Goal: Task Accomplishment & Management: Manage account settings

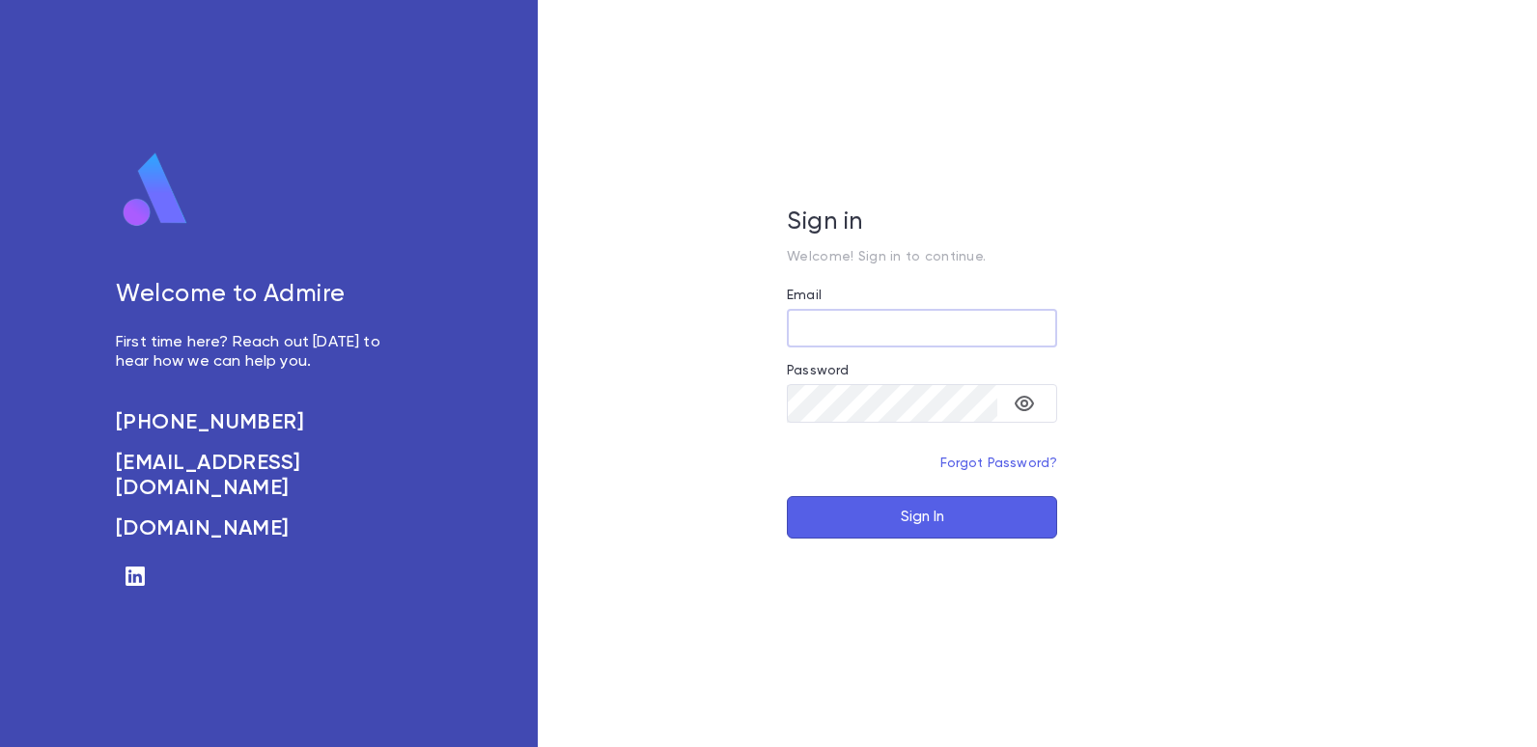
click at [851, 322] on input "Email" at bounding box center [922, 329] width 270 height 38
type input "**********"
click at [934, 520] on button "Sign In" at bounding box center [922, 517] width 270 height 42
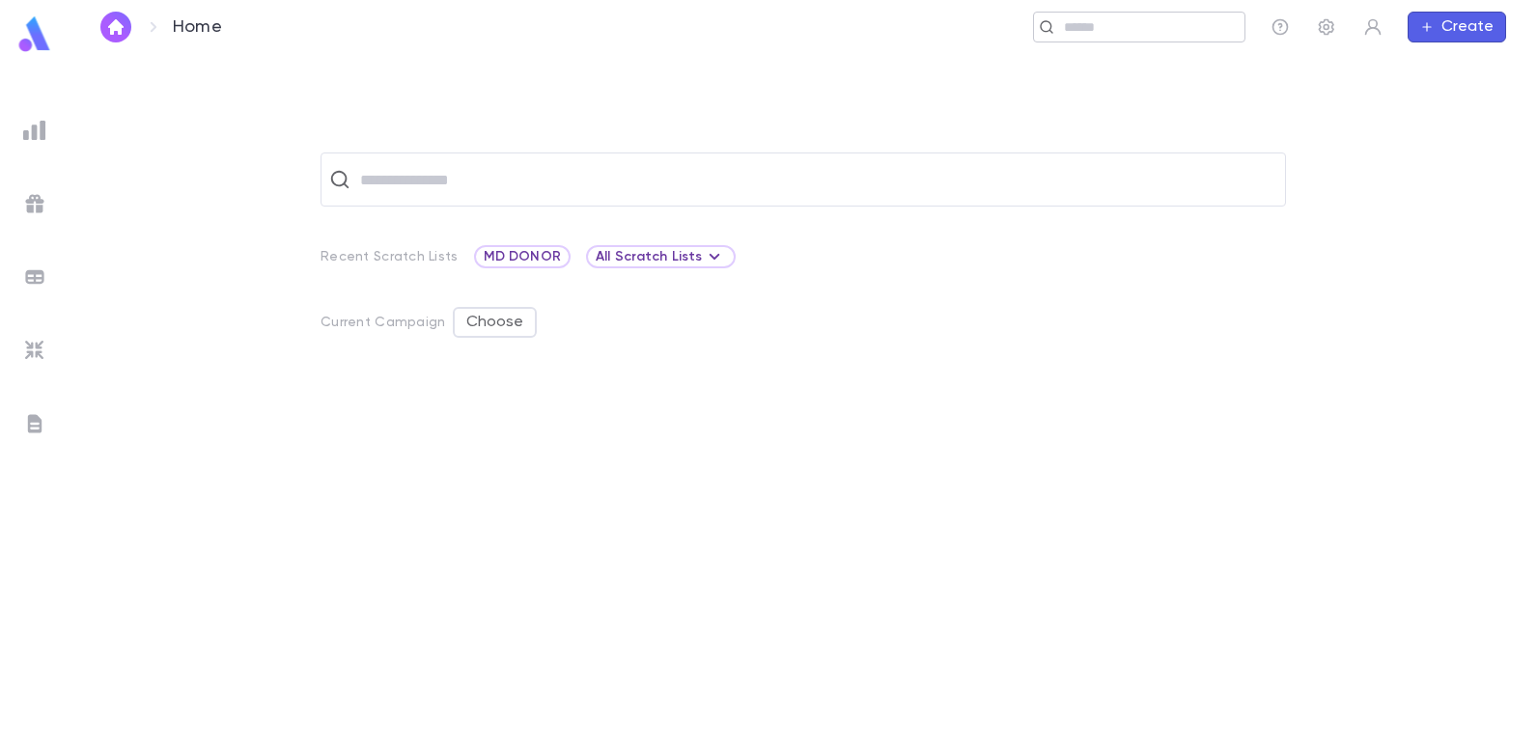
click at [1143, 30] on input "text" at bounding box center [1147, 27] width 179 height 18
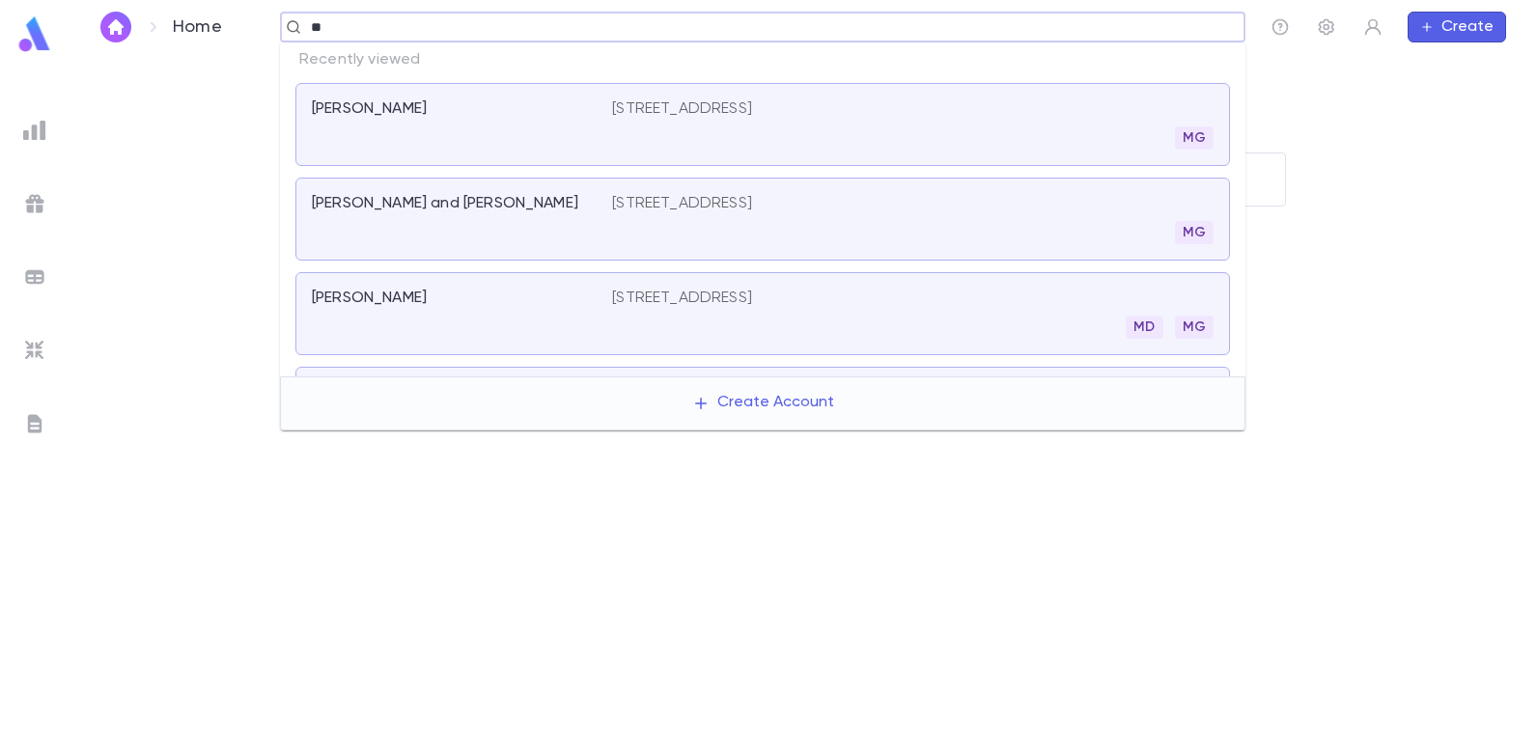
type input "*"
type input "*****"
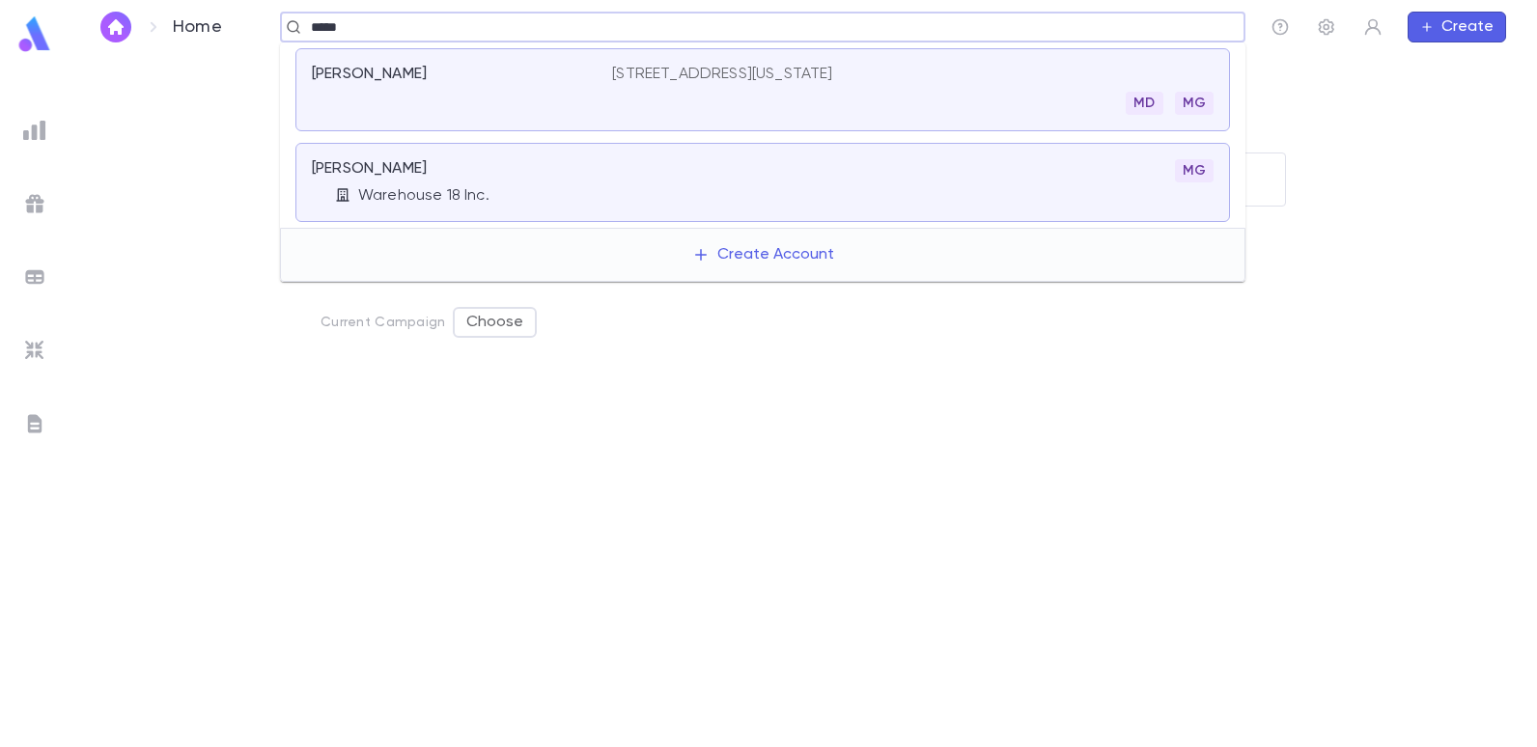
click at [748, 66] on p "420 5th Ave, New York NY 10018" at bounding box center [722, 74] width 220 height 19
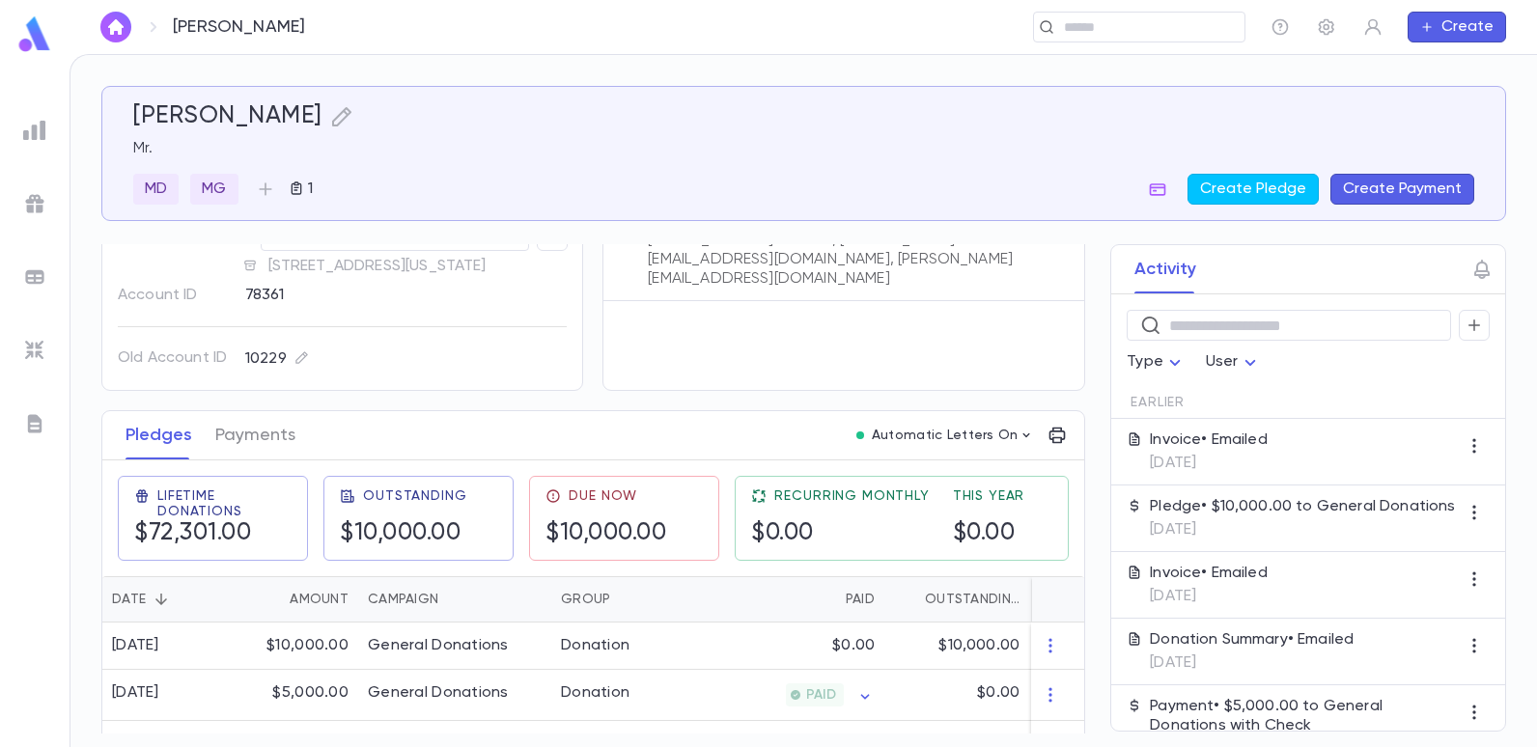
scroll to position [67, 0]
click at [1116, 28] on input "text" at bounding box center [1133, 27] width 150 height 18
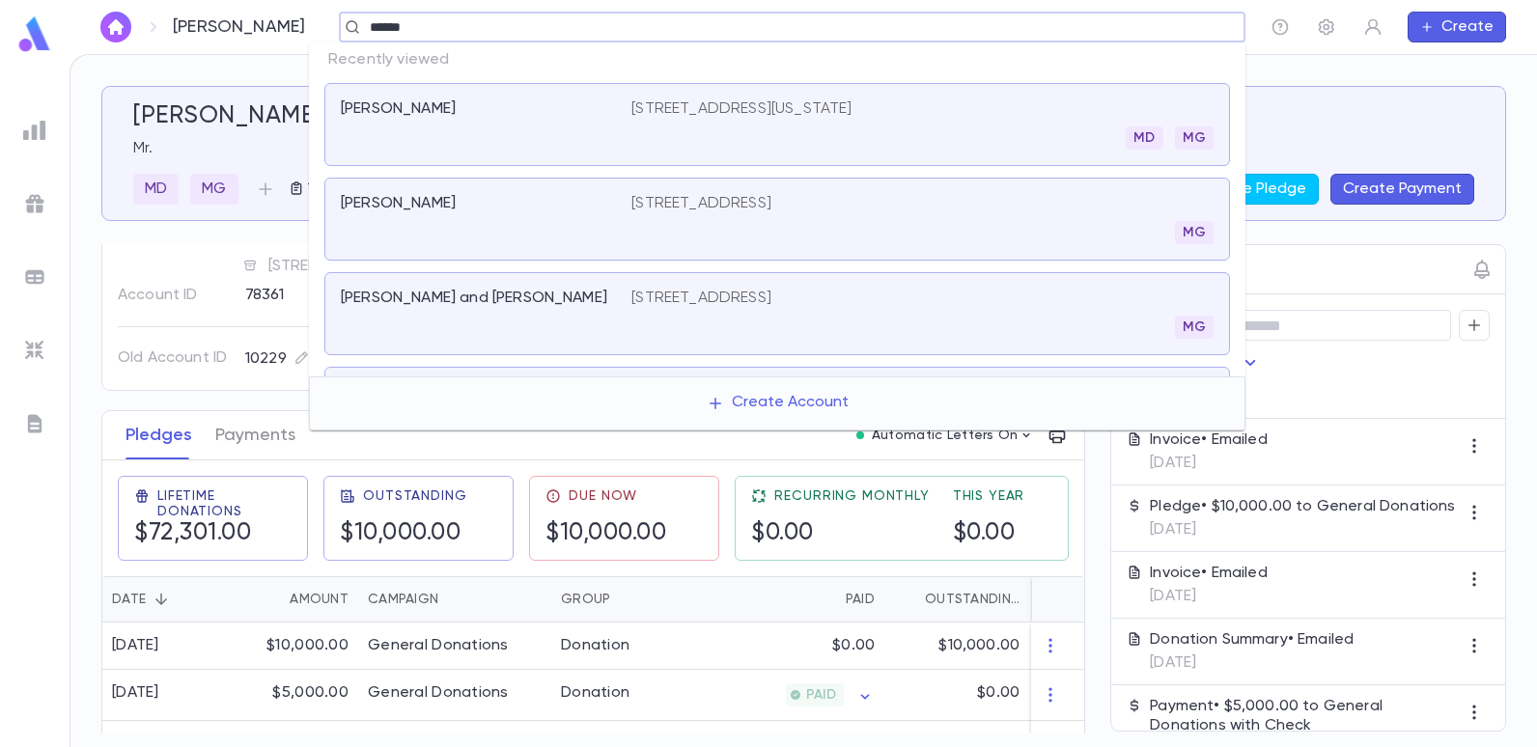
type input "******"
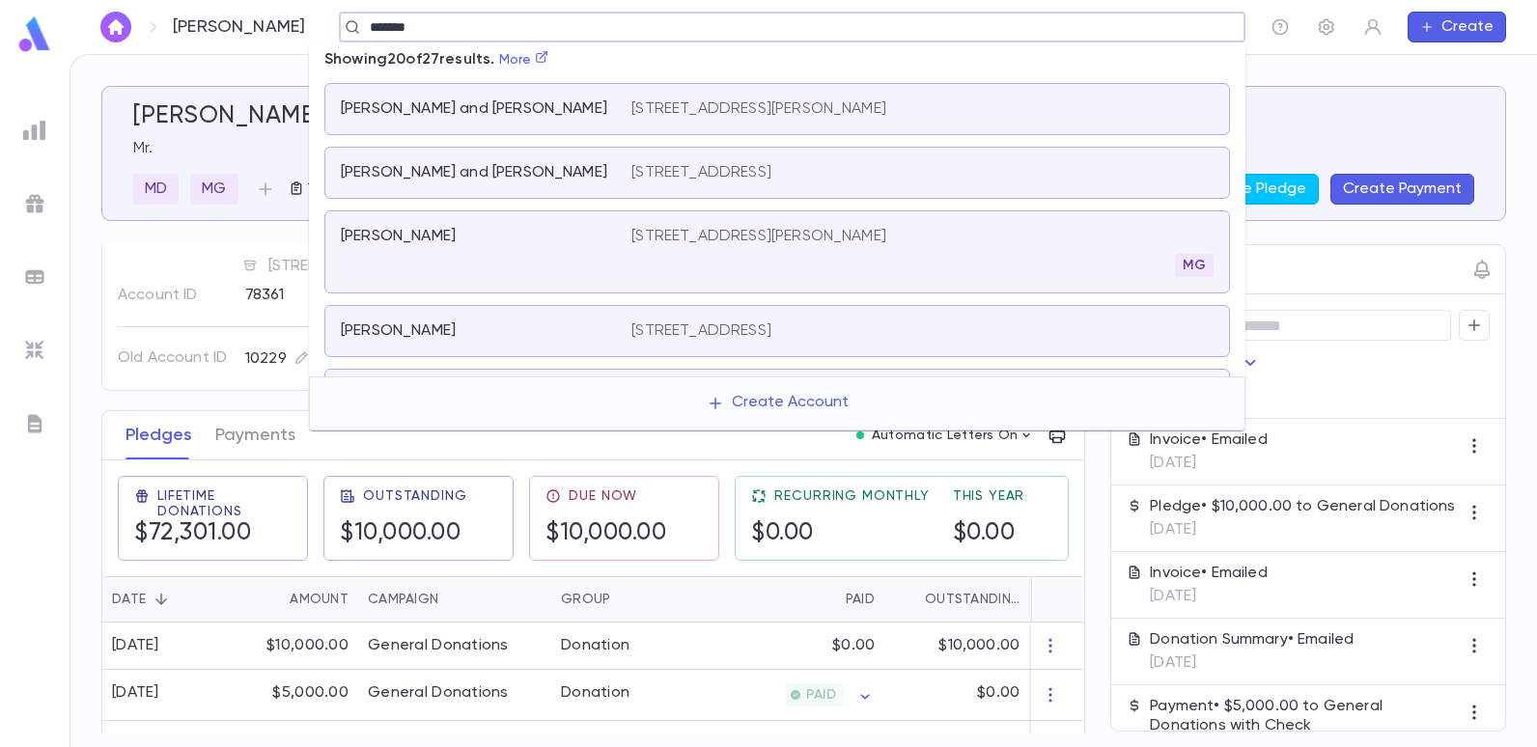
click at [692, 238] on p "104 Parker Ave, Deal NJ 07723" at bounding box center [758, 236] width 255 height 19
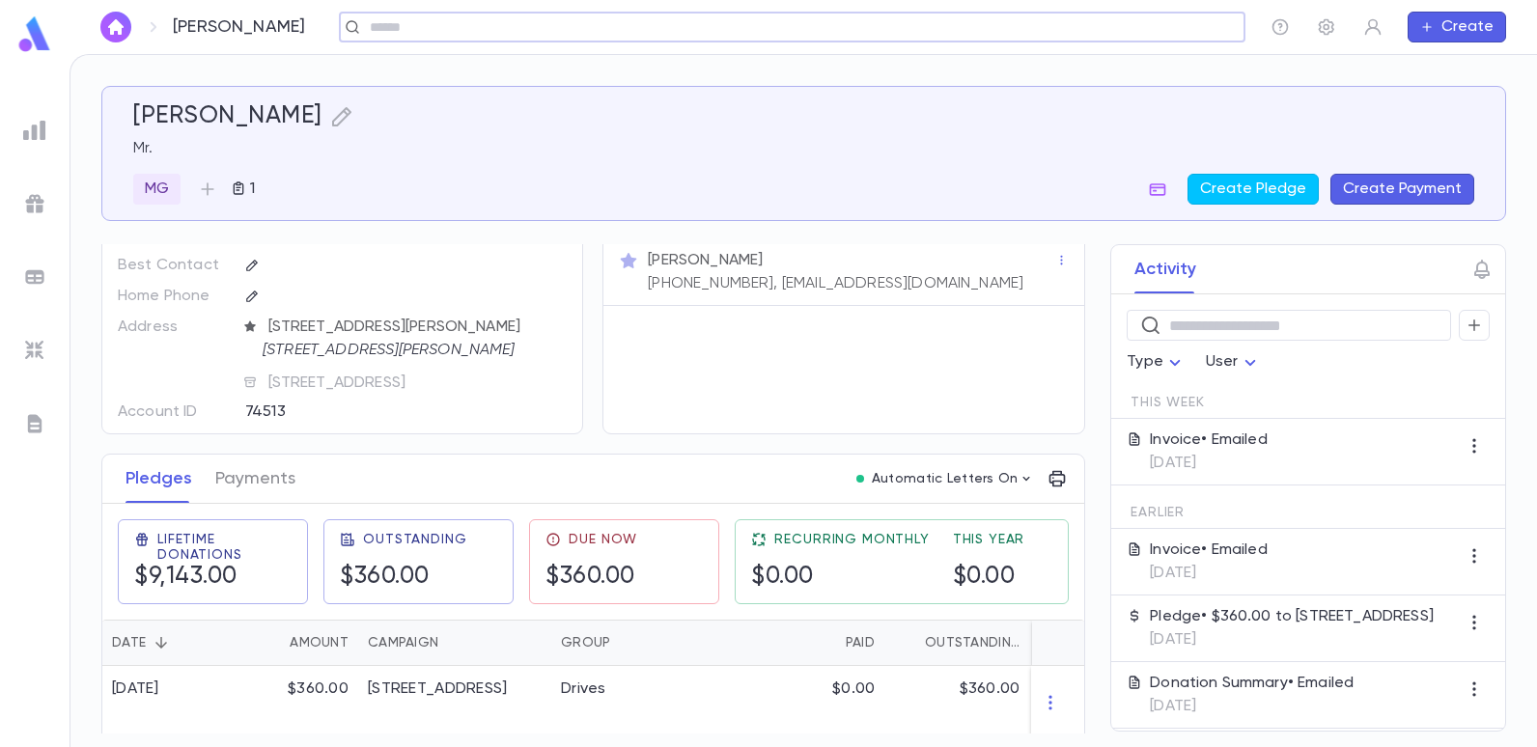
scroll to position [97, 0]
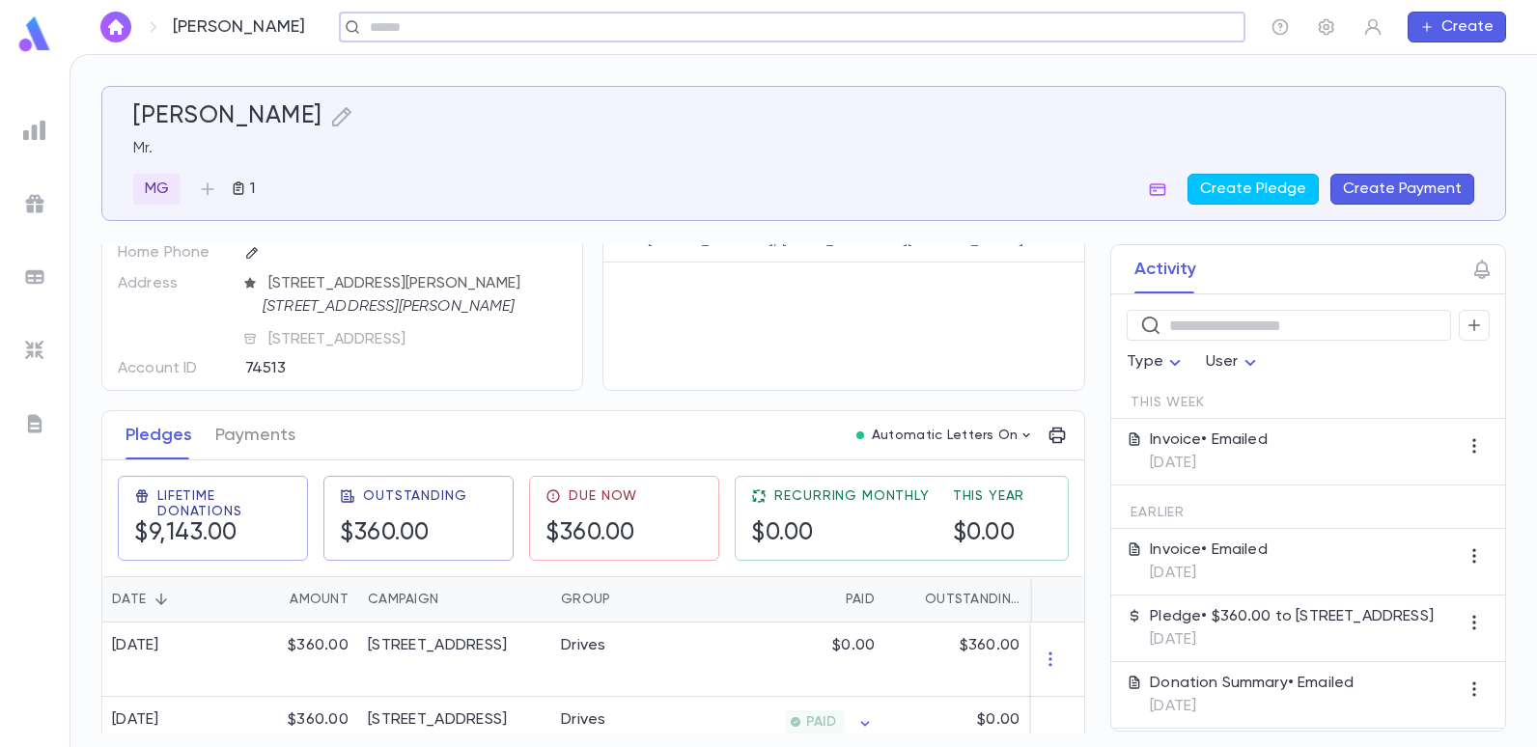
click at [1379, 189] on button "Create Payment" at bounding box center [1402, 189] width 144 height 31
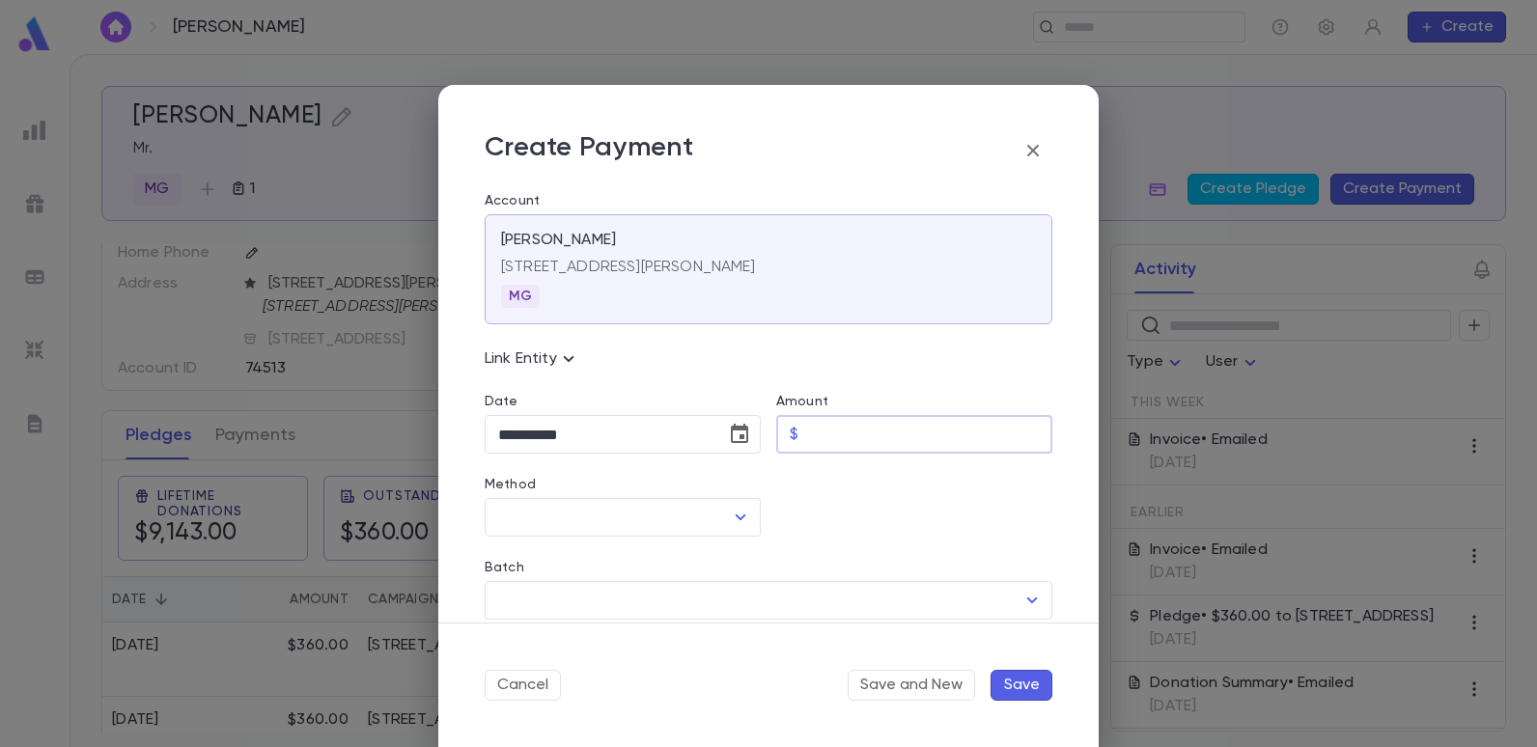
click at [885, 422] on input "Amount" at bounding box center [929, 435] width 246 height 38
type input "******"
click at [731, 517] on icon "Open" at bounding box center [740, 517] width 23 height 23
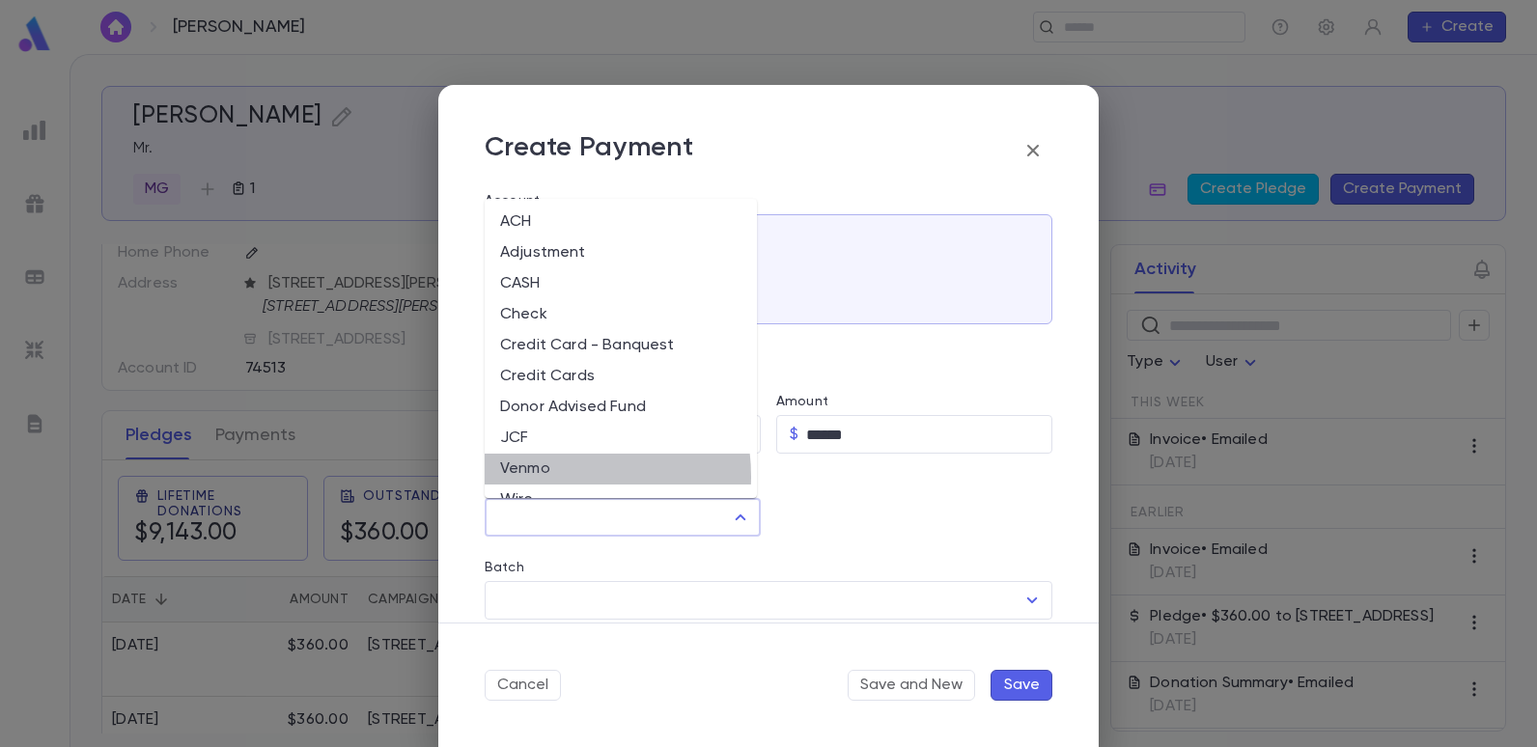
click at [555, 476] on li "Venmo" at bounding box center [621, 469] width 272 height 31
type input "*****"
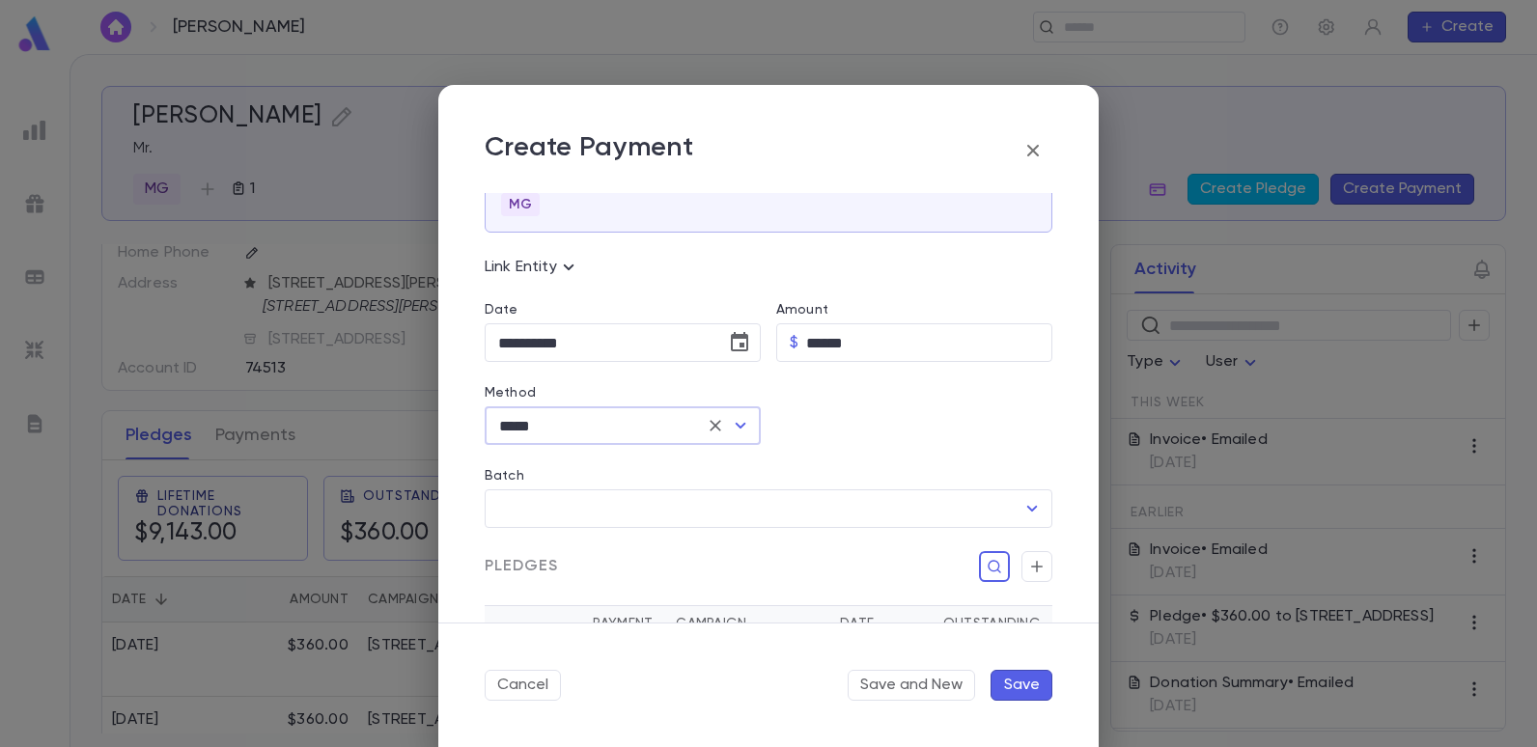
scroll to position [193, 0]
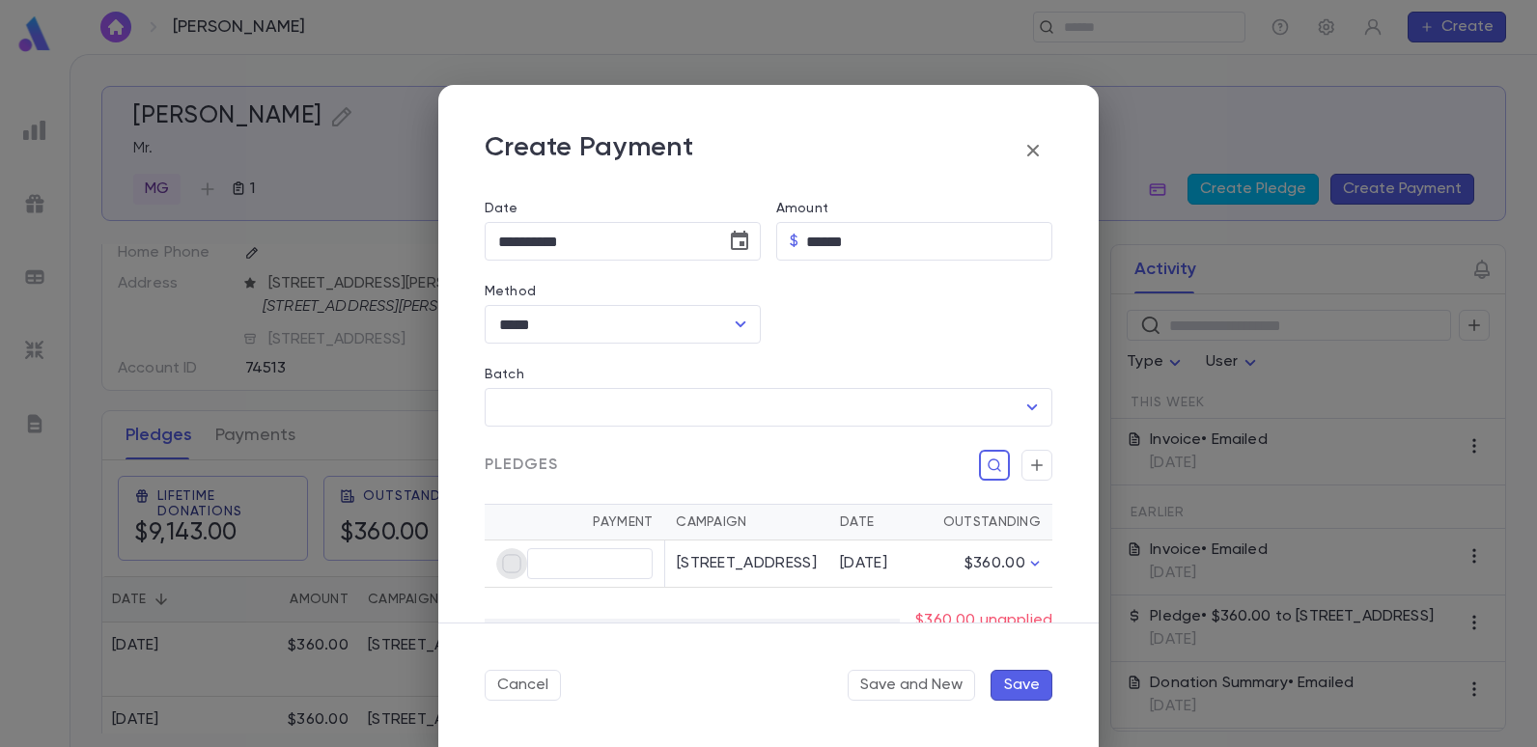
type input "******"
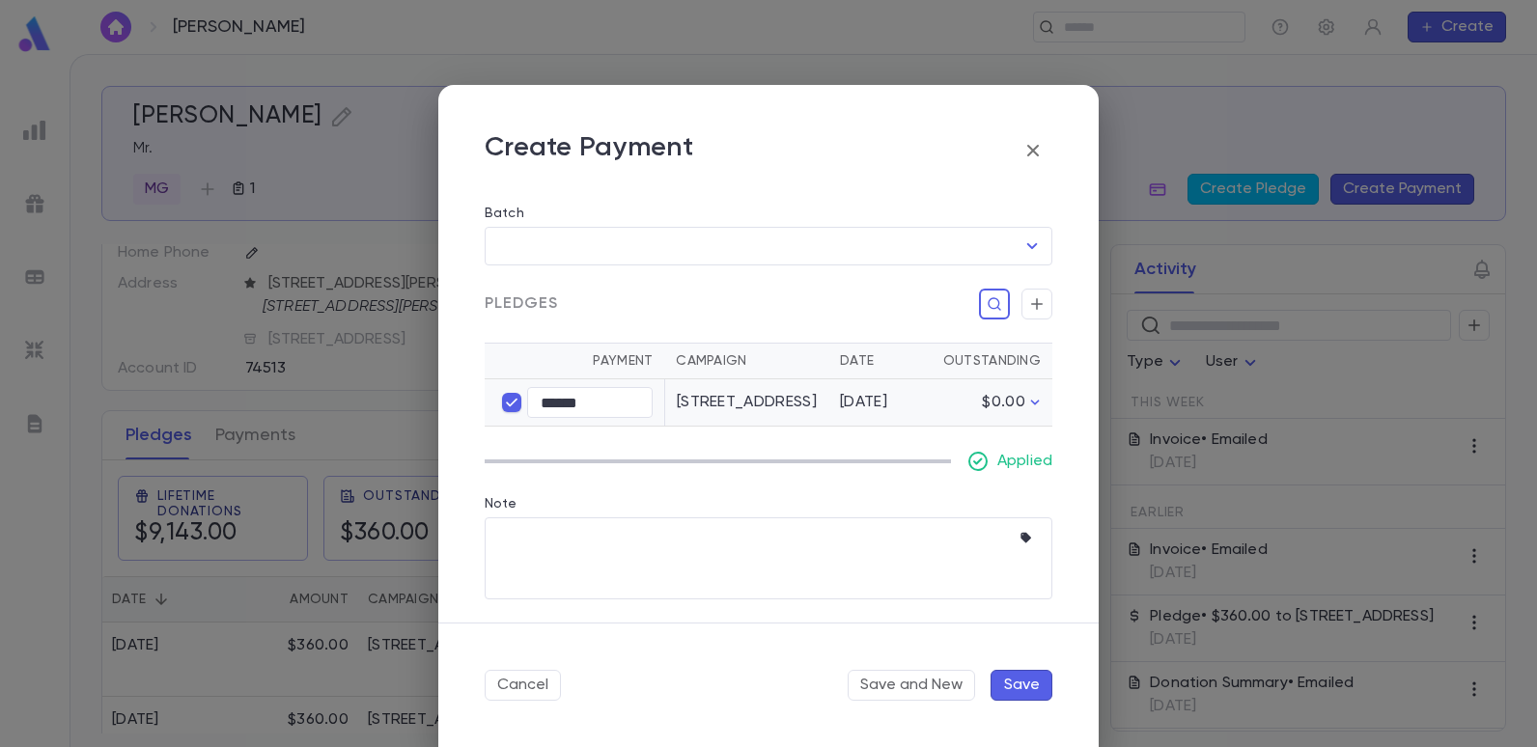
scroll to position [374, 0]
click at [1036, 685] on button "Save" at bounding box center [1021, 685] width 62 height 31
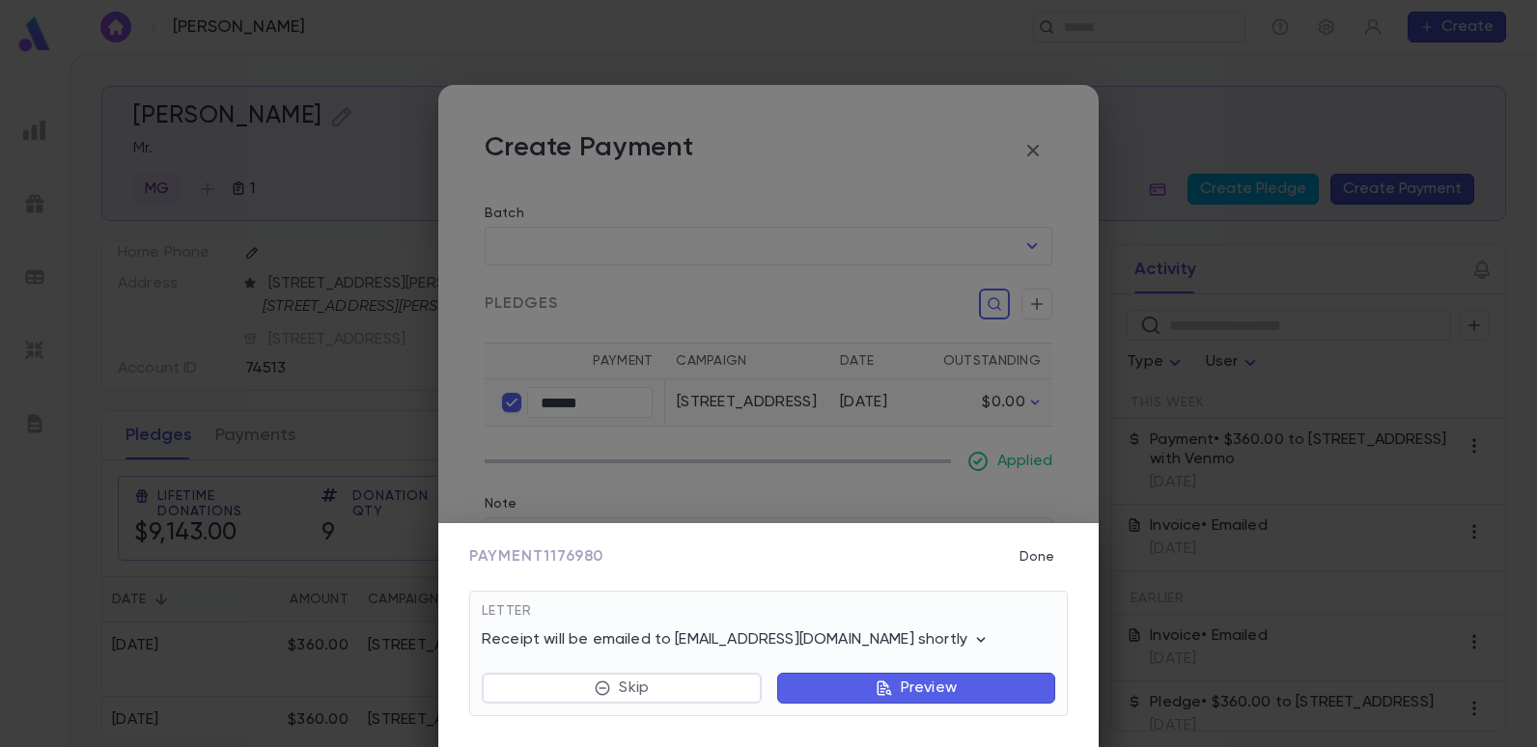
click at [1047, 553] on button "Done" at bounding box center [1037, 557] width 62 height 37
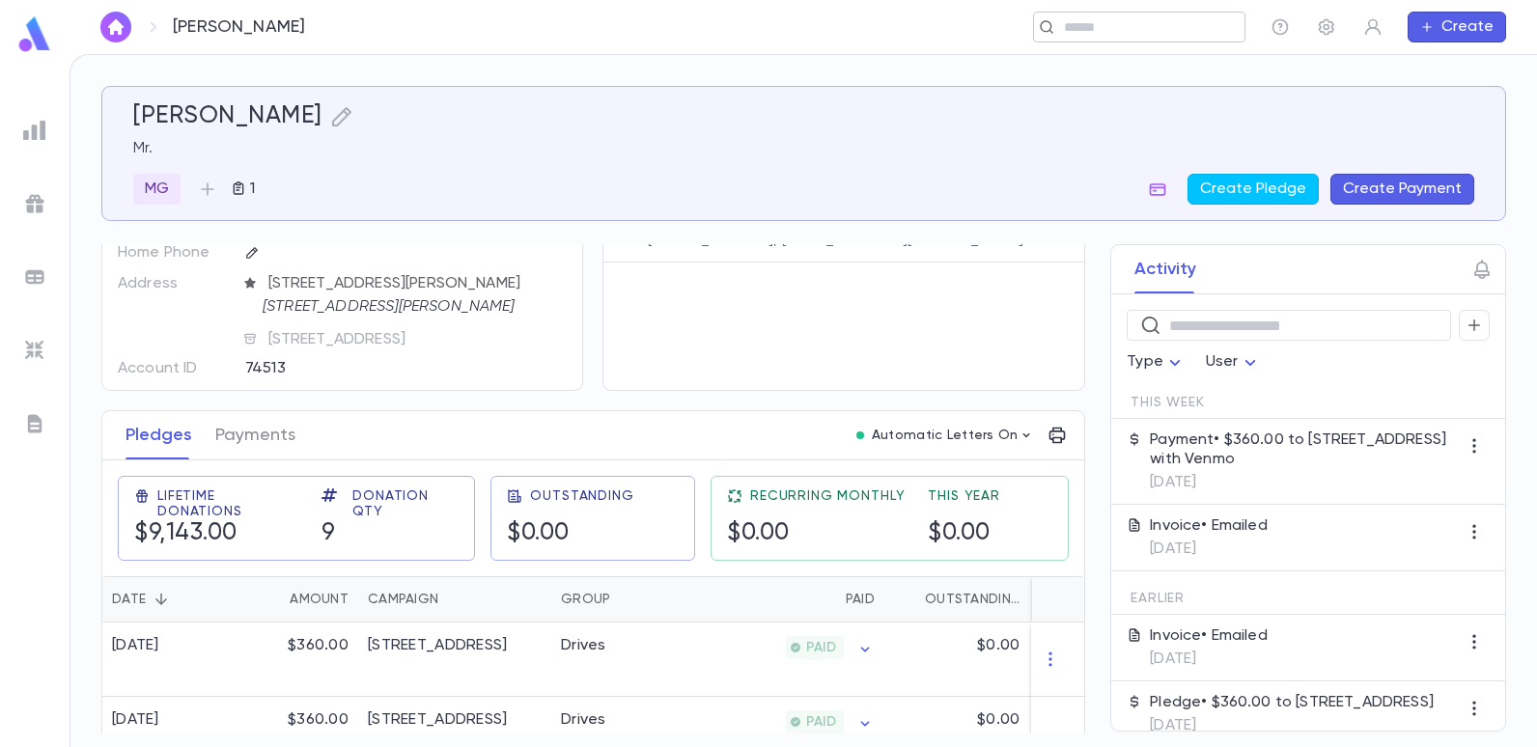
click at [1095, 37] on div "​" at bounding box center [1139, 27] width 212 height 31
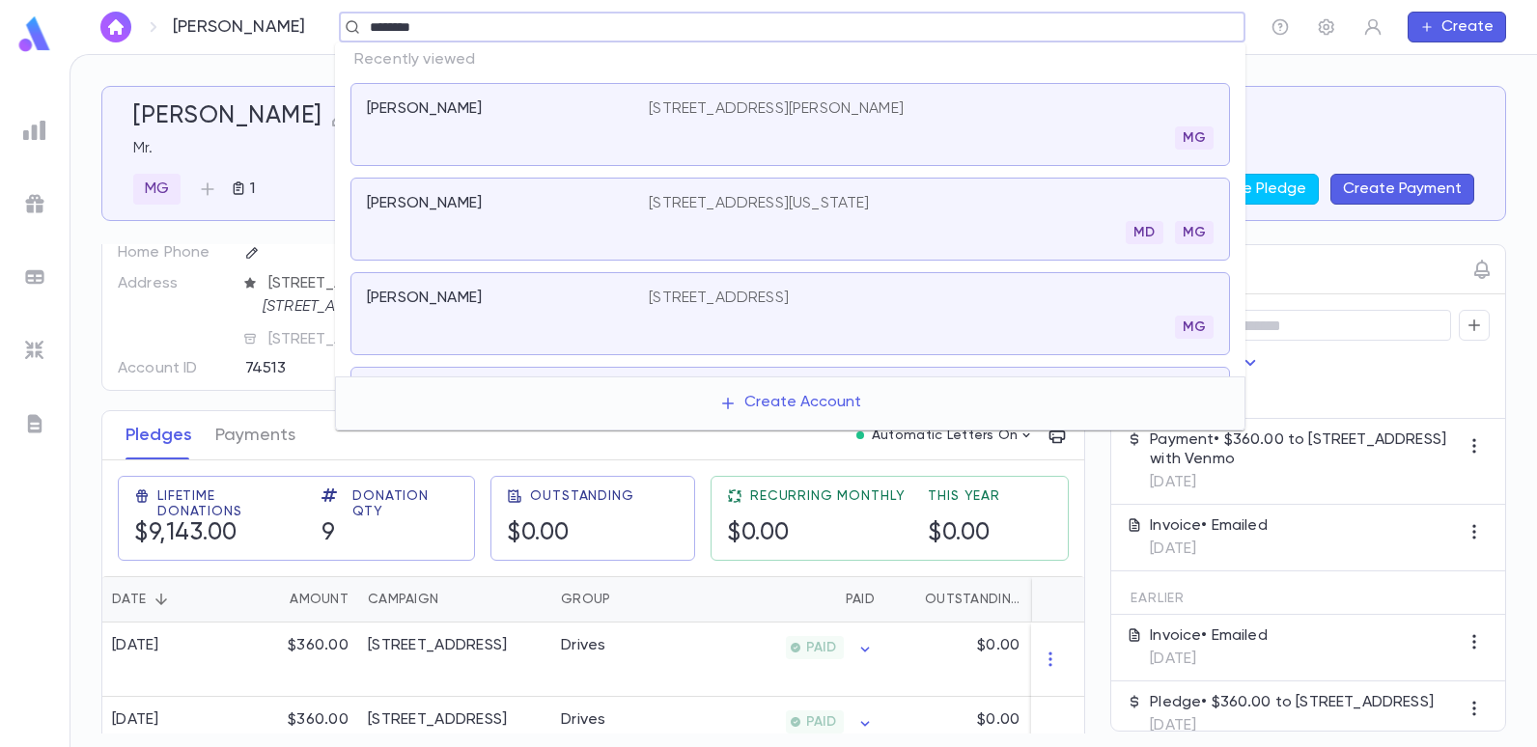
type input "********"
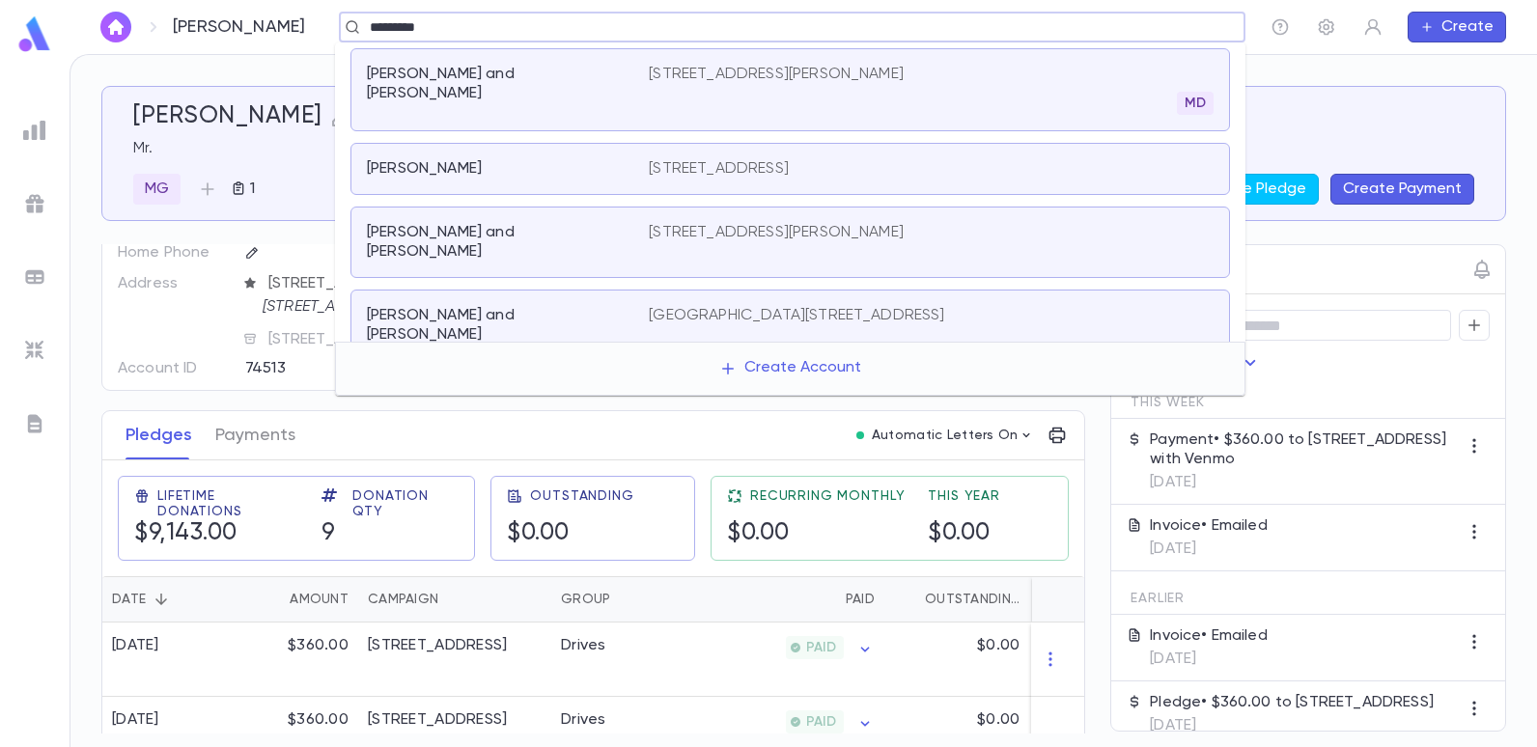
click at [764, 79] on p "[STREET_ADDRESS][PERSON_NAME]" at bounding box center [776, 74] width 255 height 19
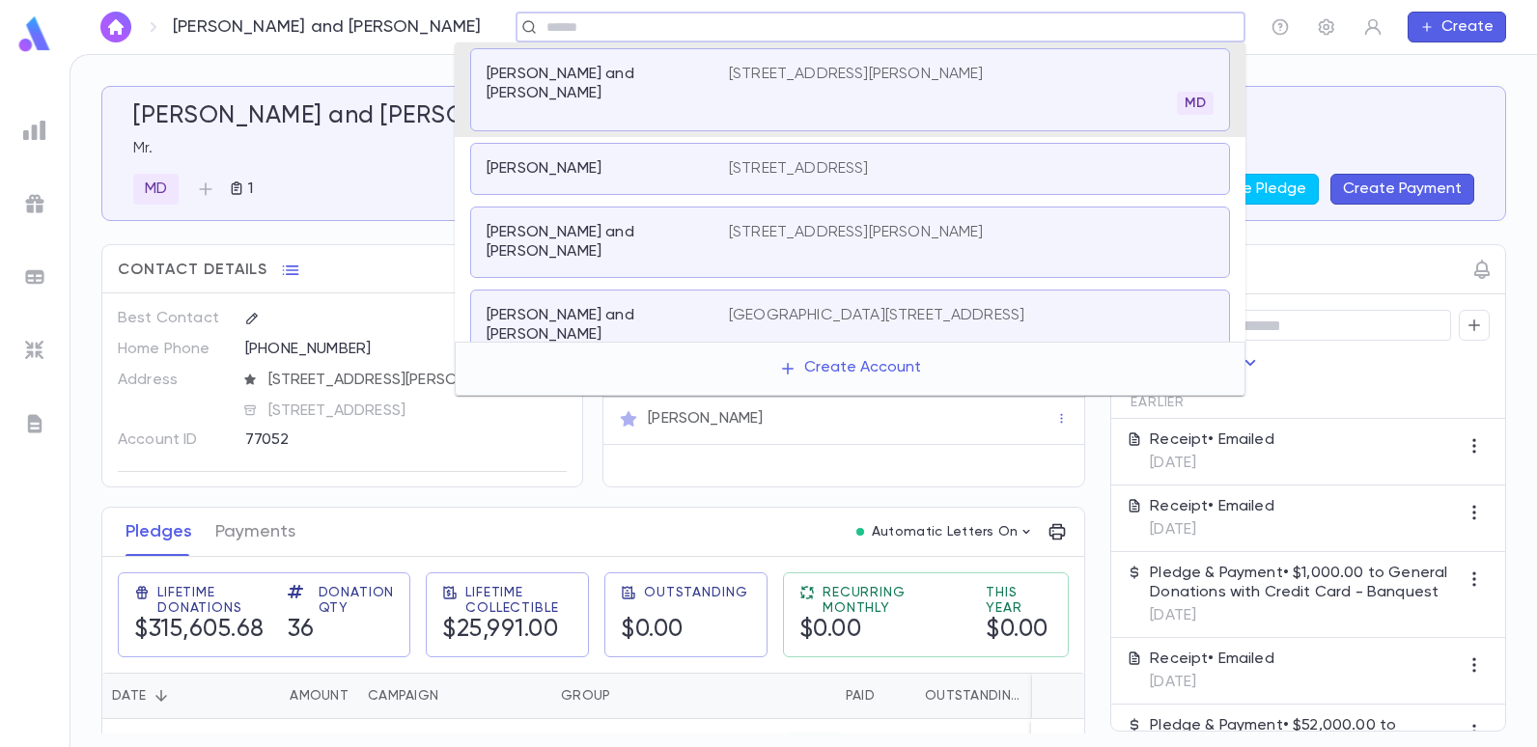
click at [553, 23] on input "text" at bounding box center [874, 27] width 667 height 18
click at [809, 80] on p "[STREET_ADDRESS][PERSON_NAME]" at bounding box center [856, 74] width 255 height 19
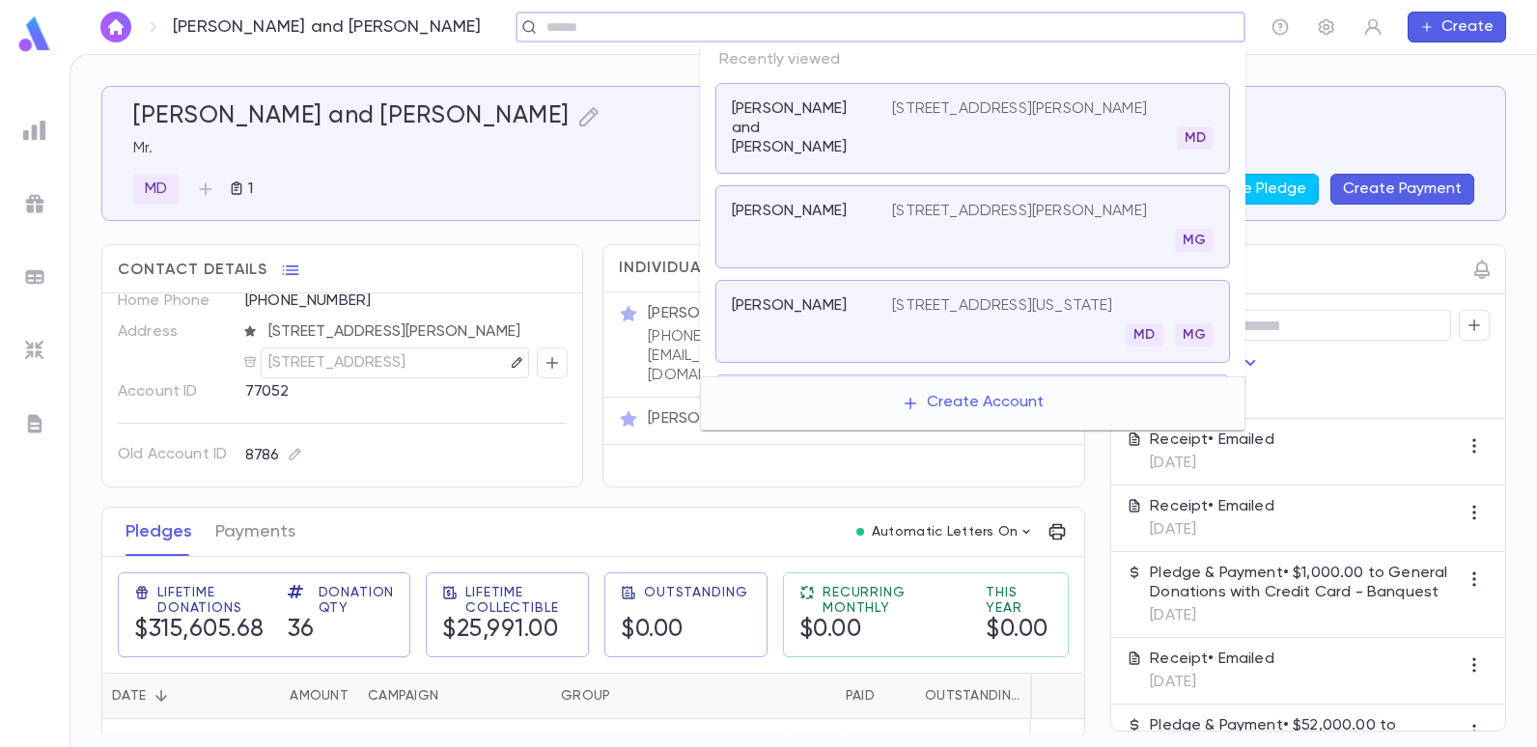
click at [1120, 22] on input "text" at bounding box center [874, 27] width 667 height 18
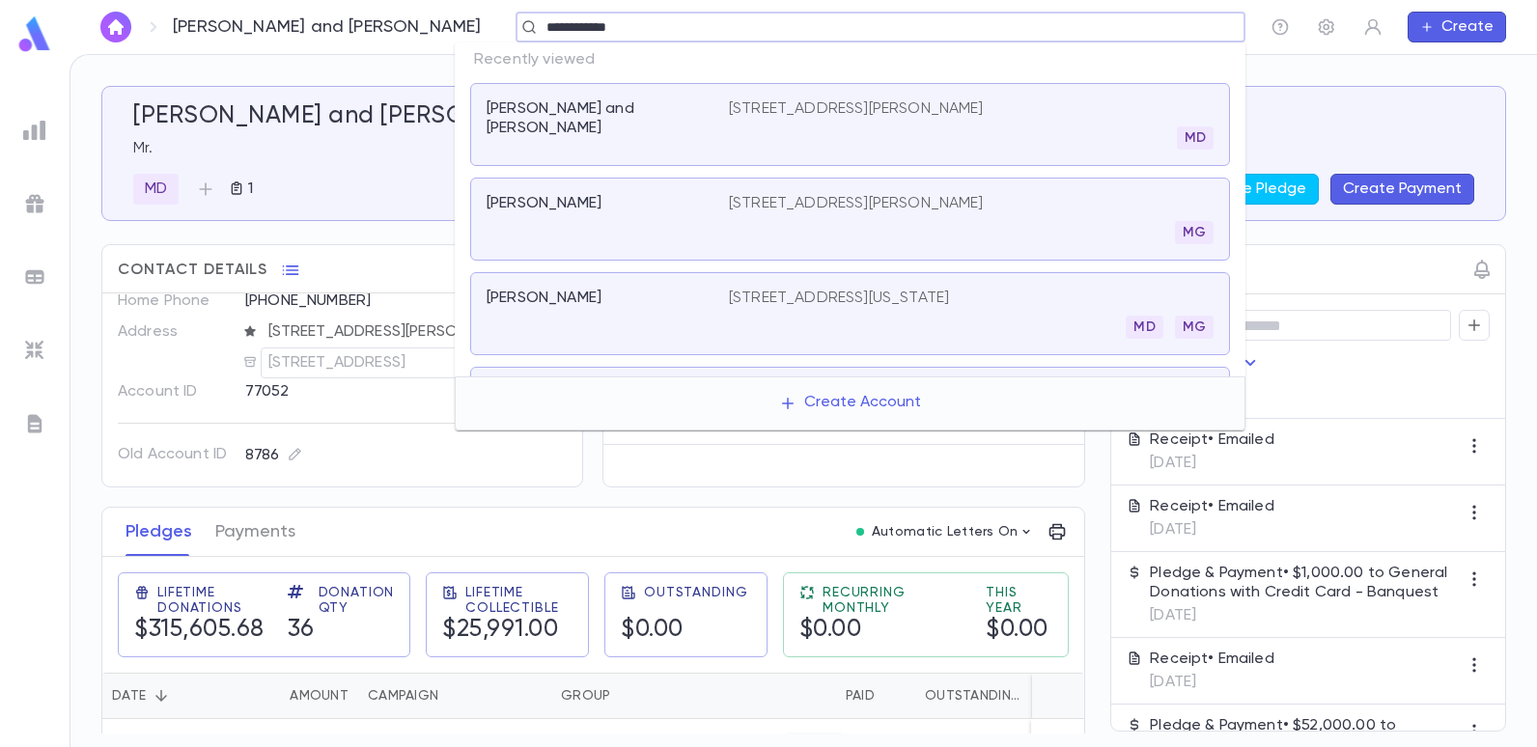
type input "**********"
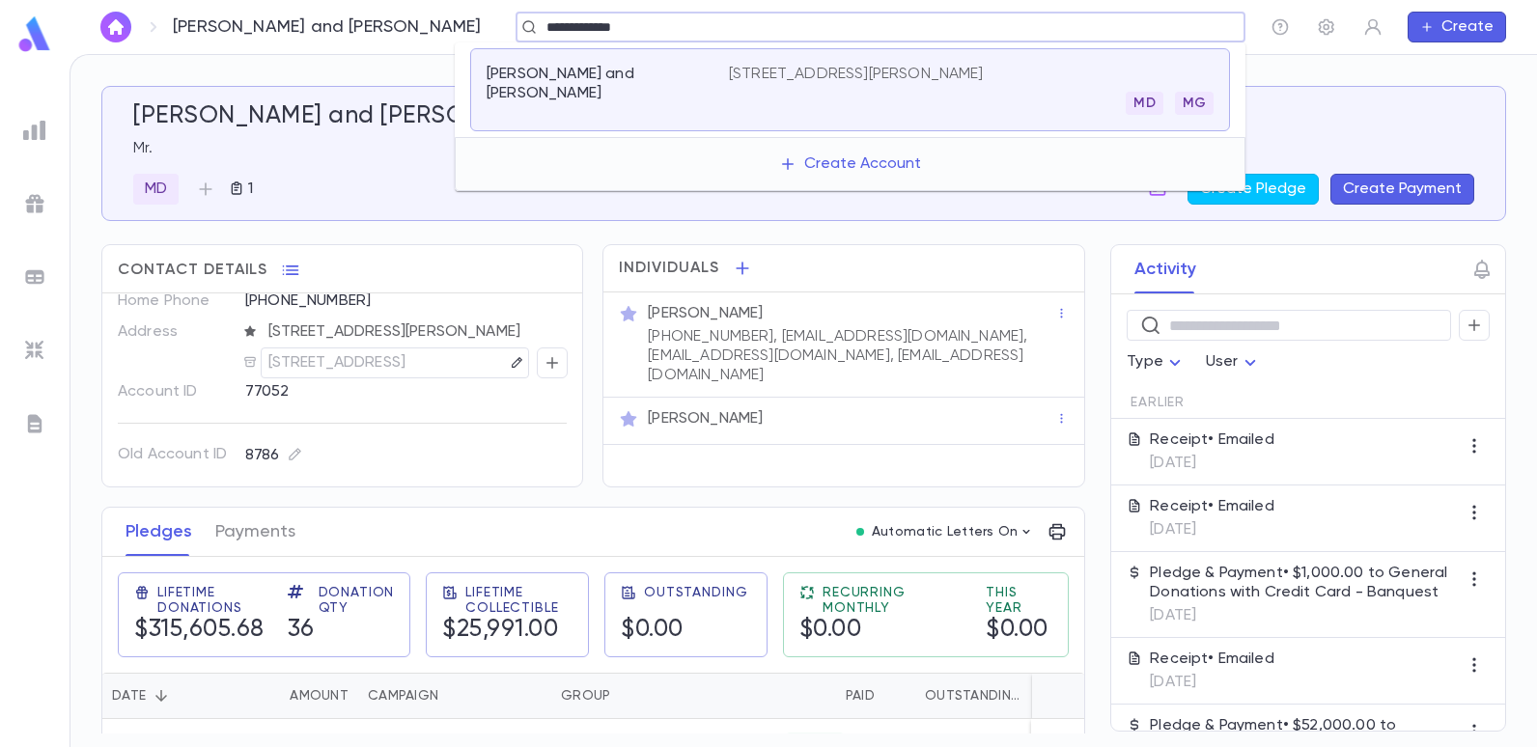
click at [776, 77] on p "[STREET_ADDRESS][PERSON_NAME]" at bounding box center [856, 74] width 255 height 19
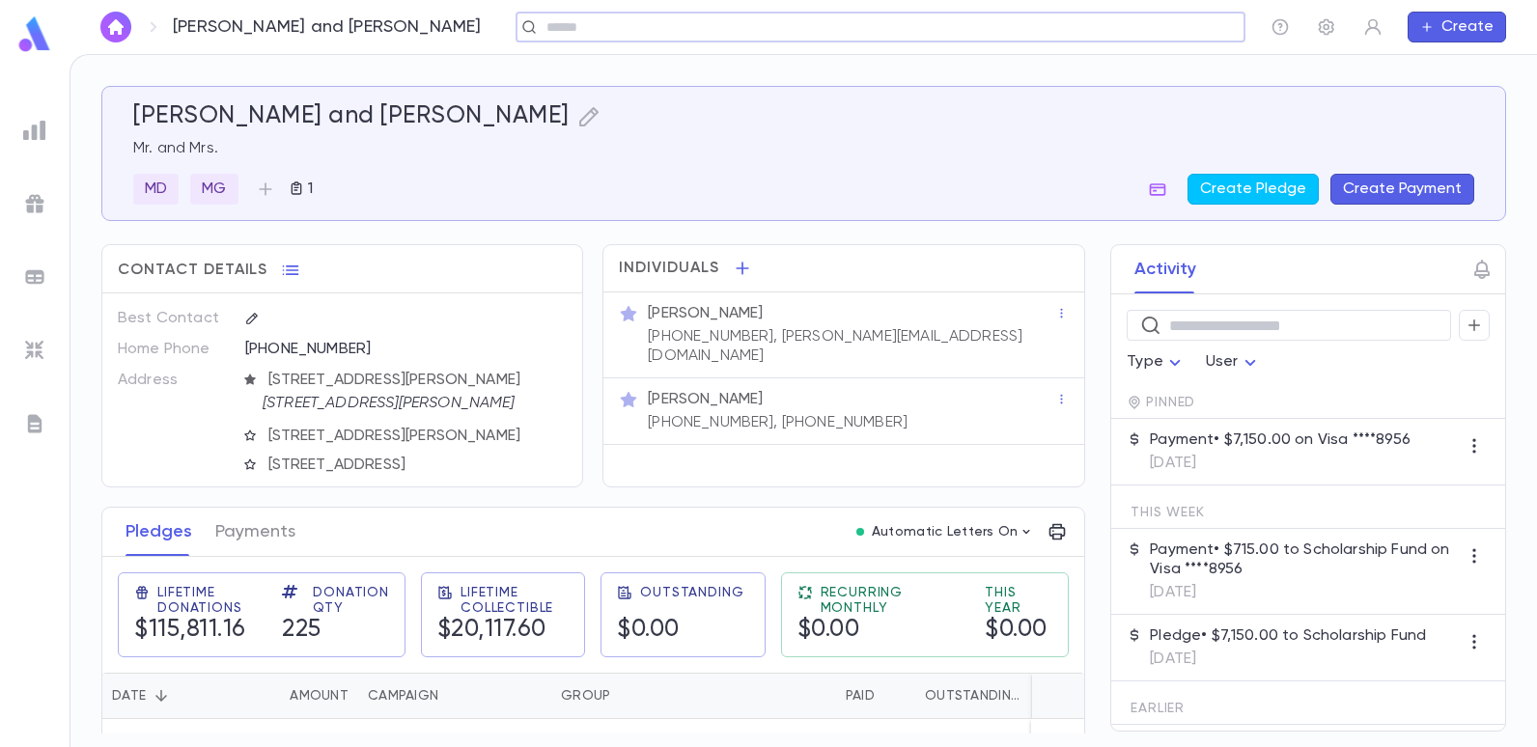
click at [1239, 437] on p "Payment • $7,150.00 on Visa ****8956" at bounding box center [1280, 440] width 261 height 19
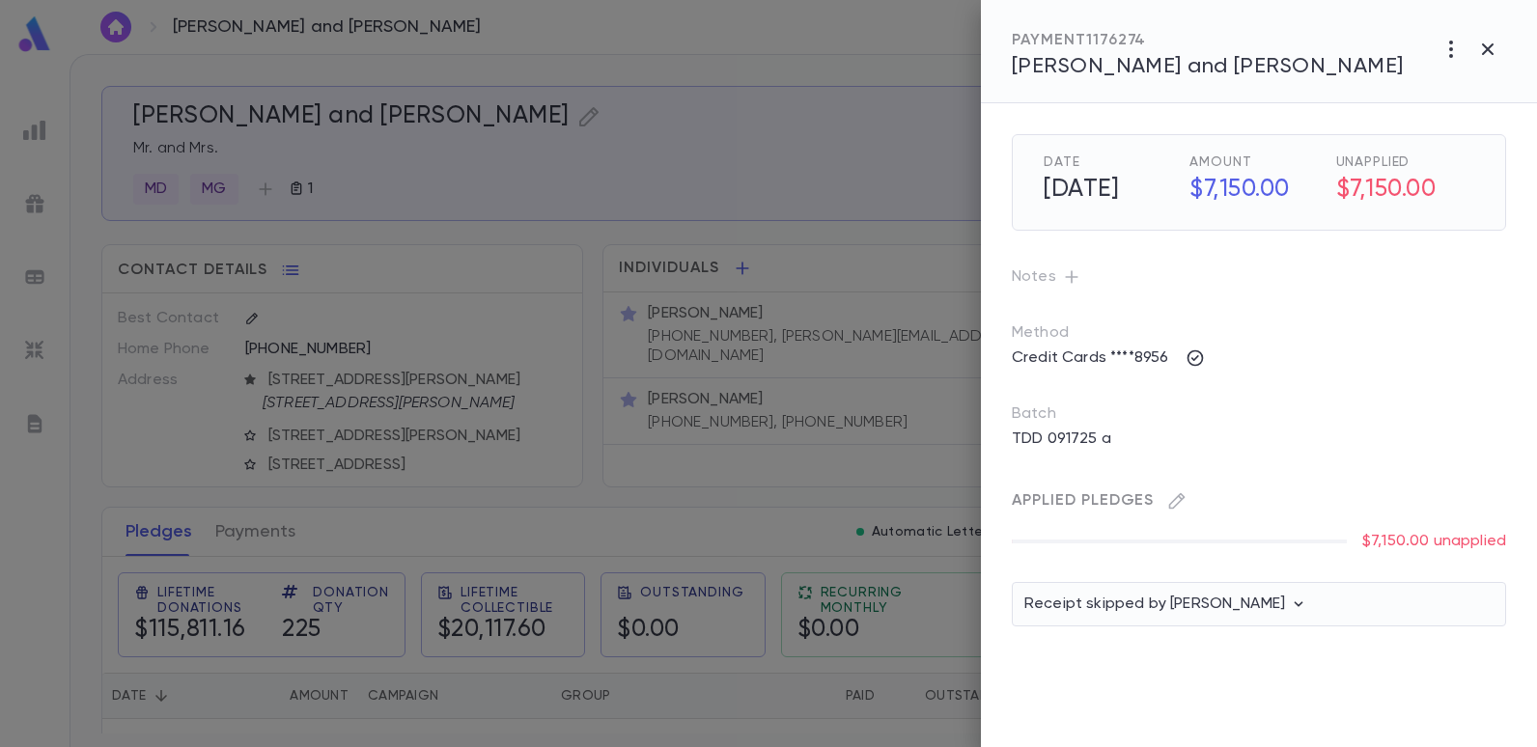
click at [945, 186] on div at bounding box center [768, 373] width 1537 height 747
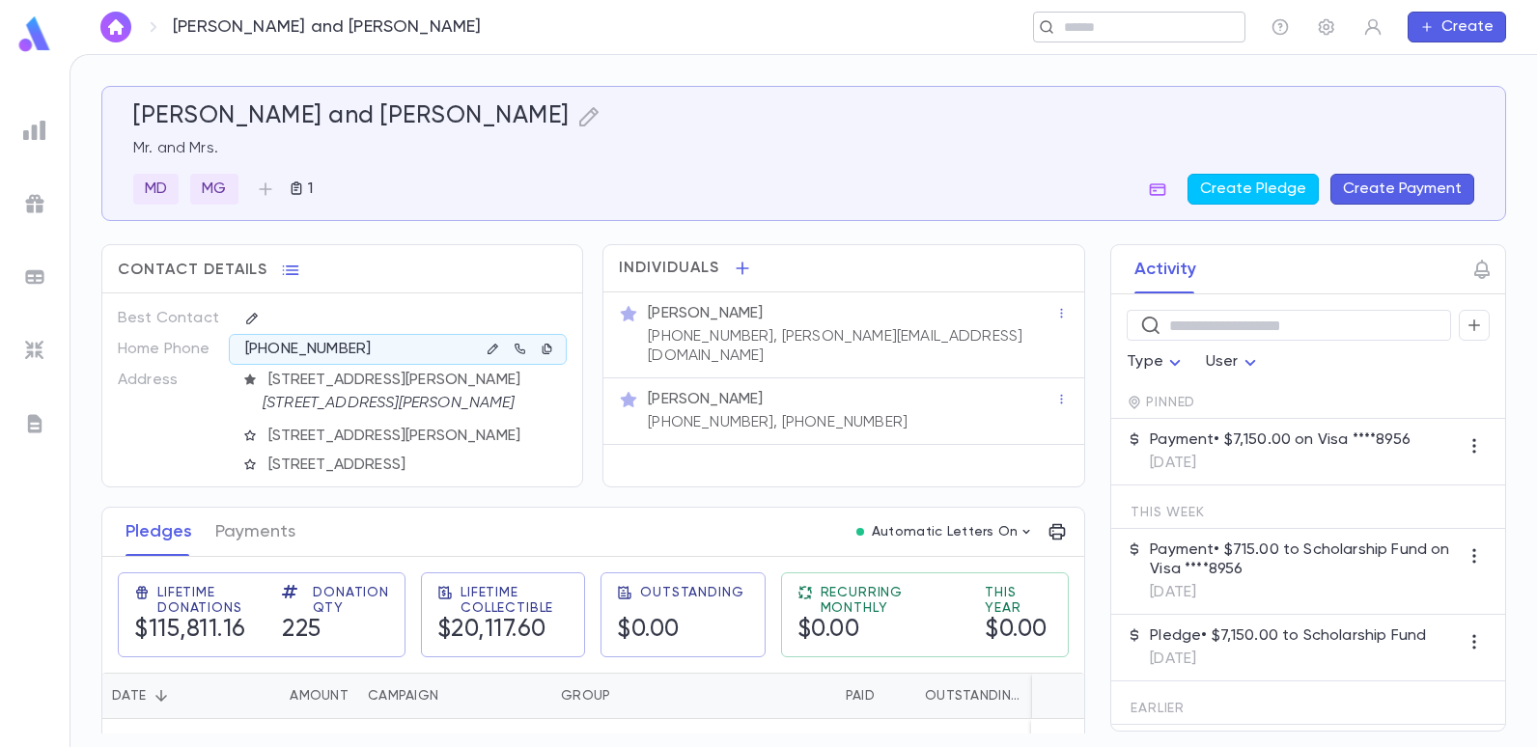
click at [1078, 19] on input "text" at bounding box center [1133, 27] width 150 height 18
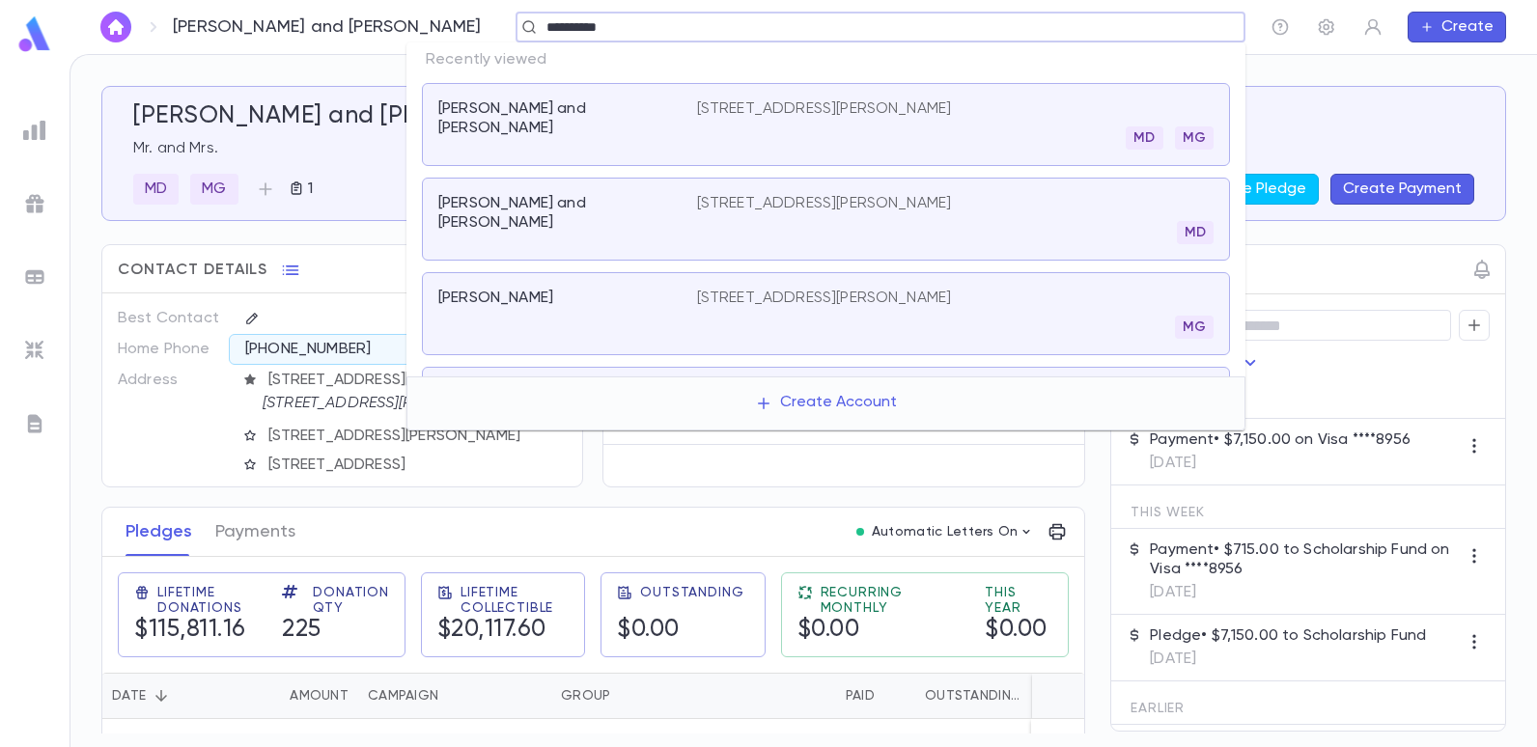
type input "**********"
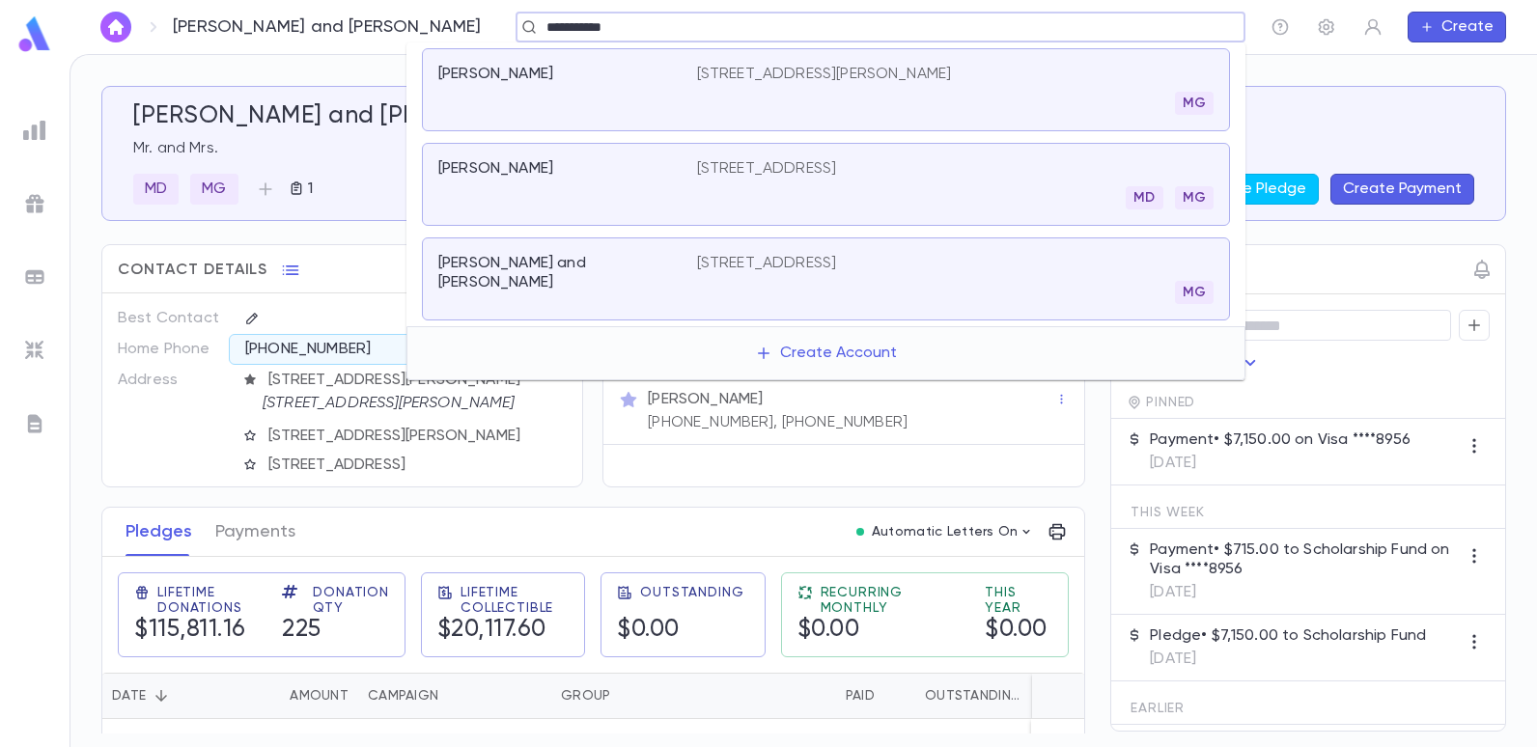
click at [779, 67] on p "2 Lloyd Place, Oakhurst NJ 07755" at bounding box center [824, 74] width 255 height 19
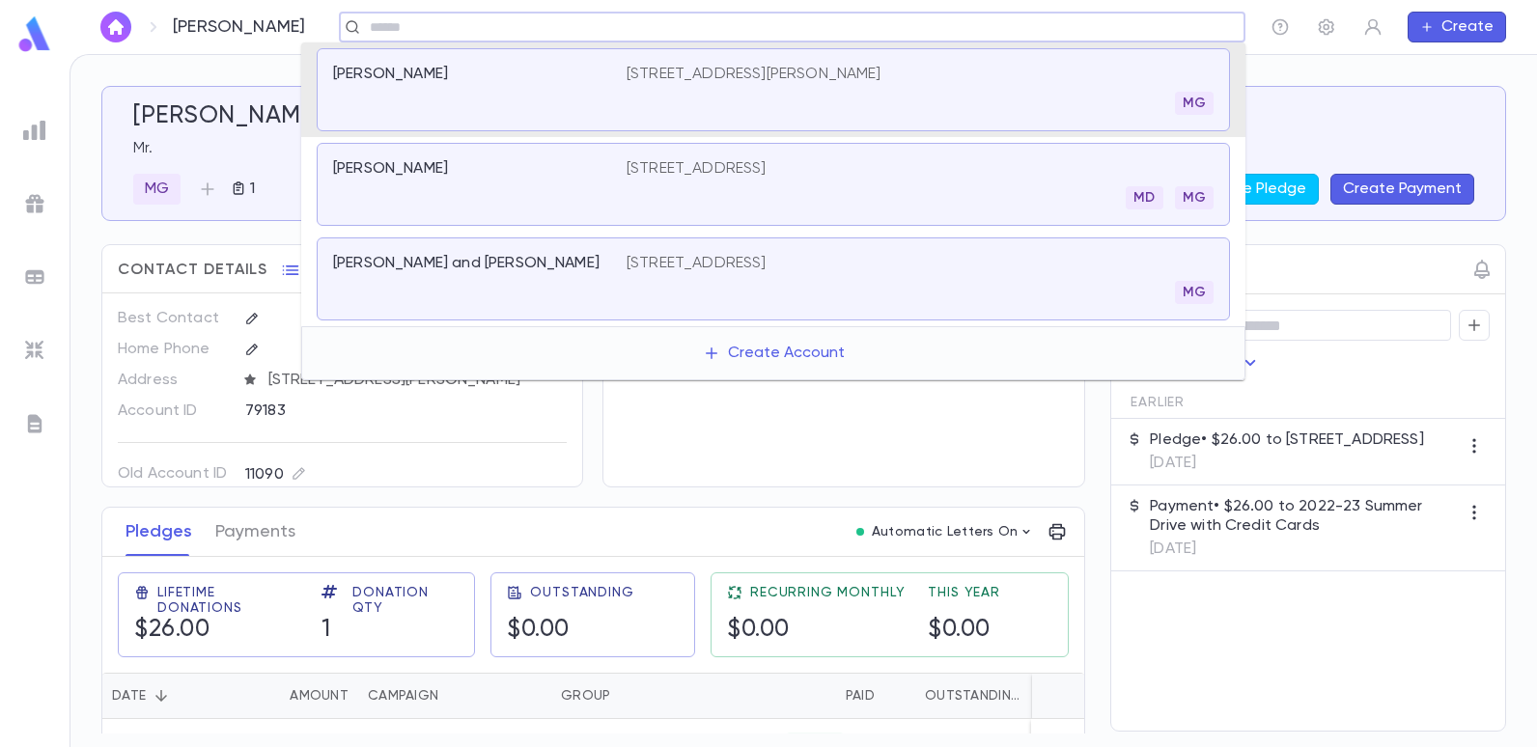
click at [768, 30] on input "text" at bounding box center [786, 27] width 844 height 18
type input "*****"
click at [719, 260] on p "1572 East 10th Street, Brooklyn NY 11230" at bounding box center [697, 263] width 140 height 19
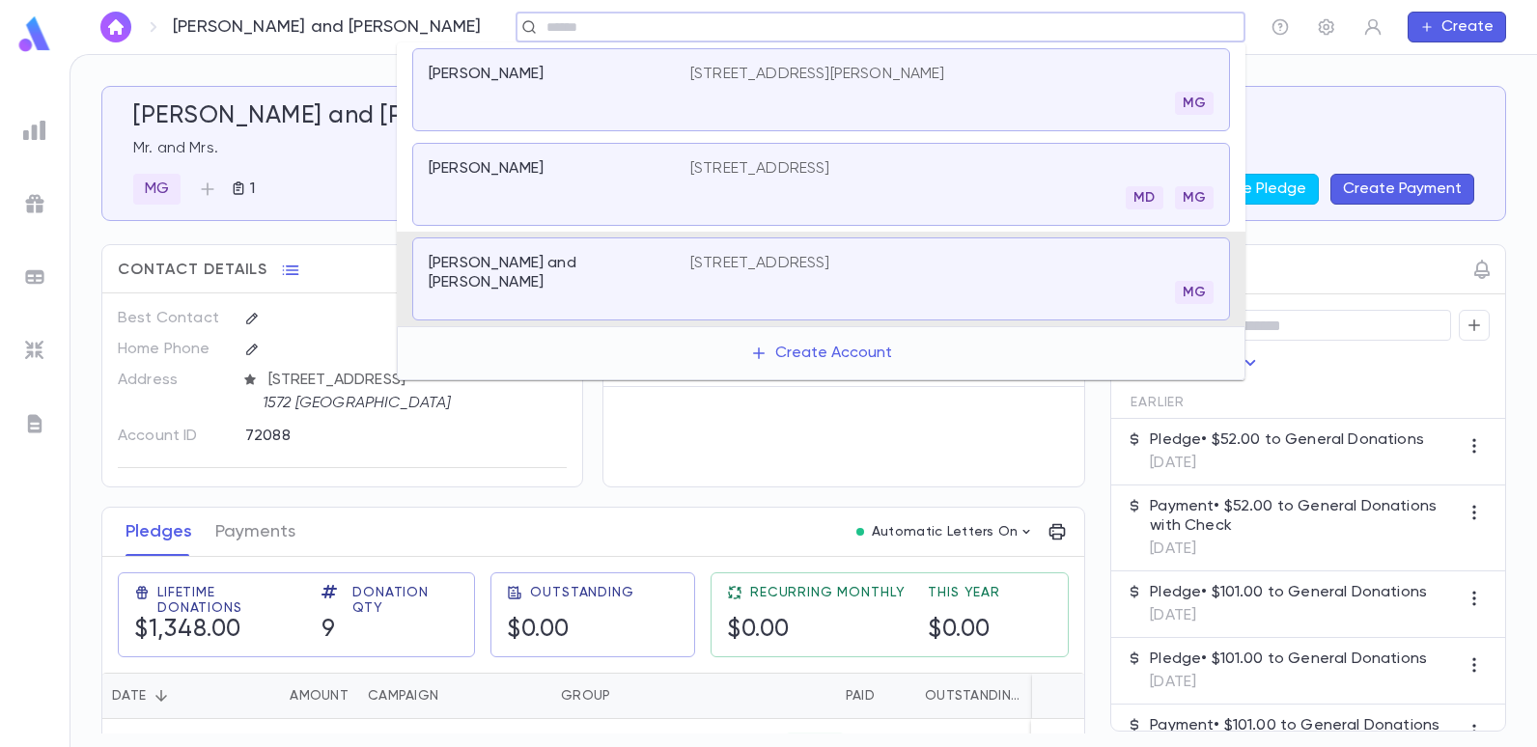
click at [554, 28] on input "text" at bounding box center [874, 27] width 667 height 18
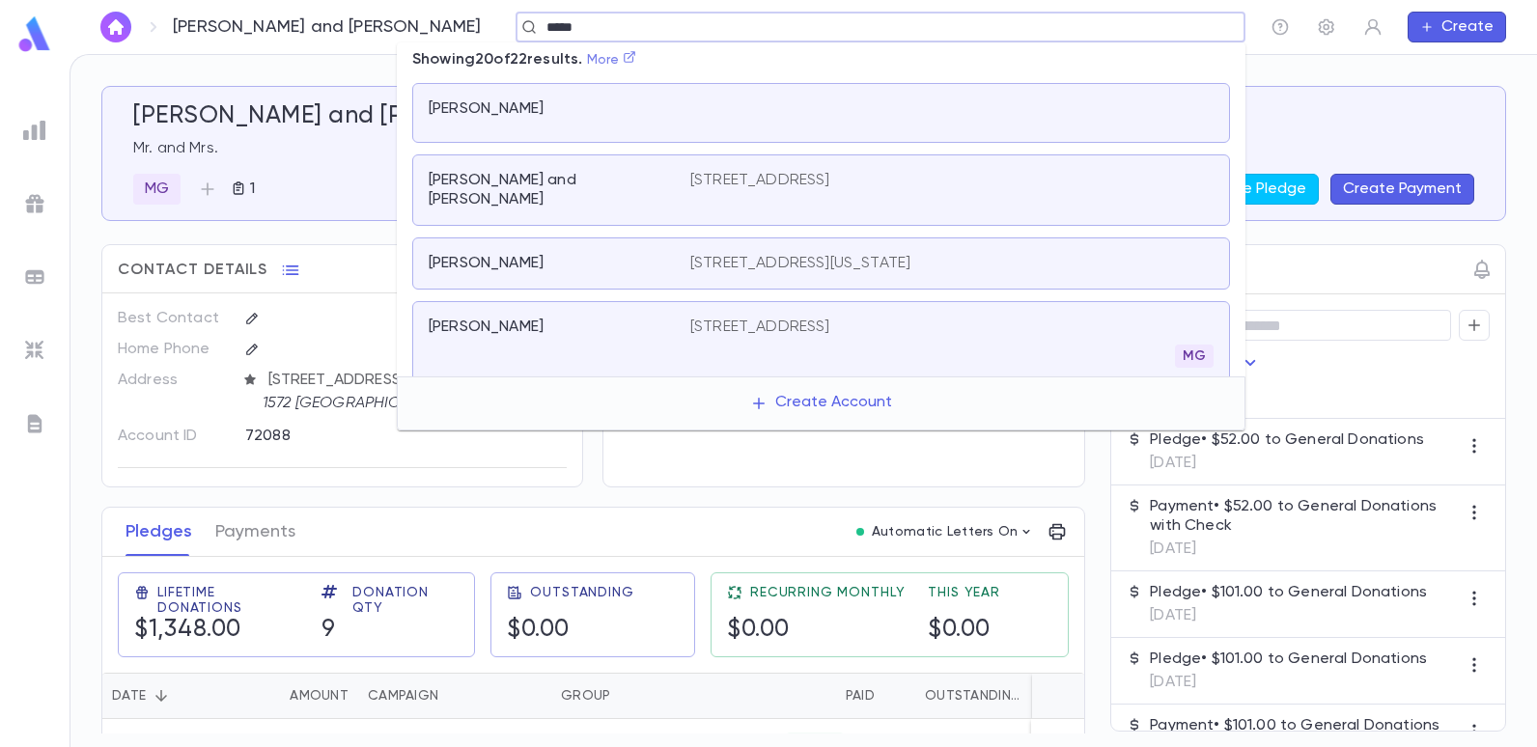
click at [636, 58] on icon at bounding box center [630, 57] width 14 height 14
type input "*****"
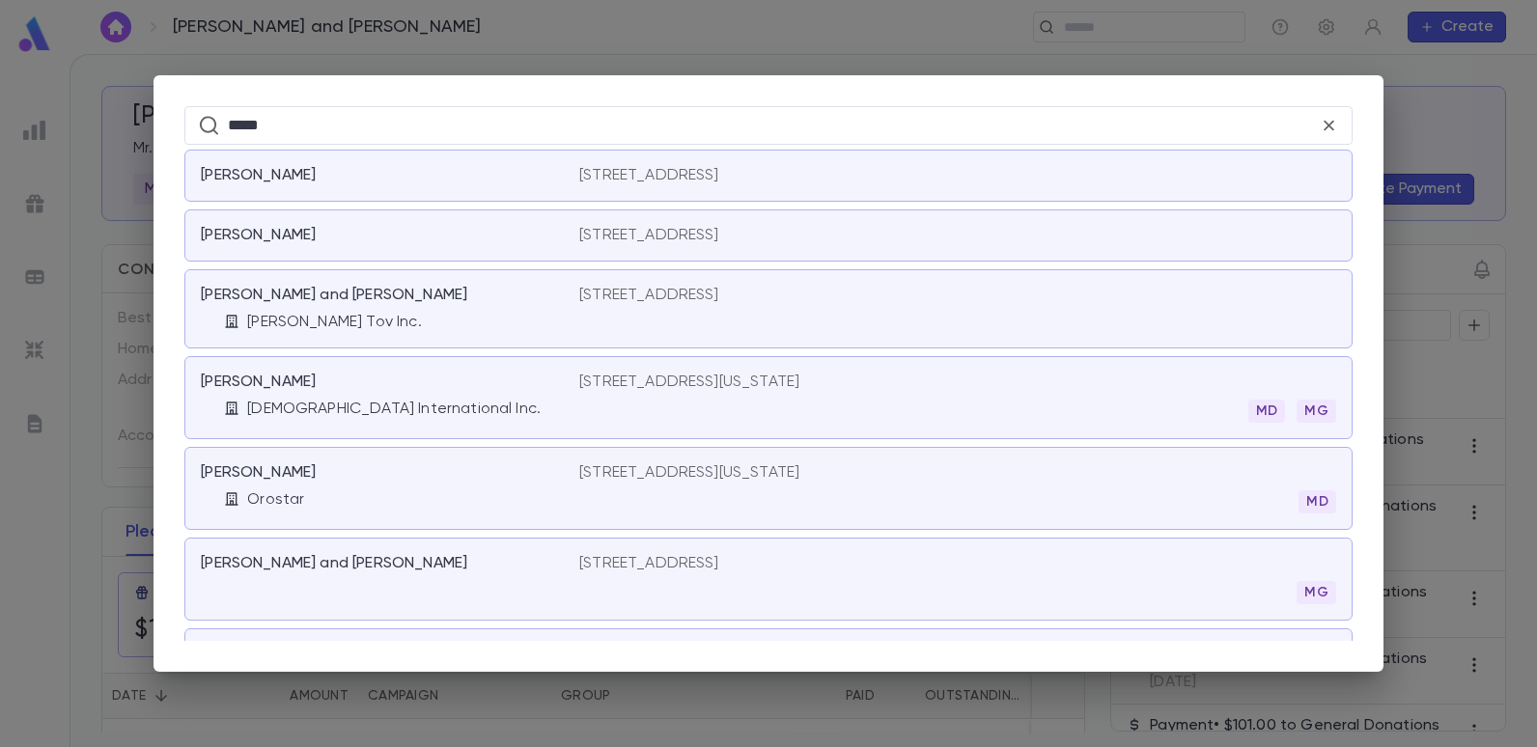
scroll to position [965, 0]
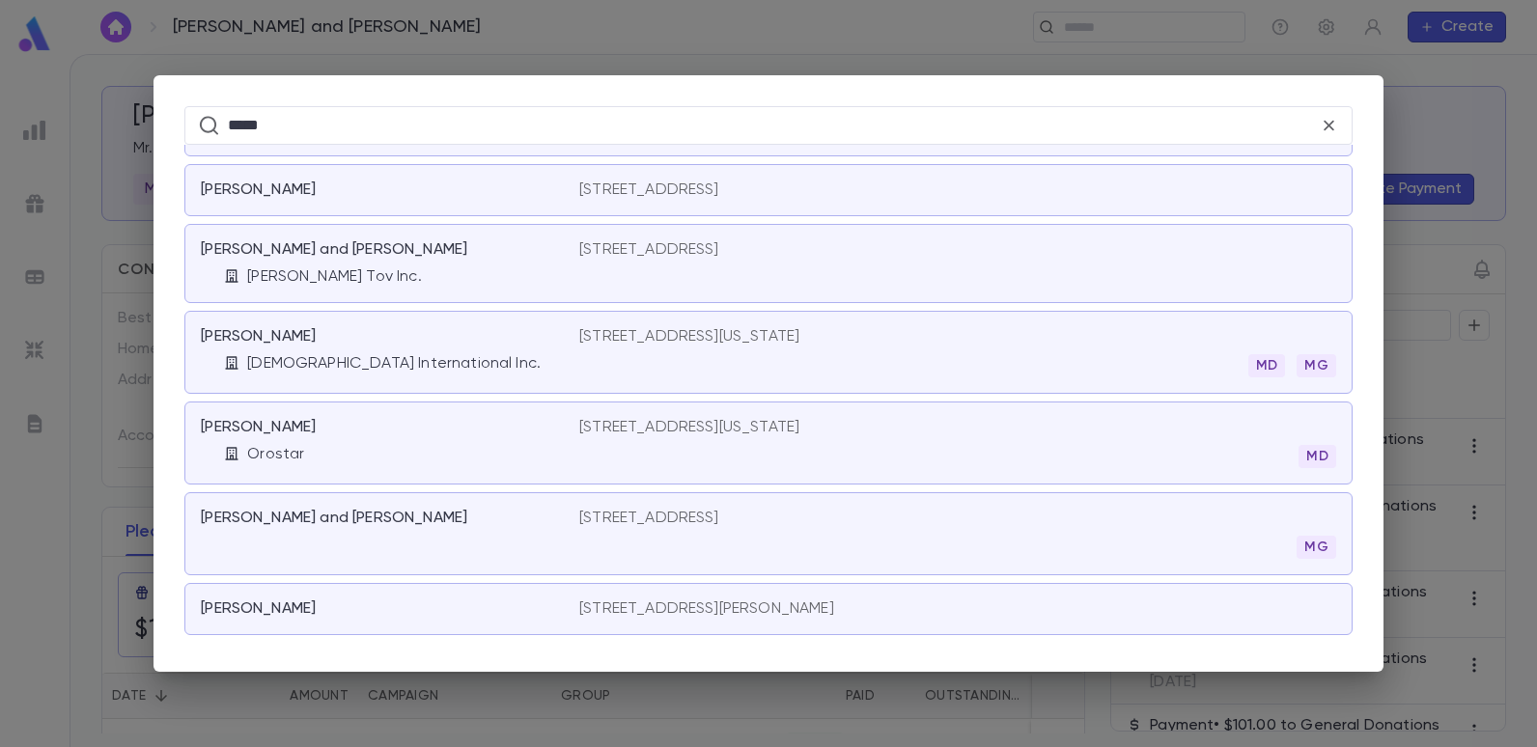
click at [738, 507] on div "Yedid, Jack and Giselle 1572 East 10th Street, Brooklyn NY 11230 MG" at bounding box center [768, 533] width 1168 height 83
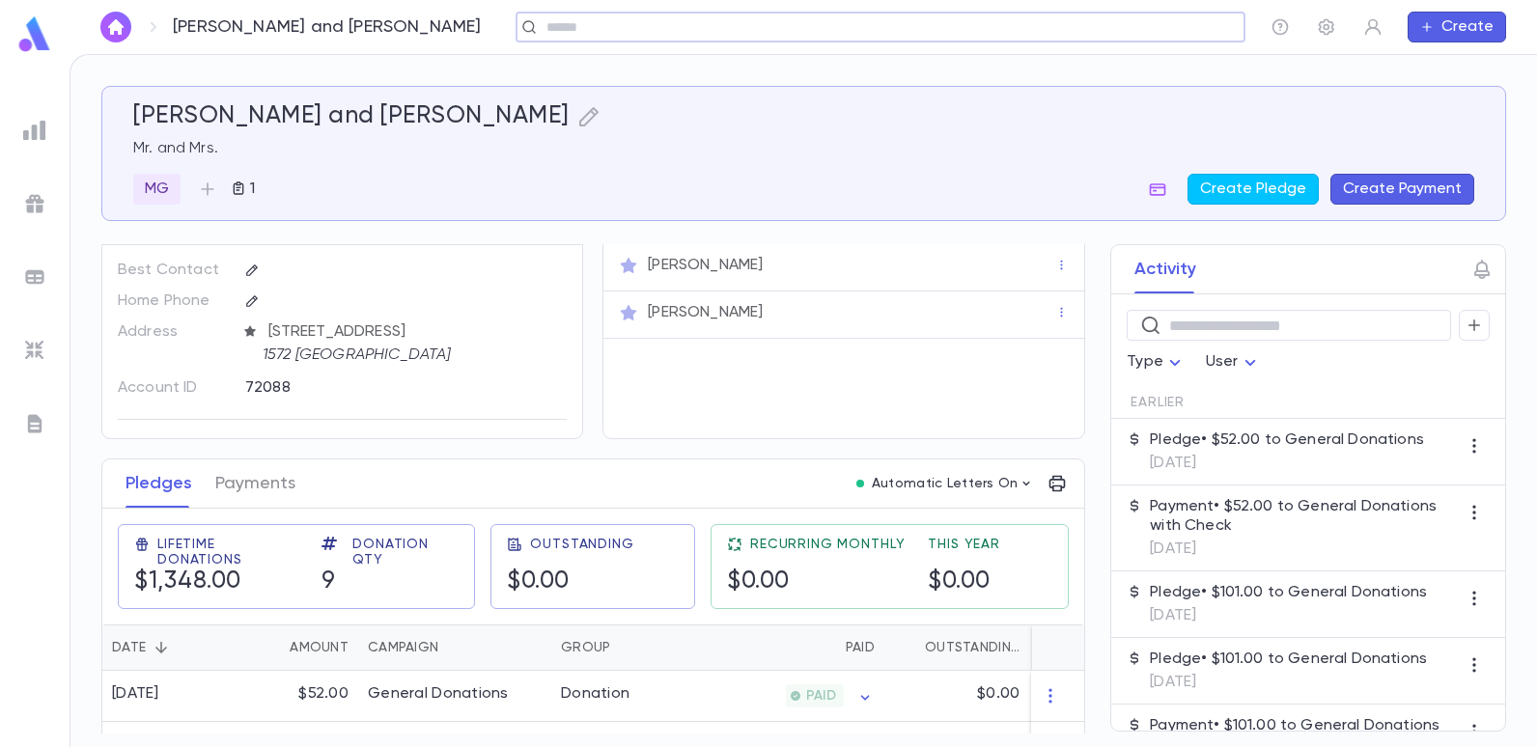
scroll to position [0, 0]
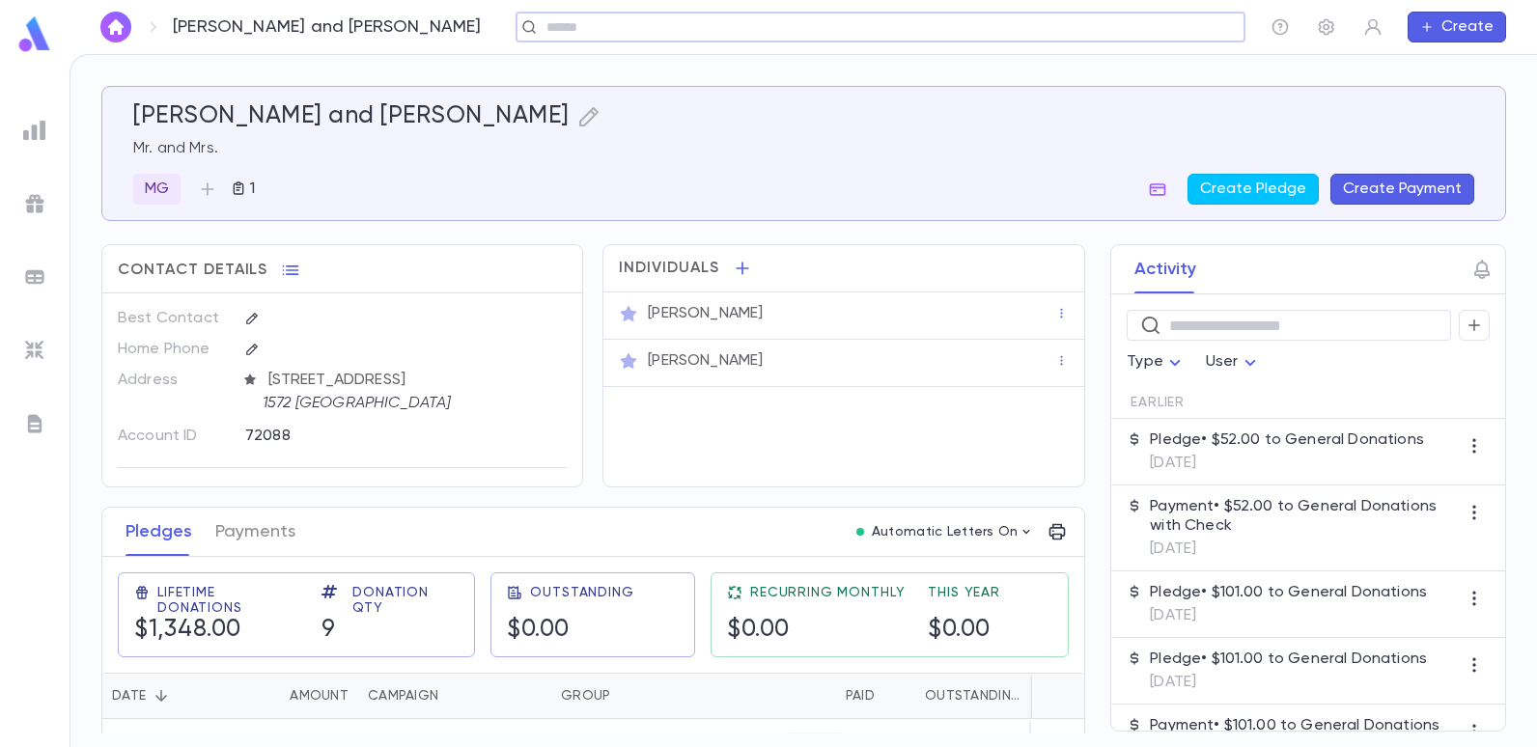
click at [628, 28] on input "text" at bounding box center [874, 27] width 667 height 18
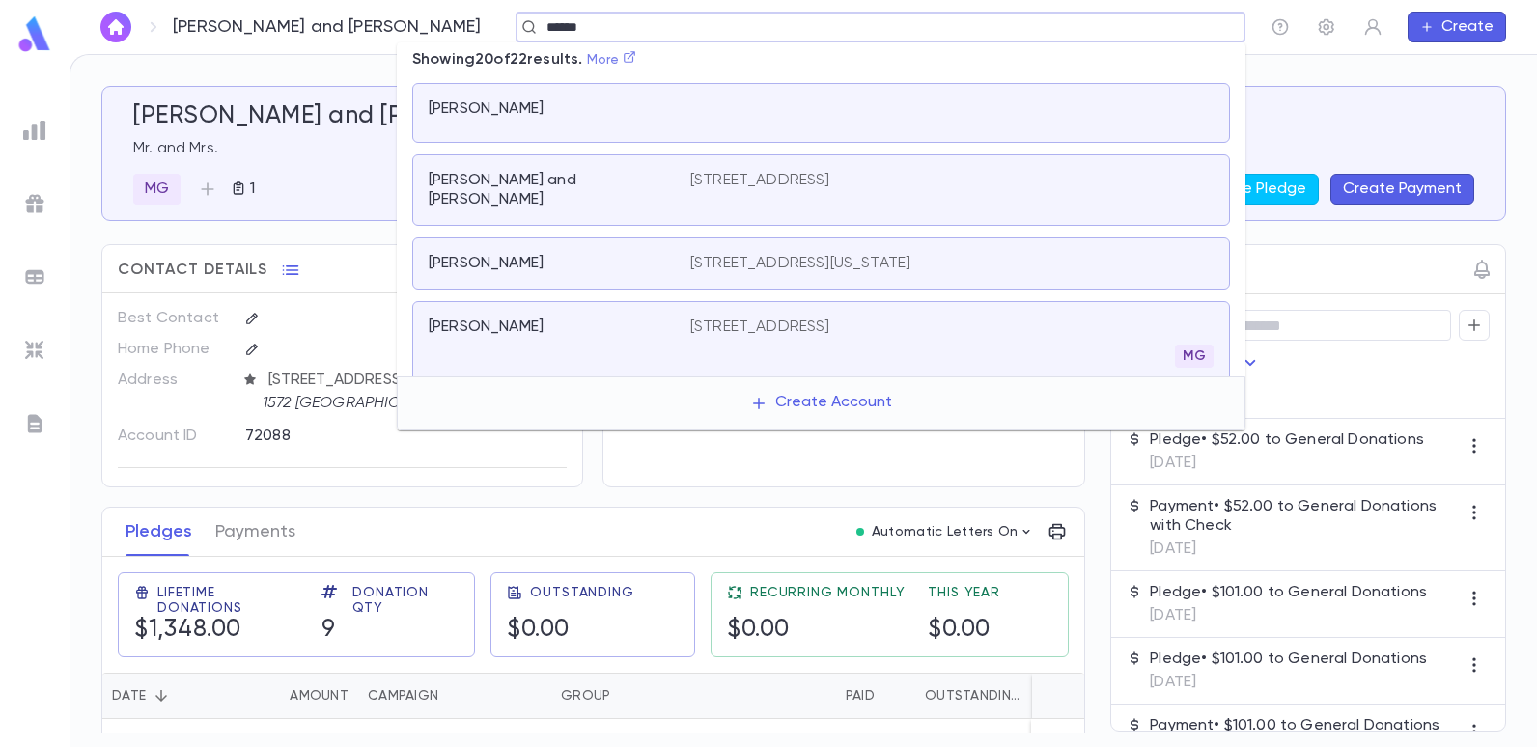
click at [636, 52] on icon at bounding box center [630, 57] width 14 height 14
type input "*****"
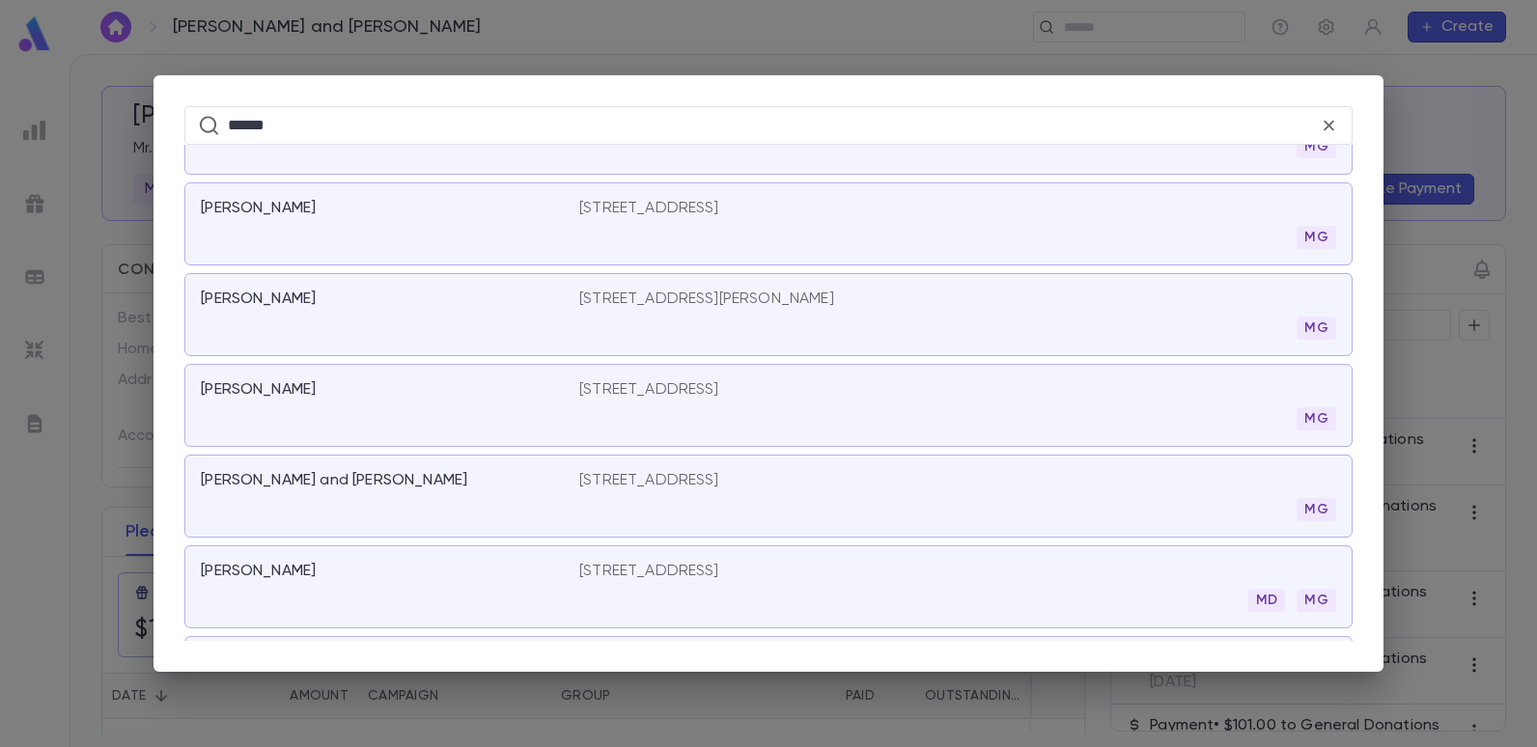
scroll to position [400, 0]
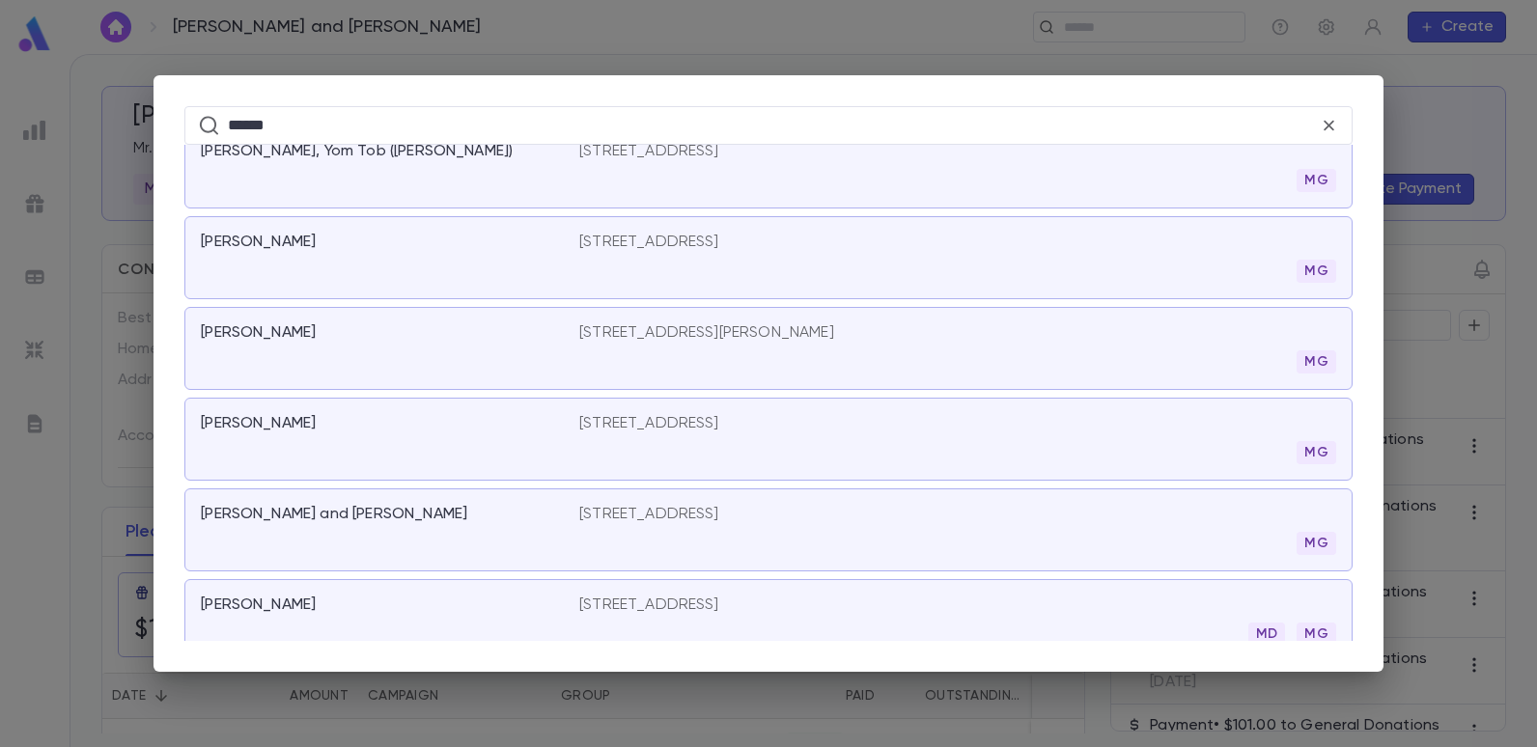
click at [658, 329] on p "2 Lloyd Place, Oakhurst NJ 07755" at bounding box center [706, 332] width 255 height 19
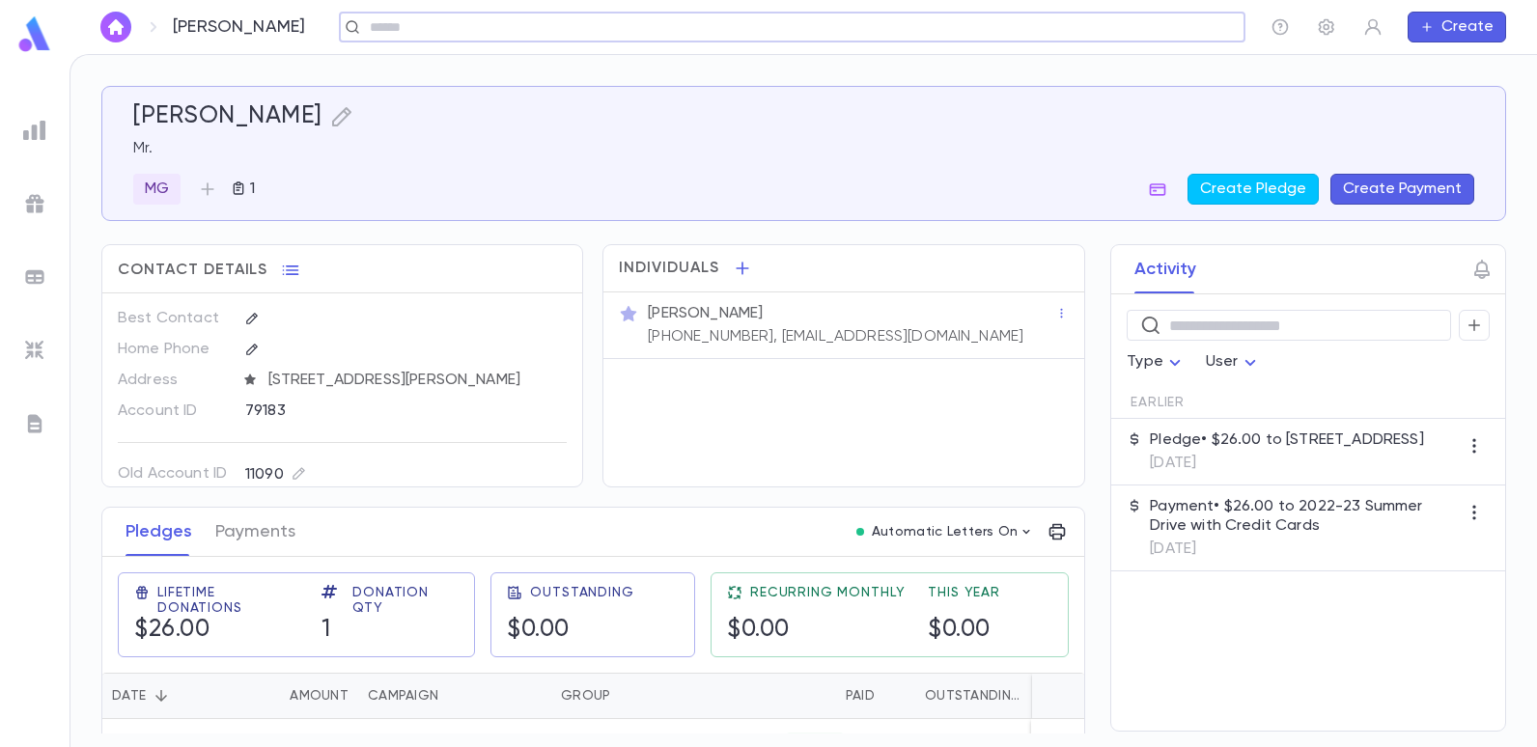
click at [601, 26] on div "​" at bounding box center [792, 27] width 906 height 31
click at [595, 34] on input "text" at bounding box center [786, 27] width 844 height 18
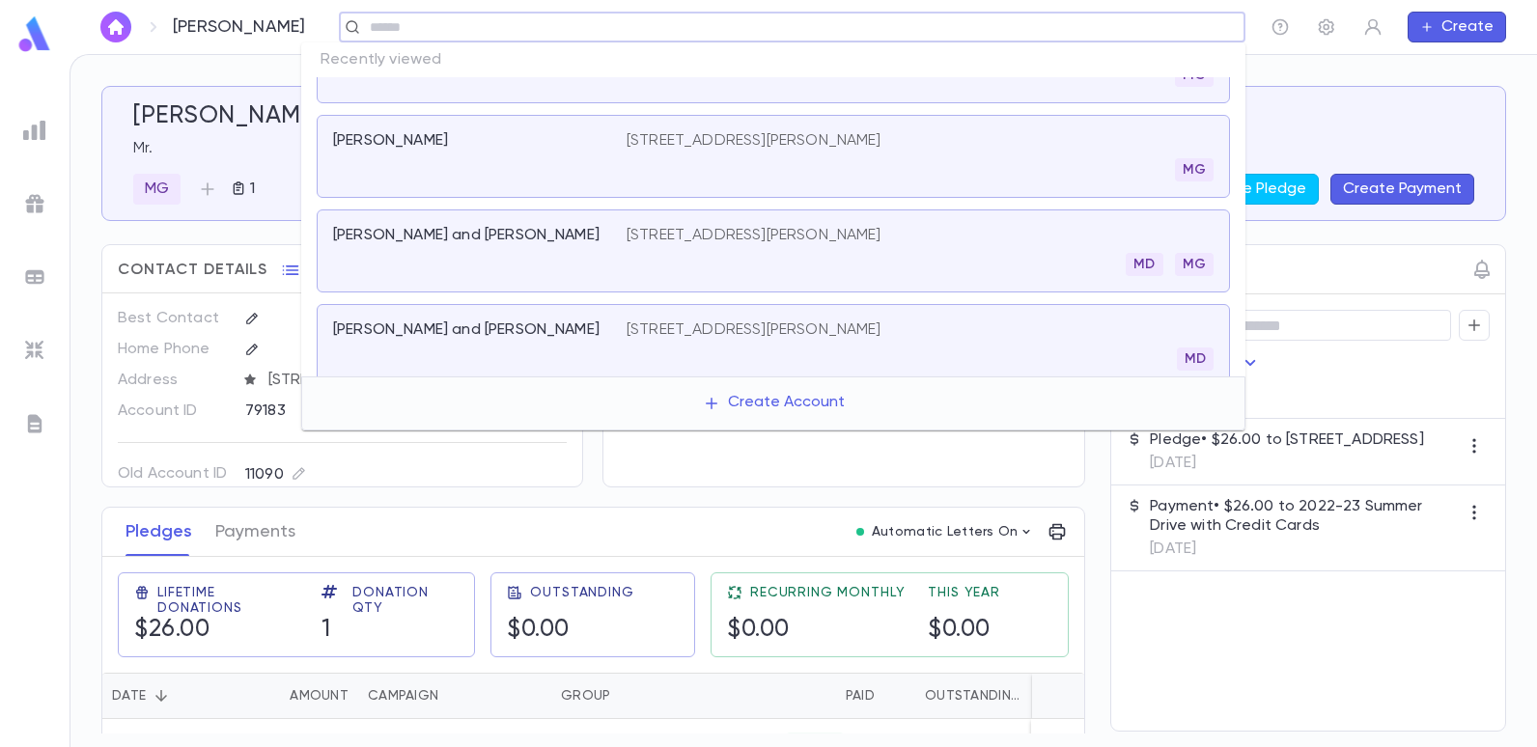
scroll to position [97, 0]
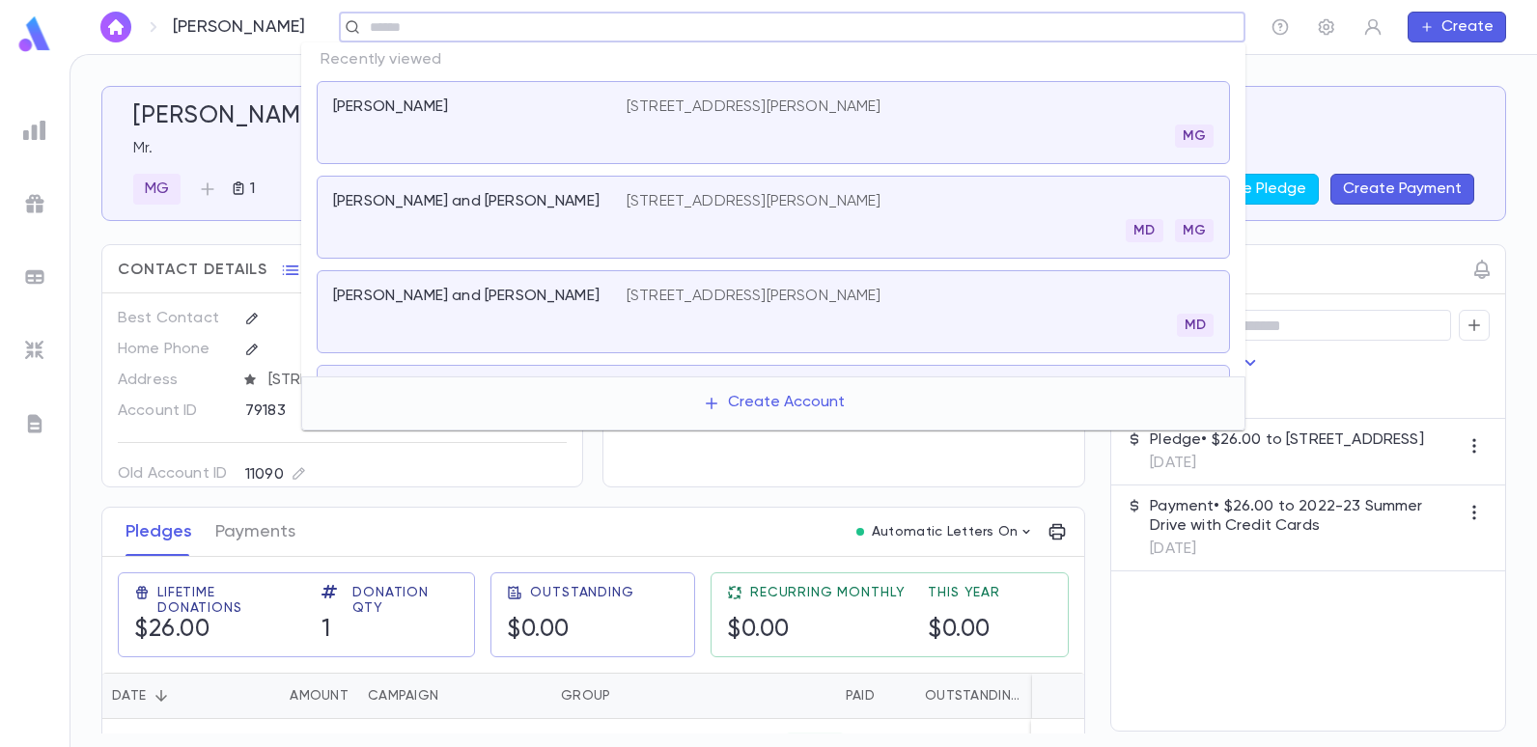
click at [698, 111] on p "2 Lloyd Place, Oakhurst NJ 07755" at bounding box center [754, 107] width 255 height 19
click at [697, 25] on input "text" at bounding box center [786, 27] width 844 height 18
click at [427, 35] on input "text" at bounding box center [786, 27] width 844 height 18
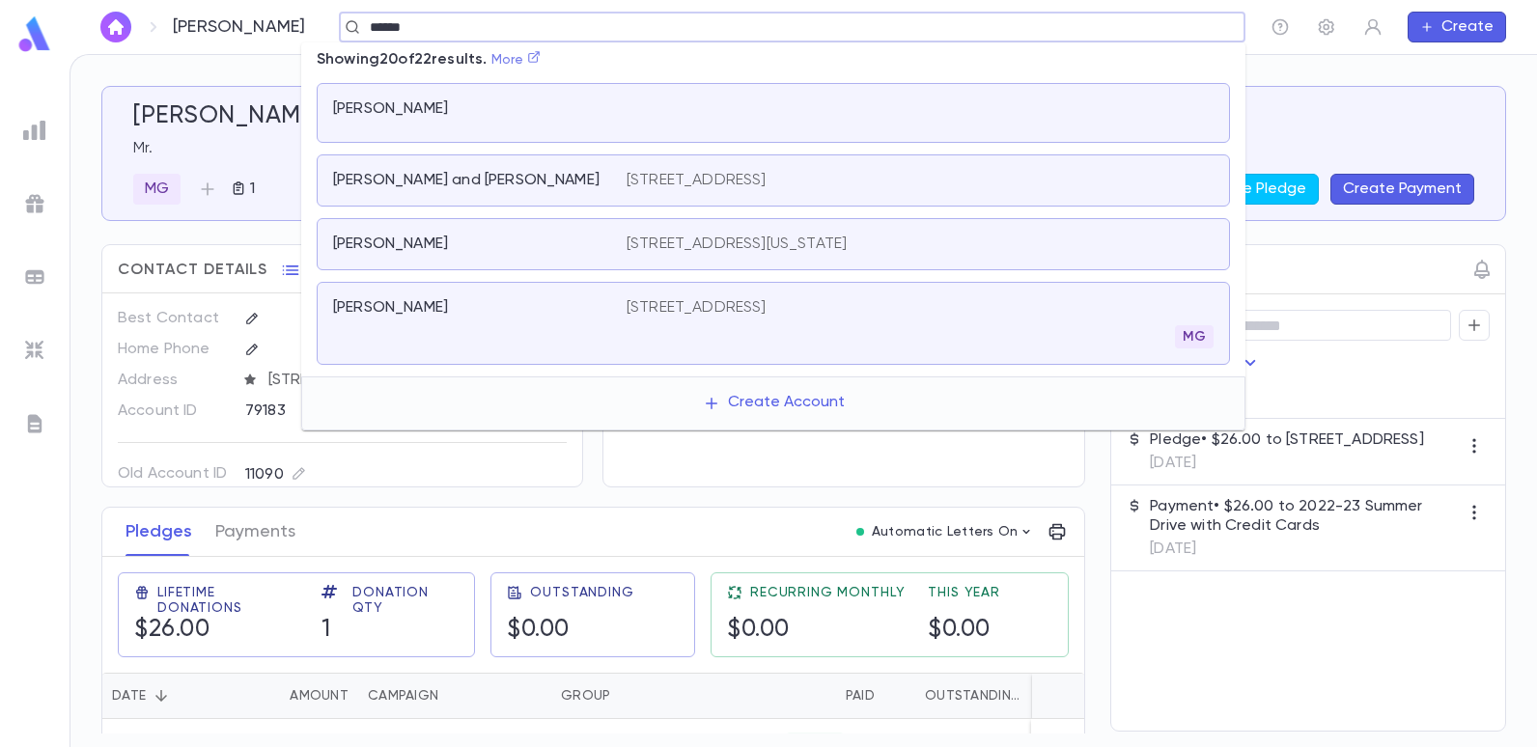
click at [526, 54] on link "More" at bounding box center [516, 60] width 50 height 14
type input "*****"
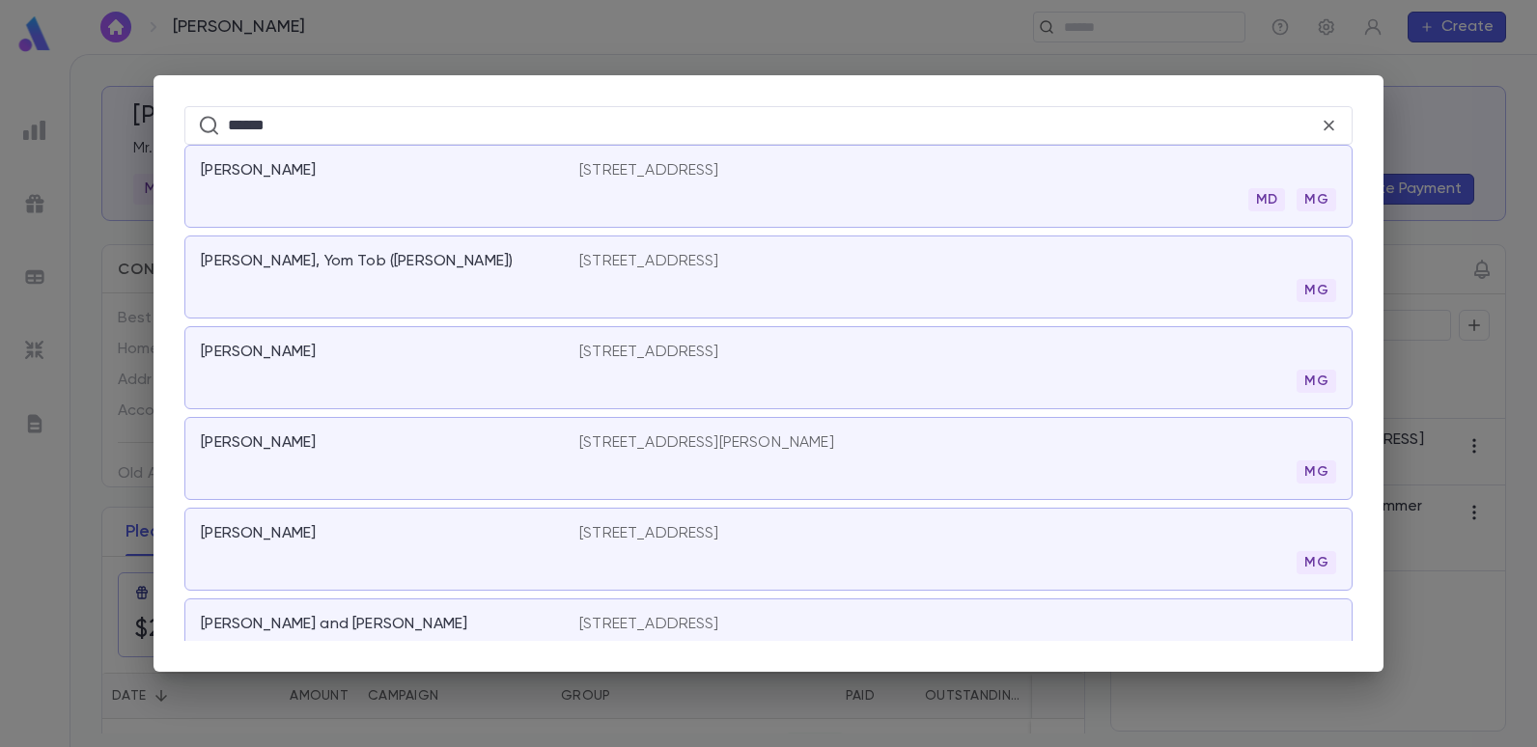
scroll to position [386, 0]
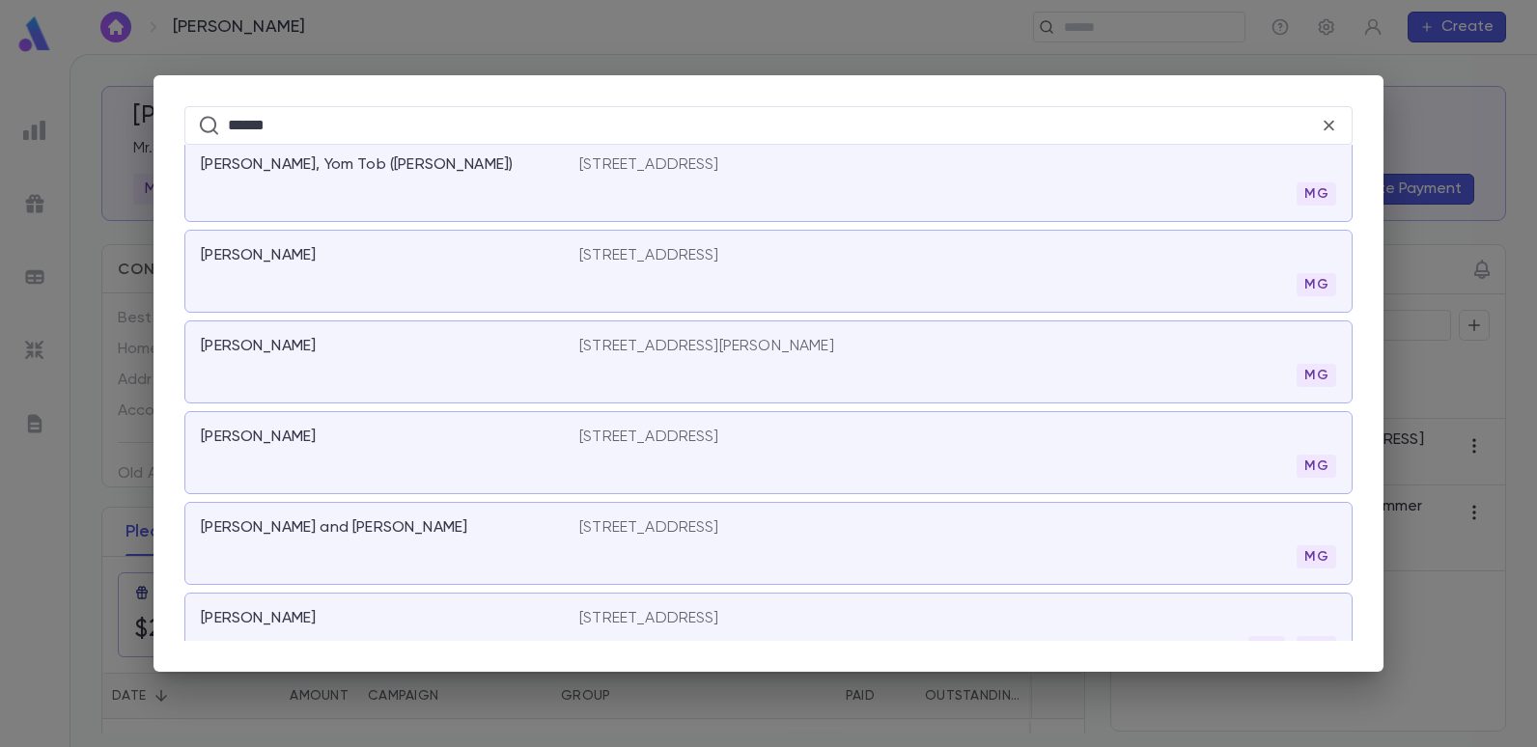
click at [602, 428] on p "194 Van Sicklen Street, Brooklyn NY 11223" at bounding box center [649, 437] width 140 height 19
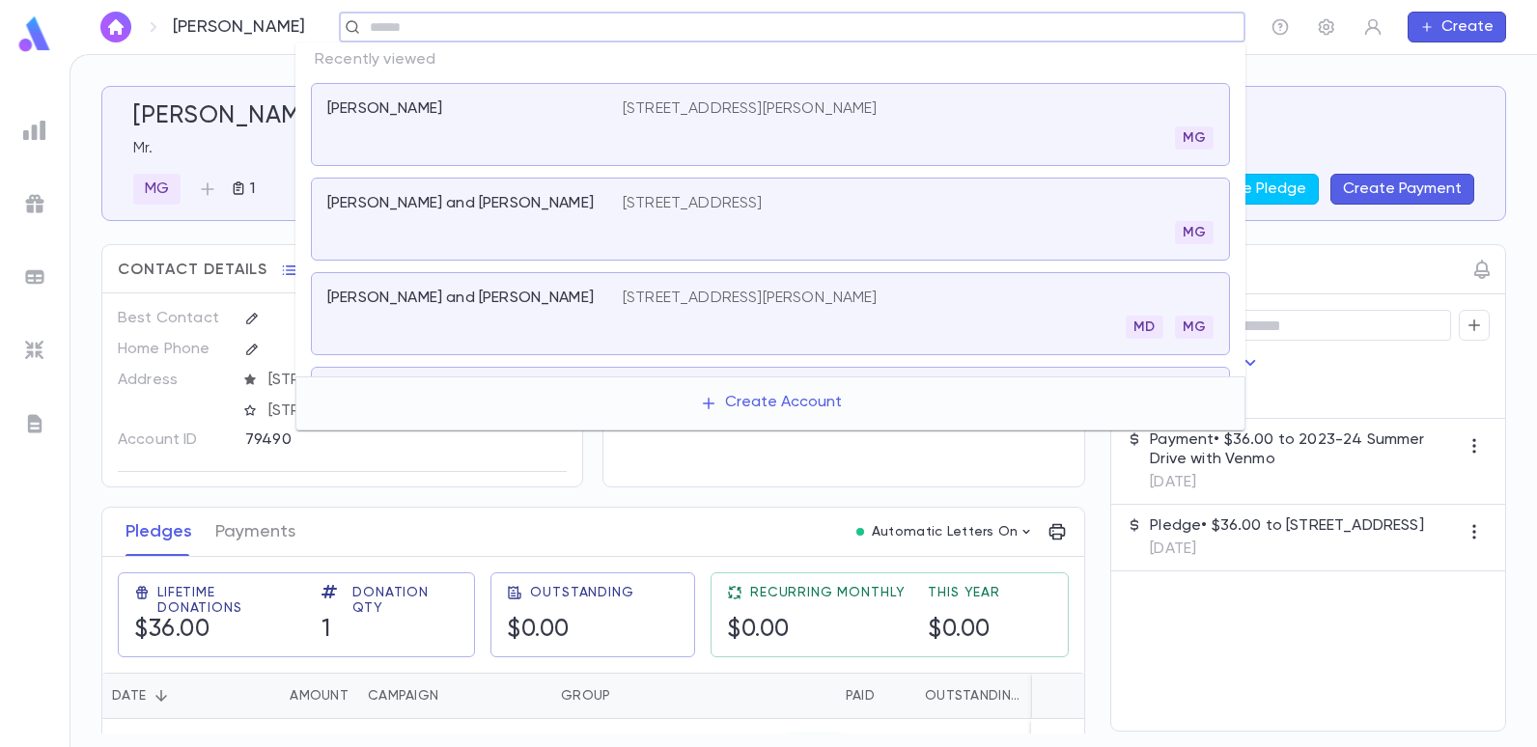
click at [364, 35] on input "text" at bounding box center [786, 27] width 844 height 18
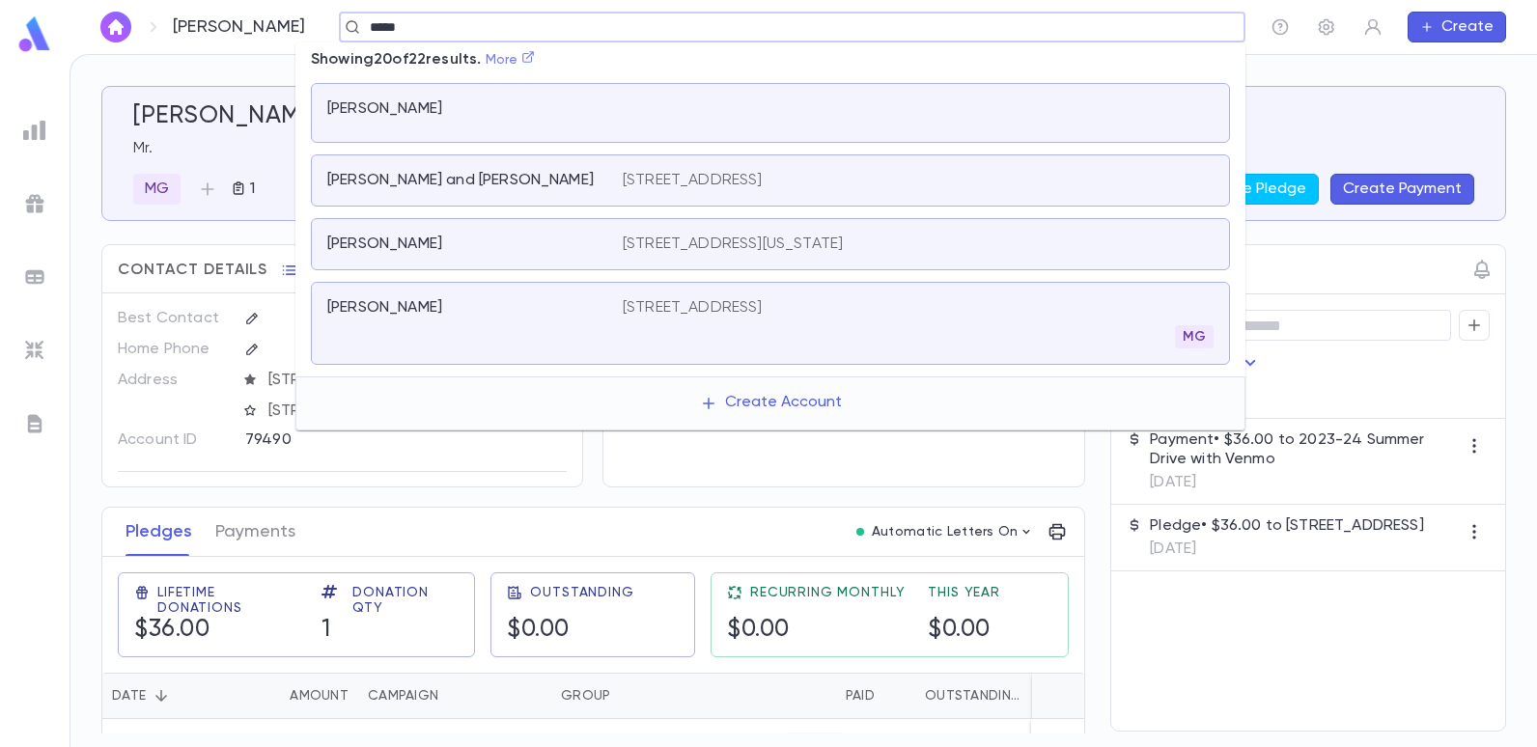
click at [533, 56] on icon at bounding box center [528, 57] width 12 height 12
type input "*****"
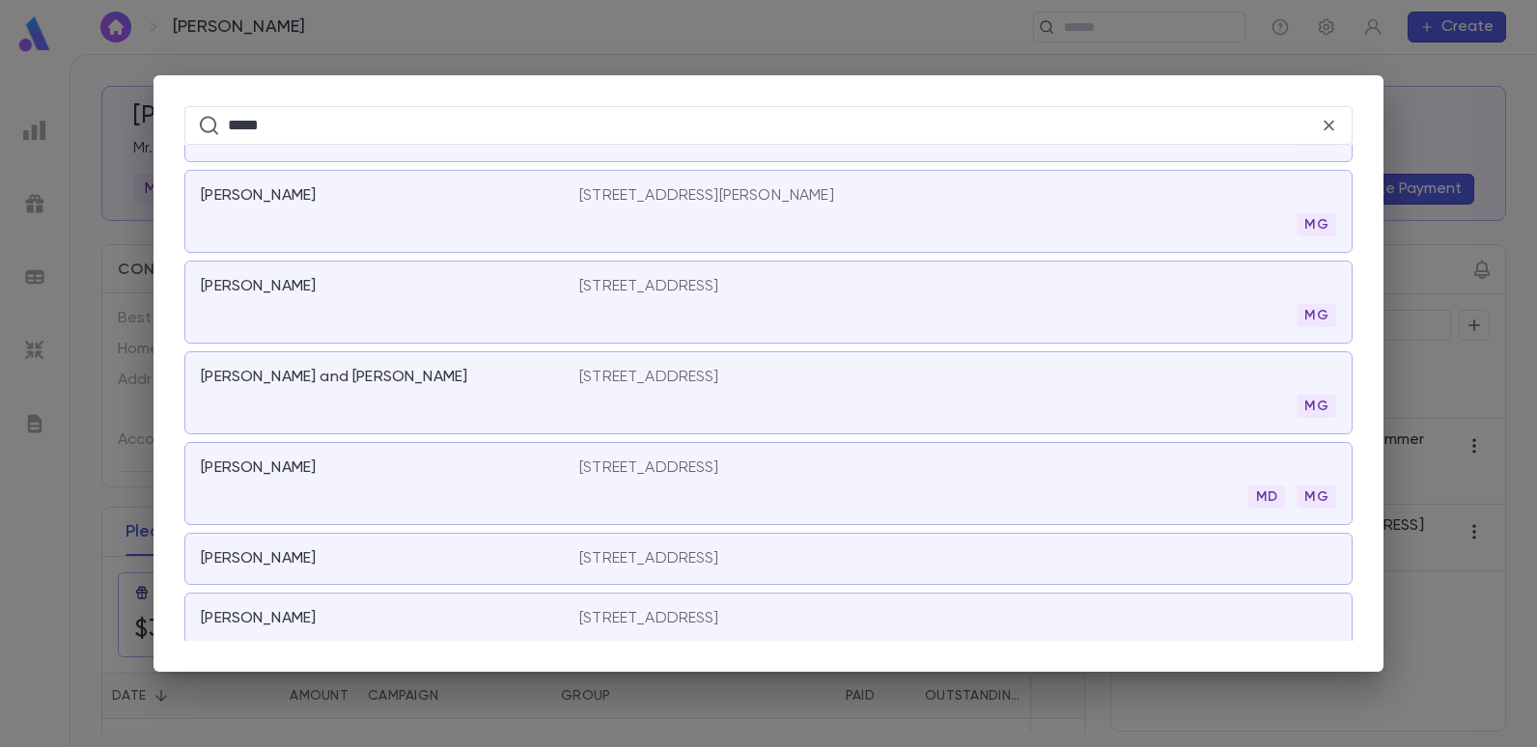
scroll to position [579, 0]
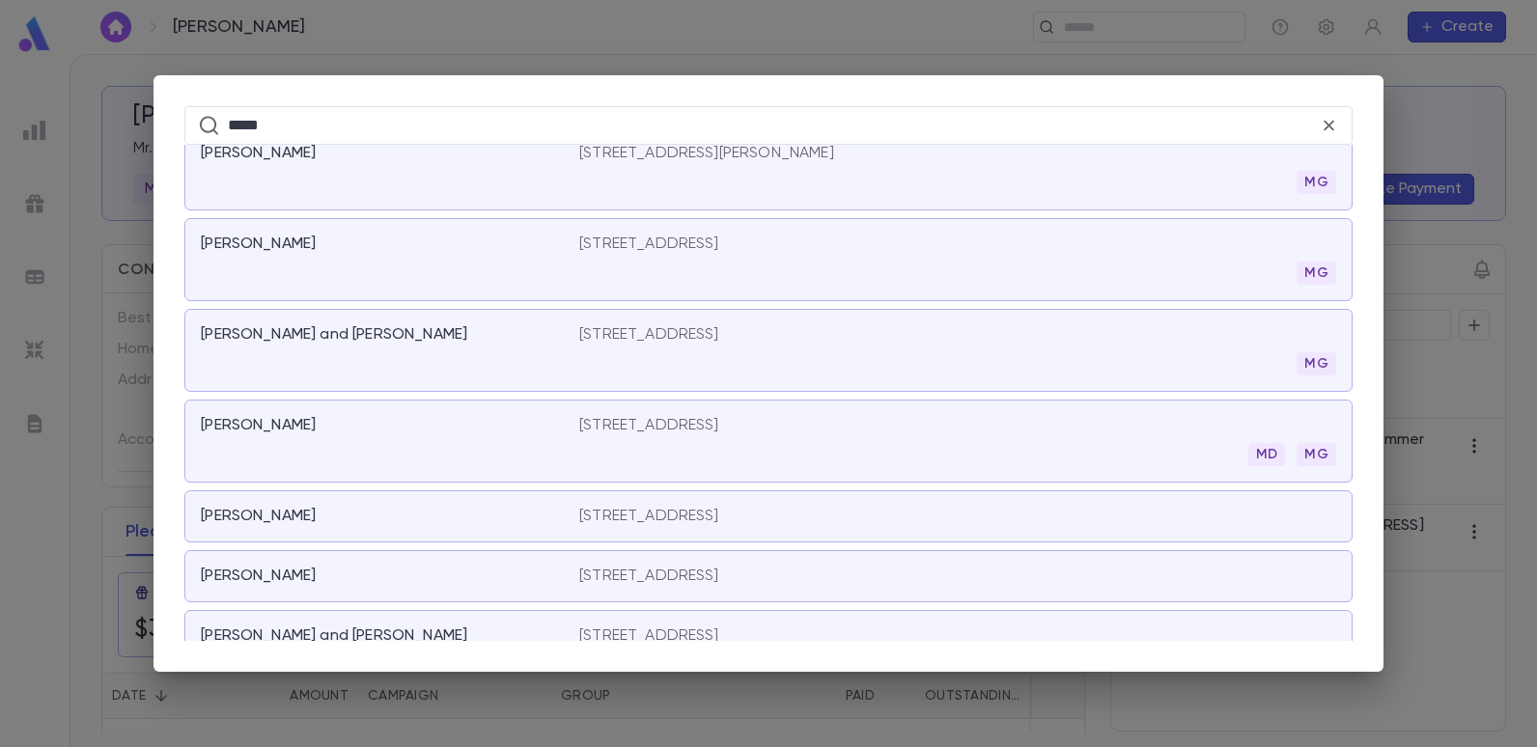
click at [719, 425] on p "12 Iris Street, Eatontown NJ 07724" at bounding box center [649, 425] width 140 height 19
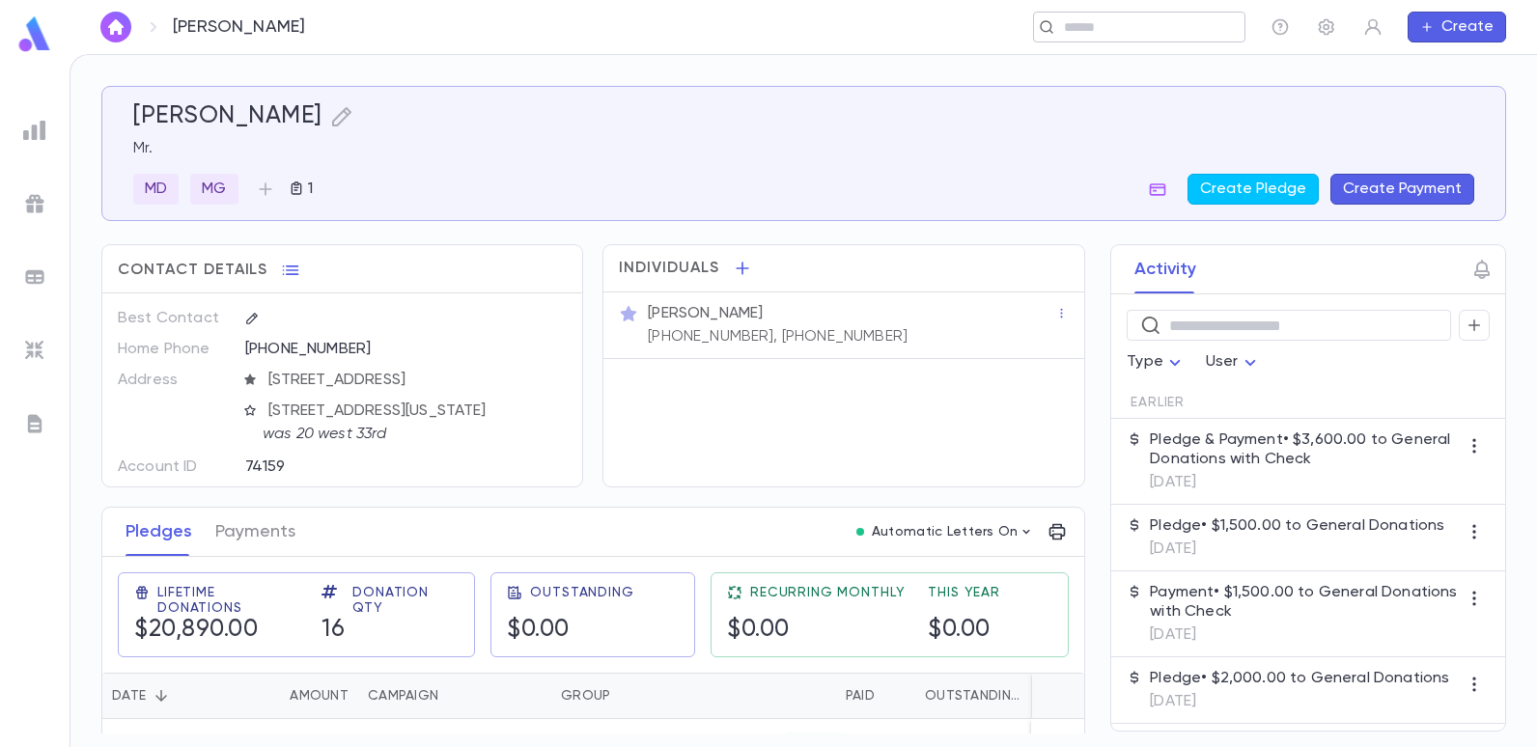
click at [1068, 15] on div "​" at bounding box center [1139, 27] width 212 height 31
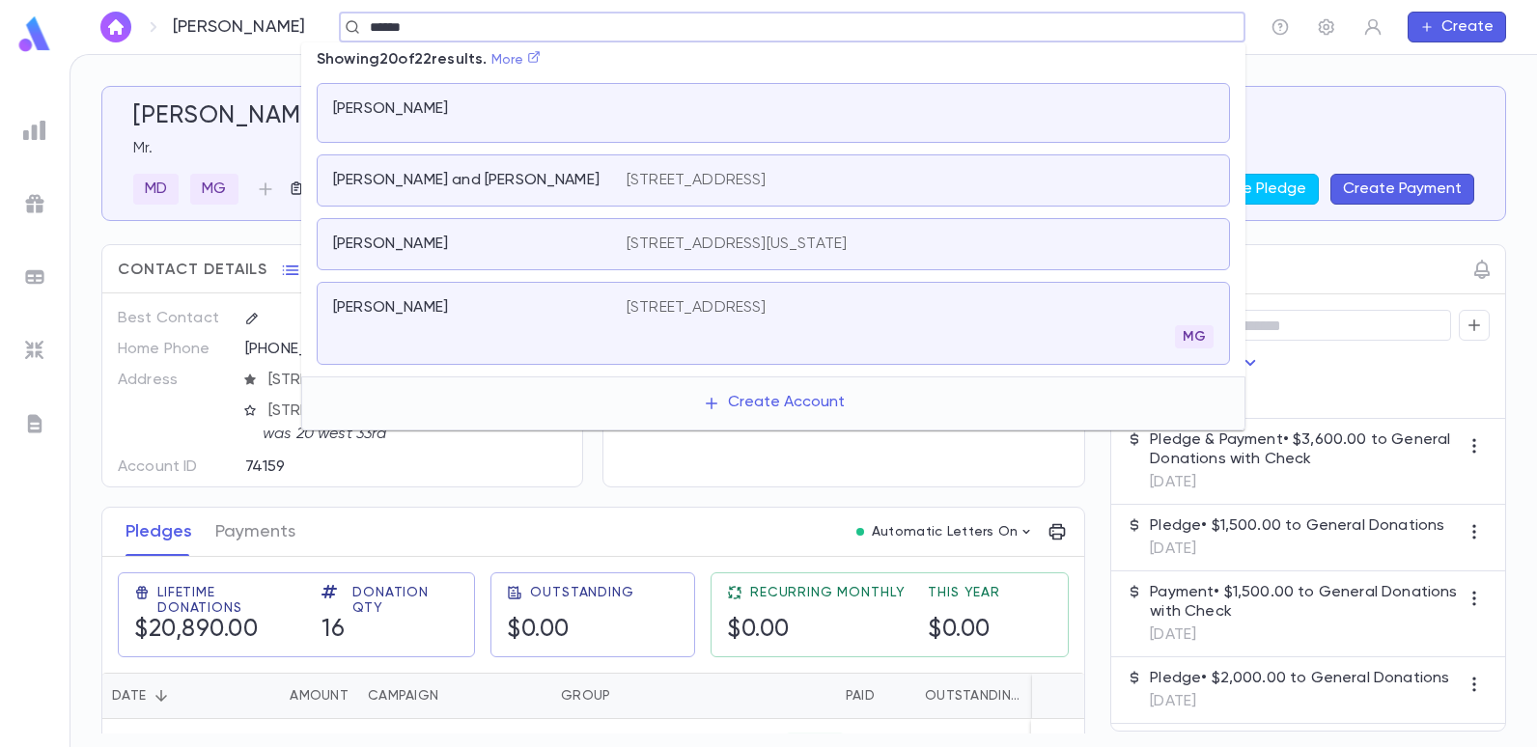
click at [536, 56] on link "More" at bounding box center [516, 60] width 50 height 14
type input "*****"
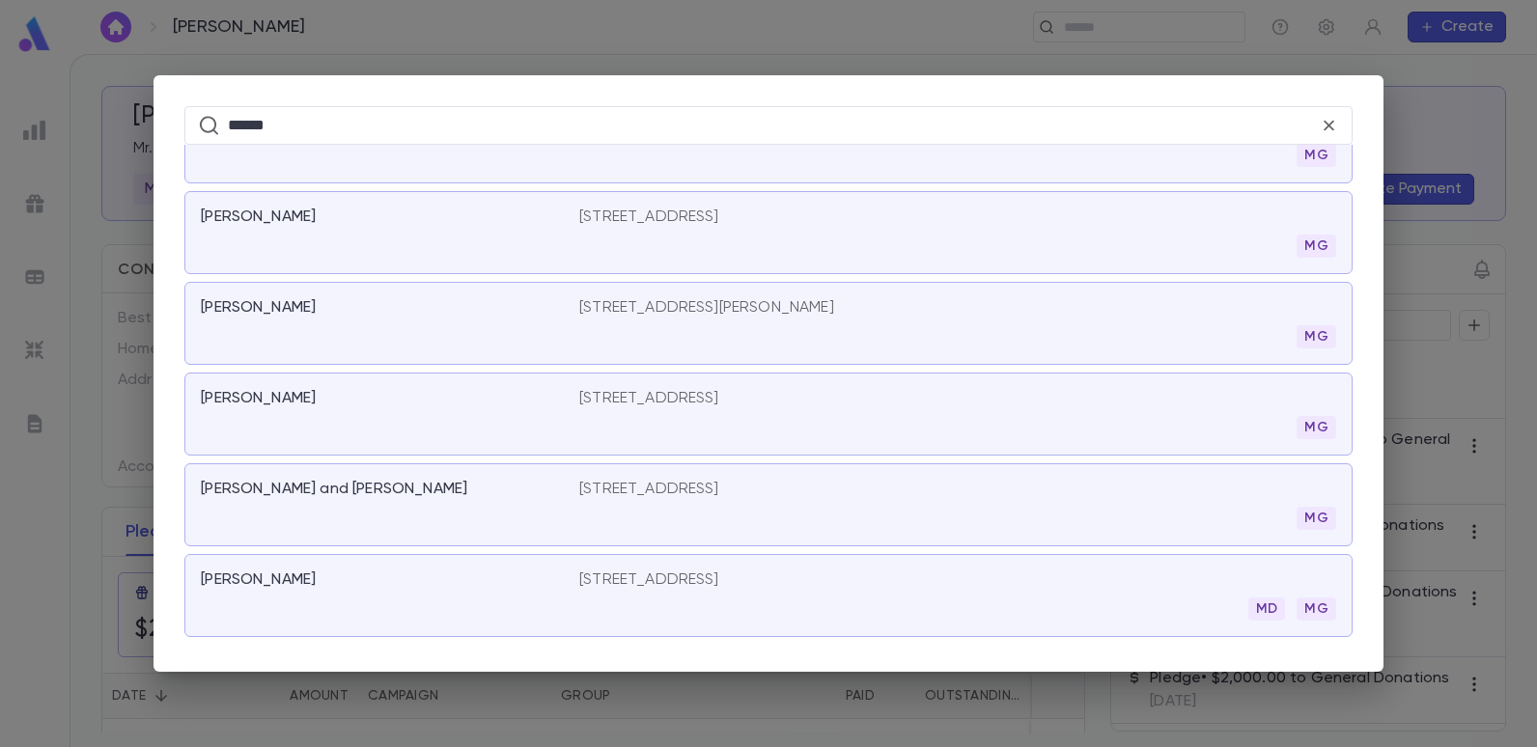
scroll to position [400, 0]
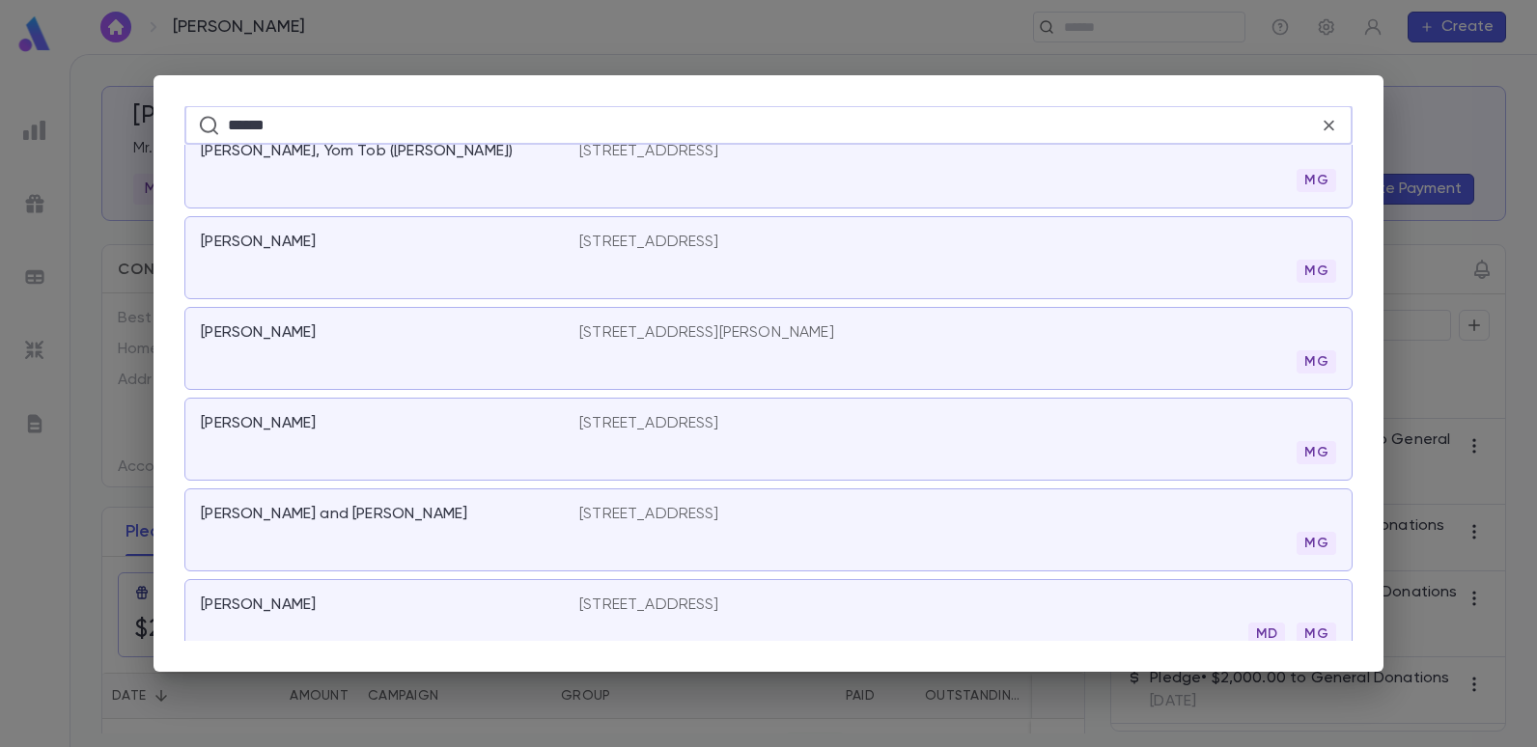
click at [327, 126] on input "*****" at bounding box center [773, 125] width 1091 height 38
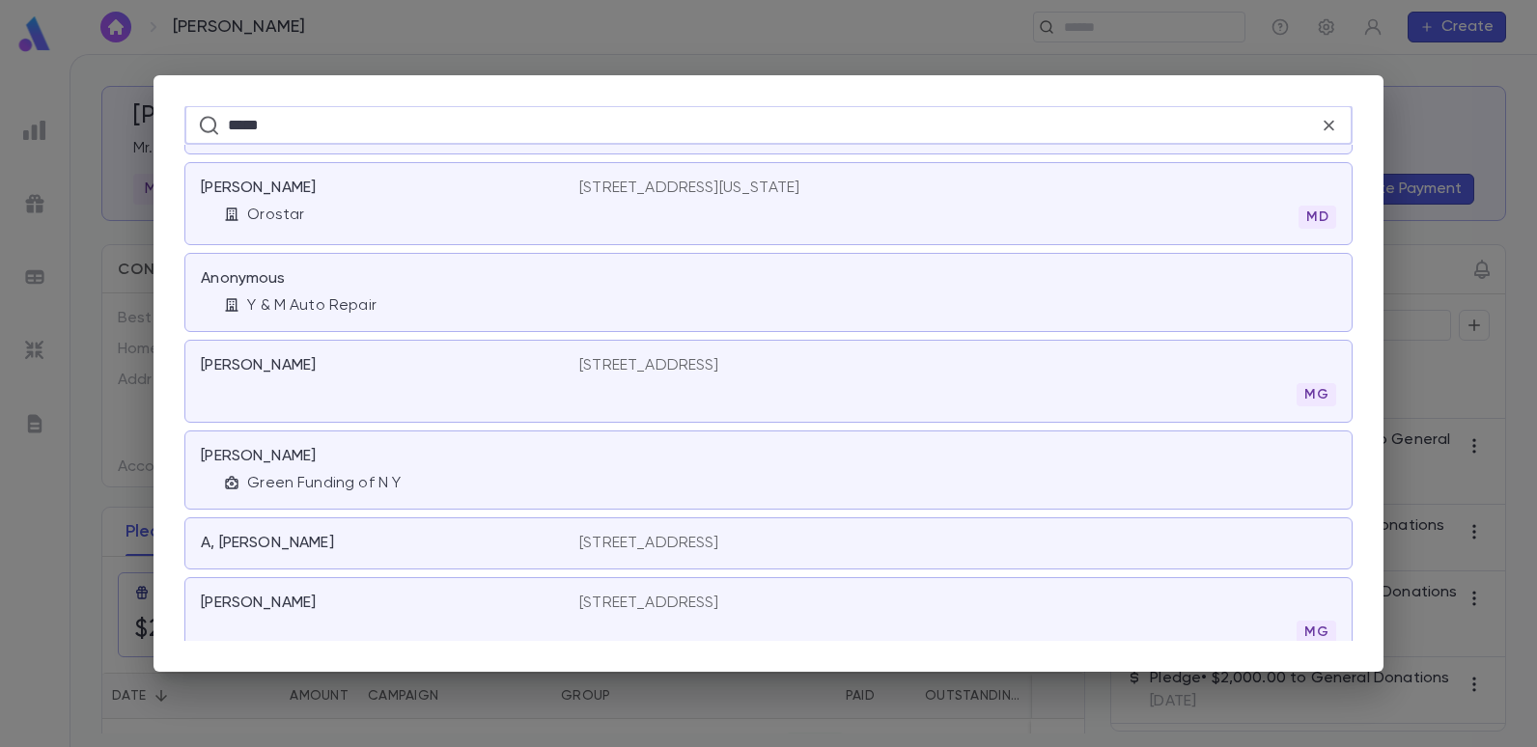
type input "*****"
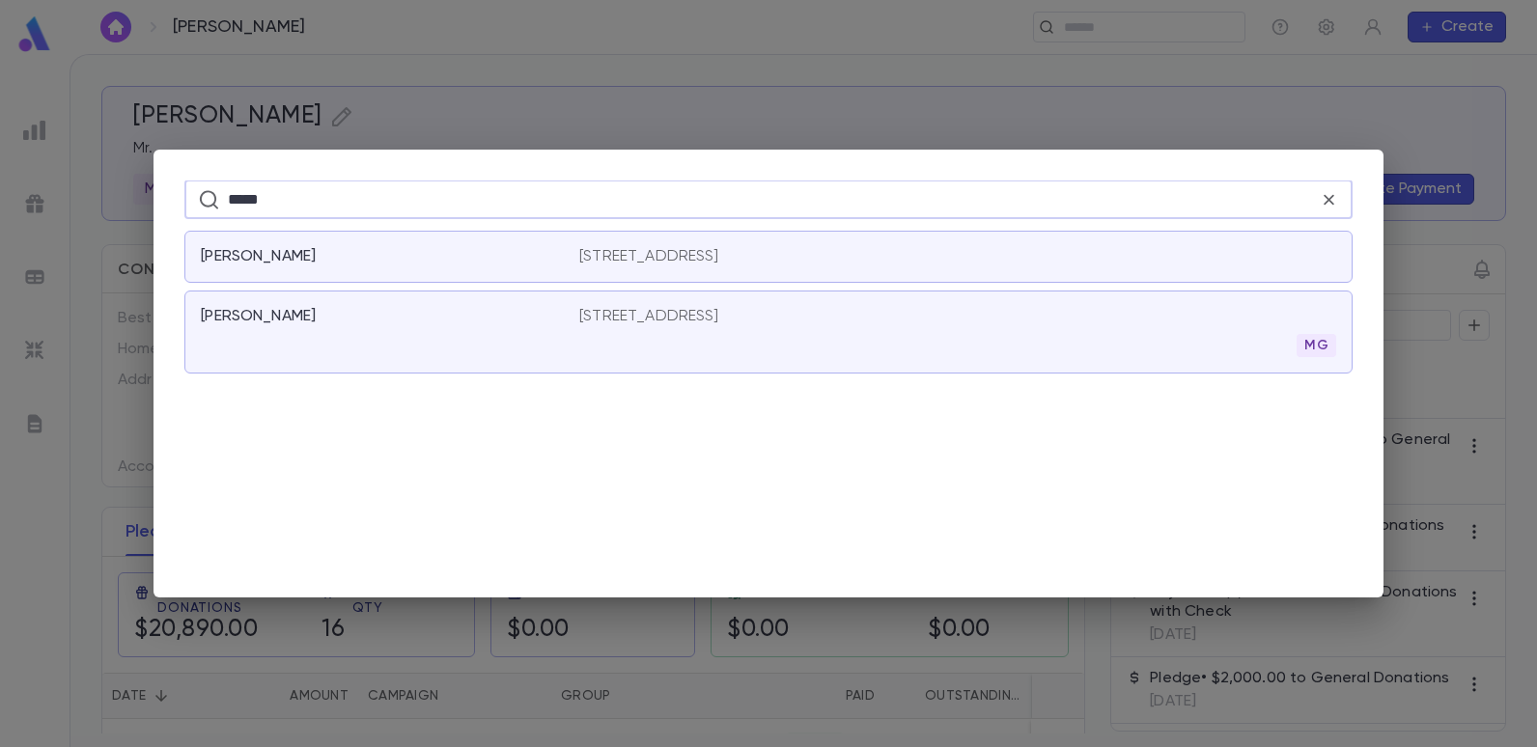
click at [241, 308] on p "Yadid, Jack" at bounding box center [258, 316] width 115 height 19
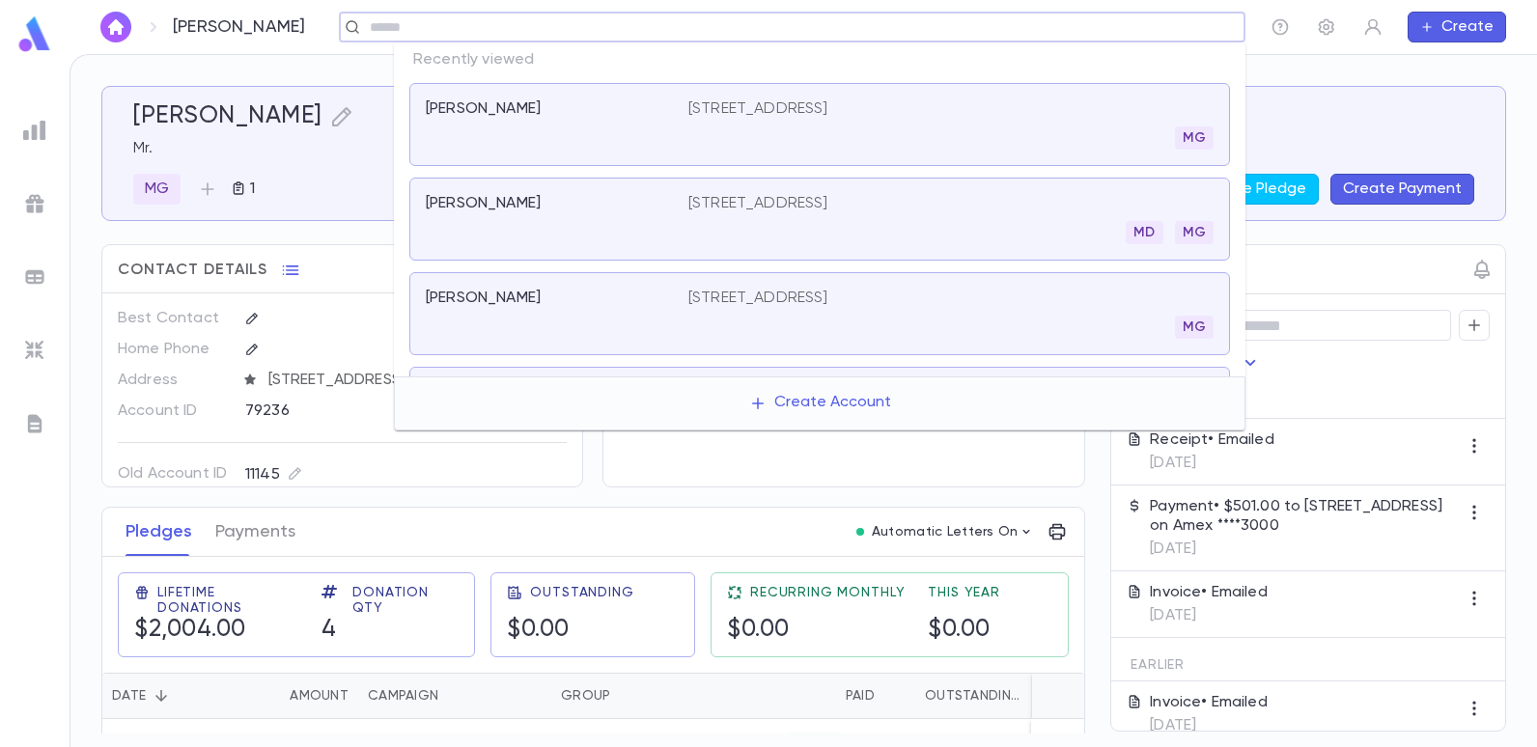
click at [1074, 25] on input "text" at bounding box center [786, 27] width 844 height 18
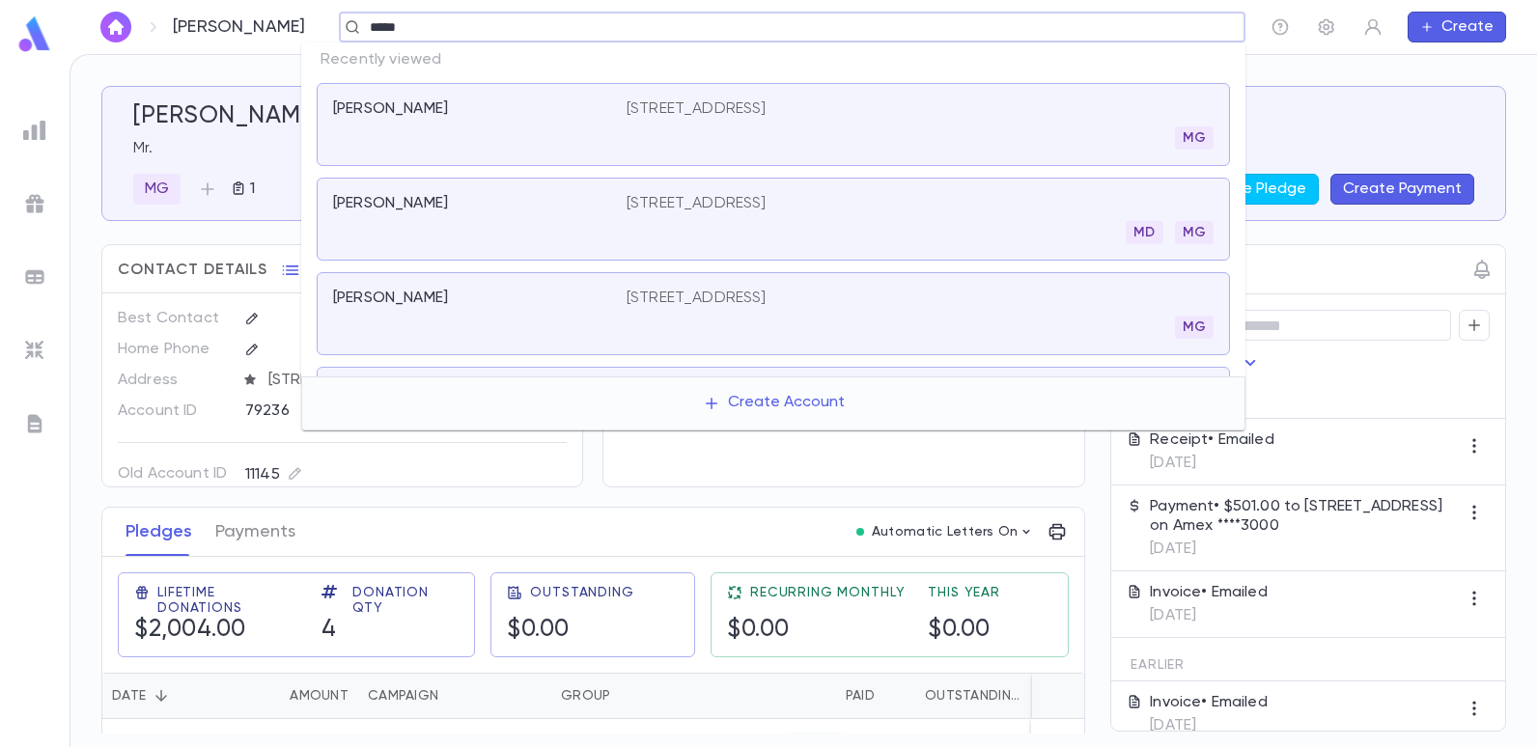
type input "*****"
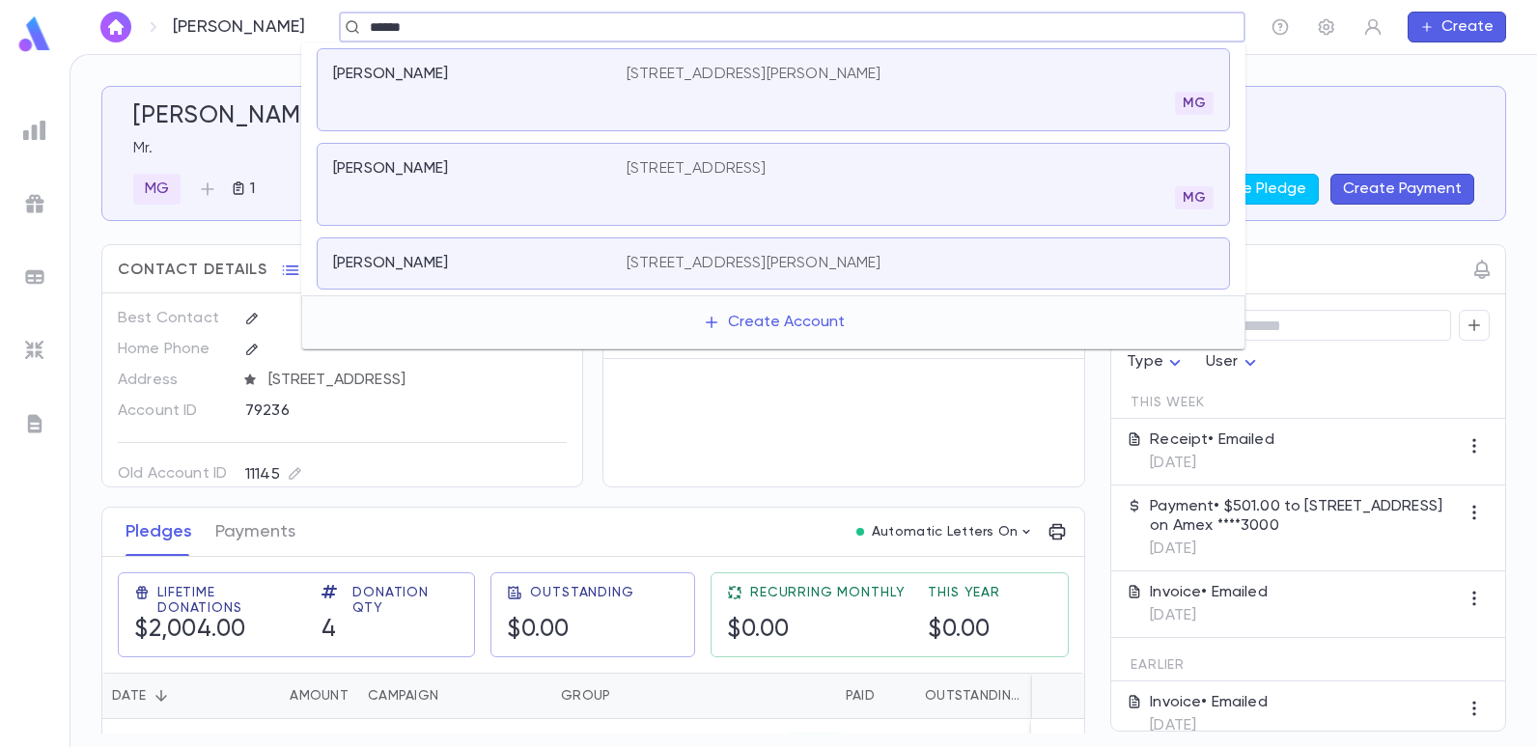
click at [679, 154] on div "Weber, Tomer 1716 Avenue O, Brooklyn NY 11230 MG" at bounding box center [773, 184] width 913 height 83
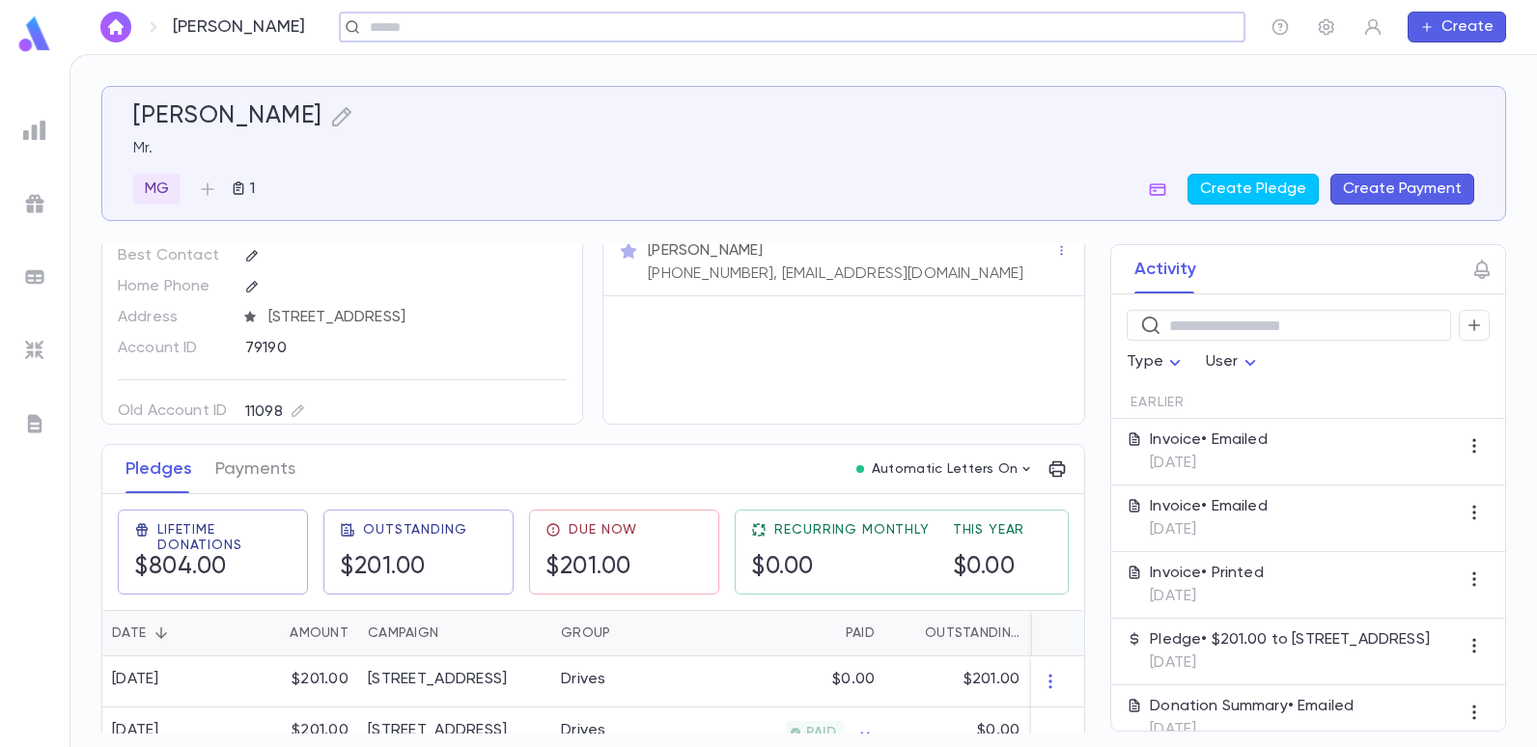
scroll to position [97, 0]
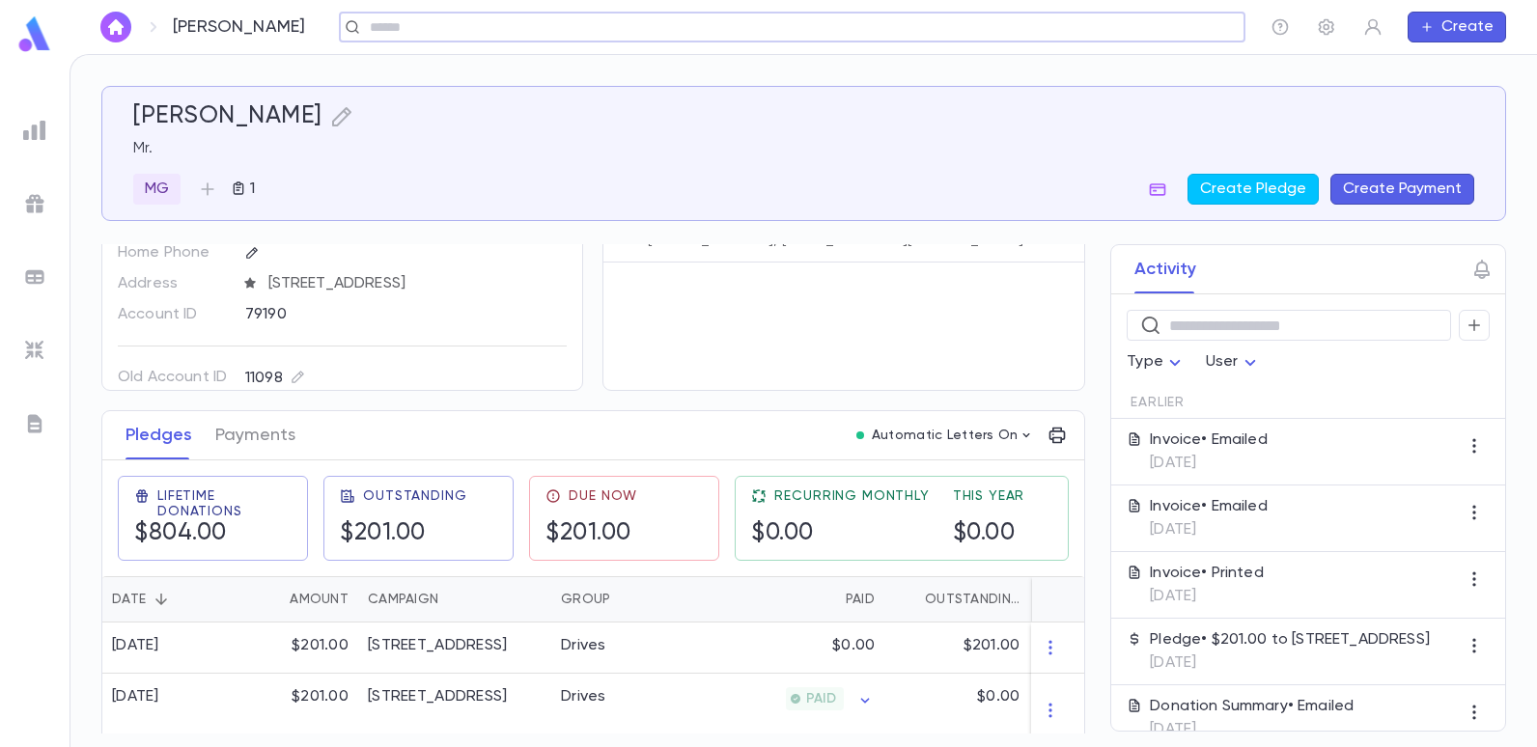
click at [1387, 190] on button "Create Payment" at bounding box center [1402, 189] width 144 height 31
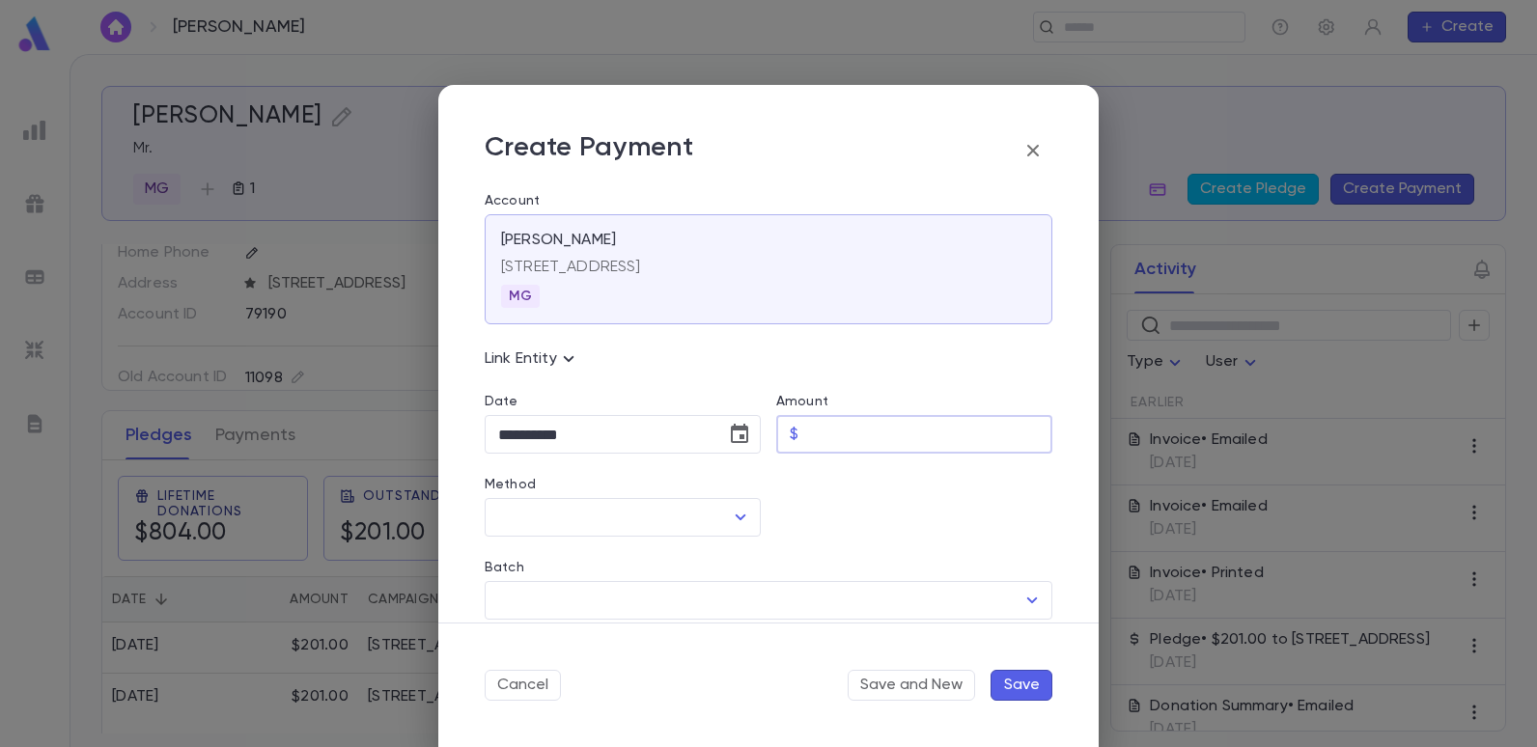
click at [861, 433] on input "Amount" at bounding box center [929, 435] width 246 height 38
type input "******"
click at [851, 495] on div at bounding box center [907, 495] width 292 height 83
click at [738, 515] on icon "Open" at bounding box center [740, 517] width 23 height 23
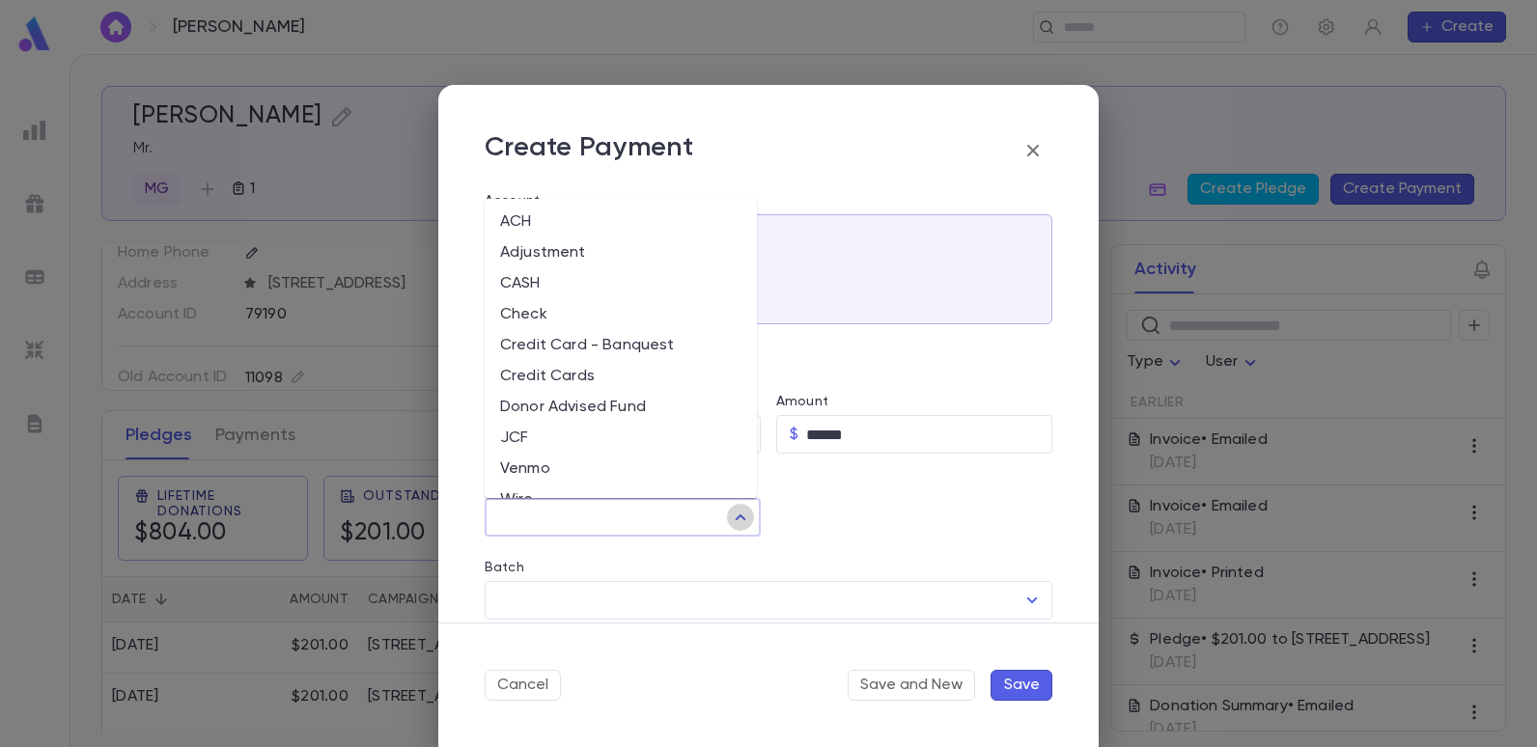
click at [738, 515] on icon "Close" at bounding box center [740, 517] width 23 height 23
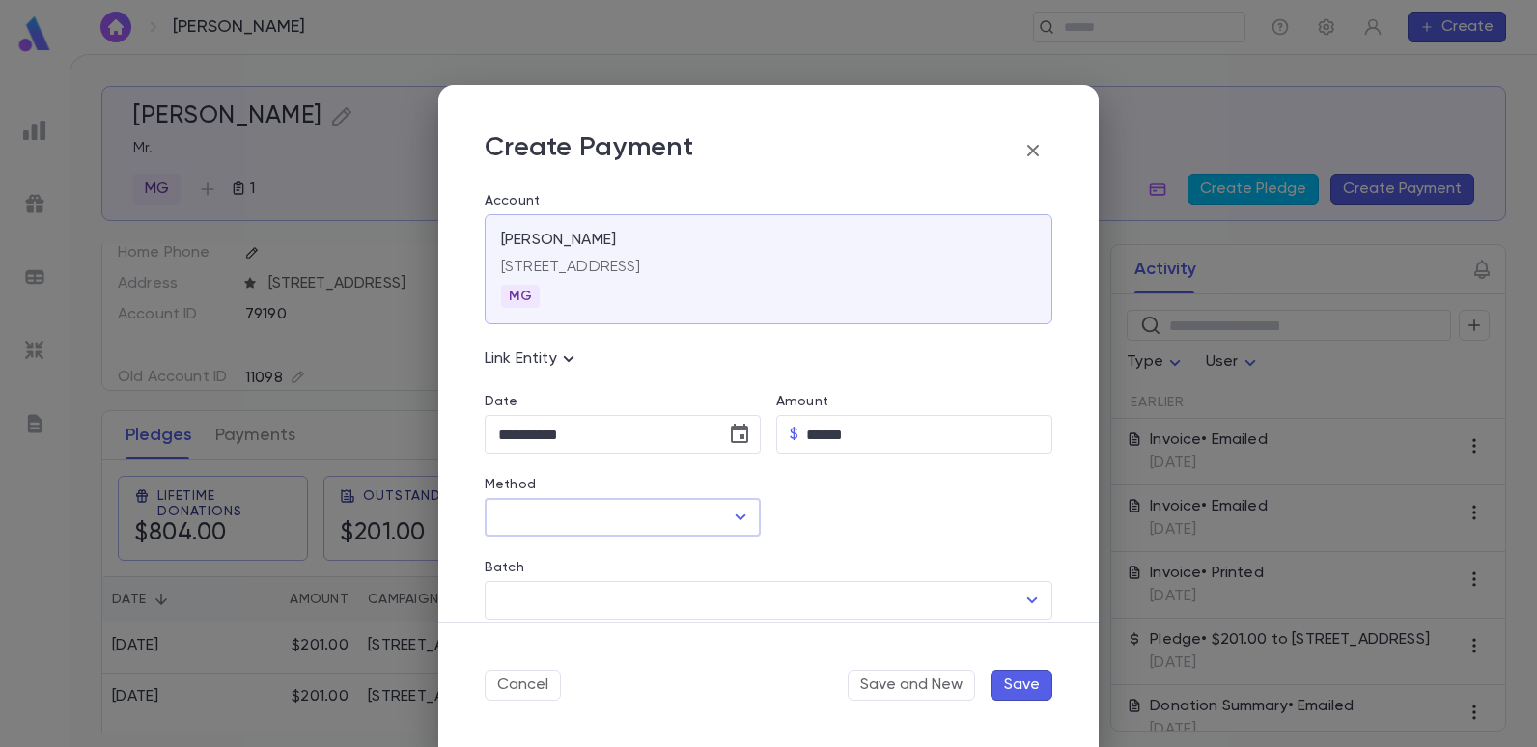
click at [738, 514] on icon "Open" at bounding box center [740, 517] width 23 height 23
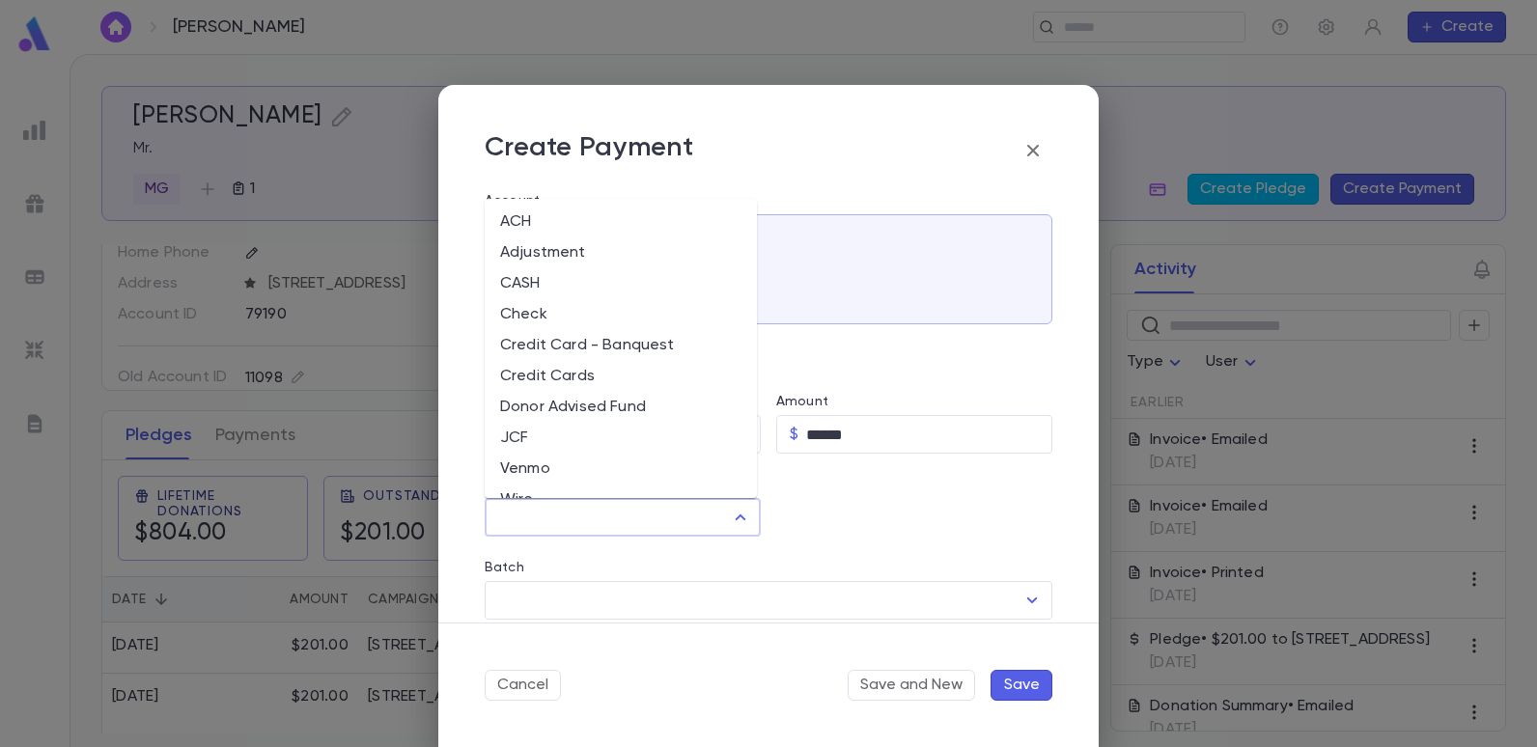
click at [600, 348] on li "Credit Card - Banquest" at bounding box center [621, 345] width 272 height 31
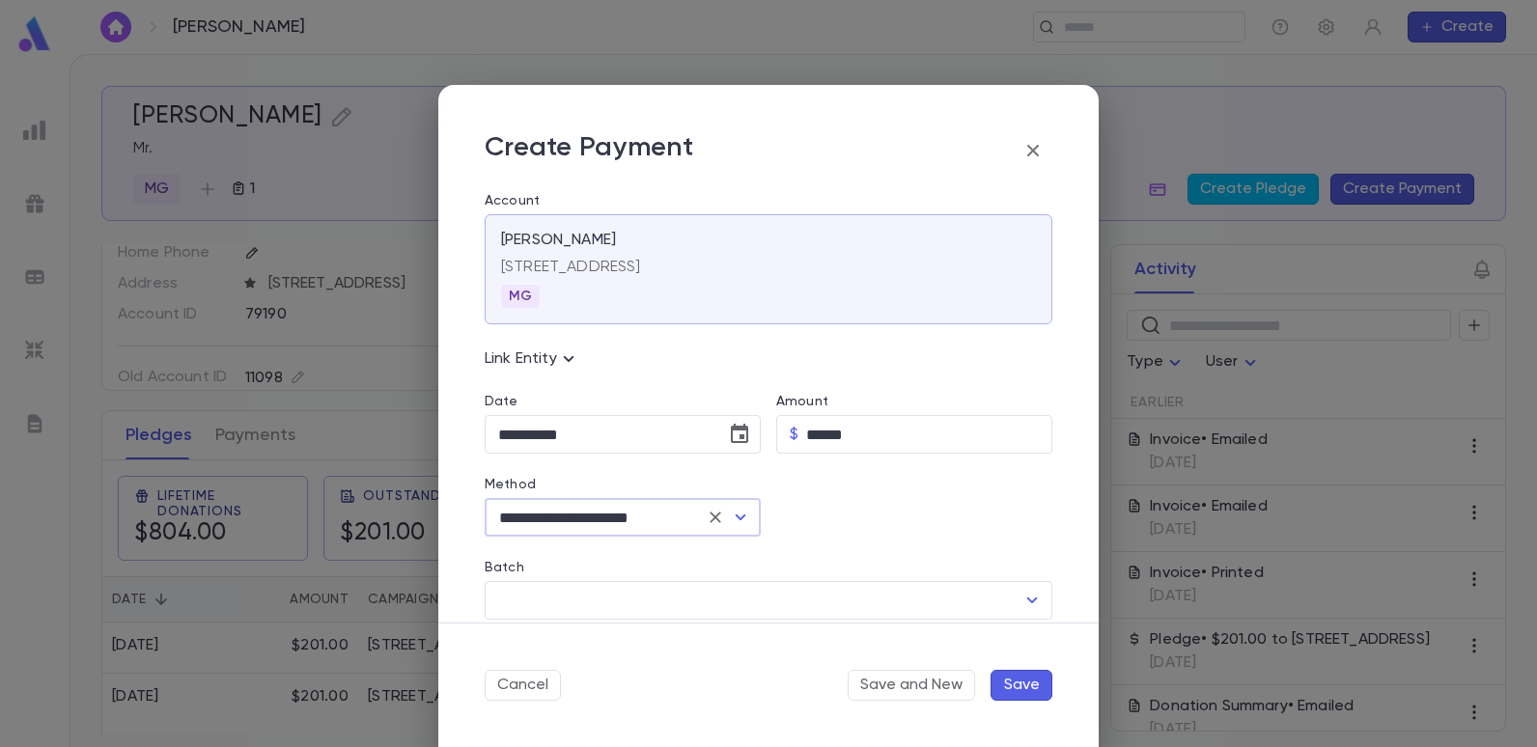
type input "**********"
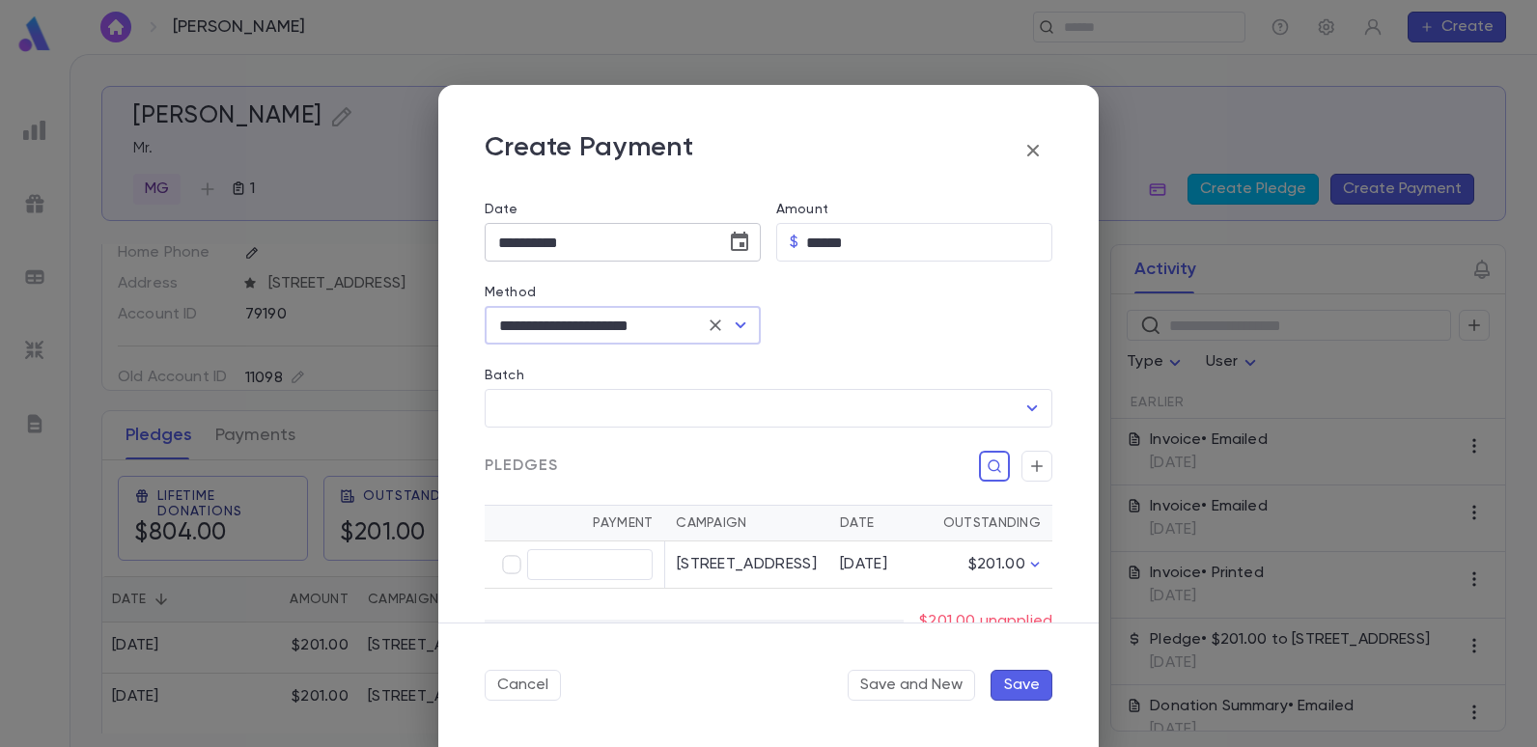
scroll to position [193, 0]
type input "******"
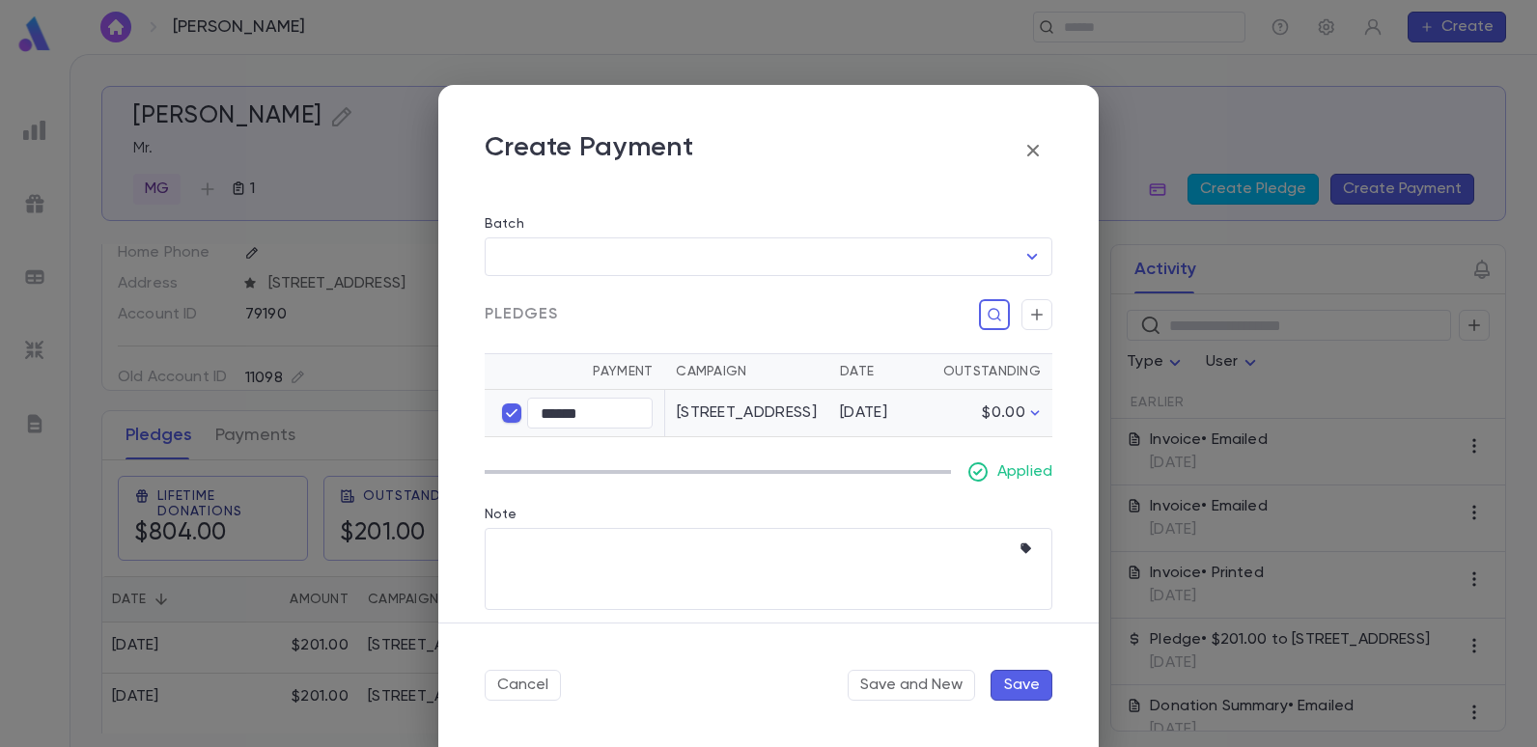
scroll to position [374, 0]
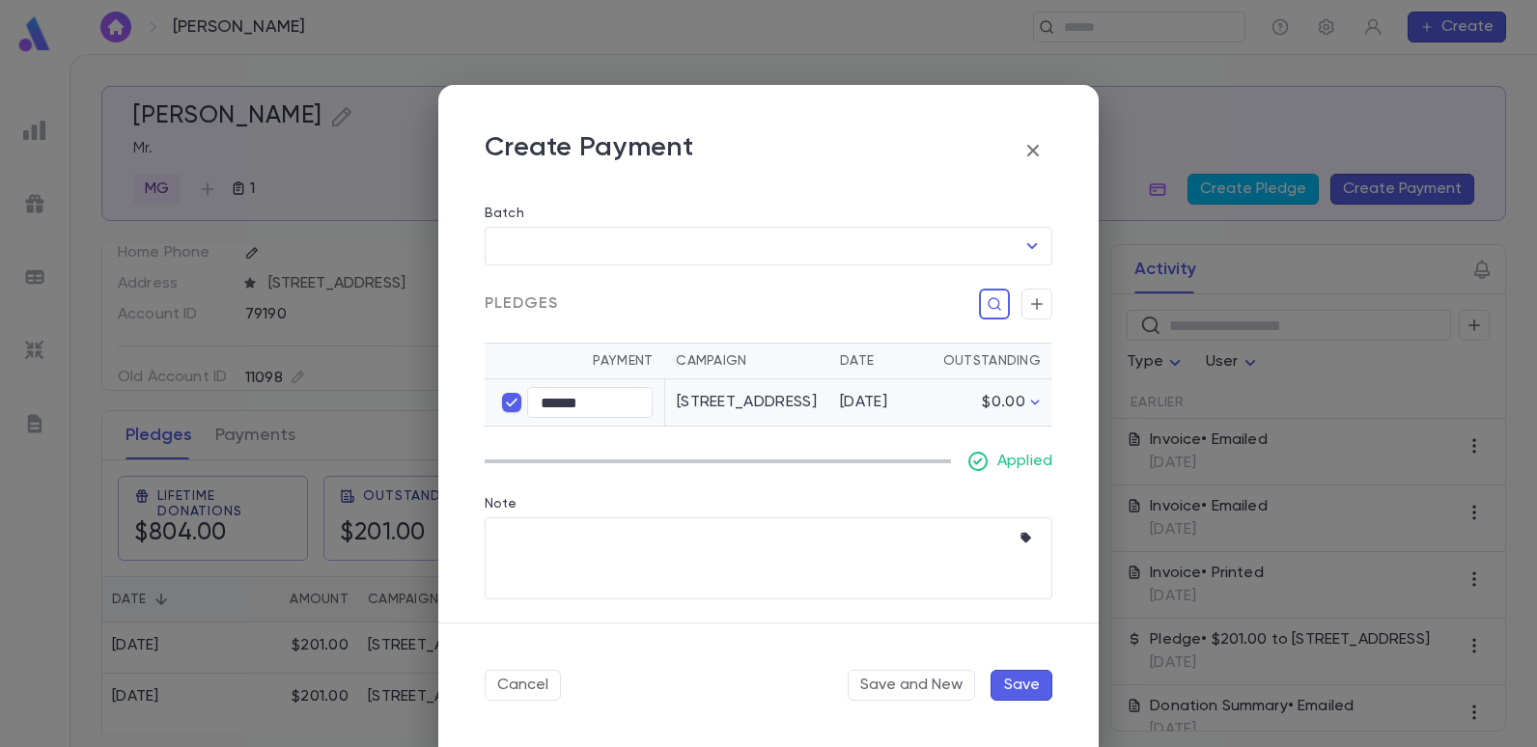
click at [1016, 678] on button "Save" at bounding box center [1021, 685] width 62 height 31
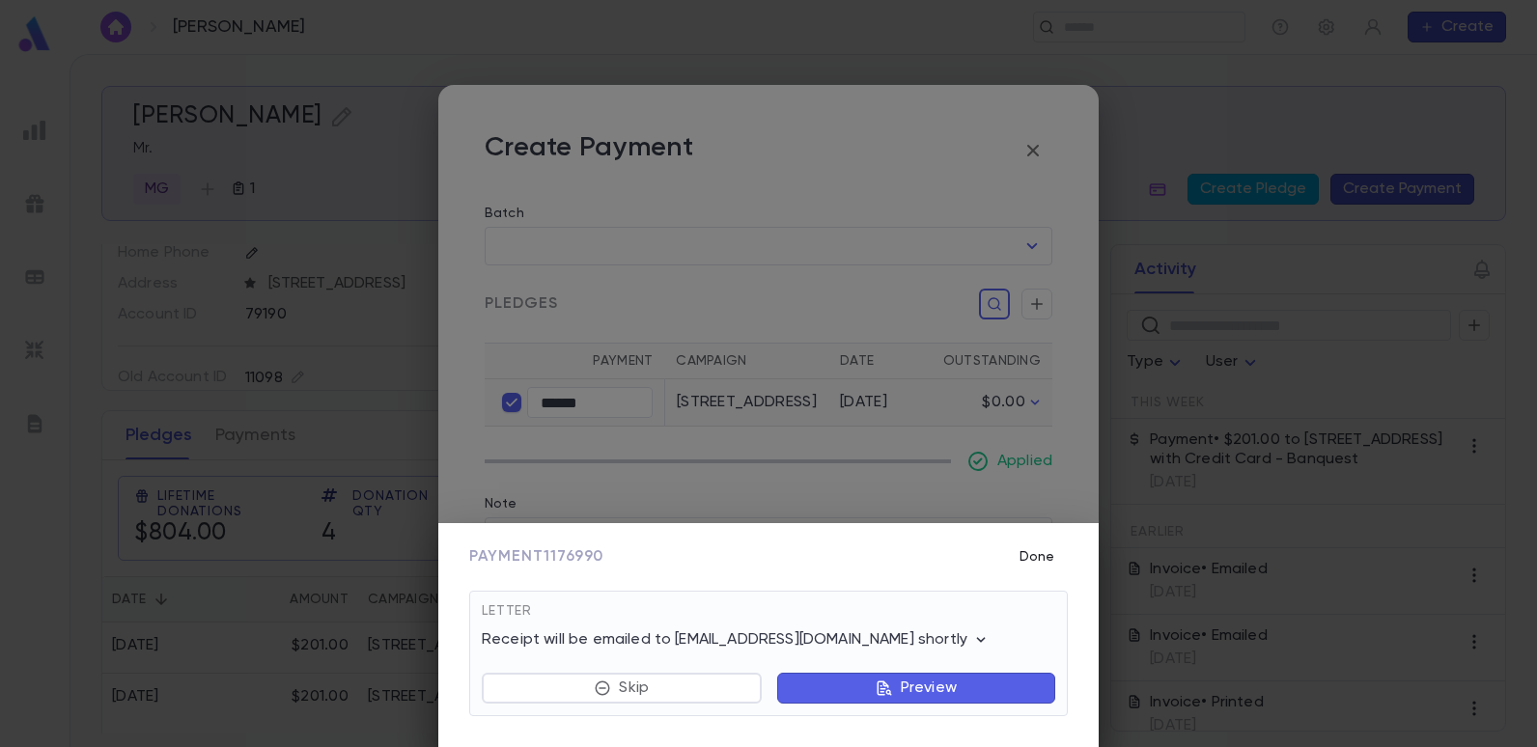
click at [1053, 555] on button "Done" at bounding box center [1037, 557] width 62 height 37
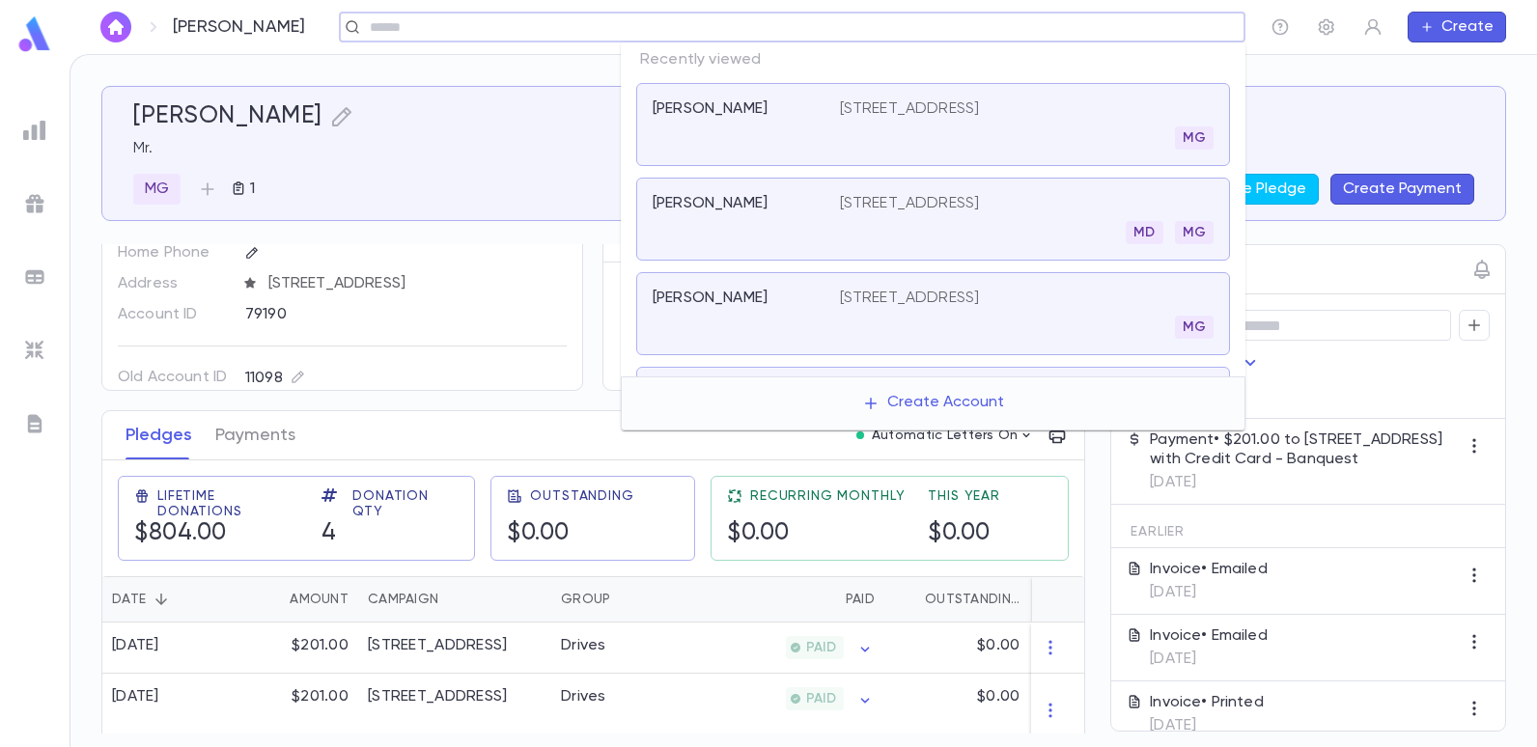
click at [1149, 20] on input "text" at bounding box center [786, 27] width 844 height 18
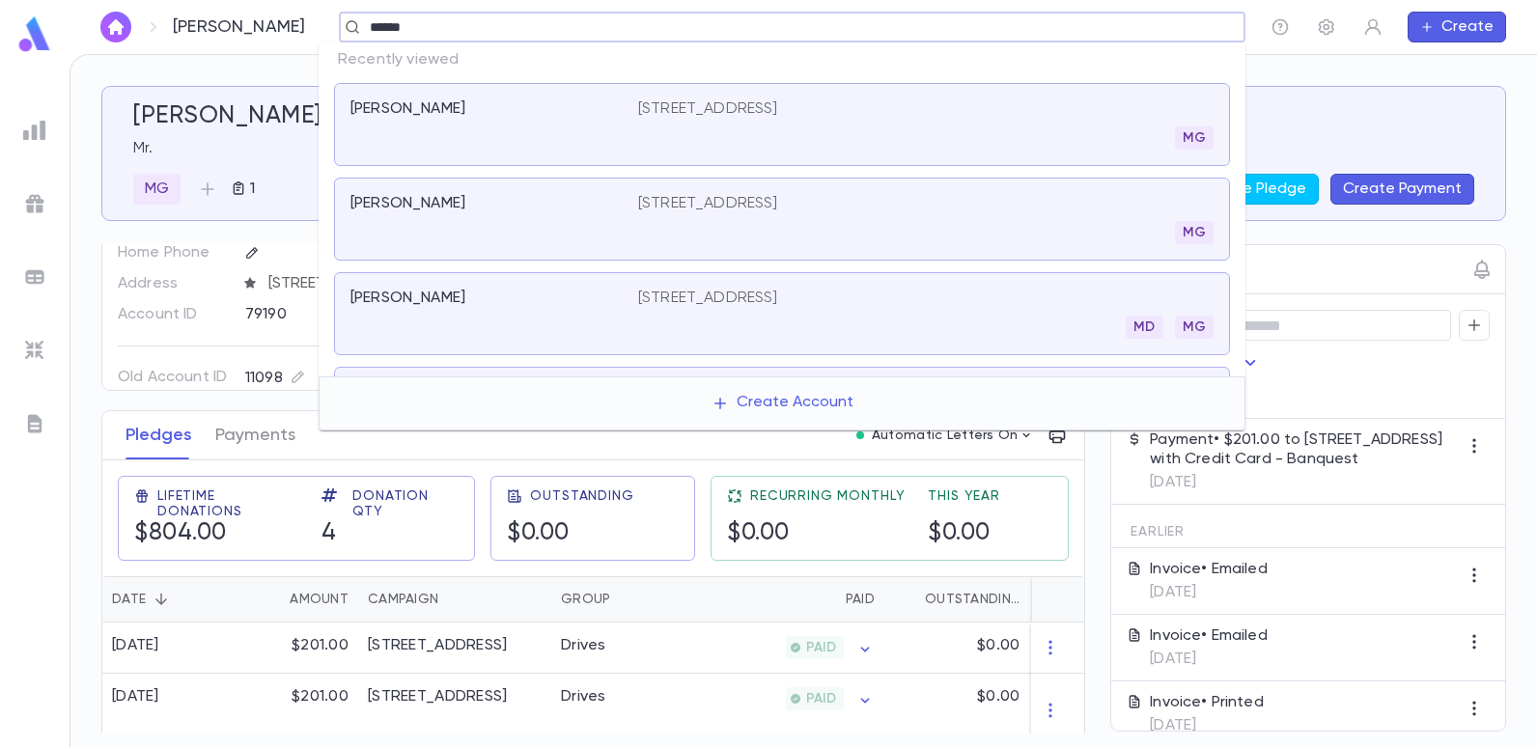
type input "******"
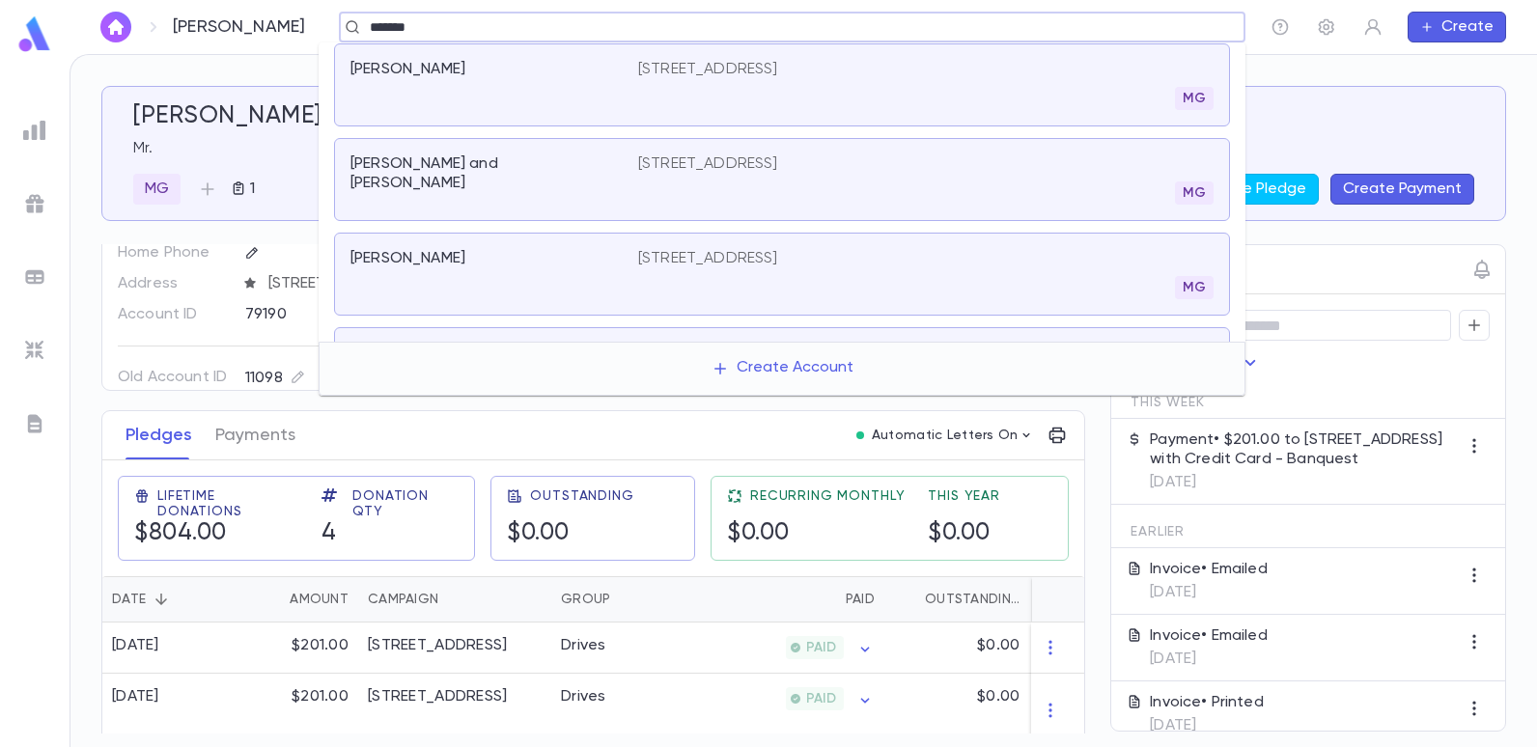
scroll to position [0, 0]
click at [722, 72] on p "2033 West Street, Brooklyn NY 11223" at bounding box center [708, 74] width 140 height 19
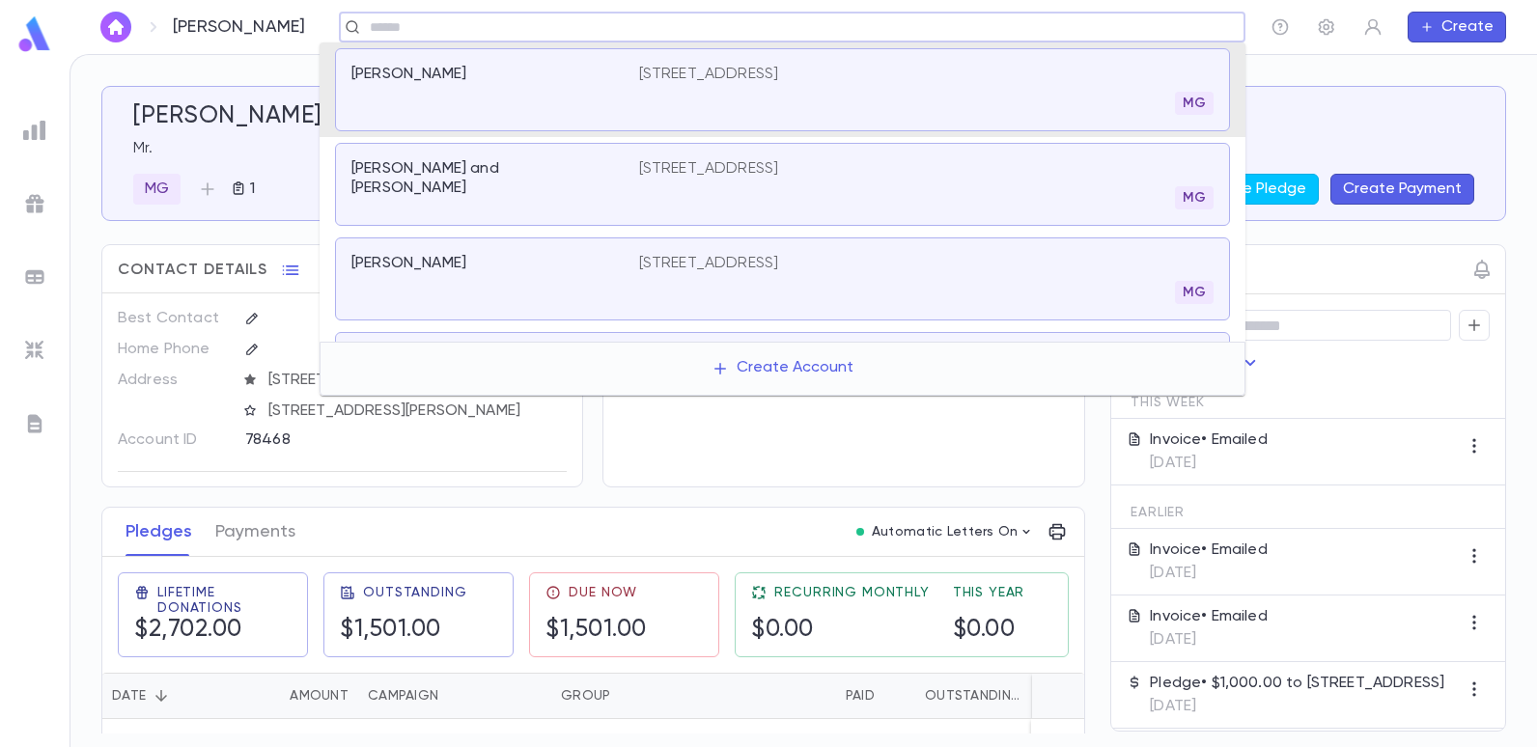
click at [537, 32] on input "text" at bounding box center [786, 27] width 844 height 18
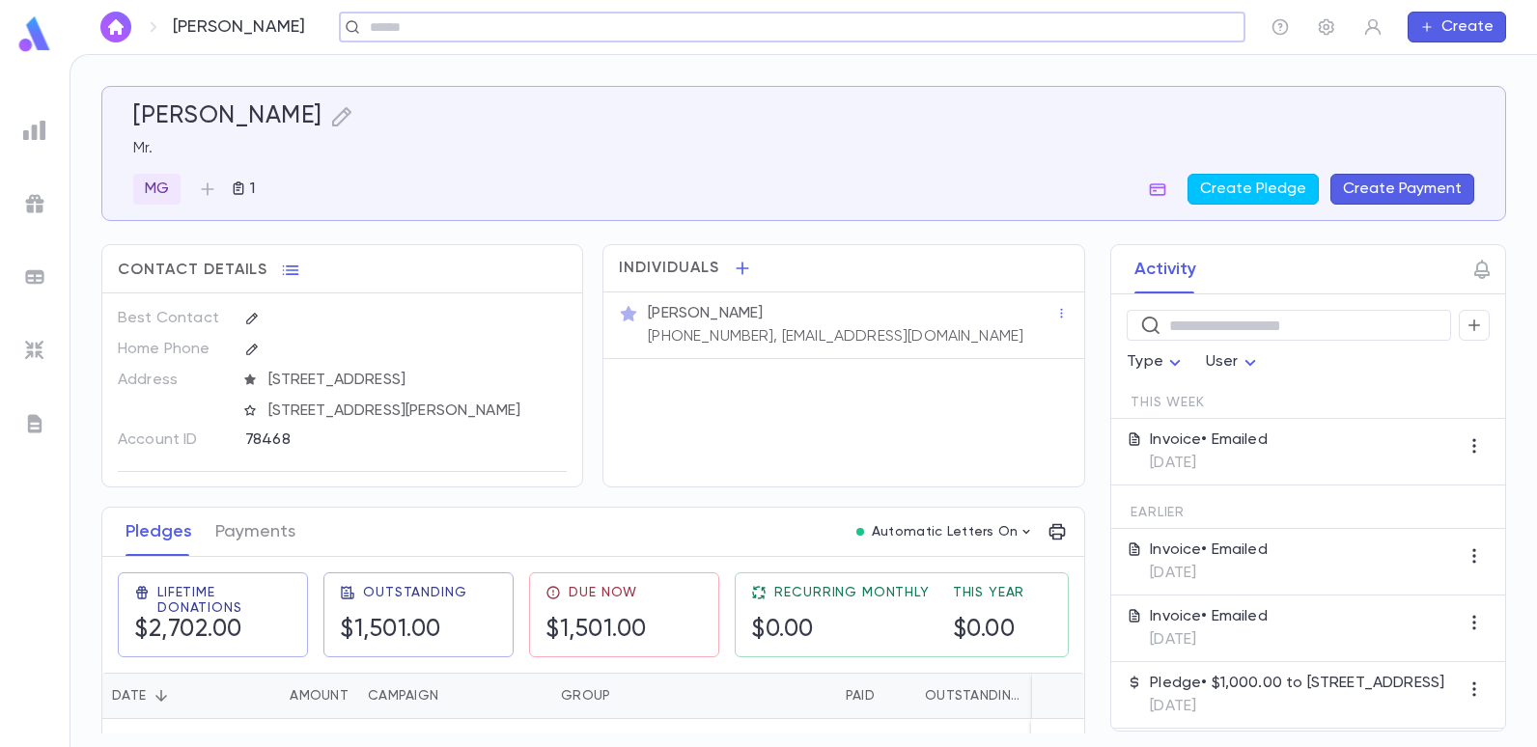
click at [407, 30] on input "text" at bounding box center [786, 27] width 844 height 18
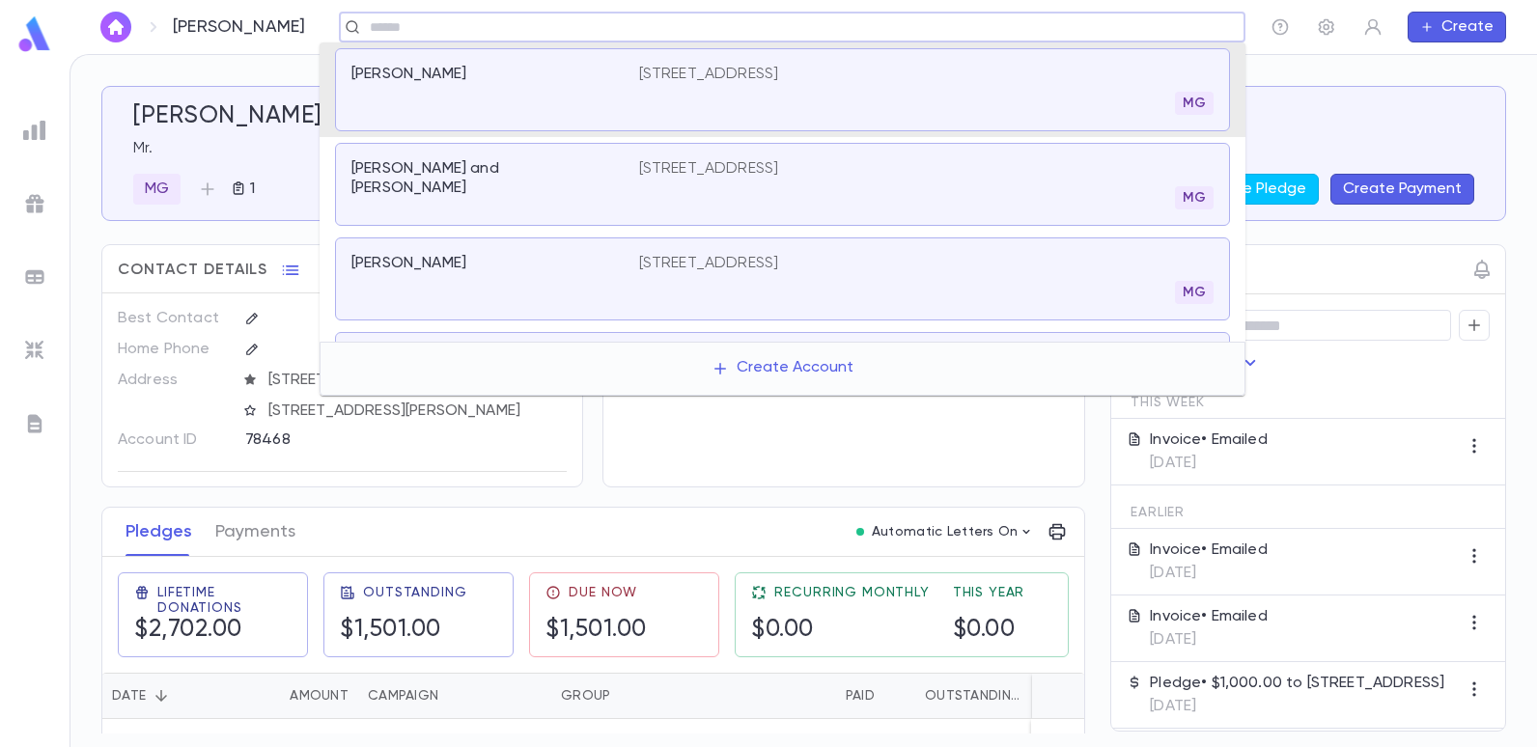
click at [408, 31] on input "text" at bounding box center [786, 27] width 844 height 18
type input "******"
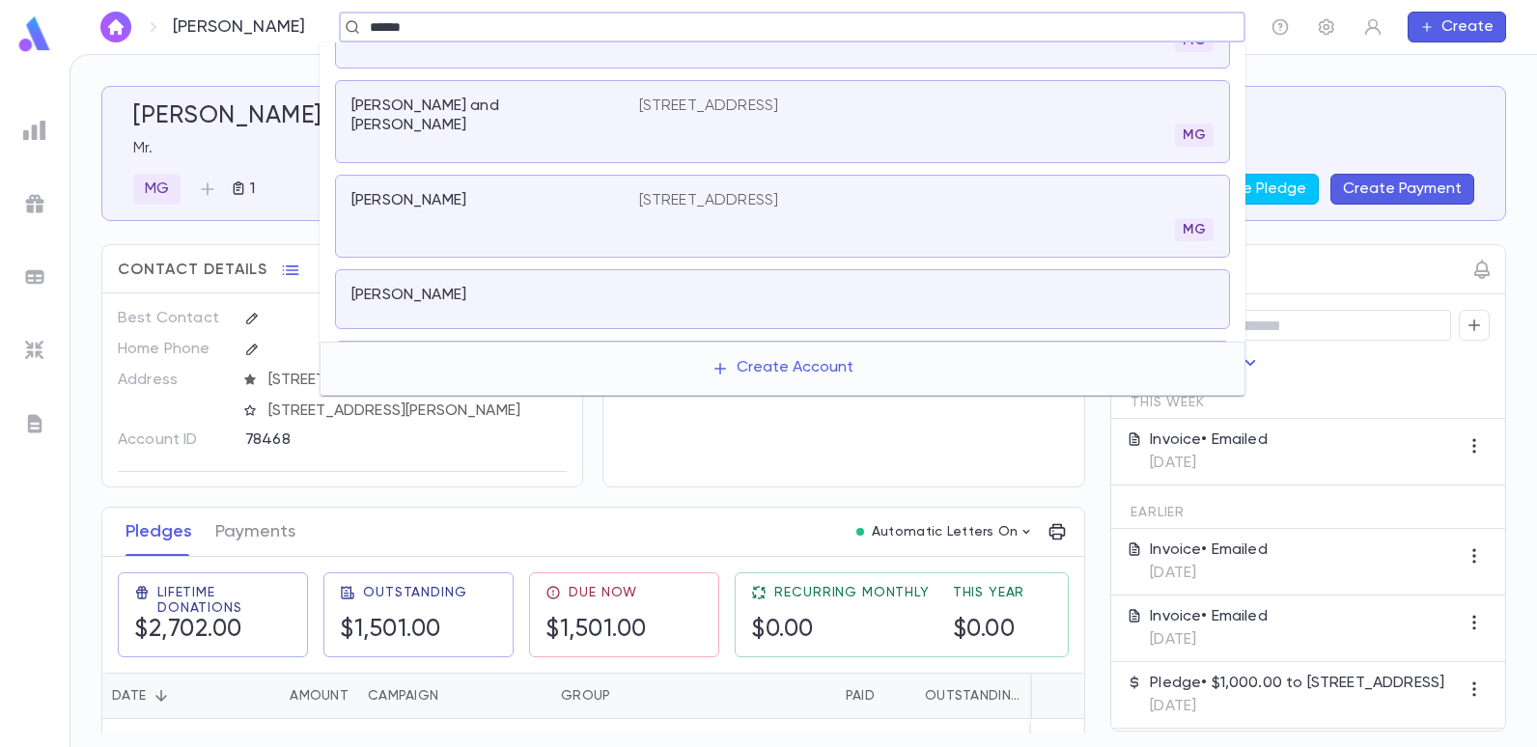
scroll to position [23, 0]
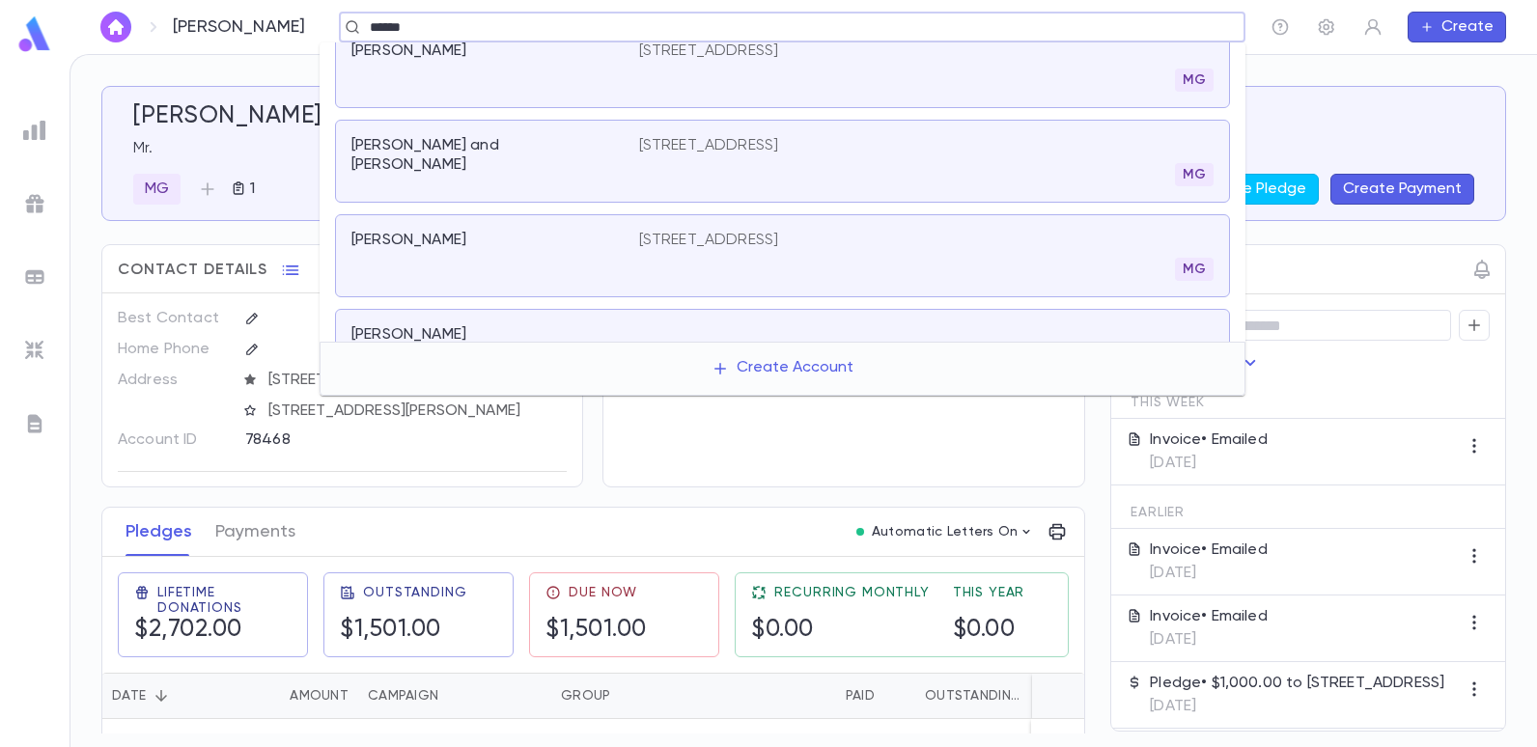
click at [735, 140] on p "2211 Avenue S, Brooklyn NY 11223" at bounding box center [709, 145] width 140 height 19
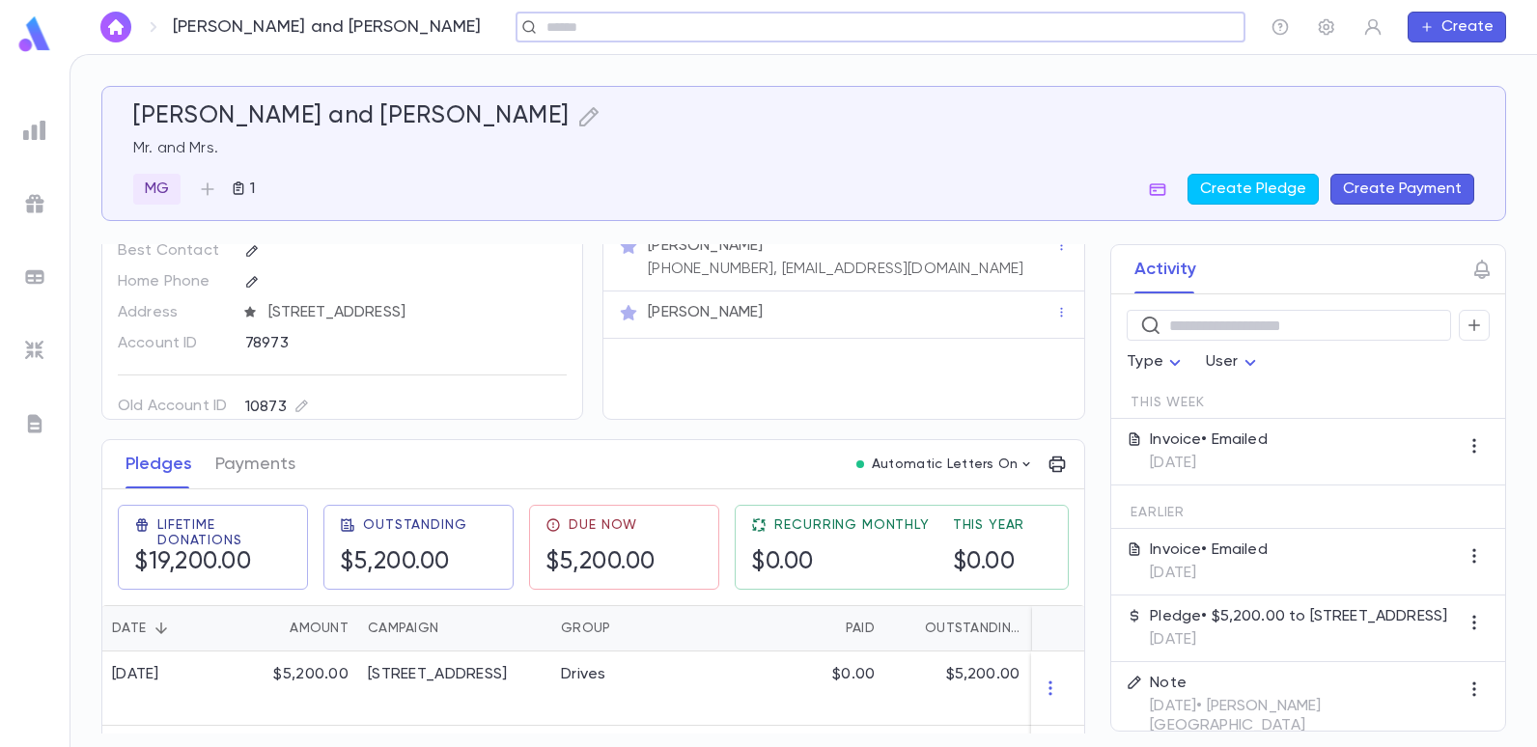
scroll to position [97, 0]
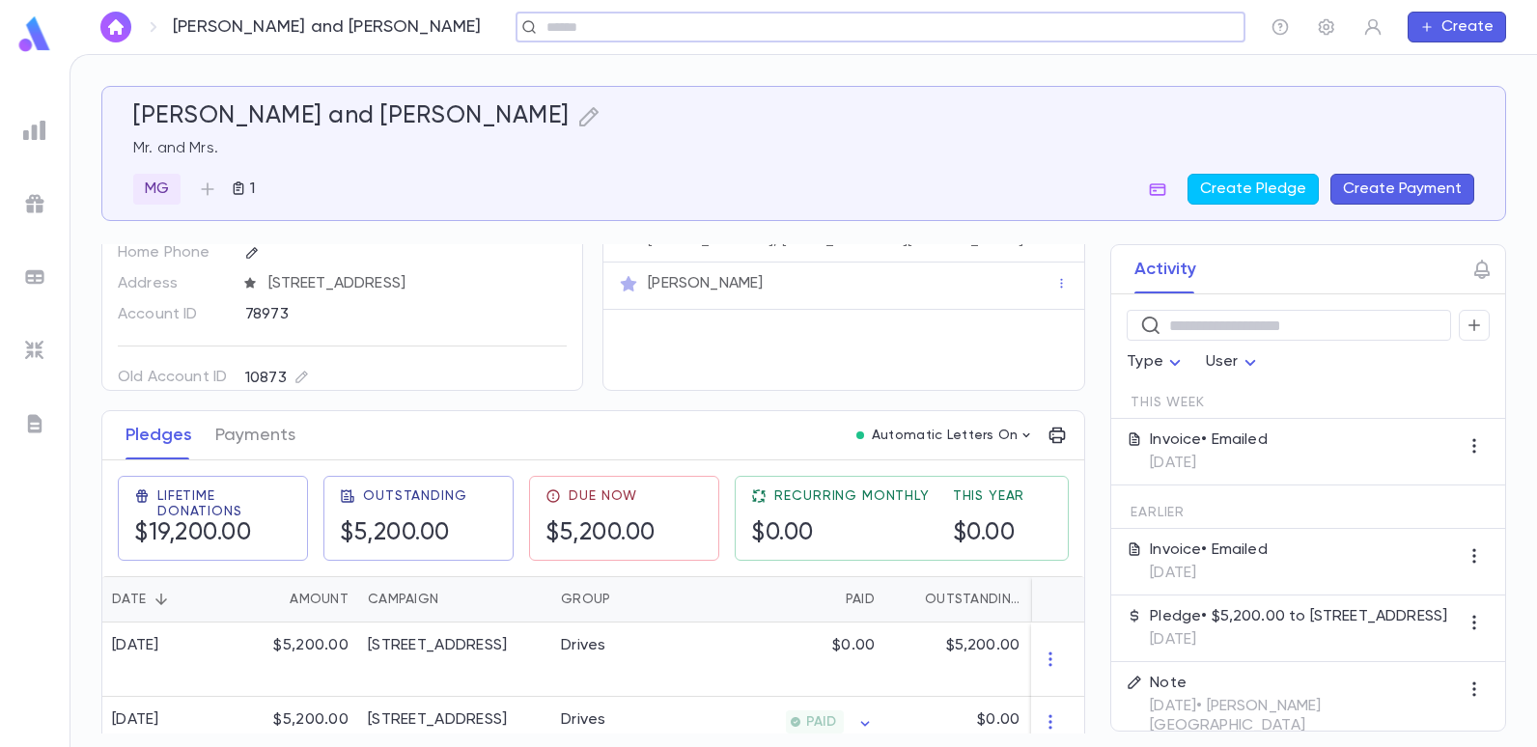
click at [1381, 195] on button "Create Payment" at bounding box center [1402, 189] width 144 height 31
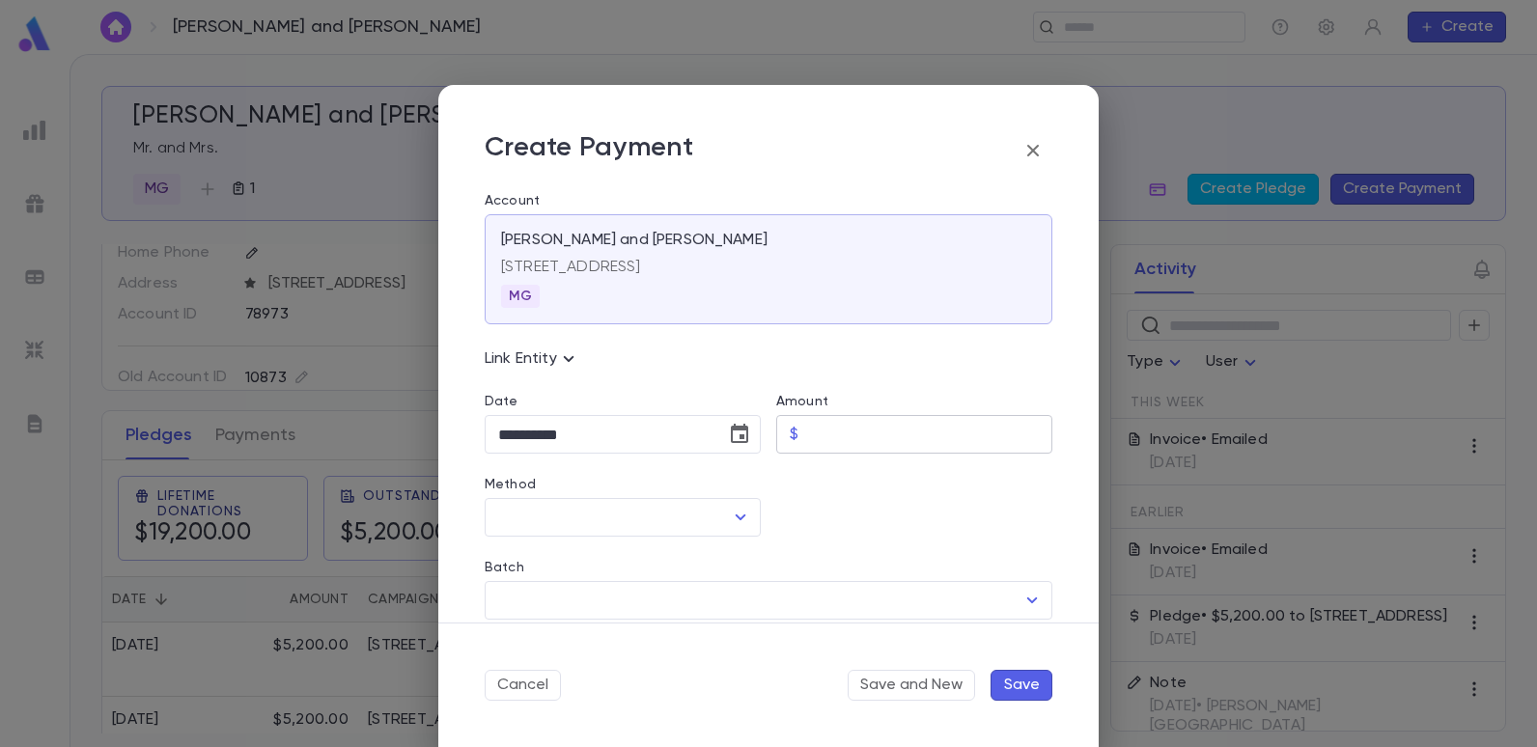
click at [870, 444] on input "Amount" at bounding box center [929, 435] width 246 height 38
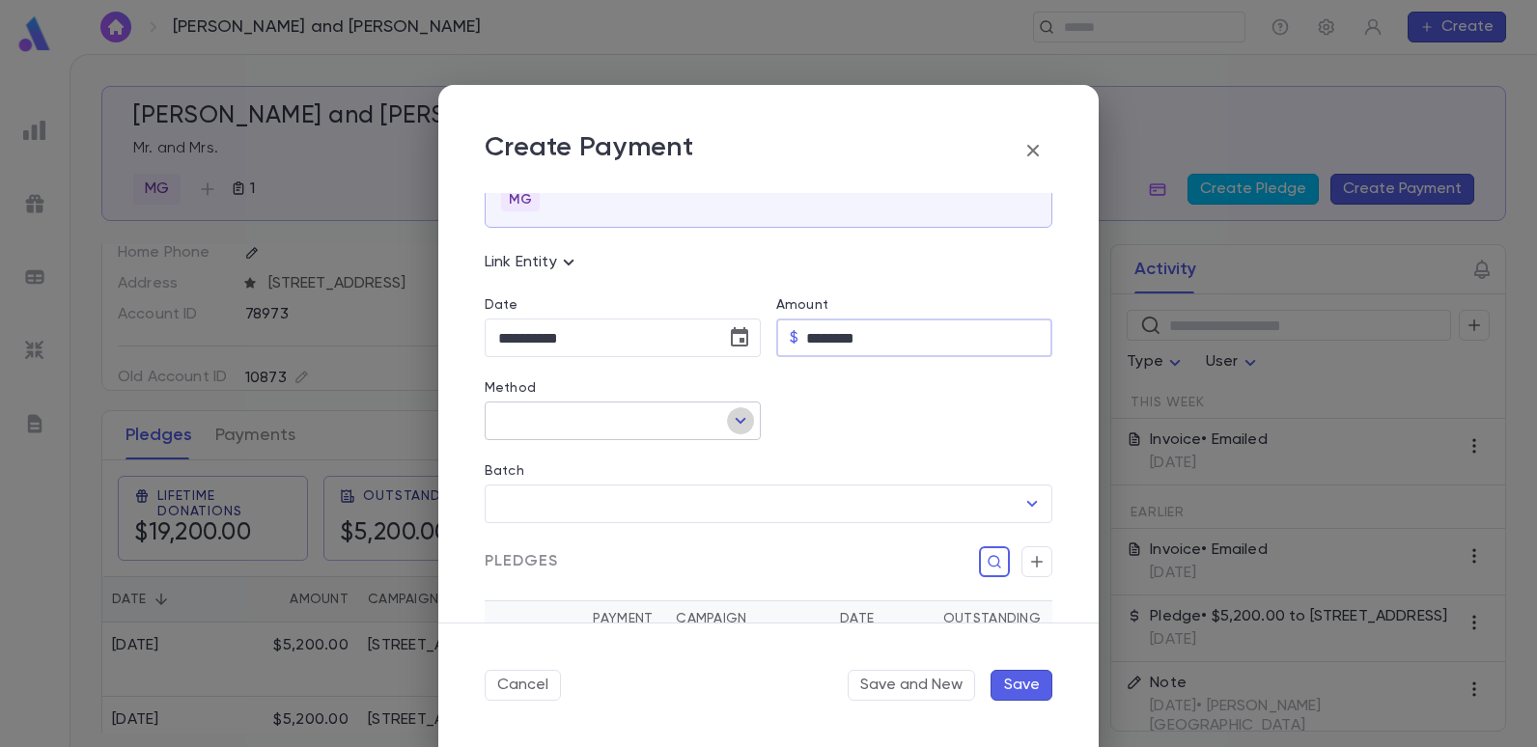
click at [733, 424] on icon "Open" at bounding box center [740, 420] width 23 height 23
type input "********"
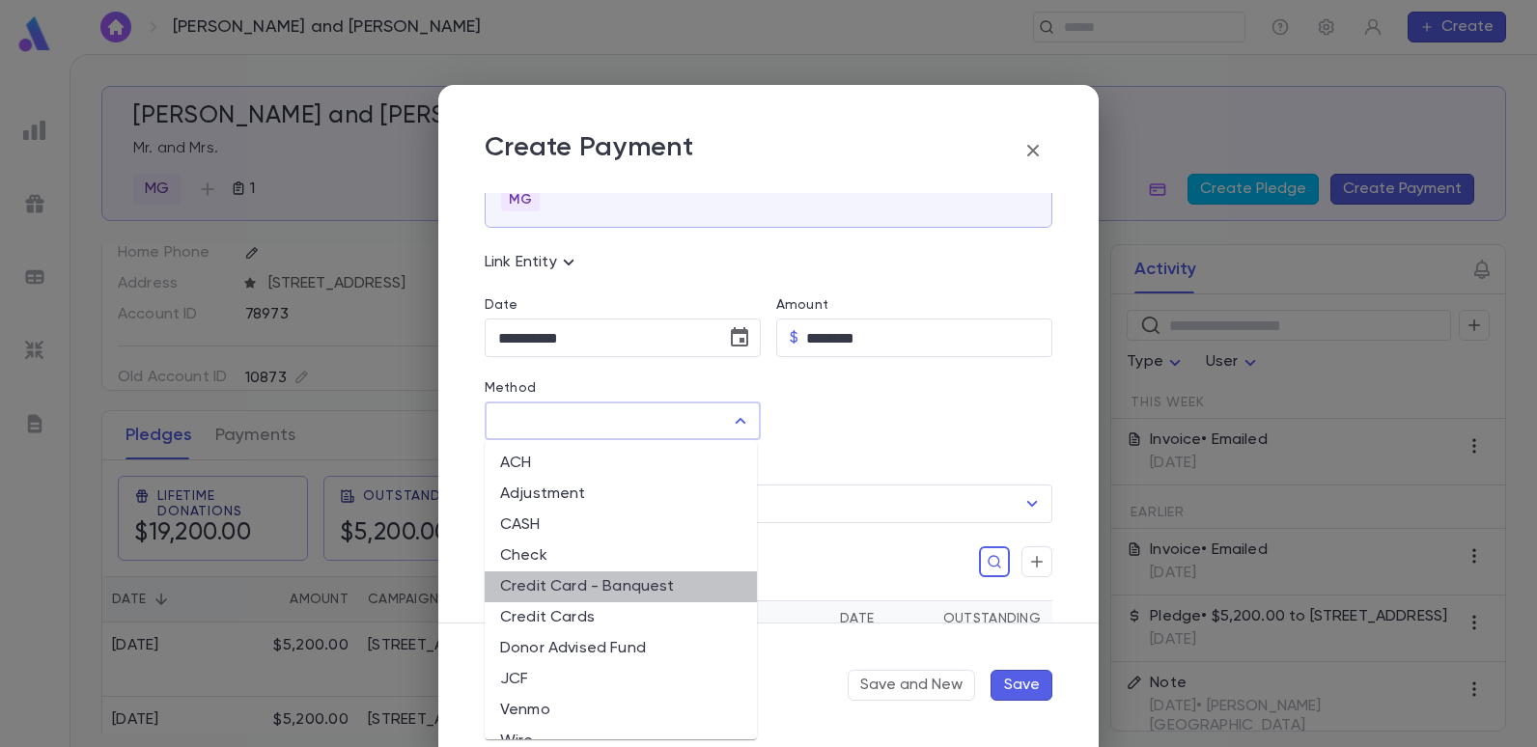
click at [634, 576] on li "Credit Card - Banquest" at bounding box center [621, 587] width 272 height 31
type input "**********"
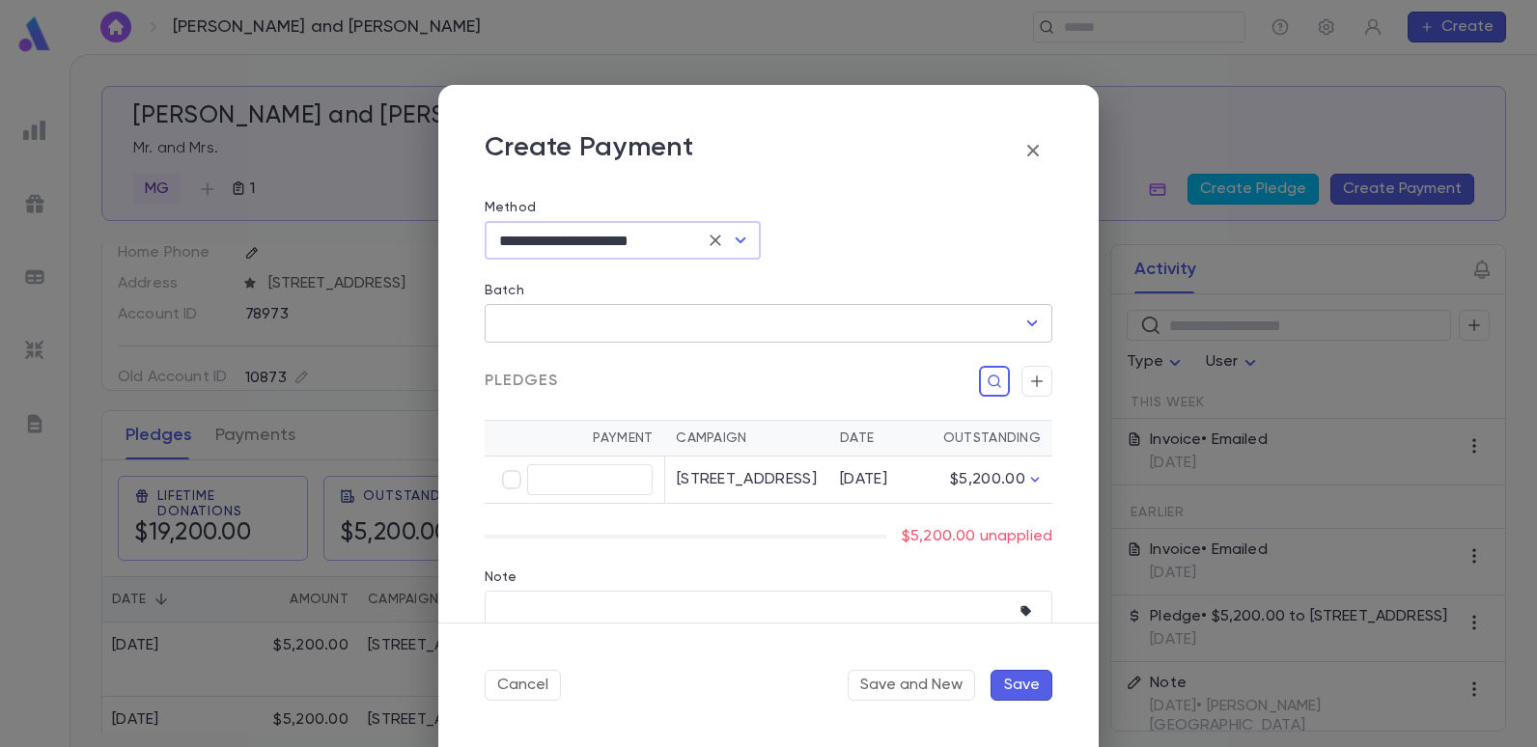
scroll to position [290, 0]
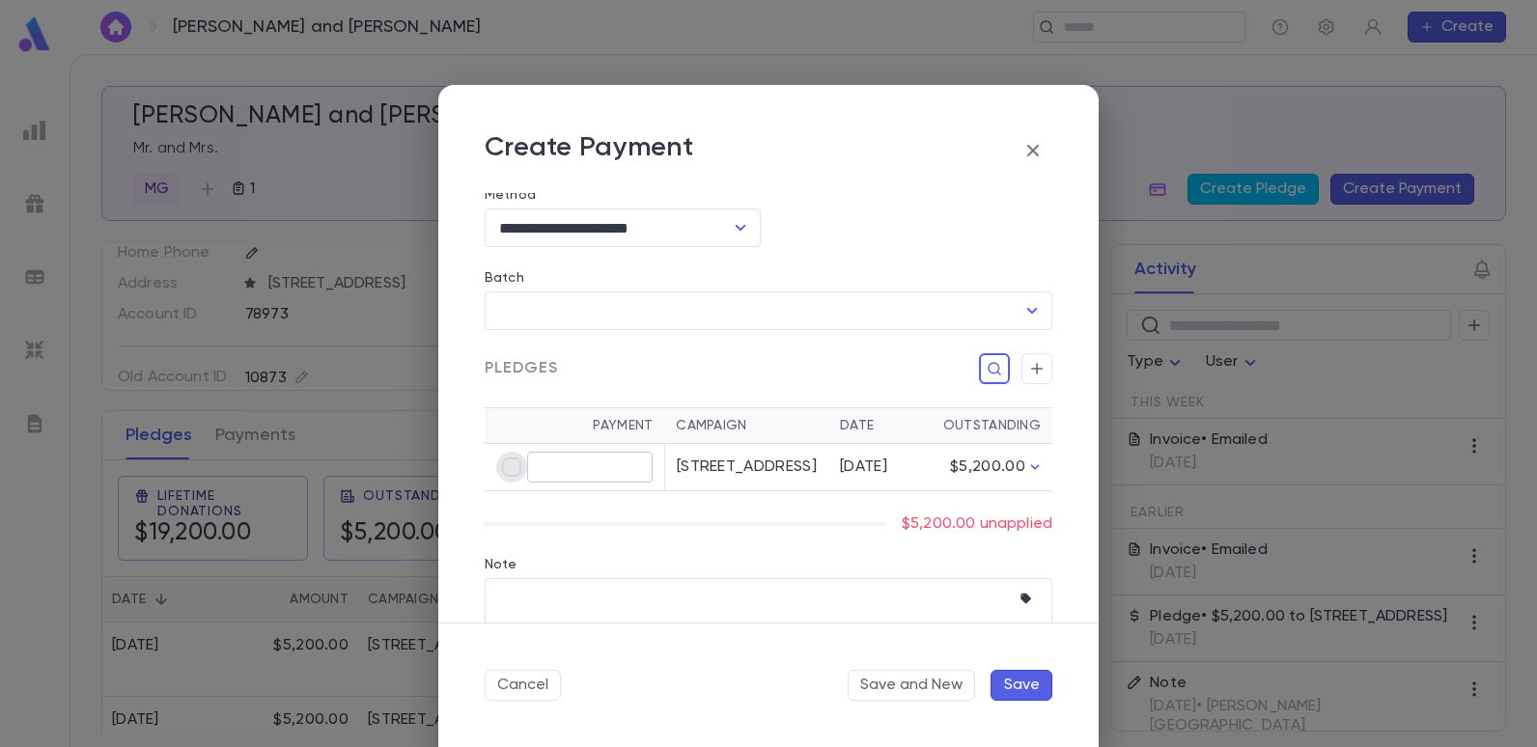
type input "********"
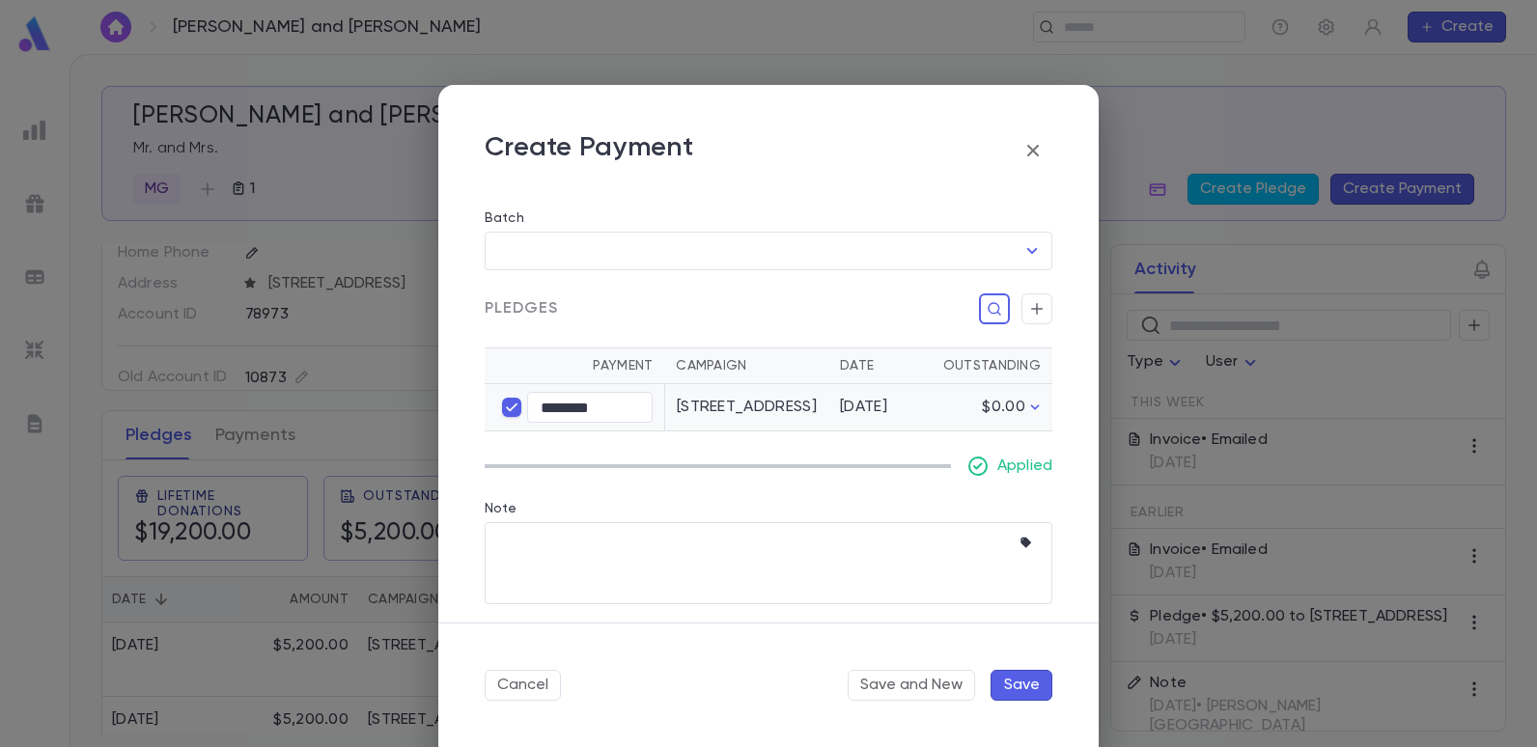
scroll to position [374, 0]
click at [1030, 684] on button "Save" at bounding box center [1021, 685] width 62 height 31
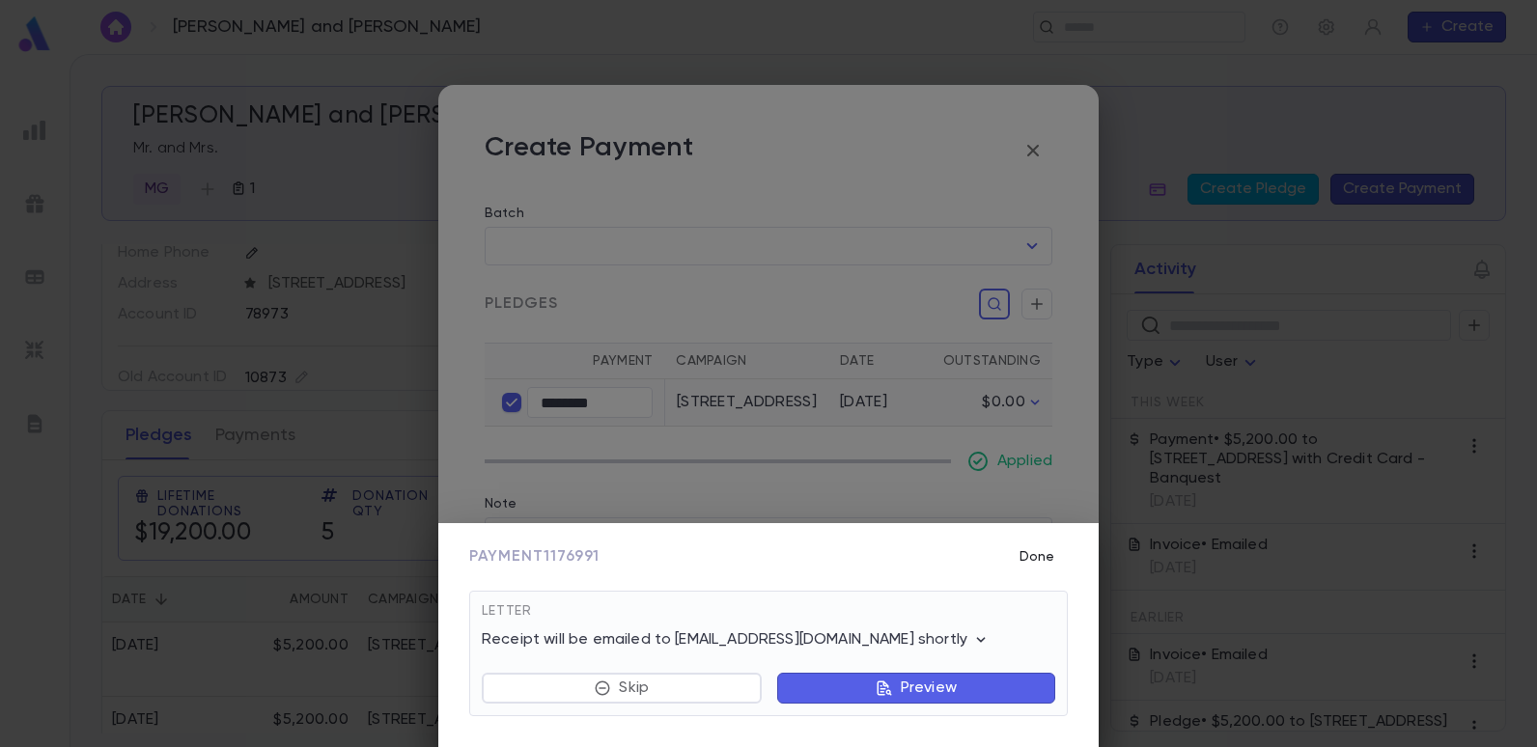
click at [1039, 549] on button "Done" at bounding box center [1037, 557] width 62 height 37
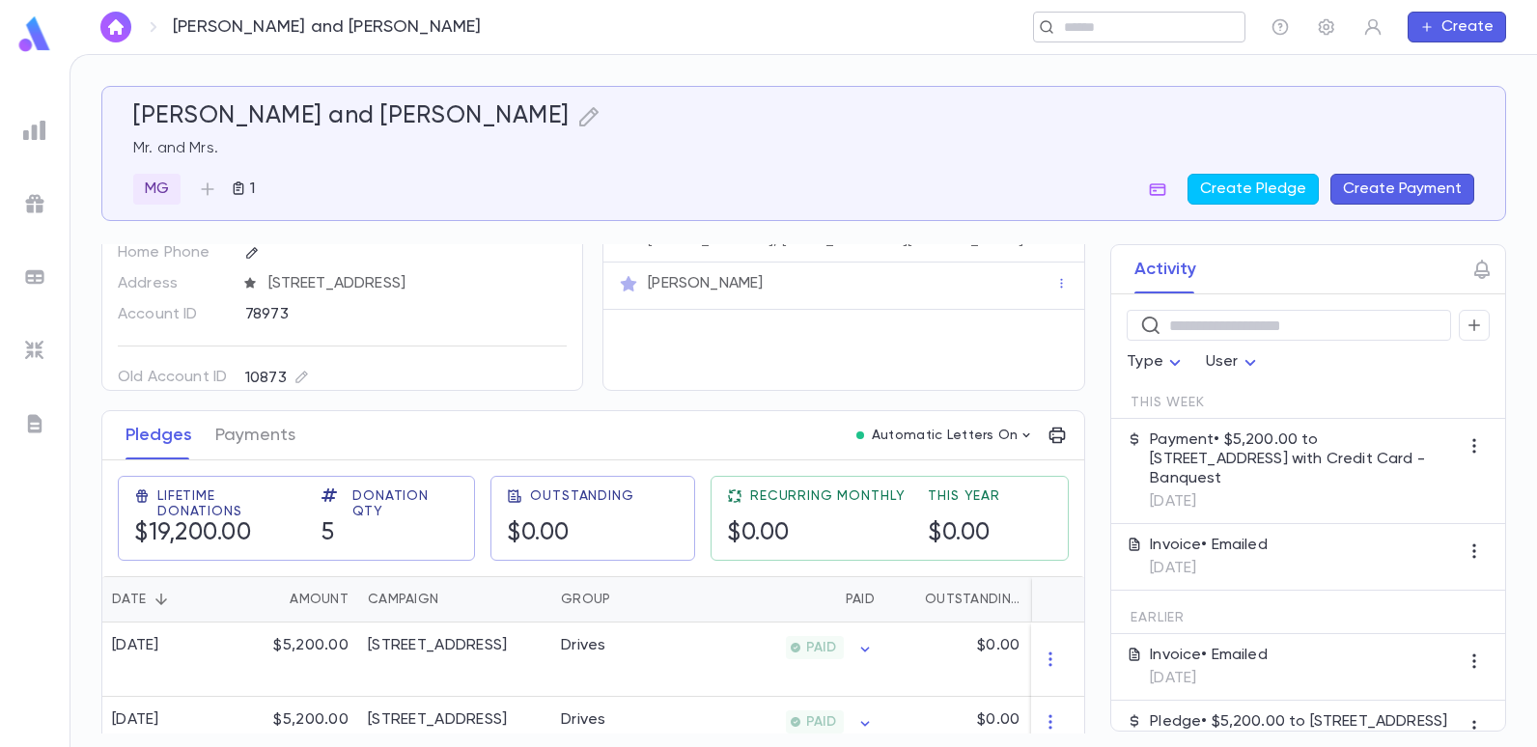
click at [1095, 32] on input "text" at bounding box center [1133, 27] width 150 height 18
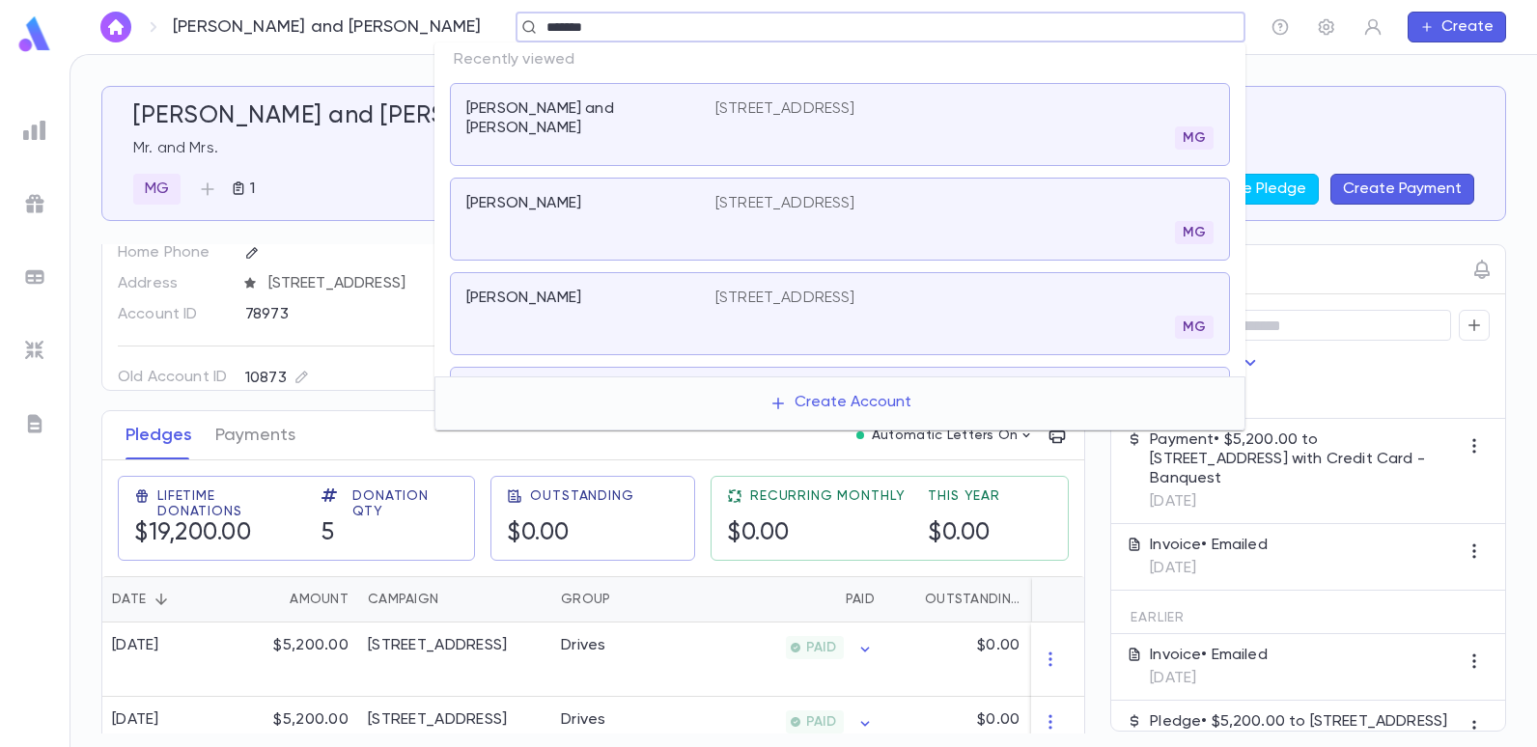
type input "*******"
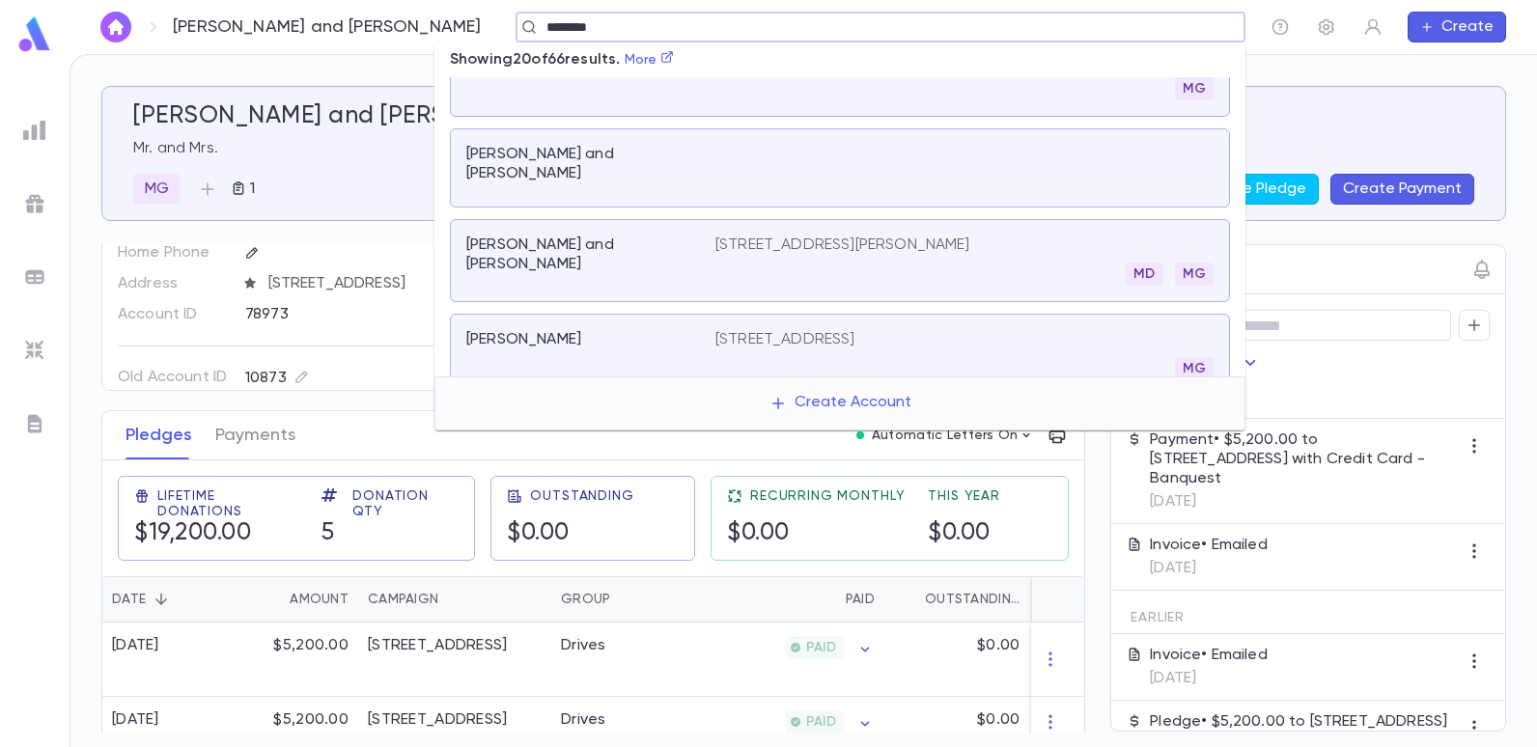
scroll to position [579, 0]
click at [757, 309] on div "Safdieh, Natan 1651 E 3RD St, Brooklyn NY 11230 MG" at bounding box center [840, 350] width 780 height 83
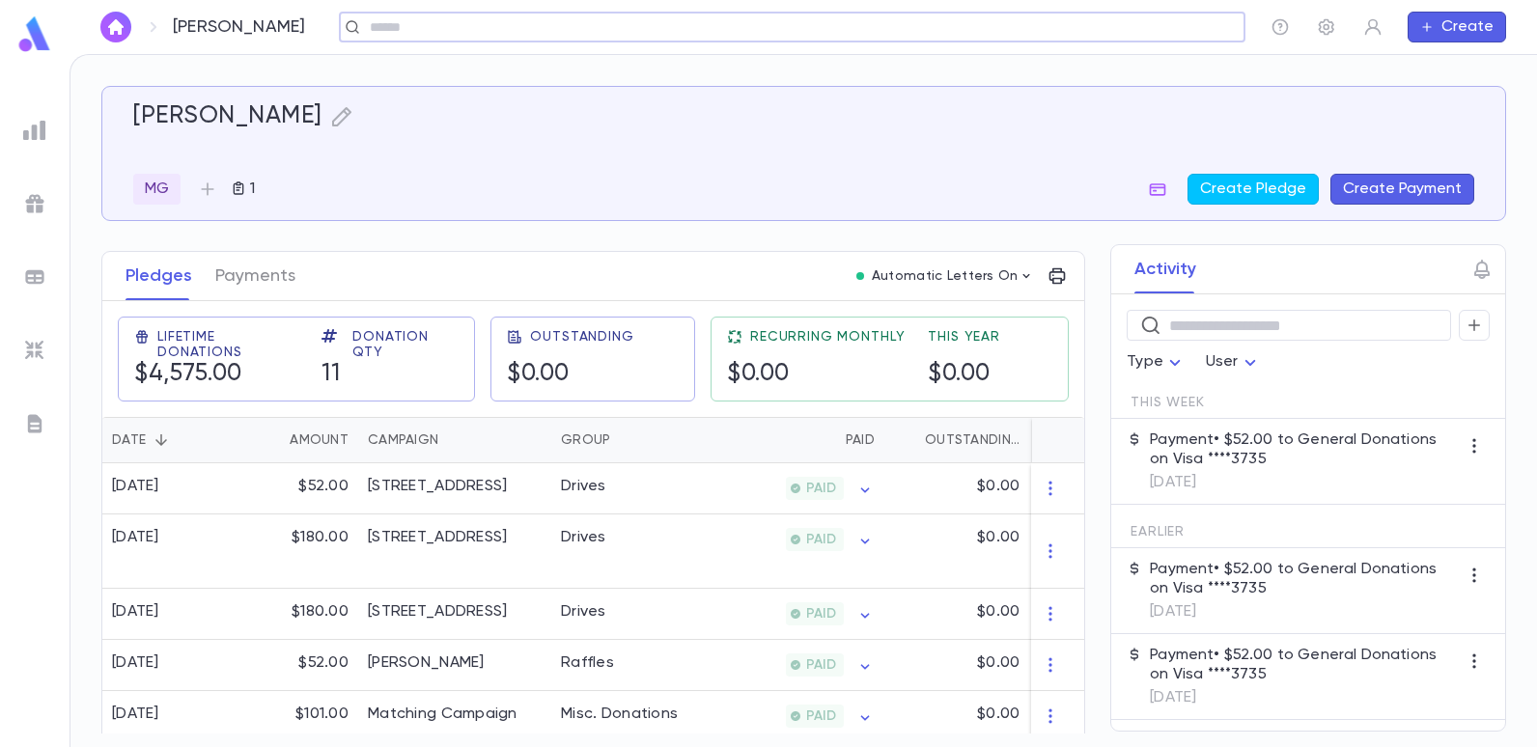
scroll to position [290, 0]
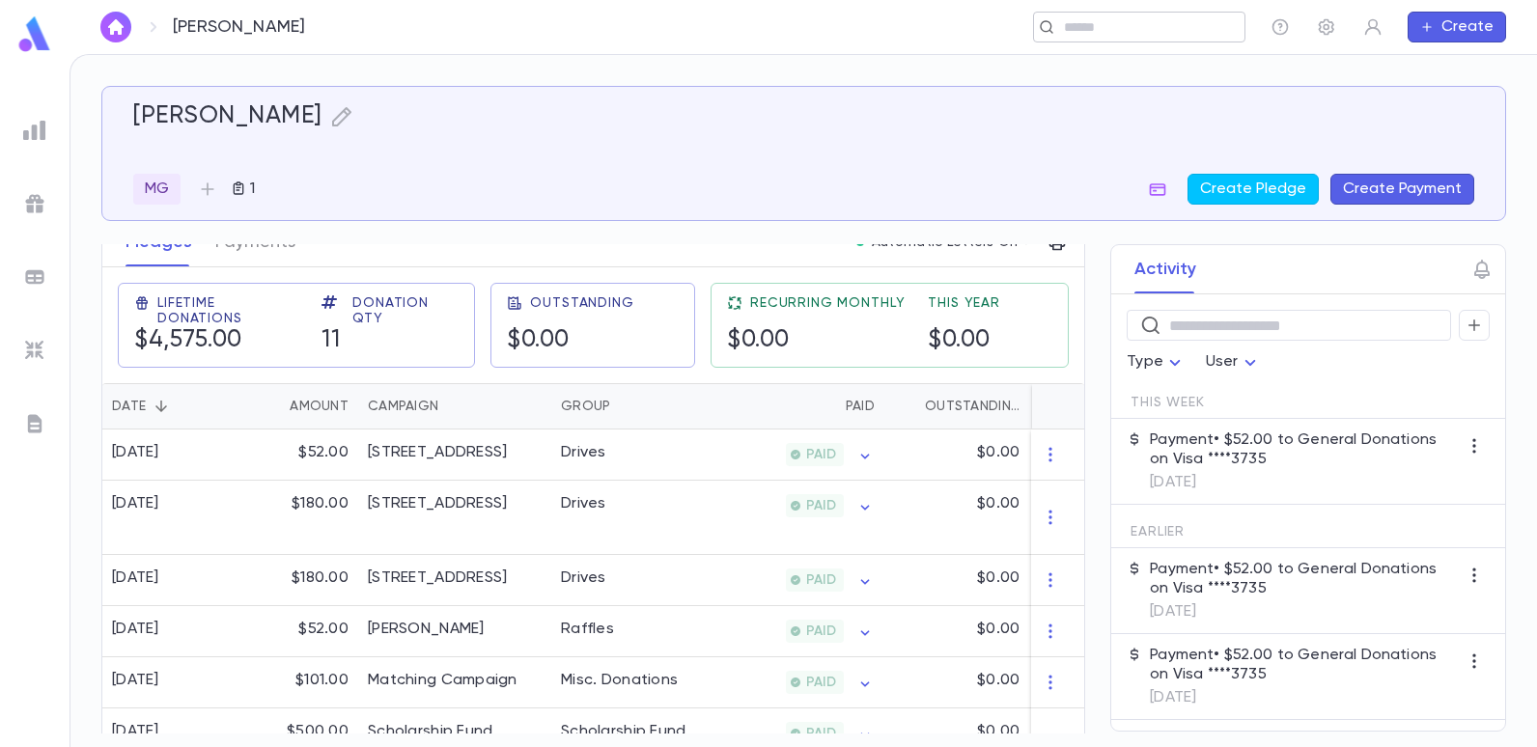
click at [1140, 21] on input "text" at bounding box center [1133, 27] width 150 height 18
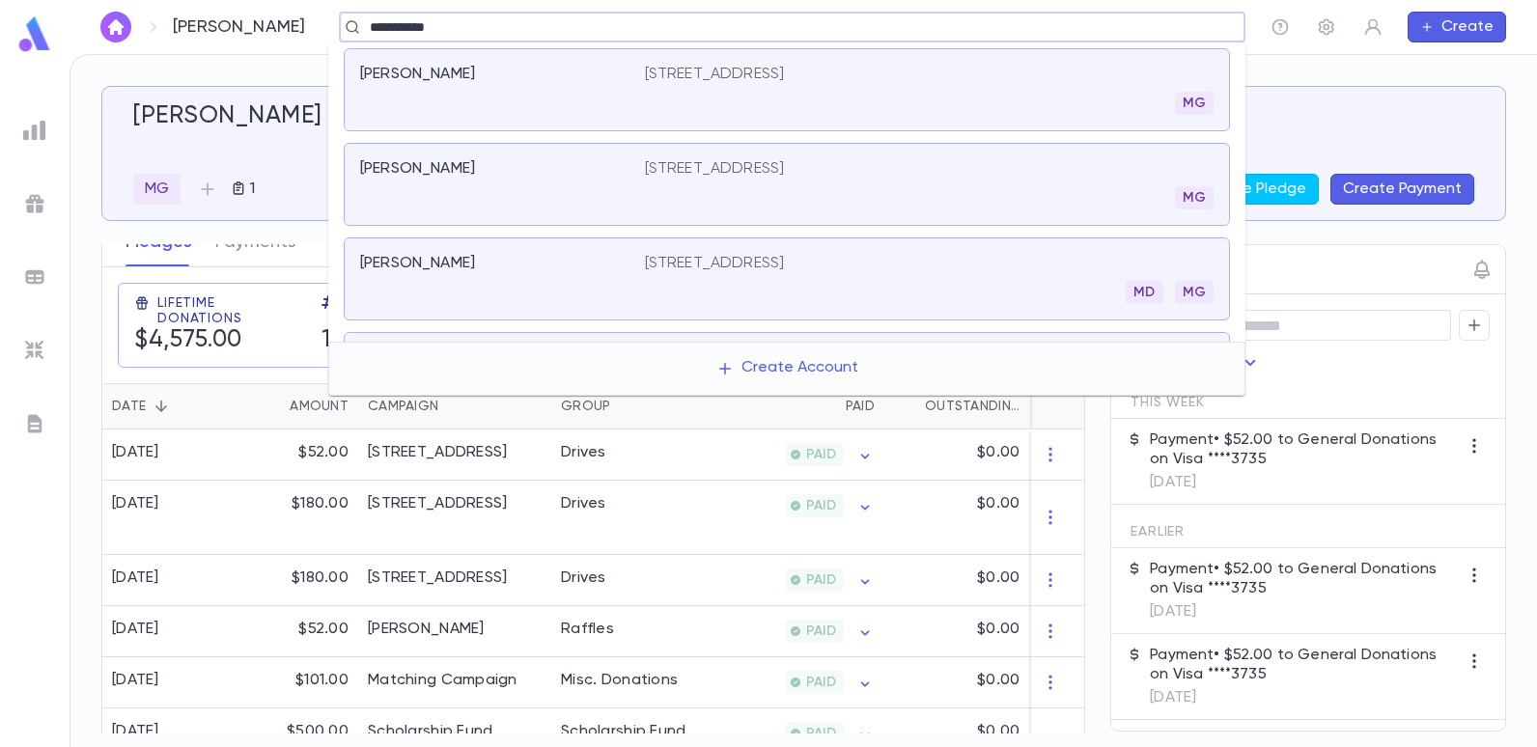
type input "**********"
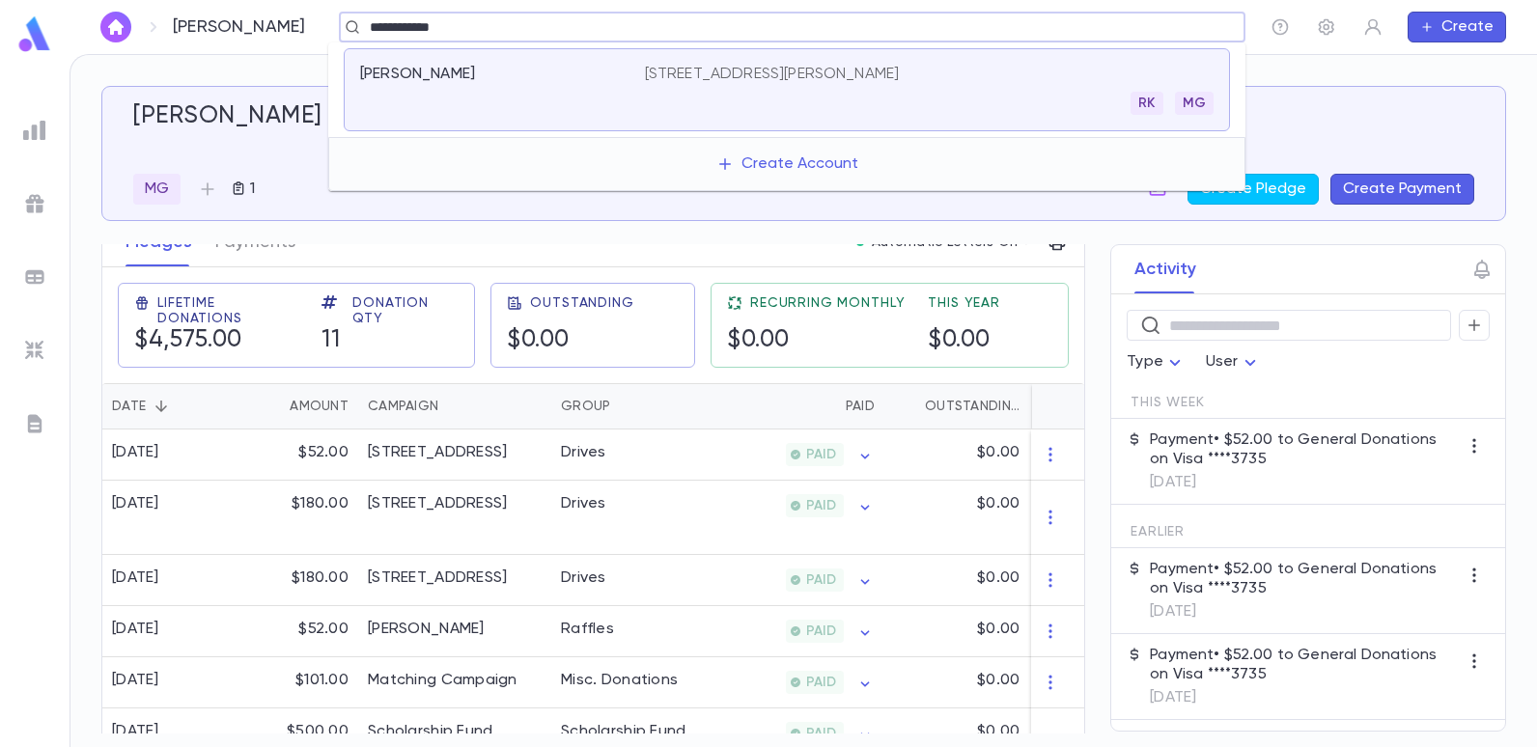
click at [655, 76] on p "2301 Forrest Circle, Toms River NJ 08755" at bounding box center [772, 74] width 255 height 19
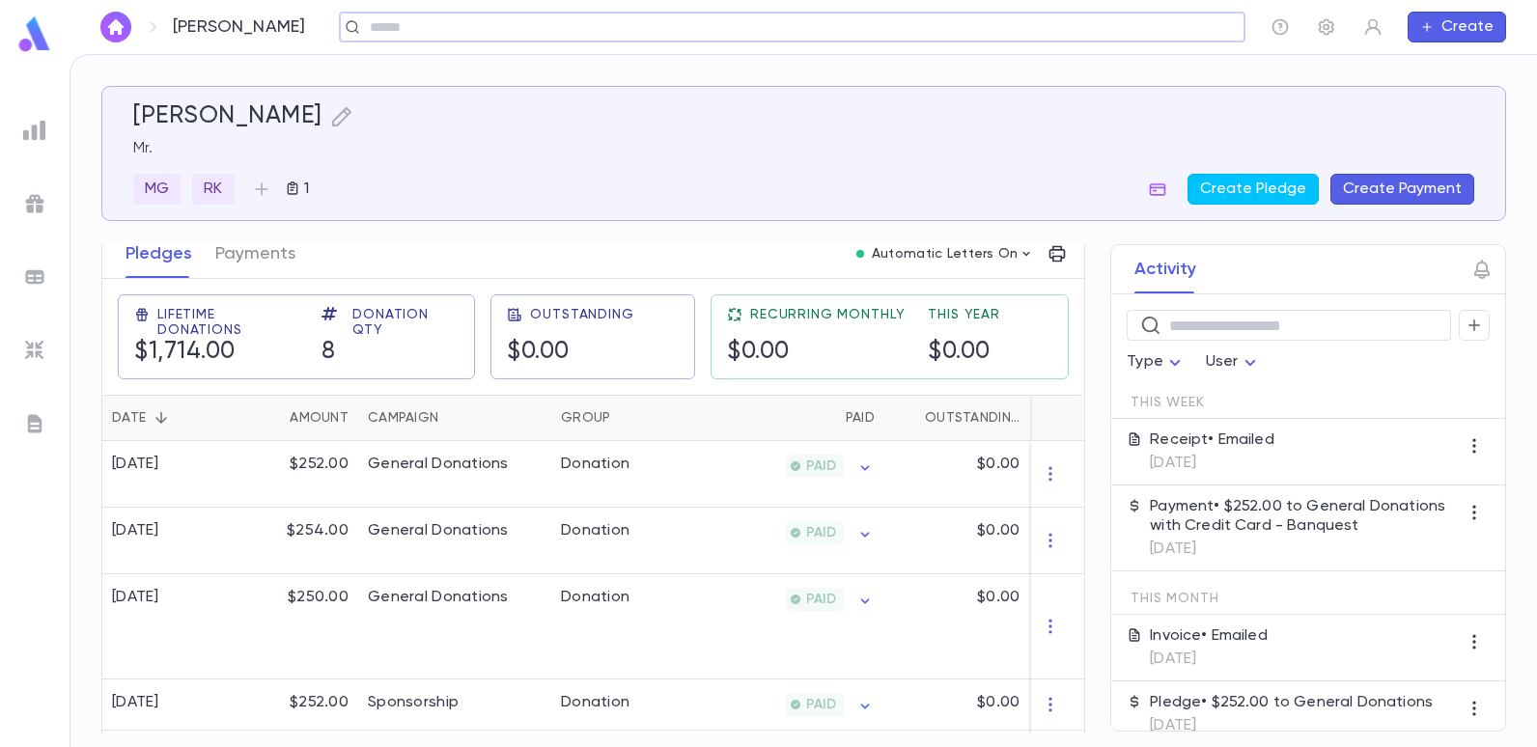
scroll to position [290, 0]
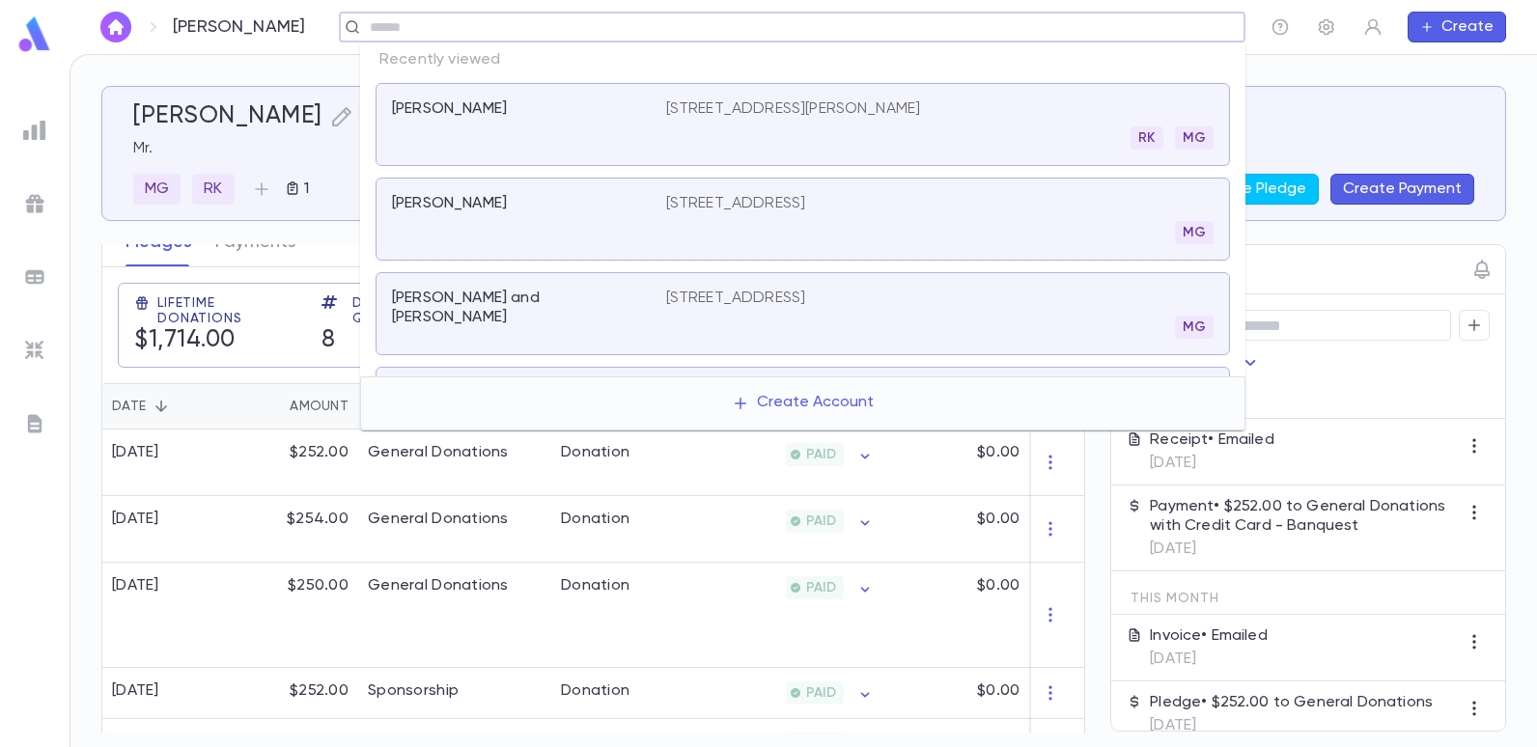
click at [1114, 26] on input "text" at bounding box center [786, 27] width 844 height 18
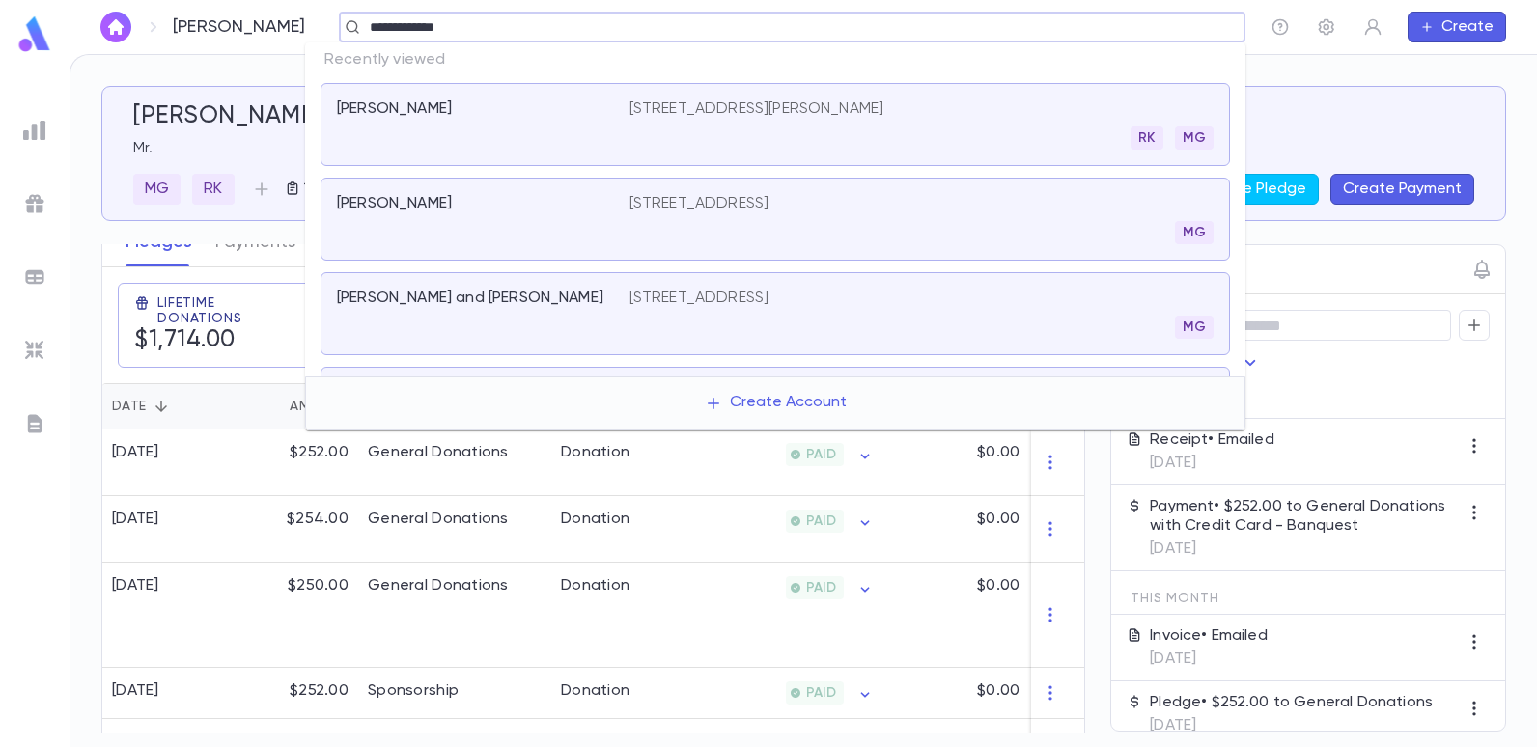
type input "**********"
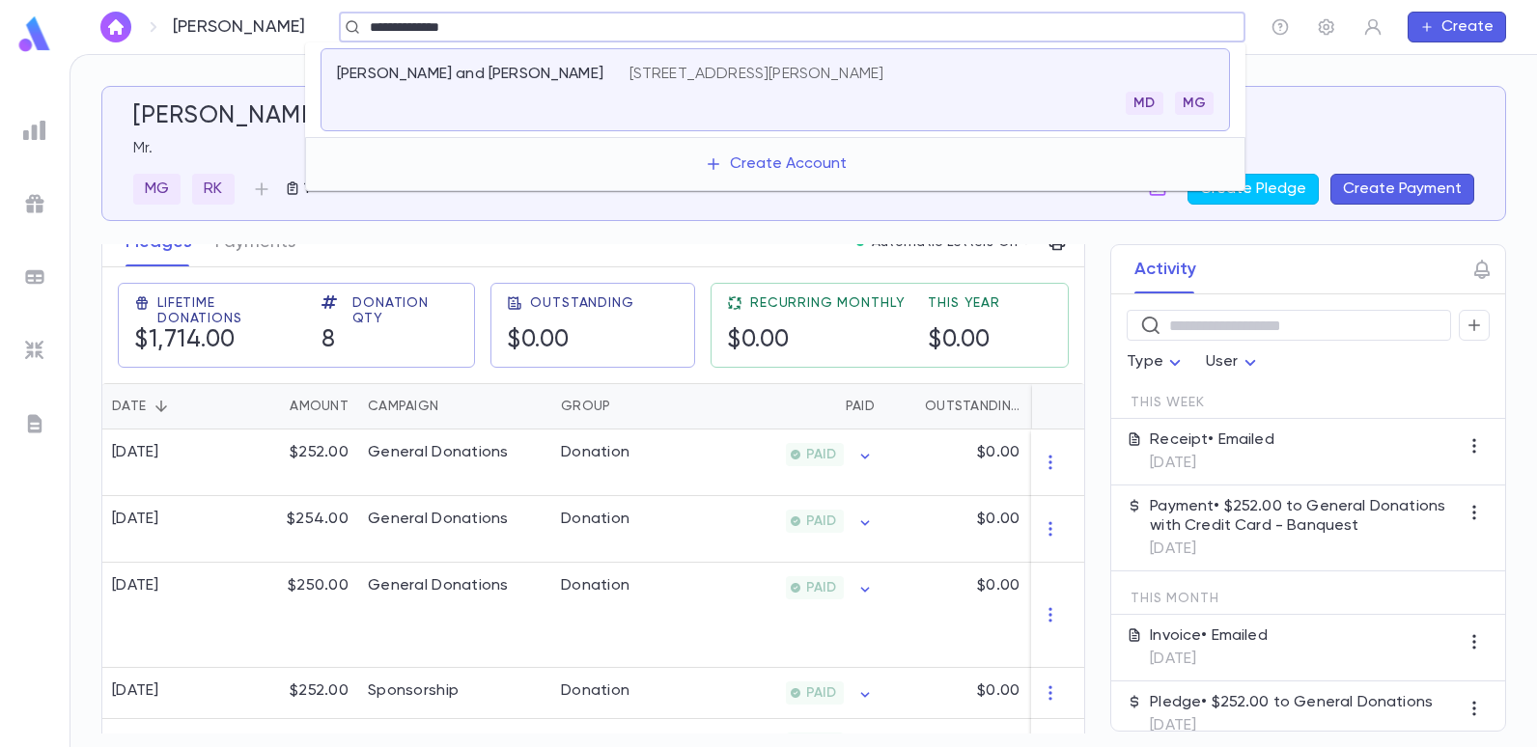
click at [884, 75] on p "[STREET_ADDRESS][PERSON_NAME]" at bounding box center [756, 74] width 255 height 19
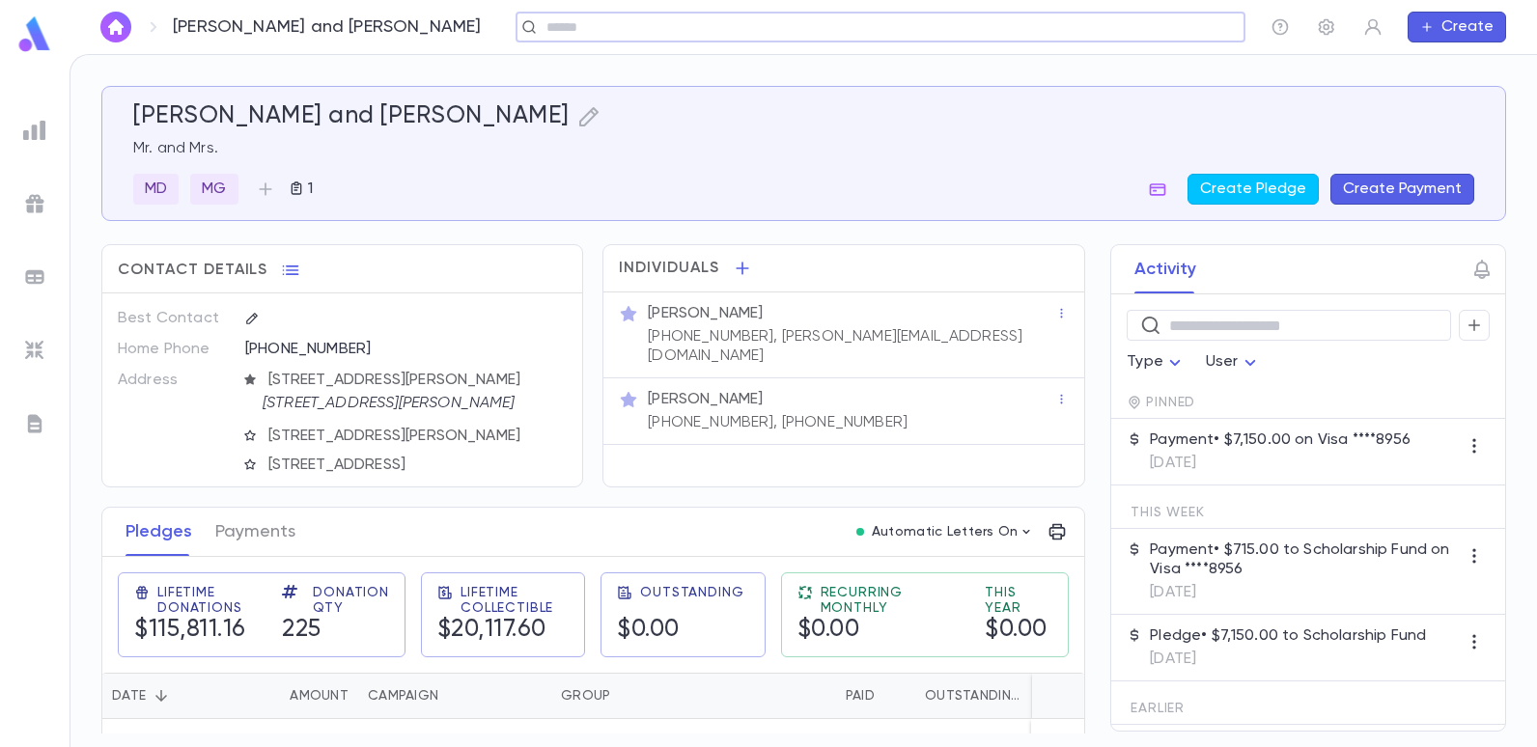
click at [1304, 438] on p "Payment • $7,150.00 on Visa ****8956" at bounding box center [1280, 440] width 261 height 19
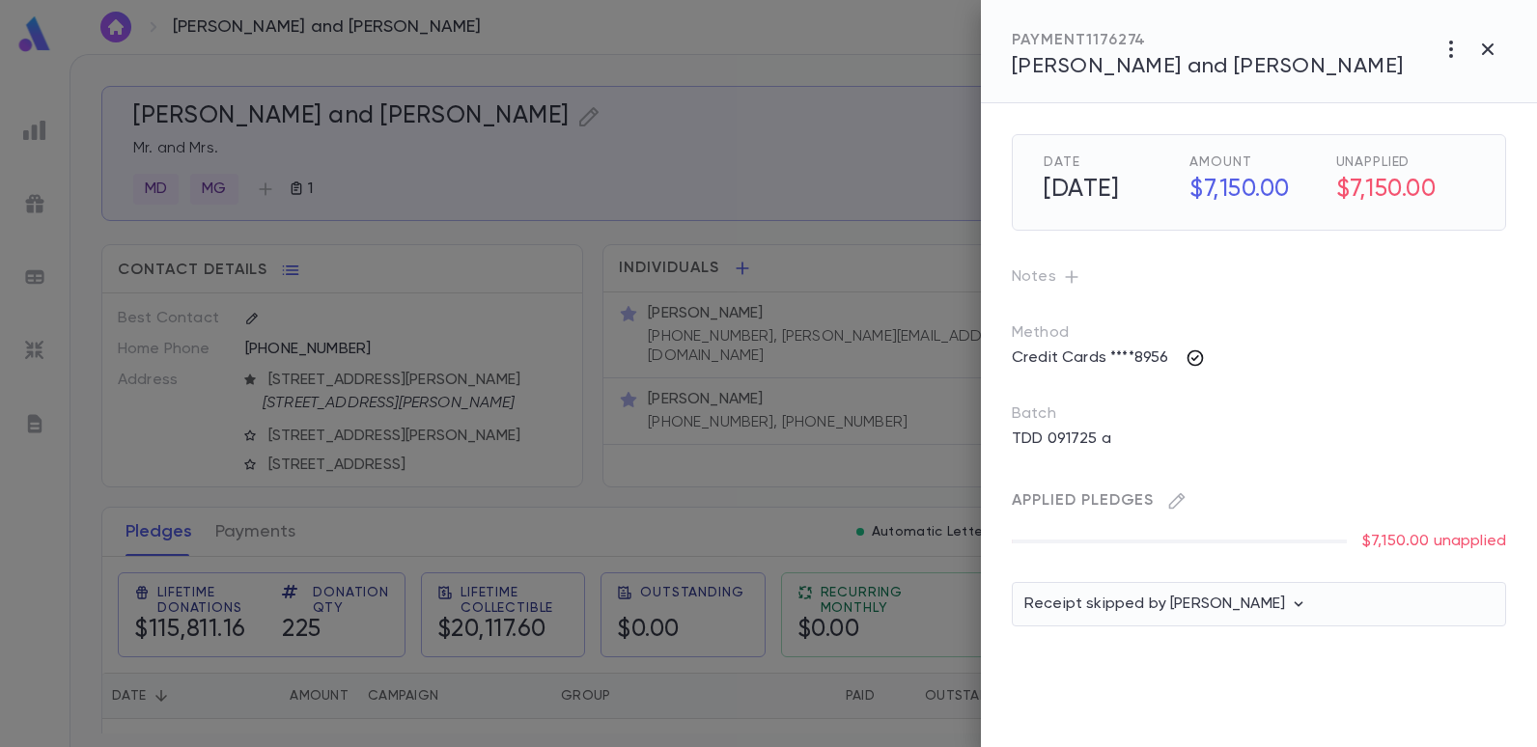
click at [1193, 360] on icon "button" at bounding box center [1195, 358] width 16 height 16
click at [1121, 303] on div at bounding box center [768, 373] width 1537 height 747
click at [1147, 436] on div "TDD 091725 a" at bounding box center [1259, 439] width 494 height 31
click at [1189, 355] on icon "button" at bounding box center [1194, 358] width 19 height 19
click at [1255, 299] on div at bounding box center [768, 373] width 1537 height 747
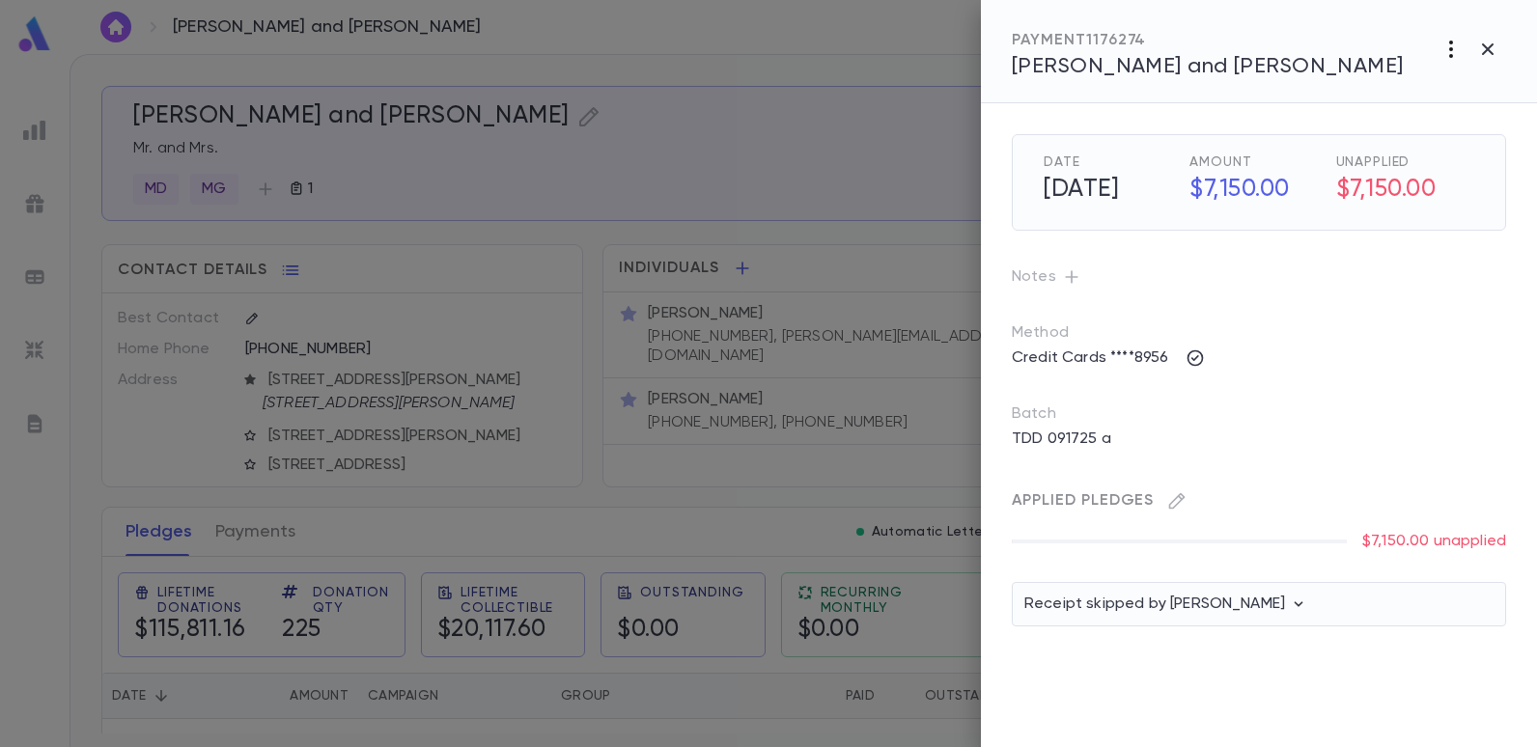
click at [1450, 46] on icon "button" at bounding box center [1450, 49] width 23 height 23
click at [904, 96] on div at bounding box center [768, 373] width 1537 height 747
click at [1451, 47] on icon "button" at bounding box center [1451, 49] width 4 height 17
click at [849, 126] on div at bounding box center [768, 373] width 1537 height 747
click at [717, 136] on div at bounding box center [768, 373] width 1537 height 747
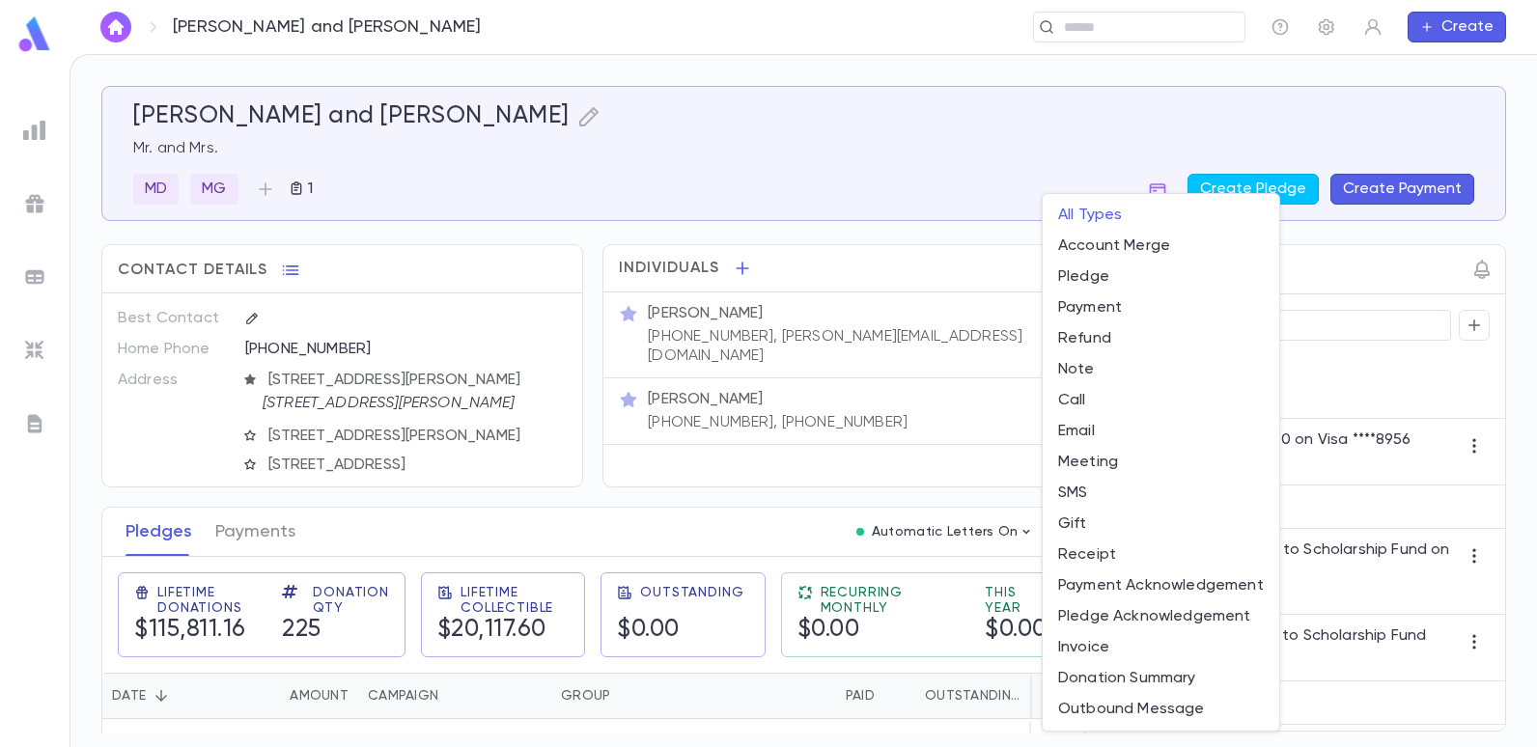
click at [1163, 357] on body "Botton, Steven and Dorit ​ Create Botton, Steven and Dorit Mr. and Mrs. MD MG 1…" at bounding box center [768, 400] width 1537 height 693
click at [882, 204] on div at bounding box center [768, 373] width 1537 height 747
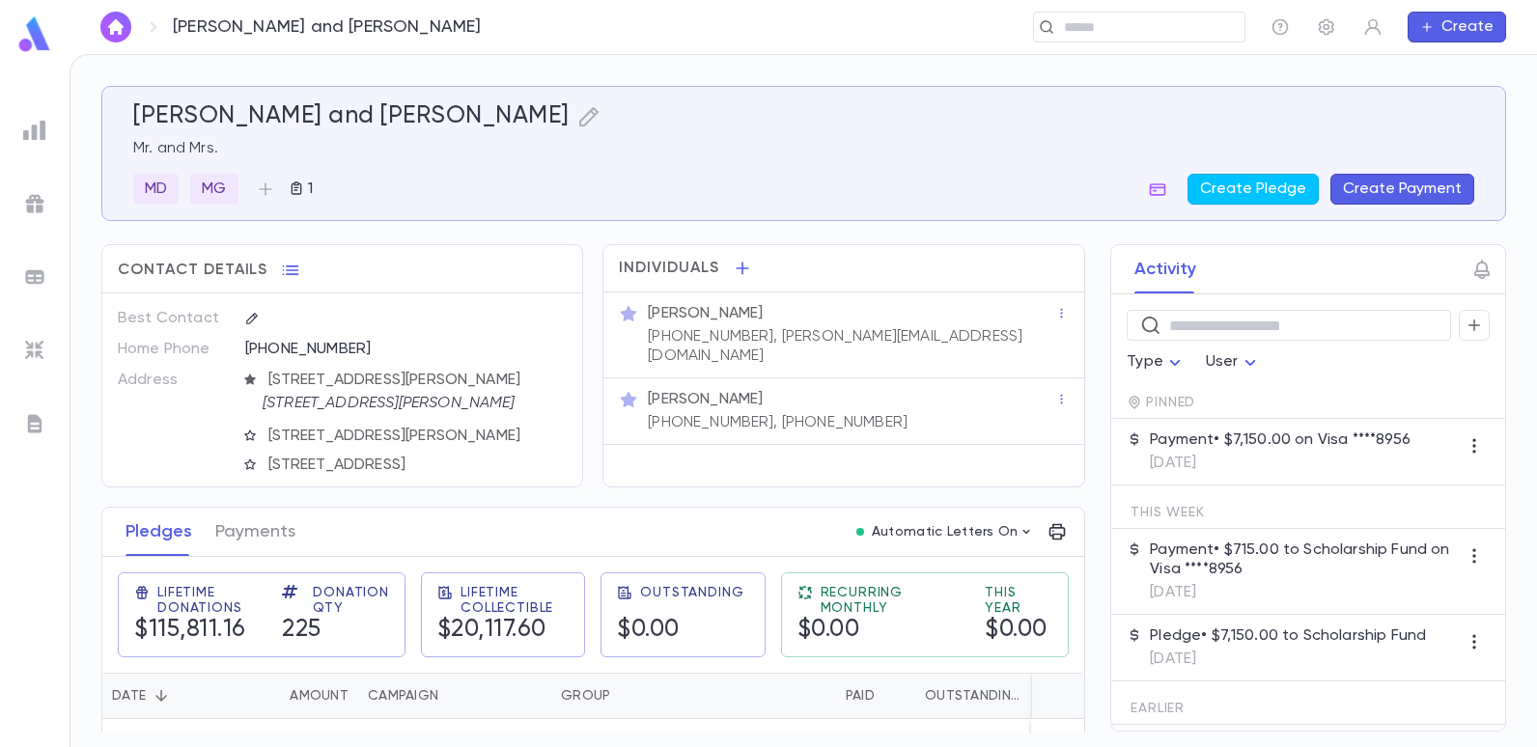
click at [1250, 444] on p "Payment • $7,150.00 on Visa ****8956" at bounding box center [1280, 440] width 261 height 19
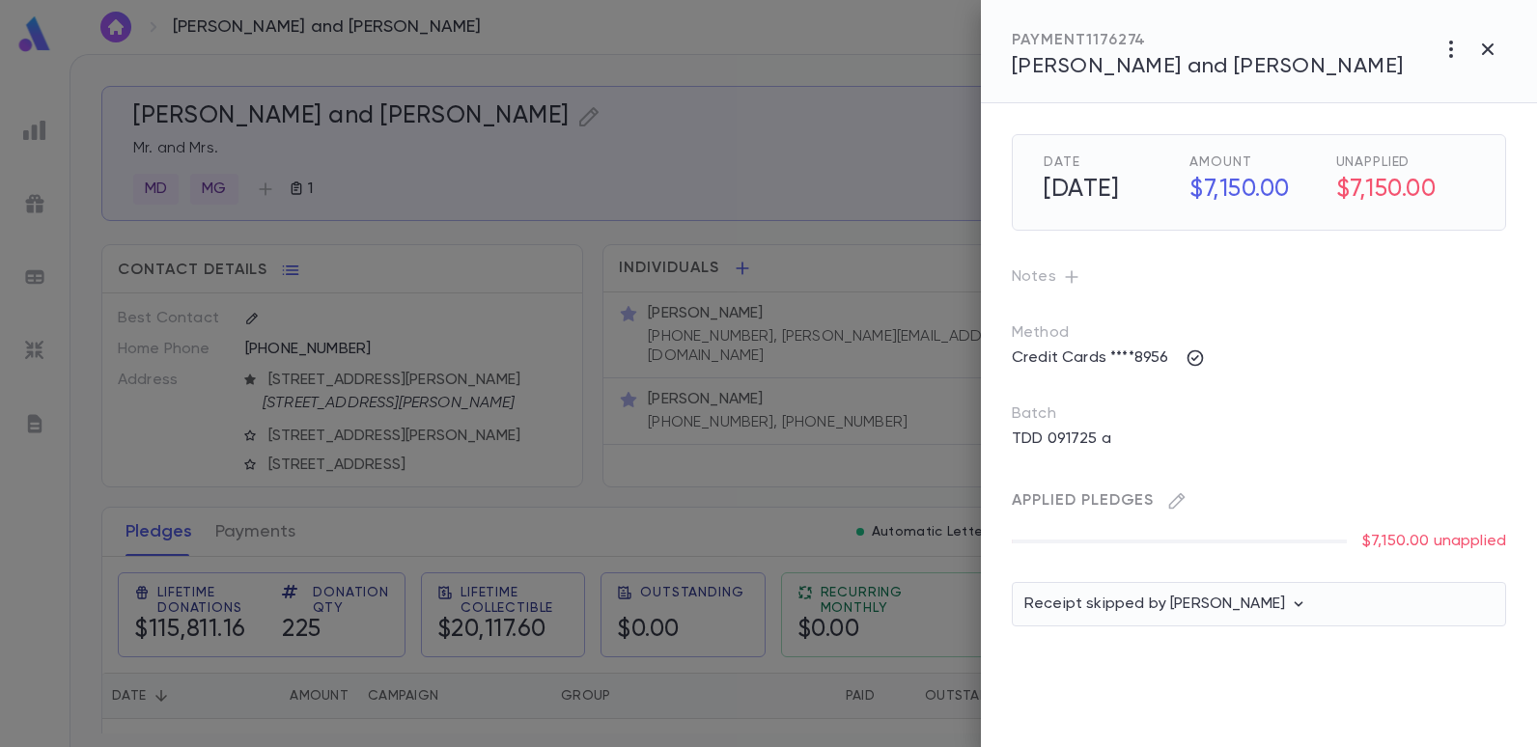
click at [872, 194] on div at bounding box center [768, 373] width 1537 height 747
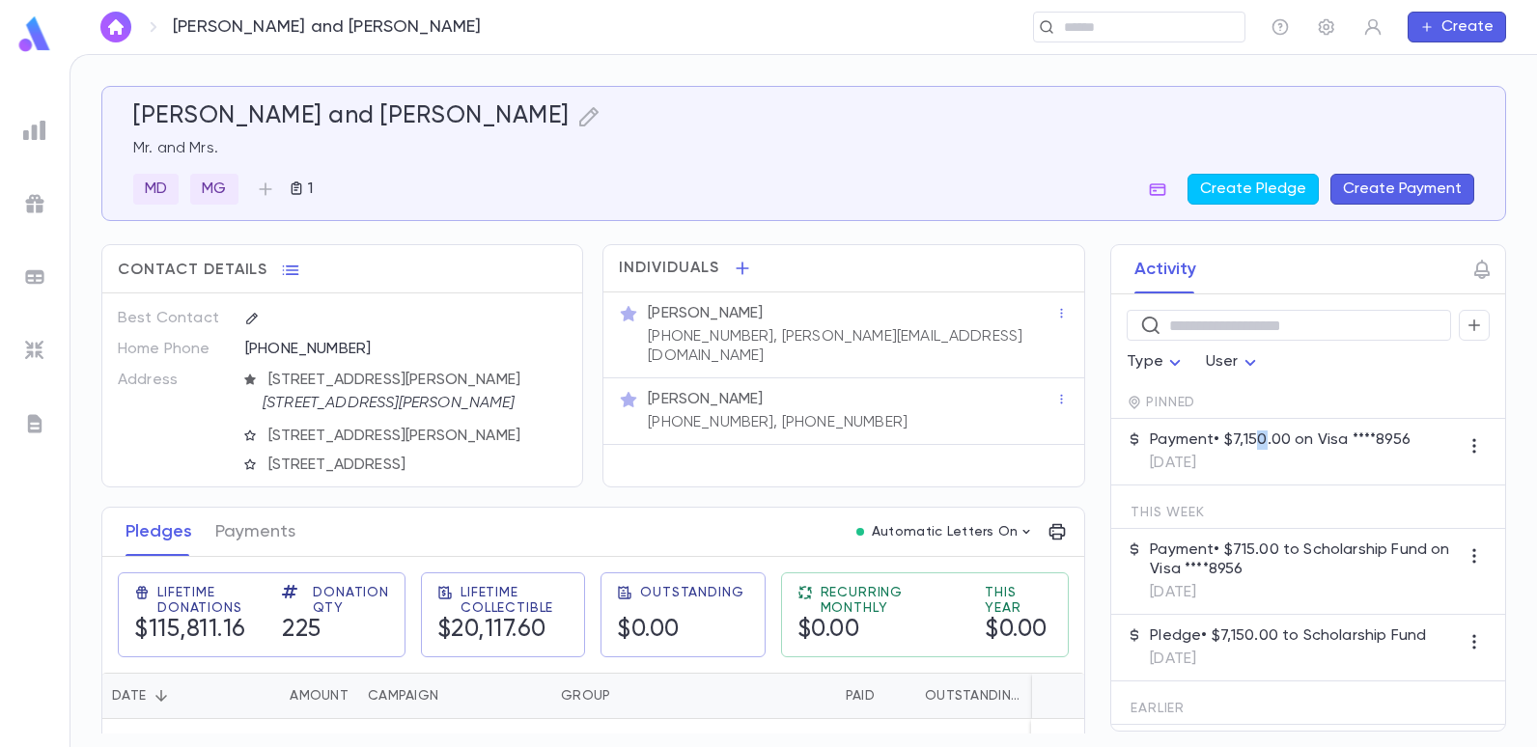
click at [1255, 447] on p "Payment • $7,150.00 on Visa ****8956" at bounding box center [1280, 440] width 261 height 19
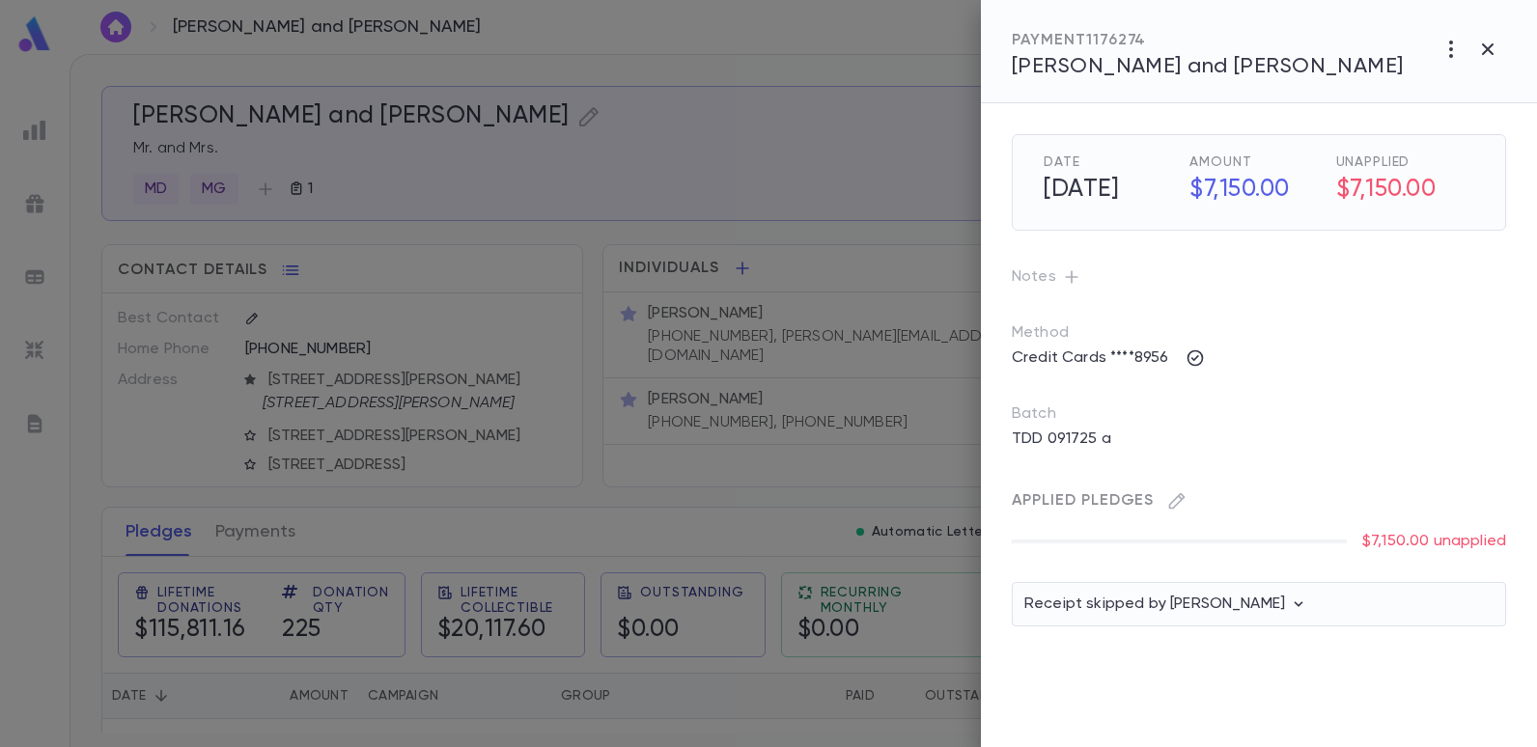
click at [1391, 206] on h5 "$7,150.00" at bounding box center [1405, 190] width 138 height 41
click at [1491, 45] on icon "button" at bounding box center [1487, 49] width 23 height 23
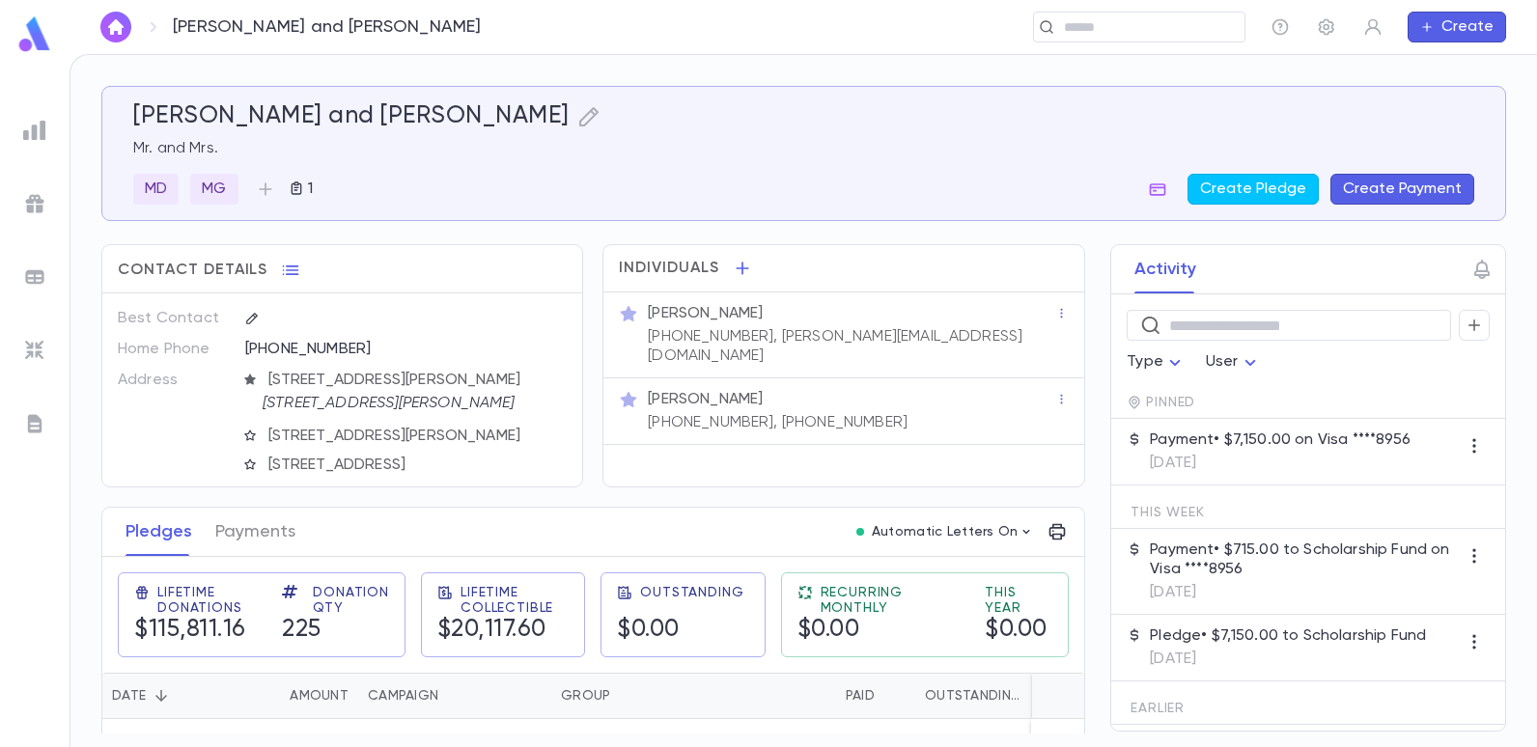
click at [42, 123] on img at bounding box center [34, 130] width 23 height 23
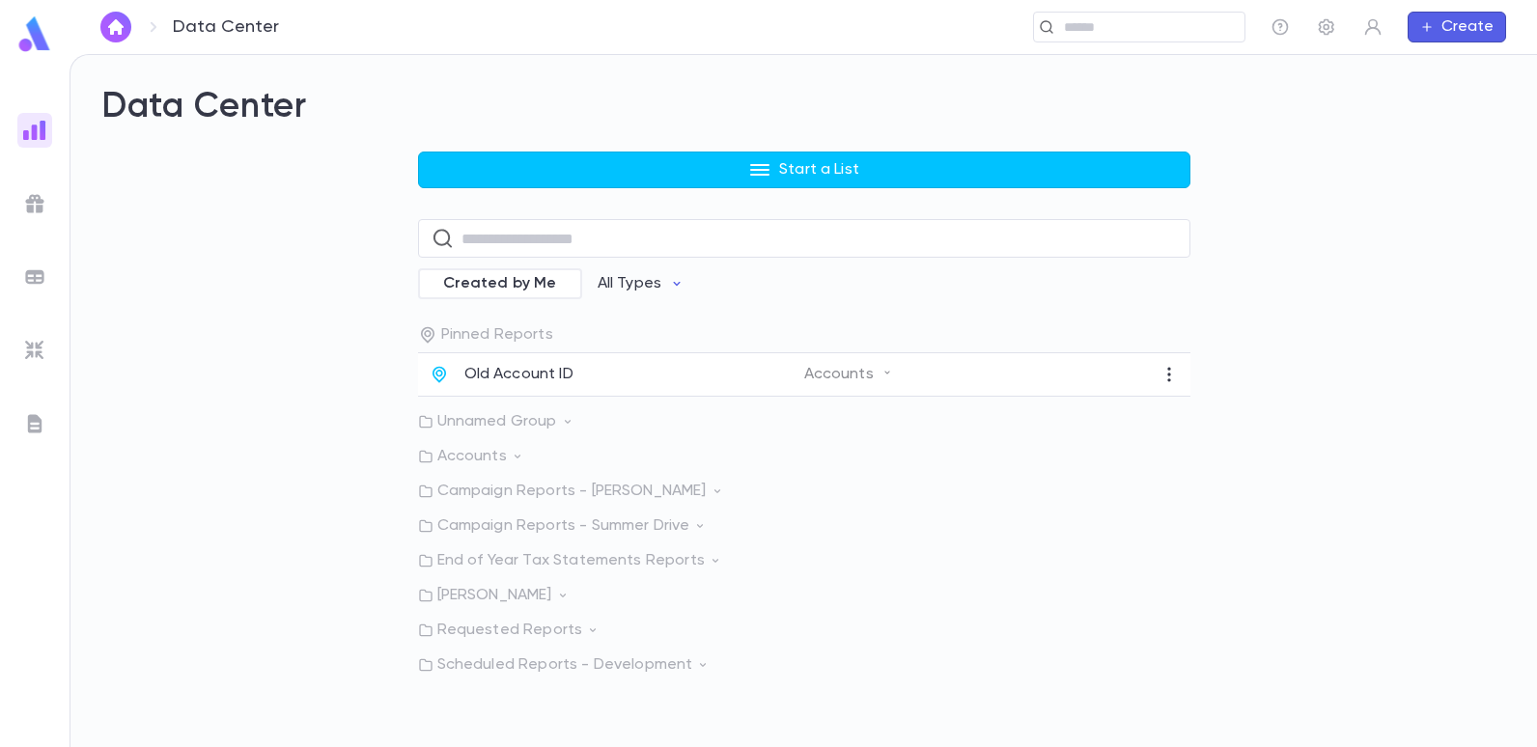
click at [34, 198] on img at bounding box center [34, 203] width 23 height 23
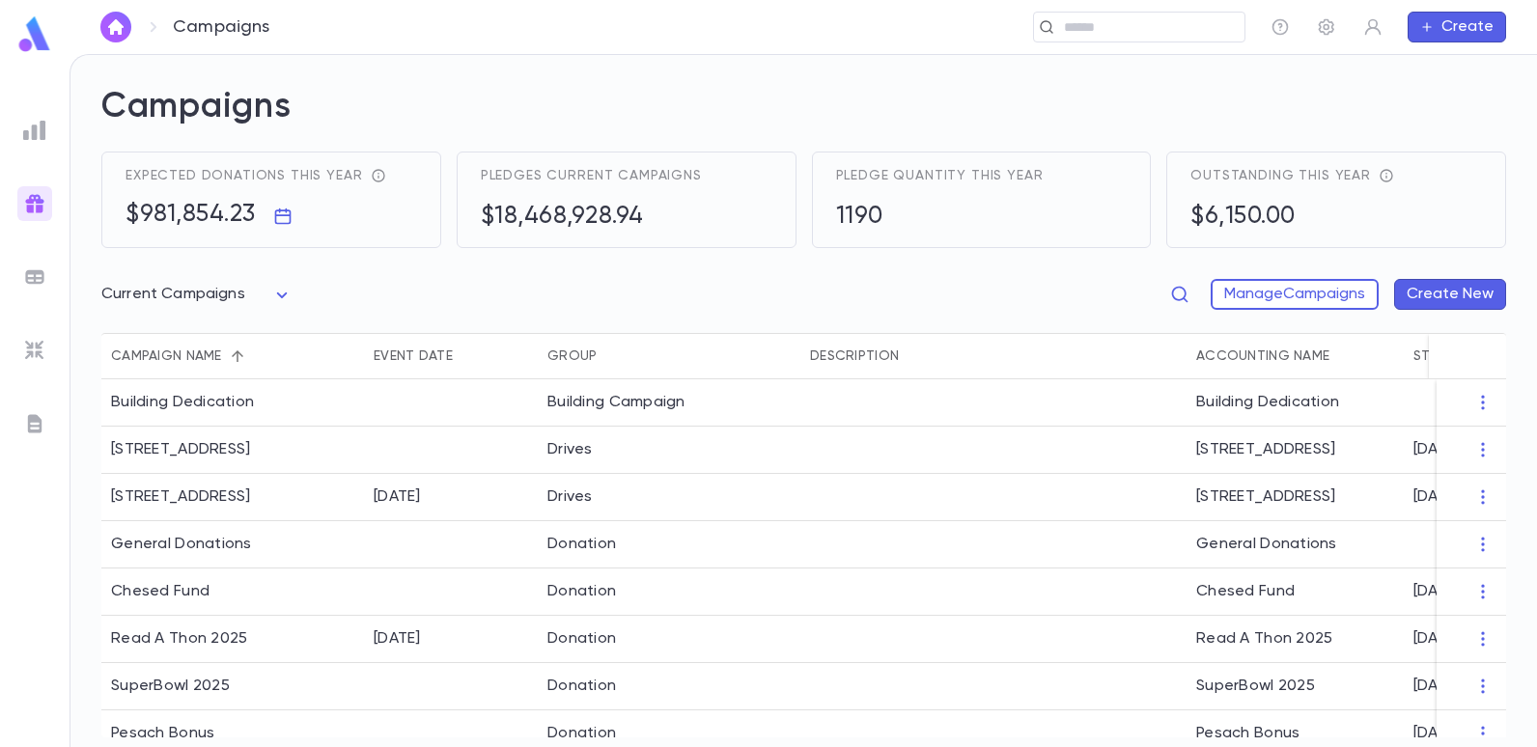
click at [38, 279] on img at bounding box center [34, 276] width 23 height 23
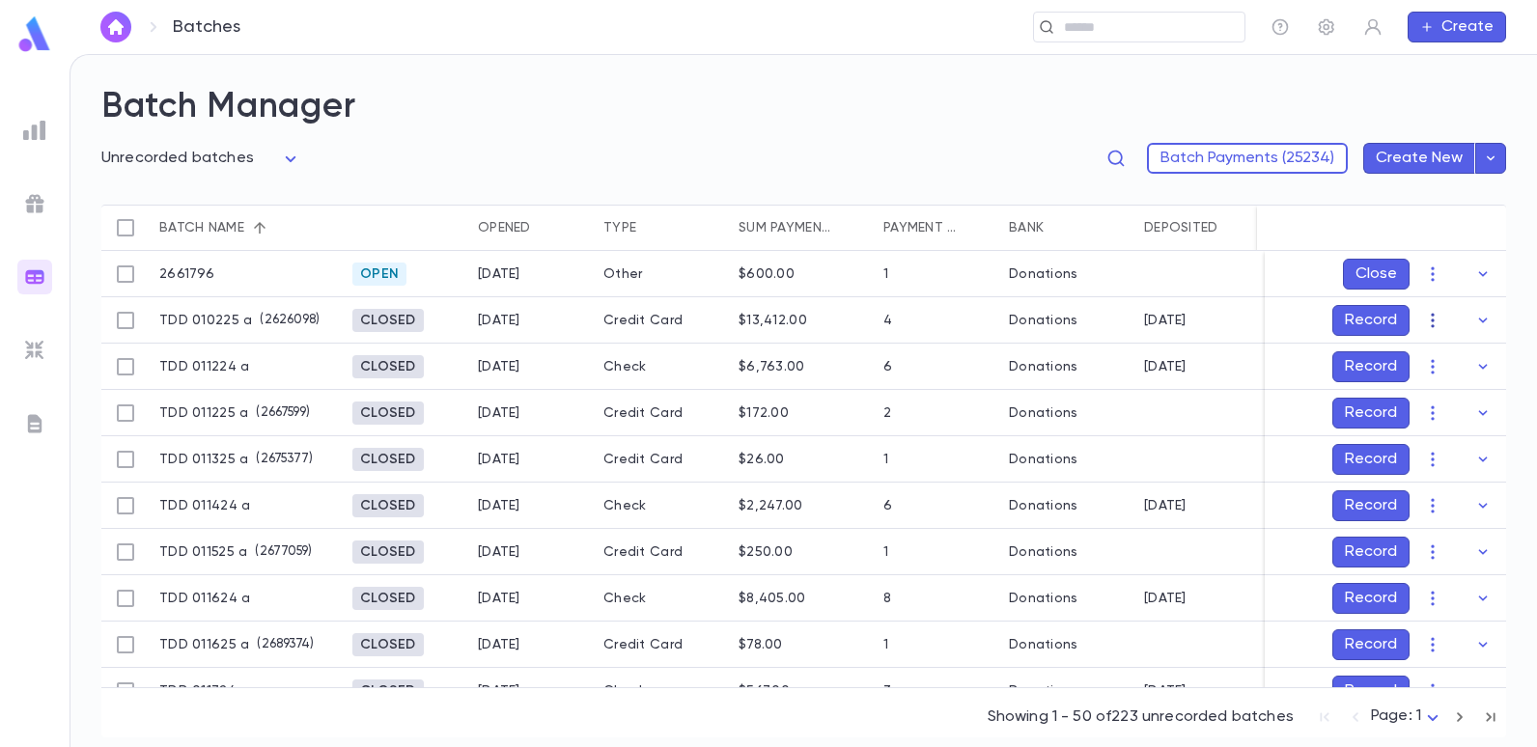
click at [1431, 326] on icon "button" at bounding box center [1432, 320] width 3 height 14
click at [1003, 302] on div at bounding box center [768, 373] width 1537 height 747
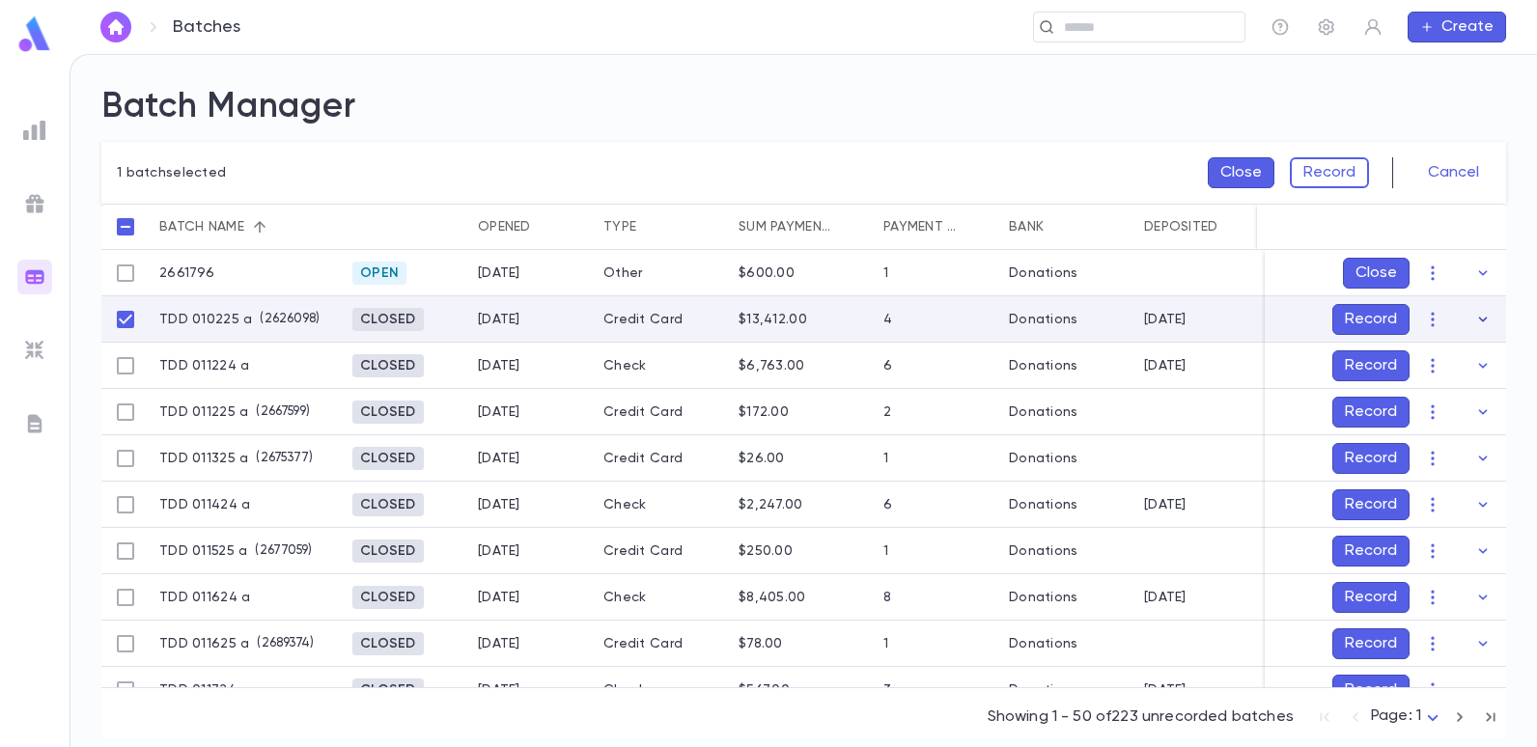
click at [1477, 321] on icon "button" at bounding box center [1482, 319] width 19 height 19
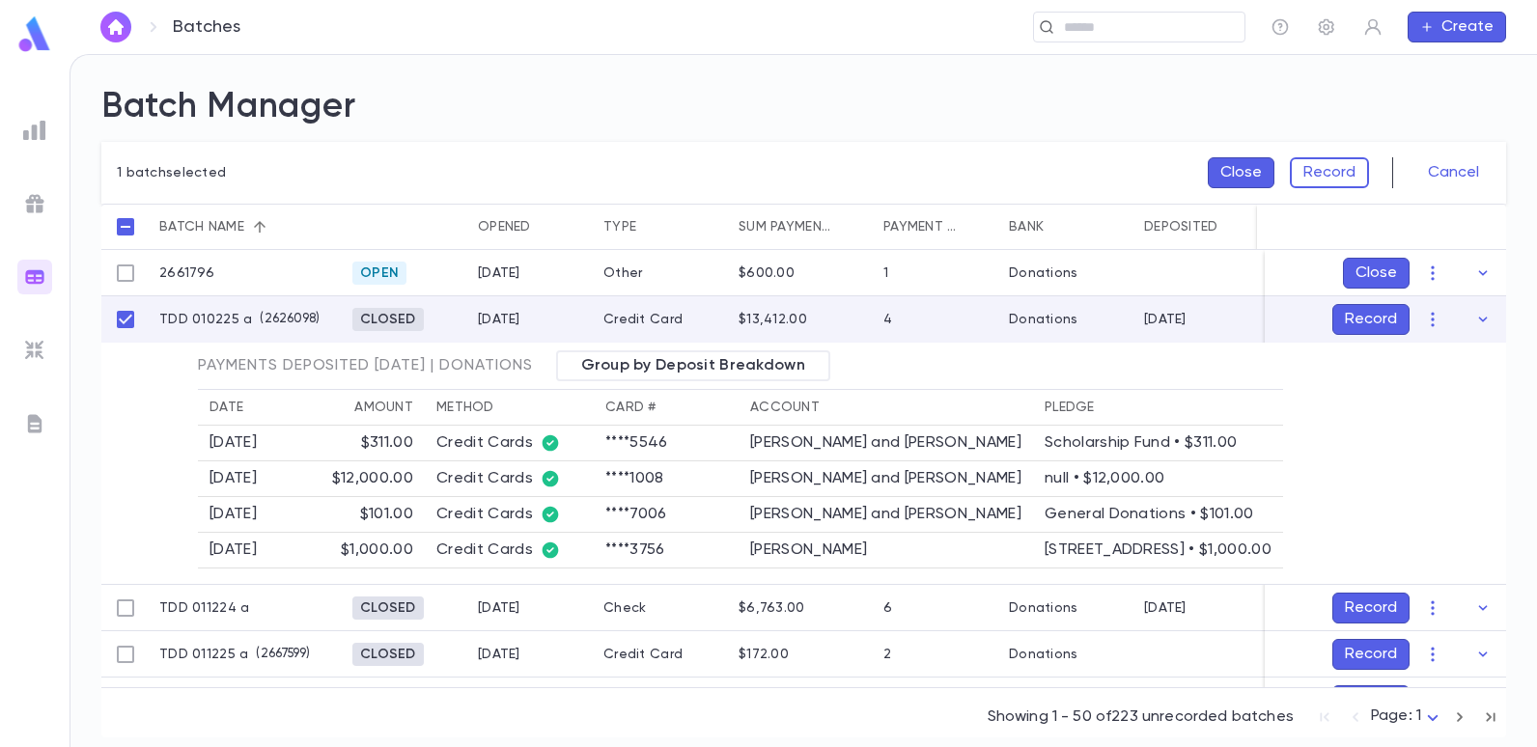
click at [501, 216] on div "Opened" at bounding box center [504, 227] width 53 height 46
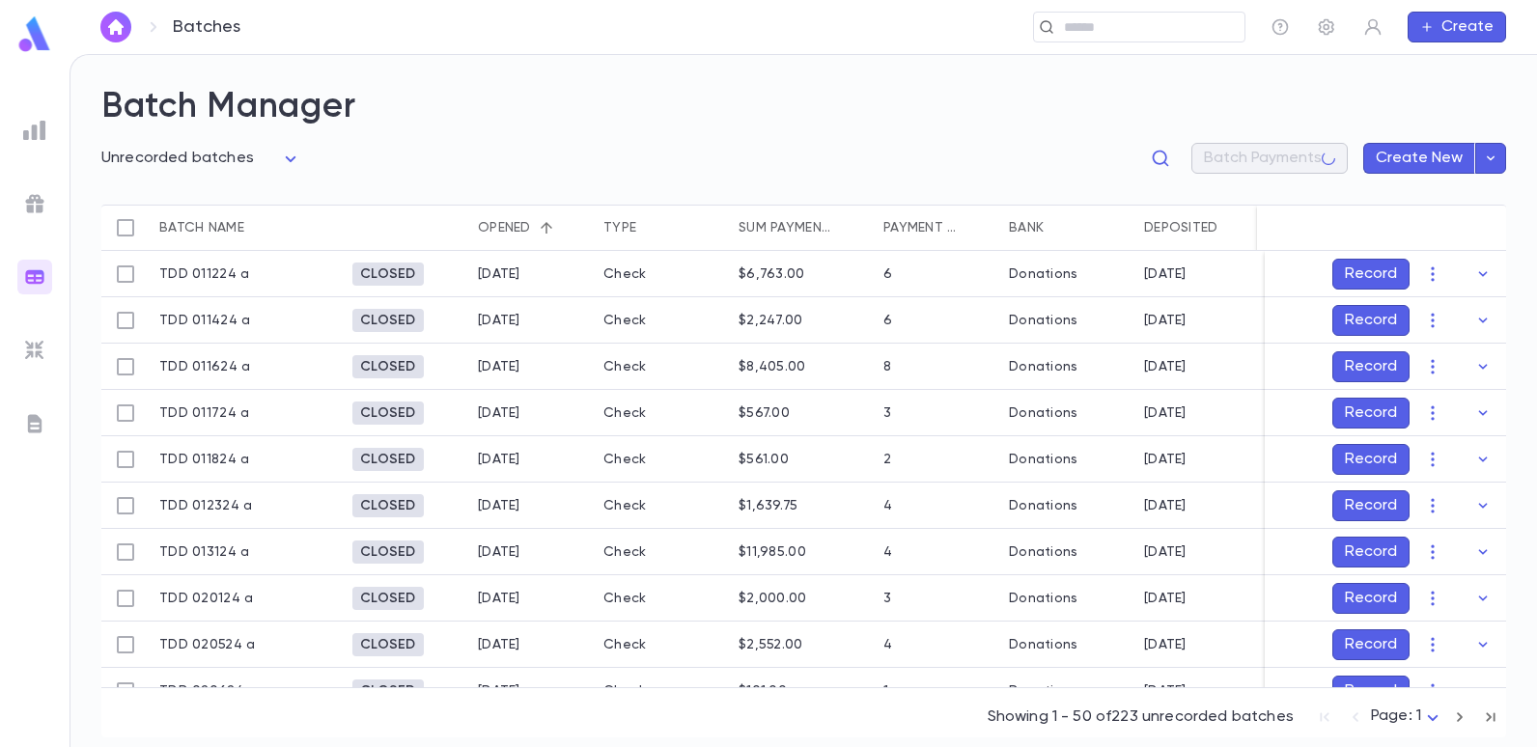
click at [500, 220] on div "Opened" at bounding box center [504, 228] width 53 height 46
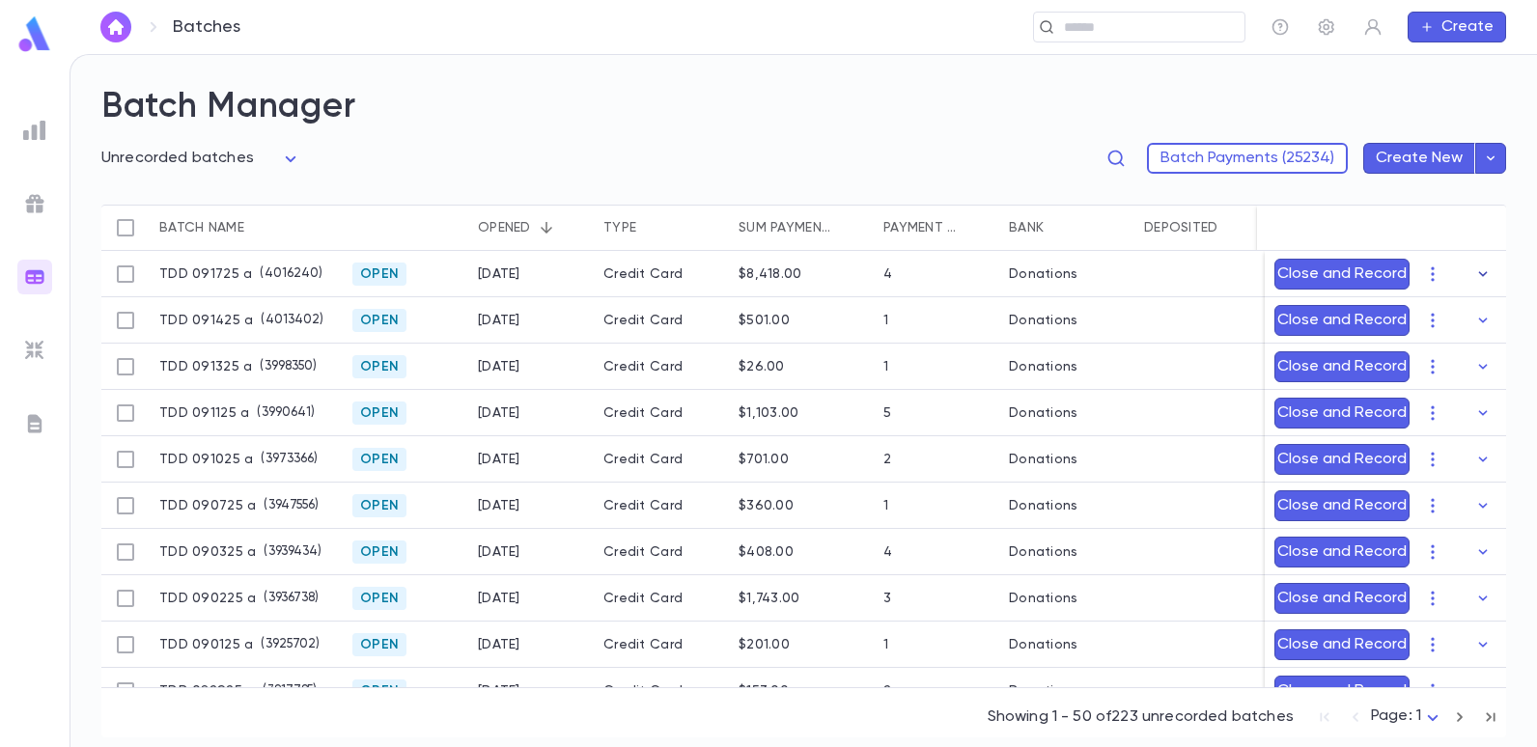
click at [1476, 270] on icon "button" at bounding box center [1482, 274] width 19 height 19
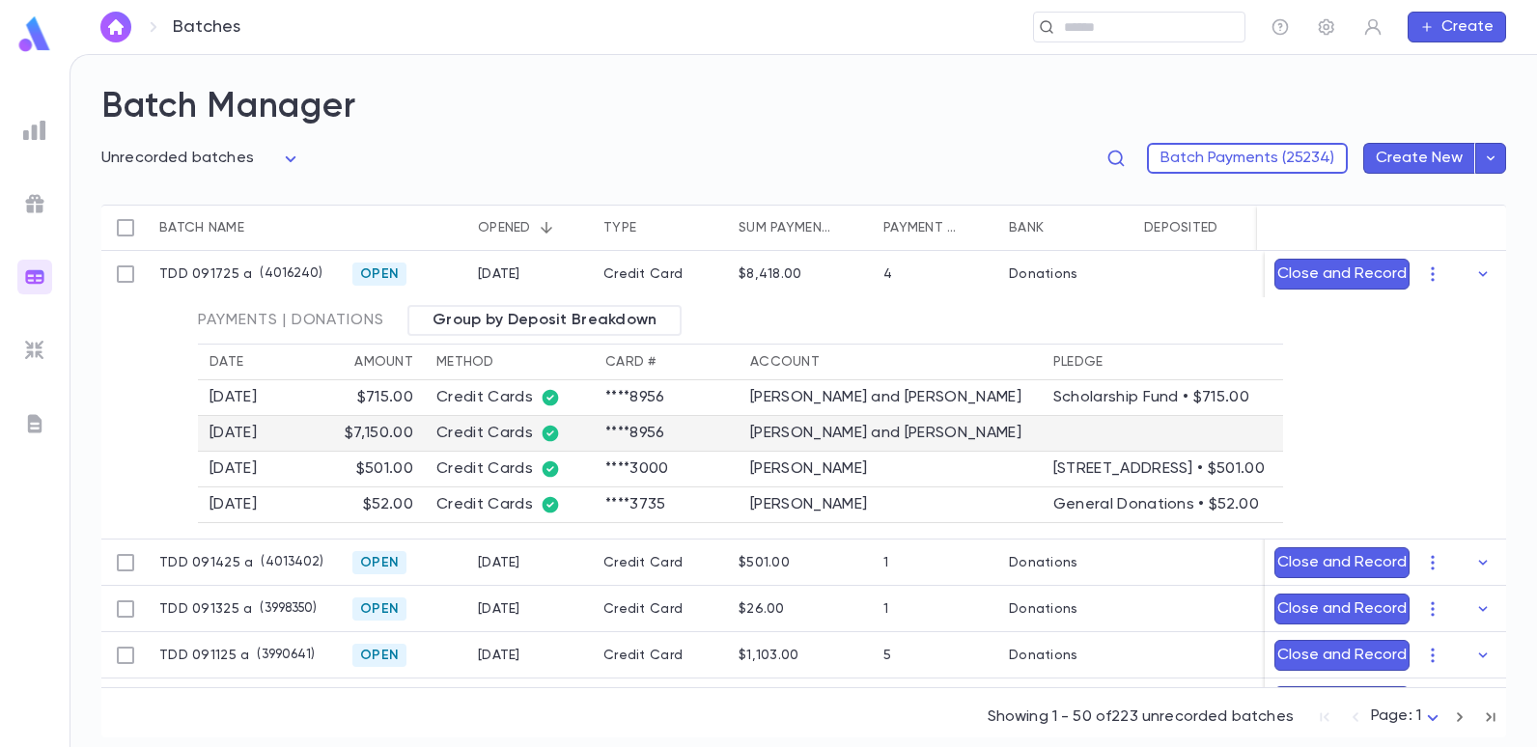
click at [370, 441] on td "$7,150.00" at bounding box center [352, 434] width 145 height 36
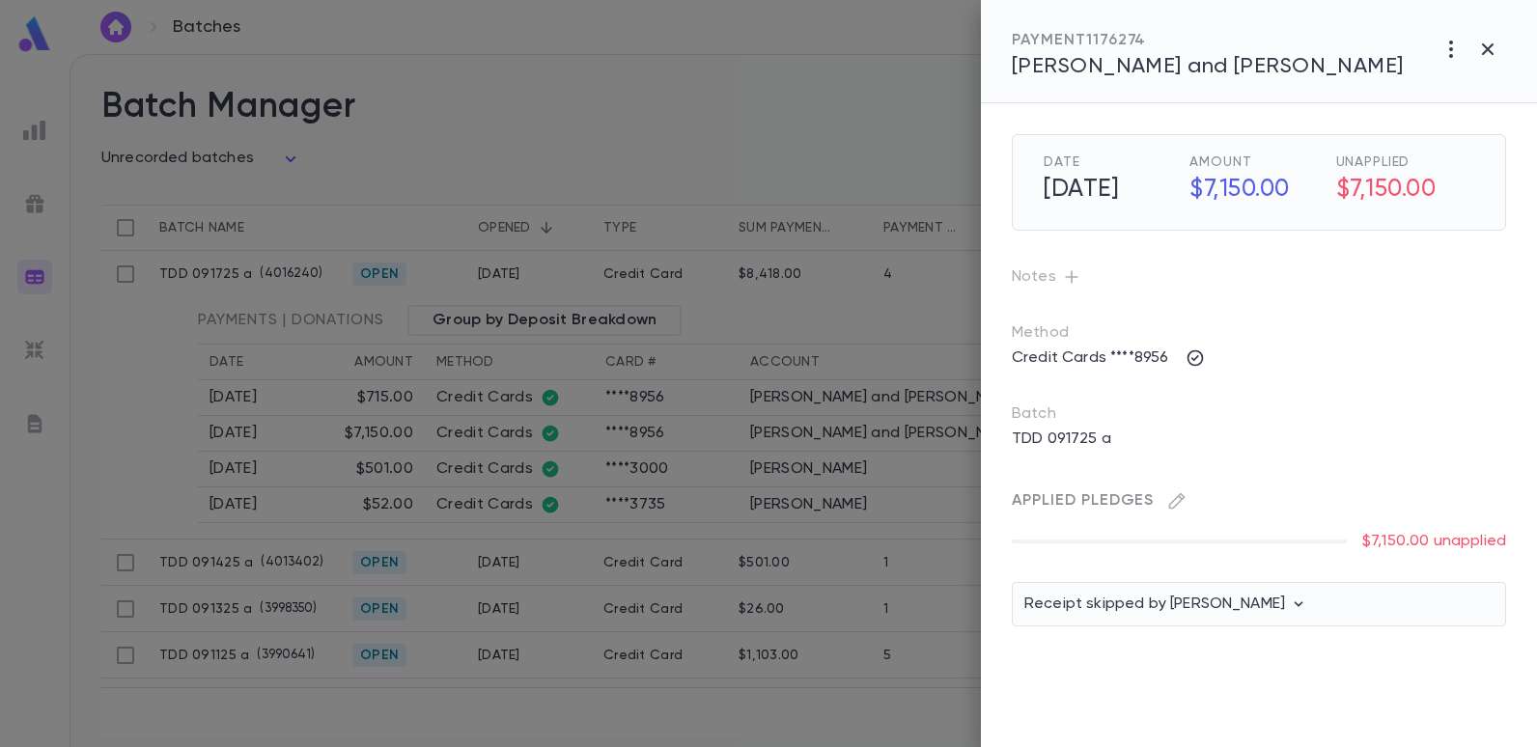
click at [1007, 324] on div "Method Credit Cards ****8956" at bounding box center [1243, 333] width 525 height 81
click at [938, 317] on div at bounding box center [768, 373] width 1537 height 747
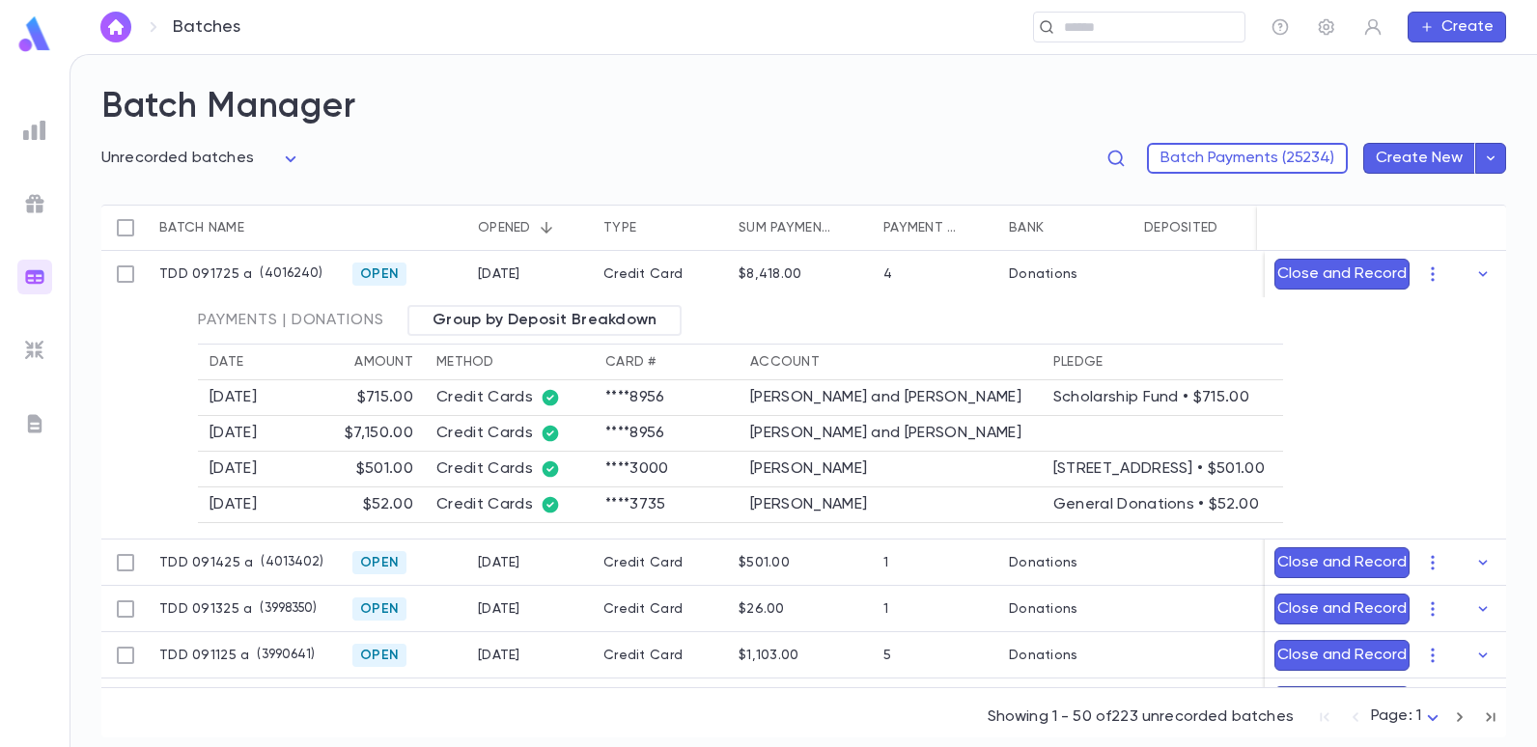
click at [42, 133] on img at bounding box center [34, 130] width 23 height 23
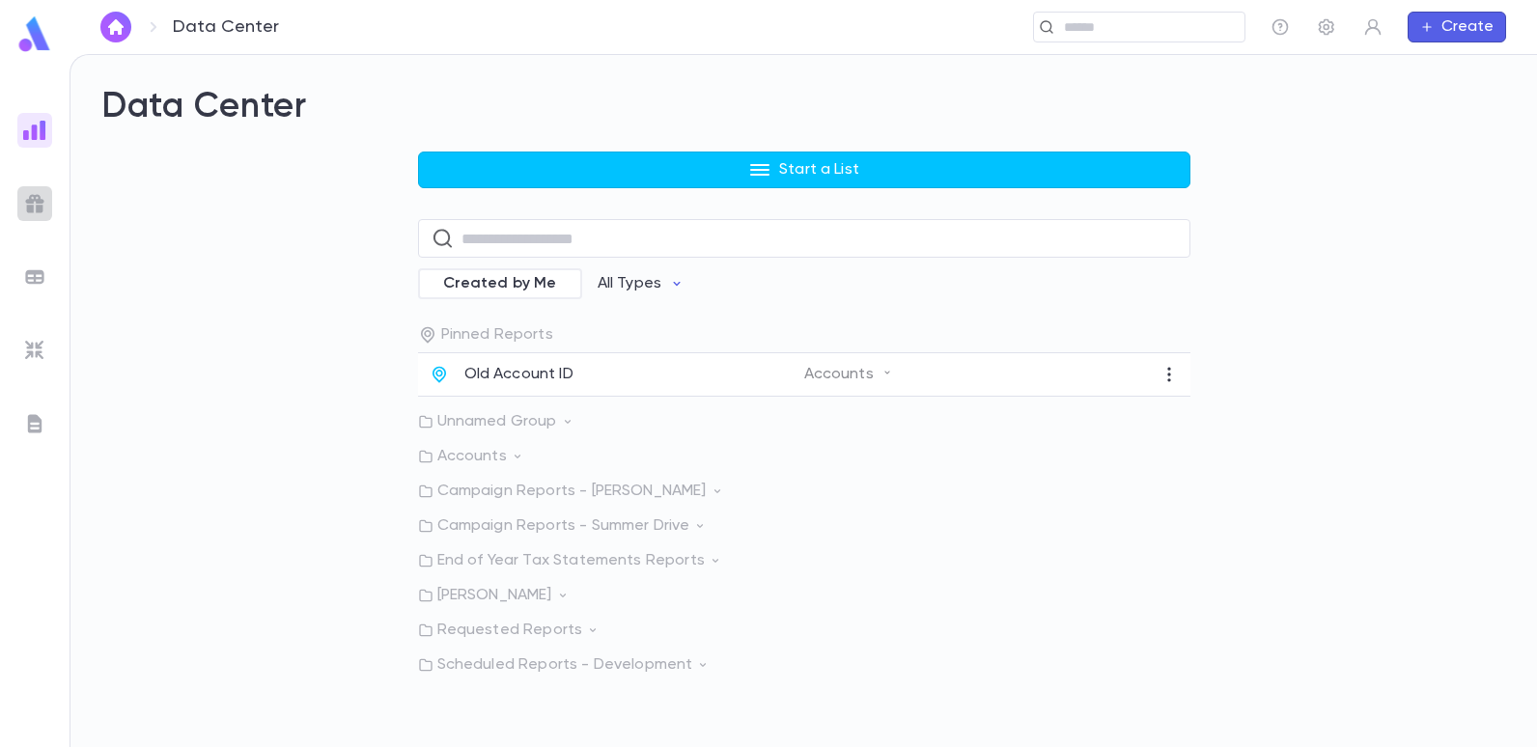
click at [35, 188] on div at bounding box center [34, 203] width 35 height 35
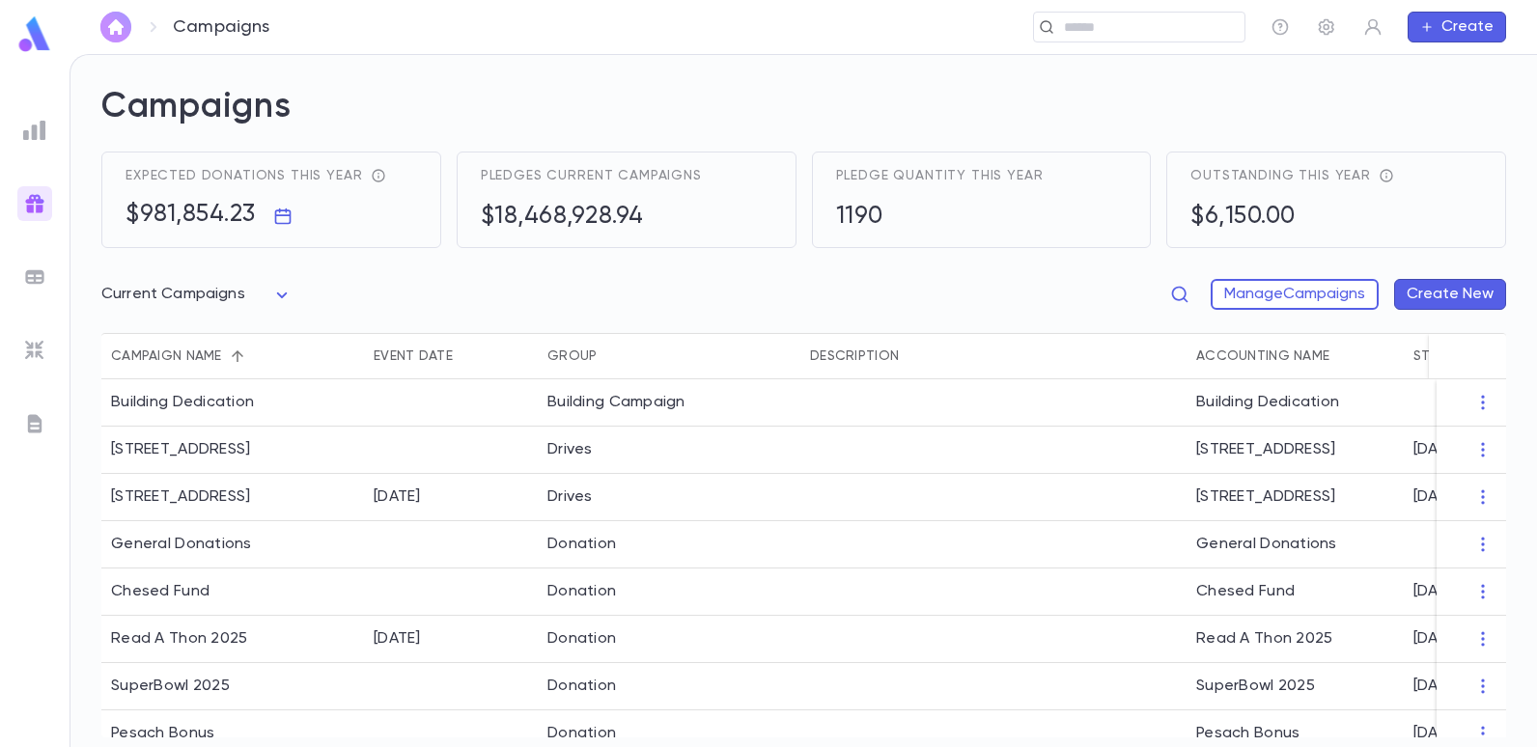
click at [120, 28] on img "button" at bounding box center [115, 26] width 23 height 15
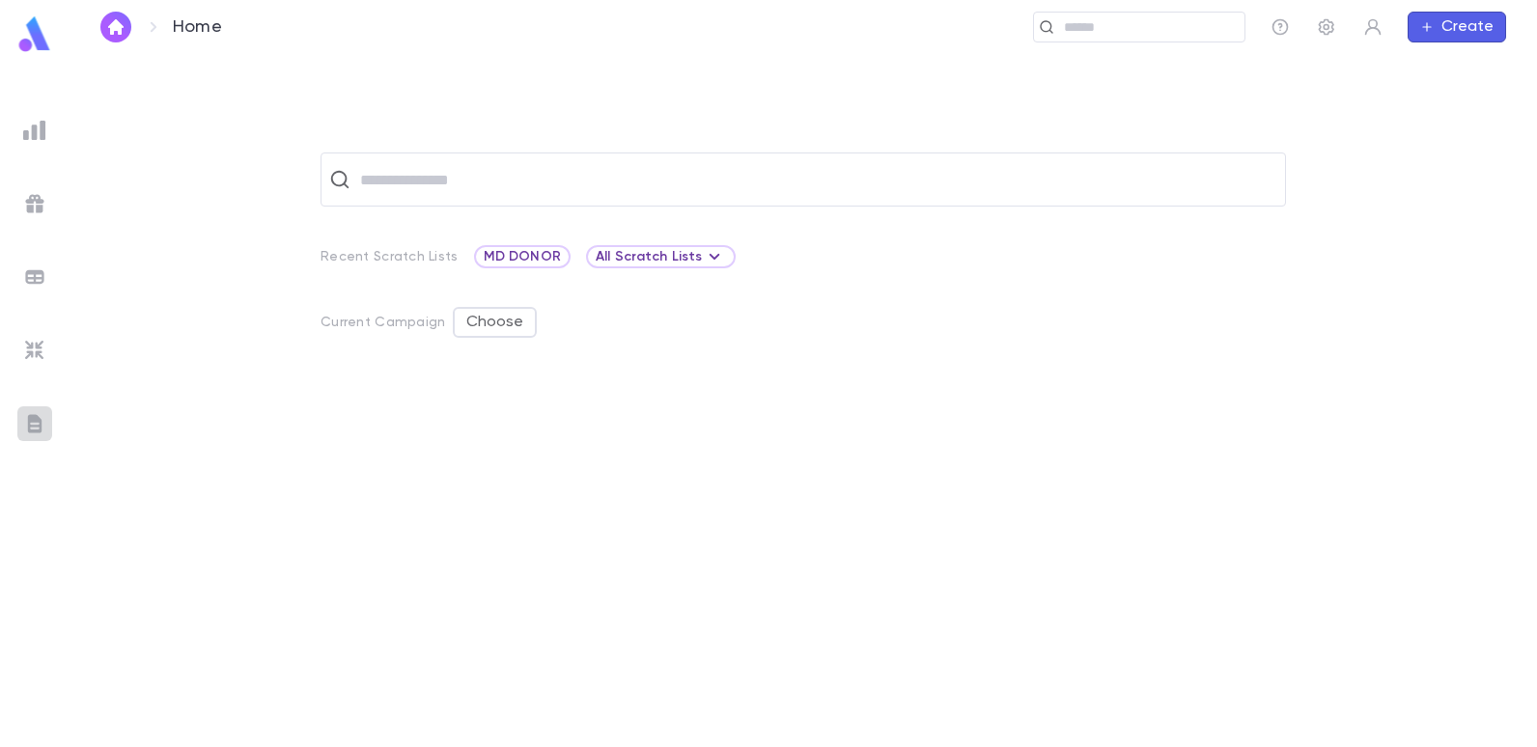
click at [34, 418] on img at bounding box center [34, 423] width 23 height 23
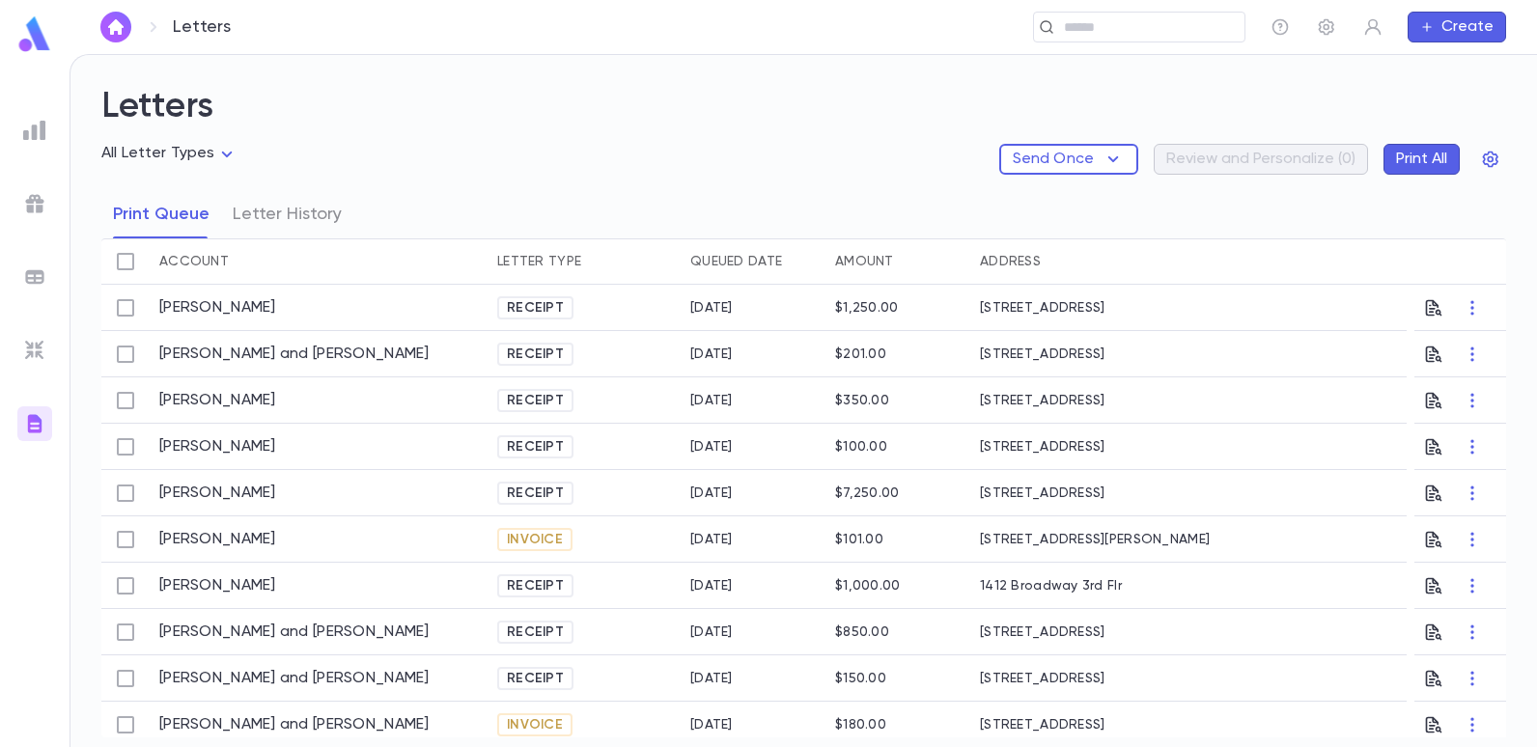
click at [38, 363] on div at bounding box center [34, 350] width 35 height 35
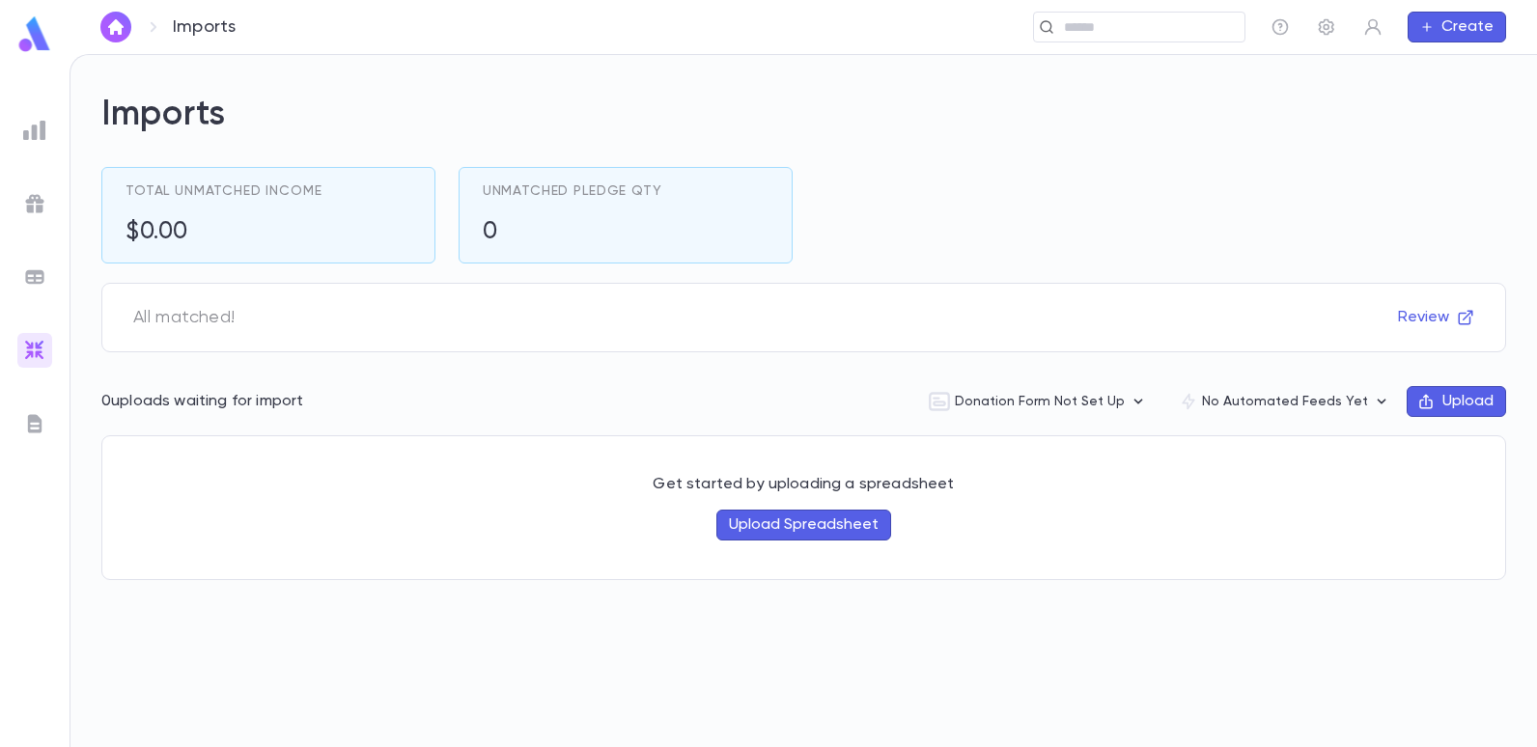
click at [48, 271] on div at bounding box center [34, 277] width 35 height 35
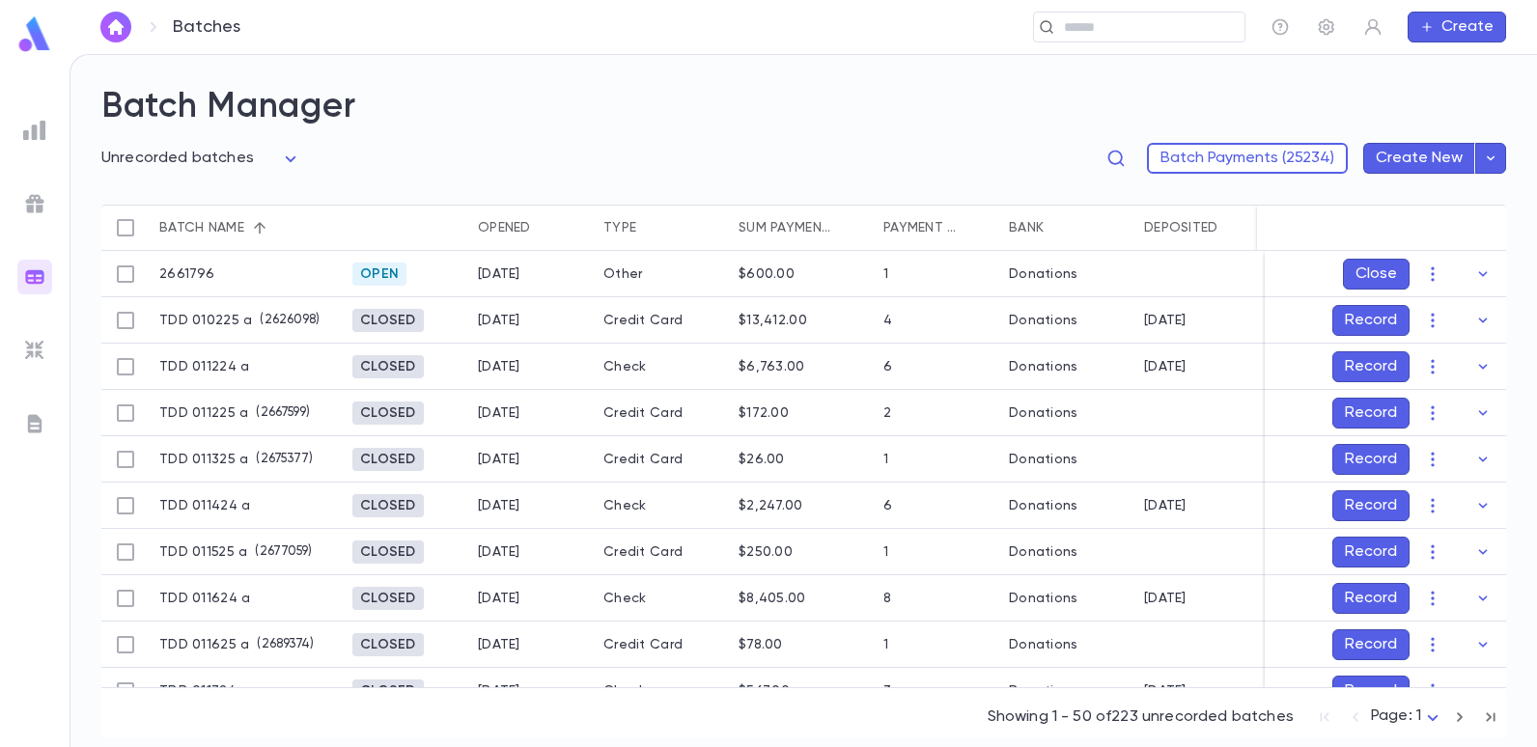
click at [38, 214] on div at bounding box center [34, 203] width 35 height 35
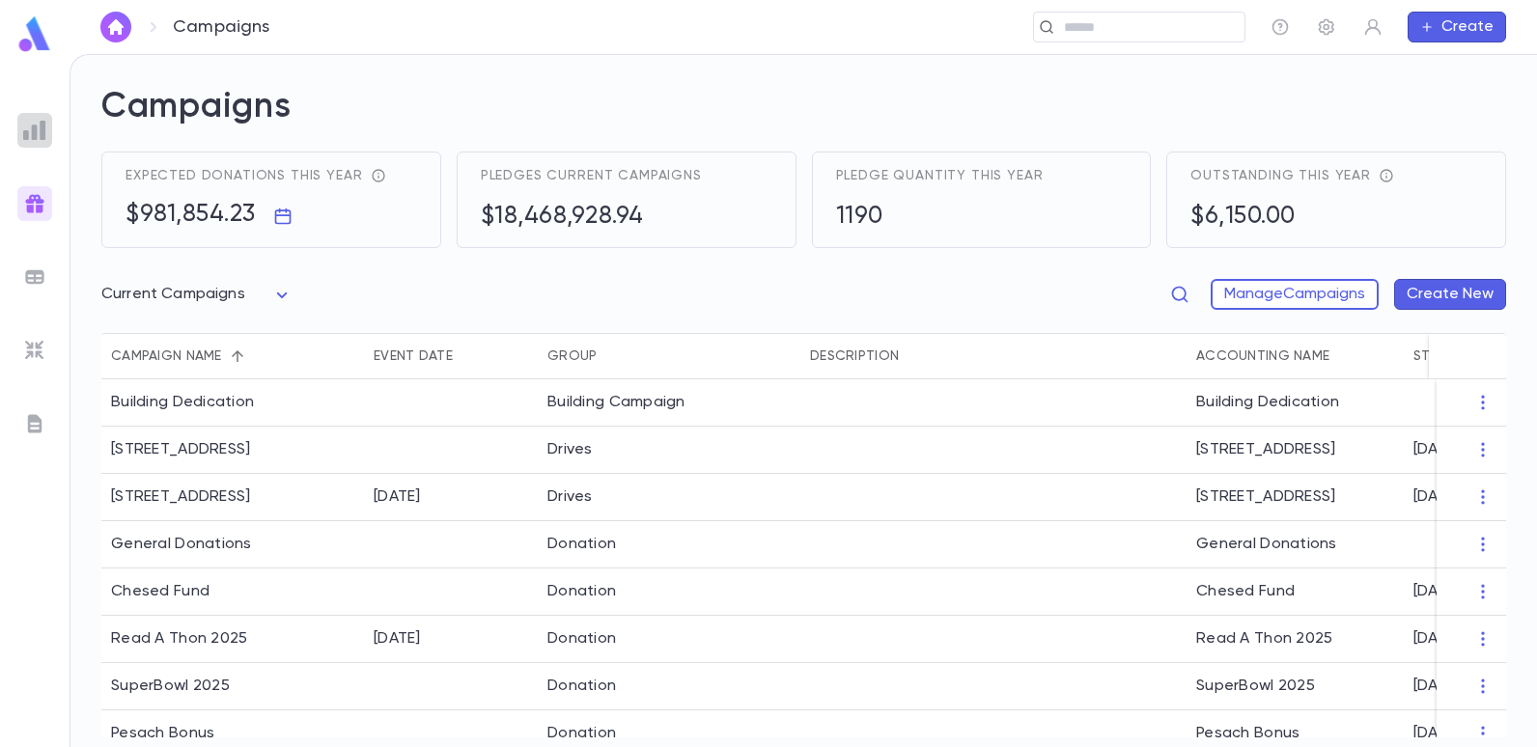
click at [37, 136] on img at bounding box center [34, 130] width 23 height 23
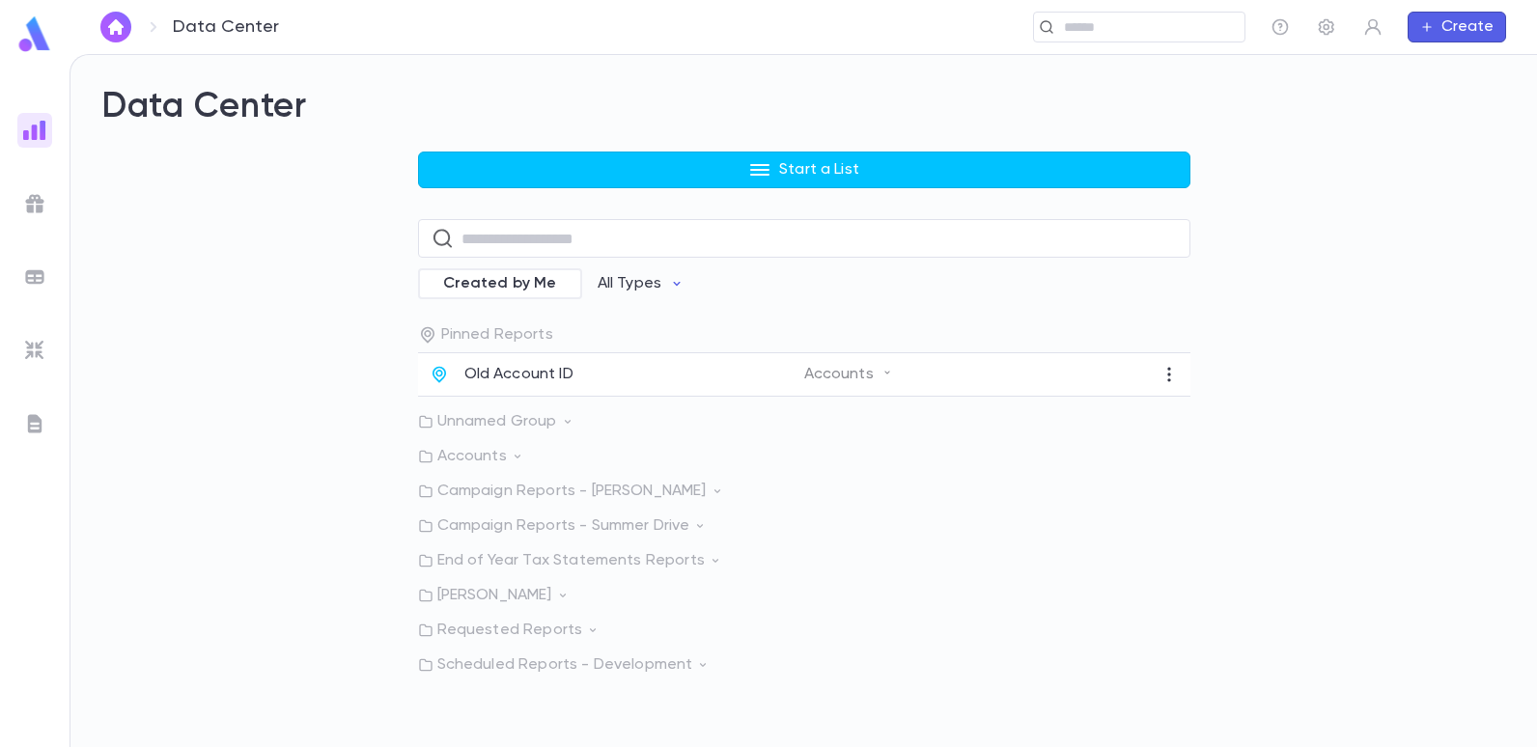
click at [46, 43] on img at bounding box center [34, 34] width 39 height 38
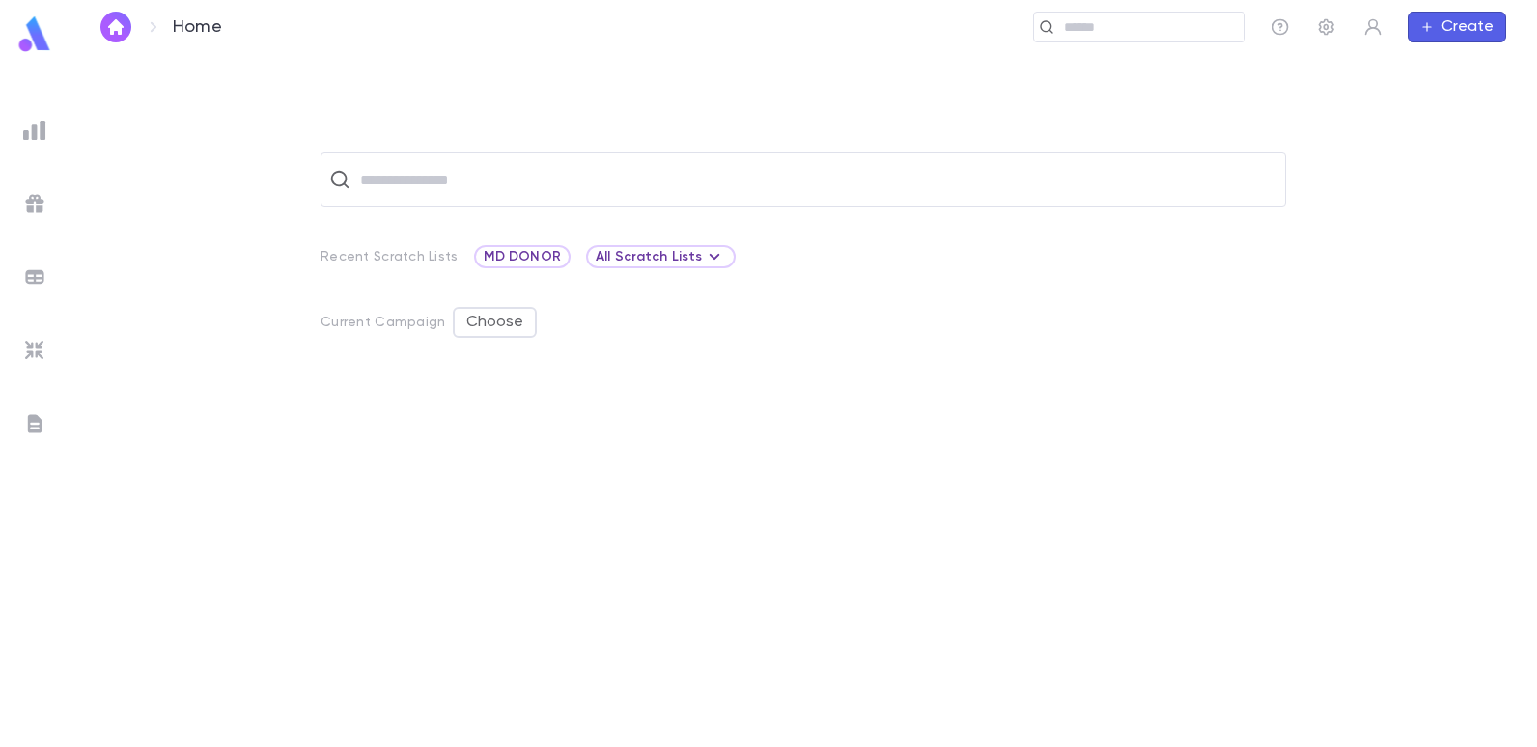
click at [43, 39] on img at bounding box center [34, 34] width 39 height 38
click at [1350, 27] on div "​ Create" at bounding box center [881, 27] width 1250 height 31
click at [1339, 26] on button "button" at bounding box center [1326, 27] width 31 height 31
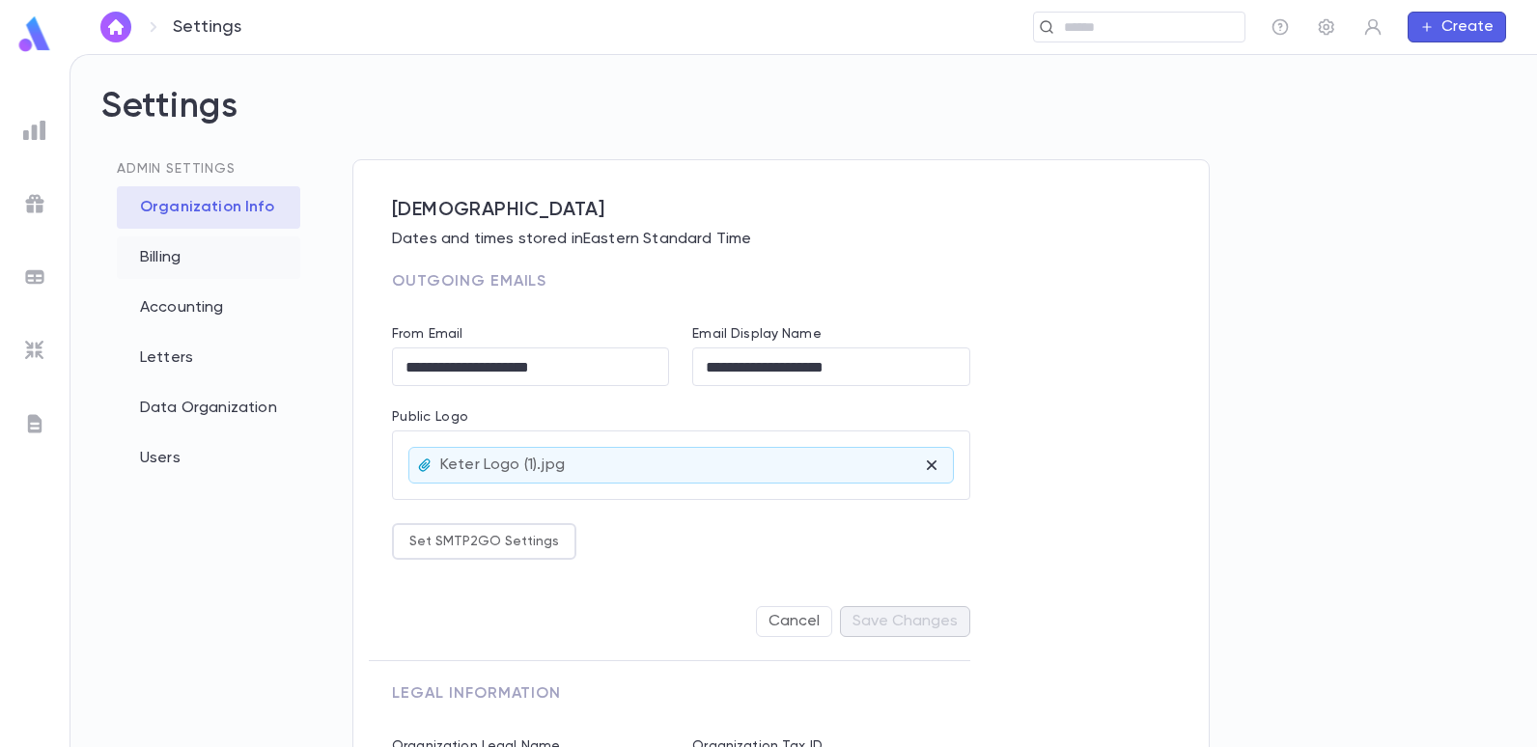
click at [171, 257] on div "Billing" at bounding box center [208, 258] width 183 height 42
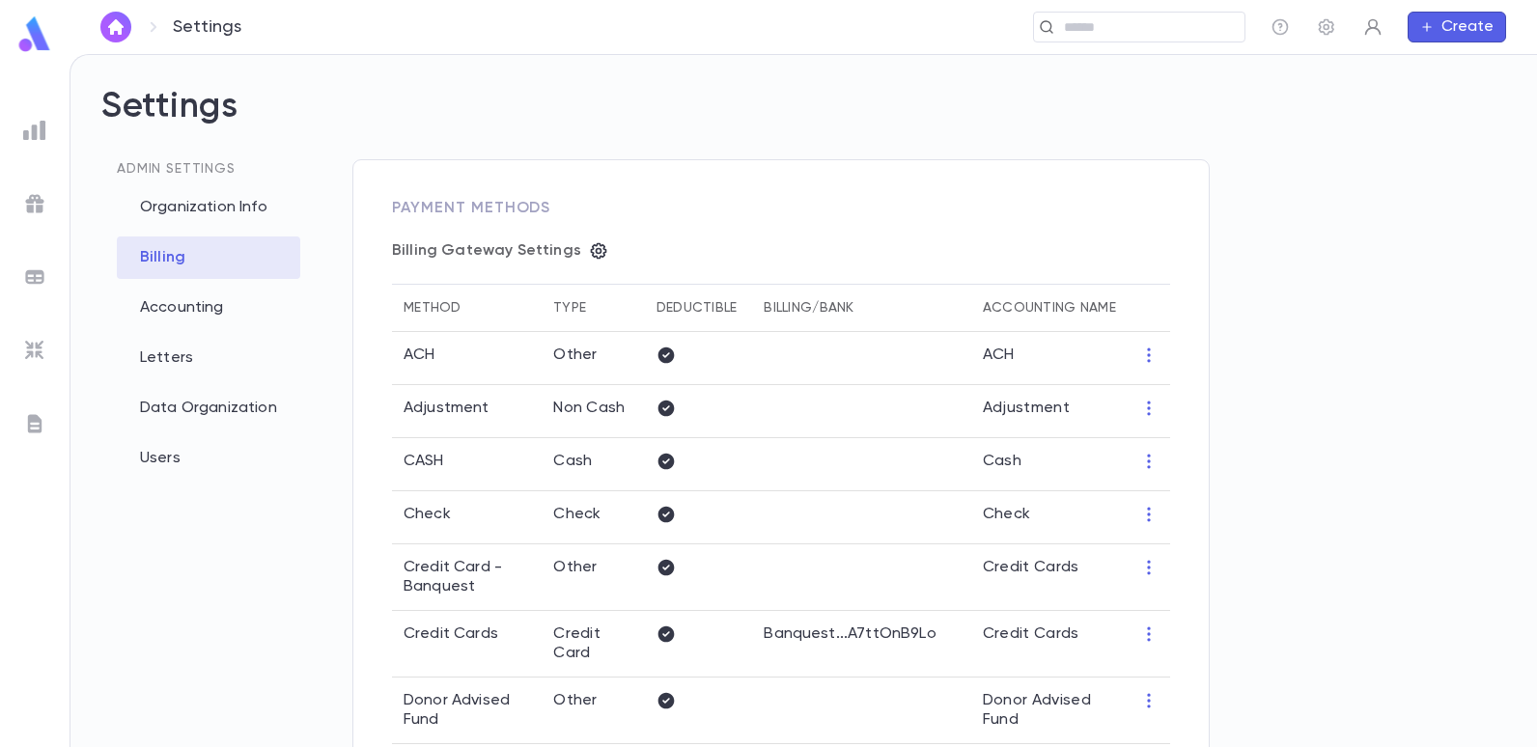
click at [1369, 27] on icon "button" at bounding box center [1372, 26] width 19 height 19
click at [1332, 34] on div at bounding box center [768, 373] width 1537 height 747
click at [1285, 29] on icon "button" at bounding box center [1279, 26] width 19 height 19
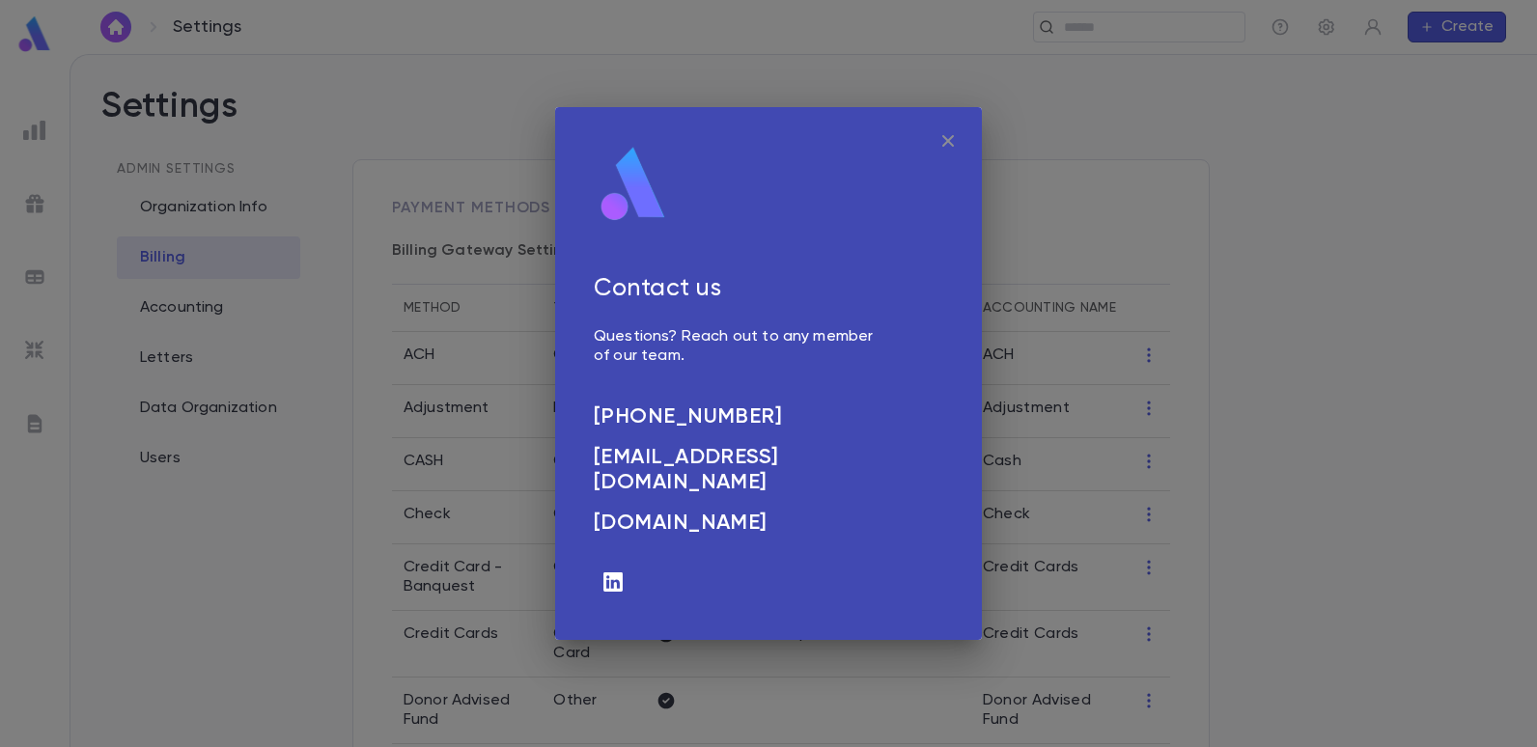
click at [943, 141] on icon "button" at bounding box center [947, 140] width 23 height 23
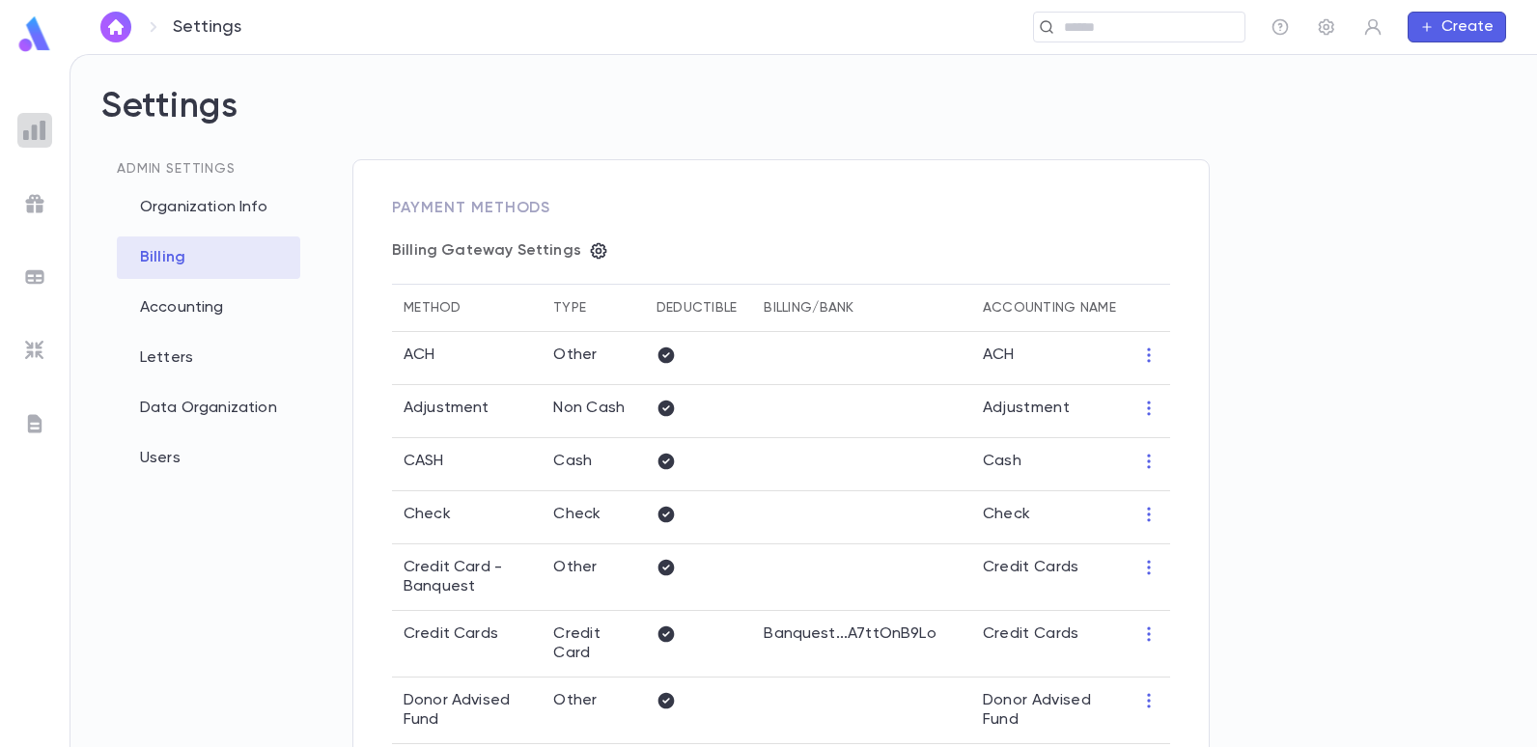
click at [42, 126] on img at bounding box center [34, 130] width 23 height 23
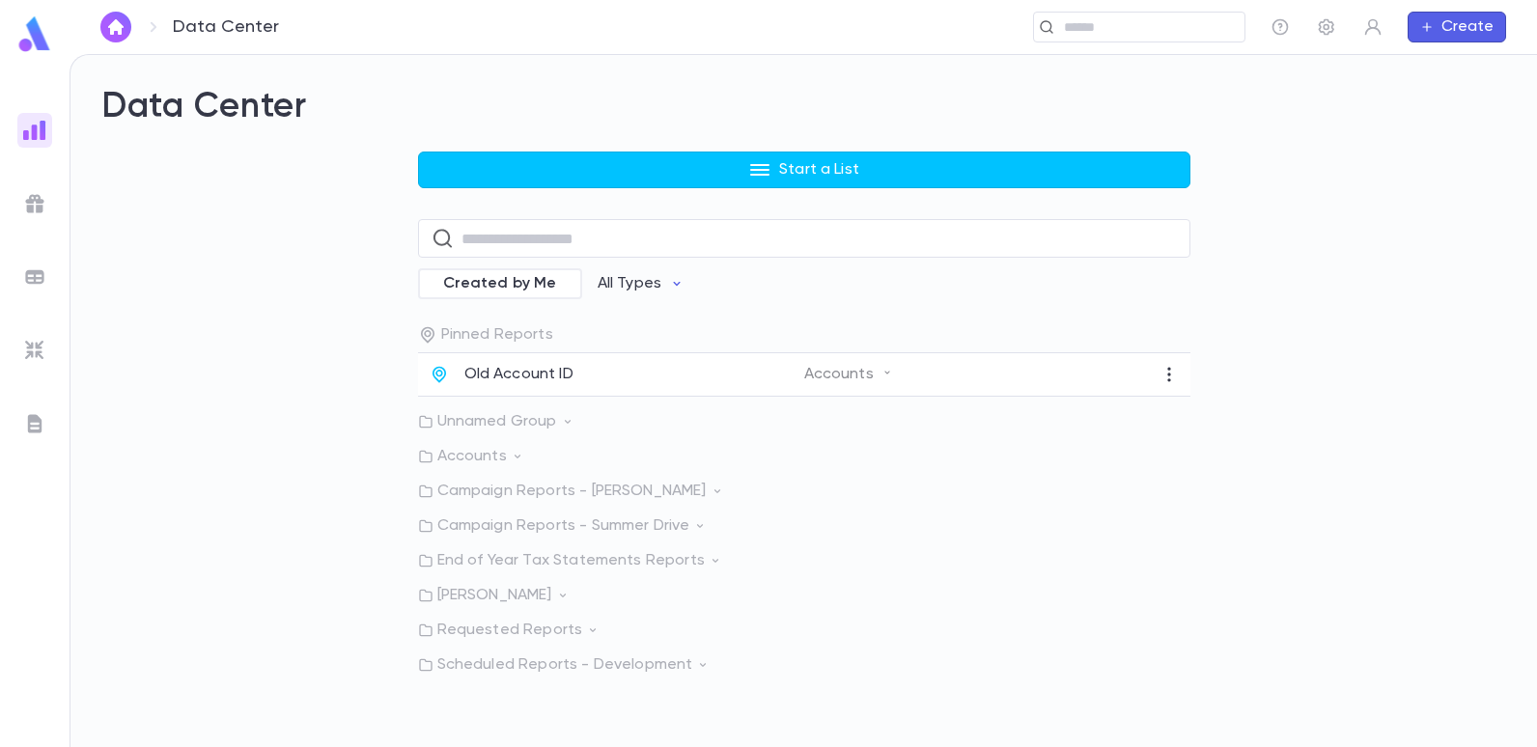
click at [33, 134] on img at bounding box center [34, 130] width 23 height 23
click at [1213, 20] on div "​" at bounding box center [1139, 27] width 212 height 31
click at [850, 28] on input "text" at bounding box center [773, 27] width 870 height 18
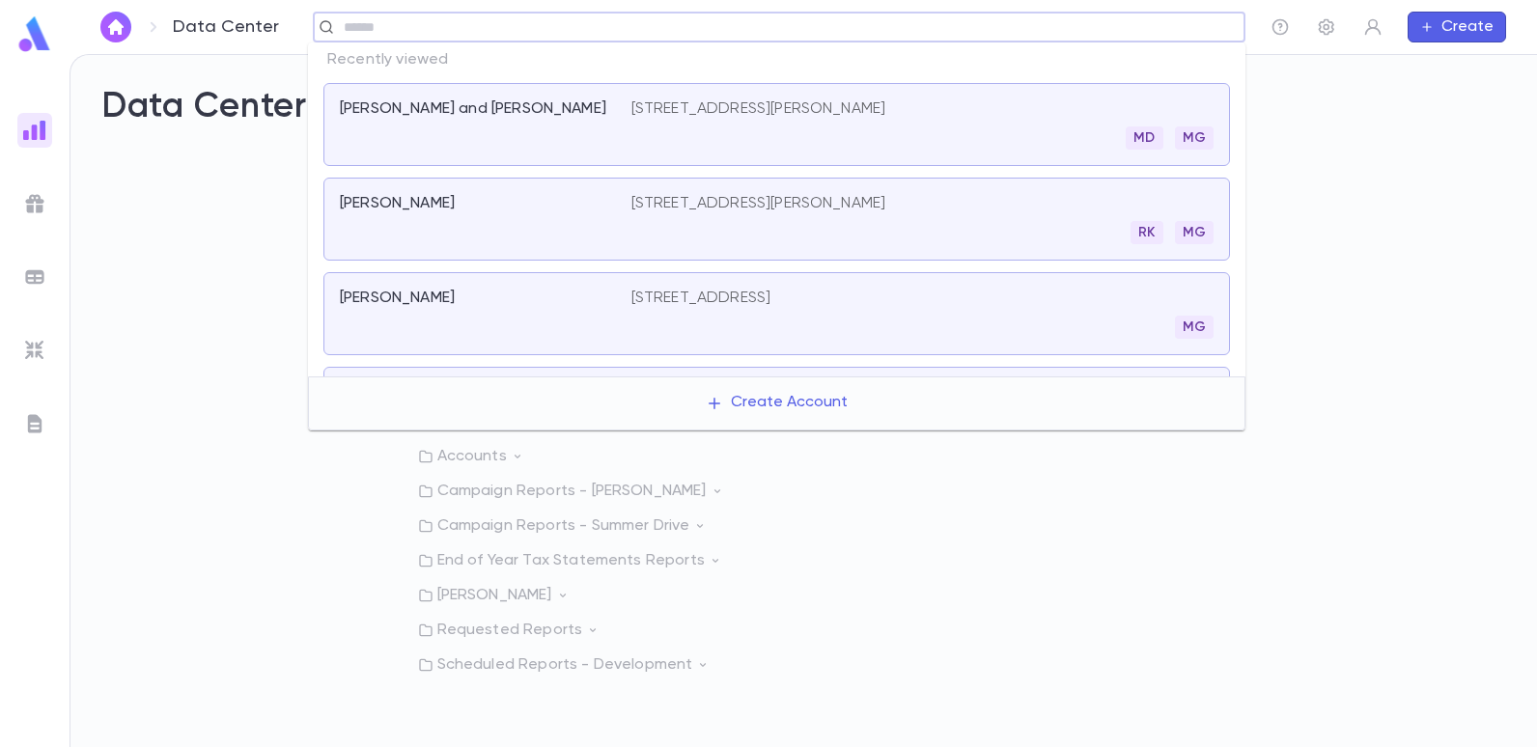
click at [824, 103] on p "[STREET_ADDRESS][PERSON_NAME]" at bounding box center [758, 108] width 255 height 19
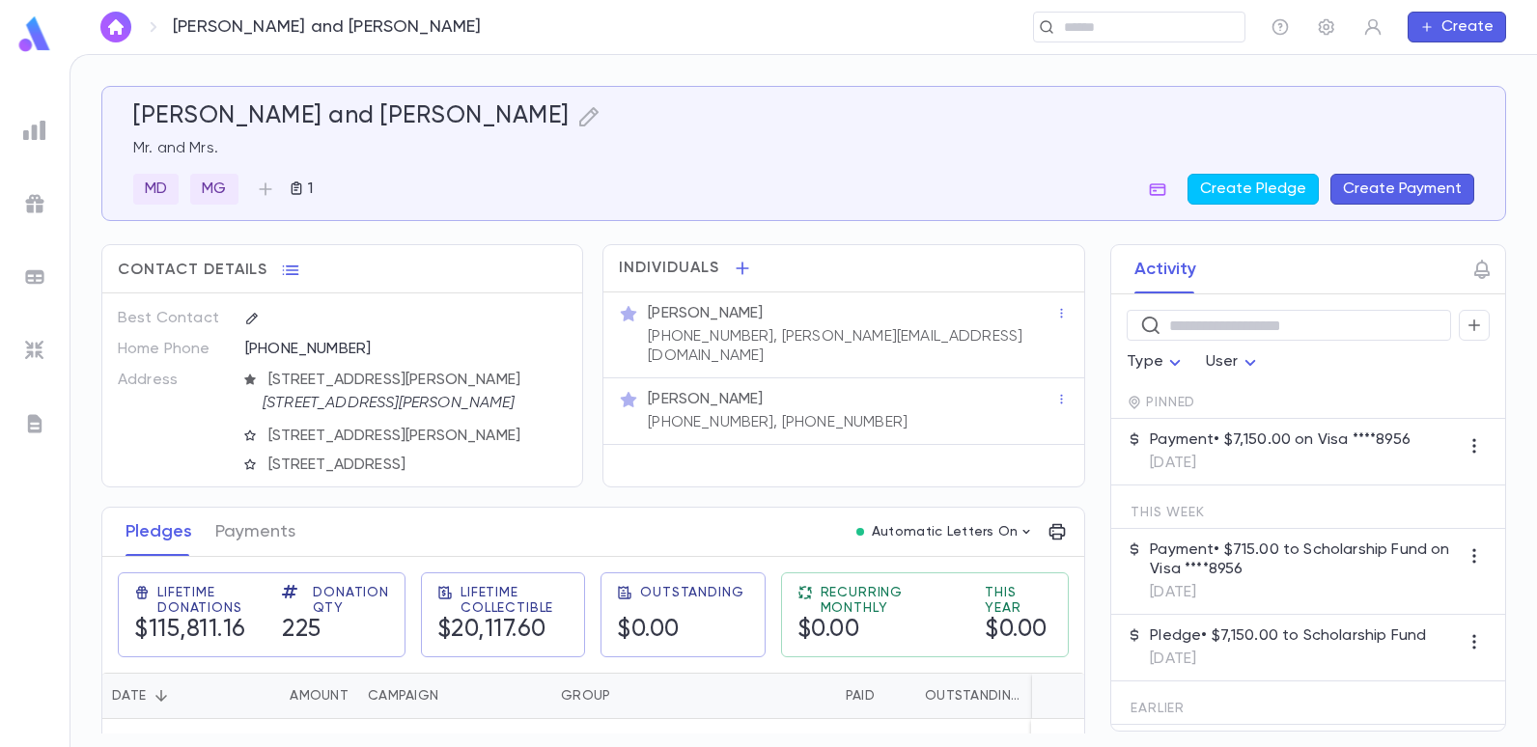
click at [1266, 458] on p "[DATE]" at bounding box center [1280, 463] width 261 height 19
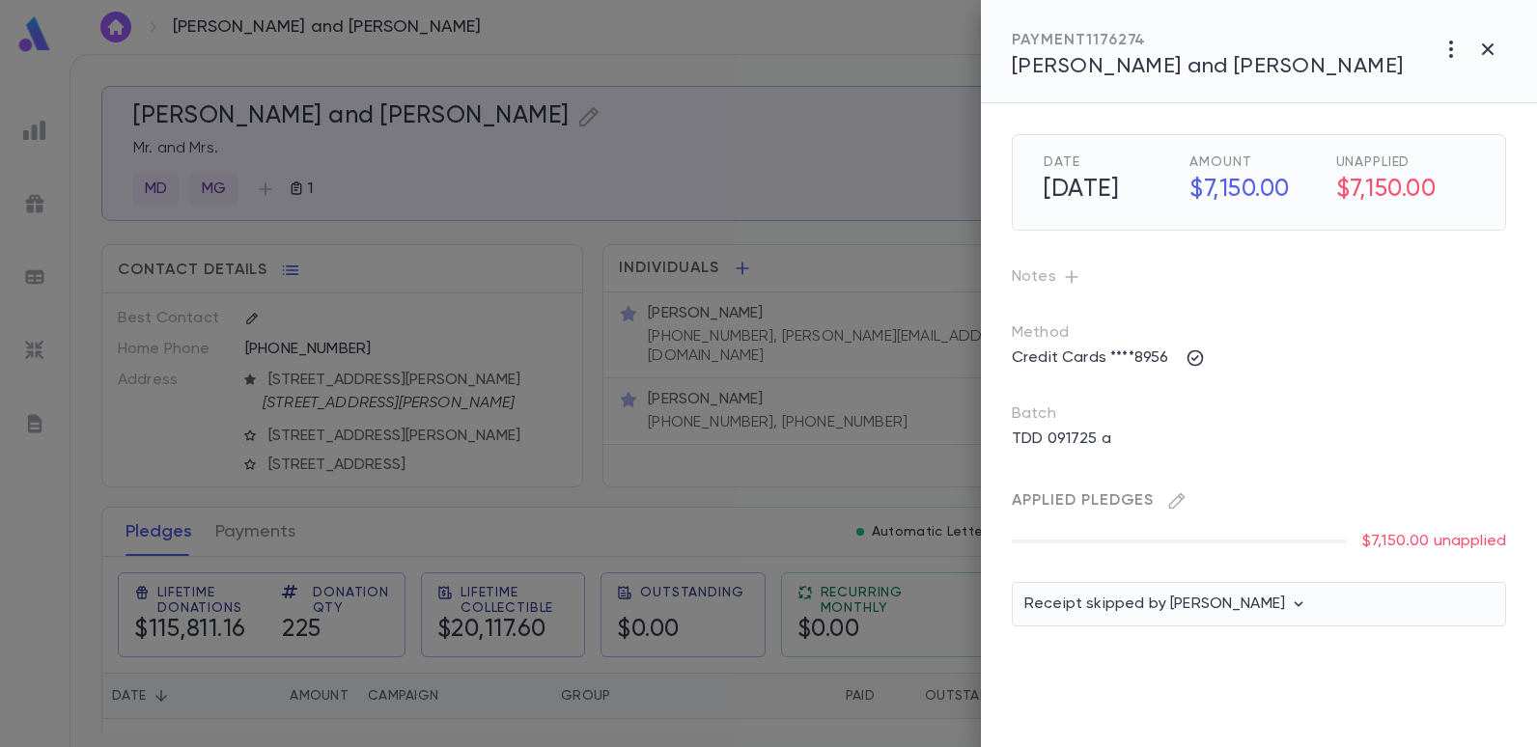
click at [808, 199] on div at bounding box center [768, 373] width 1537 height 747
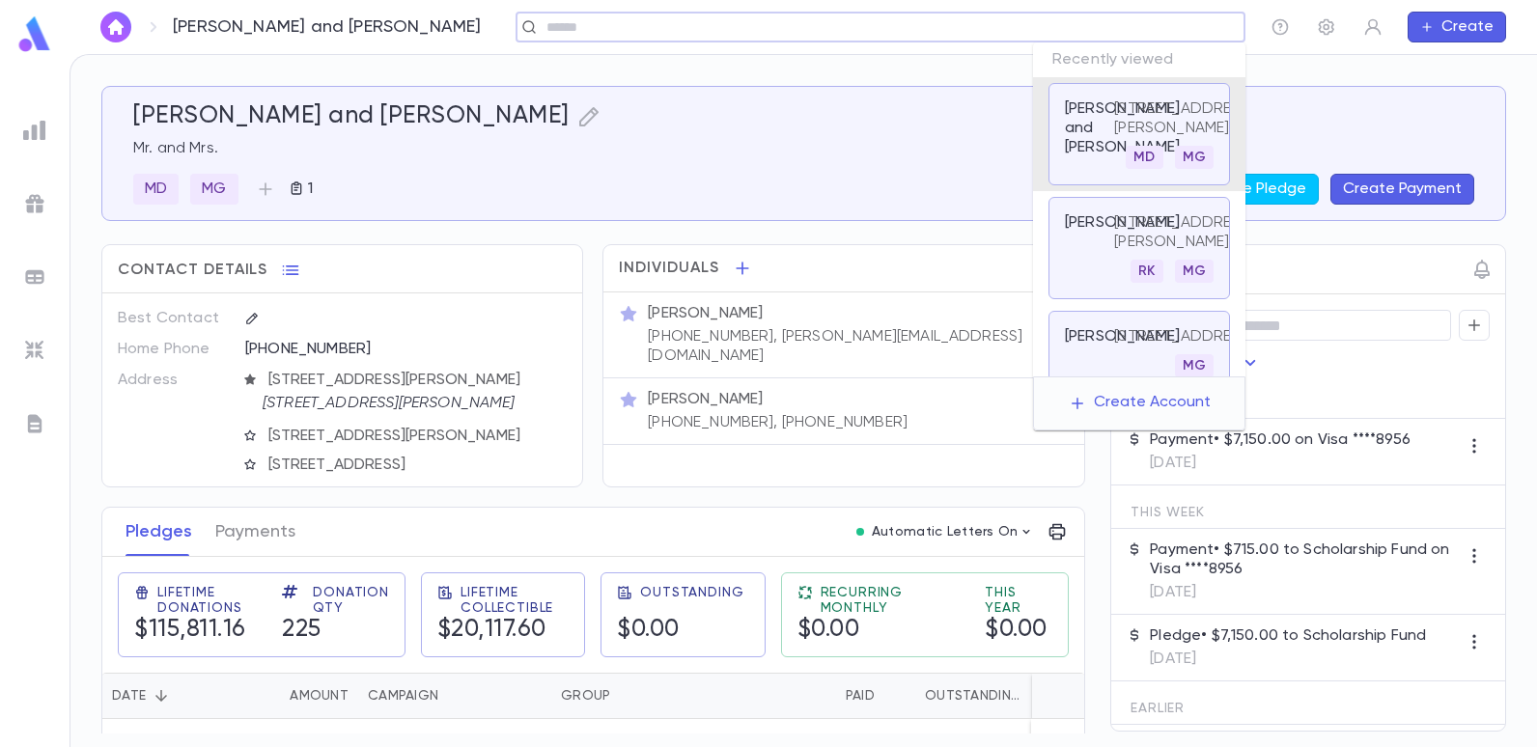
click at [1069, 20] on input "text" at bounding box center [874, 27] width 667 height 18
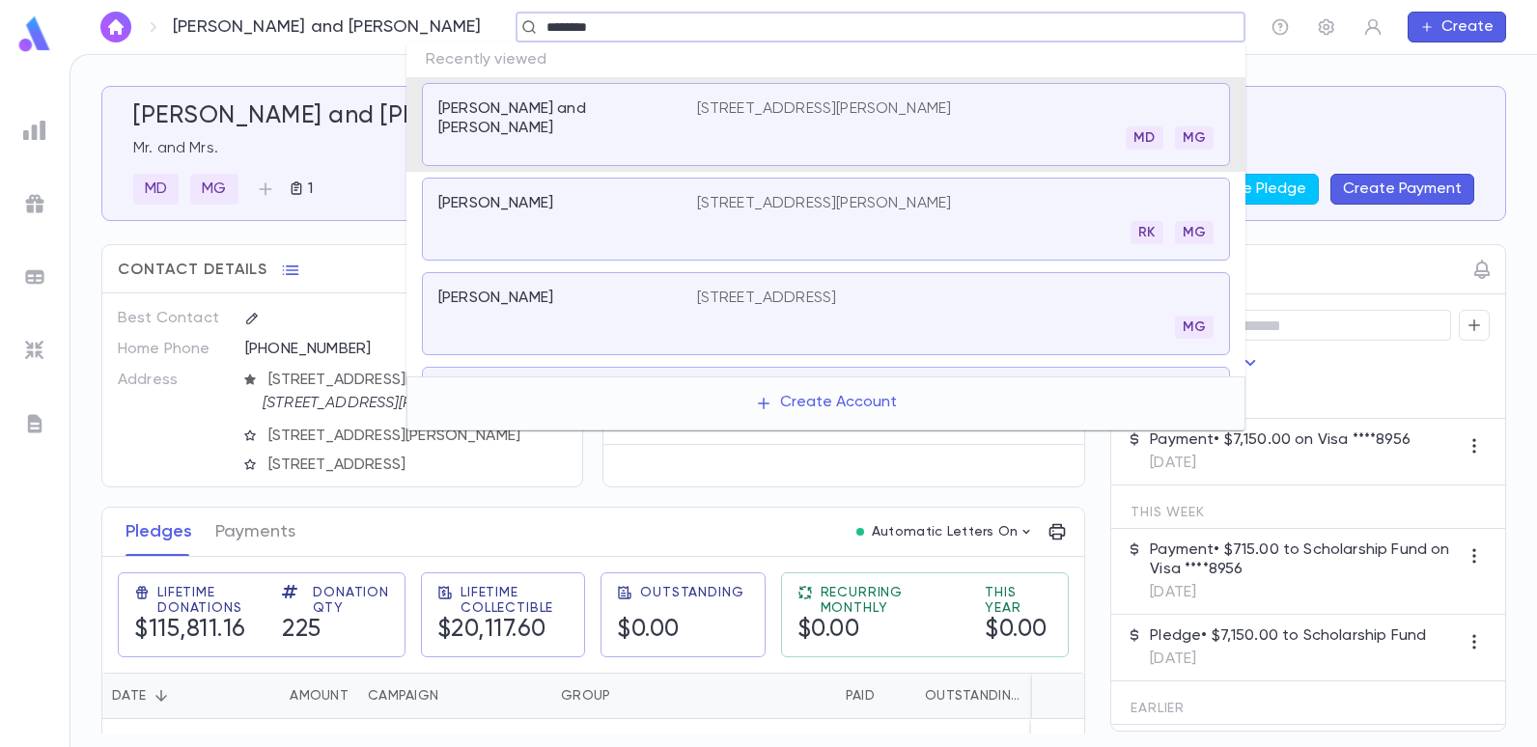
type input "********"
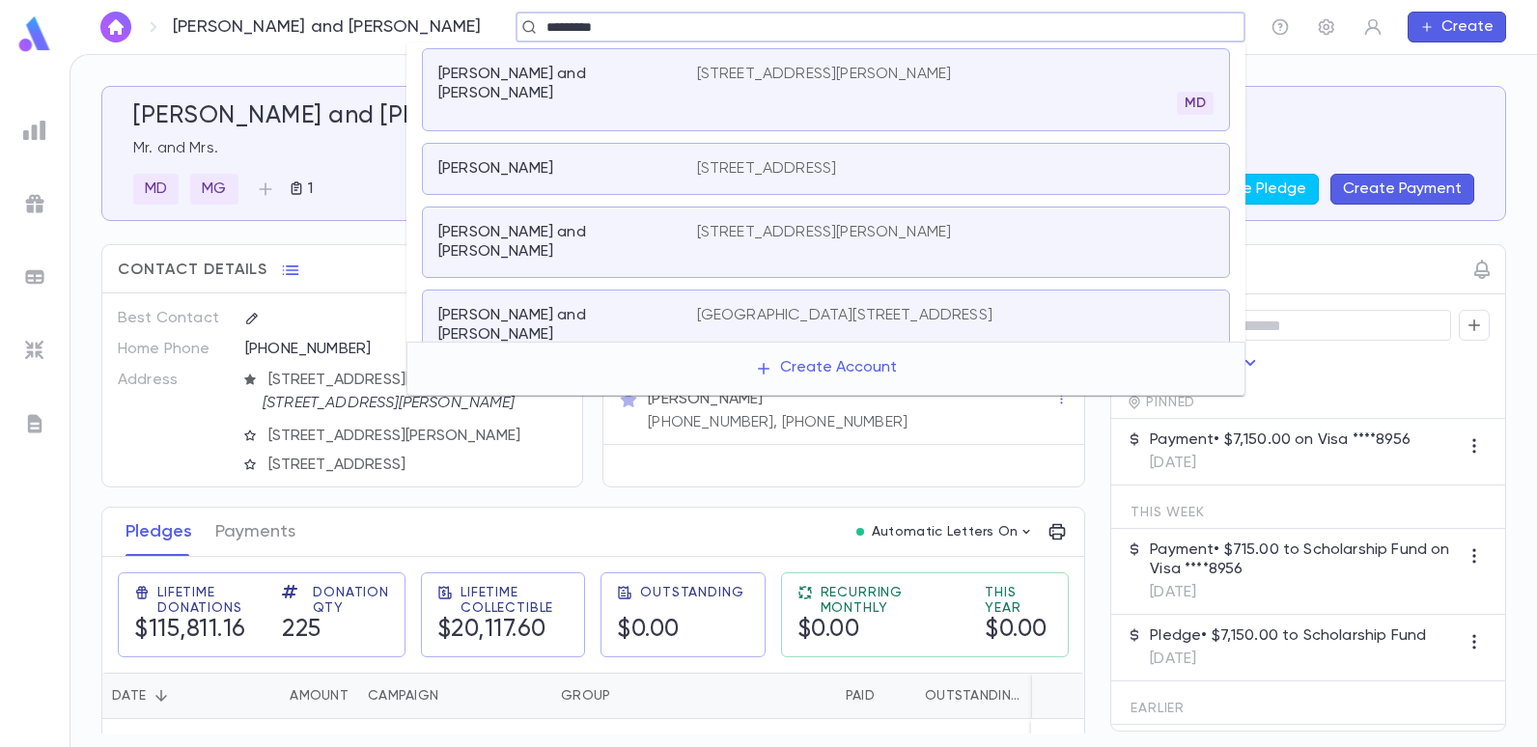
click at [821, 66] on p "877 Norwood Avenue, Long Branch NJ 07740" at bounding box center [824, 74] width 255 height 19
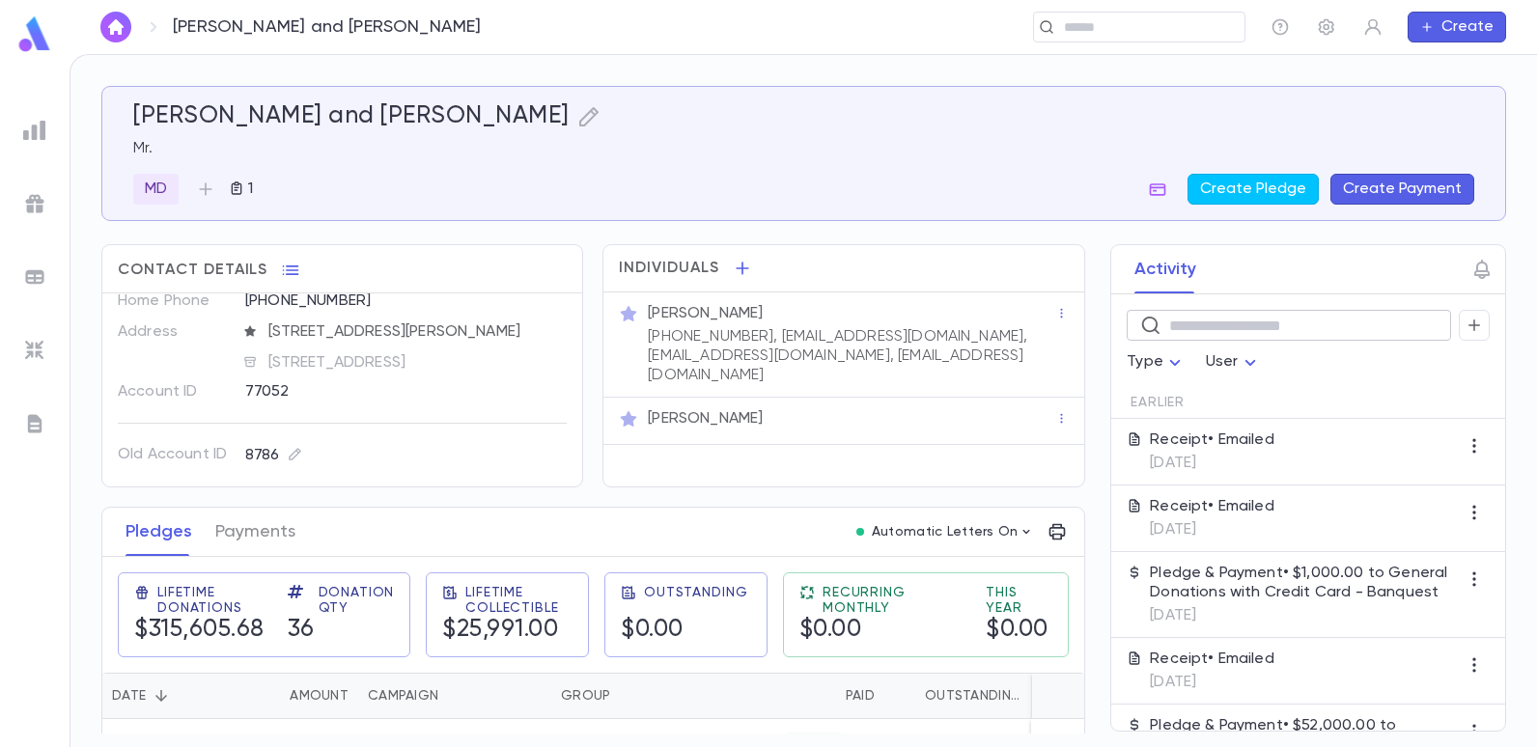
scroll to position [65, 0]
click at [1439, 190] on button "Create Payment" at bounding box center [1402, 189] width 144 height 31
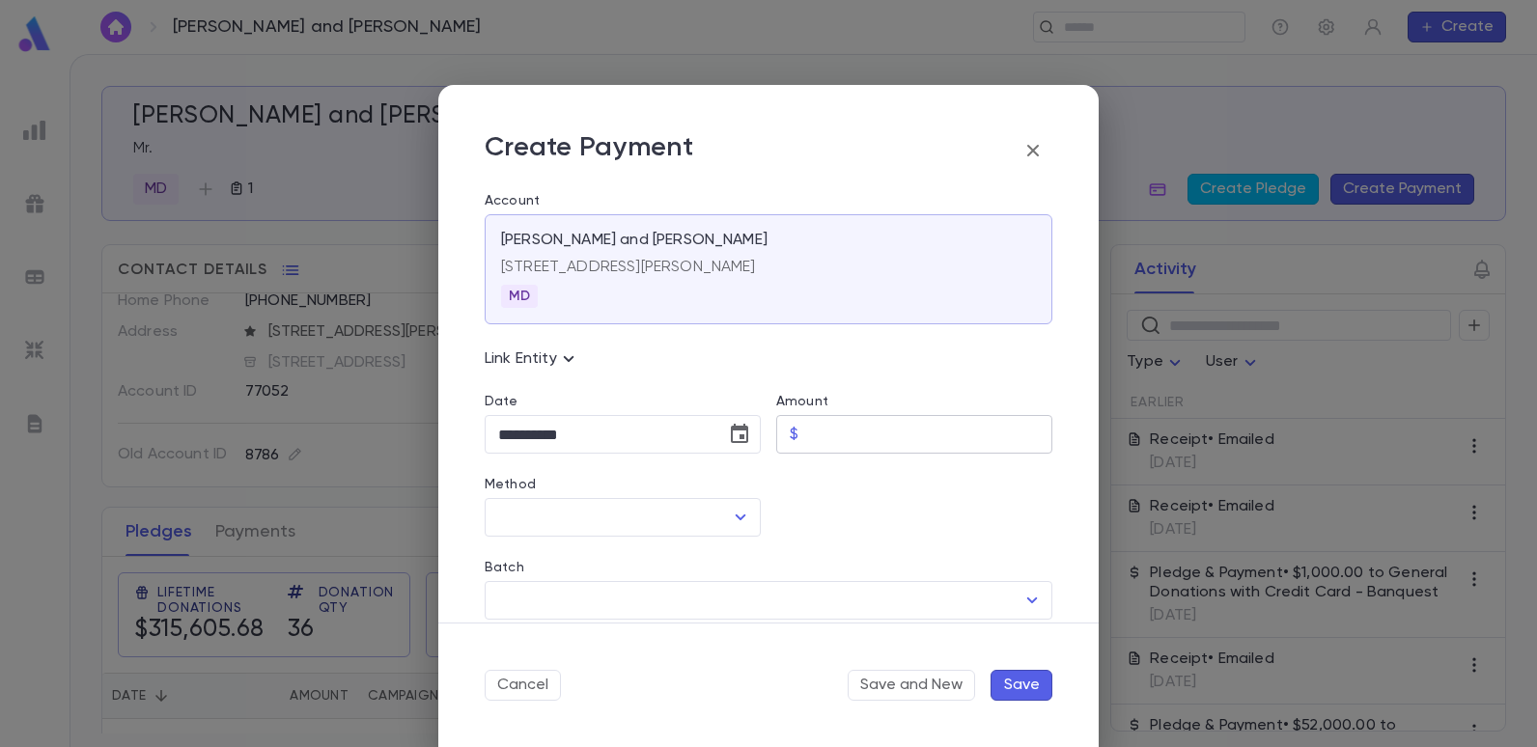
click at [852, 443] on input "Amount" at bounding box center [929, 435] width 246 height 38
type input "********"
click at [838, 528] on div at bounding box center [907, 495] width 292 height 83
click at [738, 514] on icon "Open" at bounding box center [740, 517] width 23 height 23
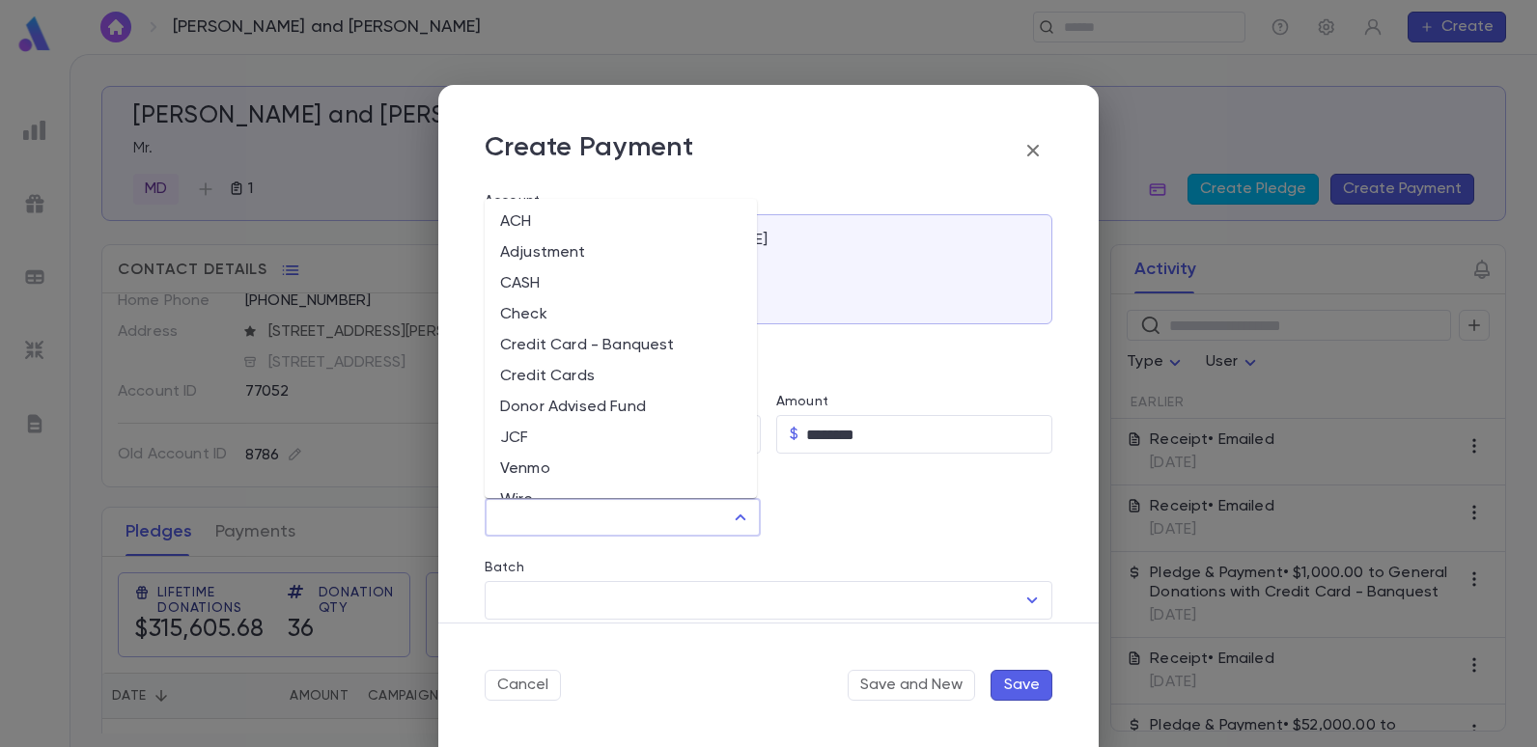
click at [547, 346] on li "Credit Card - Banquest" at bounding box center [621, 345] width 272 height 31
type input "**********"
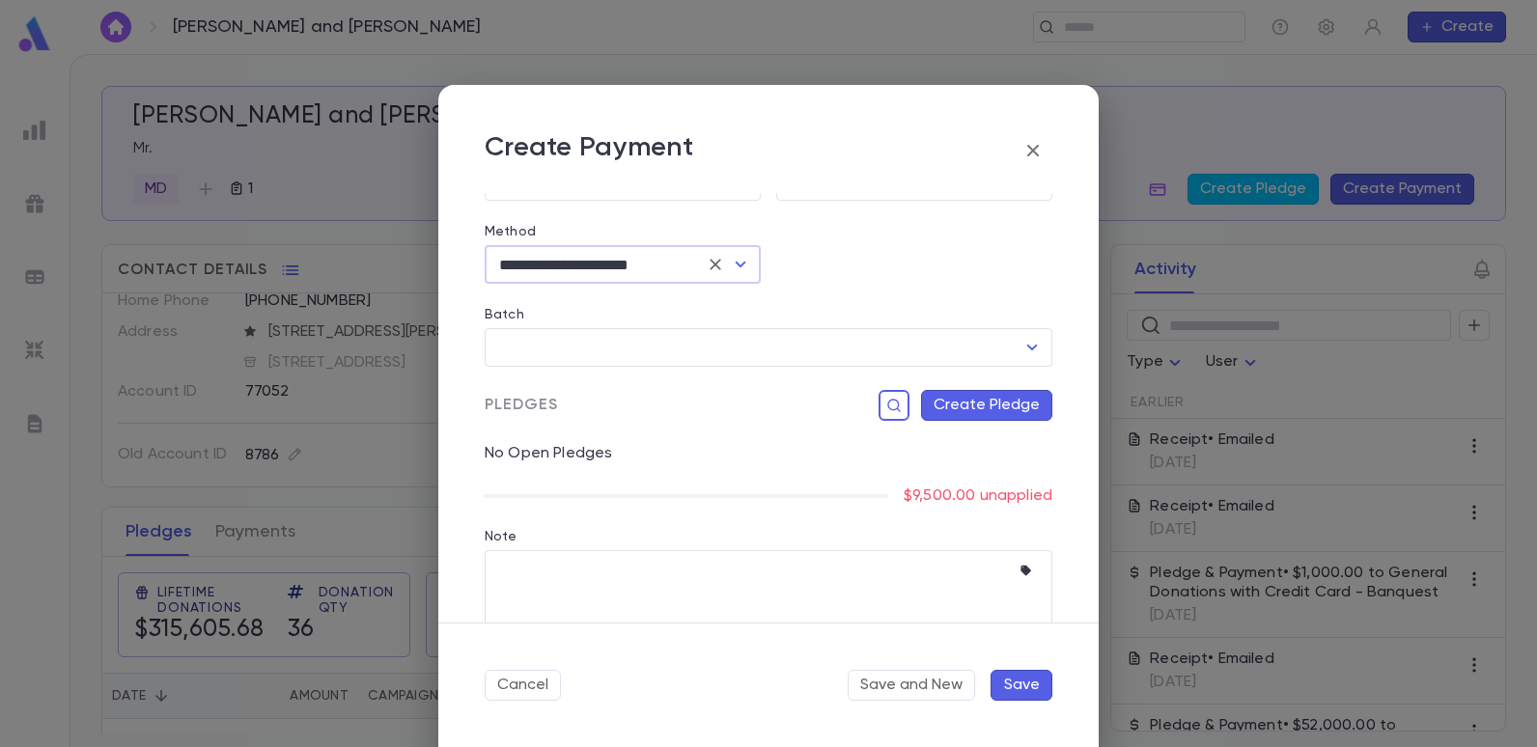
scroll to position [286, 0]
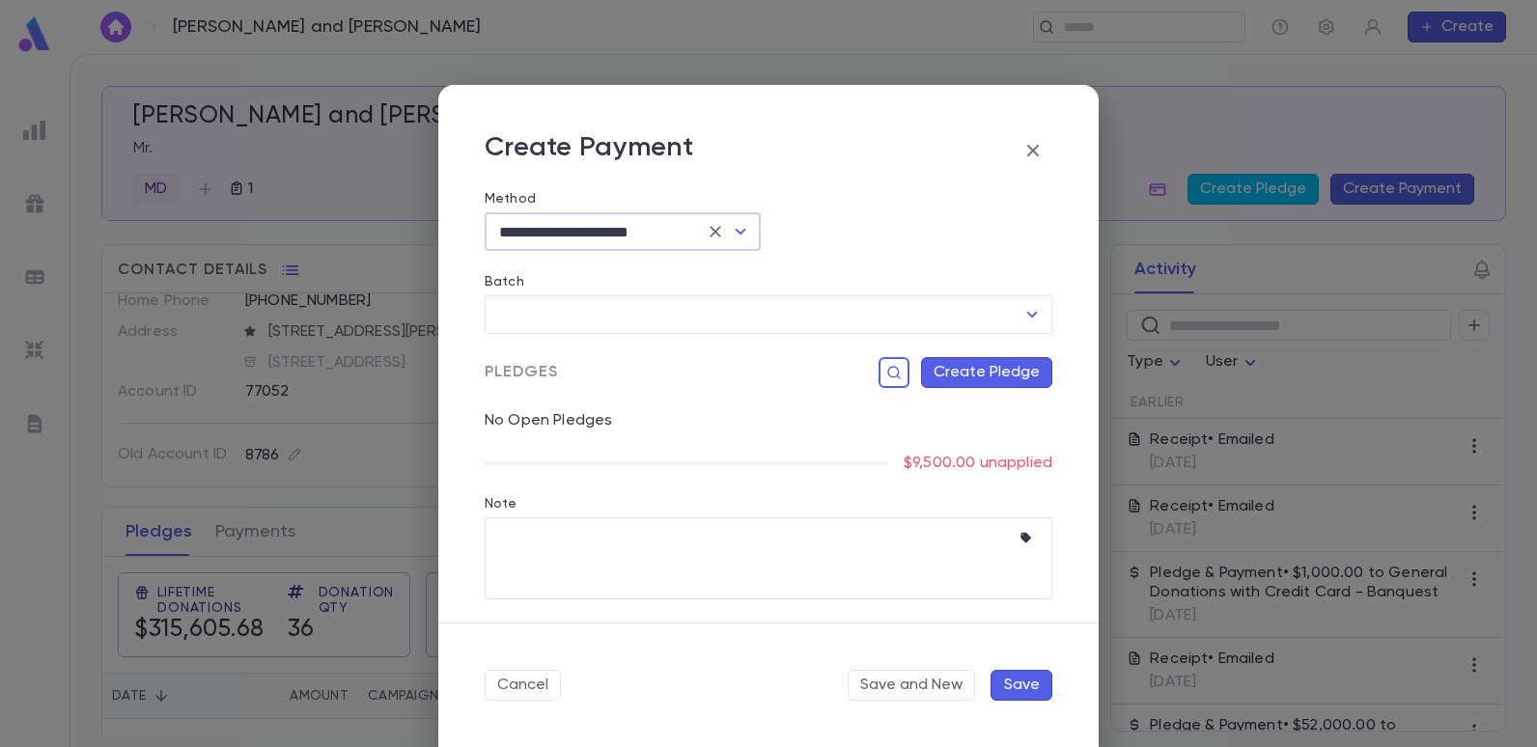
click at [1006, 684] on button "Save" at bounding box center [1021, 685] width 62 height 31
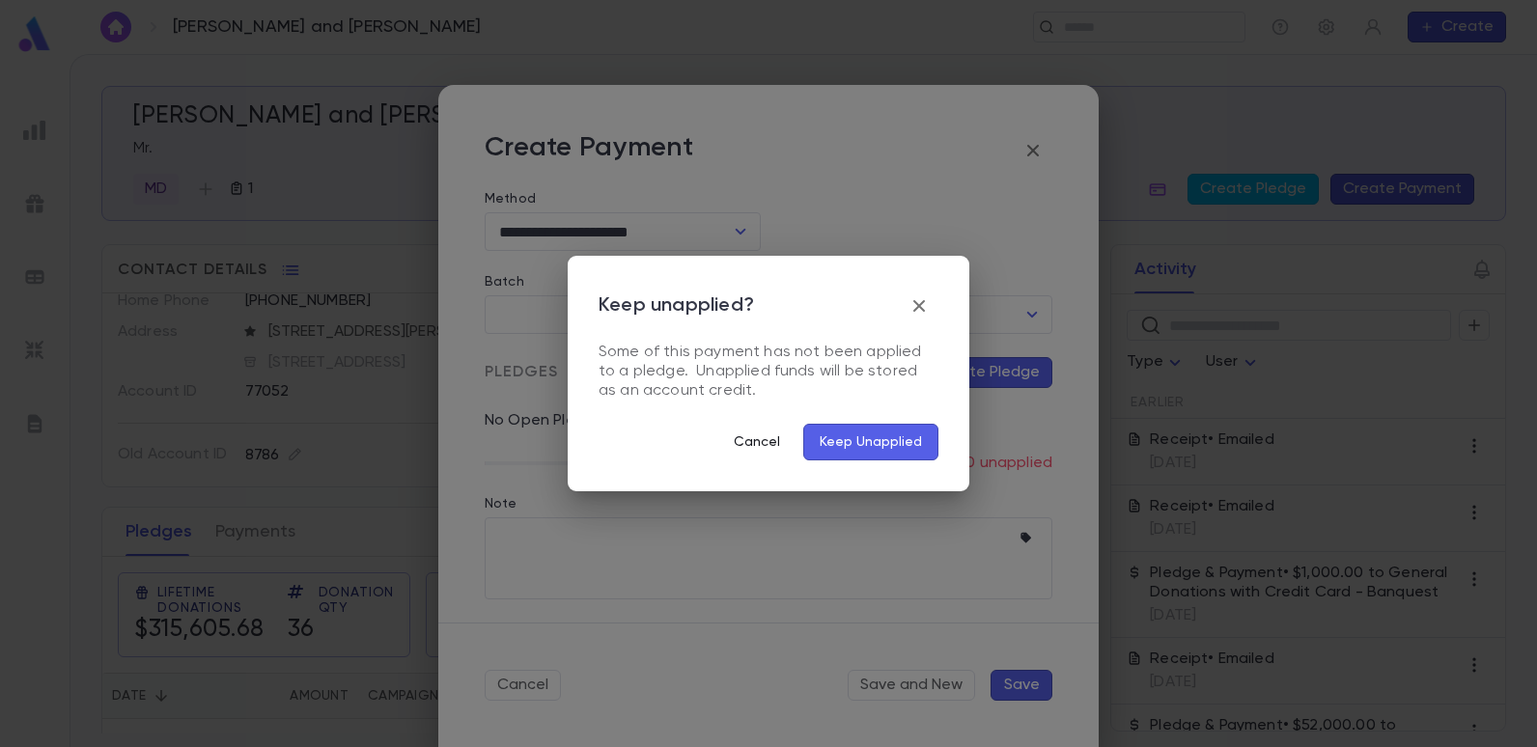
click at [769, 443] on button "Cancel" at bounding box center [756, 442] width 77 height 37
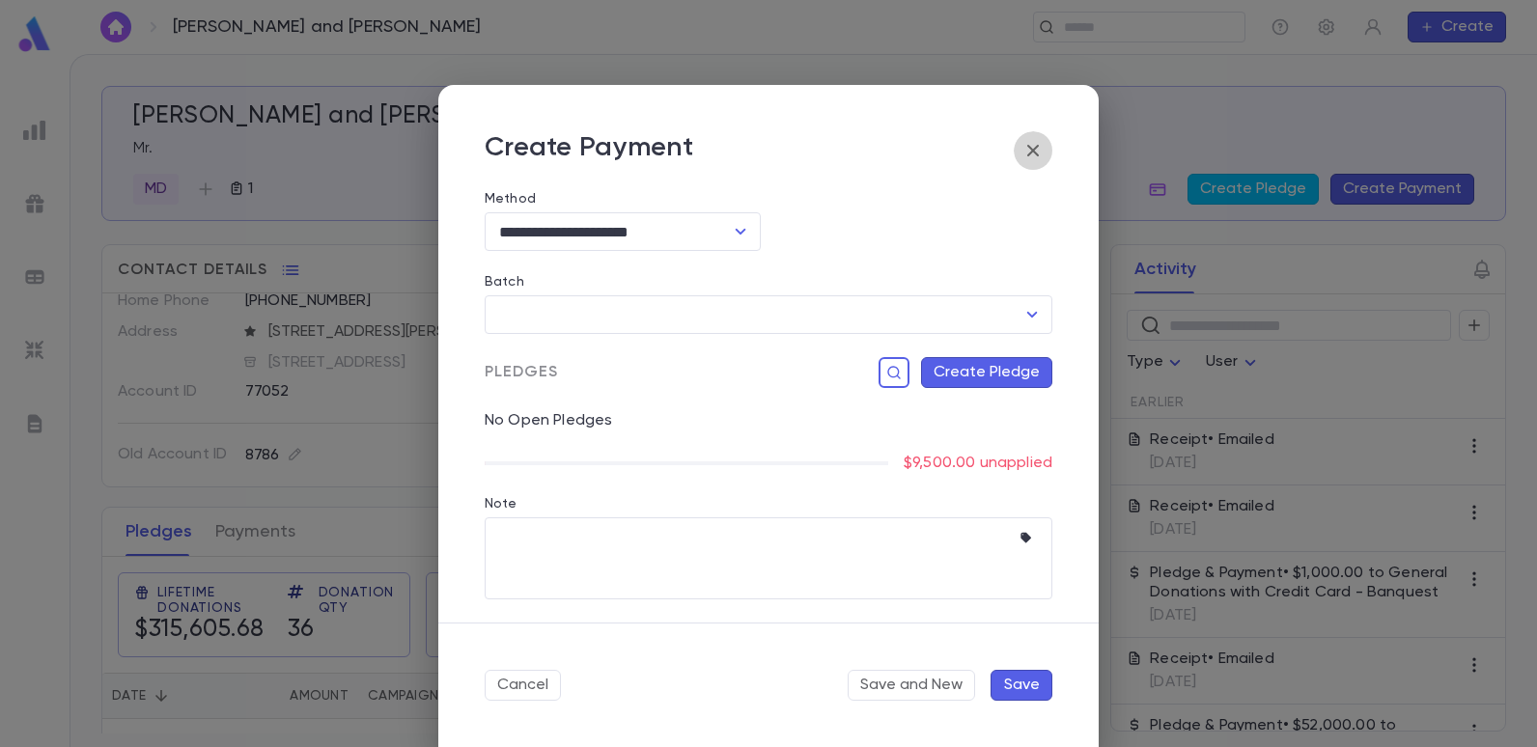
click at [1021, 152] on icon "button" at bounding box center [1032, 150] width 23 height 23
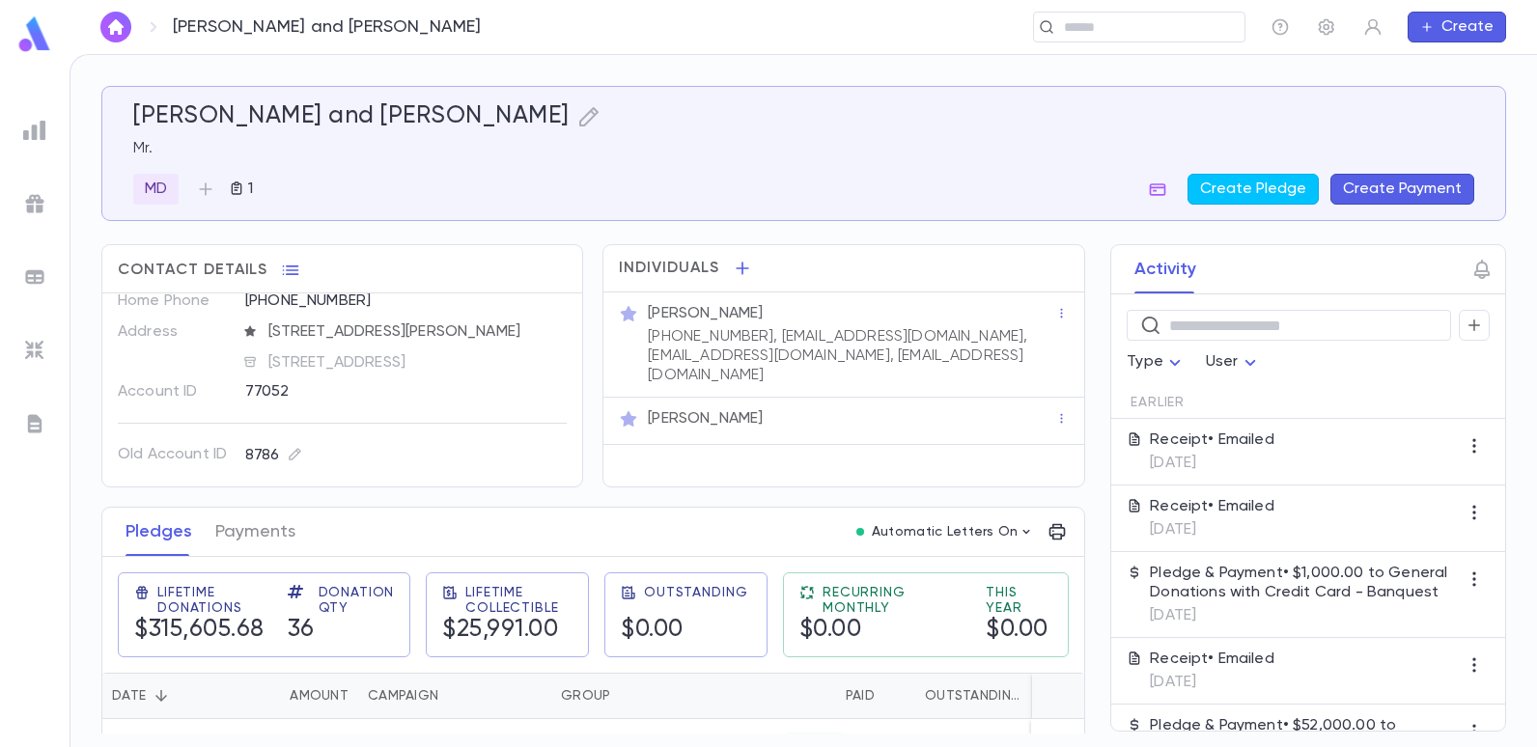
scroll to position [84, 0]
click at [1089, 26] on input "text" at bounding box center [1133, 27] width 150 height 18
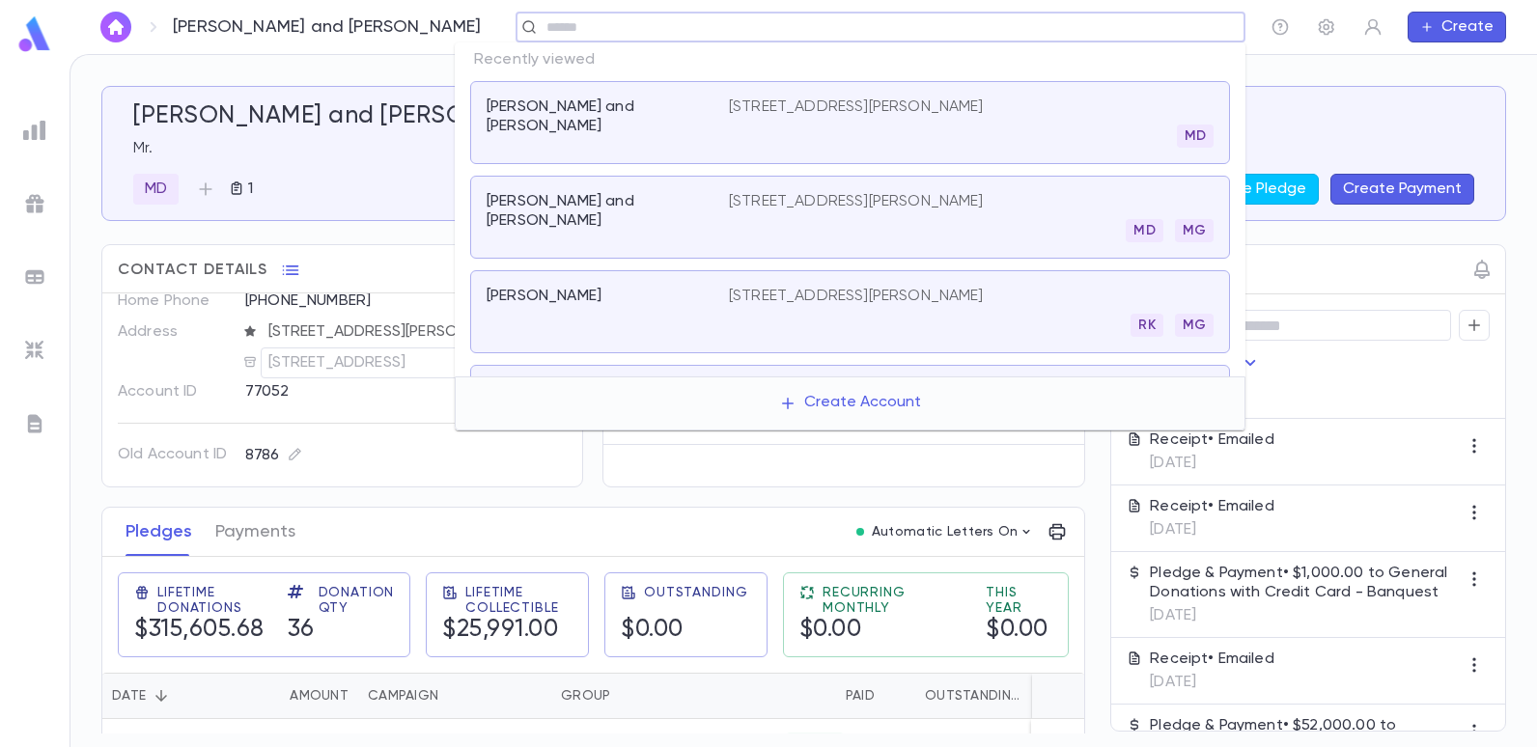
scroll to position [0, 0]
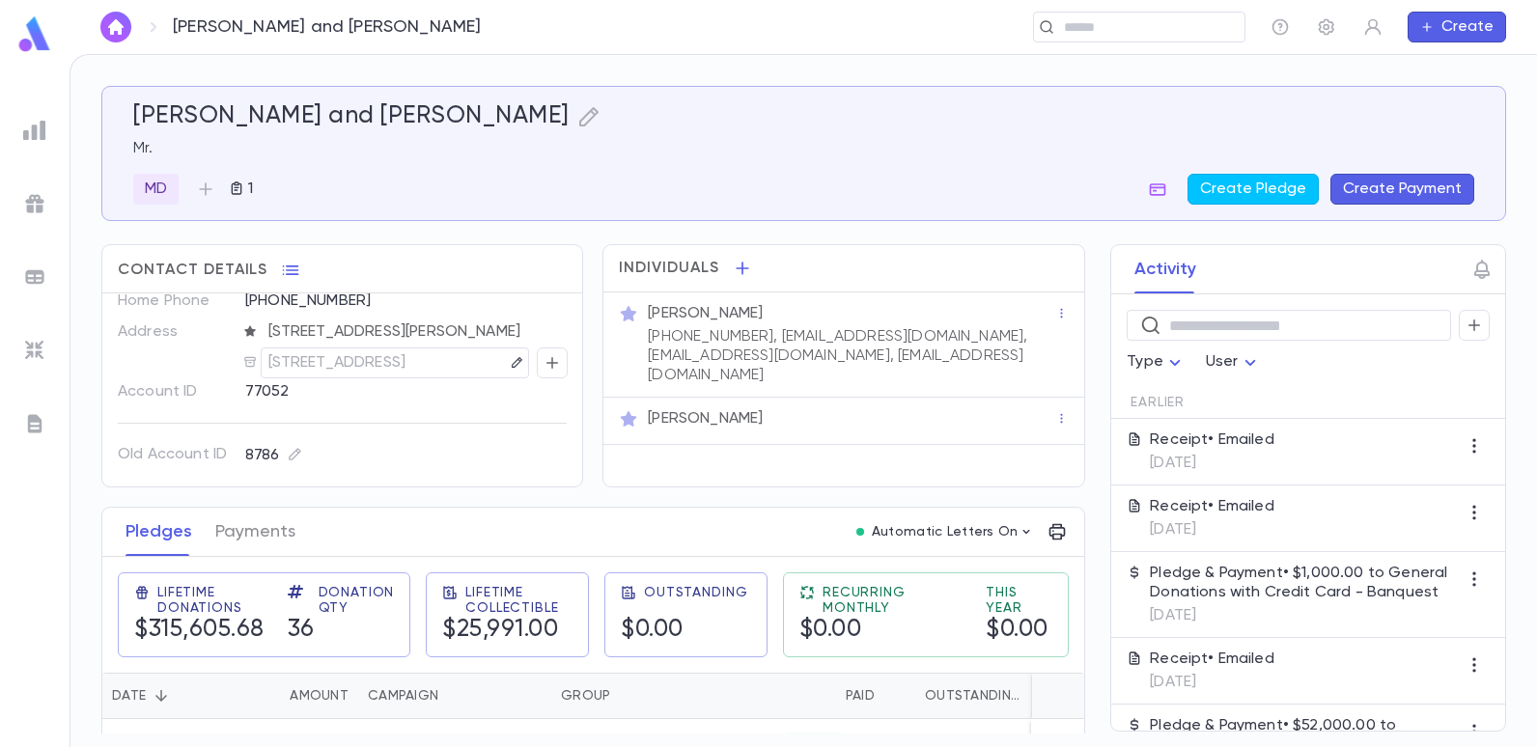
click at [1286, 64] on div "Mevorach, Moshe and Mariella Mr. MD 1 Create Pledge Create Payment Contact Deta…" at bounding box center [803, 401] width 1466 height 692
click at [1153, 33] on input "text" at bounding box center [1133, 27] width 150 height 18
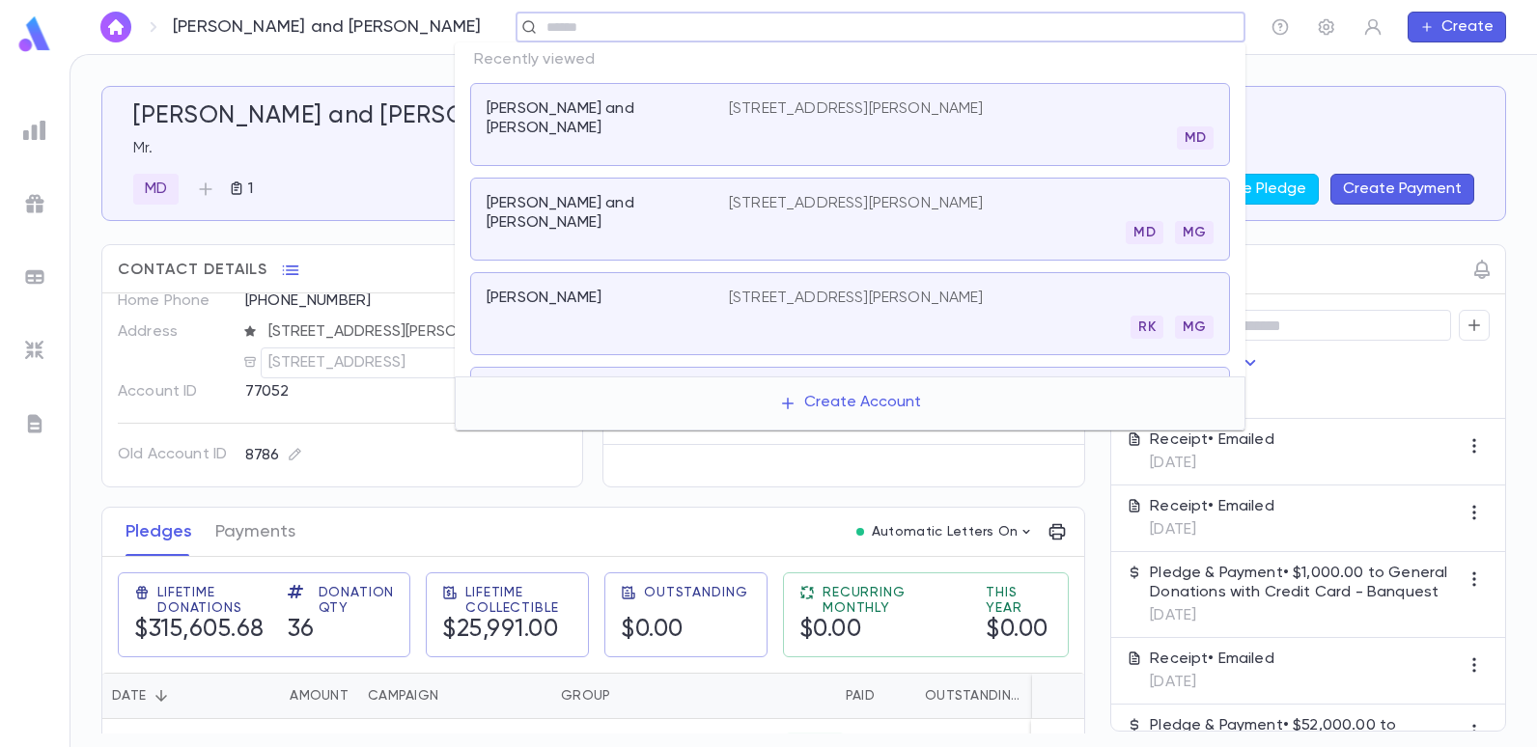
click at [1444, 72] on div "Mevorach, Moshe and Mariella Mr. MD 1 Create Pledge Create Payment Contact Deta…" at bounding box center [803, 401] width 1466 height 692
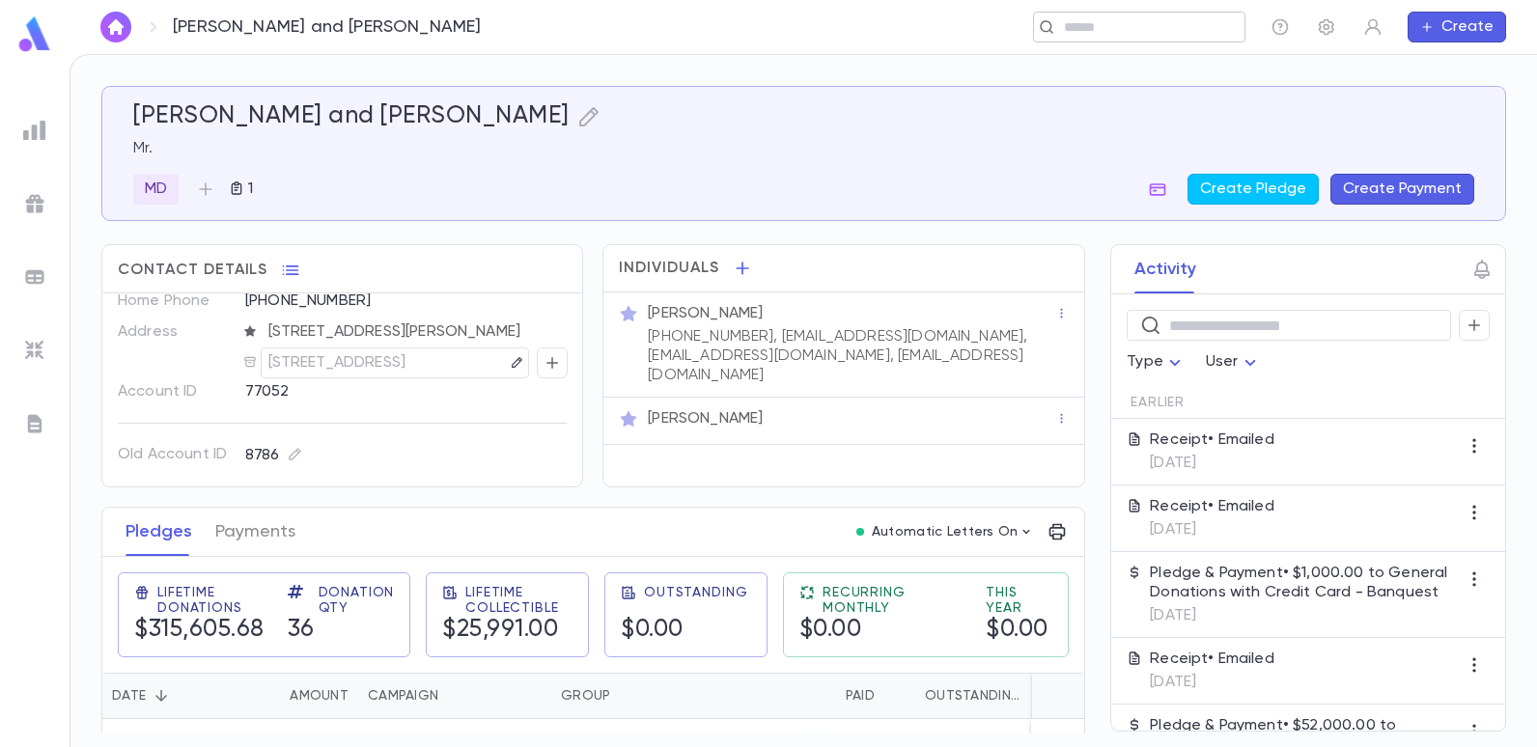
click at [1108, 32] on input "text" at bounding box center [1133, 27] width 150 height 18
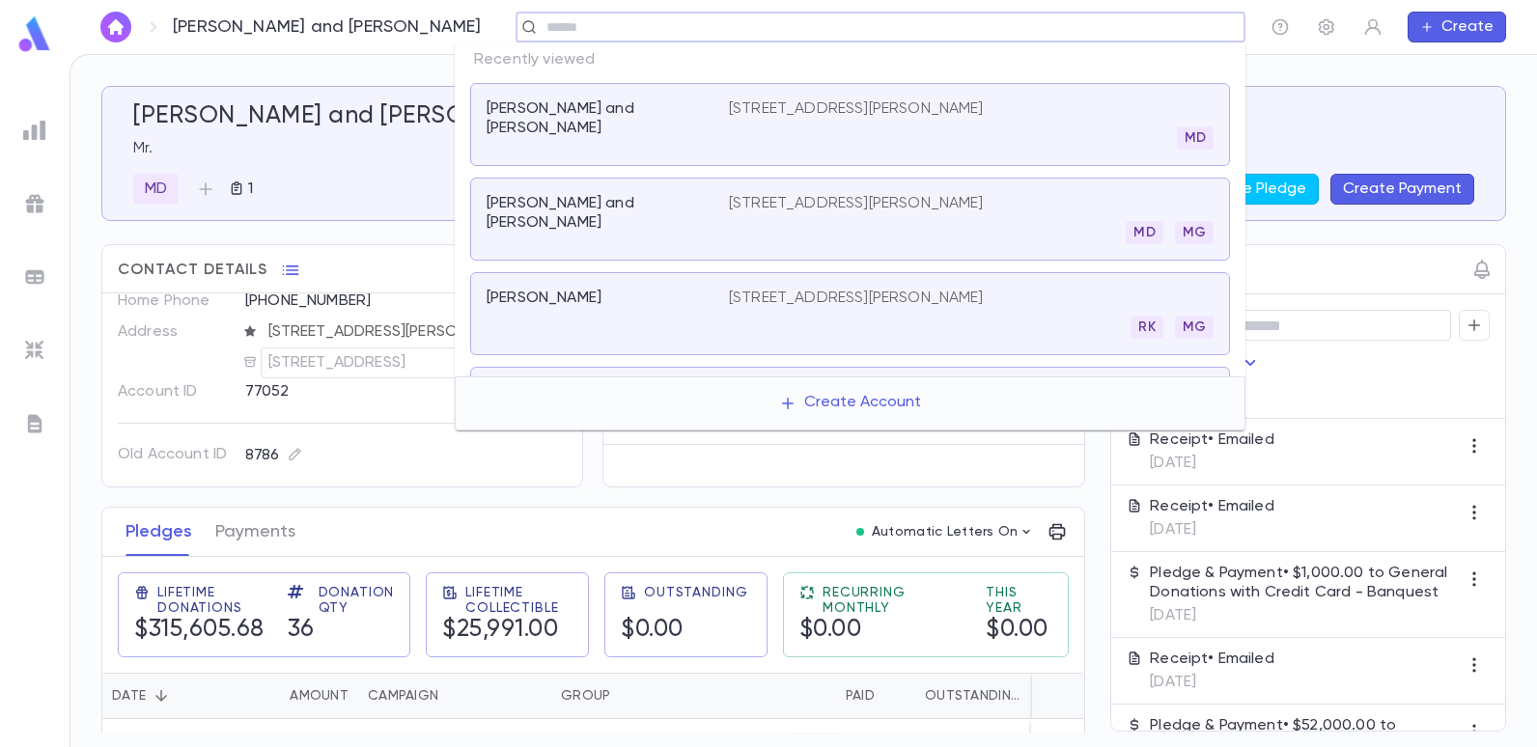
click at [930, 206] on p "[STREET_ADDRESS][PERSON_NAME]" at bounding box center [856, 203] width 255 height 19
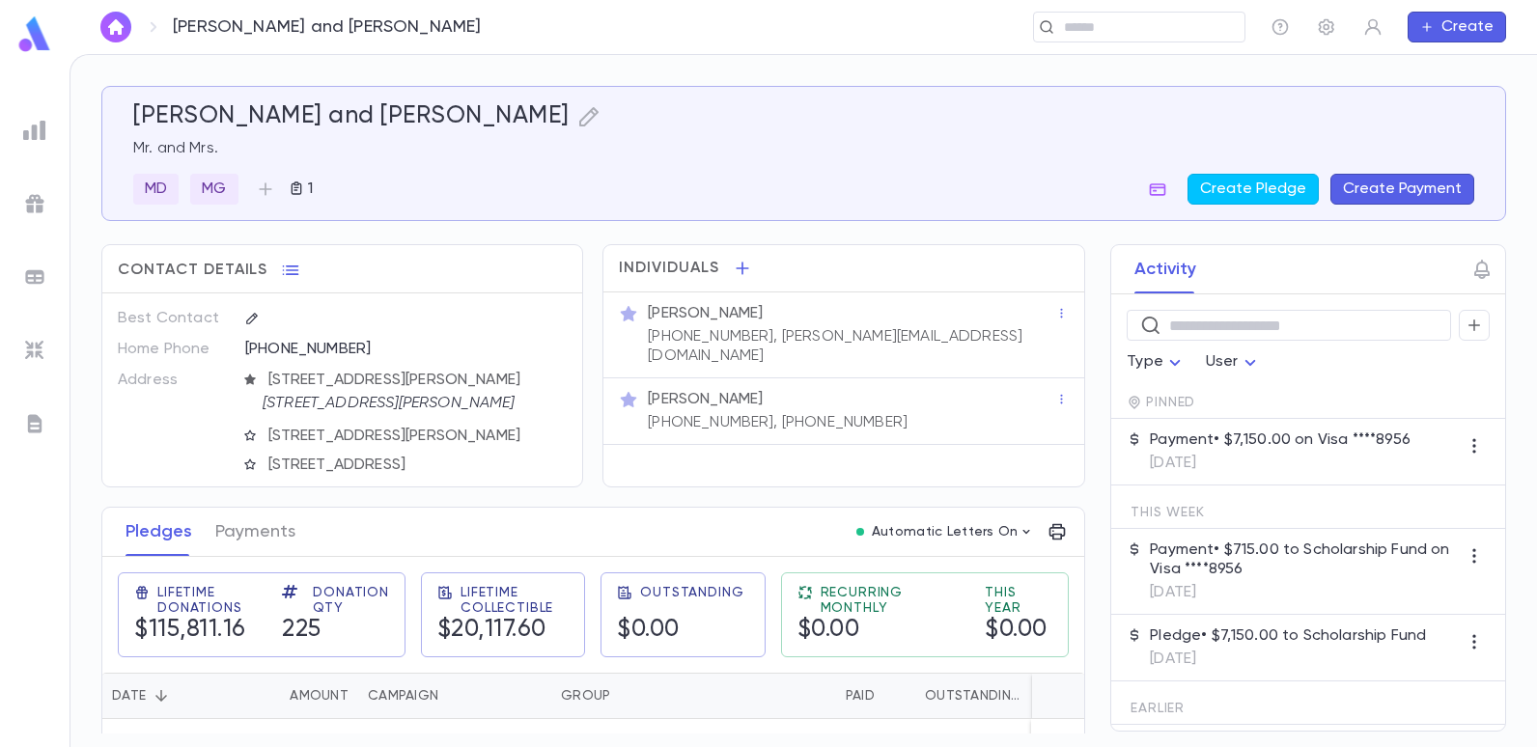
click at [1206, 465] on p "9/17/2025" at bounding box center [1280, 463] width 261 height 19
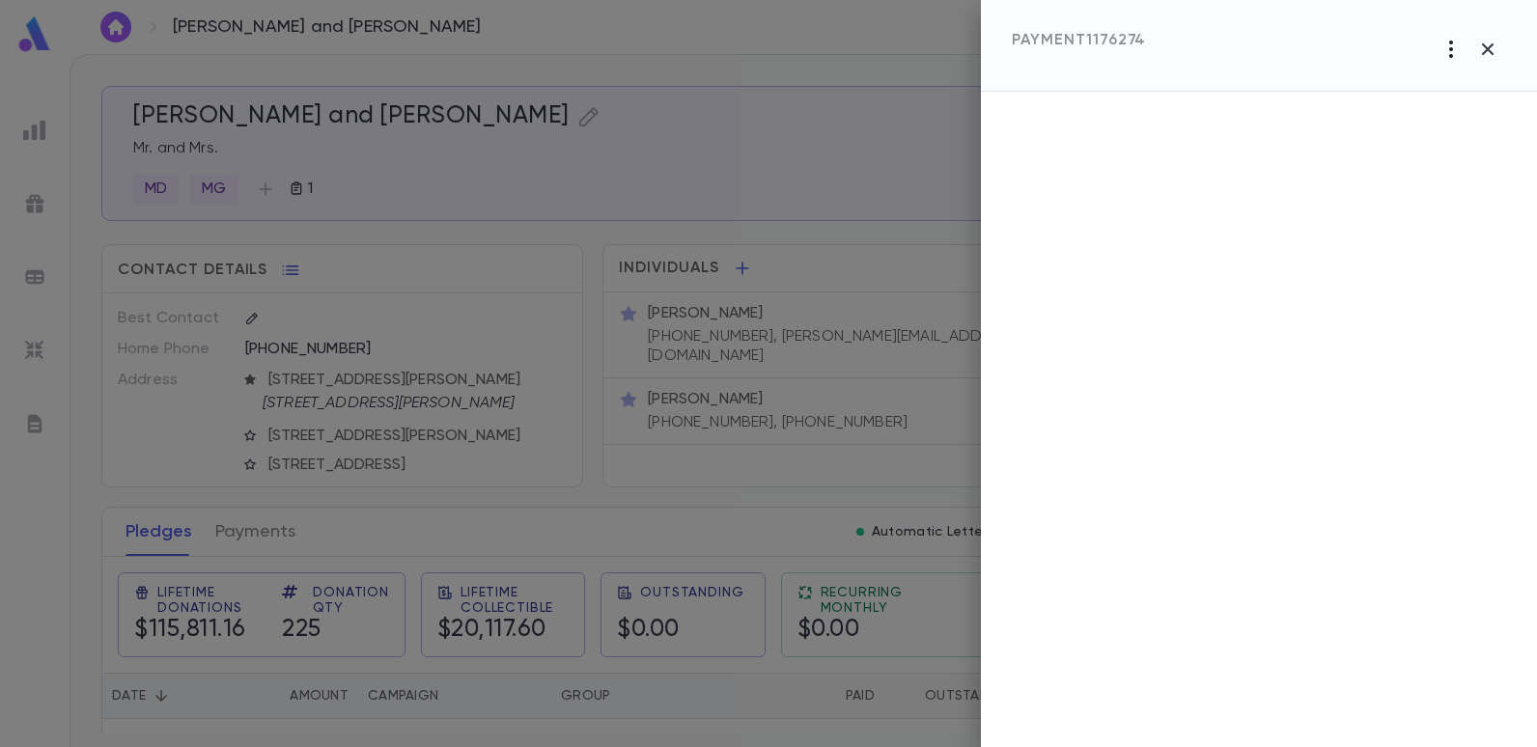
click at [1447, 45] on icon "button" at bounding box center [1450, 49] width 23 height 23
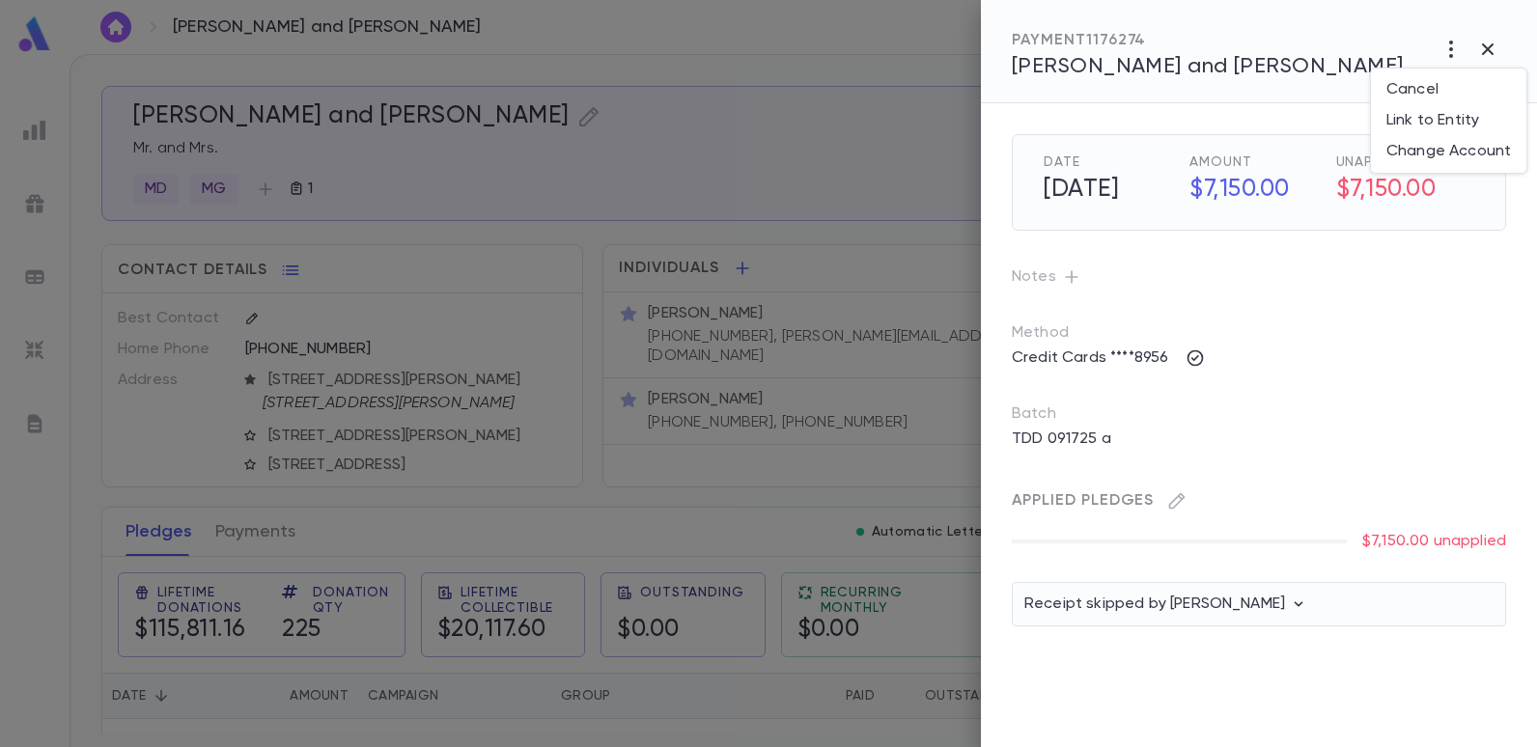
click at [1456, 543] on div at bounding box center [768, 373] width 1537 height 747
click at [1074, 438] on p "TDD 091725 a" at bounding box center [1061, 439] width 123 height 31
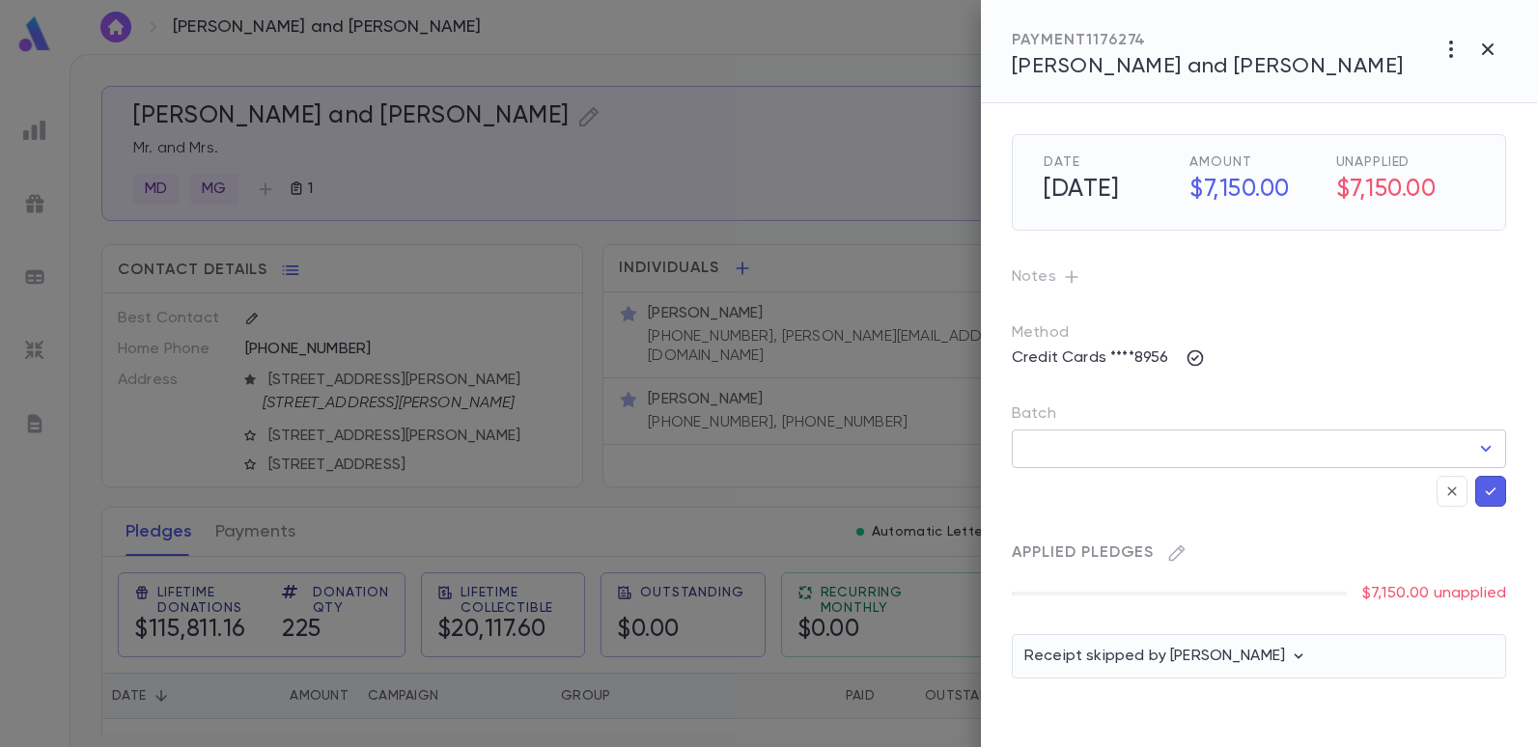
type input "**********"
click at [1483, 446] on icon "Open" at bounding box center [1485, 448] width 23 height 23
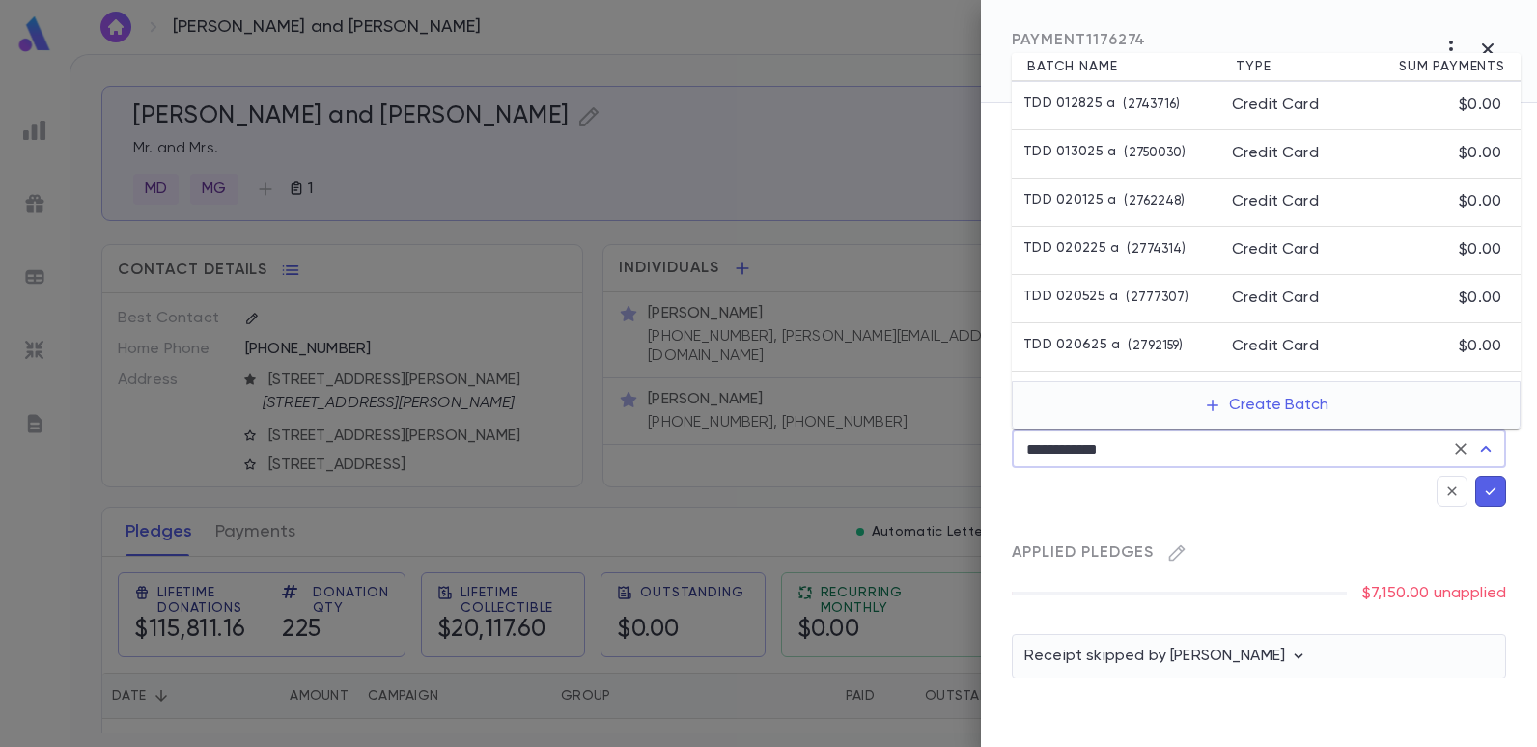
scroll to position [6150, 0]
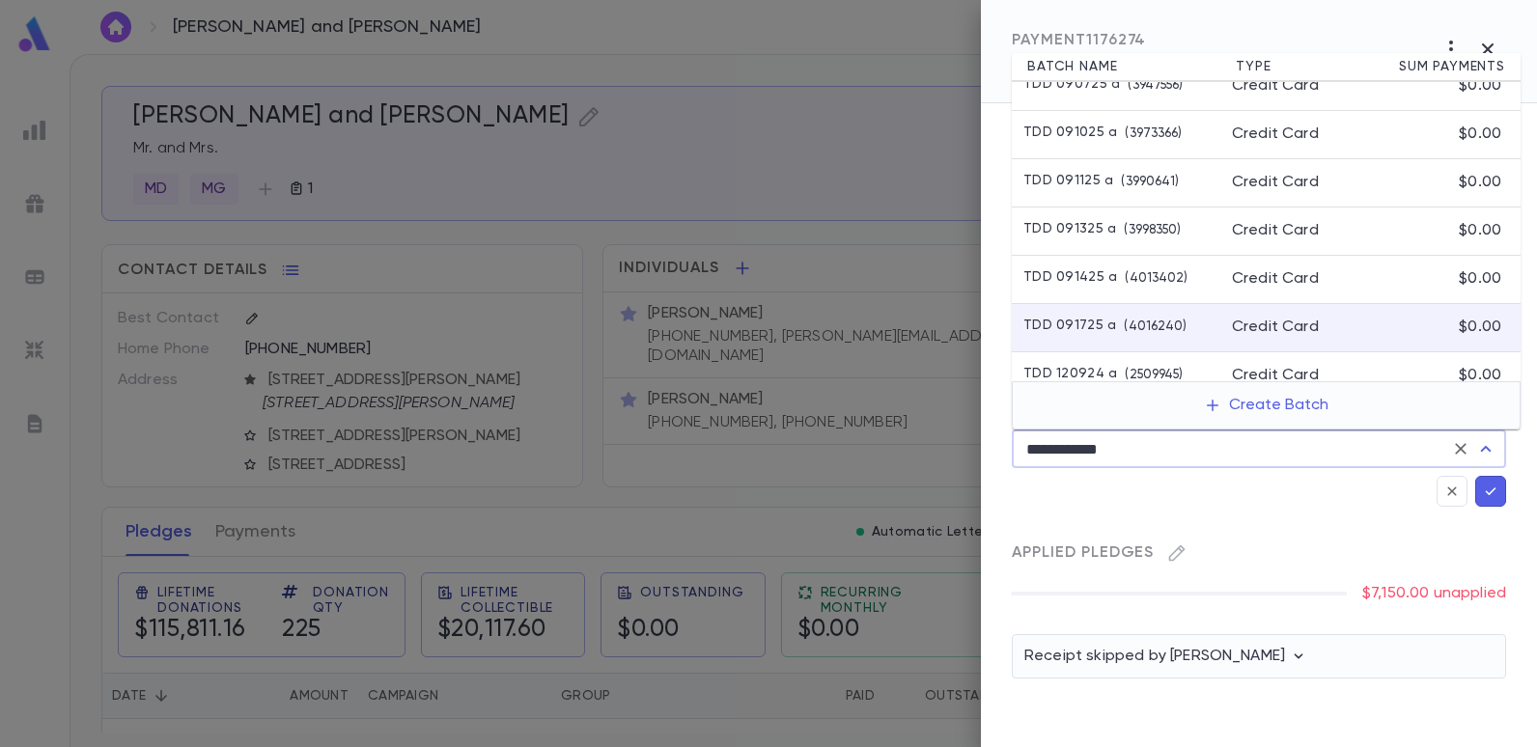
click at [775, 208] on div at bounding box center [768, 373] width 1537 height 747
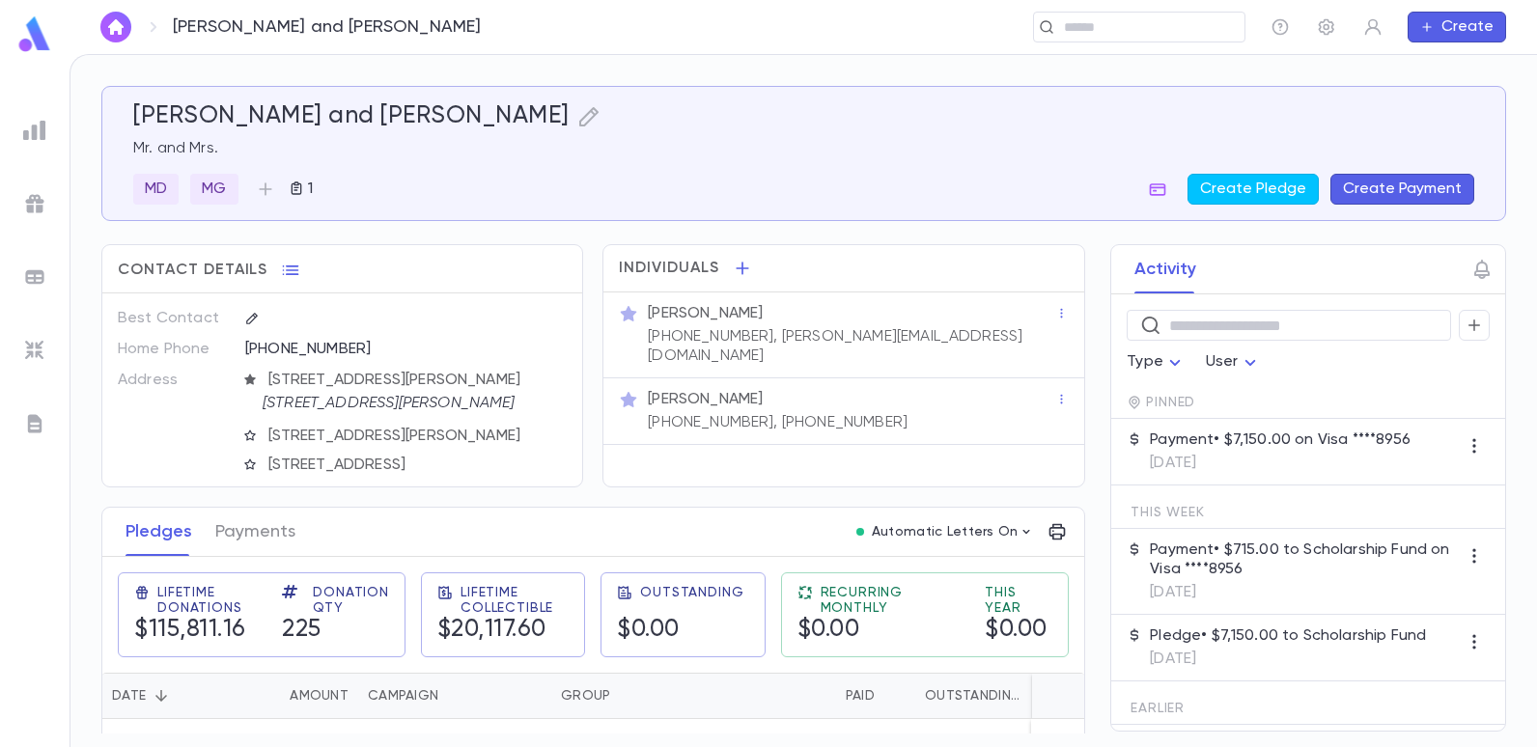
click at [978, 174] on div "MD MG 1 Create Pledge Create Payment" at bounding box center [803, 189] width 1341 height 31
click at [43, 42] on img at bounding box center [34, 34] width 39 height 38
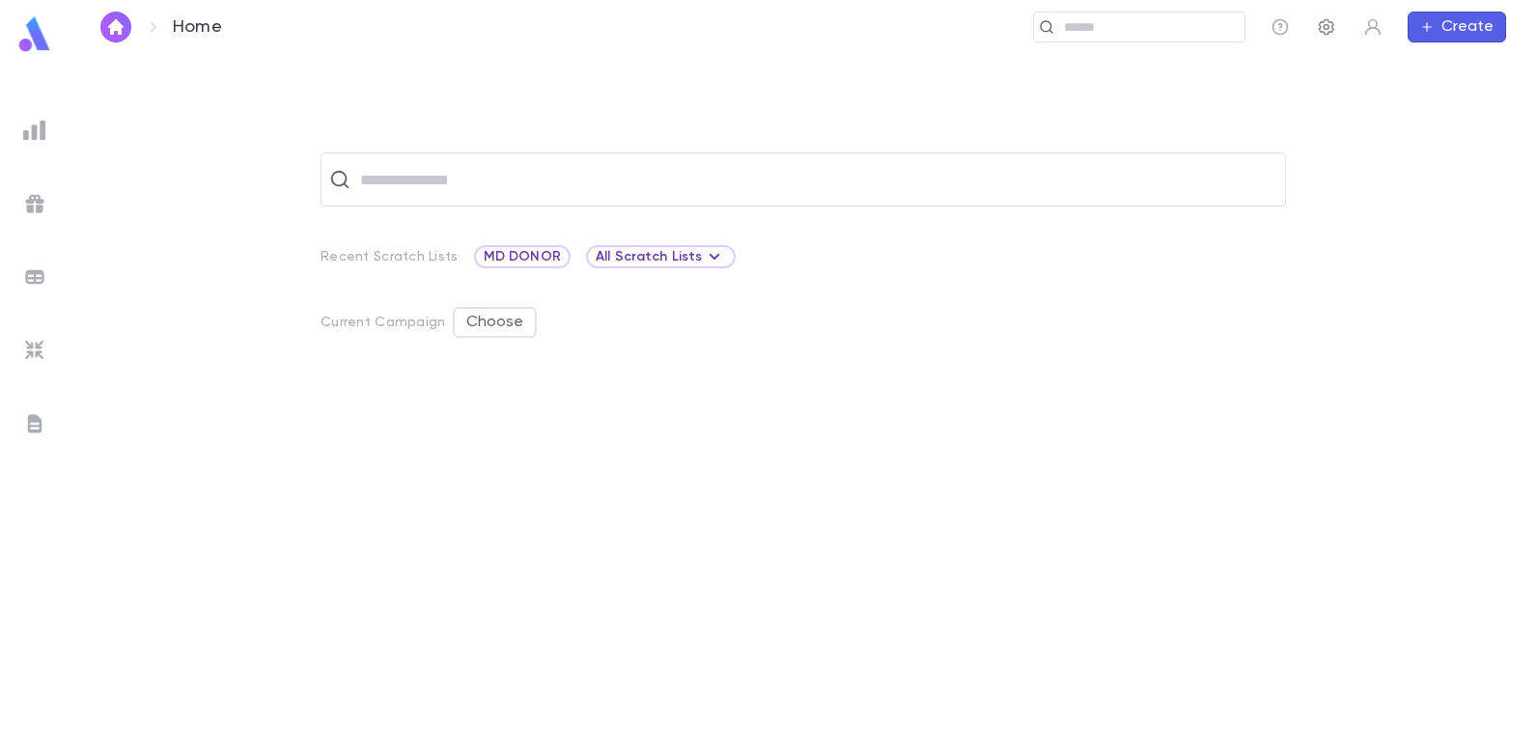
click at [1321, 30] on icon "button" at bounding box center [1326, 26] width 19 height 19
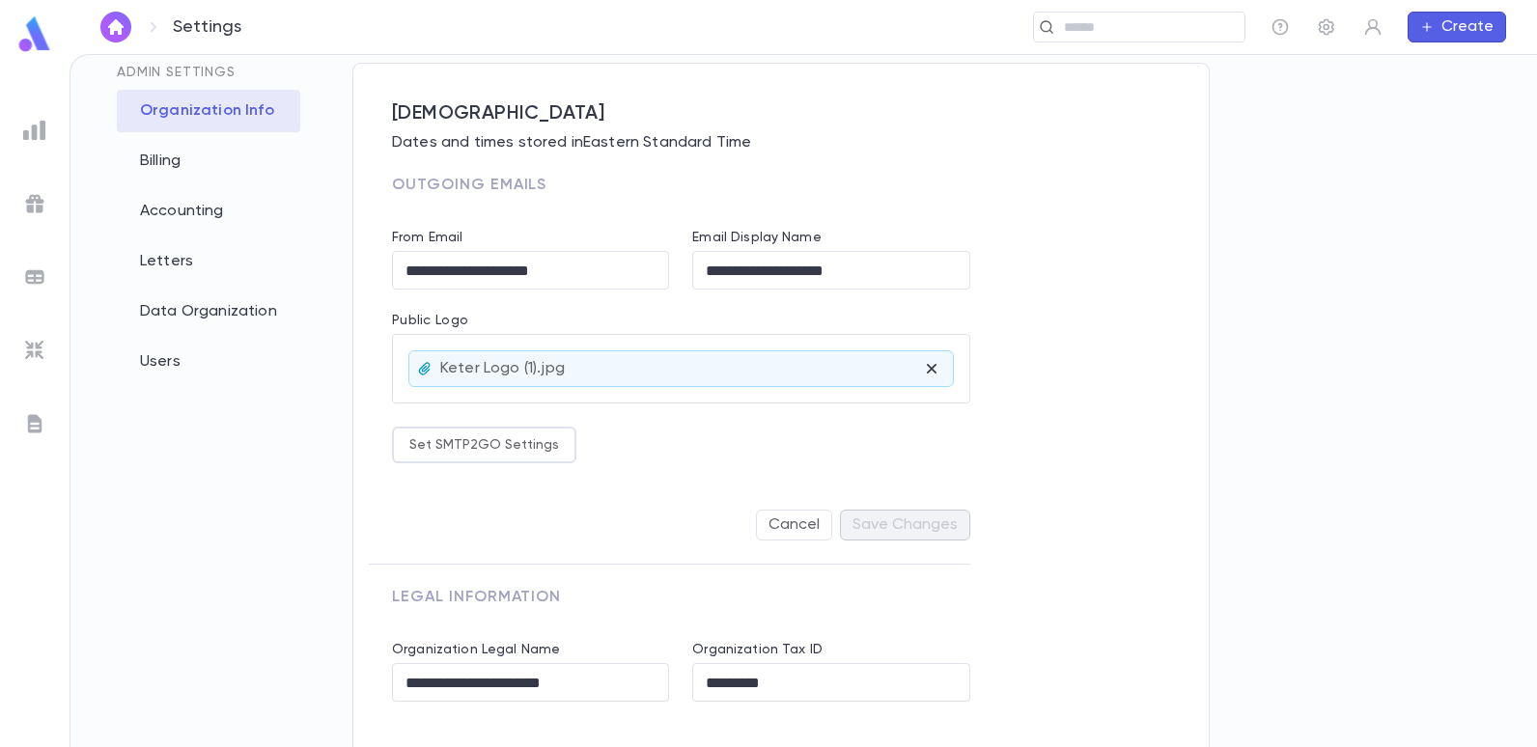
scroll to position [171, 0]
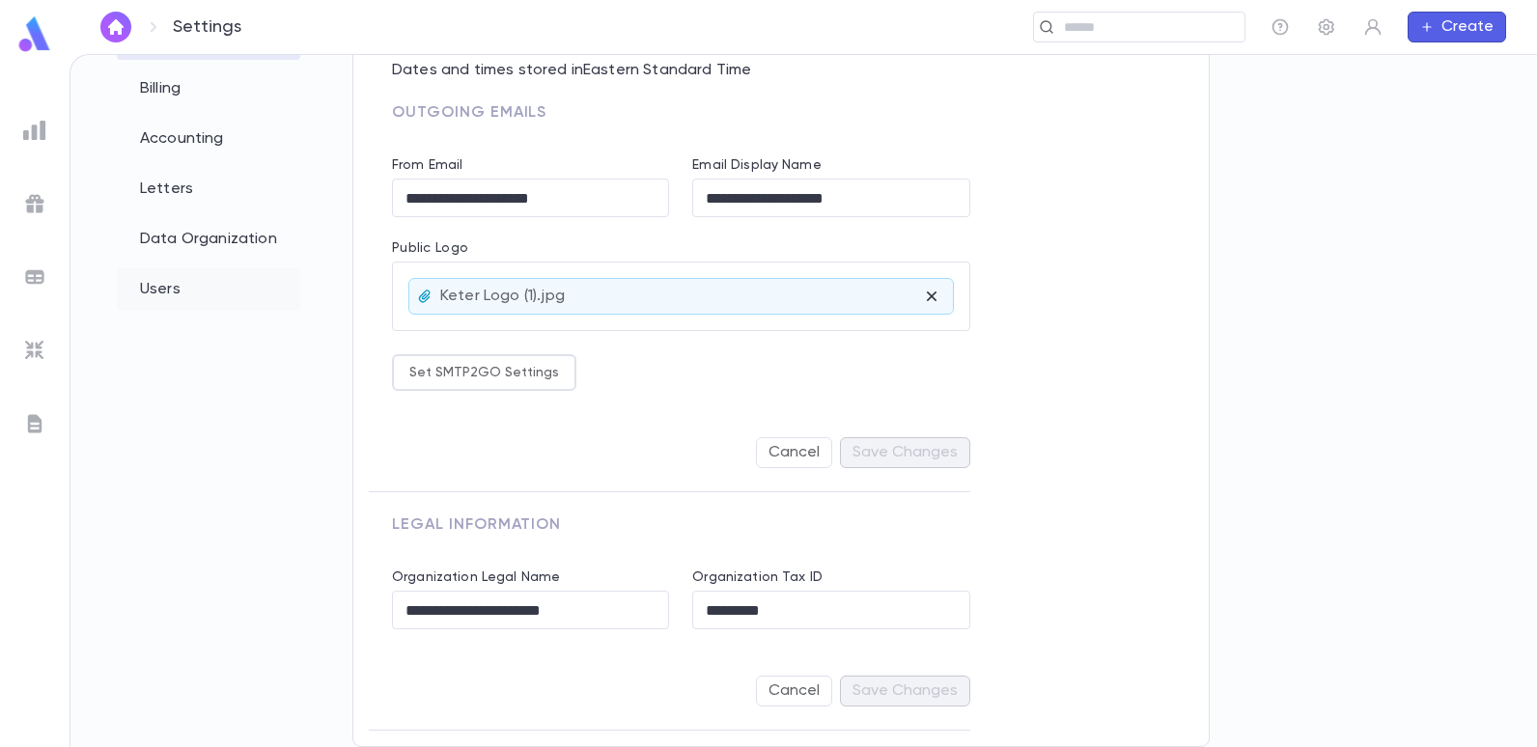
click at [162, 287] on div "Users" at bounding box center [208, 289] width 183 height 42
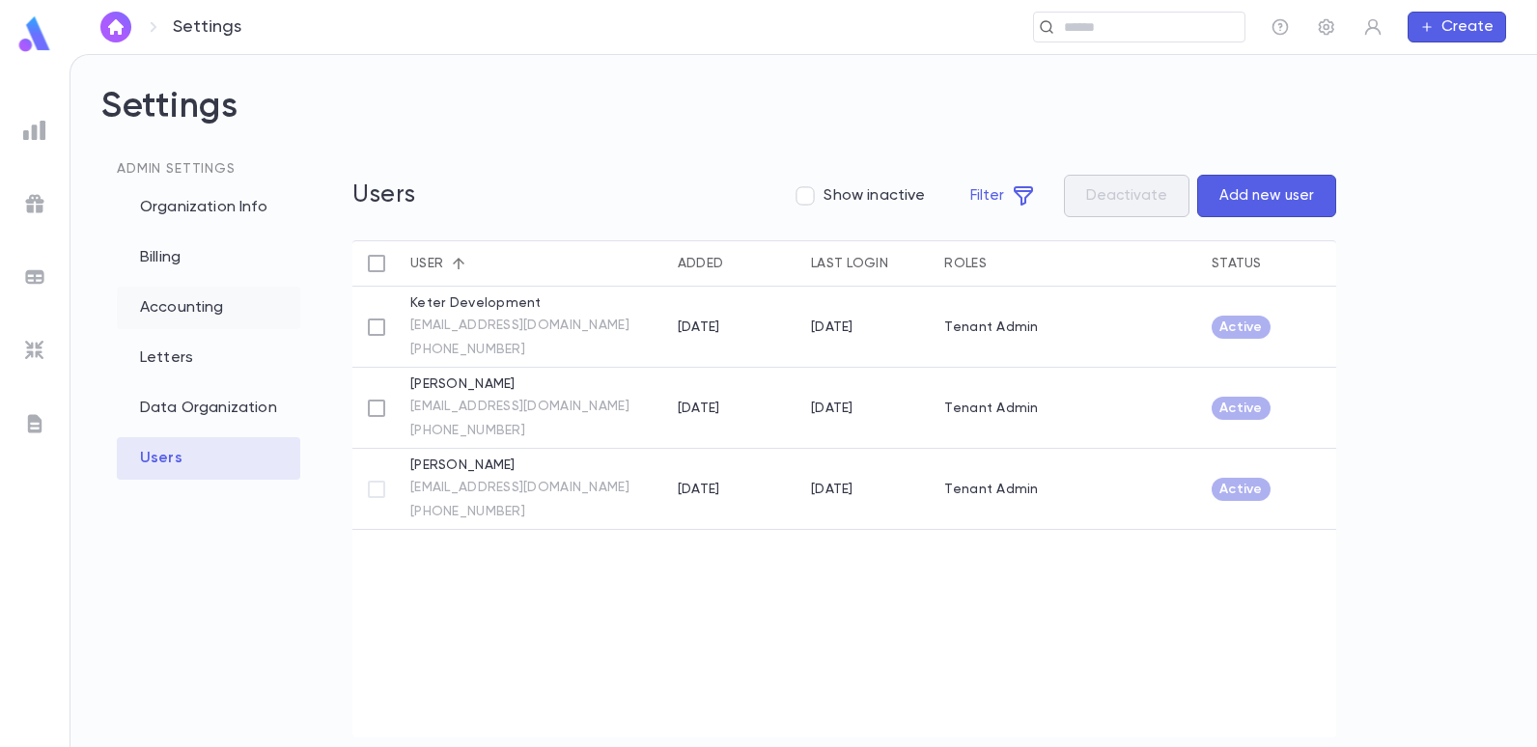
click at [193, 309] on div "Accounting" at bounding box center [208, 308] width 183 height 42
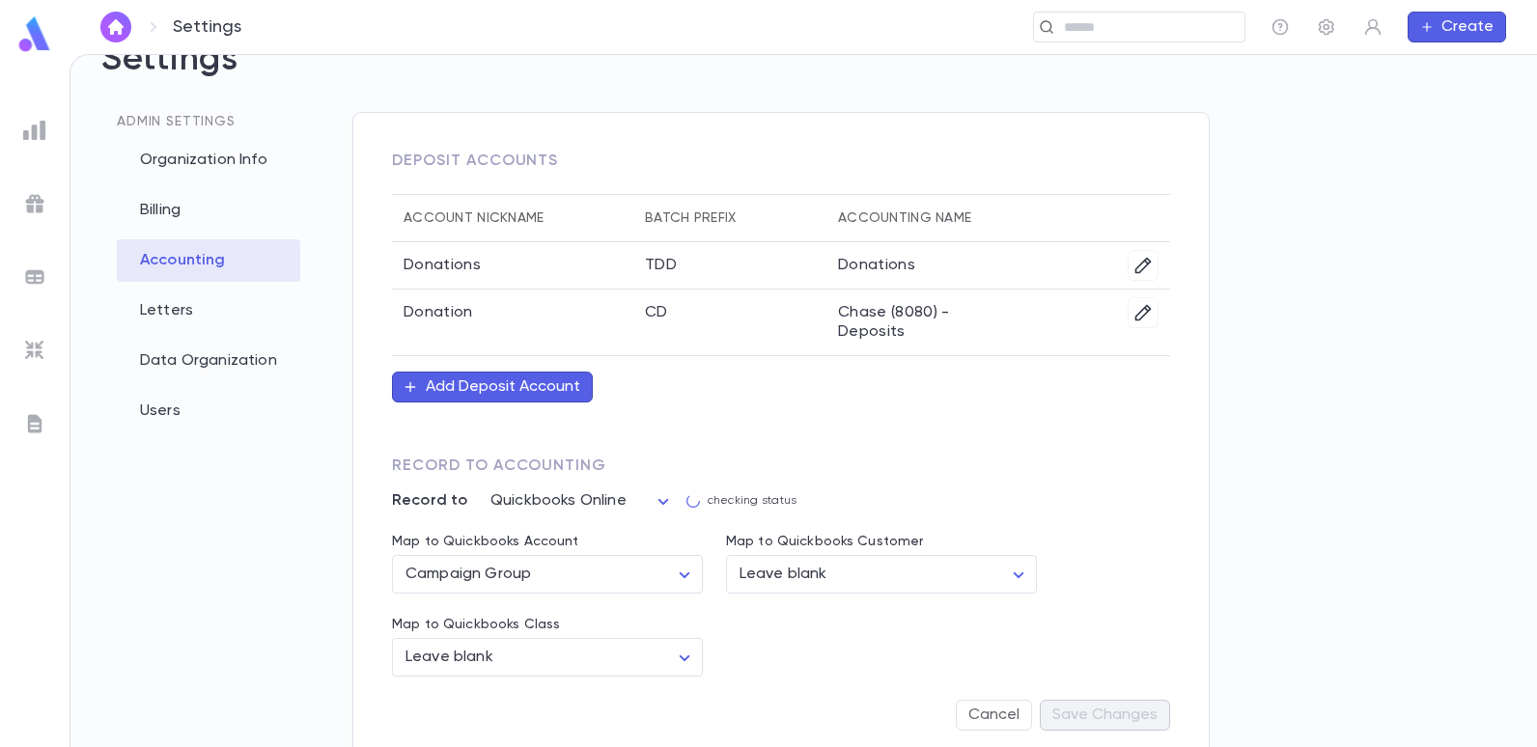
scroll to position [72, 0]
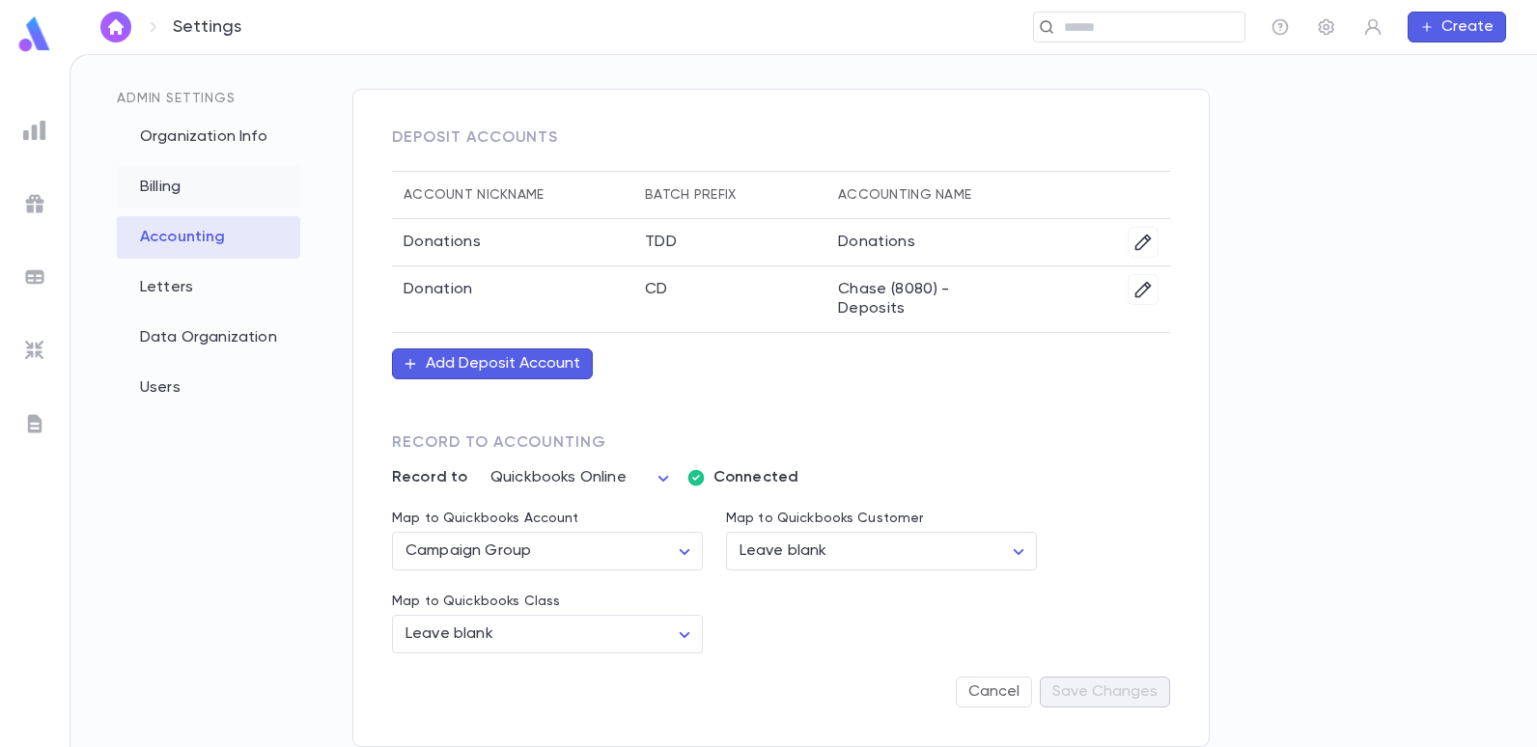
click at [172, 182] on div "Billing" at bounding box center [208, 187] width 183 height 42
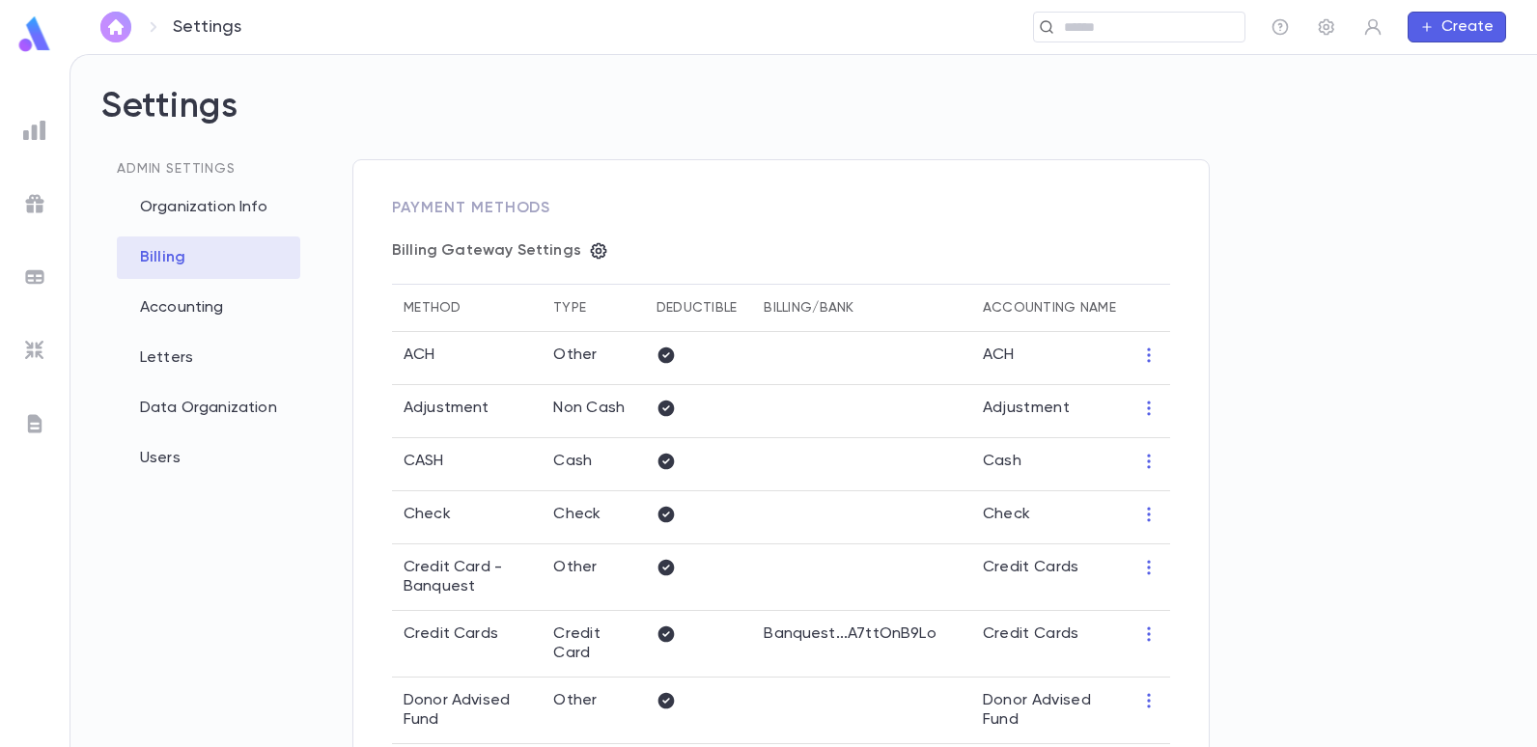
click at [115, 24] on img "button" at bounding box center [115, 26] width 23 height 15
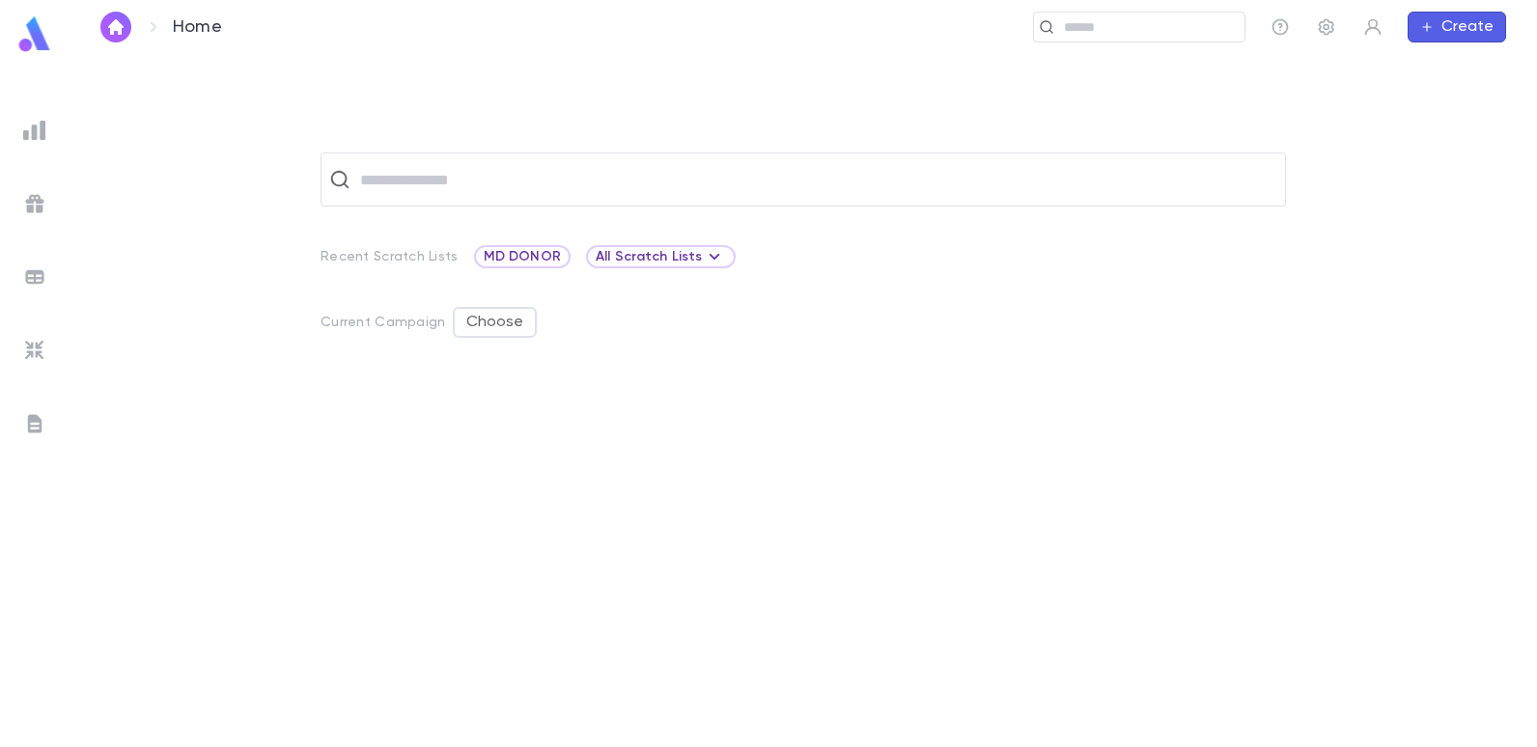
click at [27, 27] on img at bounding box center [34, 34] width 39 height 38
click at [40, 32] on img at bounding box center [34, 34] width 39 height 38
click at [30, 130] on img at bounding box center [34, 130] width 23 height 23
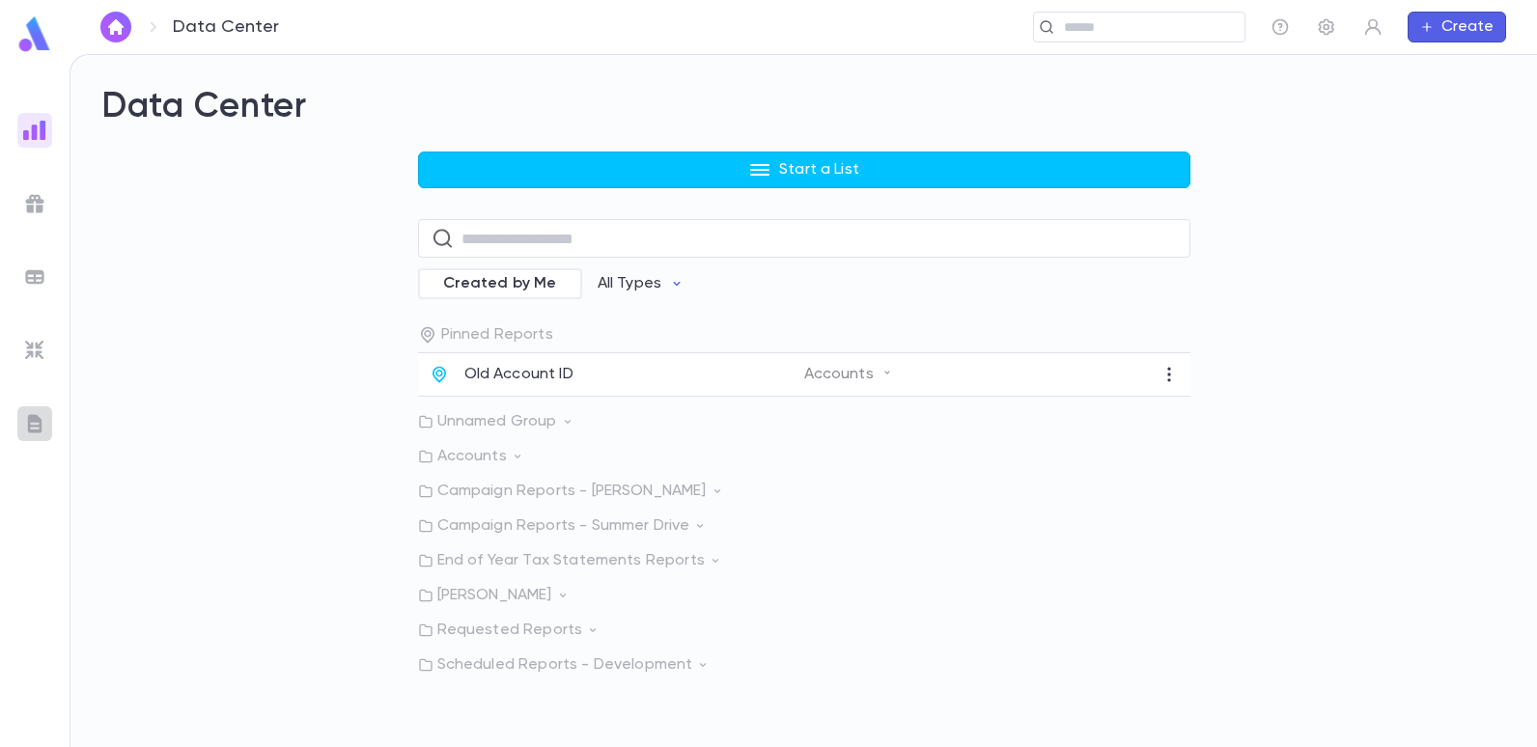
click at [41, 420] on img at bounding box center [34, 423] width 23 height 23
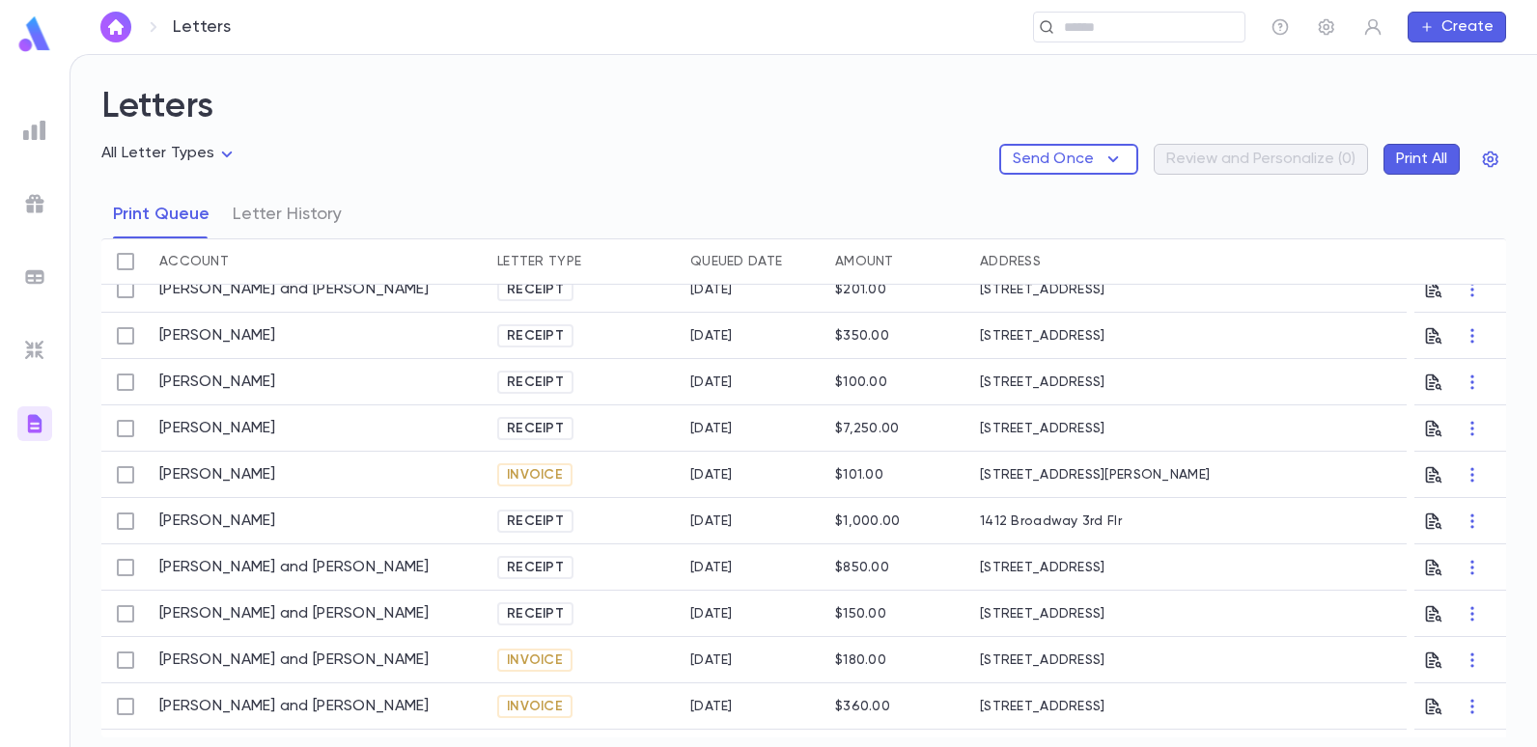
scroll to position [97, 0]
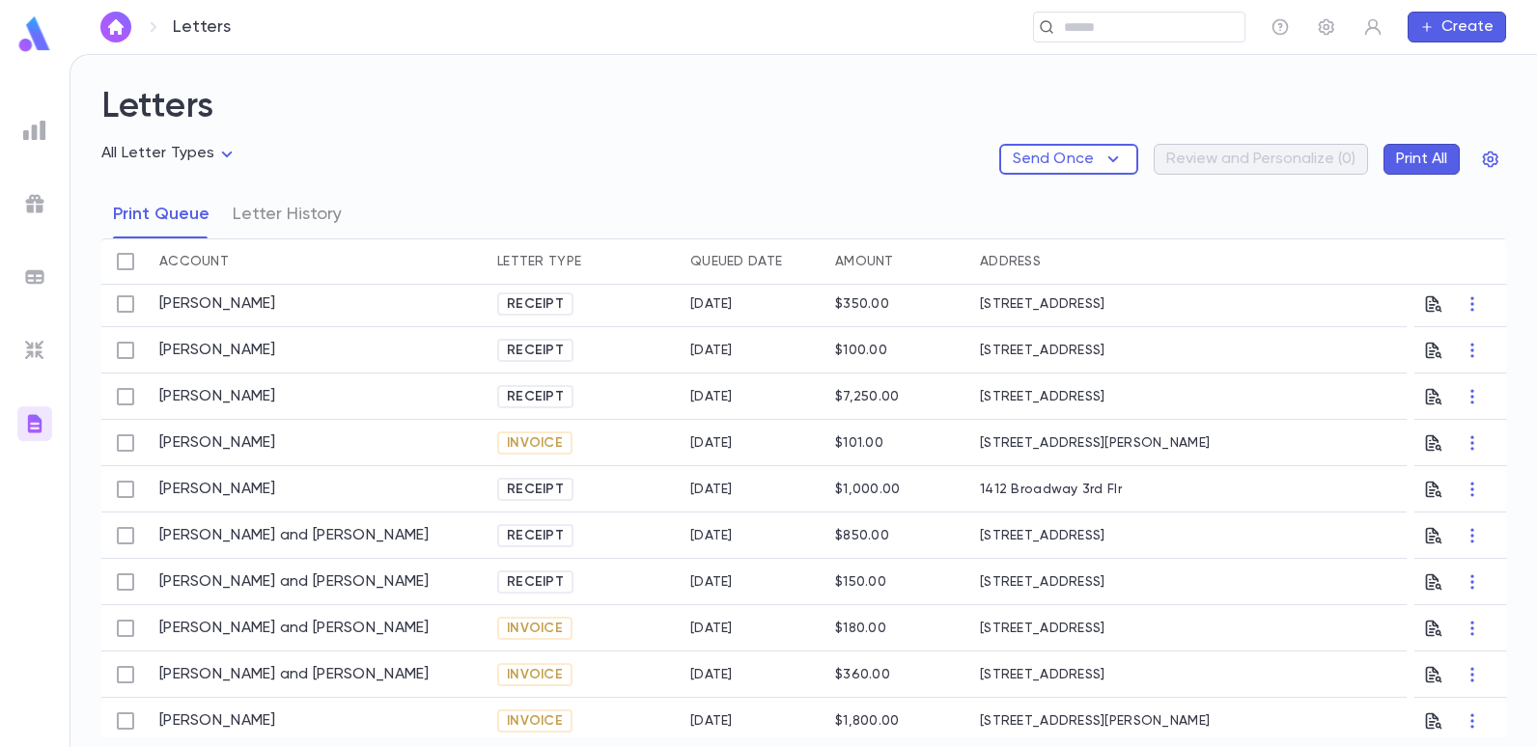
click at [37, 342] on img at bounding box center [34, 350] width 23 height 23
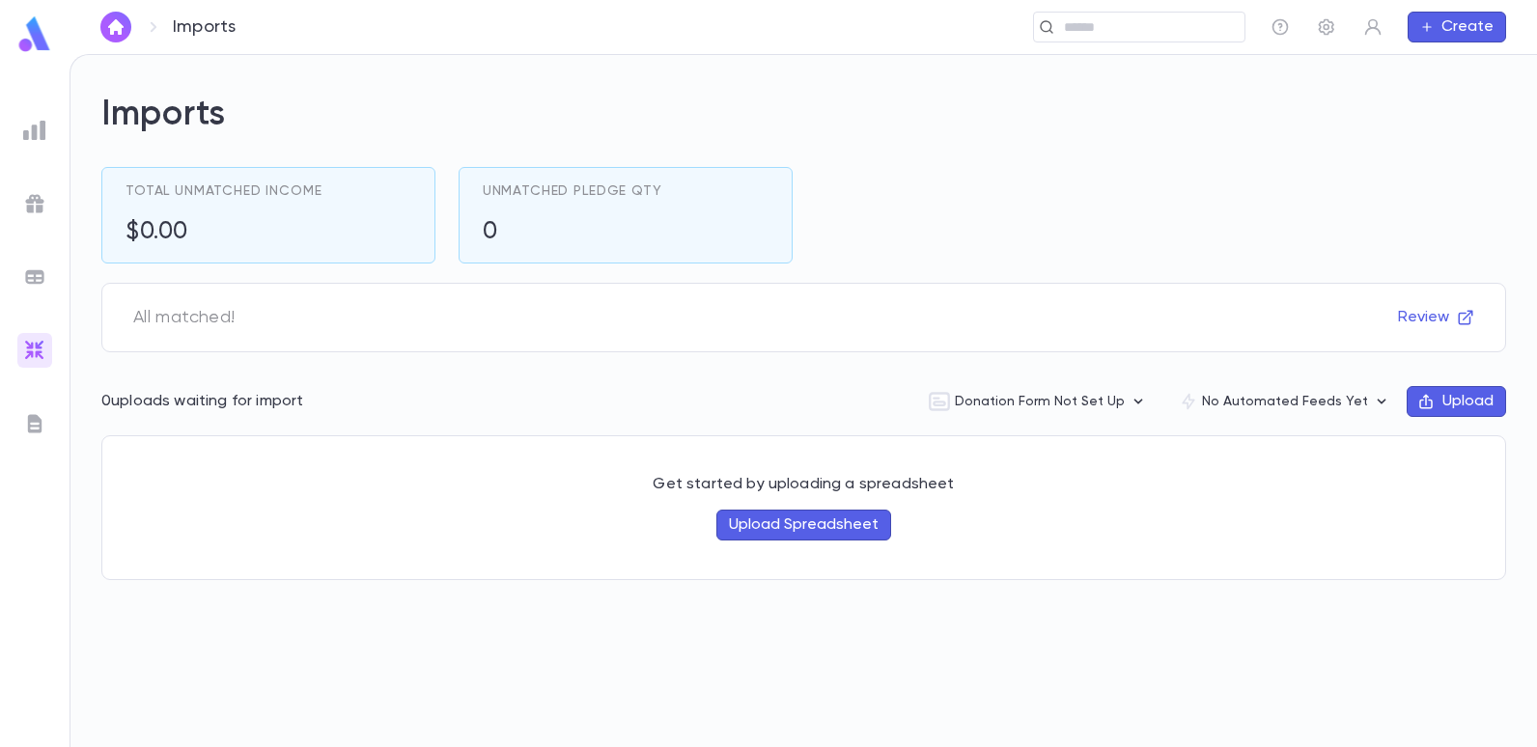
click at [41, 265] on img at bounding box center [34, 276] width 23 height 23
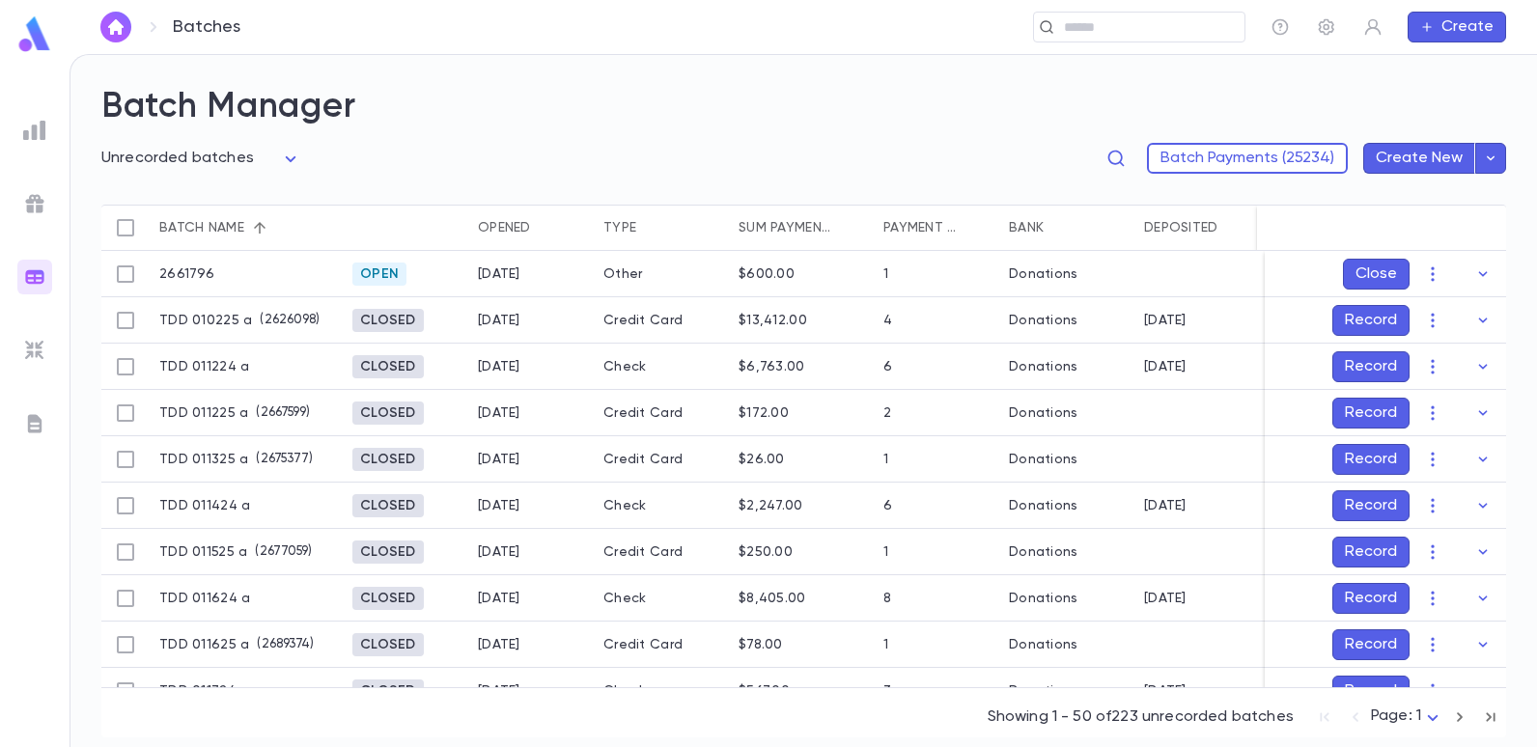
click at [34, 205] on img at bounding box center [34, 203] width 23 height 23
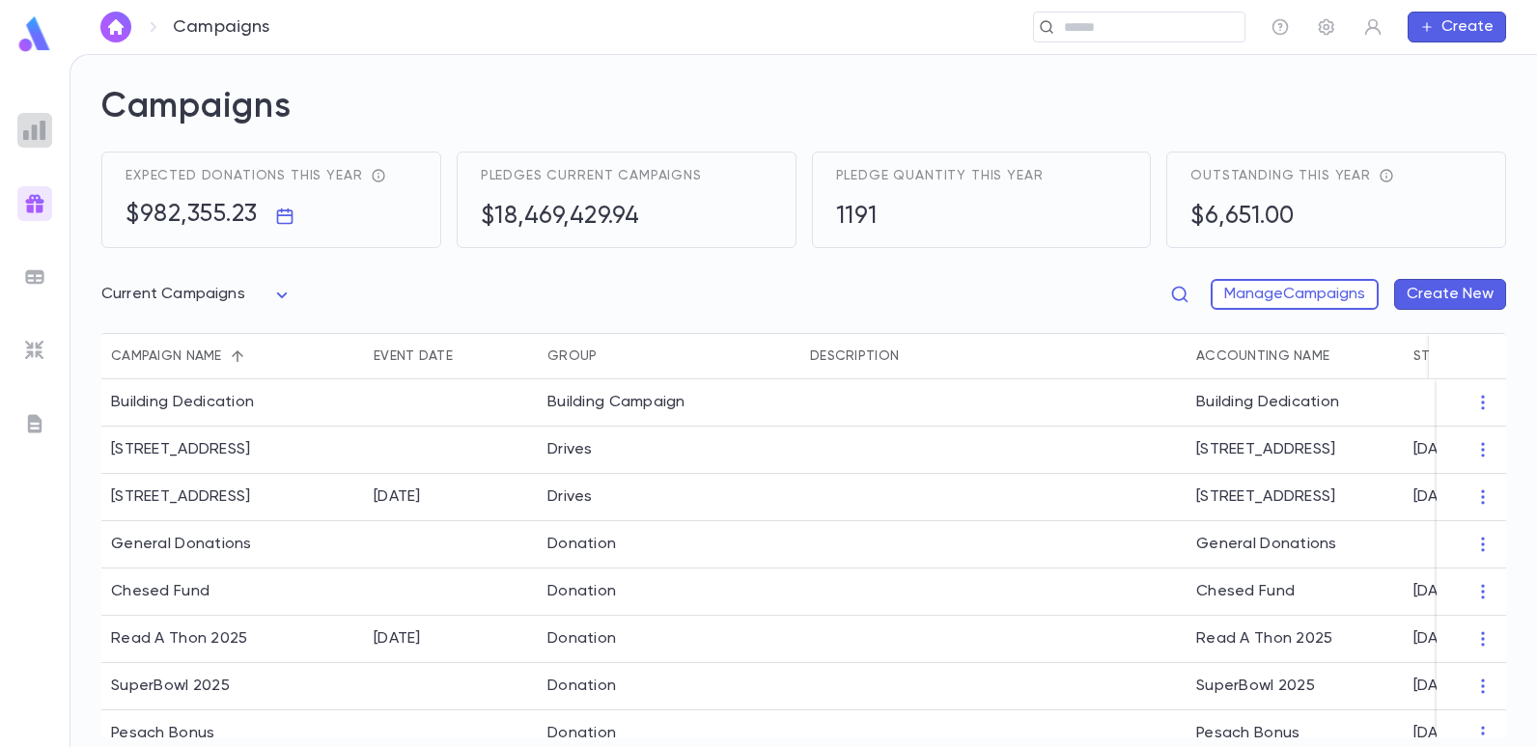
click at [36, 130] on img at bounding box center [34, 130] width 23 height 23
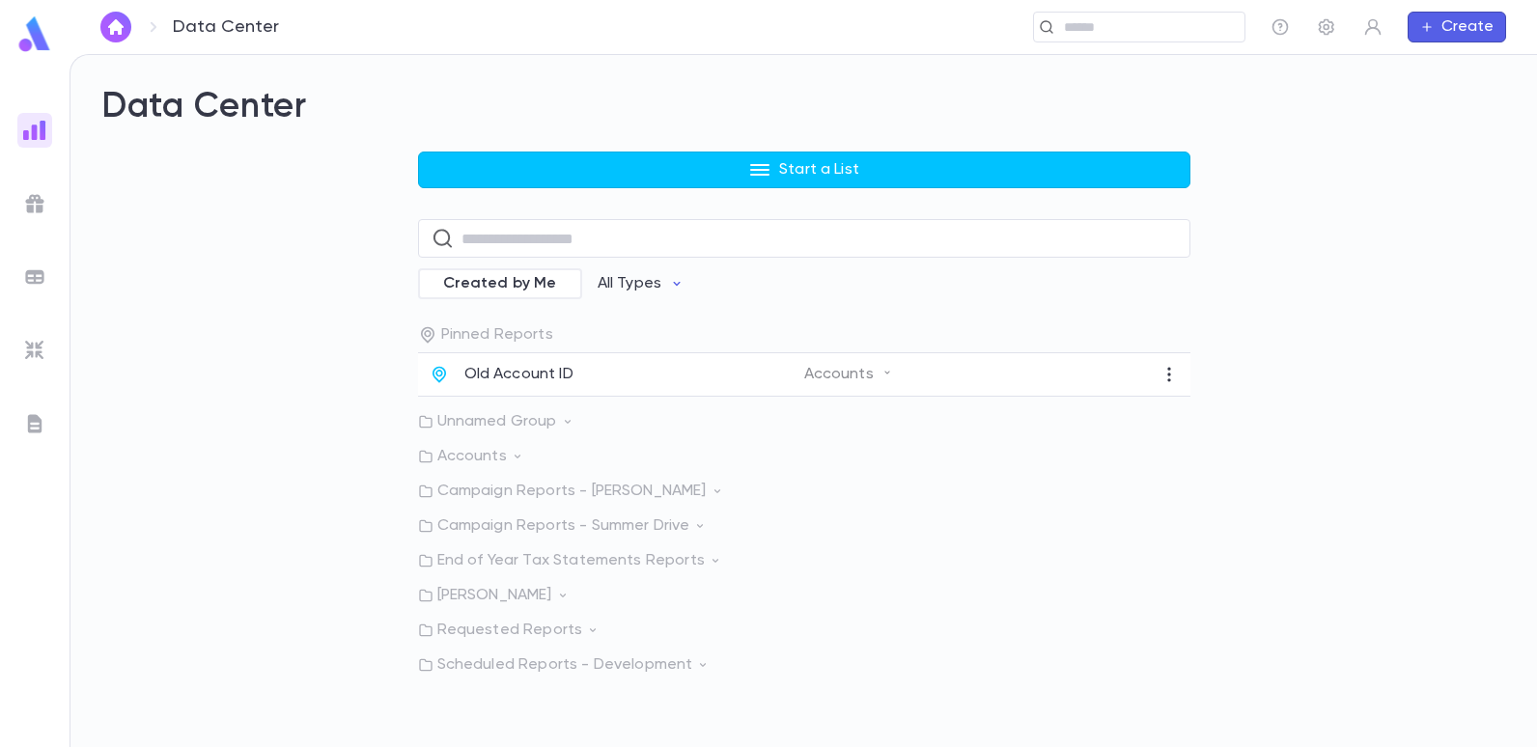
click at [1463, 19] on button "Create" at bounding box center [1457, 27] width 98 height 31
click at [1436, 127] on li "Payment" at bounding box center [1461, 126] width 98 height 31
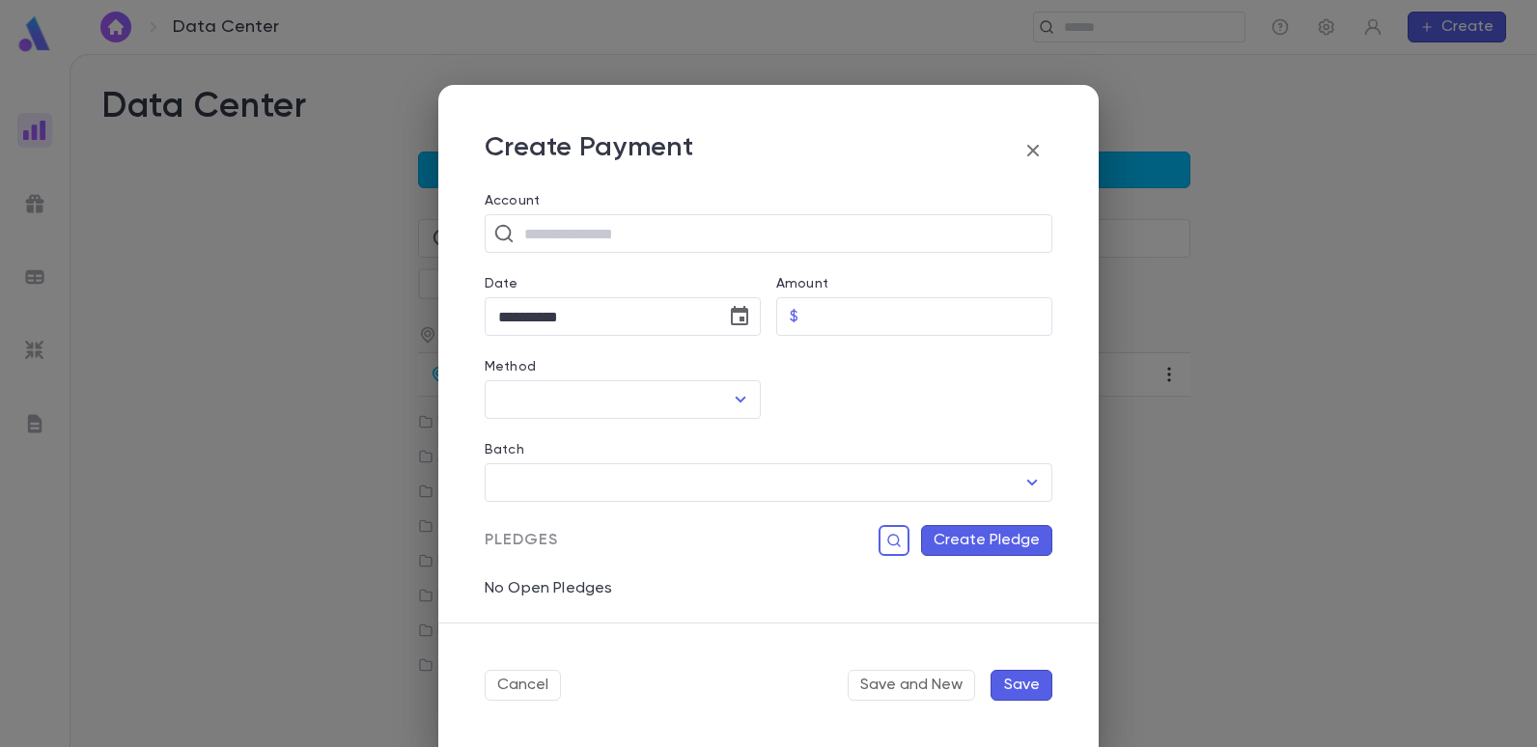
click at [1032, 151] on icon "button" at bounding box center [1033, 151] width 12 height 12
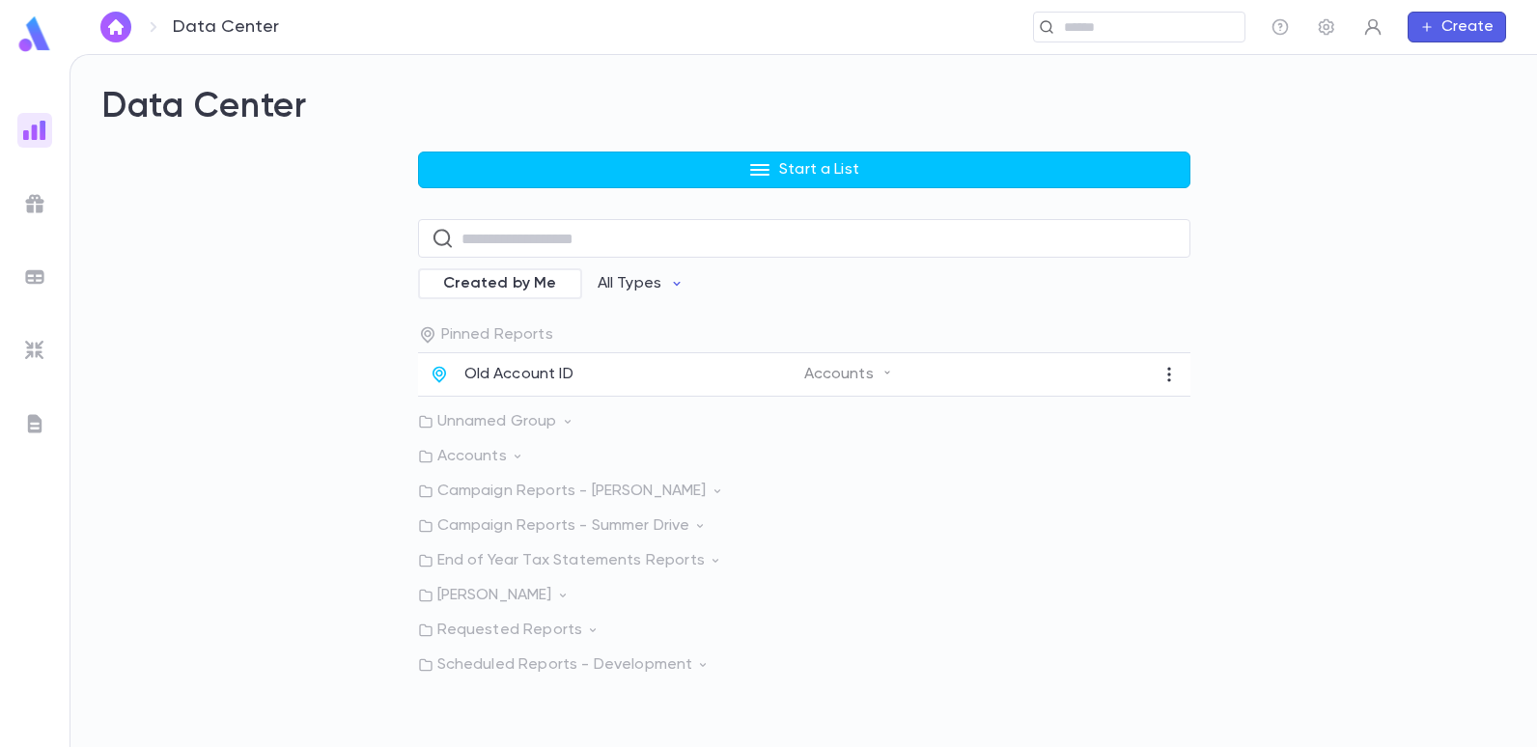
click at [1376, 25] on icon "button" at bounding box center [1372, 26] width 19 height 19
click at [1329, 26] on div at bounding box center [768, 373] width 1537 height 747
click at [1329, 26] on icon "button" at bounding box center [1326, 26] width 19 height 19
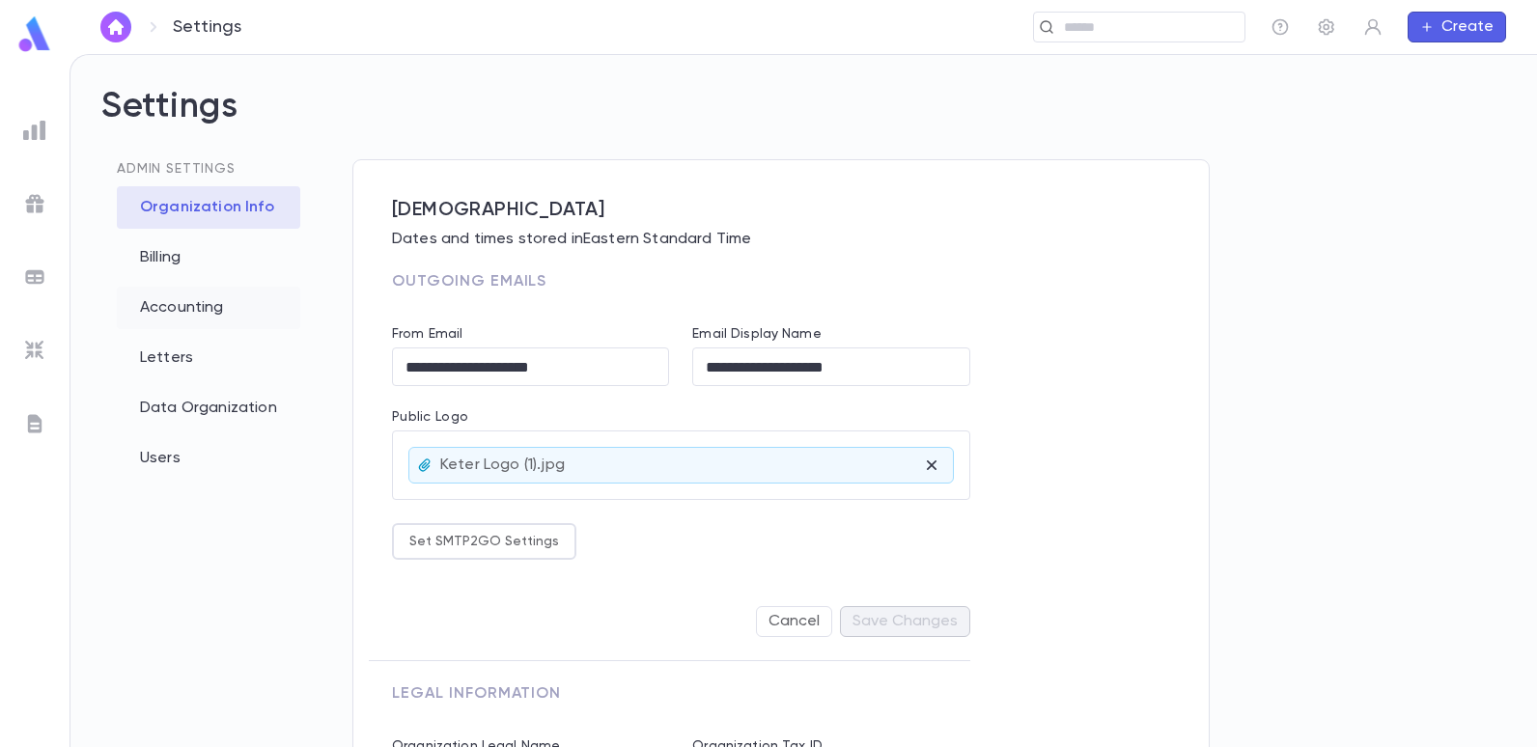
click at [176, 301] on div "Accounting" at bounding box center [208, 308] width 183 height 42
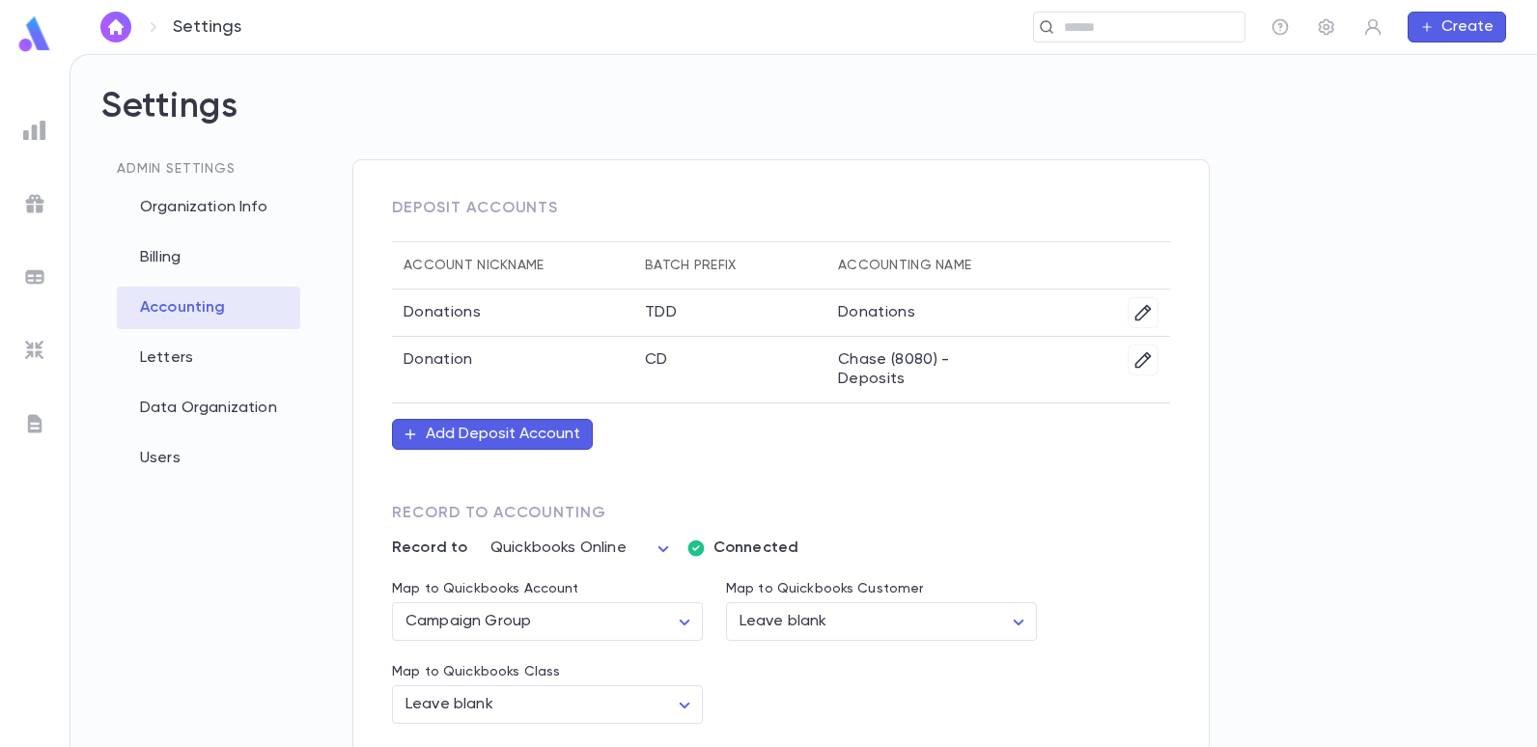
scroll to position [72, 0]
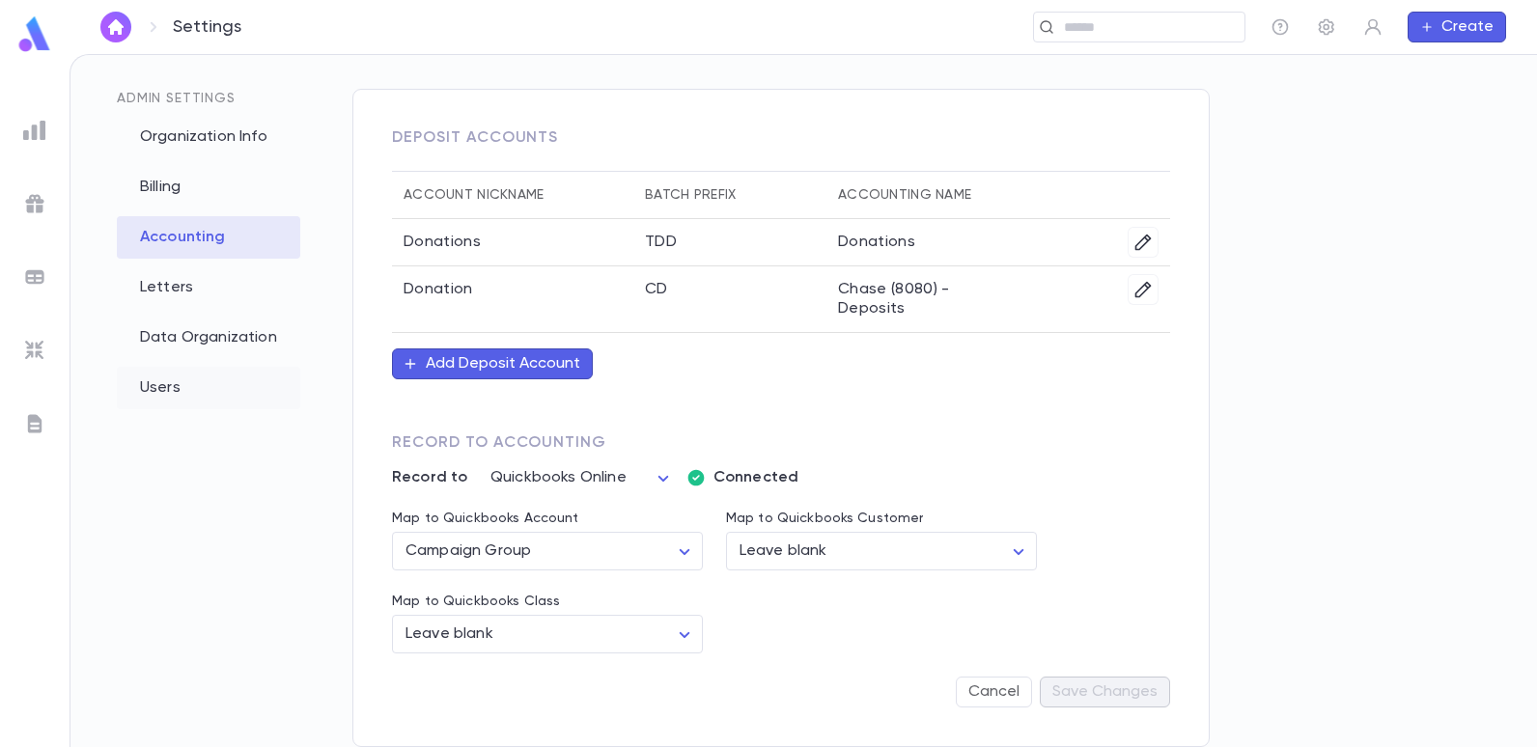
click at [167, 380] on div "Users" at bounding box center [208, 388] width 183 height 42
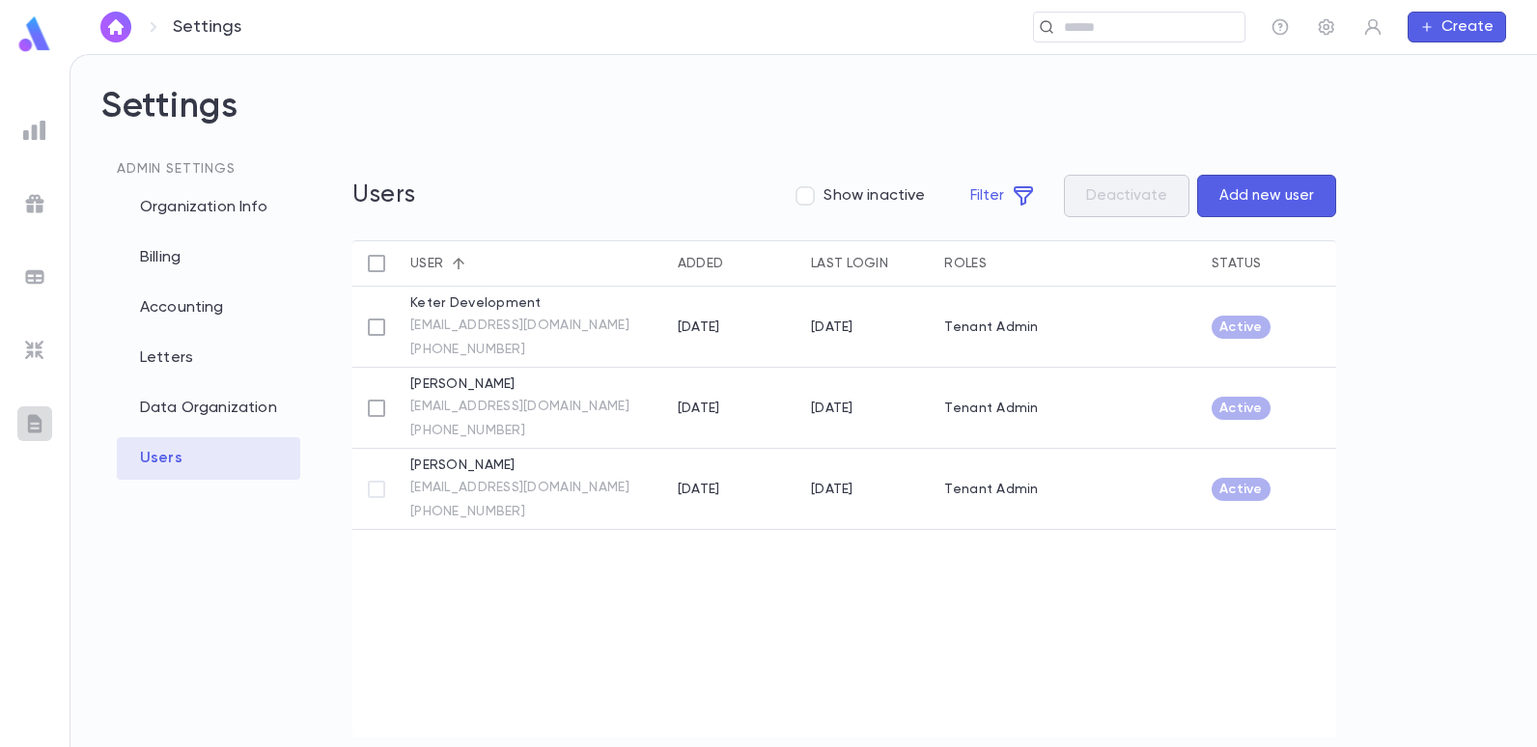
click at [55, 423] on ul at bounding box center [35, 426] width 70 height 642
click at [38, 347] on img at bounding box center [34, 350] width 23 height 23
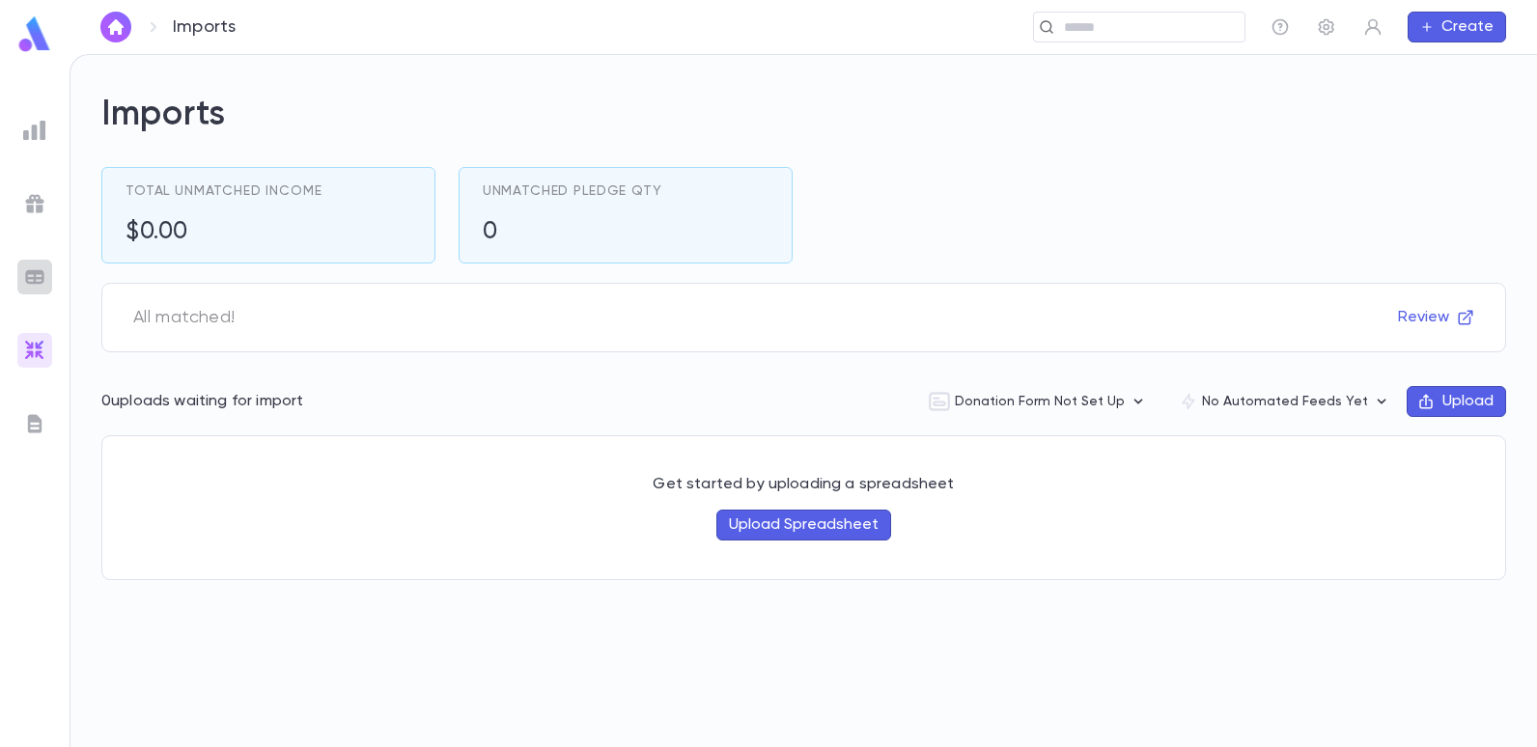
click at [36, 279] on img at bounding box center [34, 276] width 23 height 23
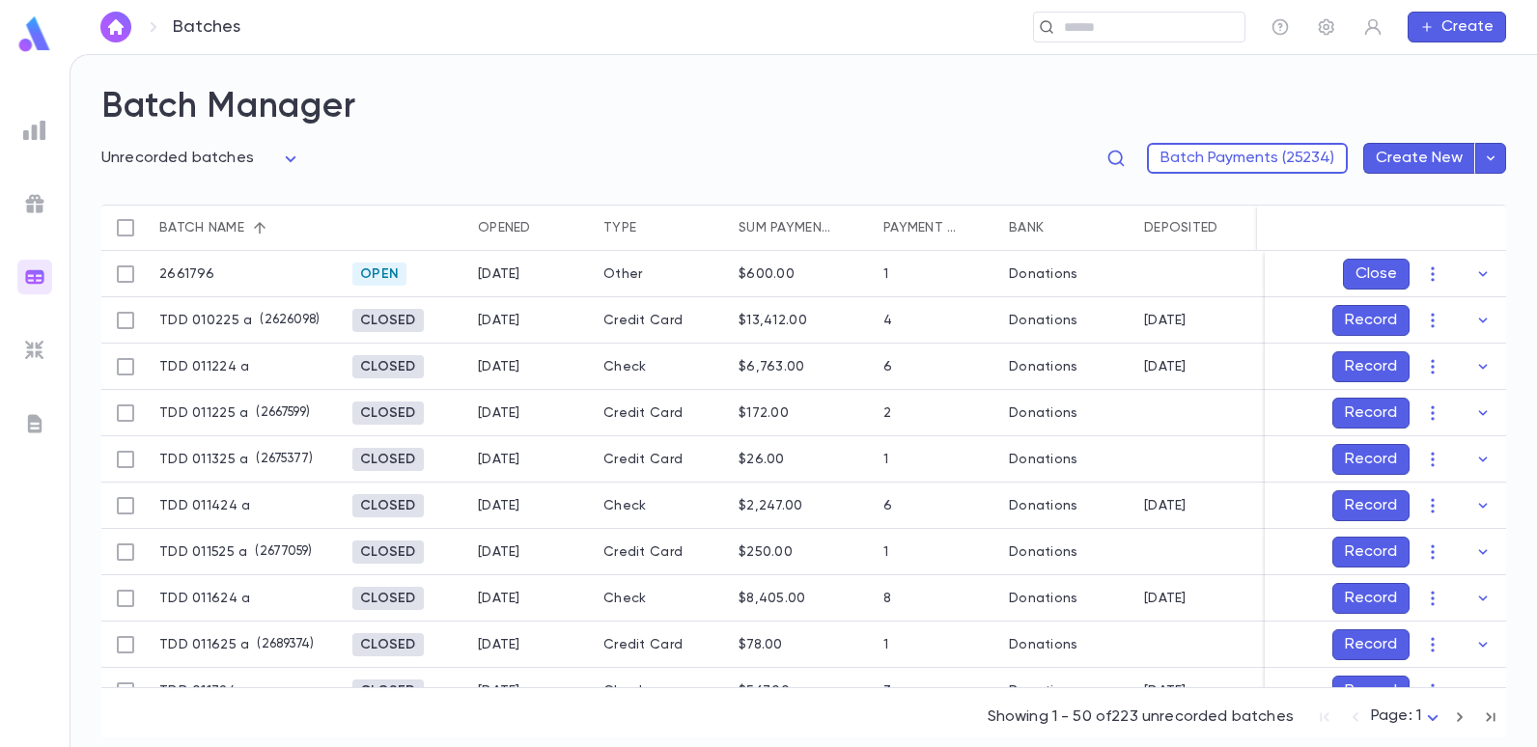
click at [40, 211] on img at bounding box center [34, 203] width 23 height 23
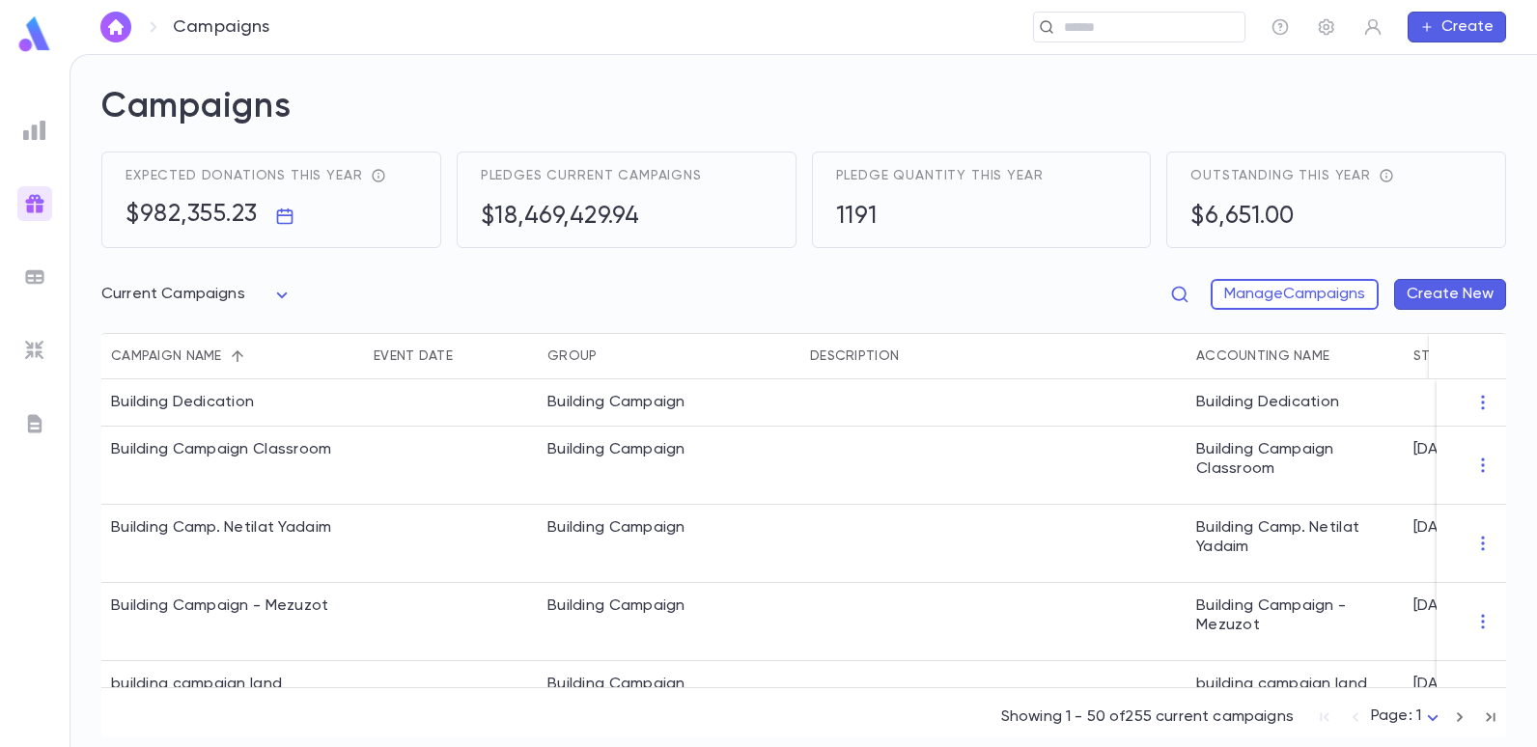
click at [28, 127] on img at bounding box center [34, 130] width 23 height 23
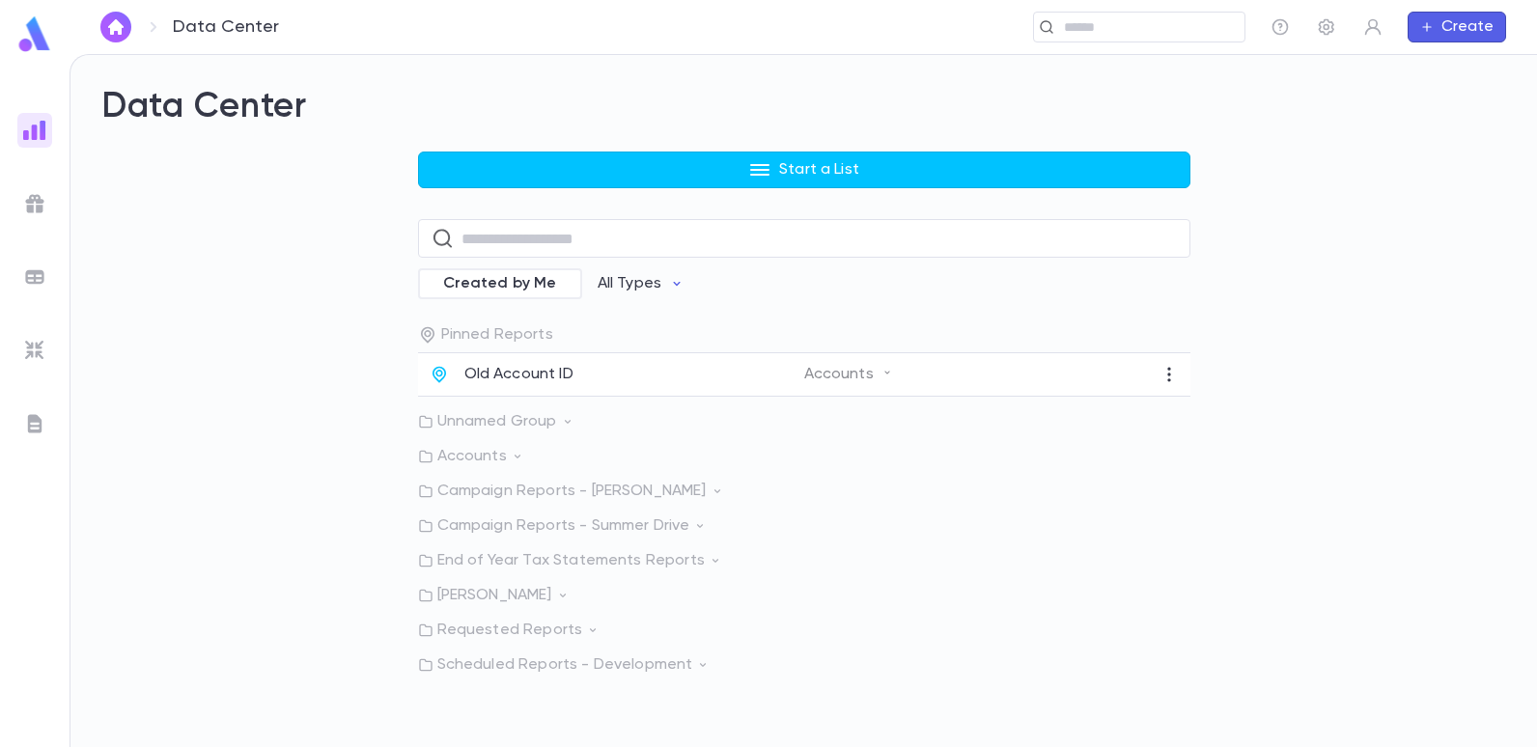
click at [33, 33] on img at bounding box center [34, 34] width 39 height 38
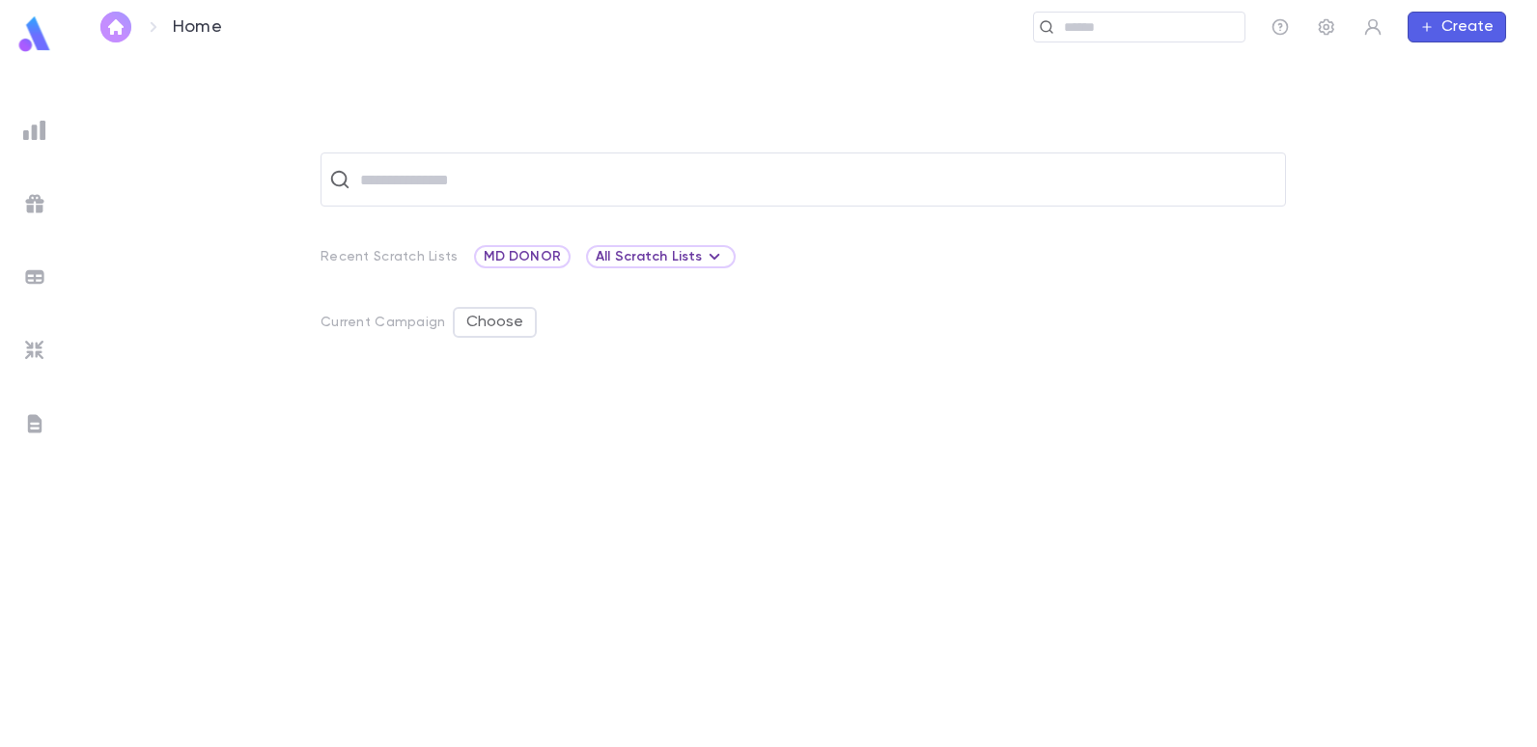
click at [118, 29] on img "button" at bounding box center [115, 26] width 23 height 15
click at [1372, 28] on icon "button" at bounding box center [1373, 27] width 16 height 16
click at [1385, 62] on link "Profile" at bounding box center [1405, 64] width 87 height 31
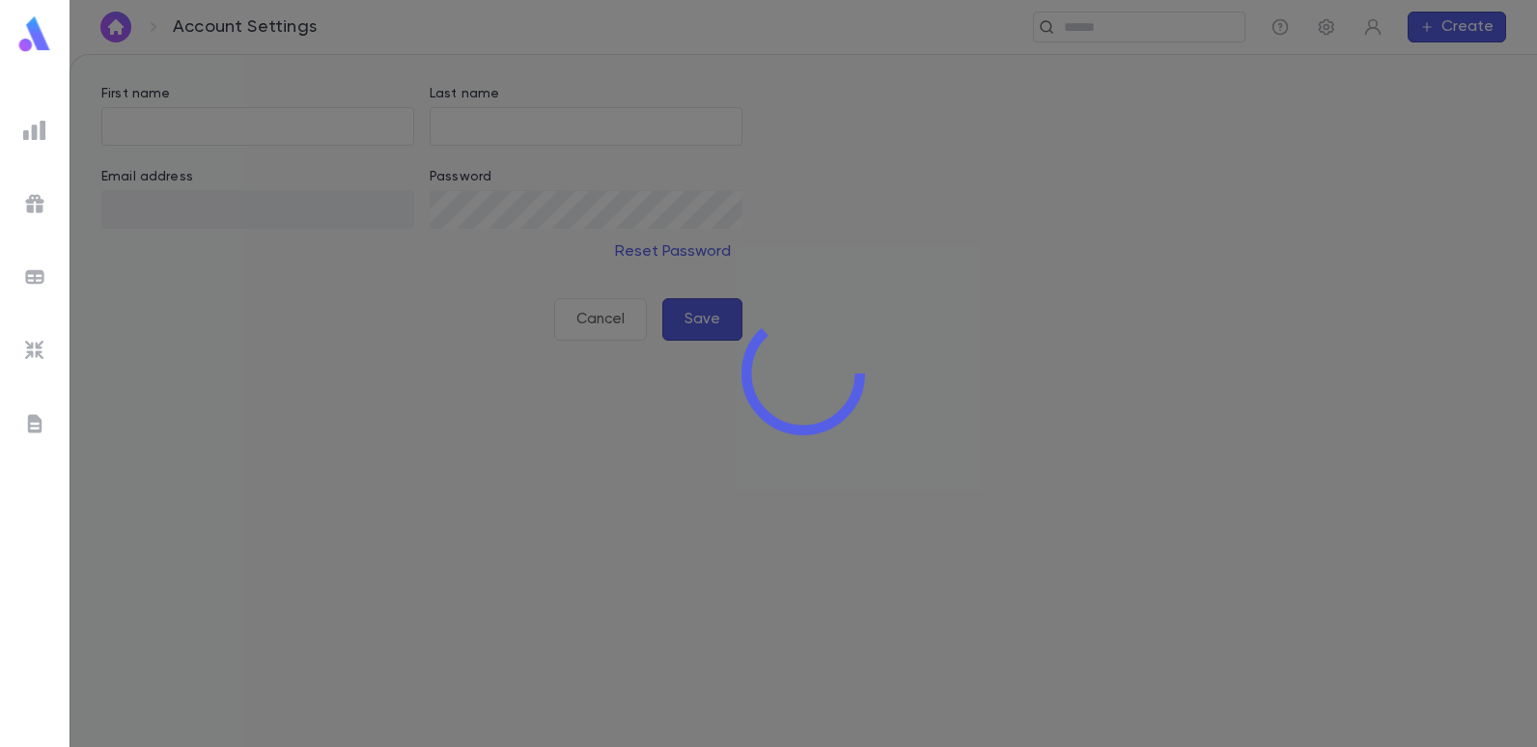
type input "******"
type input "**********"
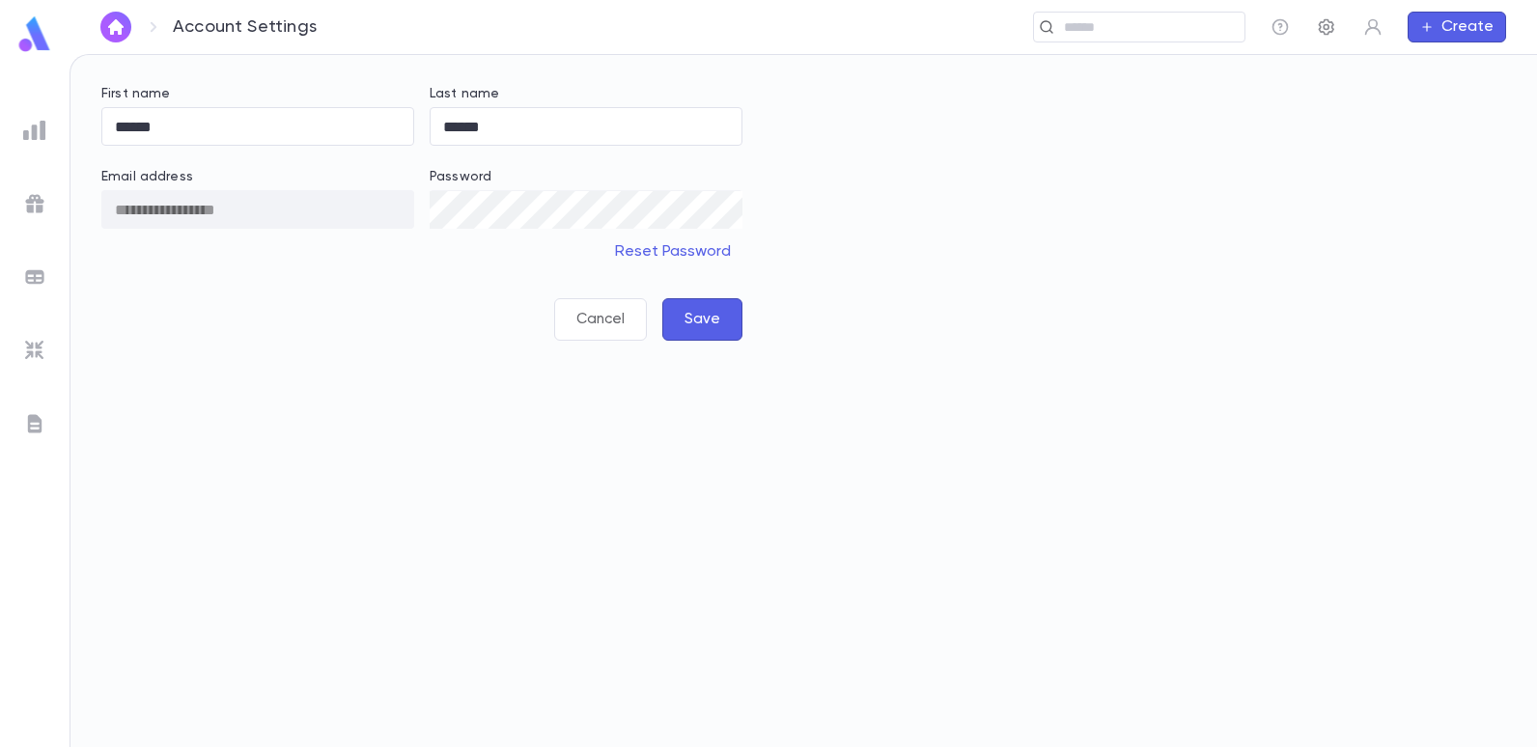
click at [1328, 27] on icon "button" at bounding box center [1326, 27] width 15 height 16
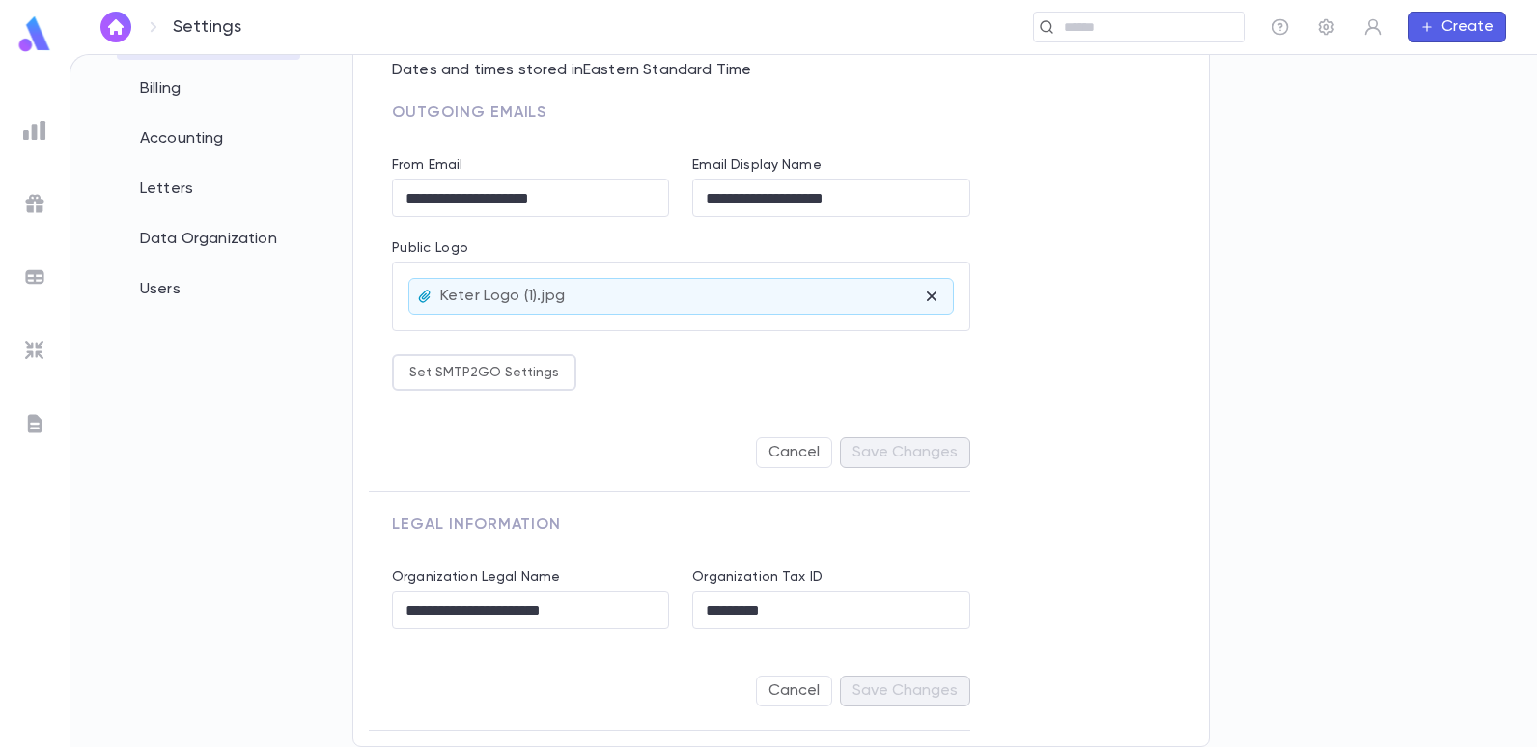
scroll to position [171, 0]
click at [182, 291] on div "Users" at bounding box center [208, 289] width 183 height 42
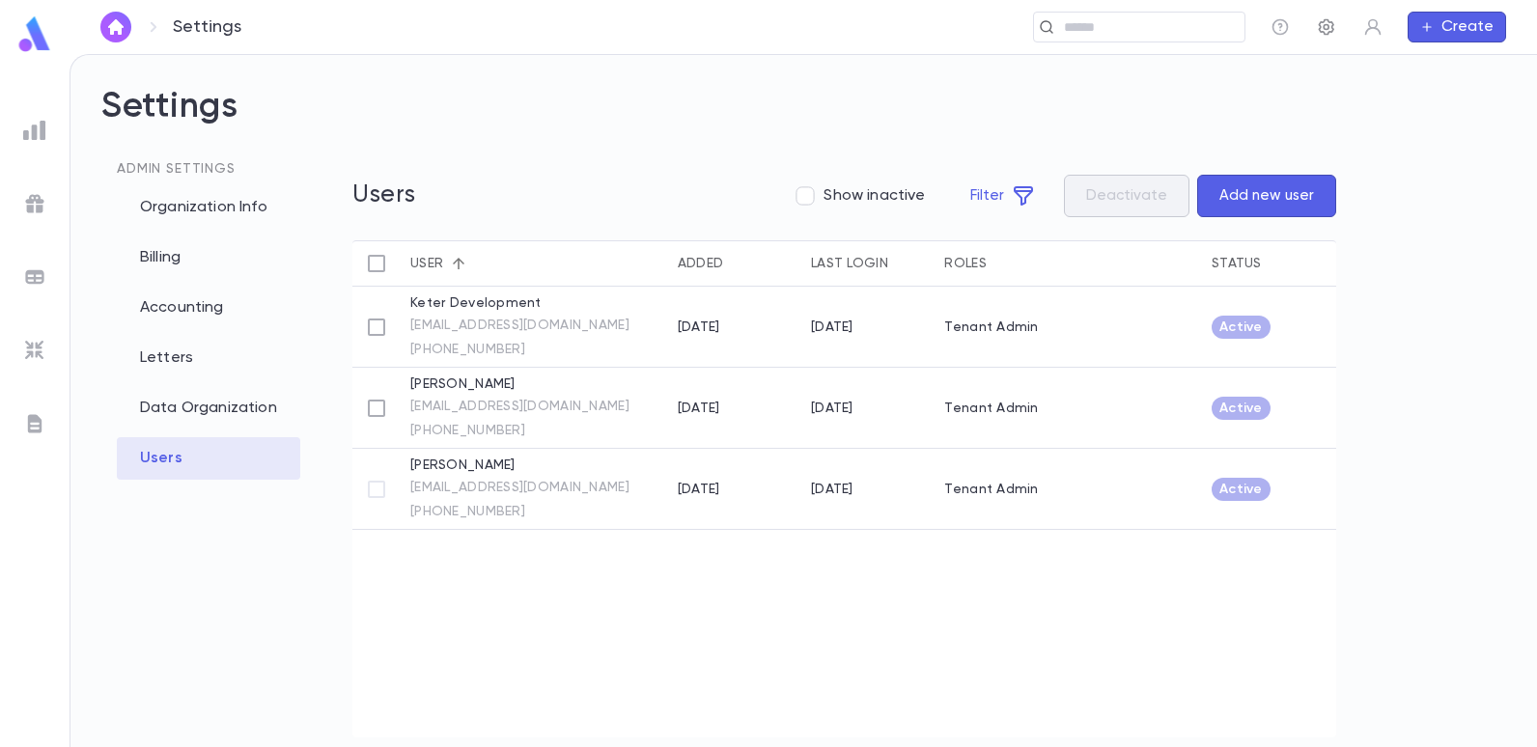
click at [1321, 26] on icon "button" at bounding box center [1326, 27] width 15 height 16
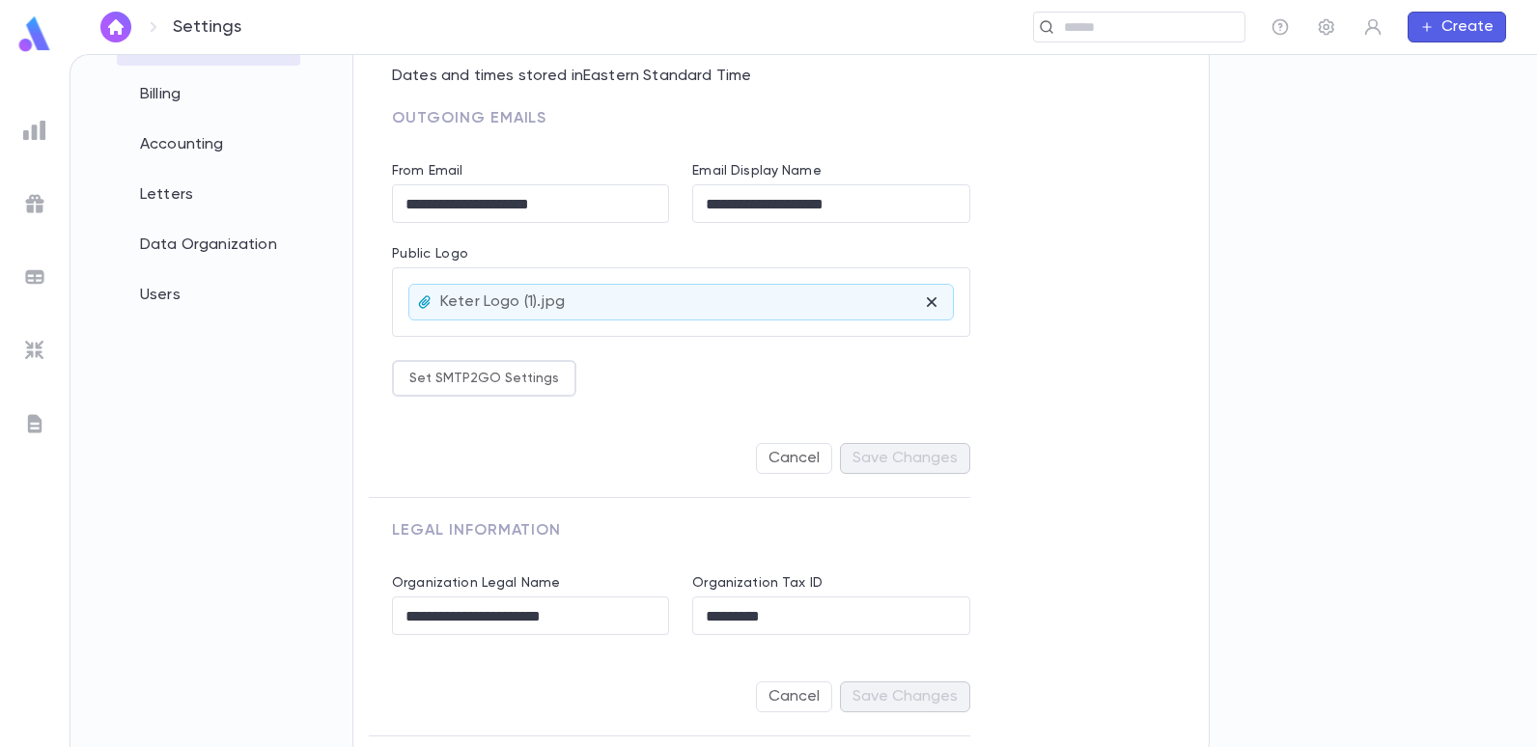
scroll to position [171, 0]
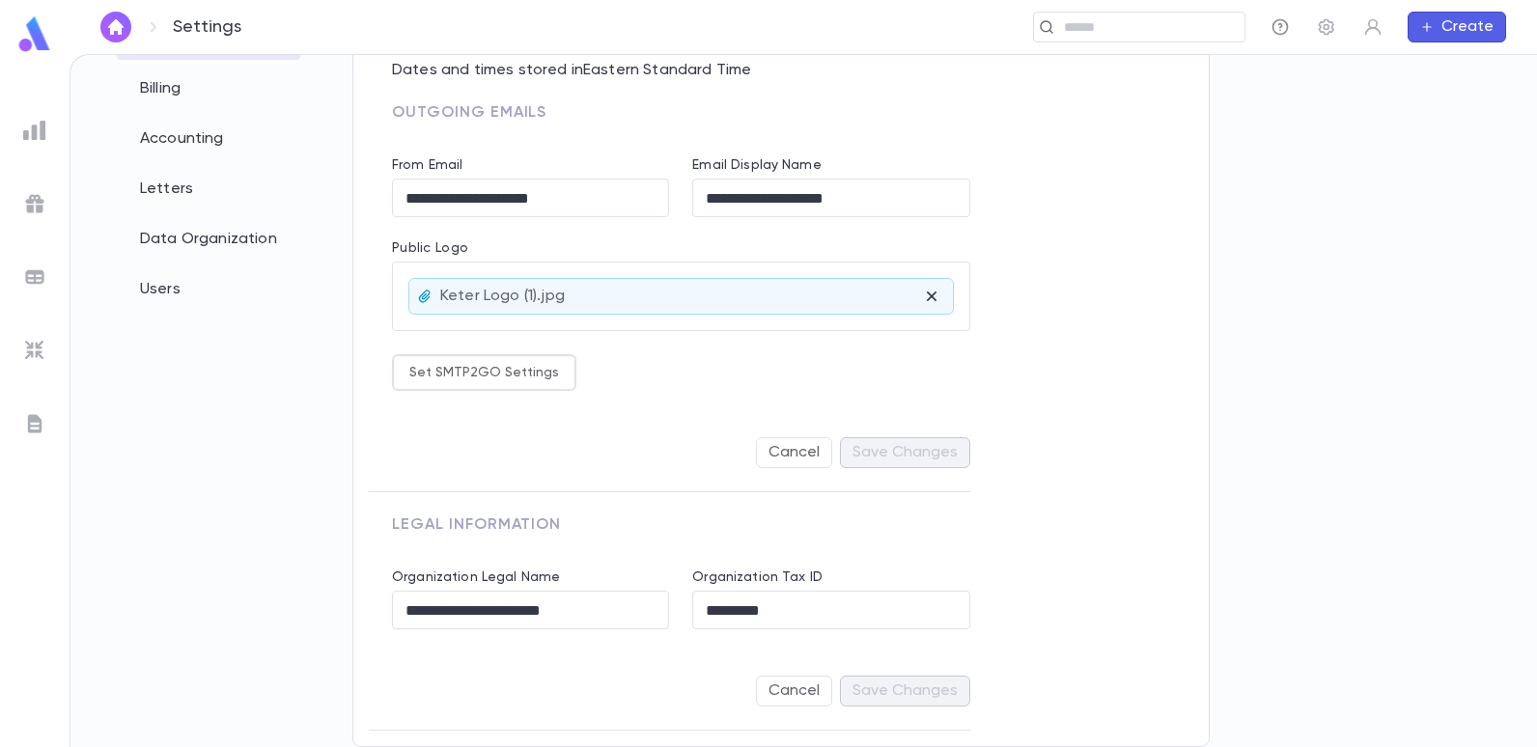
click at [1284, 23] on icon "button" at bounding box center [1279, 26] width 19 height 19
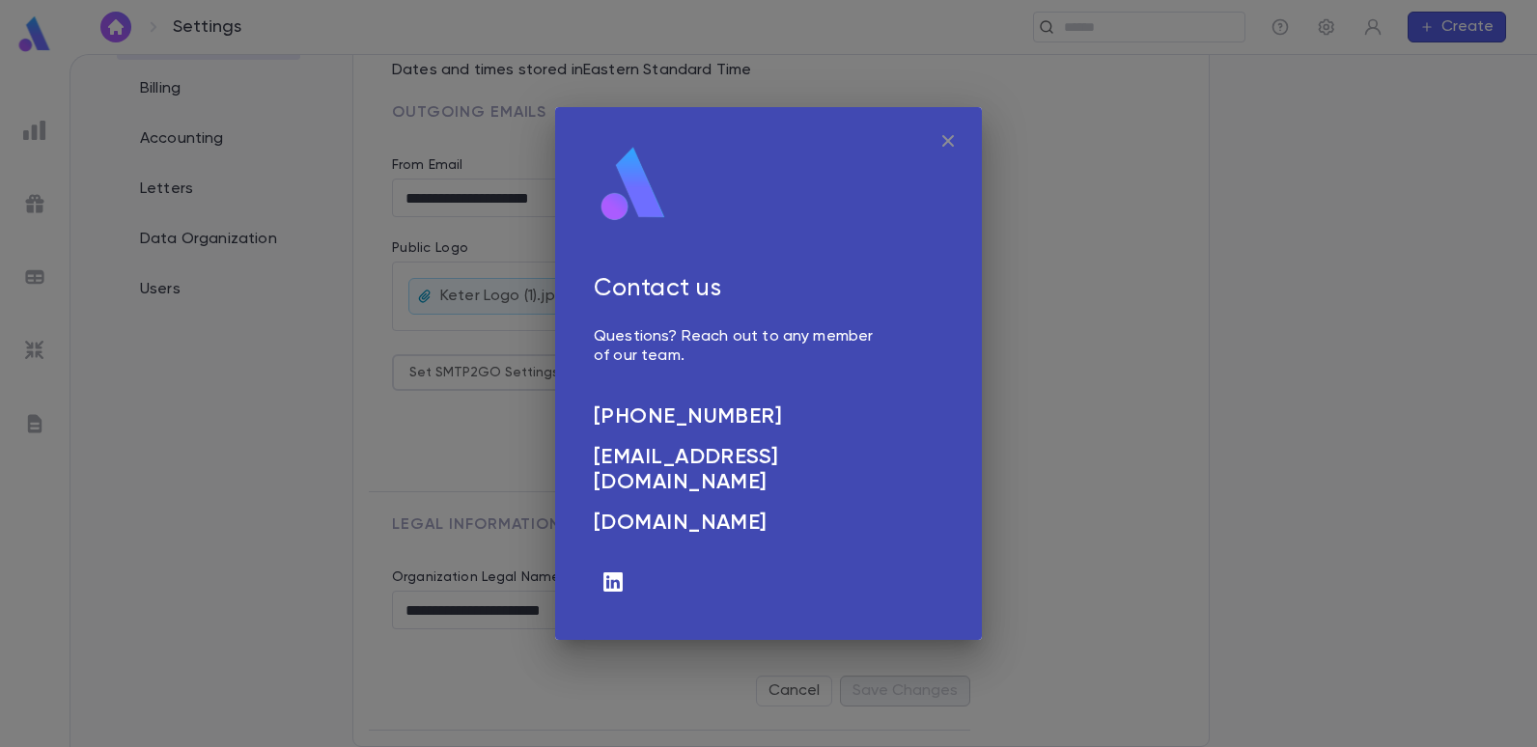
click at [953, 139] on icon "button" at bounding box center [947, 140] width 23 height 23
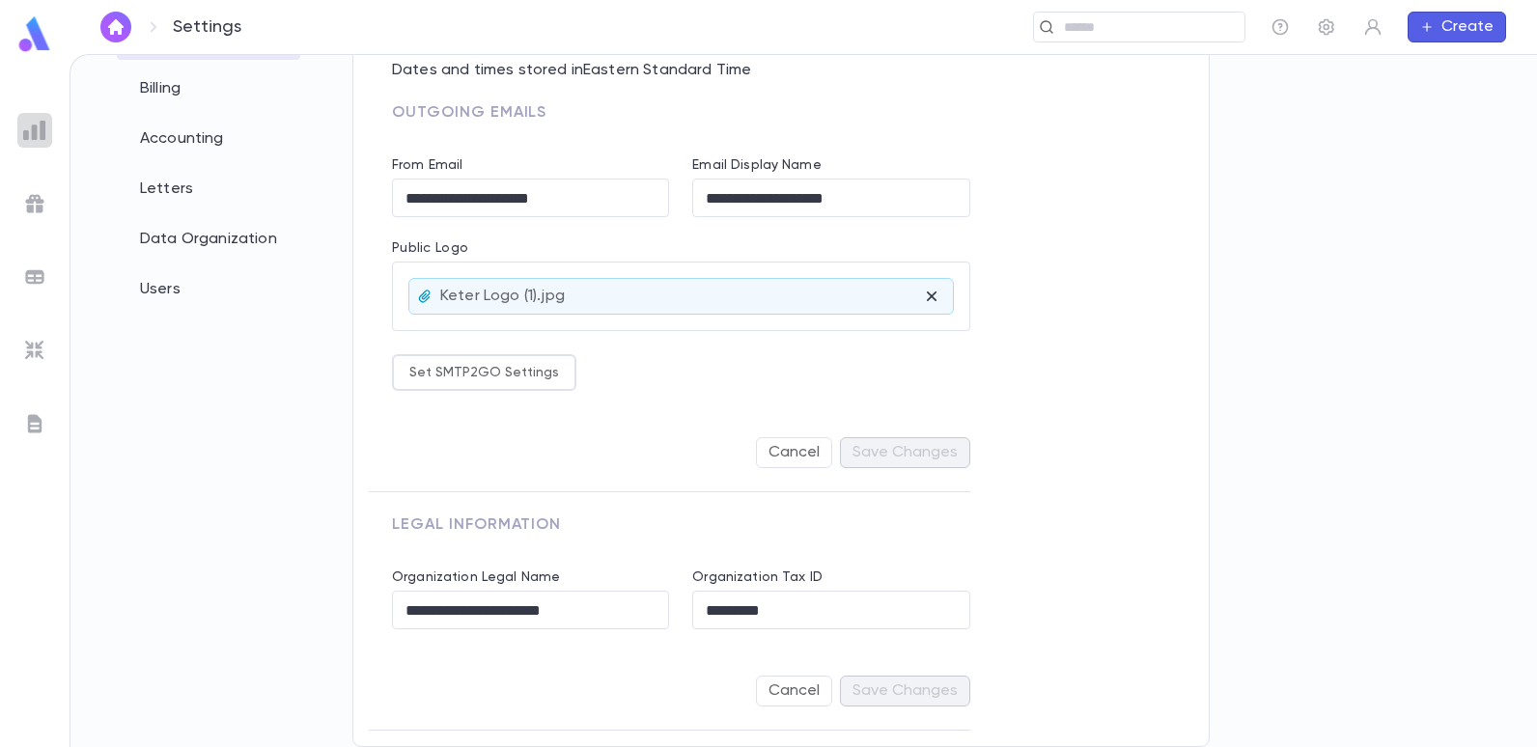
click at [44, 123] on img at bounding box center [34, 130] width 23 height 23
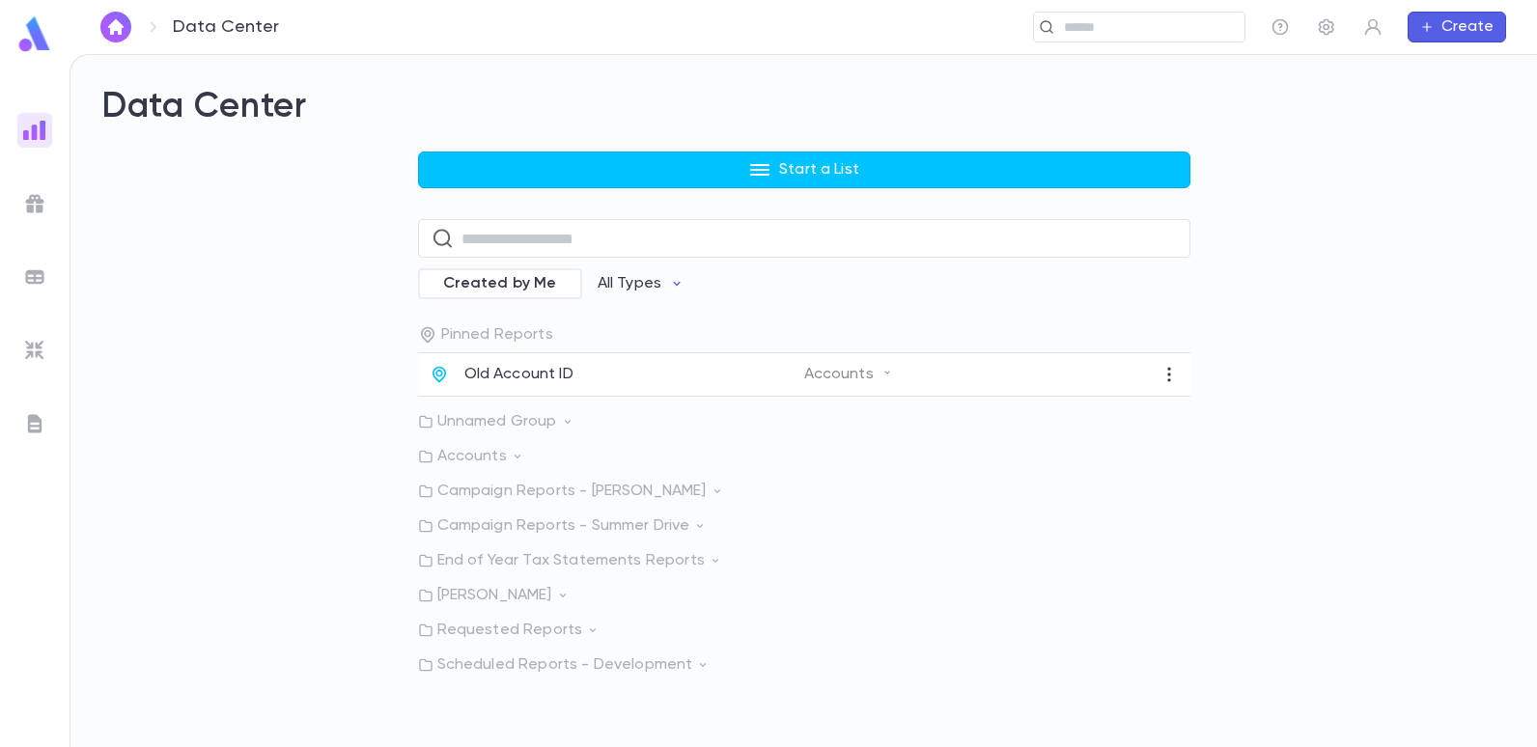
click at [30, 141] on div at bounding box center [34, 130] width 35 height 35
click at [1147, 16] on div "​" at bounding box center [1139, 27] width 212 height 31
click at [551, 18] on input "text" at bounding box center [773, 27] width 870 height 18
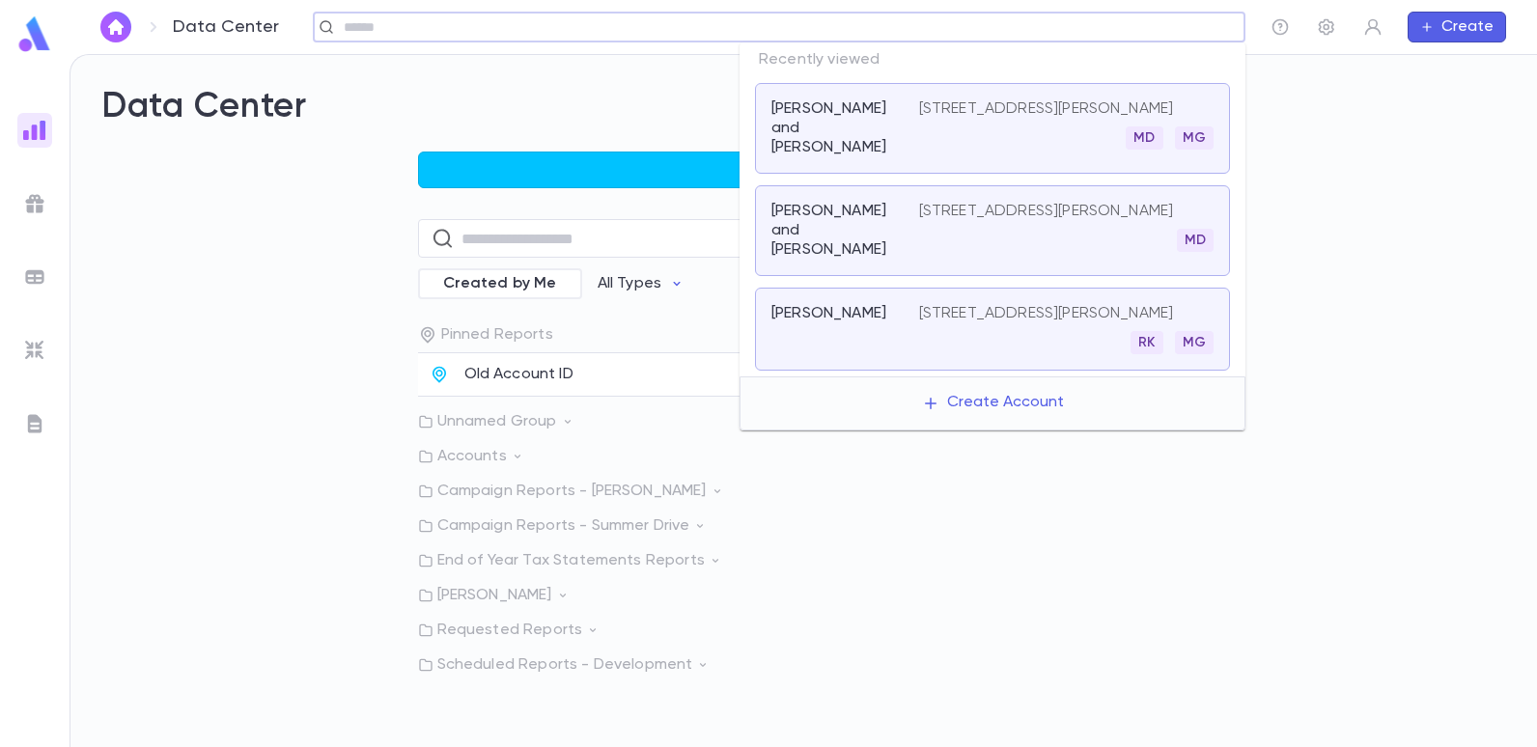
click at [1088, 22] on input "text" at bounding box center [773, 27] width 870 height 18
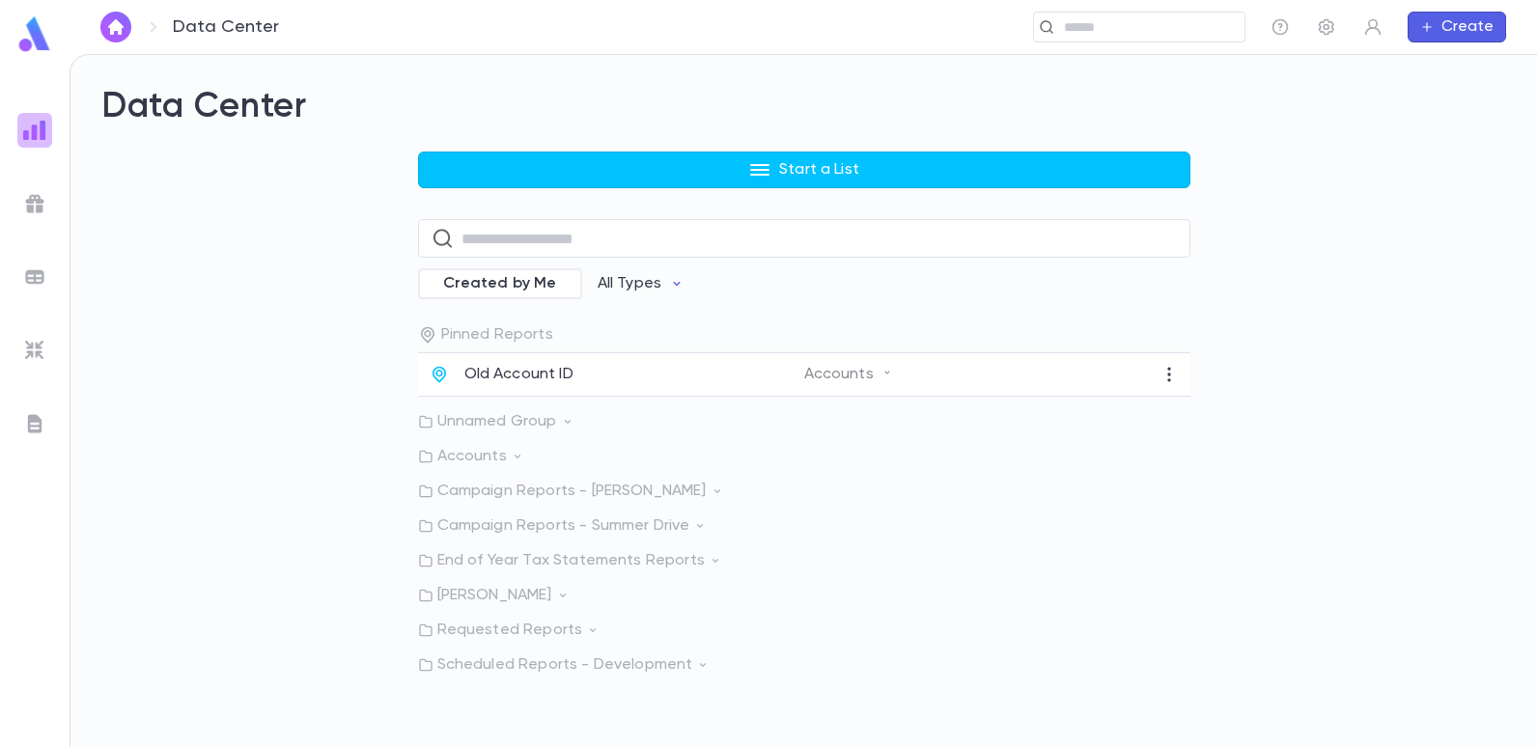
click at [45, 135] on img at bounding box center [34, 130] width 23 height 23
click at [29, 130] on img at bounding box center [34, 130] width 23 height 23
click at [514, 367] on p "Old Account ID" at bounding box center [518, 374] width 109 height 19
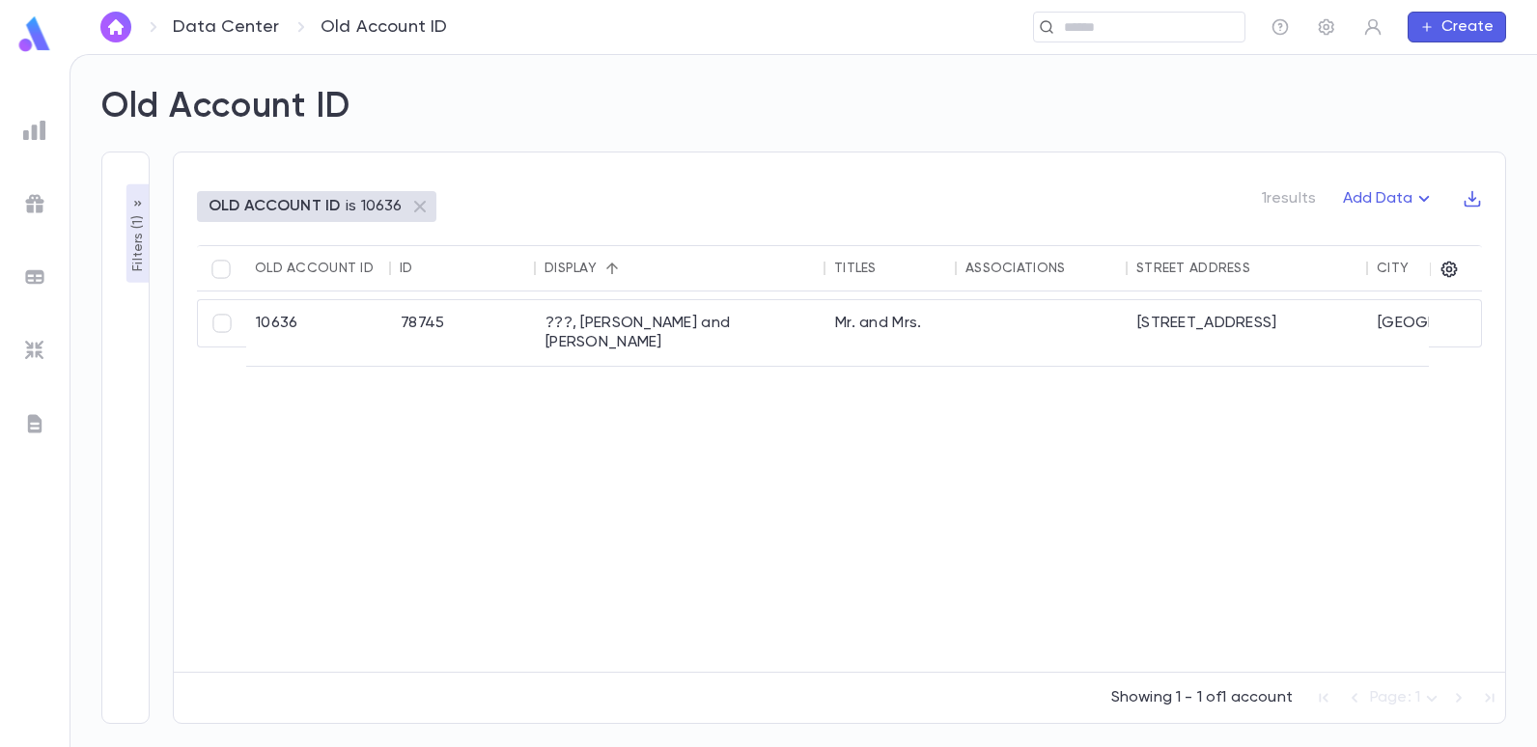
click at [137, 254] on p "Filters ( 1 )" at bounding box center [137, 241] width 19 height 60
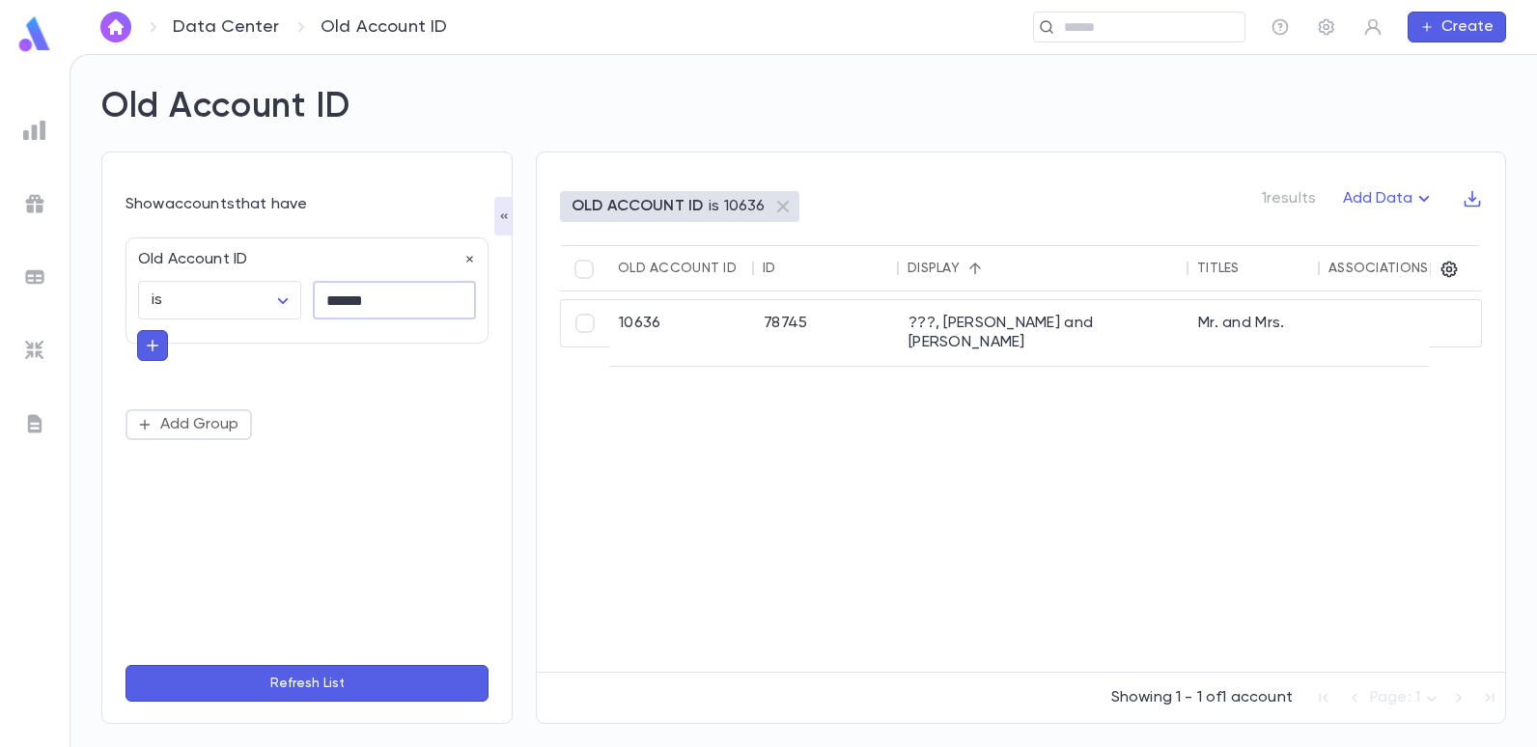
click at [384, 301] on input "******" at bounding box center [394, 301] width 163 height 38
type input "*"
type input "*****"
click at [126, 665] on button "Refresh List" at bounding box center [307, 683] width 363 height 37
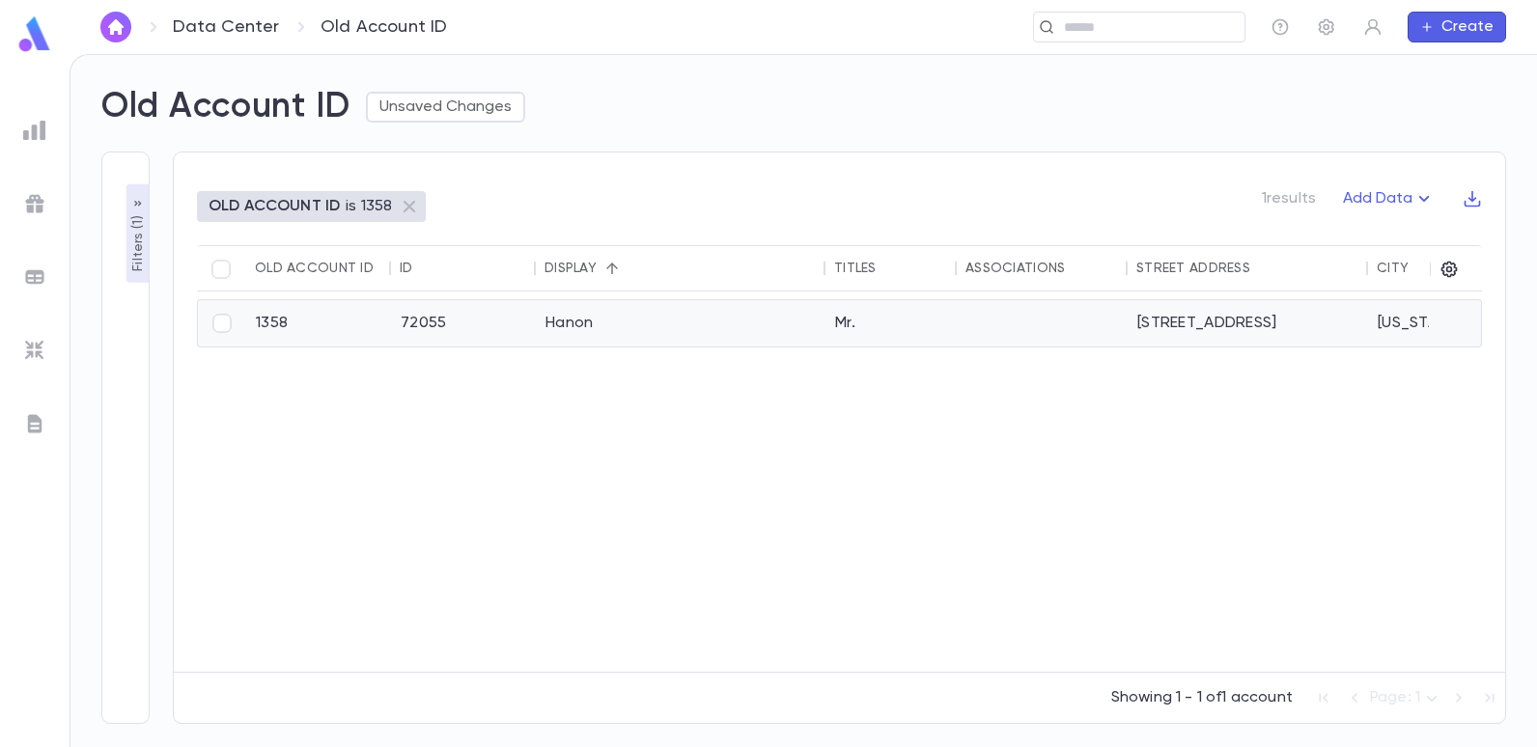
click at [542, 312] on div "Hanon" at bounding box center [681, 323] width 290 height 46
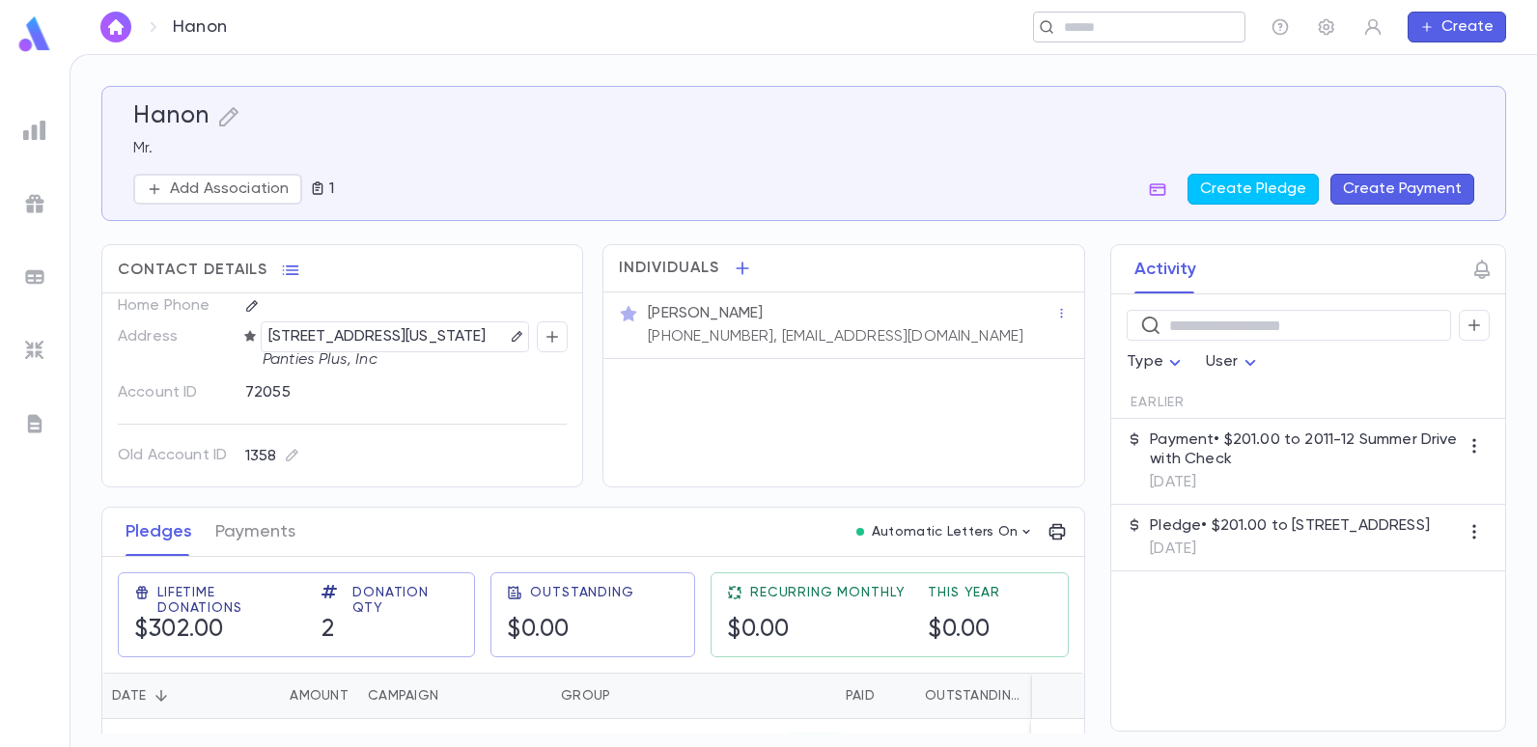
click at [1089, 30] on input "text" at bounding box center [1147, 27] width 179 height 18
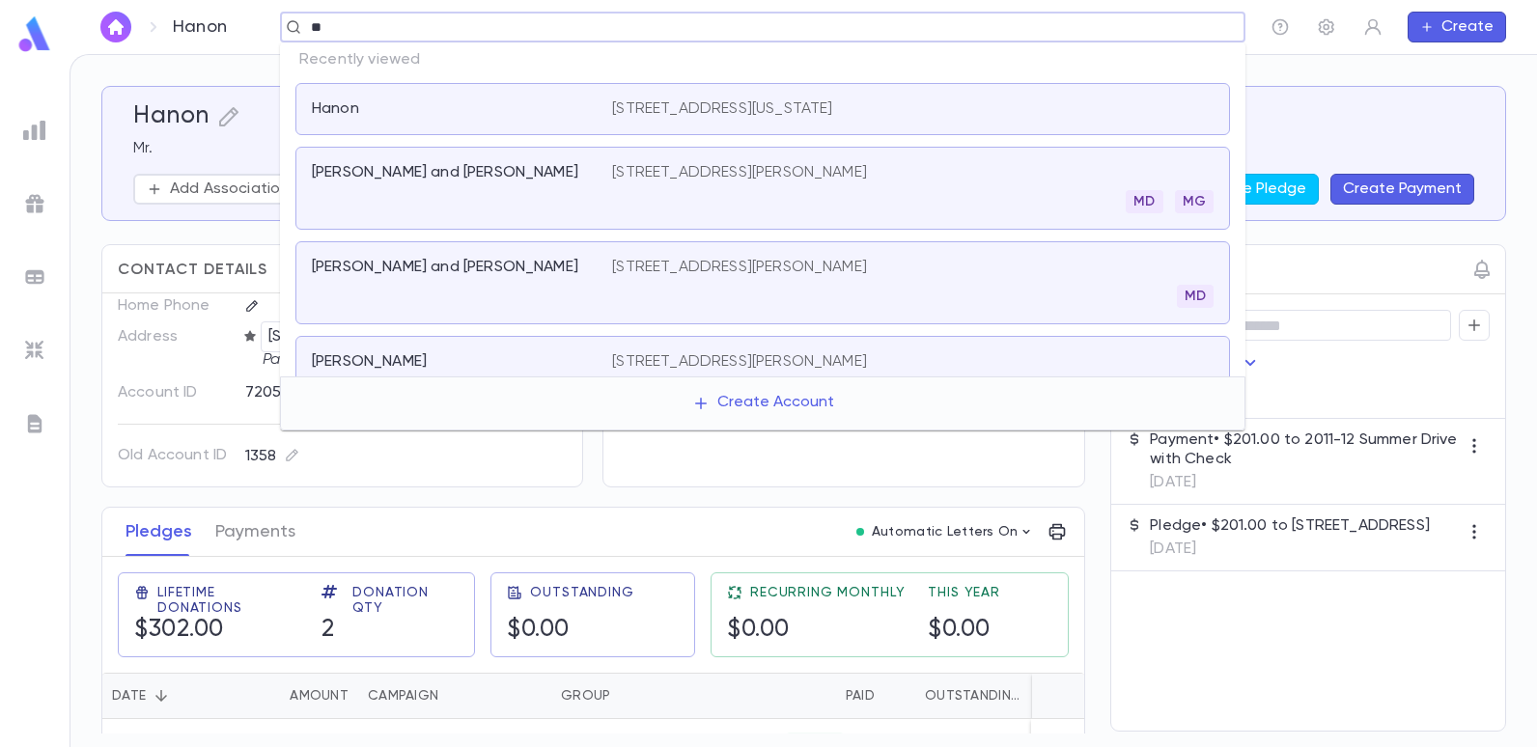
type input "*"
type input "**********"
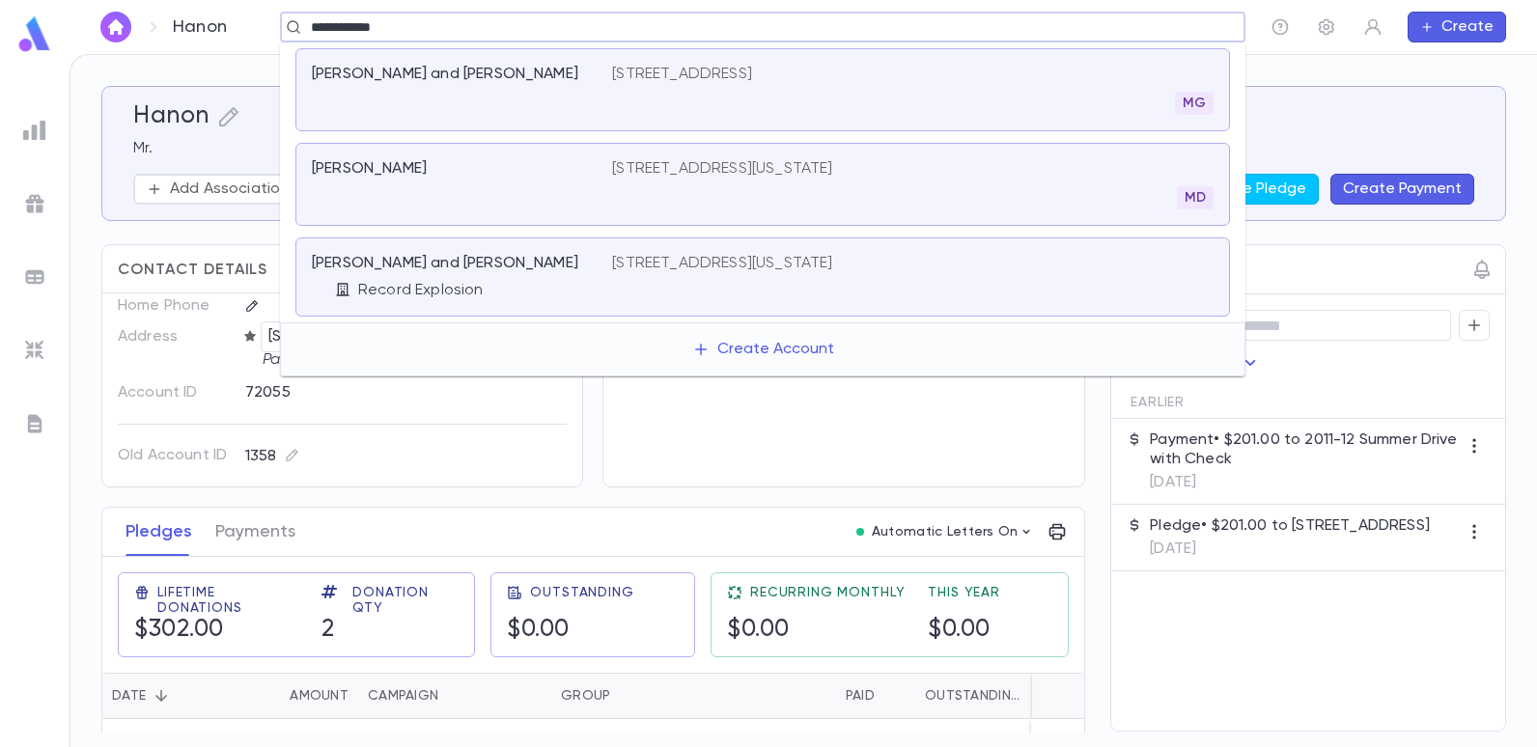
click at [633, 175] on p "[STREET_ADDRESS][US_STATE]" at bounding box center [722, 168] width 220 height 19
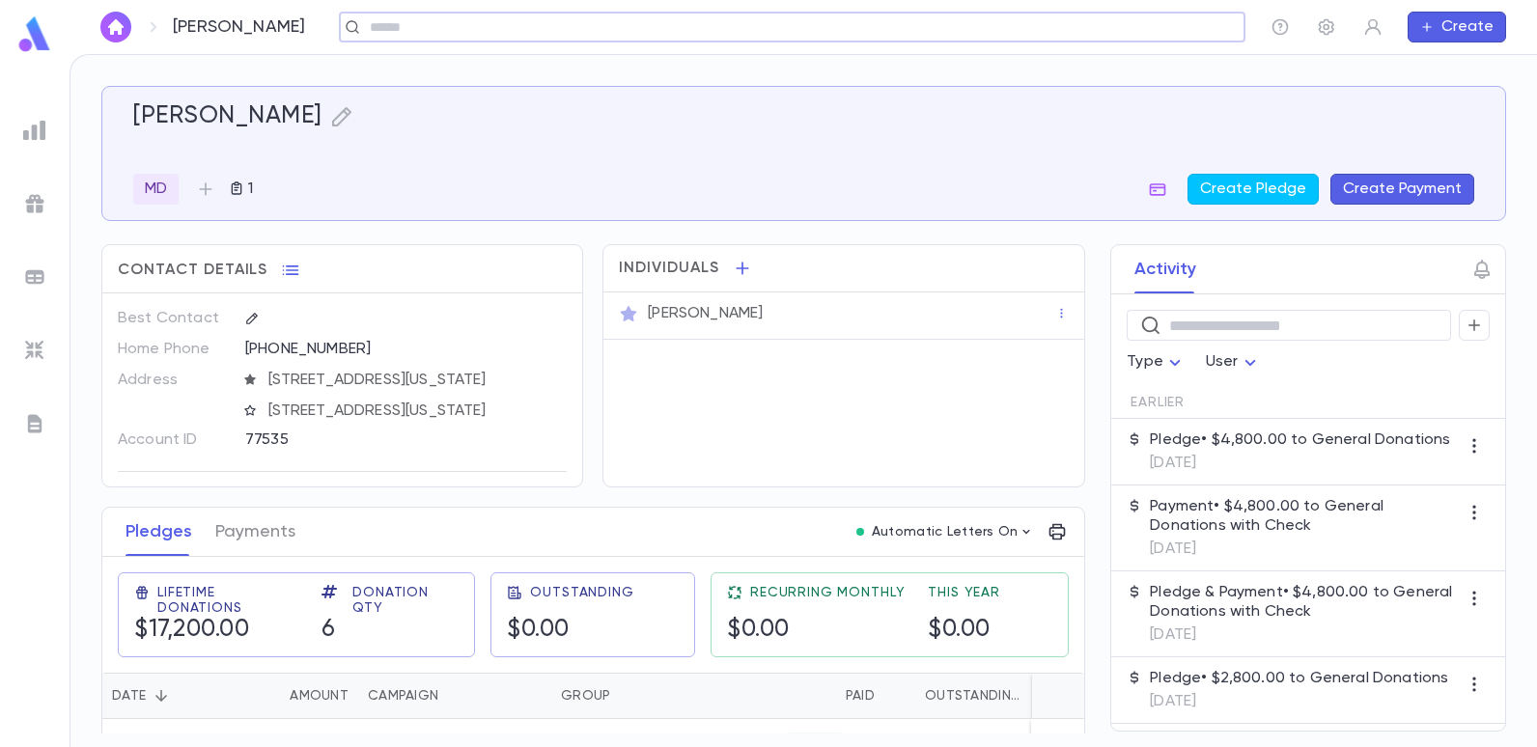
click at [641, 14] on div "​" at bounding box center [792, 27] width 906 height 31
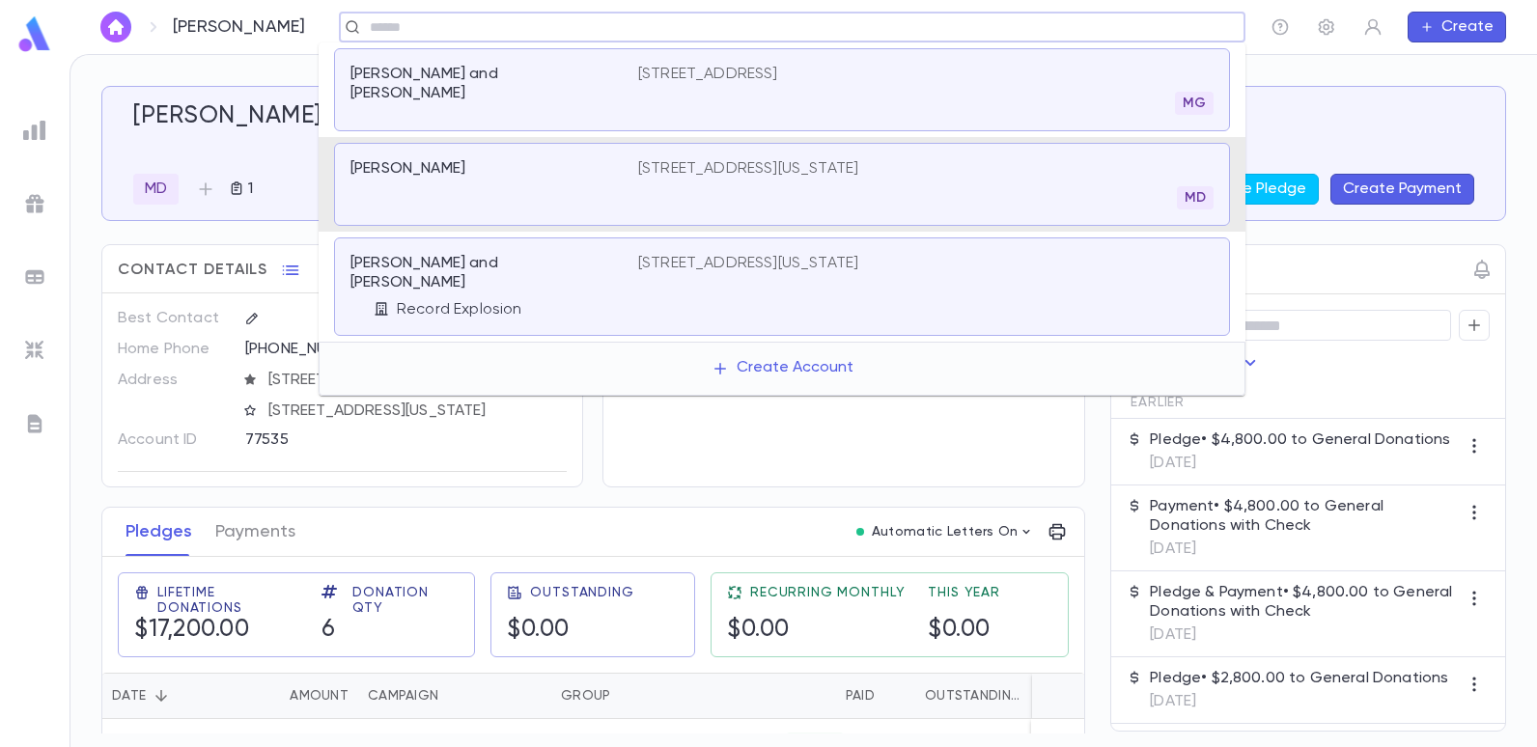
click at [641, 22] on input "text" at bounding box center [786, 27] width 844 height 18
click at [706, 78] on p "7 Bridle Drive, West Long Branch NJ 07764" at bounding box center [708, 74] width 140 height 19
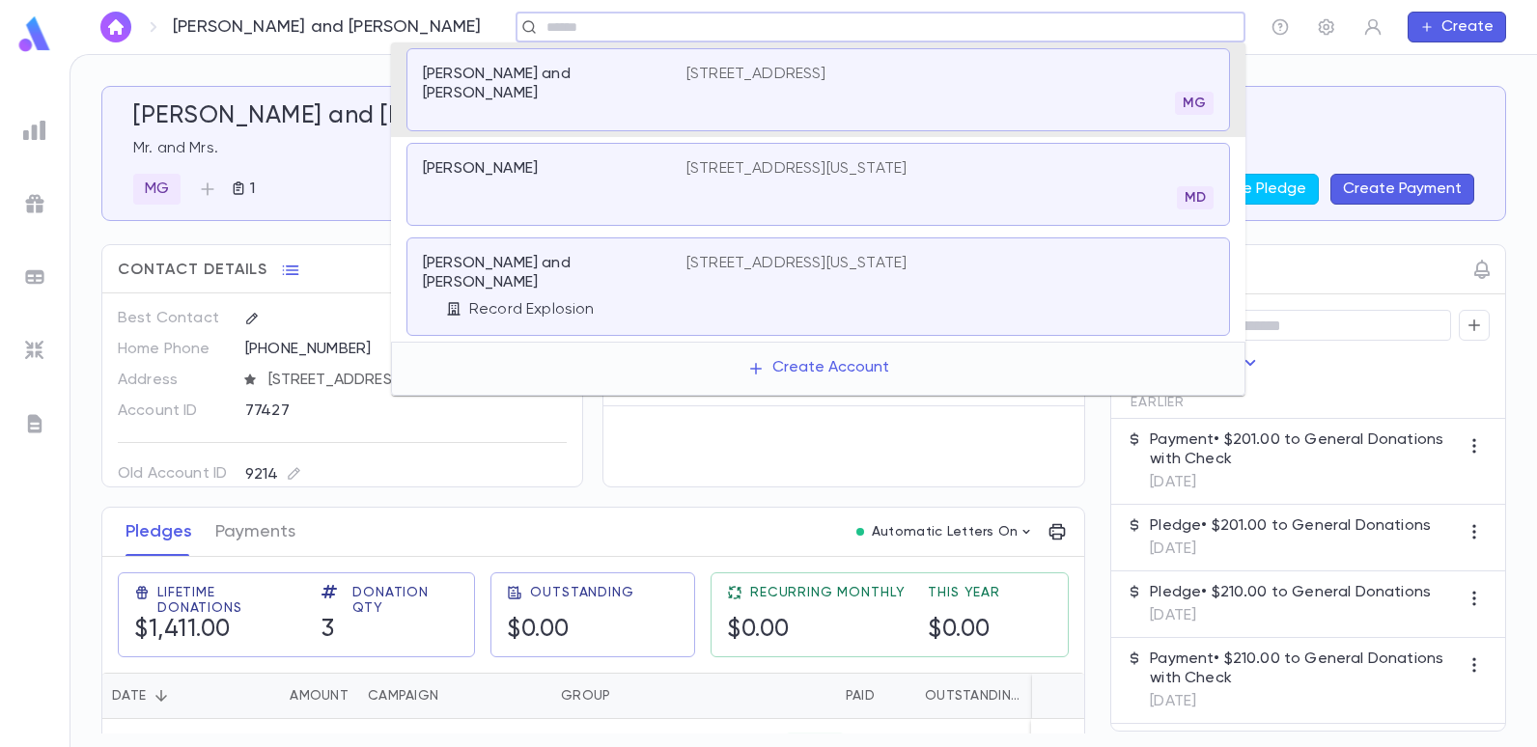
click at [679, 30] on input "text" at bounding box center [874, 27] width 667 height 18
click at [778, 157] on div "Mishan, Eddie 230 5th Avenue, Suite 800, New York NY 10001 MD" at bounding box center [817, 184] width 823 height 83
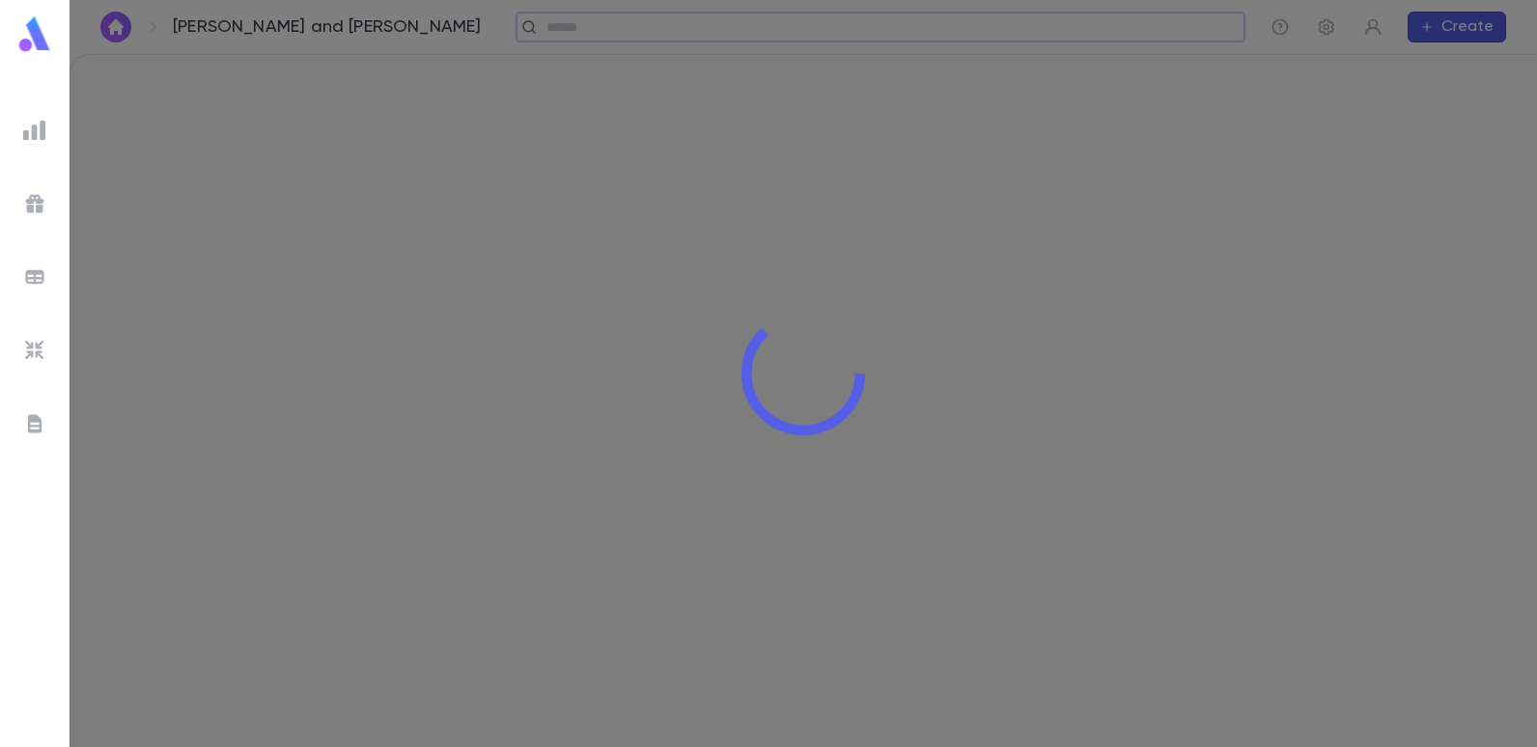
click at [778, 157] on div at bounding box center [803, 373] width 1467 height 747
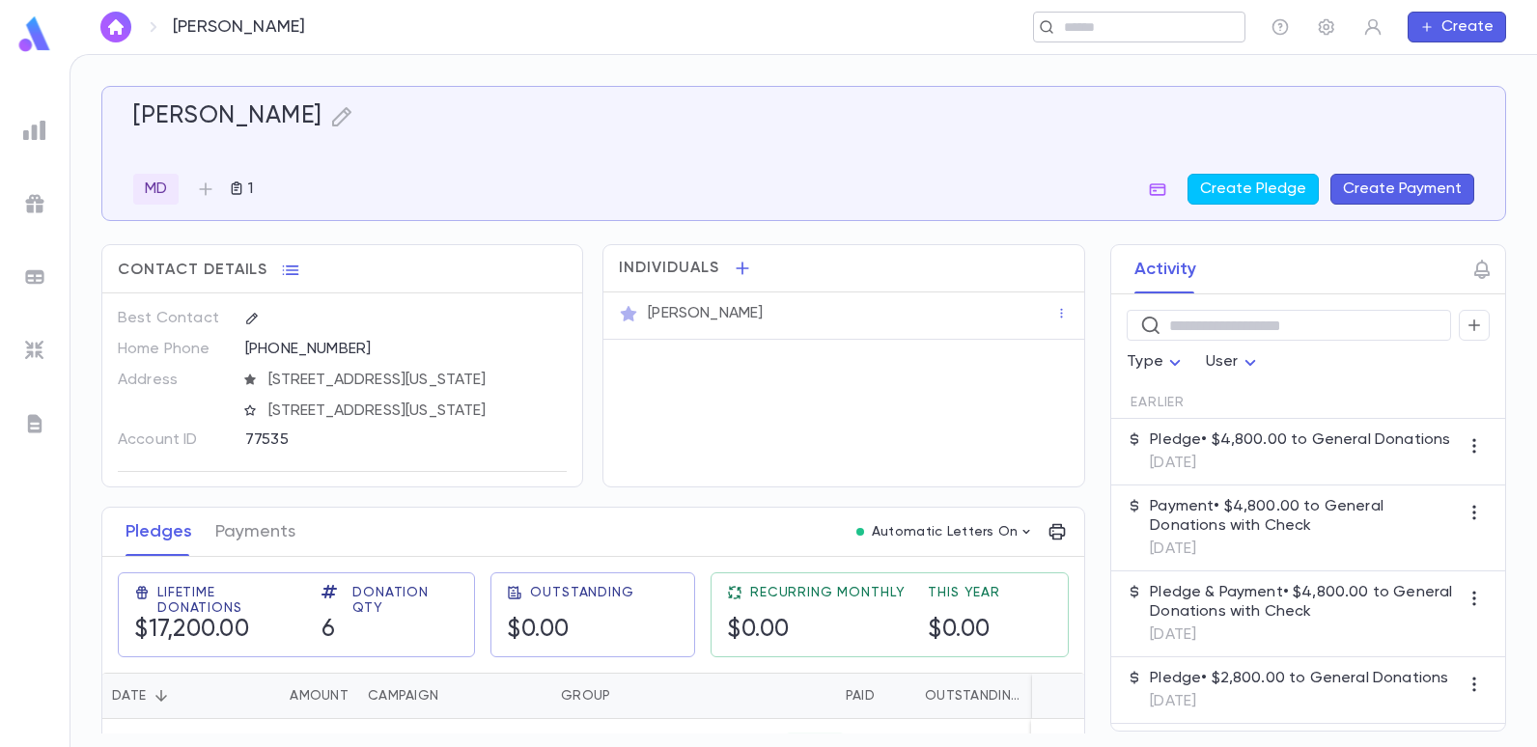
click at [1146, 31] on input "text" at bounding box center [1133, 27] width 150 height 18
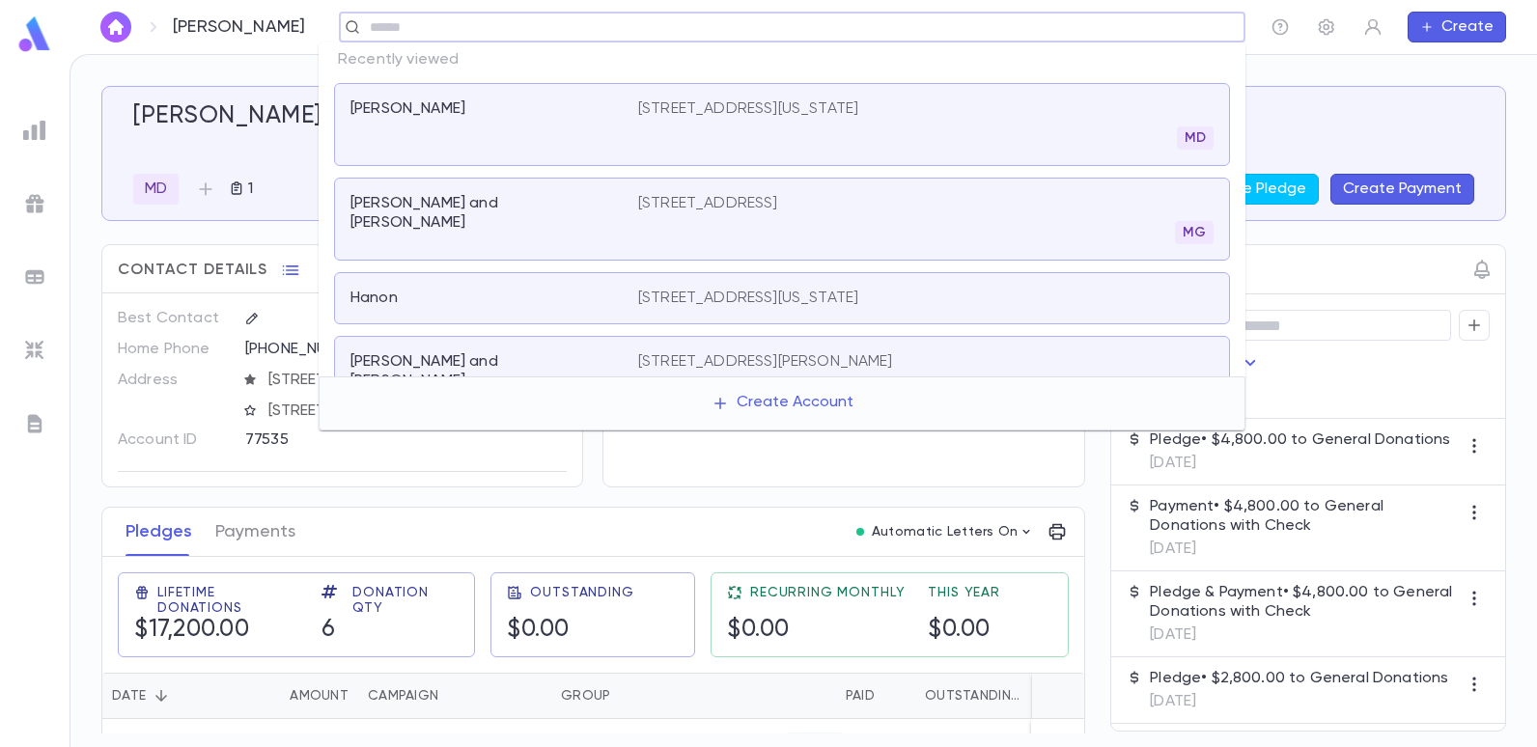
click at [1350, 378] on div "Earlier" at bounding box center [1308, 397] width 394 height 43
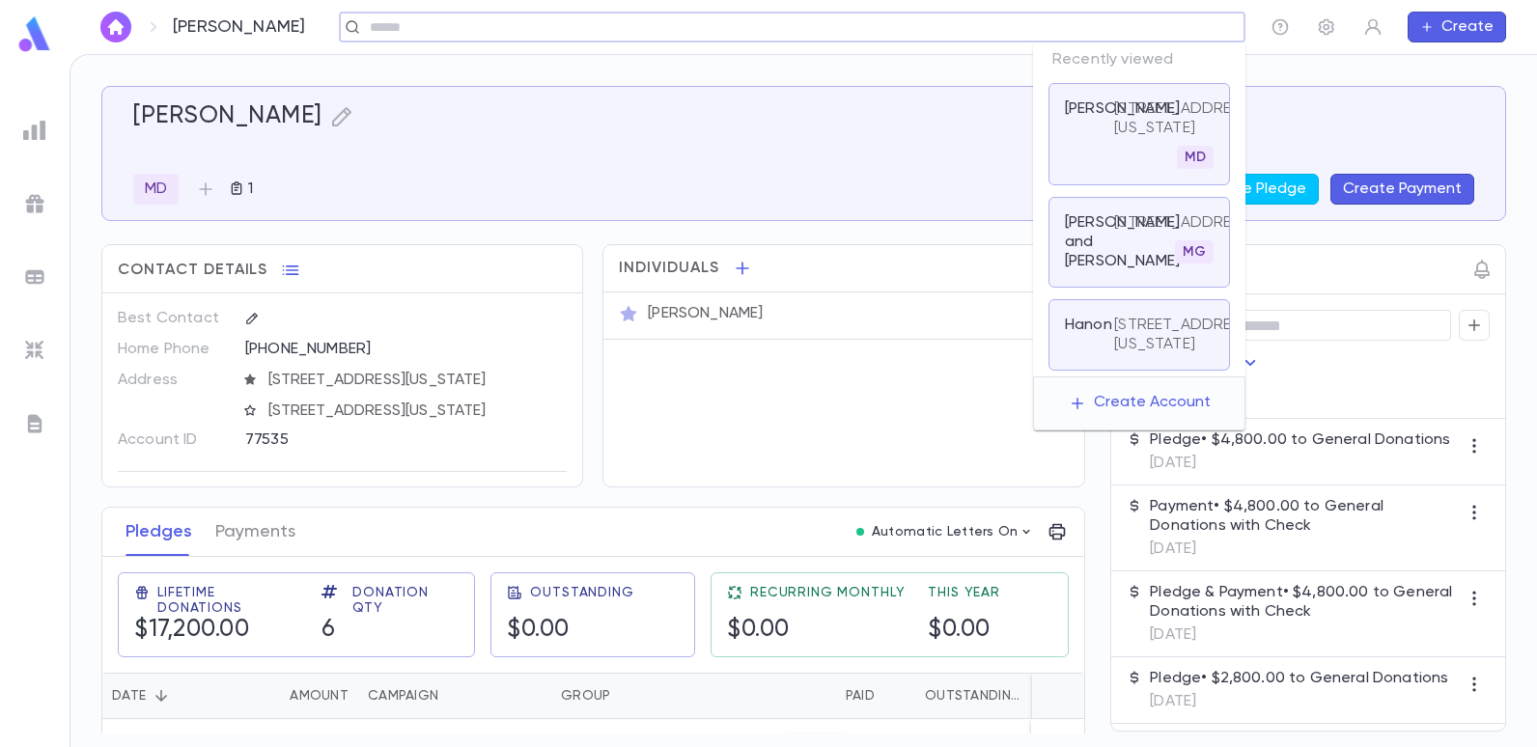
click at [1075, 28] on input "text" at bounding box center [786, 27] width 844 height 18
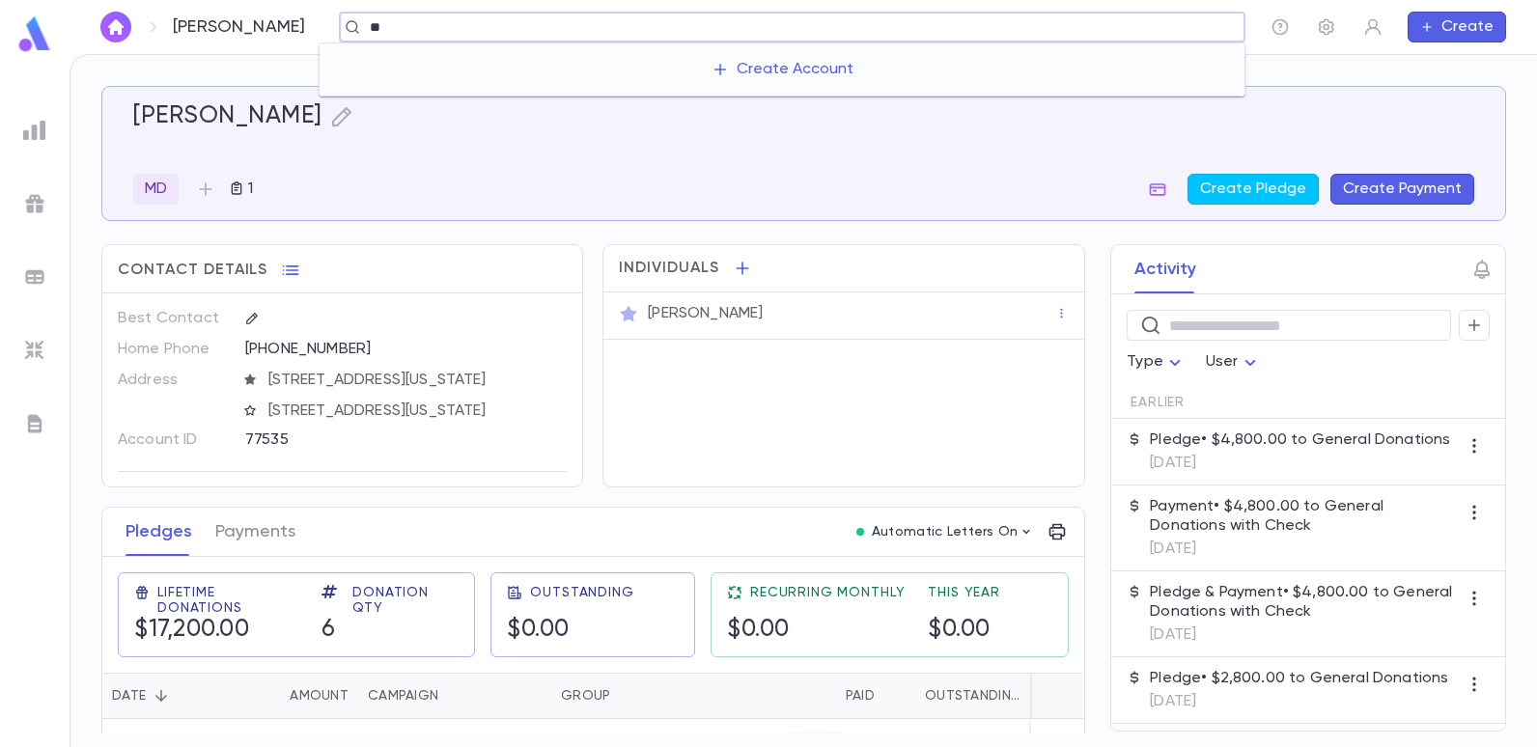
type input "*"
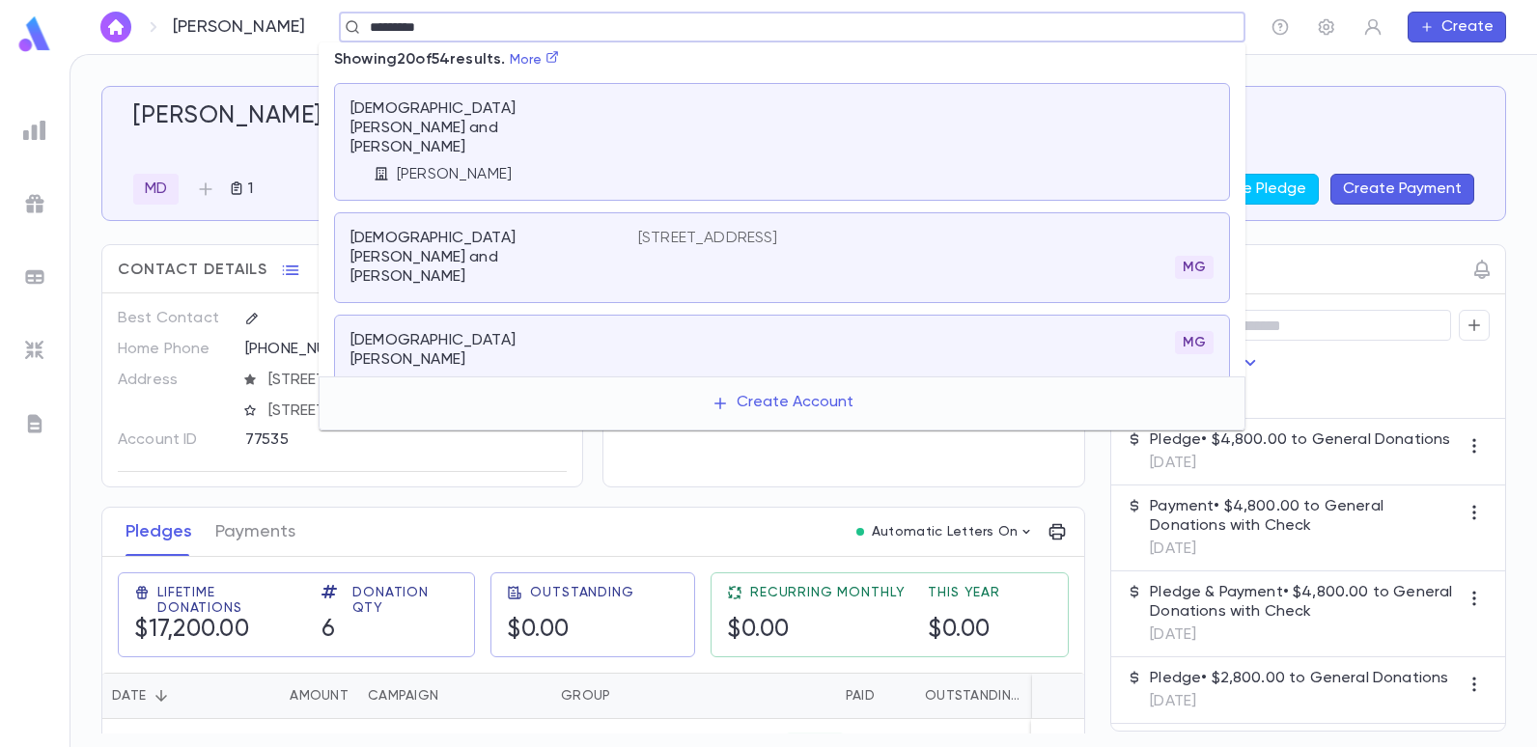
type input "*********"
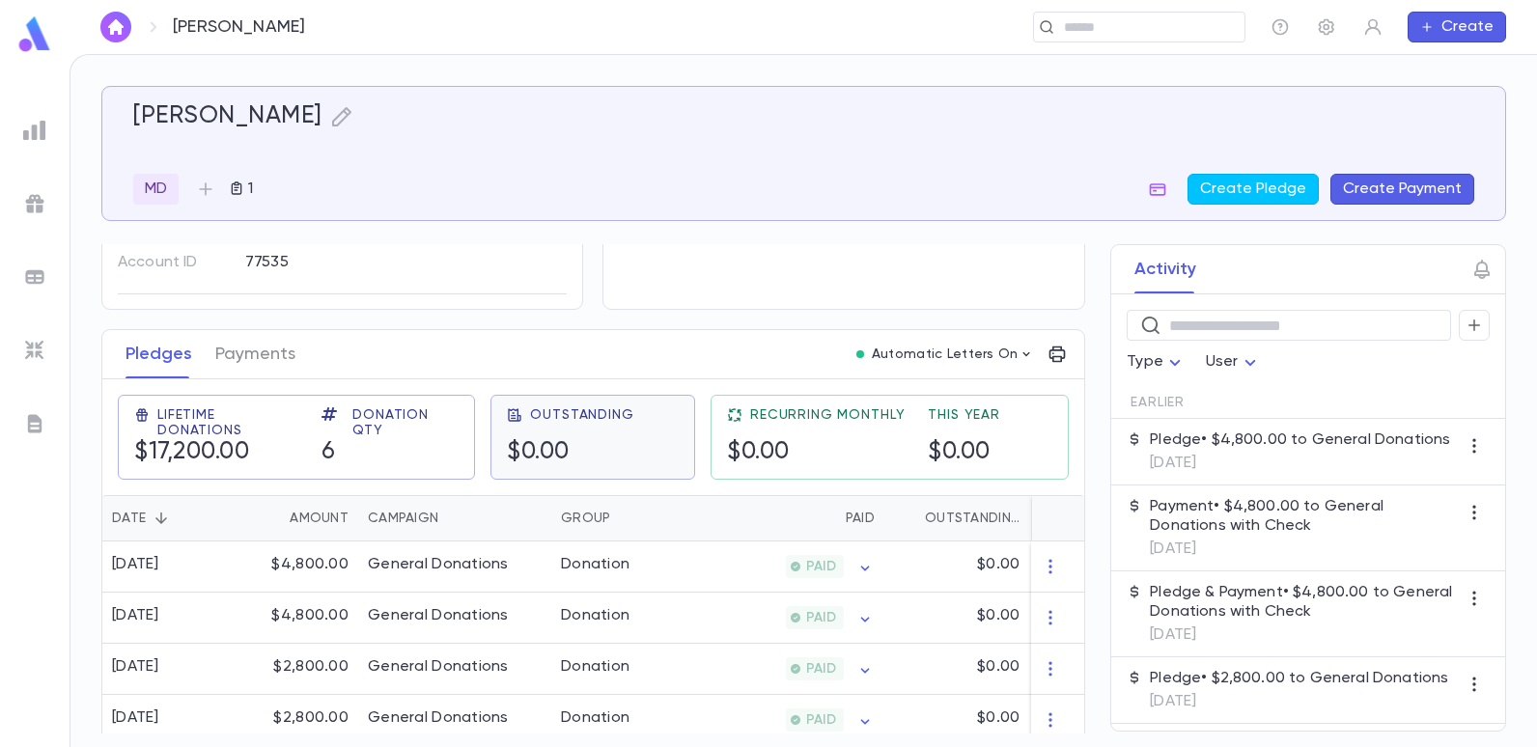
scroll to position [290, 0]
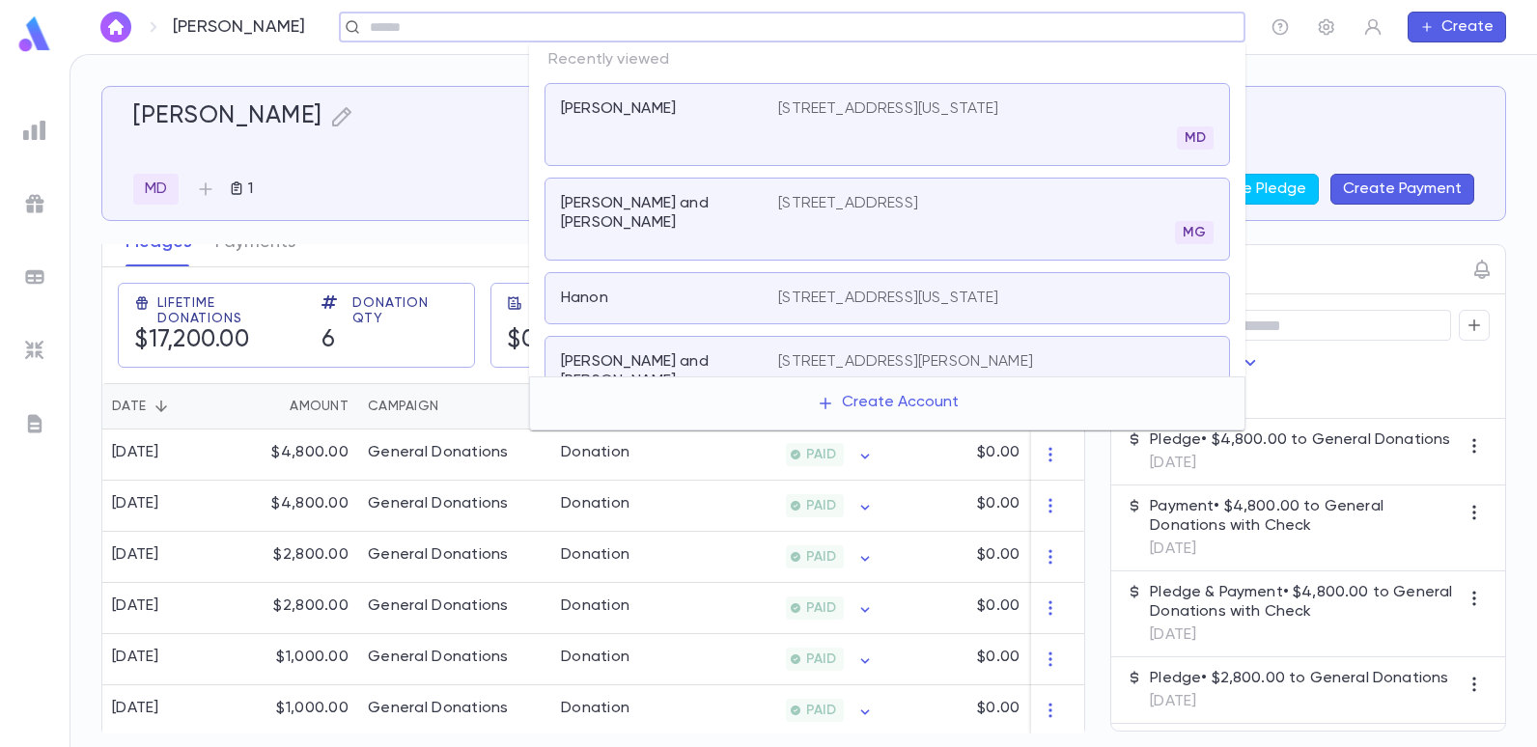
click at [1067, 30] on input "text" at bounding box center [800, 27] width 873 height 18
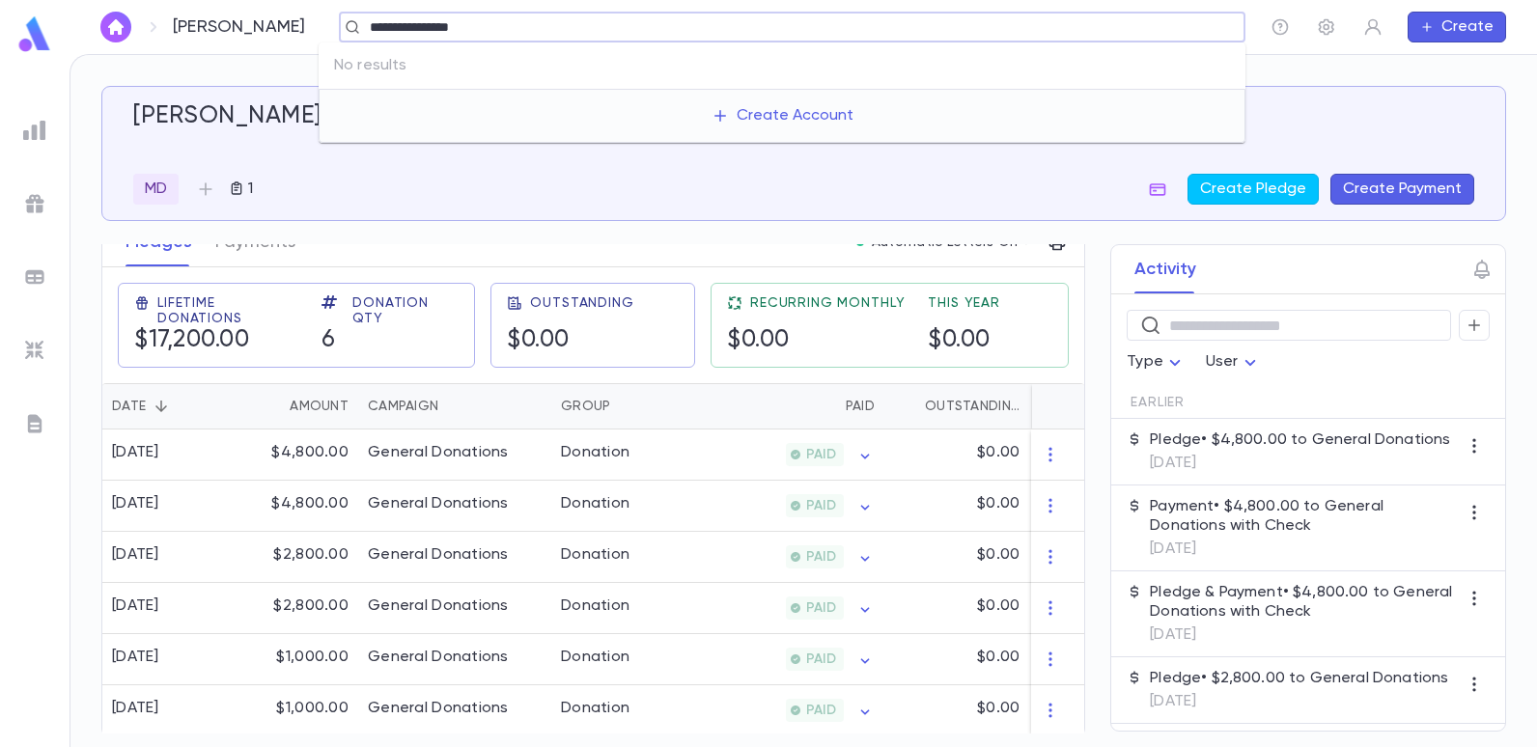
type input "**********"
click at [438, 175] on div "MD 1 Create Pledge Create Payment" at bounding box center [803, 189] width 1341 height 31
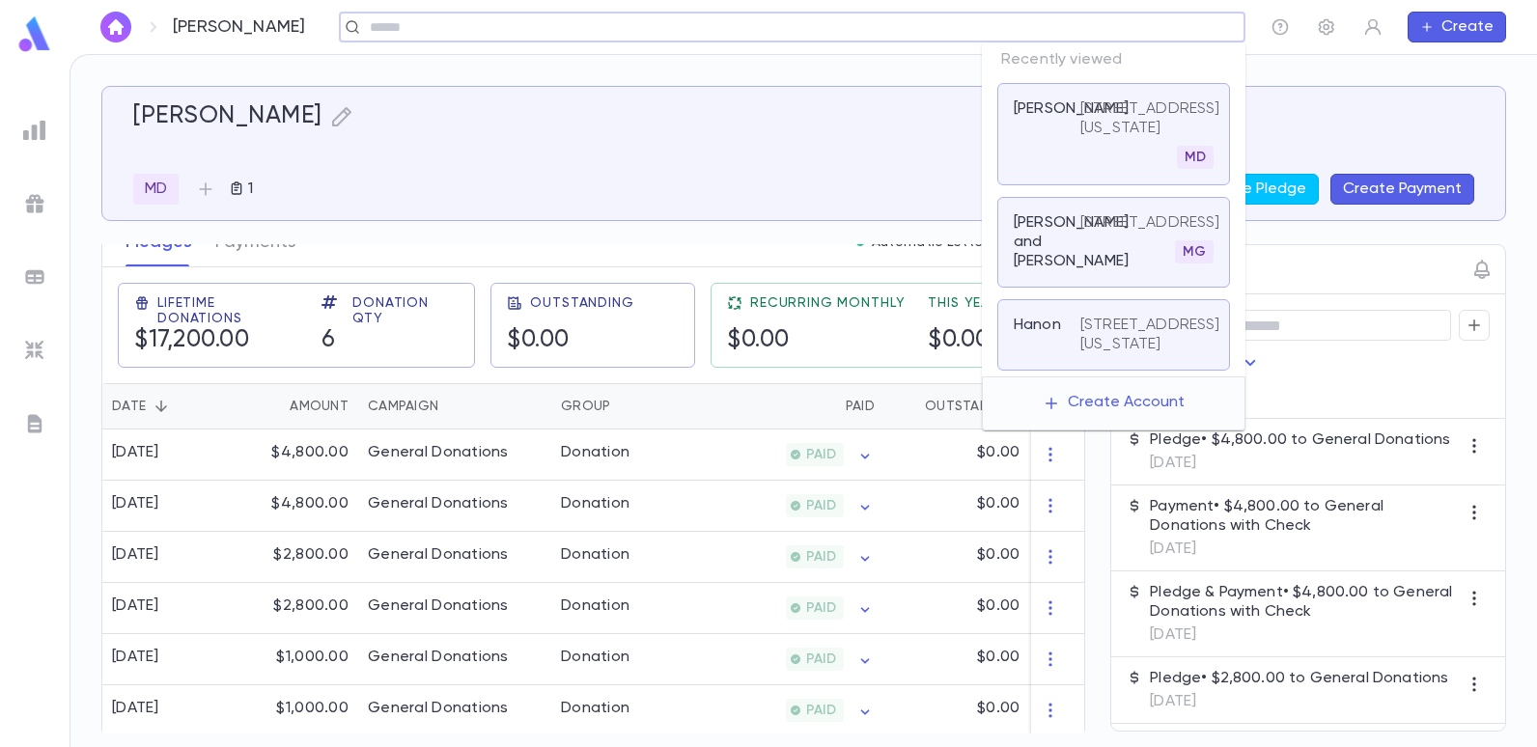
click at [1078, 23] on input "text" at bounding box center [800, 27] width 873 height 18
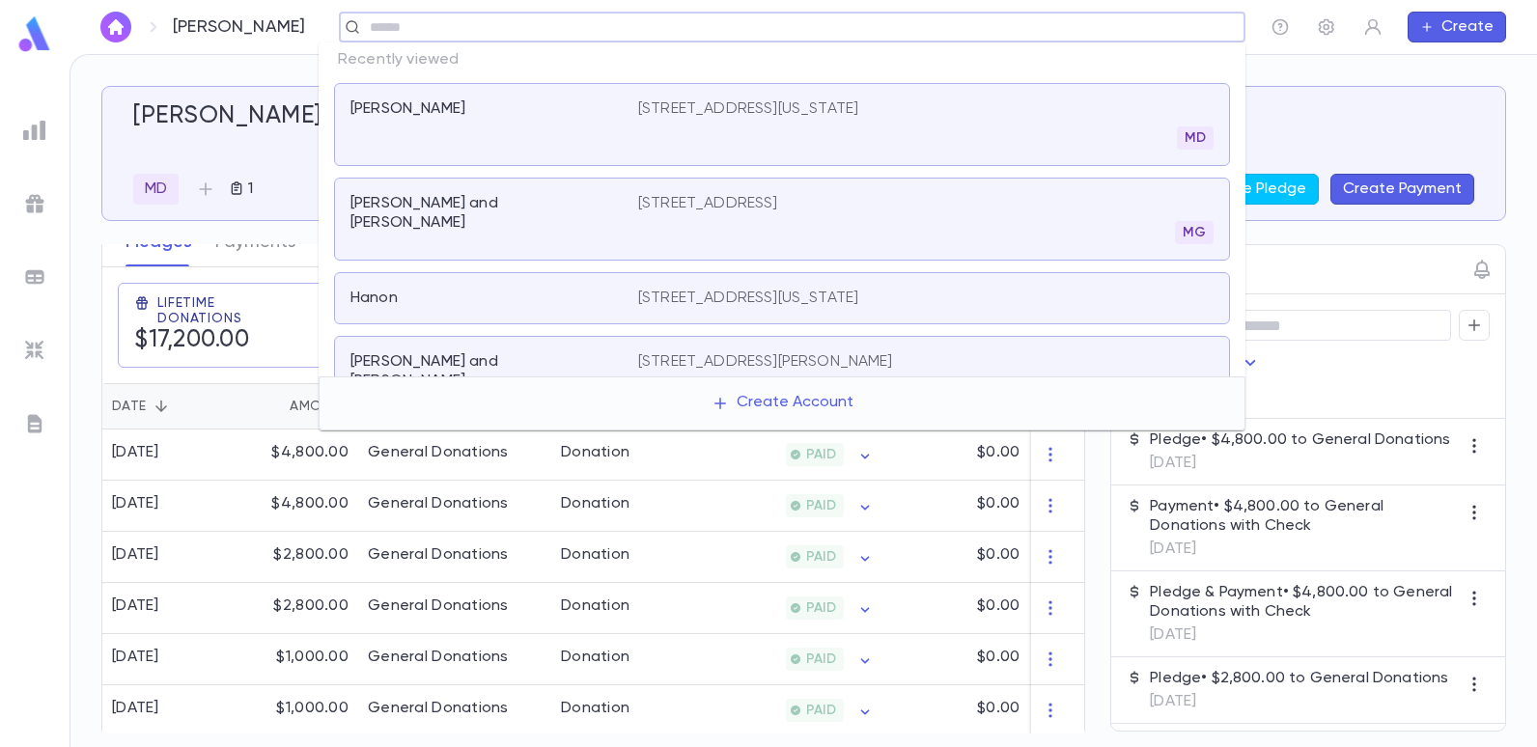
click at [290, 174] on div "MD 1 Create Pledge Create Payment" at bounding box center [803, 189] width 1341 height 31
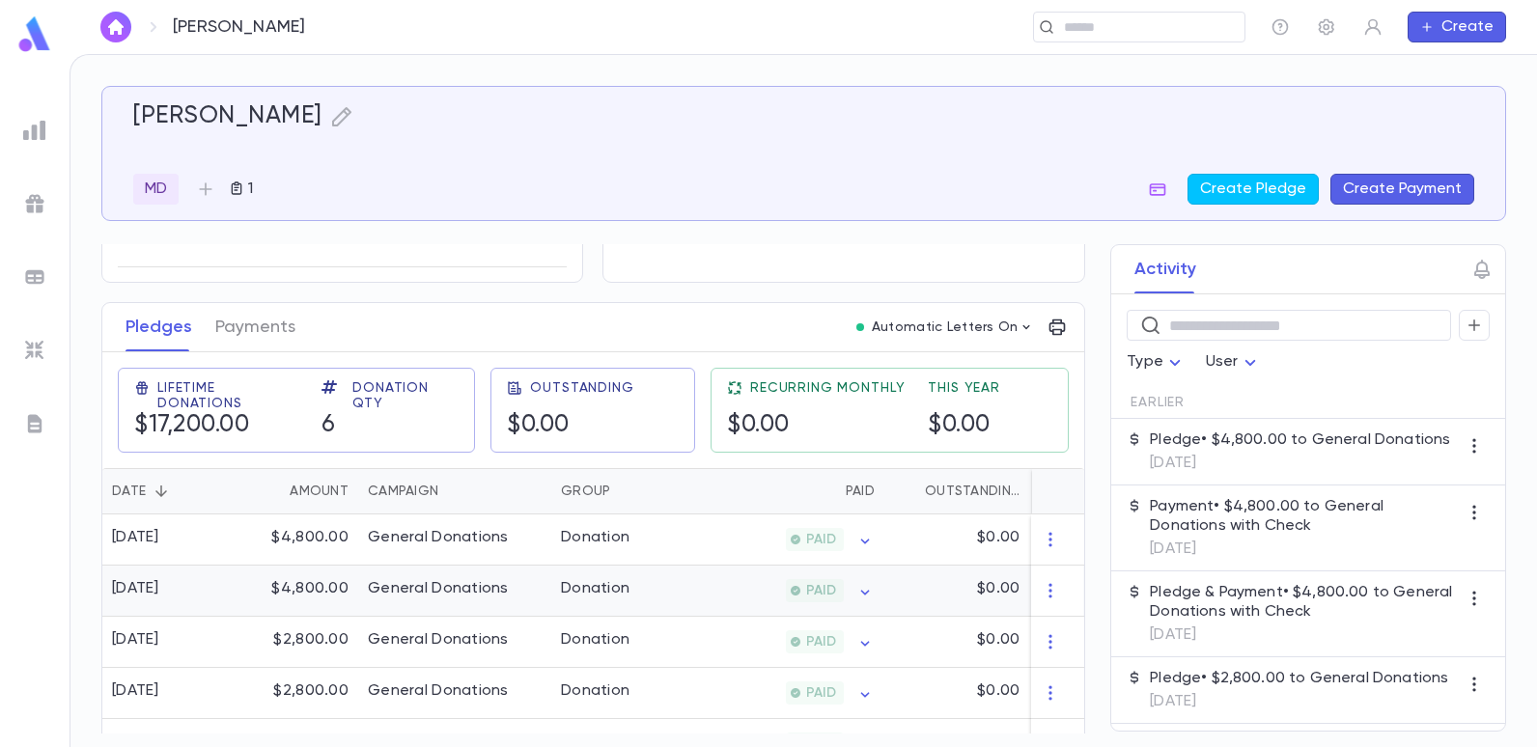
scroll to position [301, 0]
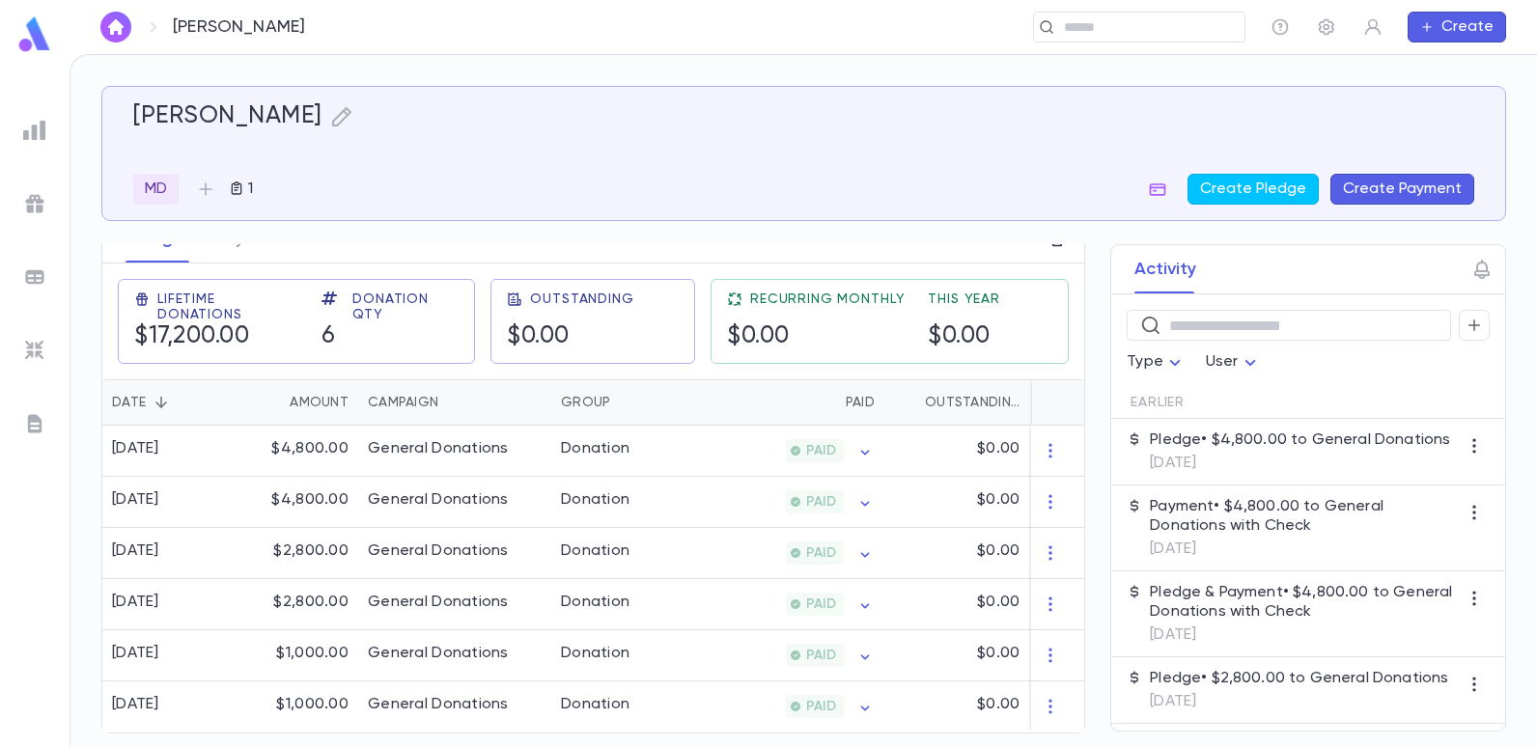
click at [622, 14] on div "​" at bounding box center [792, 27] width 906 height 31
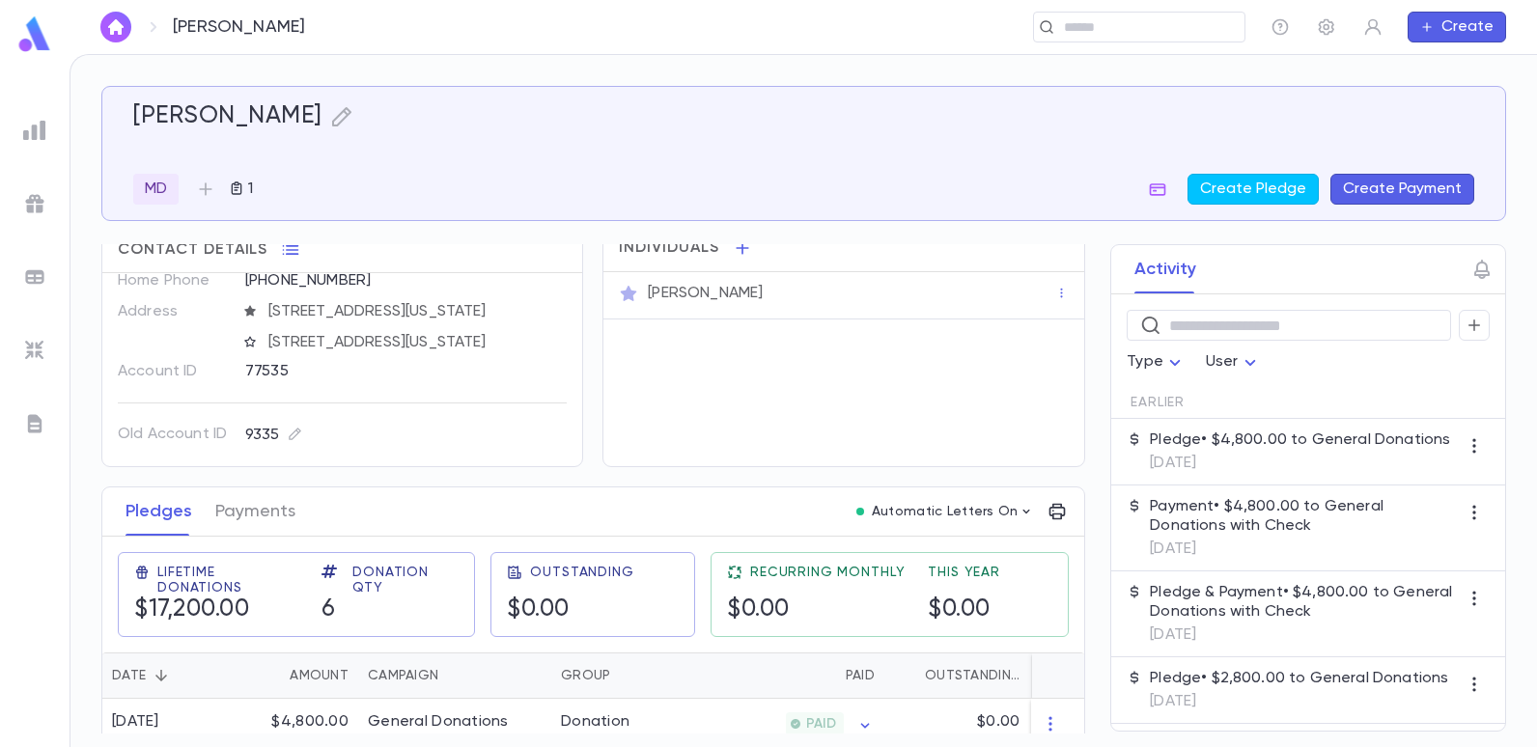
scroll to position [0, 0]
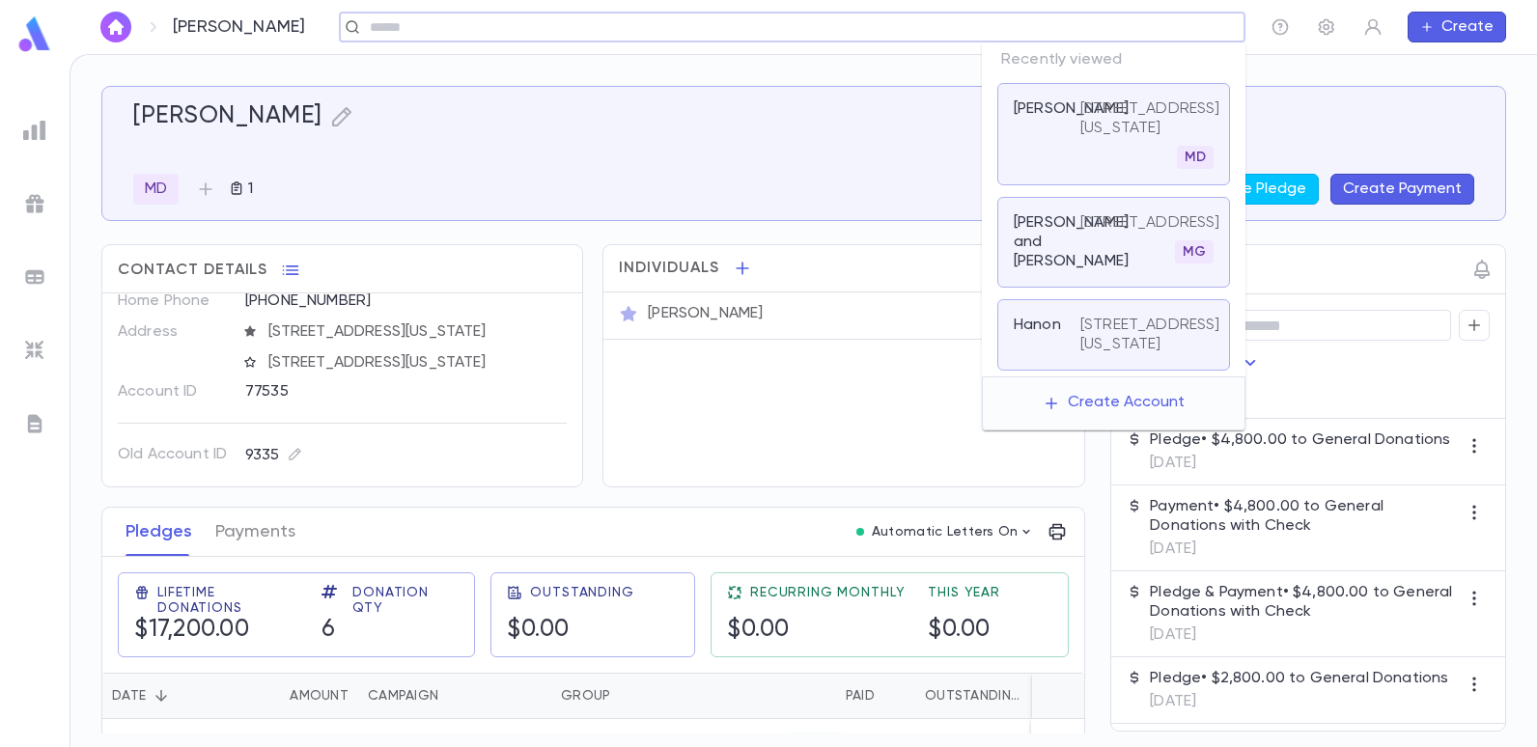
click at [1086, 30] on input "text" at bounding box center [800, 27] width 873 height 18
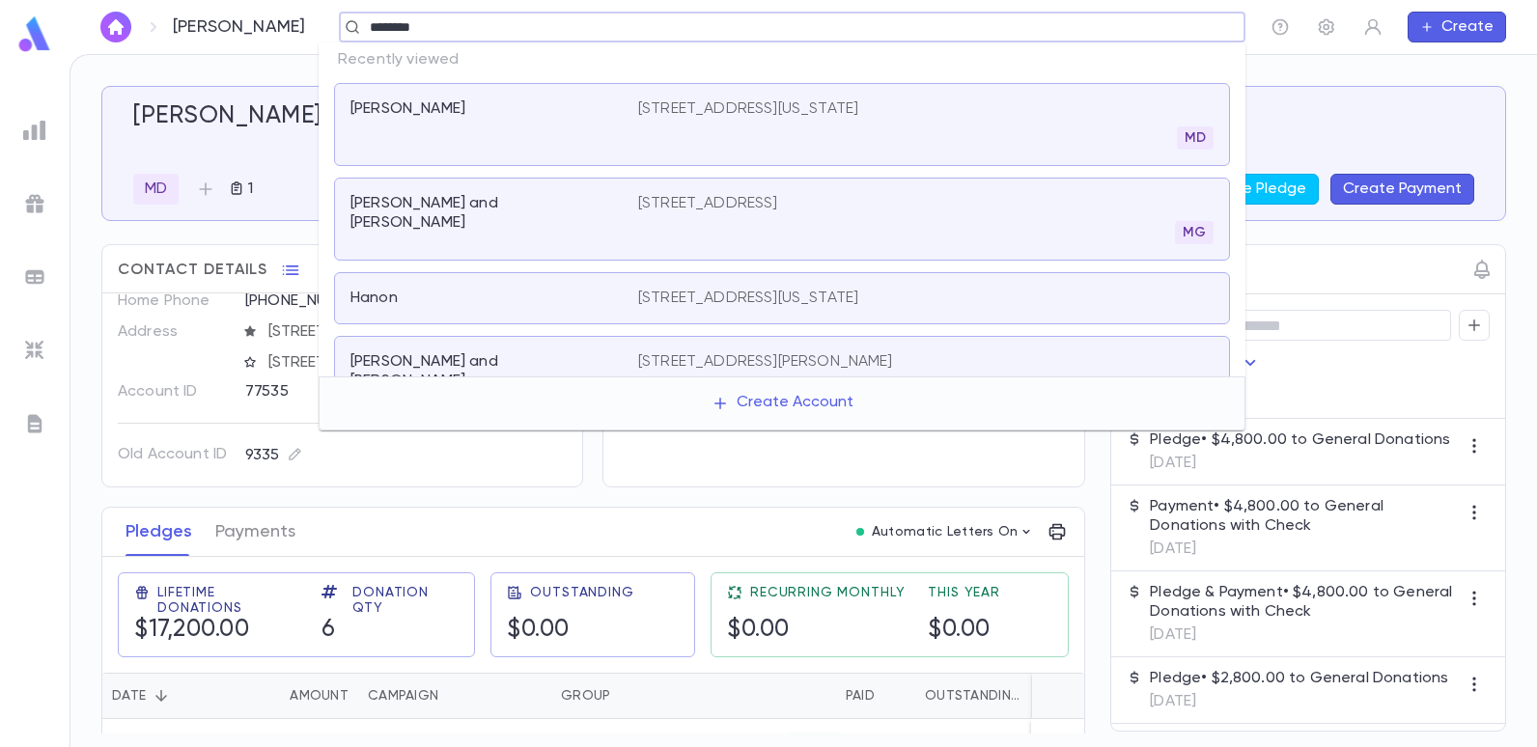
type input "********"
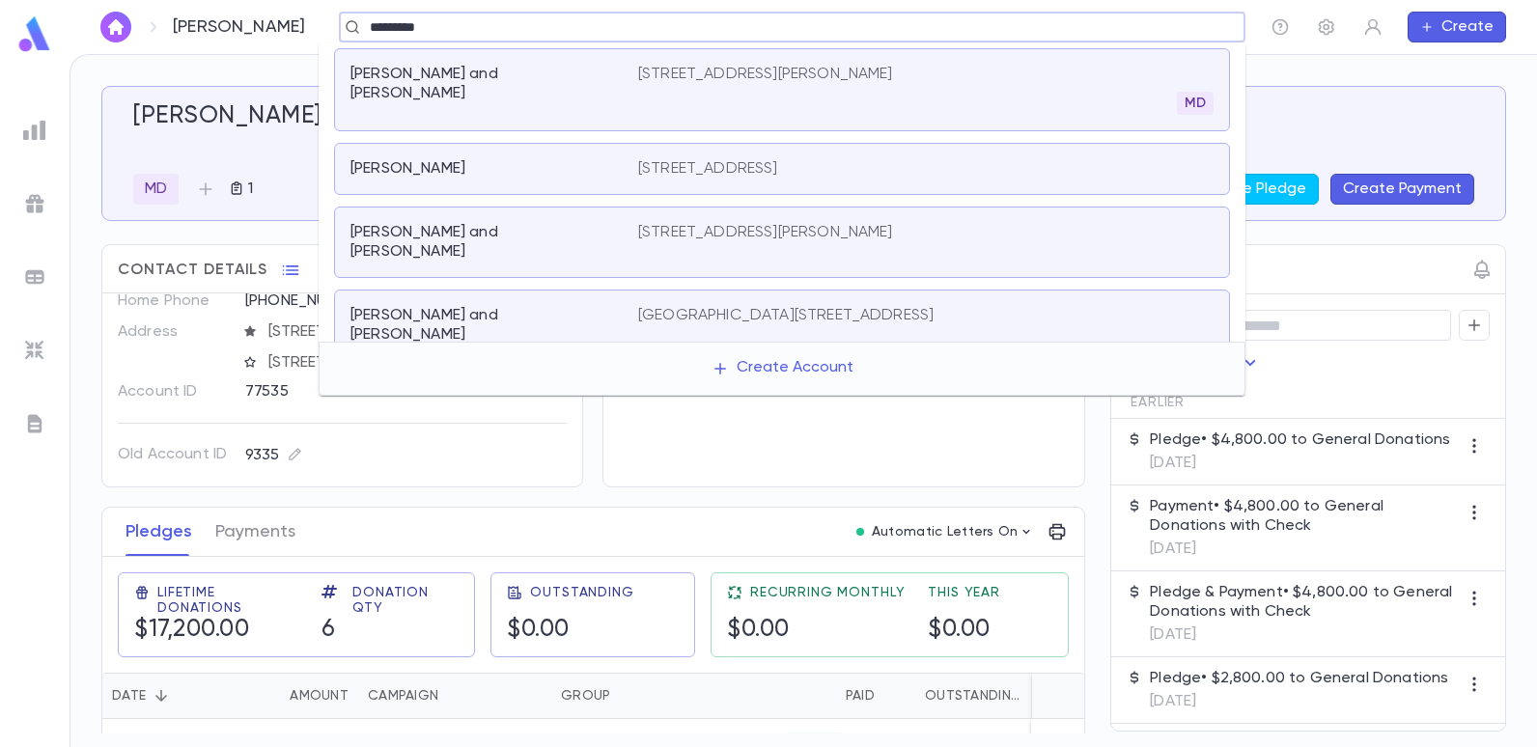
click at [879, 65] on p "877 Norwood Avenue, Long Branch NJ 07740" at bounding box center [765, 74] width 255 height 19
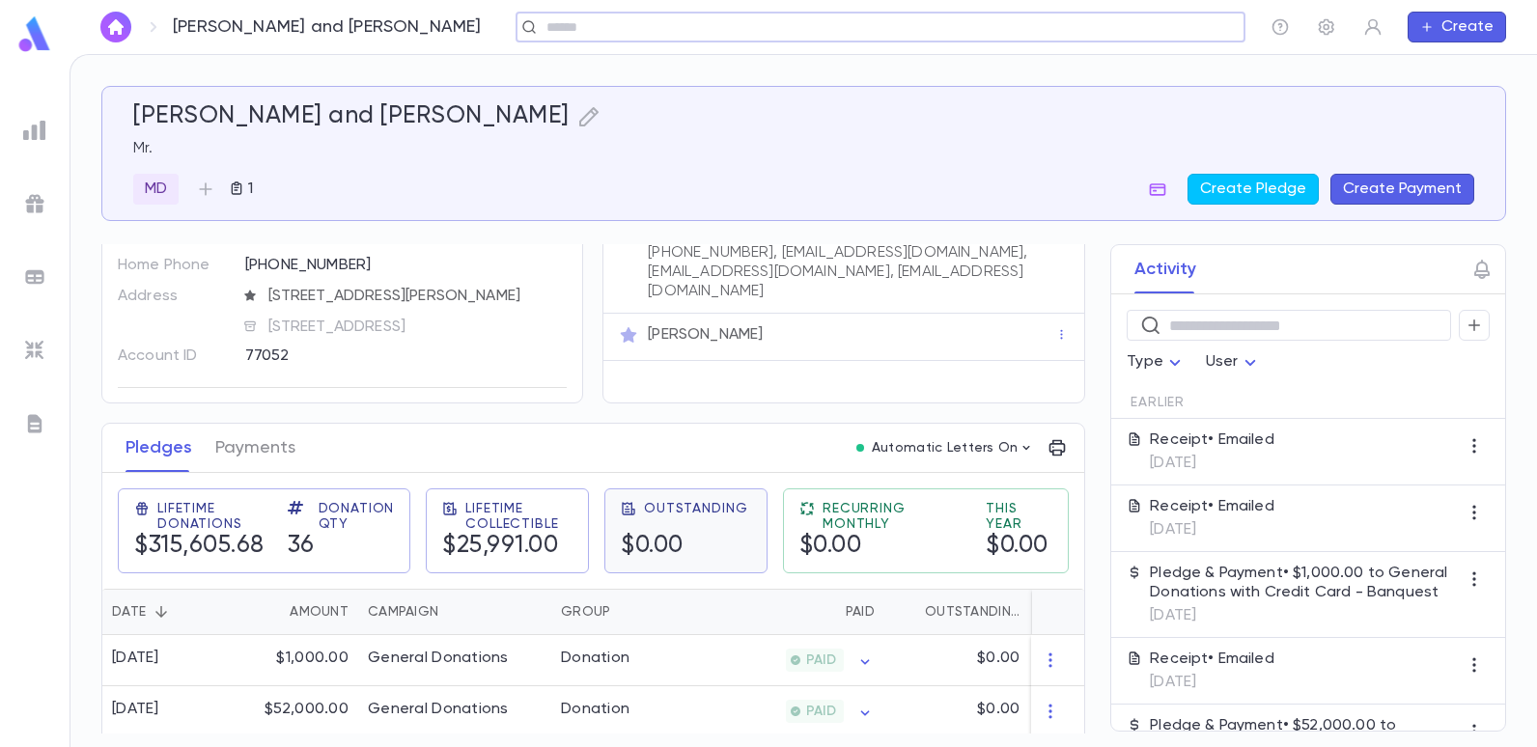
scroll to position [290, 0]
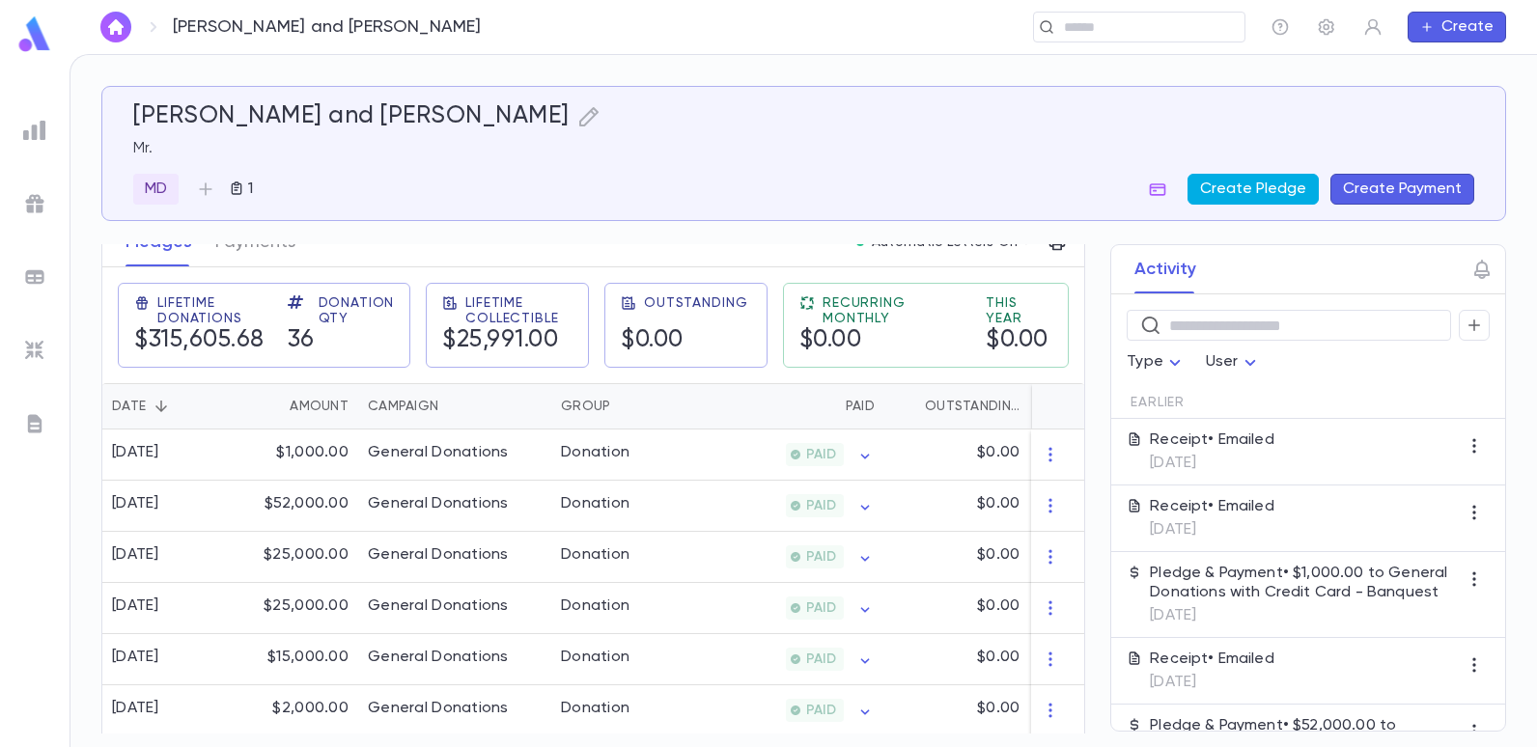
click at [1256, 189] on button "Create Pledge" at bounding box center [1252, 189] width 131 height 31
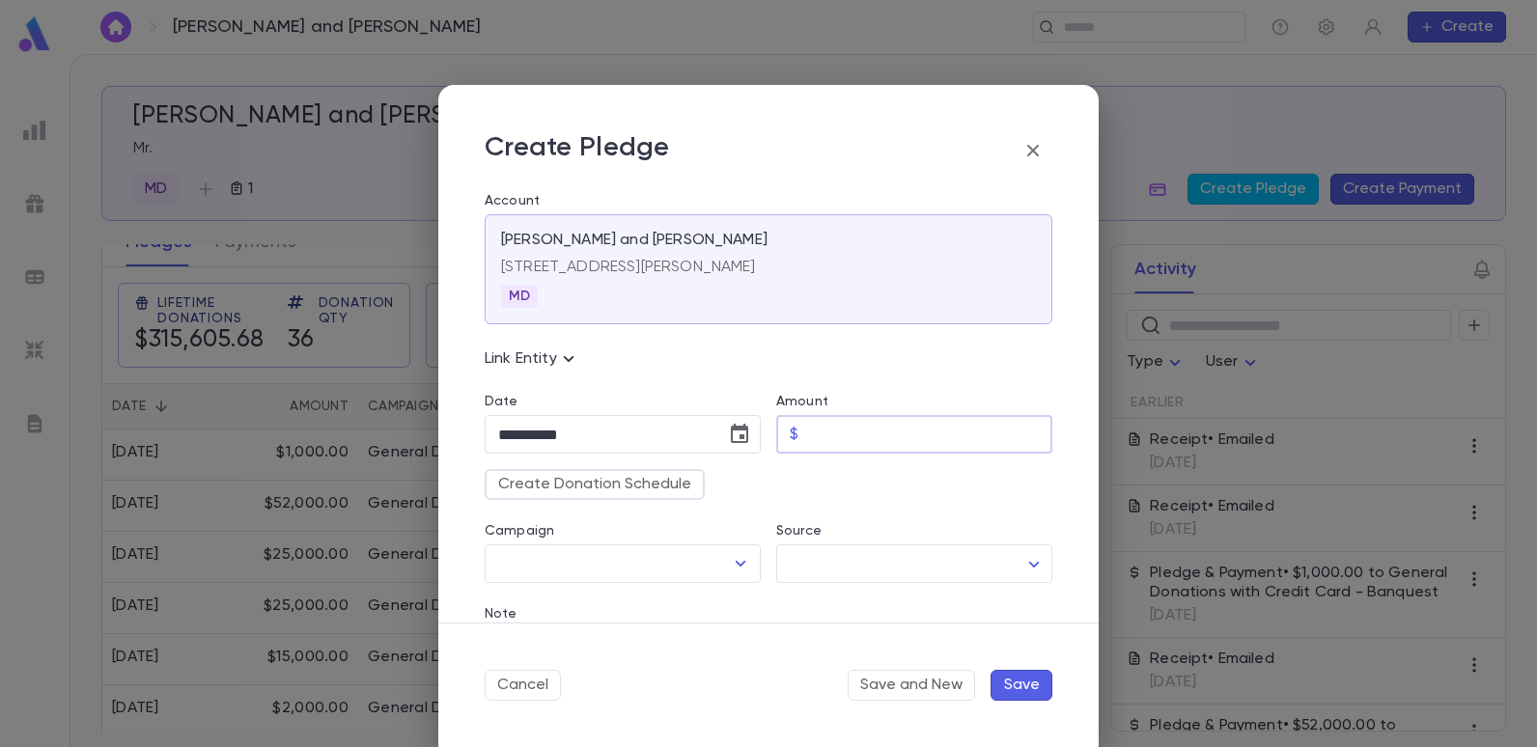
click at [807, 431] on input "Amount" at bounding box center [929, 435] width 246 height 38
type input "********"
click at [882, 494] on div "Create Donation Schedule" at bounding box center [760, 477] width 583 height 46
click at [733, 565] on icon "Open" at bounding box center [740, 563] width 23 height 23
click at [736, 565] on icon "Open" at bounding box center [741, 564] width 11 height 6
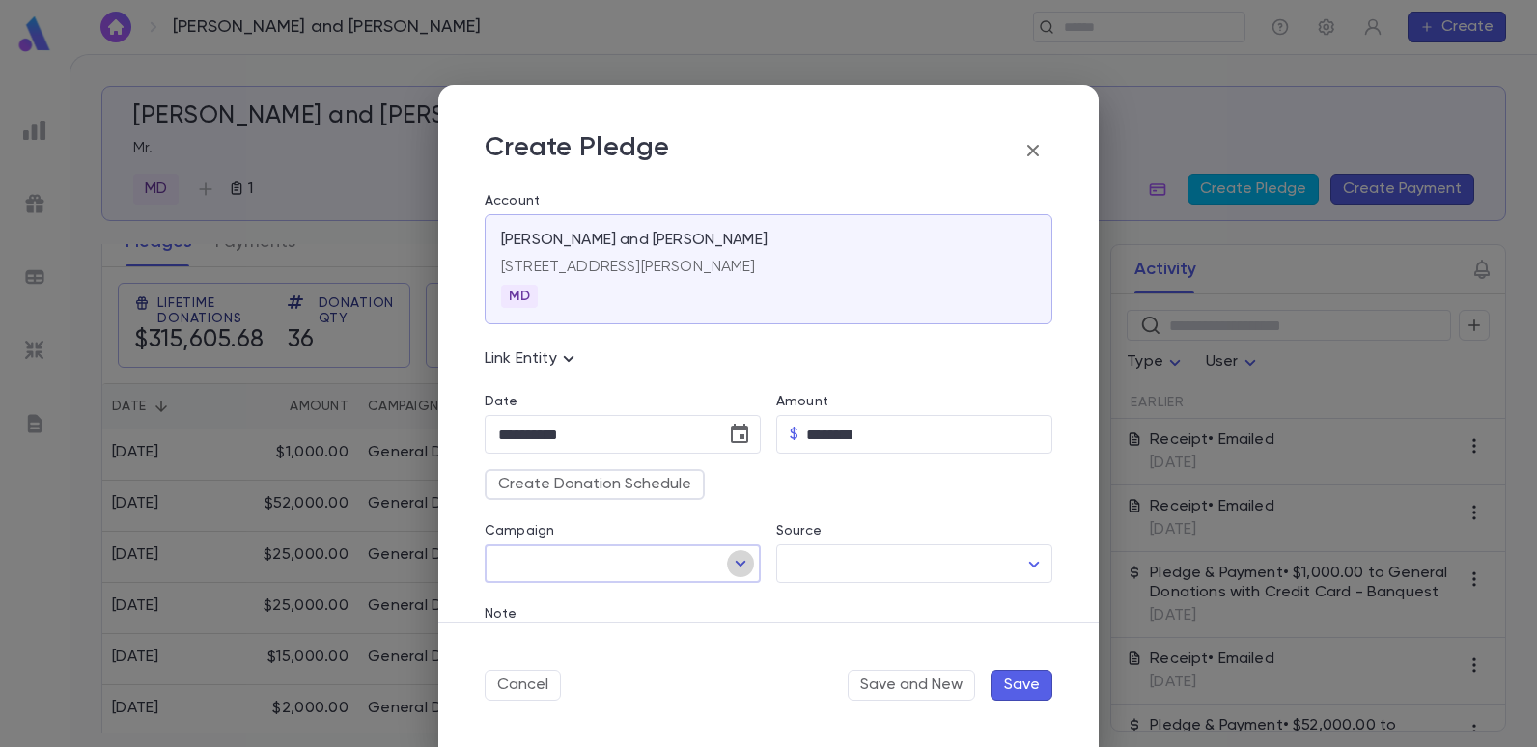
click at [739, 563] on icon "Open" at bounding box center [741, 564] width 11 height 6
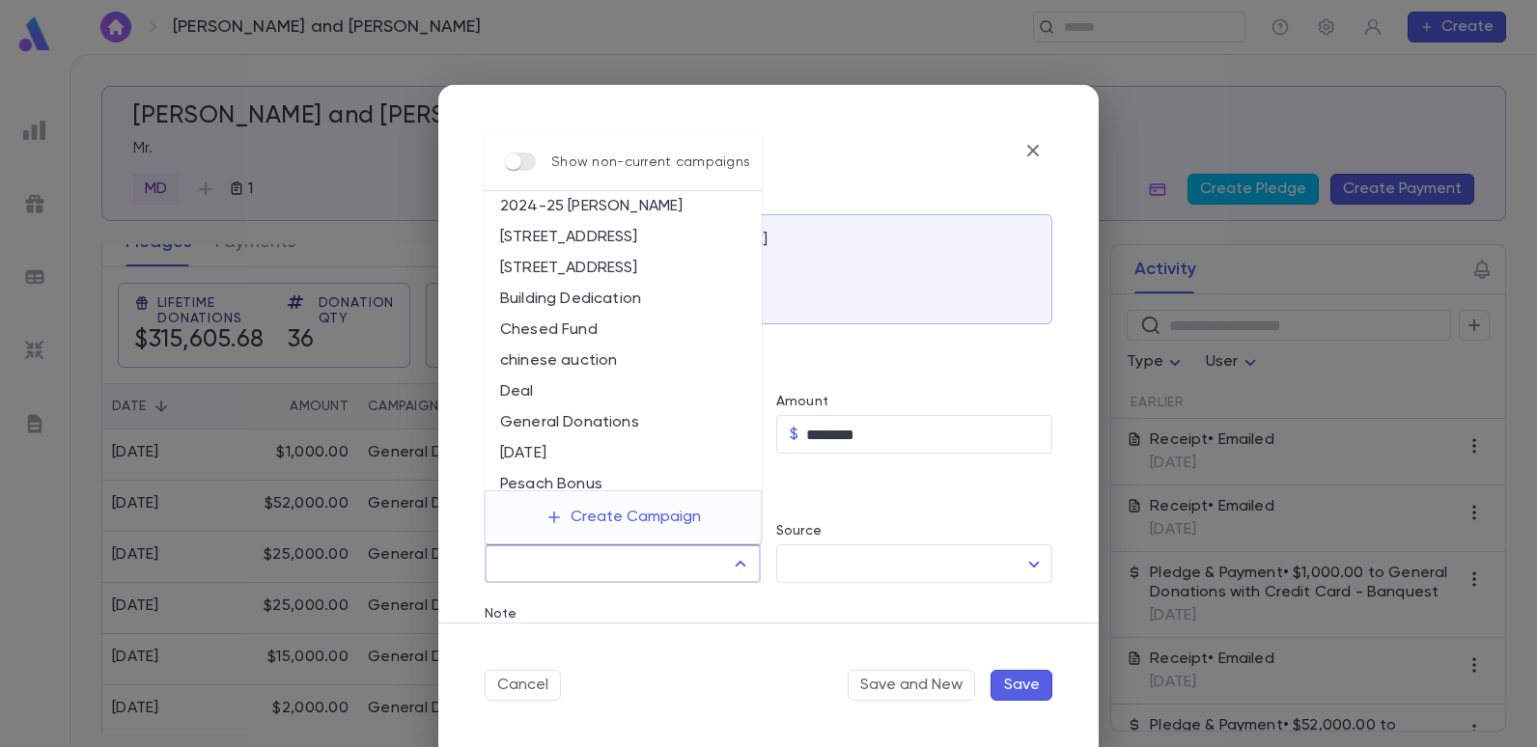
click at [633, 421] on li "General Donations" at bounding box center [623, 422] width 277 height 31
type input "**********"
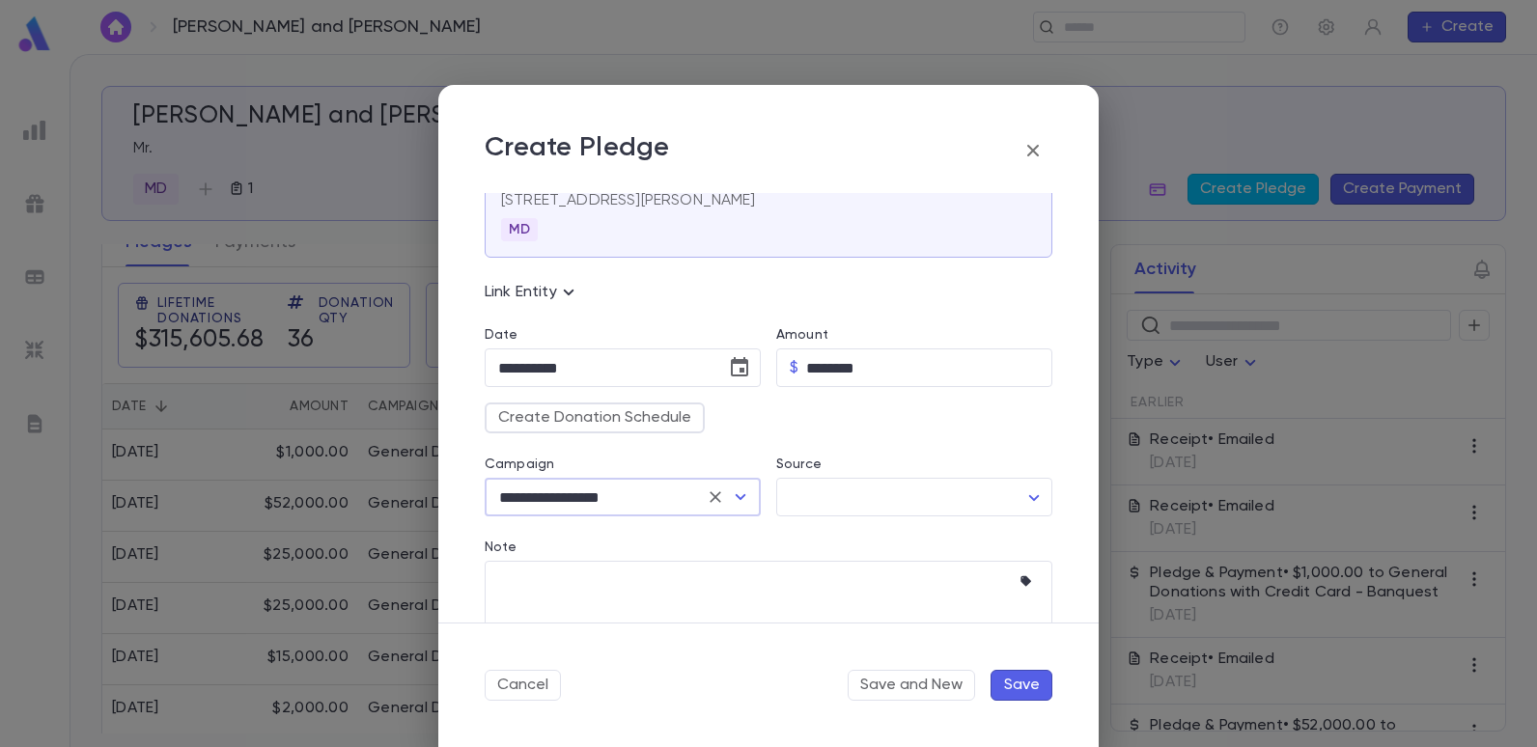
scroll to position [193, 0]
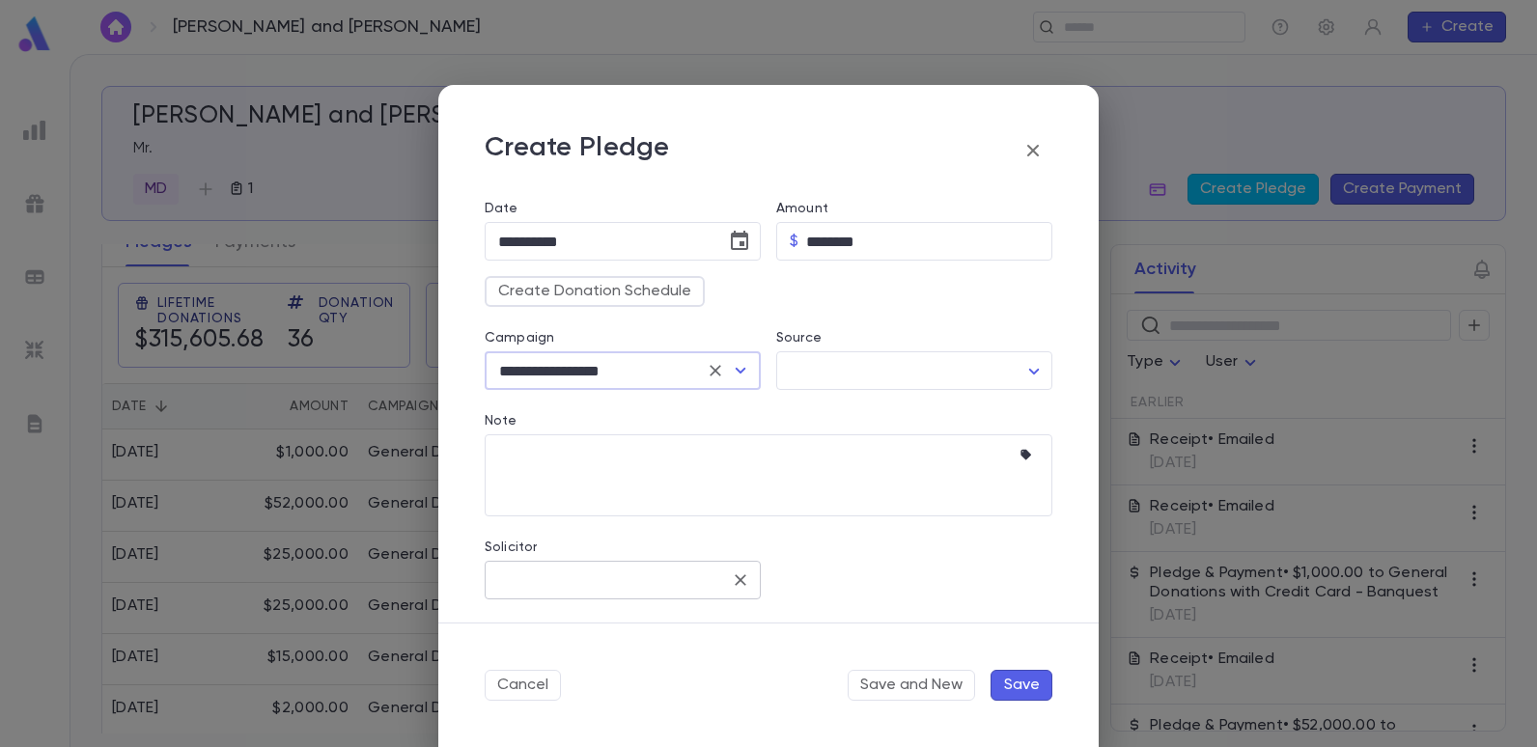
click at [673, 581] on input "Solicitor" at bounding box center [608, 580] width 230 height 37
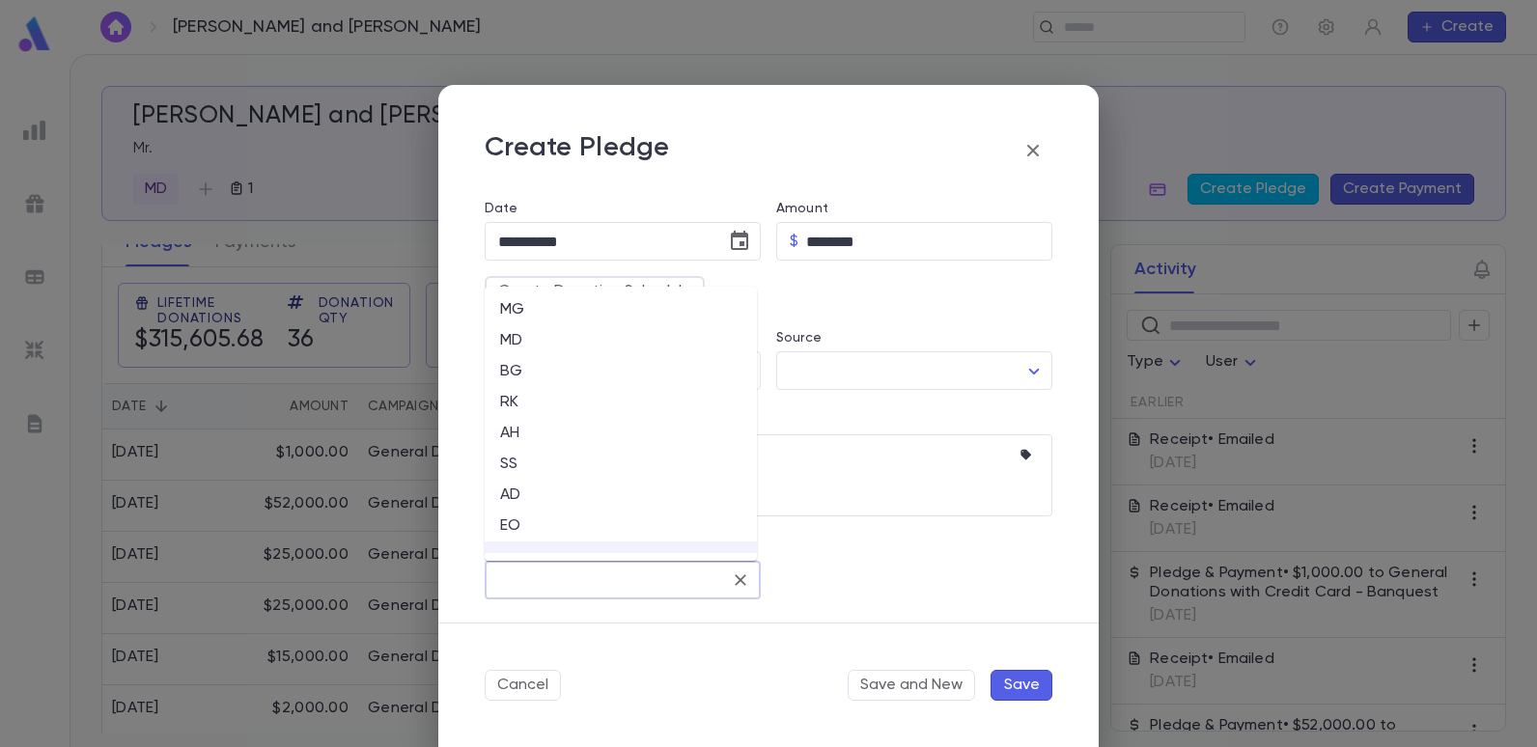
click at [515, 520] on li "EO" at bounding box center [621, 526] width 272 height 31
type input "**"
click at [1022, 675] on button "Save" at bounding box center [1021, 685] width 62 height 31
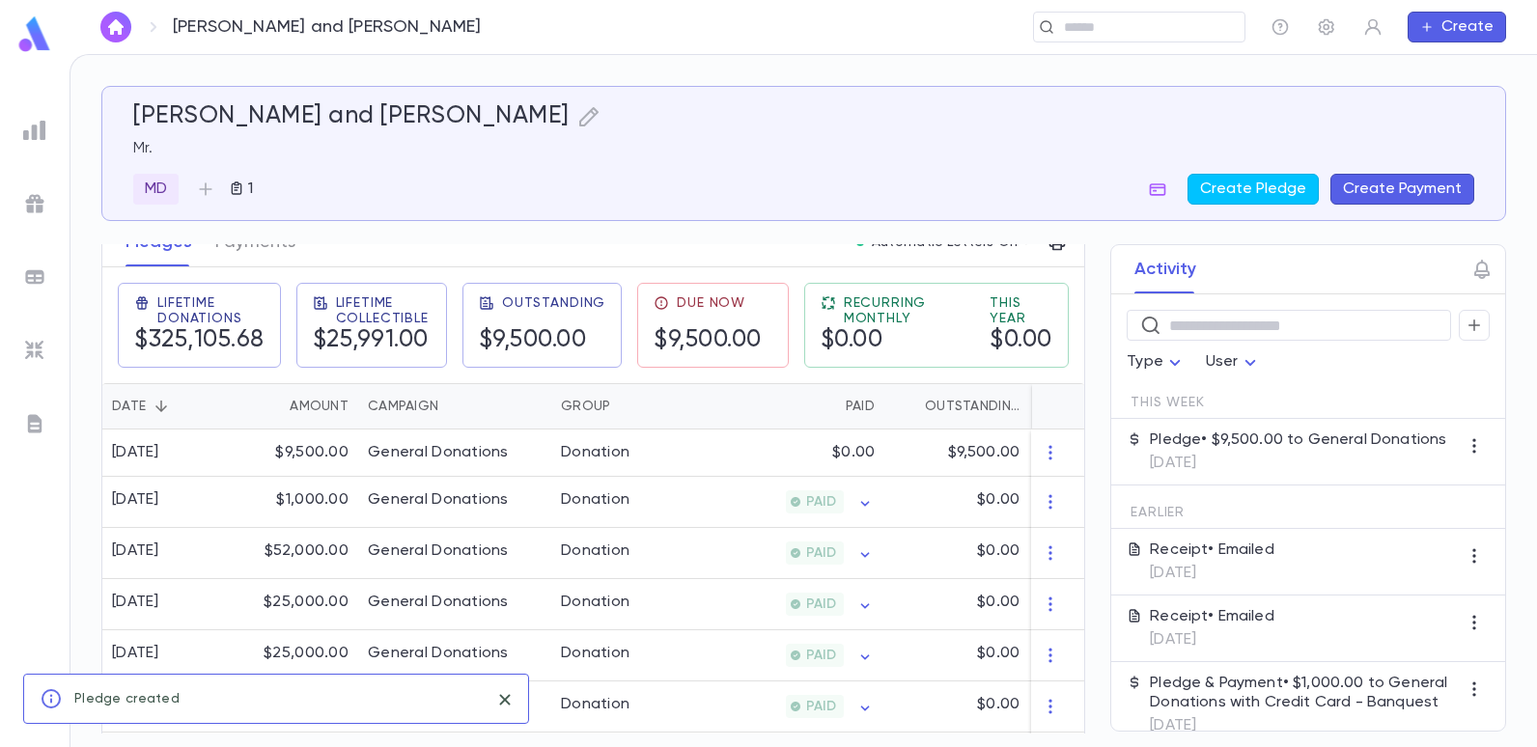
click at [1375, 184] on button "Create Payment" at bounding box center [1402, 189] width 144 height 31
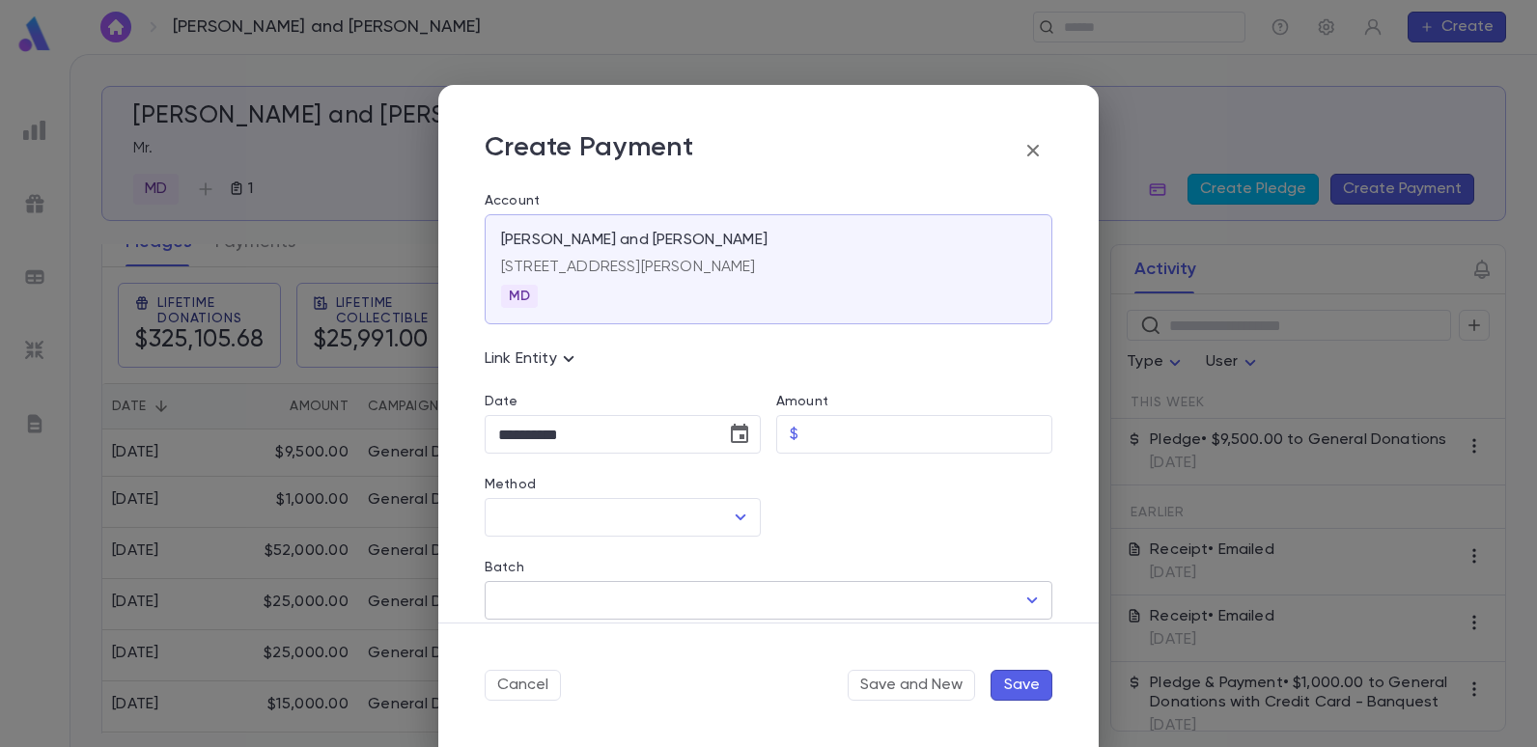
scroll to position [97, 0]
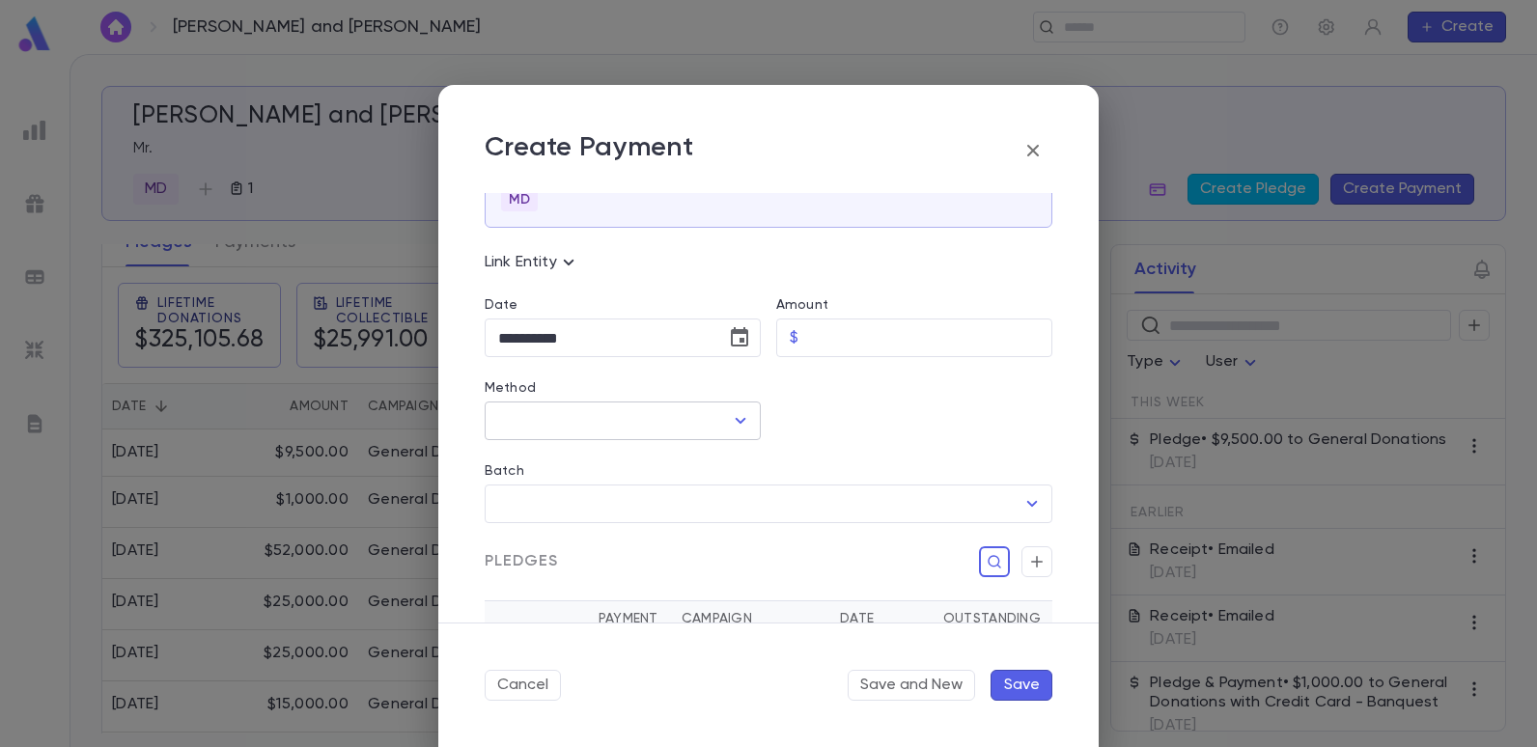
click at [736, 422] on icon "Open" at bounding box center [741, 421] width 11 height 6
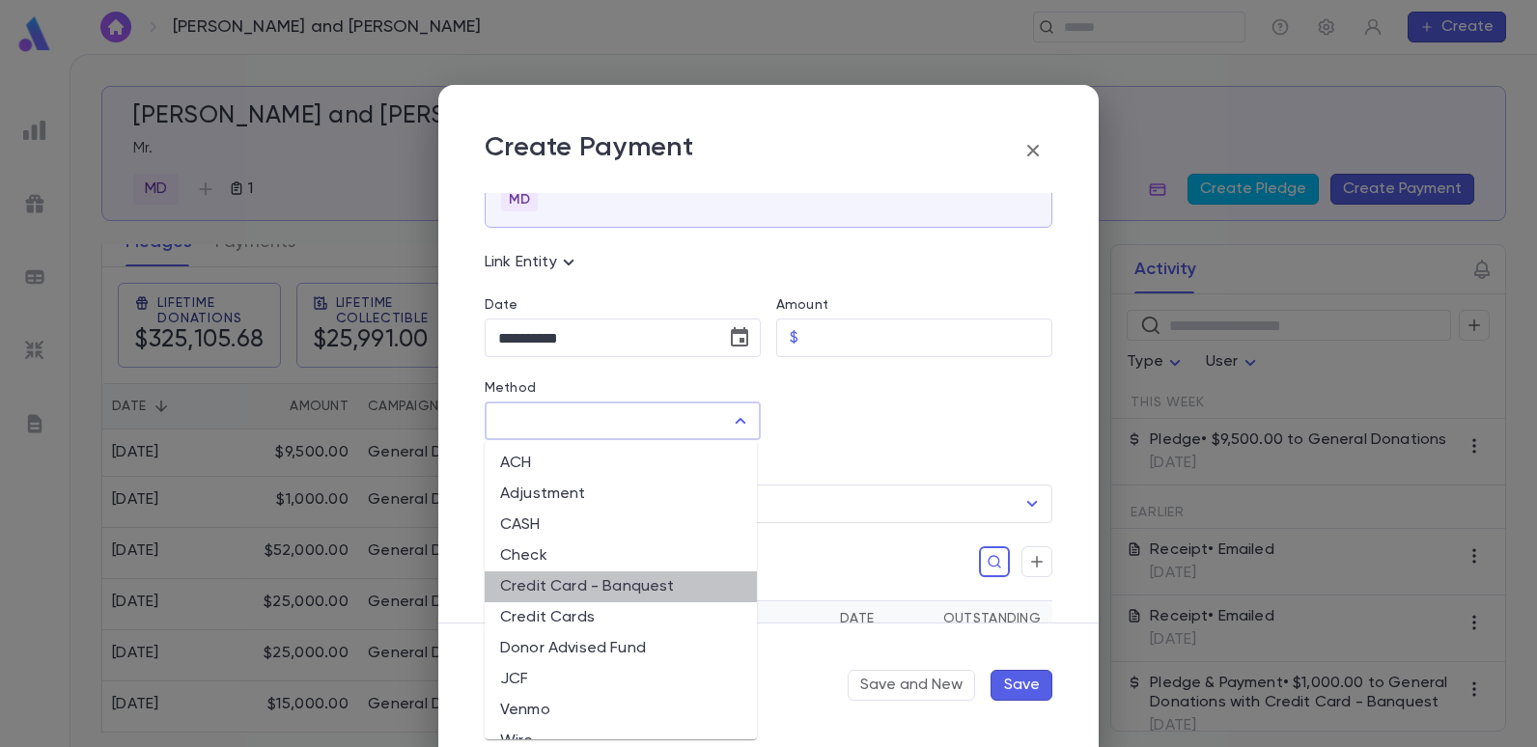
click at [669, 580] on li "Credit Card - Banquest" at bounding box center [621, 587] width 272 height 31
type input "**********"
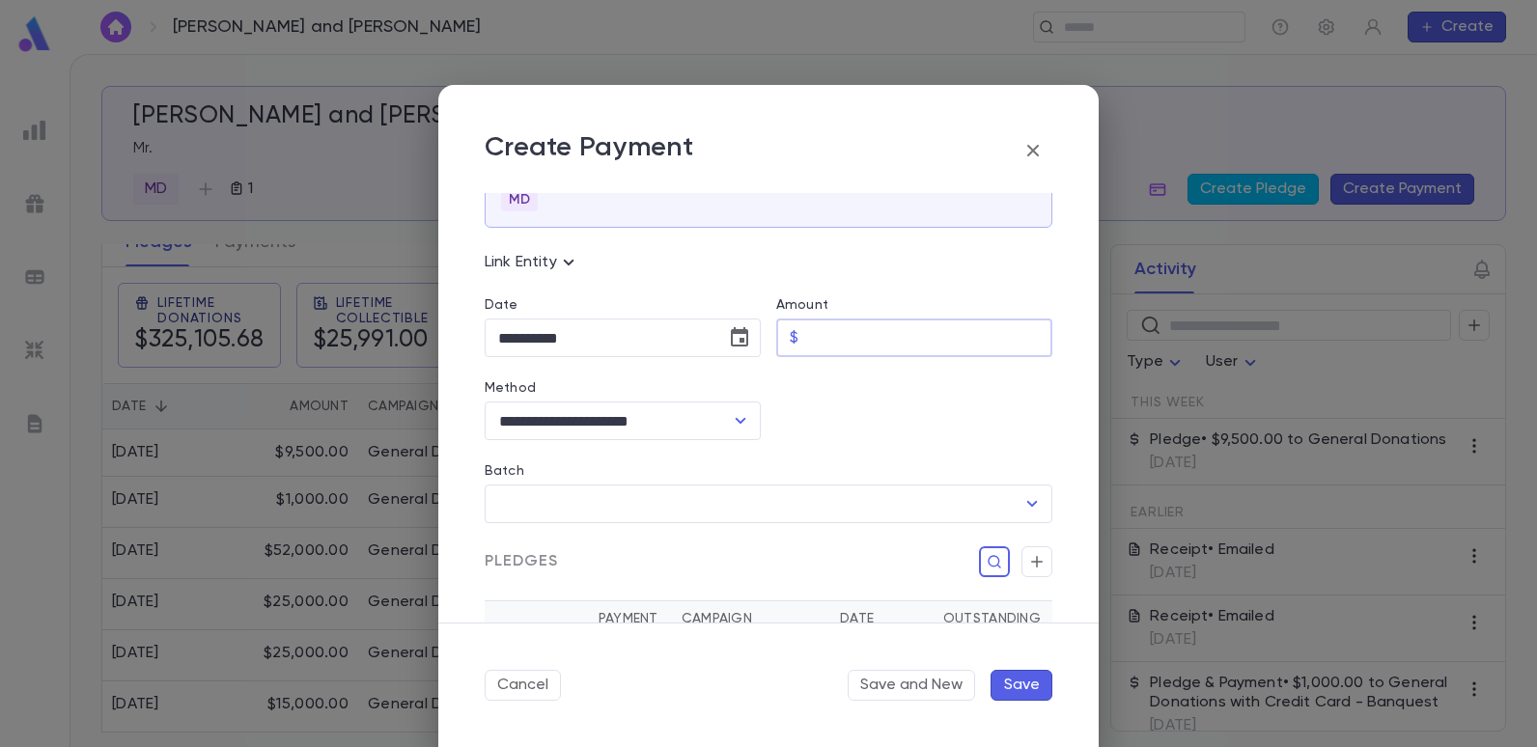
click at [847, 345] on input "Amount" at bounding box center [929, 339] width 246 height 38
type input "********"
click at [864, 424] on div at bounding box center [907, 398] width 292 height 83
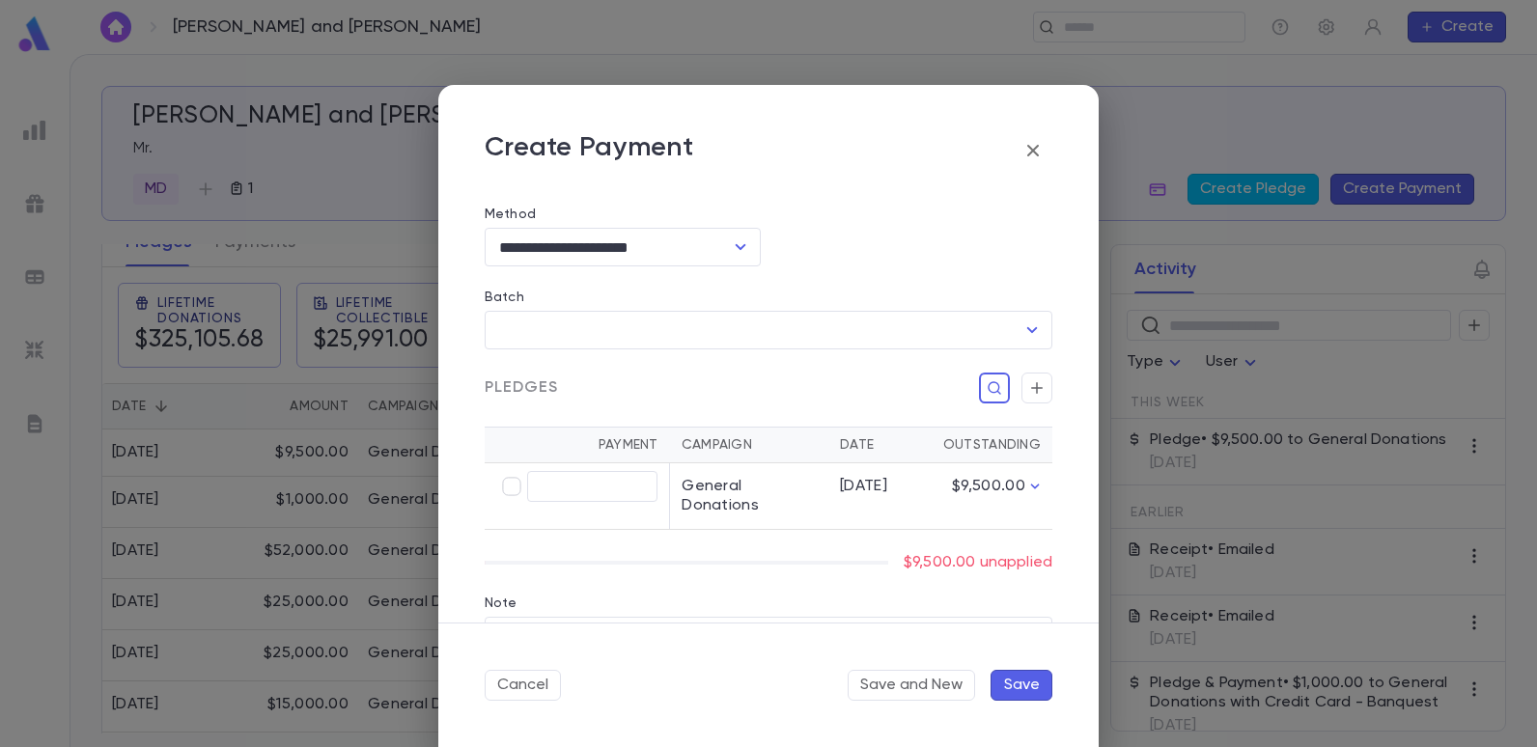
scroll to position [290, 0]
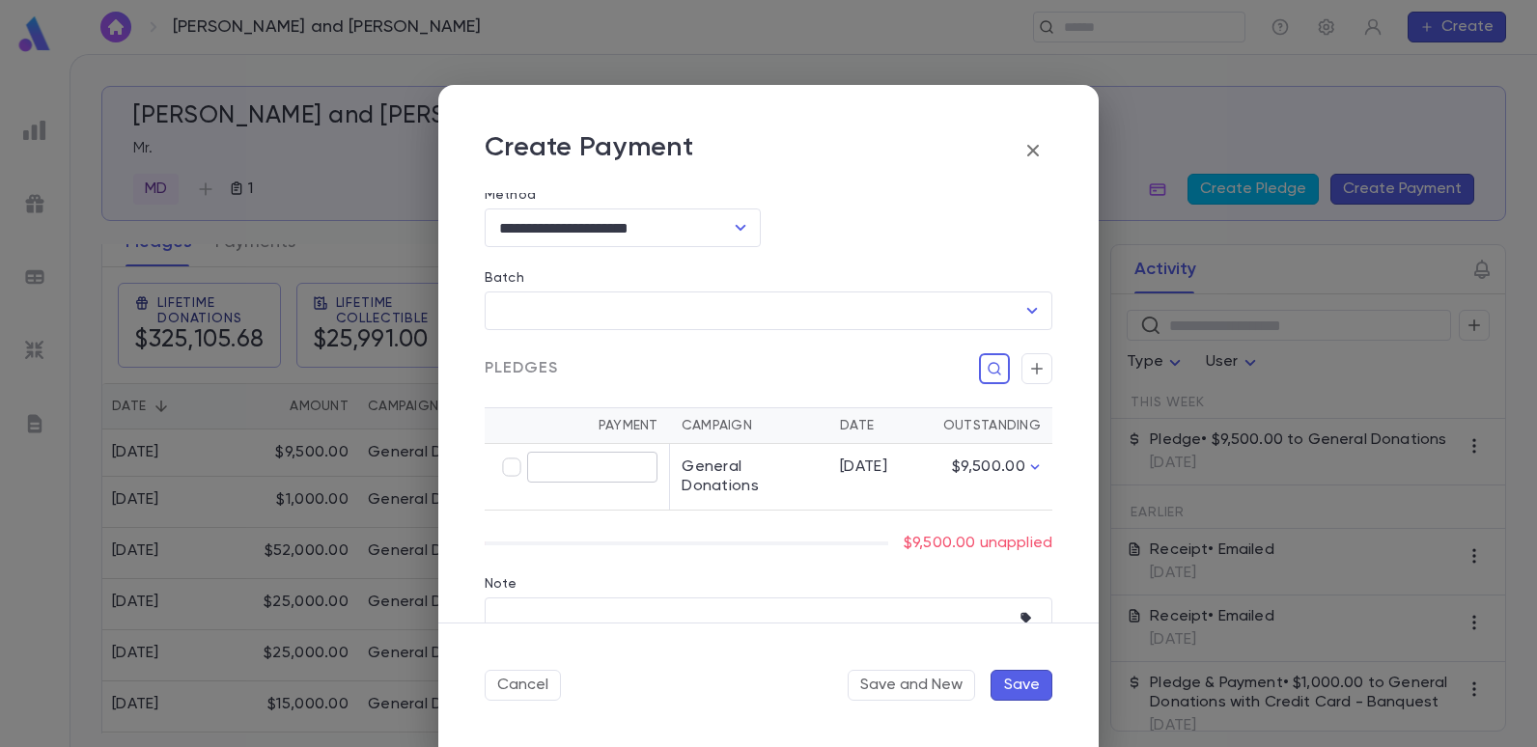
type input "********"
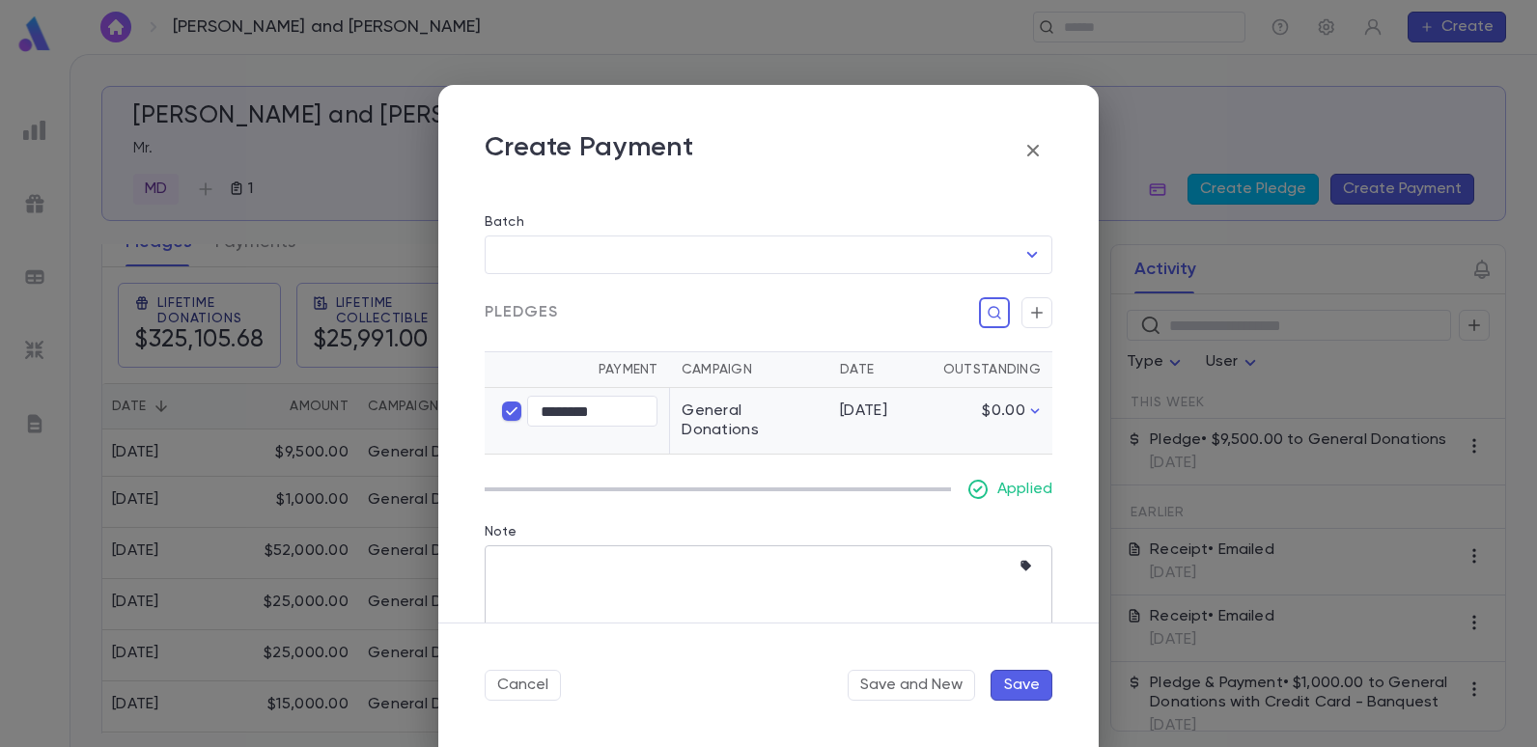
scroll to position [374, 0]
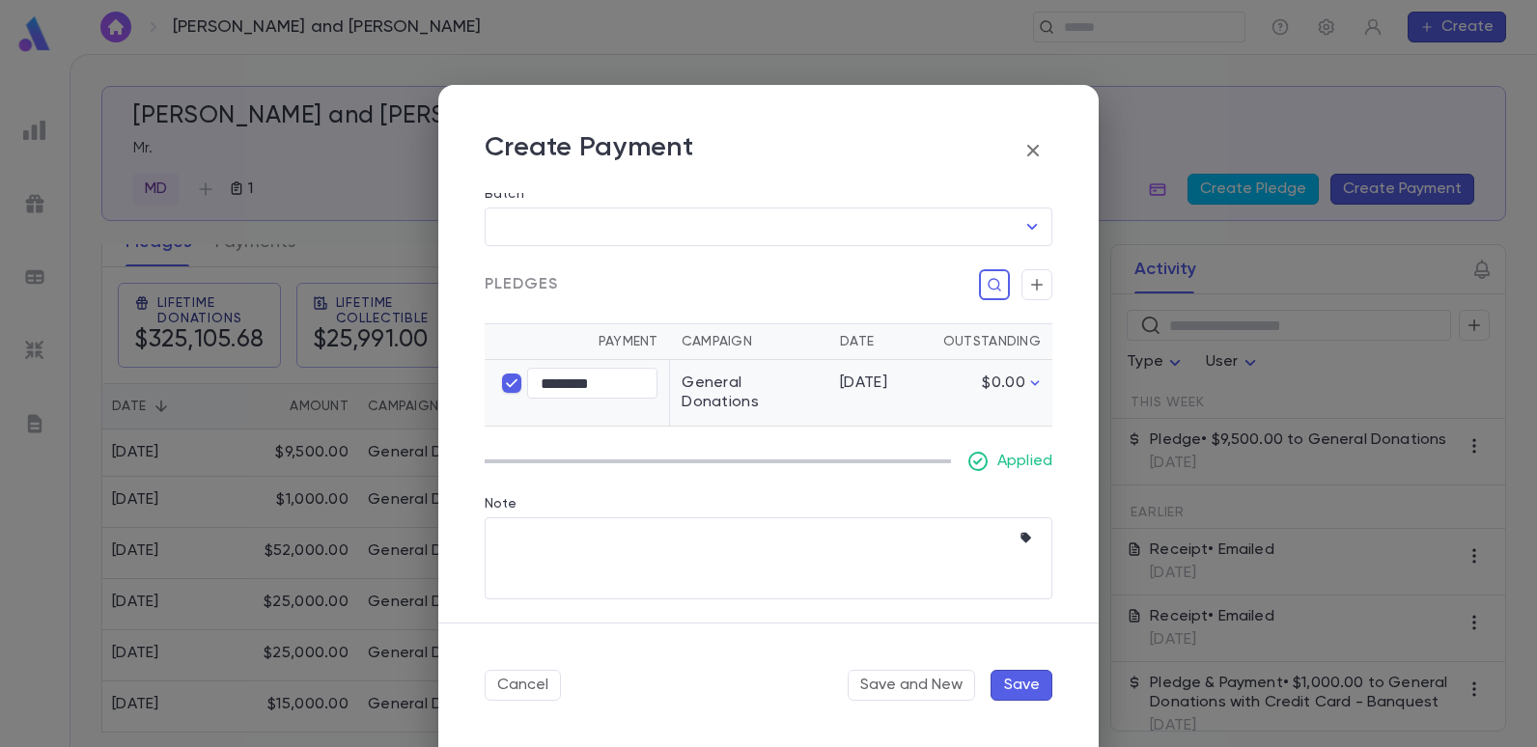
click at [1013, 679] on button "Save" at bounding box center [1021, 685] width 62 height 31
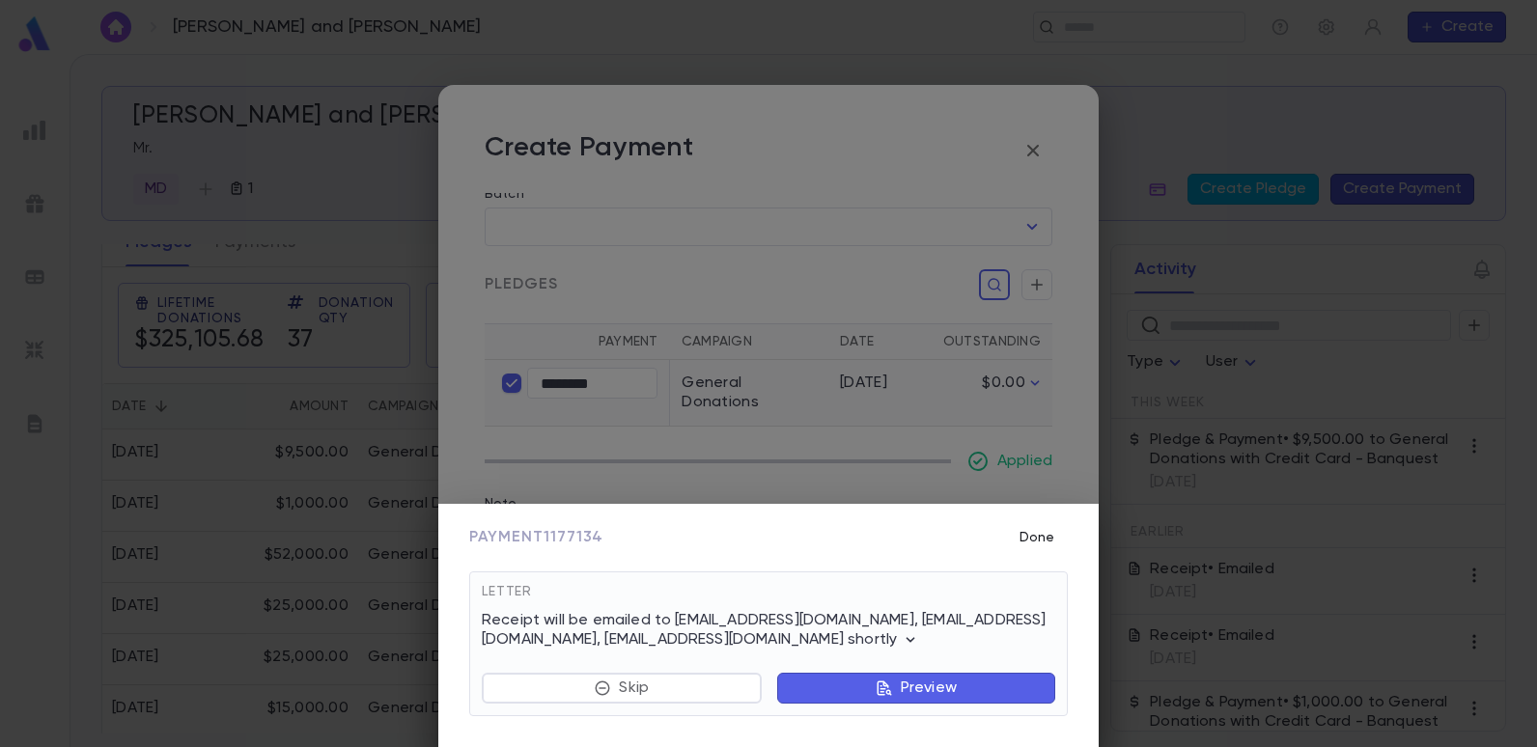
click at [1028, 538] on button "Done" at bounding box center [1037, 537] width 62 height 37
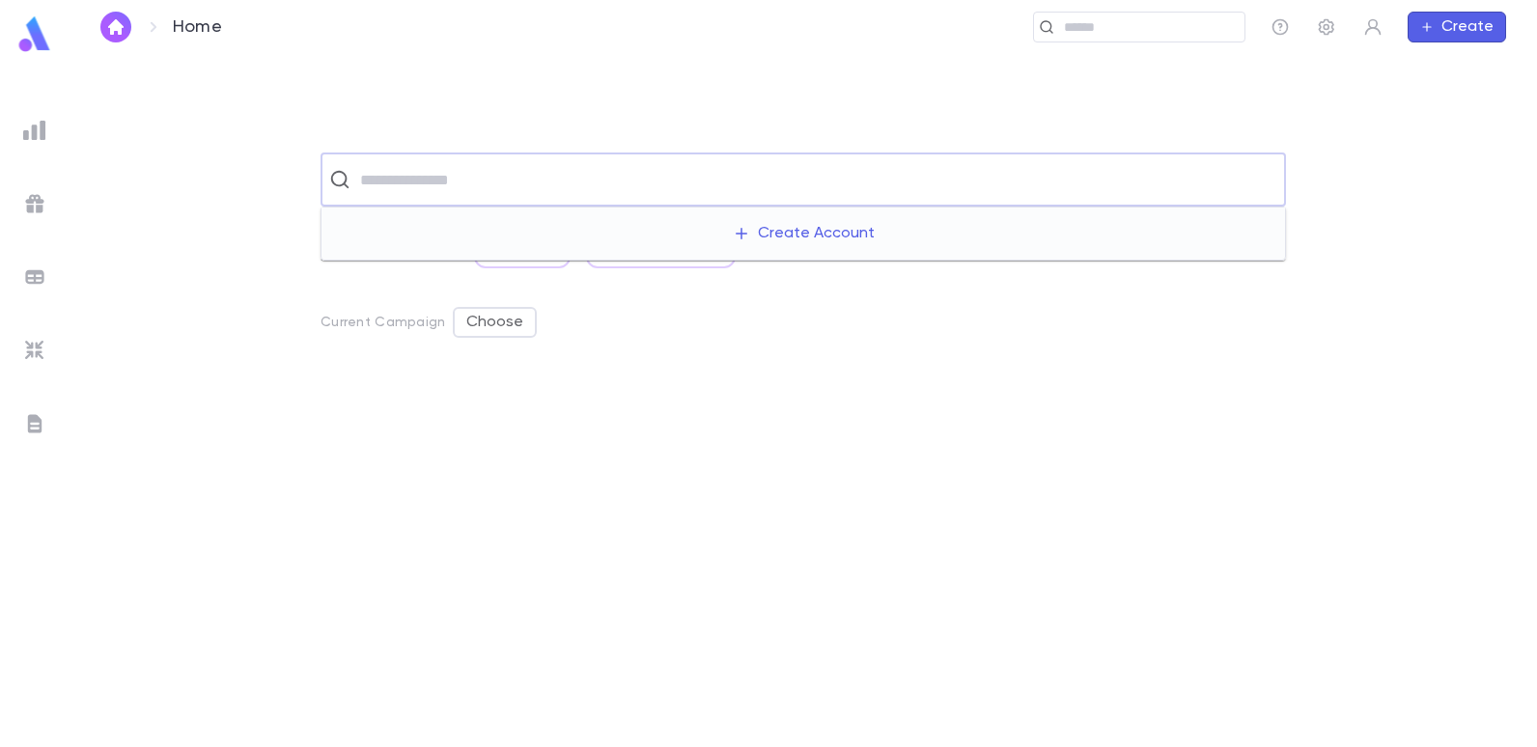
click at [430, 176] on input "text" at bounding box center [815, 179] width 923 height 37
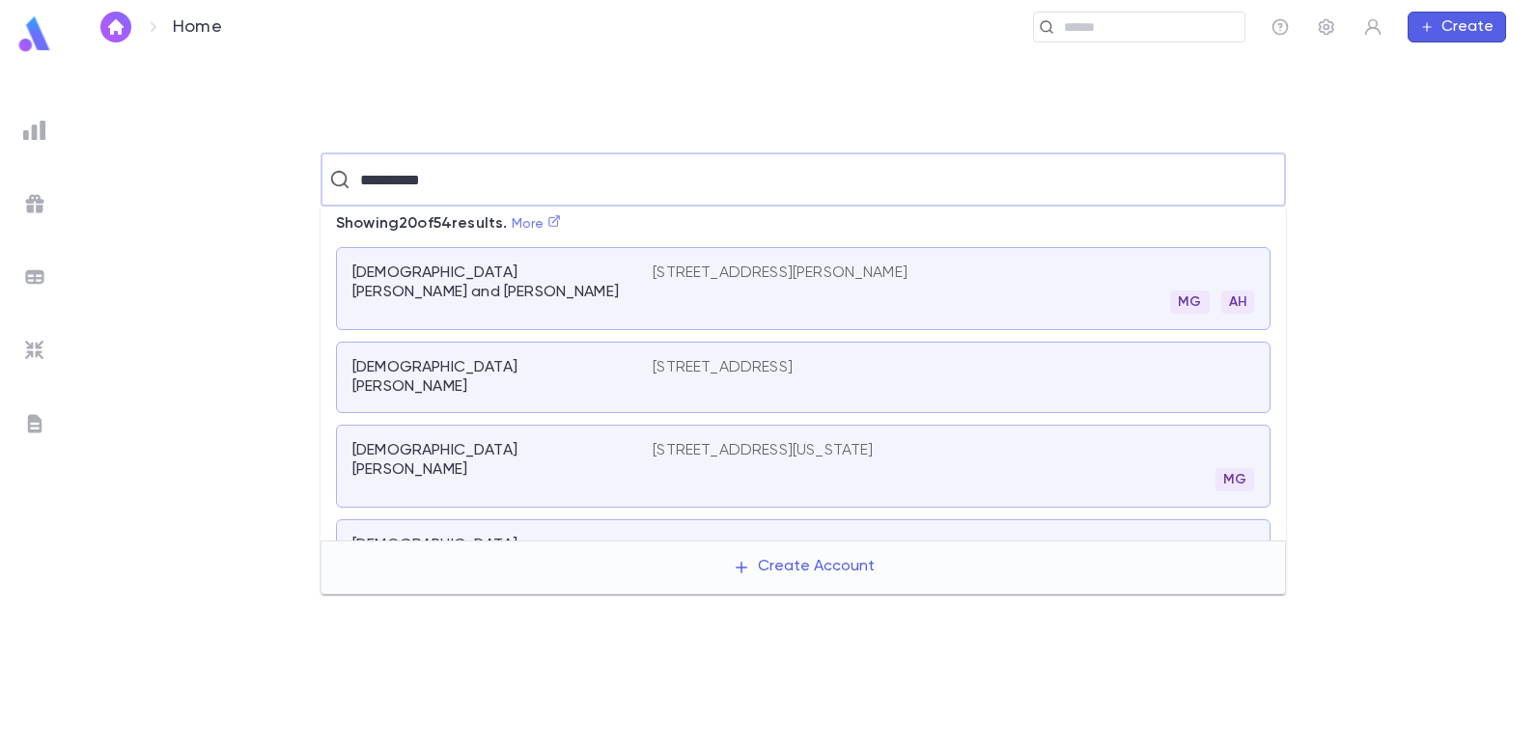
click at [561, 222] on icon at bounding box center [554, 221] width 14 height 14
type input "**********"
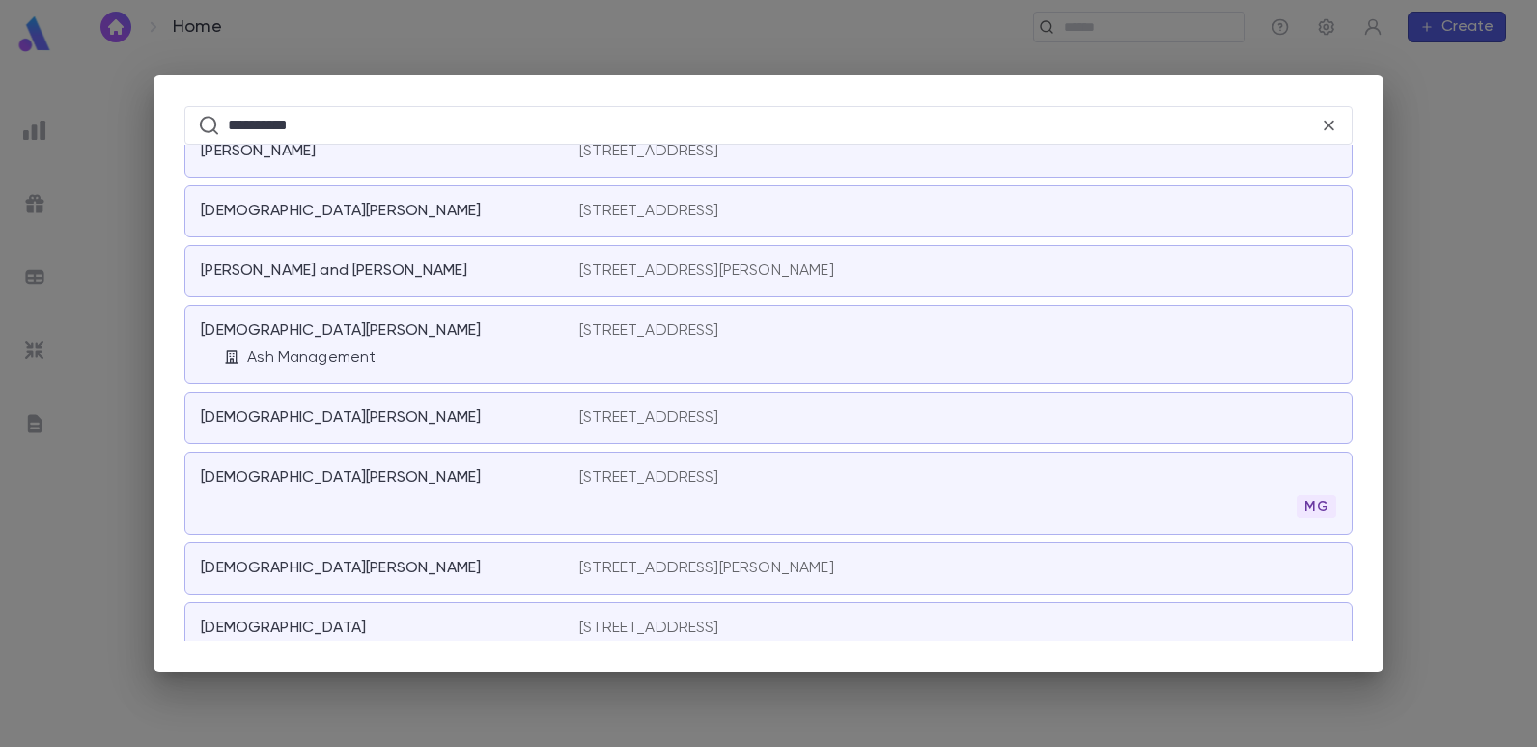
scroll to position [2960, 0]
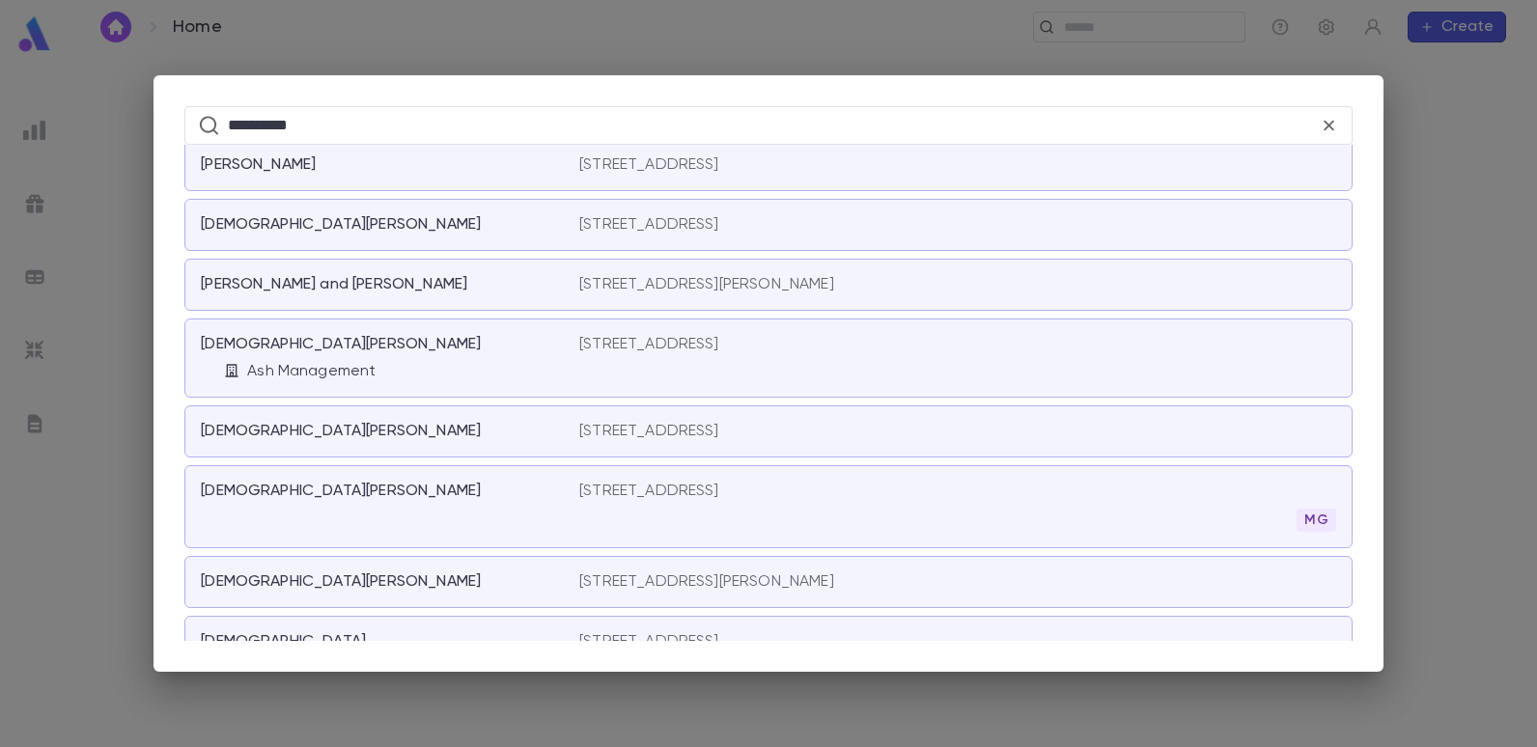
click at [617, 52] on div "**********" at bounding box center [768, 373] width 1537 height 747
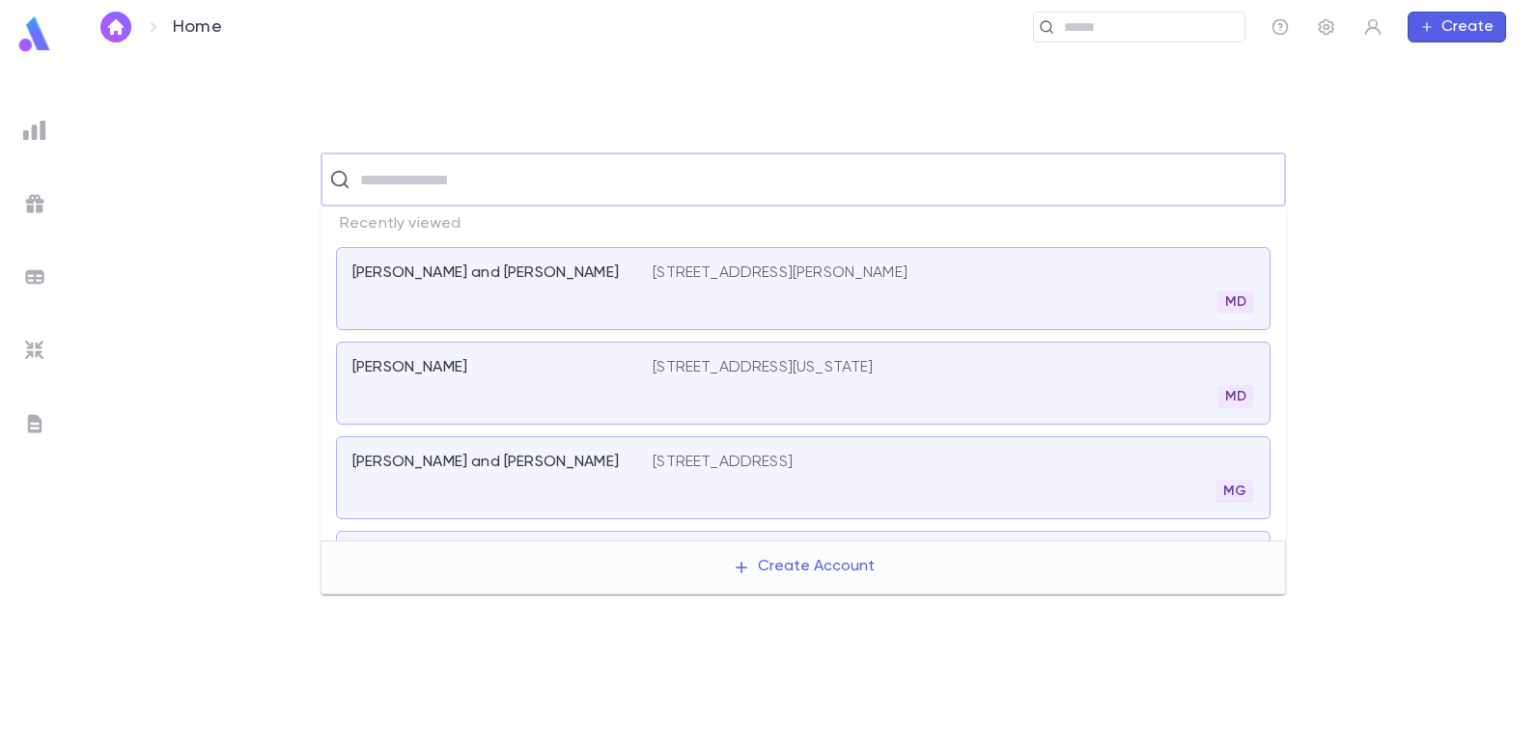
click at [581, 170] on input "text" at bounding box center [815, 179] width 923 height 37
click at [587, 159] on div "​" at bounding box center [803, 180] width 965 height 54
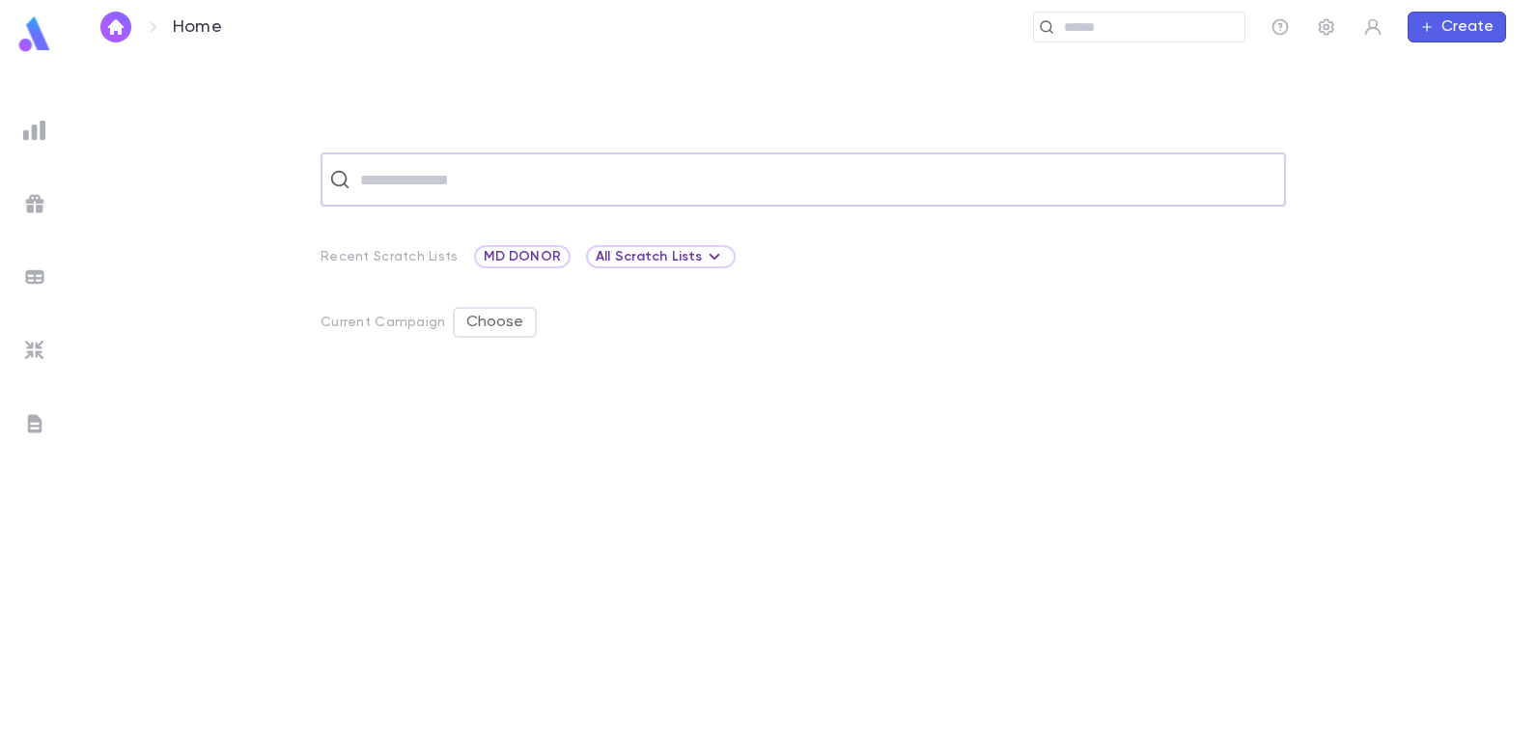
click at [585, 170] on input "text" at bounding box center [815, 179] width 923 height 37
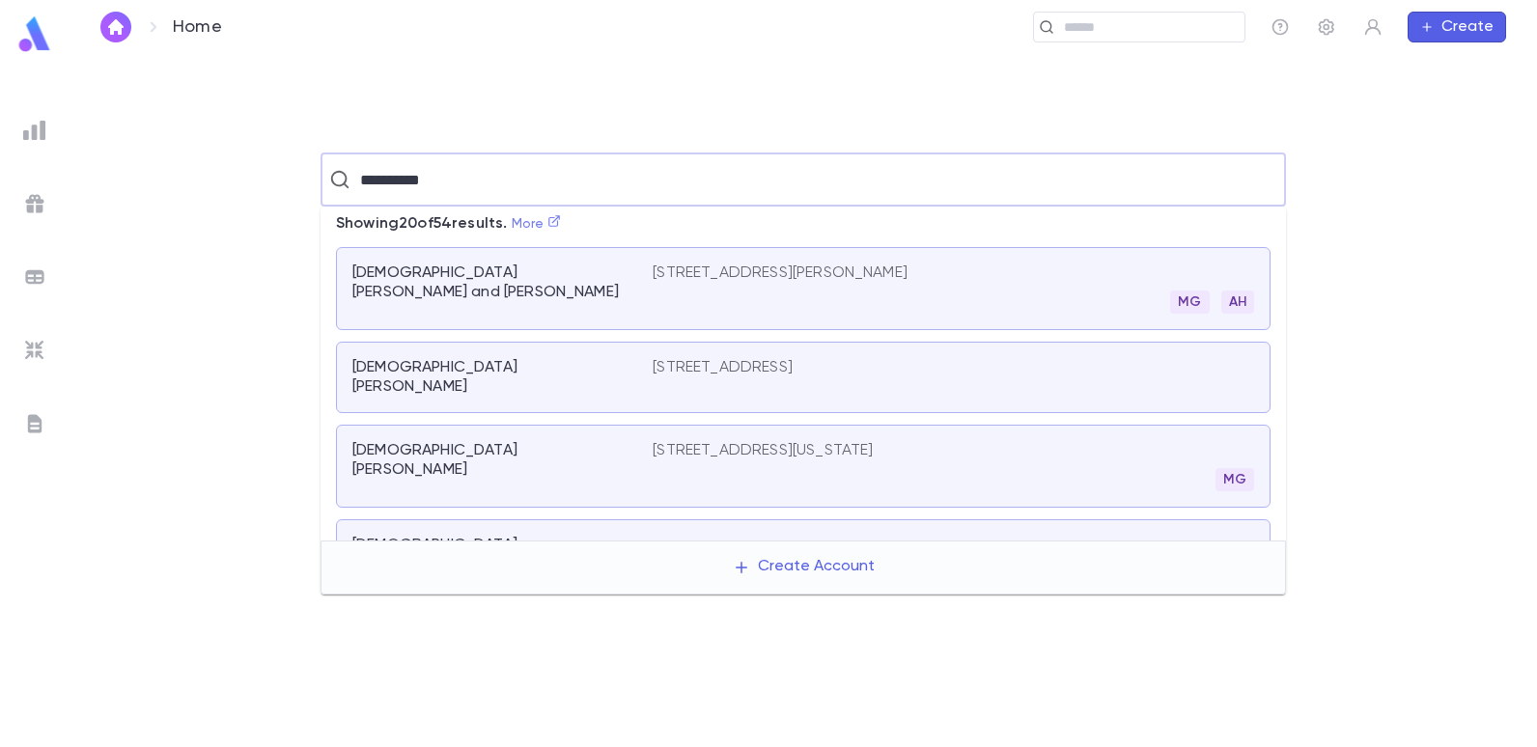
click at [560, 218] on icon at bounding box center [554, 221] width 12 height 12
type input "**********"
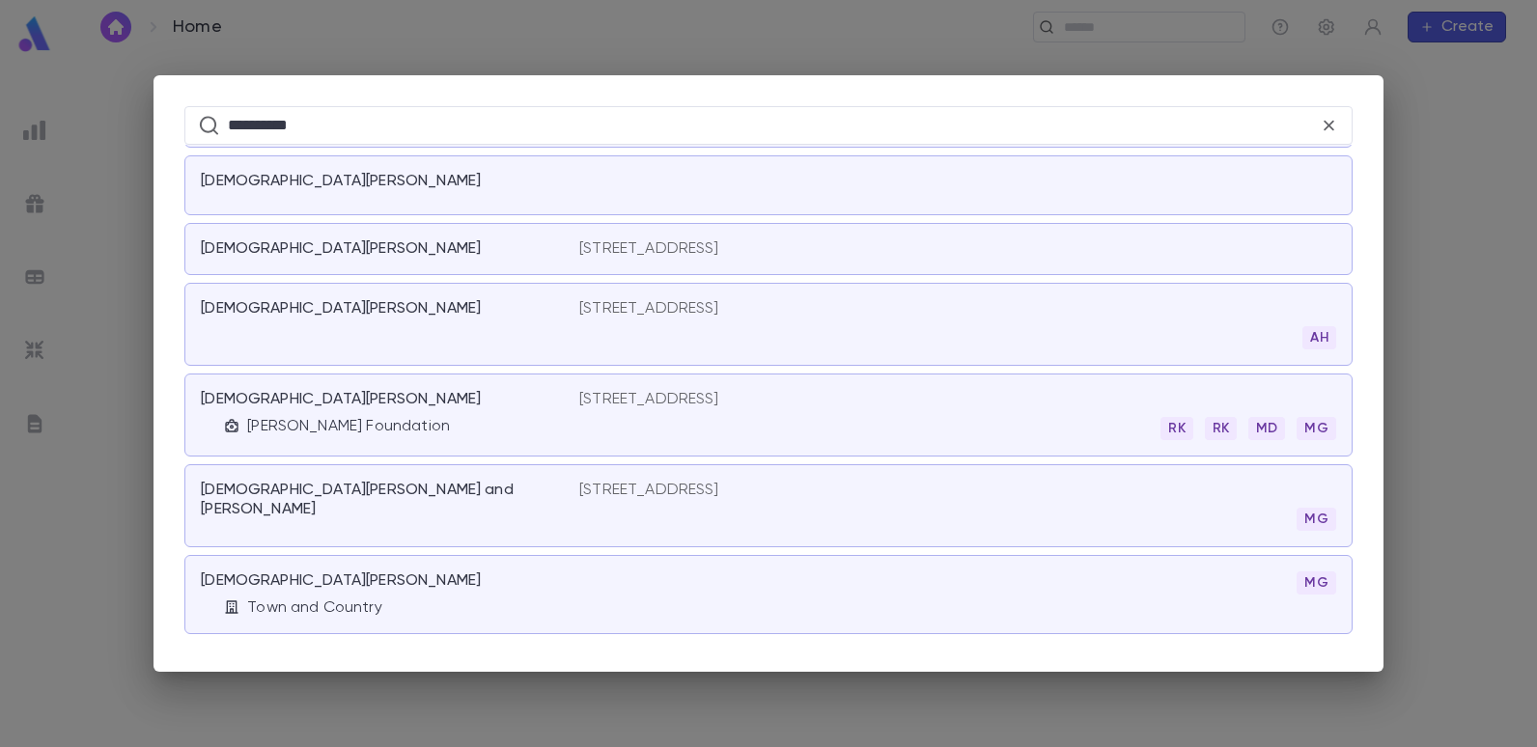
scroll to position [290, 0]
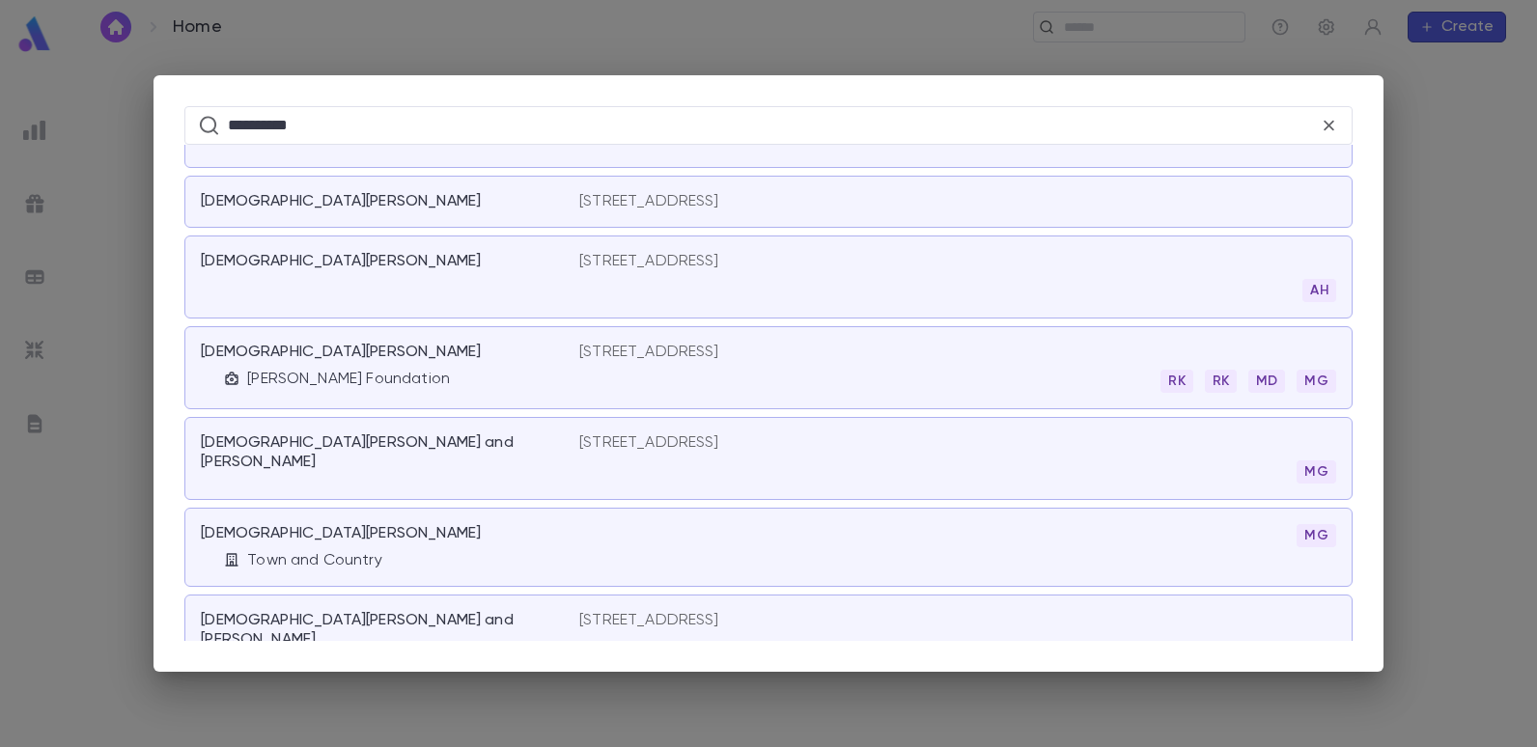
click at [678, 364] on div "1806 E. 5th Street, Broolyn NY 11223 RK RK MD MG" at bounding box center [957, 368] width 757 height 50
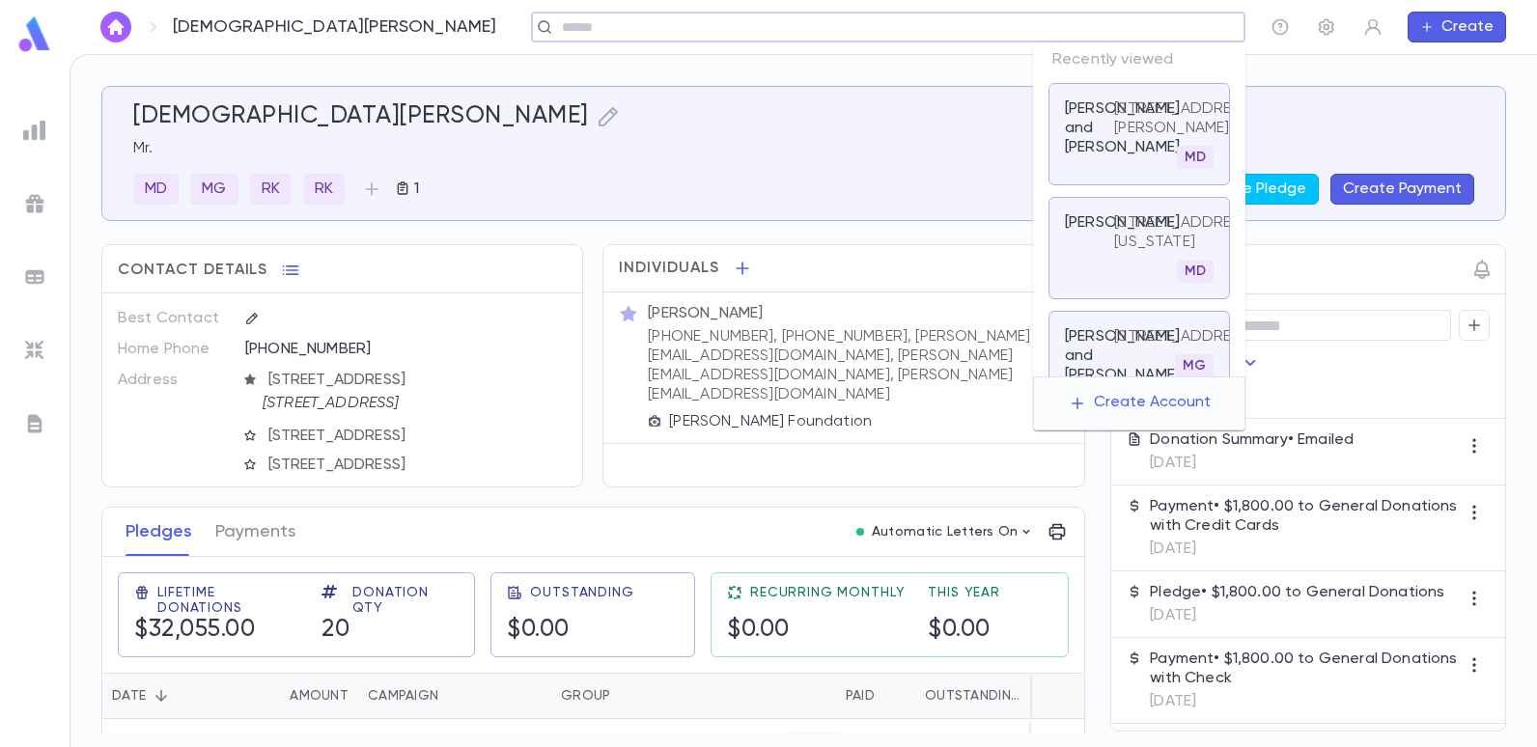
click at [1084, 34] on input "text" at bounding box center [896, 27] width 681 height 18
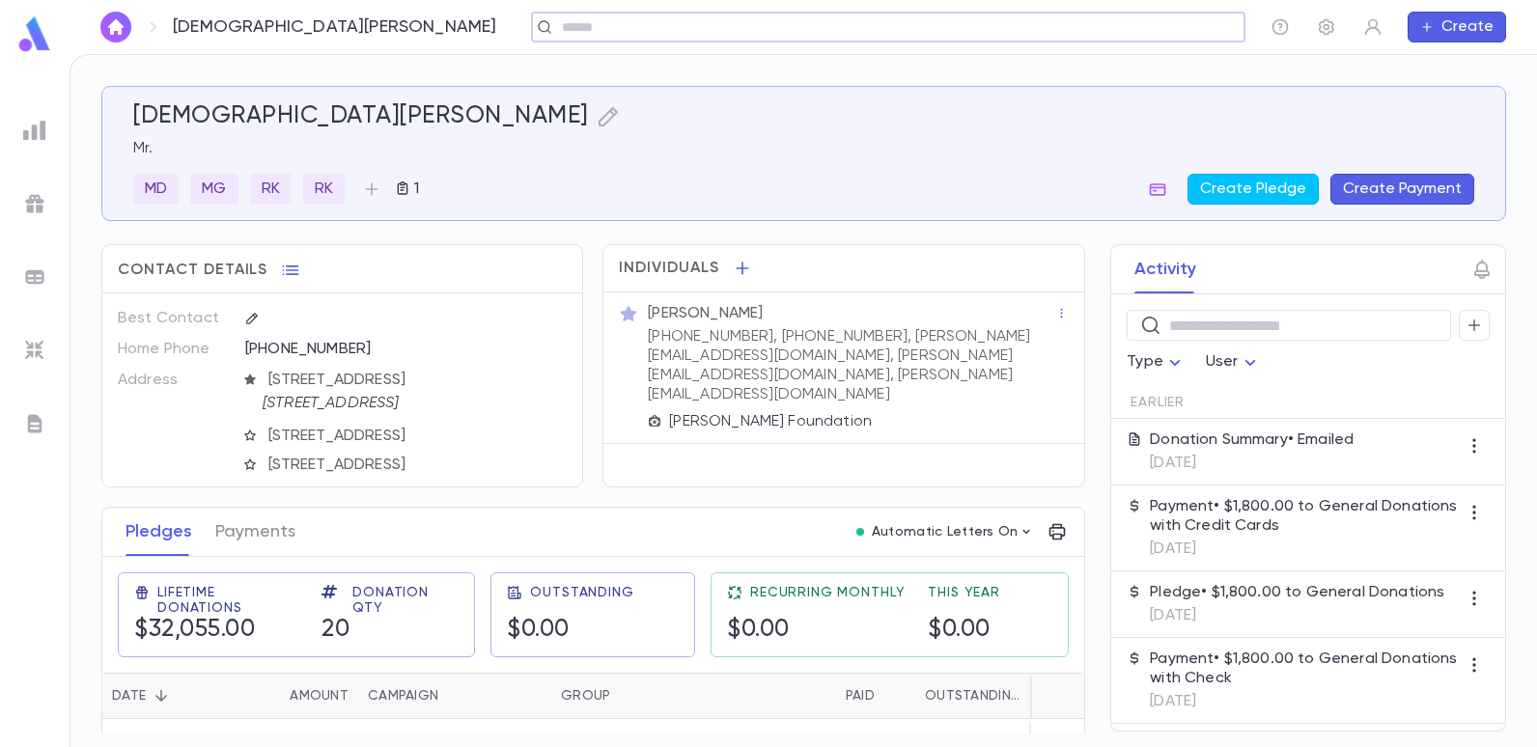
click at [607, 23] on input "text" at bounding box center [896, 27] width 681 height 18
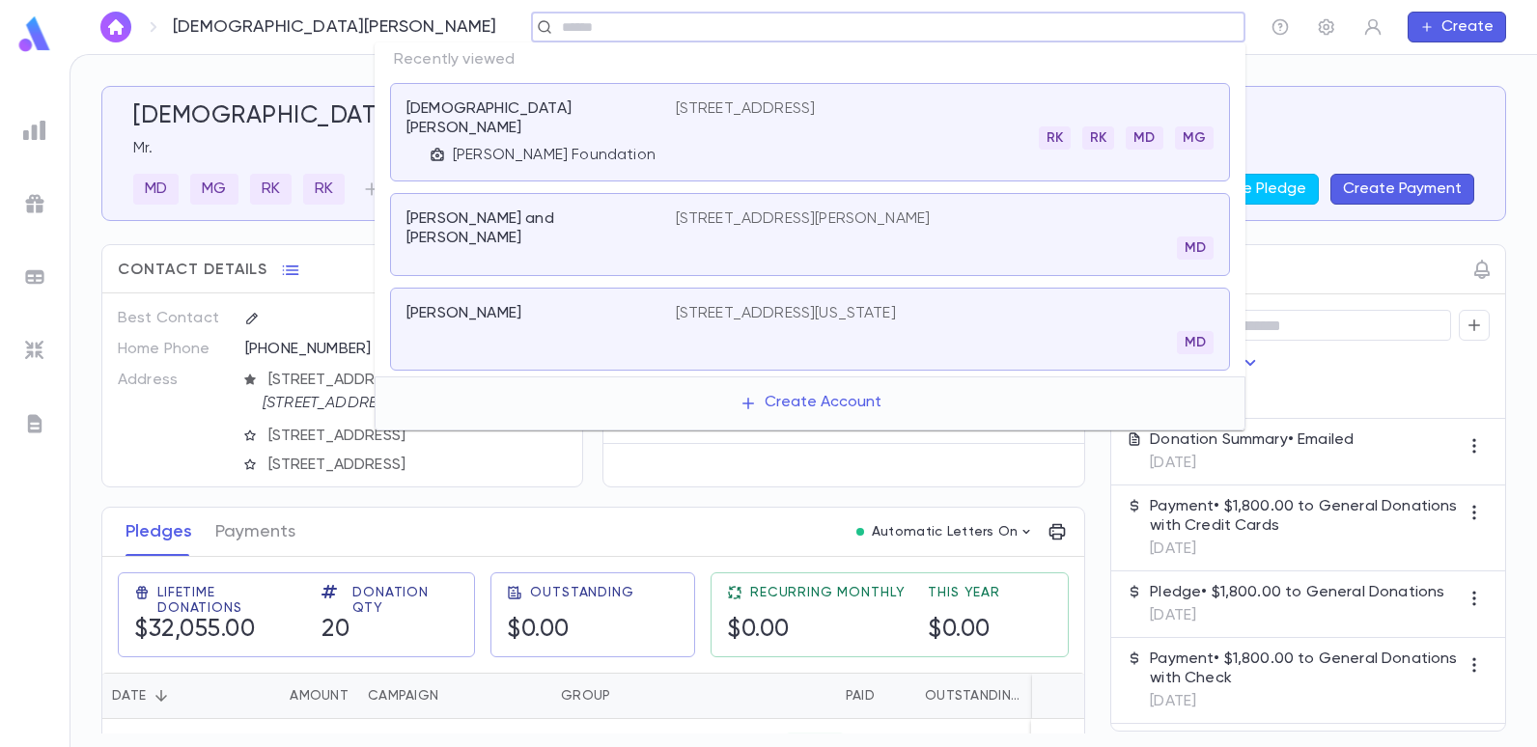
click at [607, 23] on input "text" at bounding box center [896, 27] width 681 height 18
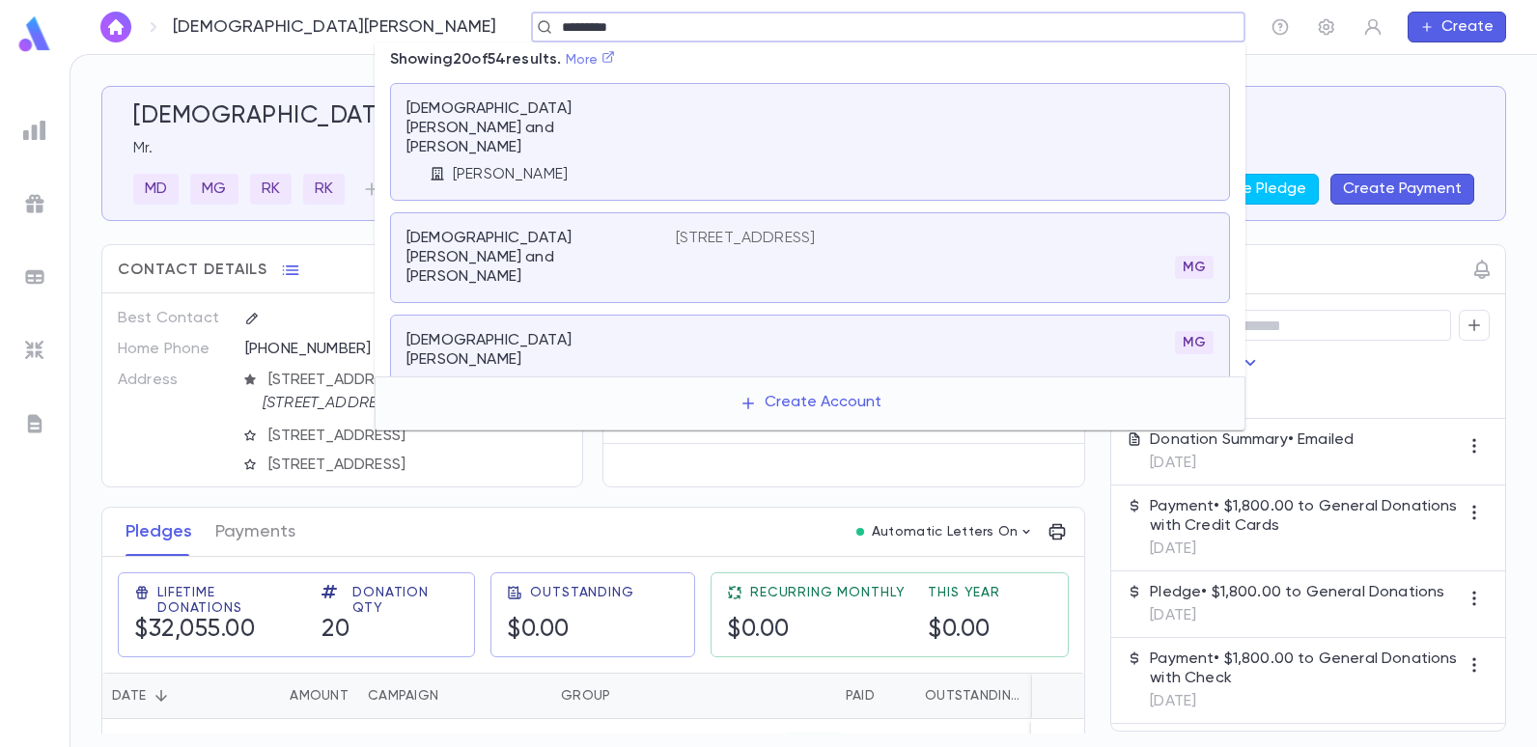
click at [615, 52] on icon at bounding box center [608, 57] width 14 height 14
type input "*********"
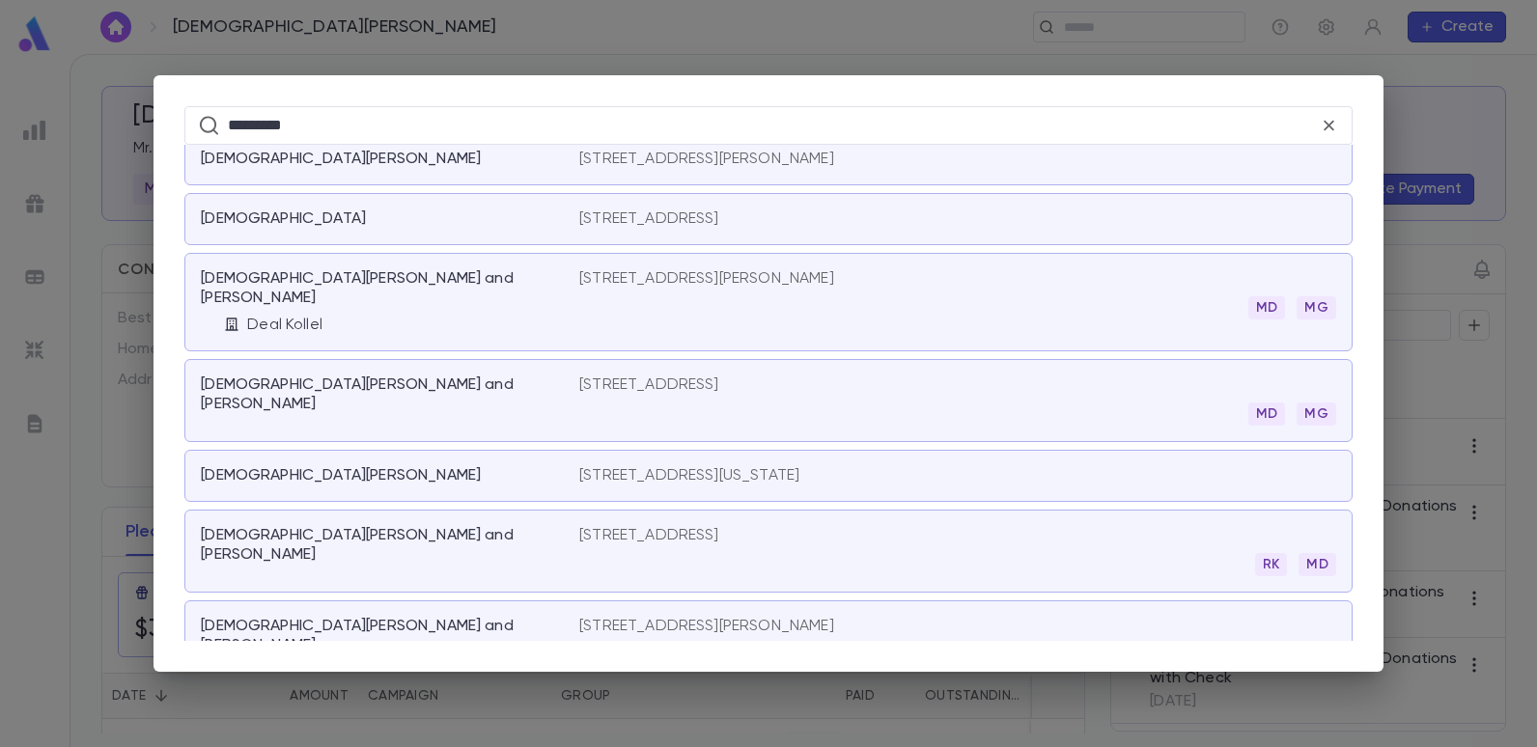
scroll to position [2686, 0]
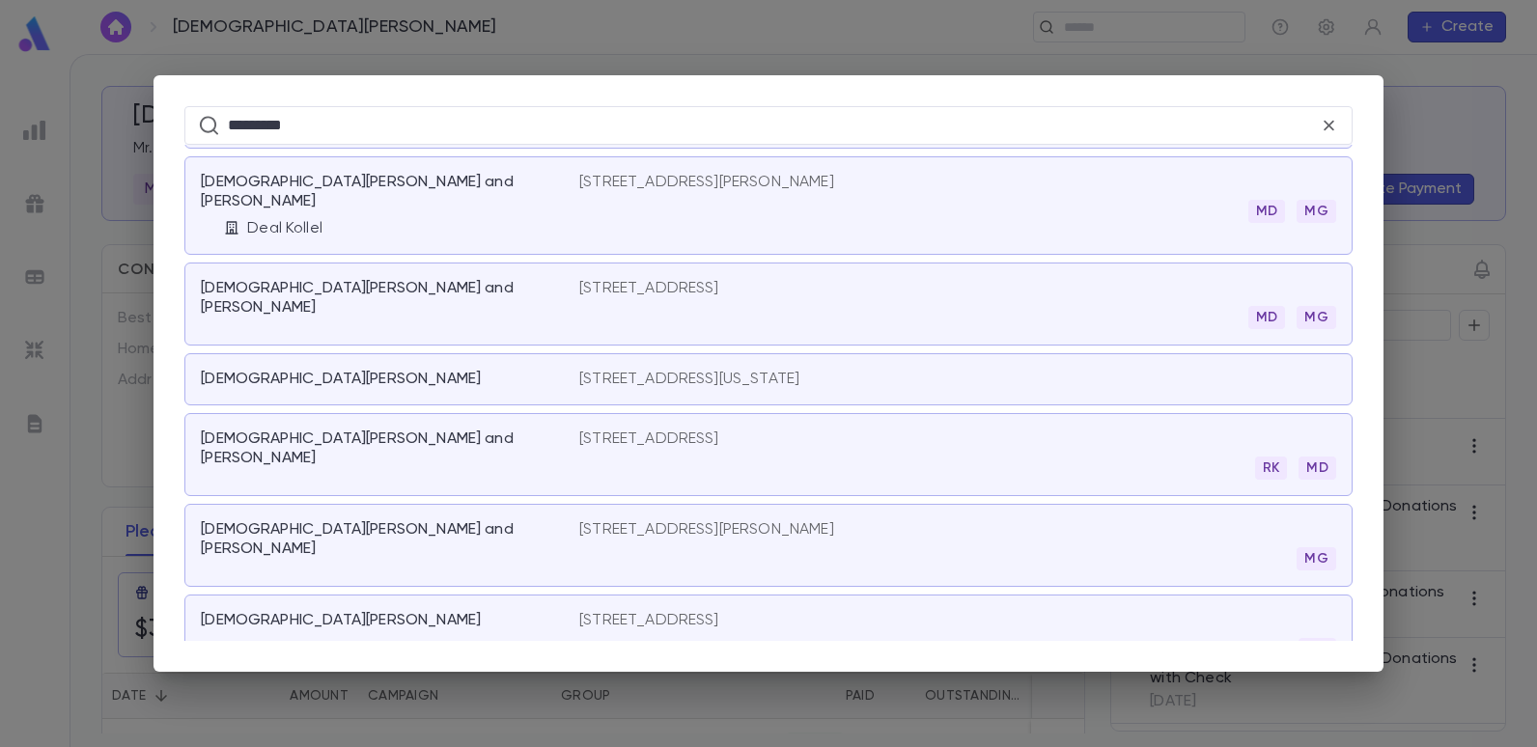
click at [700, 370] on p "31 West 34th Street, 8th Floor, New York NY 10001" at bounding box center [689, 379] width 220 height 19
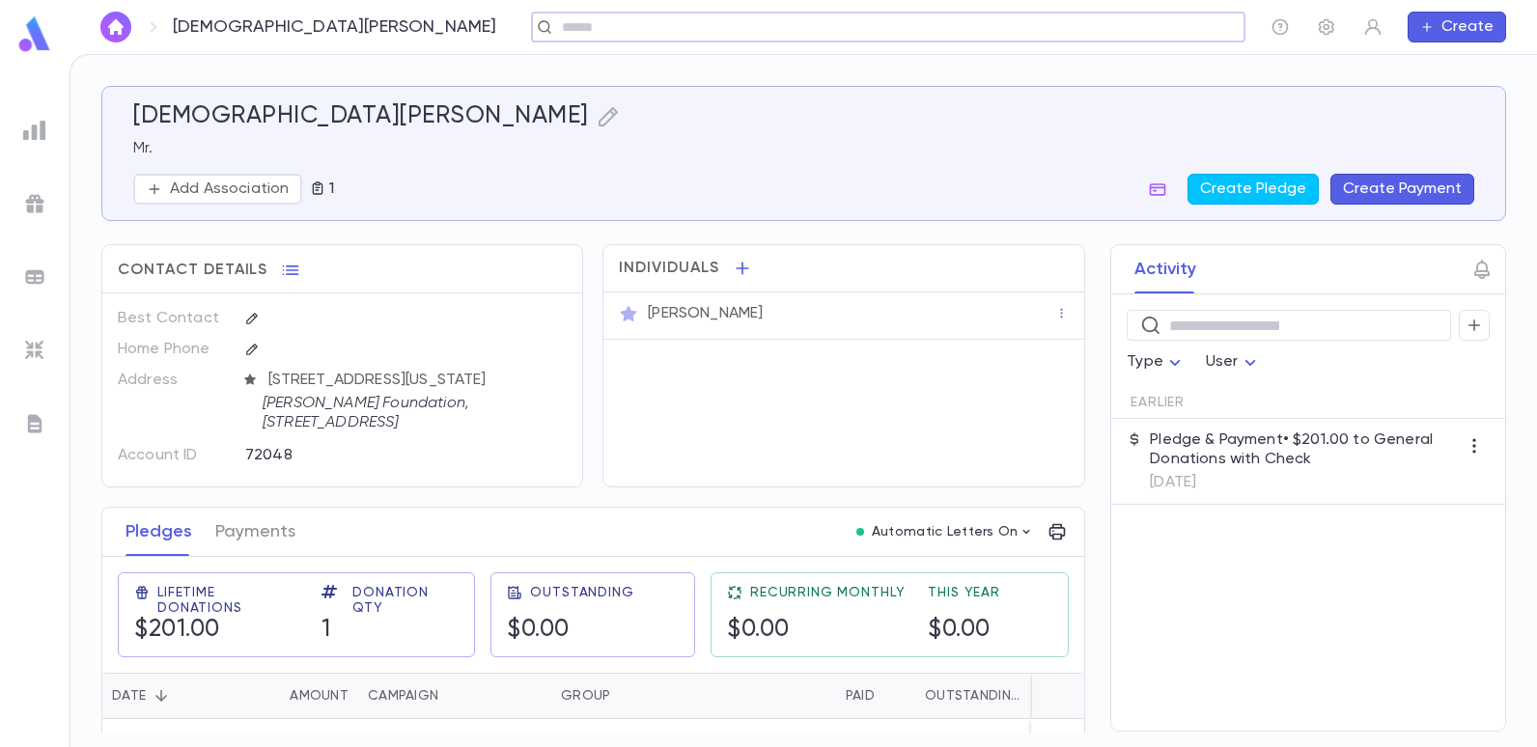
click at [556, 33] on input "text" at bounding box center [896, 27] width 681 height 18
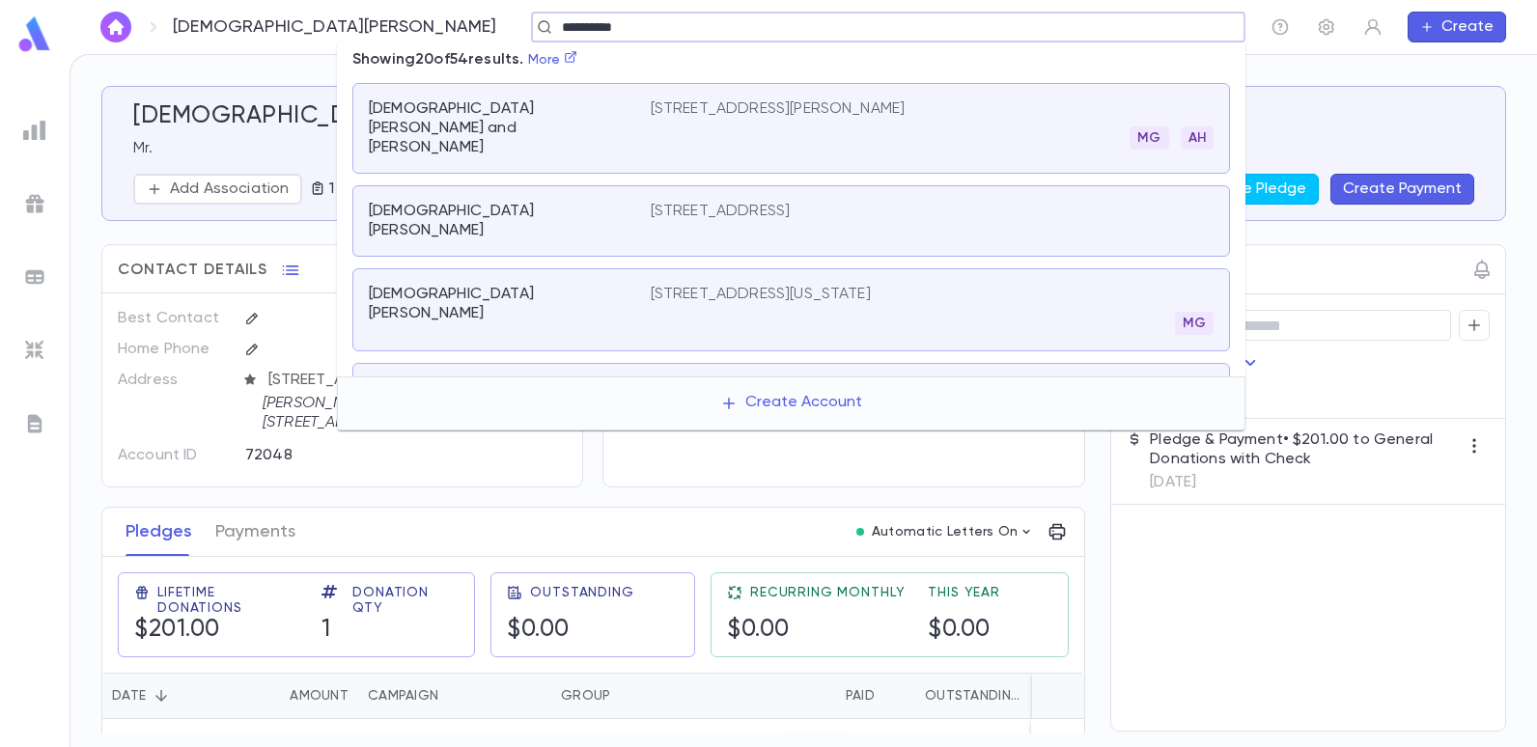
scroll to position [97, 0]
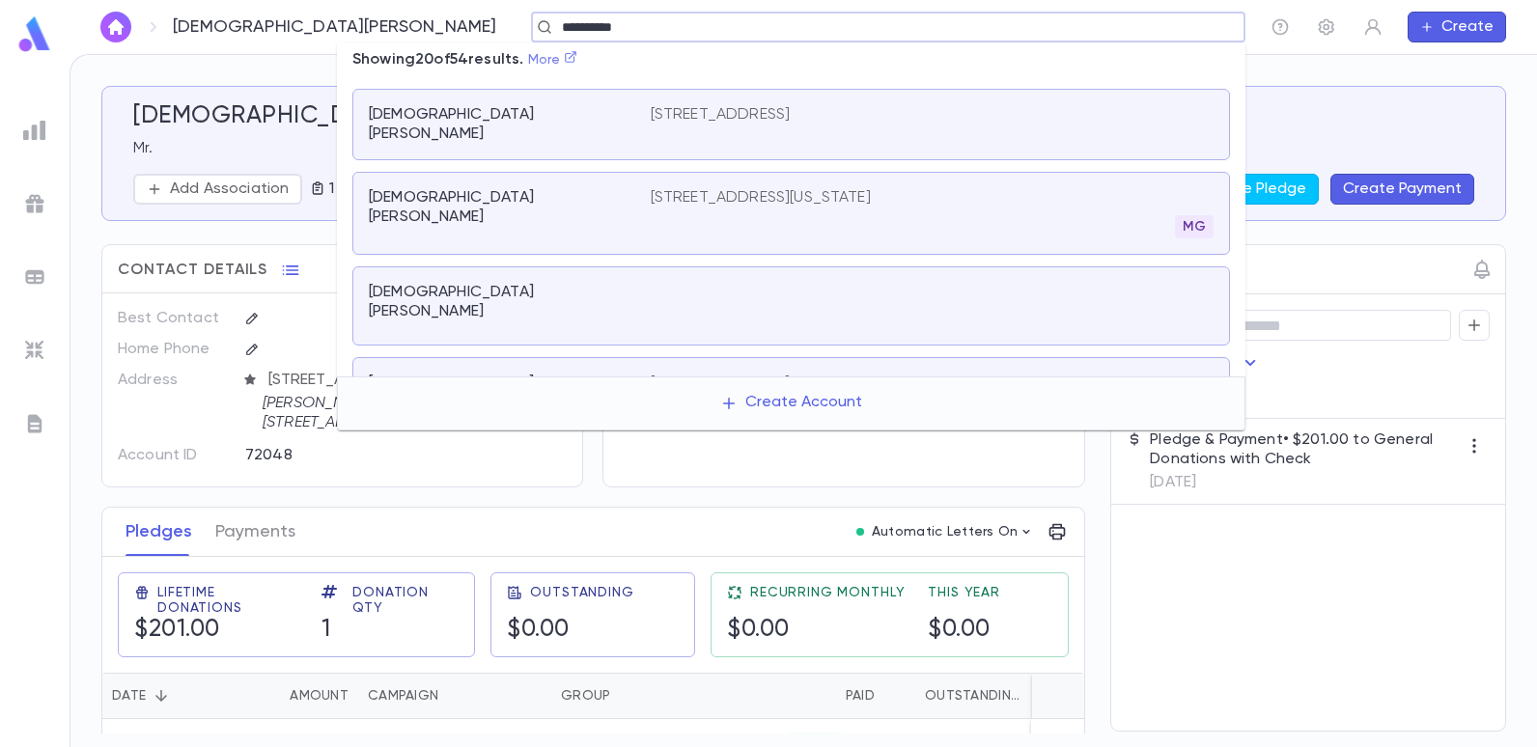
click at [576, 60] on icon at bounding box center [571, 57] width 12 height 12
type input "**********"
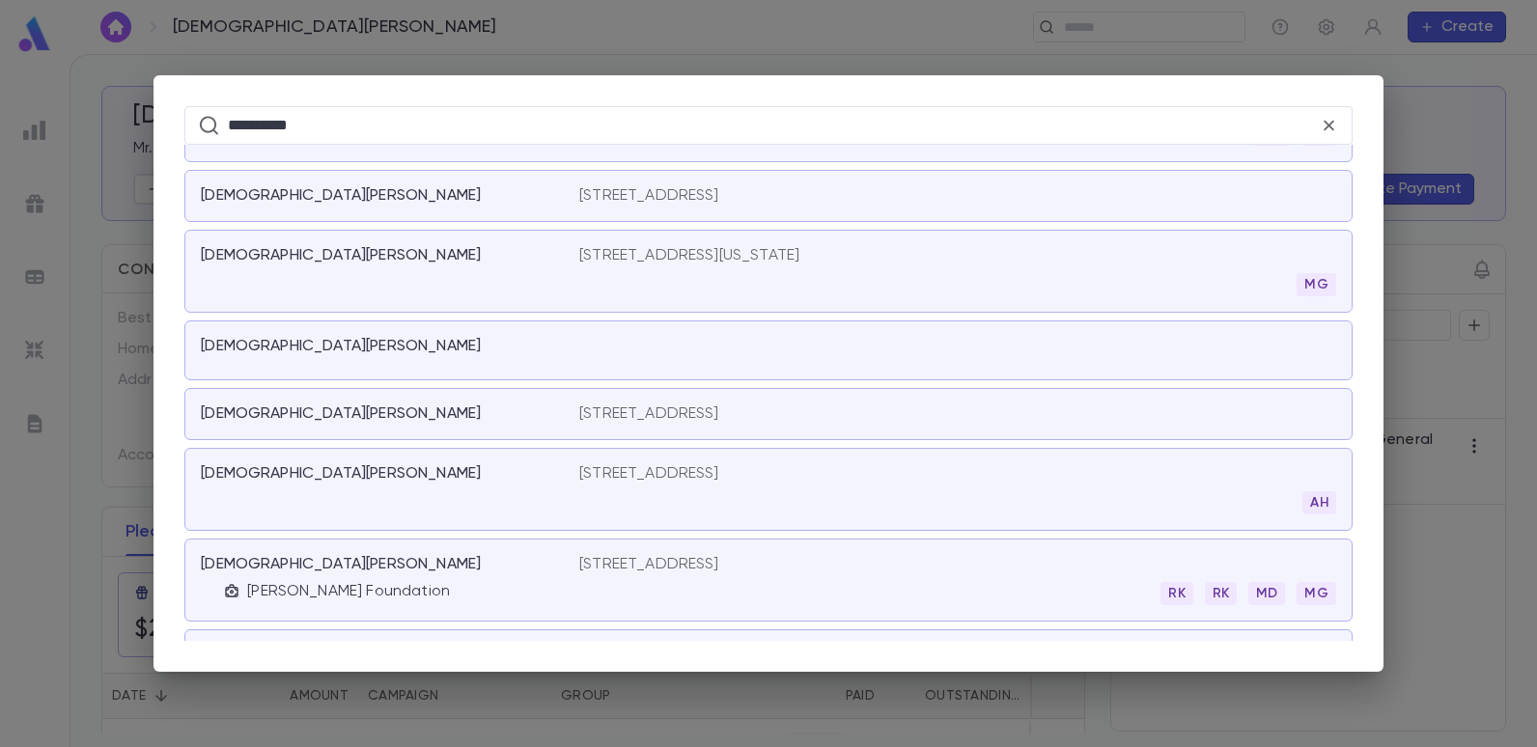
scroll to position [0, 0]
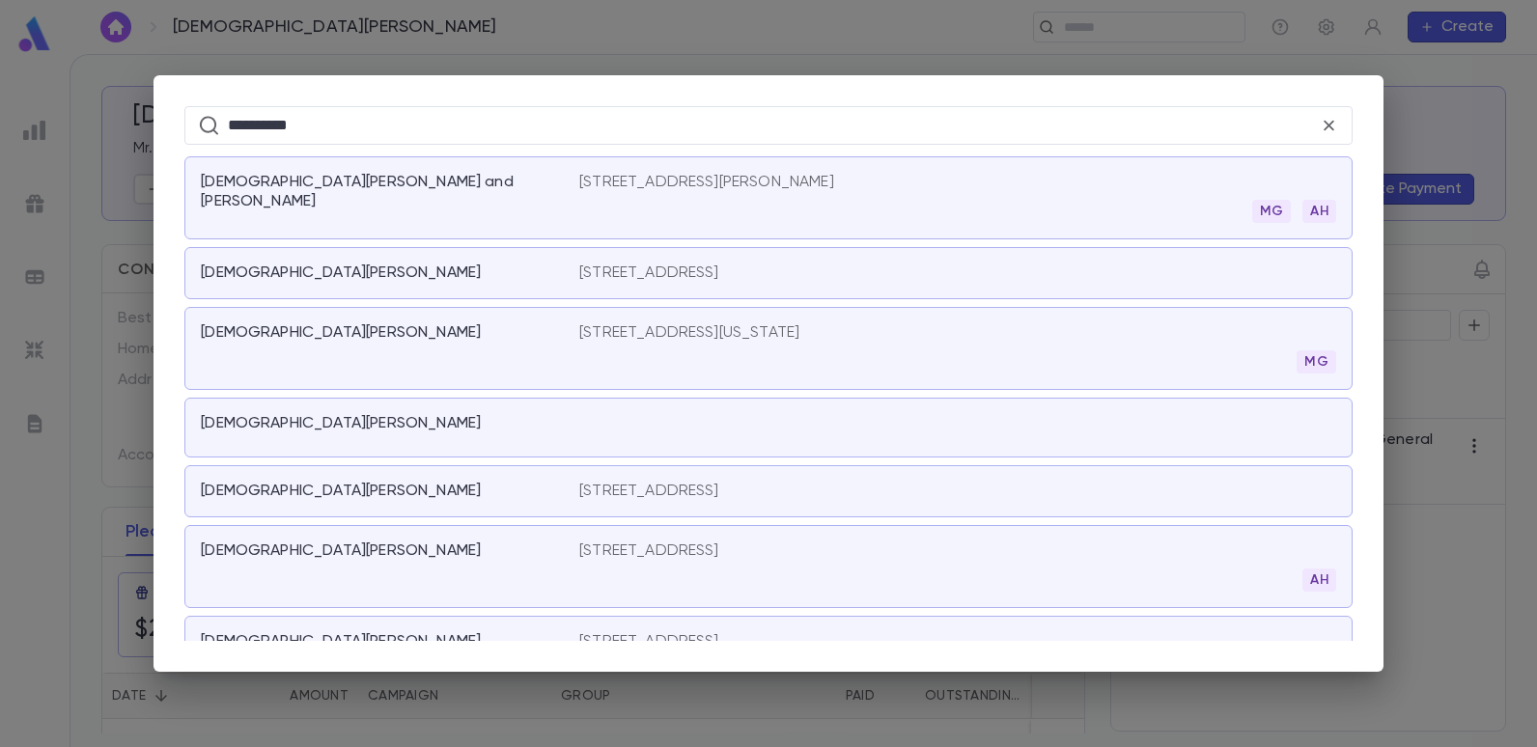
click at [1328, 126] on icon at bounding box center [1329, 126] width 11 height 11
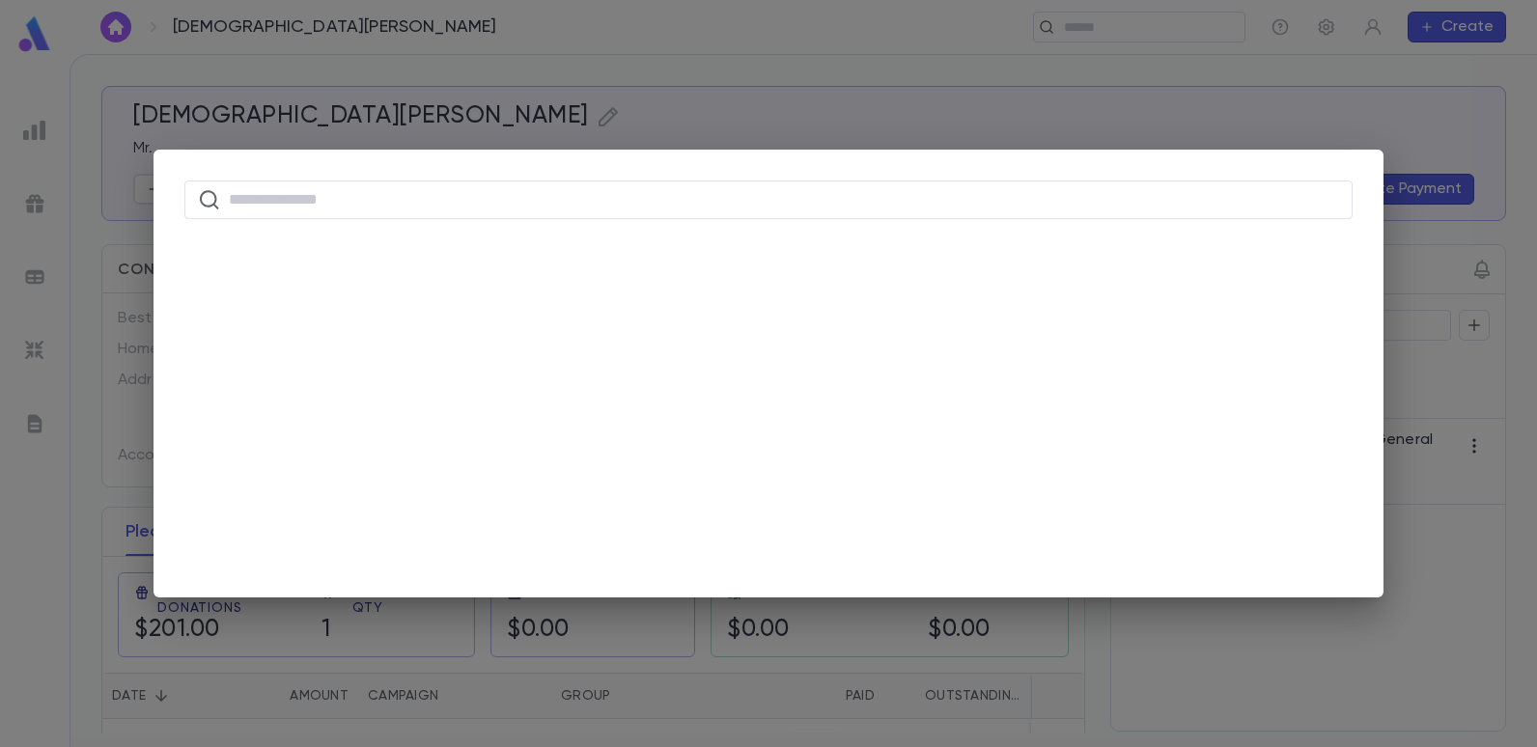
click at [476, 95] on div "​" at bounding box center [768, 373] width 1537 height 747
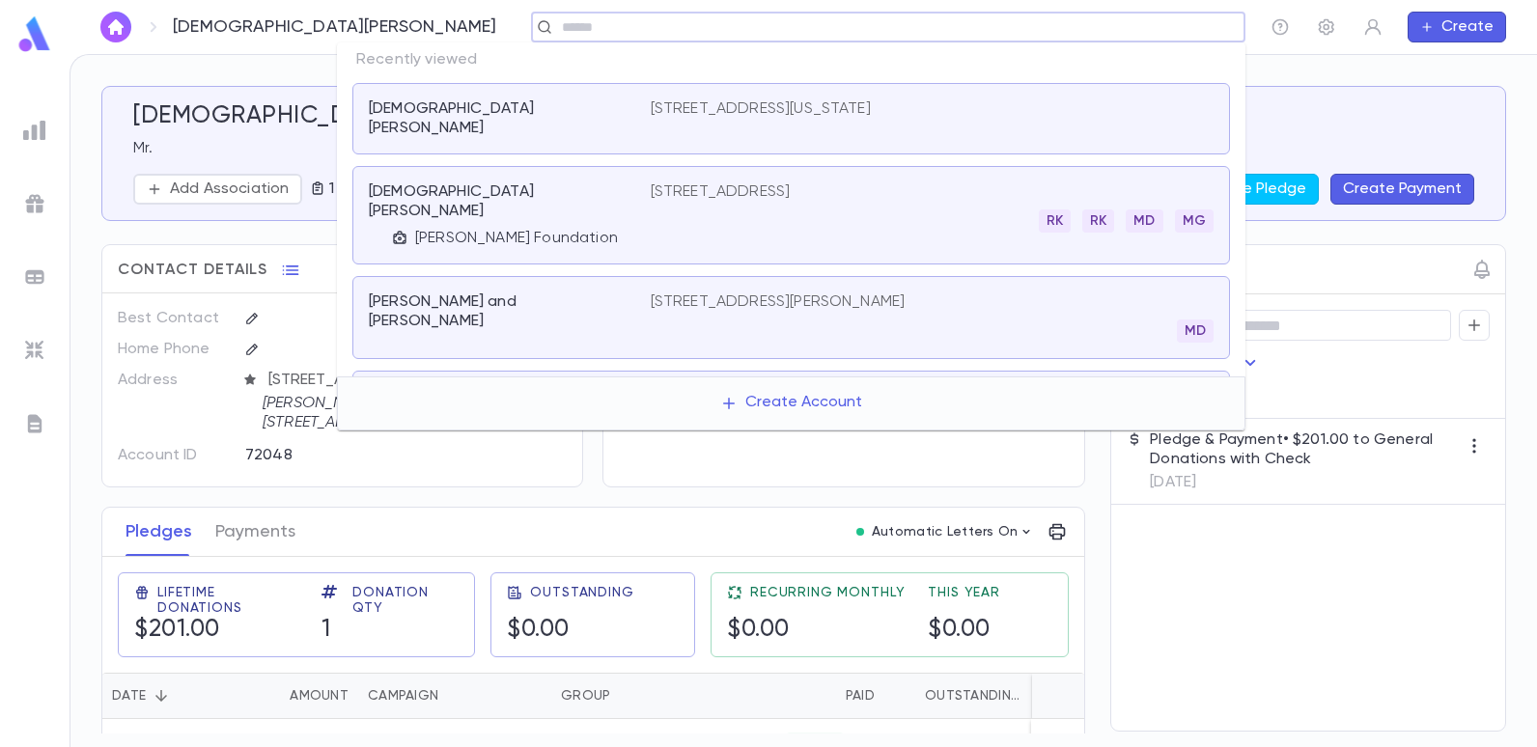
click at [556, 32] on input "text" at bounding box center [896, 27] width 681 height 18
type input "******"
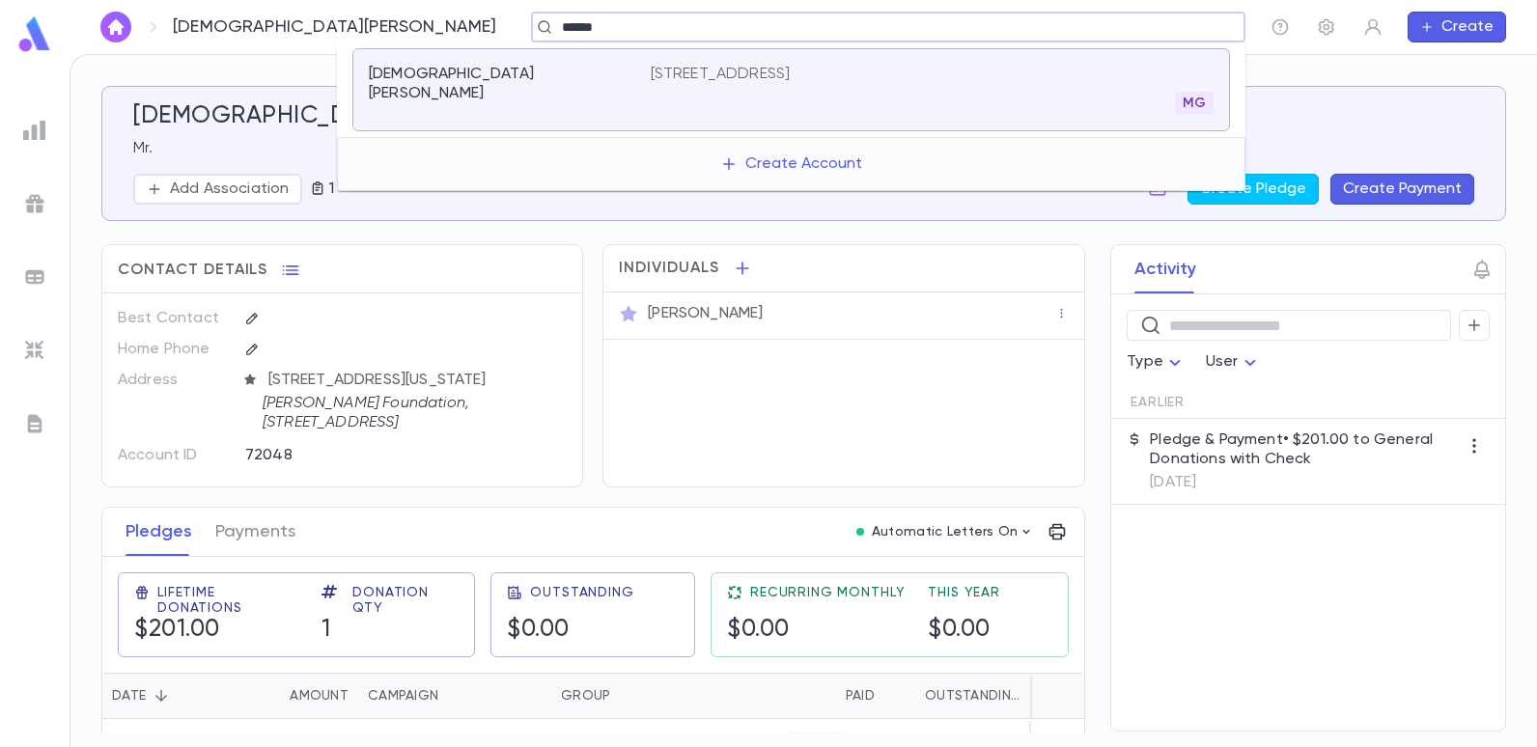
click at [668, 65] on p "[STREET_ADDRESS]" at bounding box center [721, 74] width 140 height 19
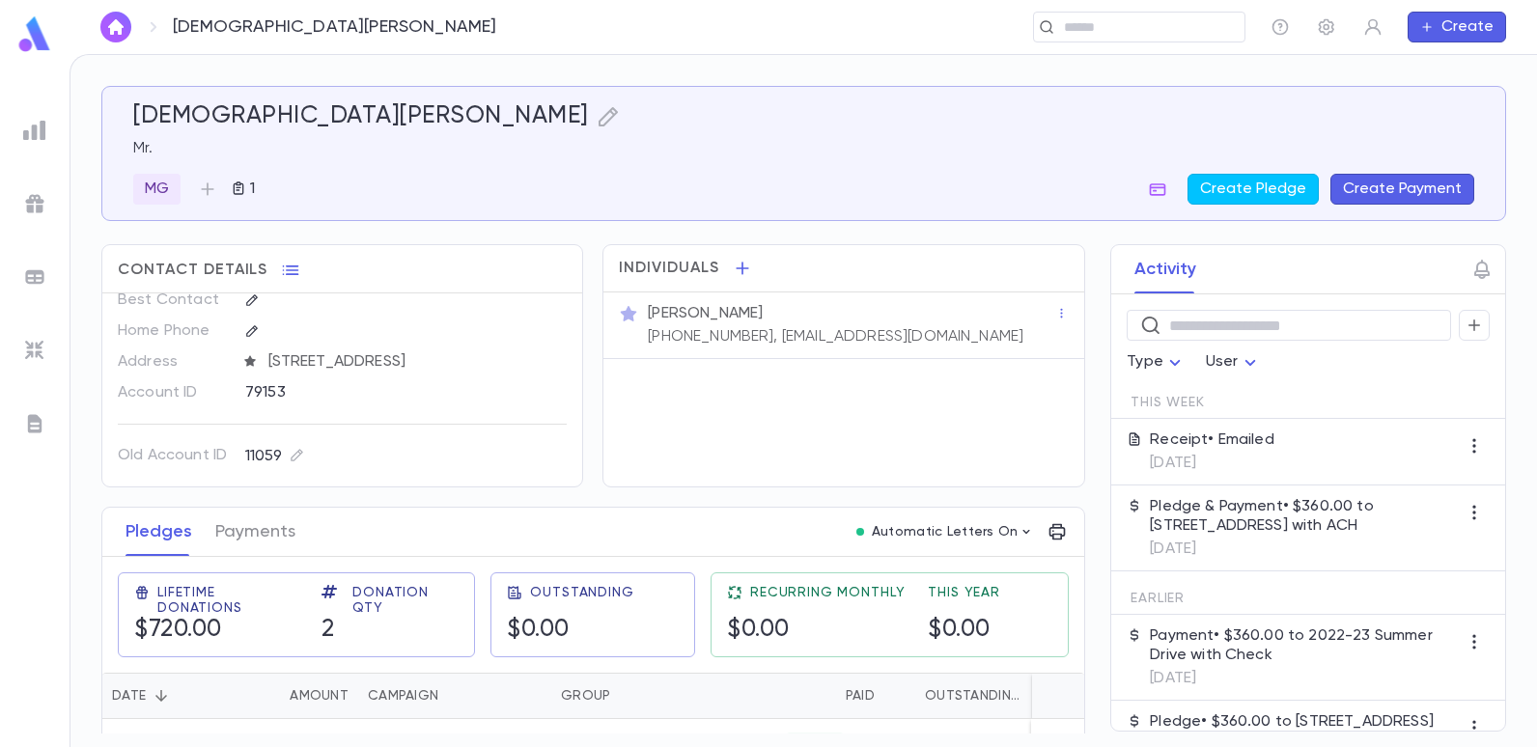
scroll to position [36, 0]
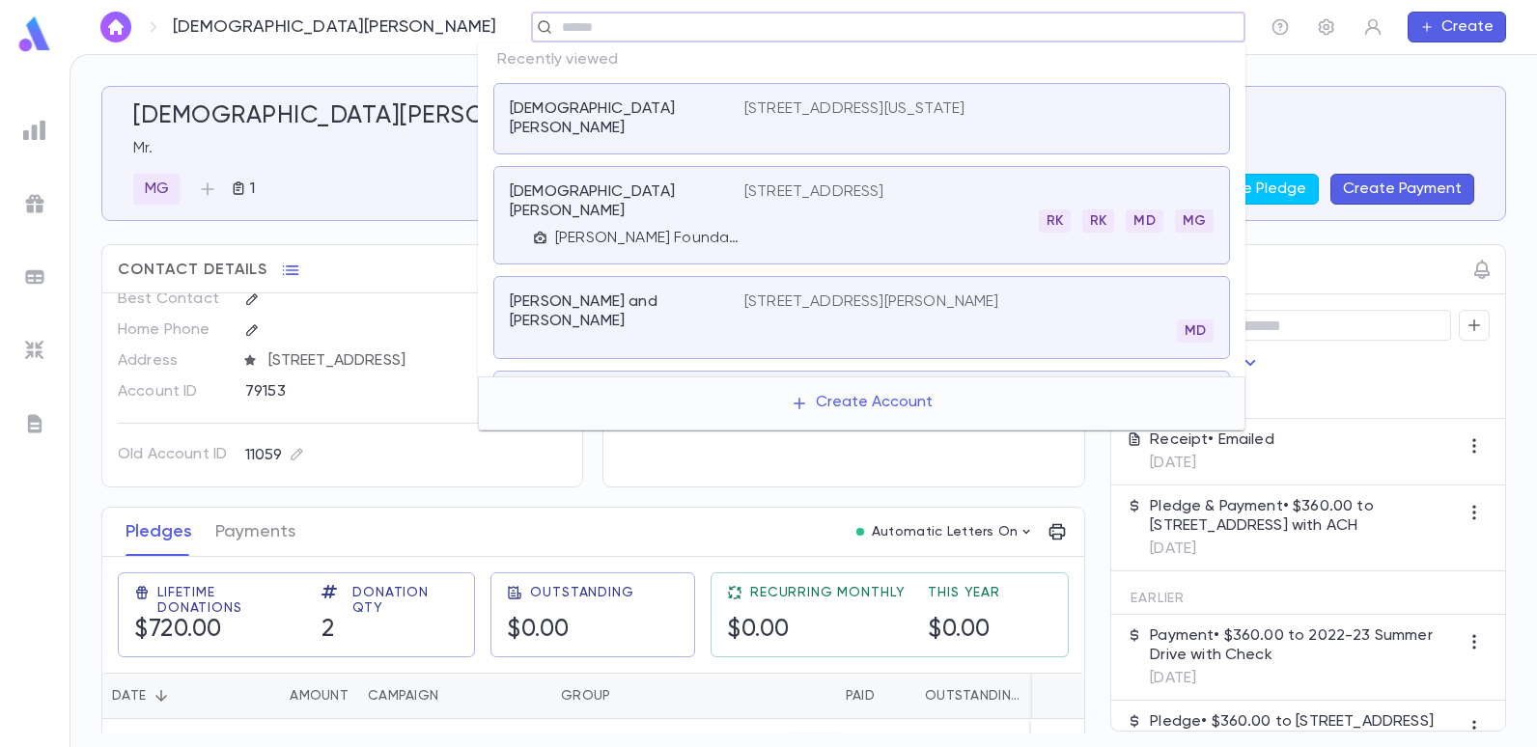
click at [1123, 22] on input "text" at bounding box center [882, 27] width 652 height 18
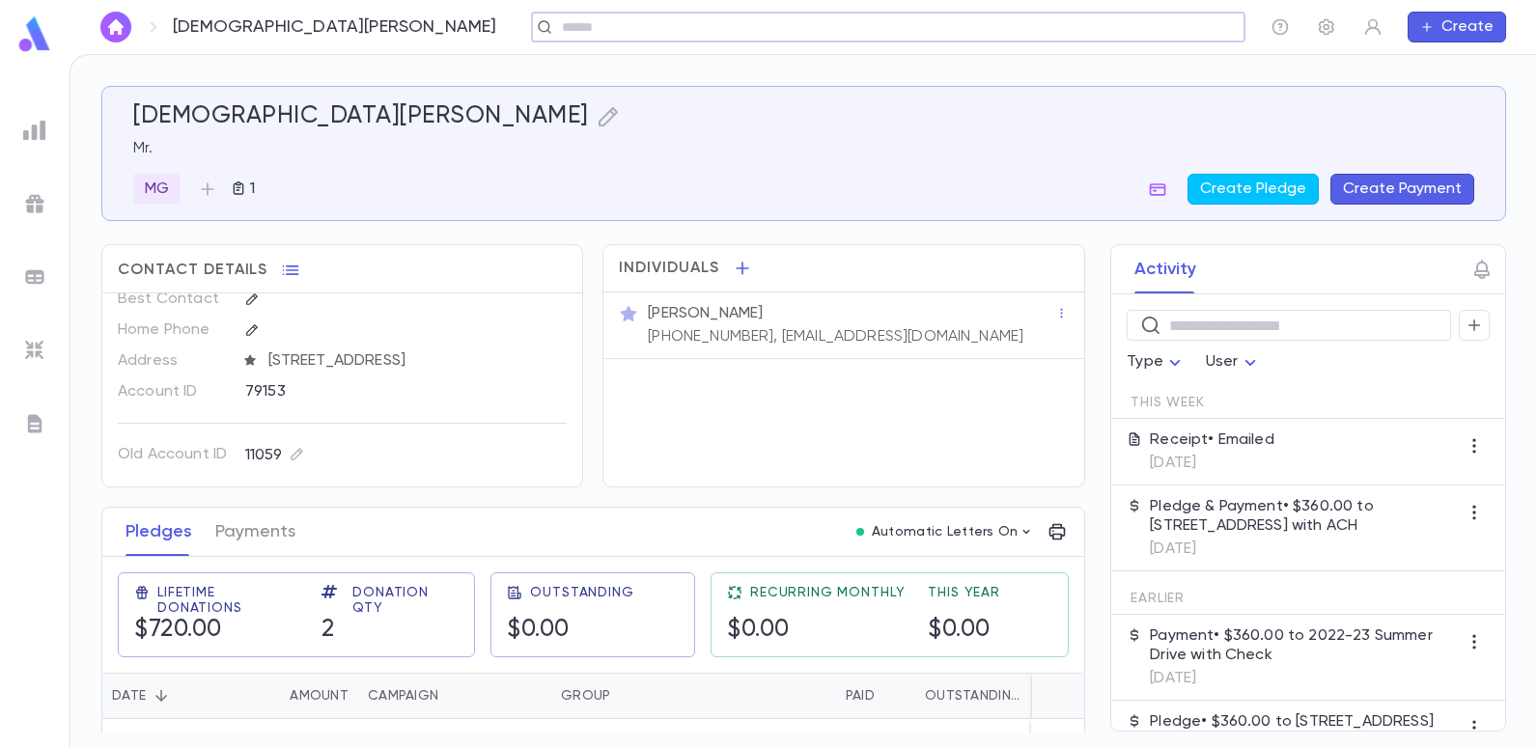
click at [1014, 29] on input "text" at bounding box center [882, 27] width 652 height 18
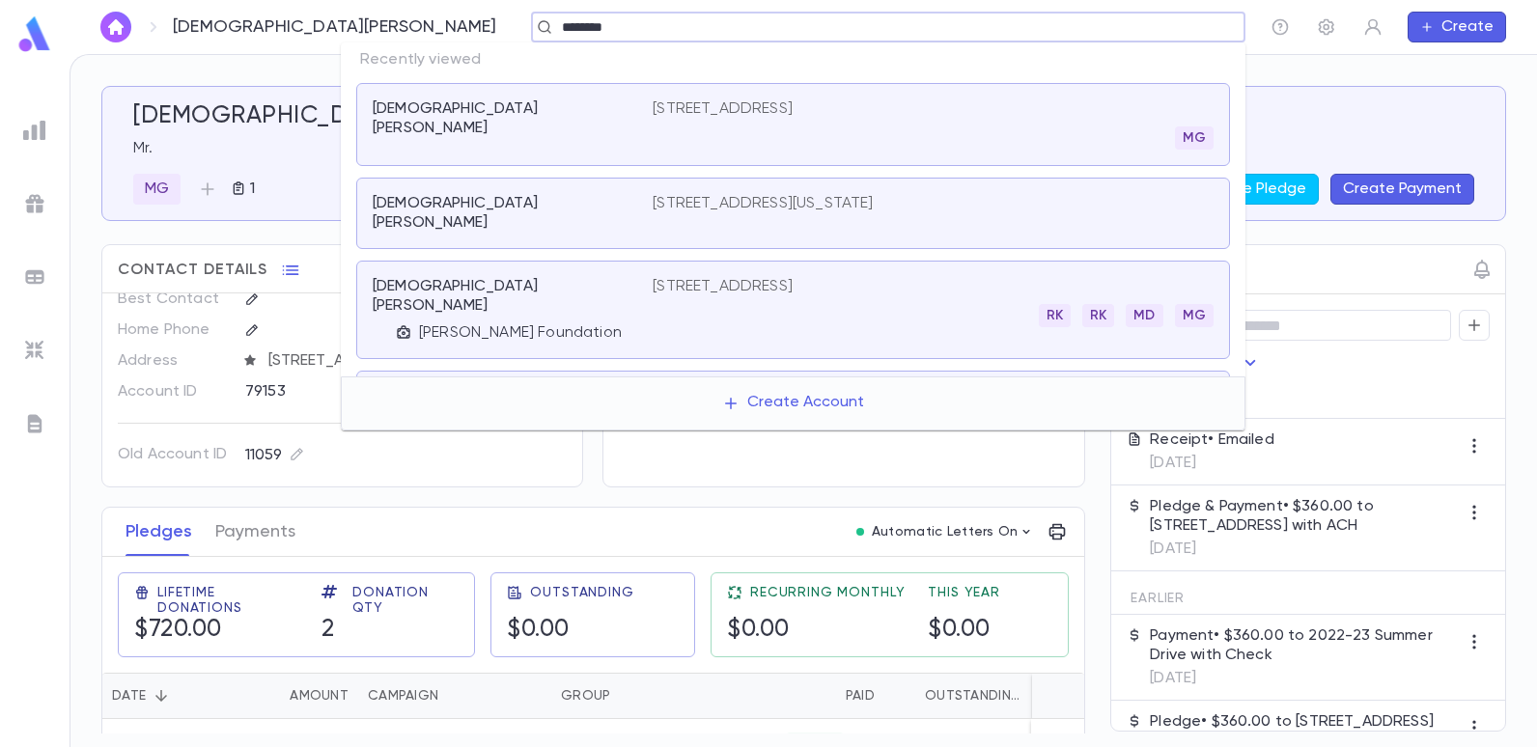
type input "*********"
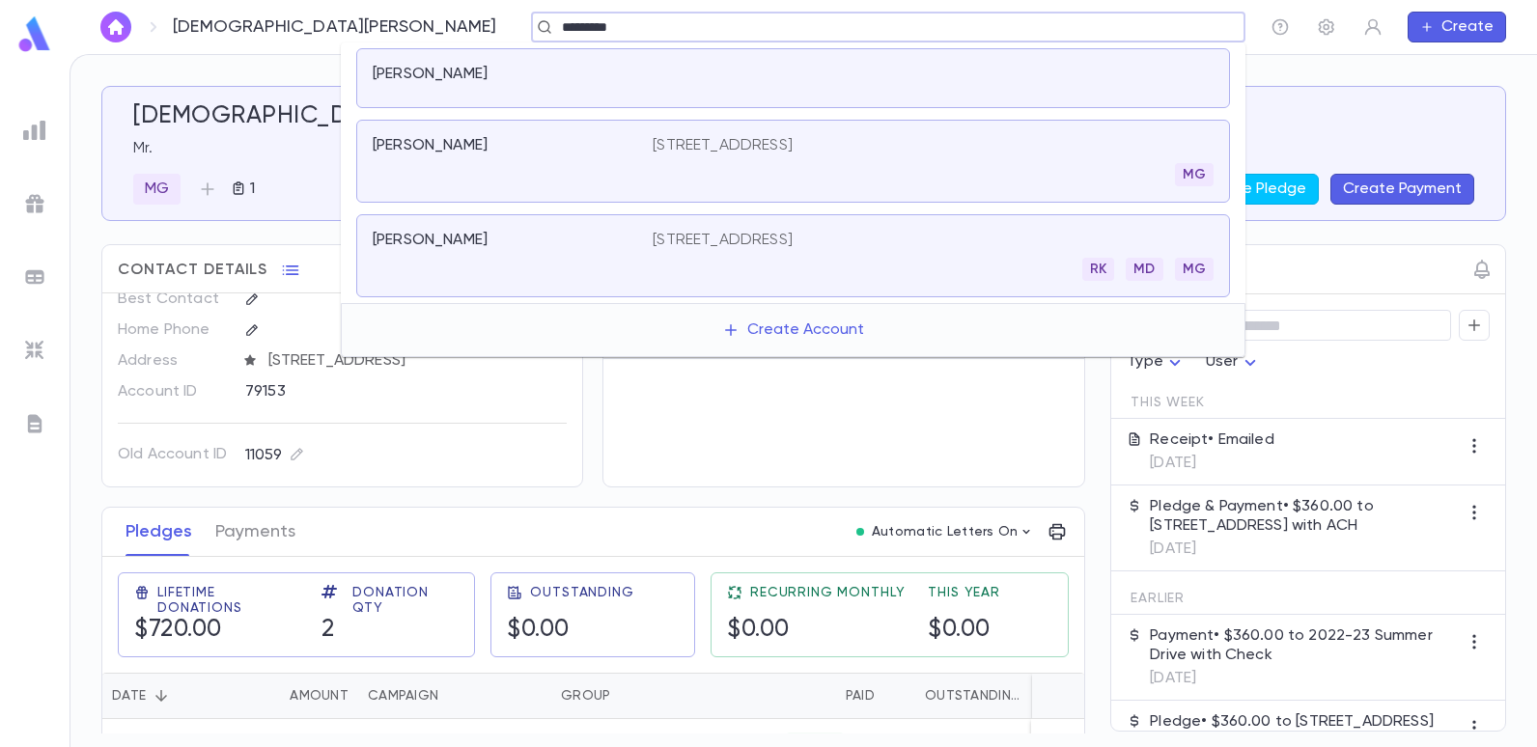
click at [447, 70] on p "Cohen, Mal" at bounding box center [430, 74] width 115 height 19
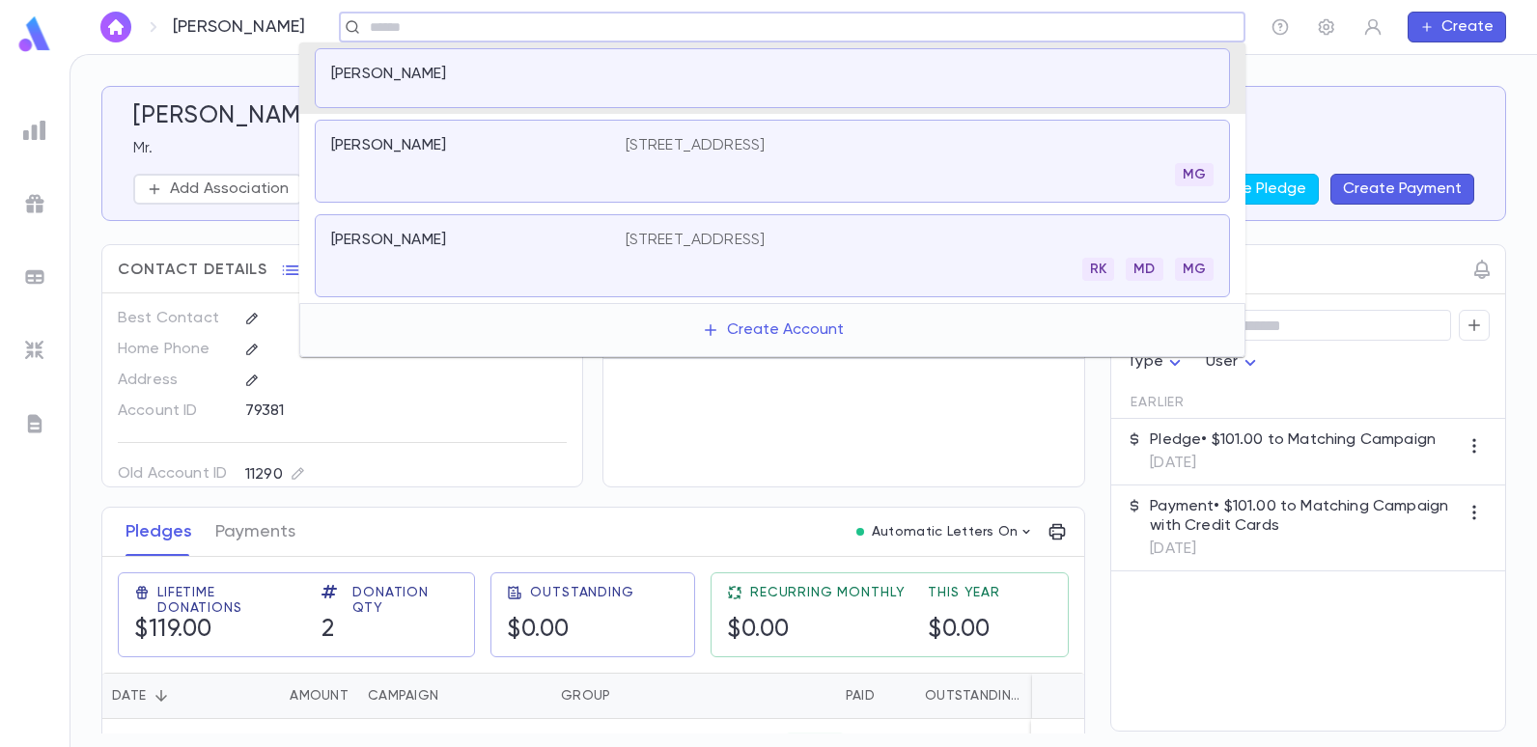
click at [378, 18] on input "text" at bounding box center [786, 27] width 844 height 18
click at [654, 229] on div "Cohen, Mal 365 Ave T, Brooklyn NY 11223 RK MD MG" at bounding box center [772, 255] width 915 height 83
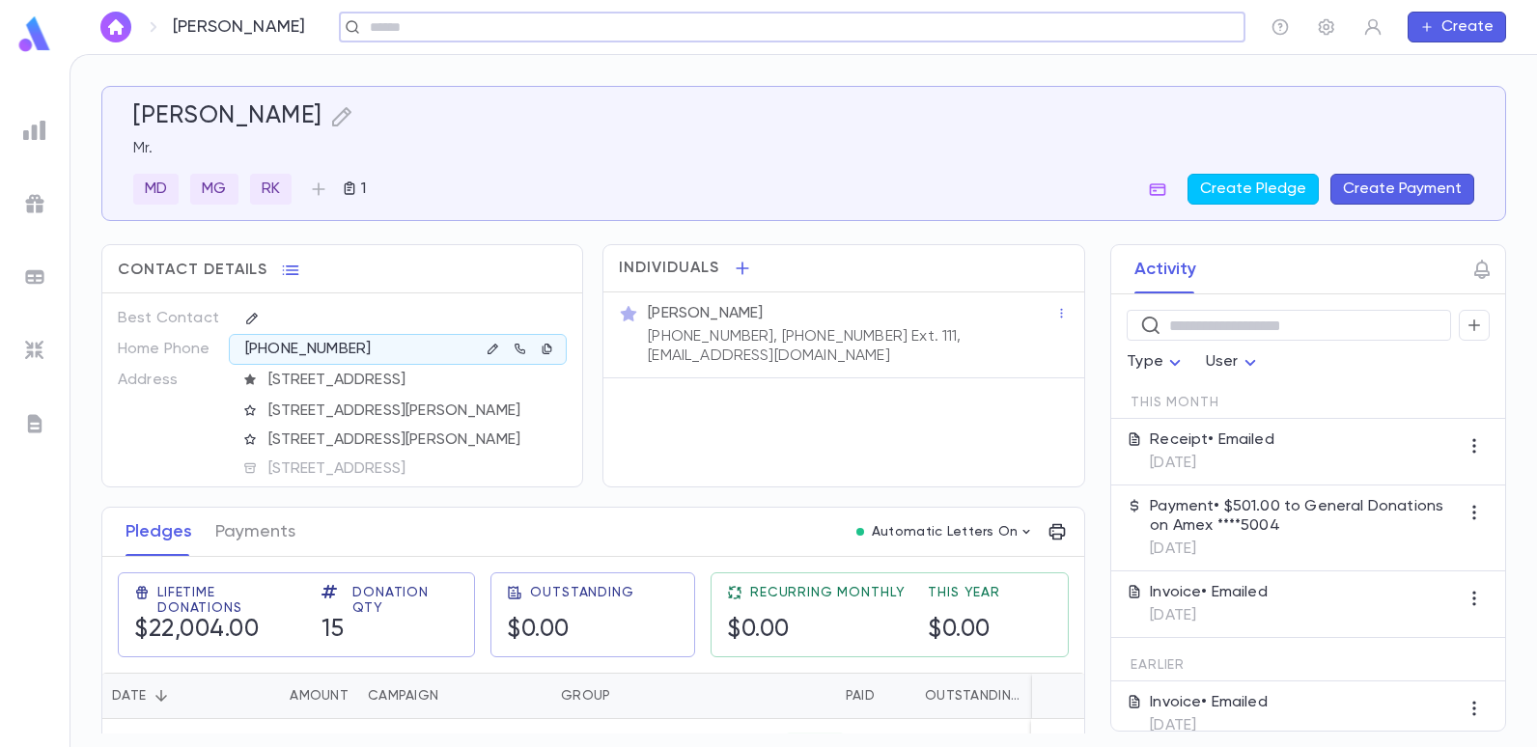
click at [1110, 40] on div "​" at bounding box center [792, 27] width 906 height 31
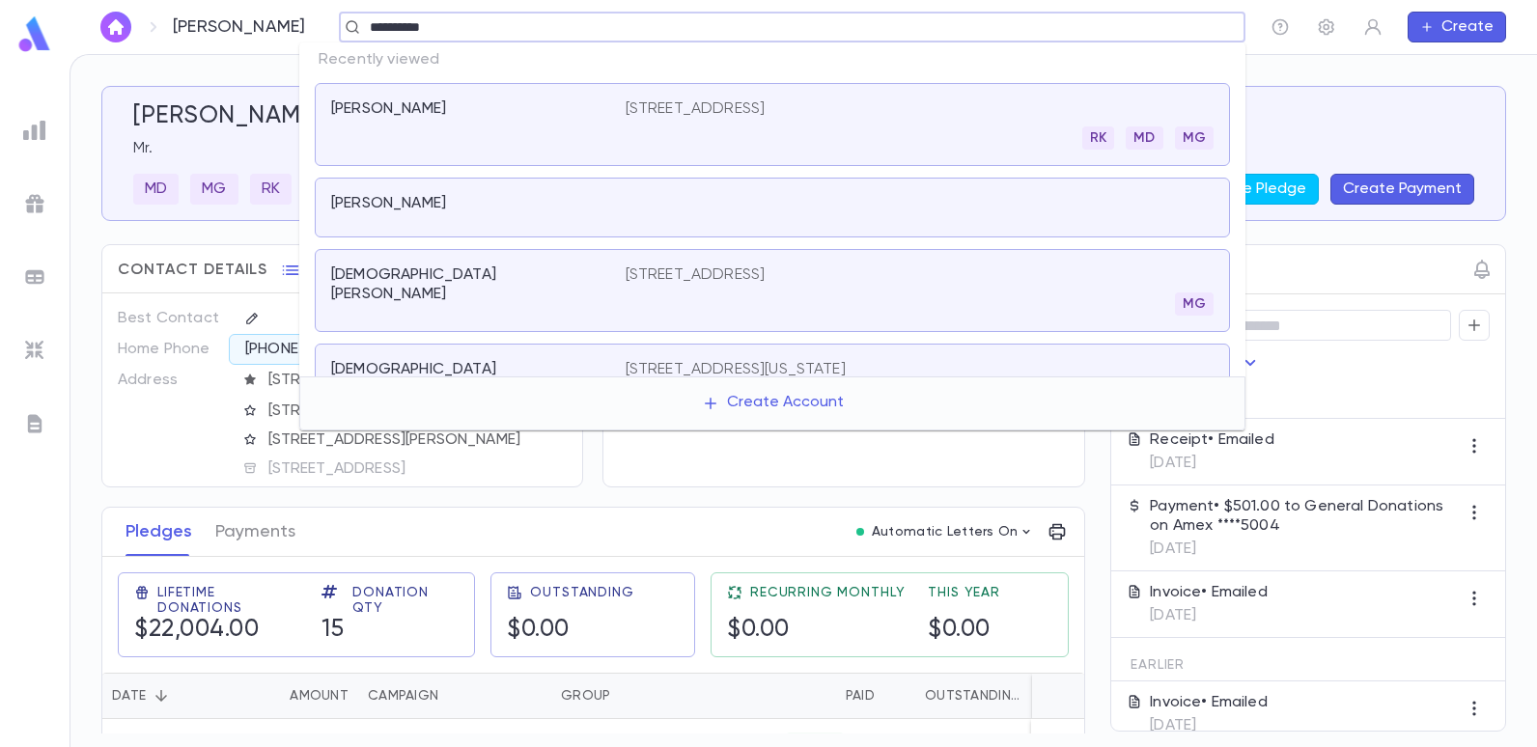
type input "**********"
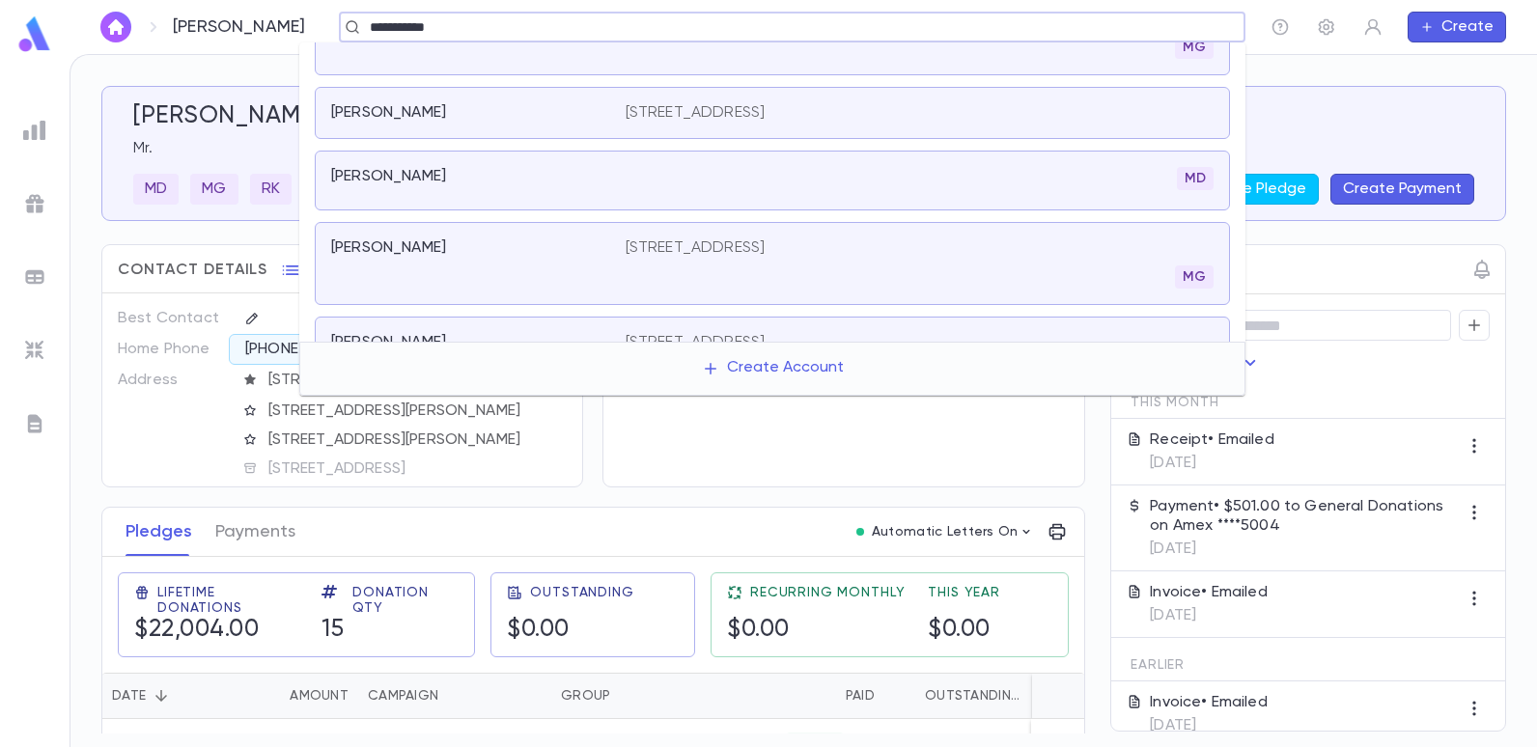
scroll to position [579, 0]
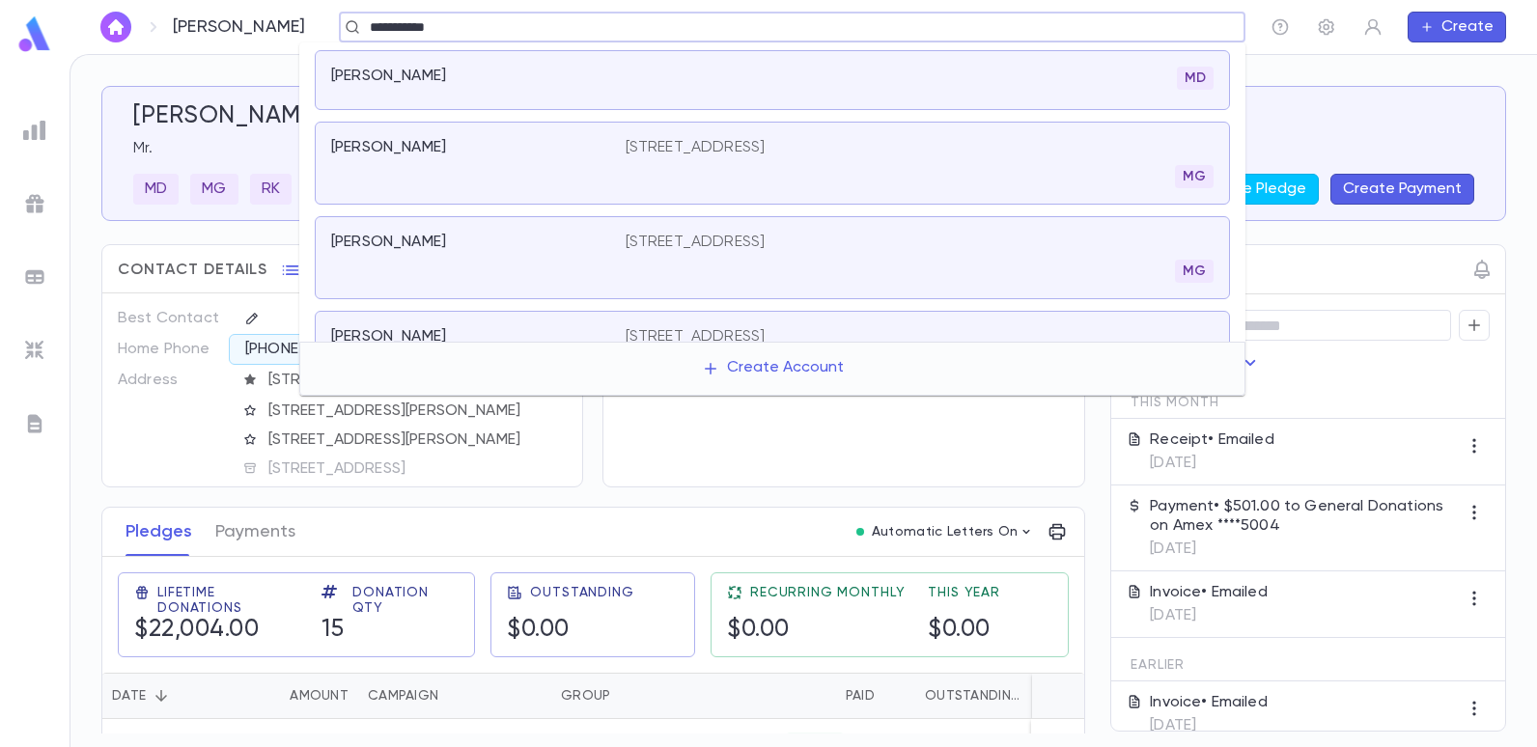
click at [717, 246] on p "1524 Ocean Pkwy, # 1F, Brooklyn NY 11230" at bounding box center [696, 242] width 140 height 19
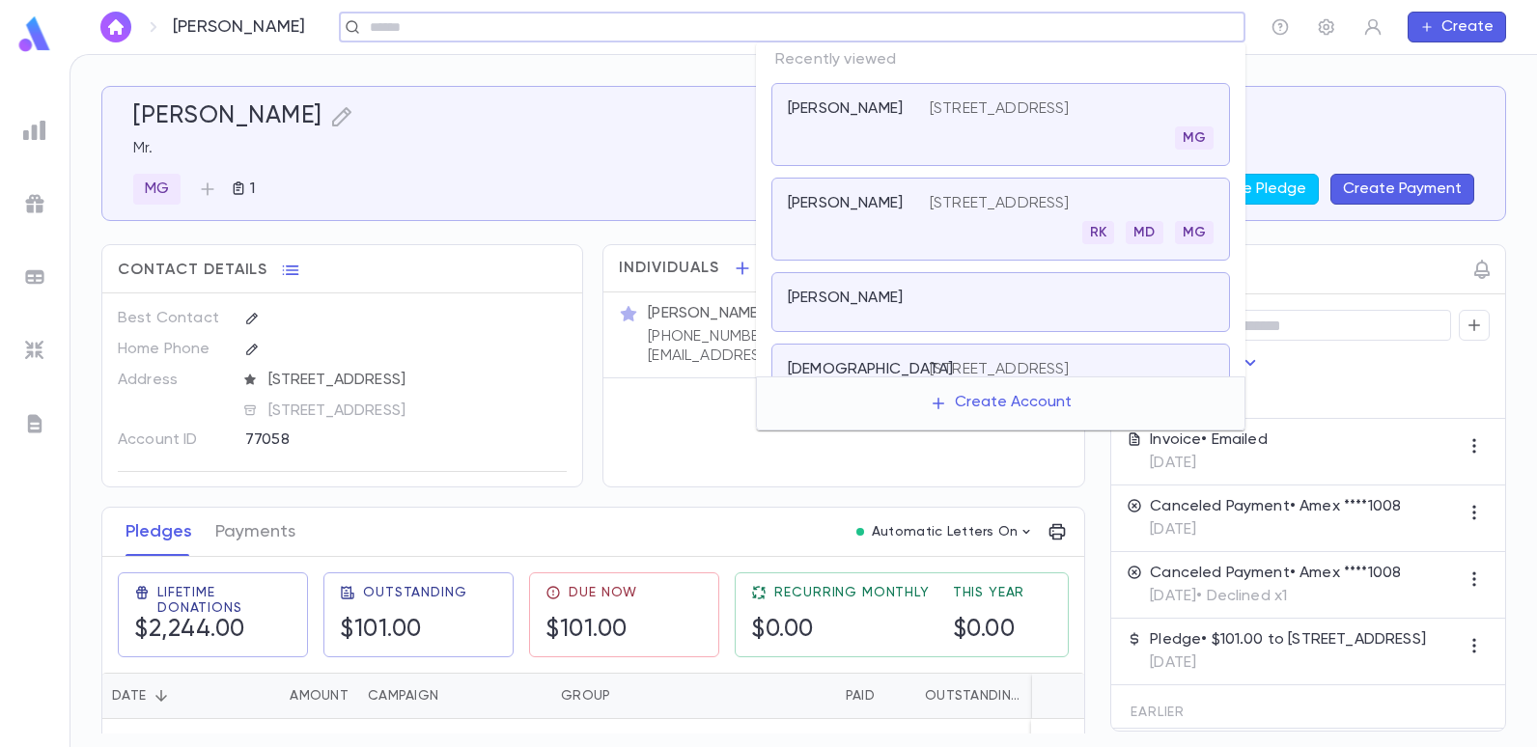
click at [1130, 29] on input "text" at bounding box center [786, 27] width 844 height 18
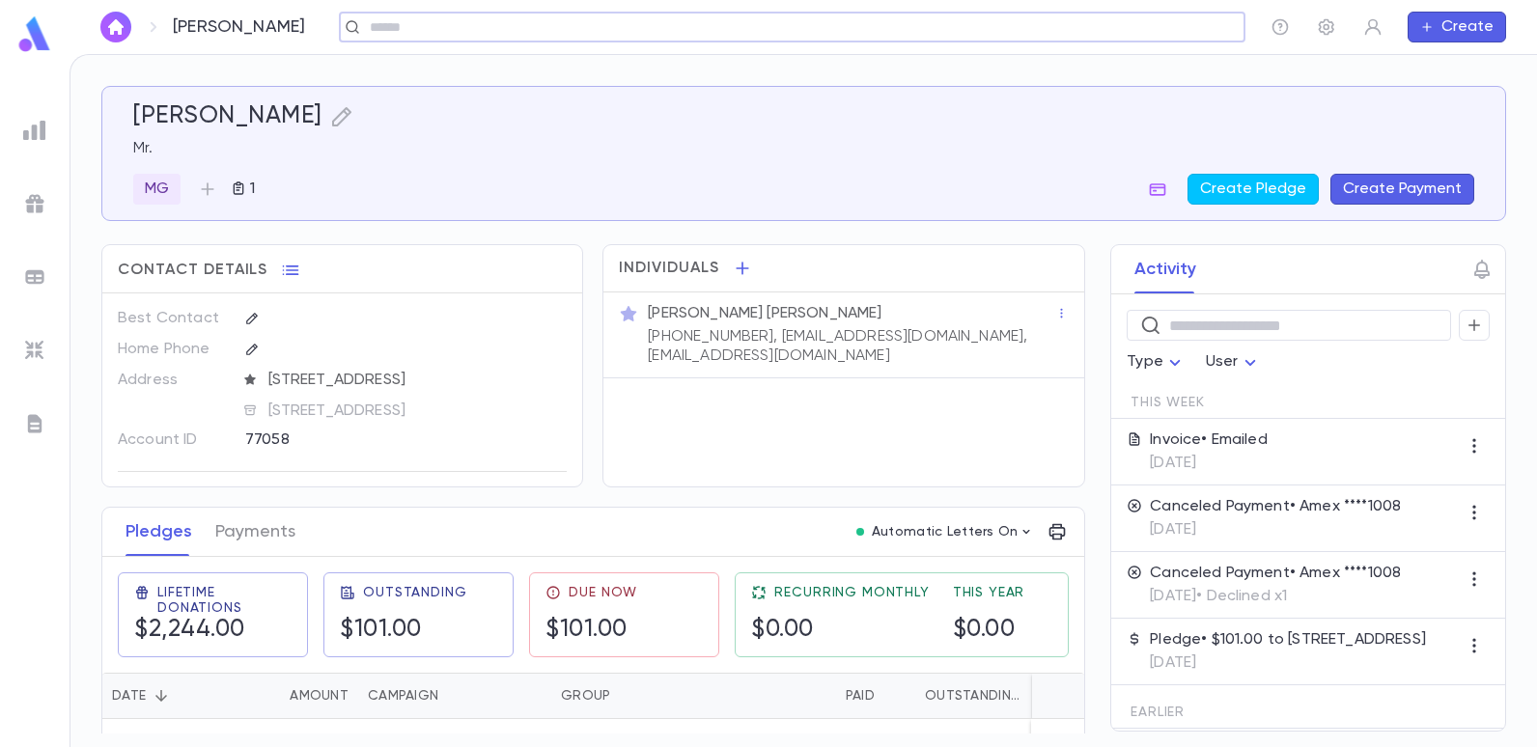
click at [1078, 28] on input "text" at bounding box center [786, 27] width 844 height 18
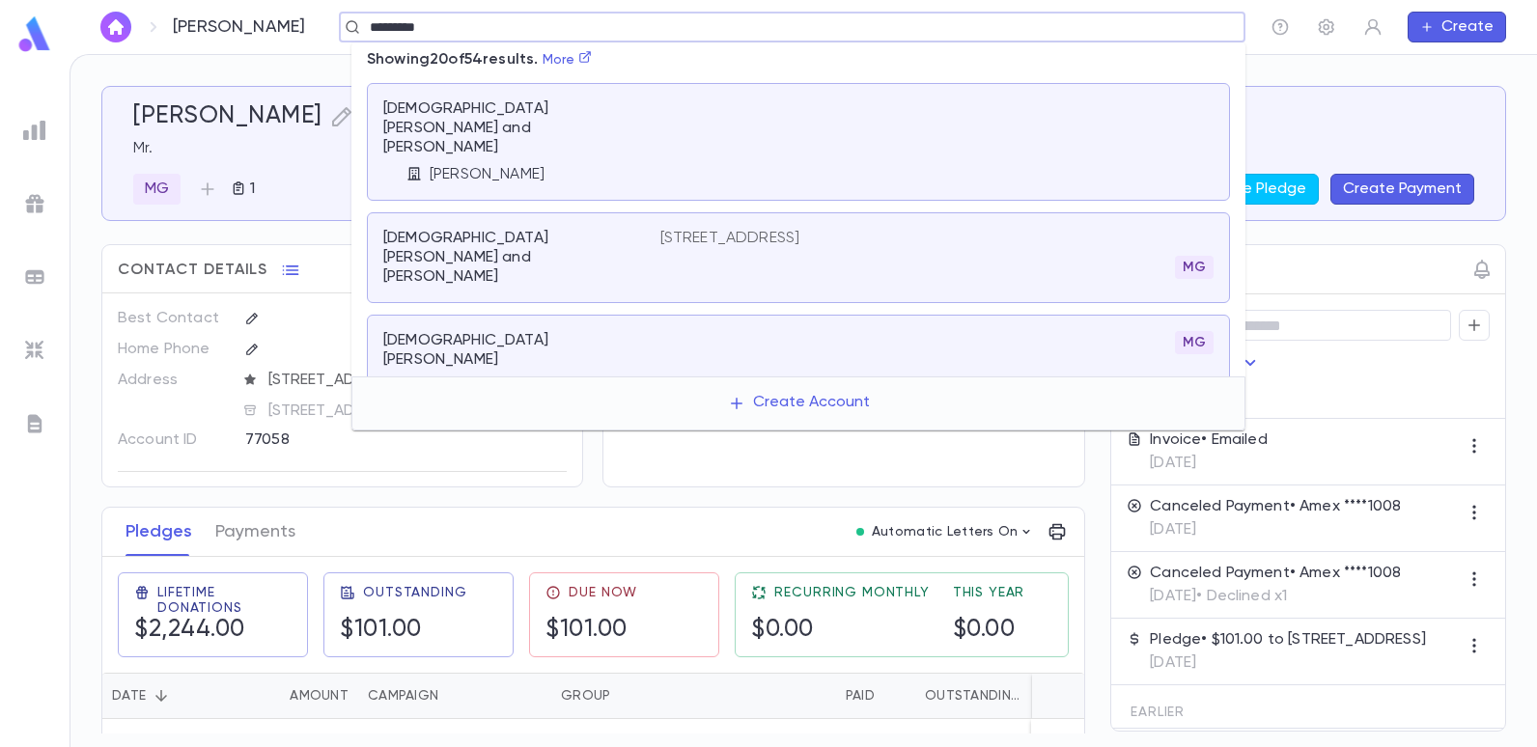
click at [482, 33] on input "*********" at bounding box center [786, 27] width 844 height 18
type input "**********"
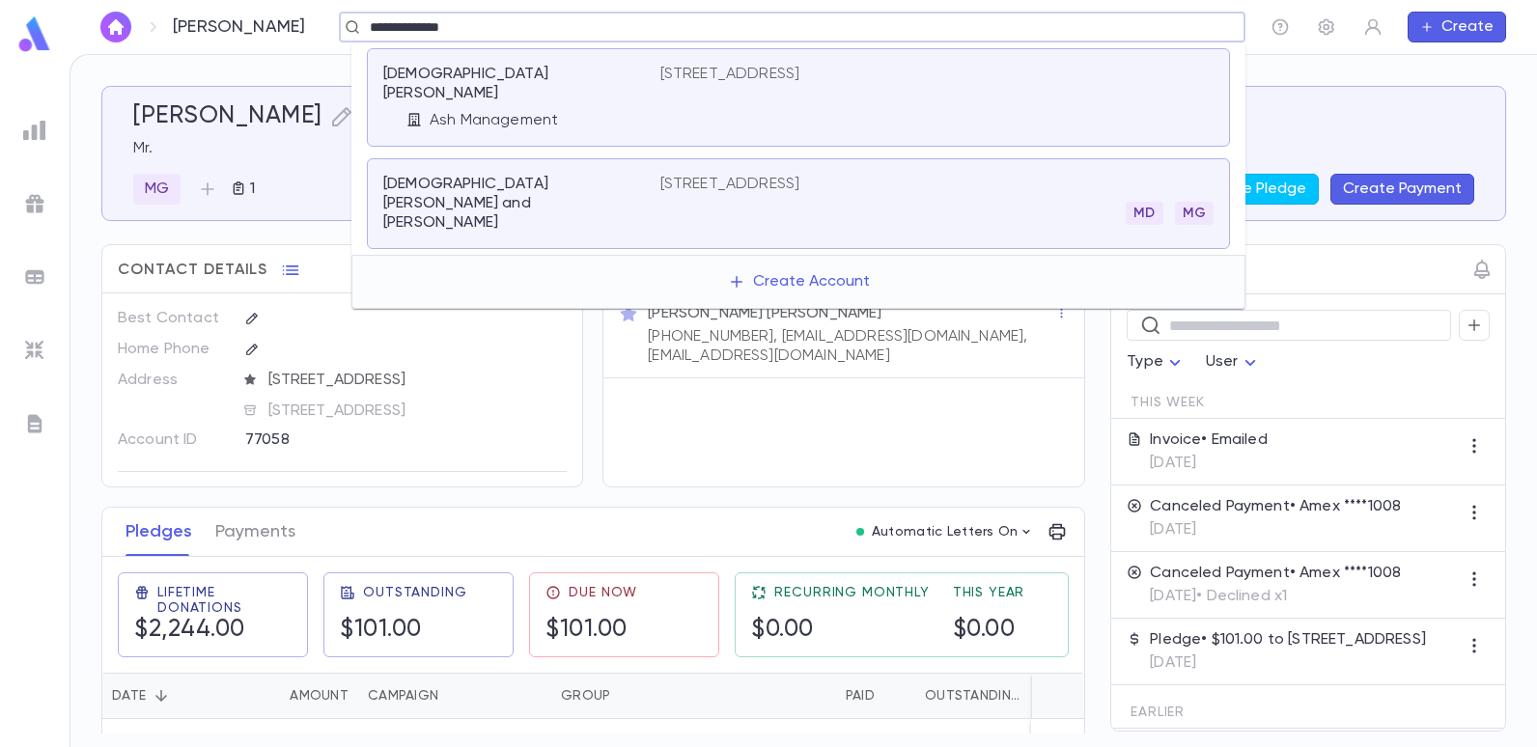
click at [708, 71] on p "2030 East 2nd Street, Brooklyn NY 11223" at bounding box center [730, 74] width 140 height 19
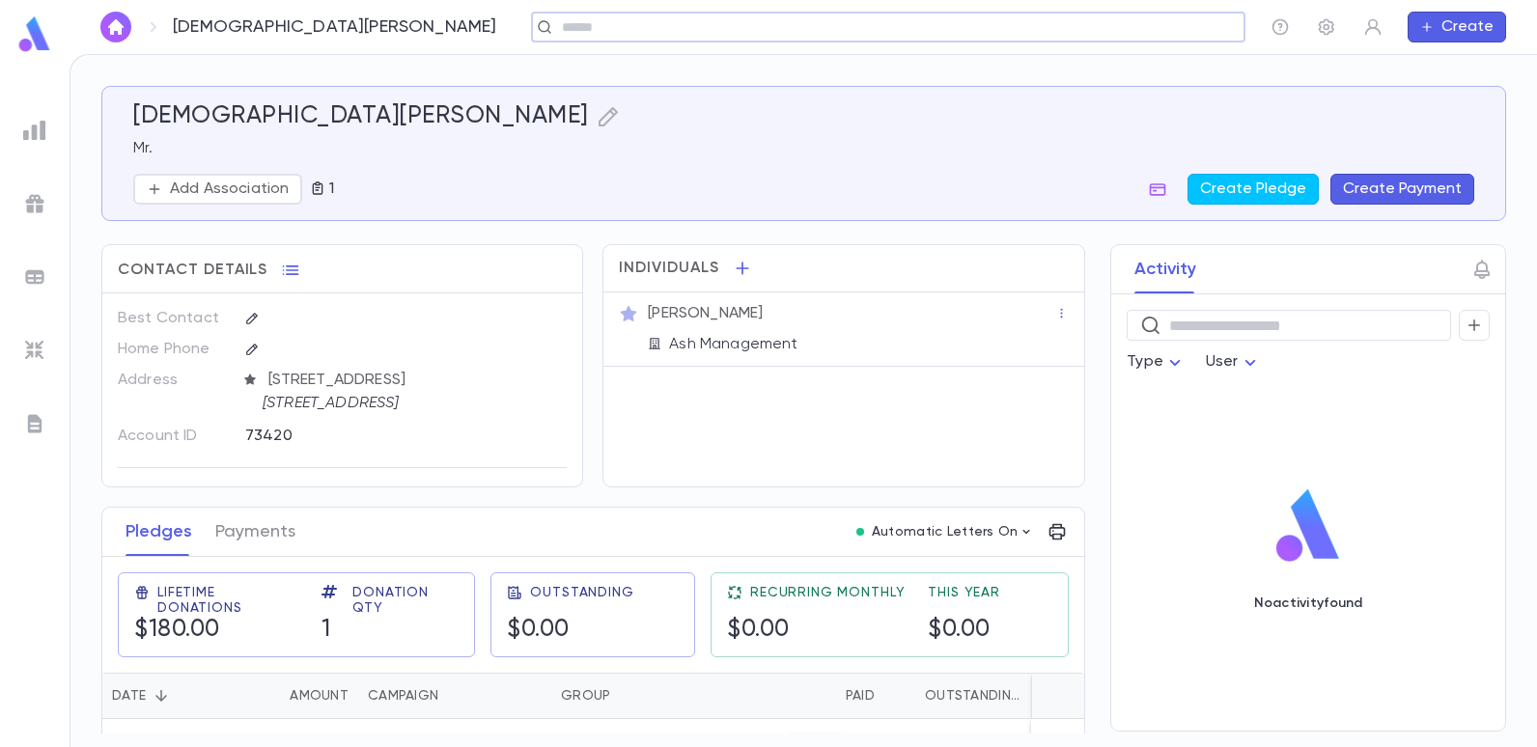
click at [556, 25] on input "text" at bounding box center [882, 27] width 652 height 18
click at [556, 27] on input "text" at bounding box center [882, 27] width 652 height 18
click at [1094, 27] on input "text" at bounding box center [1133, 27] width 150 height 18
type input "*"
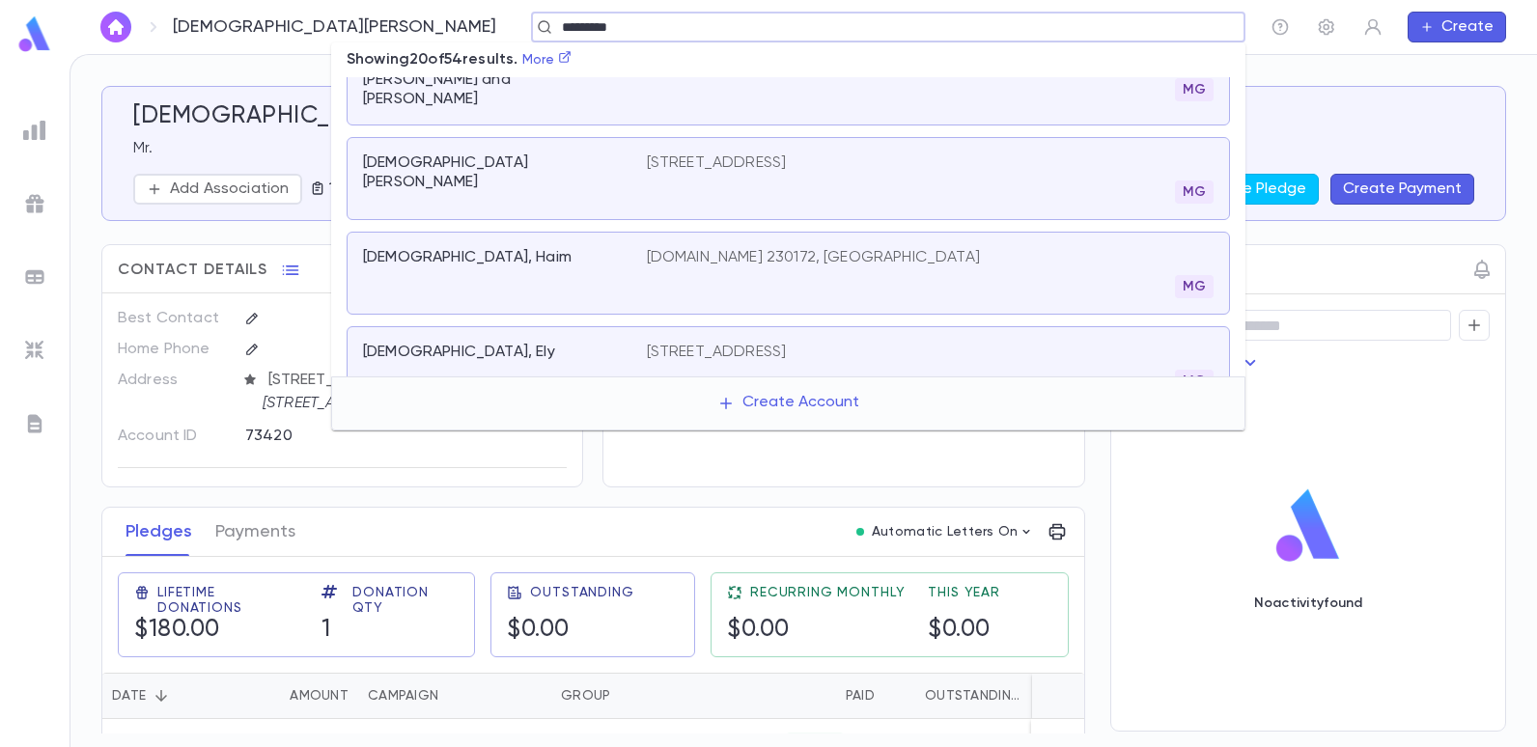
scroll to position [446, 0]
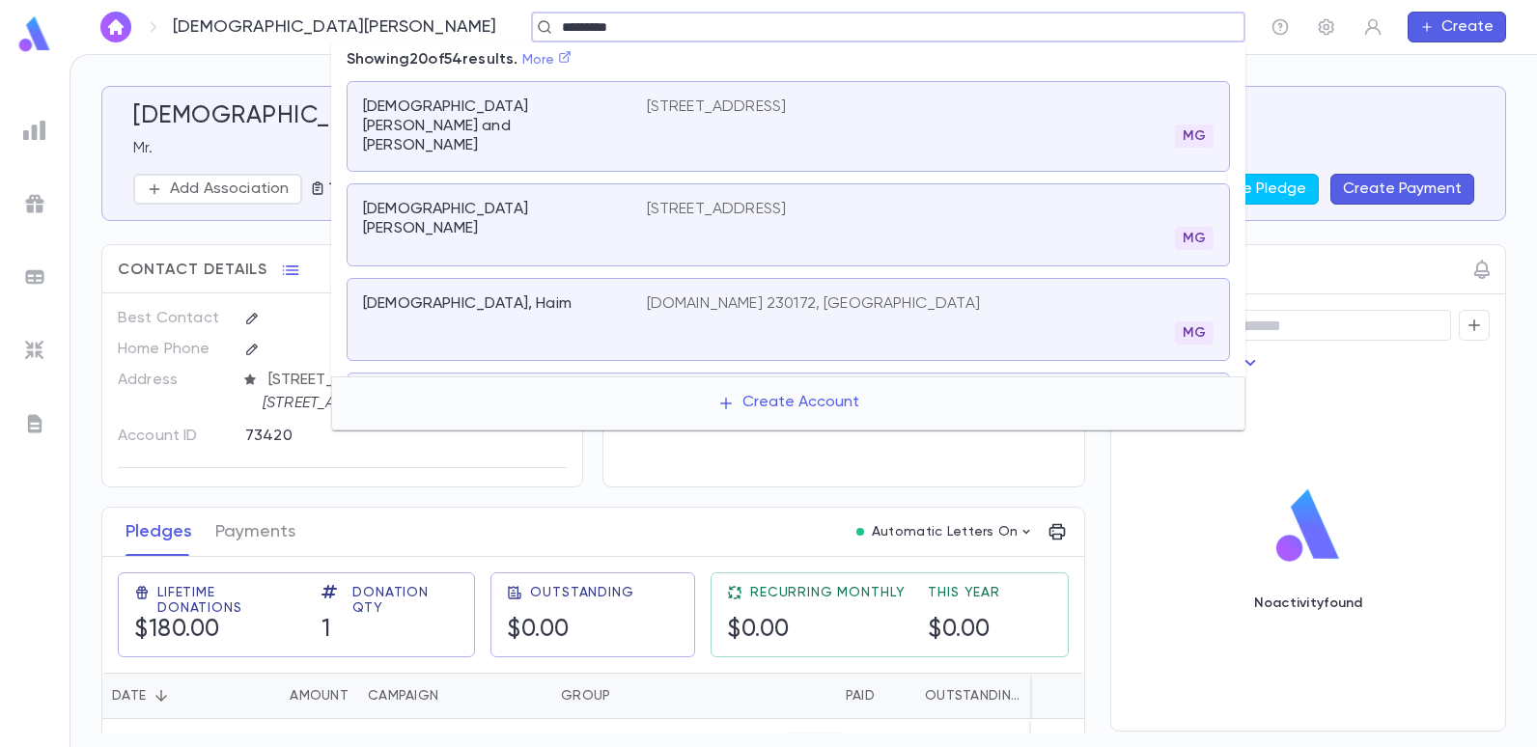
click at [571, 63] on icon at bounding box center [565, 57] width 12 height 12
type input "*********"
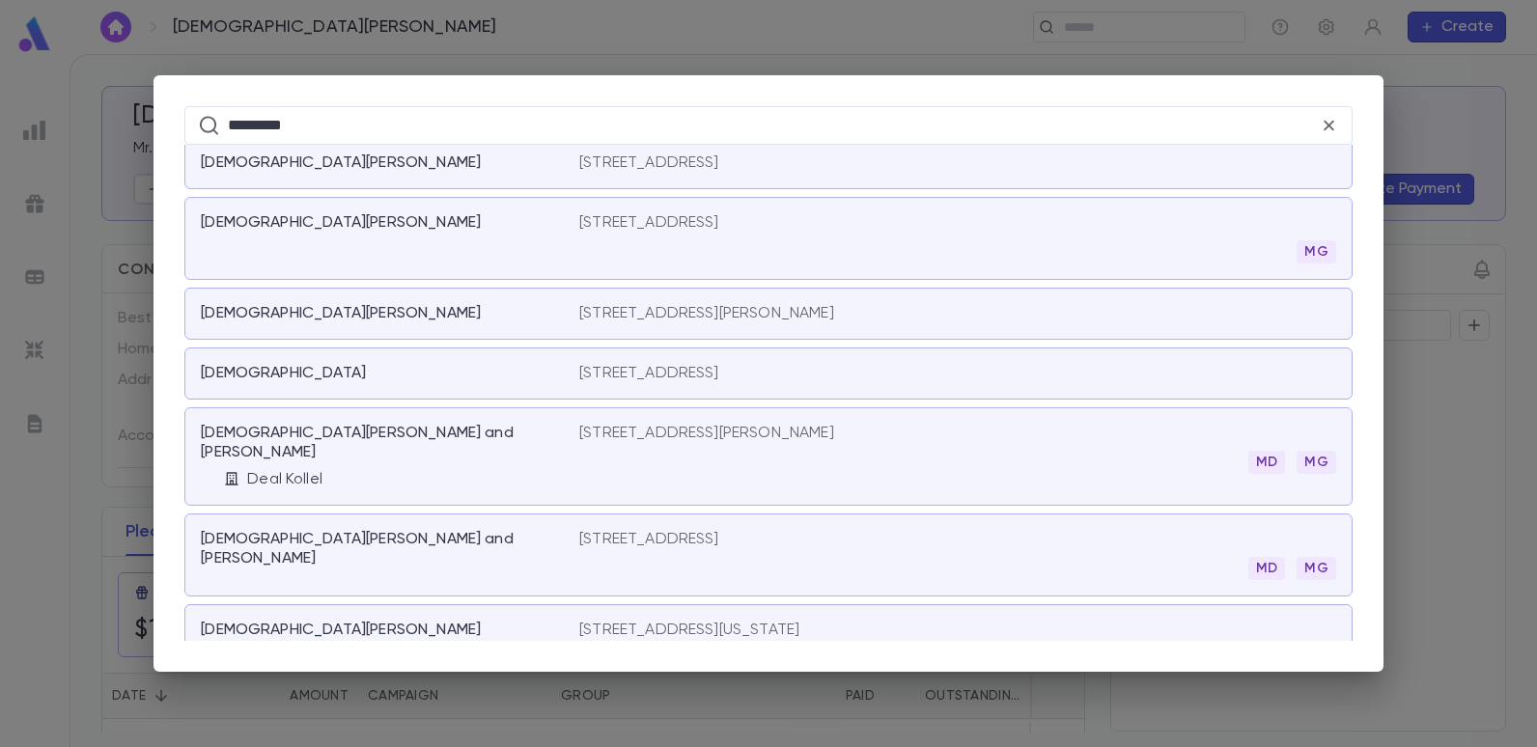
scroll to position [2531, 0]
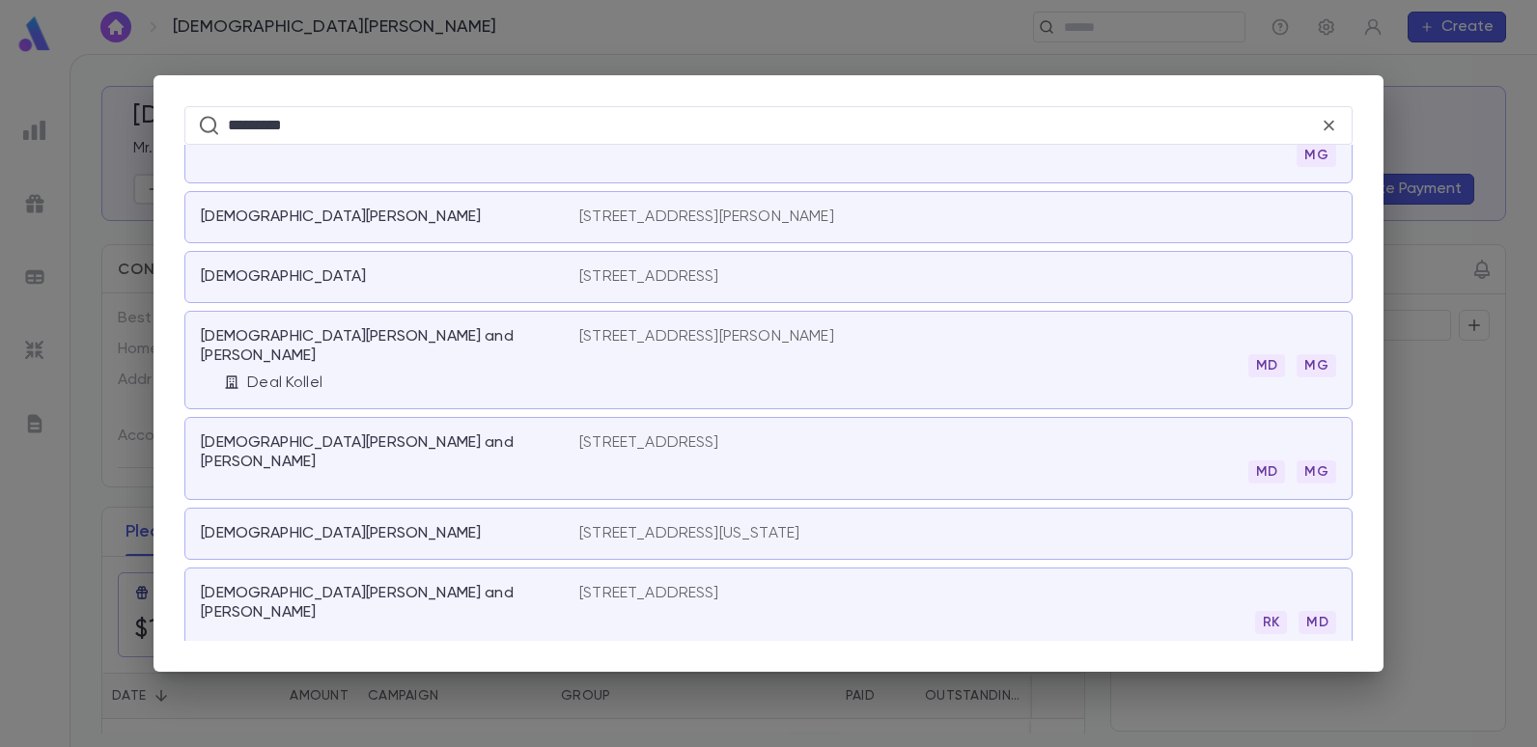
click at [626, 433] on p "759 Shrewsbury Avenue, Long Branch NJ 07740" at bounding box center [649, 442] width 140 height 19
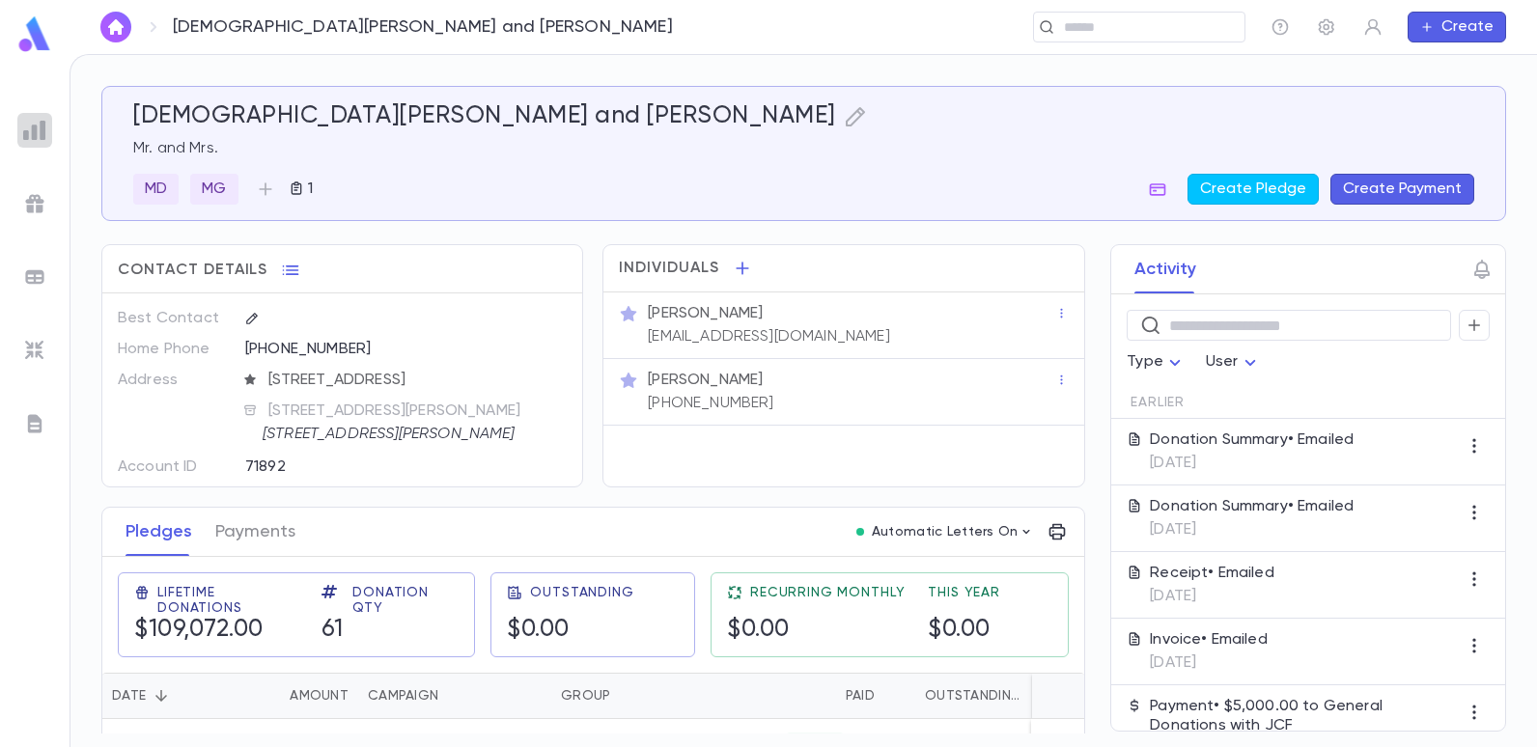
click at [40, 127] on img at bounding box center [34, 130] width 23 height 23
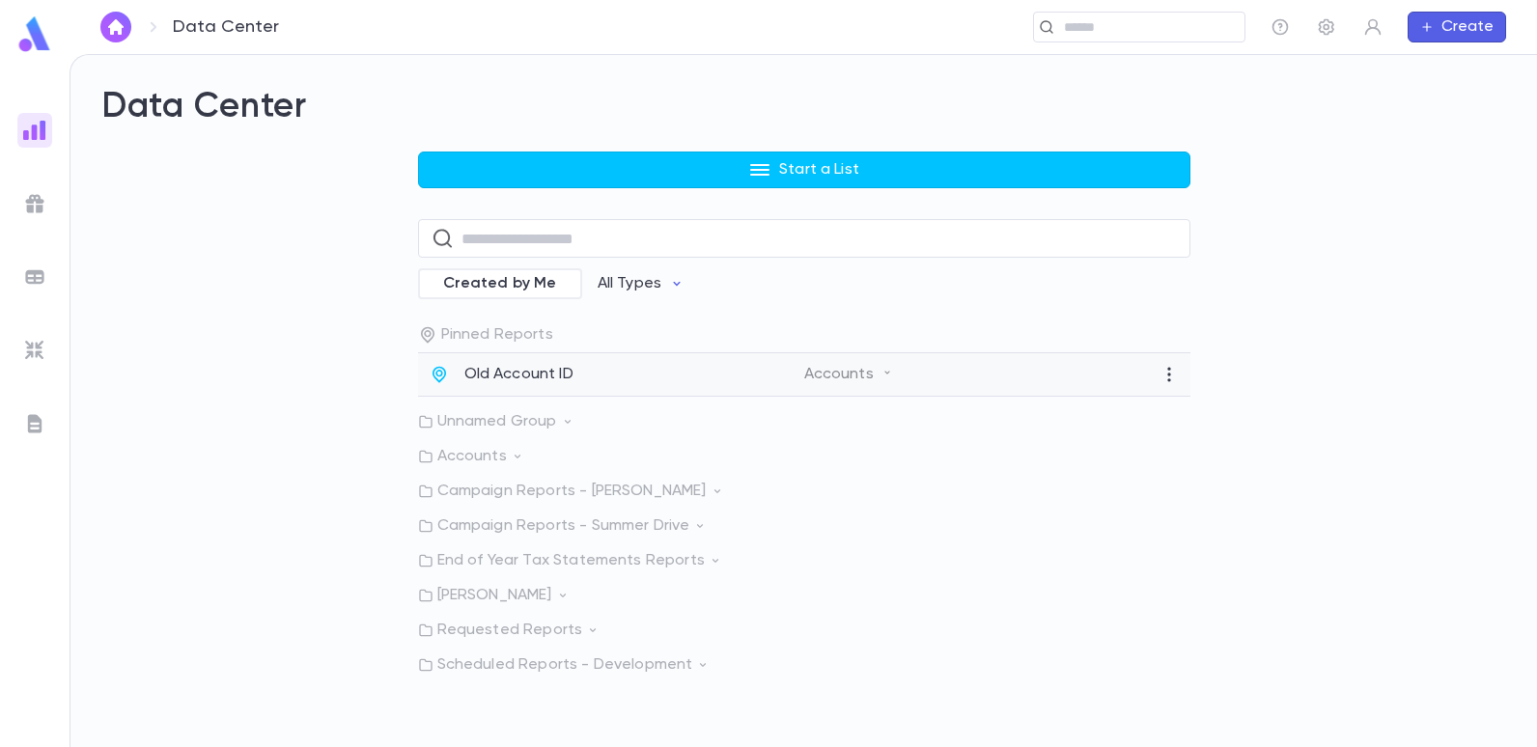
click at [492, 376] on p "Old Account ID" at bounding box center [518, 374] width 109 height 19
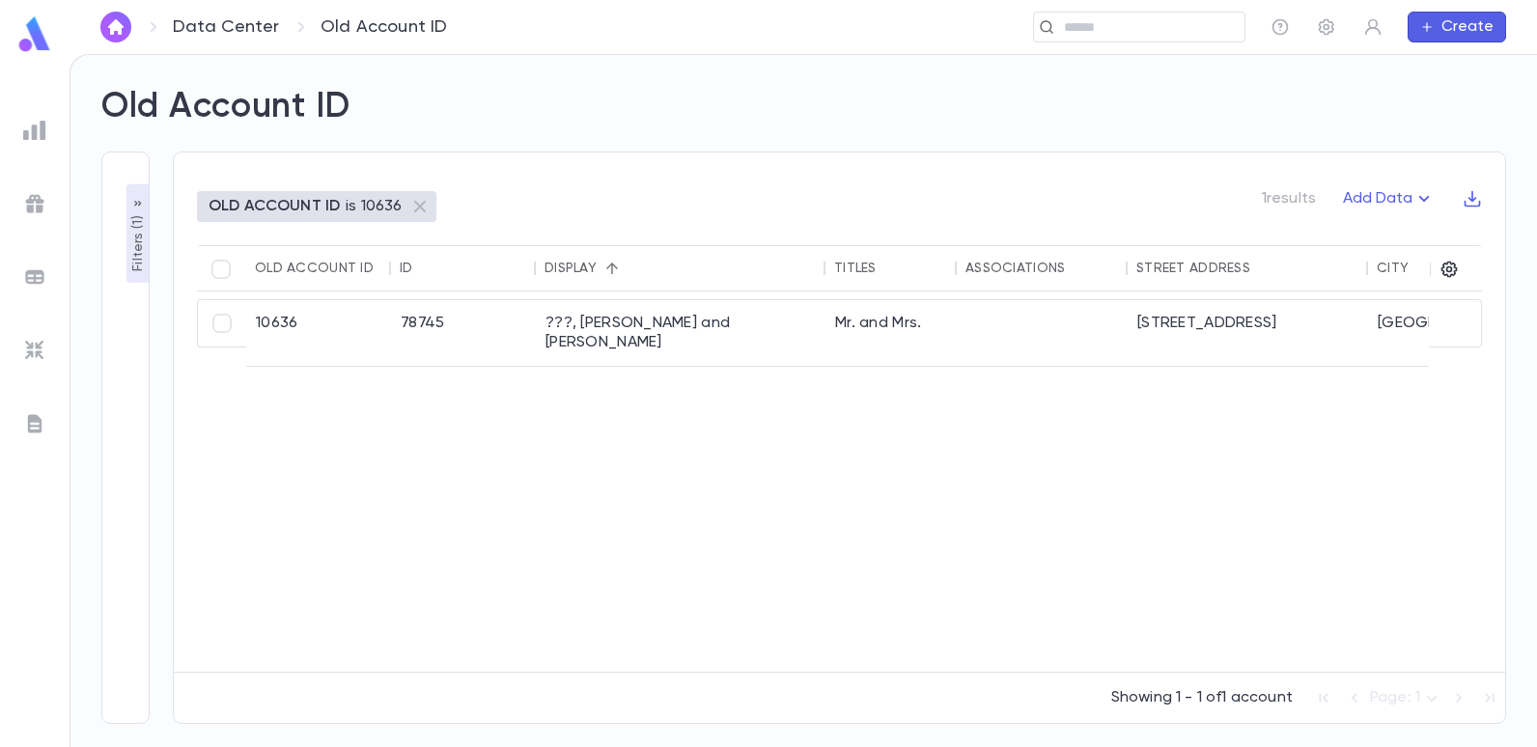
click at [137, 225] on p "Filters ( 1 )" at bounding box center [137, 241] width 19 height 60
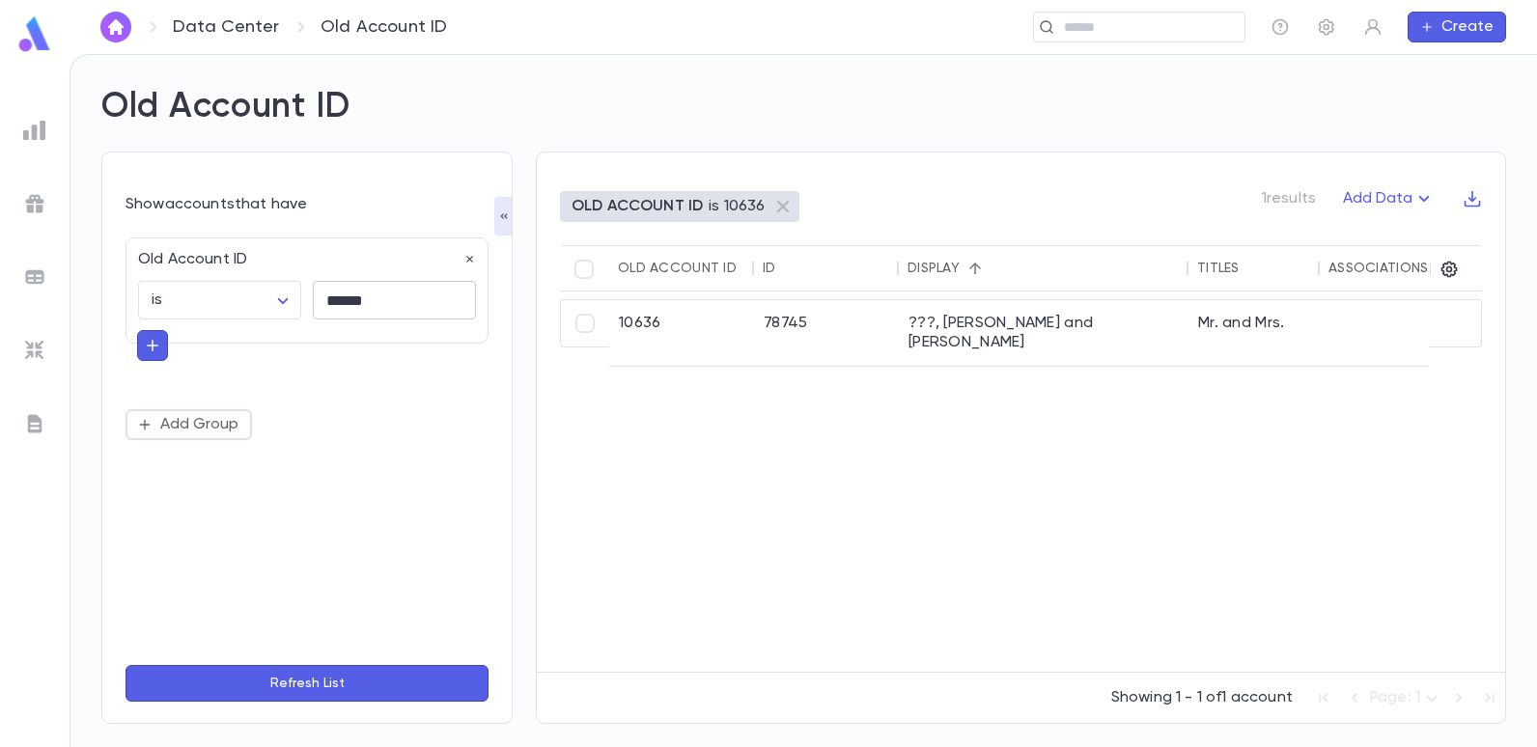
click at [373, 301] on input "******" at bounding box center [394, 301] width 163 height 38
type input "*"
type input "*****"
click at [126, 665] on button "Refresh List" at bounding box center [307, 683] width 363 height 37
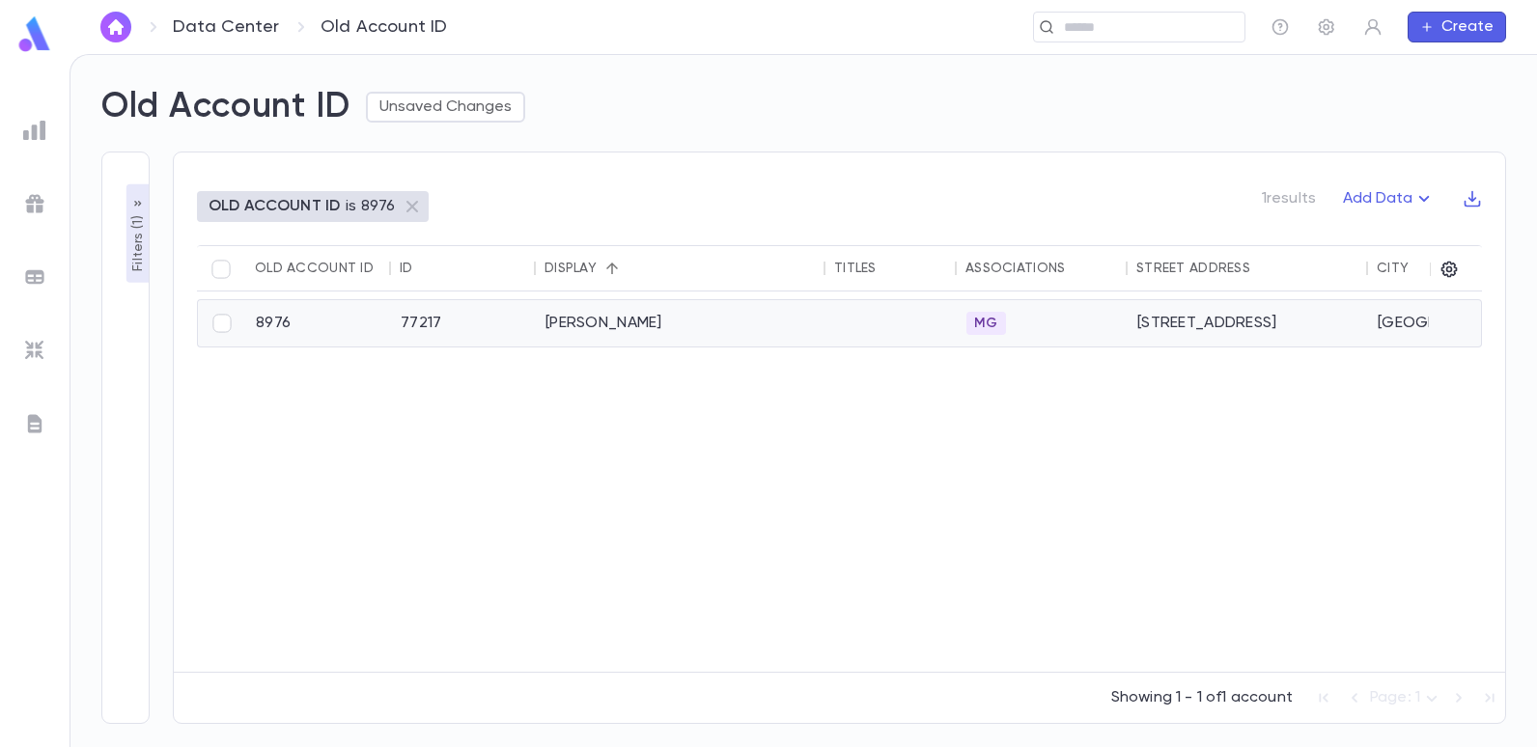
click at [613, 318] on div "[PERSON_NAME]" at bounding box center [681, 323] width 290 height 46
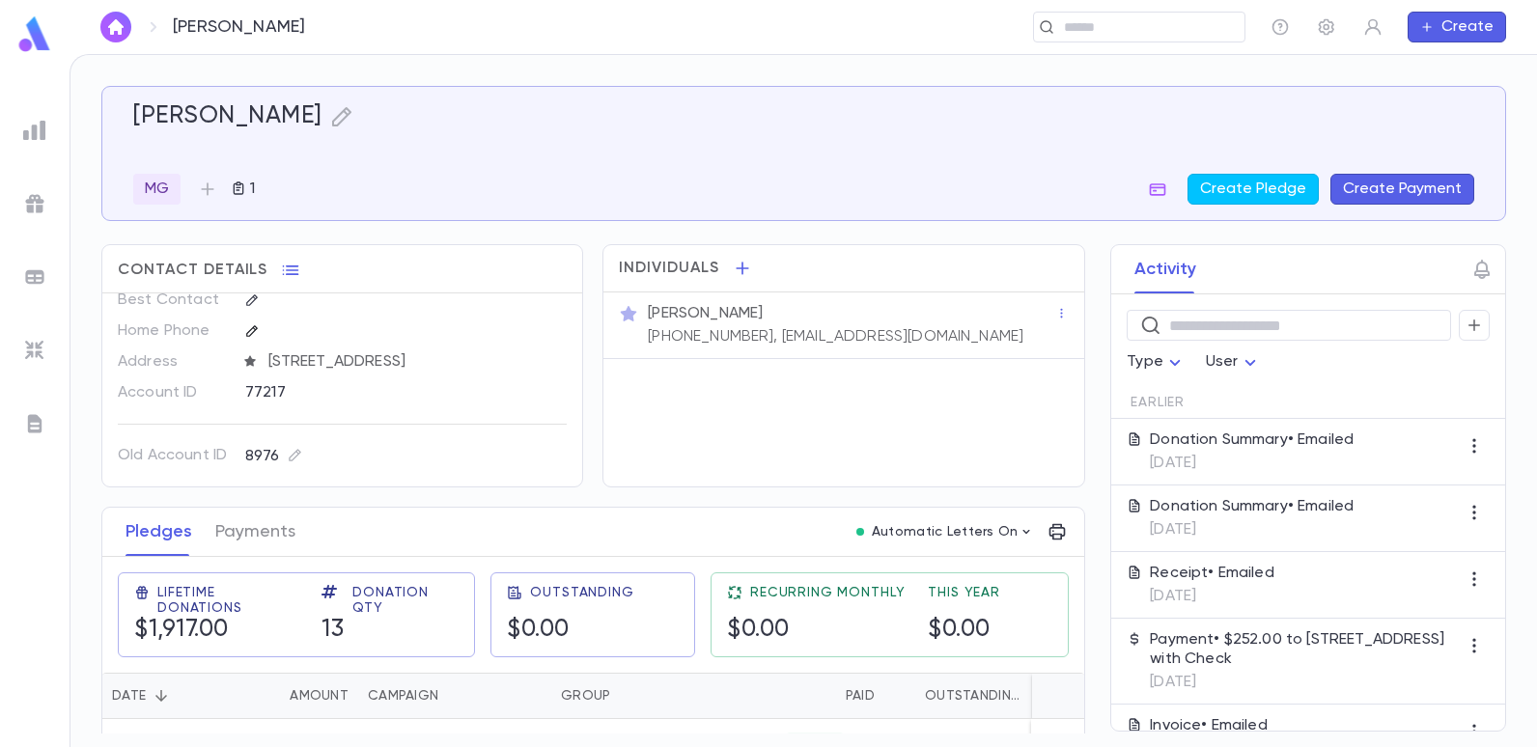
click at [253, 328] on icon "button" at bounding box center [251, 330] width 11 height 11
click at [525, 383] on span "2127 East 5th Street, Brooklyn NY 11223" at bounding box center [415, 380] width 308 height 19
click at [249, 377] on icon at bounding box center [249, 379] width 11 height 11
click at [511, 380] on icon "button" at bounding box center [518, 381] width 14 height 14
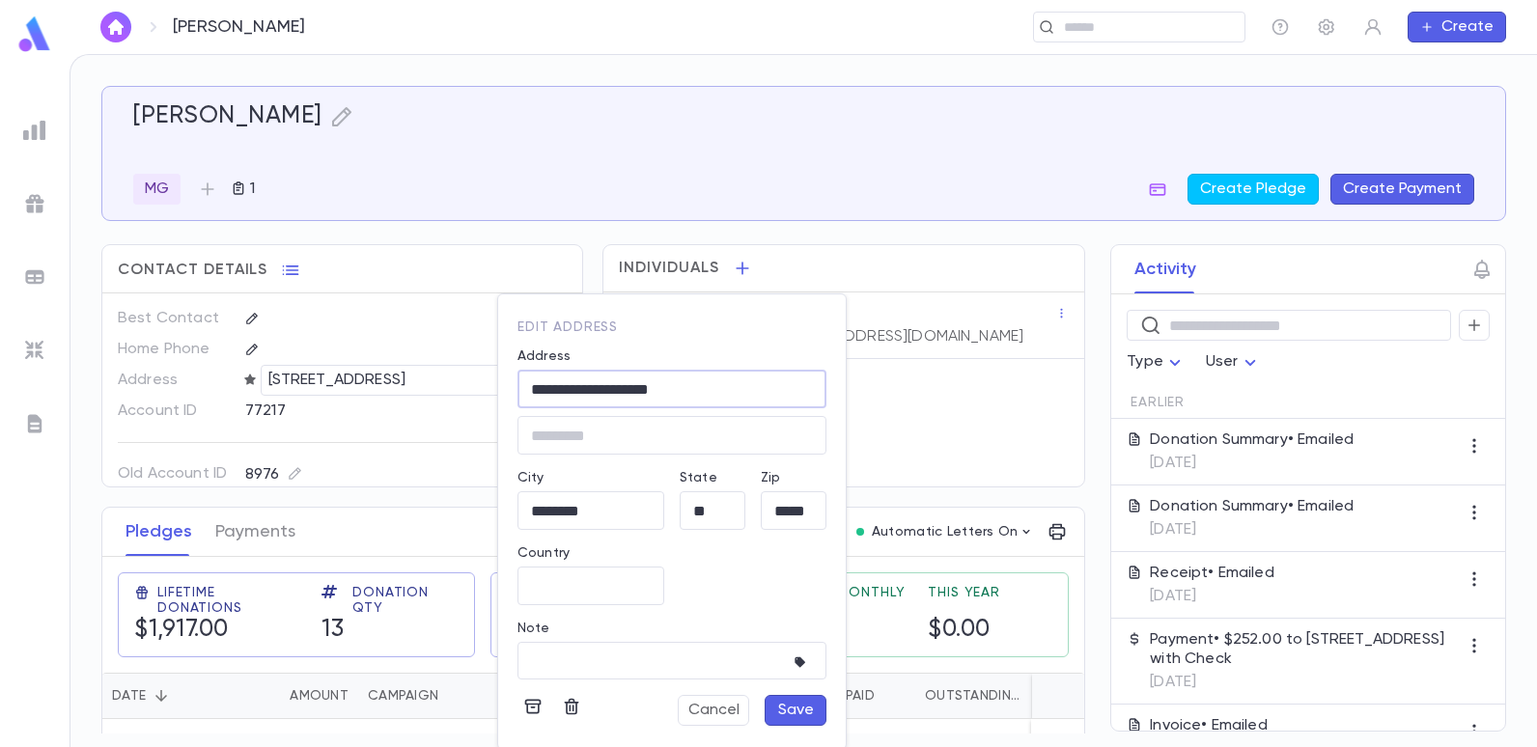
click at [672, 394] on input "**********" at bounding box center [671, 389] width 309 height 22
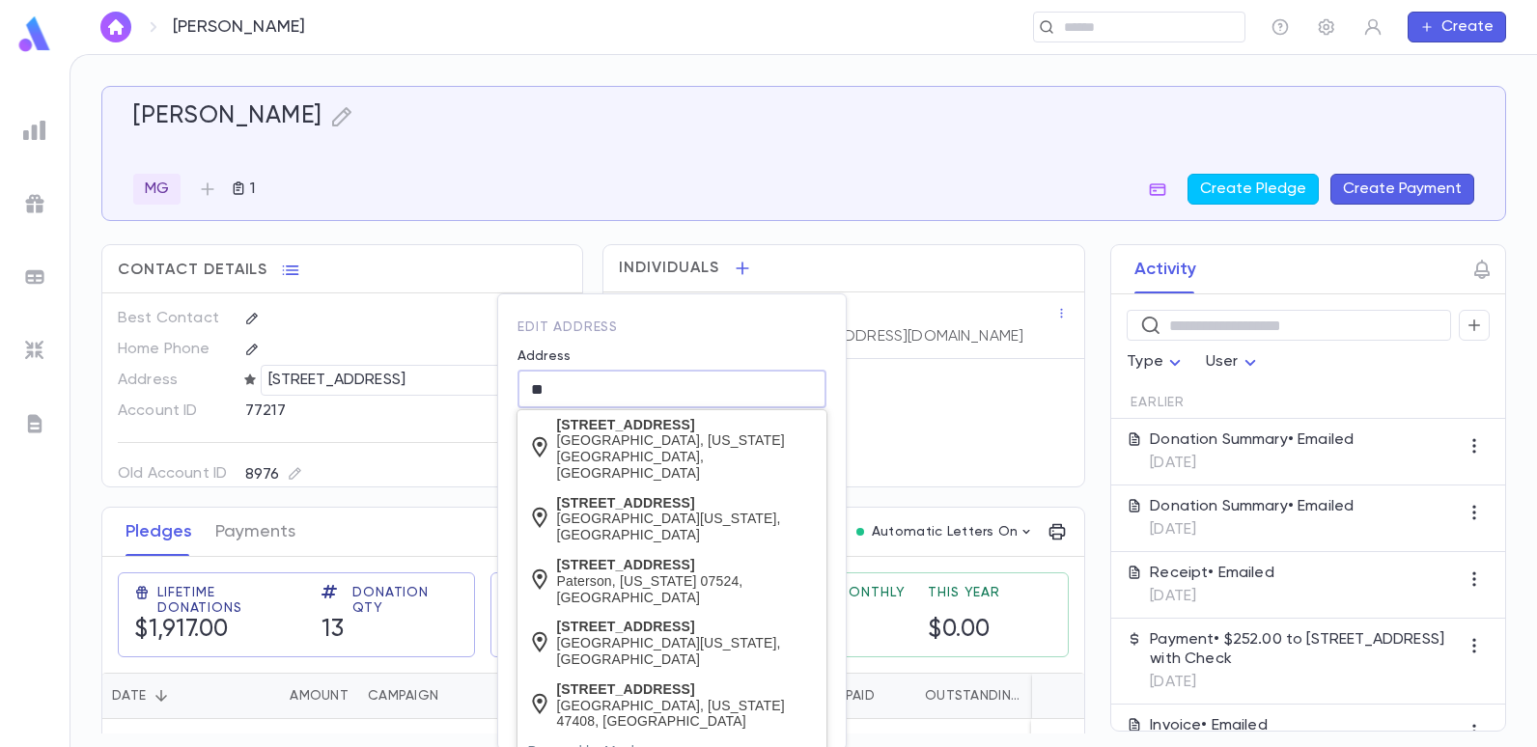
type input "*"
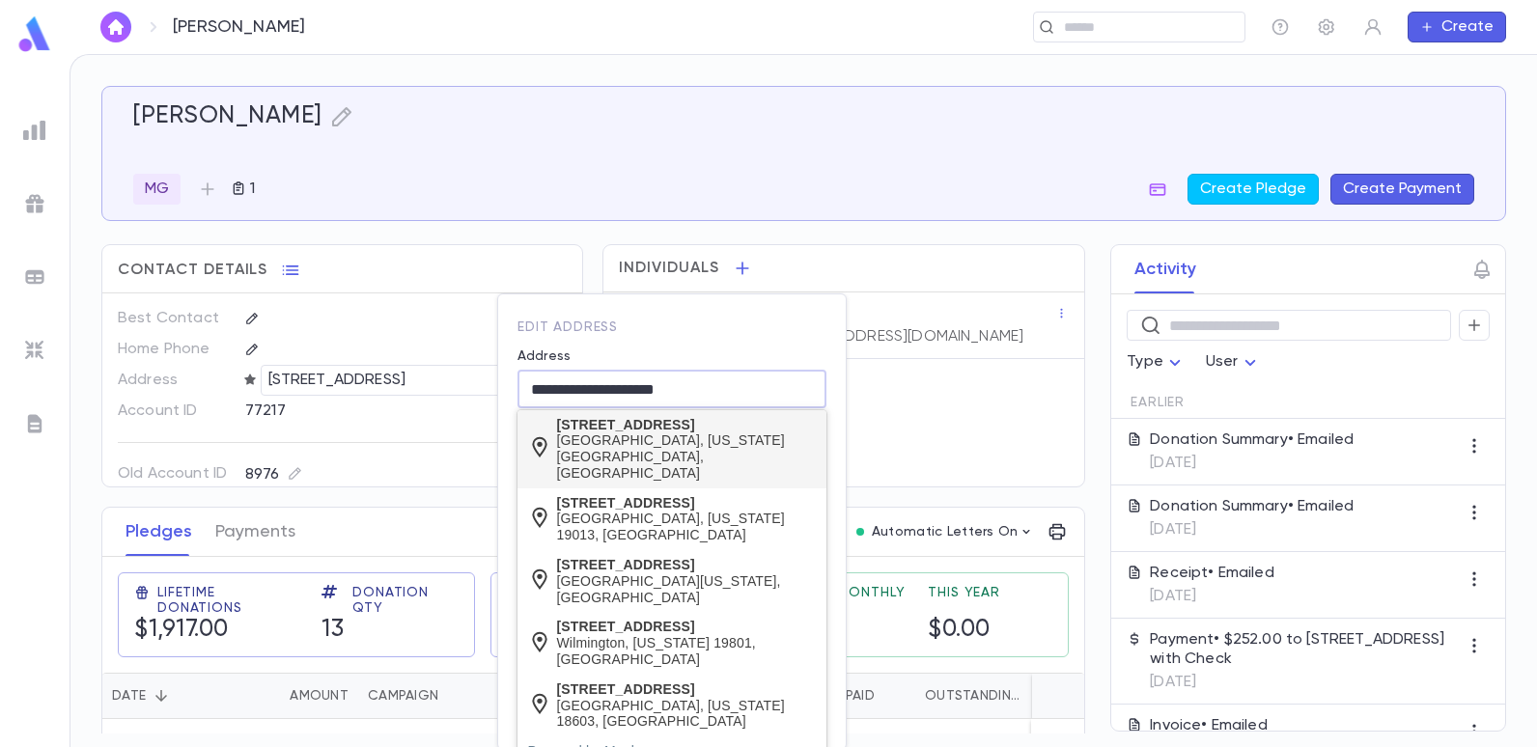
type input "**********"
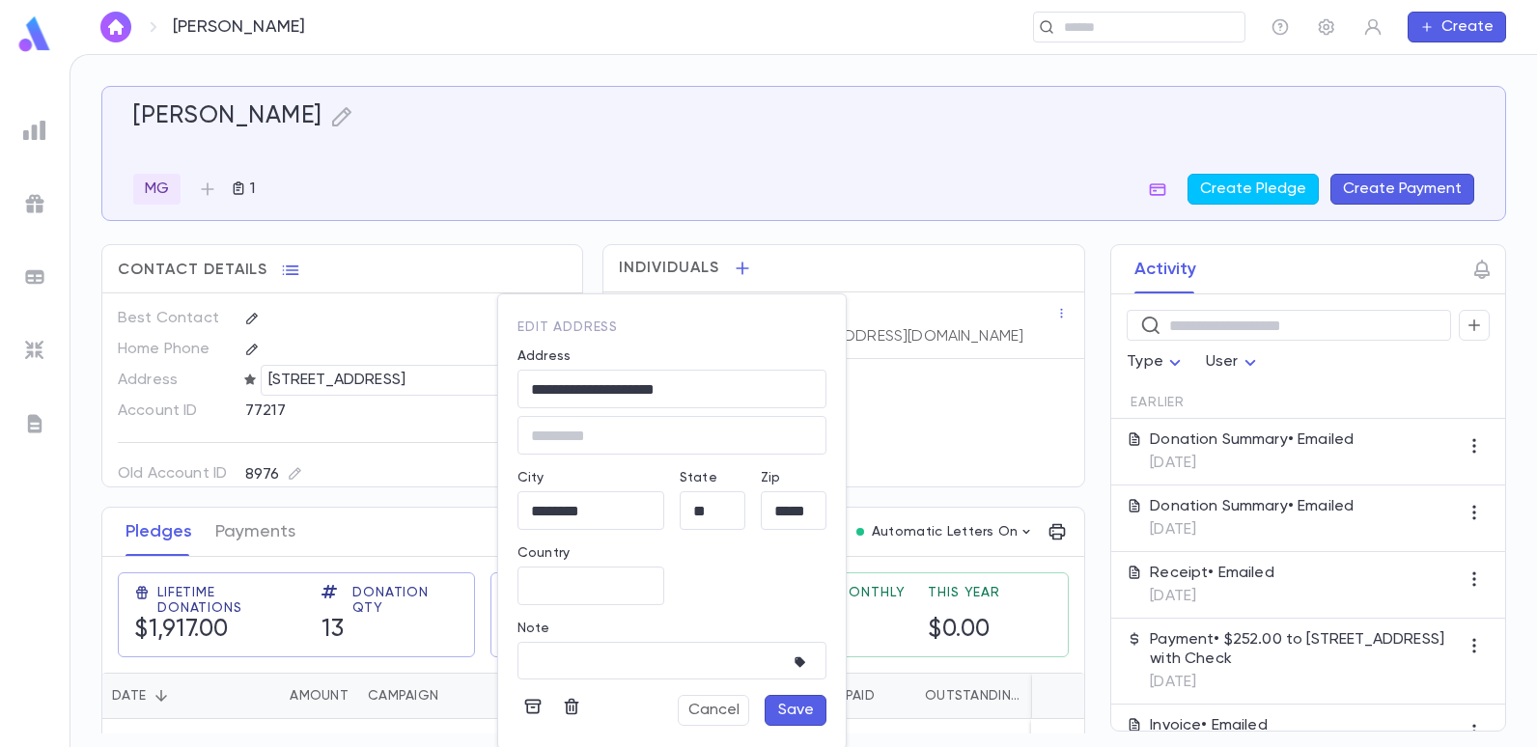
click at [683, 432] on body "Dweck, Ralph ​ Create Dweck, Ralph MG 1 Create Pledge Create Payment Contact De…" at bounding box center [768, 400] width 1537 height 693
click at [808, 507] on input "*****" at bounding box center [794, 511] width 66 height 22
click at [814, 509] on input "*****" at bounding box center [794, 511] width 66 height 22
type input "*****"
click at [788, 707] on button "Save" at bounding box center [796, 710] width 62 height 31
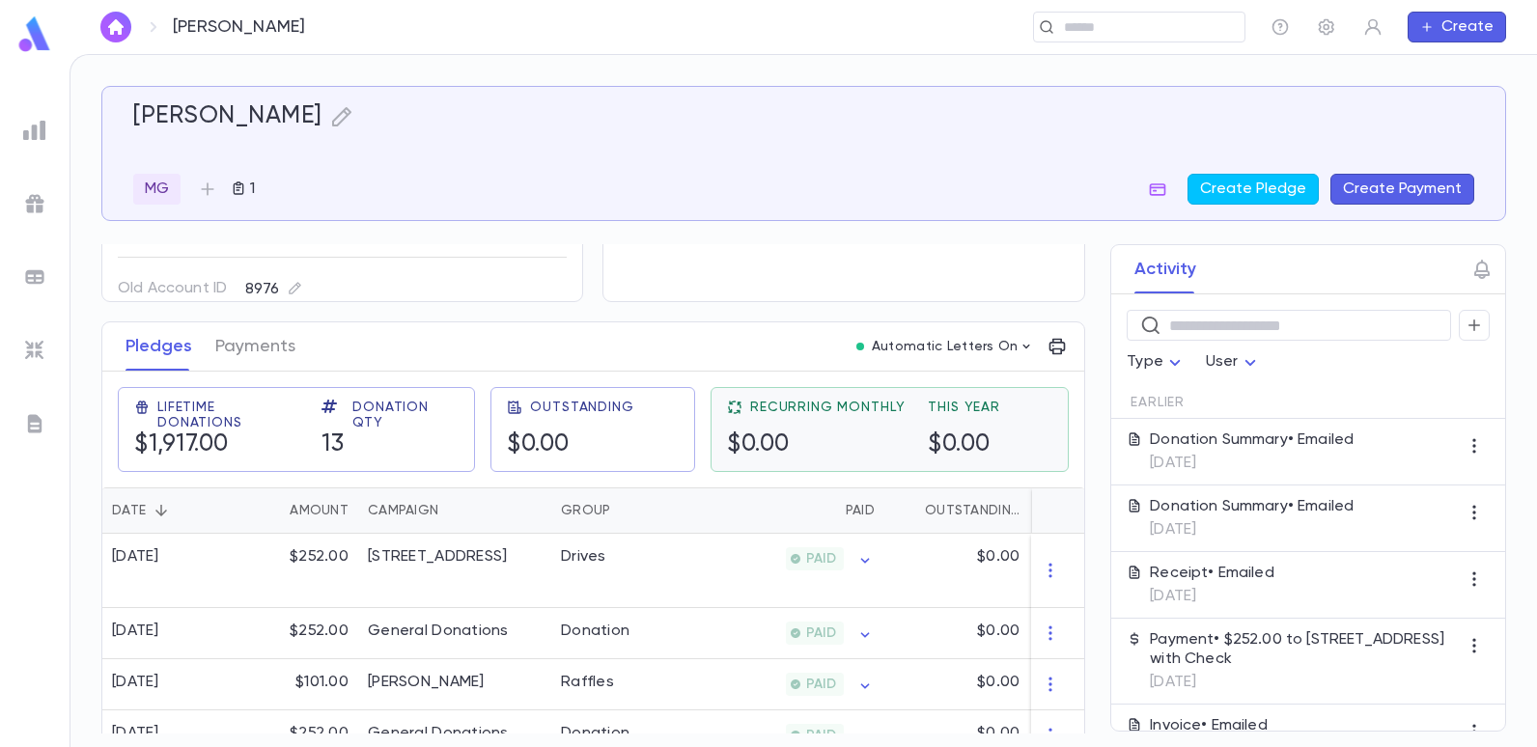
scroll to position [193, 0]
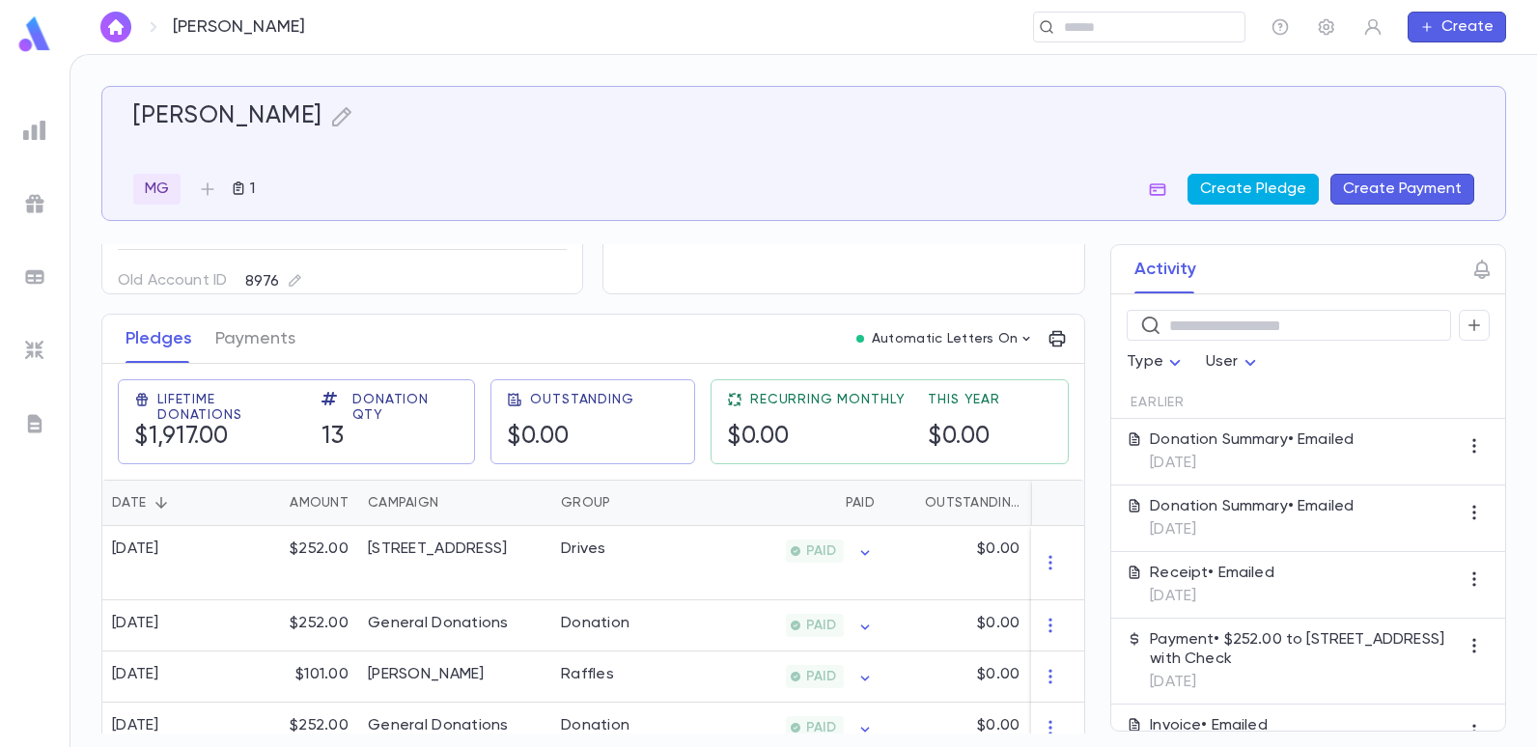
click at [1250, 183] on button "Create Pledge" at bounding box center [1252, 189] width 131 height 31
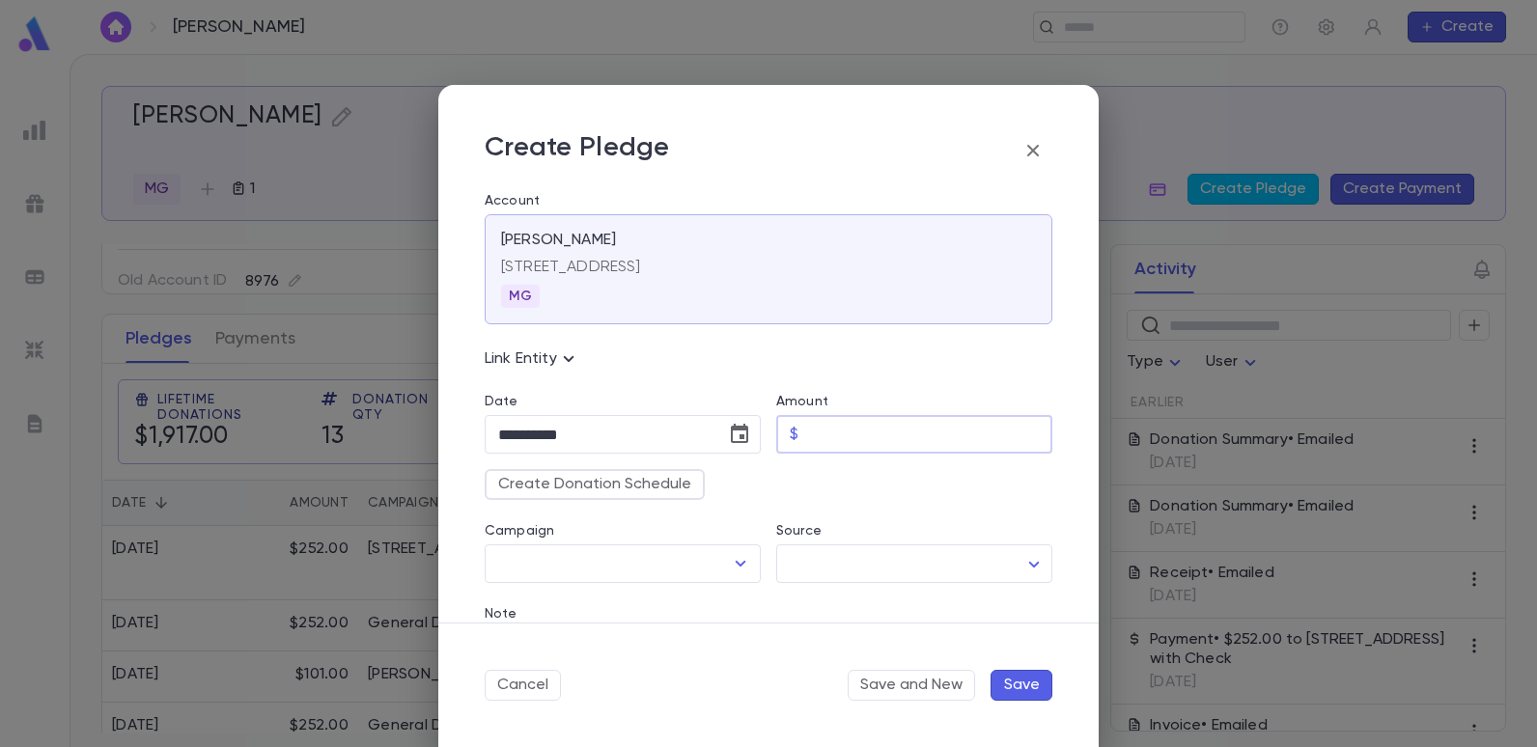
click at [830, 434] on input "Amount" at bounding box center [929, 435] width 246 height 38
type input "******"
click at [773, 471] on div "Create Donation Schedule" at bounding box center [760, 477] width 583 height 46
click at [1031, 157] on icon "button" at bounding box center [1032, 150] width 23 height 23
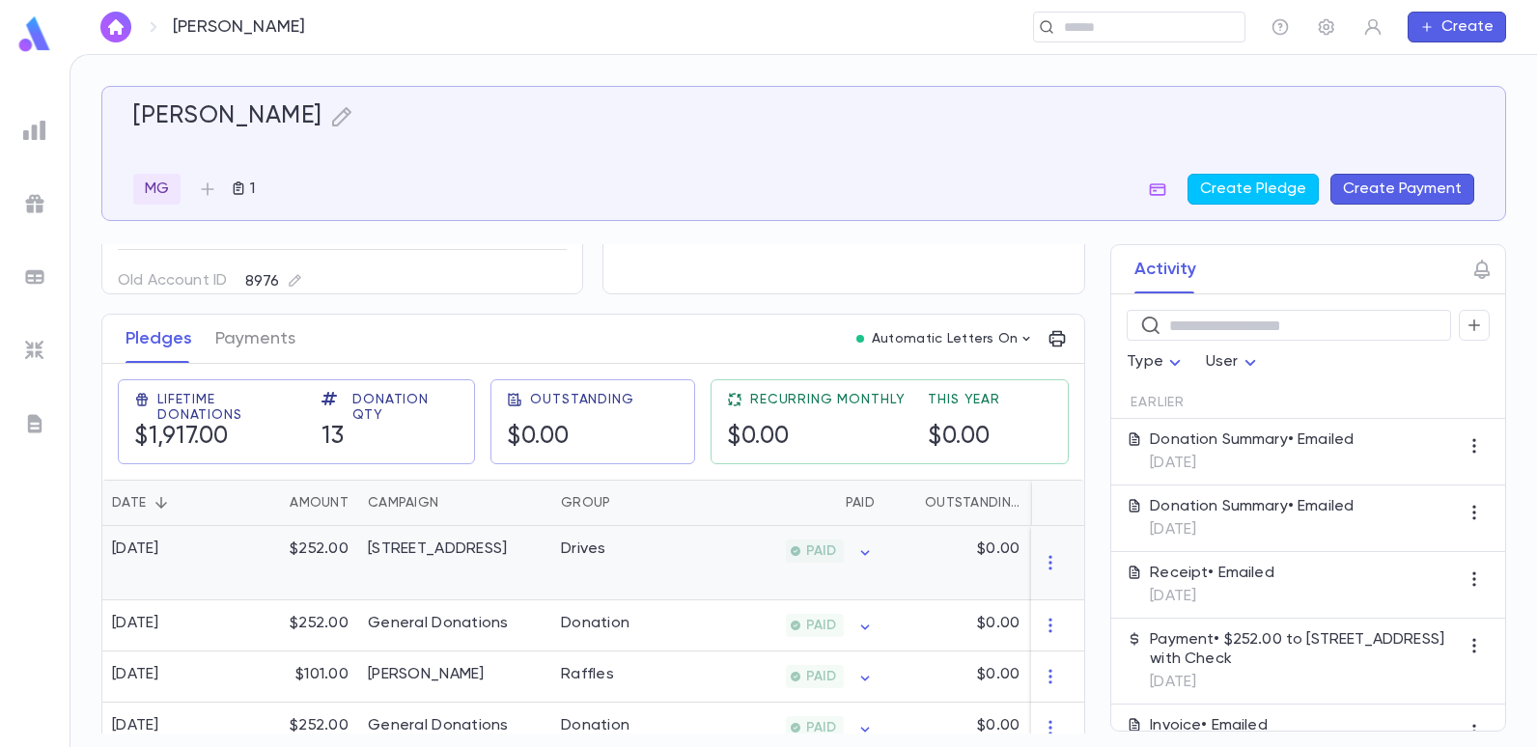
click at [419, 557] on div "[STREET_ADDRESS]" at bounding box center [437, 549] width 139 height 19
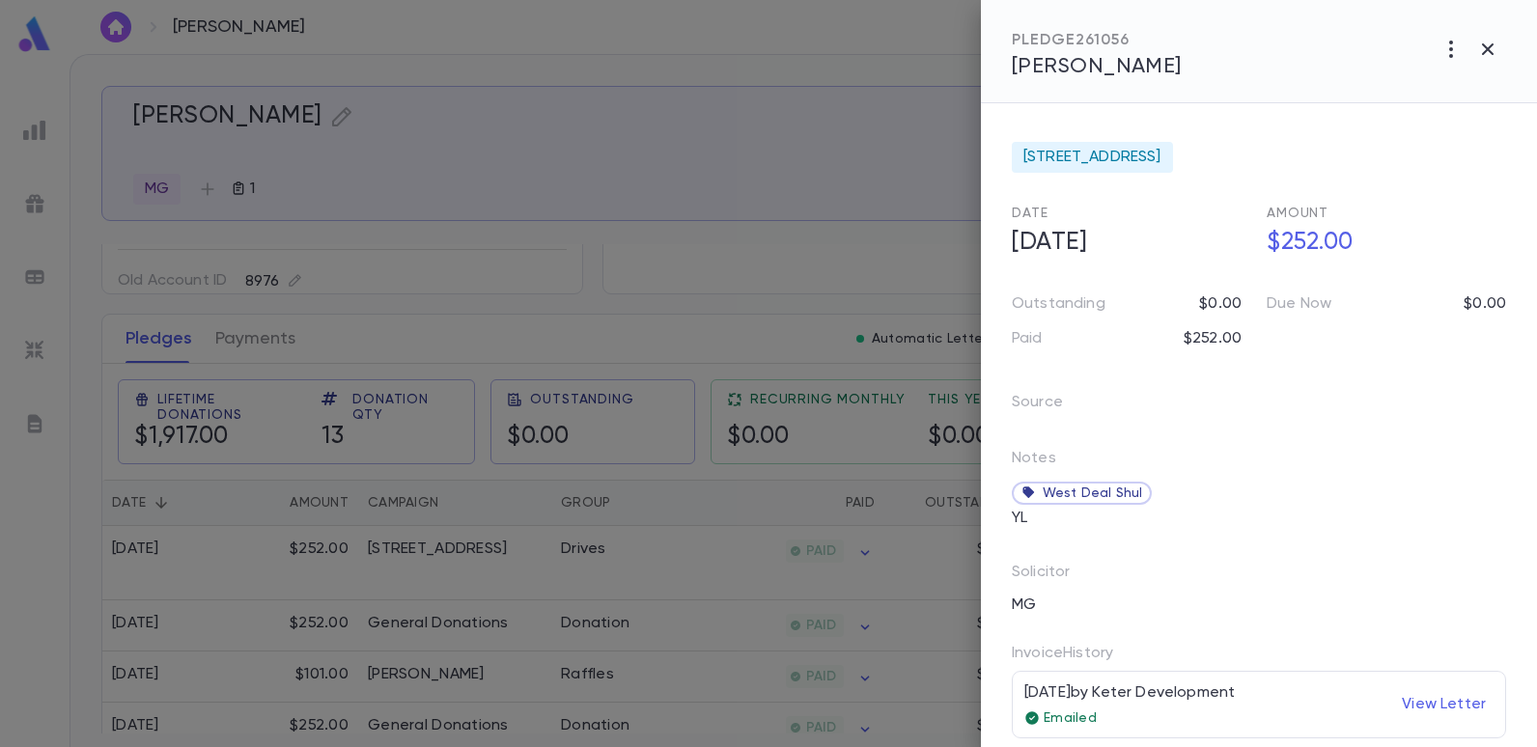
click at [767, 216] on div at bounding box center [768, 373] width 1537 height 747
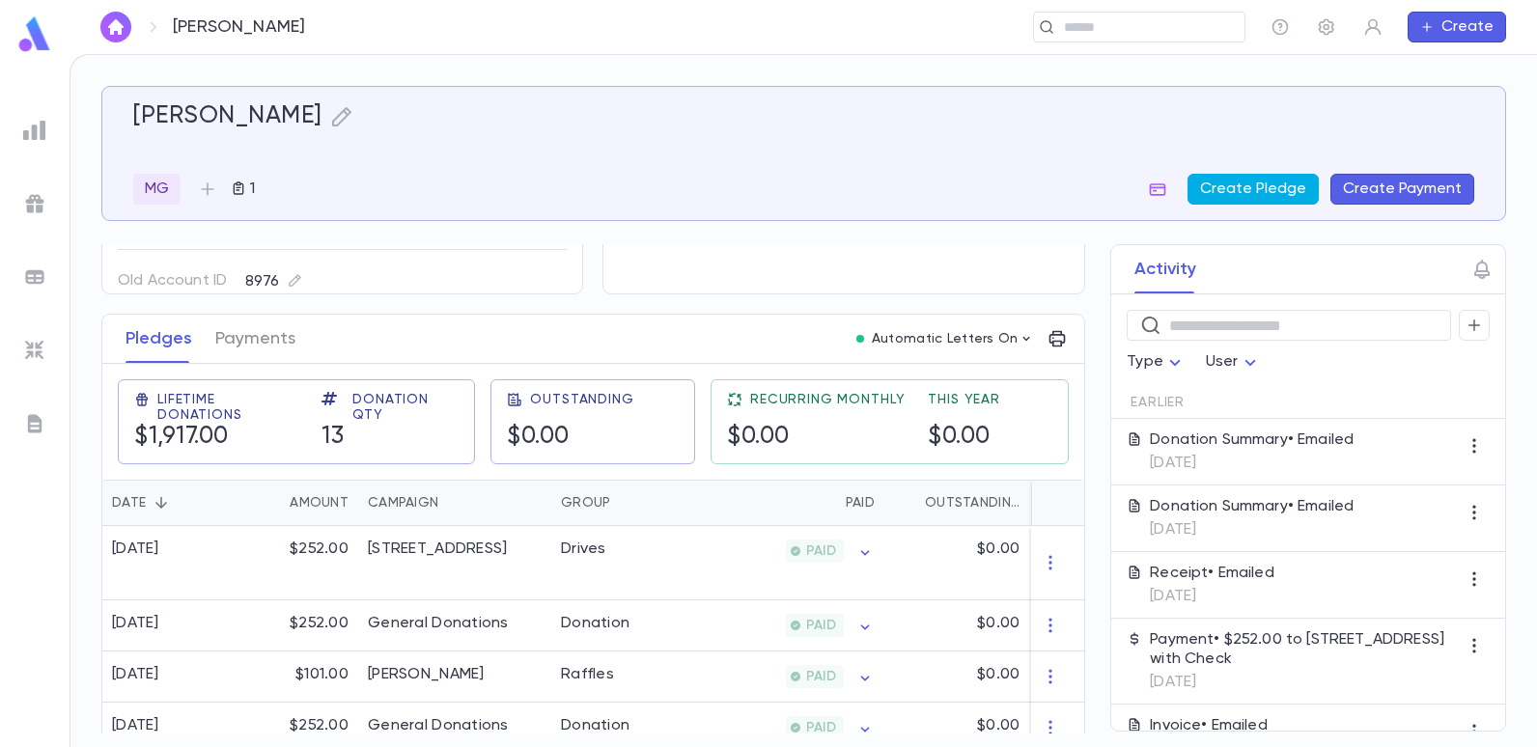
click at [1246, 184] on button "Create Pledge" at bounding box center [1252, 189] width 131 height 31
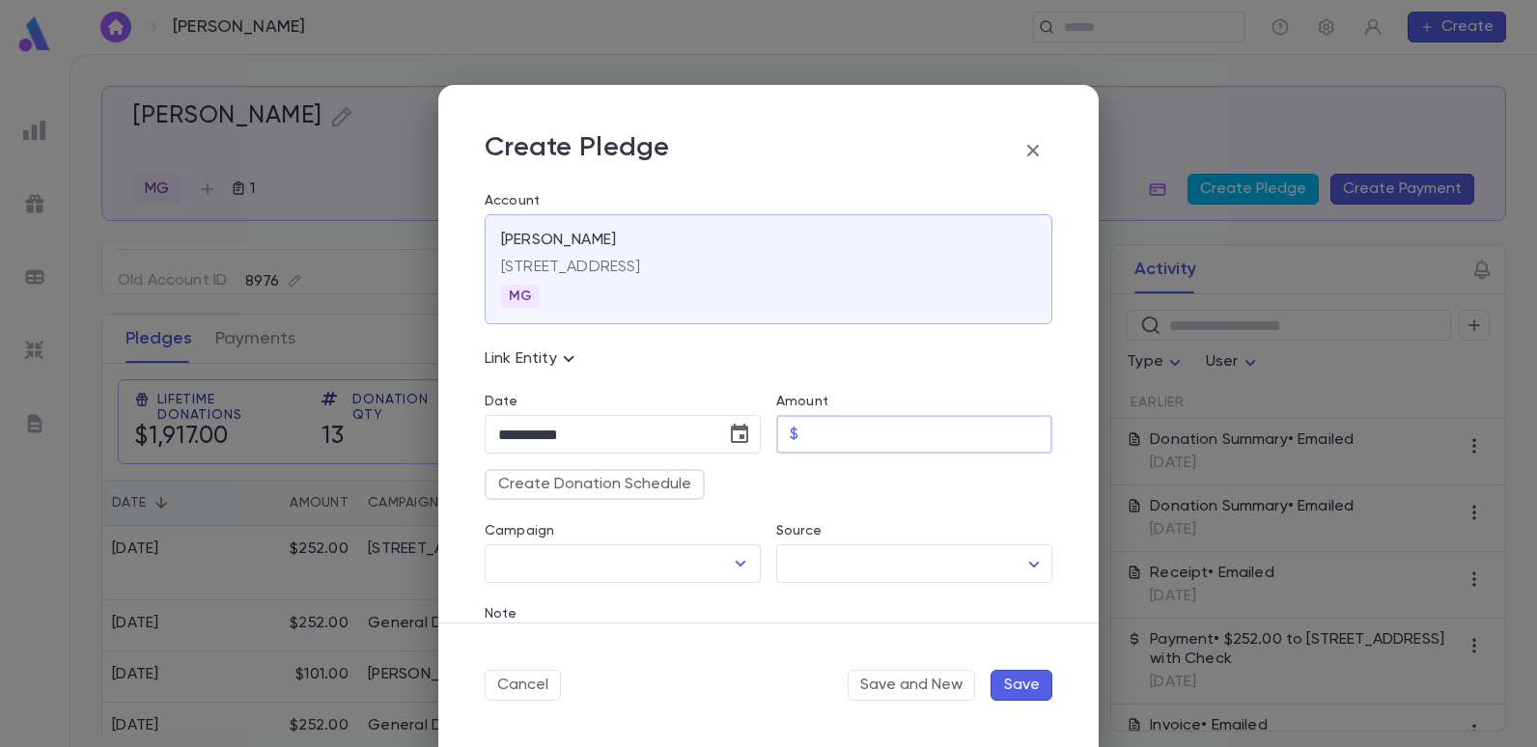
click at [841, 448] on input "Amount" at bounding box center [929, 435] width 246 height 38
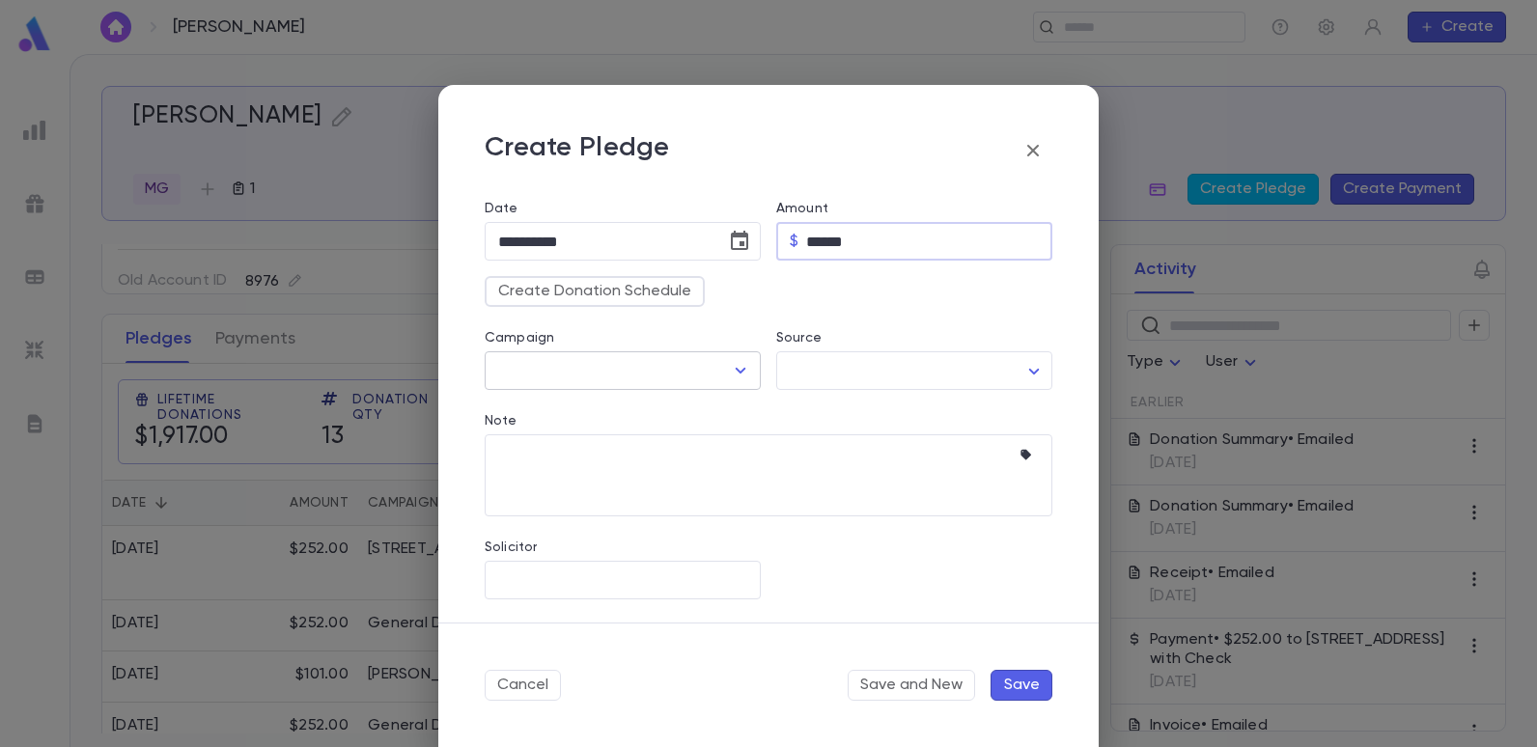
click at [739, 371] on icon "Open" at bounding box center [741, 371] width 11 height 6
type input "******"
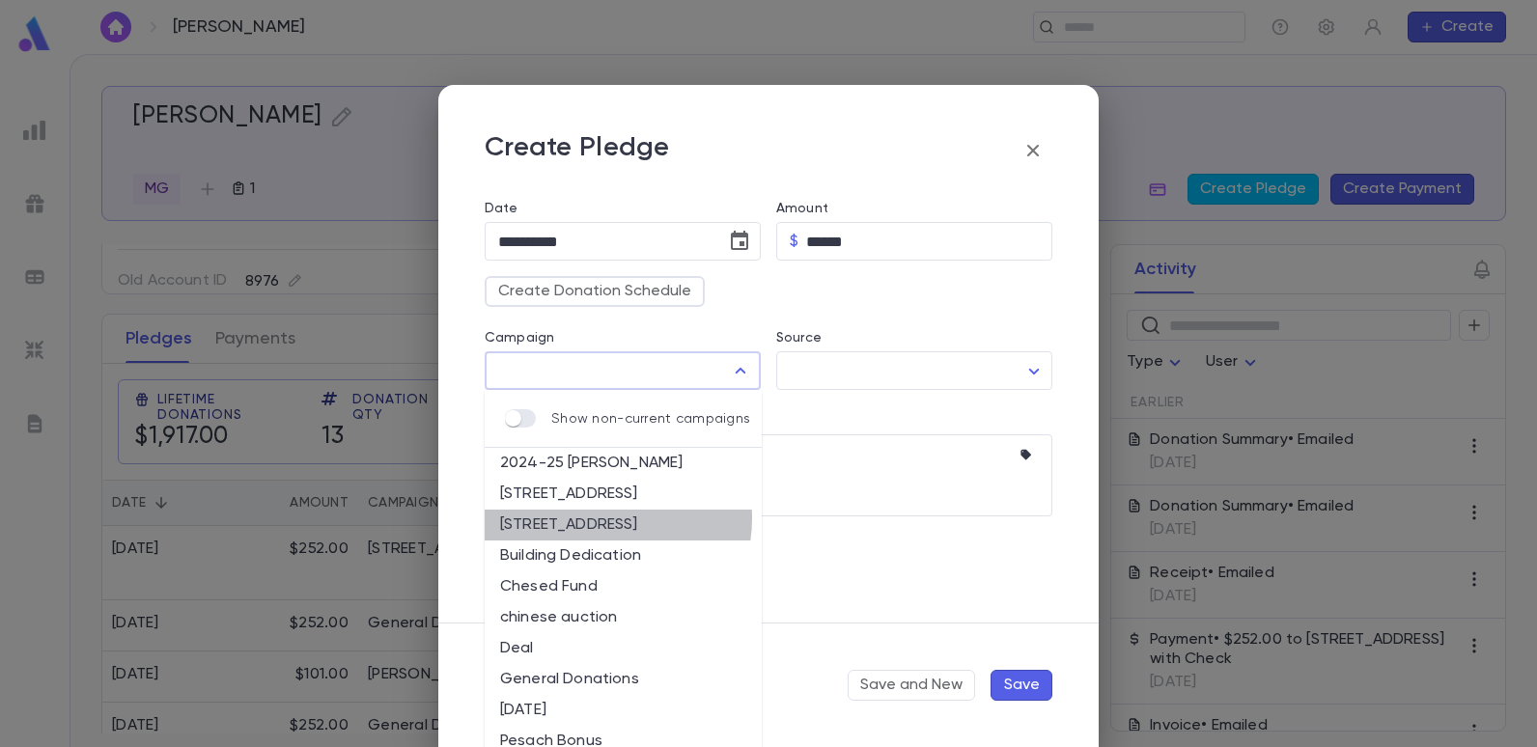
click at [600, 518] on li "[STREET_ADDRESS]" at bounding box center [623, 525] width 277 height 31
type input "**********"
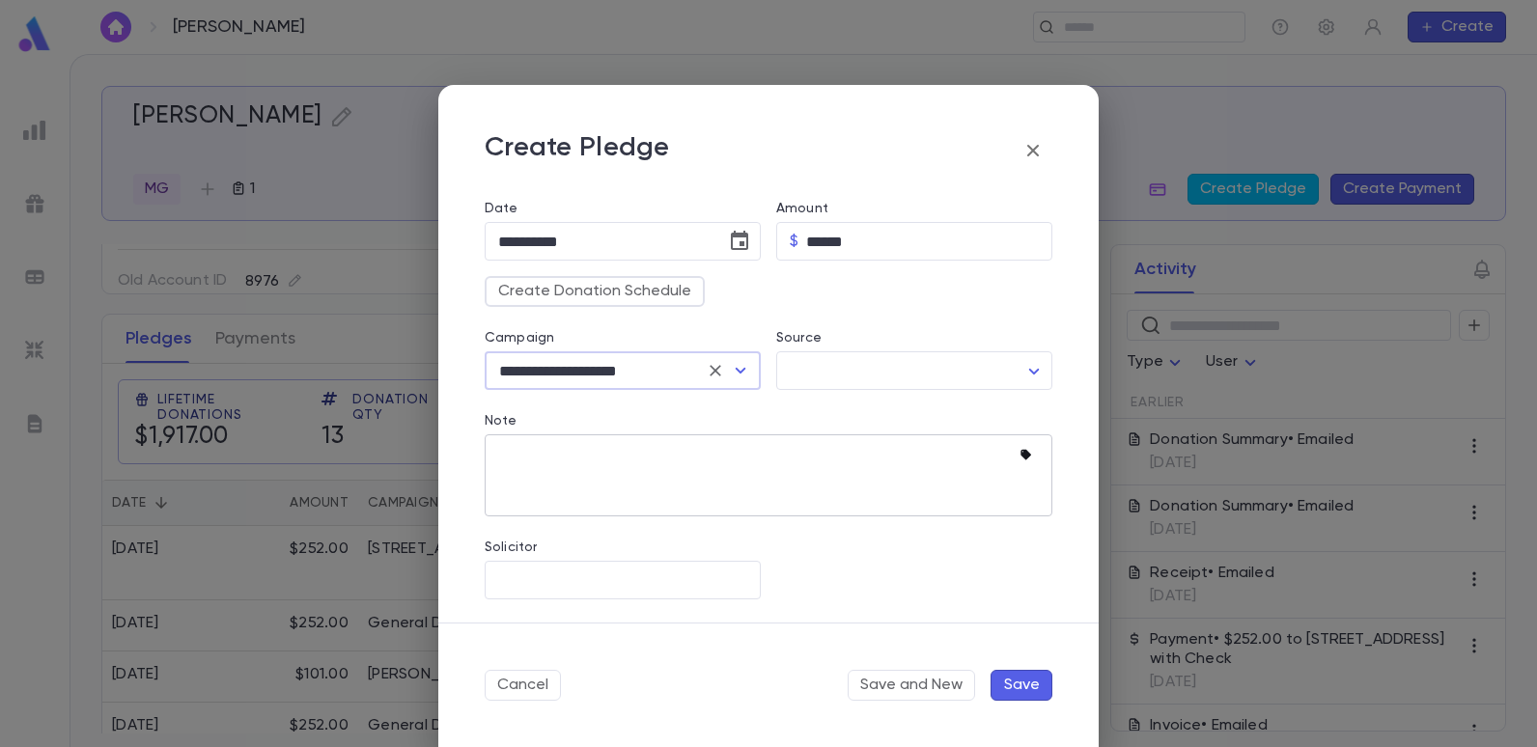
click at [1019, 454] on icon "button" at bounding box center [1028, 455] width 19 height 19
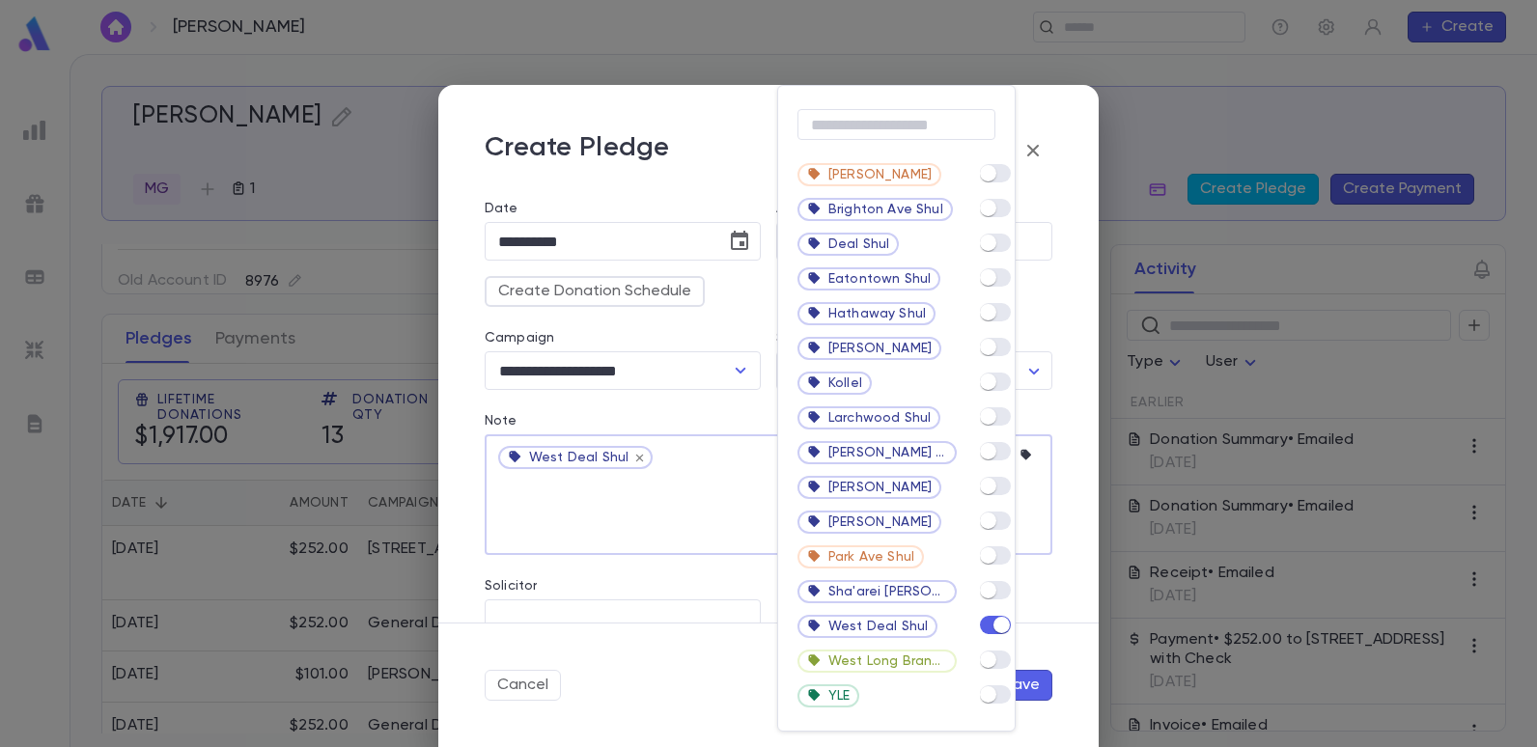
click at [528, 525] on div at bounding box center [768, 373] width 1537 height 747
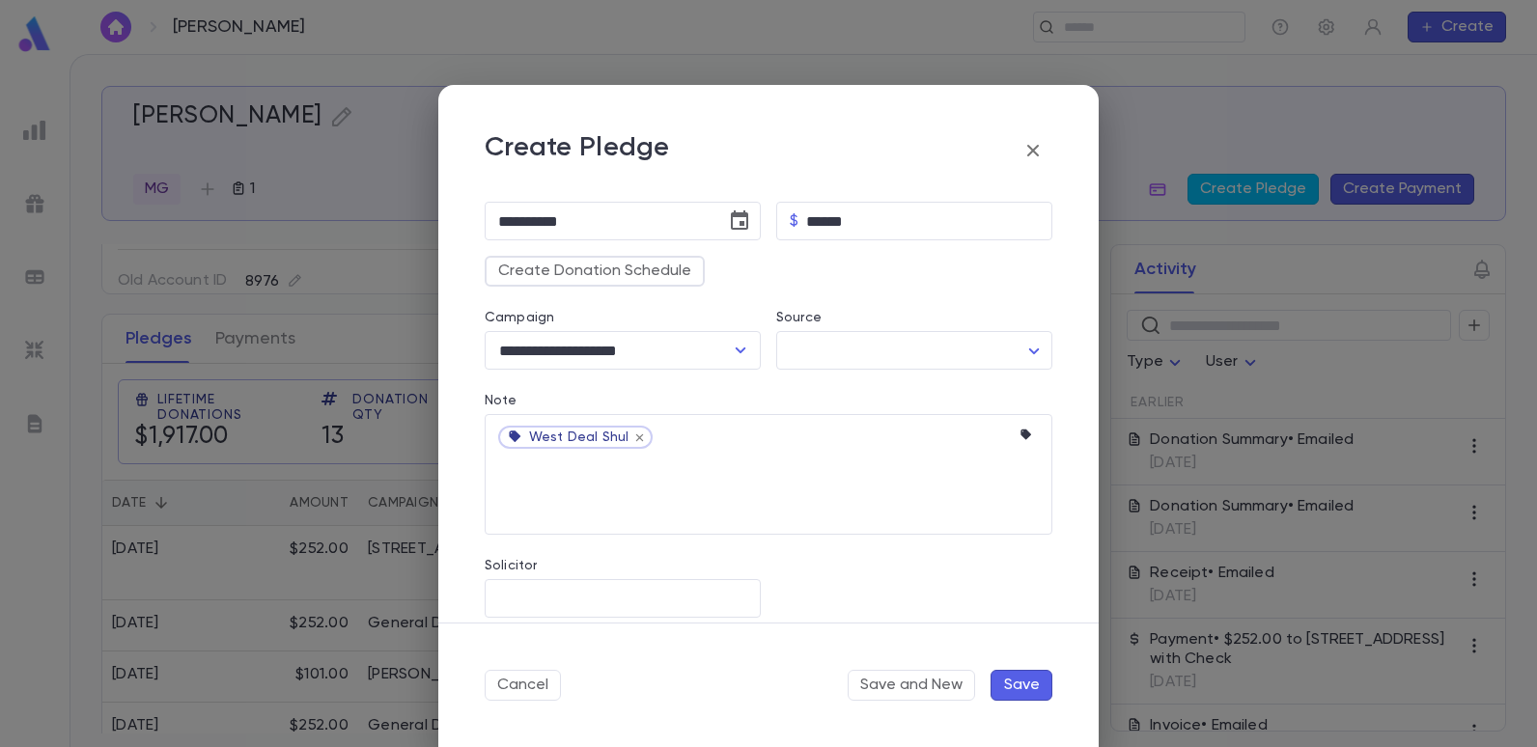
scroll to position [232, 0]
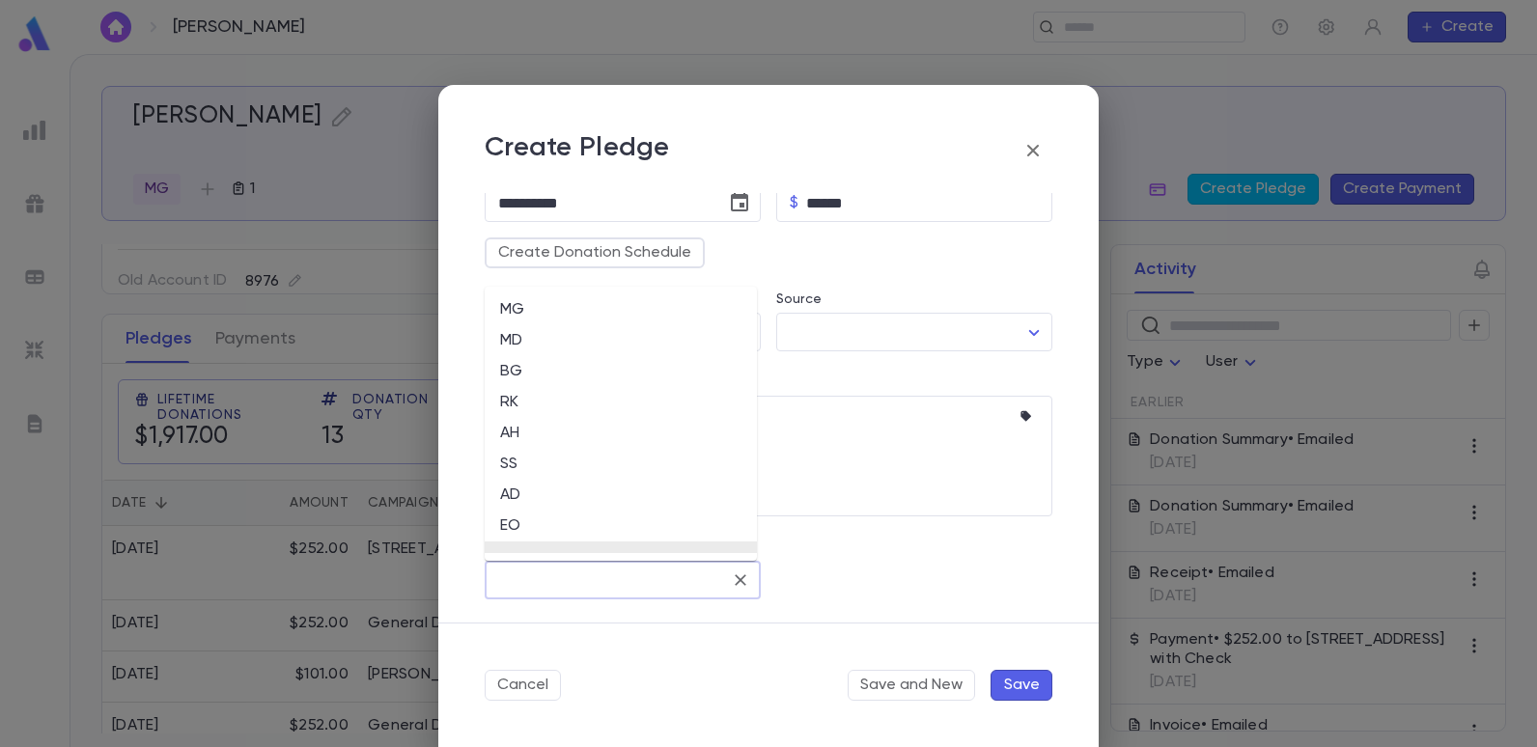
click at [595, 570] on input "Solicitor" at bounding box center [608, 580] width 230 height 37
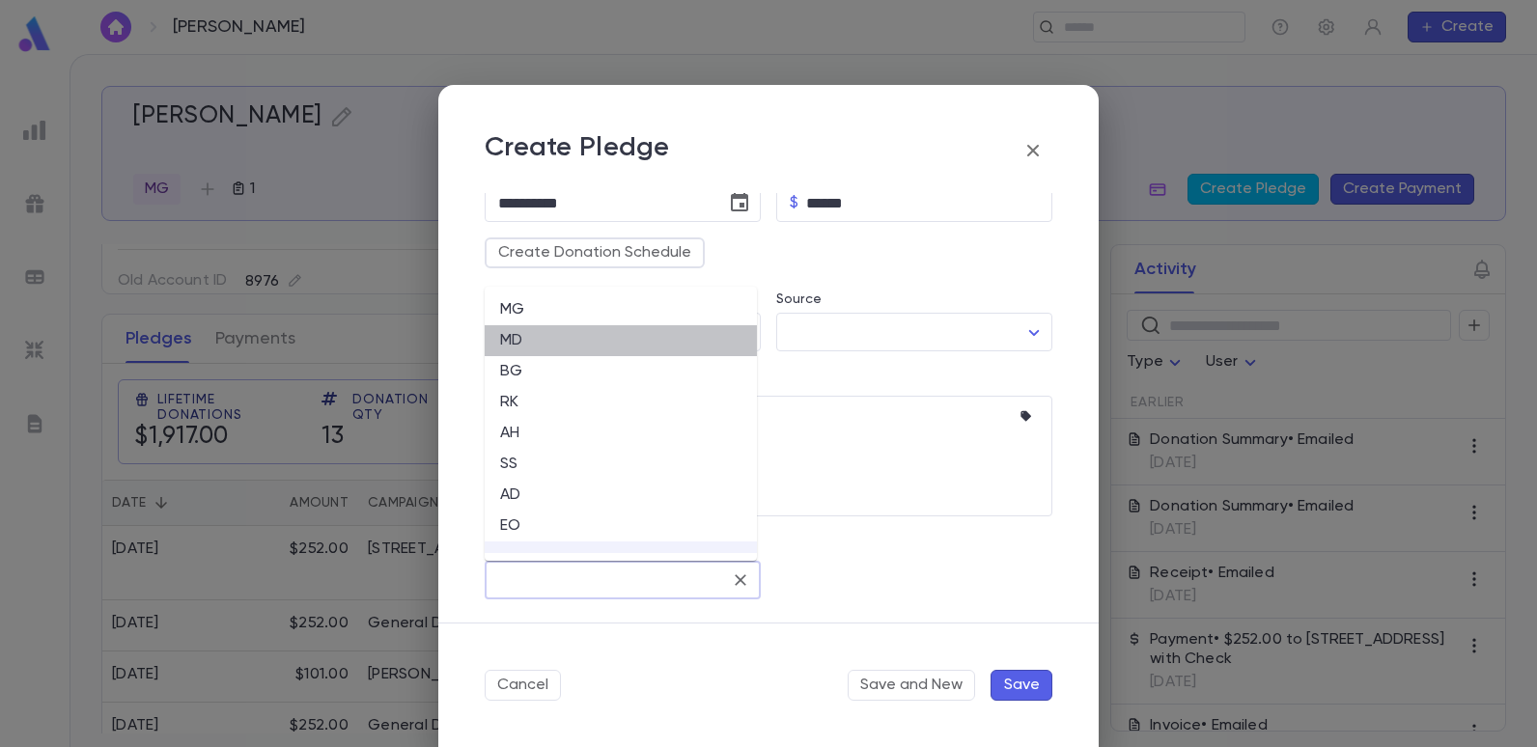
click at [520, 345] on li "MD" at bounding box center [621, 340] width 272 height 31
type input "**"
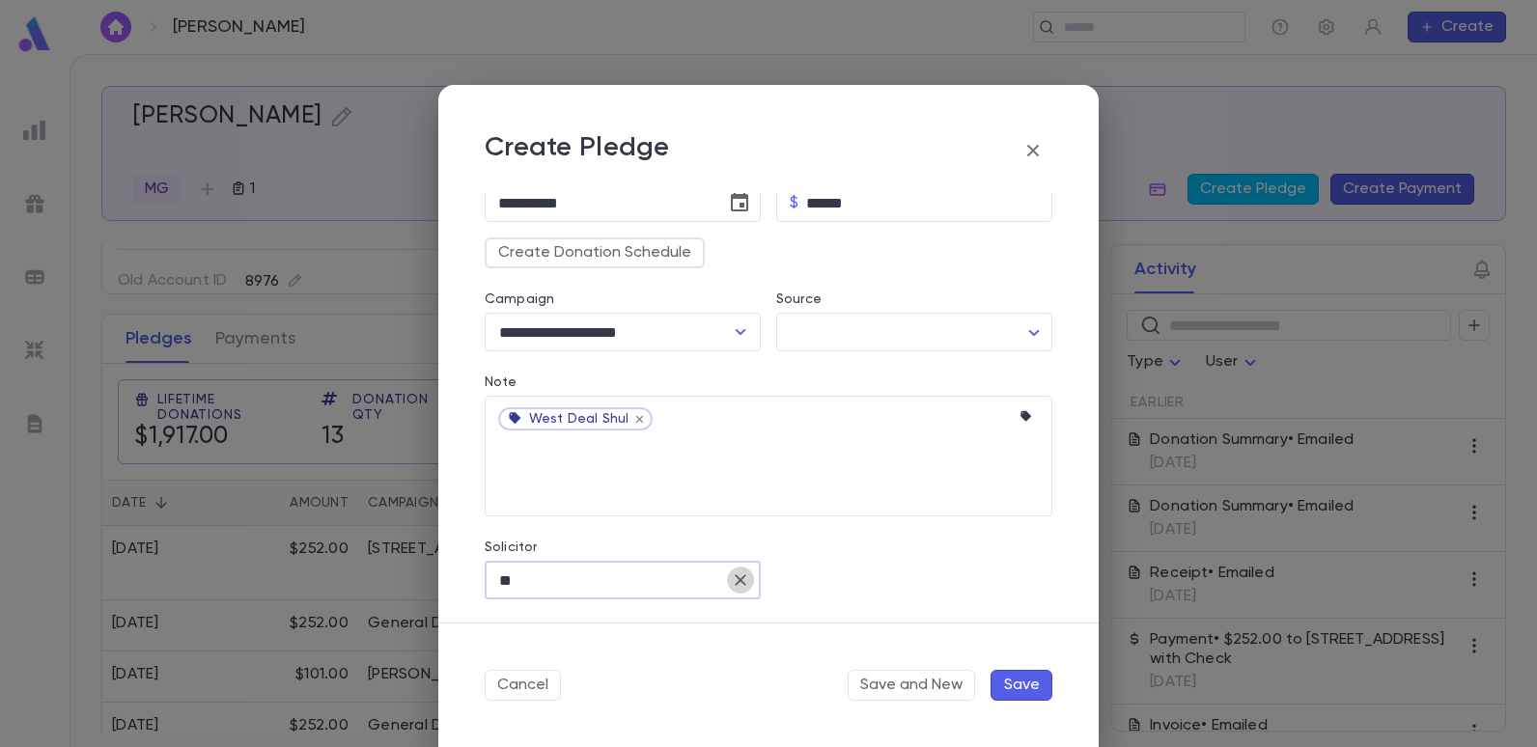
click at [731, 579] on icon "Clear" at bounding box center [740, 580] width 19 height 19
click at [681, 575] on input "Solicitor" at bounding box center [622, 580] width 259 height 37
click at [526, 310] on li "MG" at bounding box center [621, 309] width 272 height 31
type input "**"
click at [1041, 683] on button "Save" at bounding box center [1021, 685] width 62 height 31
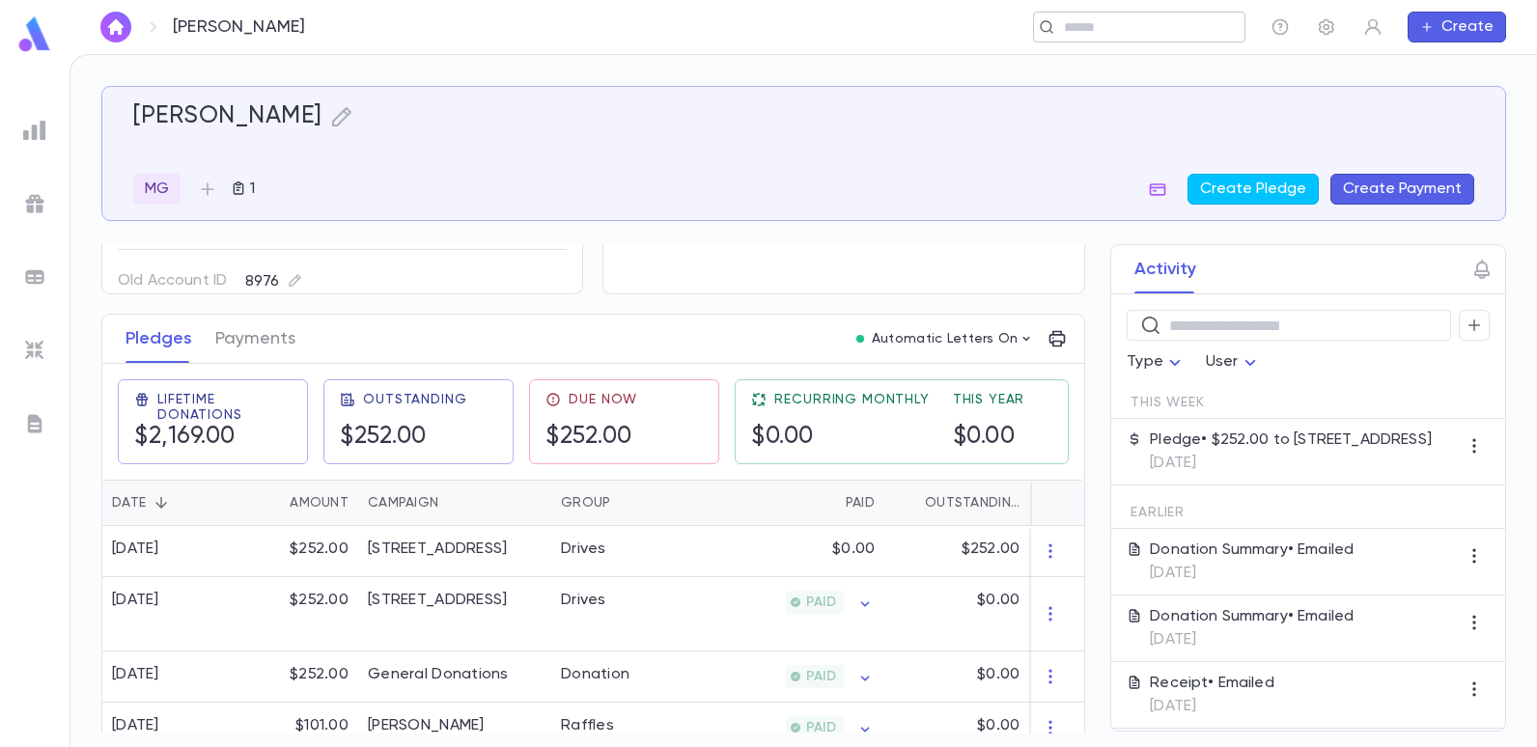
click at [1104, 33] on input "text" at bounding box center [1147, 27] width 179 height 18
click at [209, 240] on div "Dweck, Ralph MG 1 Create Pledge Create Payment Contact Details Best Contact Hom…" at bounding box center [803, 410] width 1405 height 648
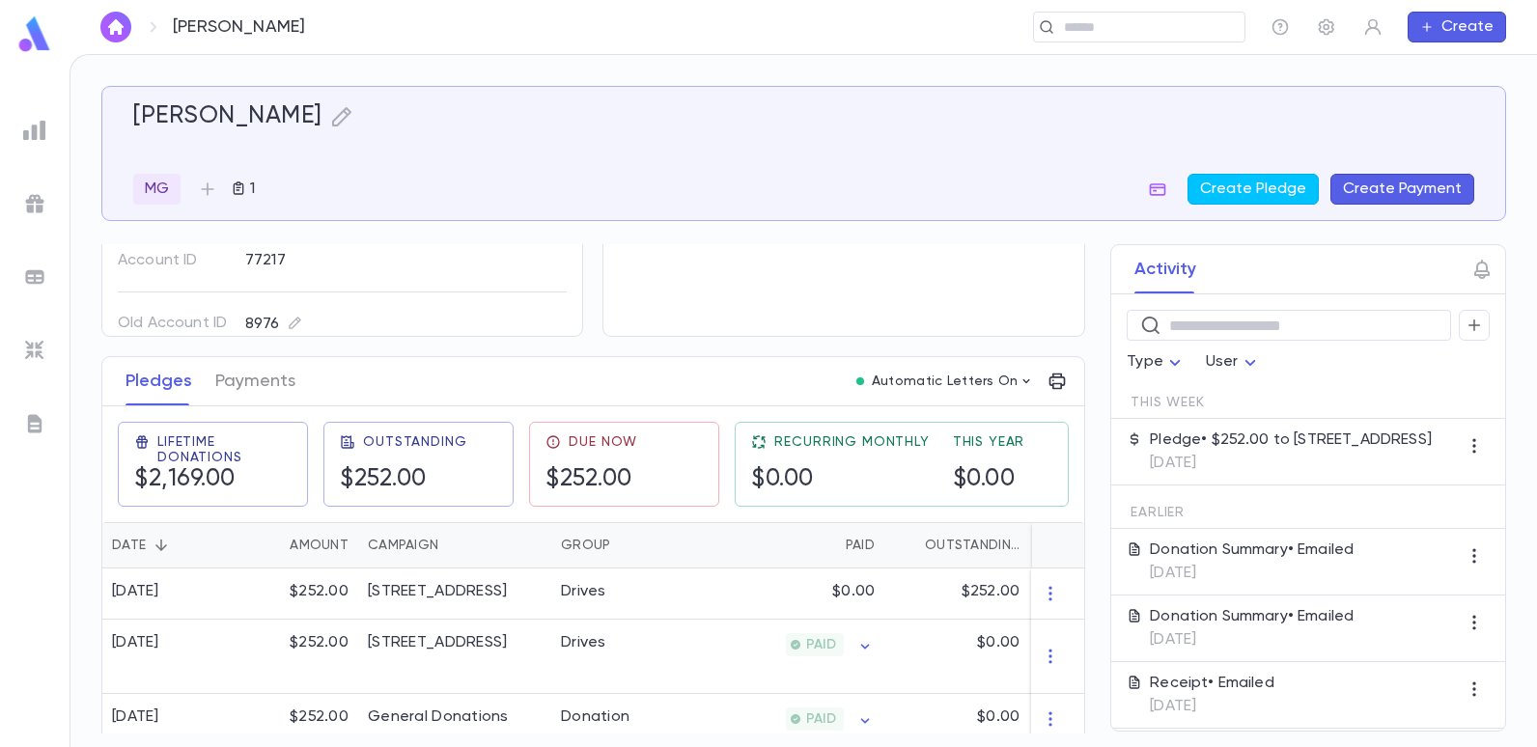
scroll to position [97, 0]
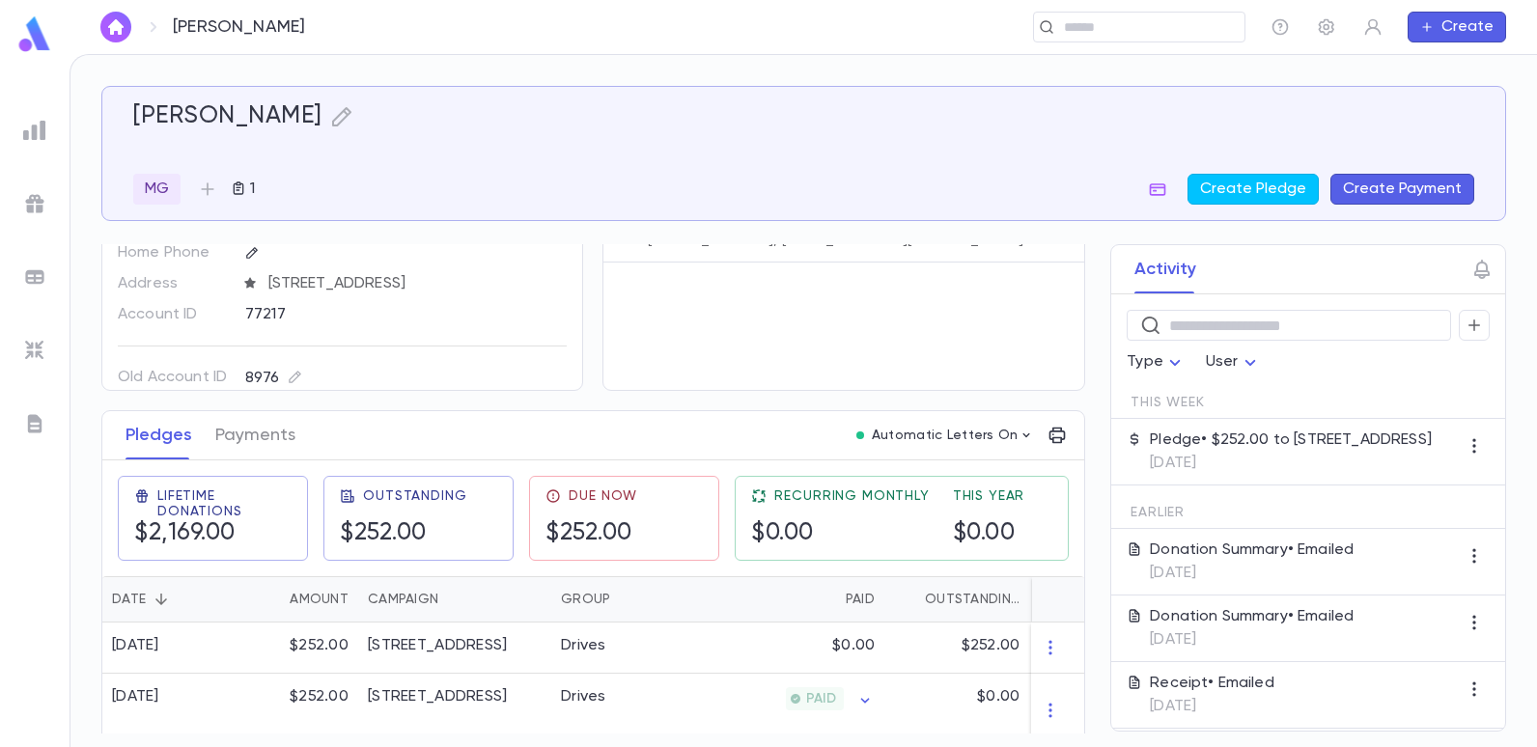
click at [51, 131] on div at bounding box center [34, 130] width 35 height 35
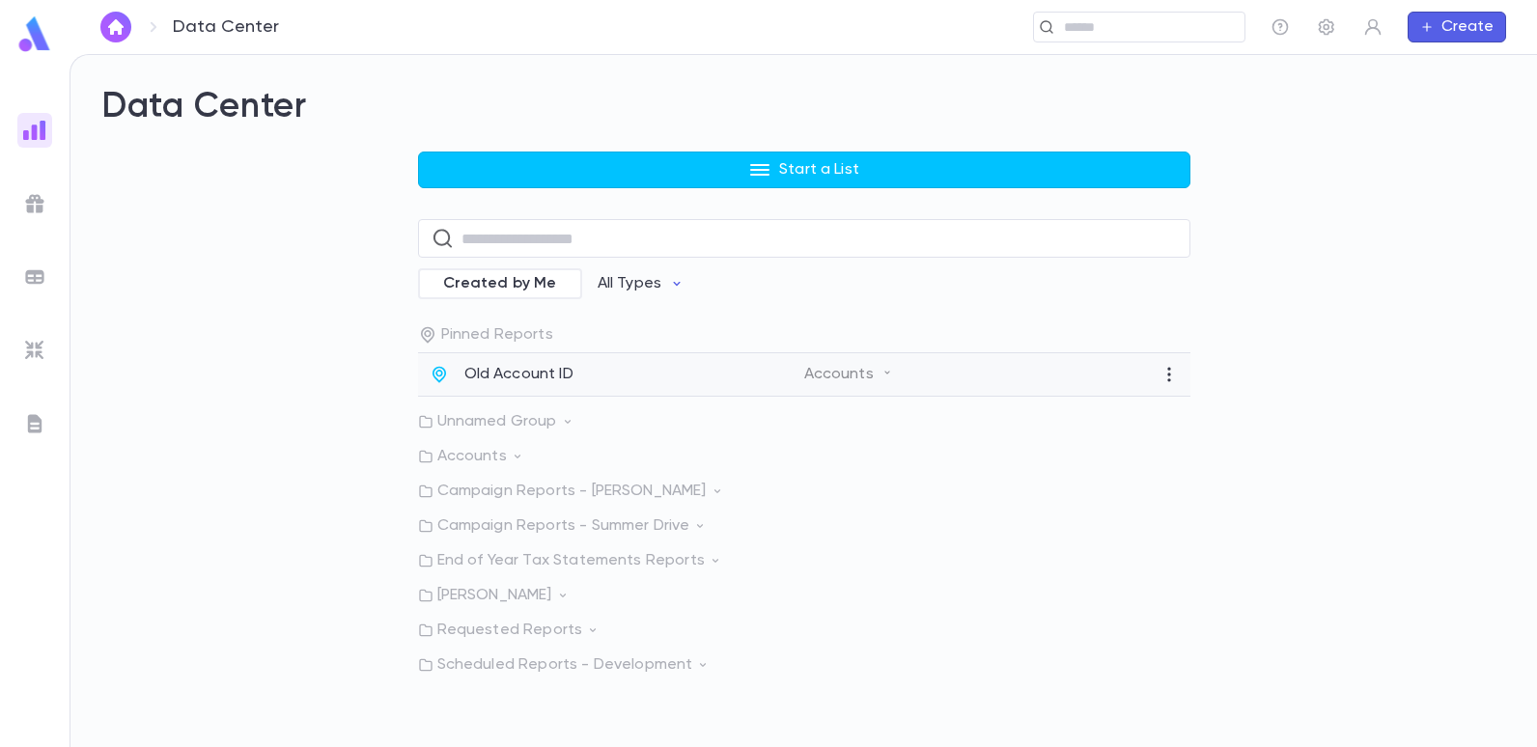
click at [488, 374] on p "Old Account ID" at bounding box center [518, 374] width 109 height 19
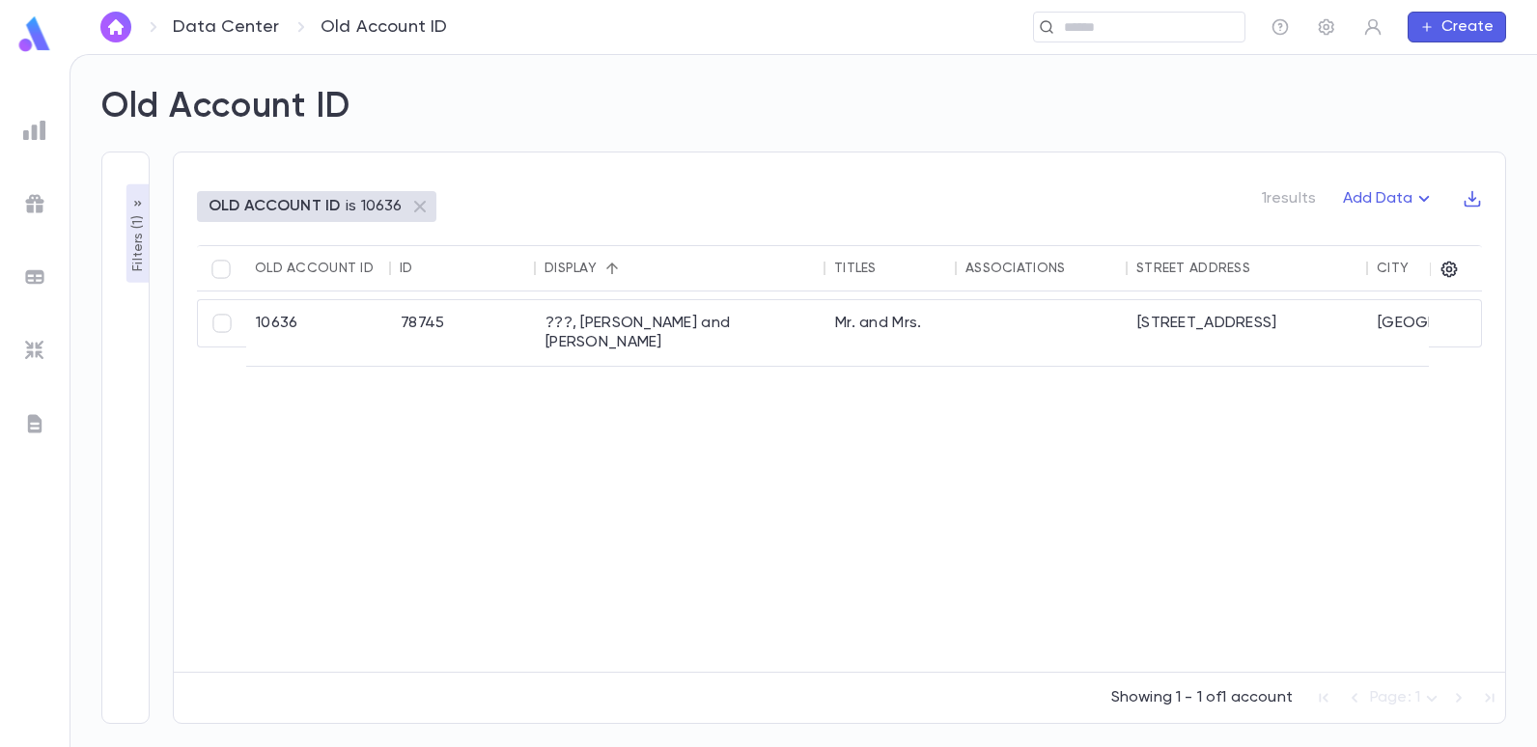
click at [141, 245] on p "Filters ( 1 )" at bounding box center [137, 241] width 19 height 60
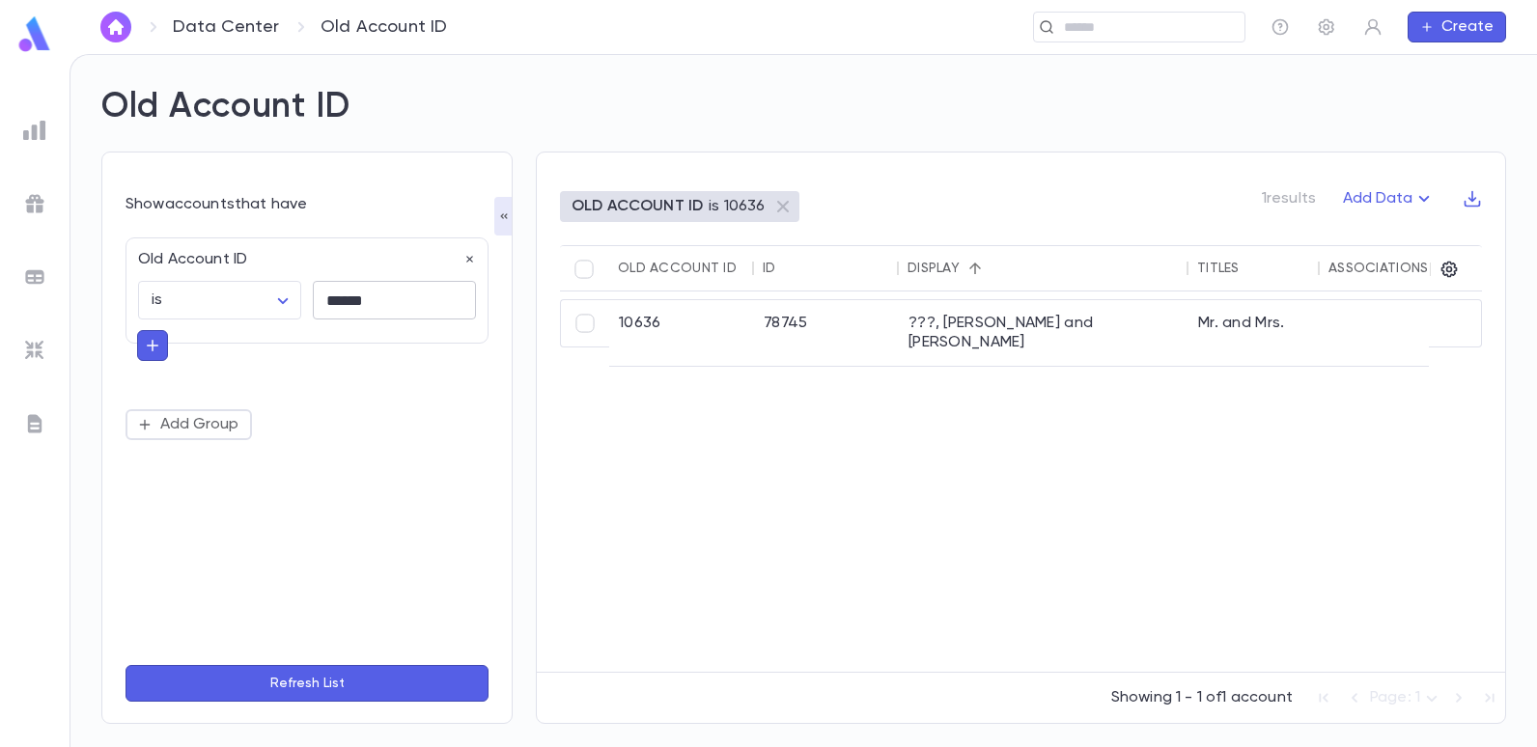
click at [383, 300] on input "******" at bounding box center [394, 301] width 163 height 38
type input "*"
type input "*****"
click at [126, 665] on button "Refresh List" at bounding box center [307, 683] width 363 height 37
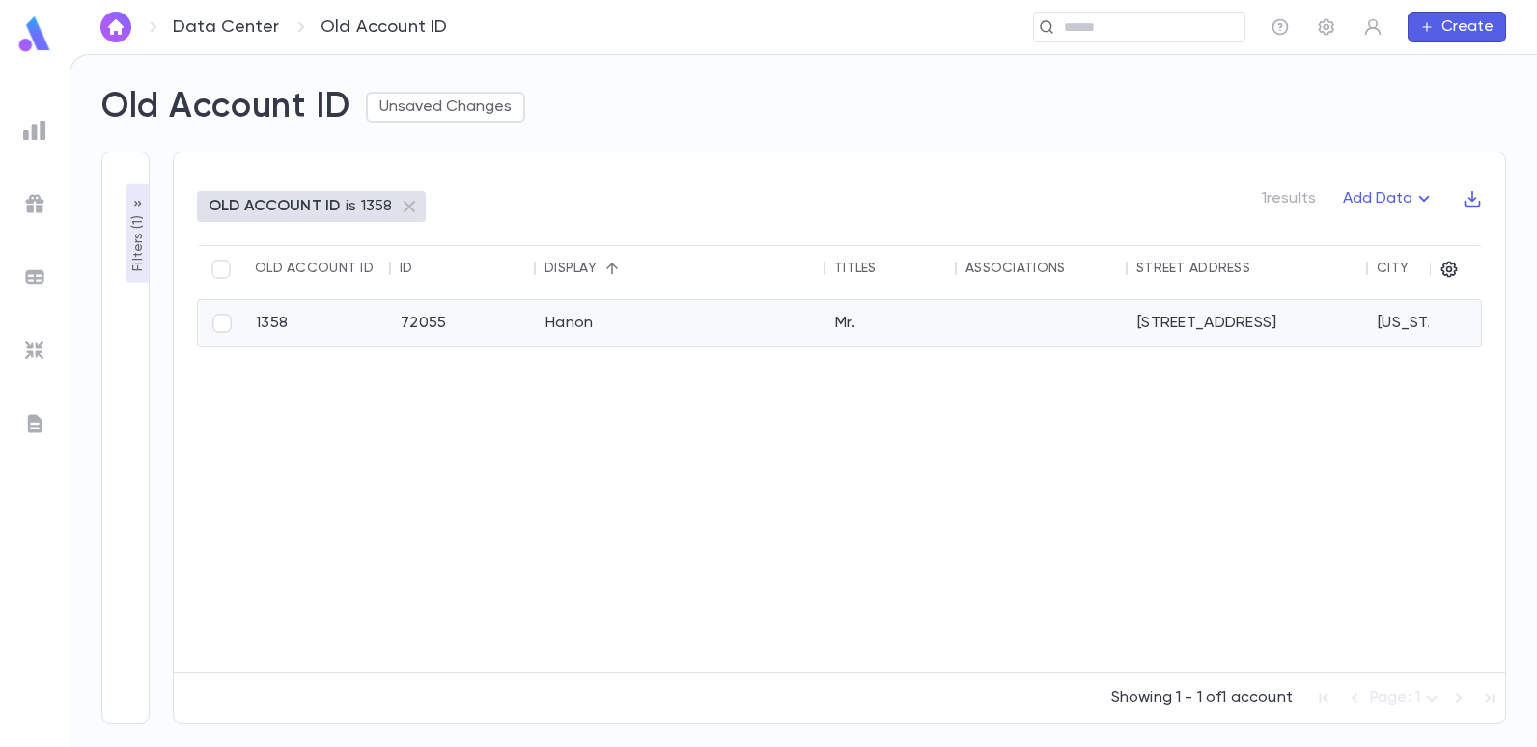
click at [574, 327] on div "Hanon" at bounding box center [681, 323] width 290 height 46
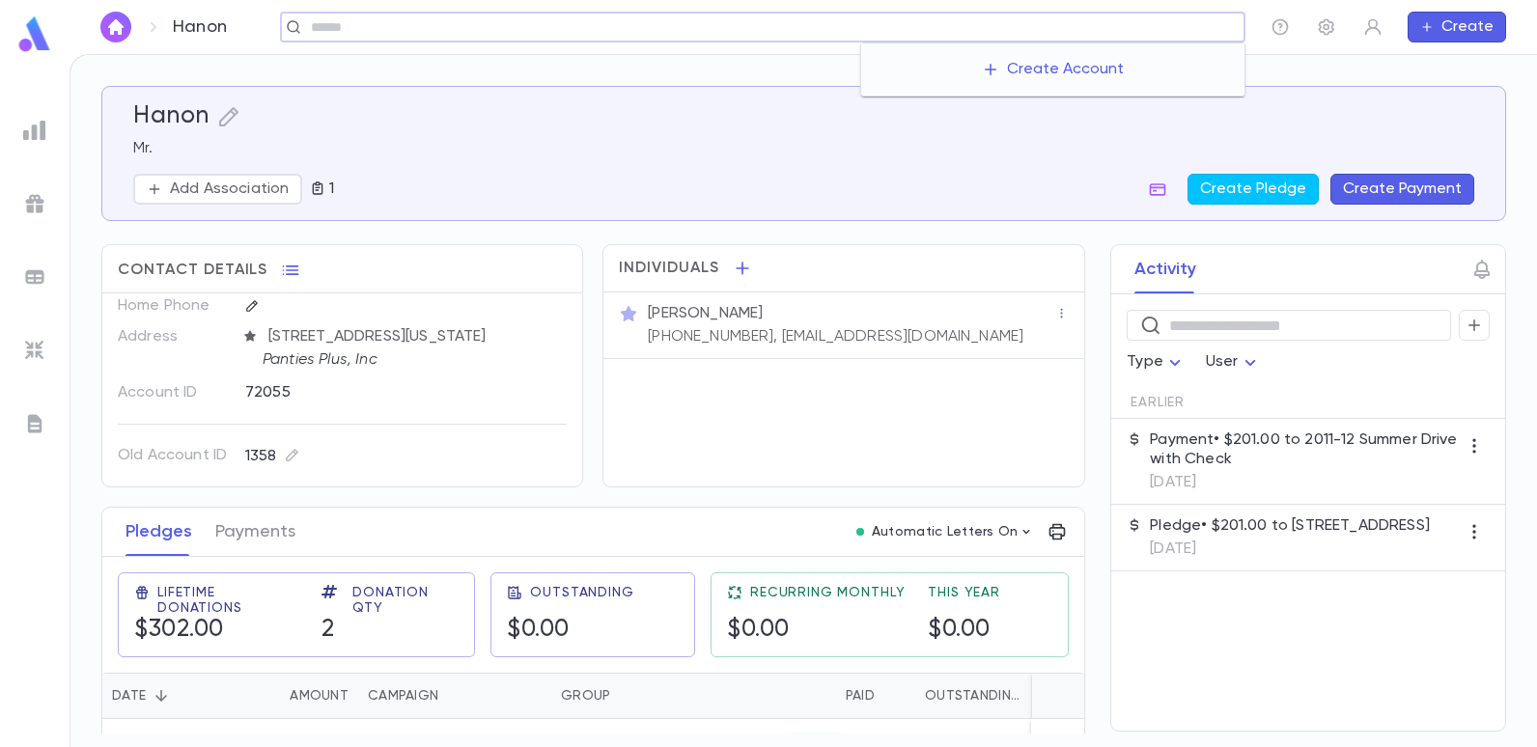
click at [1079, 29] on input "text" at bounding box center [771, 27] width 932 height 18
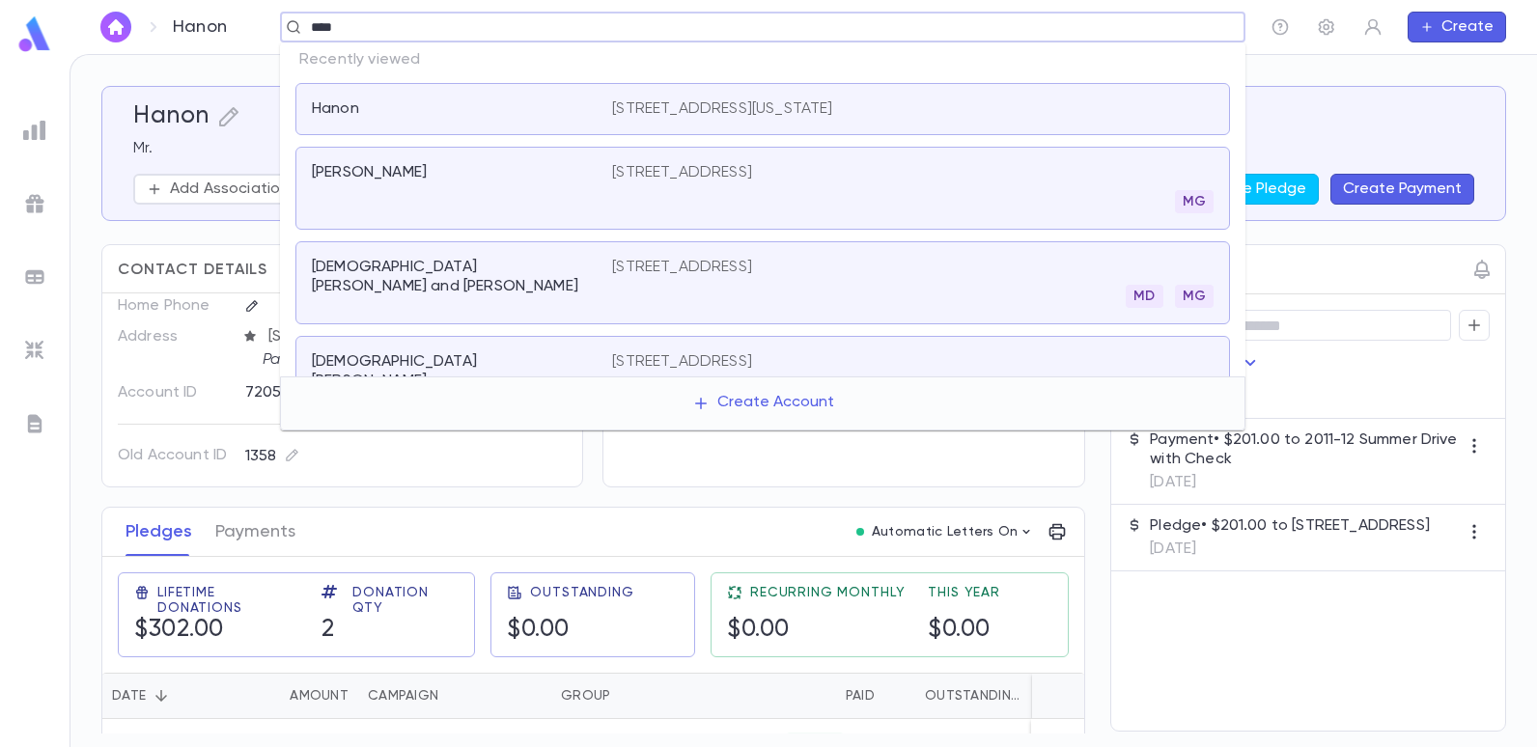
type input "*****"
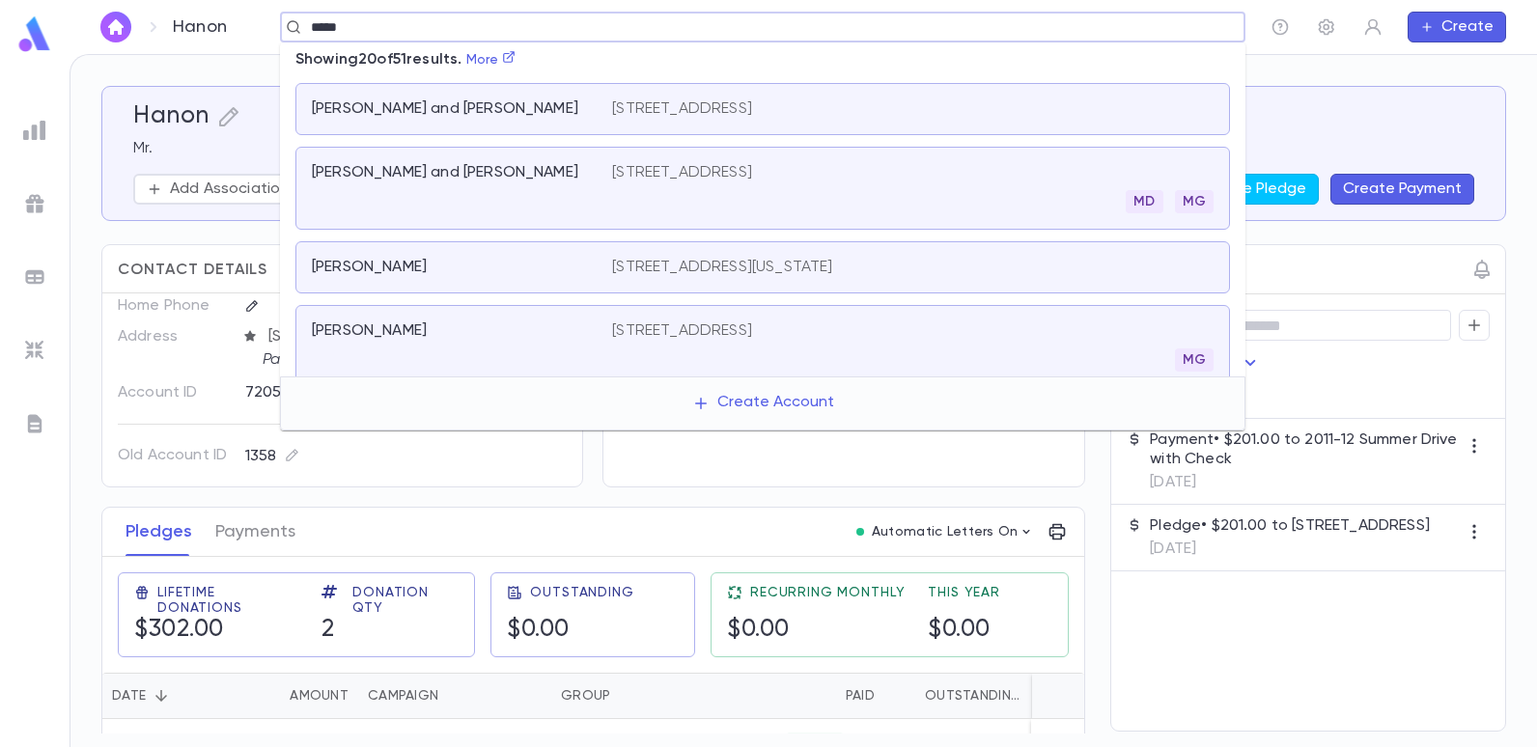
click at [709, 98] on div "Haber, Ralph and Kim 1852 E 4th St, Brooklyn NY 11223" at bounding box center [762, 109] width 934 height 52
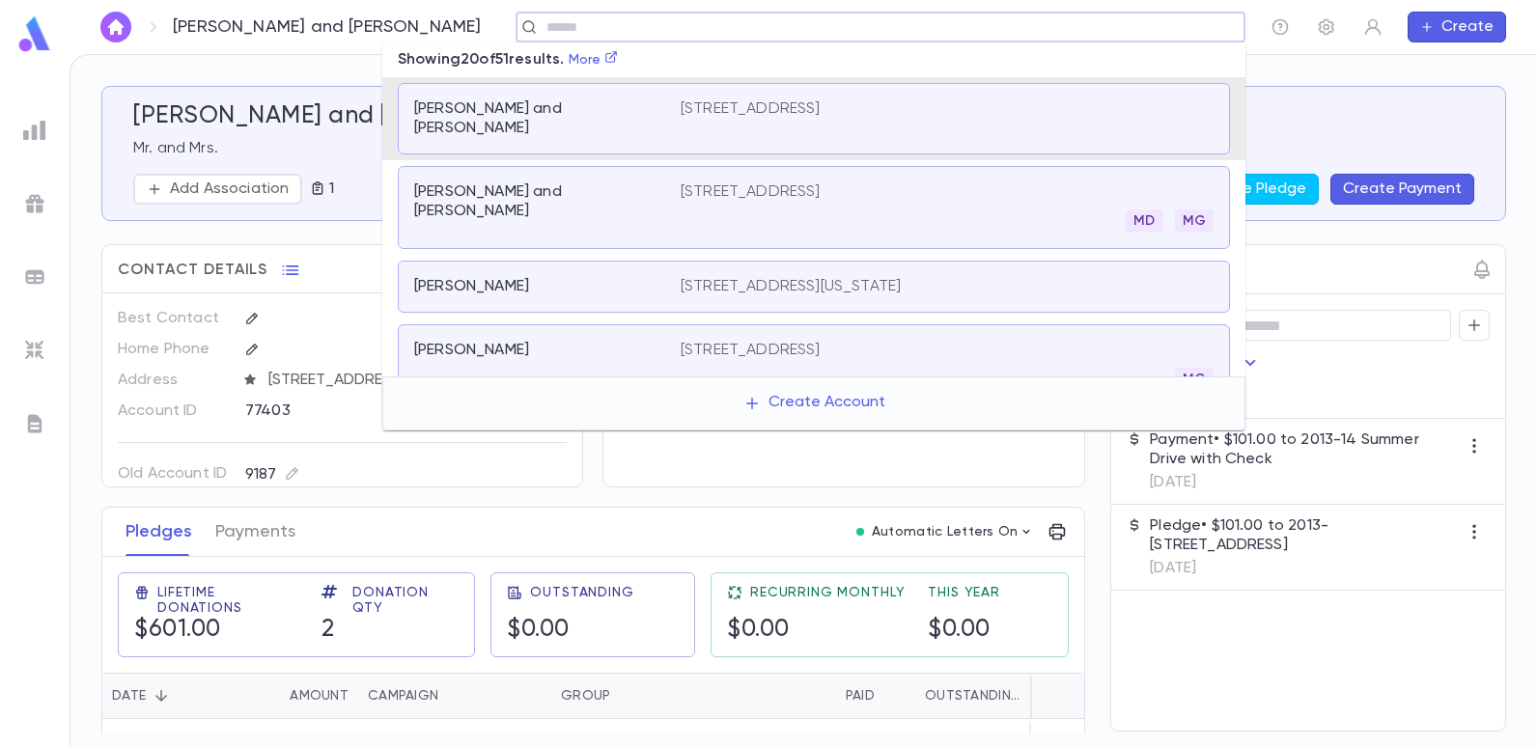
click at [541, 26] on input "text" at bounding box center [874, 27] width 667 height 18
type input "*******"
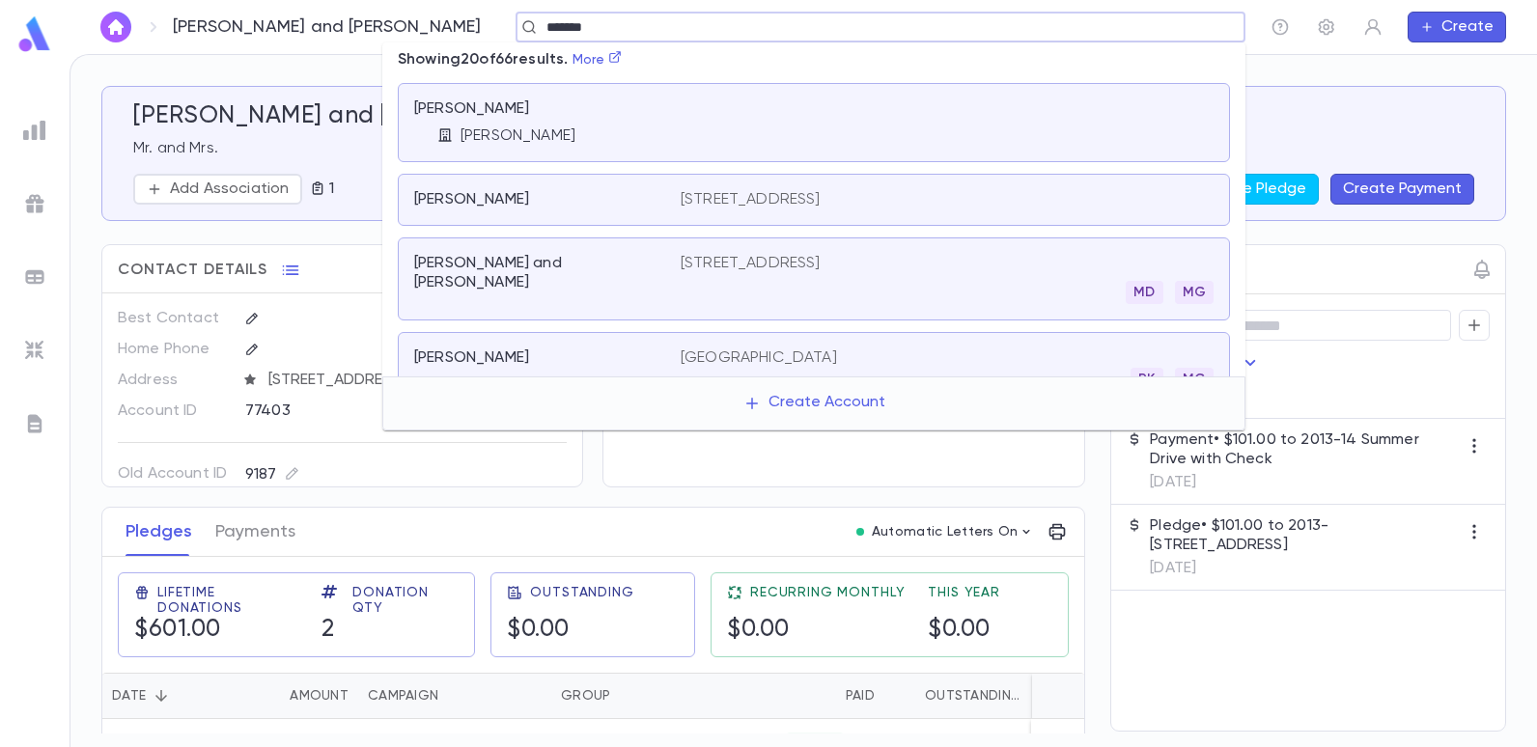
click at [496, 121] on div "Safdieh, Abe Abie Safdieh" at bounding box center [547, 122] width 266 height 46
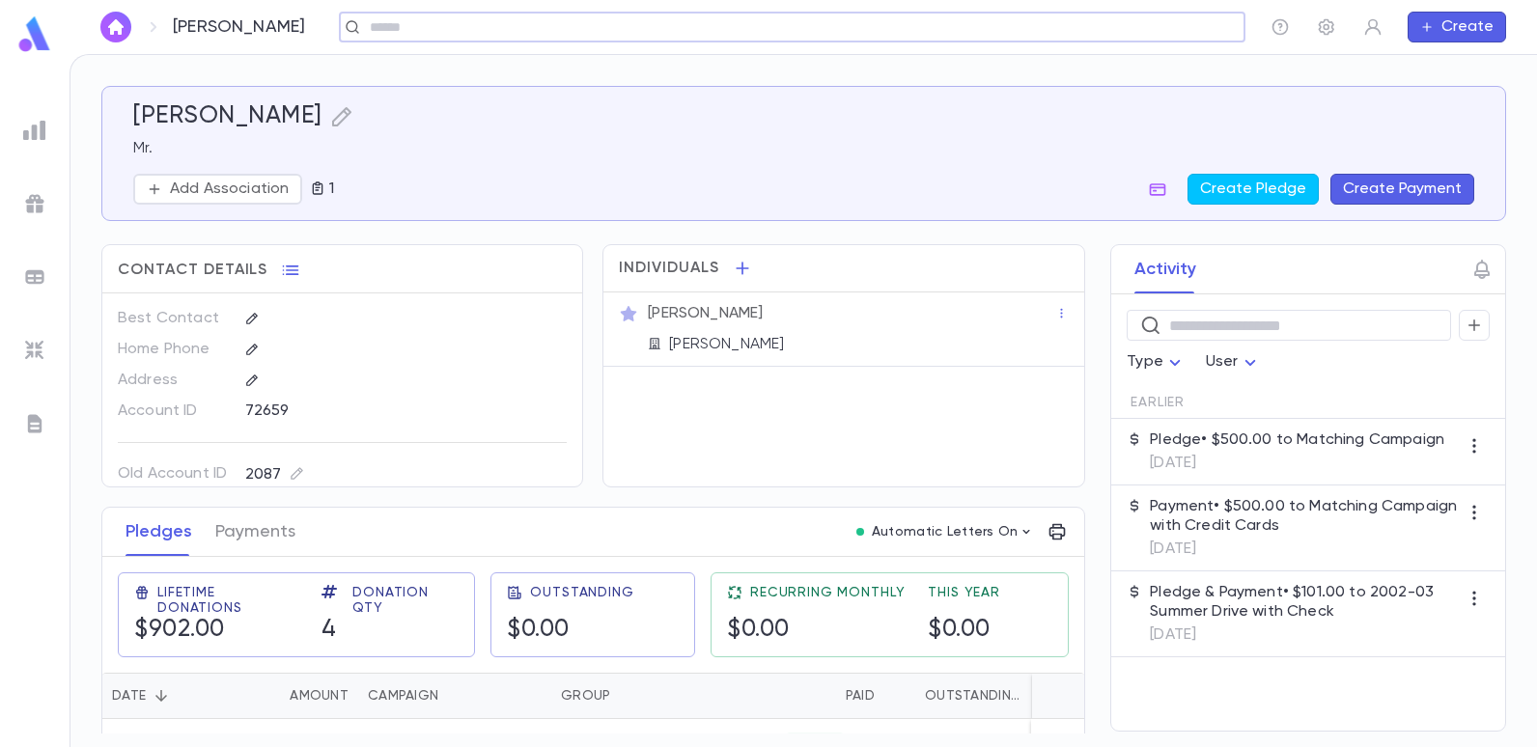
click at [767, 26] on input "text" at bounding box center [786, 27] width 844 height 18
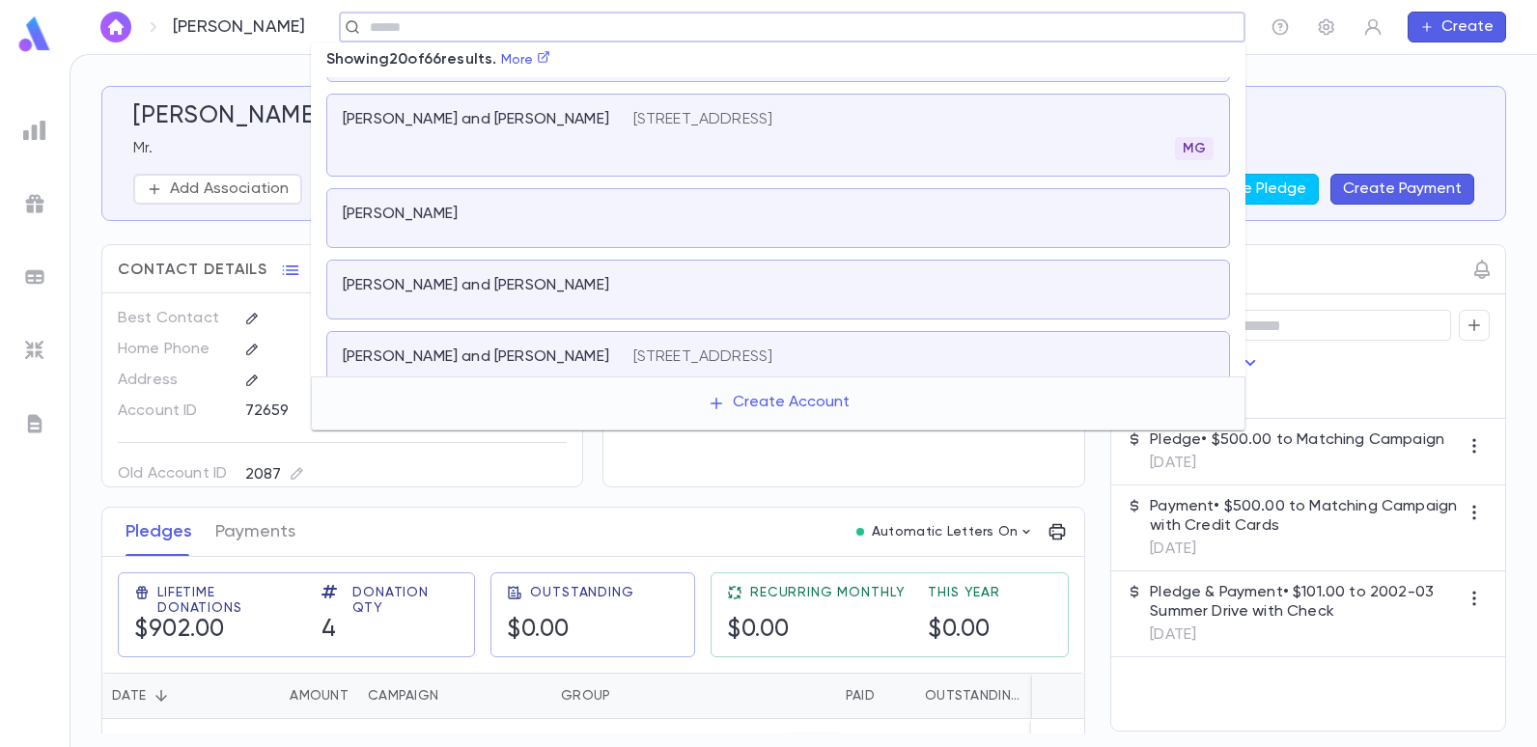
scroll to position [1052, 0]
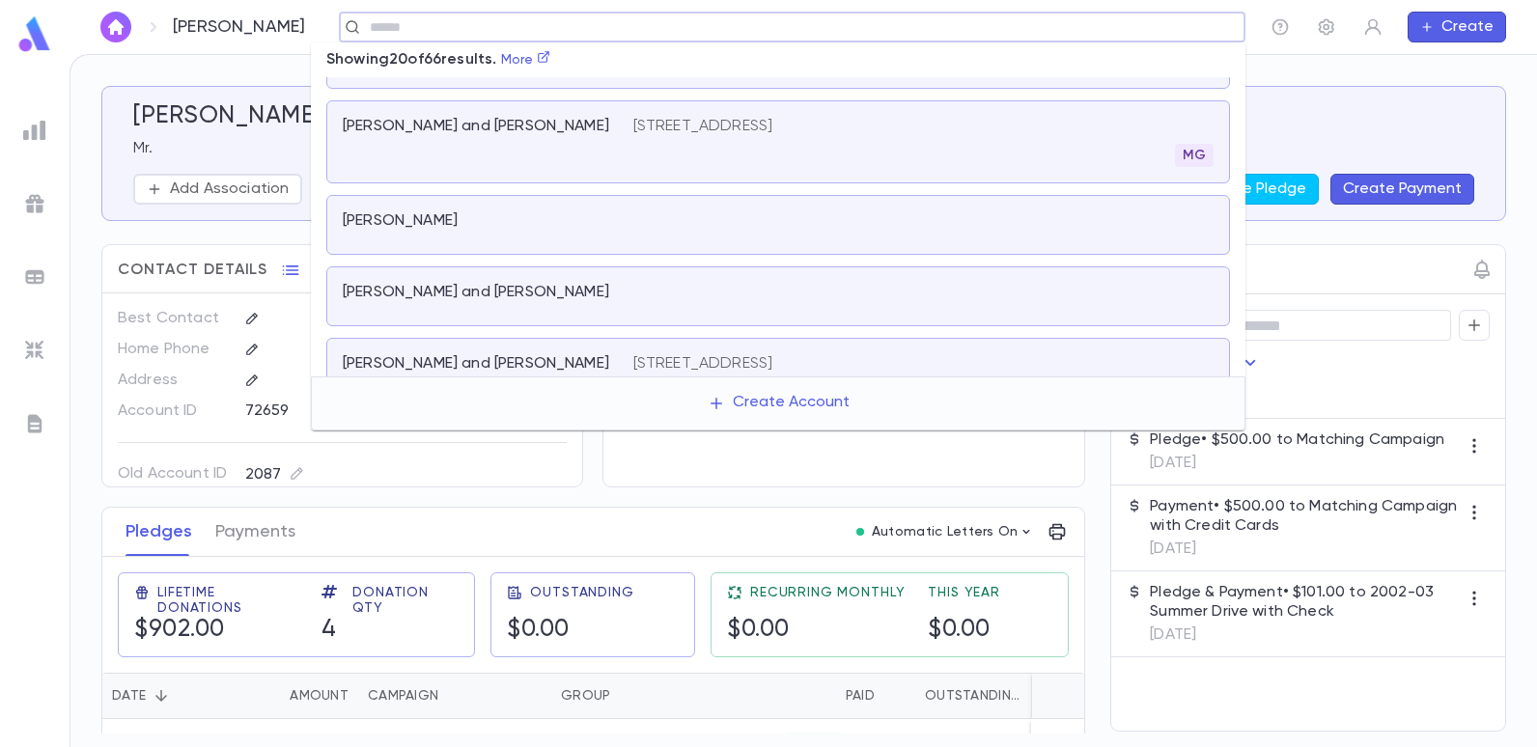
click at [510, 241] on div "[PERSON_NAME]" at bounding box center [778, 225] width 904 height 60
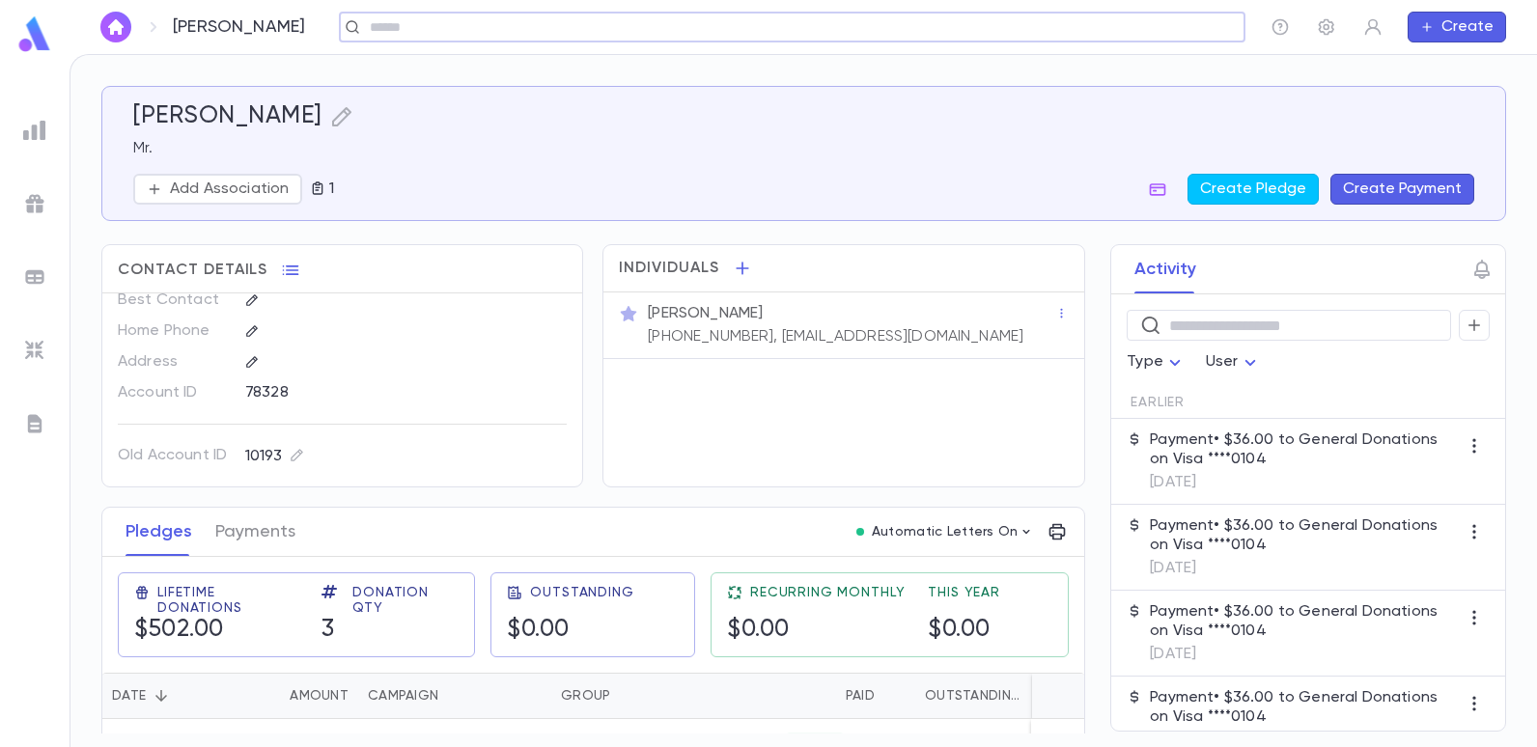
click at [527, 31] on input "text" at bounding box center [786, 27] width 844 height 18
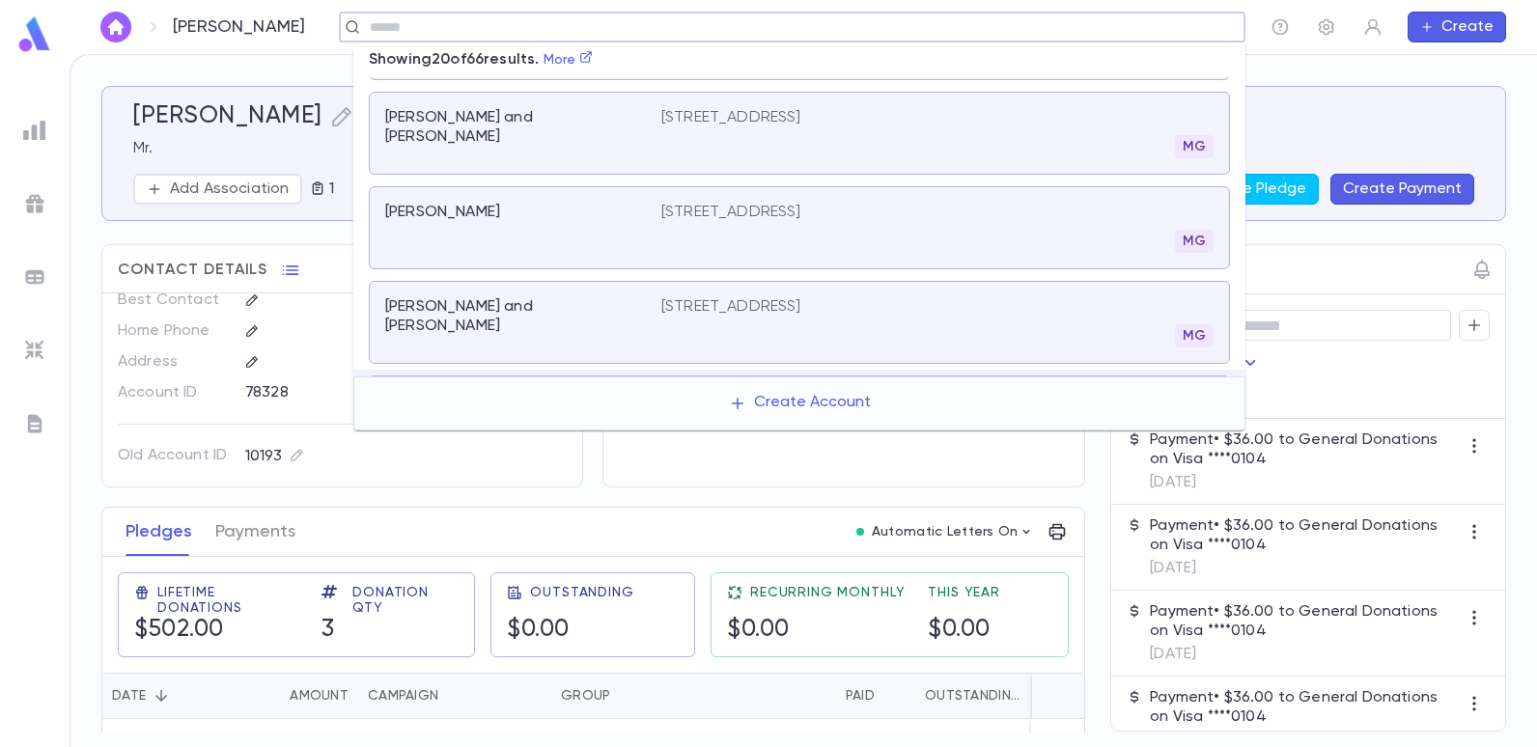
scroll to position [779, 0]
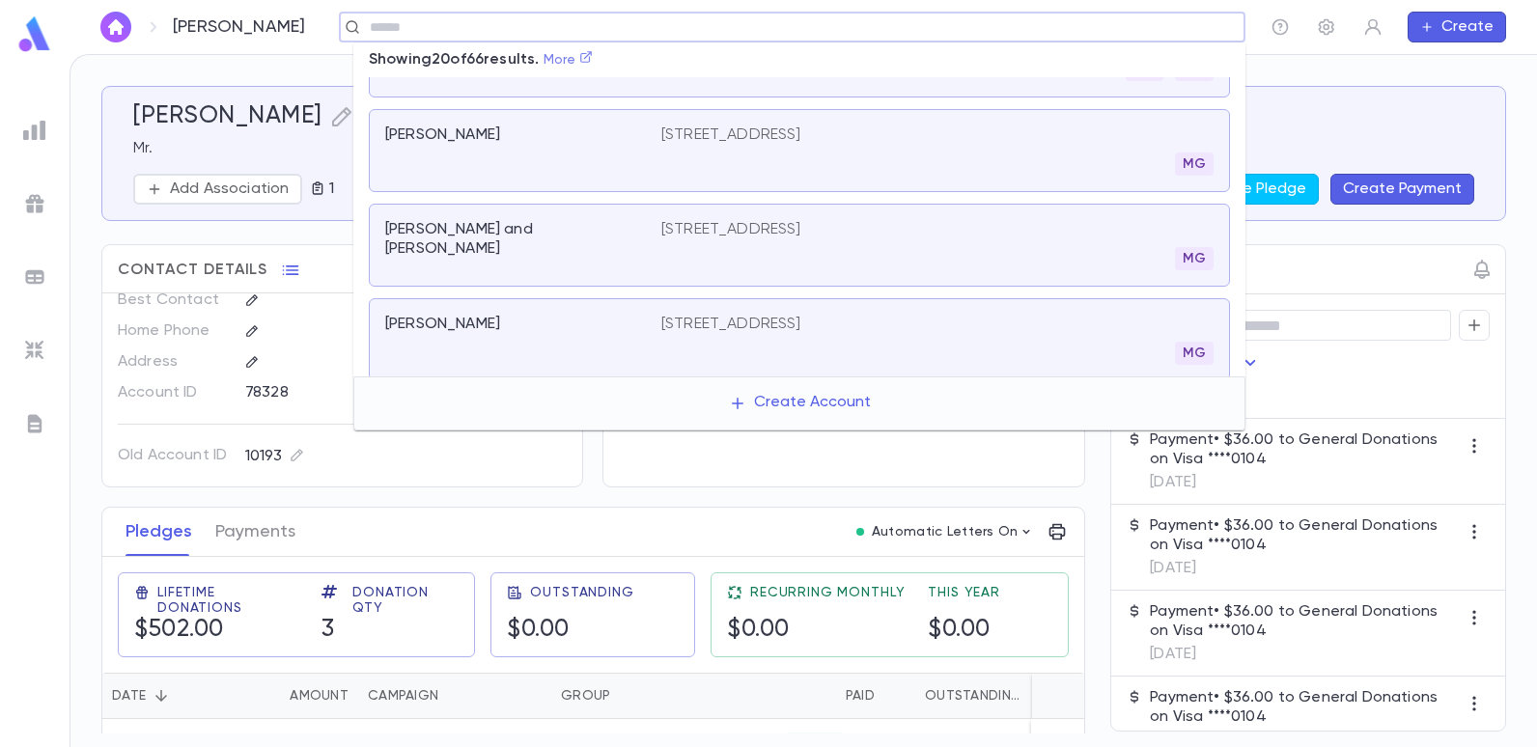
click at [591, 64] on icon at bounding box center [586, 57] width 14 height 14
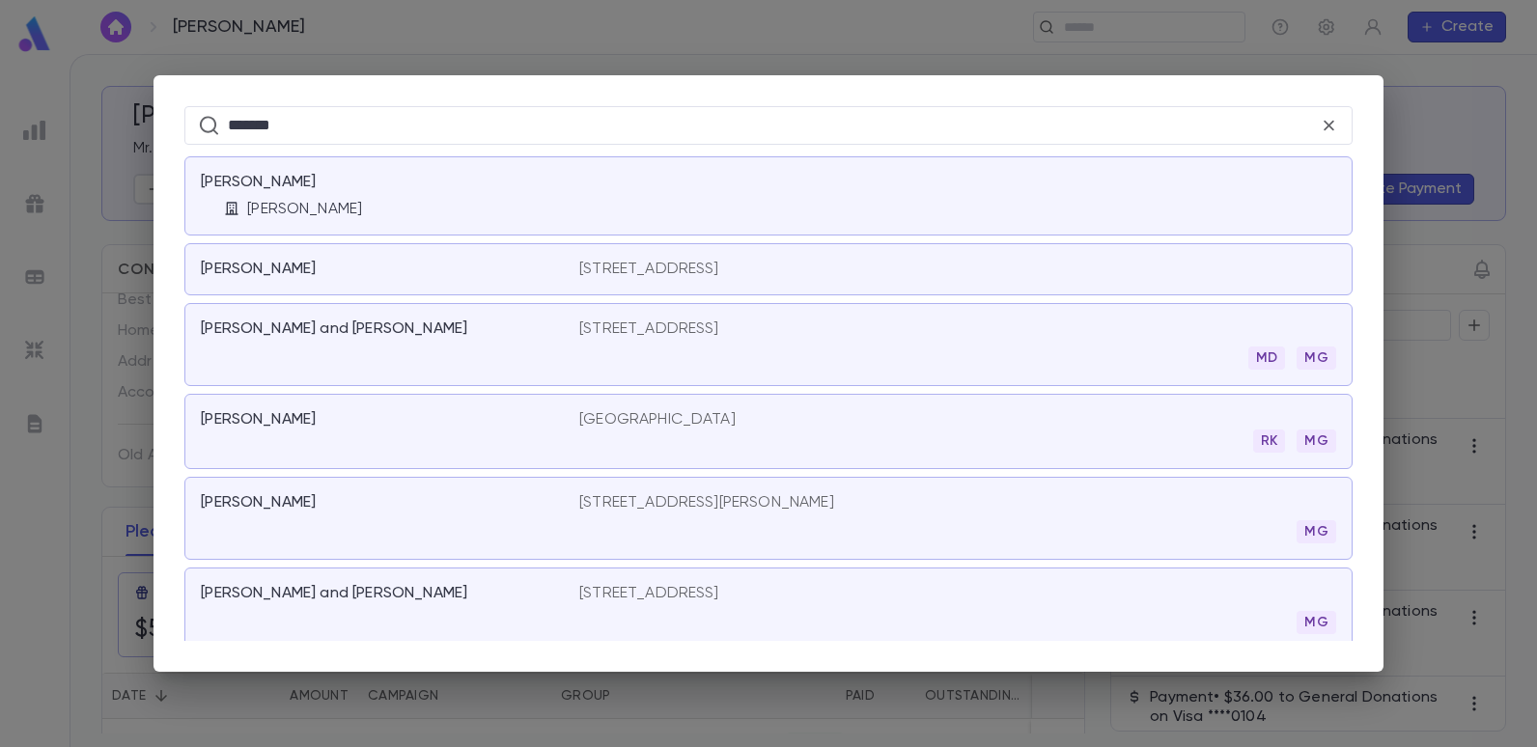
scroll to position [97, 0]
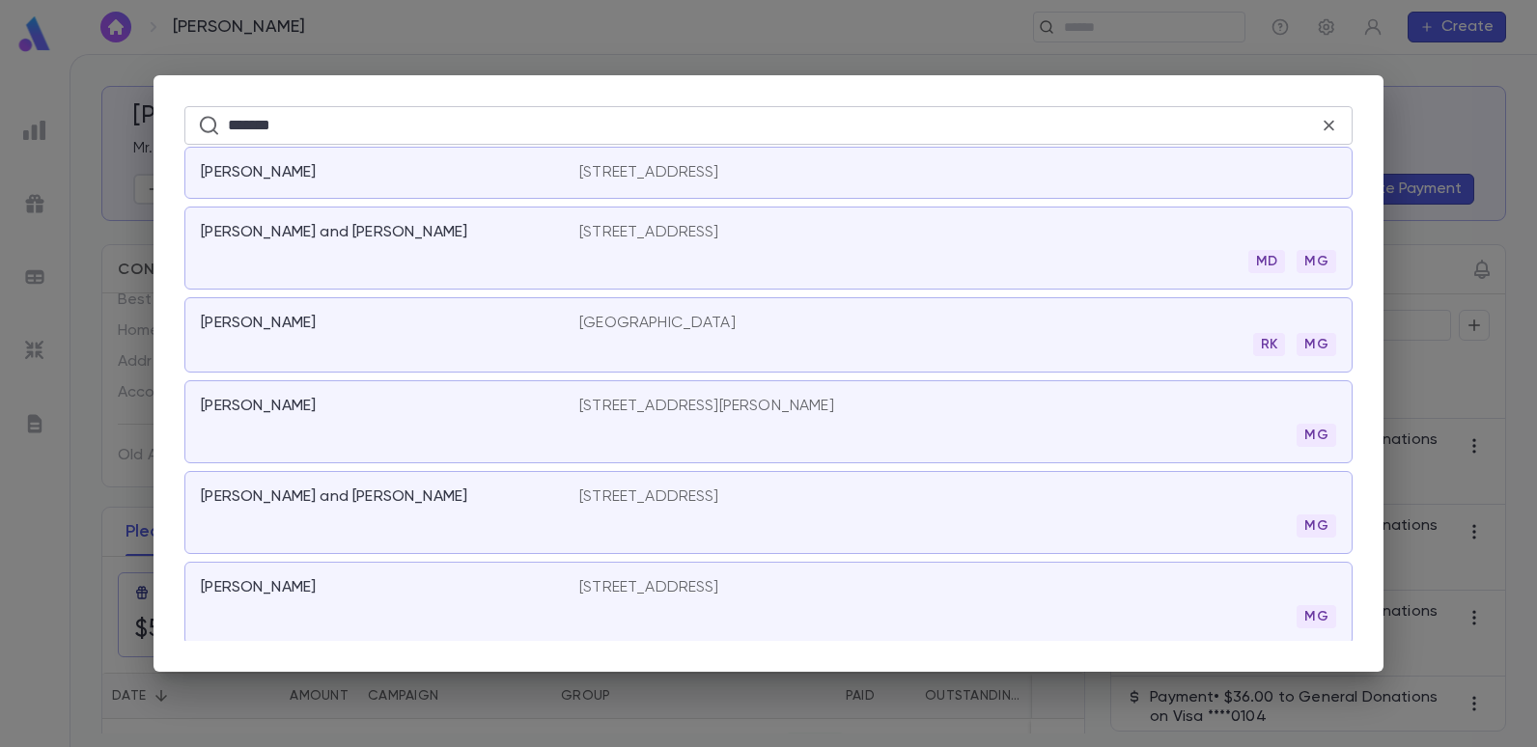
click at [1326, 122] on icon at bounding box center [1329, 125] width 20 height 21
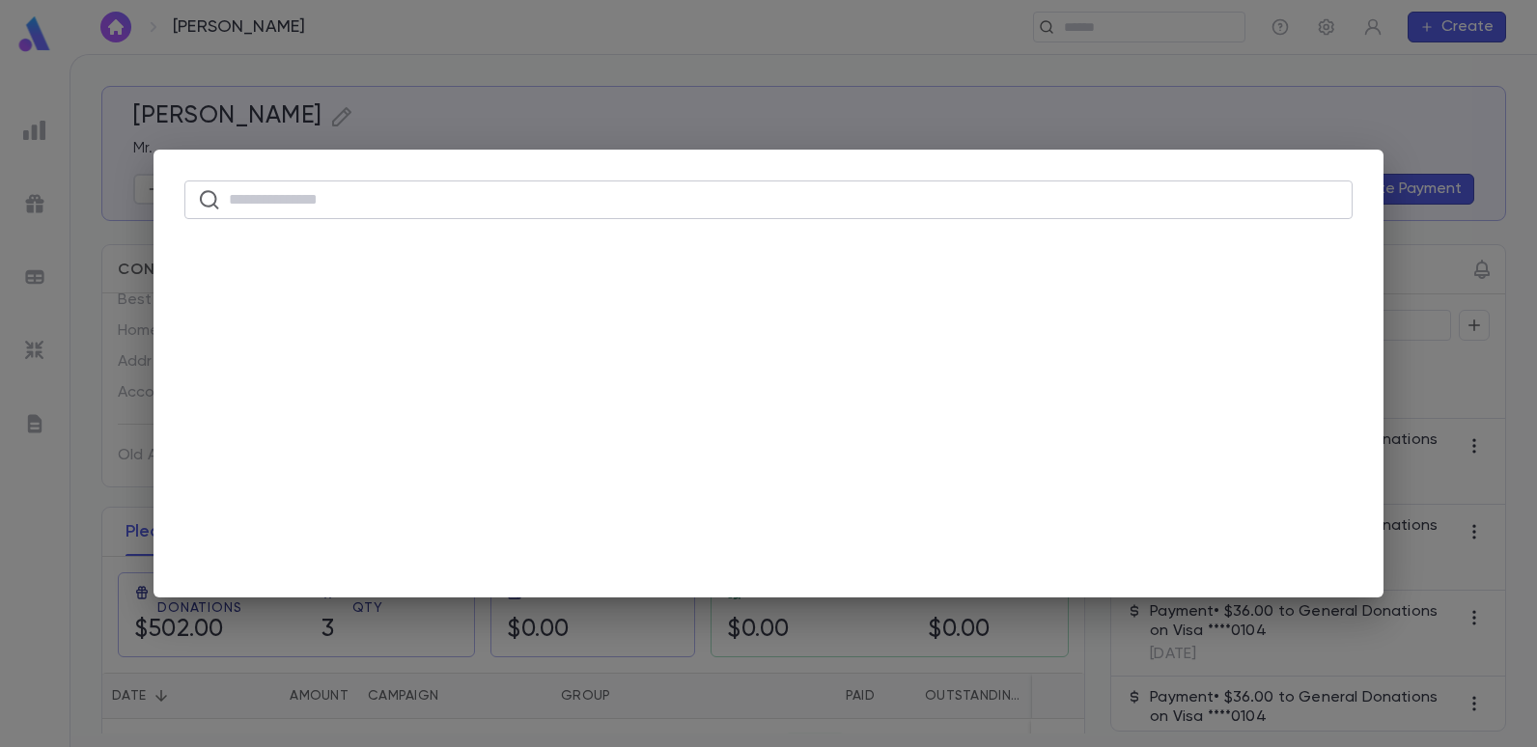
click at [1228, 81] on div "​" at bounding box center [768, 373] width 1537 height 747
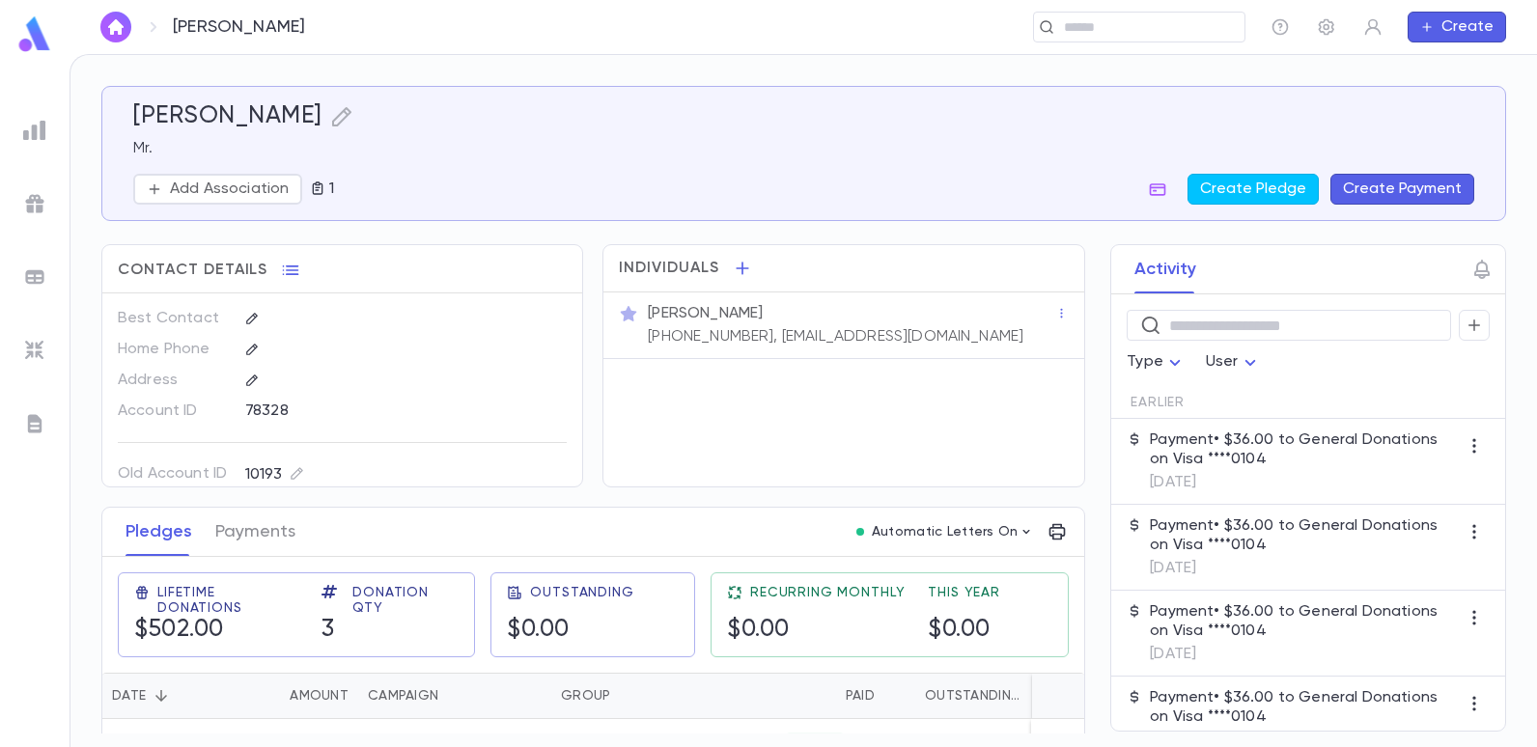
click at [1365, 183] on button "Create Payment" at bounding box center [1402, 189] width 144 height 31
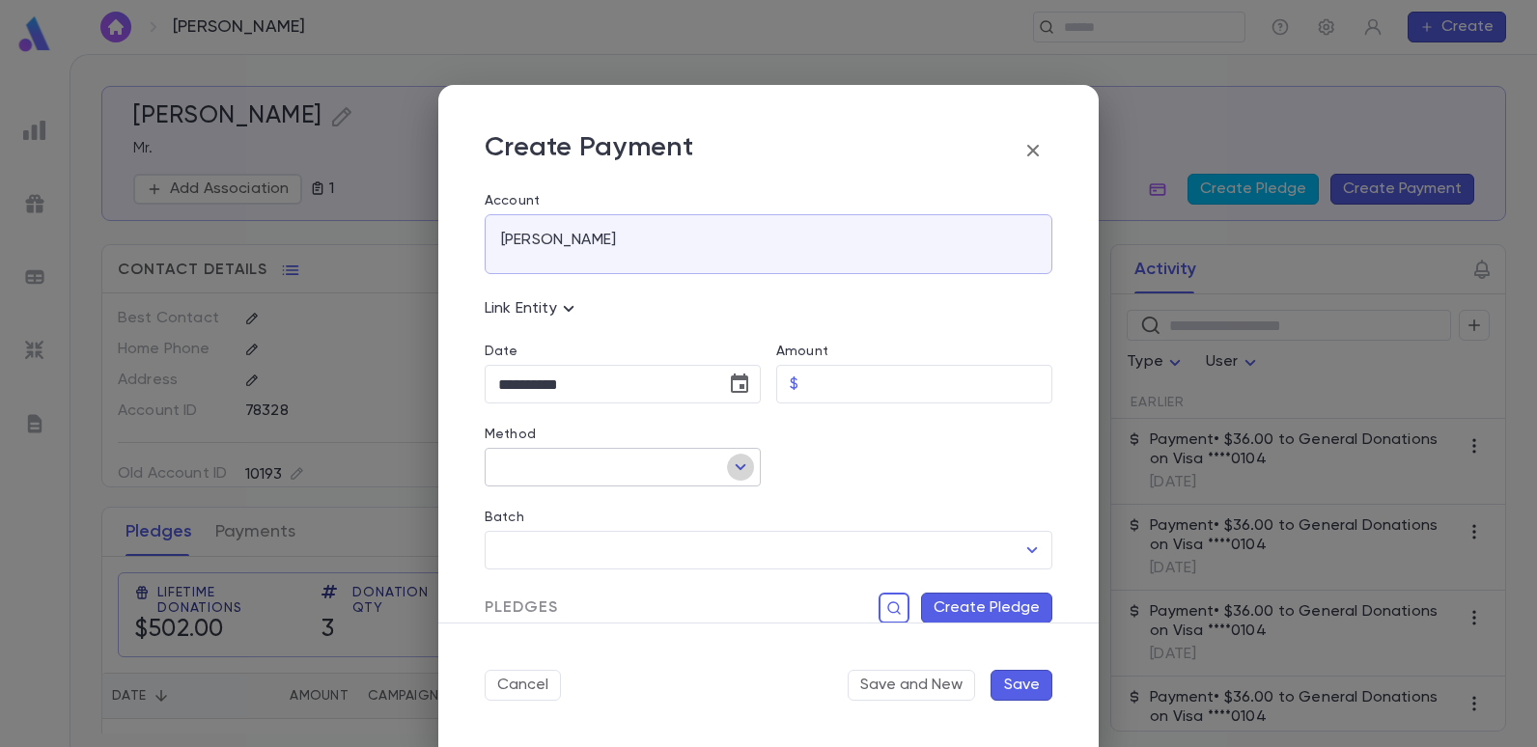
click at [735, 461] on icon "Open" at bounding box center [740, 467] width 23 height 23
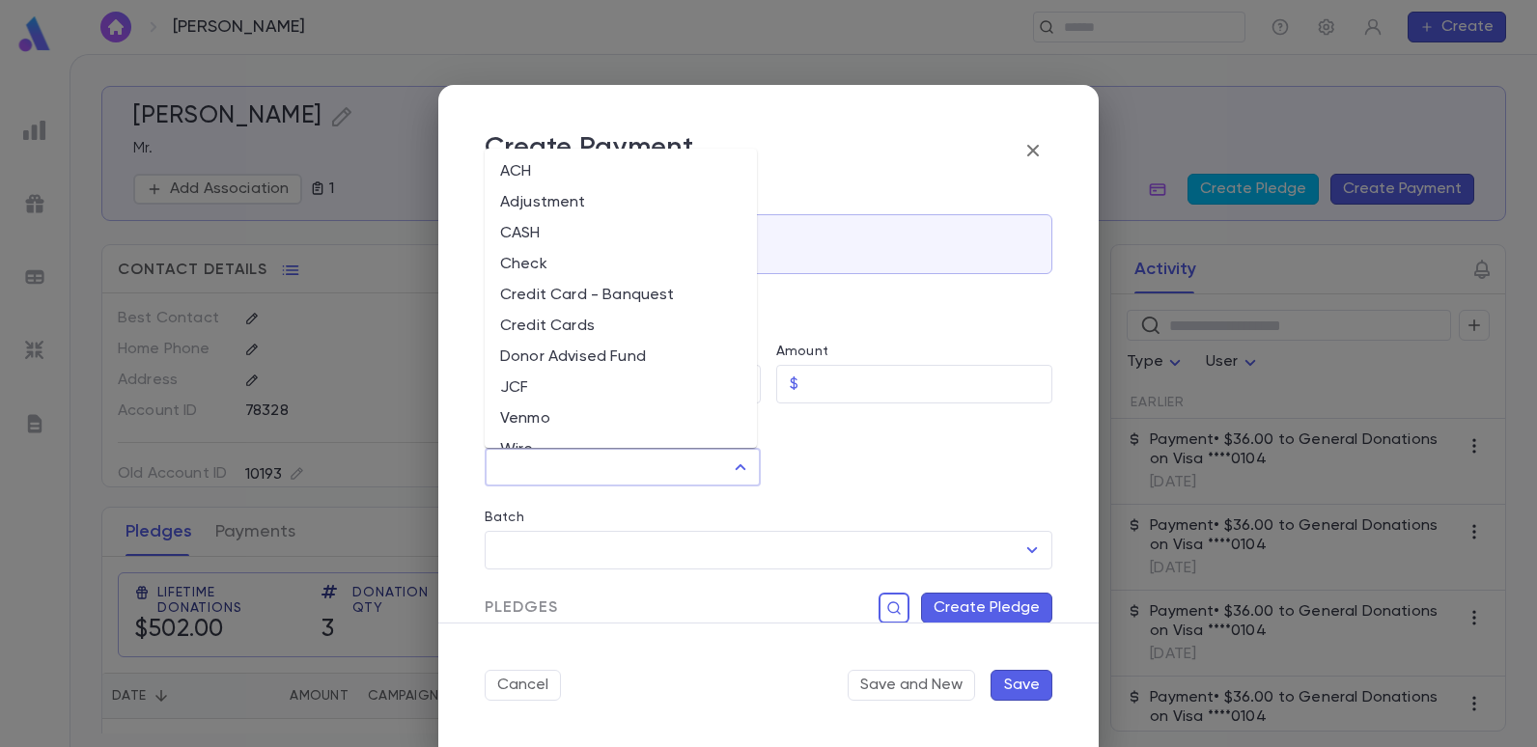
click at [809, 474] on div at bounding box center [907, 445] width 292 height 83
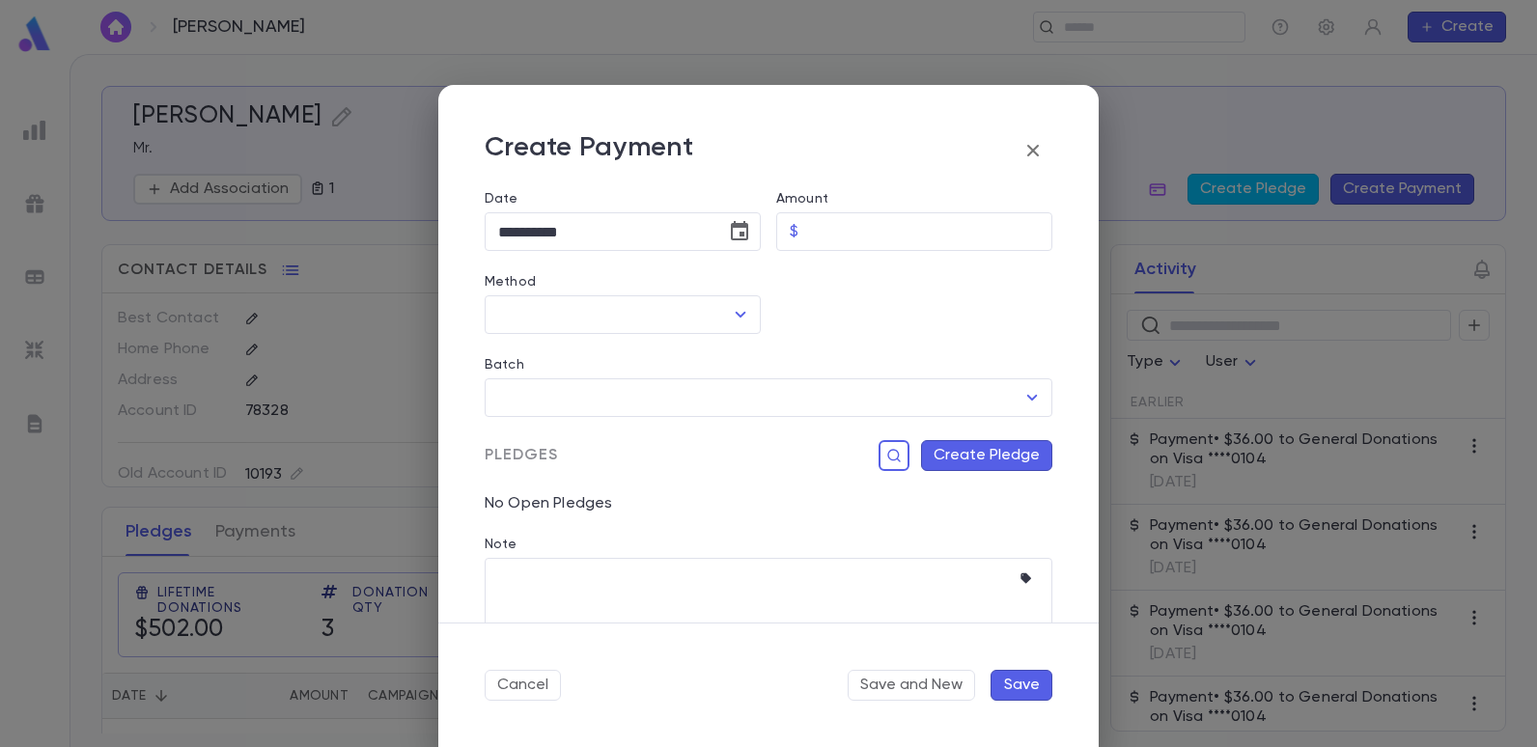
scroll to position [193, 0]
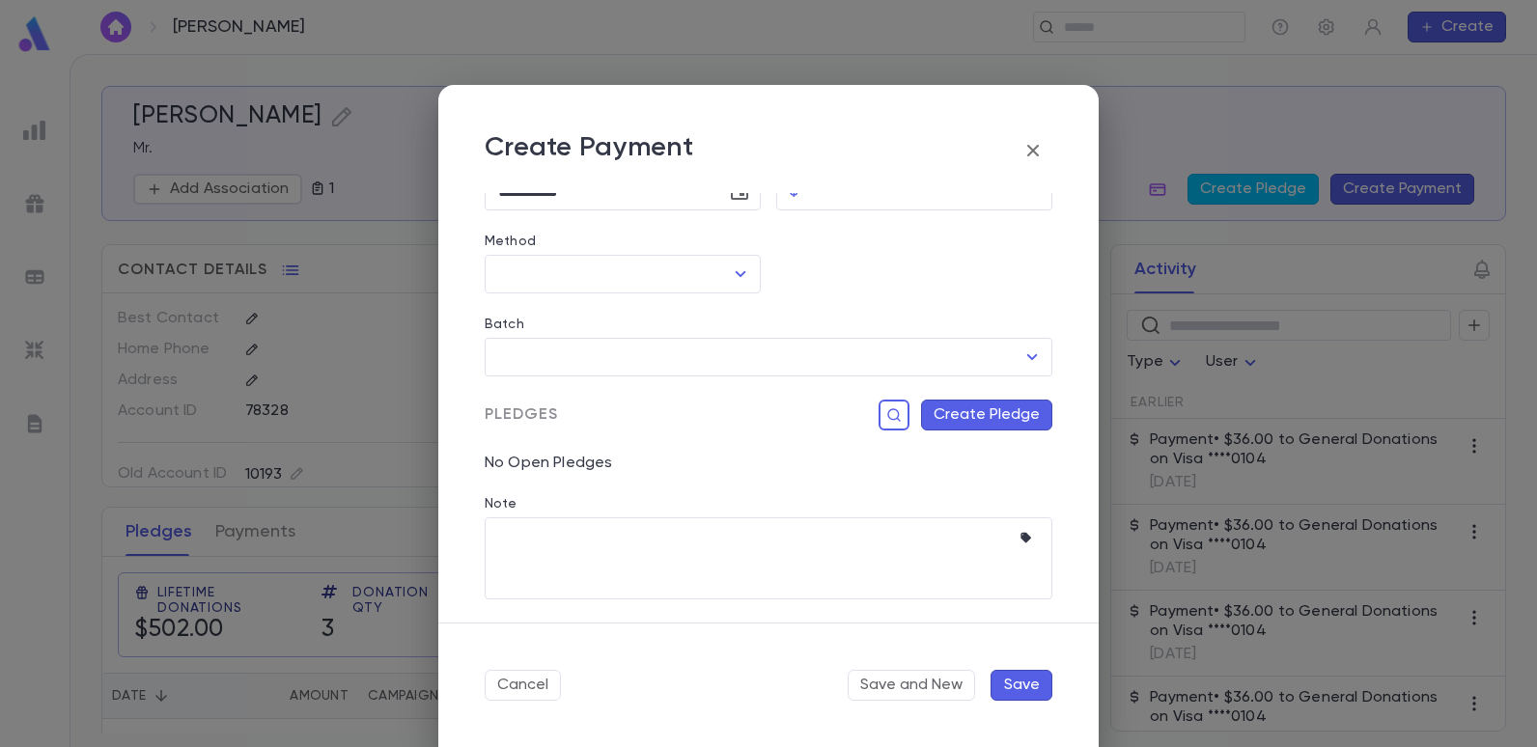
click at [1029, 147] on icon "button" at bounding box center [1033, 151] width 12 height 12
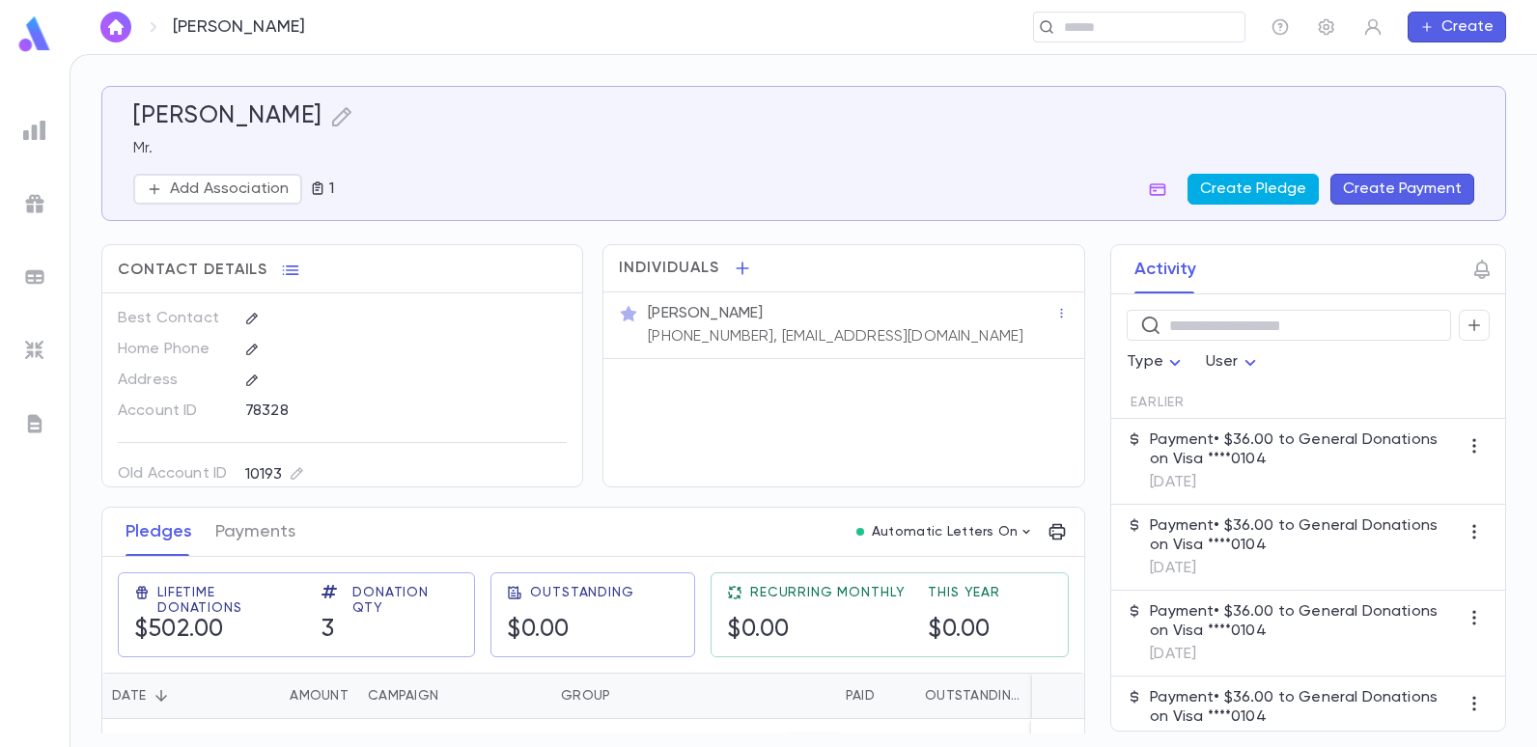
click at [1259, 194] on button "Create Pledge" at bounding box center [1252, 189] width 131 height 31
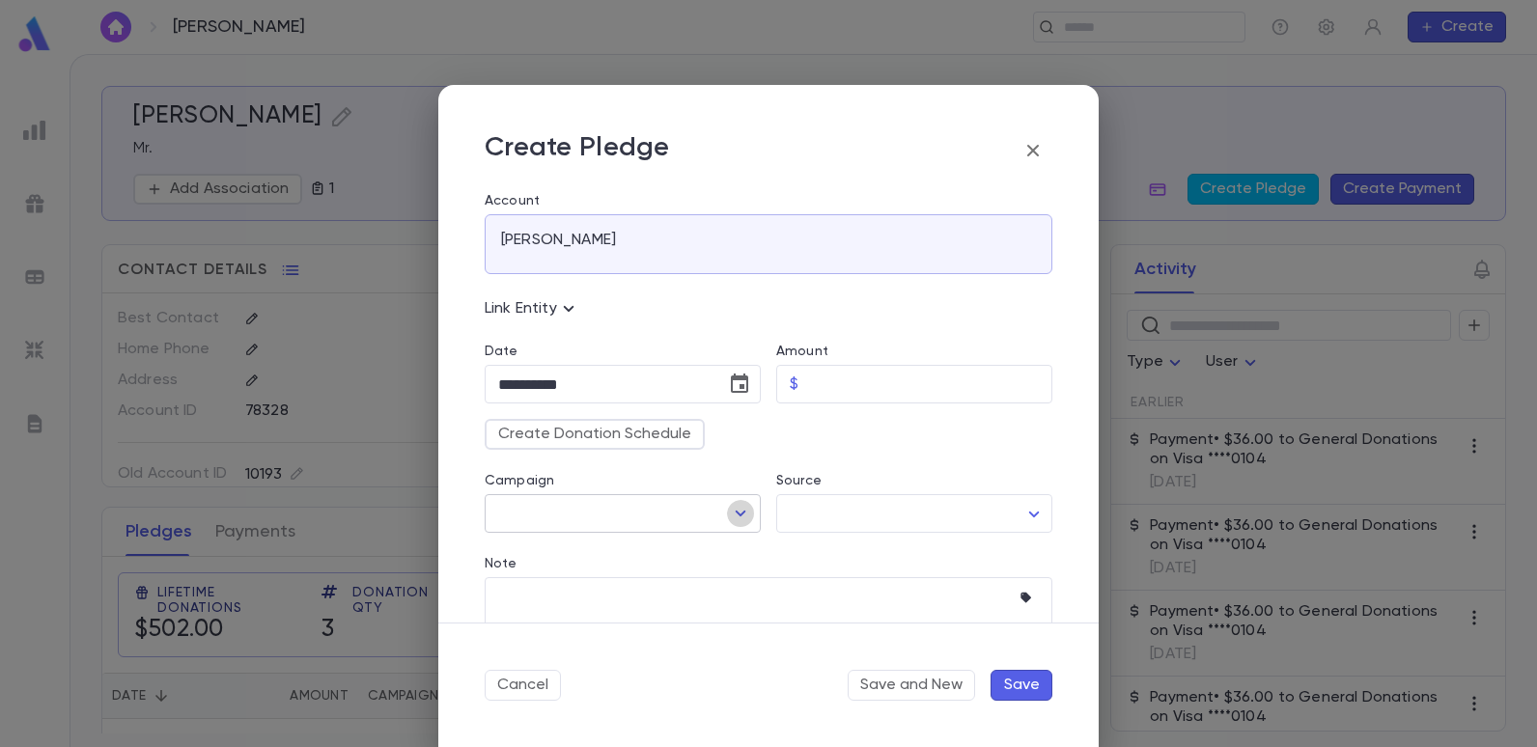
click at [730, 516] on icon "Open" at bounding box center [740, 513] width 23 height 23
click at [819, 447] on div "Create Donation Schedule" at bounding box center [760, 427] width 583 height 46
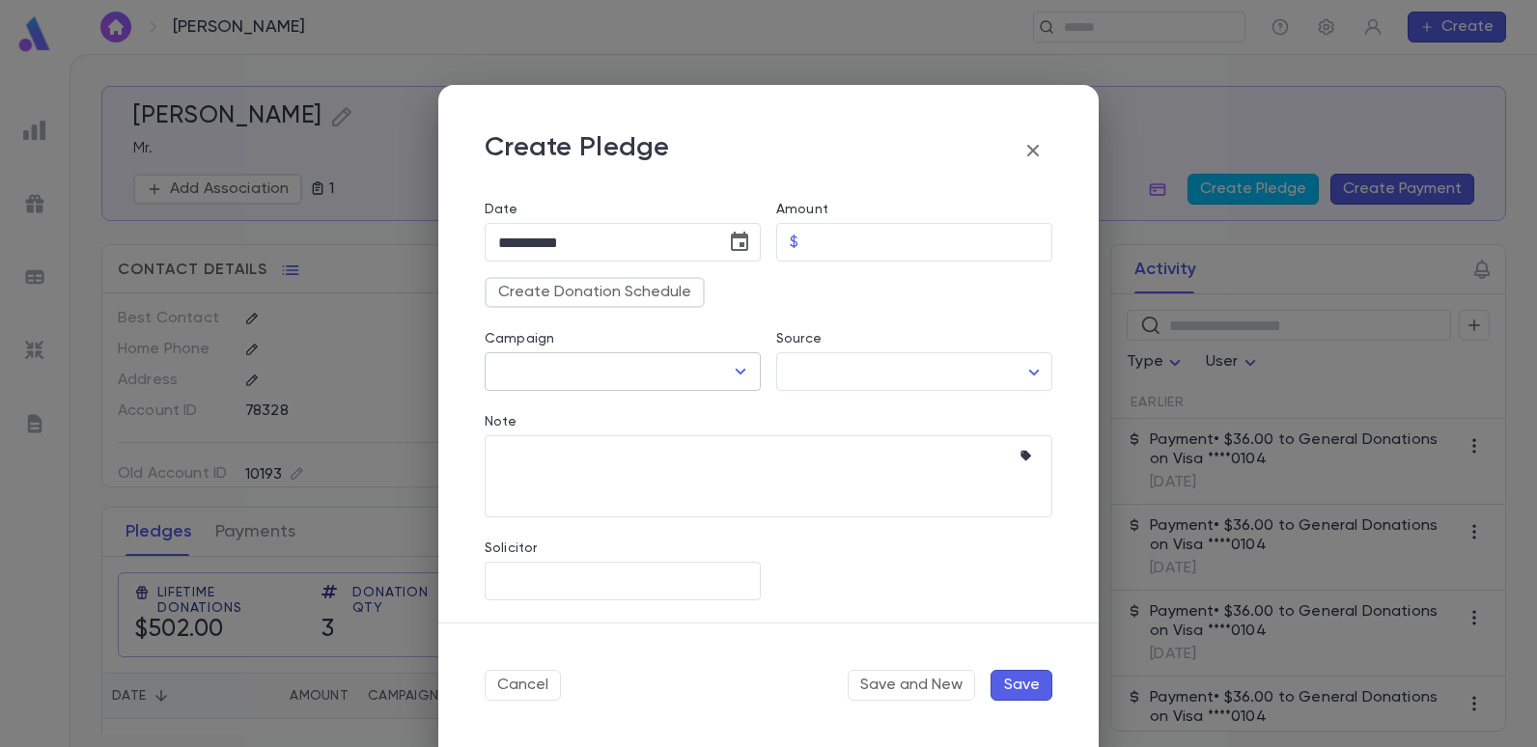
scroll to position [143, 0]
click at [621, 571] on input "Solicitor" at bounding box center [608, 580] width 230 height 37
click at [1035, 152] on icon "button" at bounding box center [1033, 151] width 12 height 12
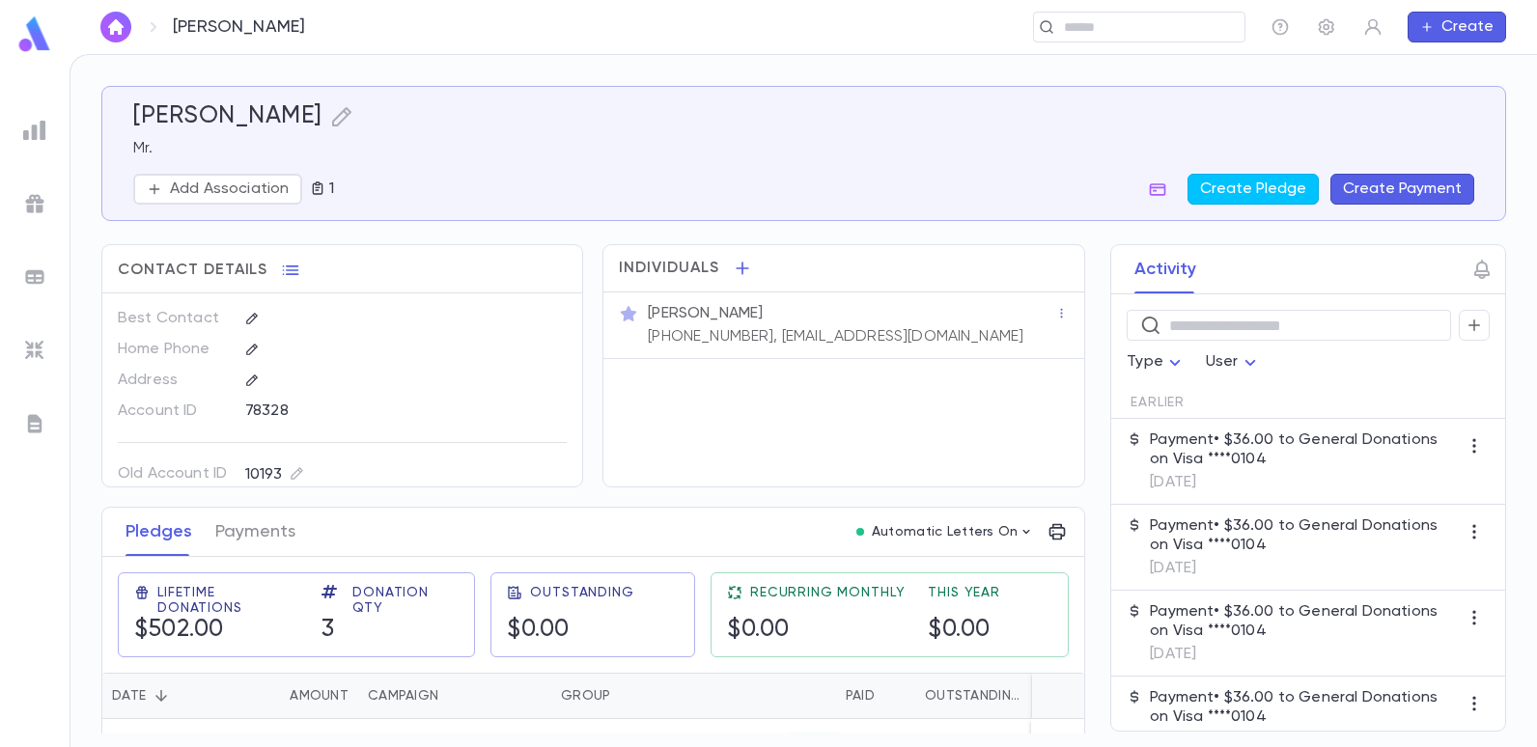
click at [41, 123] on img at bounding box center [34, 130] width 23 height 23
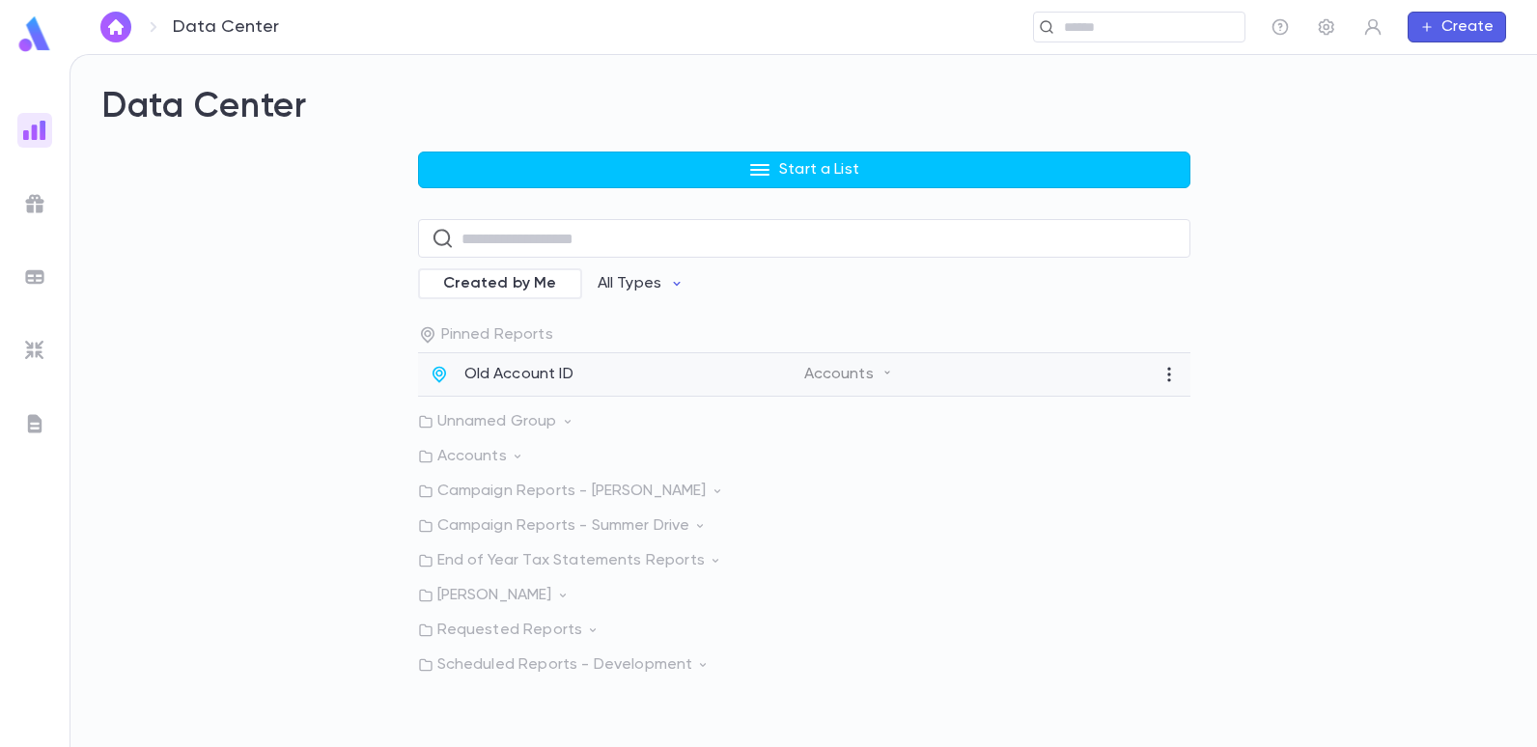
click at [479, 377] on p "Old Account ID" at bounding box center [518, 374] width 109 height 19
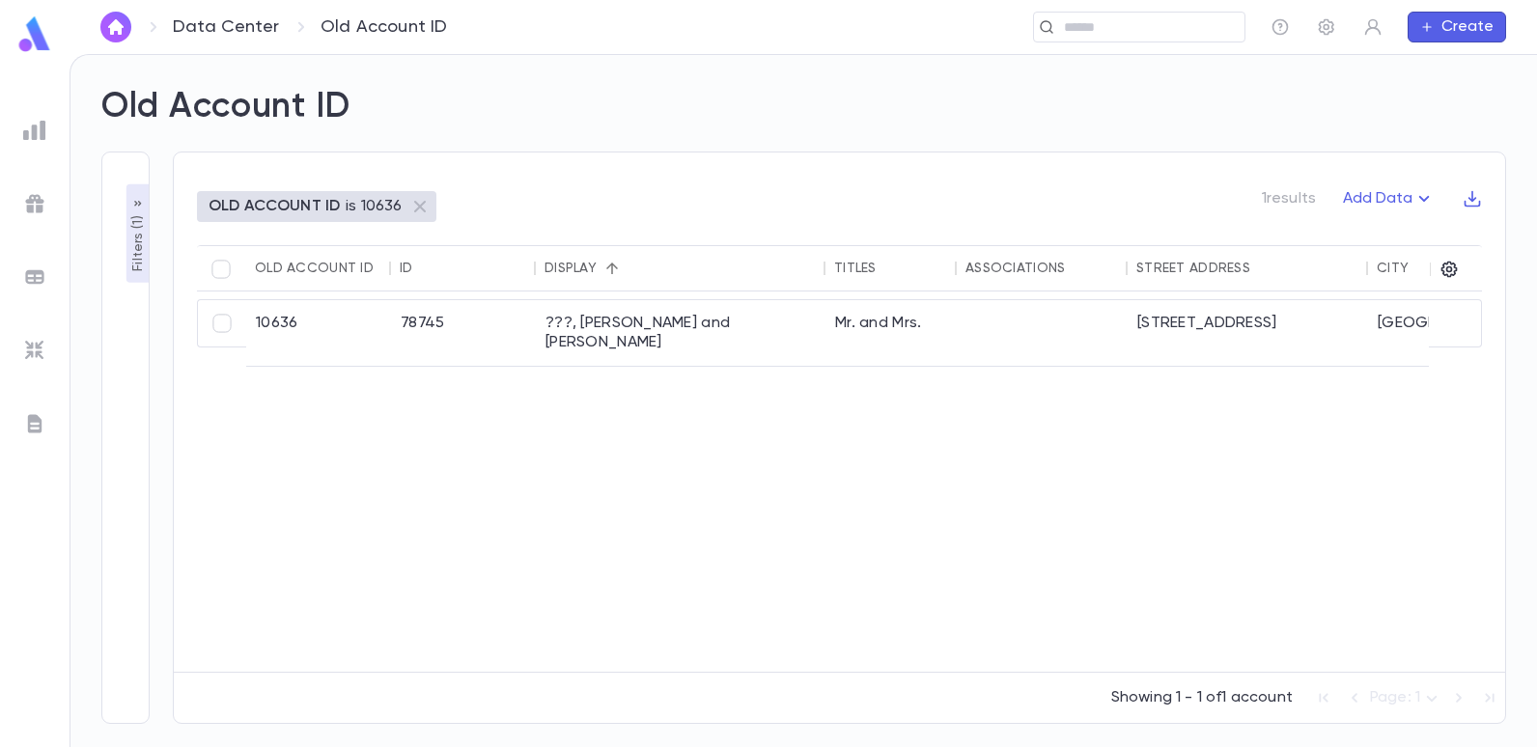
click at [129, 245] on p "Filters ( 1 )" at bounding box center [137, 241] width 19 height 60
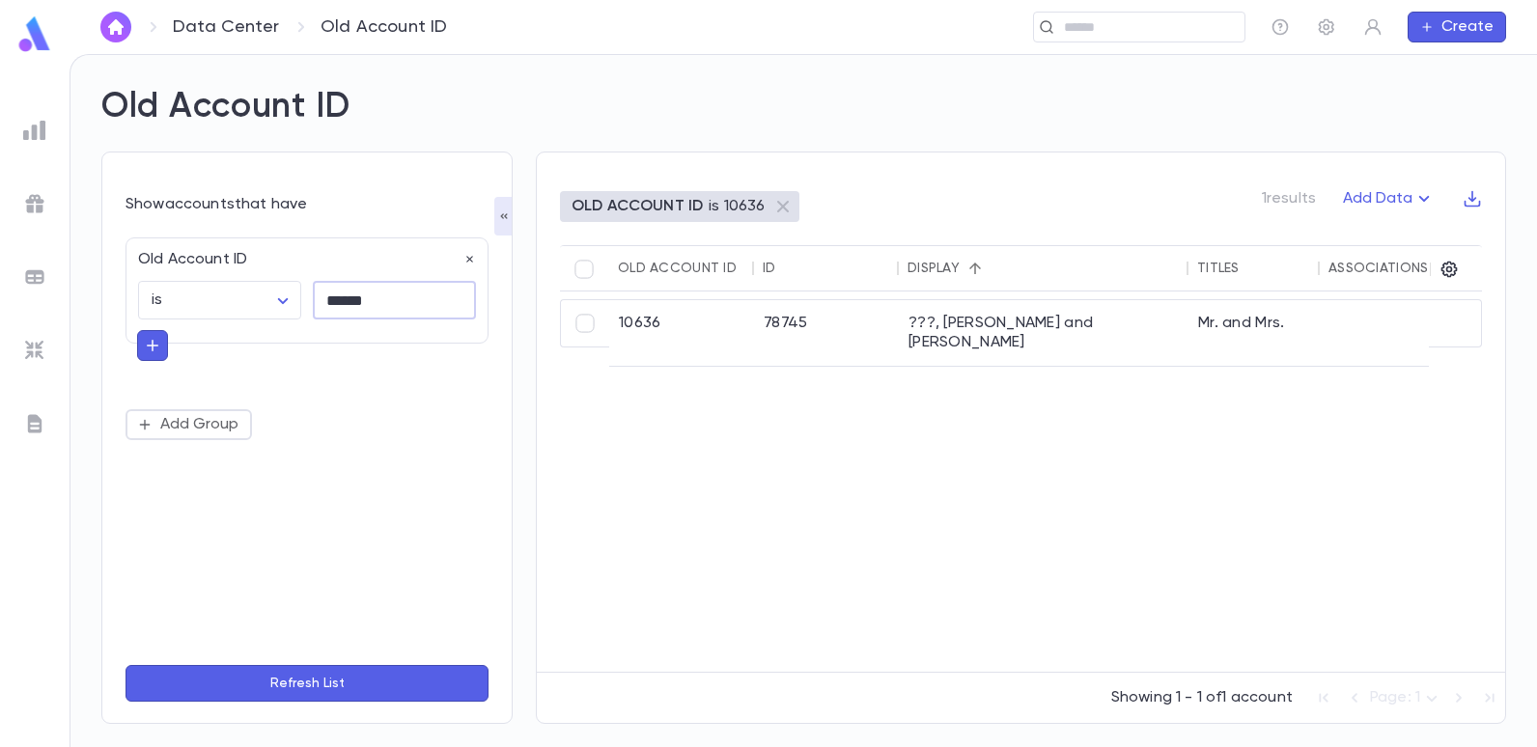
click at [383, 294] on input "******" at bounding box center [394, 301] width 163 height 38
type input "*"
type input "*****"
click at [126, 665] on button "Refresh List" at bounding box center [307, 683] width 363 height 37
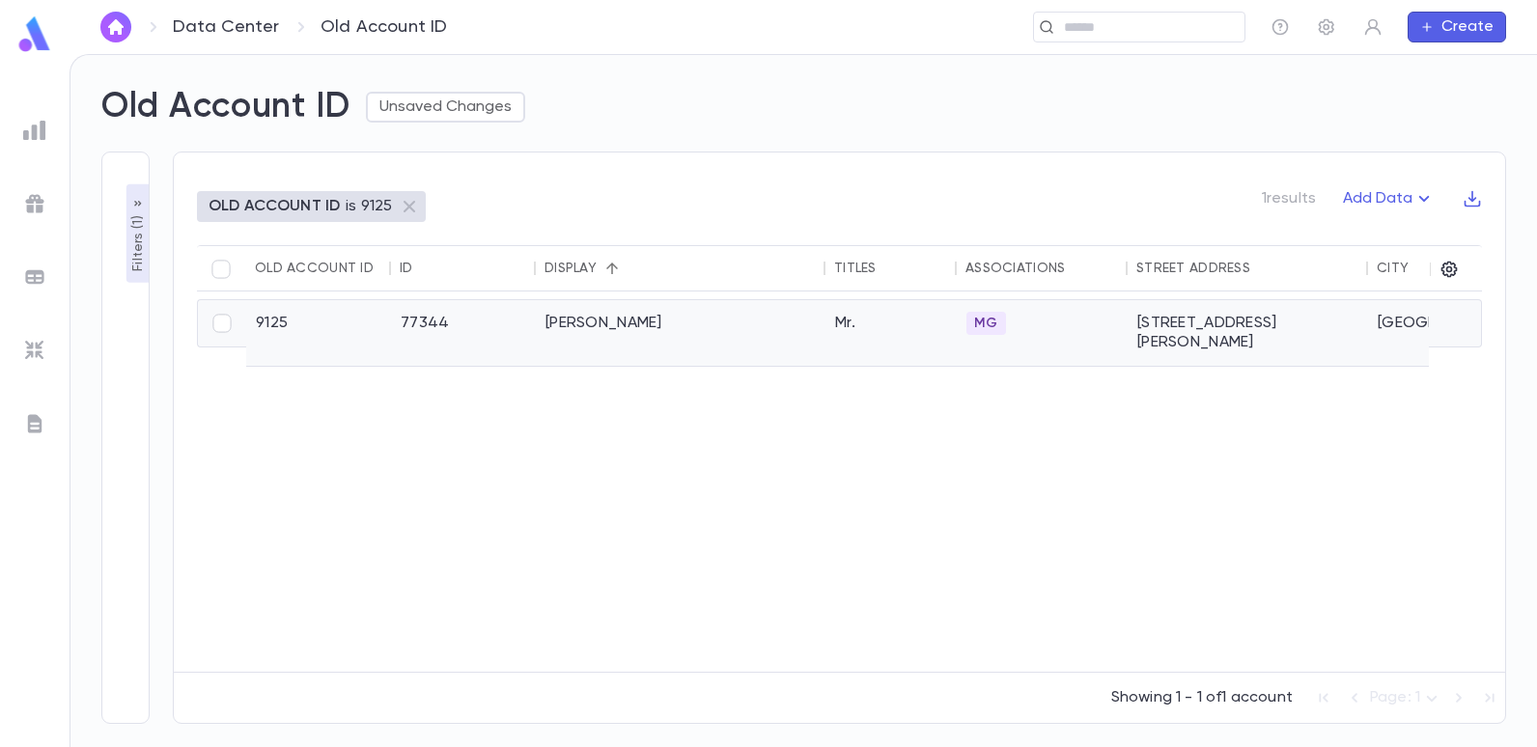
click at [627, 331] on div "[PERSON_NAME]" at bounding box center [681, 333] width 290 height 66
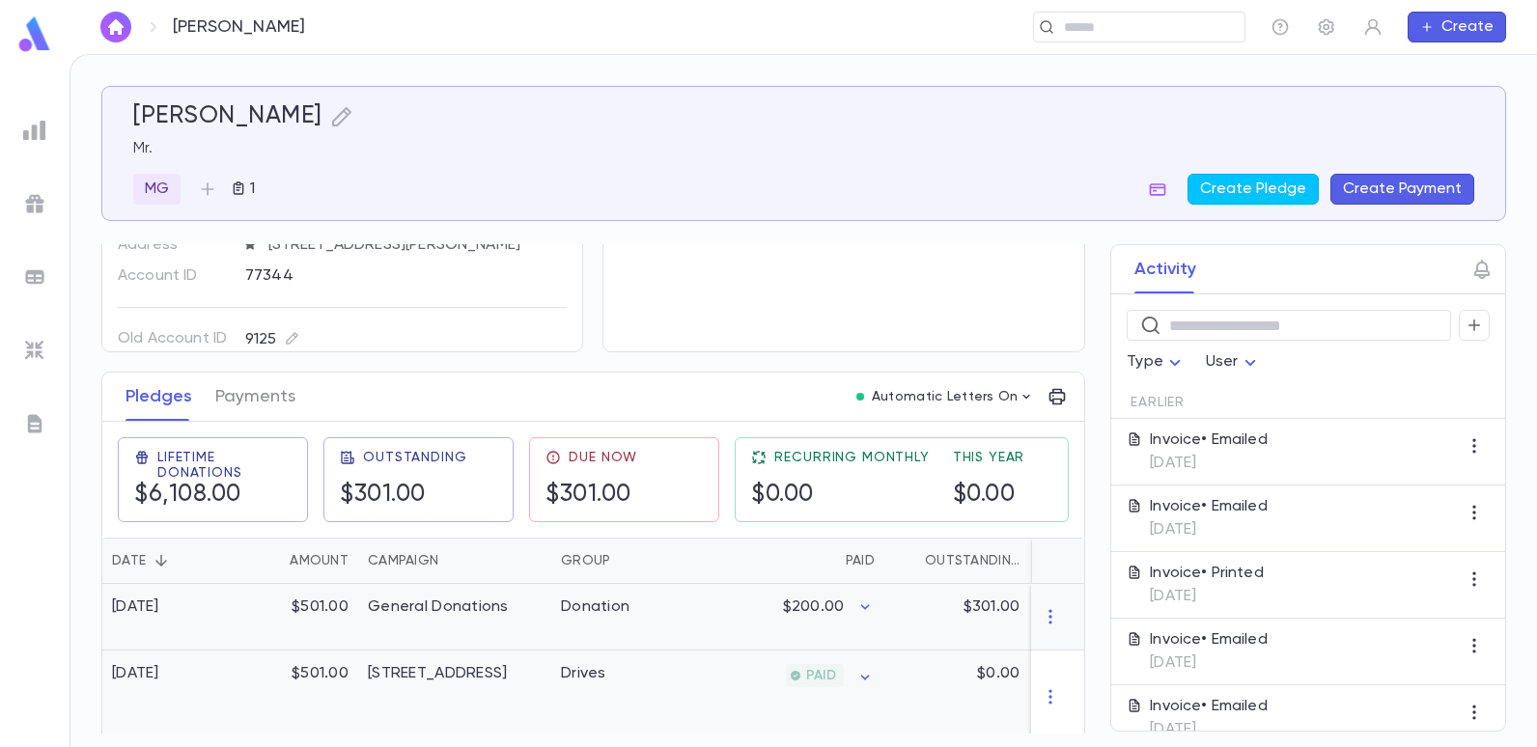
scroll to position [193, 0]
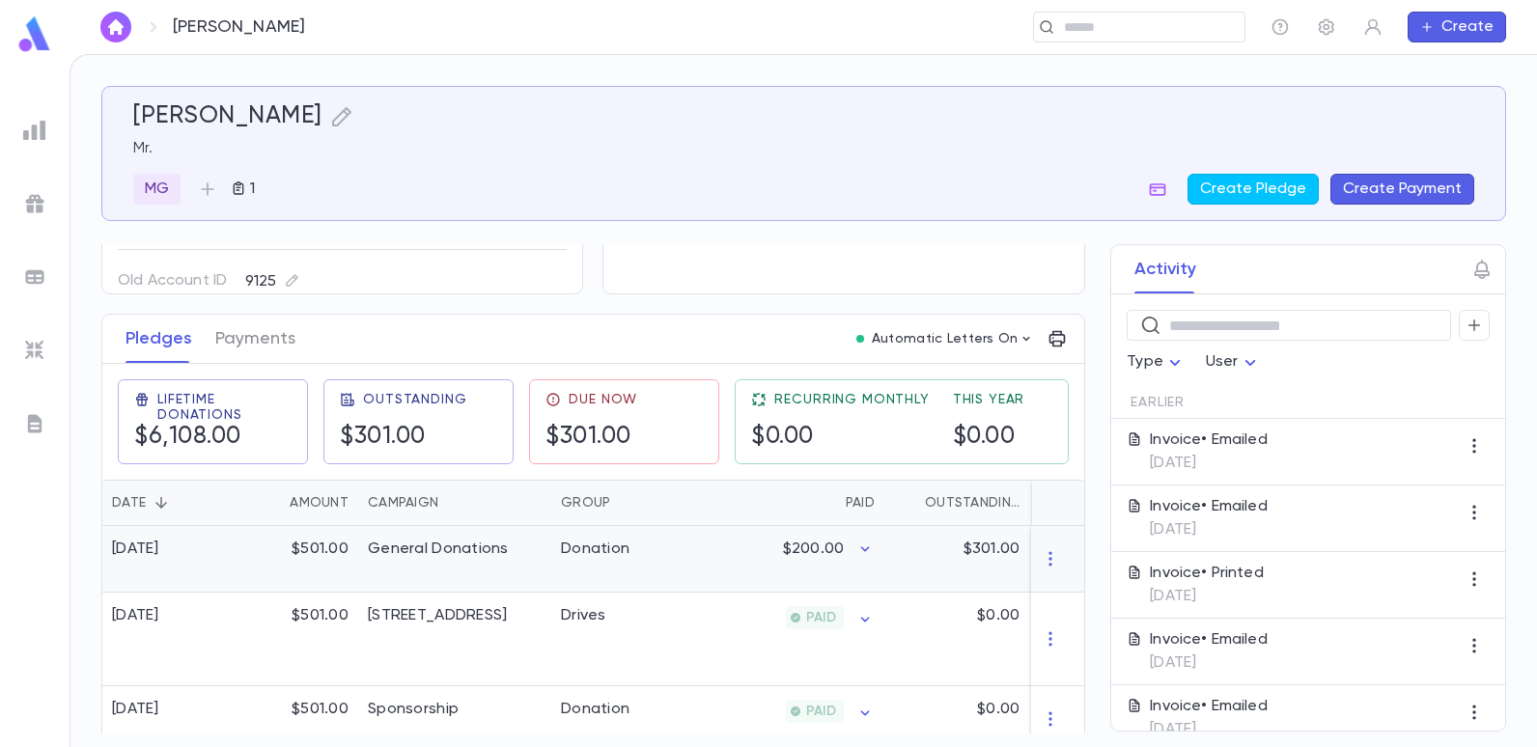
click at [424, 550] on div "General Donations" at bounding box center [438, 549] width 141 height 19
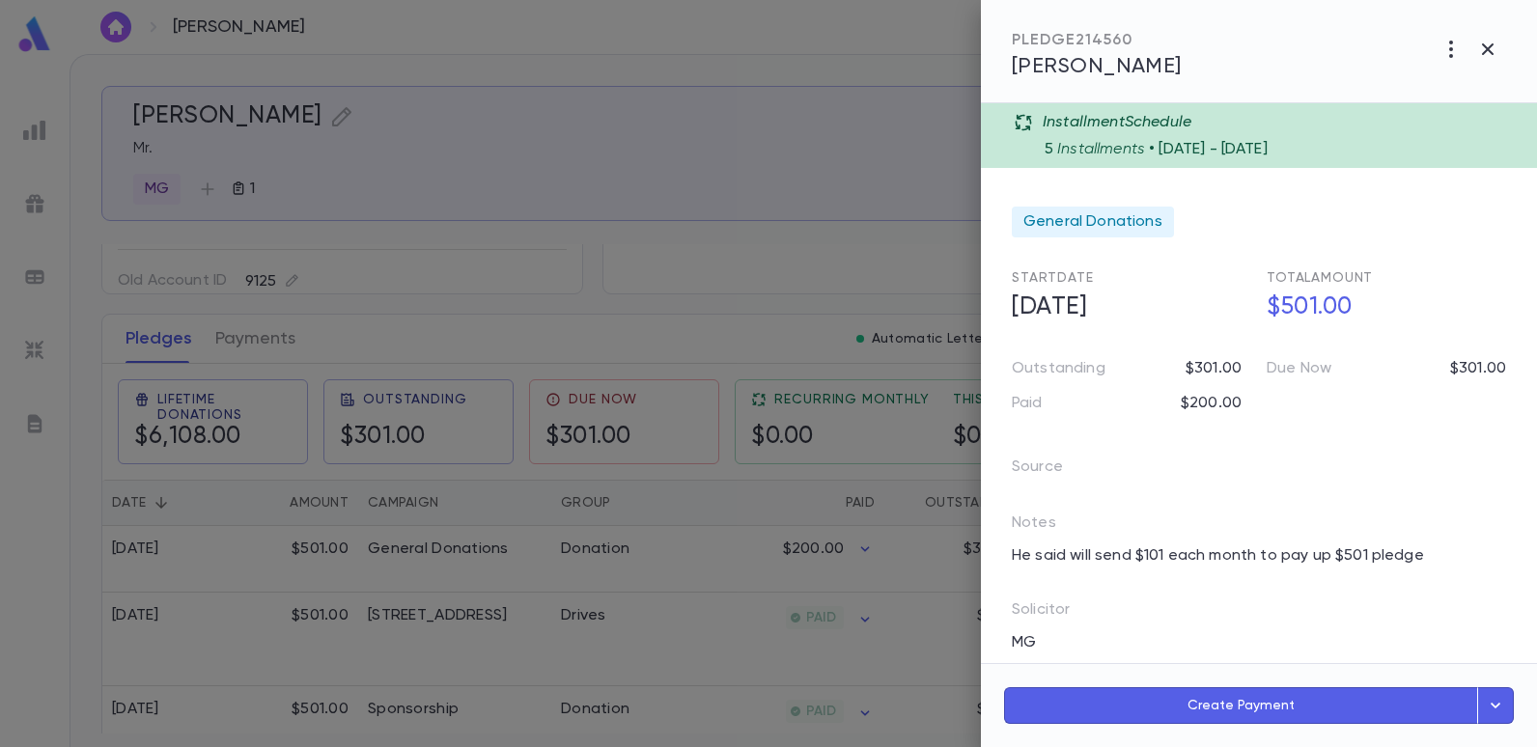
click at [805, 251] on div at bounding box center [768, 373] width 1537 height 747
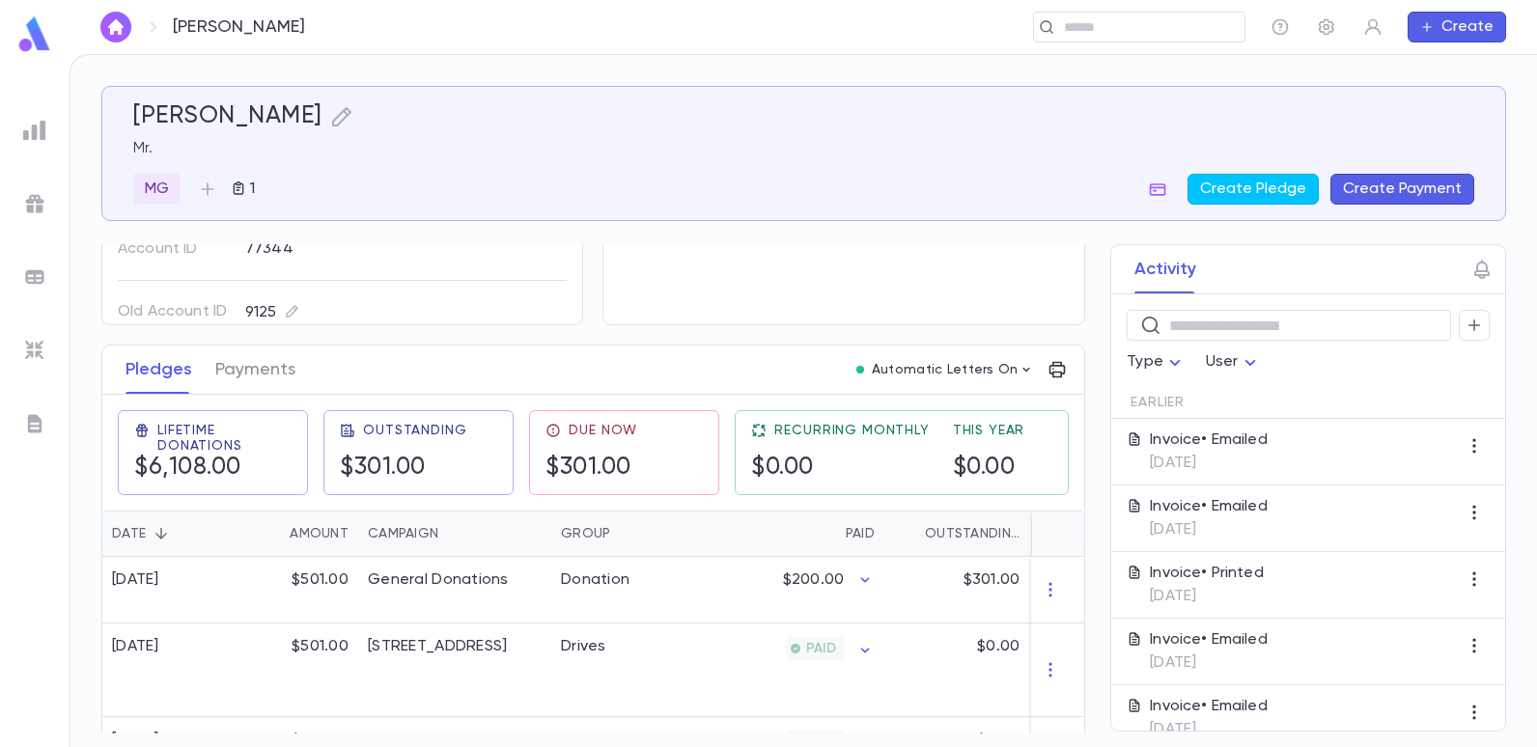
scroll to position [0, 0]
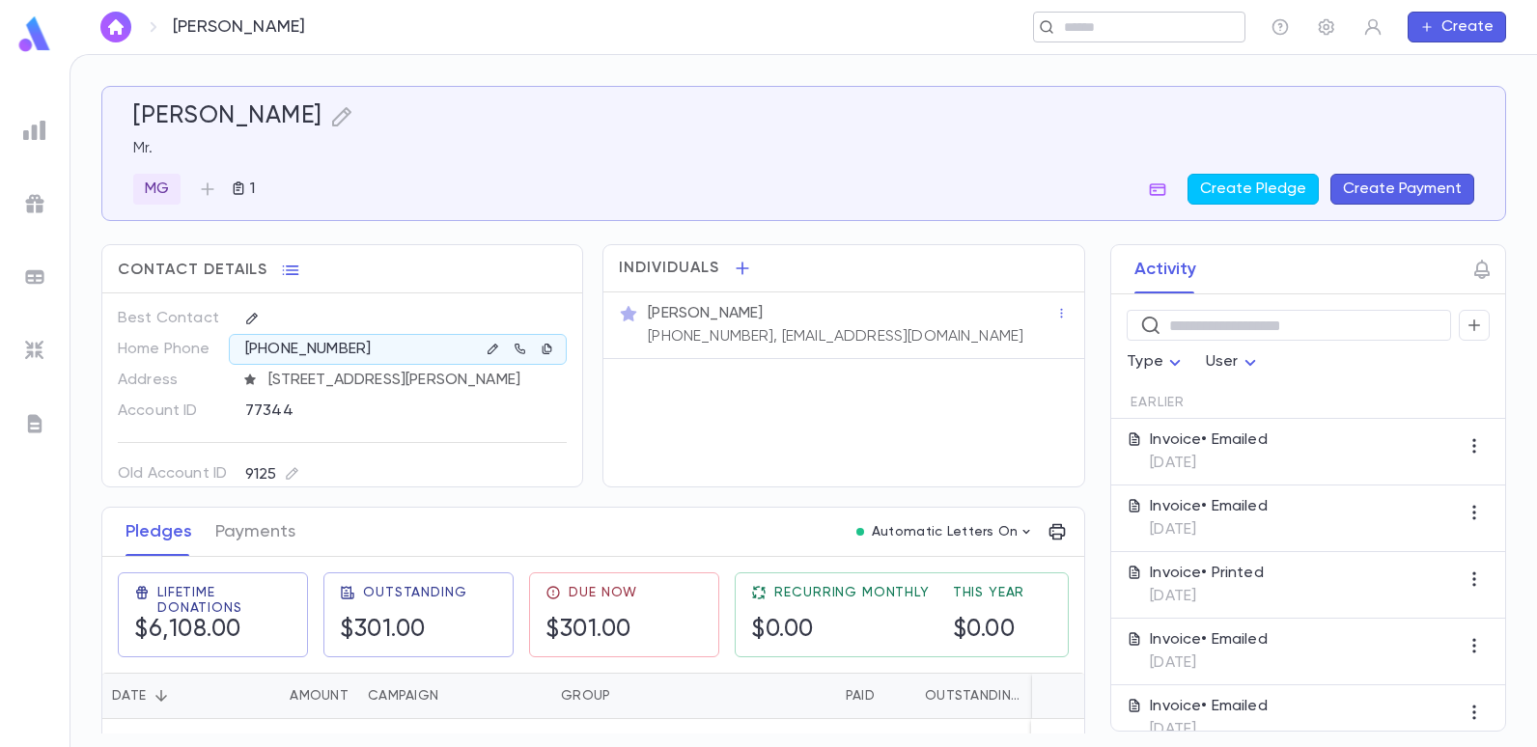
click at [1142, 31] on input "text" at bounding box center [1147, 27] width 179 height 18
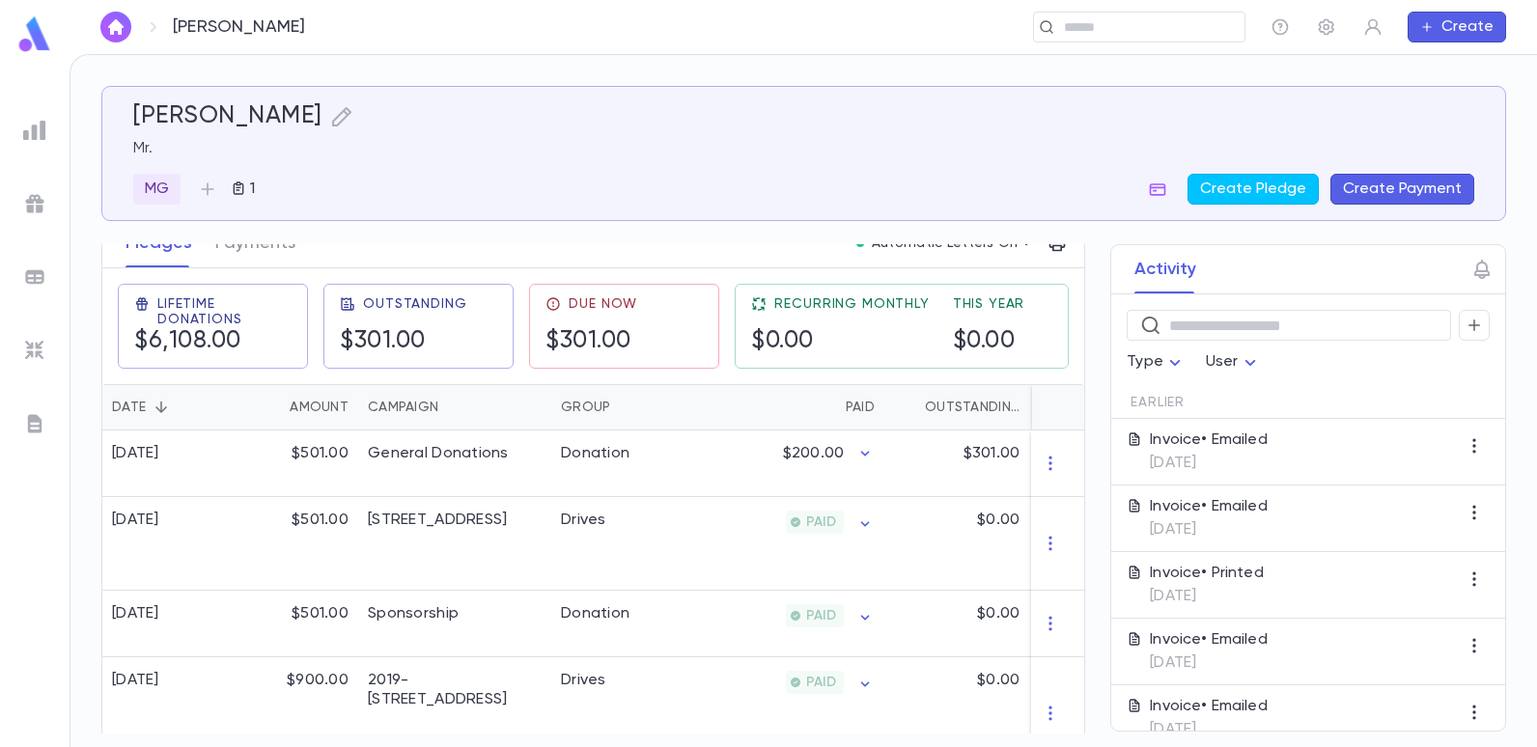
scroll to position [290, 0]
click at [643, 142] on p "Mr." at bounding box center [803, 148] width 1341 height 19
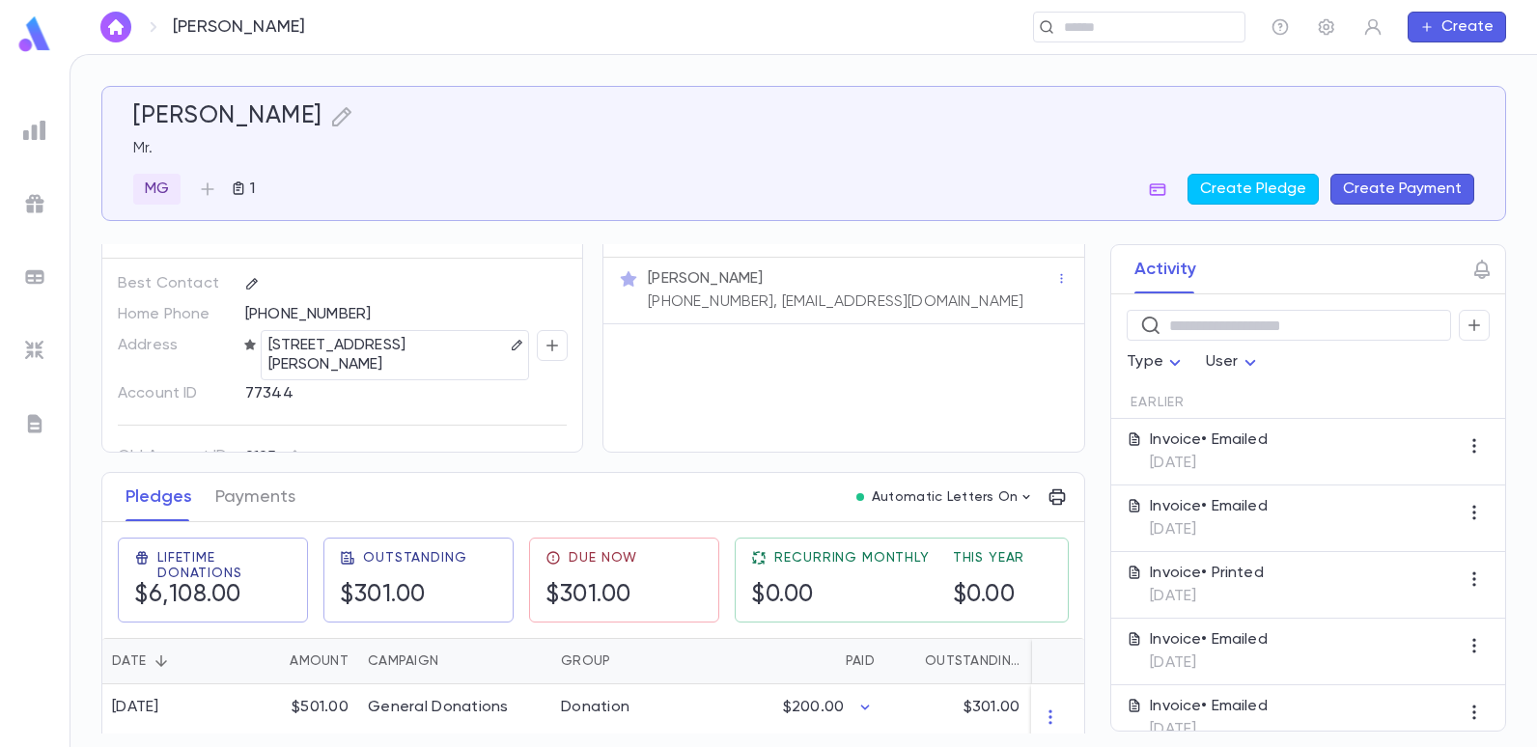
scroll to position [0, 0]
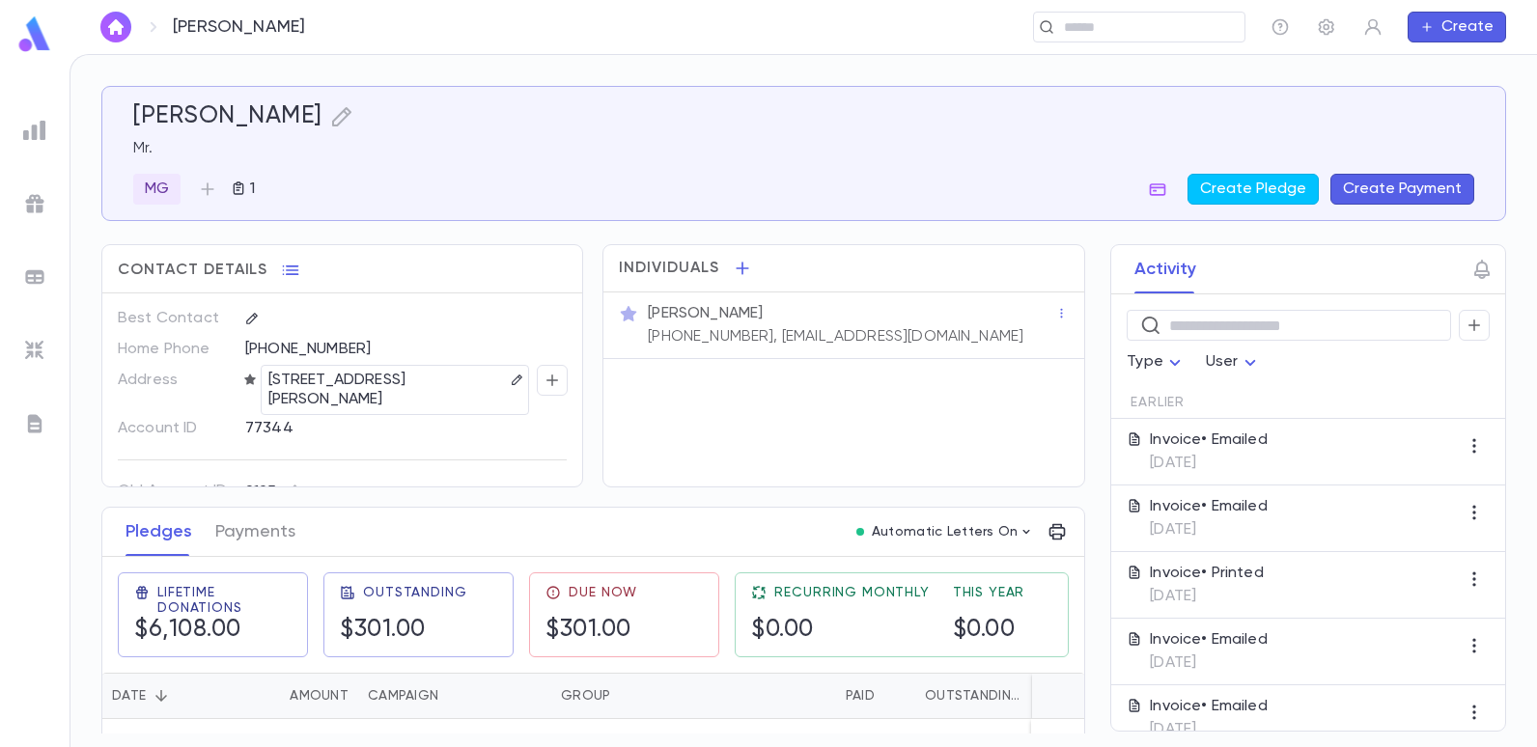
drag, startPoint x: 949, startPoint y: 332, endPoint x: 922, endPoint y: 337, distance: 27.5
click at [922, 337] on div "[PERSON_NAME] [PHONE_NUMBER], [EMAIL_ADDRESS][DOMAIN_NAME]" at bounding box center [849, 323] width 411 height 46
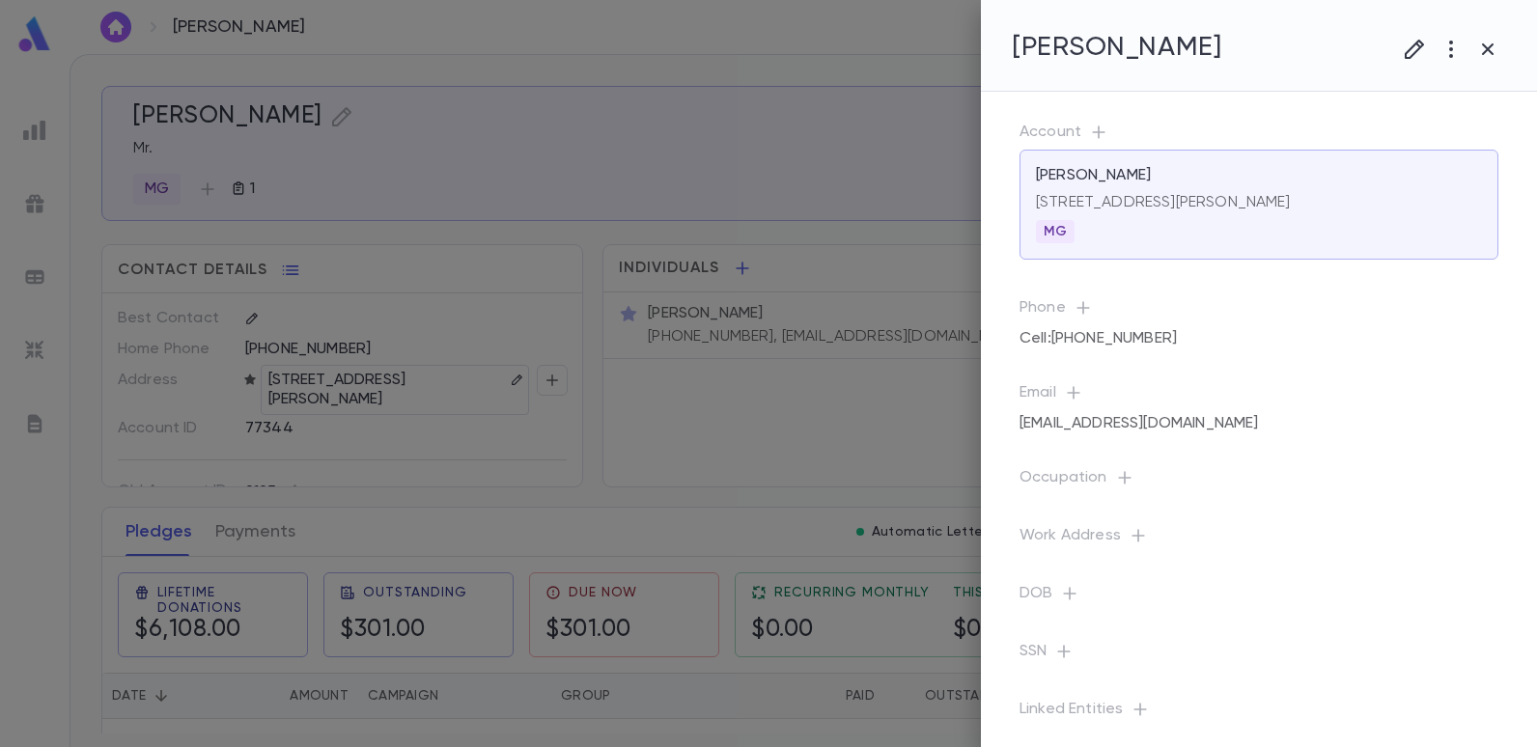
click at [895, 363] on div at bounding box center [803, 373] width 1467 height 747
click at [804, 361] on div at bounding box center [768, 373] width 1537 height 747
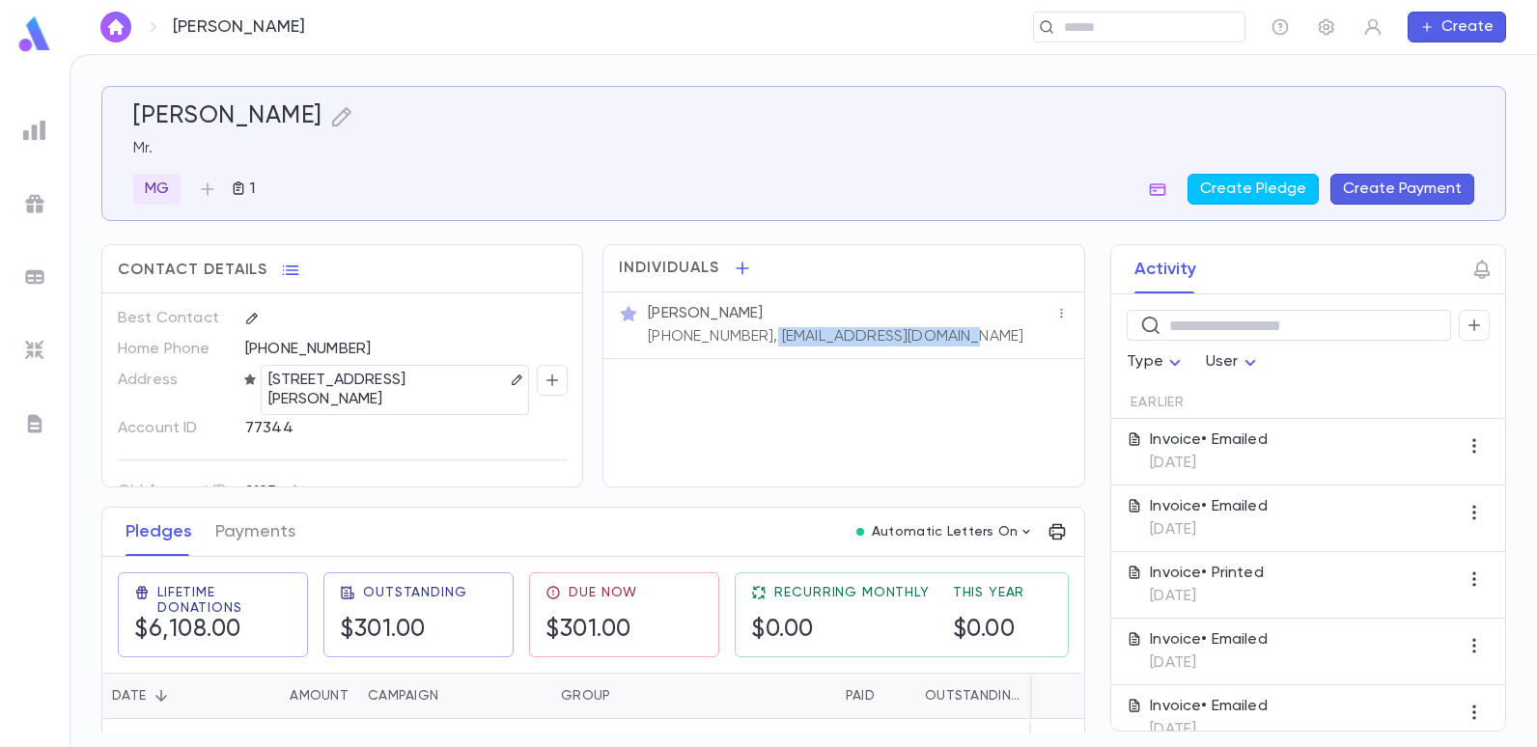
drag, startPoint x: 746, startPoint y: 336, endPoint x: 936, endPoint y: 375, distance: 194.1
click at [936, 375] on div "Individuals [PERSON_NAME] [PHONE_NUMBER], [EMAIL_ADDRESS][DOMAIN_NAME]" at bounding box center [843, 365] width 482 height 243
copy p "[EMAIL_ADDRESS][DOMAIN_NAME]"
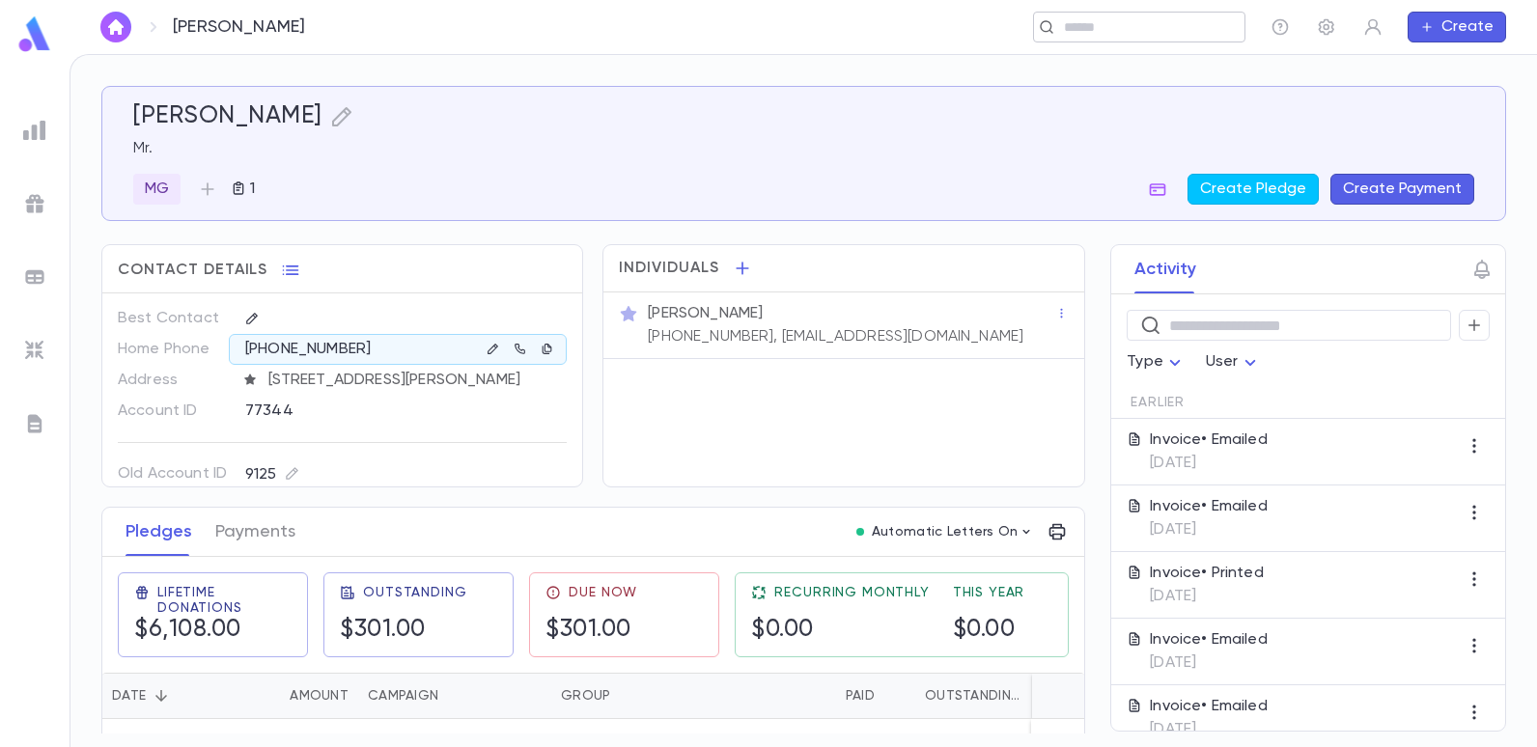
click at [1140, 20] on input "text" at bounding box center [1147, 27] width 179 height 18
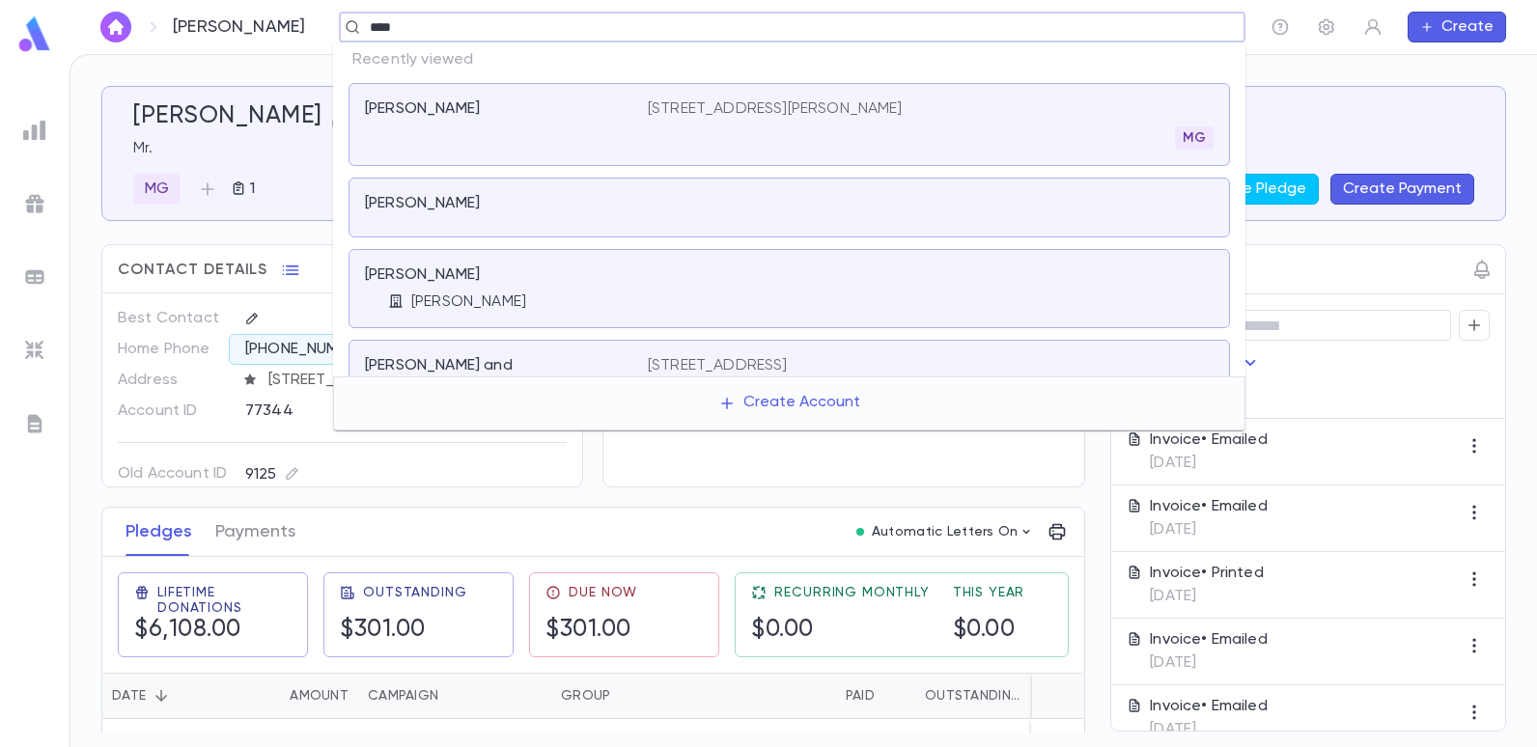
type input "****"
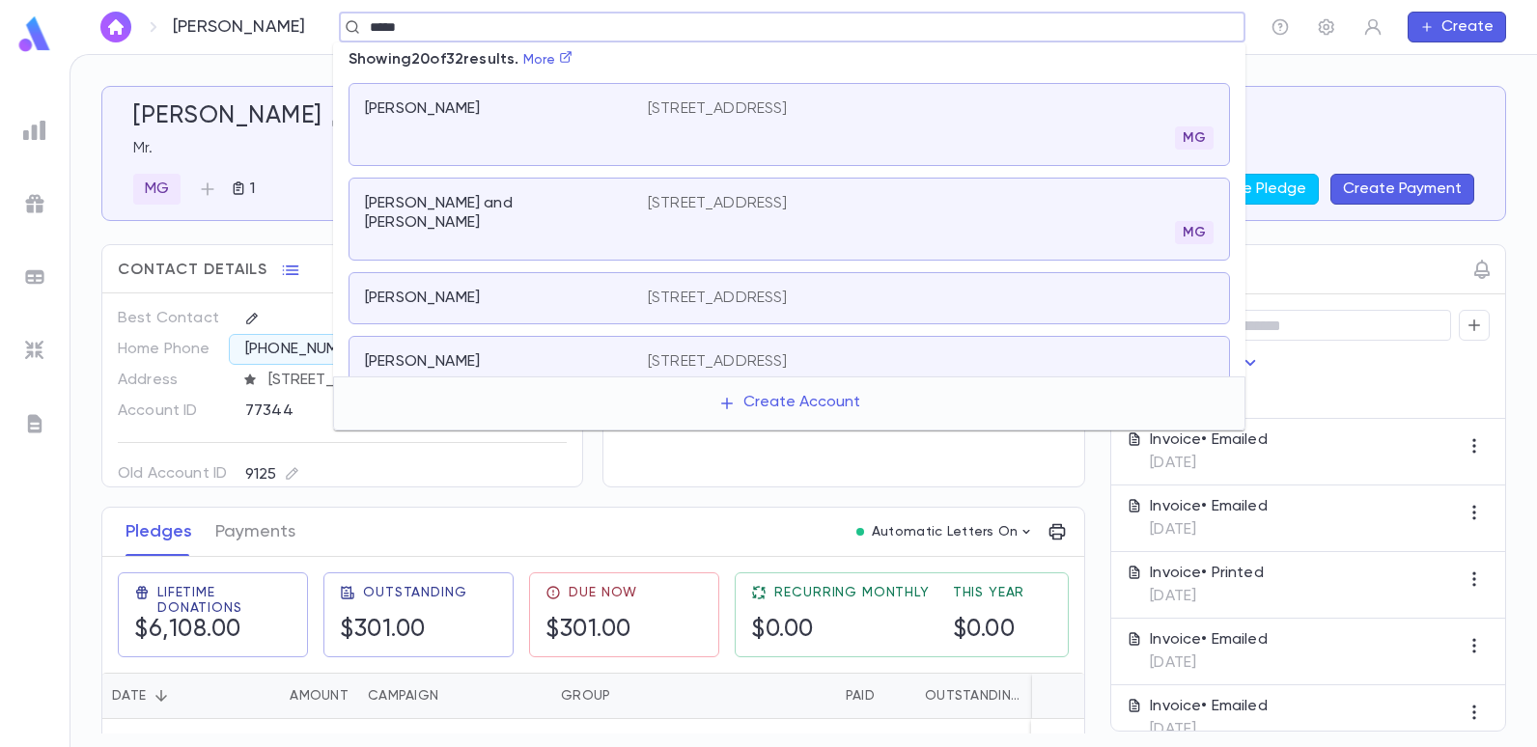
click at [788, 113] on p "[STREET_ADDRESS]" at bounding box center [718, 108] width 140 height 19
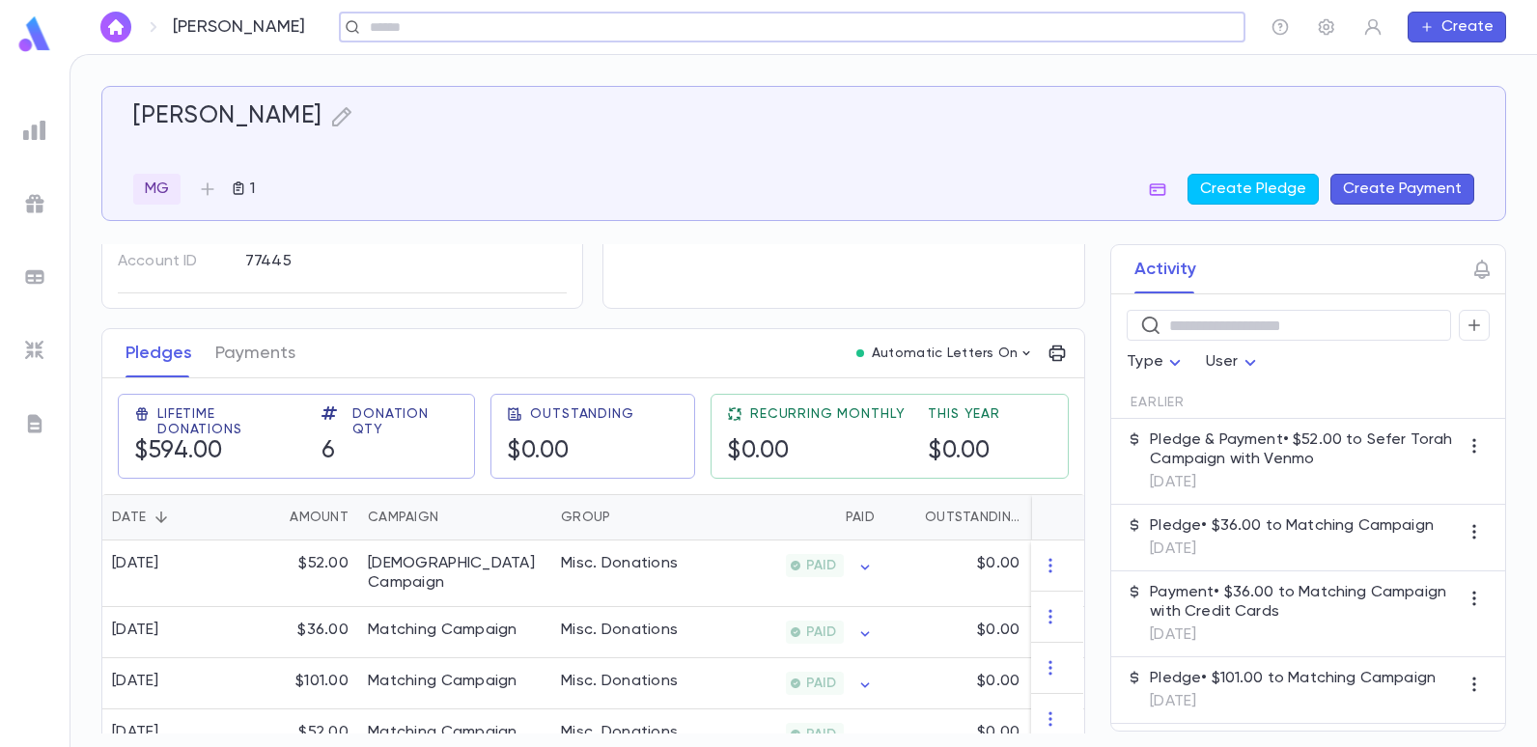
scroll to position [108, 0]
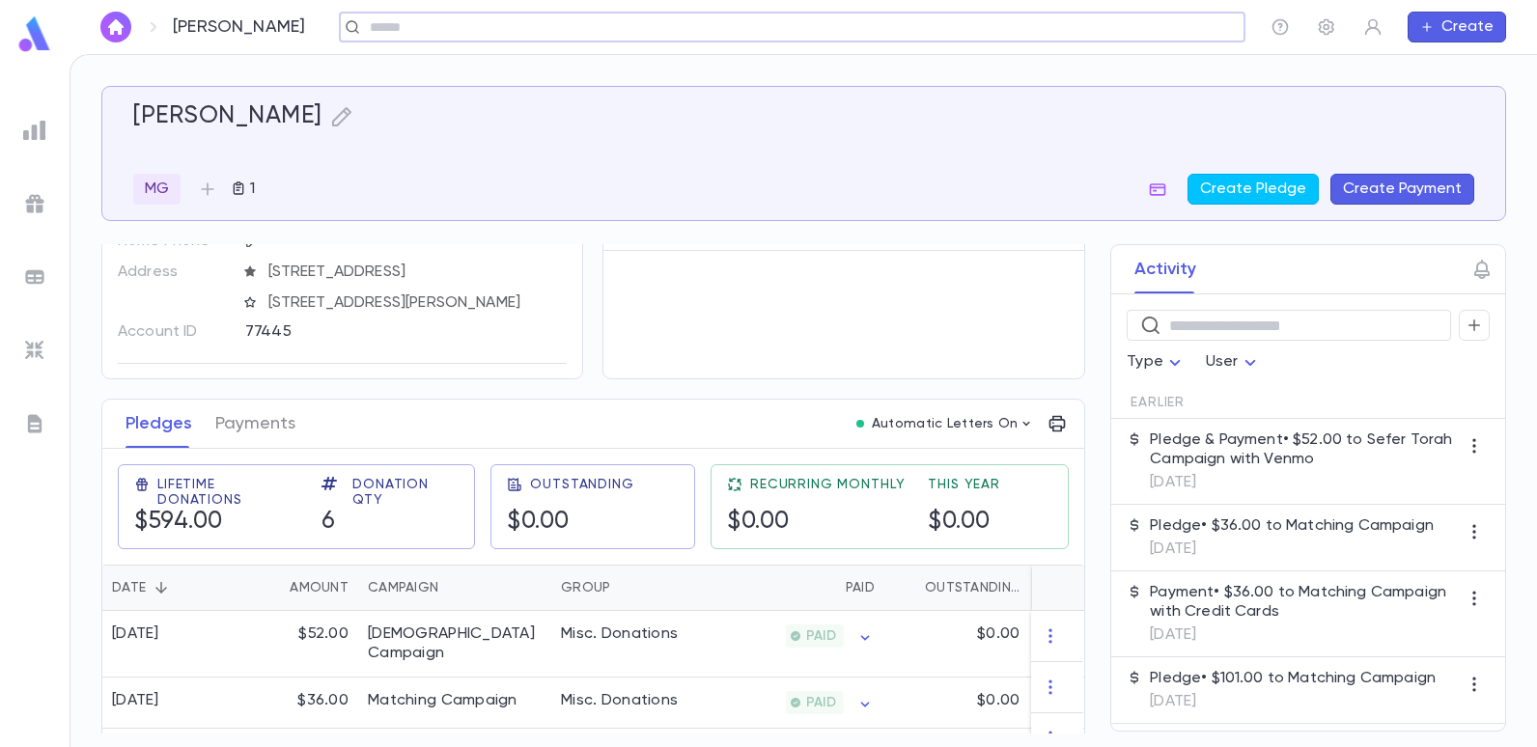
click at [456, 14] on div "​" at bounding box center [792, 27] width 906 height 31
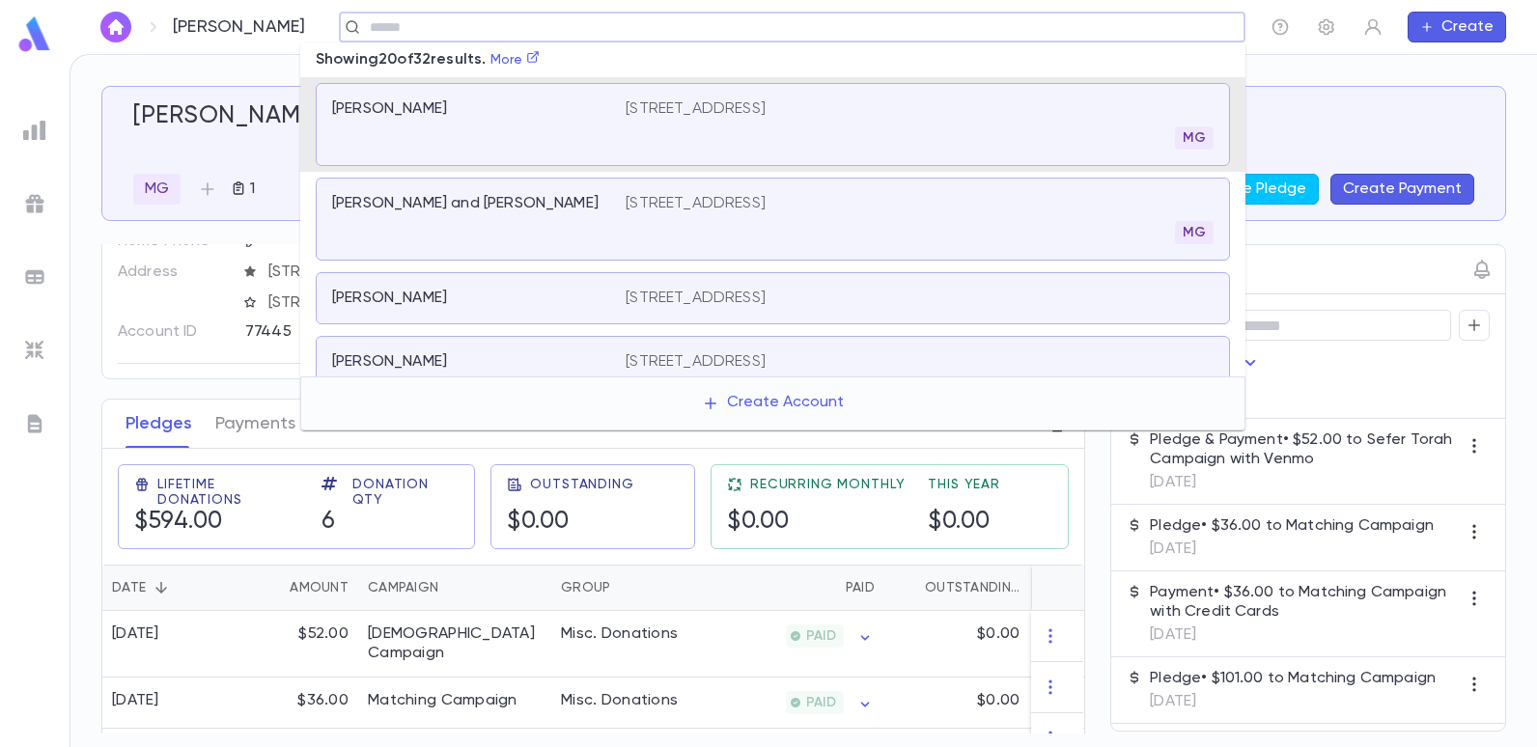
click at [458, 27] on input "text" at bounding box center [786, 27] width 844 height 18
click at [531, 55] on link "More" at bounding box center [515, 60] width 50 height 14
type input "****"
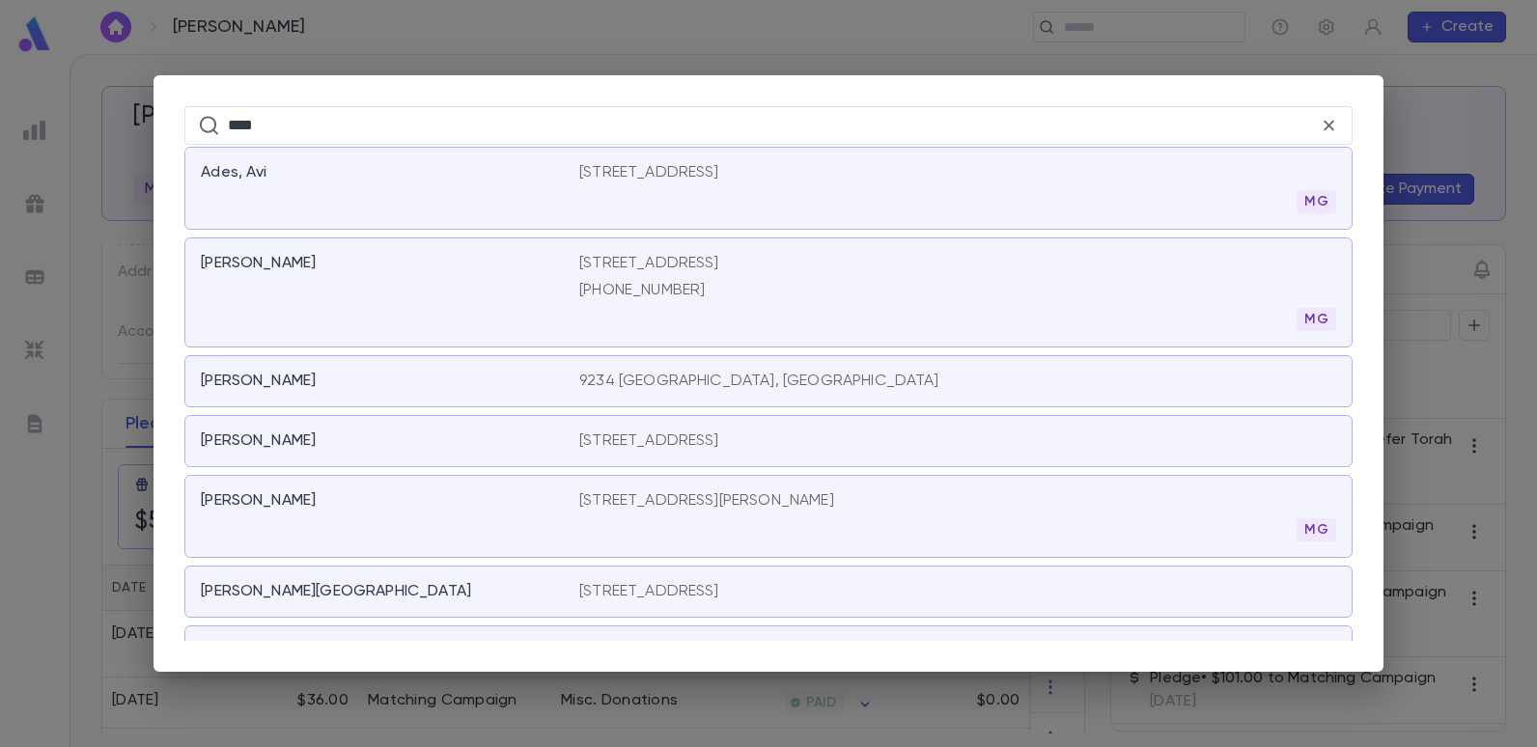
scroll to position [579, 0]
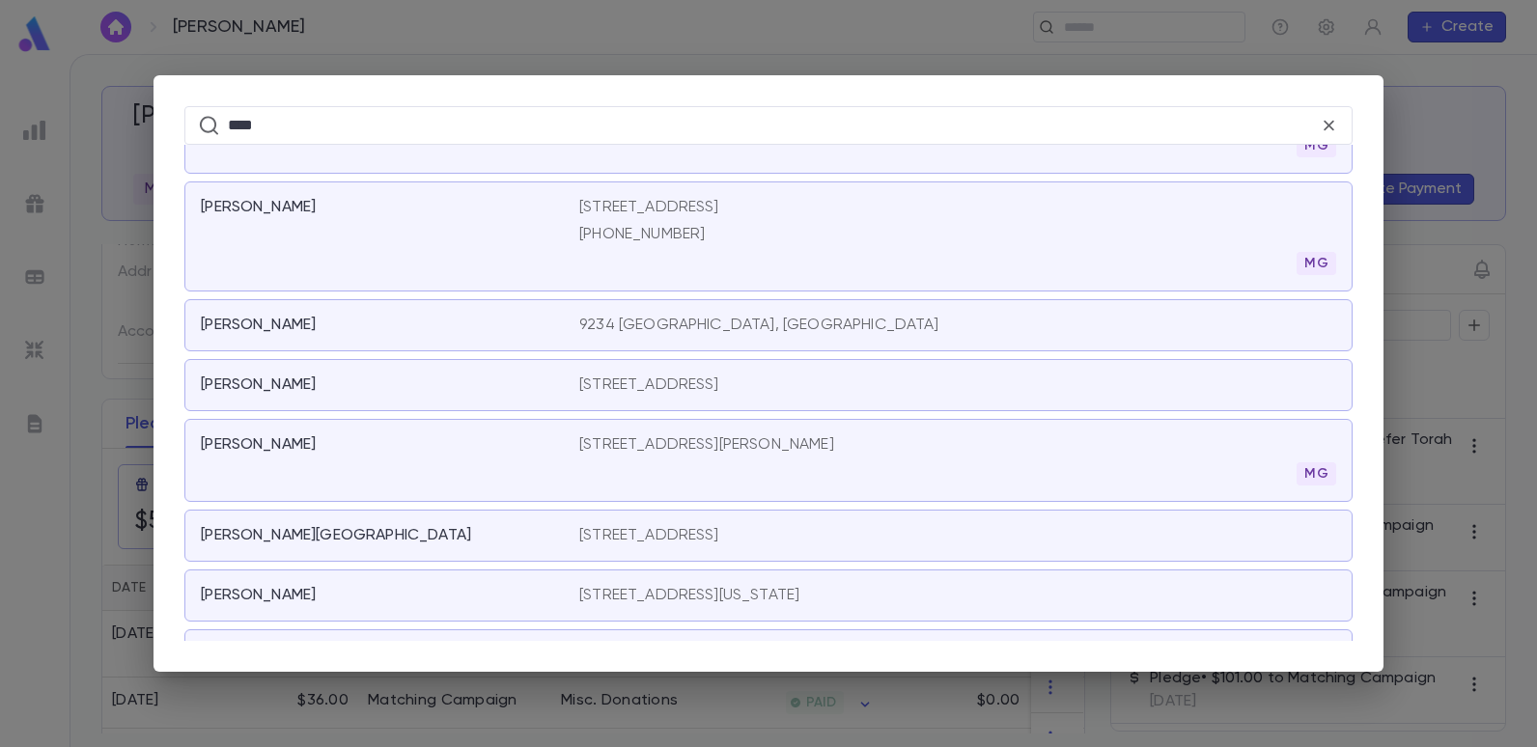
click at [603, 317] on p "9234 [GEOGRAPHIC_DATA], [GEOGRAPHIC_DATA]" at bounding box center [759, 325] width 360 height 19
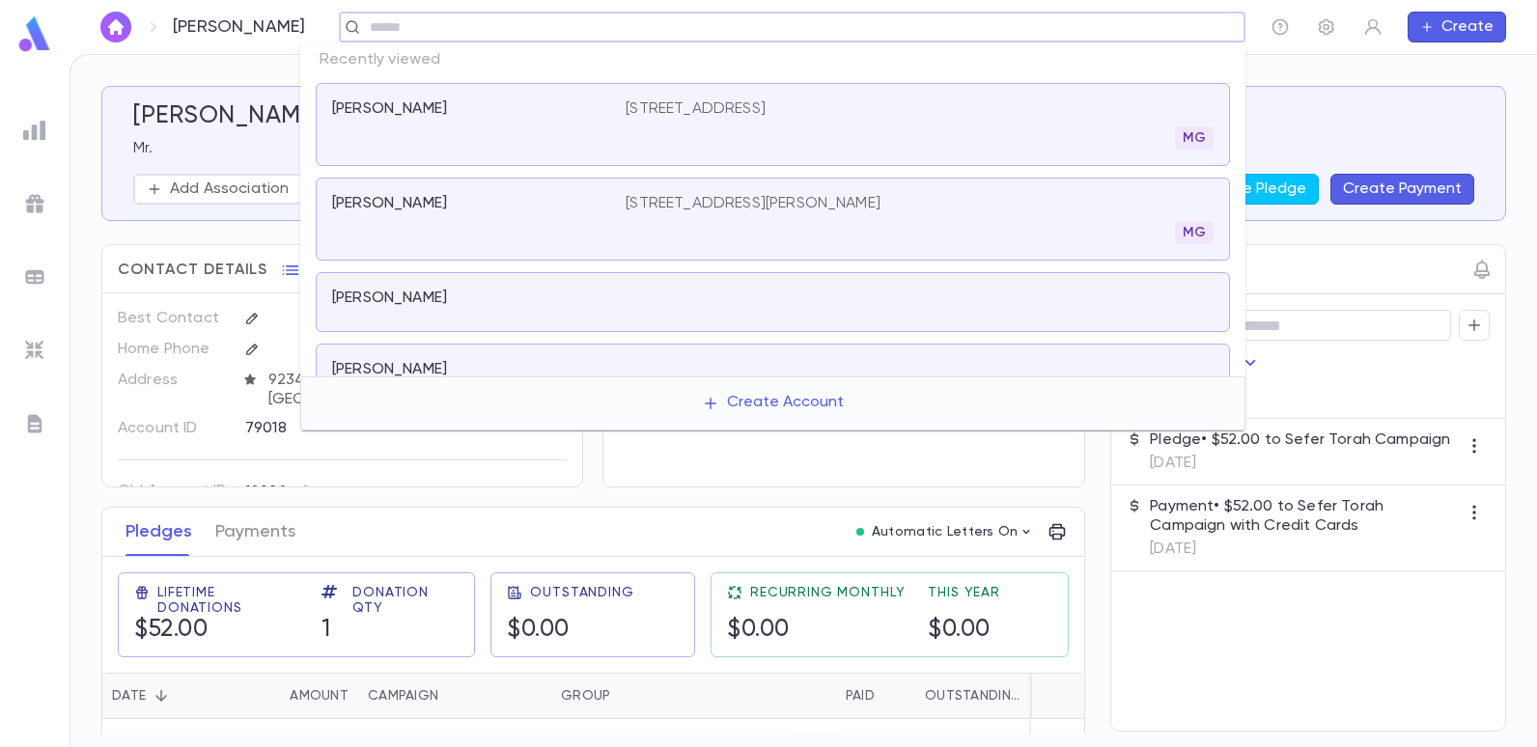
click at [486, 18] on input "text" at bounding box center [786, 27] width 844 height 18
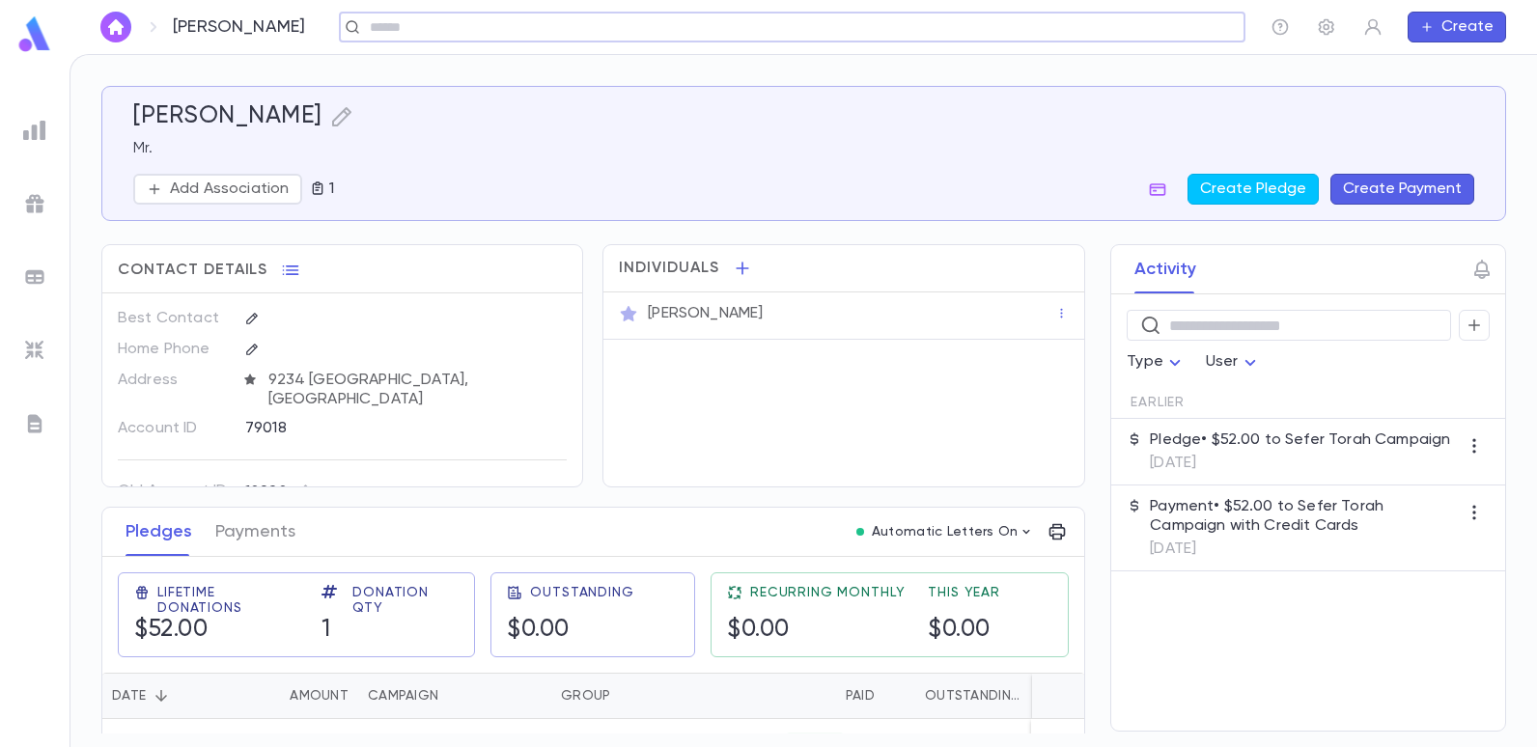
click at [486, 27] on input "text" at bounding box center [786, 27] width 844 height 18
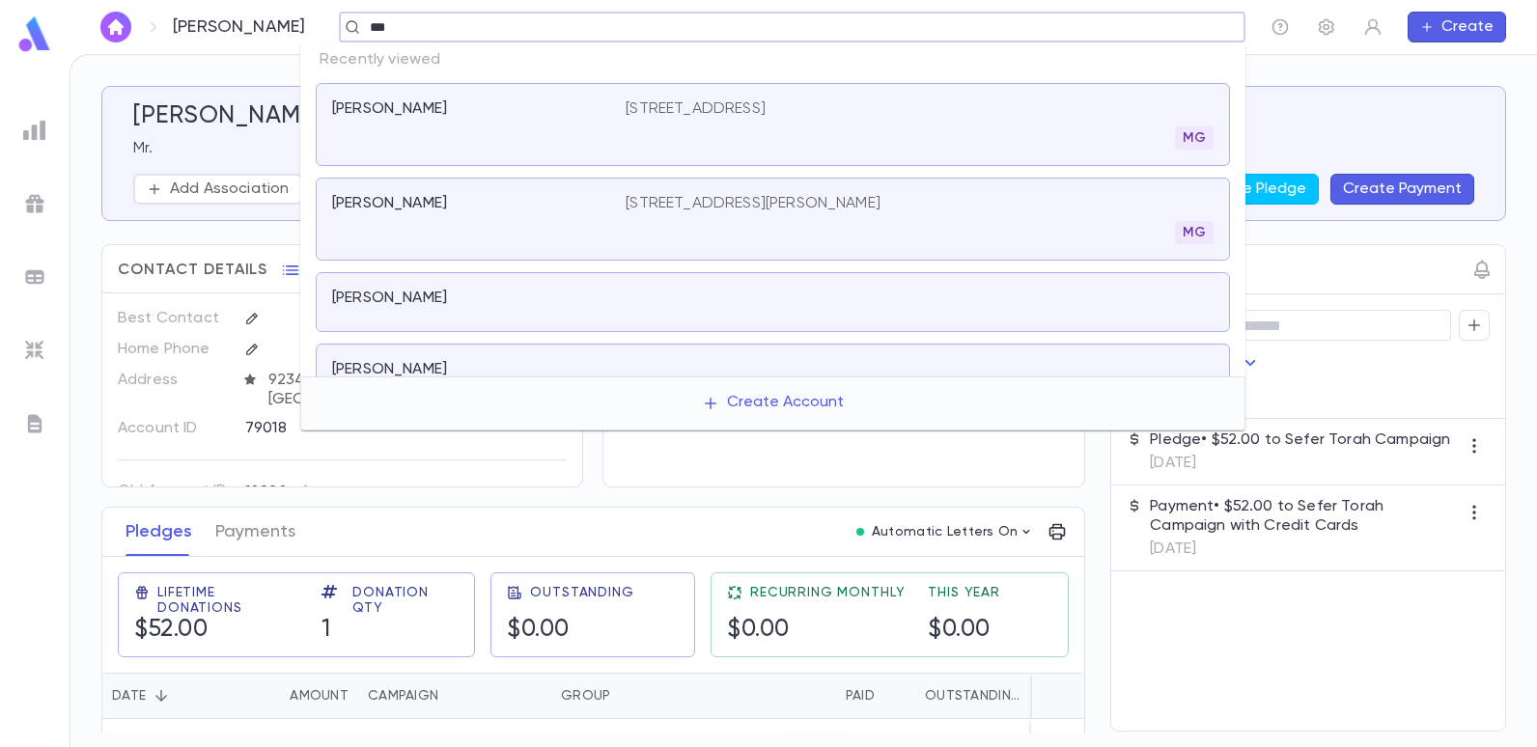
type input "****"
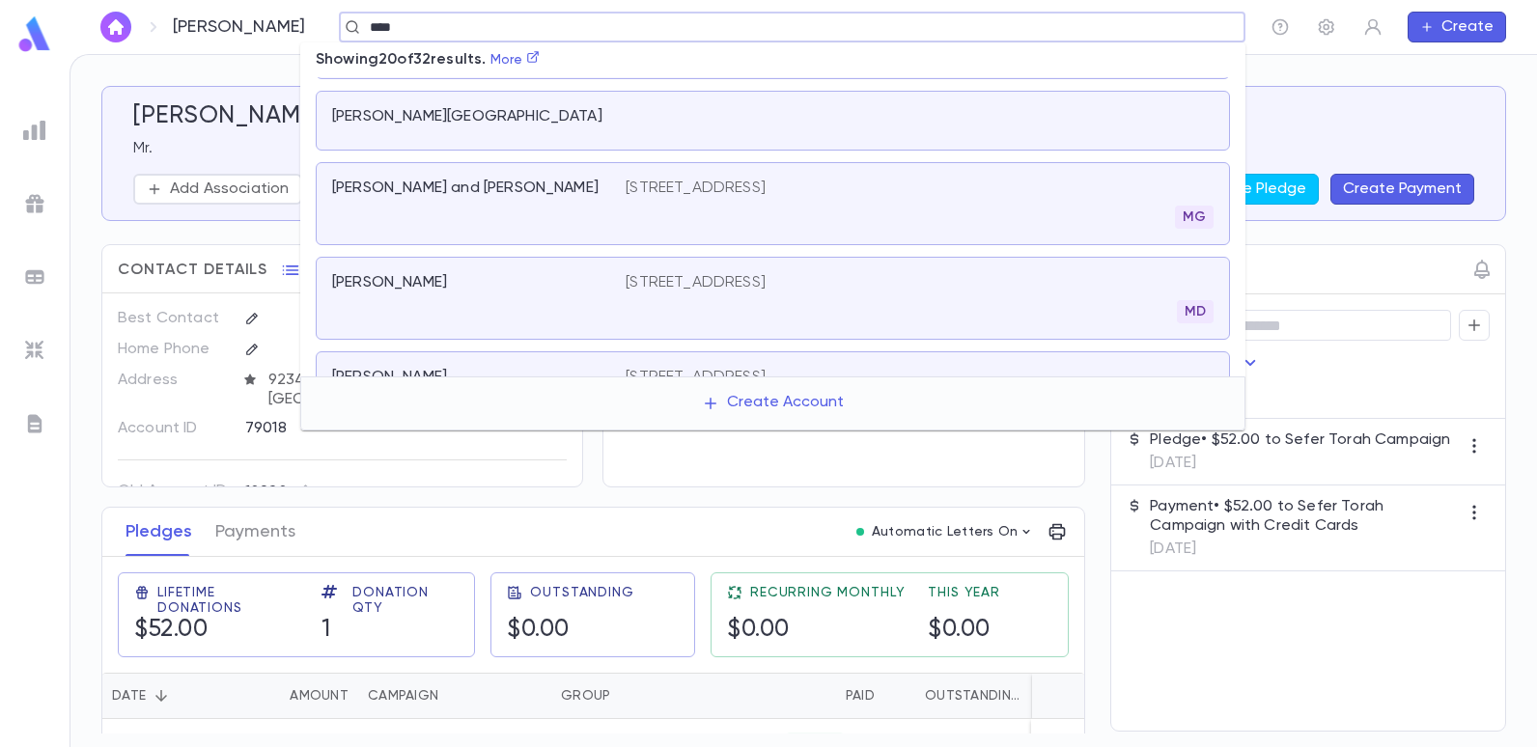
scroll to position [1255, 0]
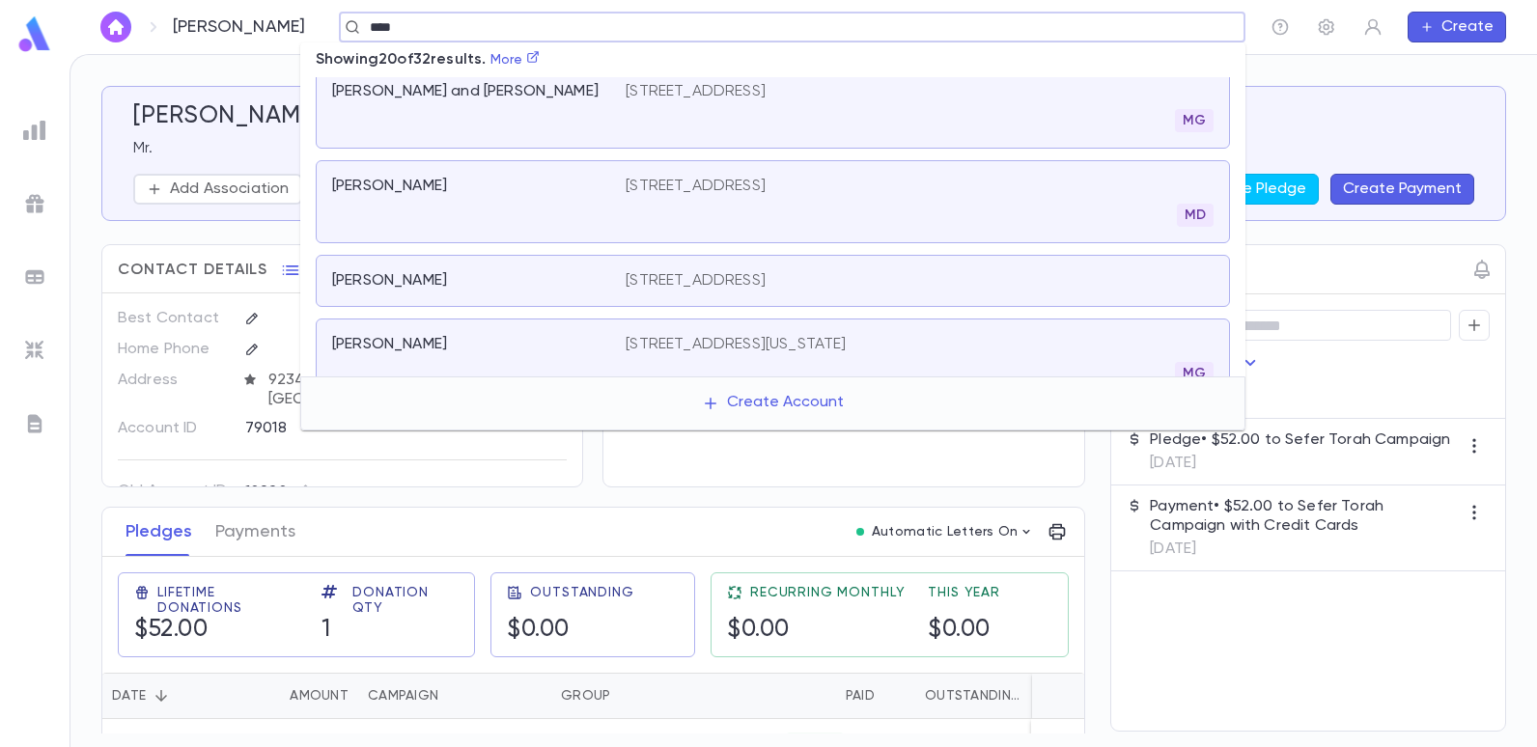
click at [748, 187] on p "[STREET_ADDRESS]" at bounding box center [696, 186] width 140 height 19
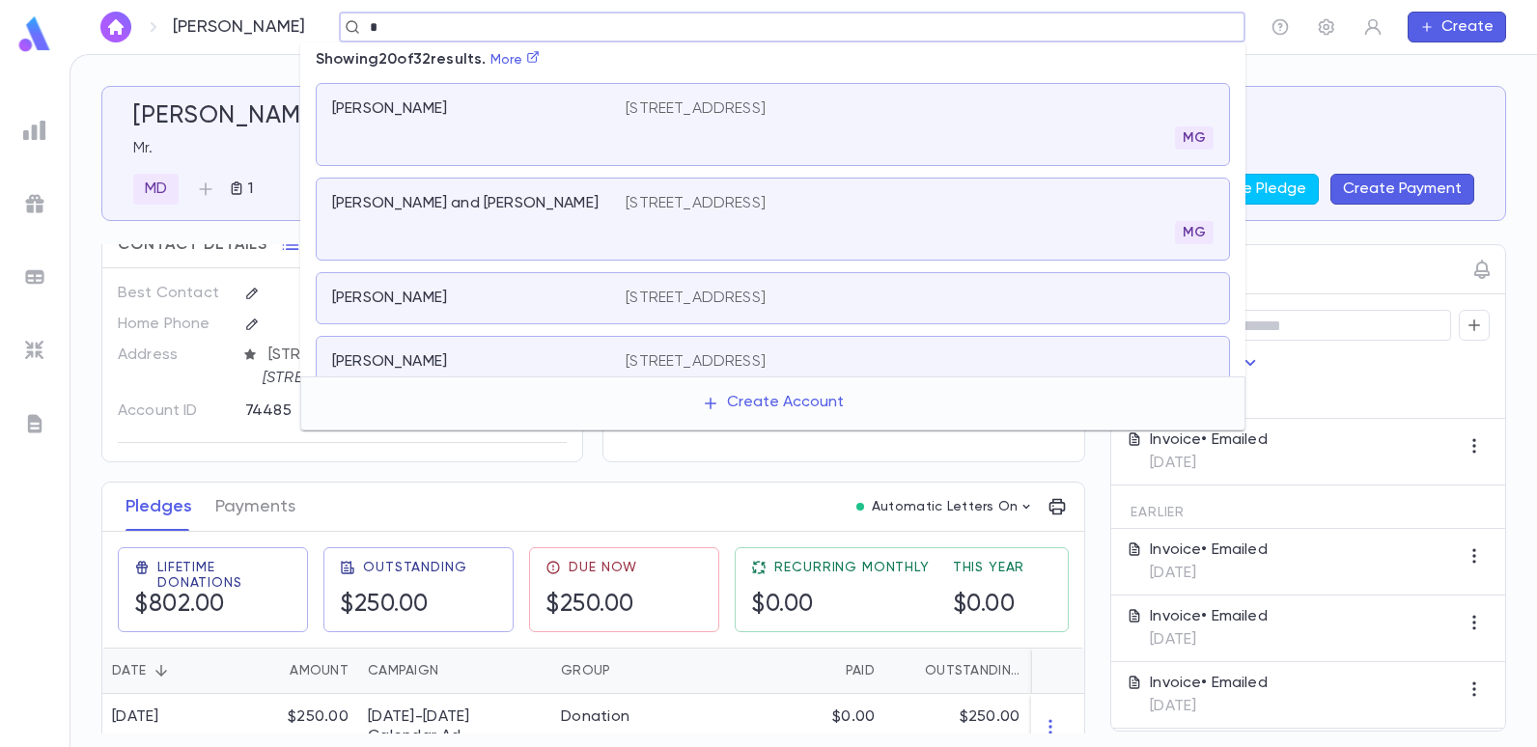
scroll to position [1163, 0]
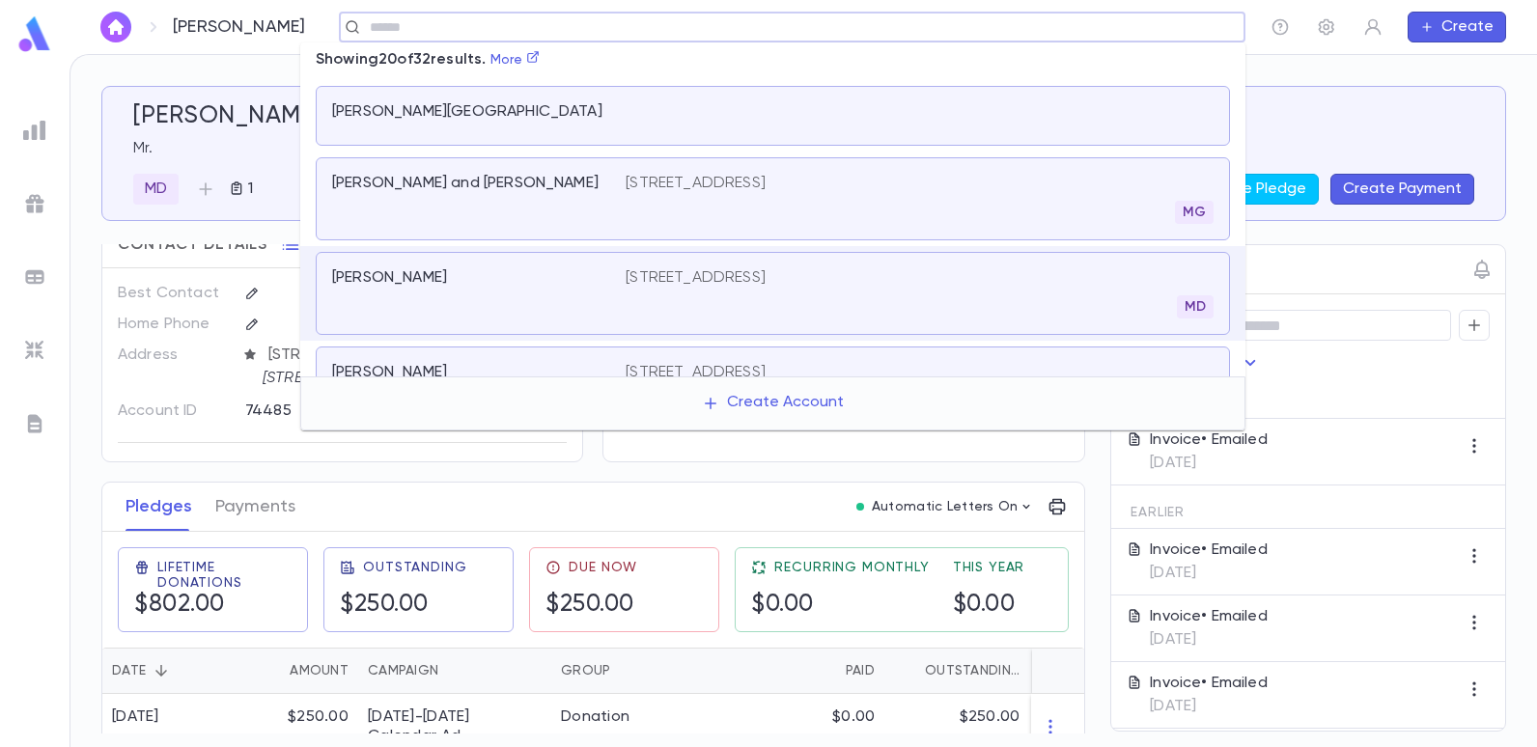
click at [390, 466] on div "Contact Details Best Contact Home Phone Address [STREET_ADDRESS][GEOGRAPHIC_DAT…" at bounding box center [593, 569] width 984 height 700
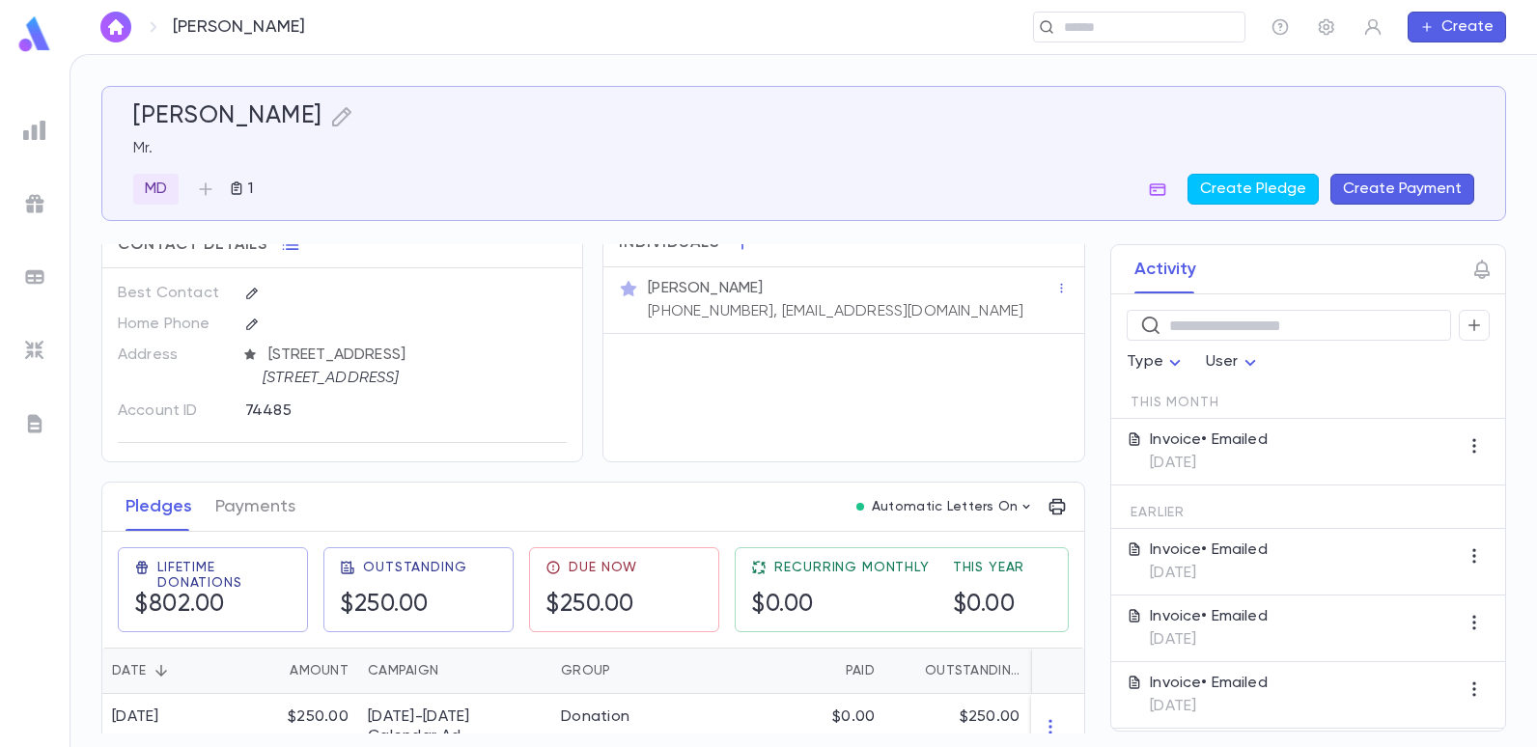
click at [1372, 192] on button "Create Payment" at bounding box center [1402, 189] width 144 height 31
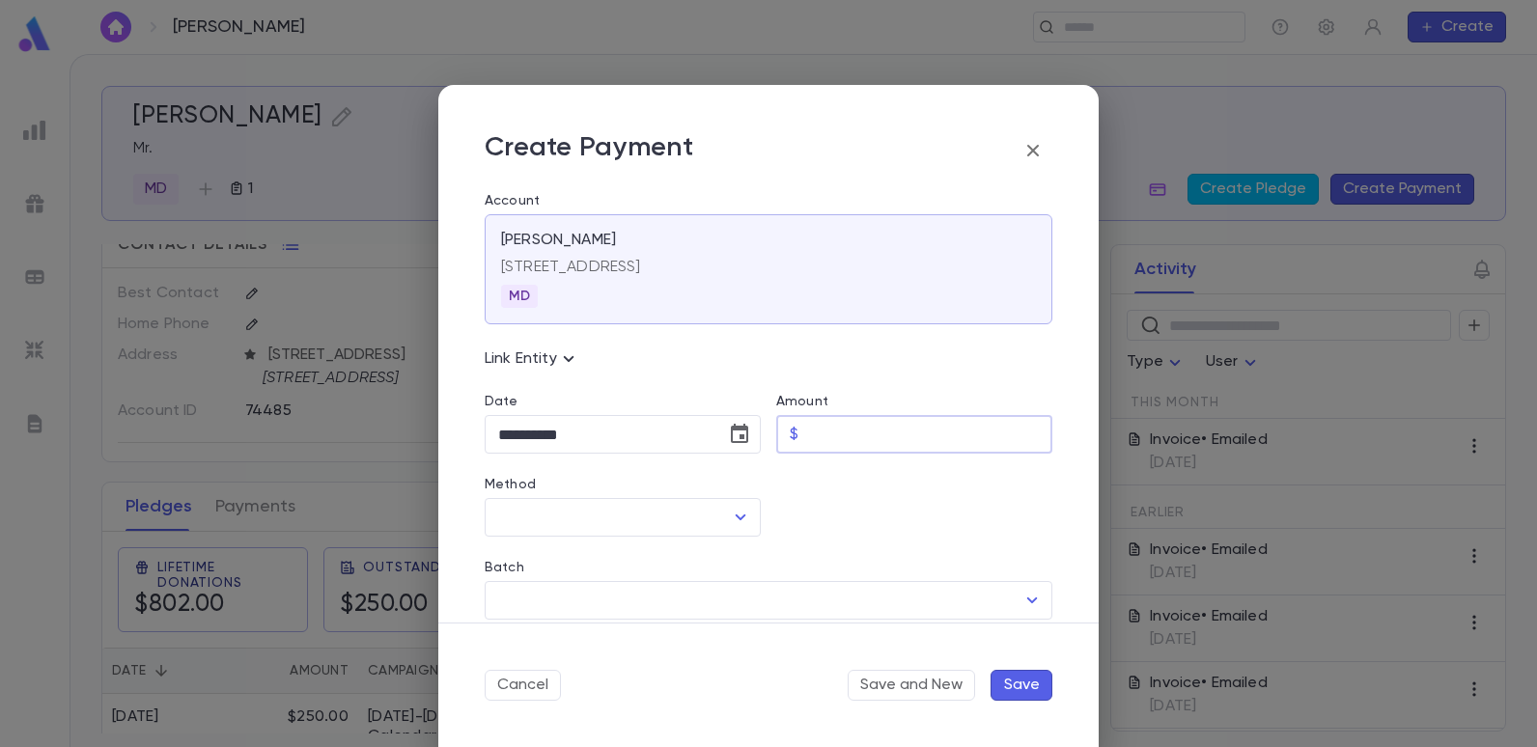
click at [873, 428] on input "Amount" at bounding box center [929, 435] width 246 height 38
type input "******"
click at [870, 514] on div at bounding box center [907, 495] width 292 height 83
click at [738, 514] on icon "Open" at bounding box center [740, 517] width 23 height 23
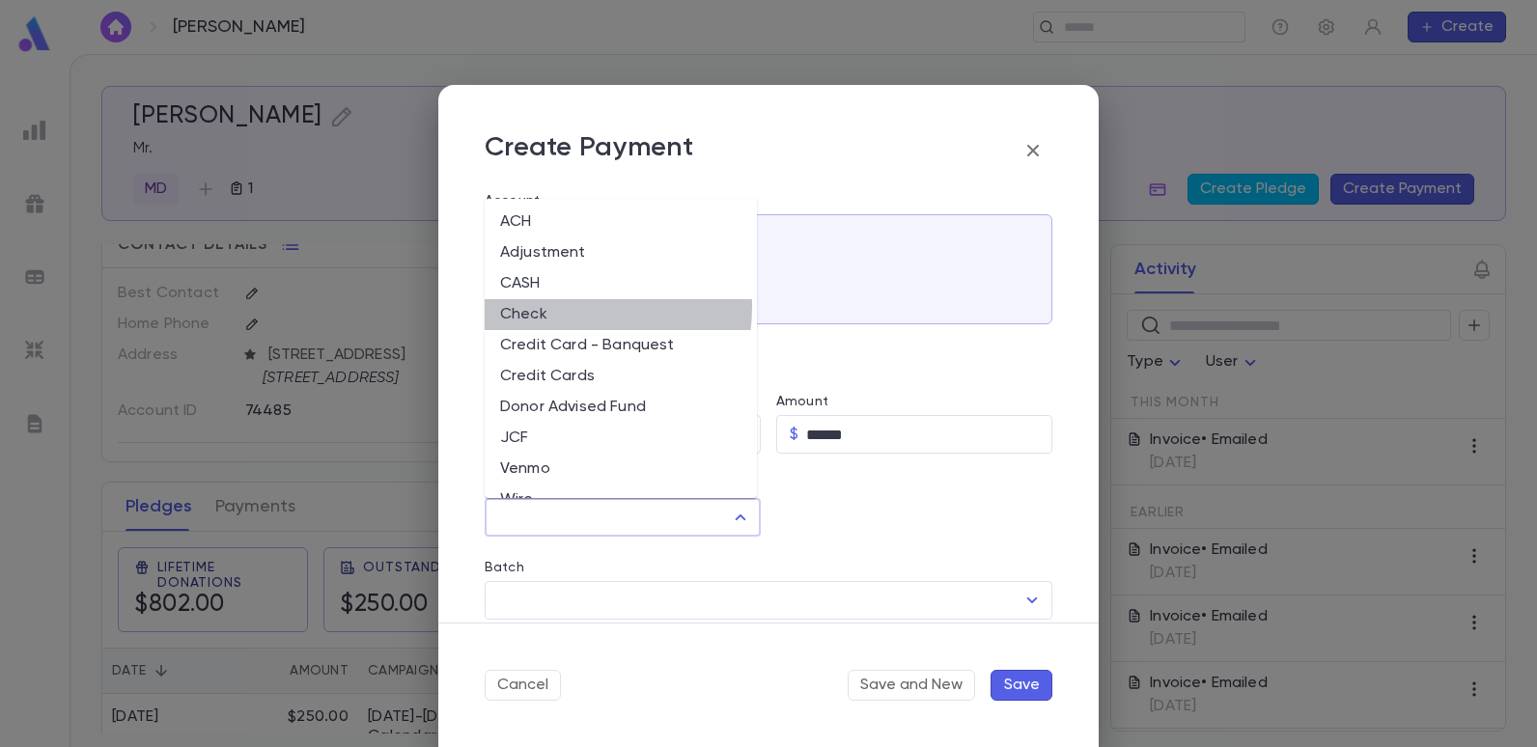
click at [544, 306] on li "Check" at bounding box center [621, 314] width 272 height 31
type input "*****"
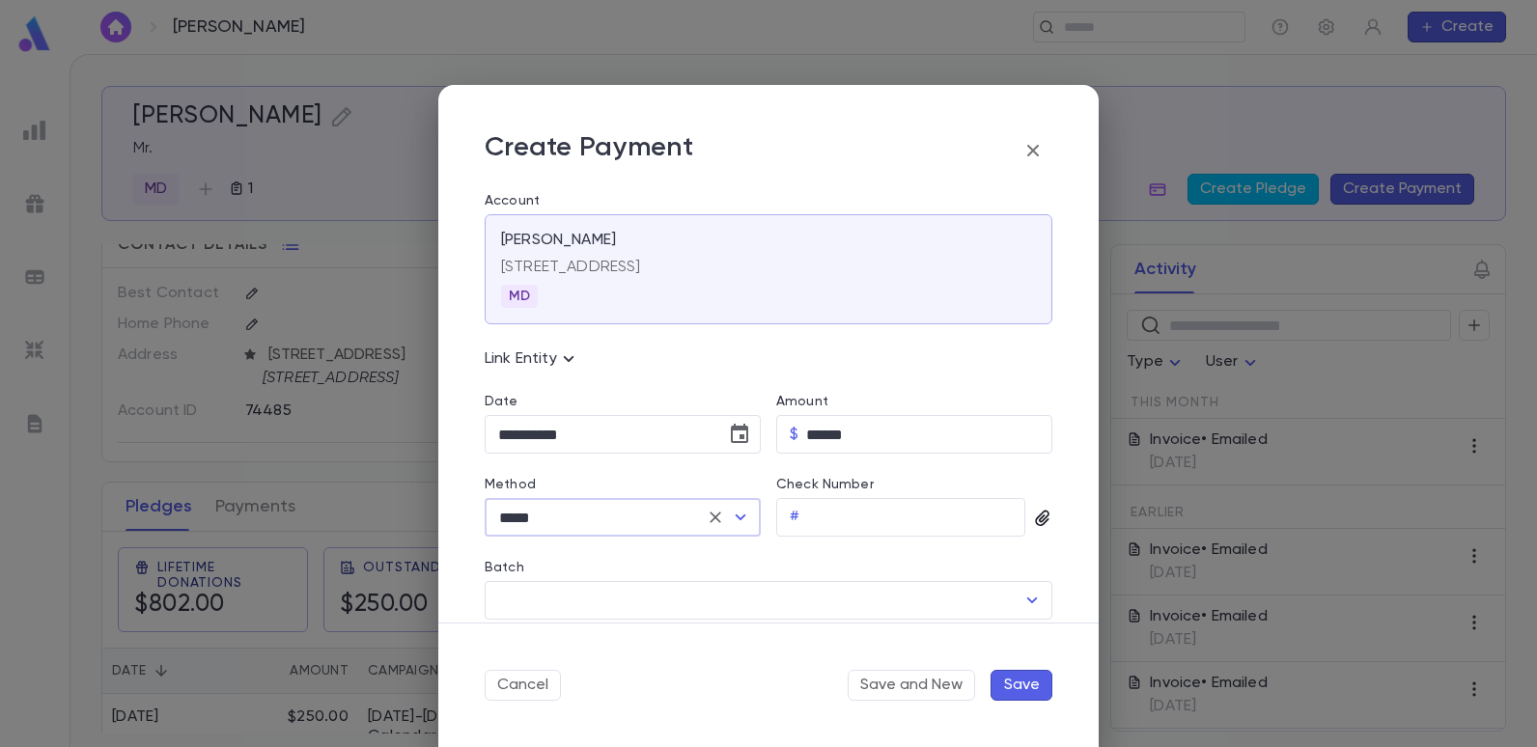
click at [1040, 511] on icon "button" at bounding box center [1042, 518] width 19 height 19
click at [1079, 544] on div "Upload Front Image" at bounding box center [1118, 550] width 144 height 19
click at [0, 0] on input "Upload Front Image" at bounding box center [0, 0] width 0 height 0
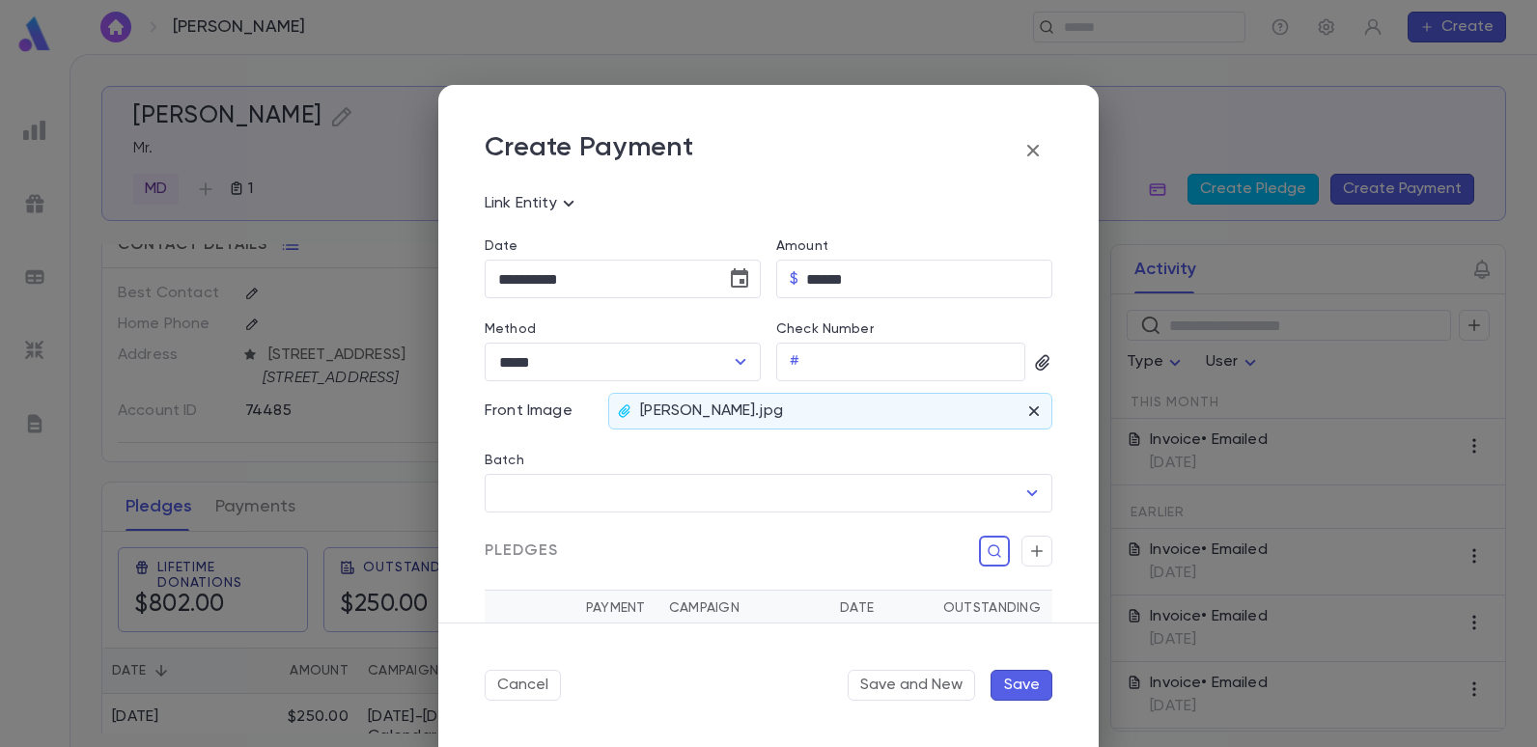
scroll to position [193, 0]
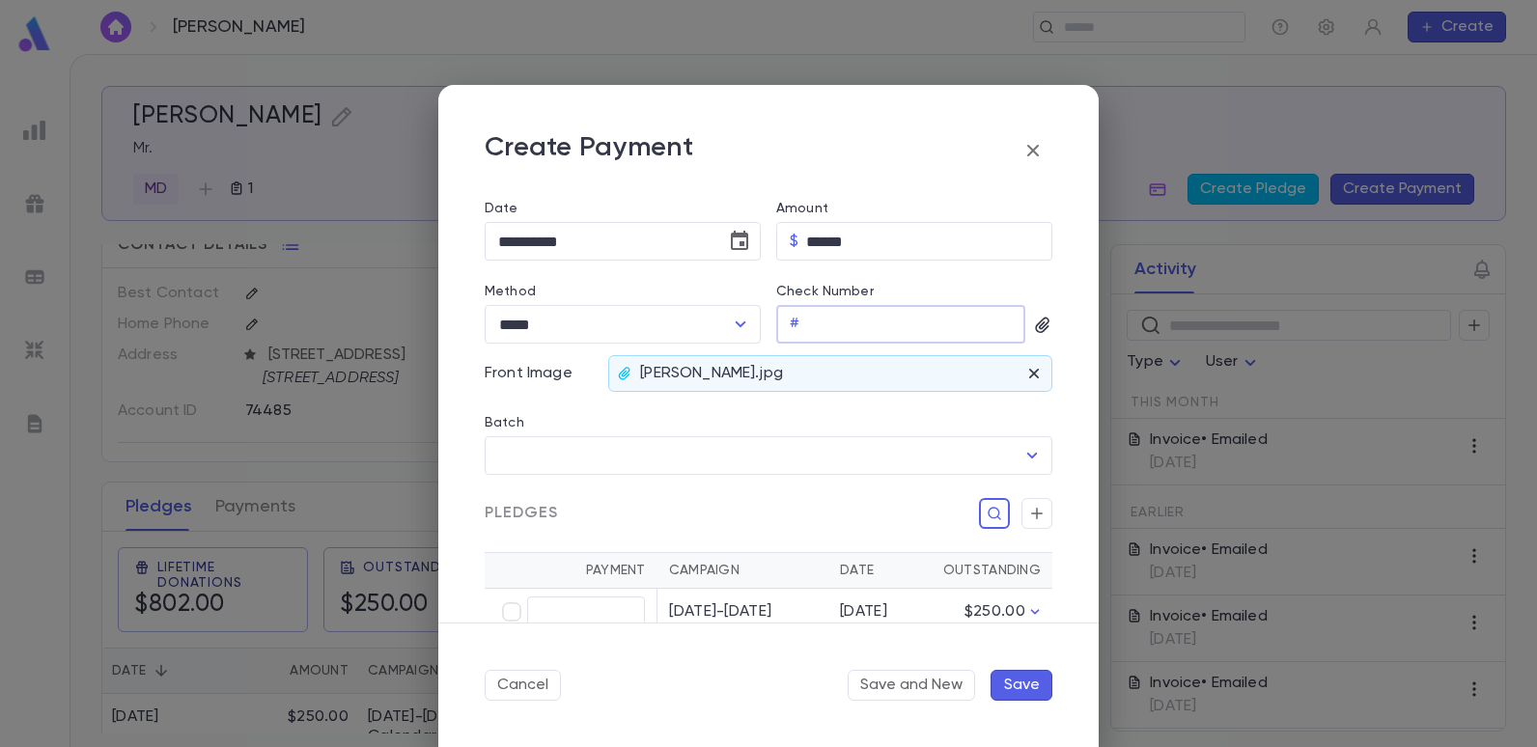
click at [834, 329] on input "Check Number" at bounding box center [916, 325] width 218 height 38
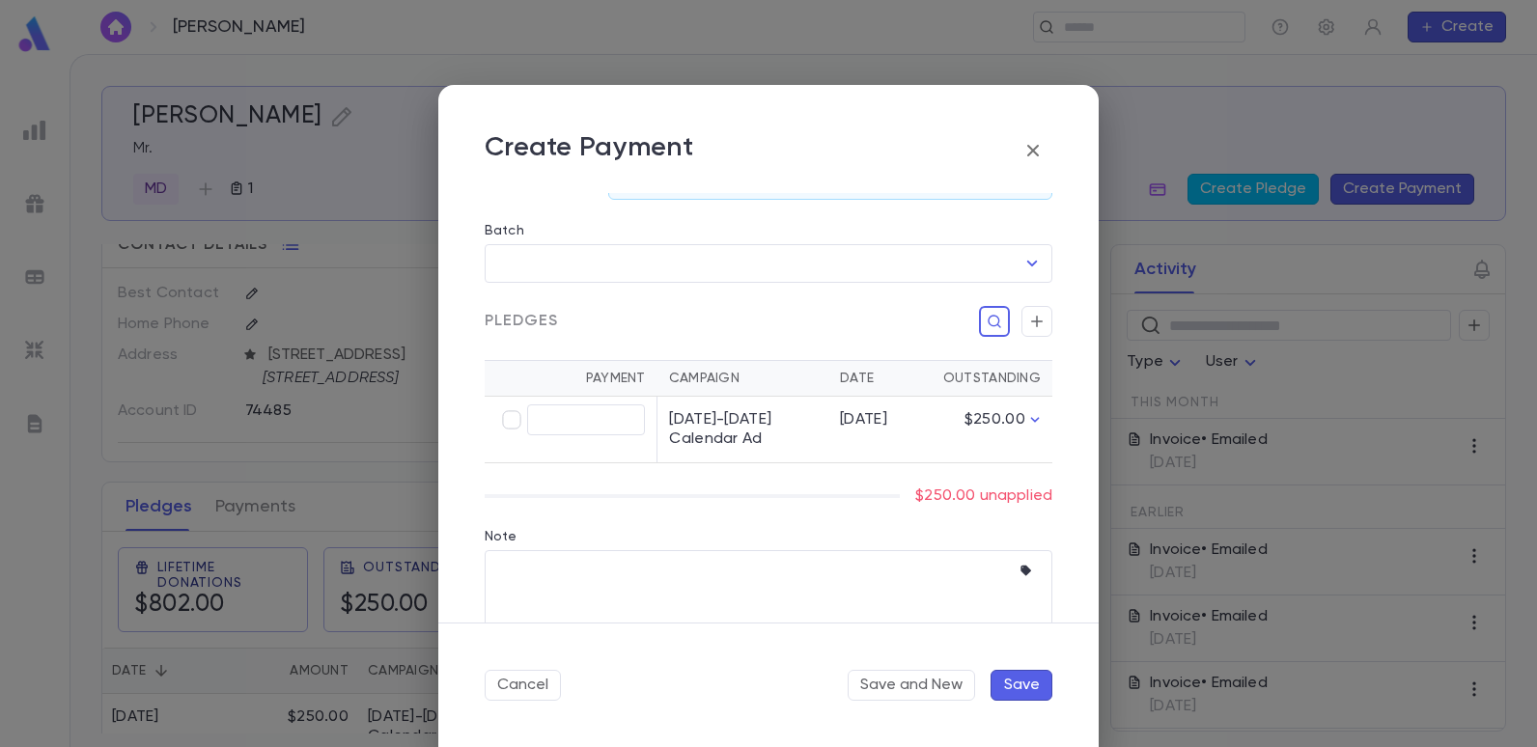
scroll to position [386, 0]
type input "****"
type input "******"
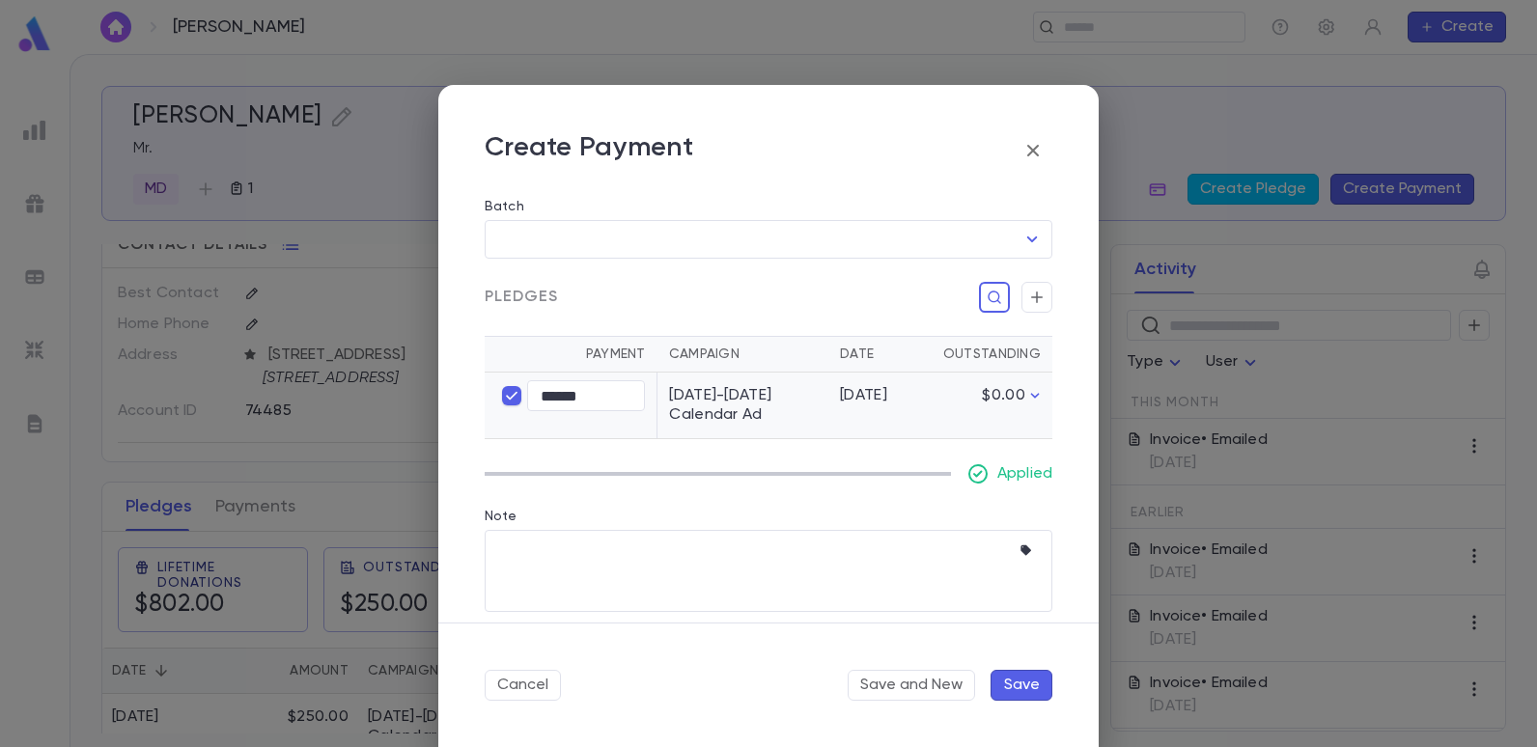
scroll to position [422, 0]
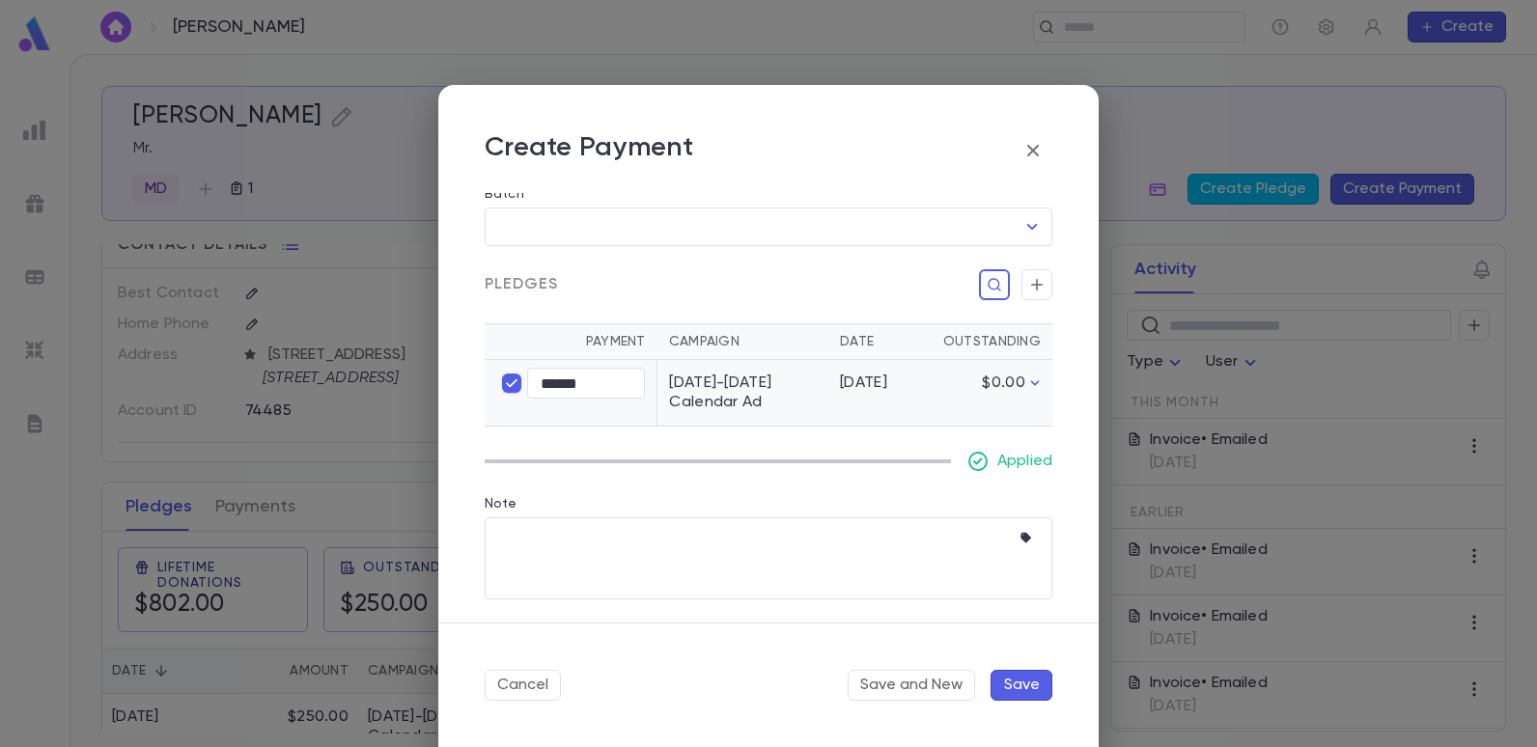
click at [1027, 678] on button "Save" at bounding box center [1021, 685] width 62 height 31
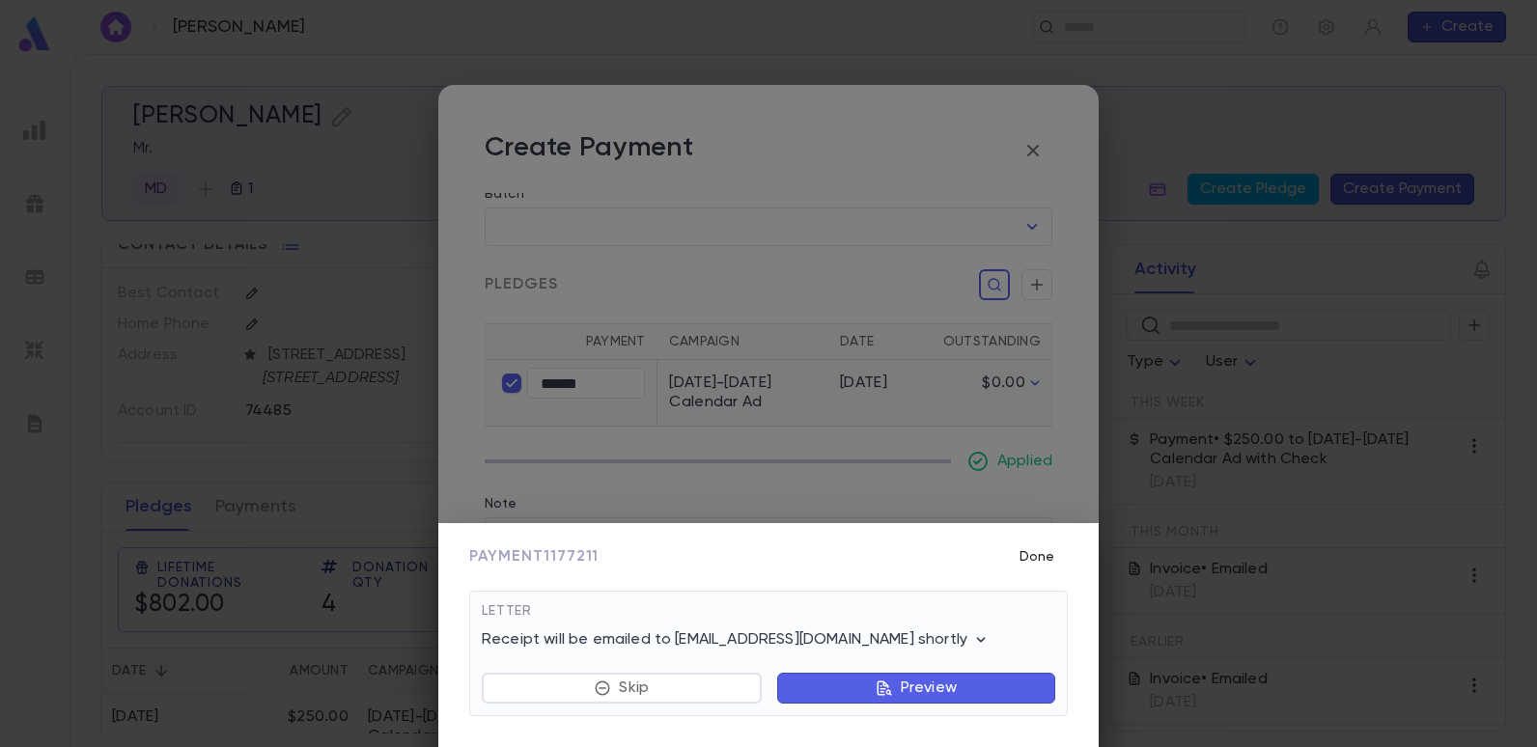
click at [1046, 564] on button "Done" at bounding box center [1037, 557] width 62 height 37
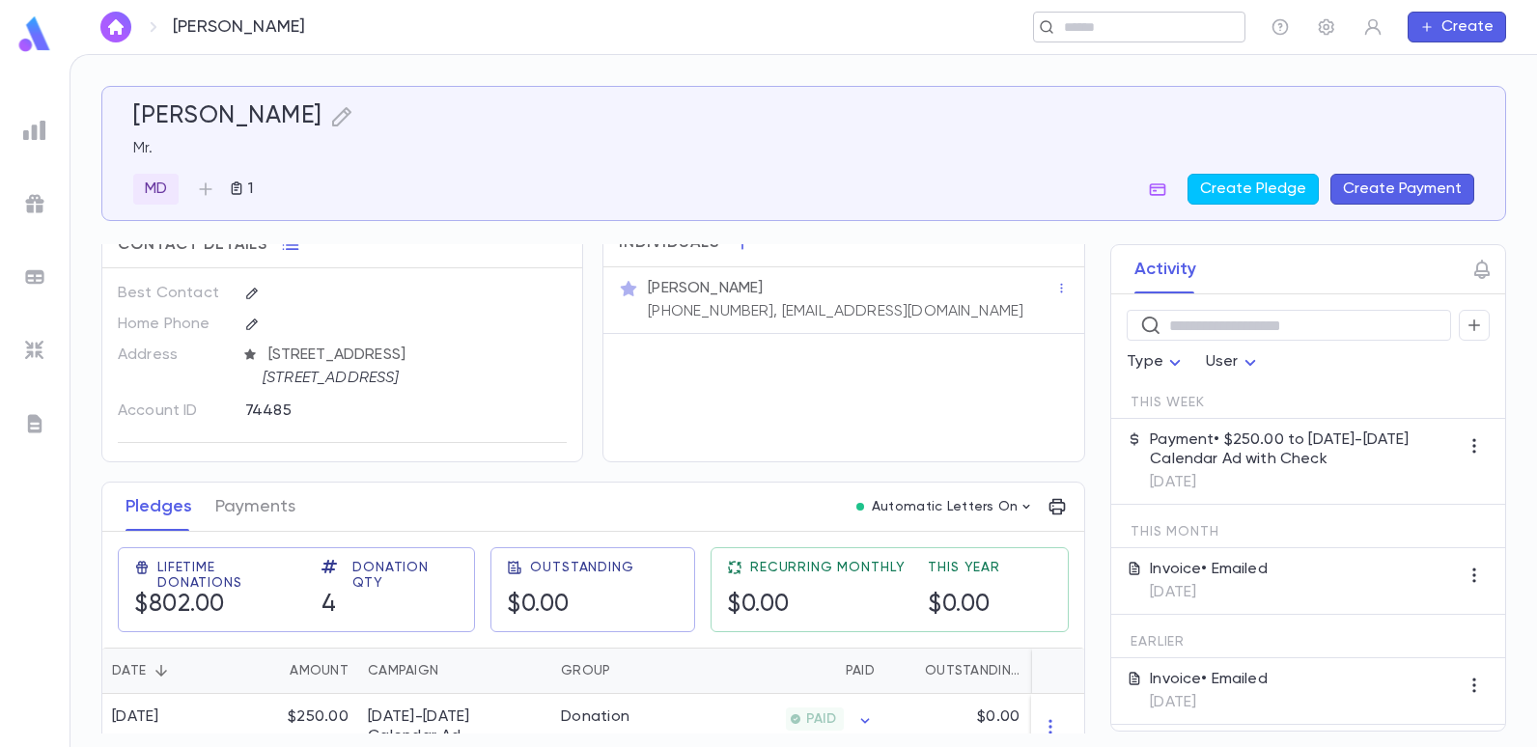
click at [1163, 38] on div "​" at bounding box center [1139, 27] width 212 height 31
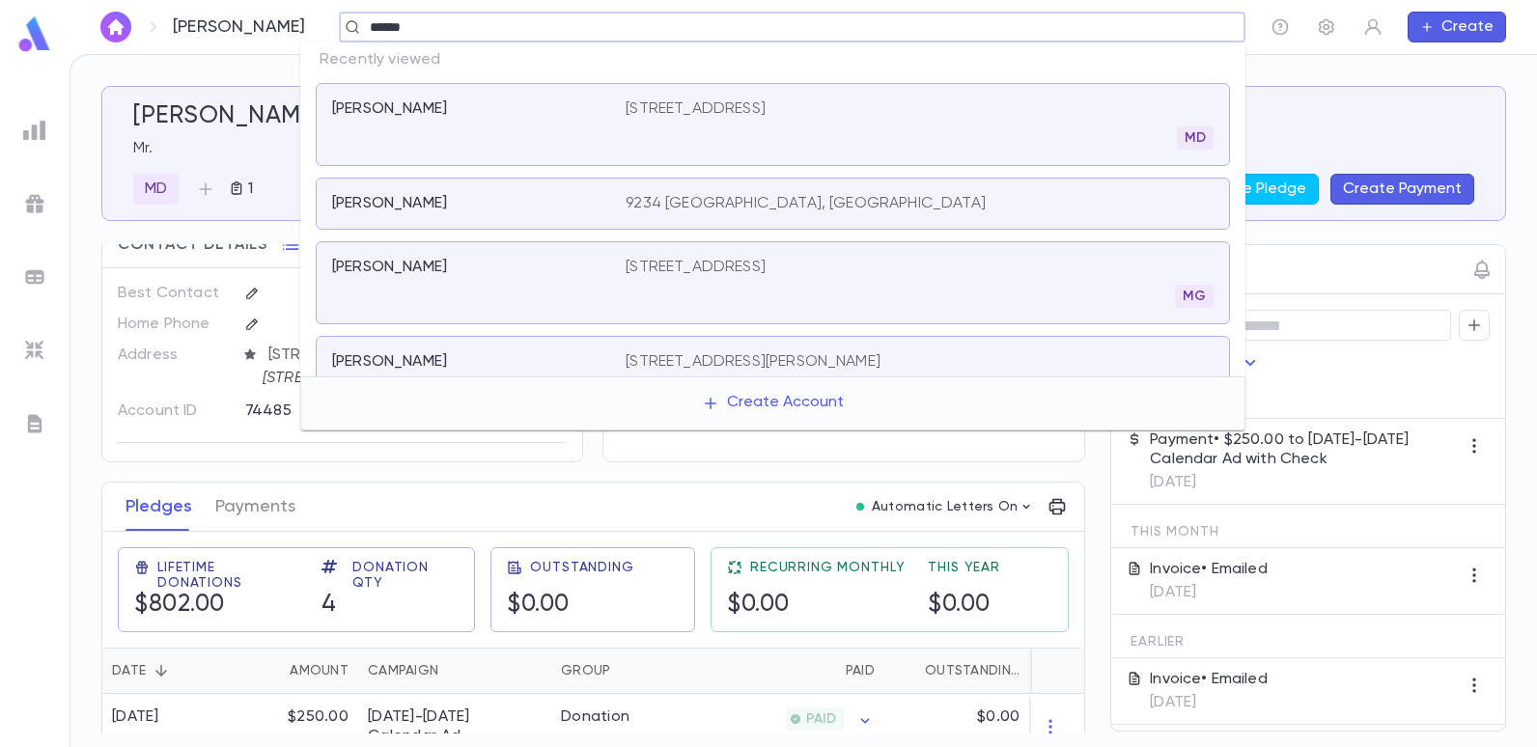
type input "*******"
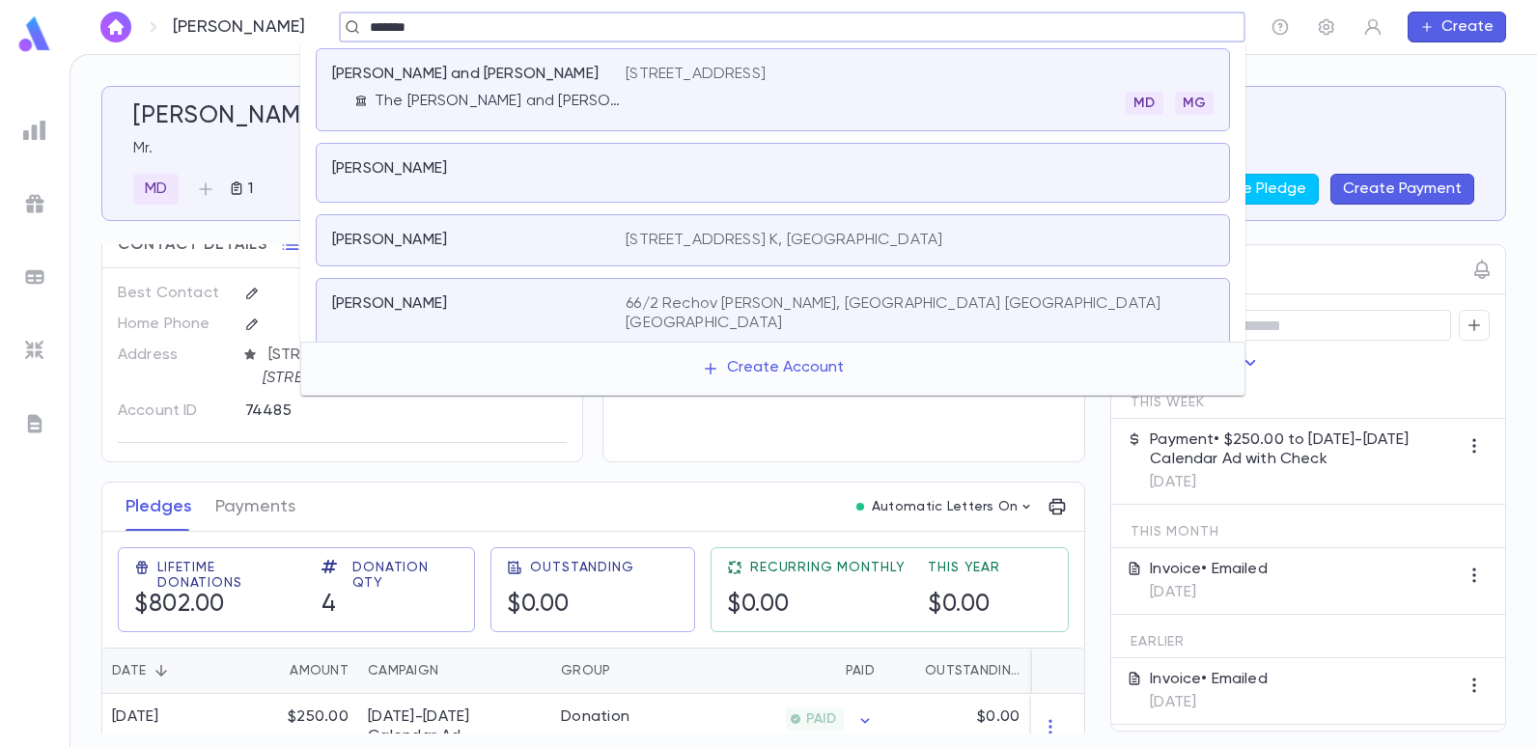
click at [707, 72] on p "[STREET_ADDRESS]" at bounding box center [696, 74] width 140 height 19
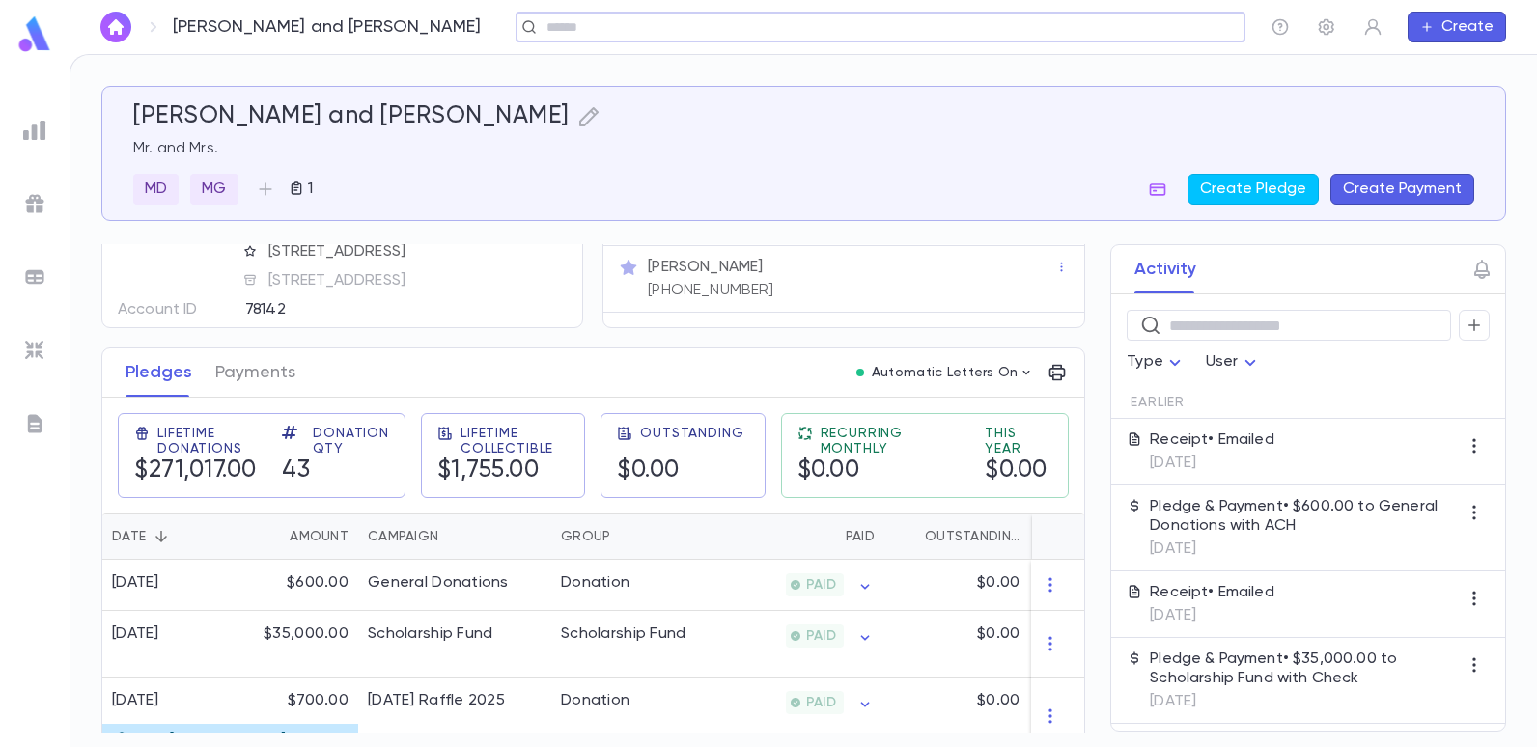
scroll to position [193, 0]
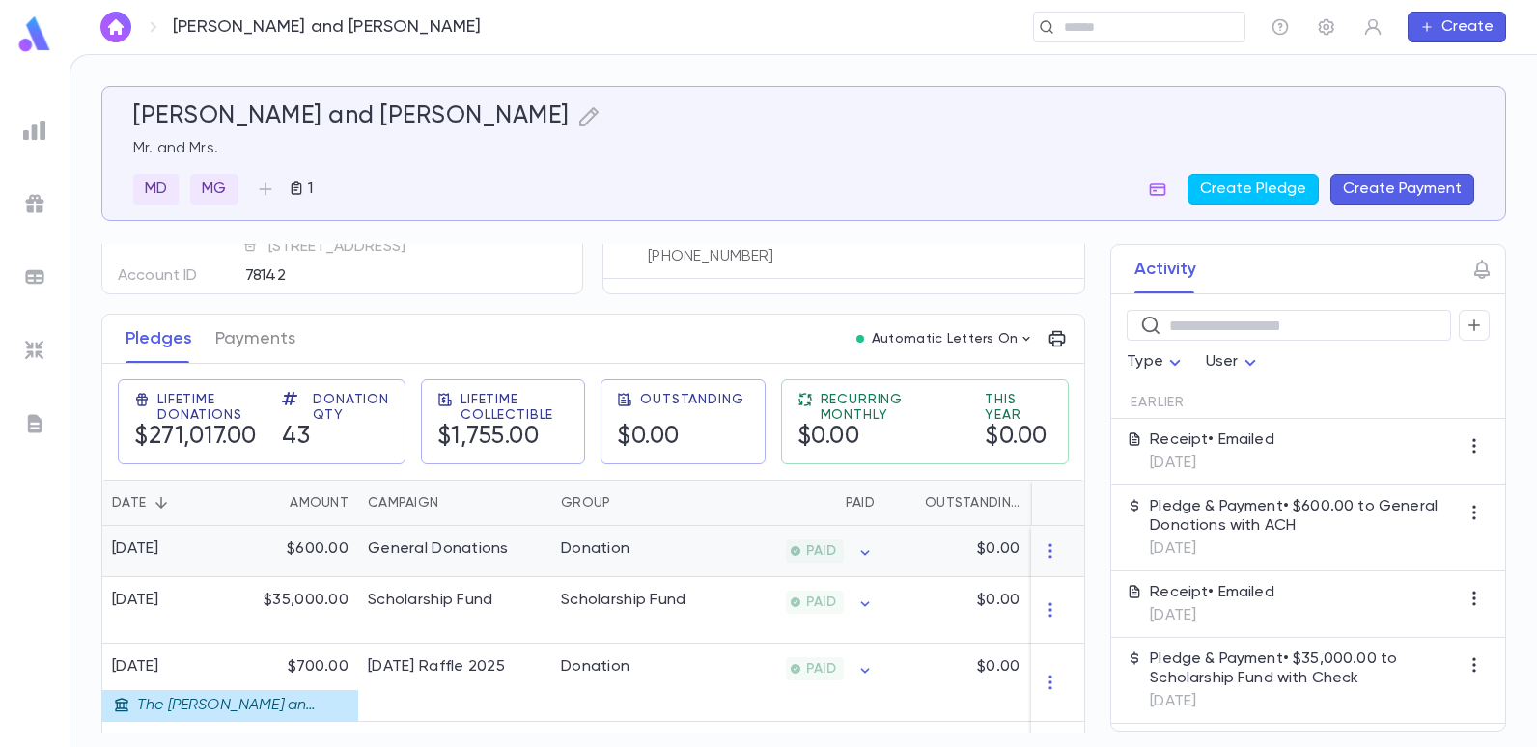
click at [485, 557] on div "General Donations" at bounding box center [438, 549] width 141 height 19
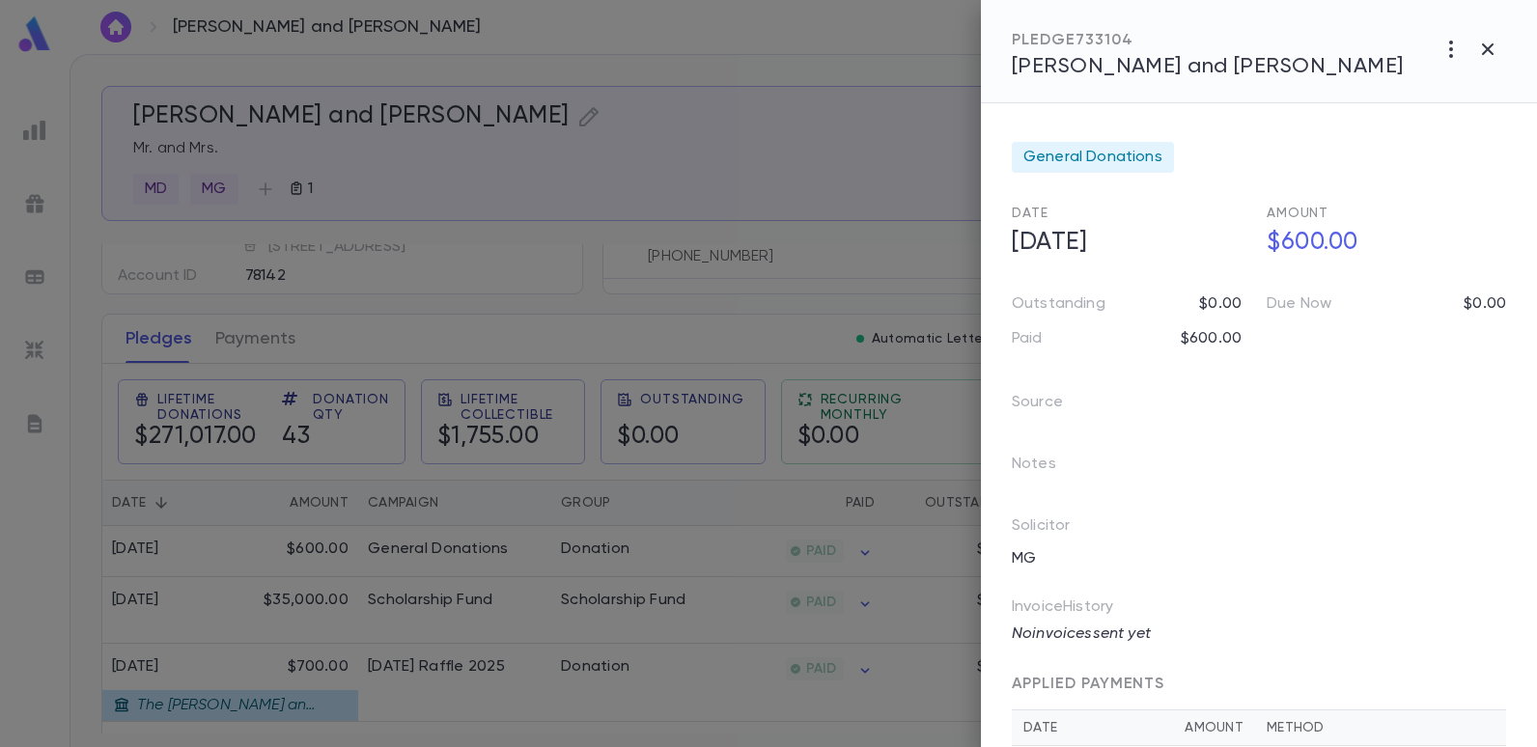
click at [795, 201] on div at bounding box center [768, 373] width 1537 height 747
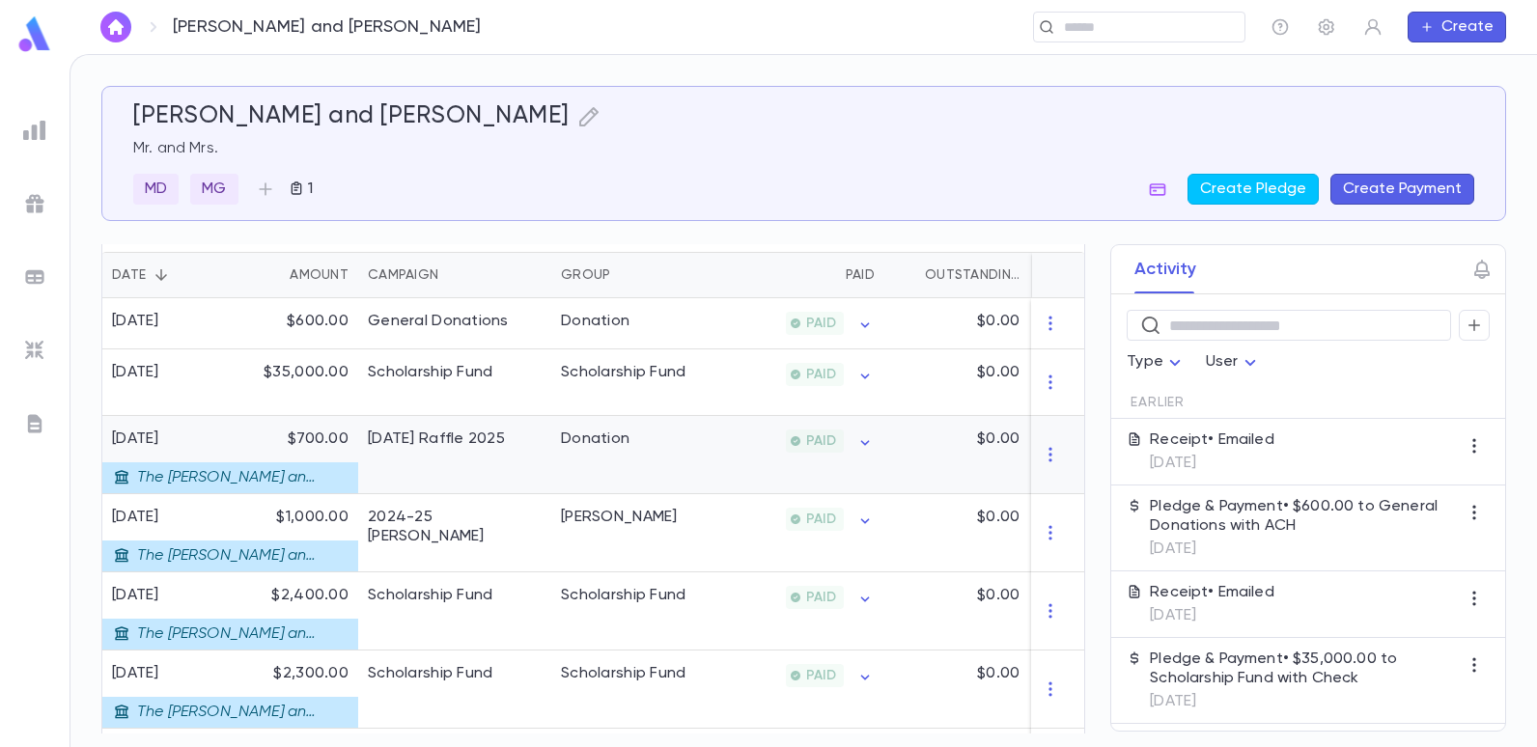
scroll to position [386, 0]
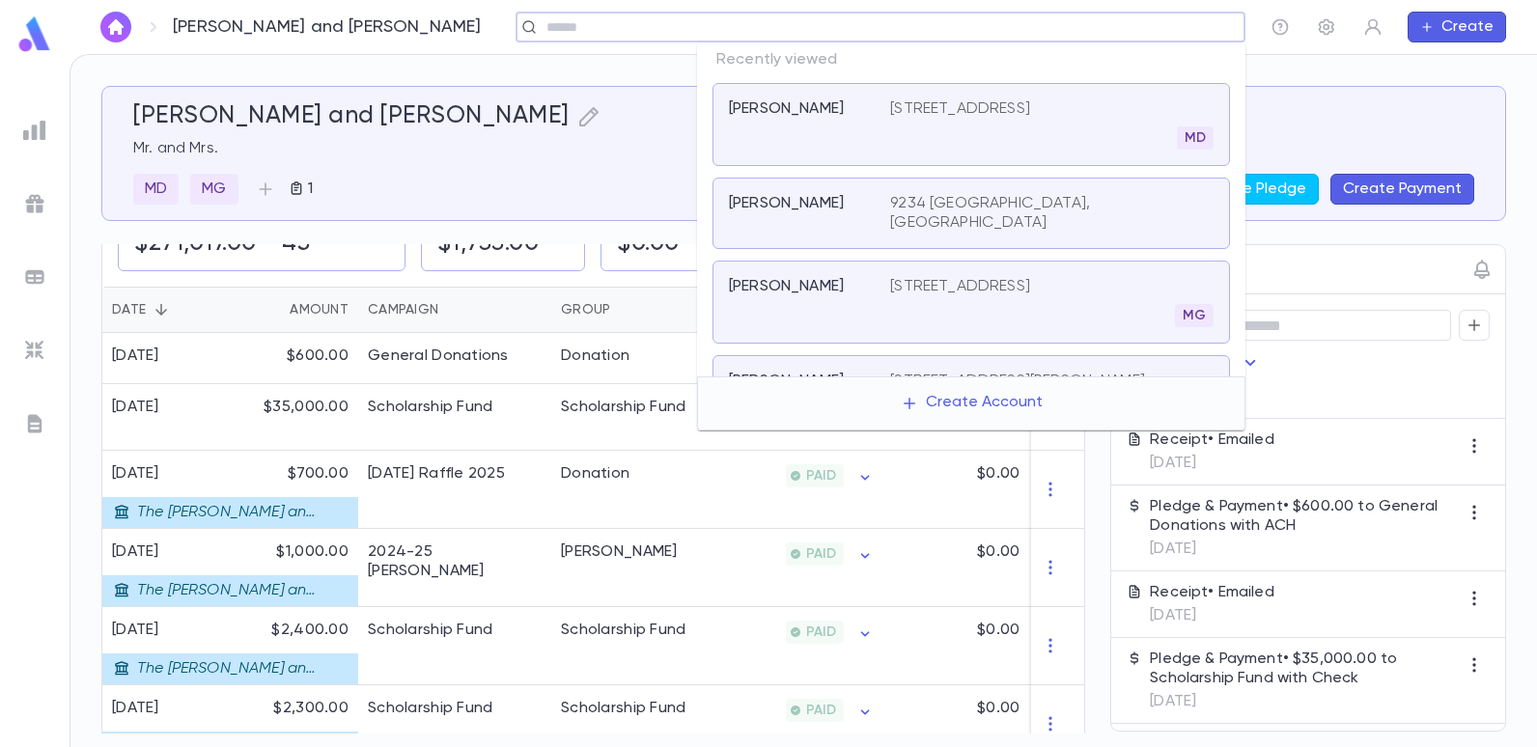
click at [1134, 35] on input "text" at bounding box center [874, 27] width 667 height 18
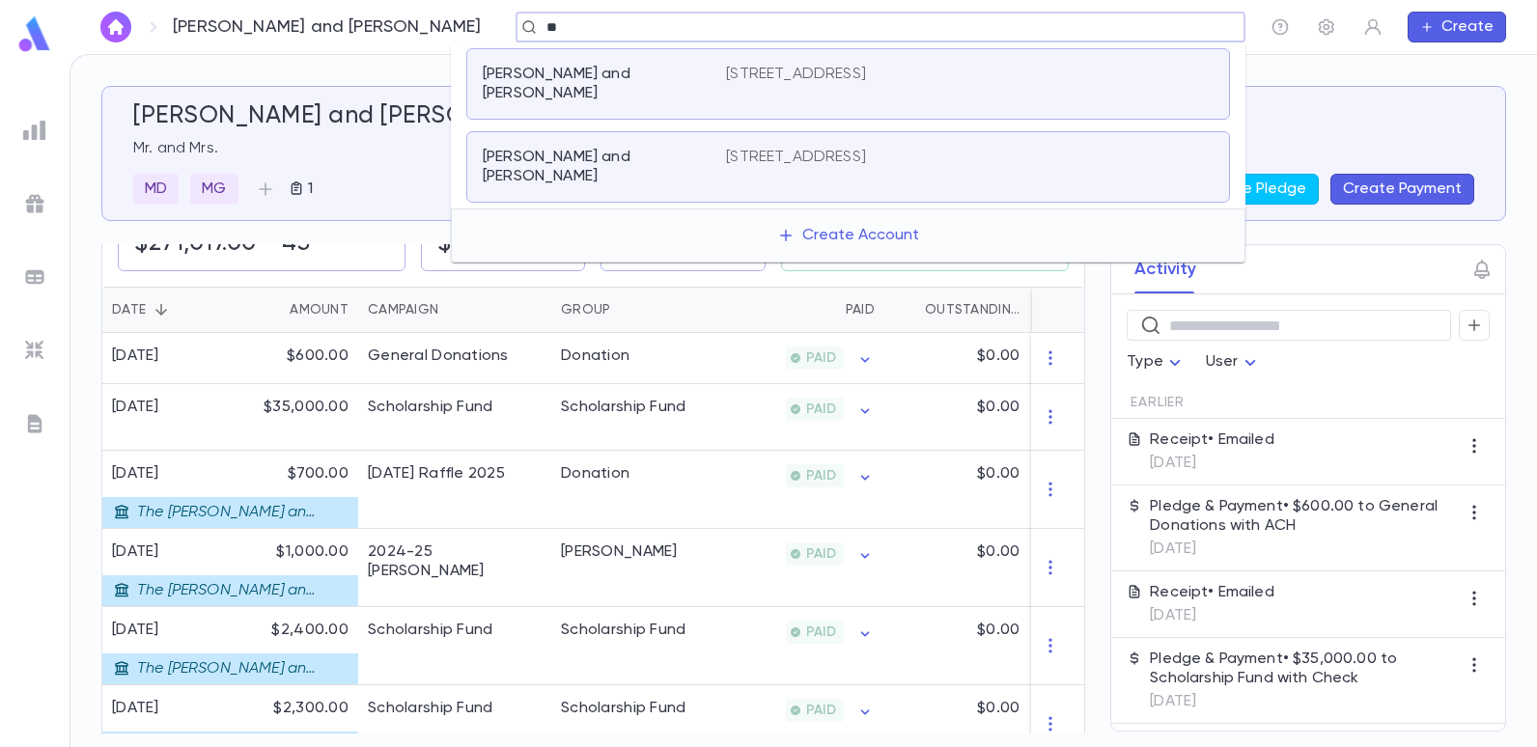
type input "*"
type input "*******"
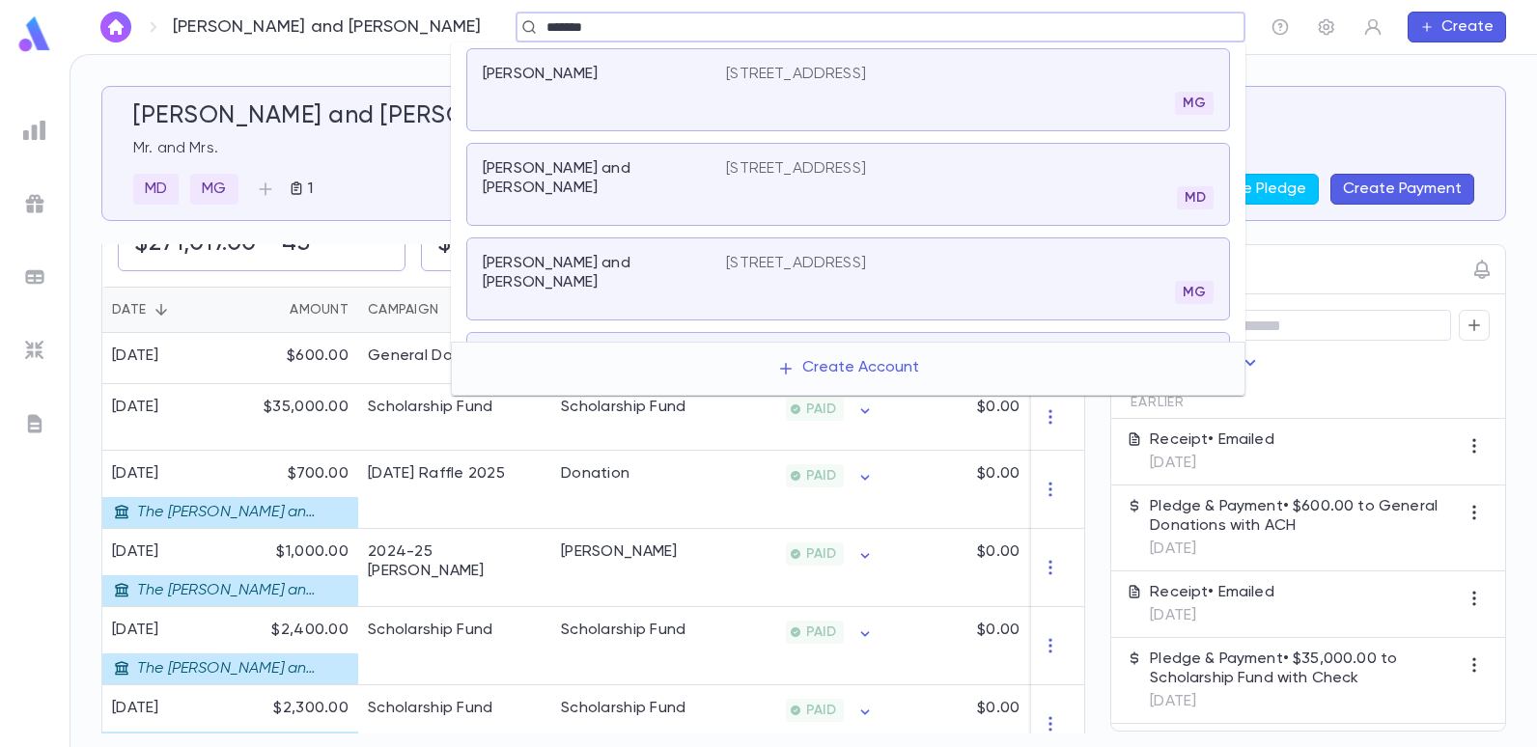
click at [561, 62] on div "[PERSON_NAME] [STREET_ADDRESS]" at bounding box center [848, 89] width 764 height 83
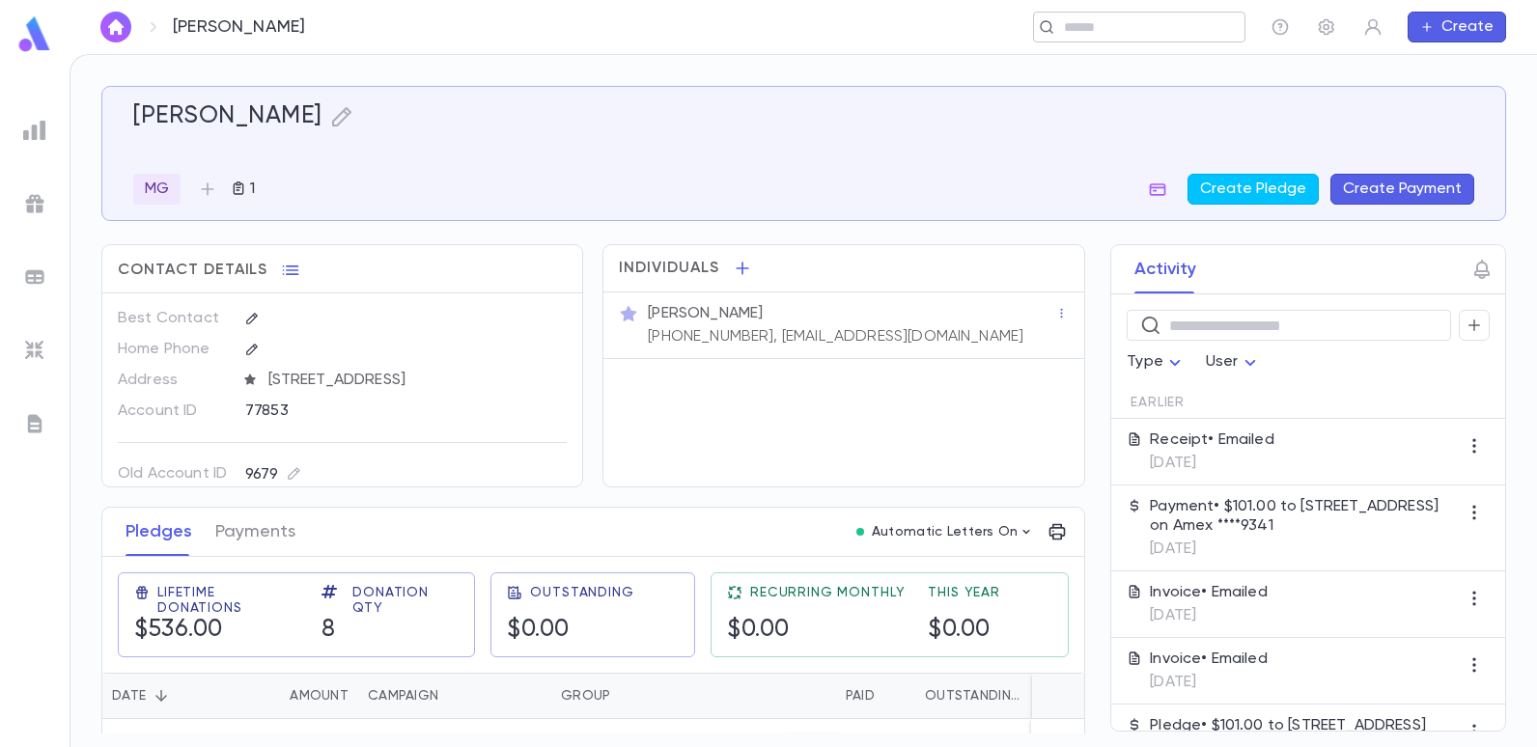
click at [1131, 19] on input "text" at bounding box center [1133, 27] width 150 height 18
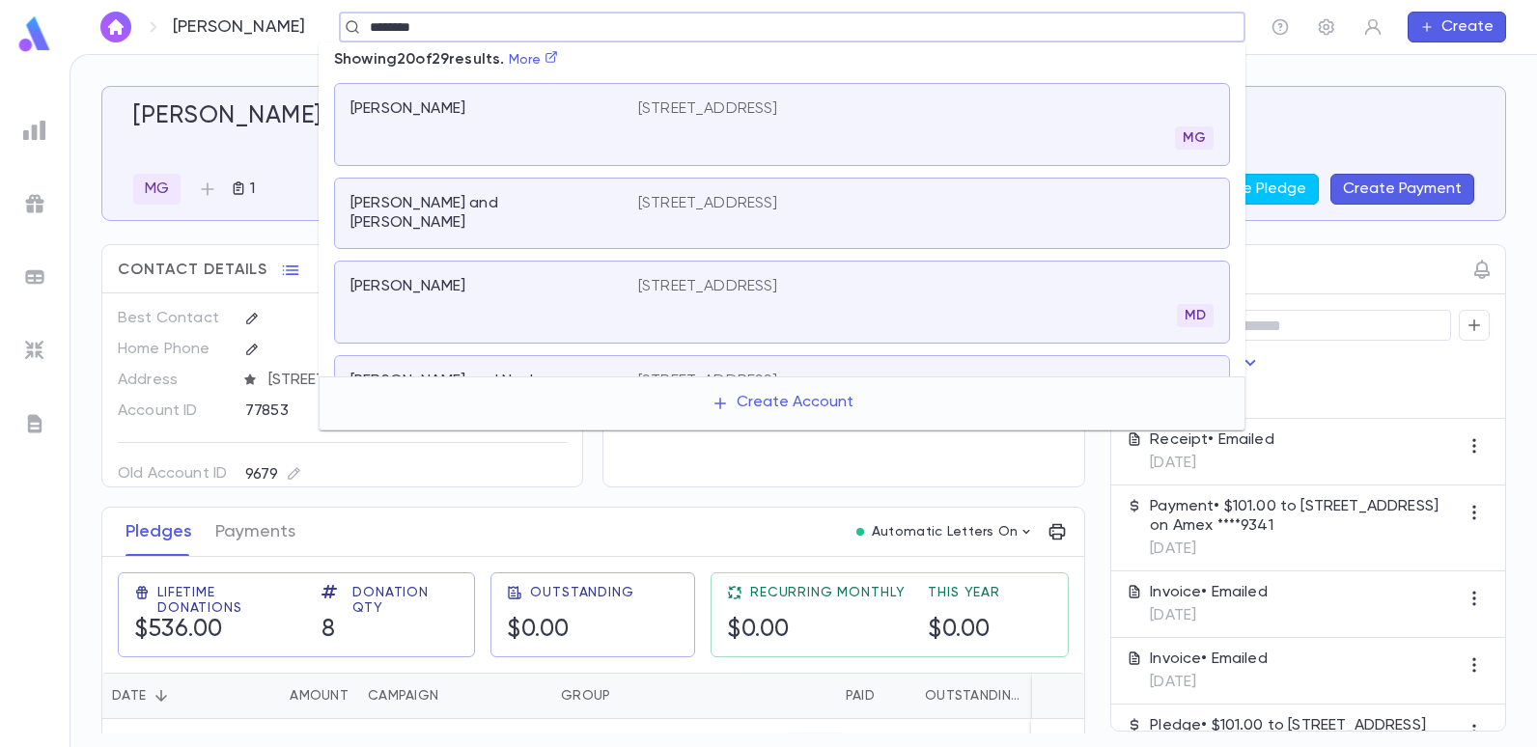
click at [456, 32] on input "********" at bounding box center [786, 27] width 844 height 18
type input "*******"
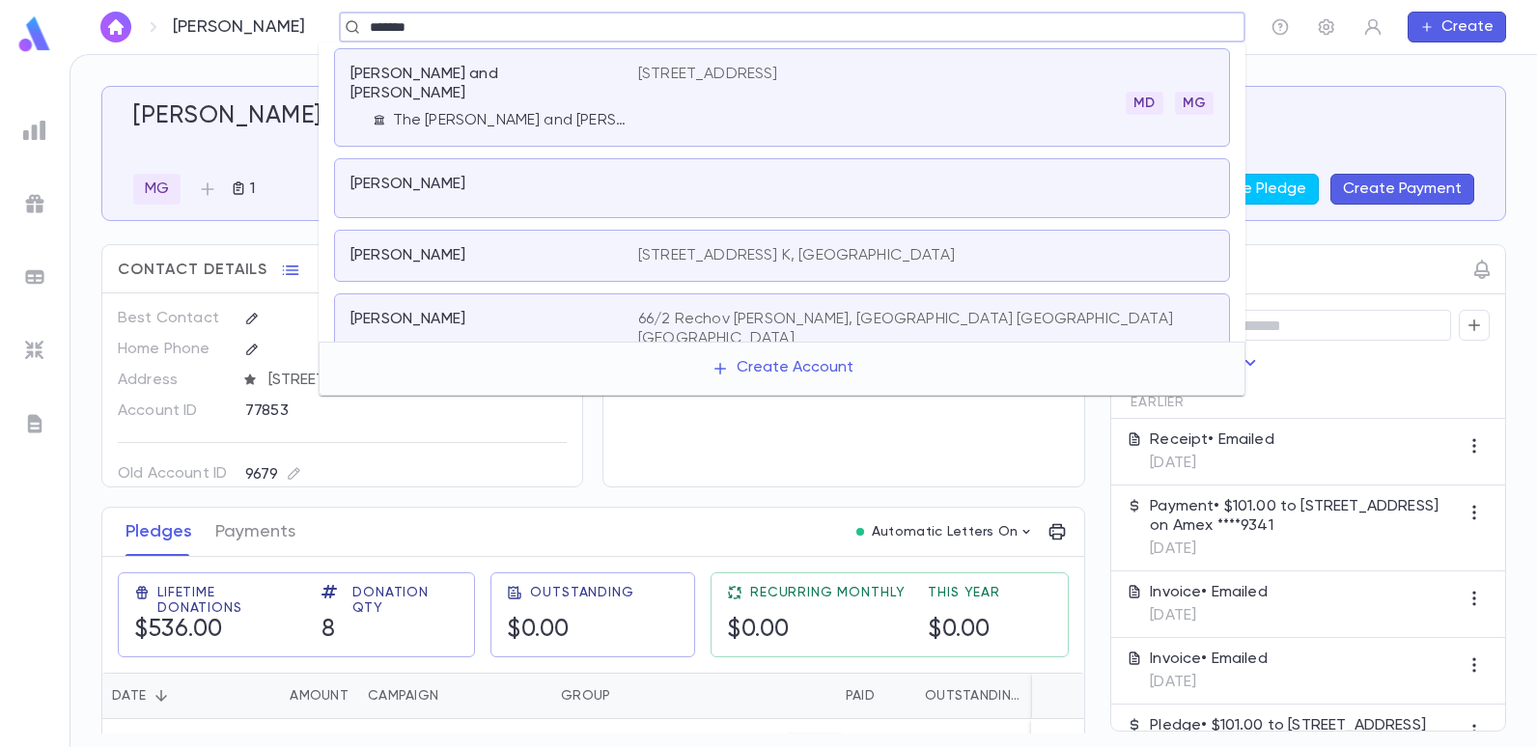
click at [443, 82] on p "[PERSON_NAME] and [PERSON_NAME]" at bounding box center [482, 84] width 265 height 39
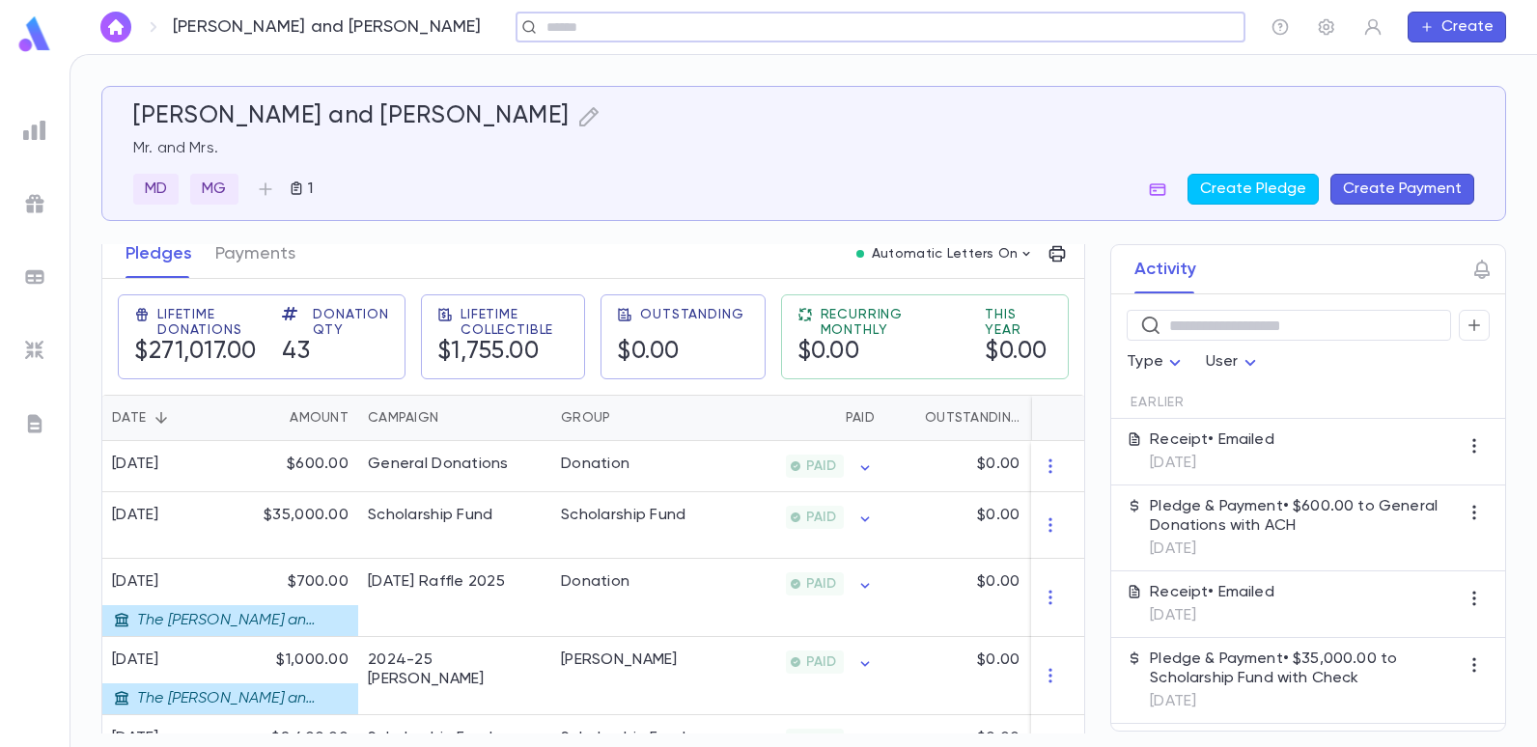
scroll to position [290, 0]
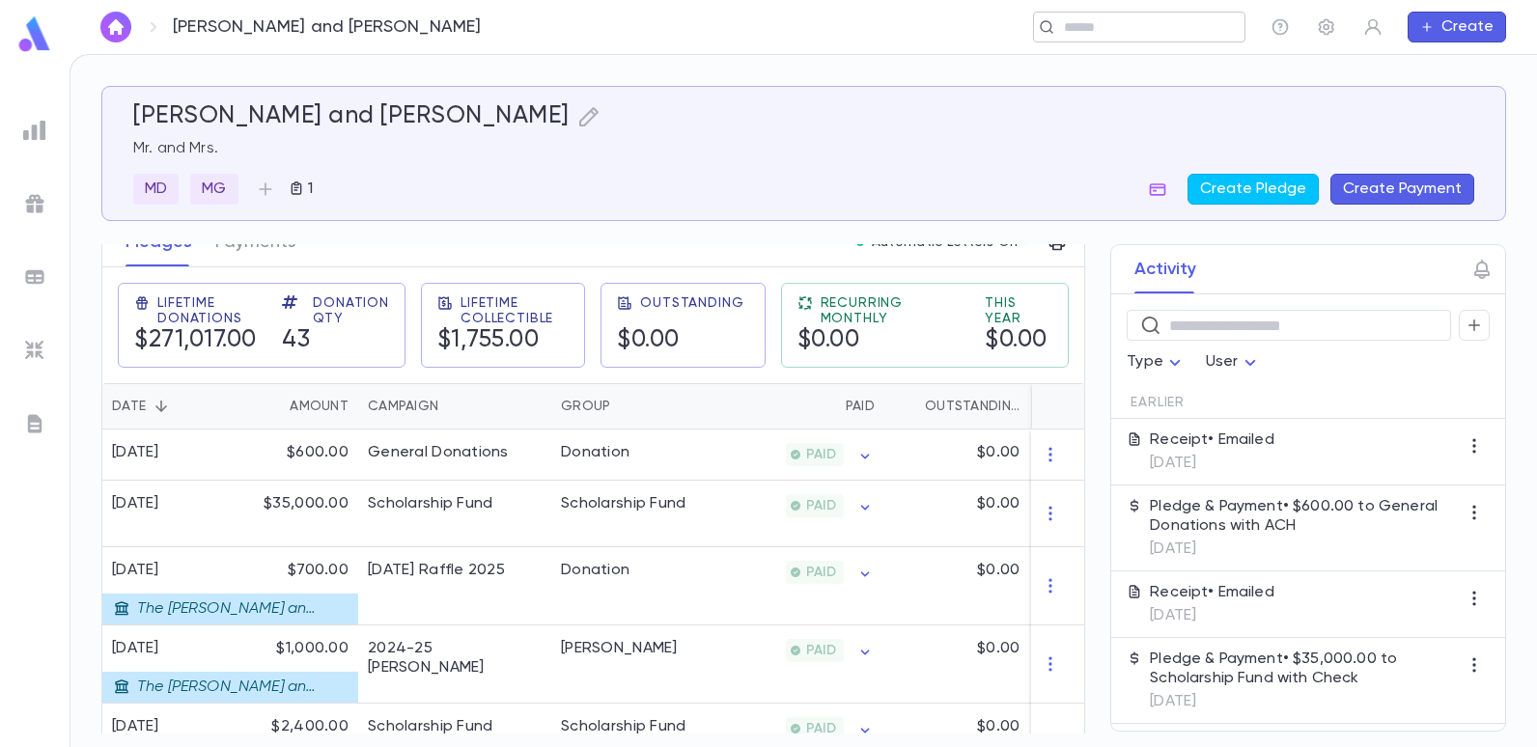
click at [1177, 19] on input "text" at bounding box center [1133, 27] width 150 height 18
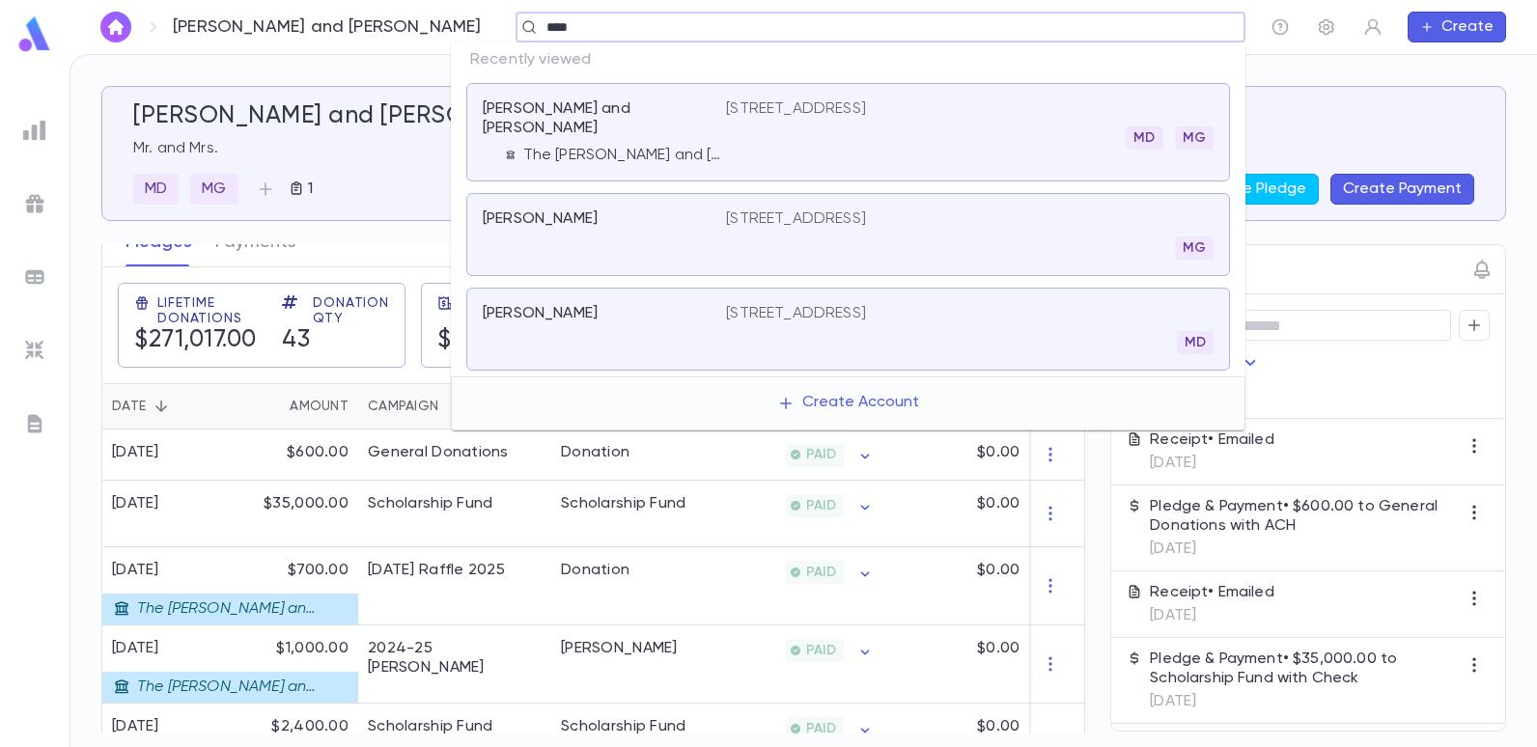
type input "****"
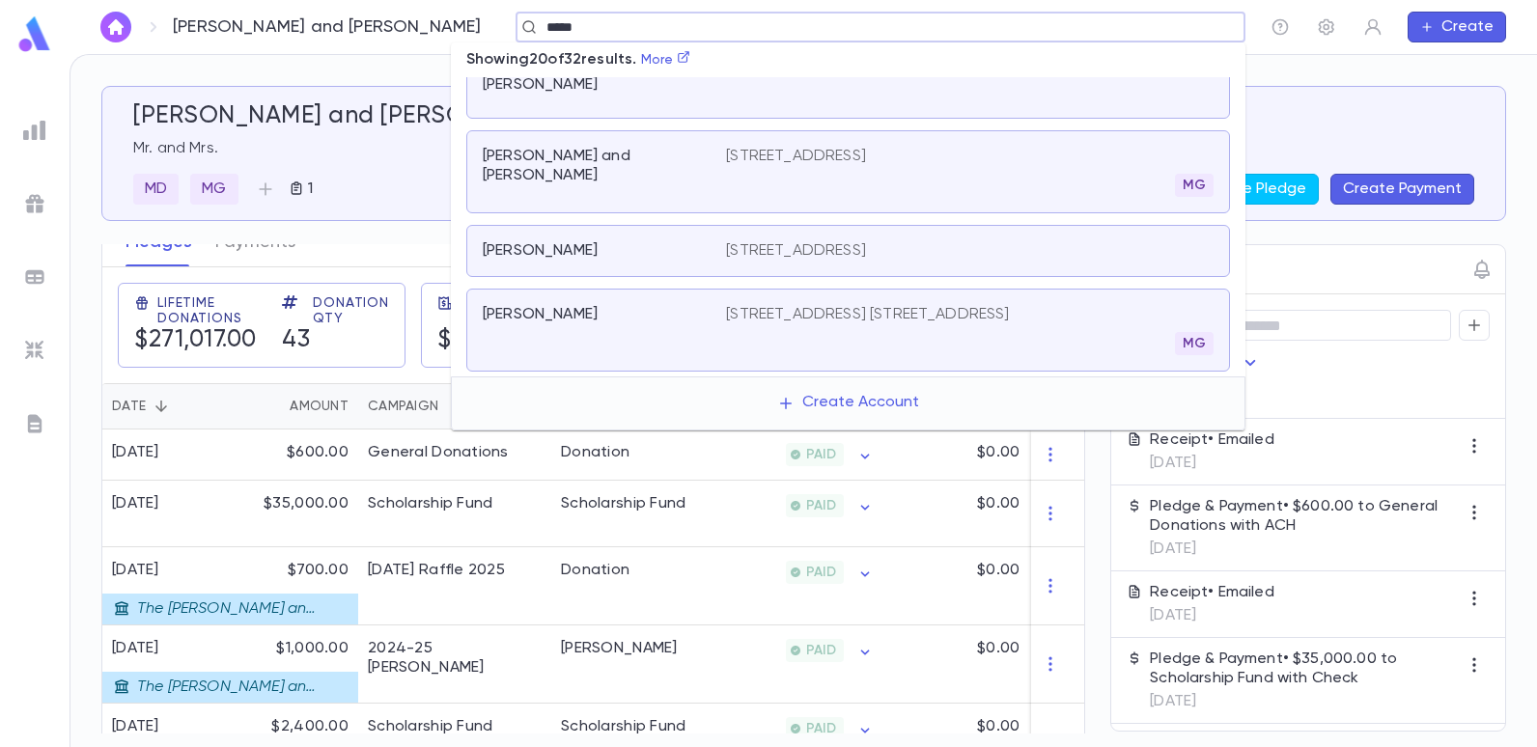
scroll to position [579, 0]
click at [915, 306] on div "[STREET_ADDRESS] 4B, [GEOGRAPHIC_DATA] MG" at bounding box center [970, 331] width 488 height 50
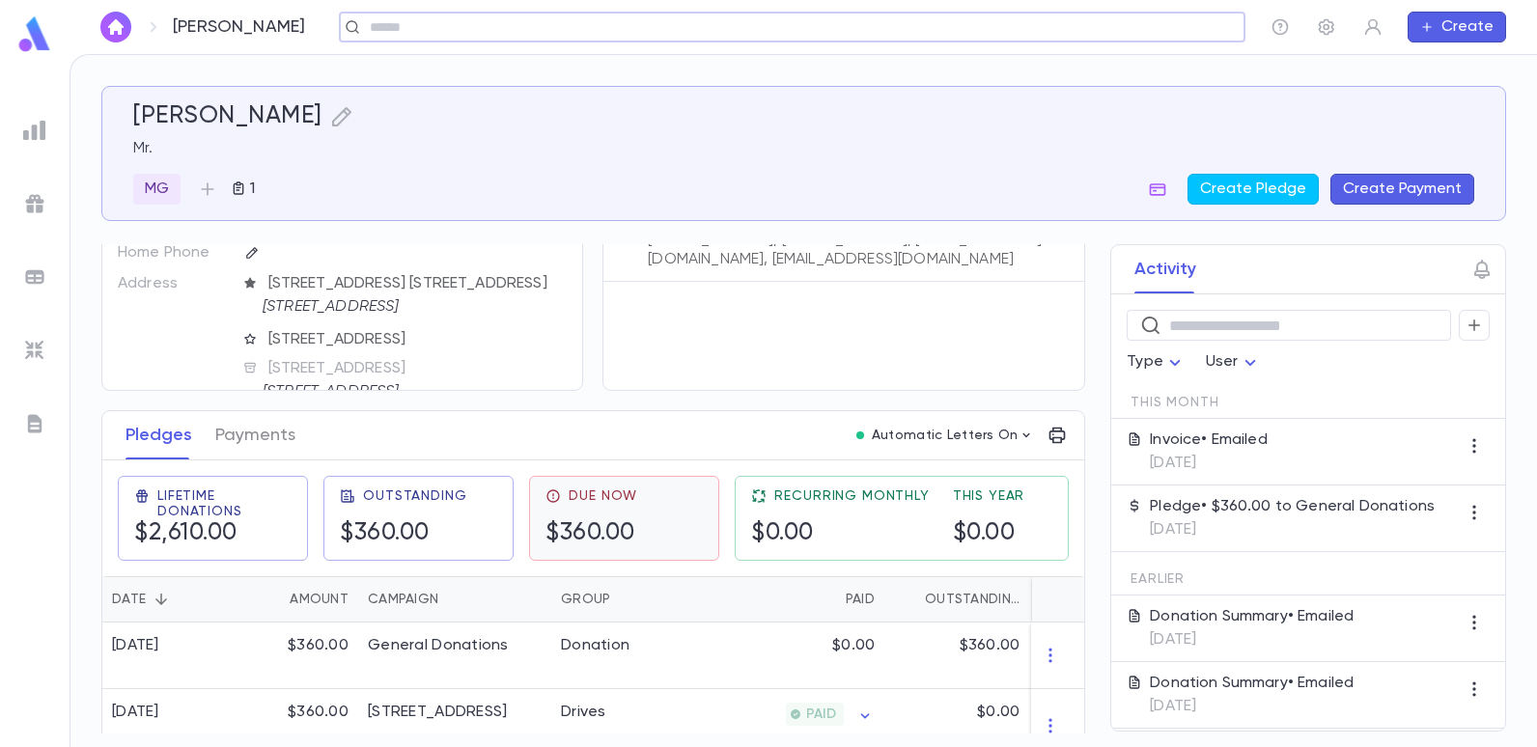
scroll to position [193, 0]
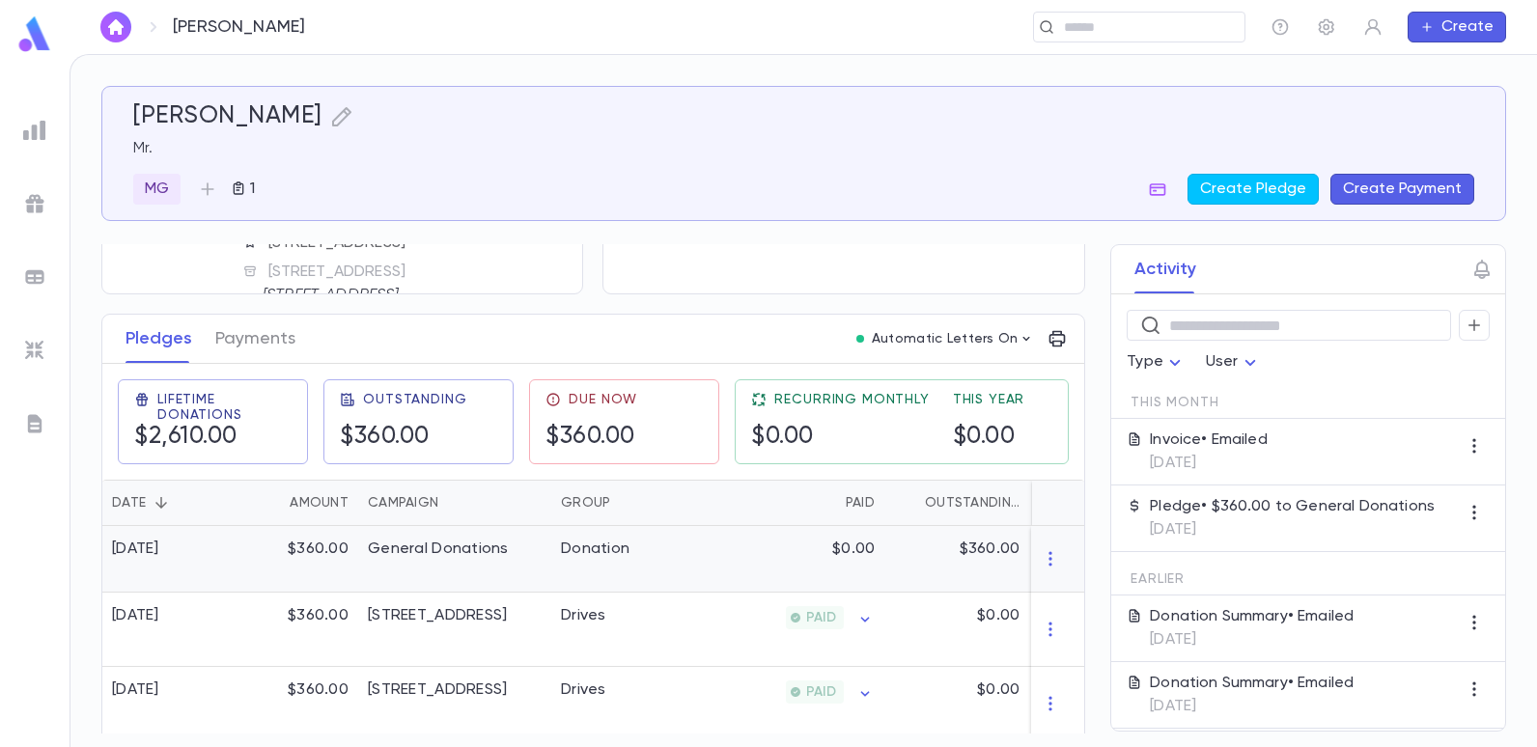
click at [544, 544] on div "General Donations" at bounding box center [454, 559] width 193 height 67
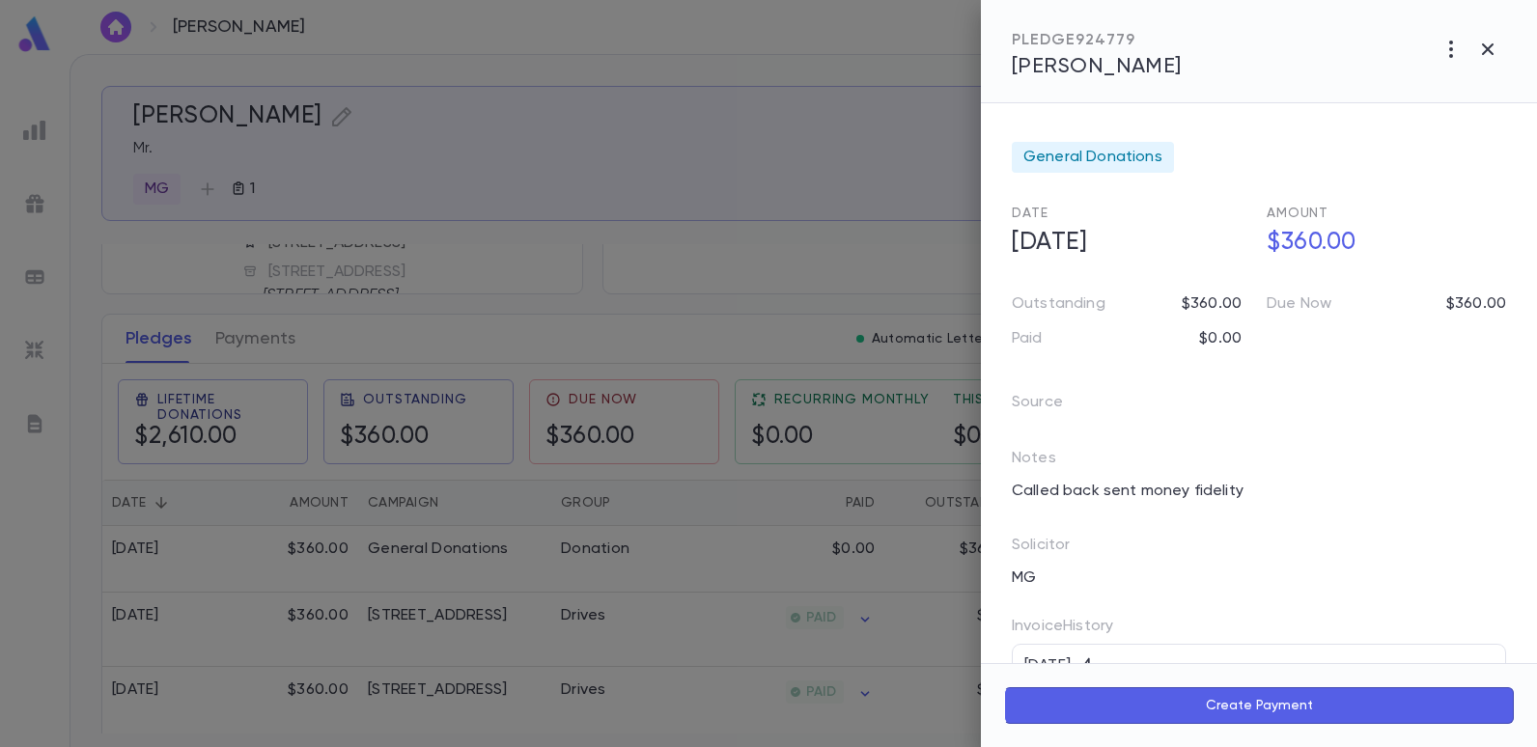
click at [729, 208] on div at bounding box center [768, 373] width 1537 height 747
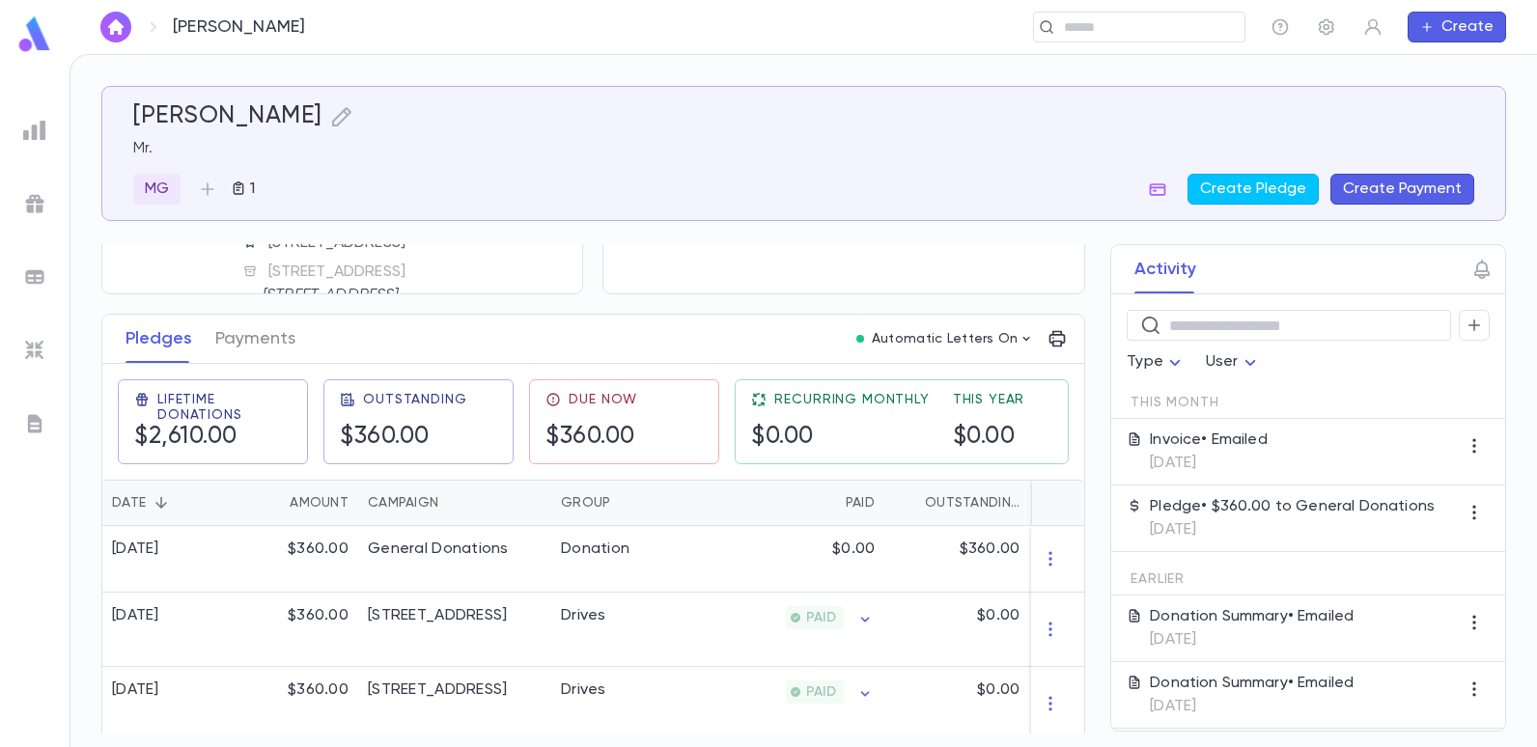
click at [1368, 182] on button "Create Payment" at bounding box center [1402, 189] width 144 height 31
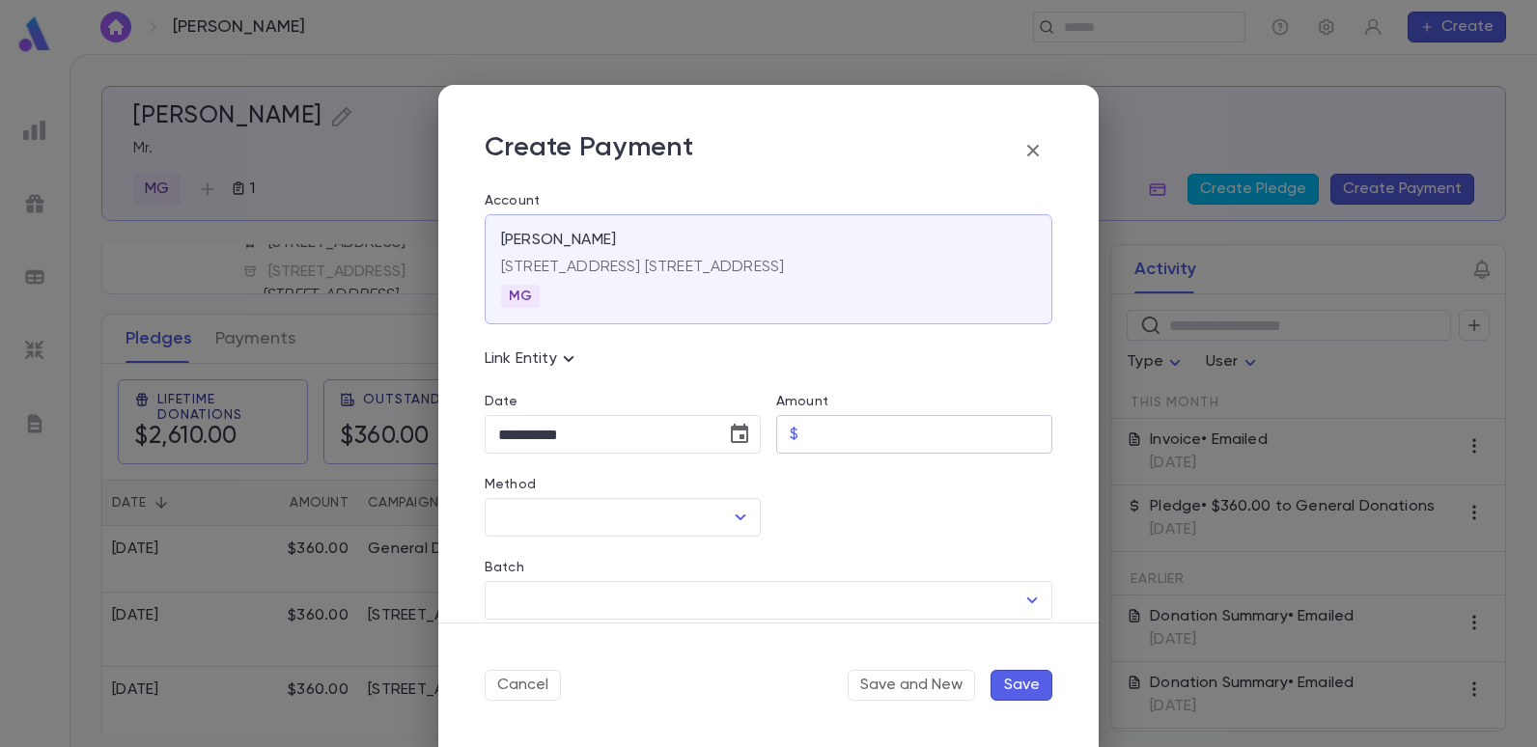
click at [782, 437] on div "$ ​" at bounding box center [914, 434] width 276 height 39
click at [731, 519] on icon "Open" at bounding box center [740, 517] width 23 height 23
type input "******"
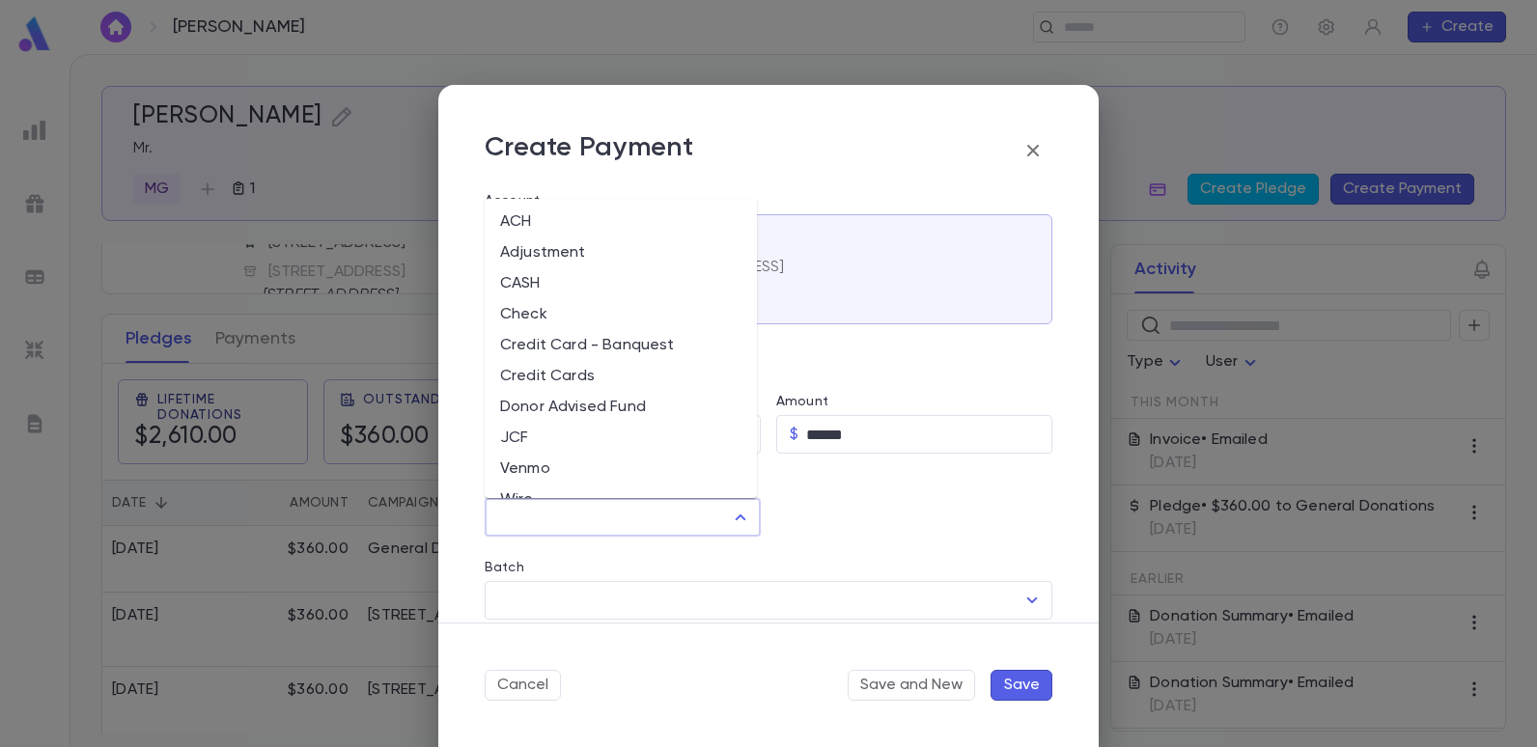
click at [540, 315] on li "Check" at bounding box center [621, 314] width 272 height 31
type input "*****"
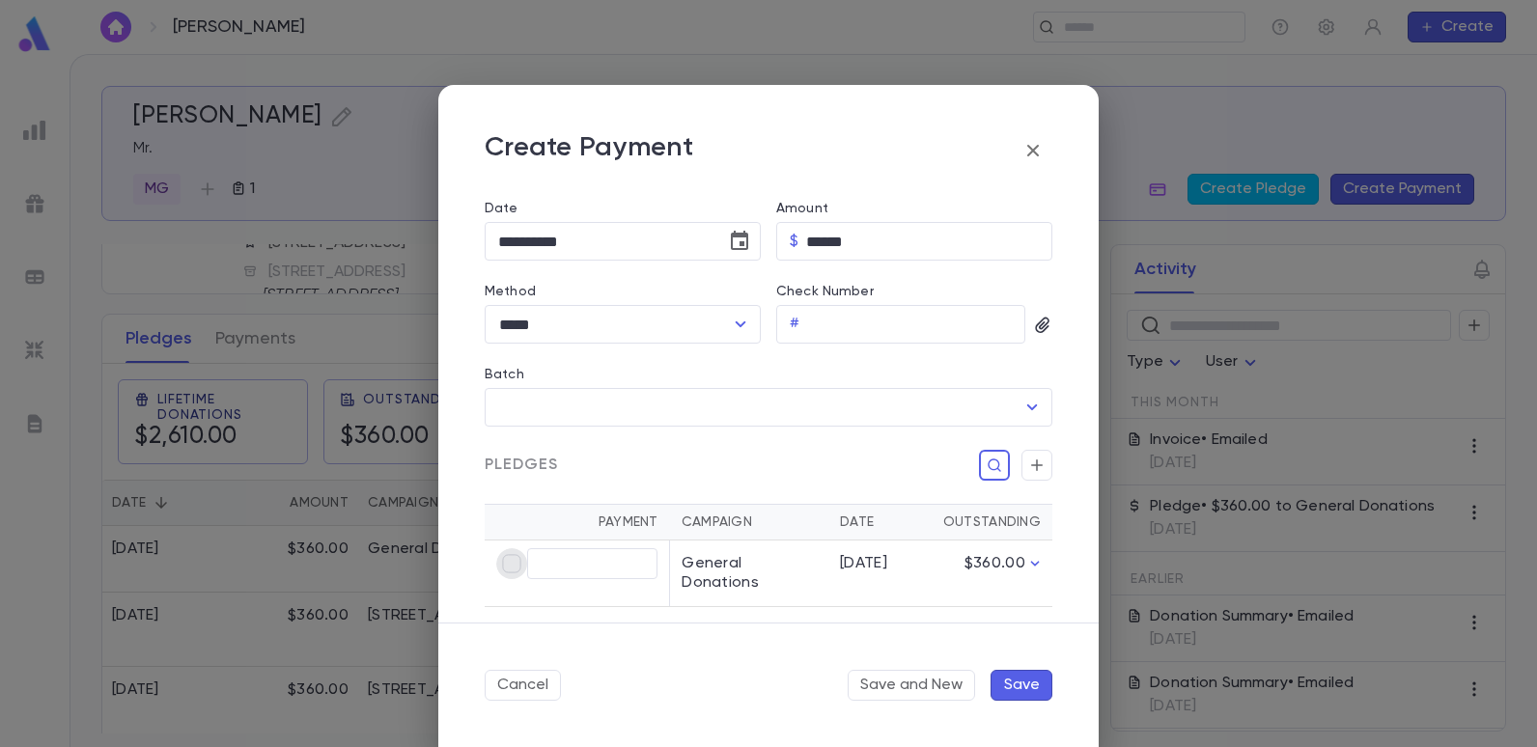
type input "******"
click at [812, 319] on input "Check Number" at bounding box center [916, 325] width 218 height 38
type input "********"
click at [1032, 314] on div "Check Number # ******** ​" at bounding box center [914, 314] width 276 height 60
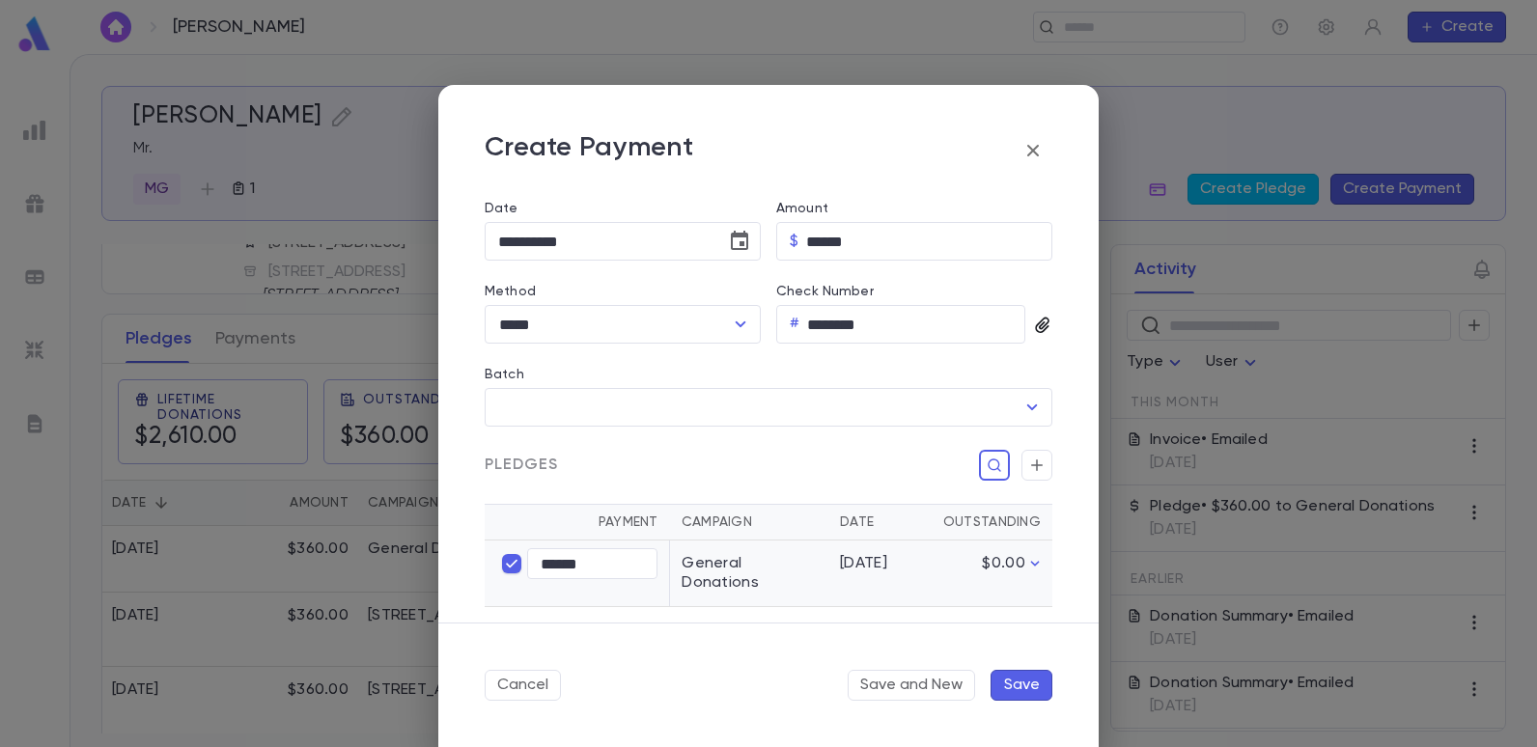
click at [1033, 319] on icon "button" at bounding box center [1042, 325] width 19 height 19
click at [1034, 319] on div at bounding box center [768, 373] width 1537 height 747
click at [1034, 319] on icon "button" at bounding box center [1042, 325] width 19 height 19
click at [1034, 319] on div at bounding box center [768, 373] width 1537 height 747
click at [1034, 319] on icon "button" at bounding box center [1042, 325] width 19 height 19
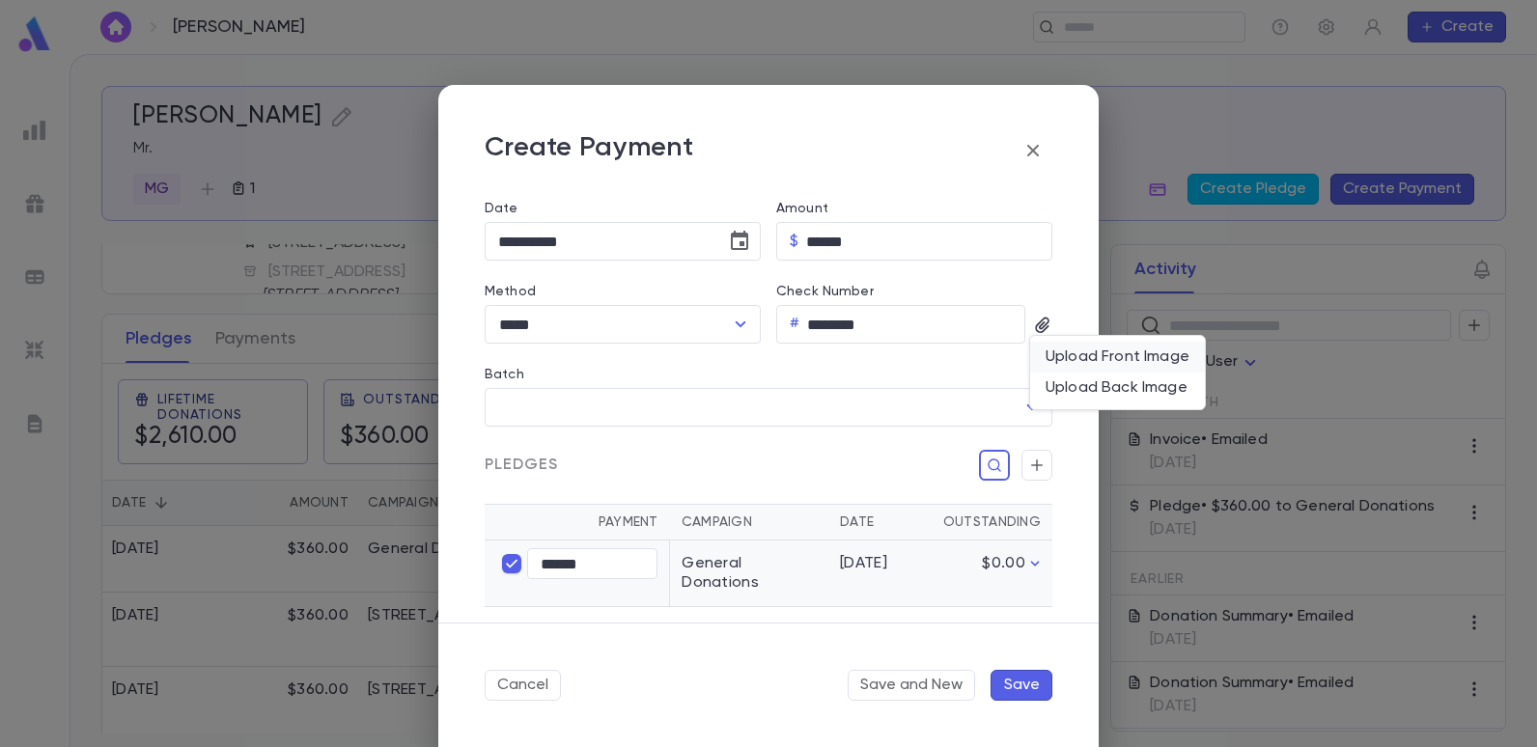
click at [1063, 356] on div "Upload Front Image" at bounding box center [1118, 357] width 144 height 19
click at [0, 0] on input "Upload Front Image" at bounding box center [0, 0] width 0 height 0
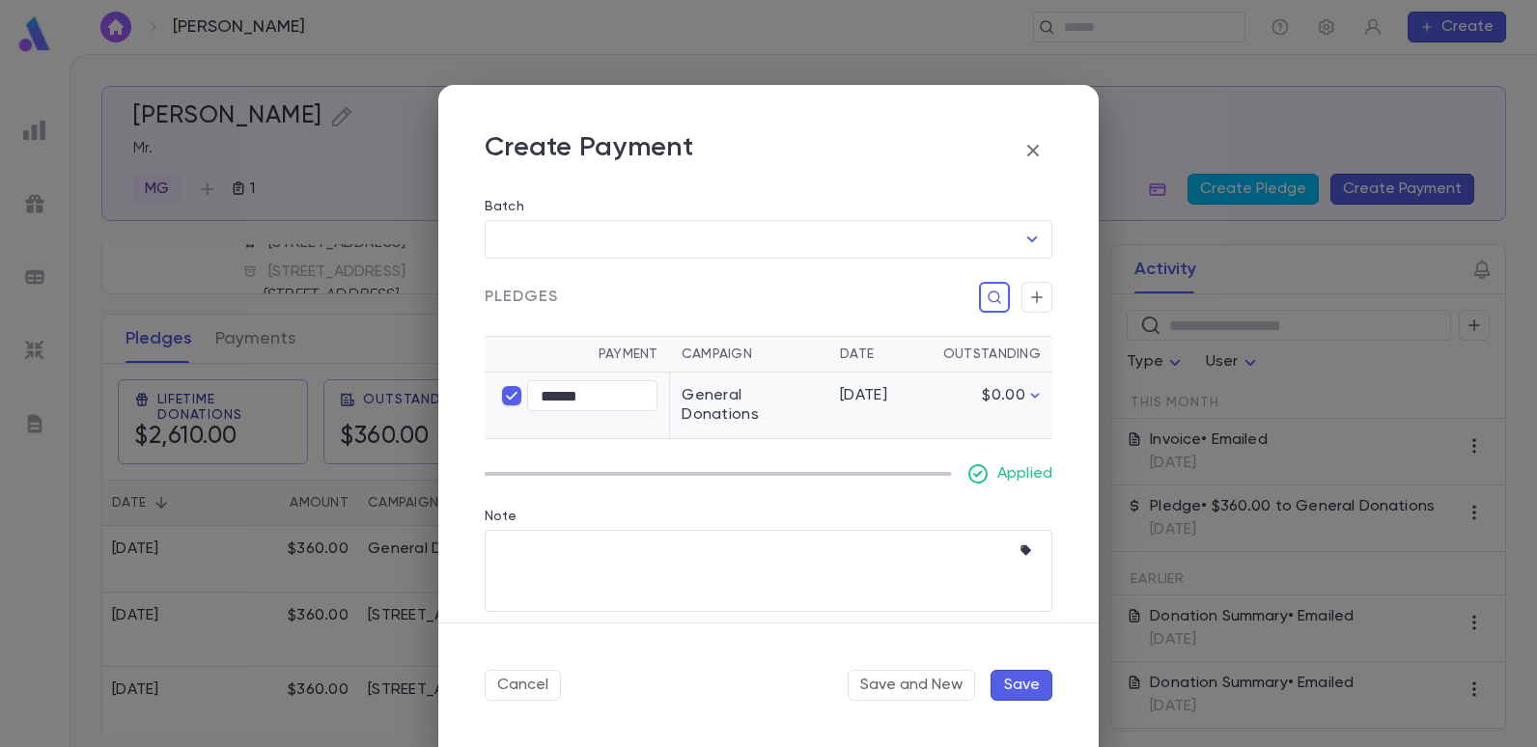
scroll to position [422, 0]
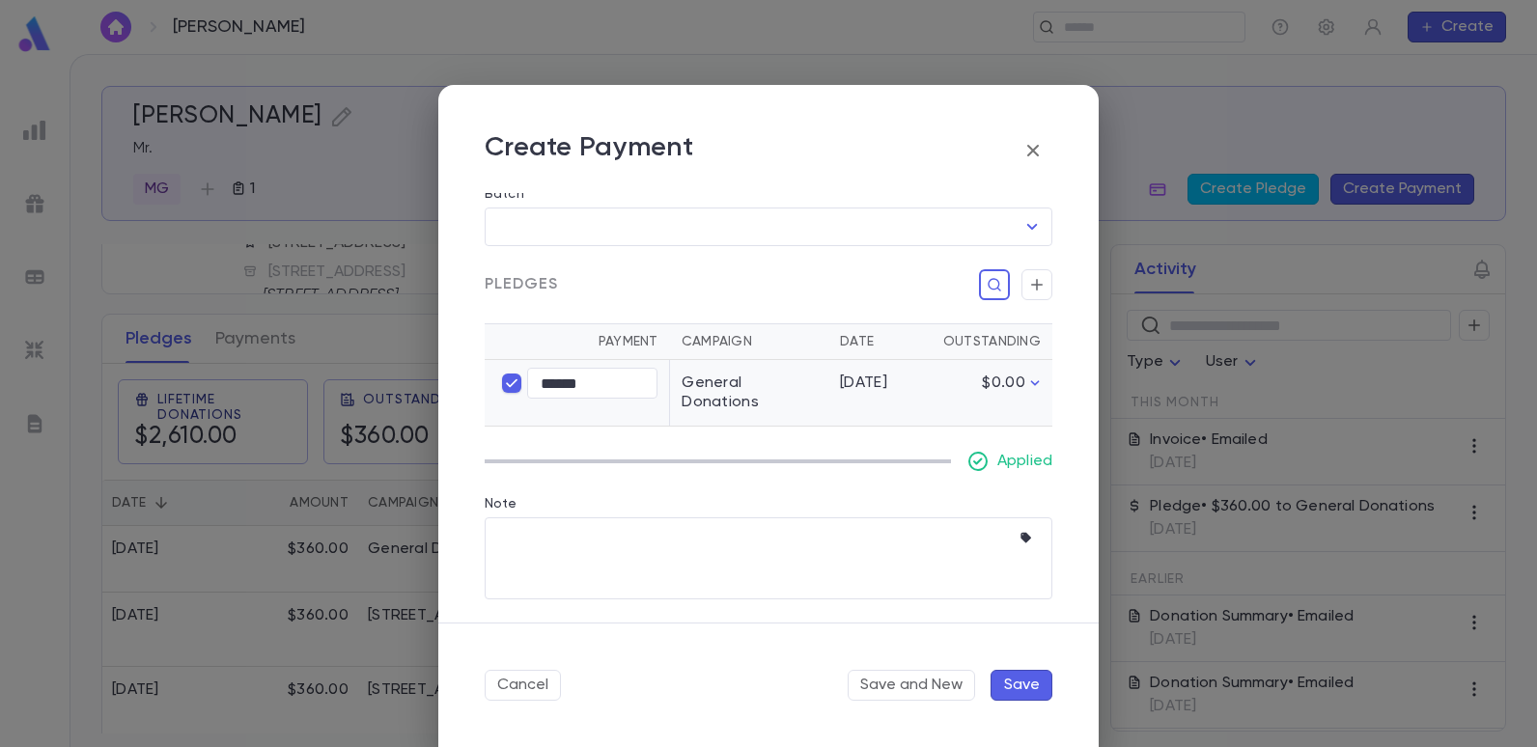
click at [1007, 679] on button "Save" at bounding box center [1021, 685] width 62 height 31
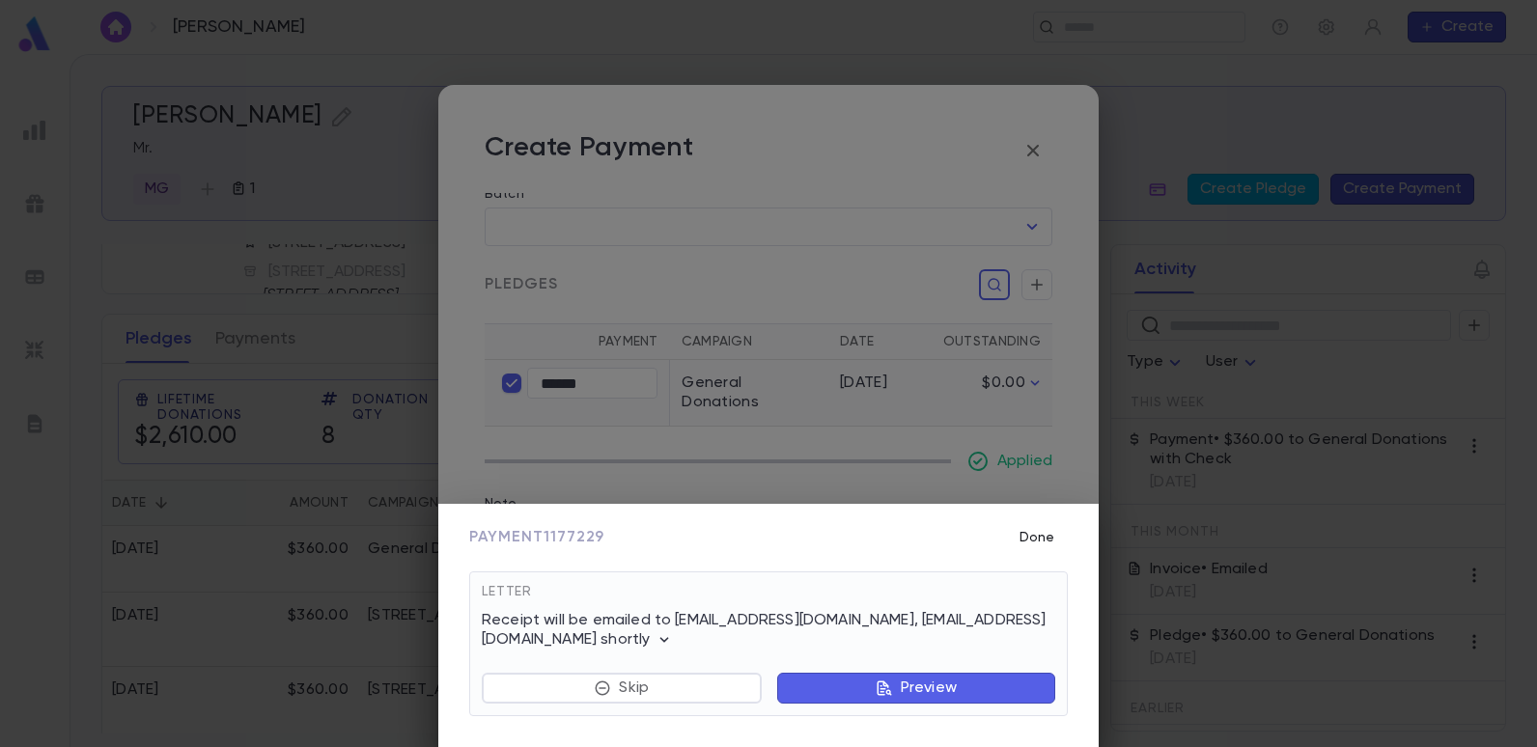
click at [1030, 536] on button "Done" at bounding box center [1037, 537] width 62 height 37
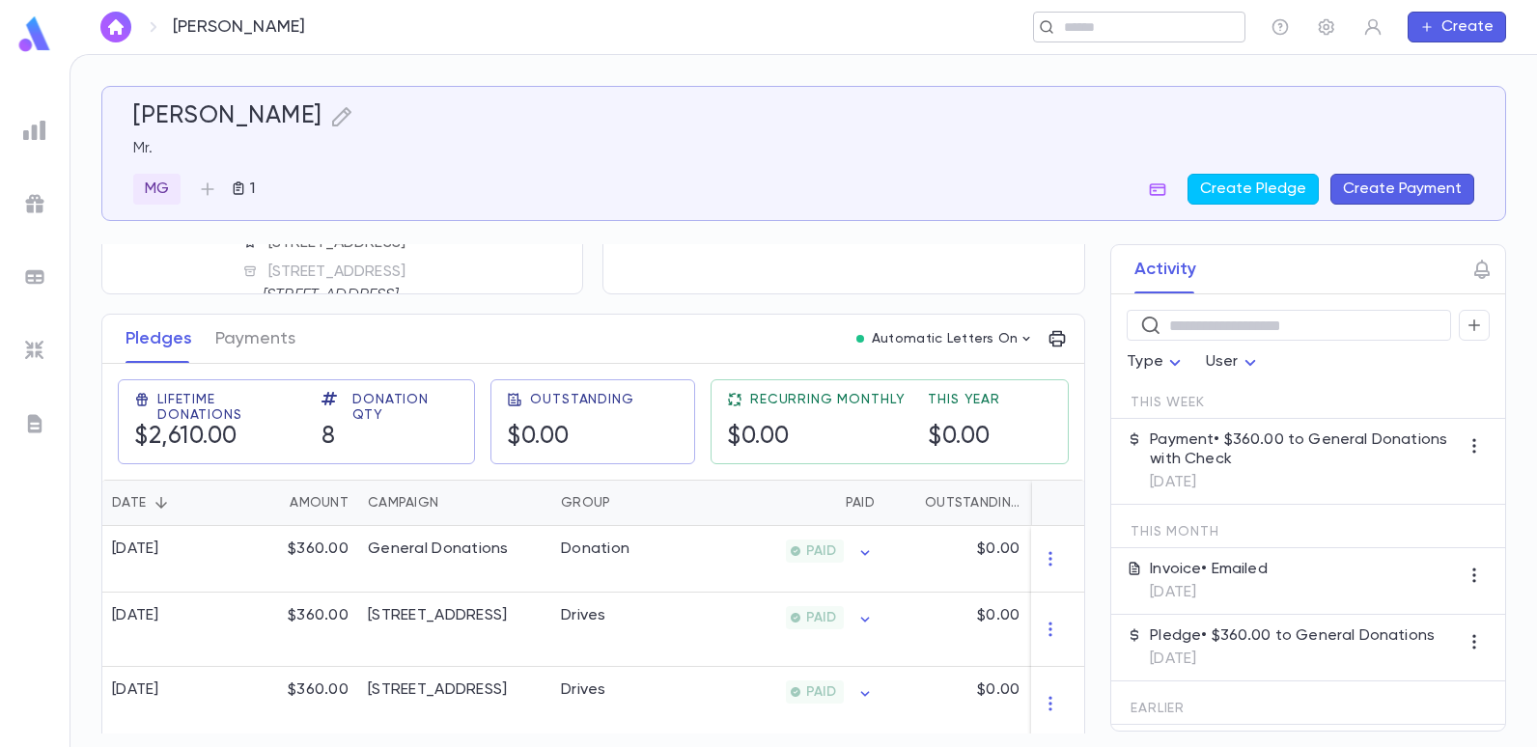
click at [1096, 29] on input "text" at bounding box center [1133, 27] width 150 height 18
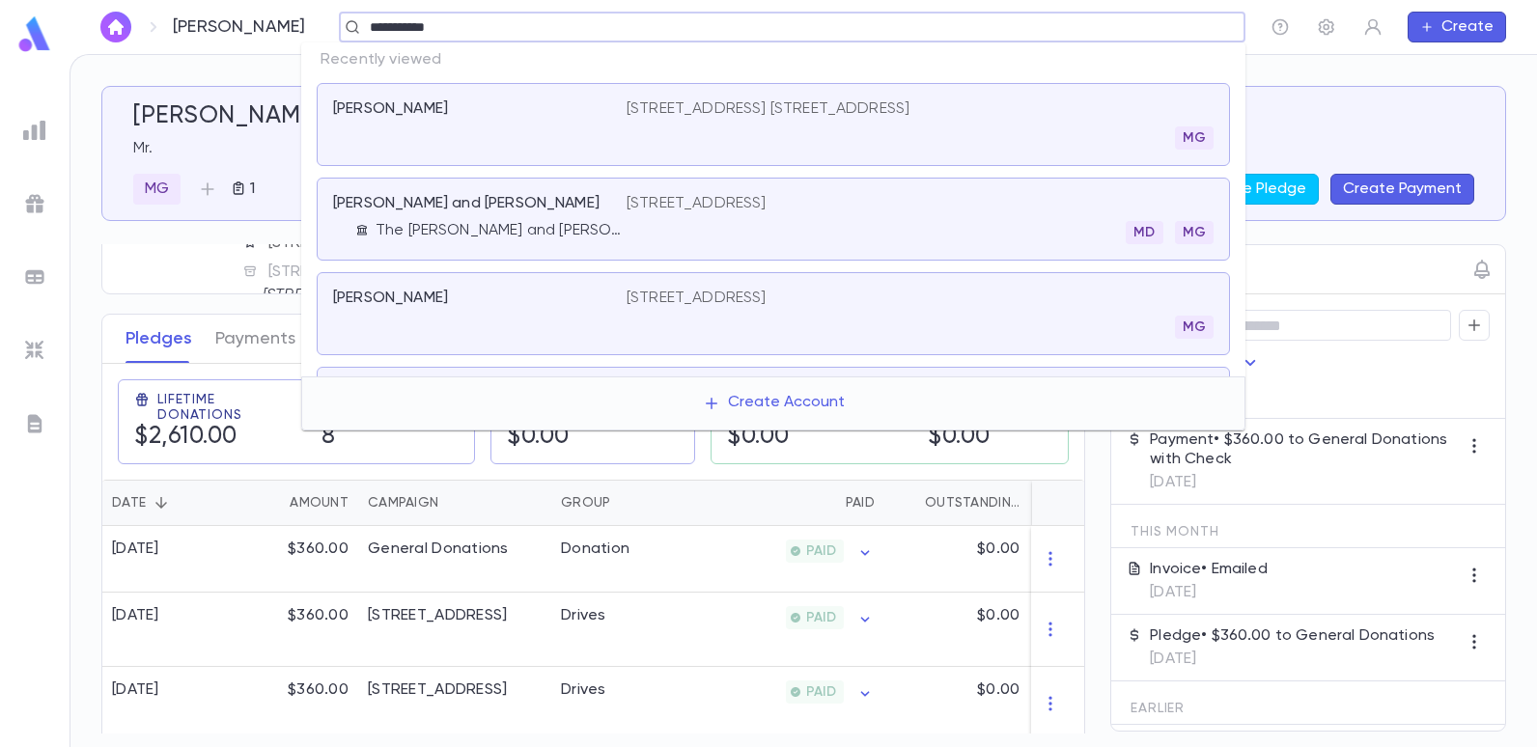
type input "**********"
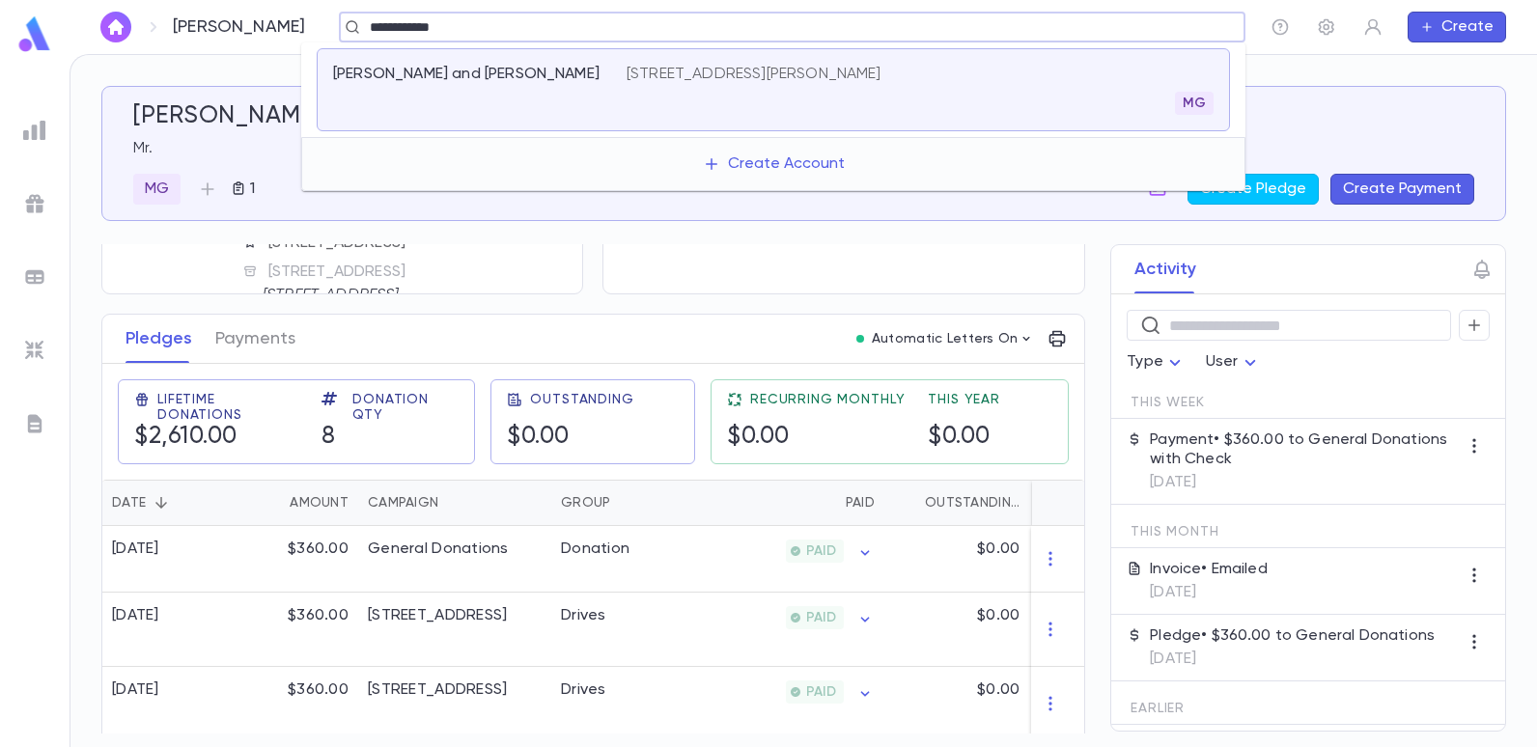
click at [682, 83] on p "[STREET_ADDRESS][PERSON_NAME]" at bounding box center [754, 74] width 255 height 19
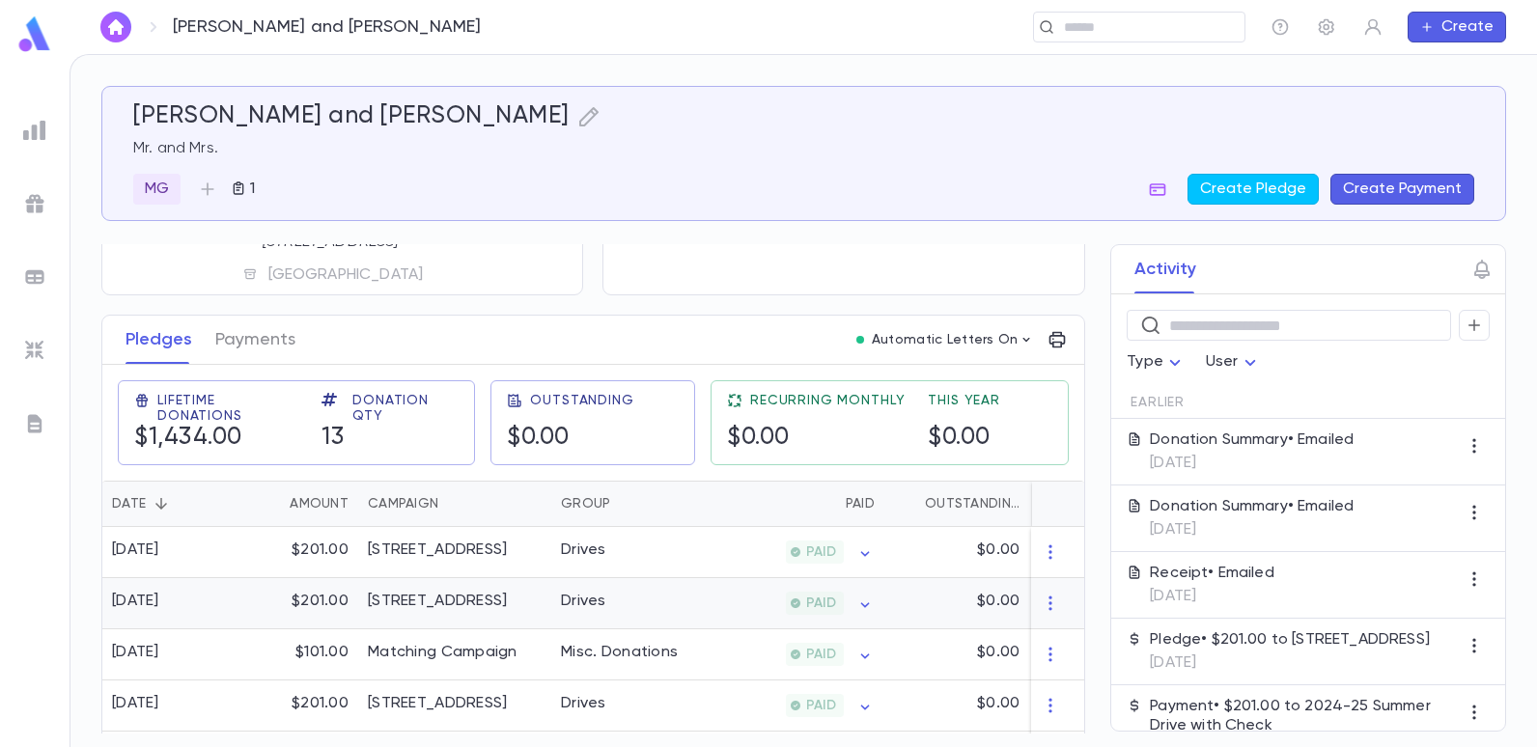
scroll to position [290, 0]
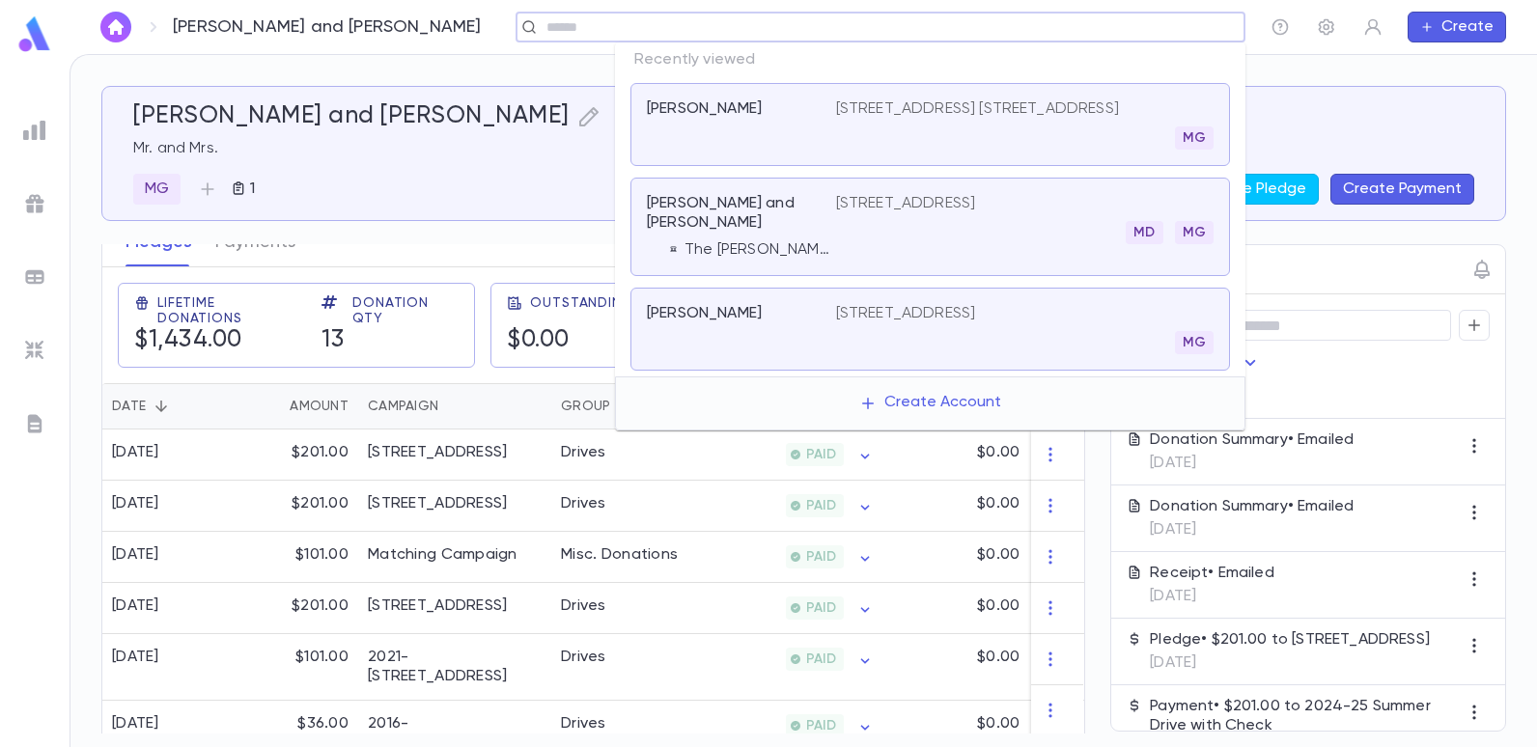
click at [1098, 29] on input "text" at bounding box center [874, 27] width 667 height 18
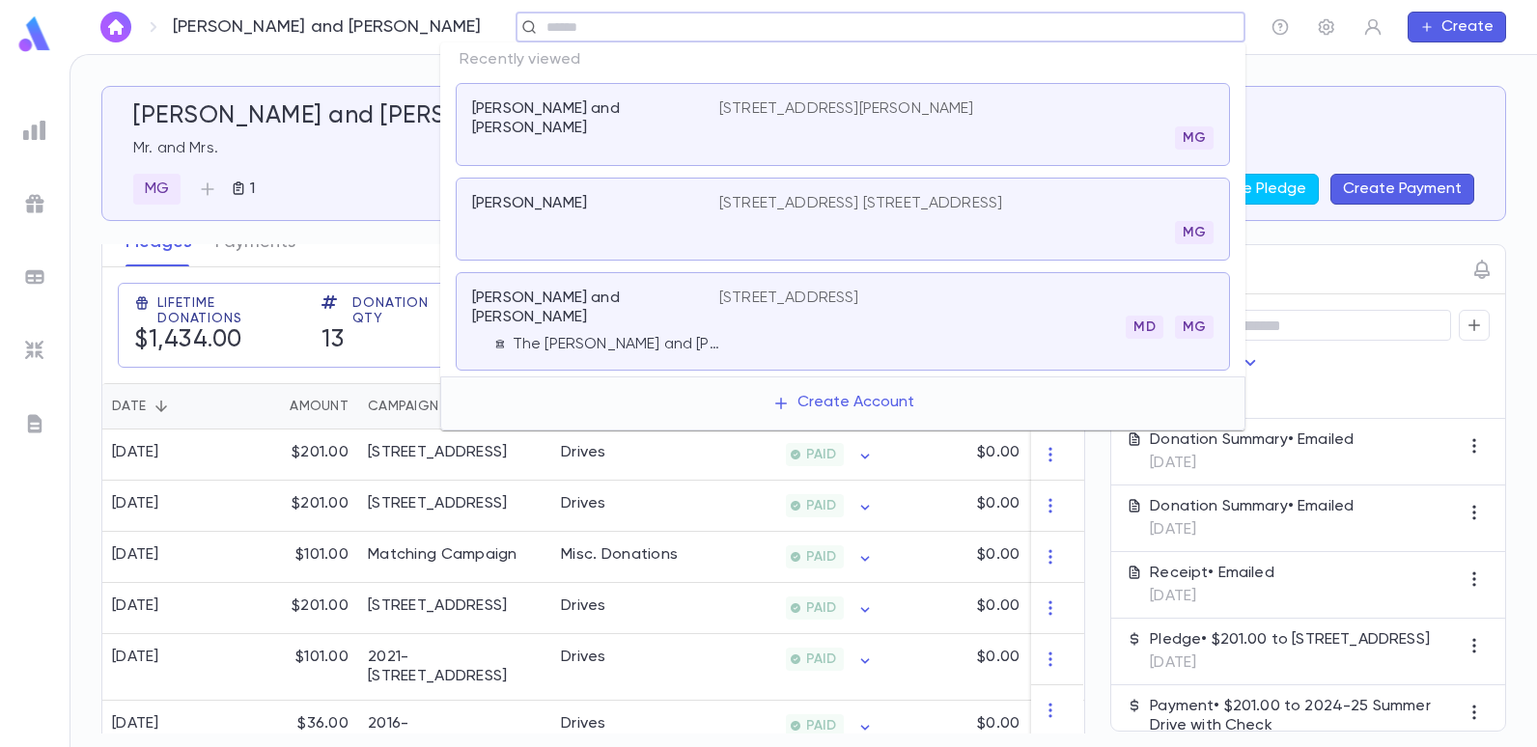
click at [604, 34] on input "text" at bounding box center [874, 27] width 667 height 18
click at [616, 27] on input "text" at bounding box center [874, 27] width 667 height 18
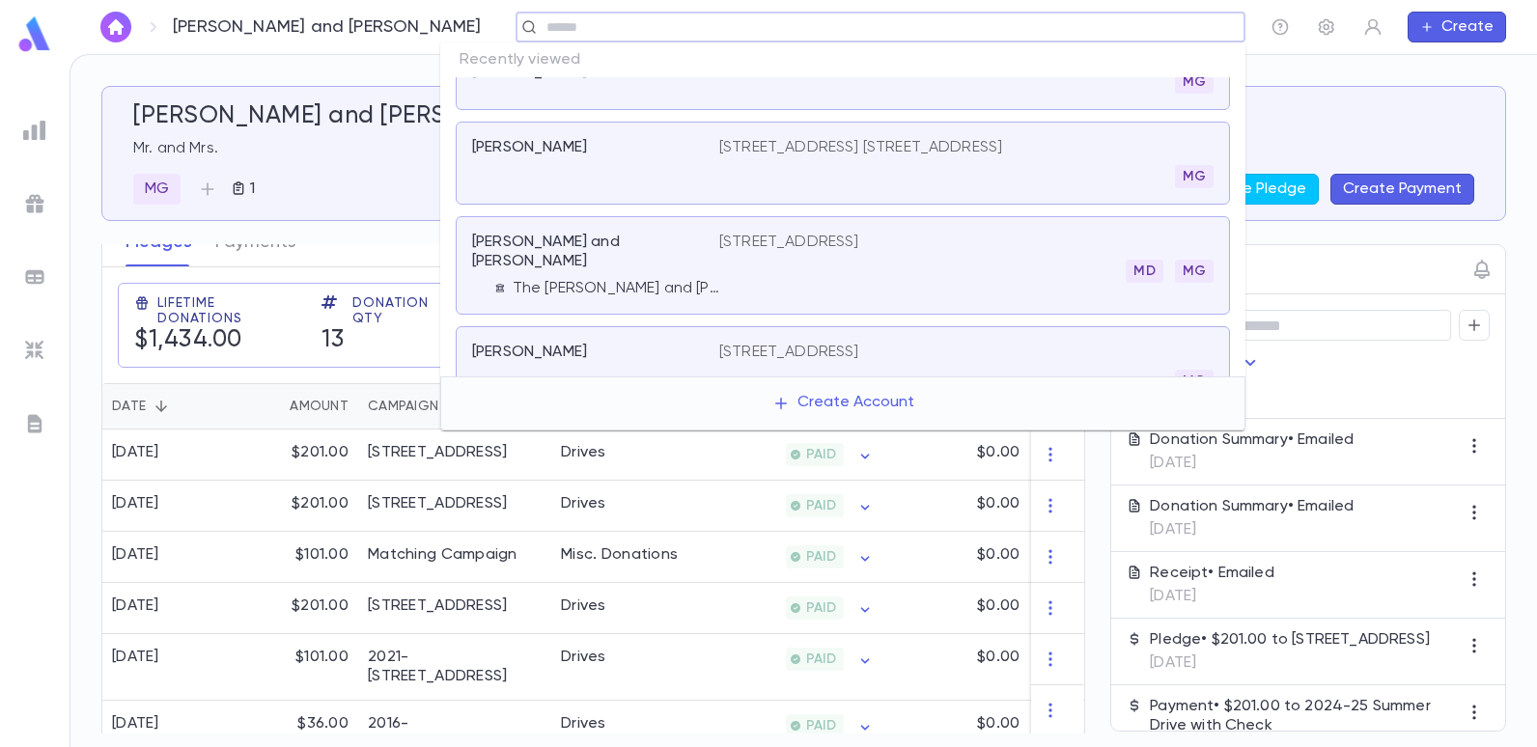
scroll to position [0, 0]
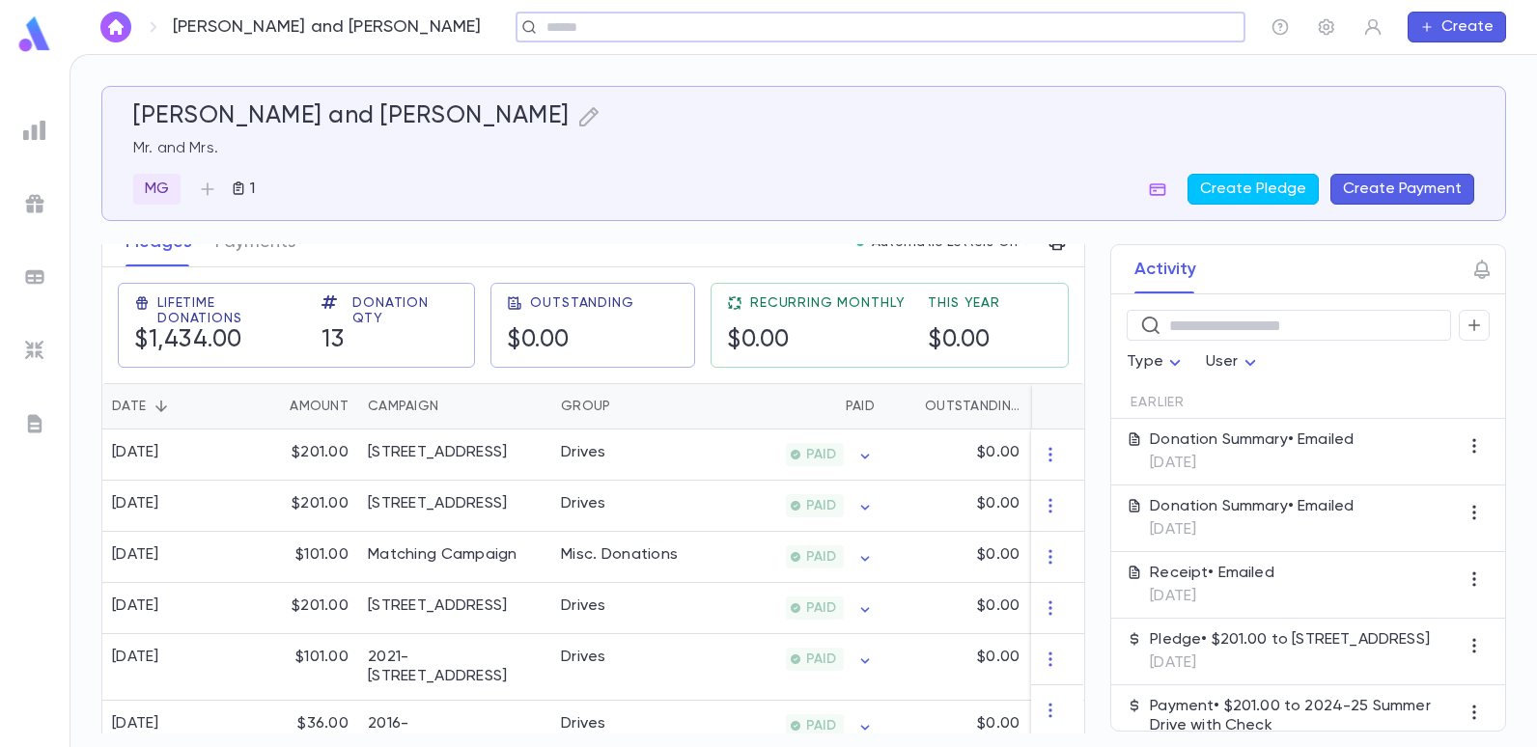
click at [541, 33] on input "text" at bounding box center [874, 27] width 667 height 18
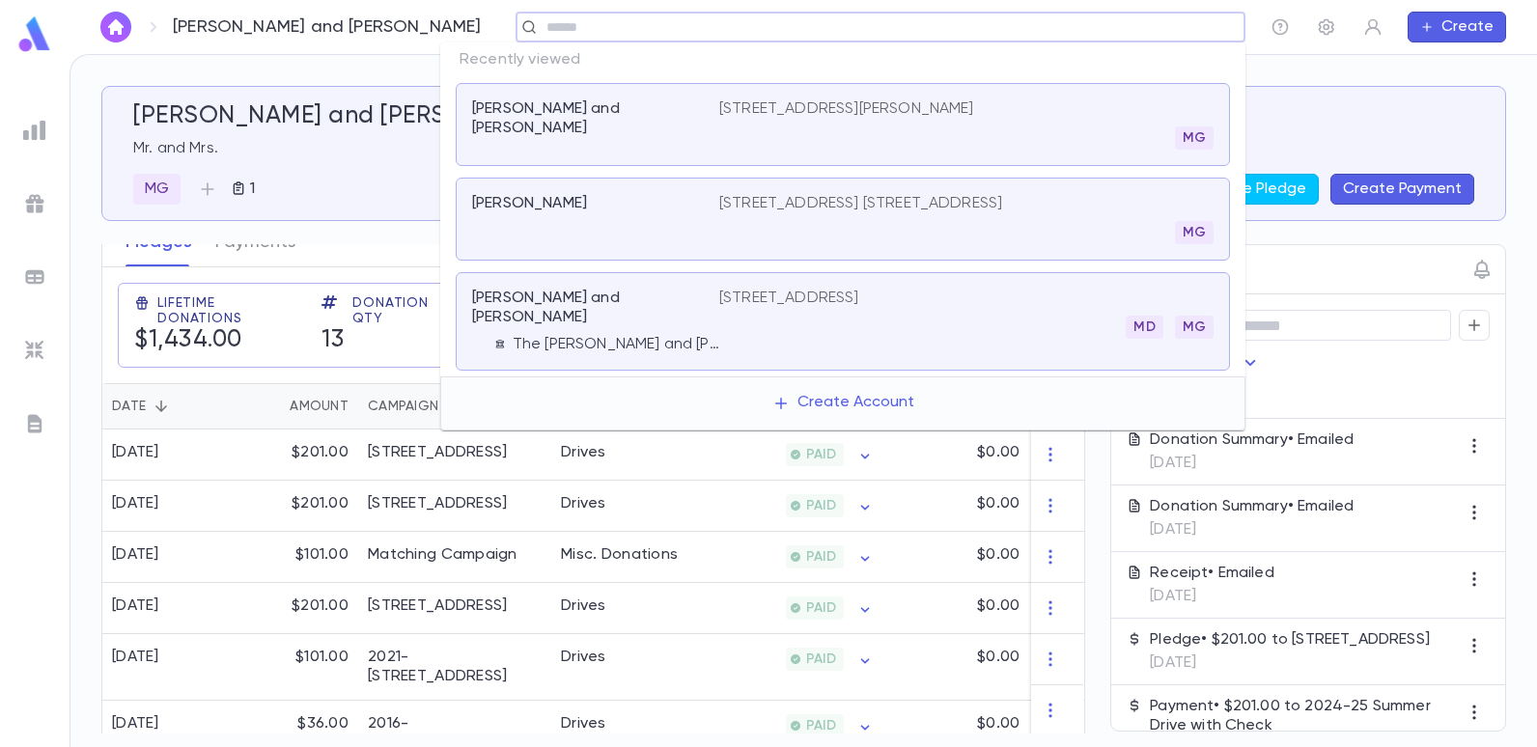
click at [656, 31] on input "text" at bounding box center [874, 27] width 667 height 18
type input "******"
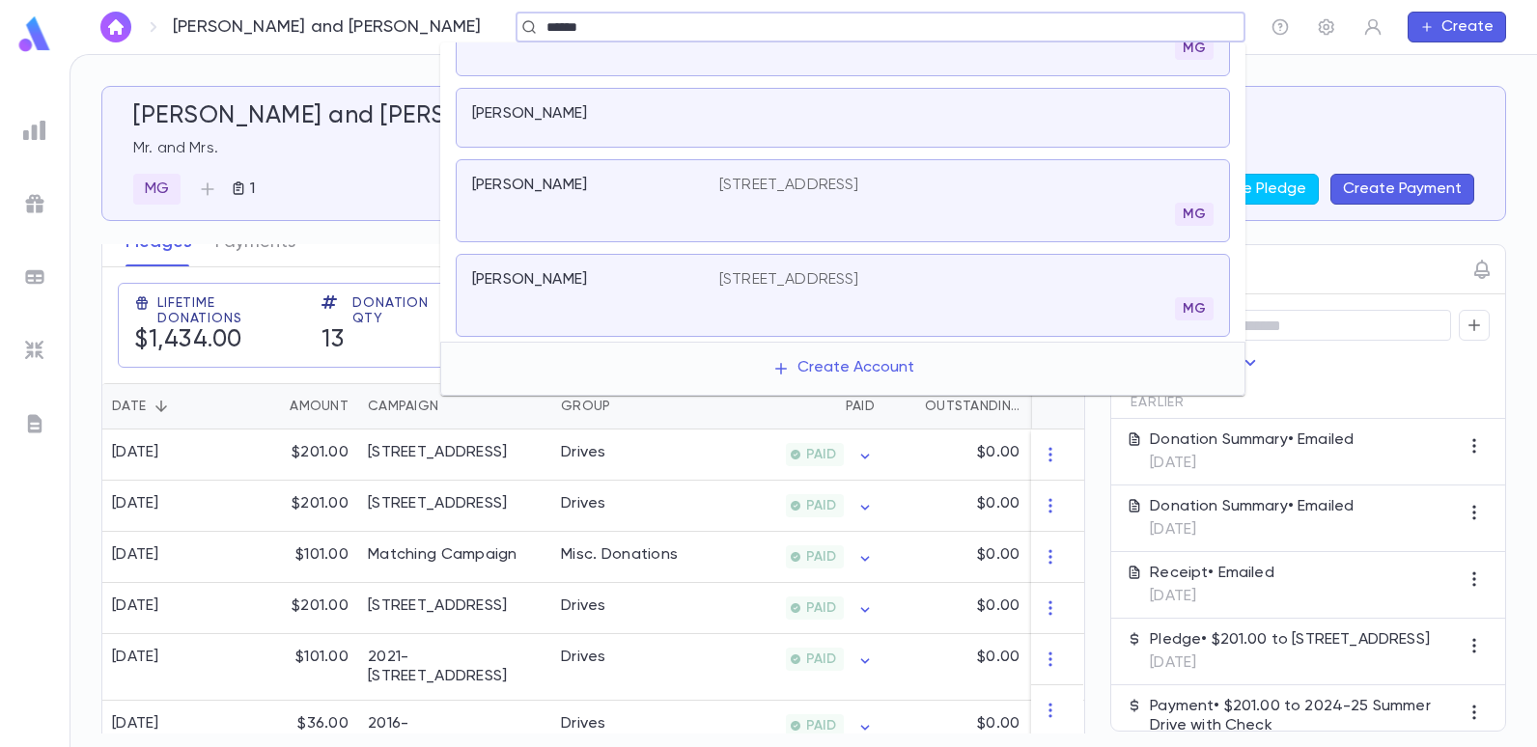
scroll to position [193, 0]
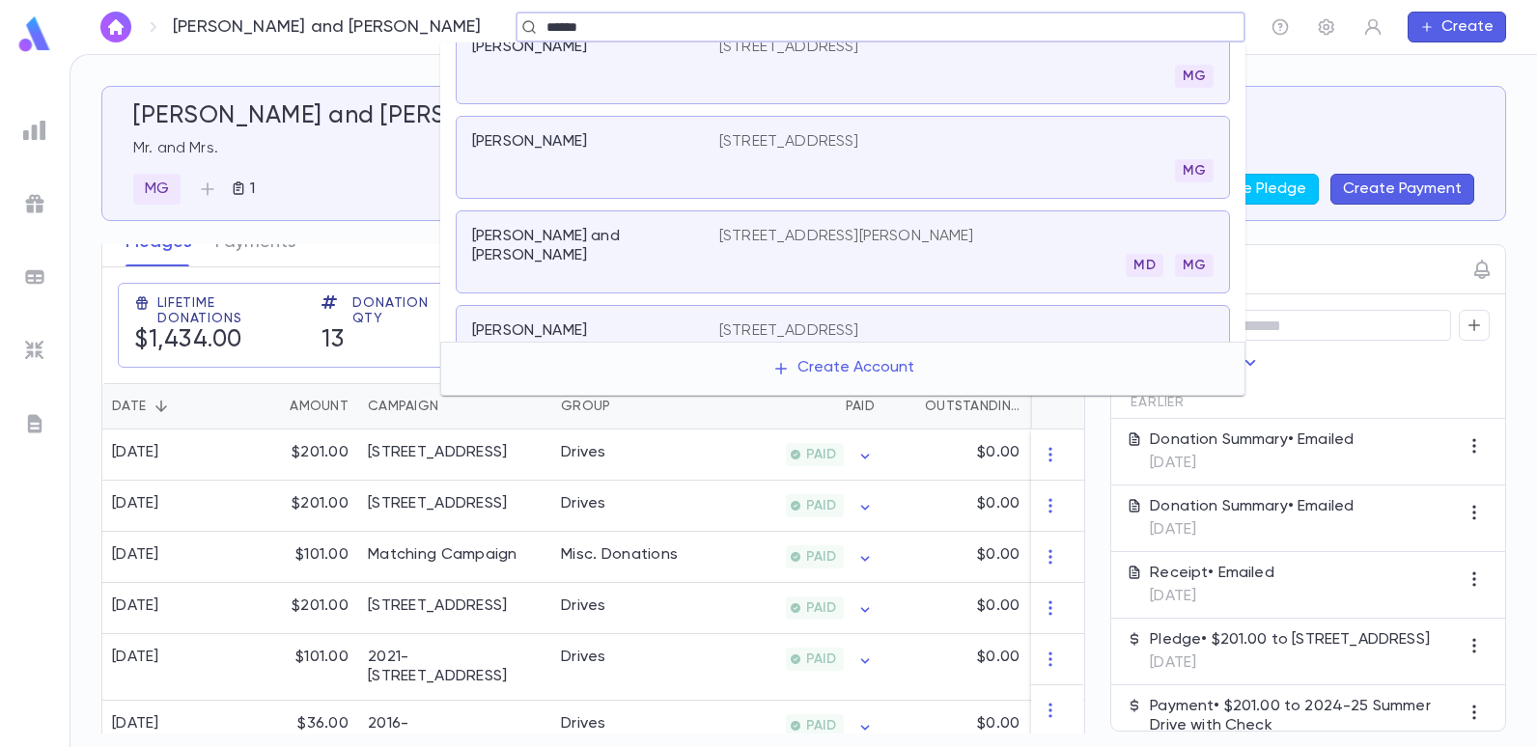
click at [787, 240] on p "[STREET_ADDRESS][PERSON_NAME]" at bounding box center [846, 236] width 255 height 19
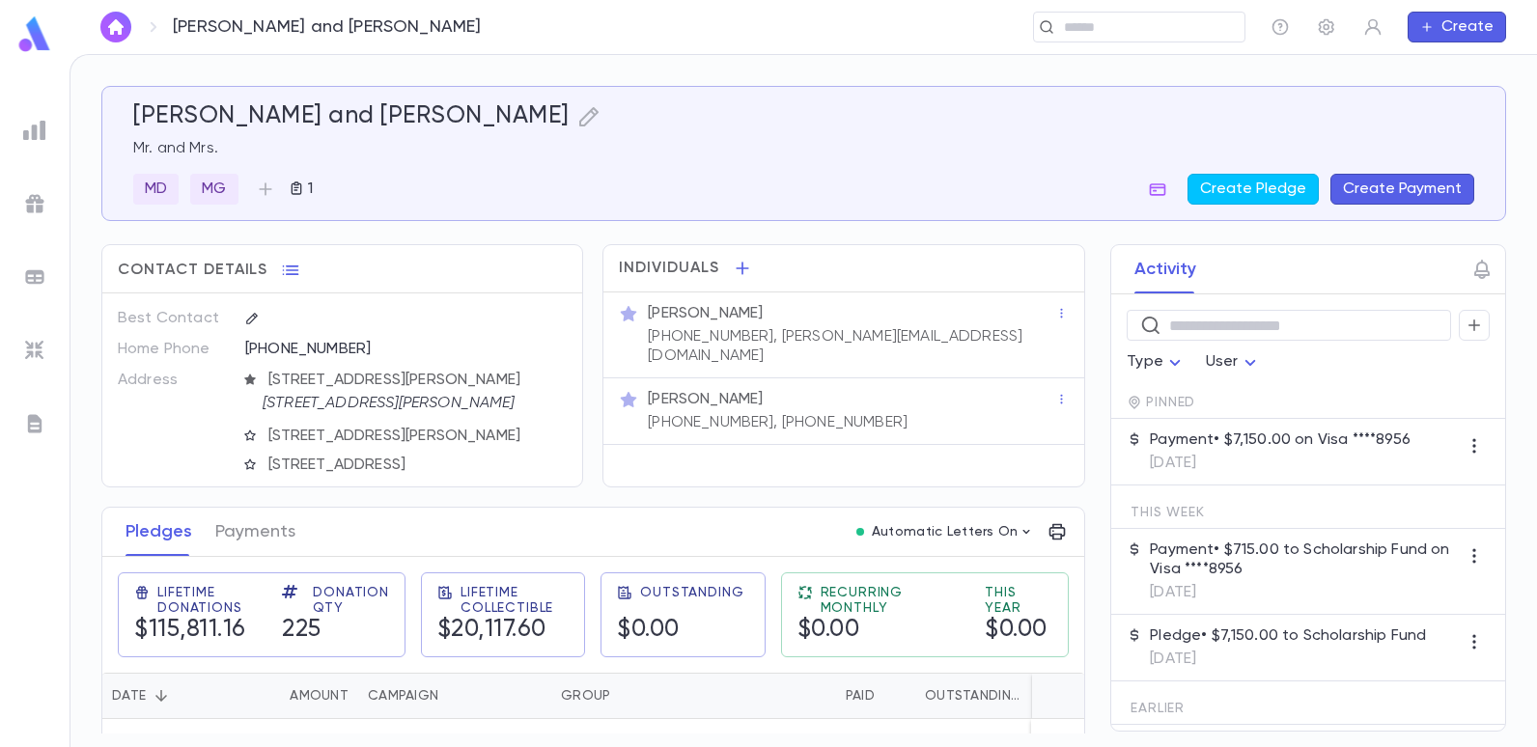
click at [1239, 452] on div "Payment • $7,150.00 on Visa ****8956 [DATE]" at bounding box center [1280, 452] width 261 height 42
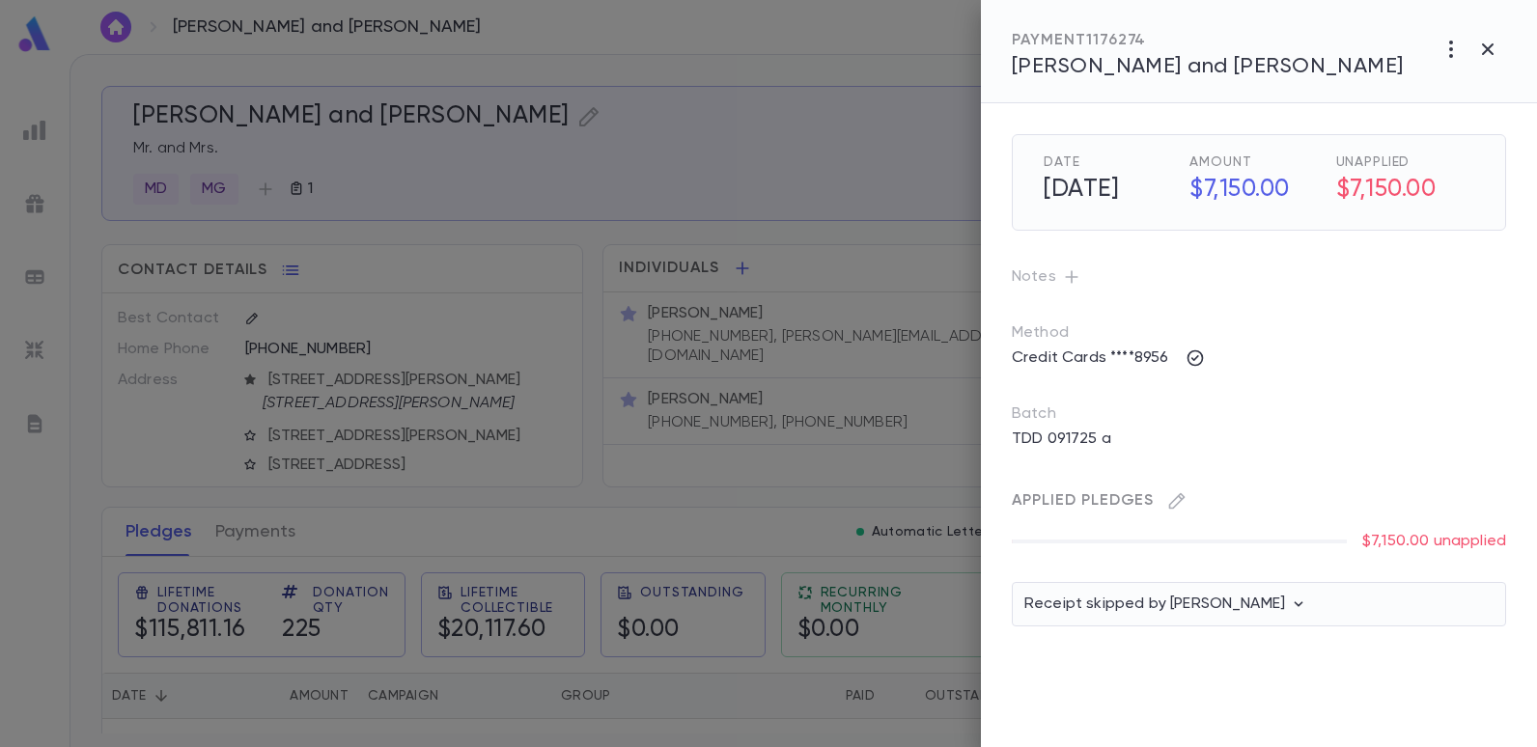
click at [919, 165] on div at bounding box center [768, 373] width 1537 height 747
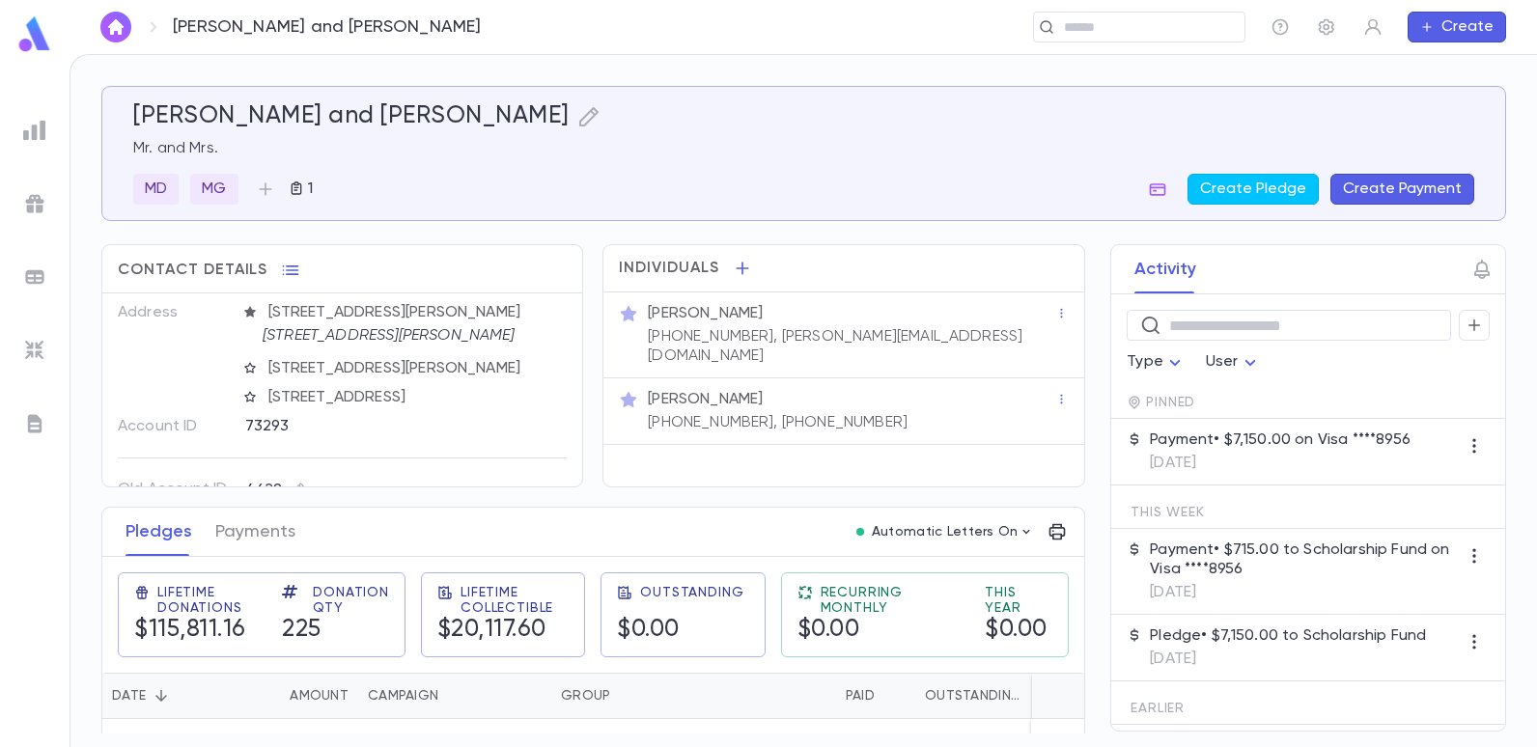
scroll to position [73, 0]
click at [1282, 466] on p "[DATE]" at bounding box center [1280, 463] width 261 height 19
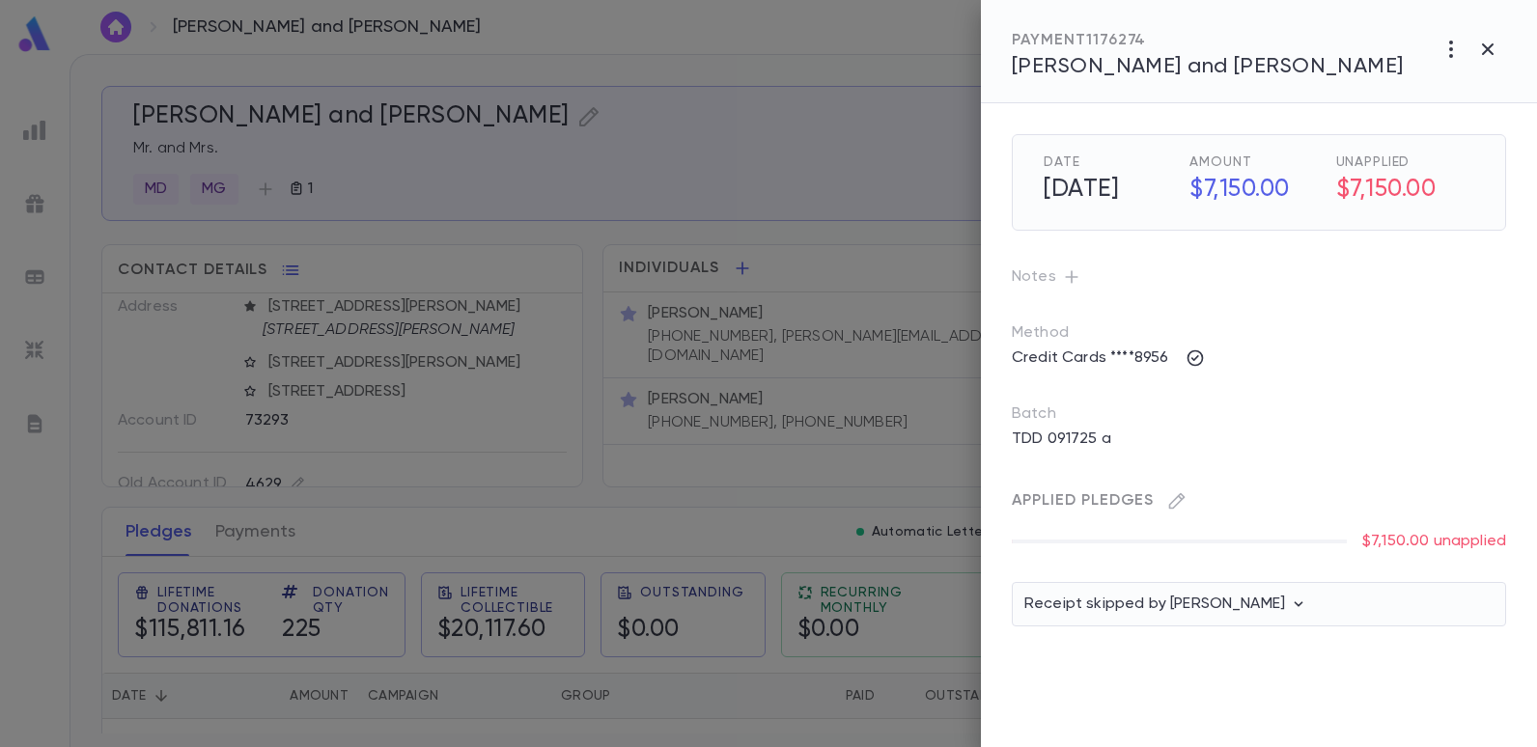
click at [804, 151] on div at bounding box center [768, 373] width 1537 height 747
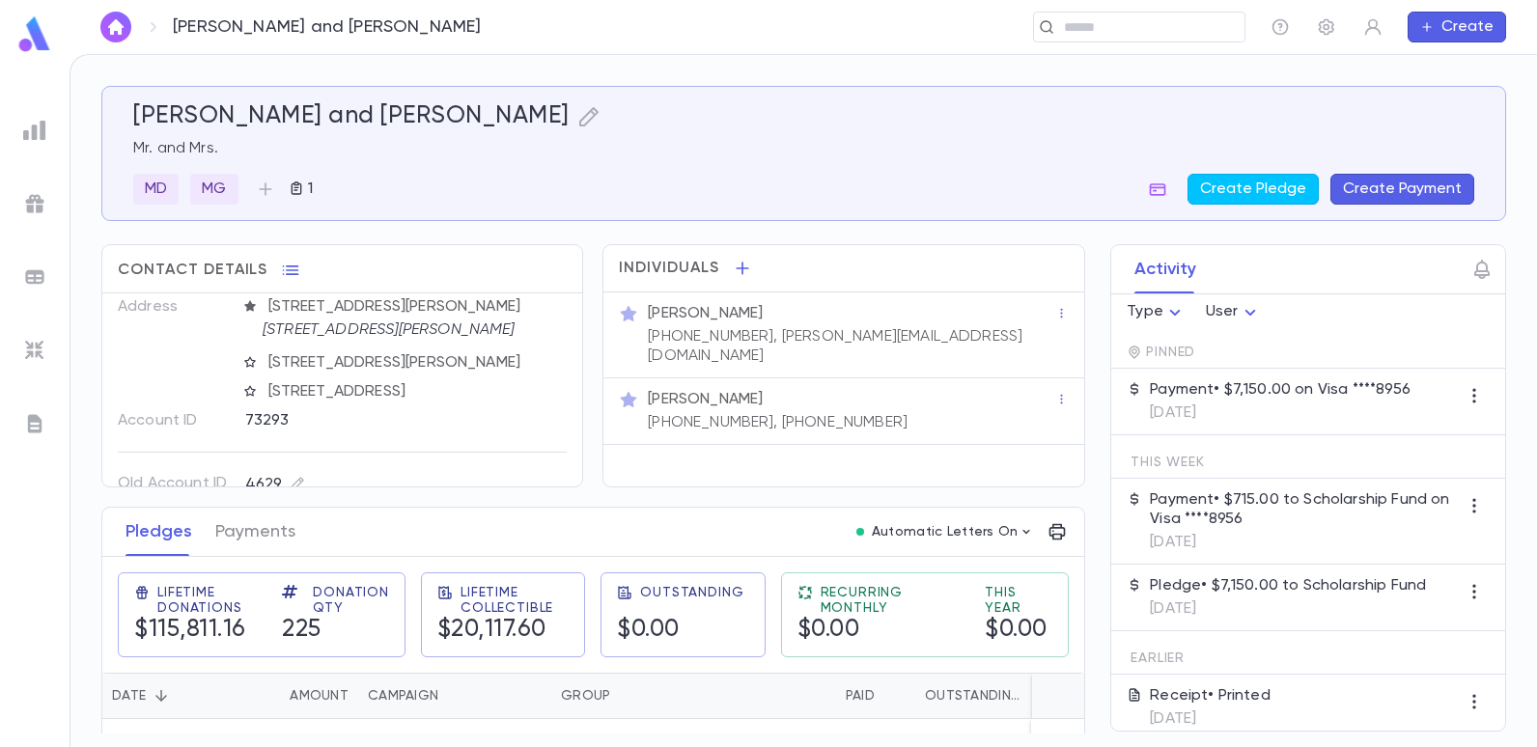
scroll to position [97, 0]
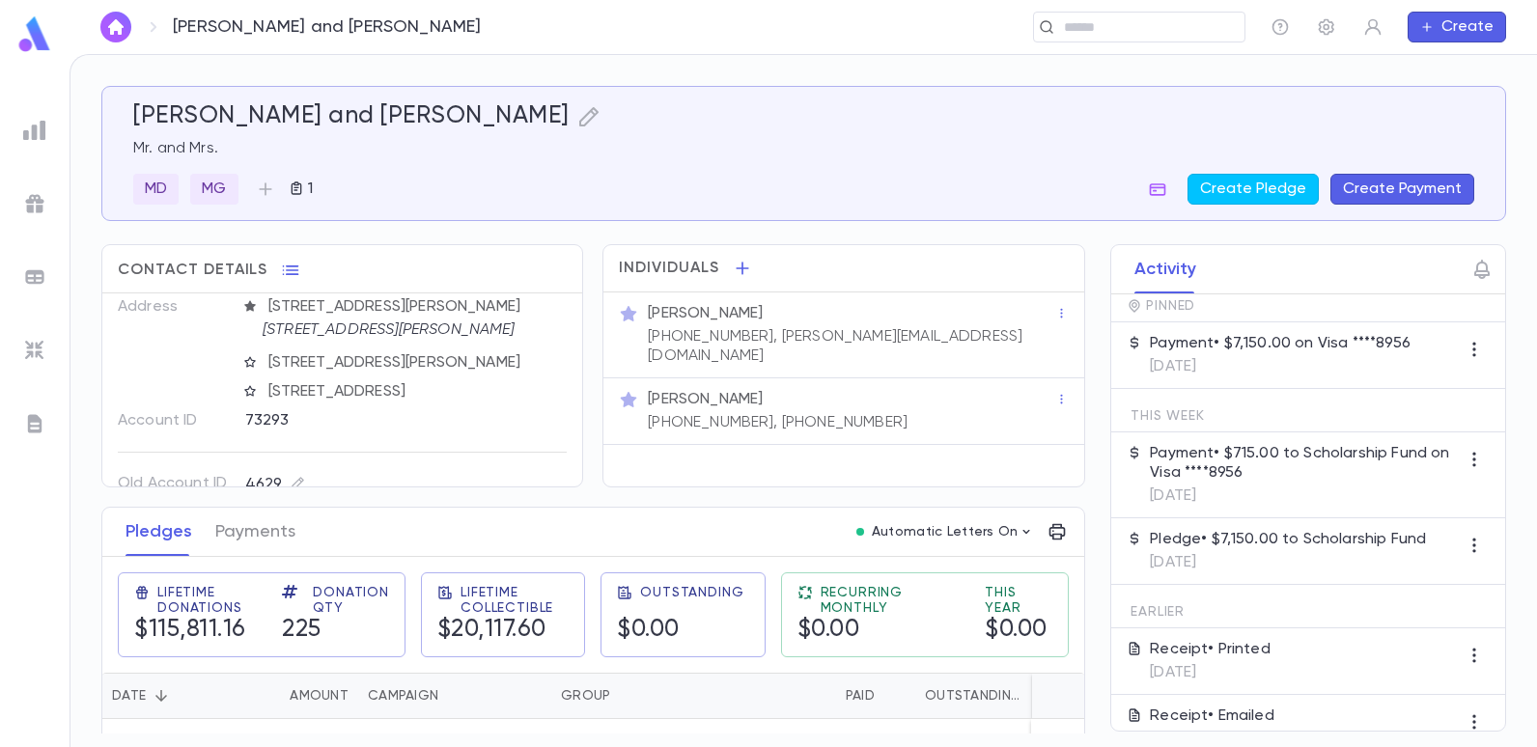
click at [1287, 359] on p "[DATE]" at bounding box center [1280, 366] width 261 height 19
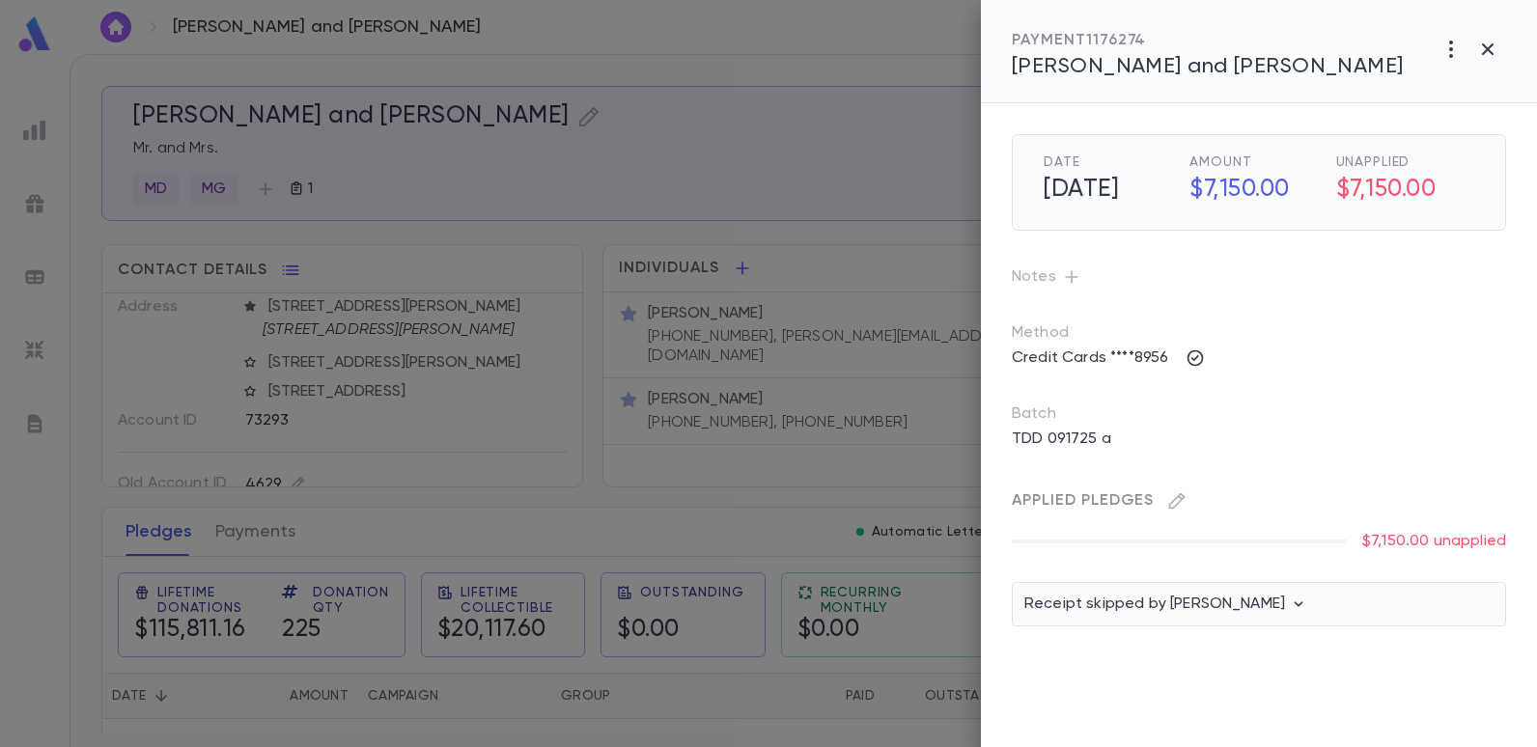
click at [1412, 194] on h5 "$7,150.00" at bounding box center [1405, 190] width 138 height 41
drag, startPoint x: 1412, startPoint y: 194, endPoint x: 1444, endPoint y: 46, distance: 151.1
click at [1444, 46] on icon "button" at bounding box center [1450, 49] width 23 height 23
click at [1419, 92] on li "Cancel" at bounding box center [1448, 89] width 155 height 31
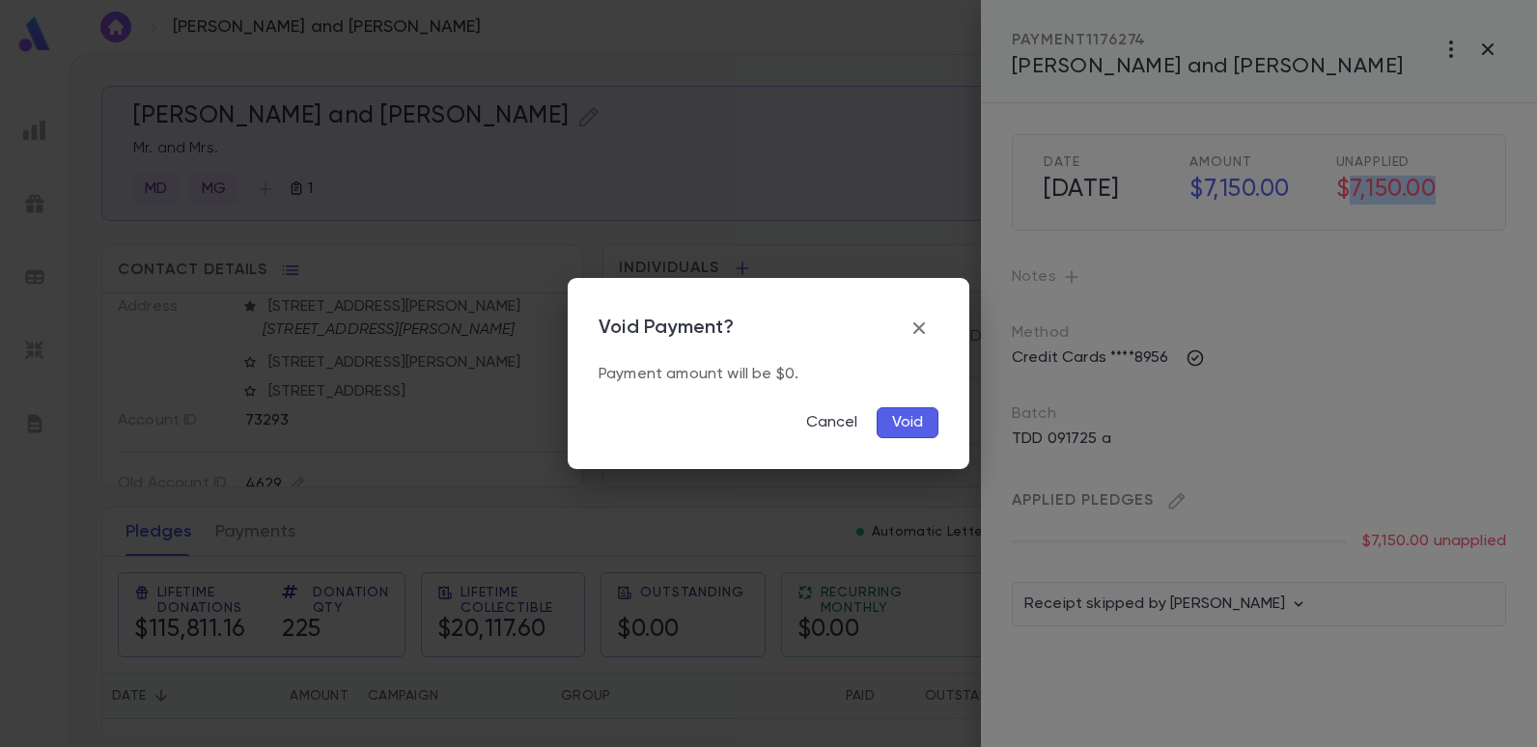
click at [920, 425] on button "Void" at bounding box center [908, 422] width 62 height 31
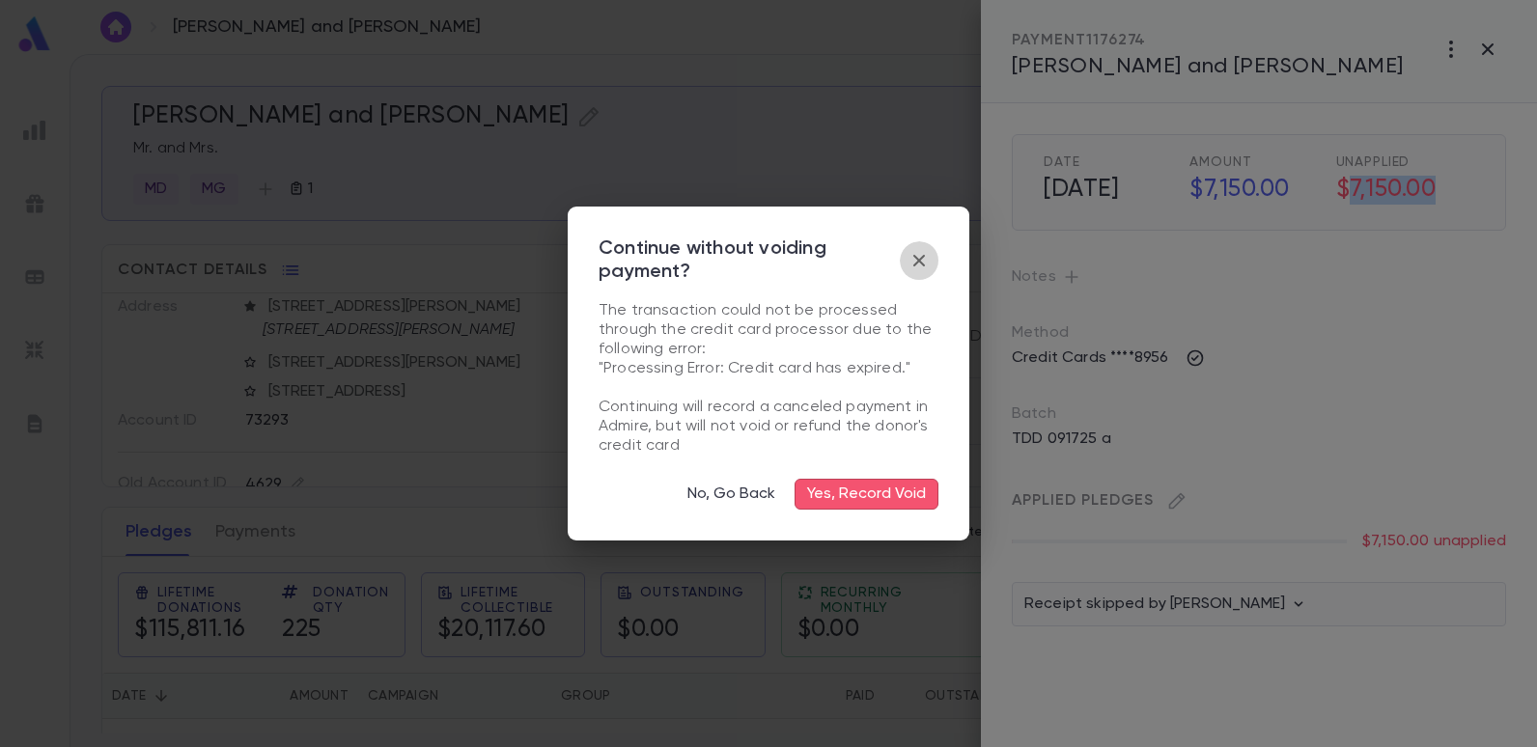
click at [917, 263] on icon "button" at bounding box center [919, 261] width 12 height 12
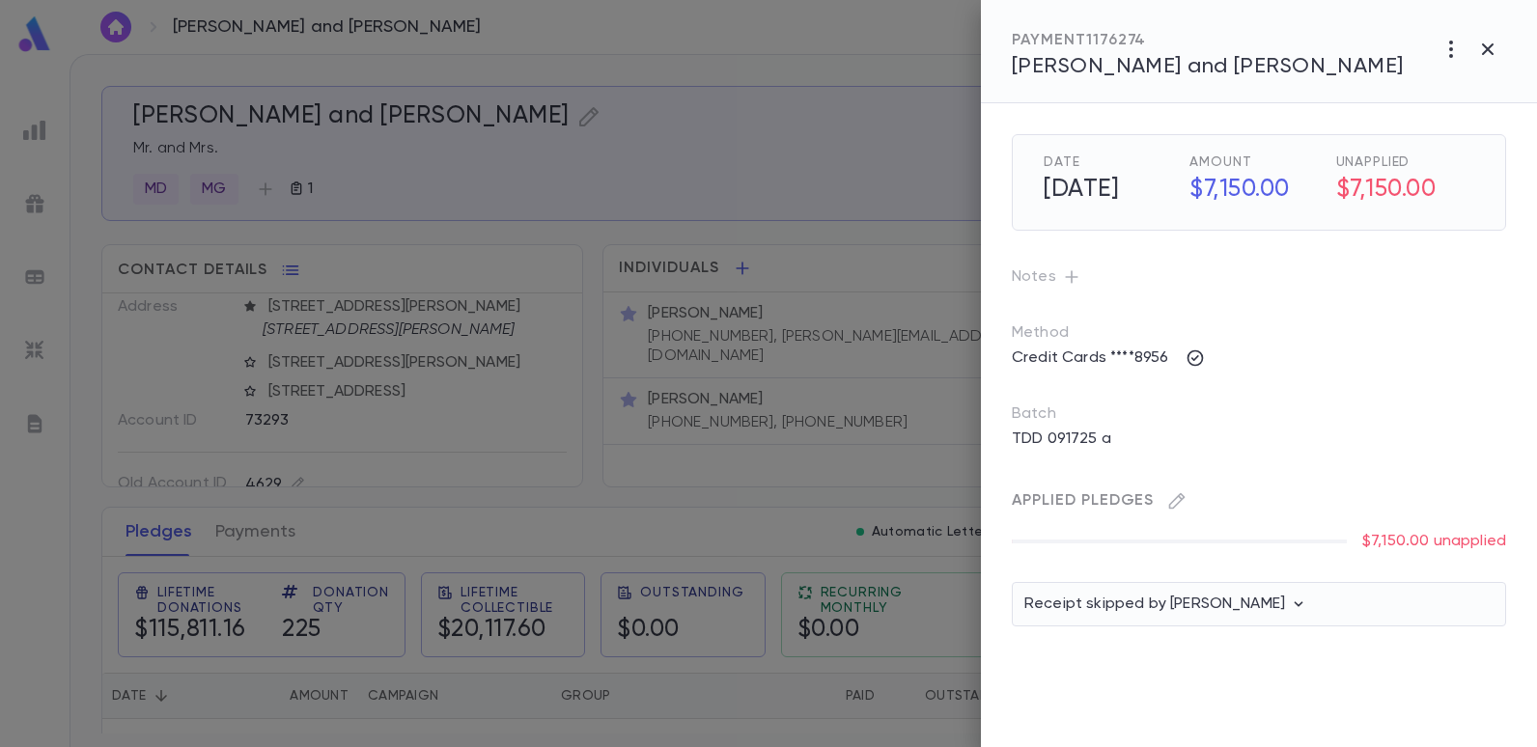
click at [1354, 296] on div "Method Credit Cards ****8956" at bounding box center [1243, 333] width 525 height 81
click at [970, 158] on div at bounding box center [768, 373] width 1537 height 747
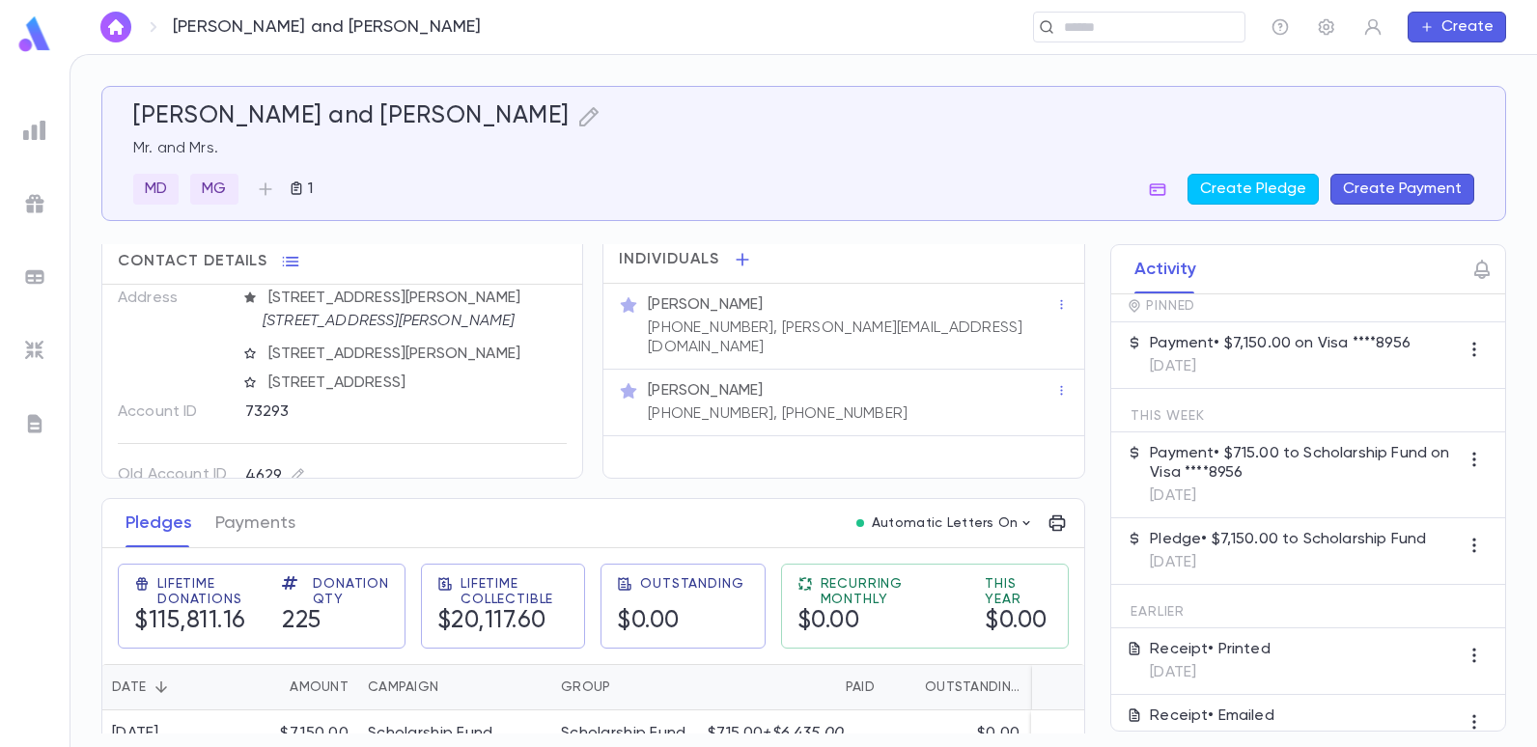
scroll to position [0, 0]
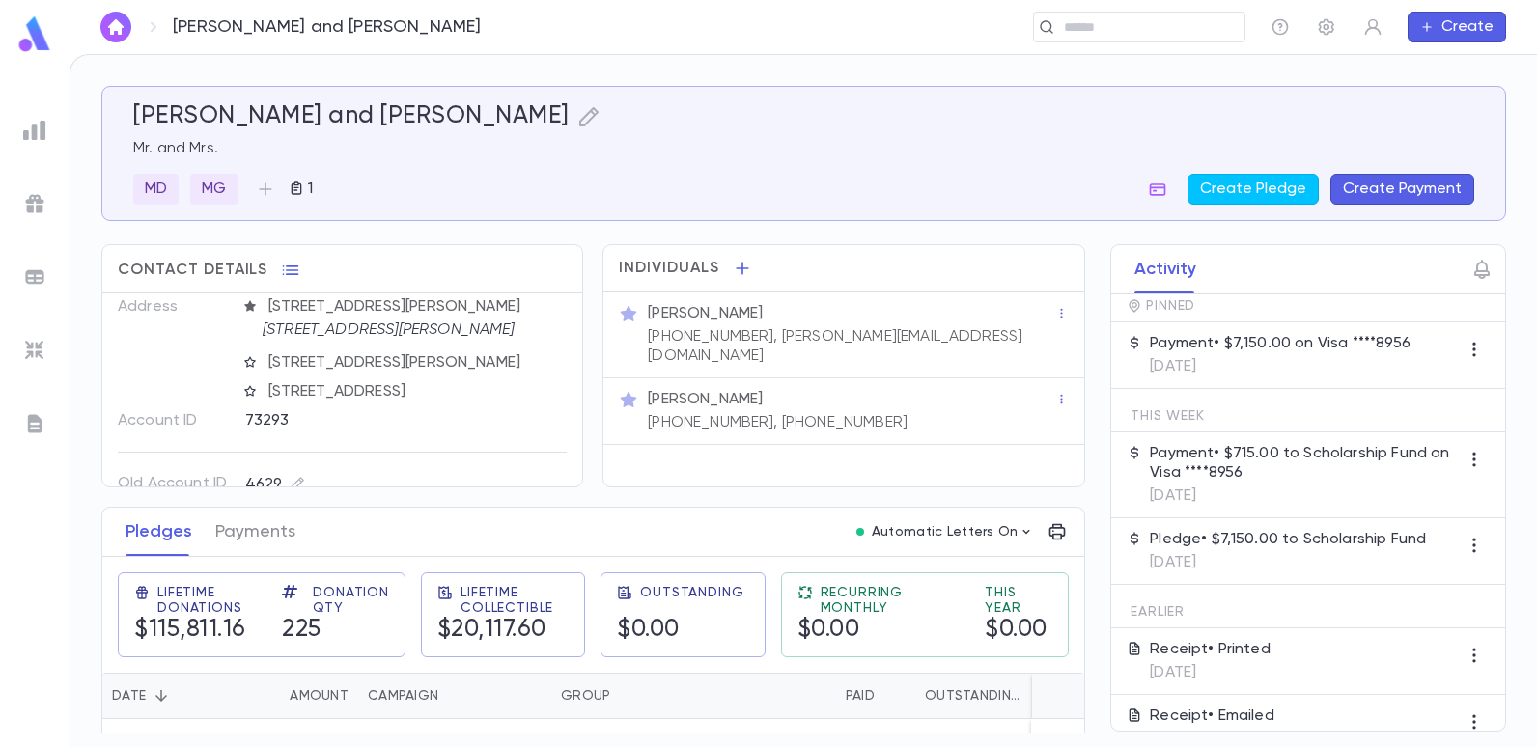
click at [1380, 383] on div "Payment • $7,150.00 on Visa ****8956 9/17/2025" at bounding box center [1308, 355] width 394 height 67
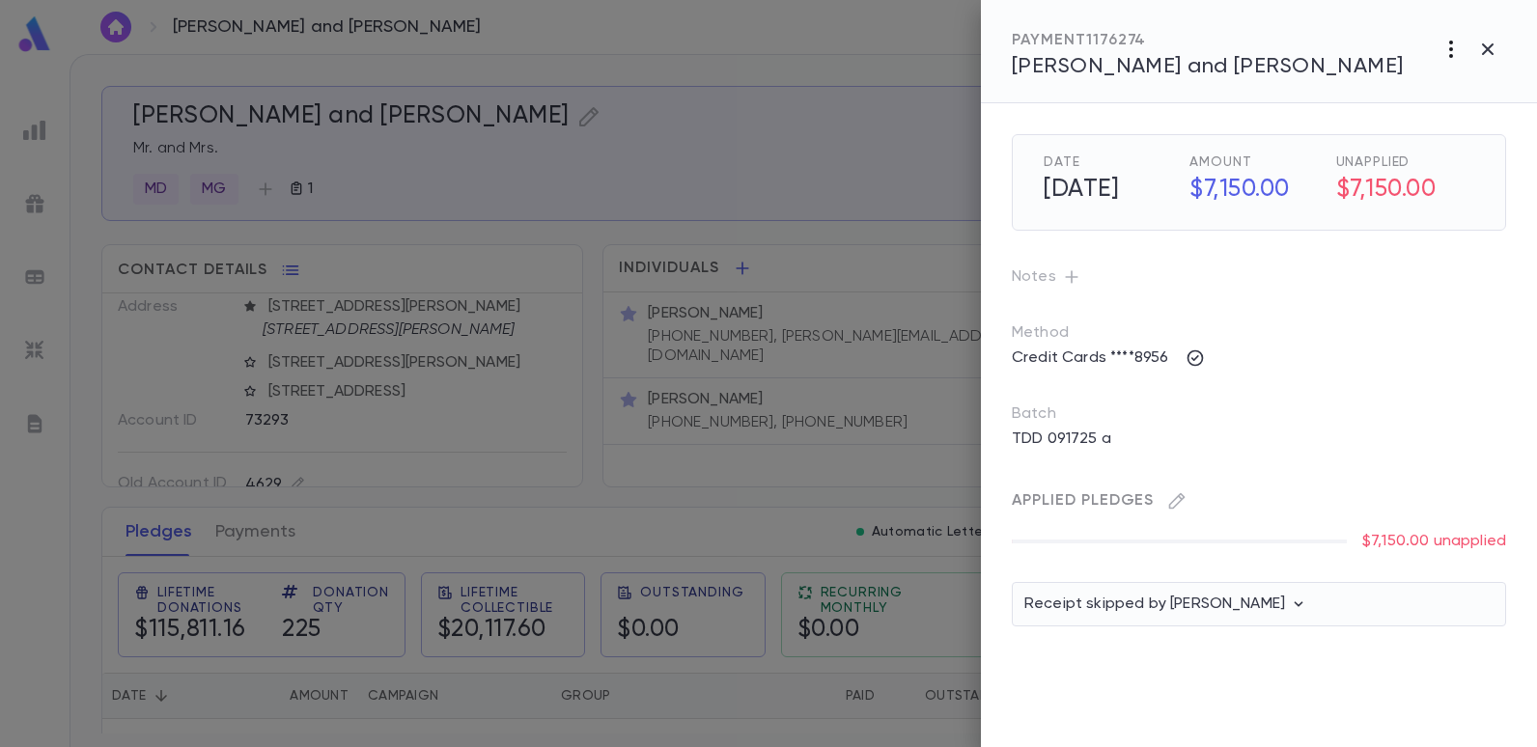
click at [1449, 42] on icon "button" at bounding box center [1450, 49] width 23 height 23
click at [1421, 85] on li "Cancel" at bounding box center [1448, 89] width 155 height 31
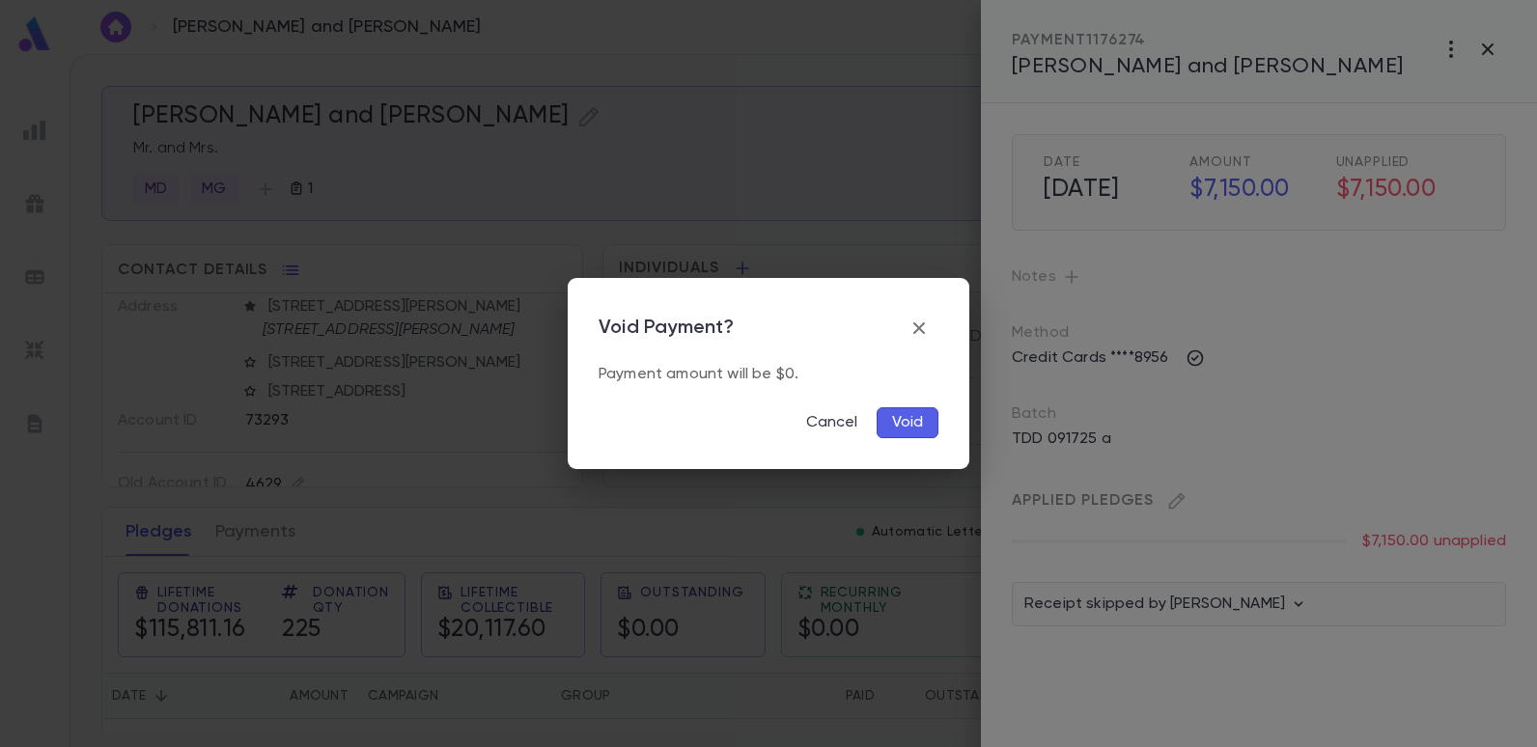
click at [899, 424] on button "Void" at bounding box center [908, 422] width 62 height 31
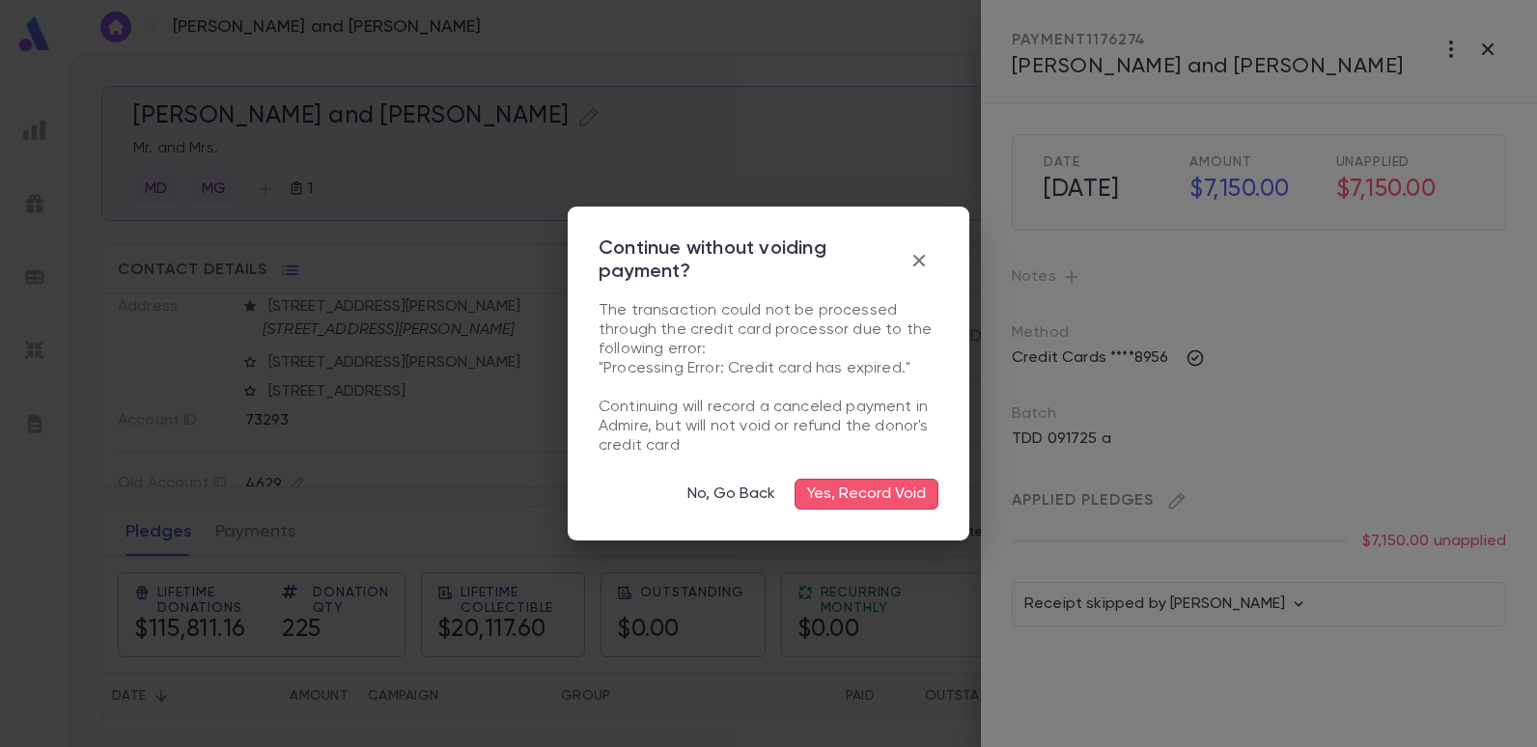
click at [876, 495] on button "Yes, Record Void" at bounding box center [867, 494] width 144 height 31
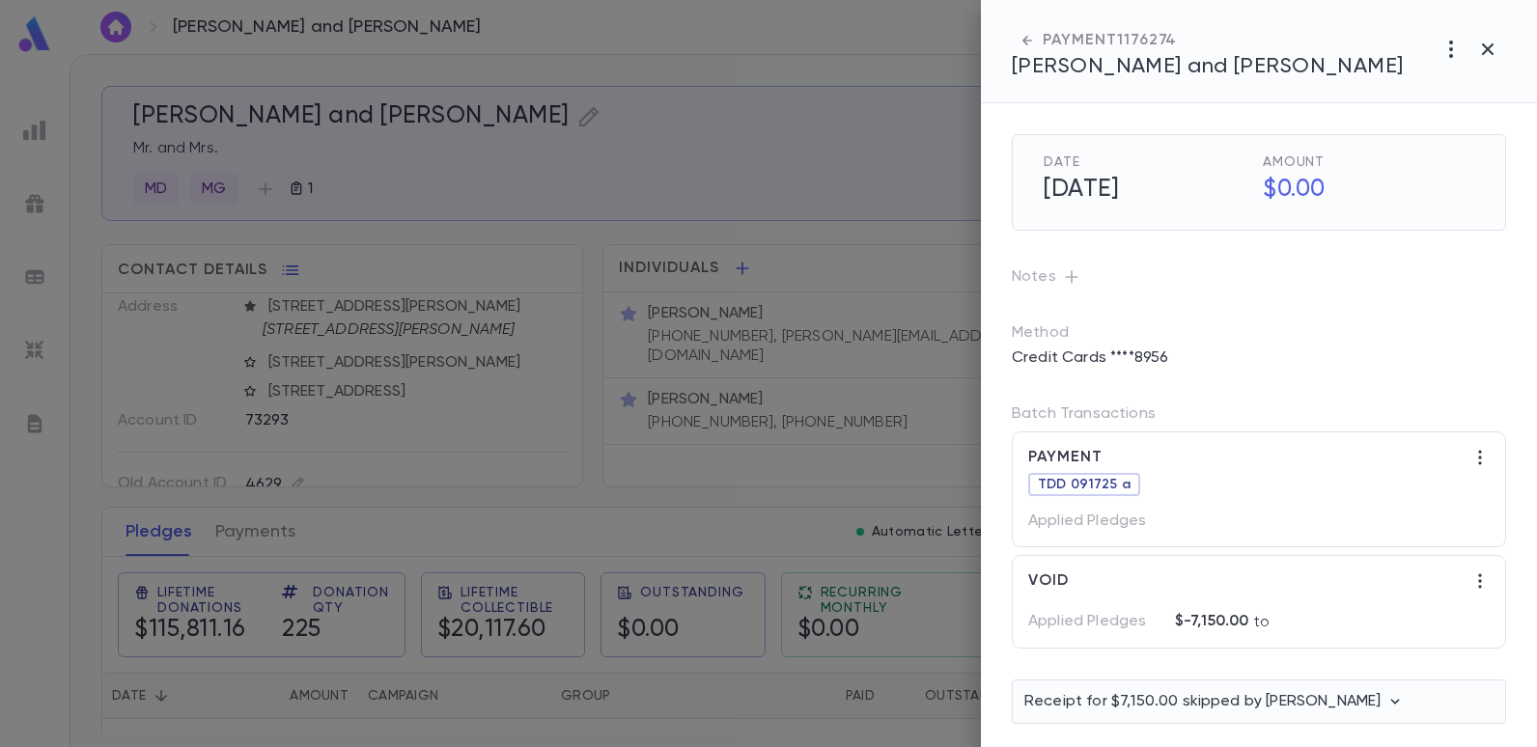
click at [881, 178] on div at bounding box center [768, 373] width 1537 height 747
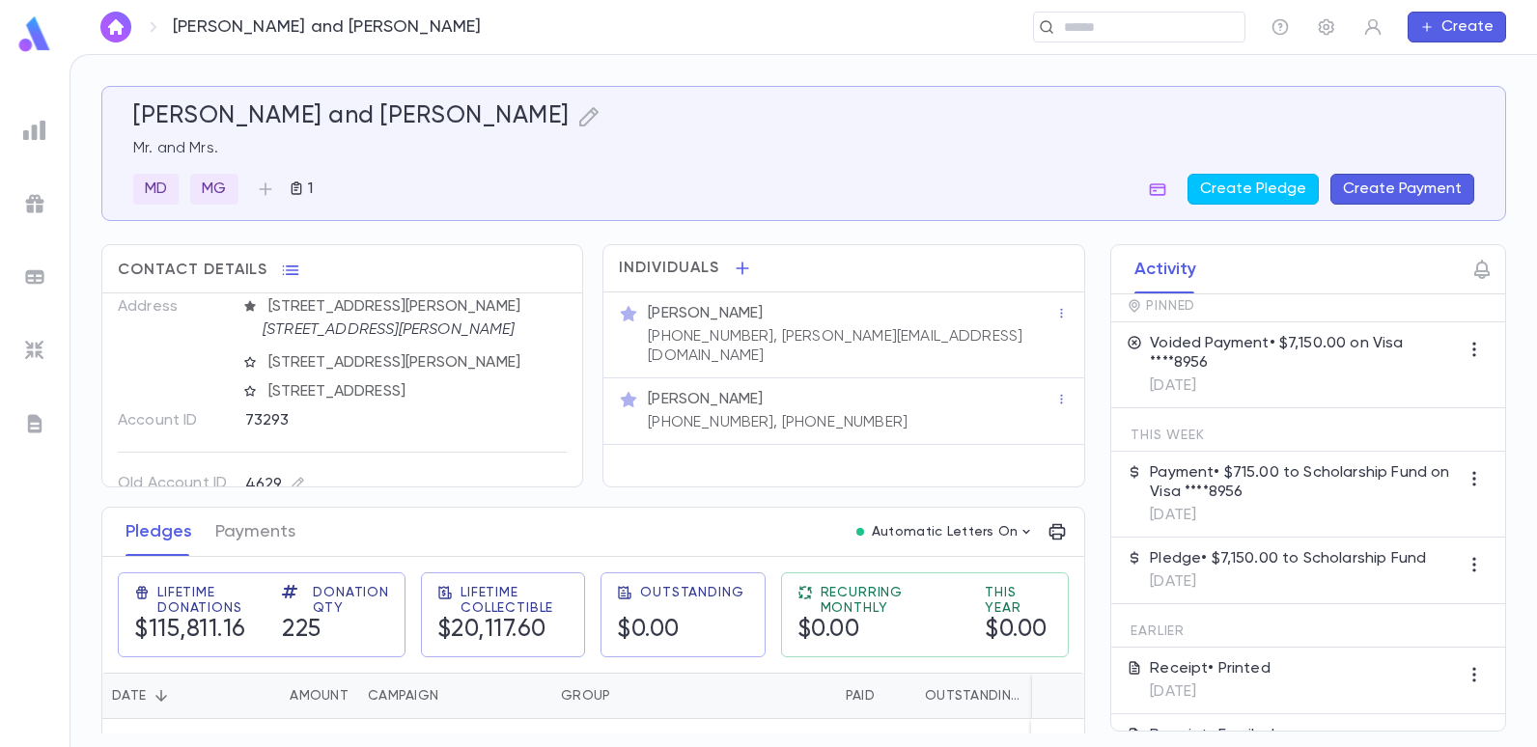
click at [1477, 31] on button "Create" at bounding box center [1457, 27] width 98 height 31
click at [1283, 107] on div at bounding box center [768, 373] width 1537 height 747
click at [1249, 187] on button "Create Pledge" at bounding box center [1252, 189] width 131 height 31
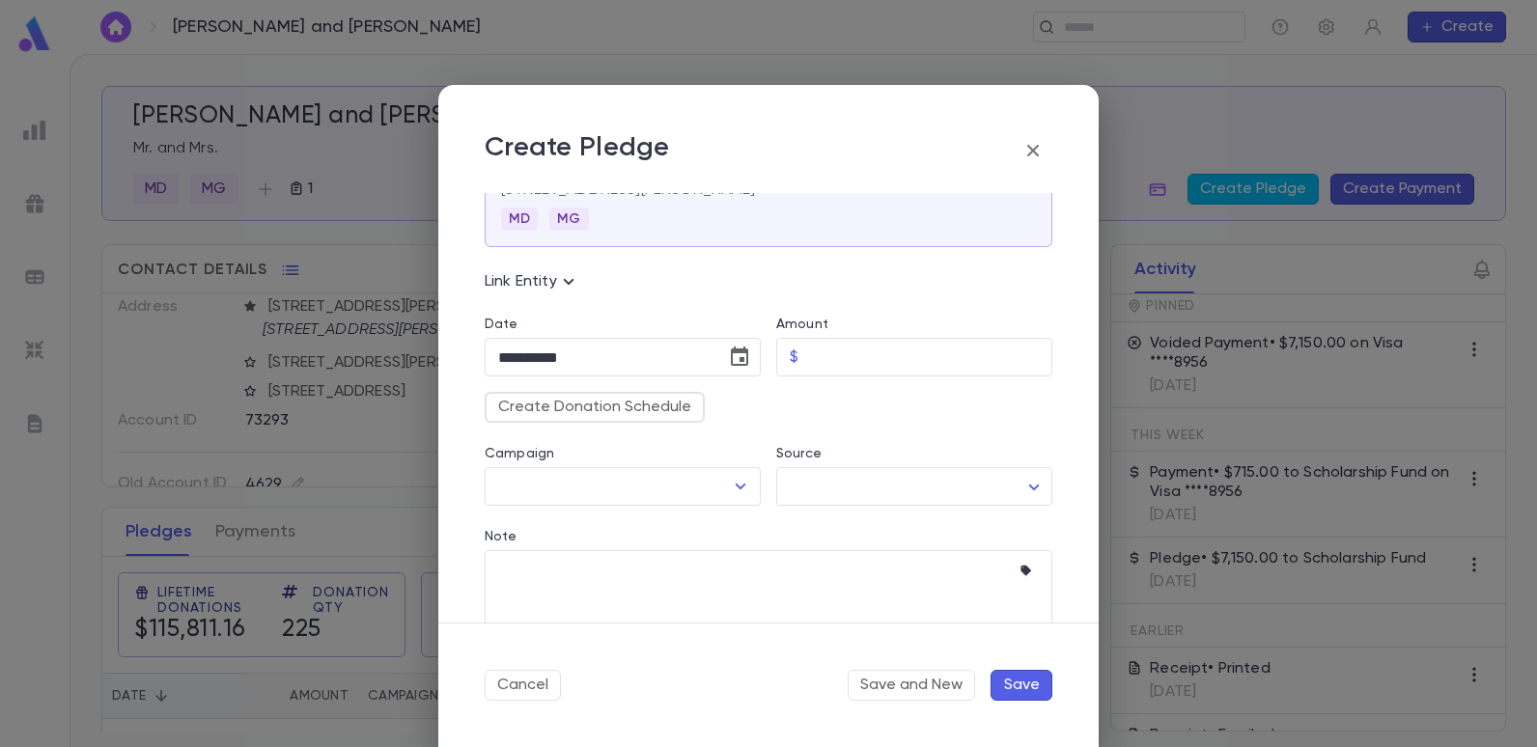
scroll to position [193, 0]
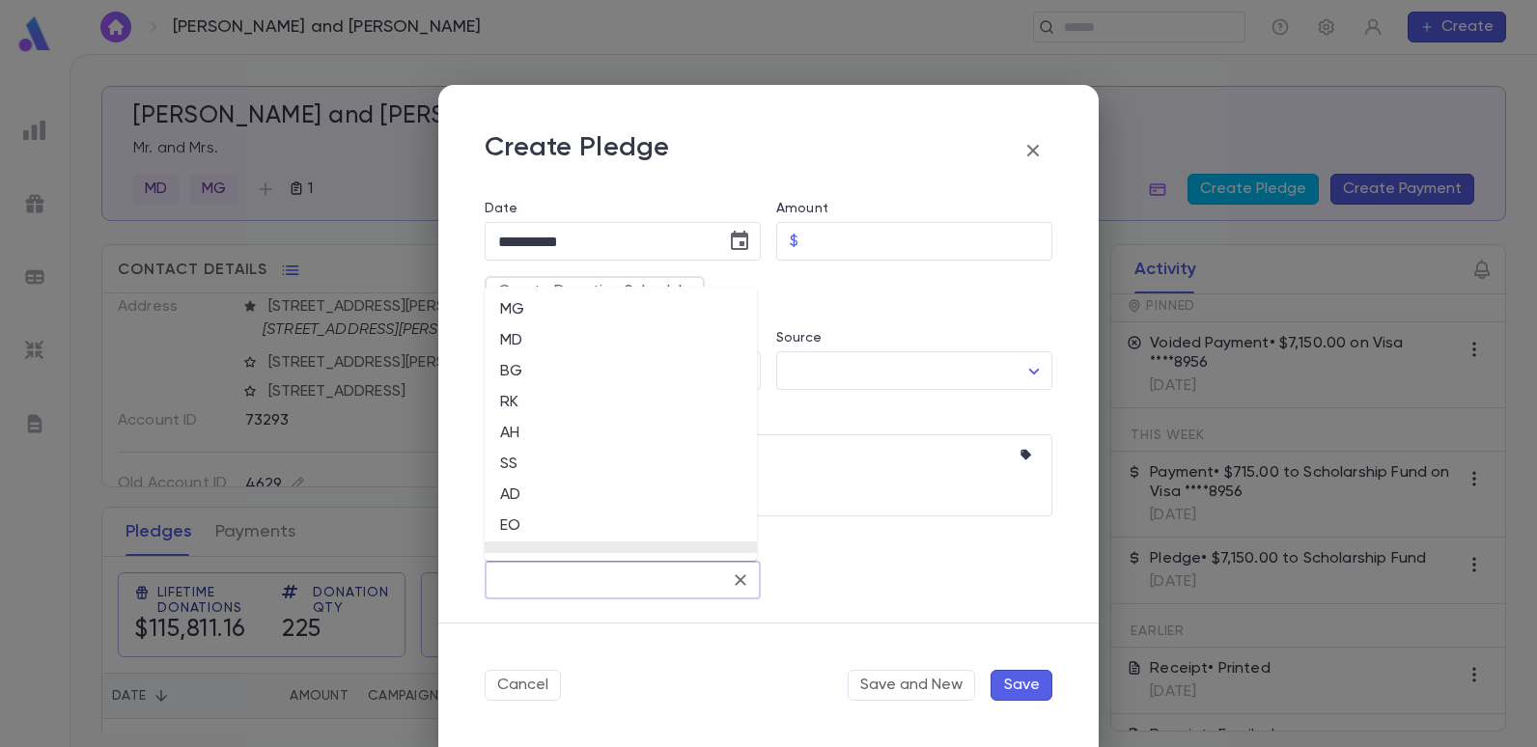
click at [591, 584] on input "Solicitor" at bounding box center [608, 580] width 230 height 37
click at [859, 57] on div "**********" at bounding box center [768, 373] width 1537 height 747
click at [1239, 125] on div "**********" at bounding box center [768, 373] width 1537 height 747
click at [1034, 146] on icon "button" at bounding box center [1032, 150] width 23 height 23
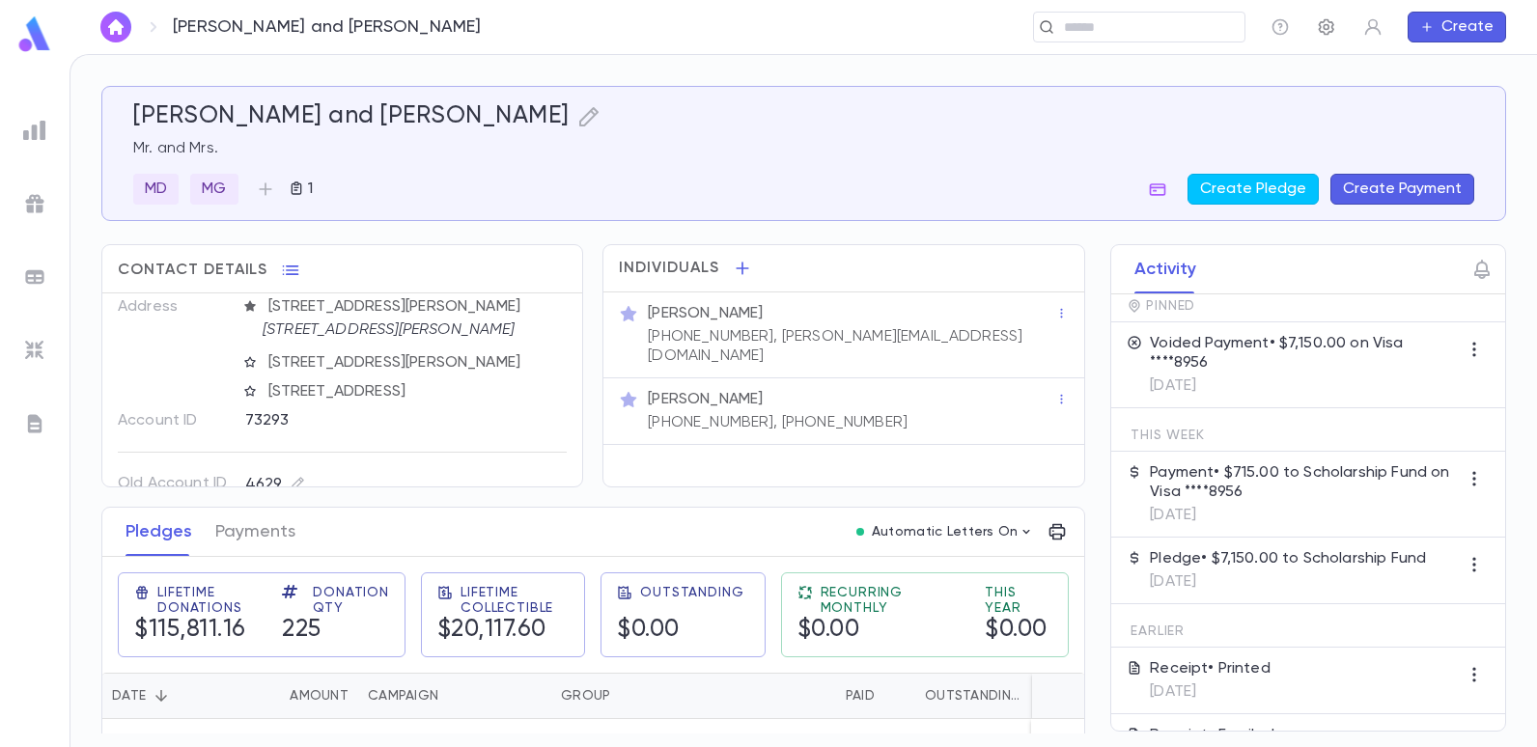
click at [1320, 28] on icon "button" at bounding box center [1326, 27] width 15 height 16
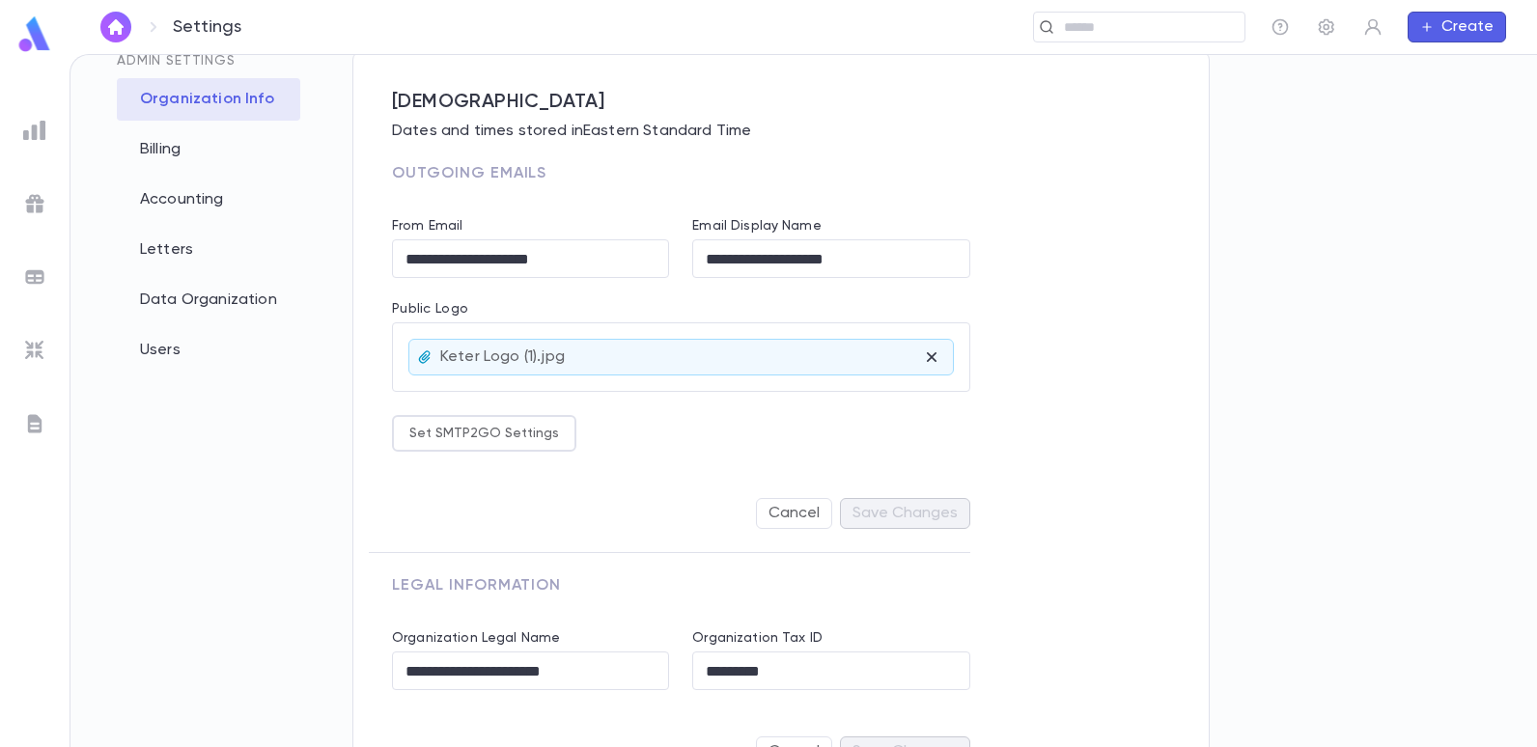
scroll to position [74, 0]
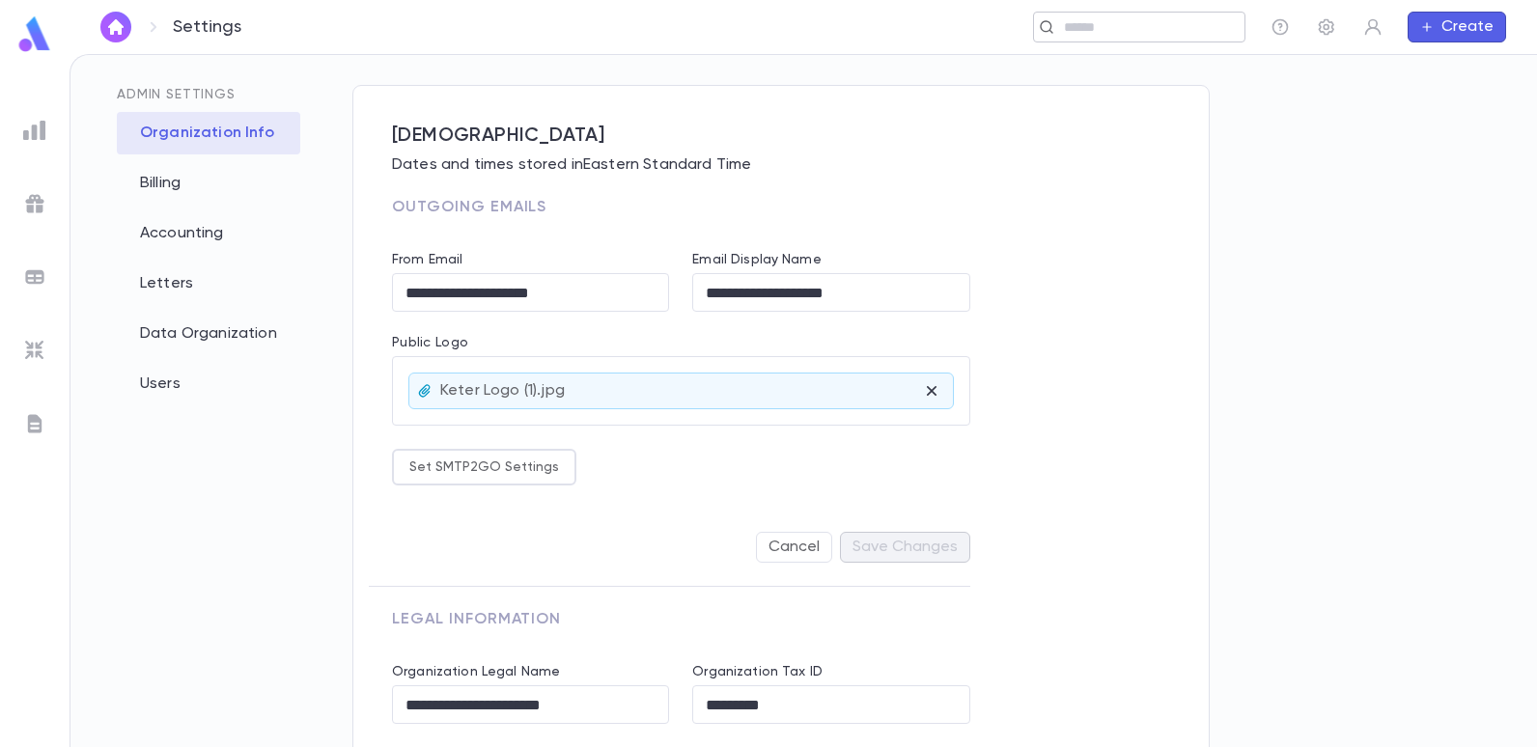
click at [1099, 31] on input "text" at bounding box center [1133, 27] width 150 height 18
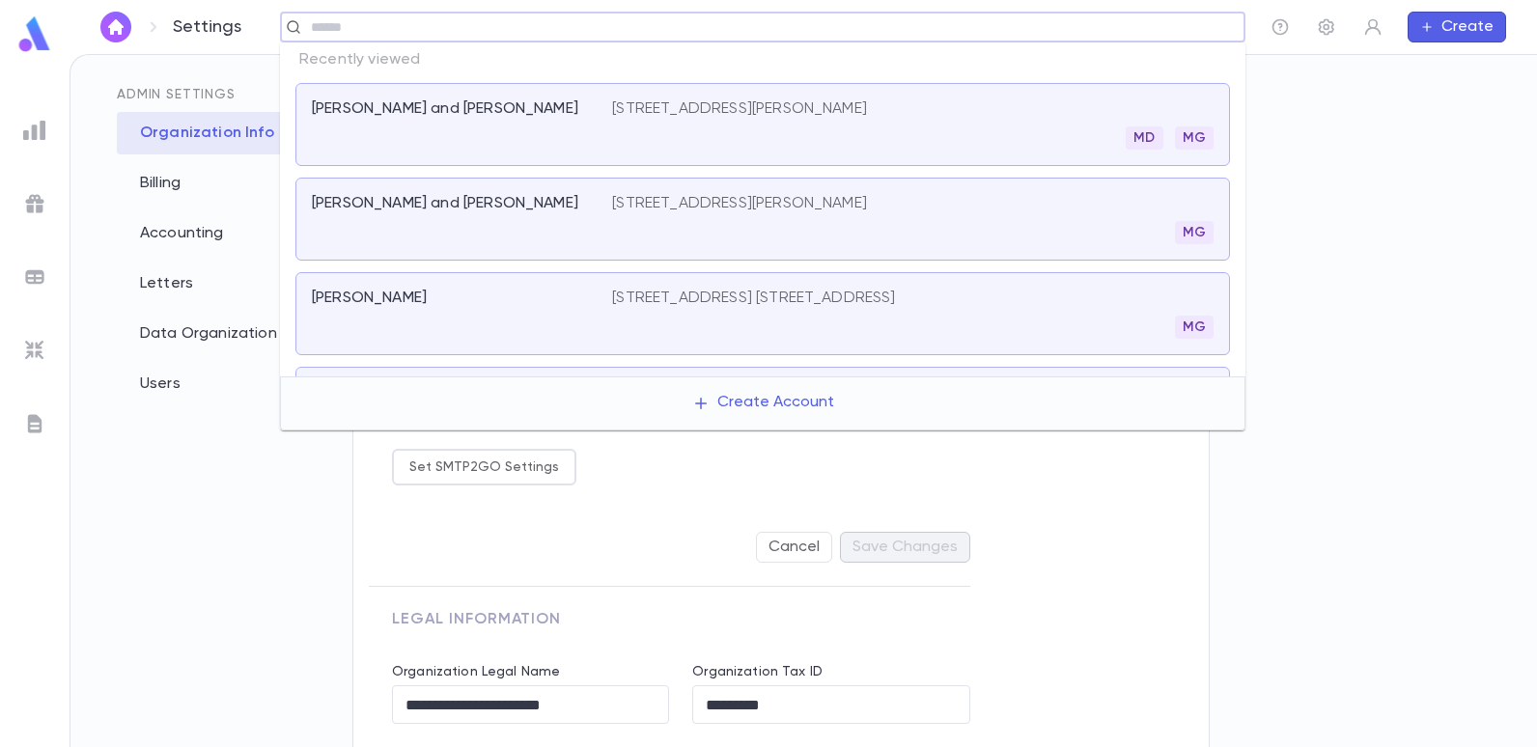
click at [613, 111] on p "[STREET_ADDRESS][PERSON_NAME]" at bounding box center [739, 108] width 255 height 19
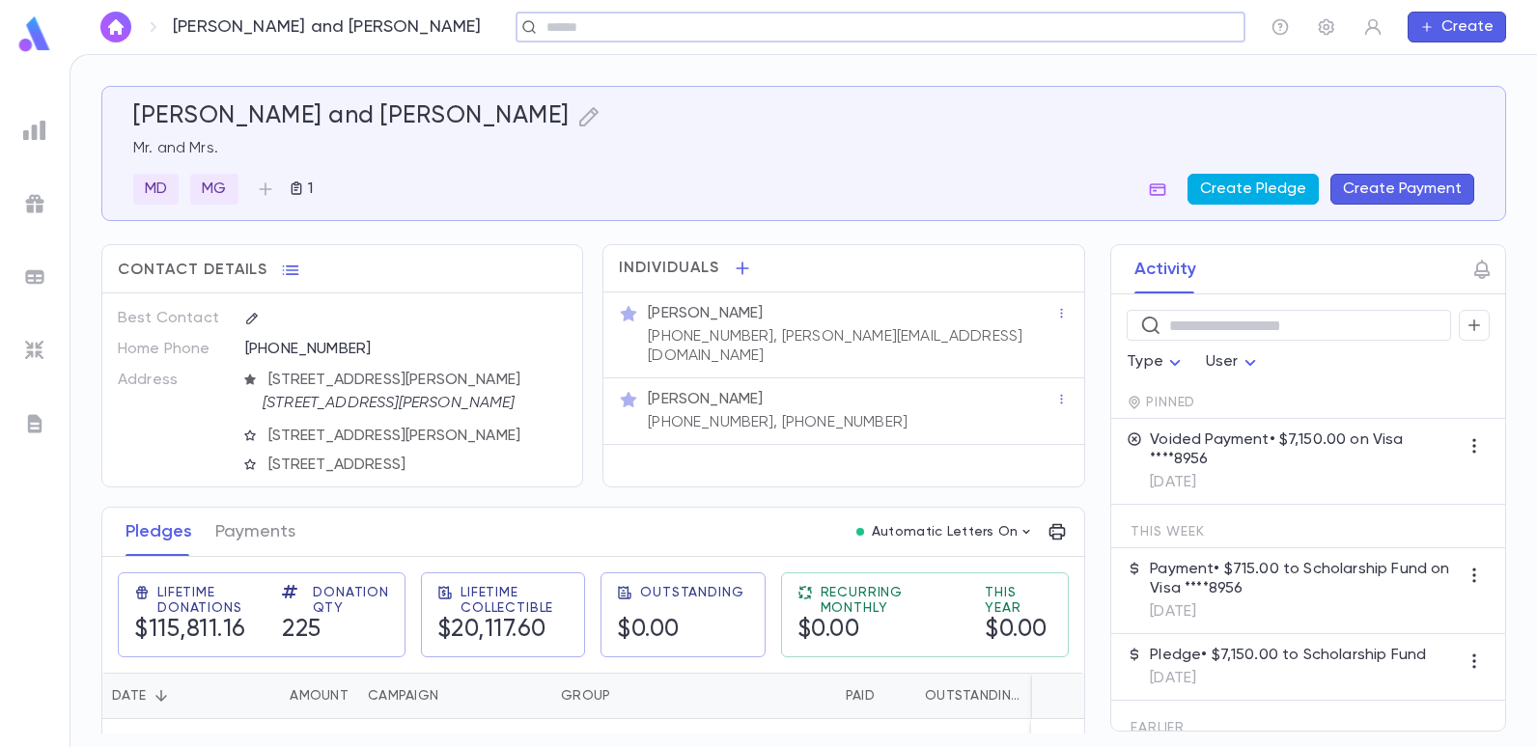
click at [1225, 184] on button "Create Pledge" at bounding box center [1252, 189] width 131 height 31
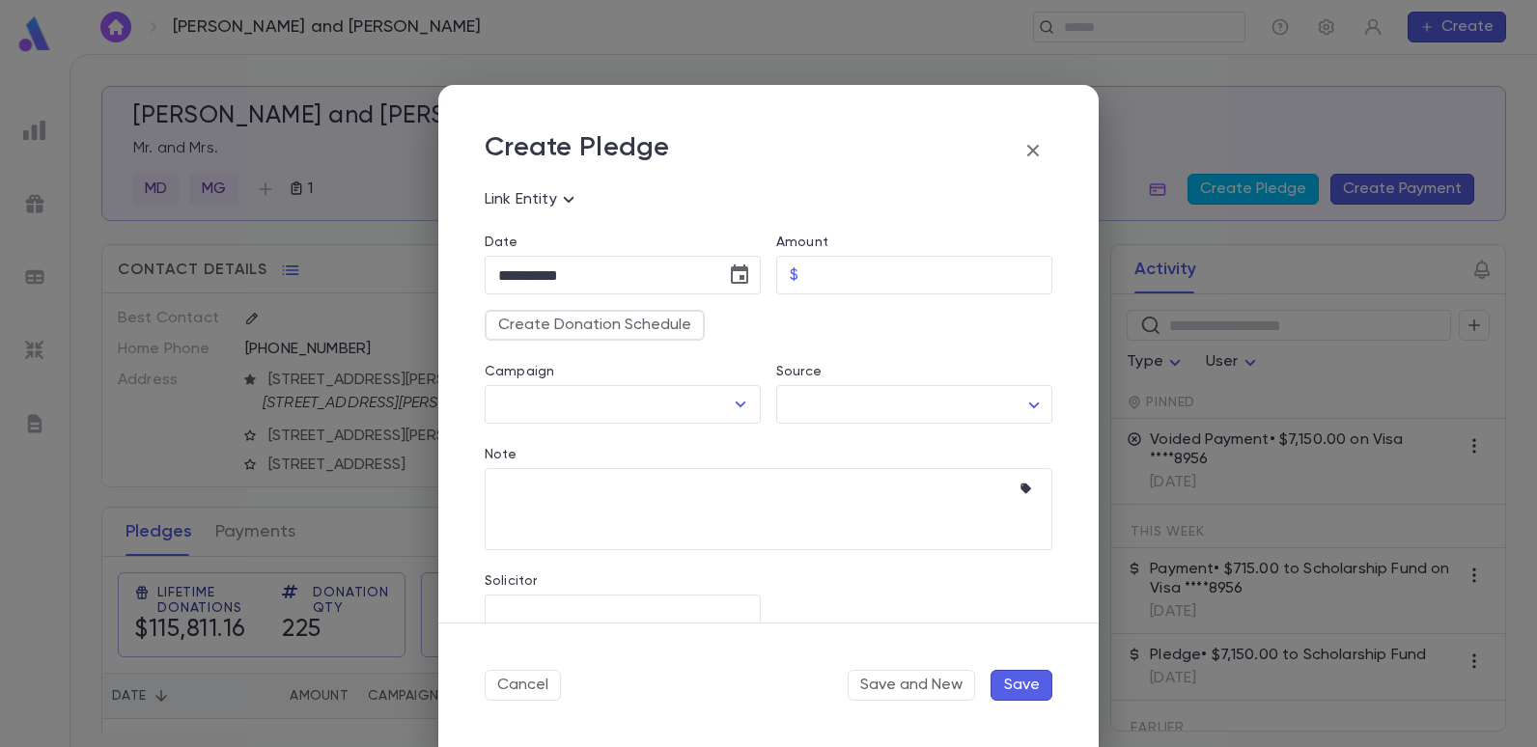
scroll to position [193, 0]
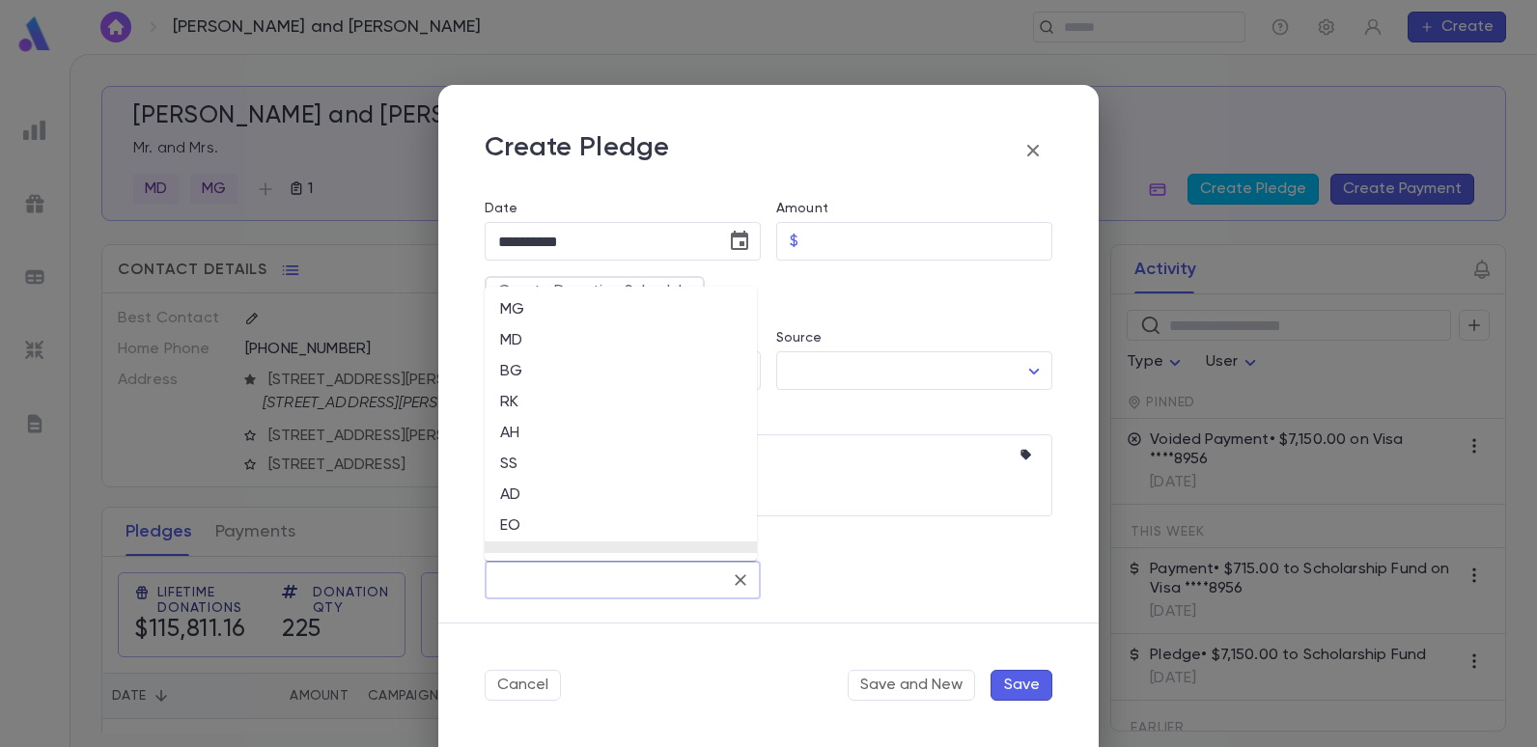
click at [595, 574] on input "Solicitor" at bounding box center [608, 580] width 230 height 37
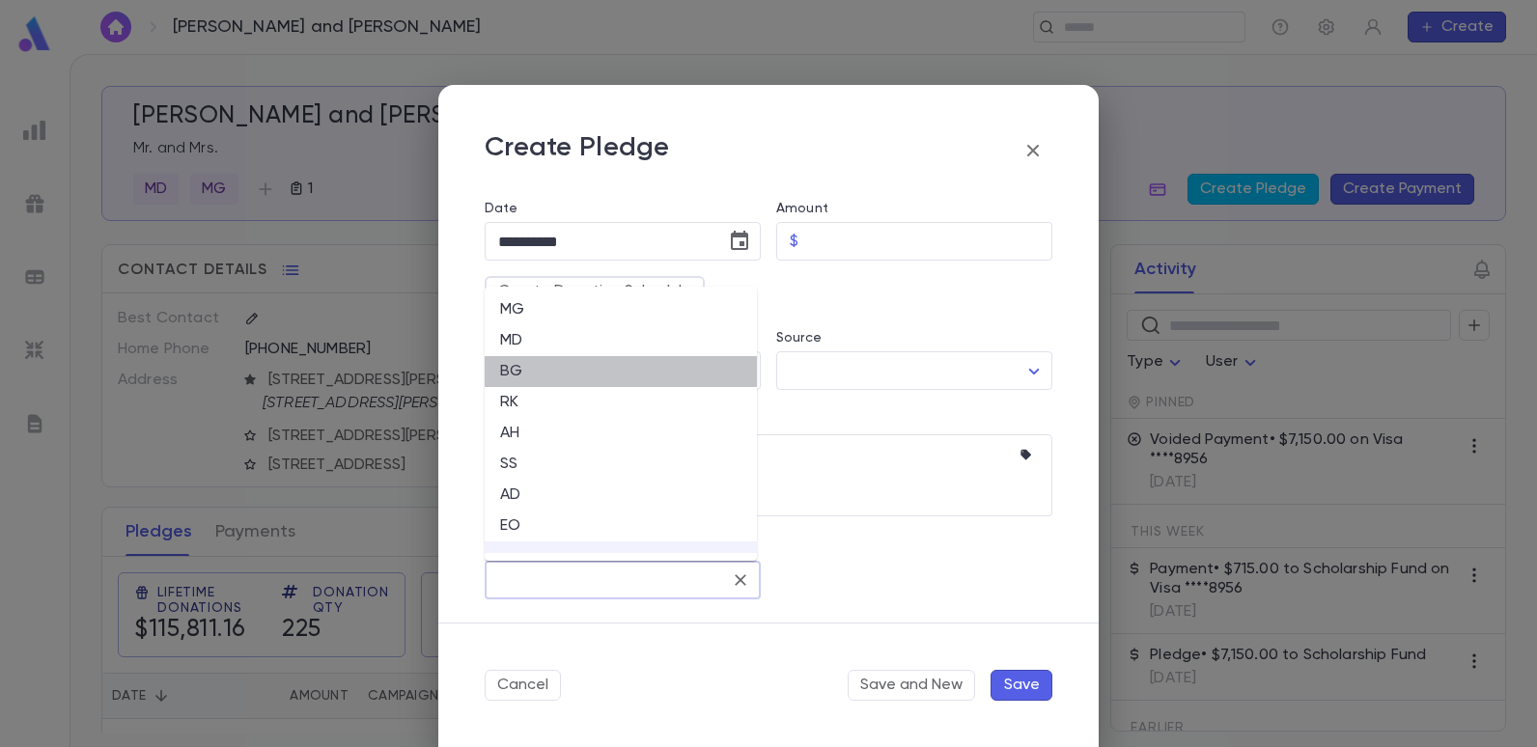
click at [513, 368] on li "BG" at bounding box center [621, 371] width 272 height 31
type input "**"
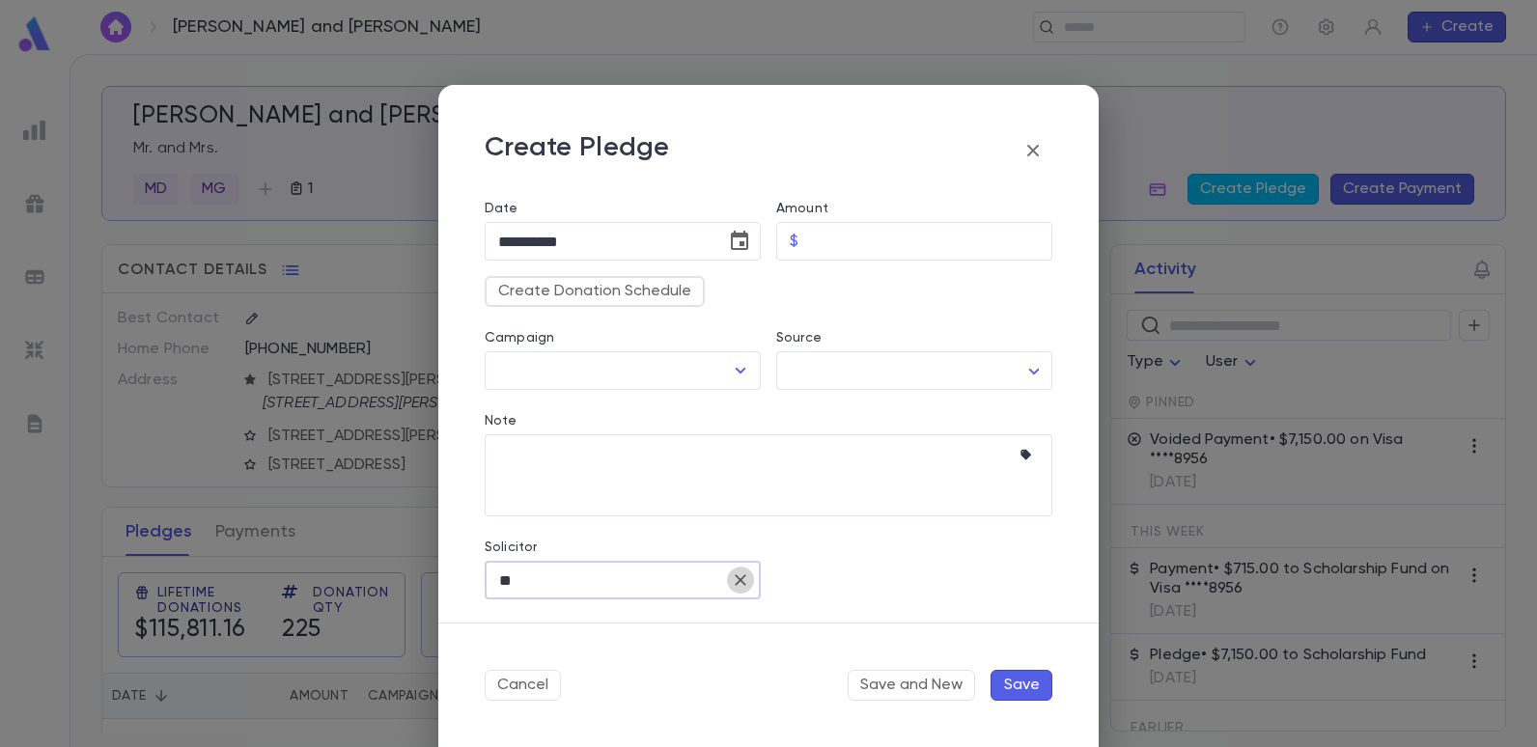
click at [741, 578] on icon "Clear" at bounding box center [740, 580] width 19 height 19
click at [544, 574] on input "Solicitor" at bounding box center [622, 580] width 259 height 37
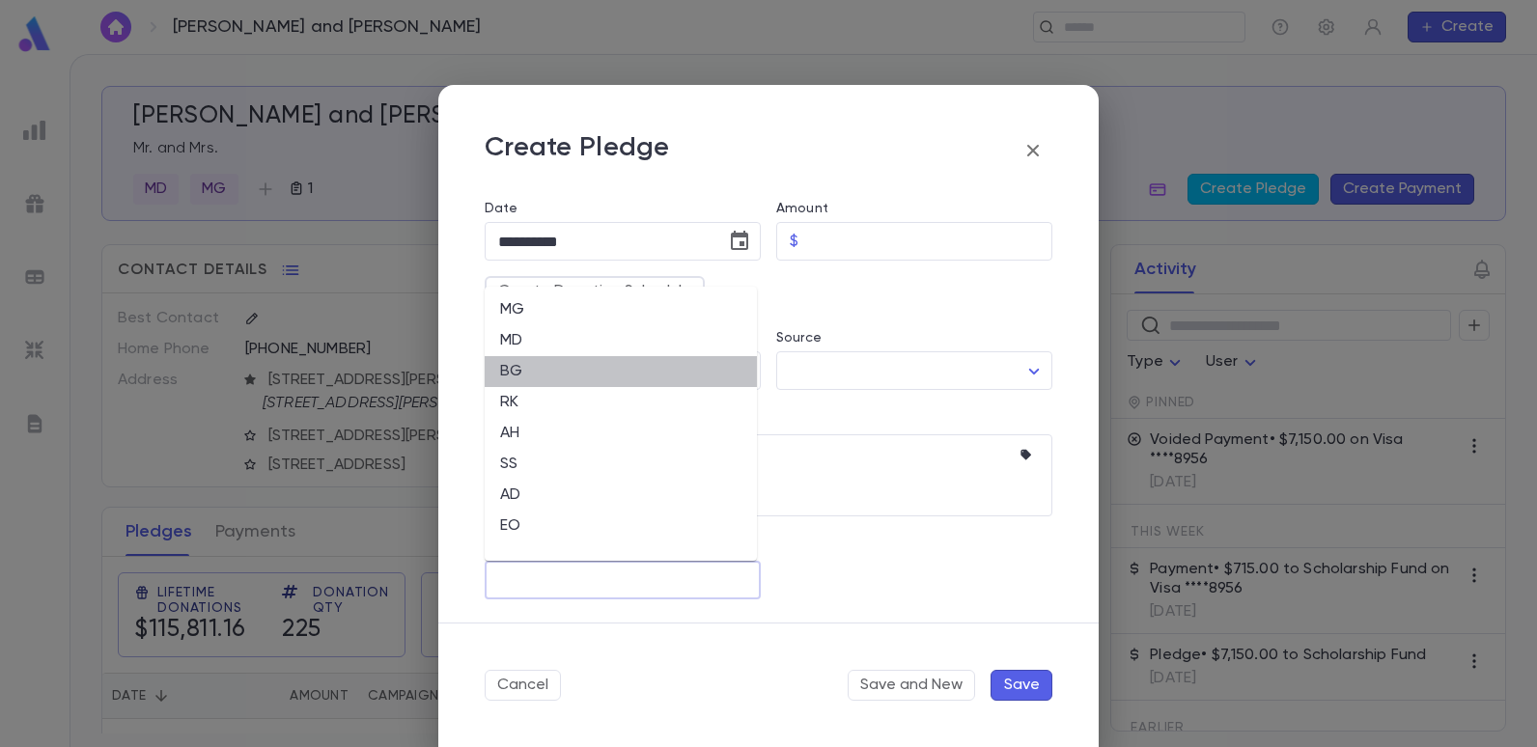
click at [518, 377] on li "BG" at bounding box center [621, 371] width 272 height 31
type input "**"
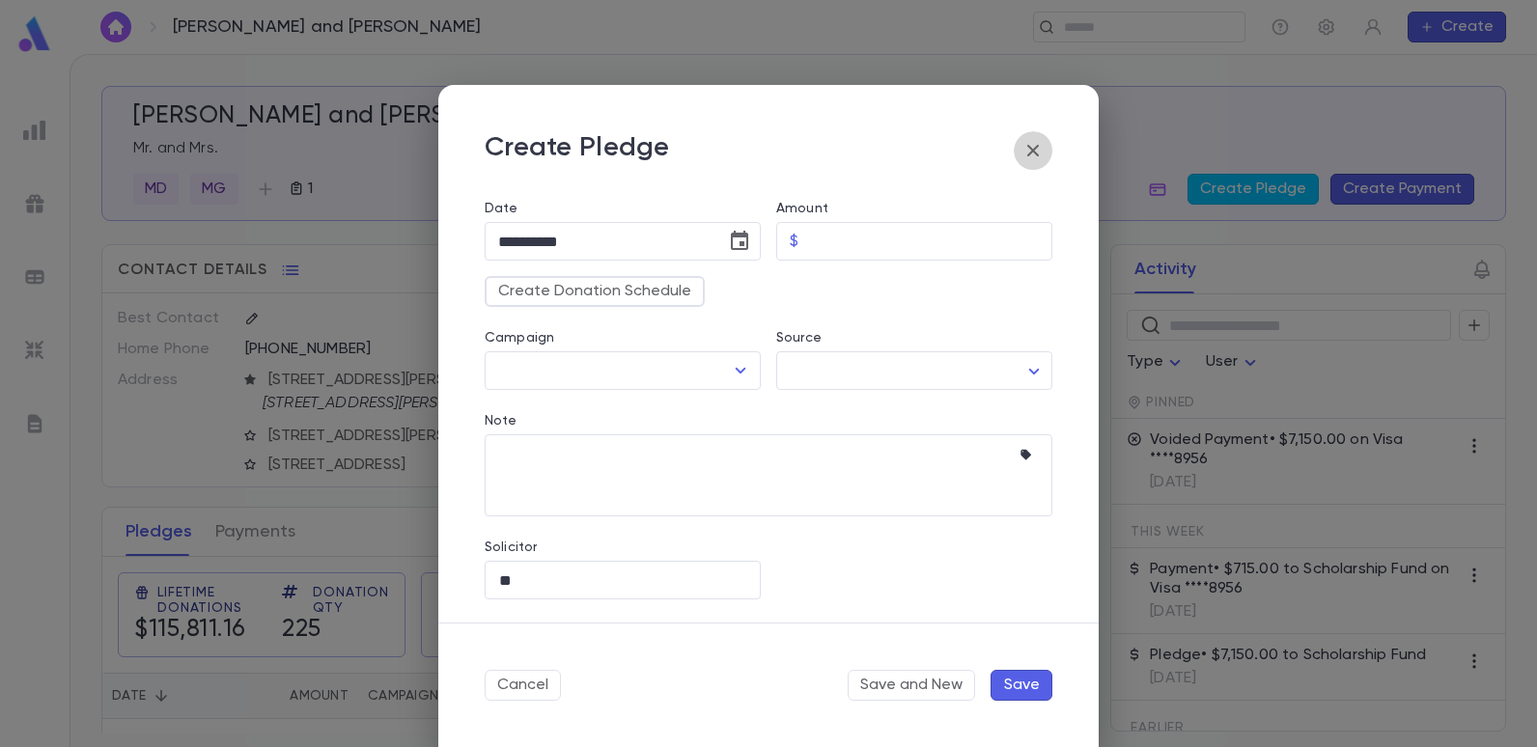
click at [1027, 144] on icon "button" at bounding box center [1032, 150] width 23 height 23
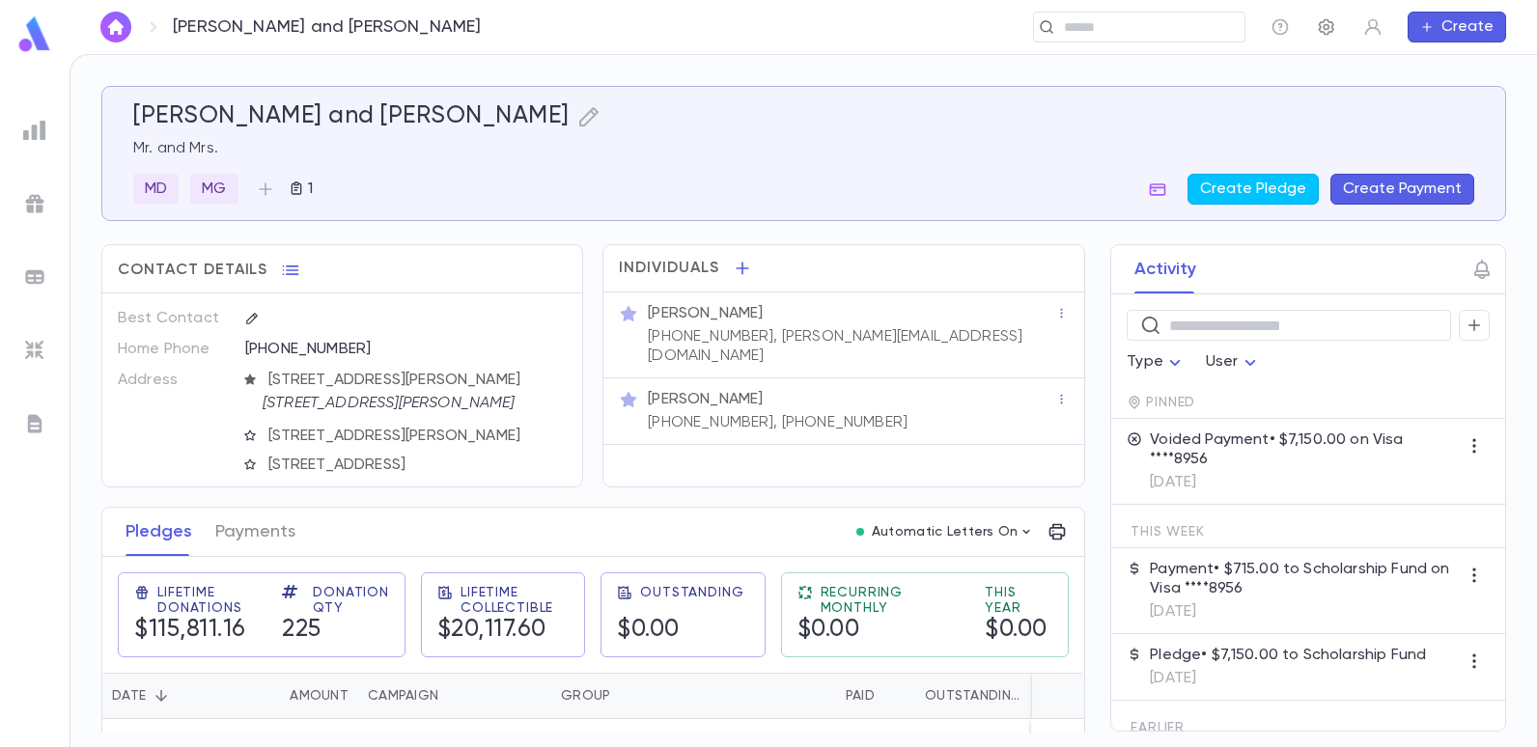
click at [1317, 23] on icon "button" at bounding box center [1326, 26] width 19 height 19
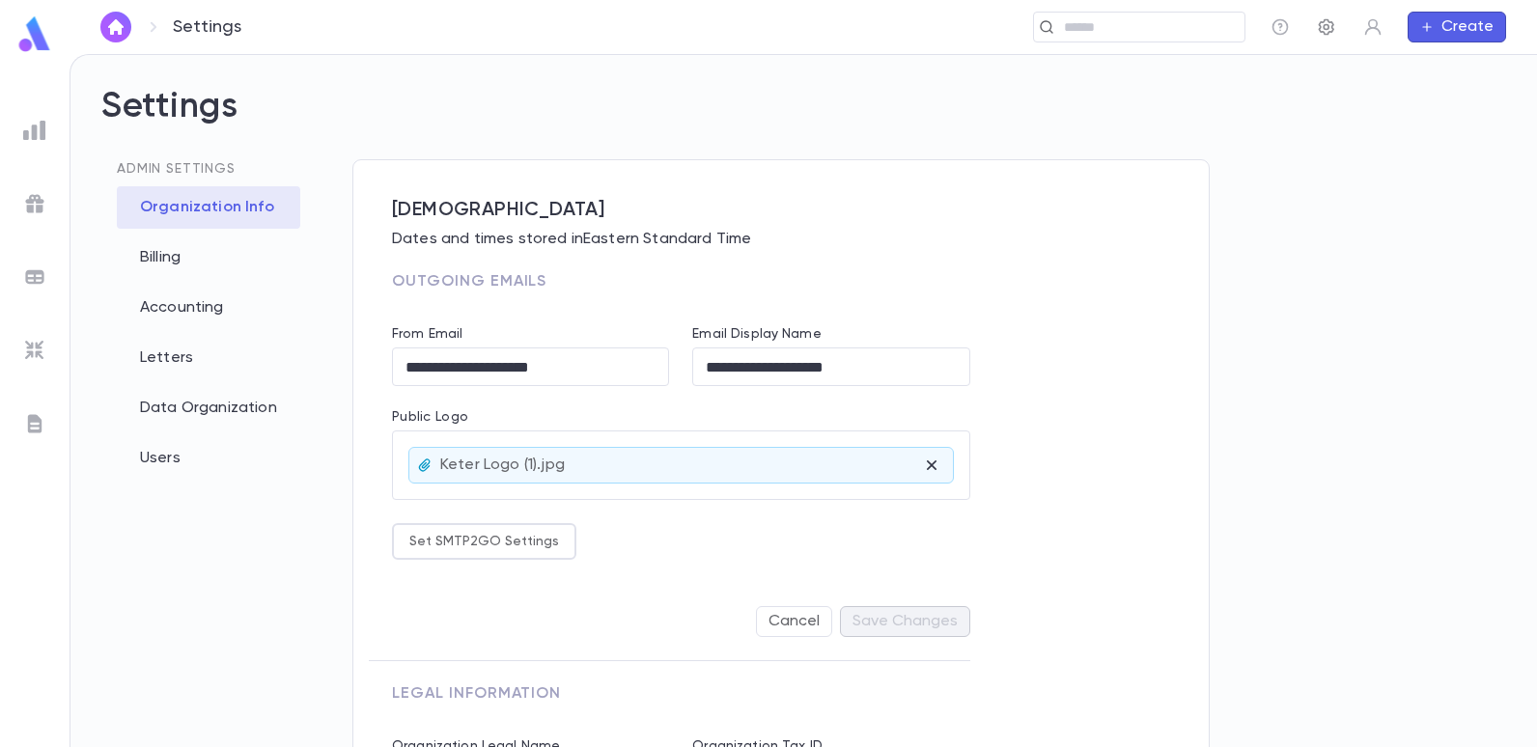
click at [1328, 28] on icon "button" at bounding box center [1326, 27] width 15 height 16
click at [238, 416] on div "Data Organization" at bounding box center [208, 408] width 183 height 42
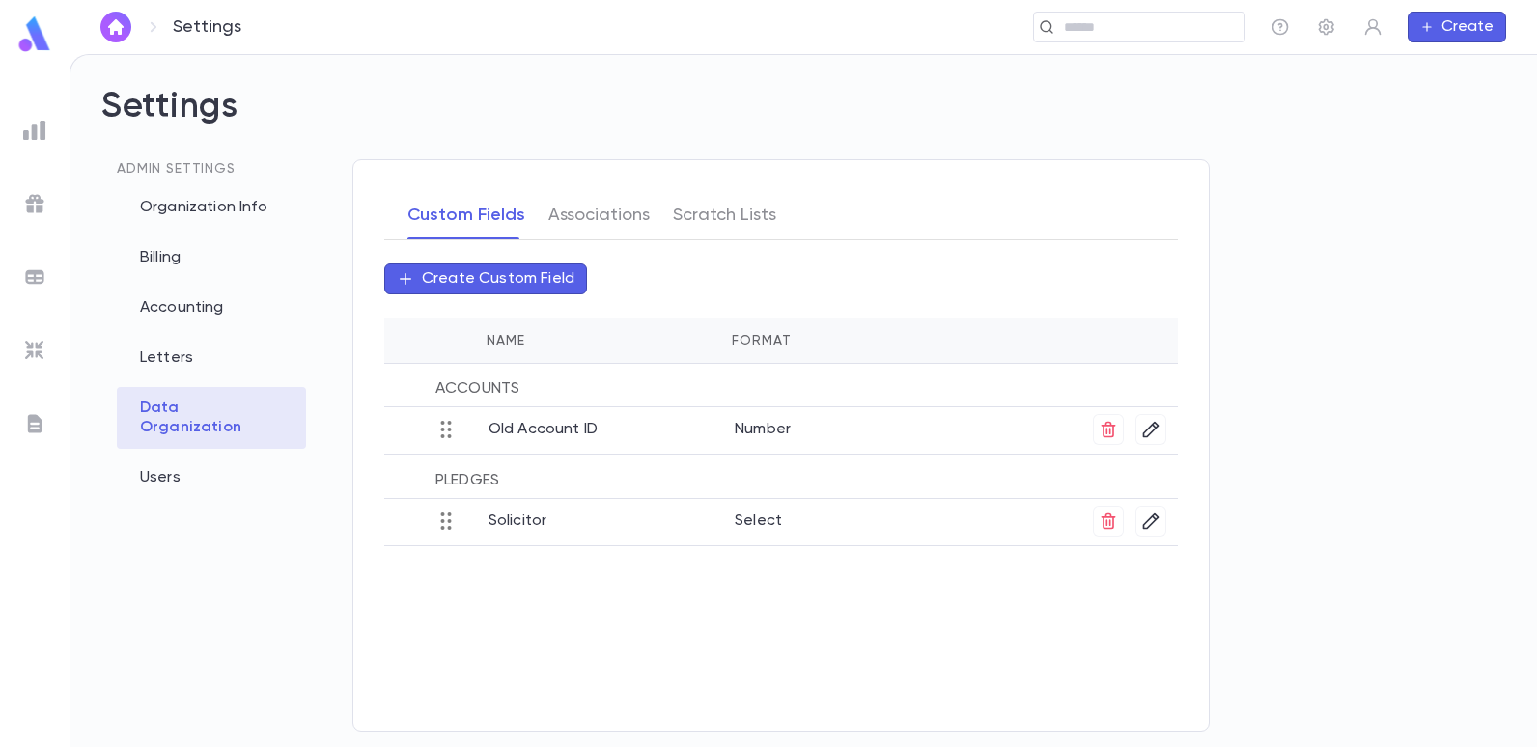
click at [448, 530] on icon at bounding box center [445, 521] width 23 height 23
click at [762, 524] on p "Select" at bounding box center [889, 518] width 308 height 25
click at [452, 524] on icon at bounding box center [445, 521] width 23 height 23
click at [1147, 520] on icon "button" at bounding box center [1150, 521] width 19 height 19
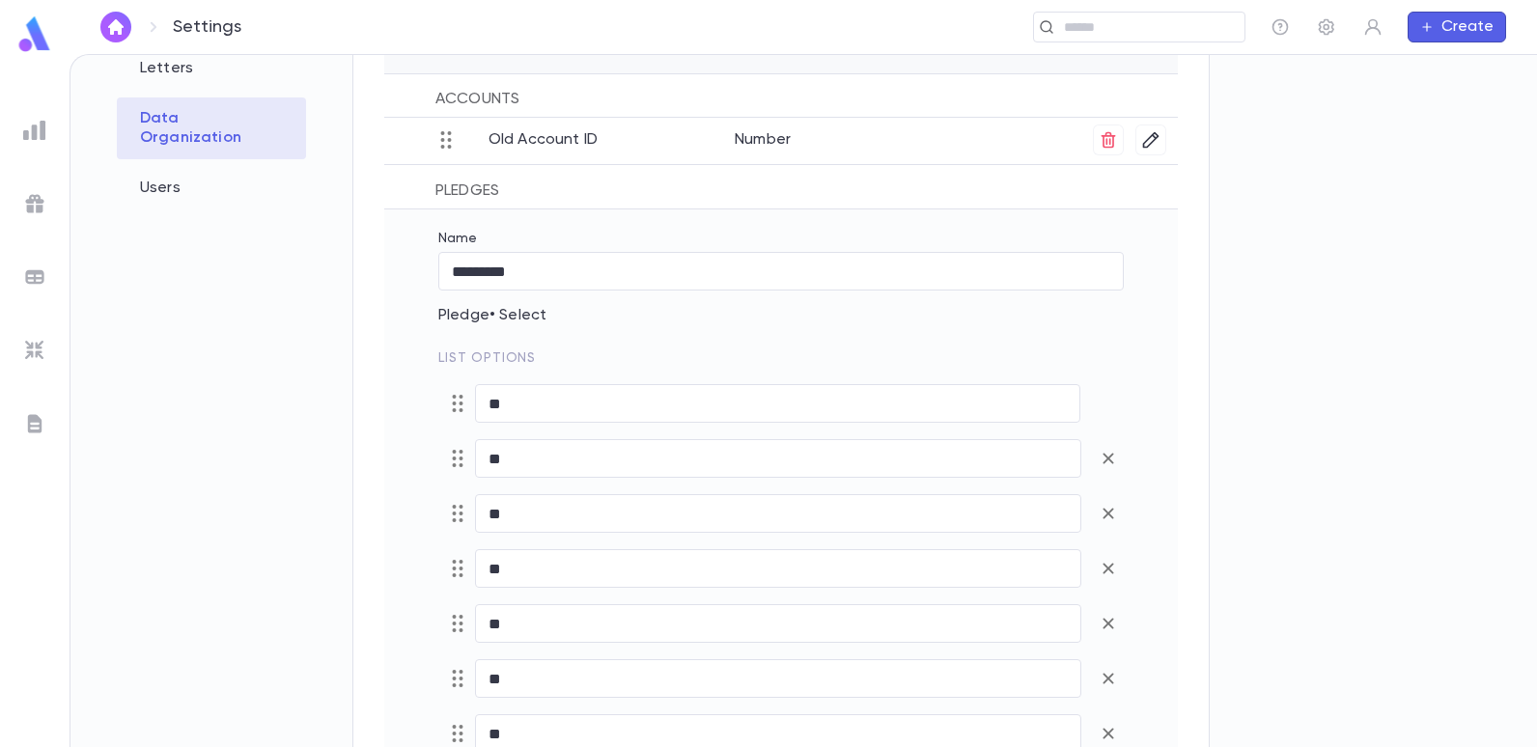
scroll to position [483, 0]
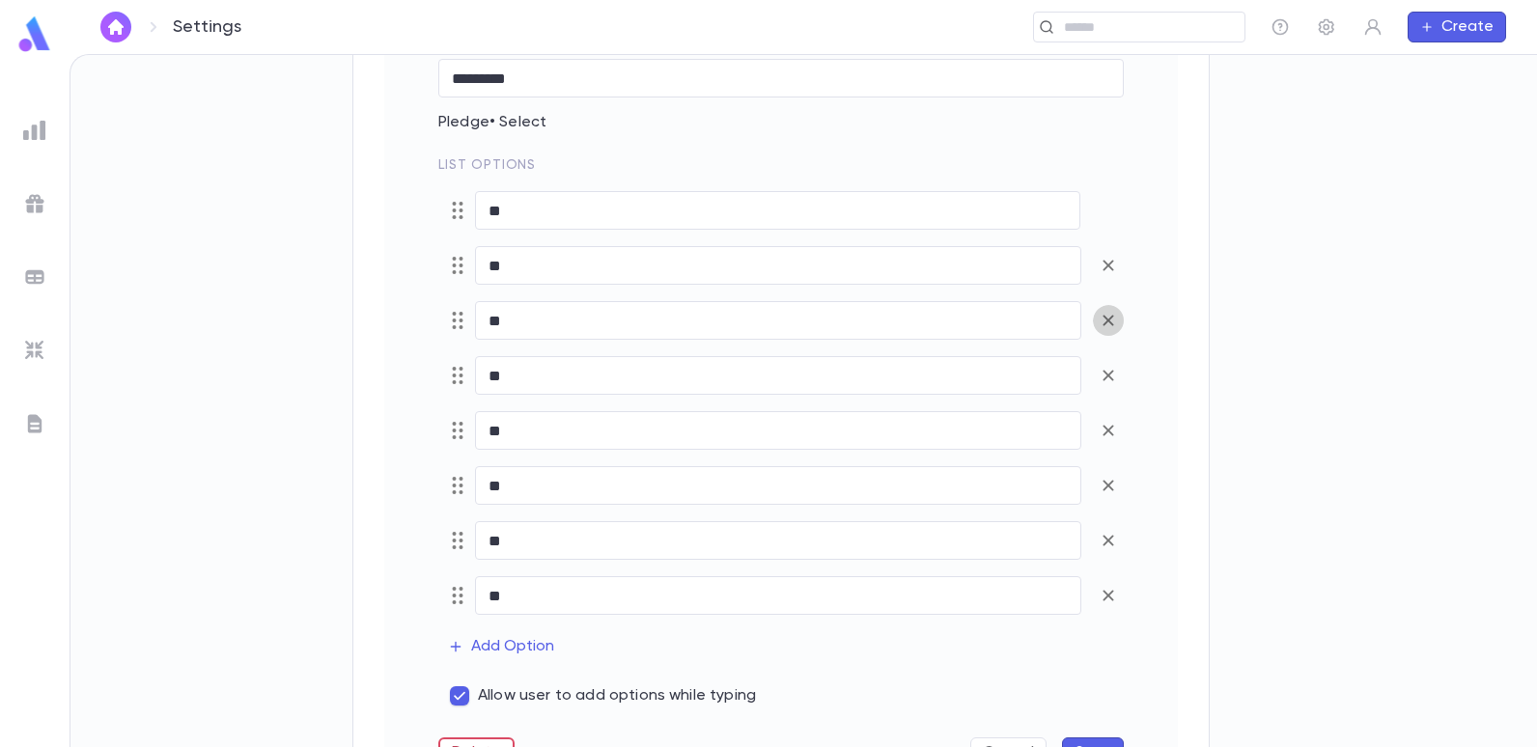
click at [1109, 323] on icon "button" at bounding box center [1108, 320] width 21 height 23
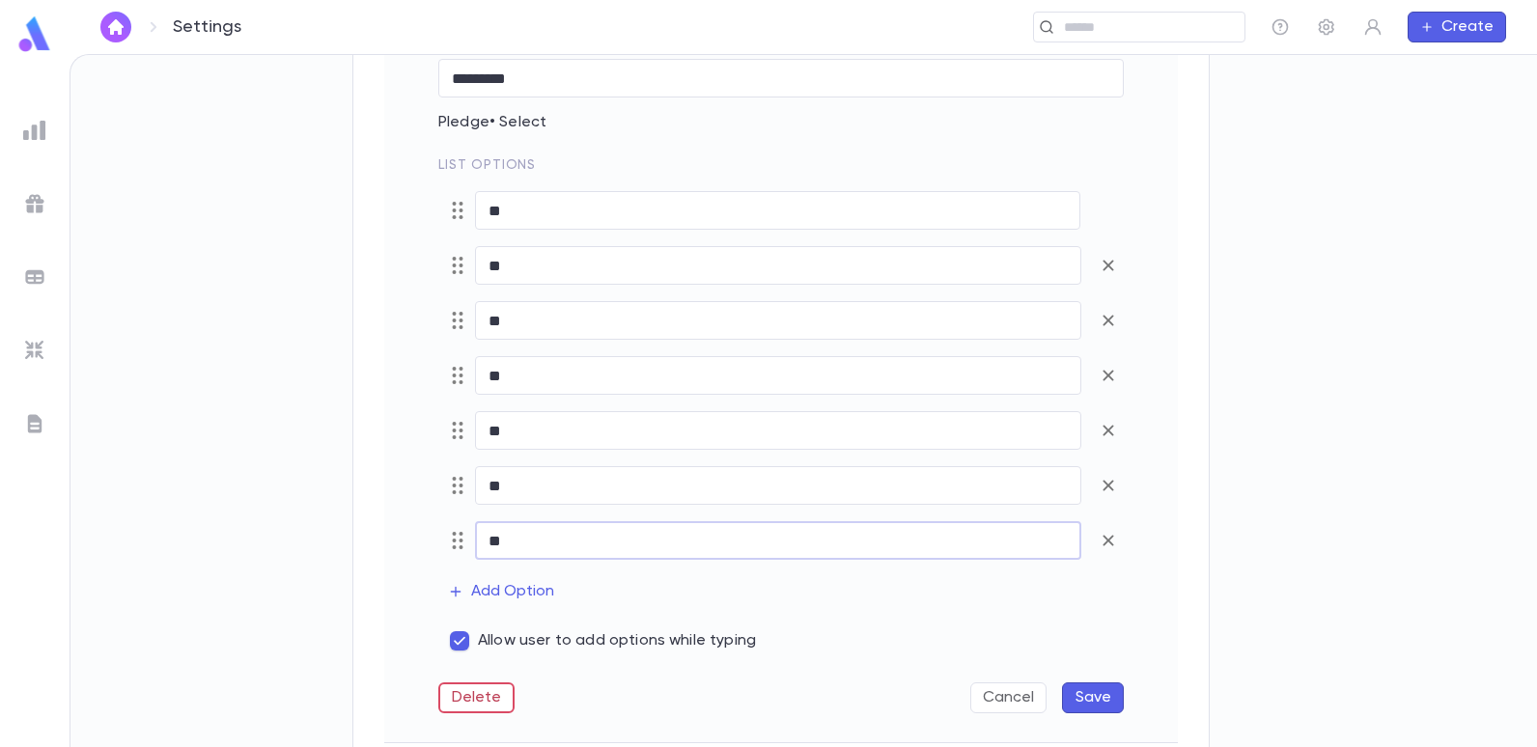
click at [520, 540] on input "**" at bounding box center [778, 541] width 606 height 38
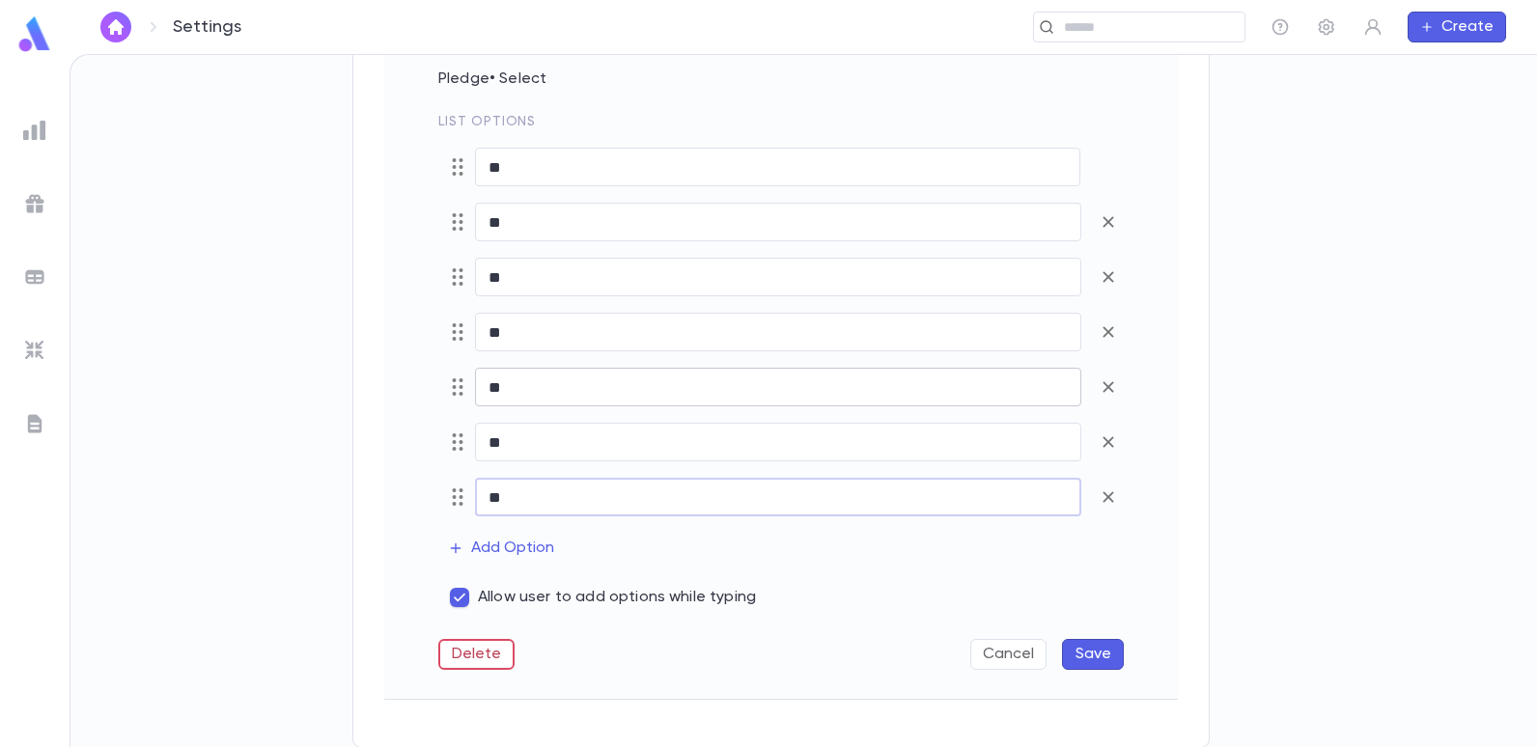
scroll to position [527, 0]
type input "**"
click at [1109, 275] on icon "button" at bounding box center [1107, 275] width 11 height 11
click at [1107, 649] on button "Save" at bounding box center [1093, 653] width 62 height 31
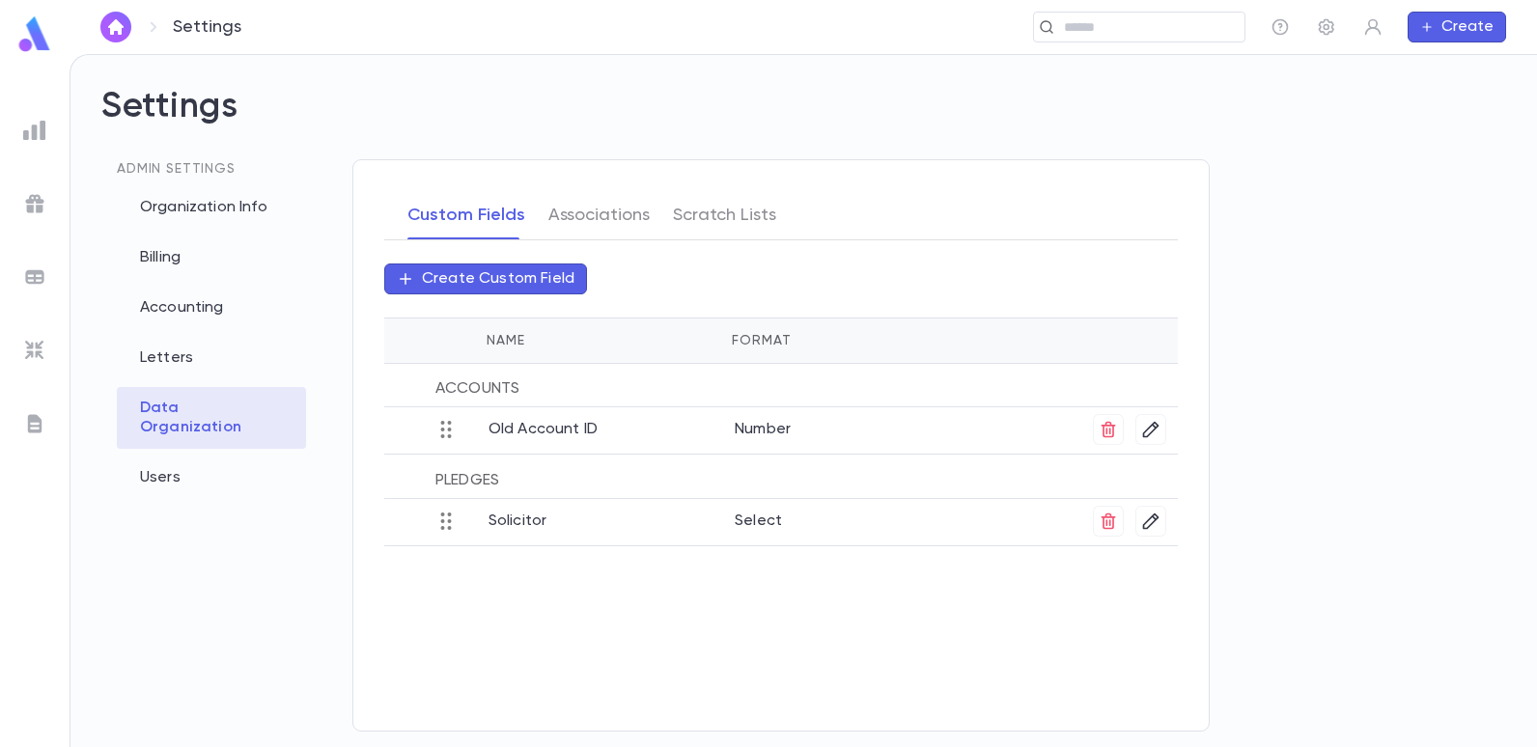
scroll to position [0, 0]
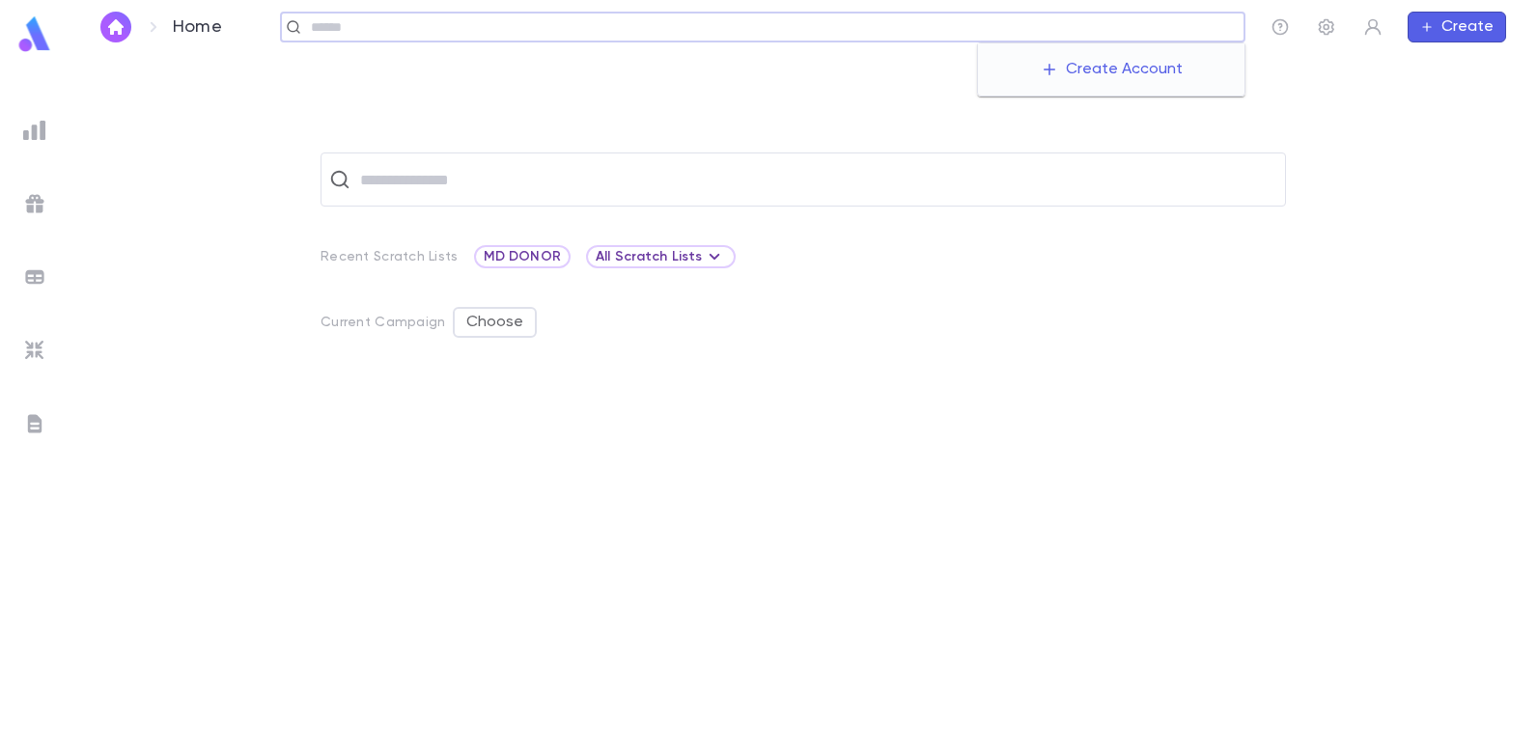
click at [1100, 22] on input "text" at bounding box center [771, 27] width 932 height 18
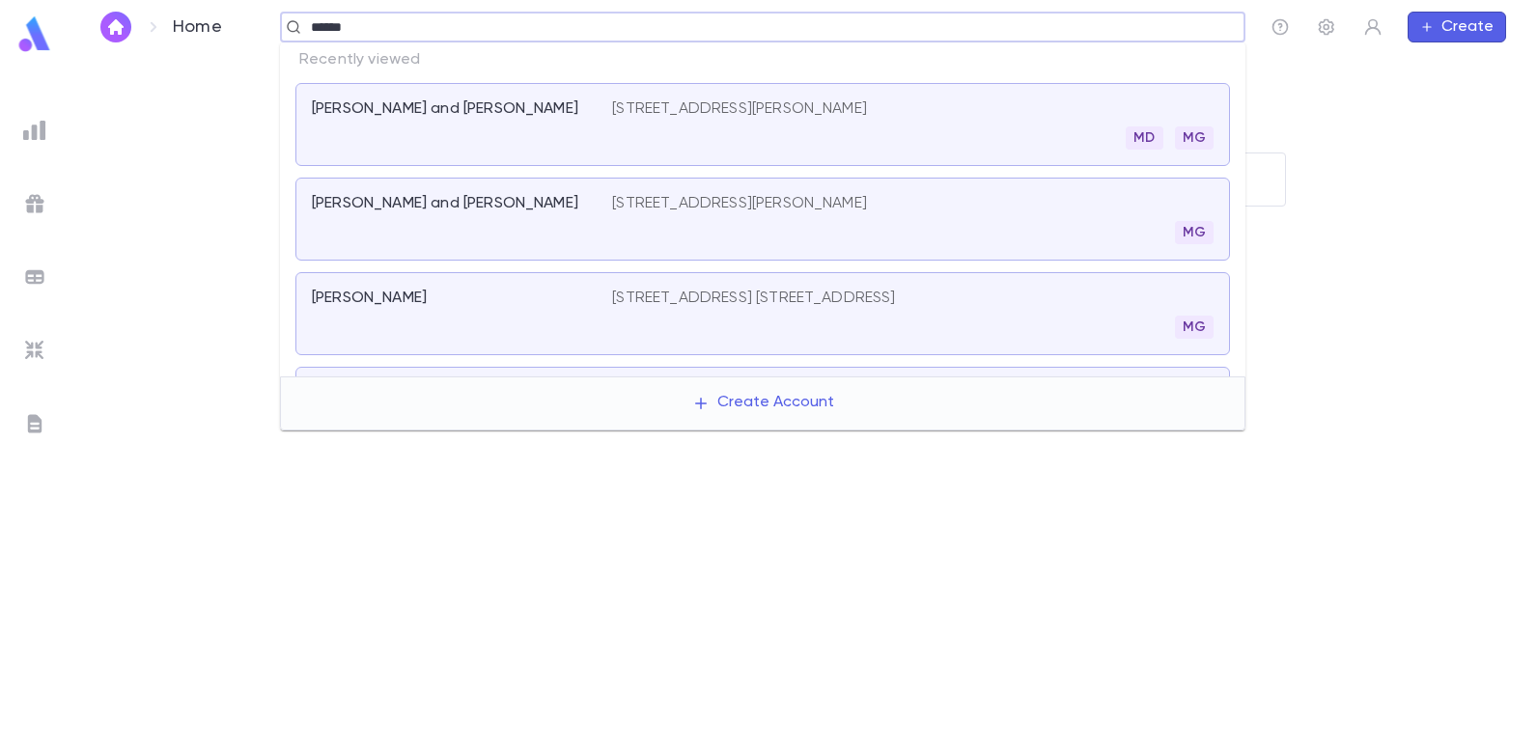
type input "*******"
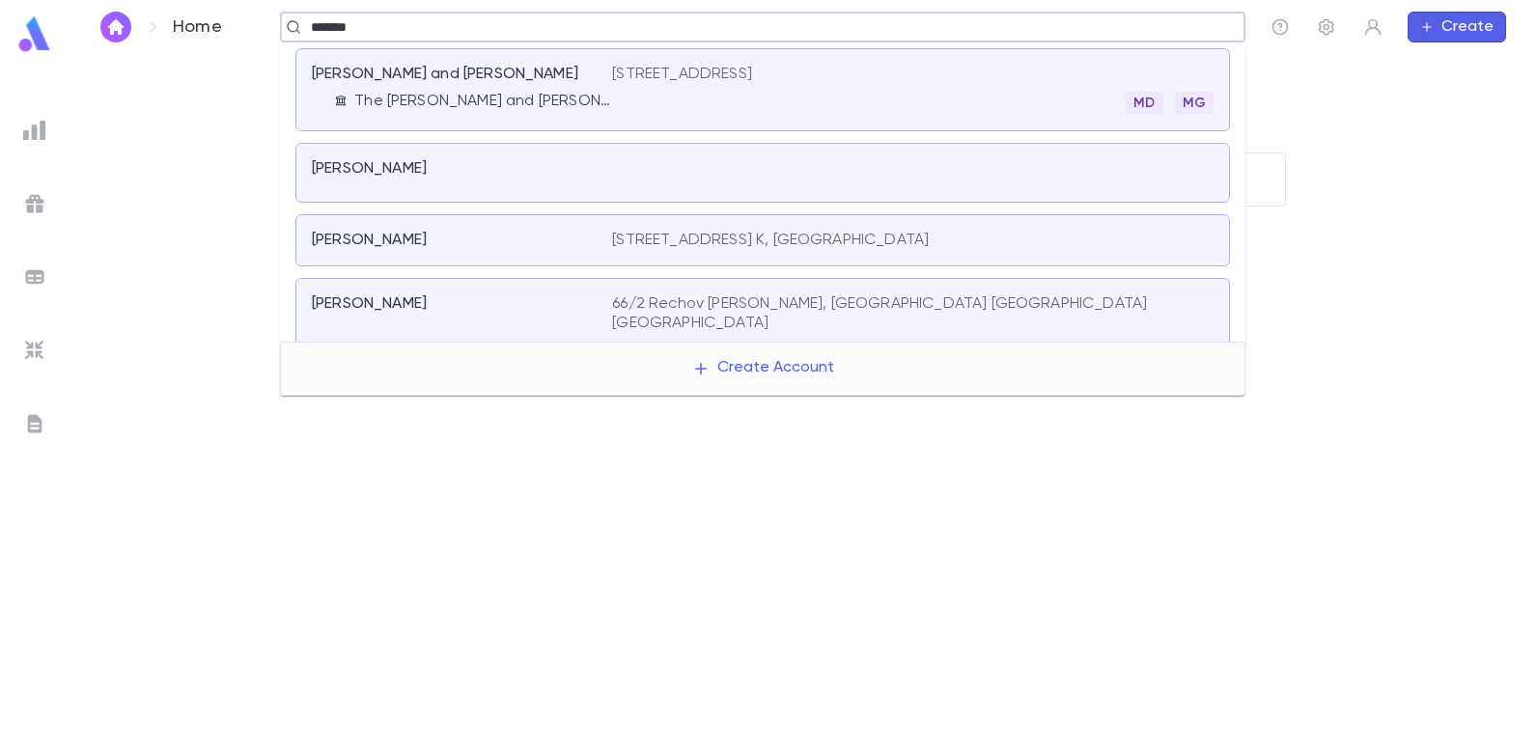
click at [451, 83] on p "[PERSON_NAME] and [PERSON_NAME]" at bounding box center [445, 74] width 266 height 19
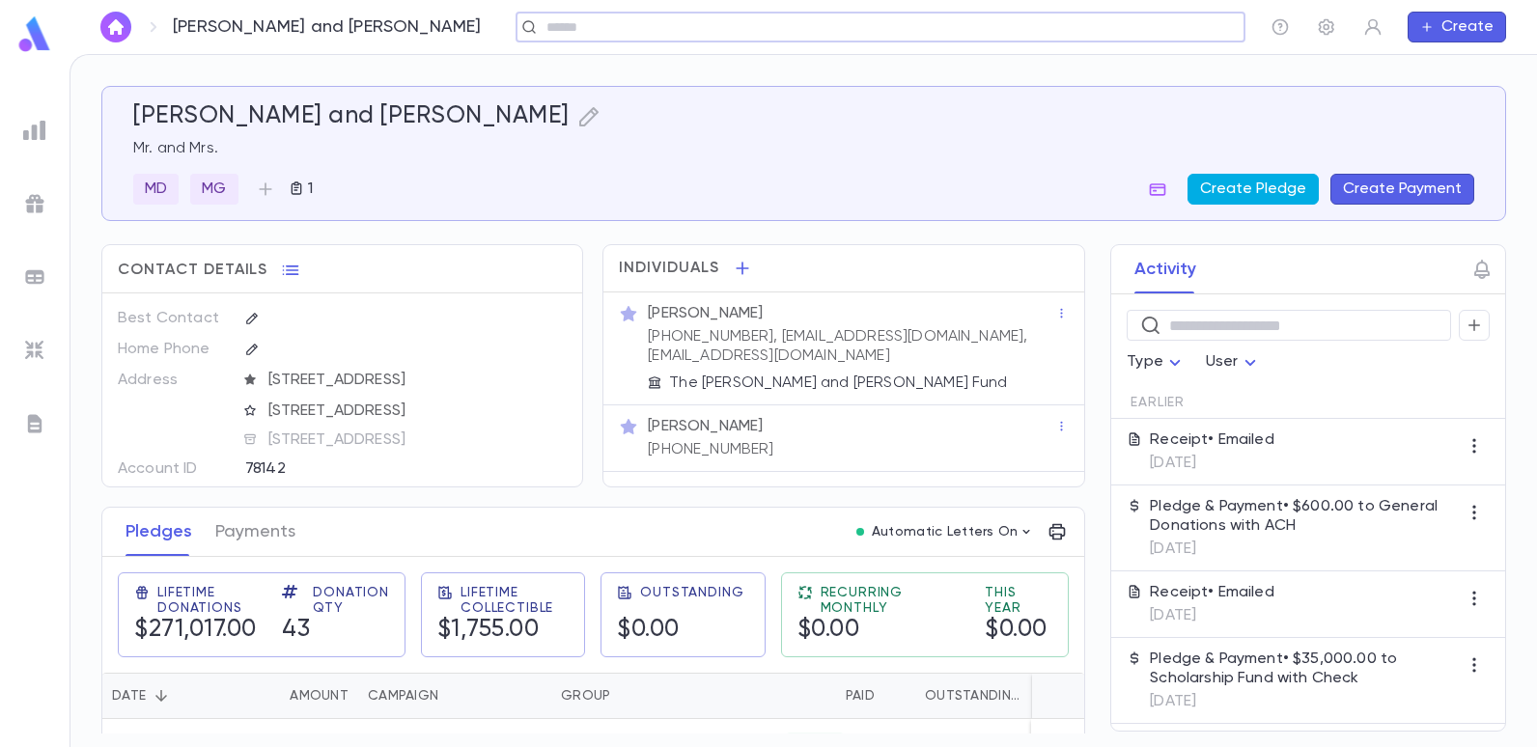
click at [1239, 181] on button "Create Pledge" at bounding box center [1252, 189] width 131 height 31
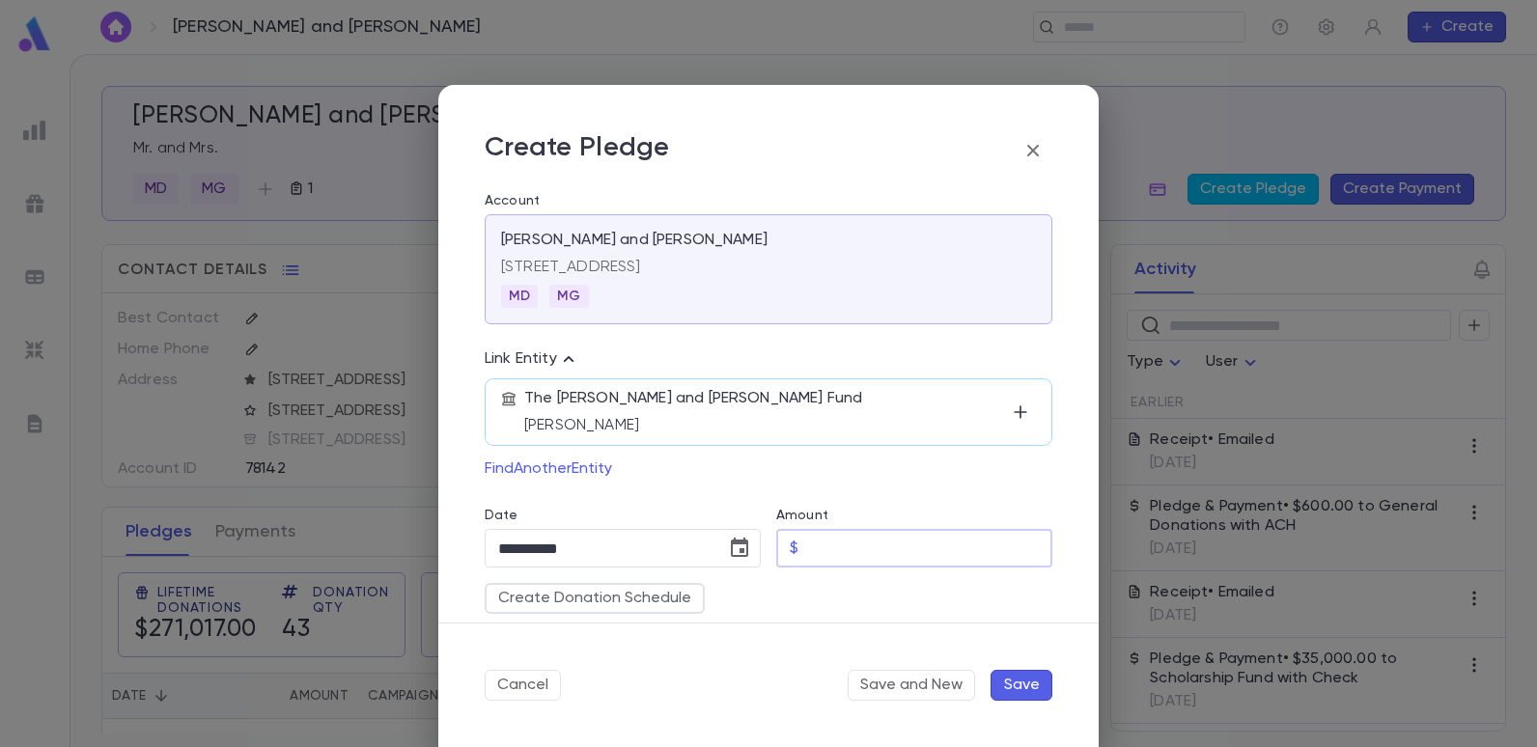
click at [810, 550] on input "Amount" at bounding box center [929, 549] width 246 height 38
type input "********"
click at [944, 470] on div "The [PERSON_NAME] and [PERSON_NAME] Fund [PERSON_NAME] Find Another Entity" at bounding box center [769, 428] width 568 height 114
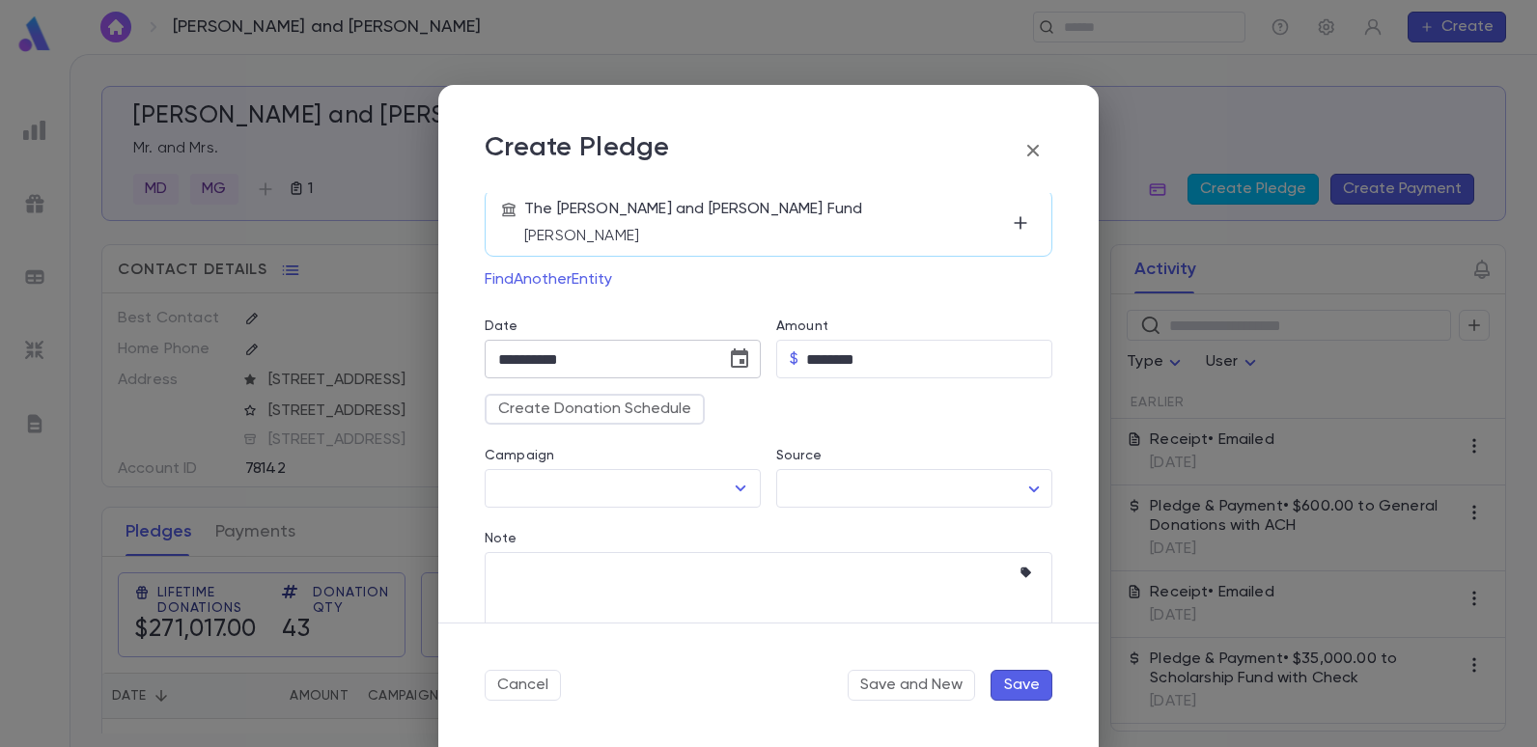
scroll to position [290, 0]
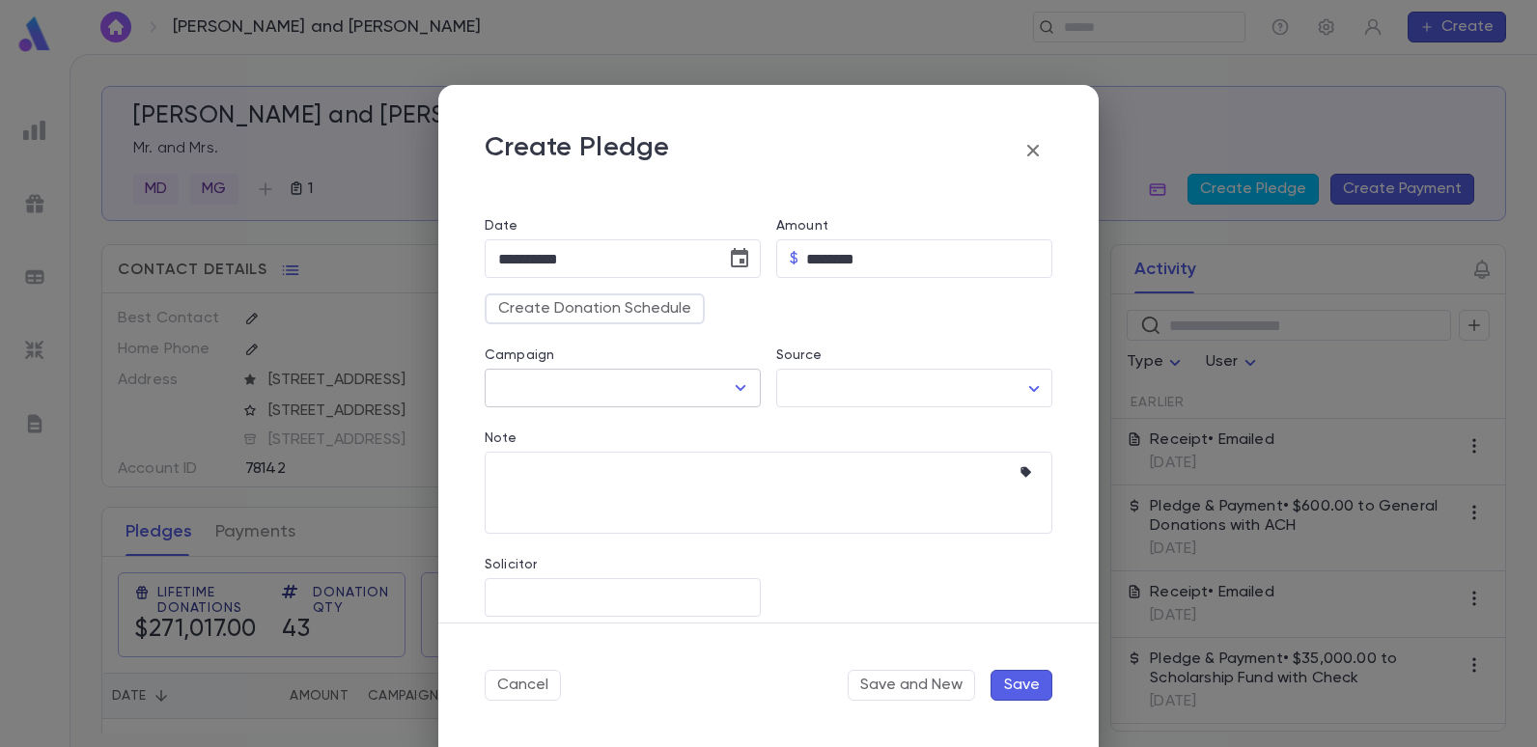
click at [730, 389] on icon "Open" at bounding box center [740, 388] width 23 height 23
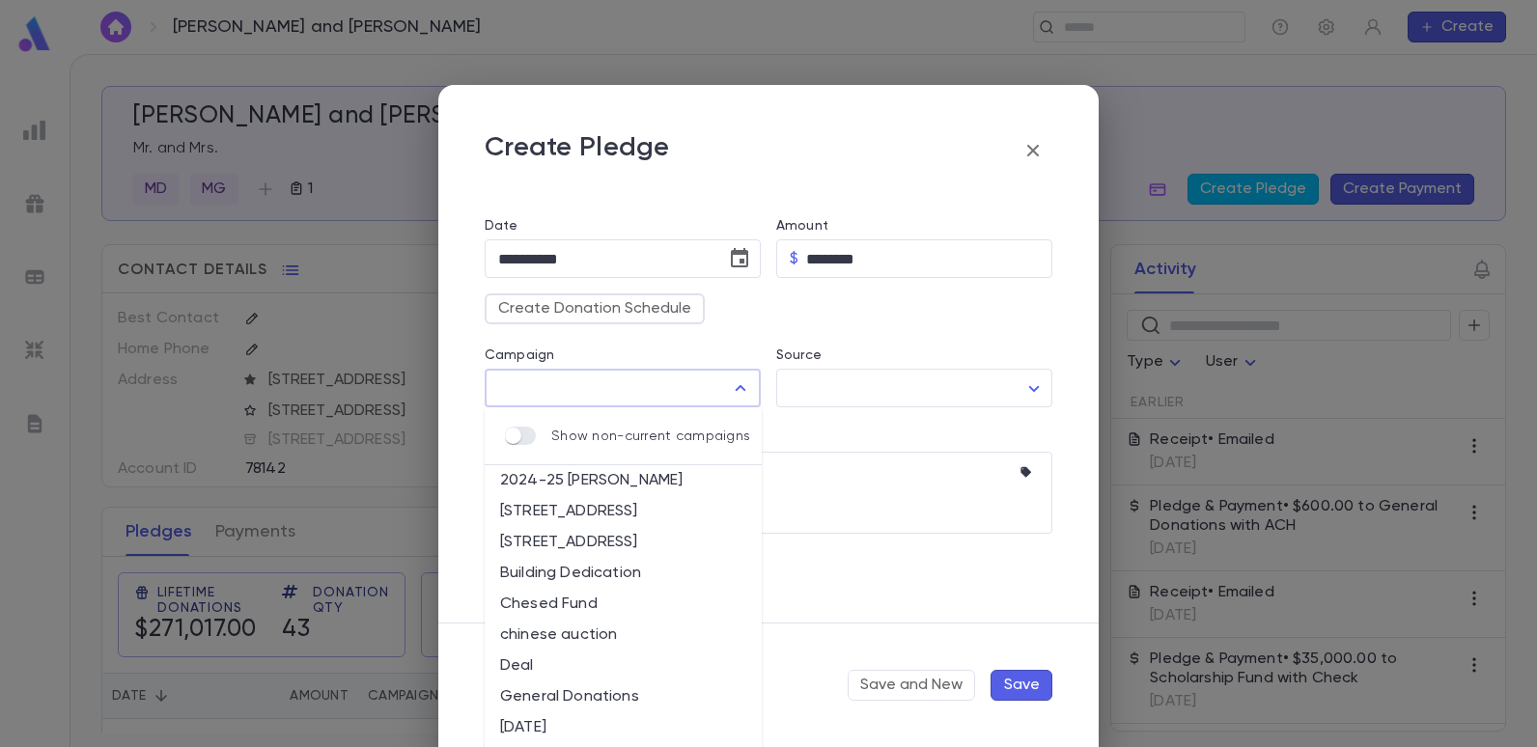
click at [560, 602] on li "Chesed Fund" at bounding box center [623, 604] width 277 height 31
type input "**********"
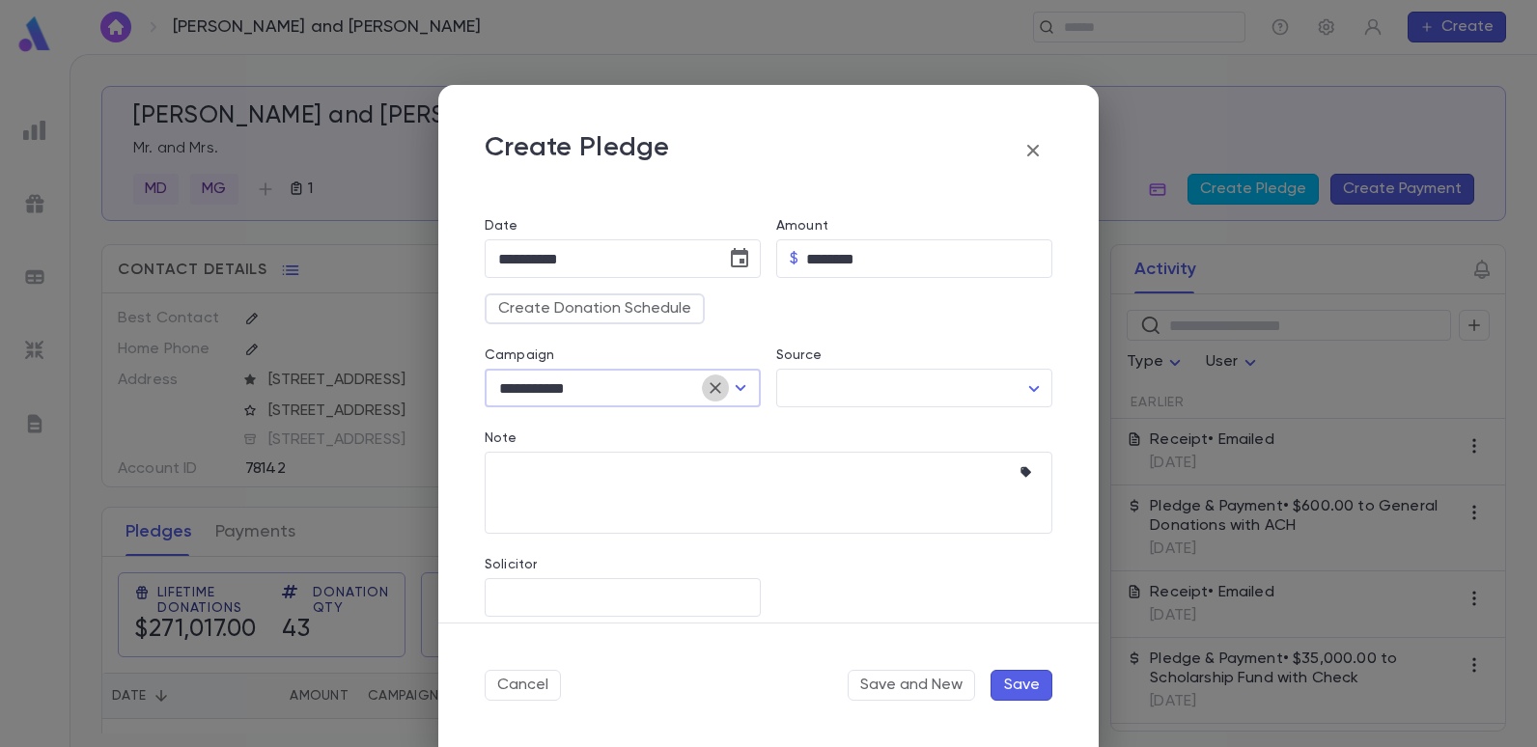
click at [711, 389] on icon "Clear" at bounding box center [716, 388] width 12 height 12
click at [732, 385] on icon "Open" at bounding box center [740, 388] width 23 height 23
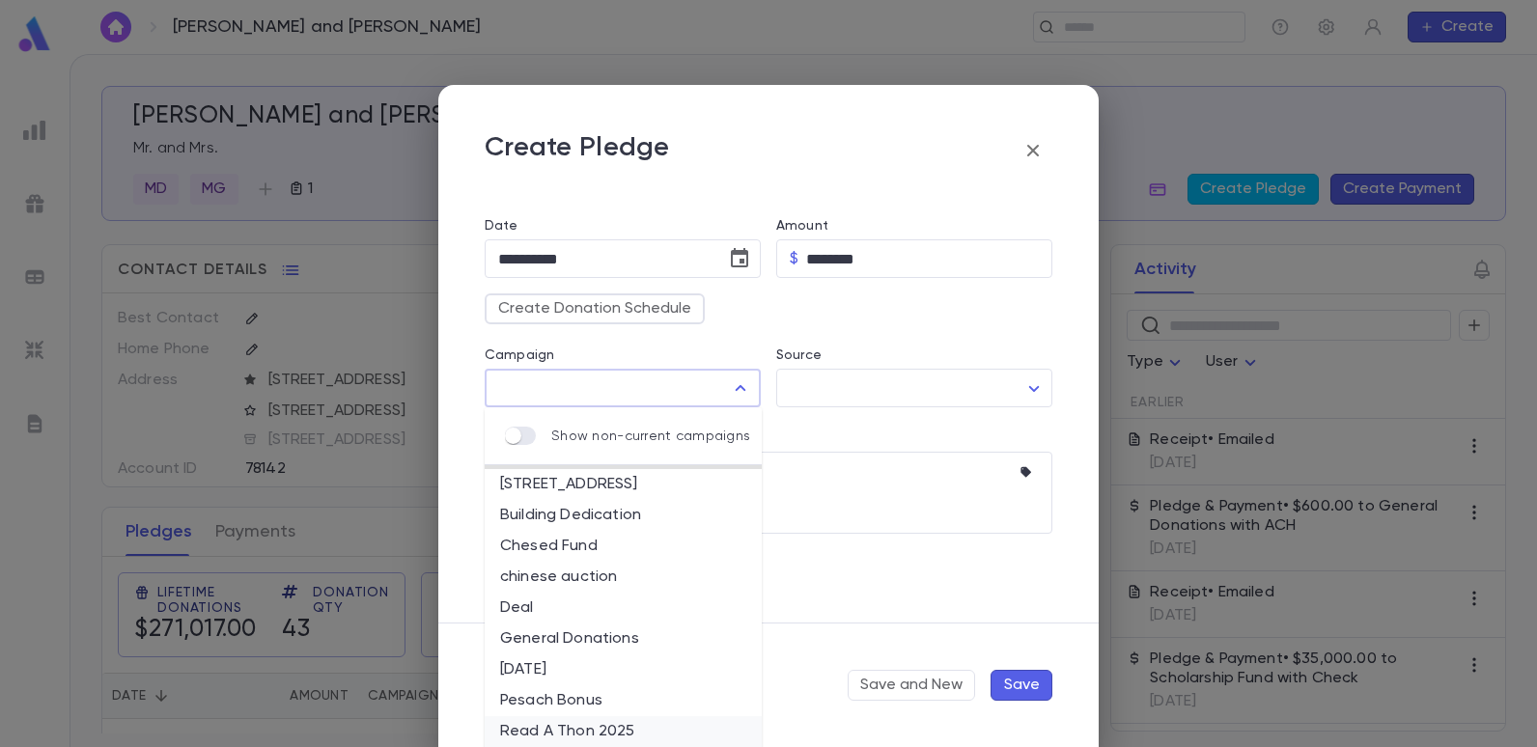
scroll to position [102, 0]
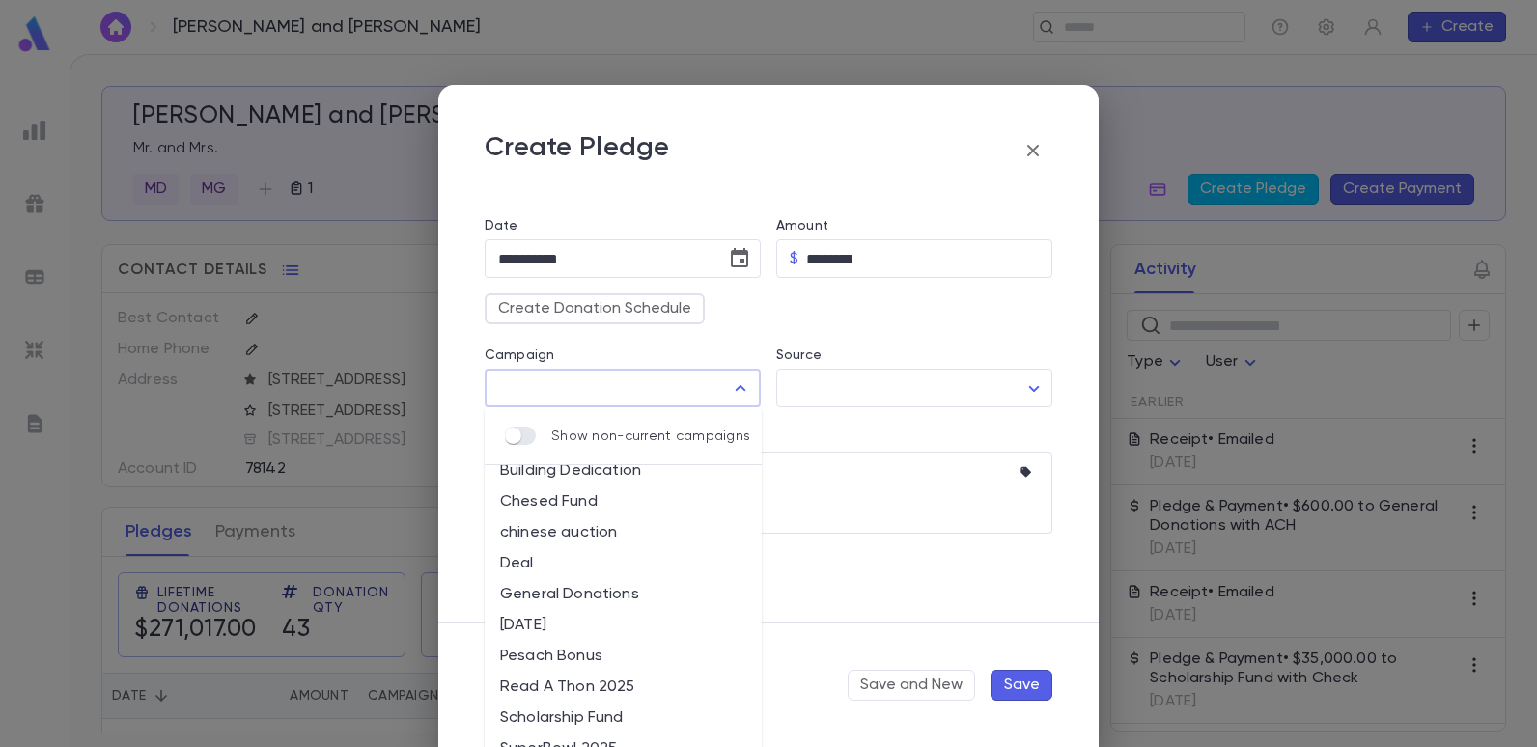
click at [545, 505] on li "Chesed Fund" at bounding box center [623, 502] width 277 height 31
type input "**********"
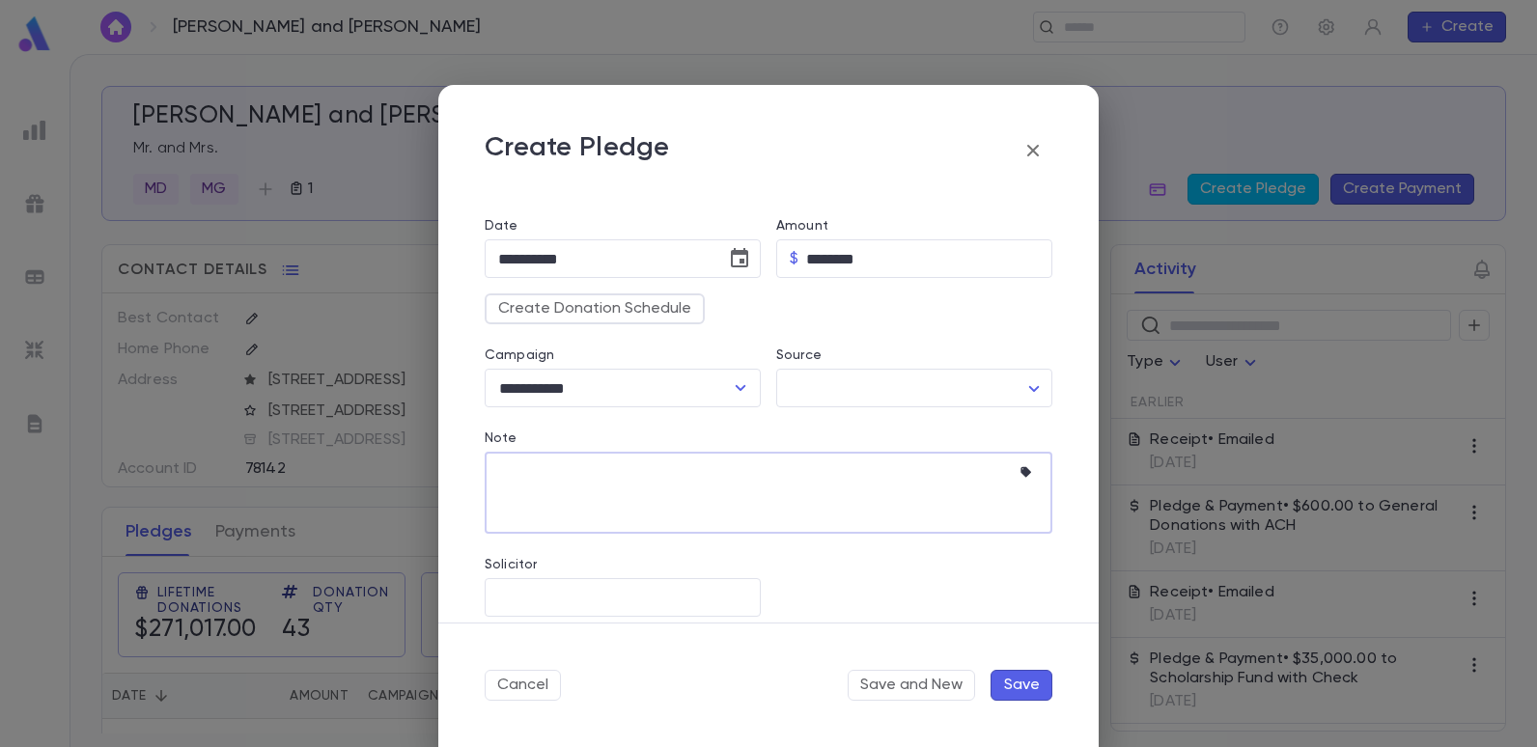
click at [545, 505] on textarea "Note" at bounding box center [754, 493] width 512 height 82
click at [736, 383] on icon "Open" at bounding box center [740, 388] width 23 height 23
type textarea "**********"
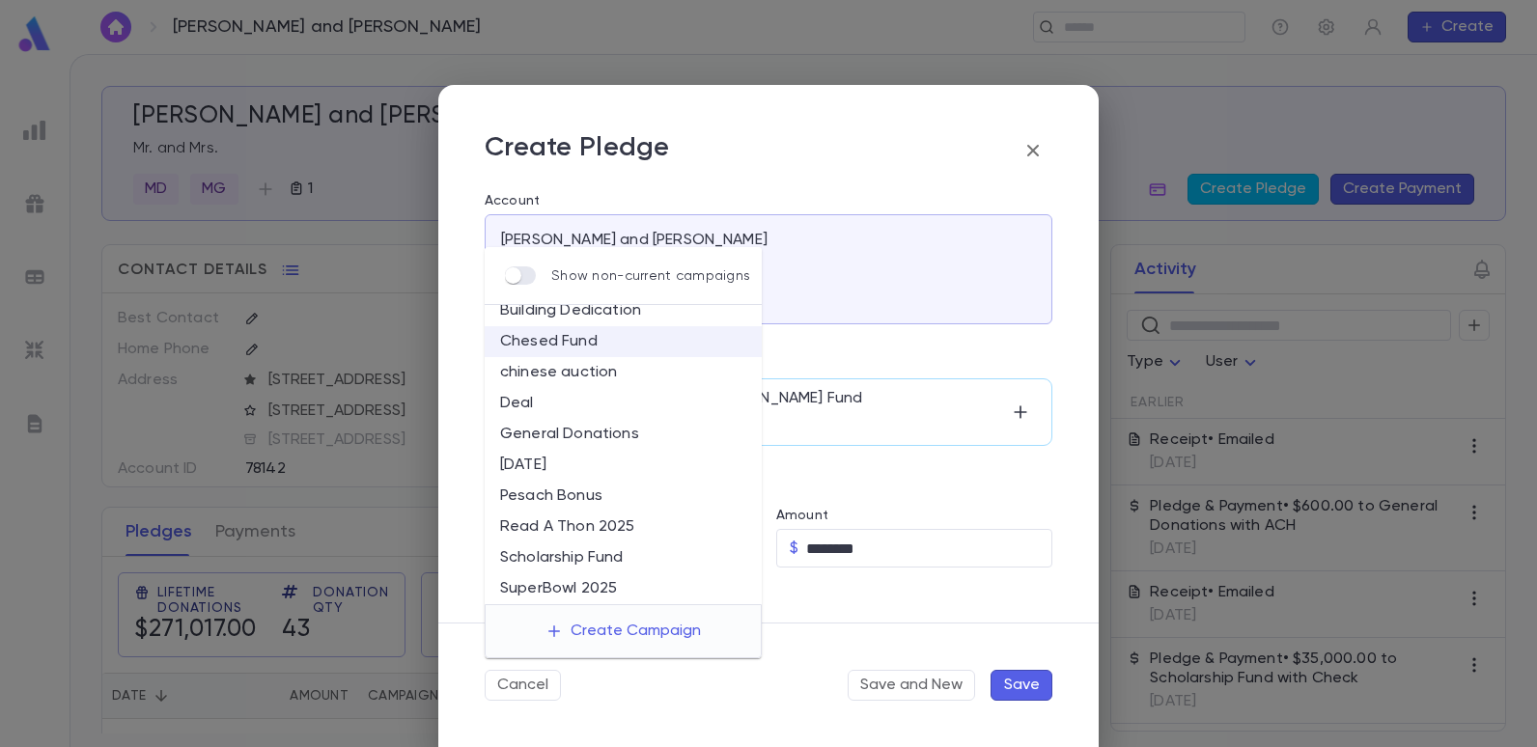
scroll to position [0, 0]
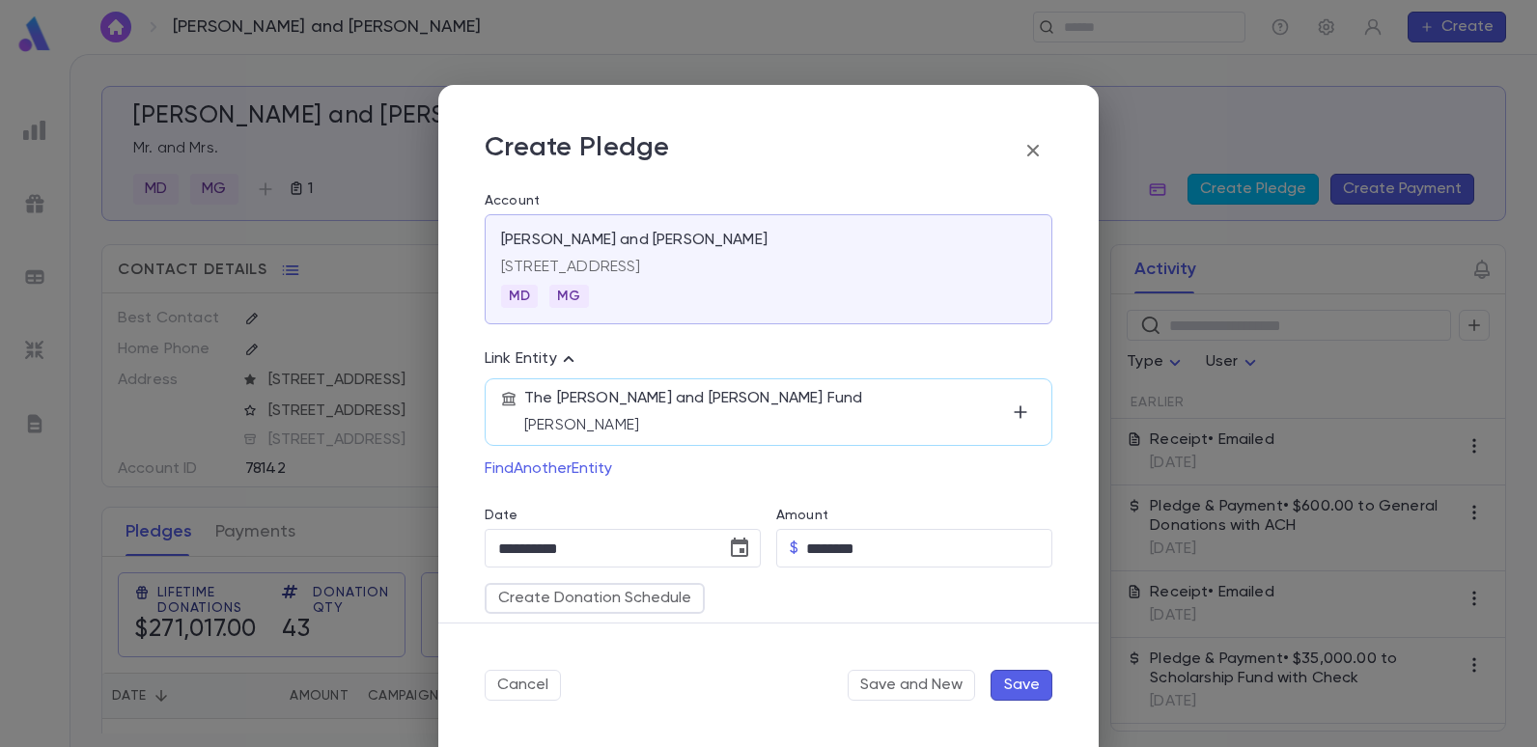
click at [953, 344] on div "Link Entity The [PERSON_NAME] and [PERSON_NAME] Fund [PERSON_NAME] Find Another…" at bounding box center [760, 404] width 583 height 160
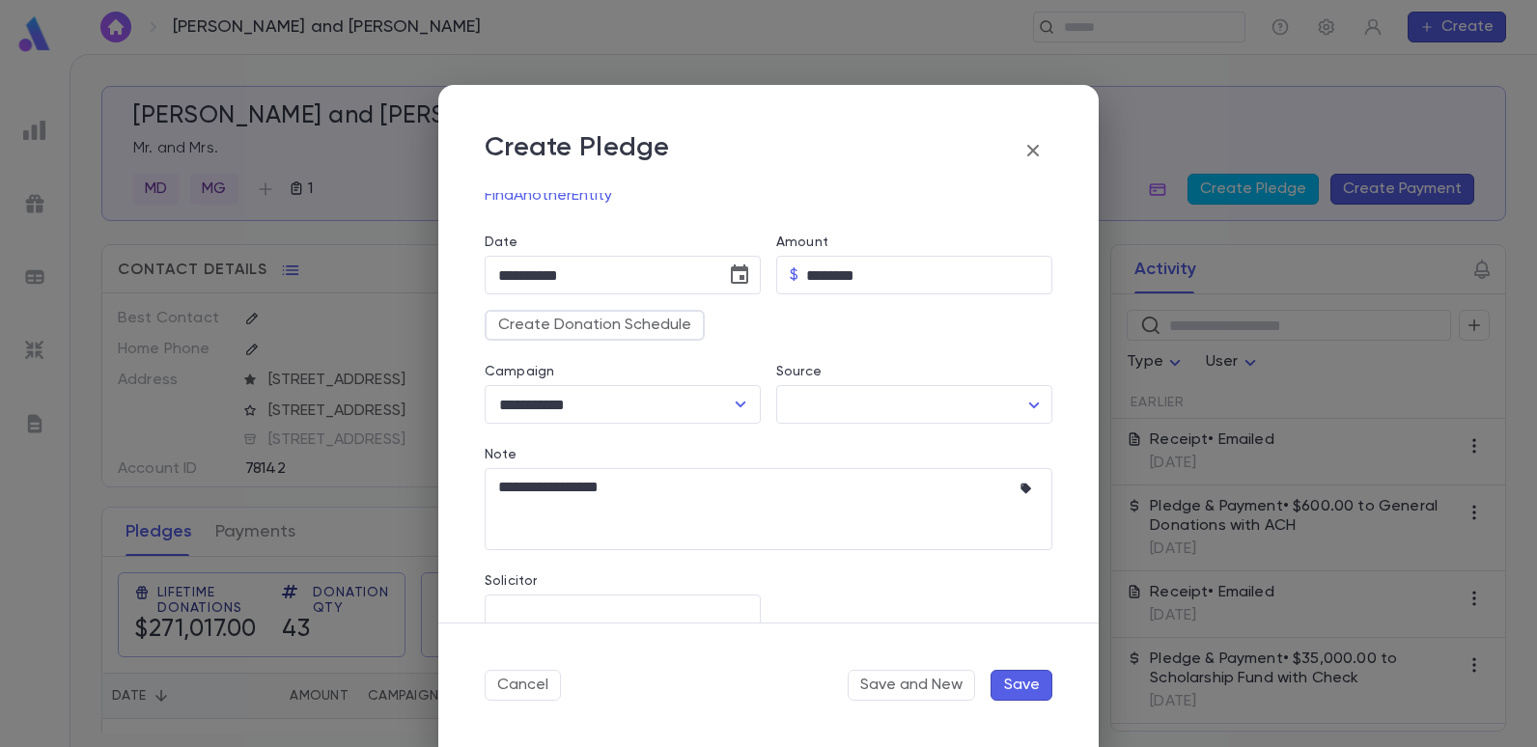
scroll to position [290, 0]
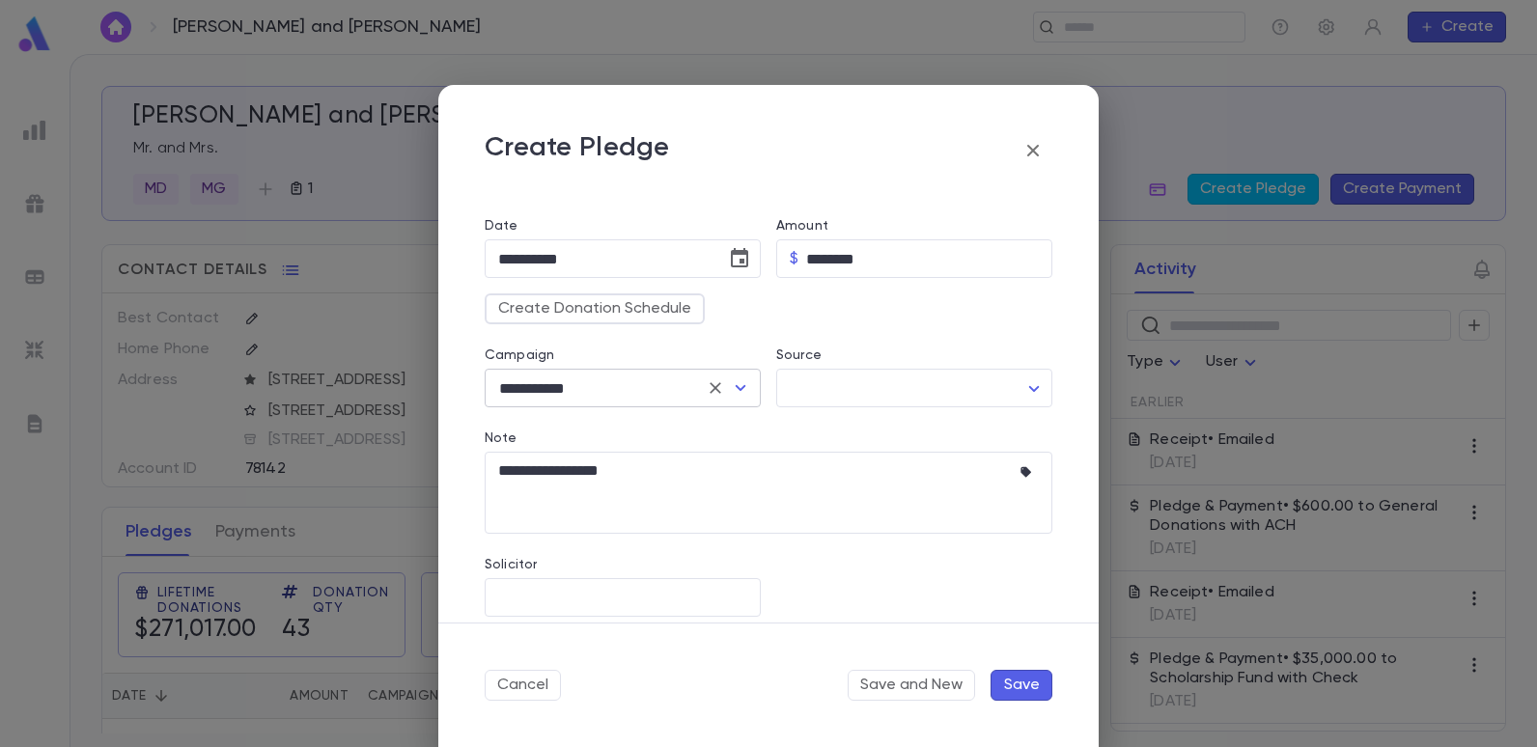
click at [729, 382] on icon "Open" at bounding box center [740, 388] width 23 height 23
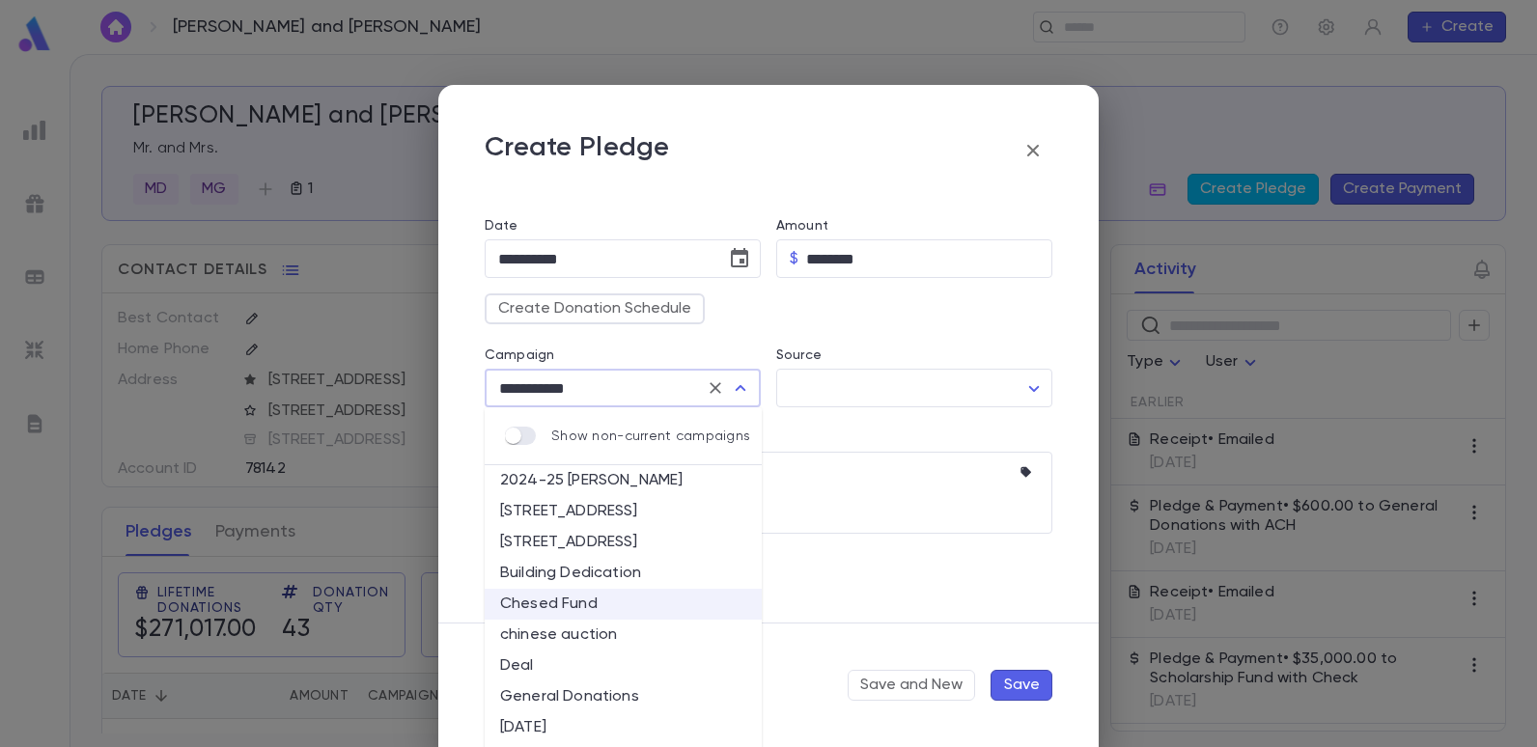
click at [586, 688] on li "General Donations" at bounding box center [623, 697] width 277 height 31
type input "**********"
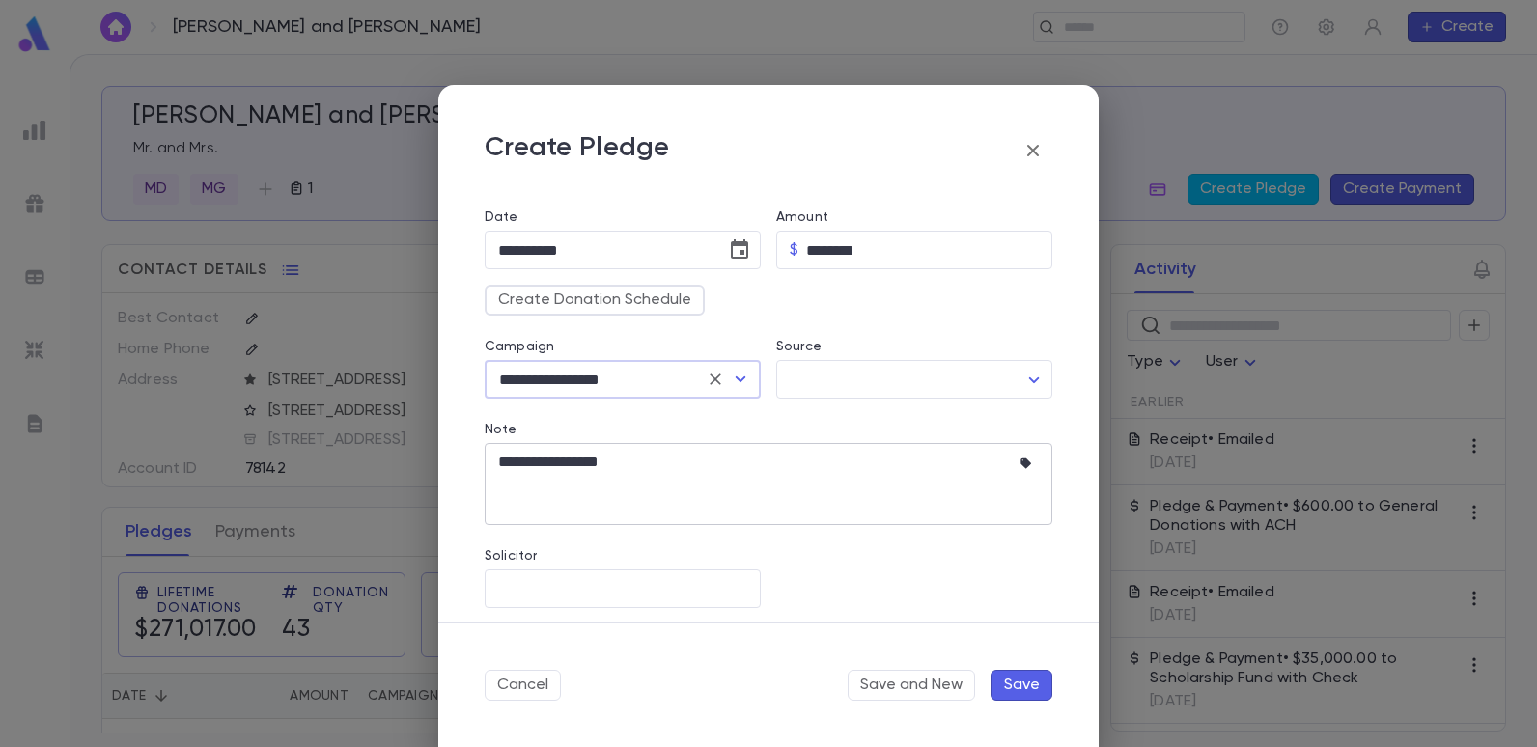
scroll to position [307, 0]
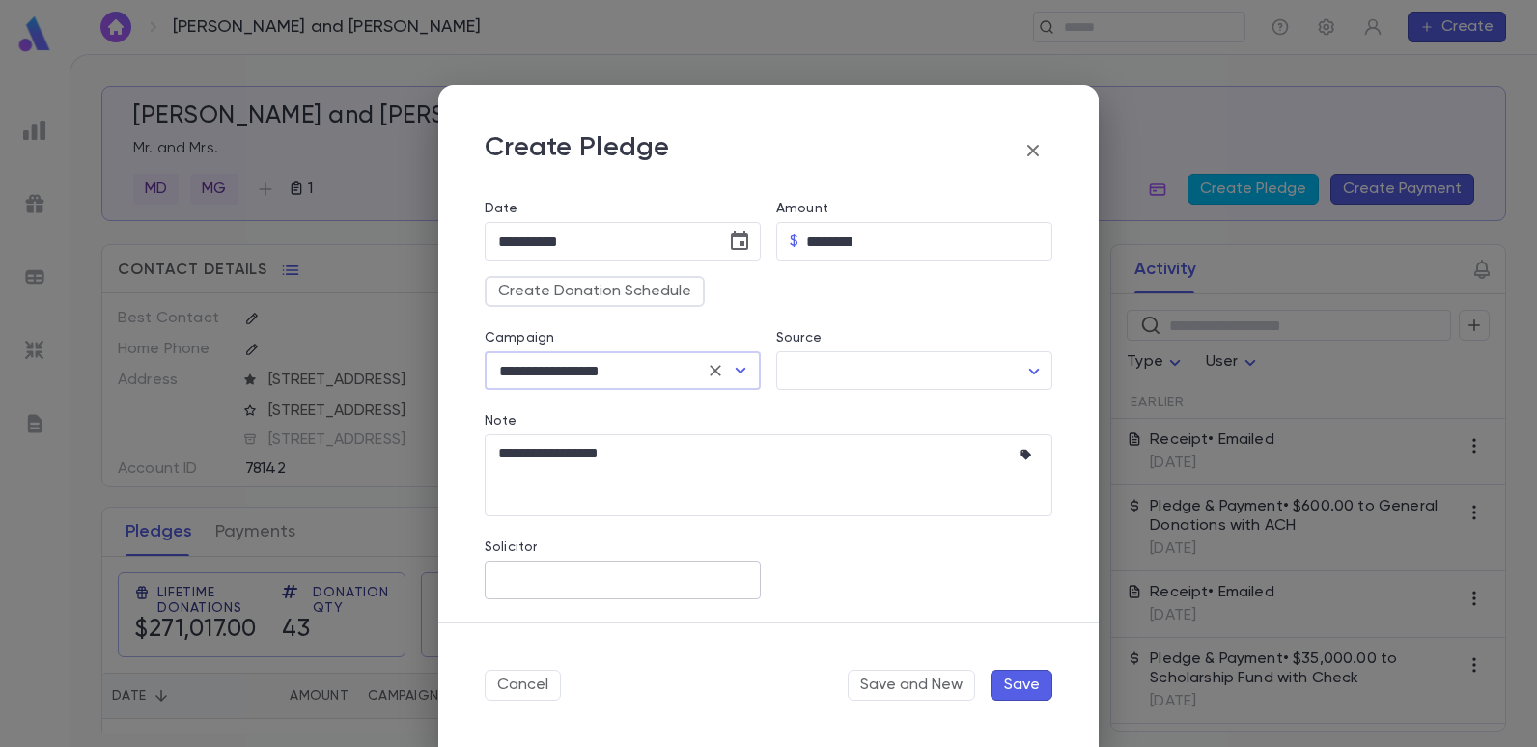
click at [634, 581] on input "Solicitor" at bounding box center [622, 580] width 259 height 37
click at [520, 439] on li "AH" at bounding box center [621, 445] width 272 height 31
type input "**"
click at [1025, 678] on button "Save" at bounding box center [1021, 685] width 62 height 31
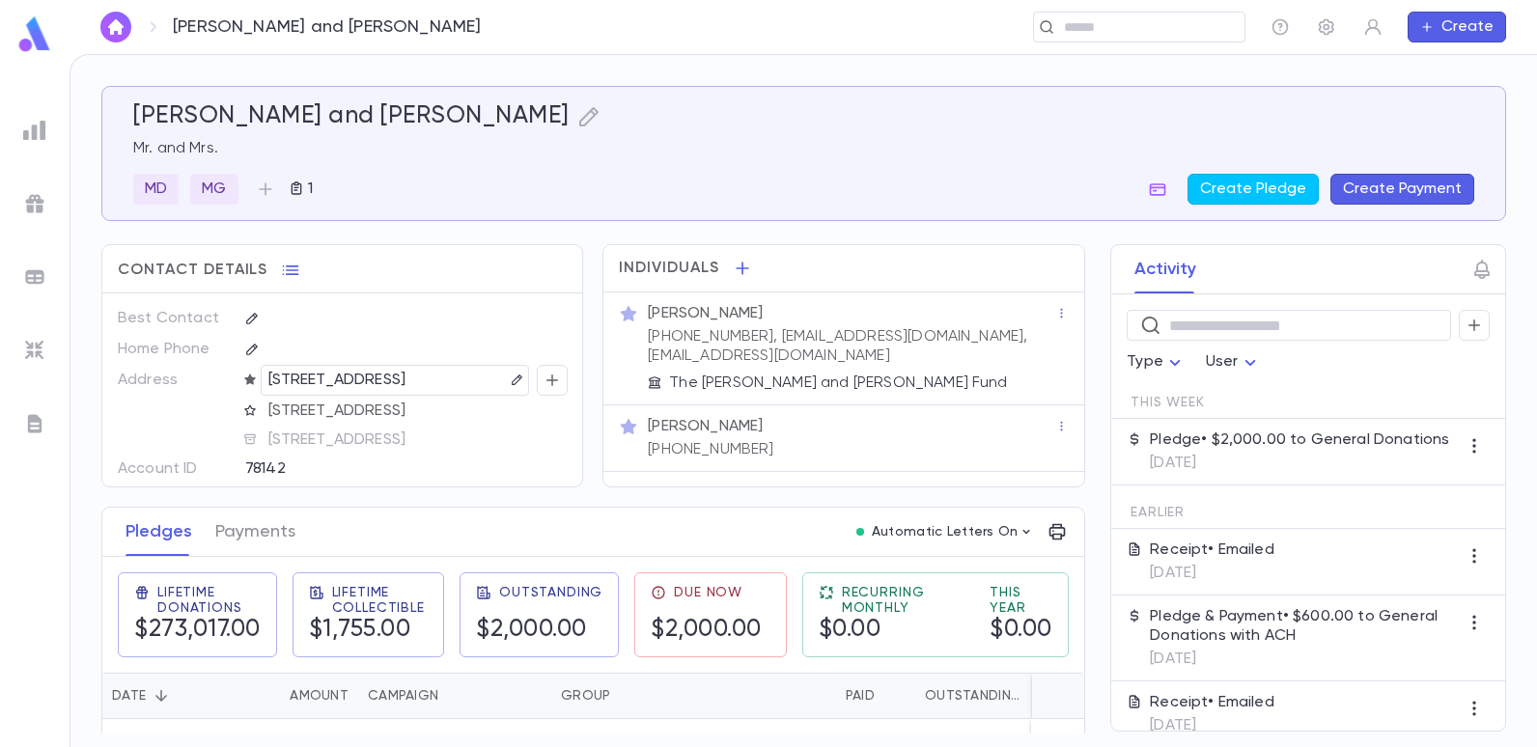
click at [1416, 182] on button "Create Payment" at bounding box center [1402, 189] width 144 height 31
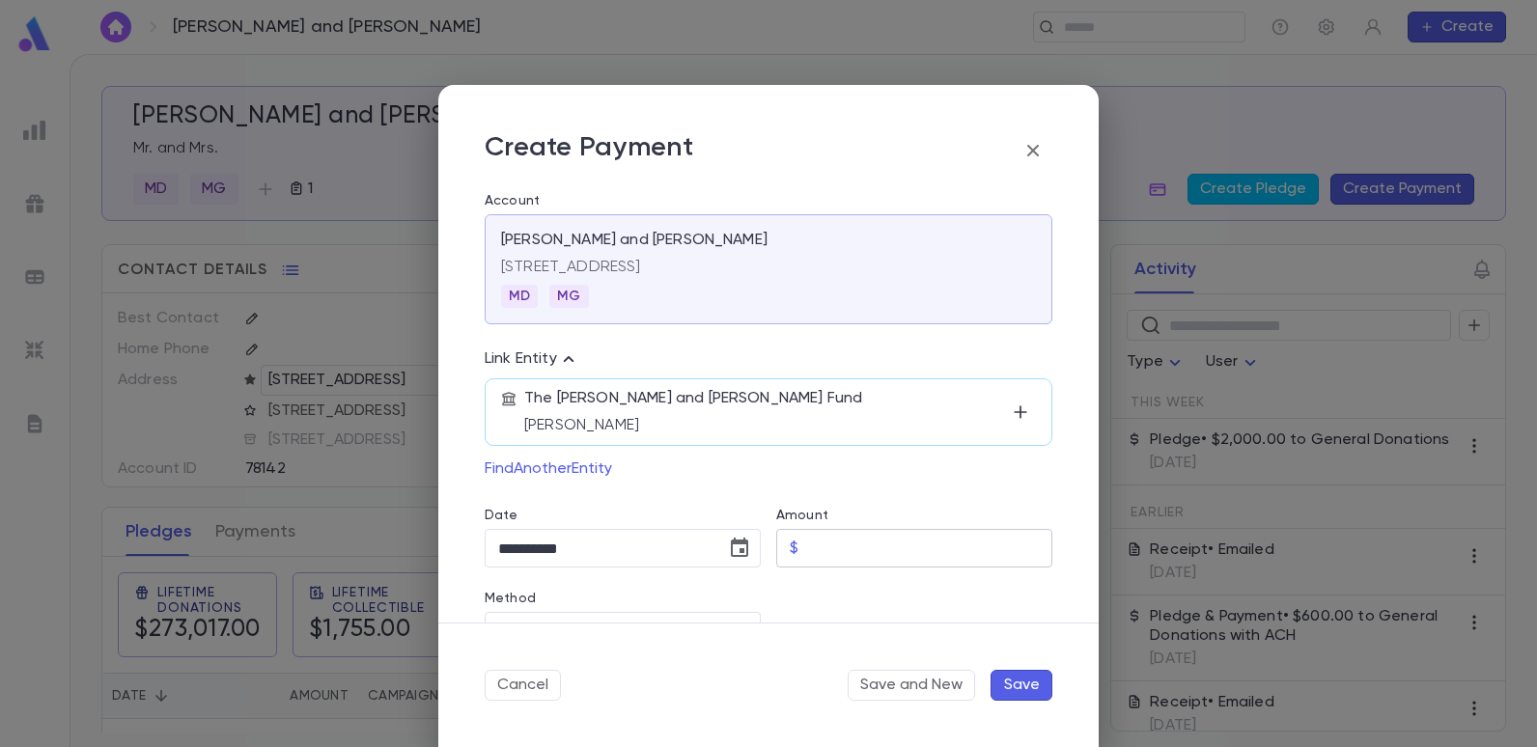
click at [830, 544] on input "Amount" at bounding box center [929, 549] width 246 height 38
type input "********"
click at [785, 477] on div "The [PERSON_NAME] and [PERSON_NAME] Fund [PERSON_NAME] Find Another Entity" at bounding box center [769, 428] width 568 height 114
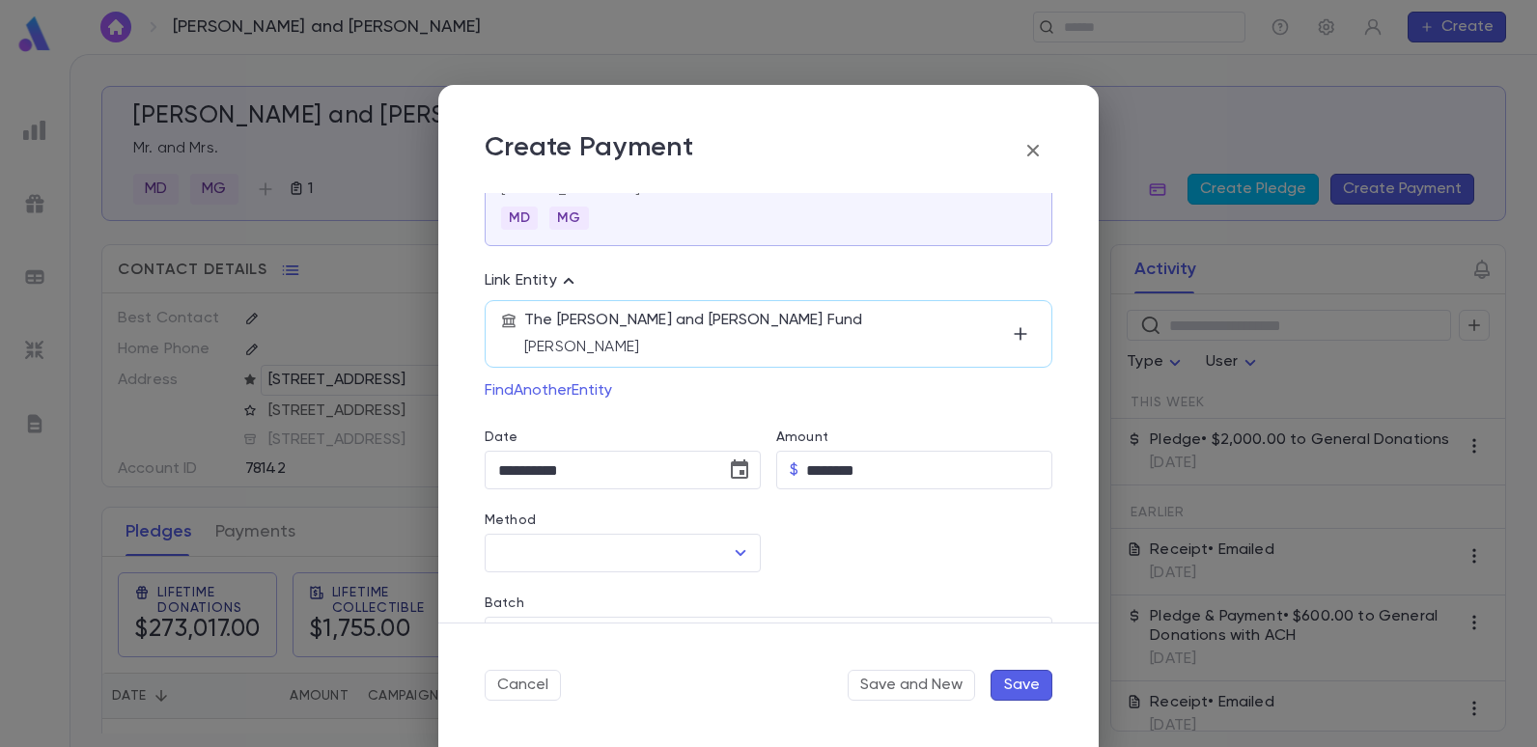
scroll to position [193, 0]
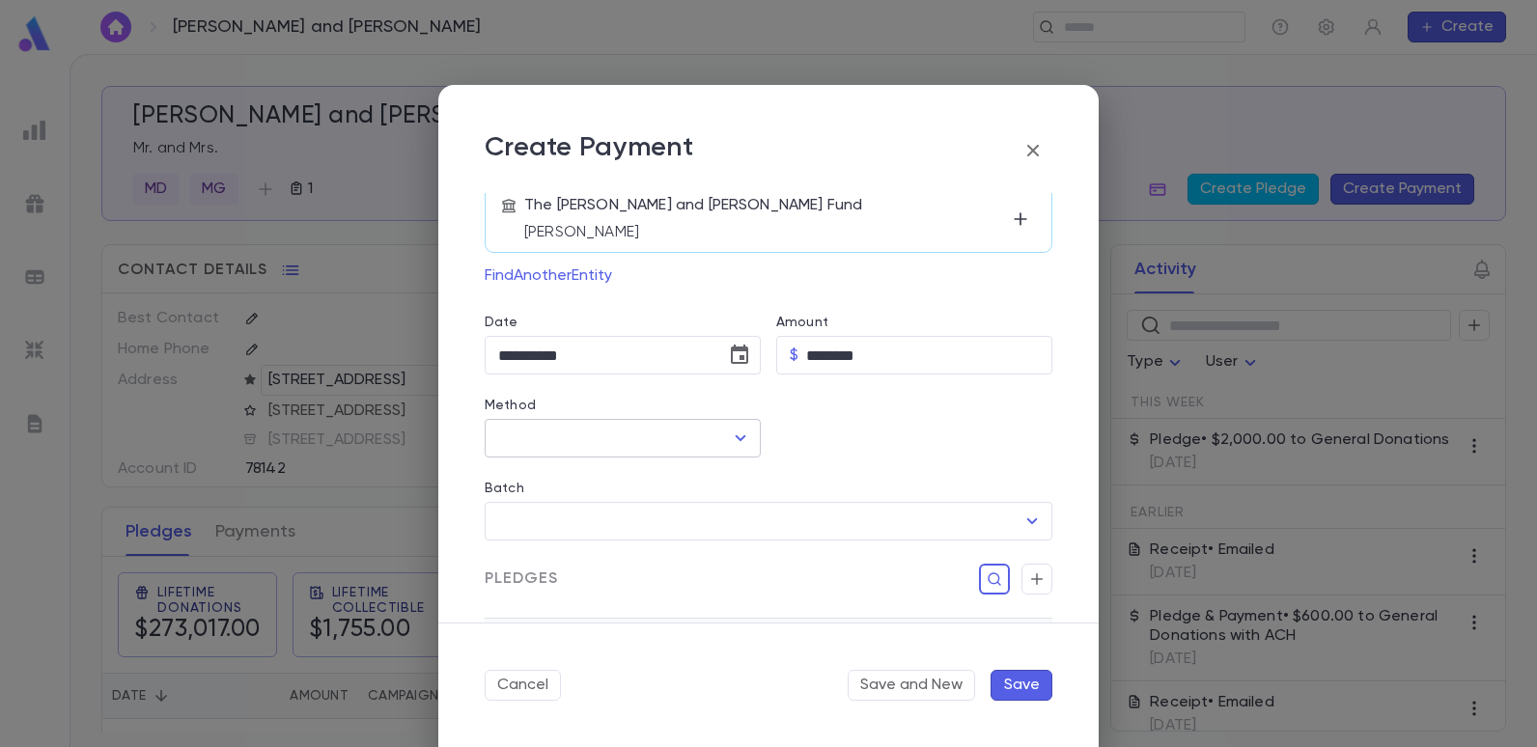
click at [599, 436] on input "Method" at bounding box center [608, 438] width 230 height 37
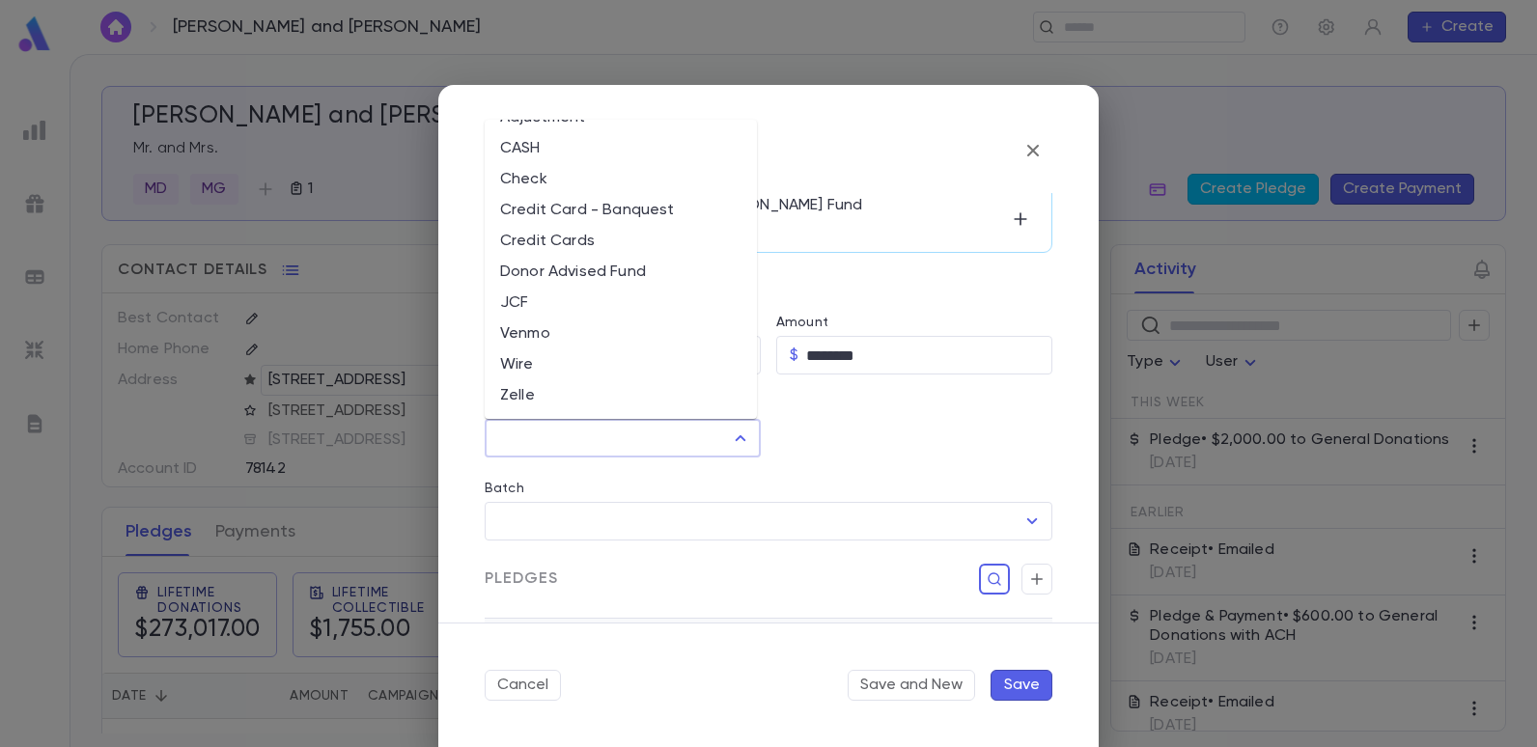
scroll to position [0, 0]
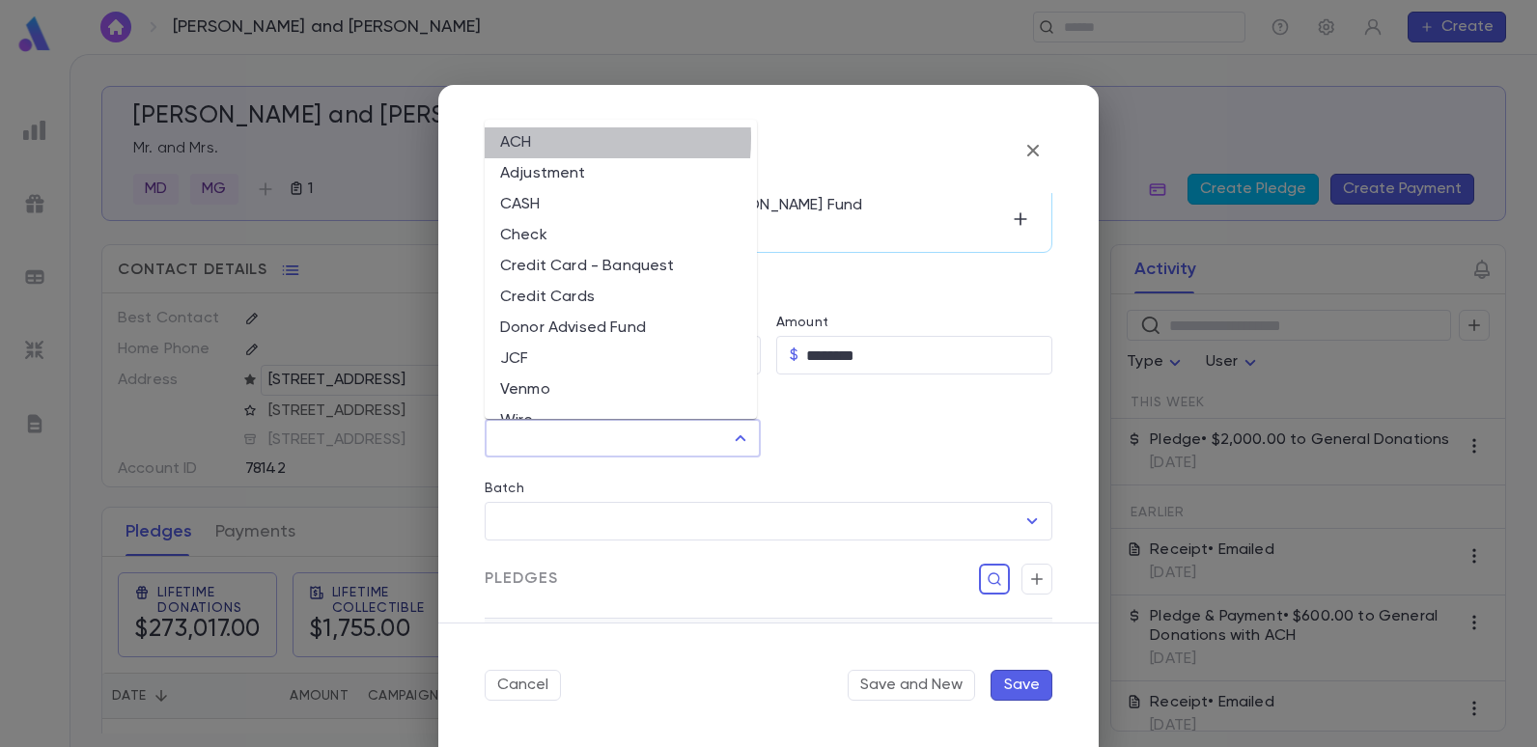
click at [529, 138] on li "ACH" at bounding box center [621, 142] width 272 height 31
type input "***"
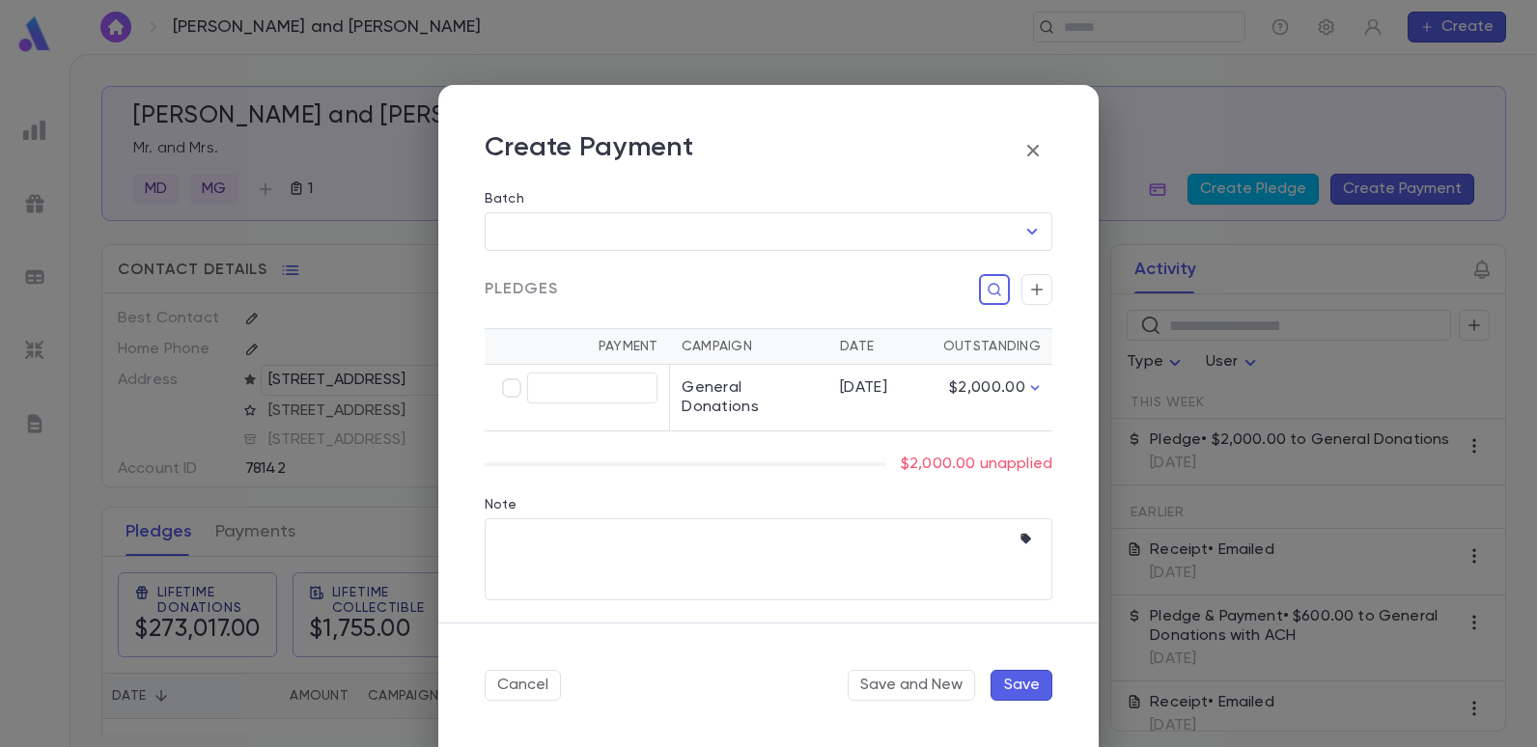
scroll to position [484, 0]
type input "********"
click at [1028, 686] on button "Save" at bounding box center [1021, 685] width 62 height 31
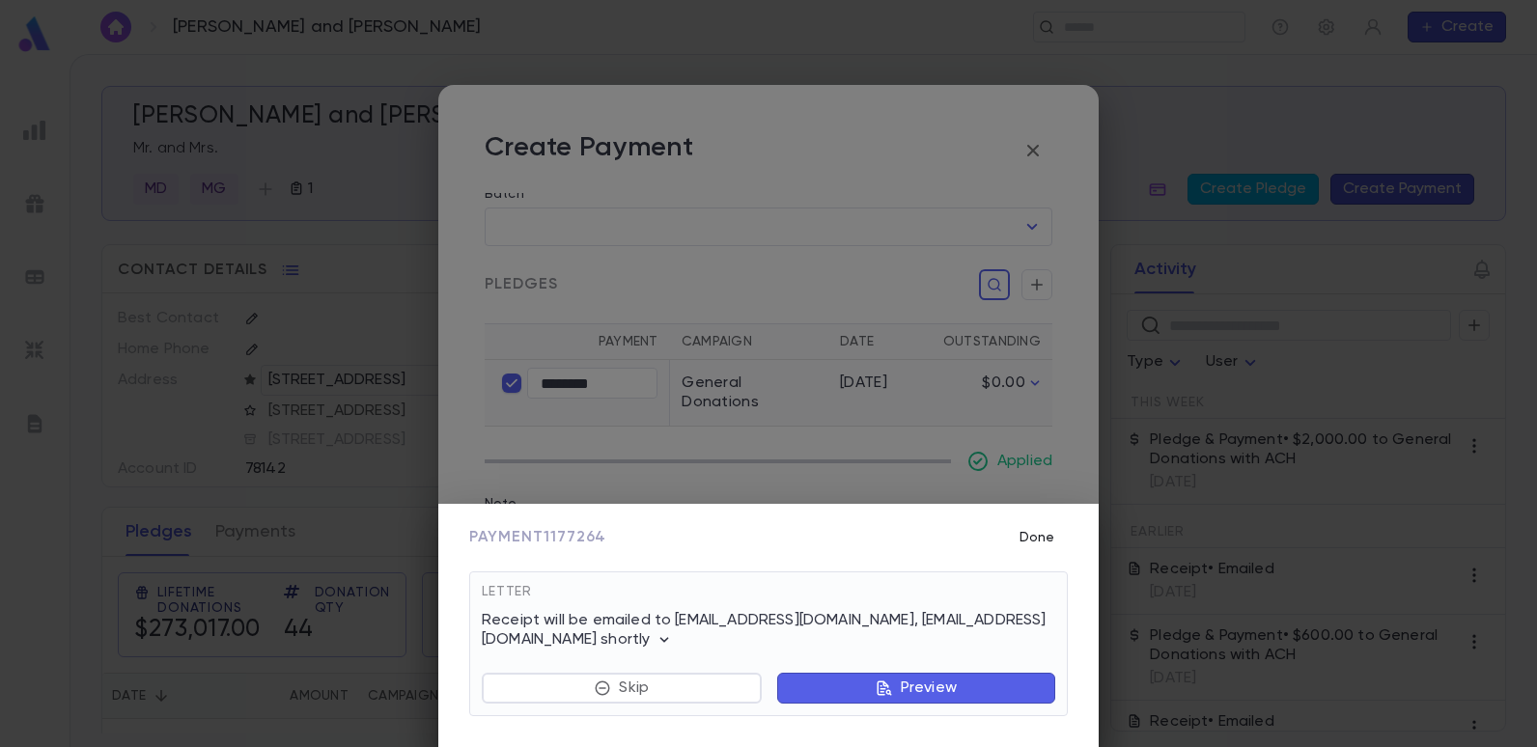
click at [1053, 534] on button "Done" at bounding box center [1037, 537] width 62 height 37
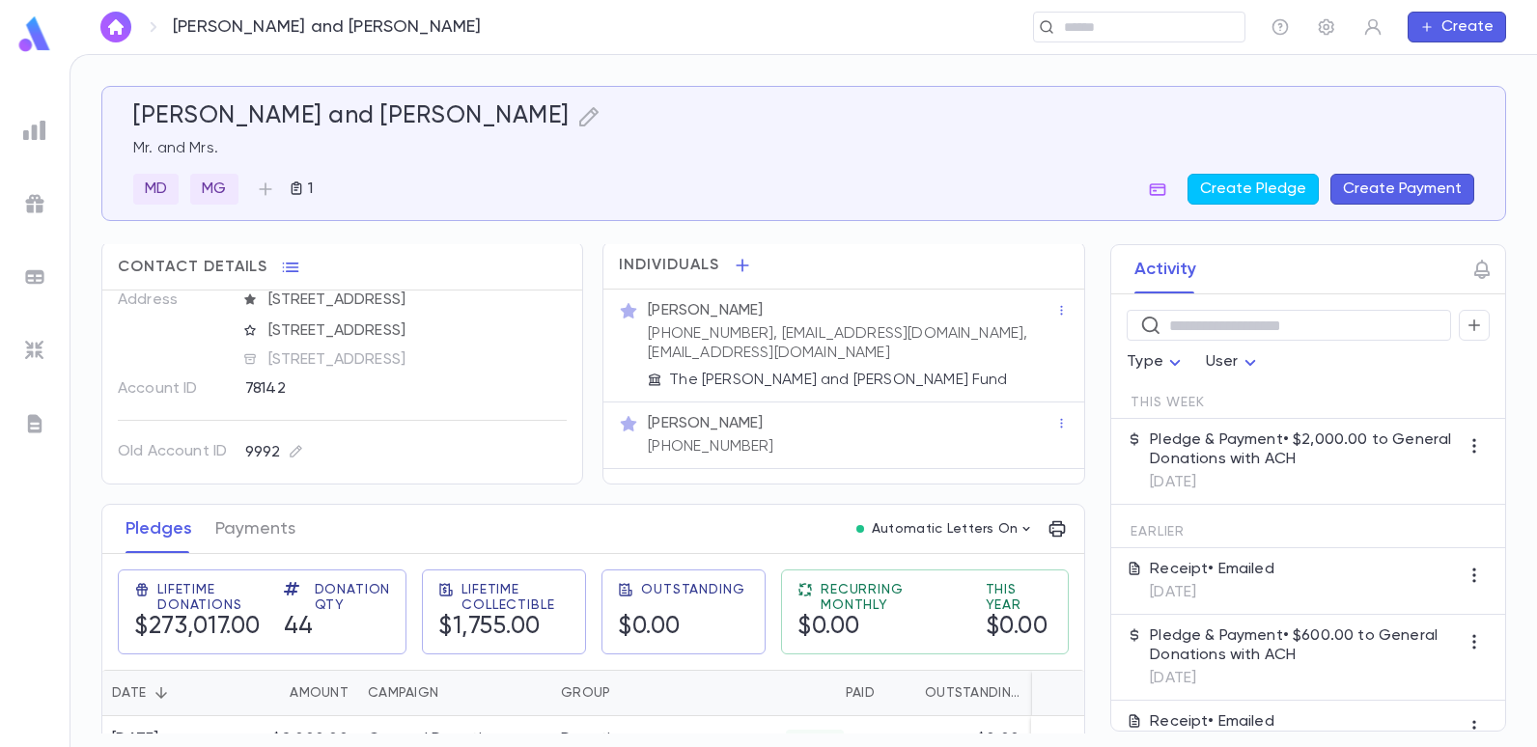
scroll to position [0, 0]
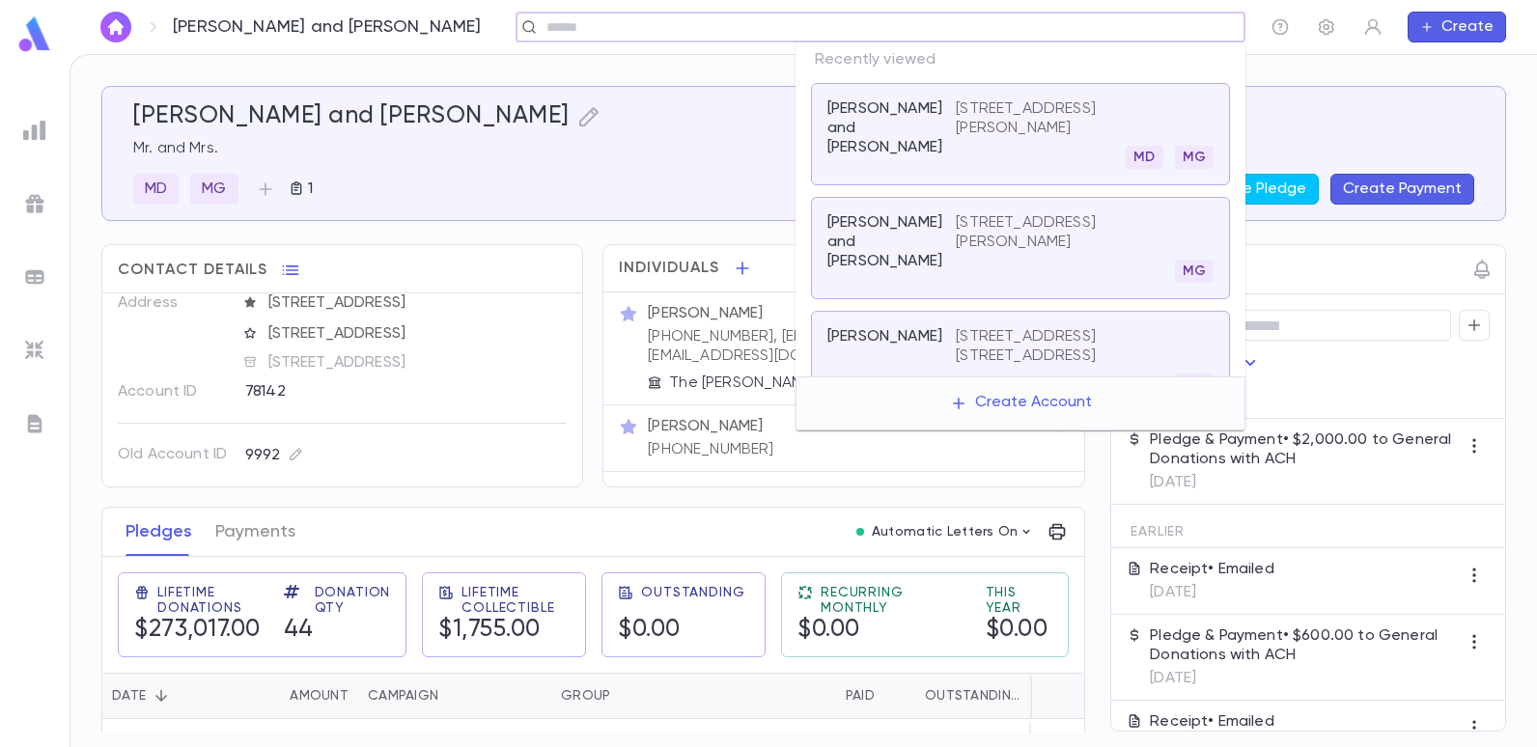
click at [1112, 28] on input "text" at bounding box center [874, 27] width 667 height 18
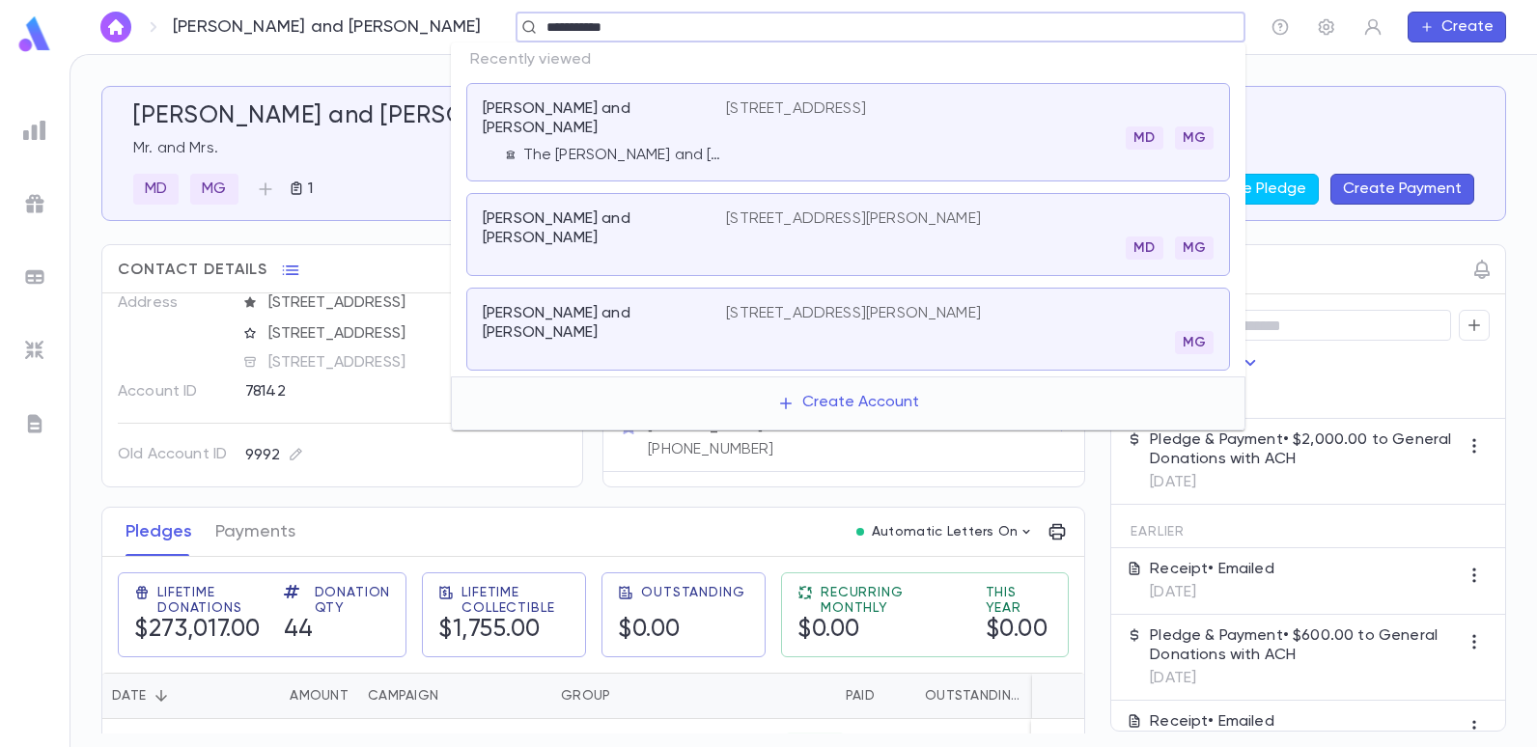
type input "**********"
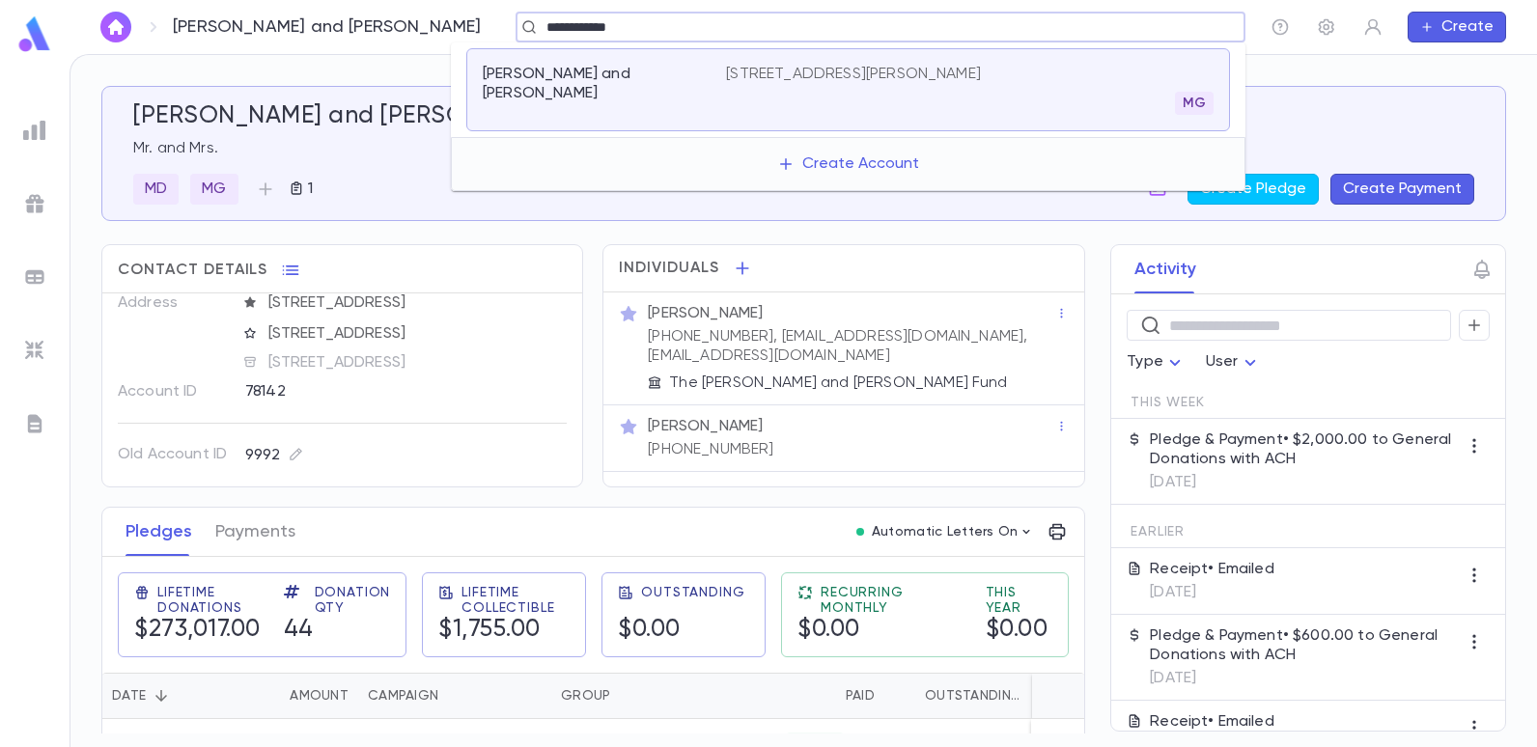
click at [814, 73] on p "[STREET_ADDRESS][PERSON_NAME]" at bounding box center [853, 74] width 255 height 19
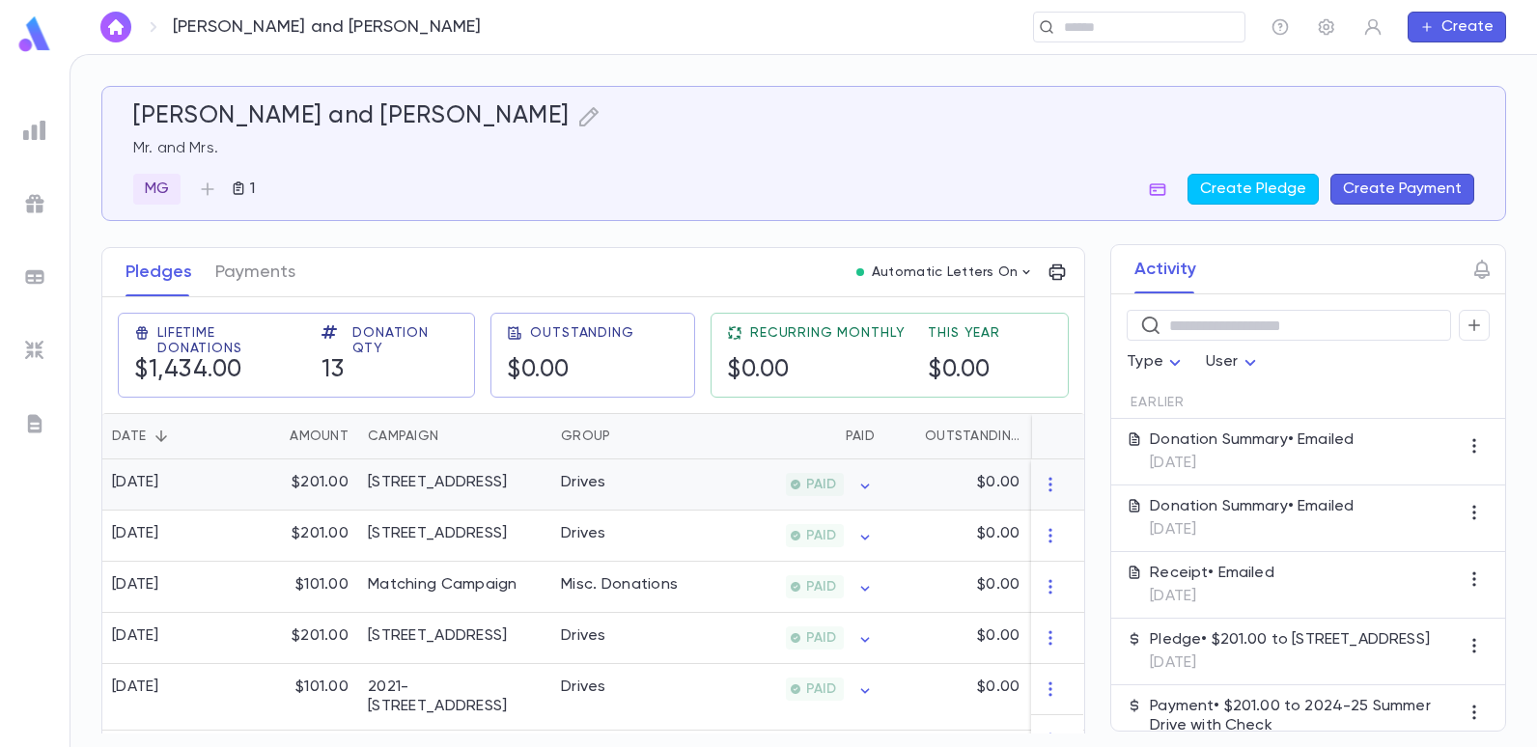
scroll to position [290, 0]
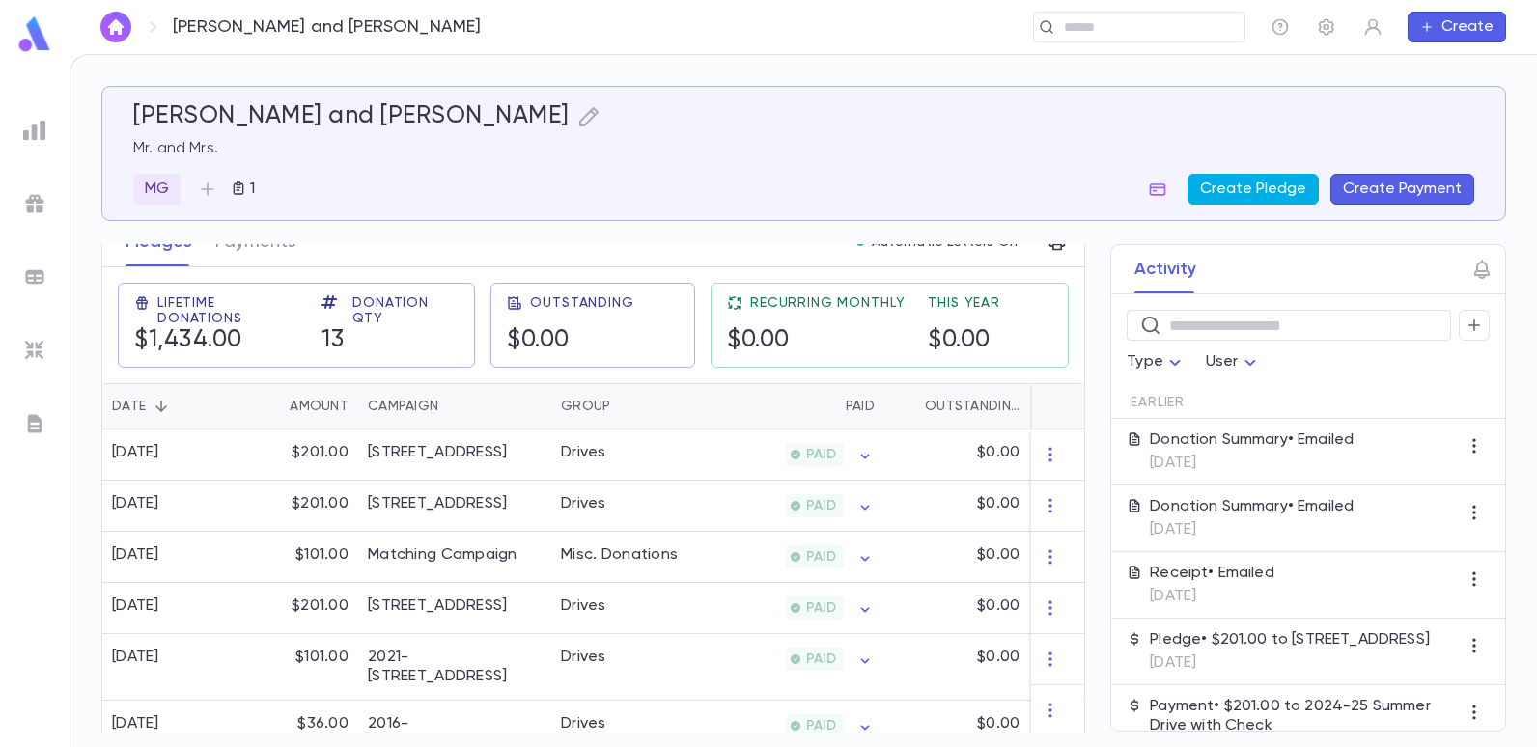
click at [1237, 181] on button "Create Pledge" at bounding box center [1252, 189] width 131 height 31
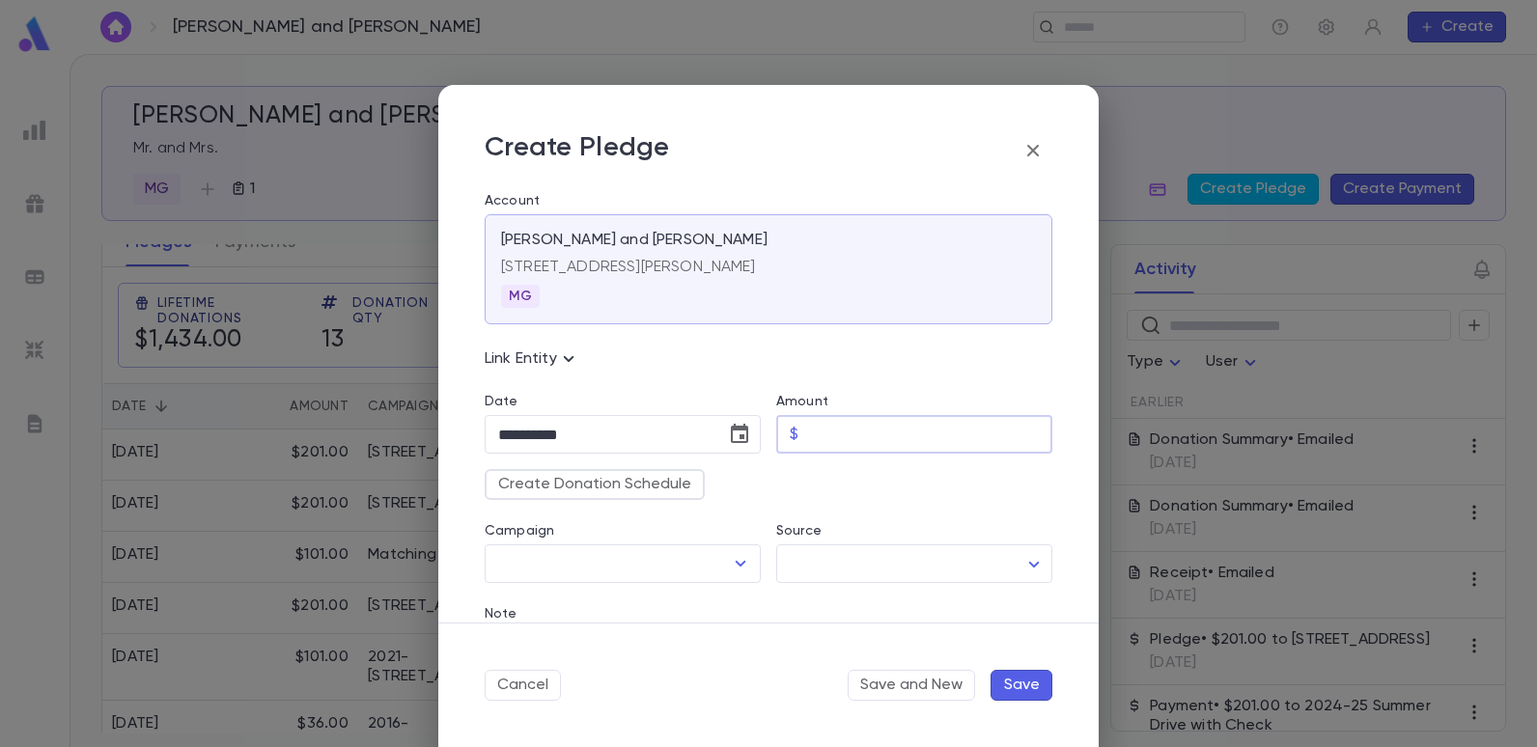
click at [818, 435] on input "Amount" at bounding box center [929, 435] width 246 height 38
type input "******"
click at [729, 569] on icon "Open" at bounding box center [740, 563] width 23 height 23
click at [843, 495] on div "Create Donation Schedule" at bounding box center [760, 477] width 583 height 46
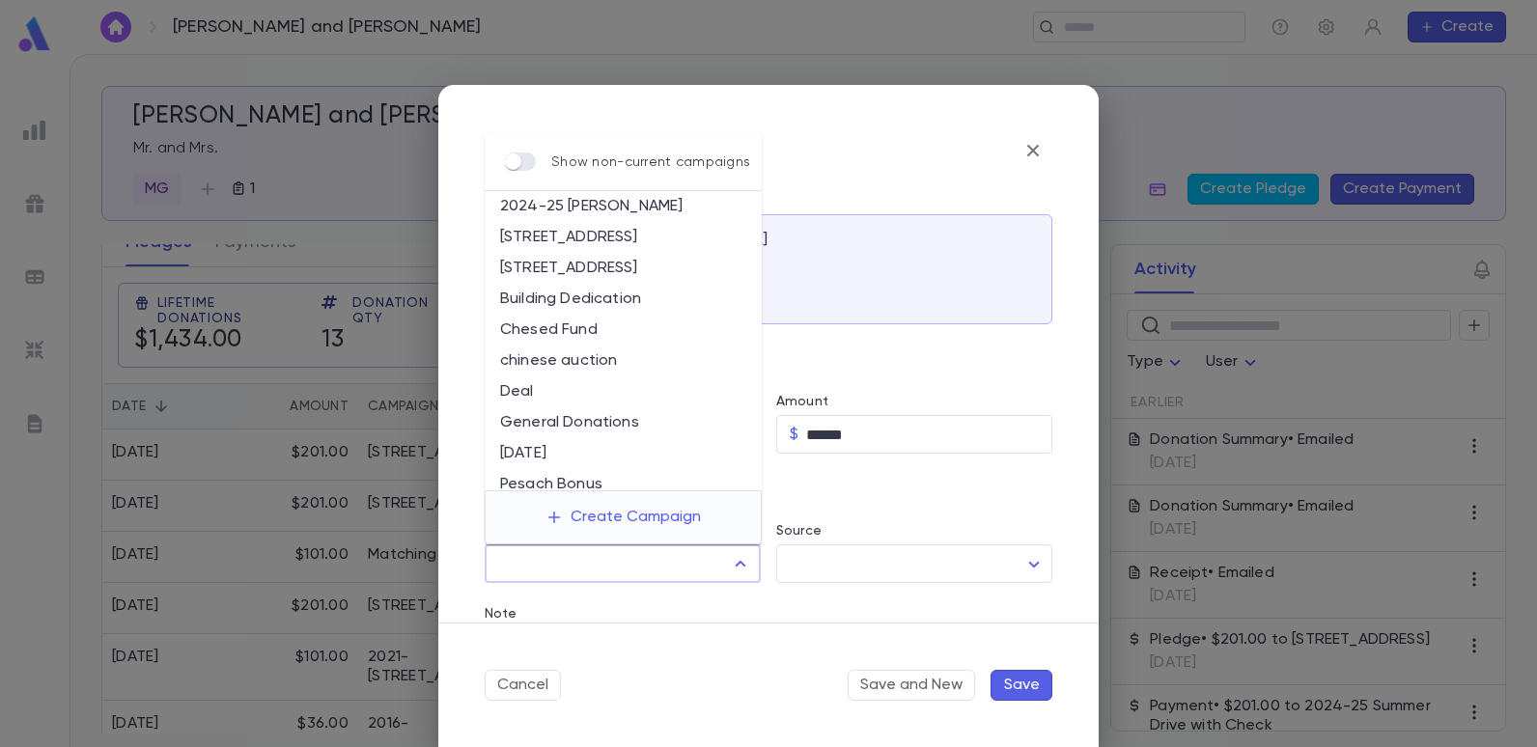
click at [651, 557] on input "Campaign" at bounding box center [608, 563] width 230 height 37
click at [611, 264] on li "[STREET_ADDRESS]" at bounding box center [623, 268] width 277 height 31
type input "**********"
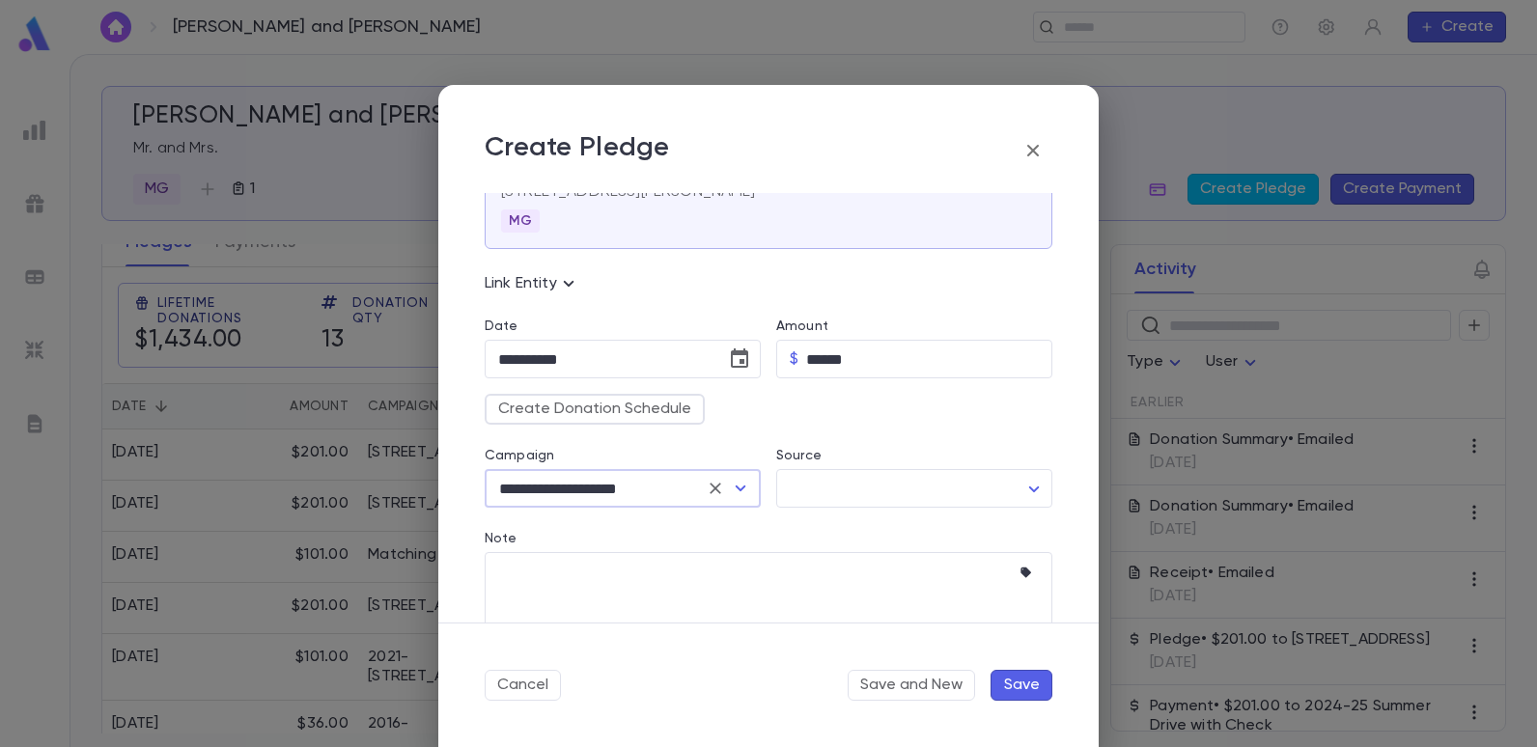
scroll to position [193, 0]
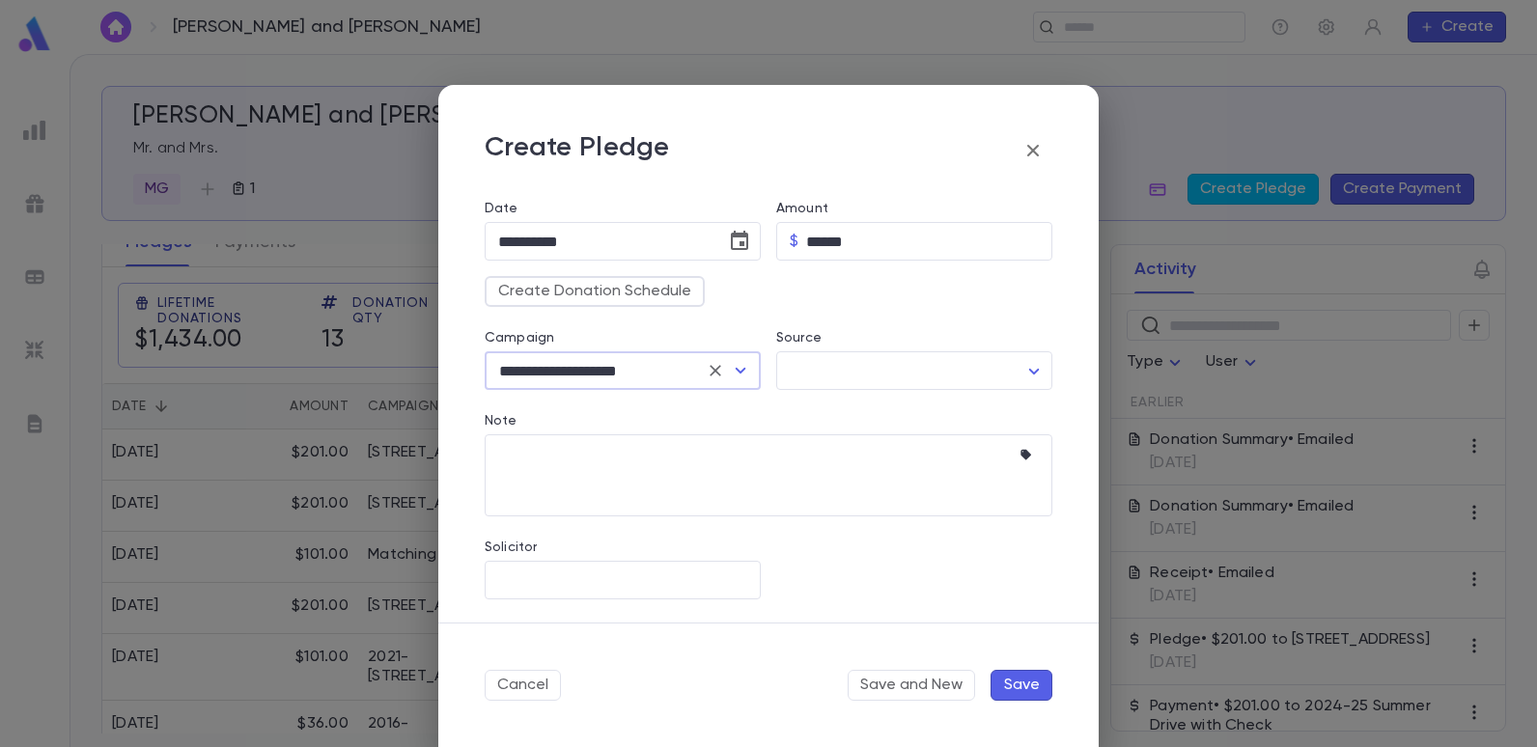
click at [1026, 150] on icon "button" at bounding box center [1032, 150] width 23 height 23
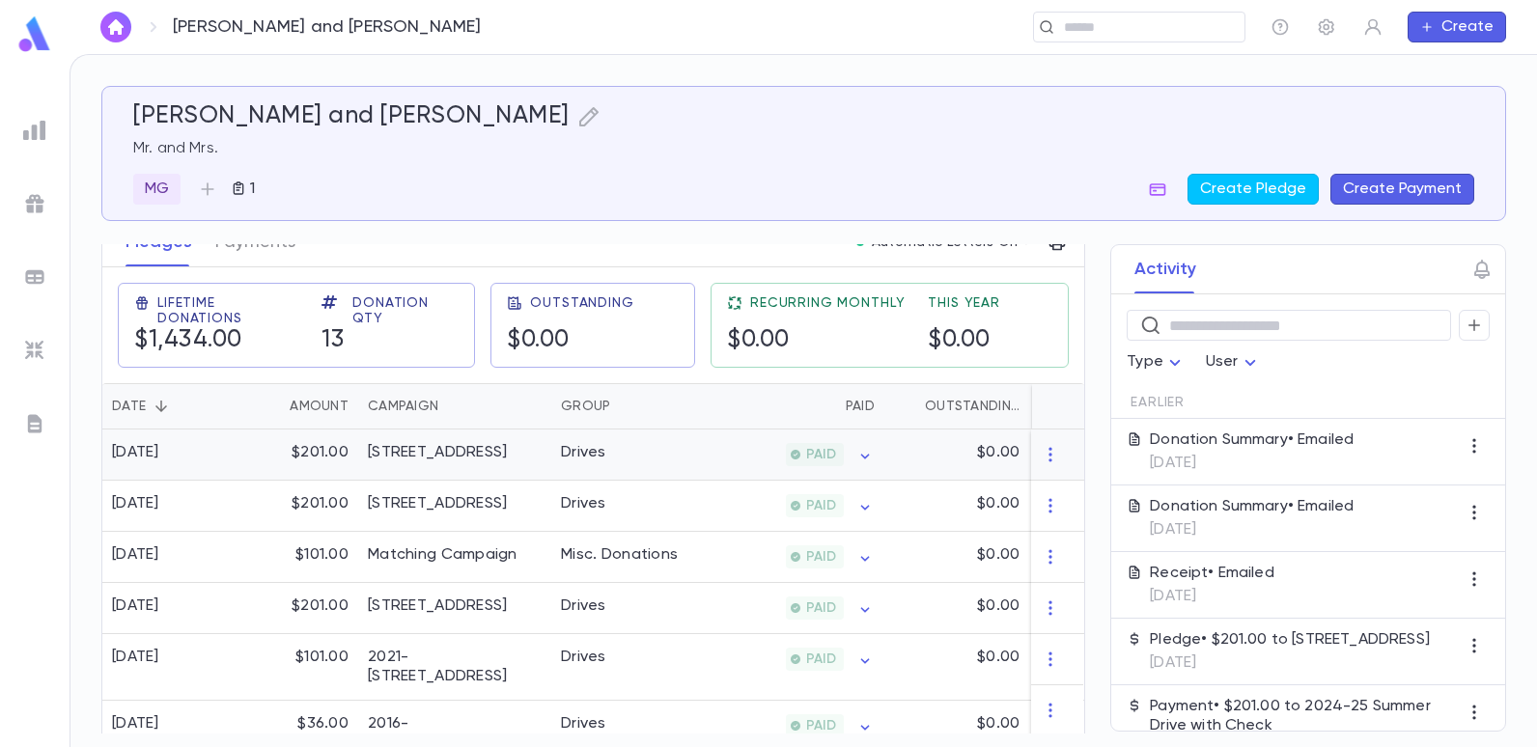
click at [566, 456] on div "Drives" at bounding box center [583, 452] width 45 height 19
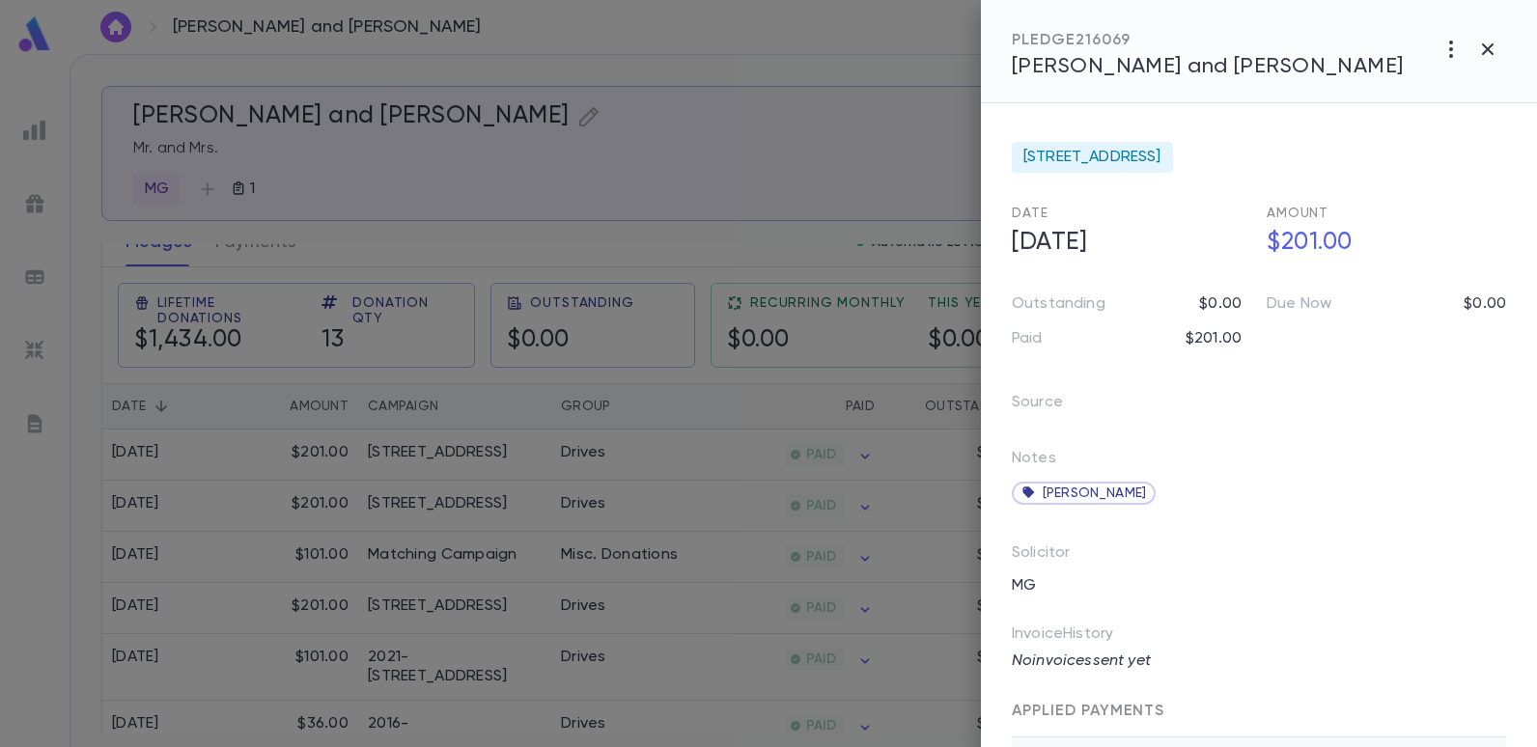
click at [727, 128] on div at bounding box center [768, 373] width 1537 height 747
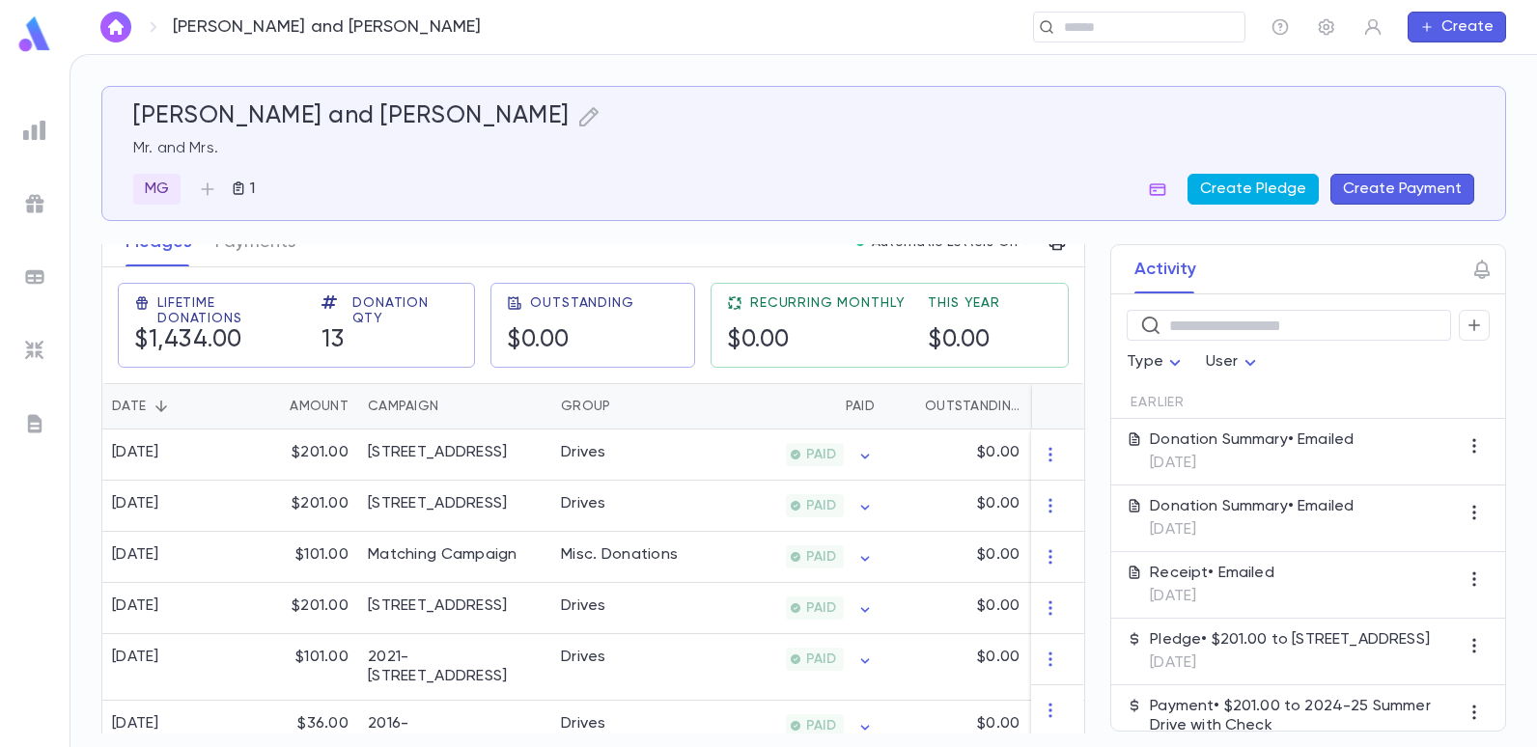
click at [1231, 195] on button "Create Pledge" at bounding box center [1252, 189] width 131 height 31
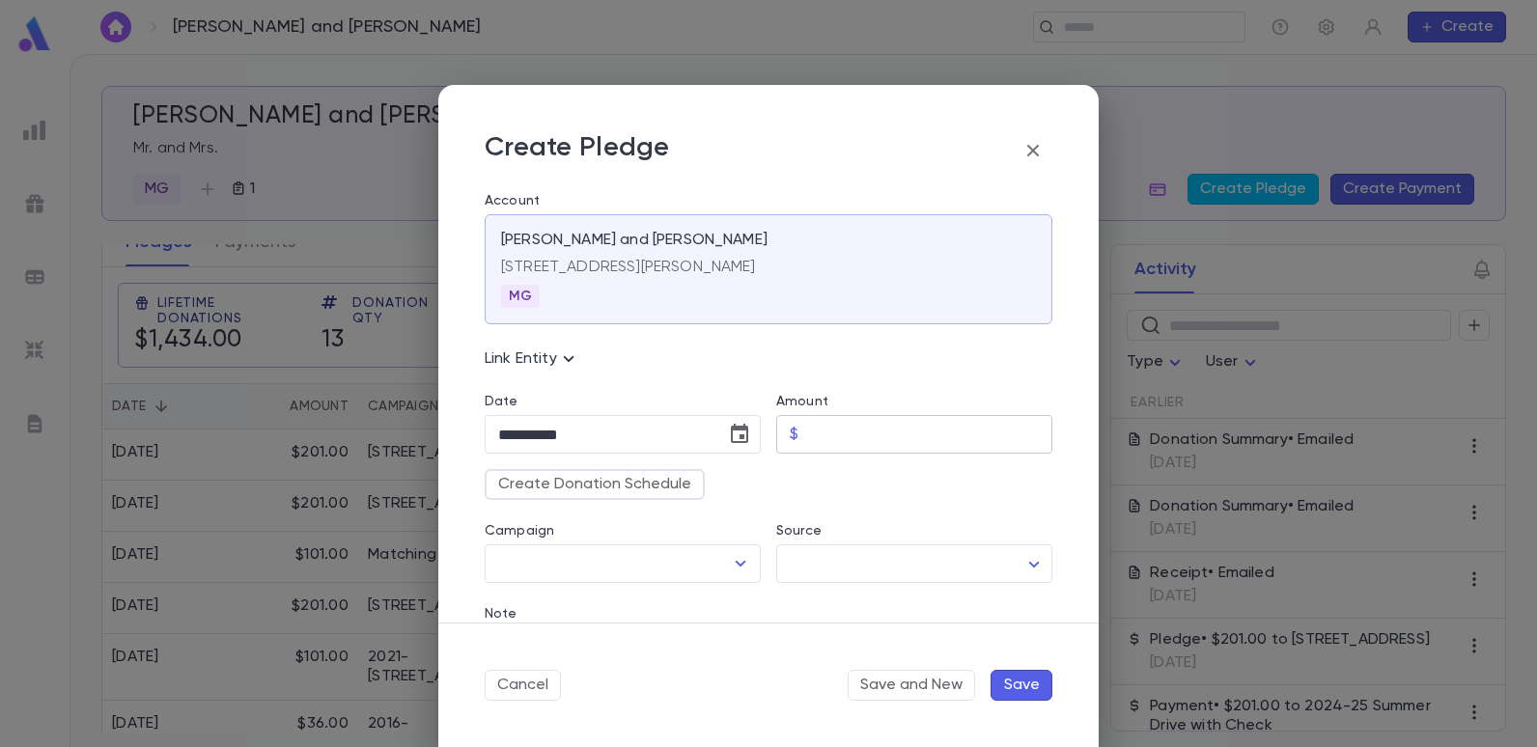
click at [882, 427] on input "Amount" at bounding box center [929, 435] width 246 height 38
type input "******"
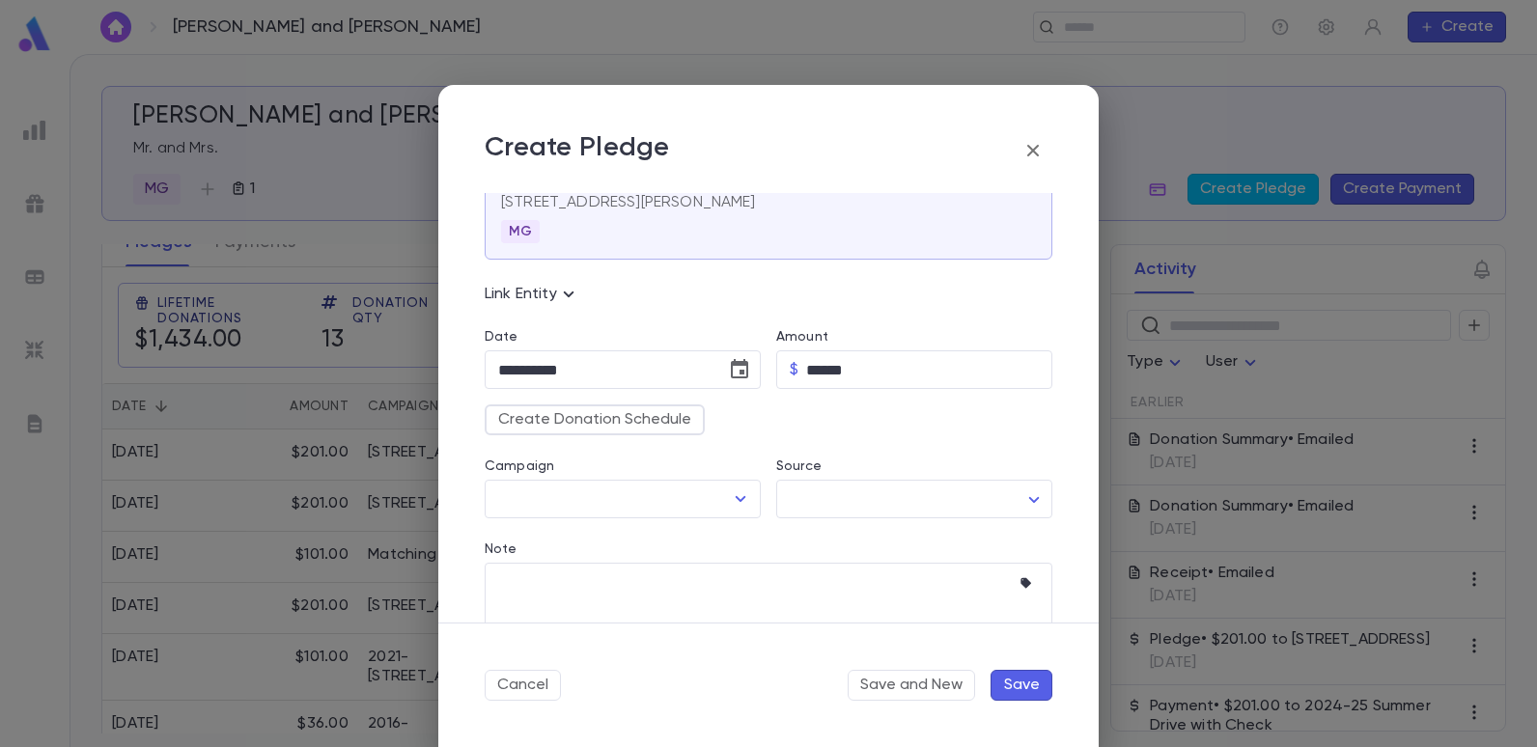
scroll to position [97, 0]
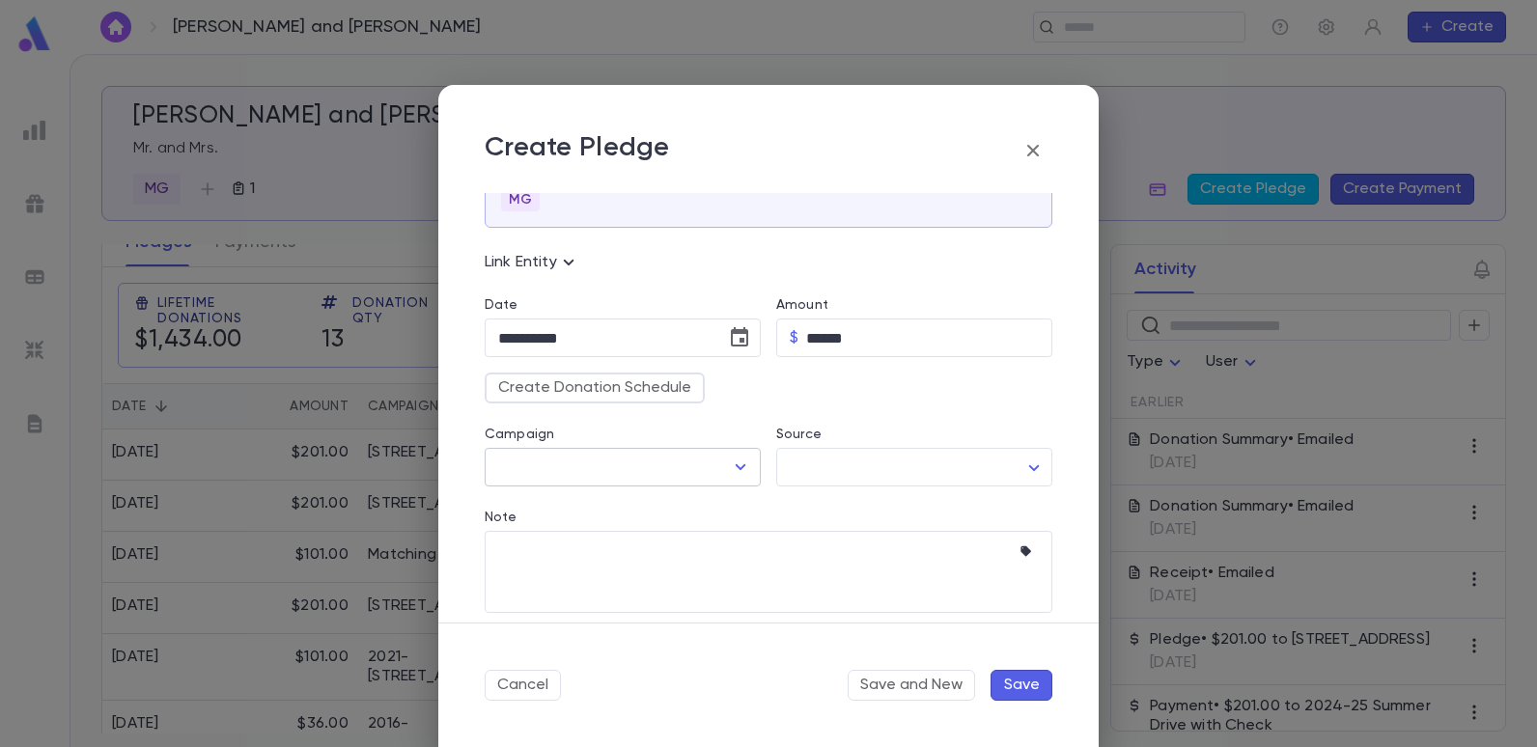
click at [729, 465] on icon "Open" at bounding box center [740, 467] width 23 height 23
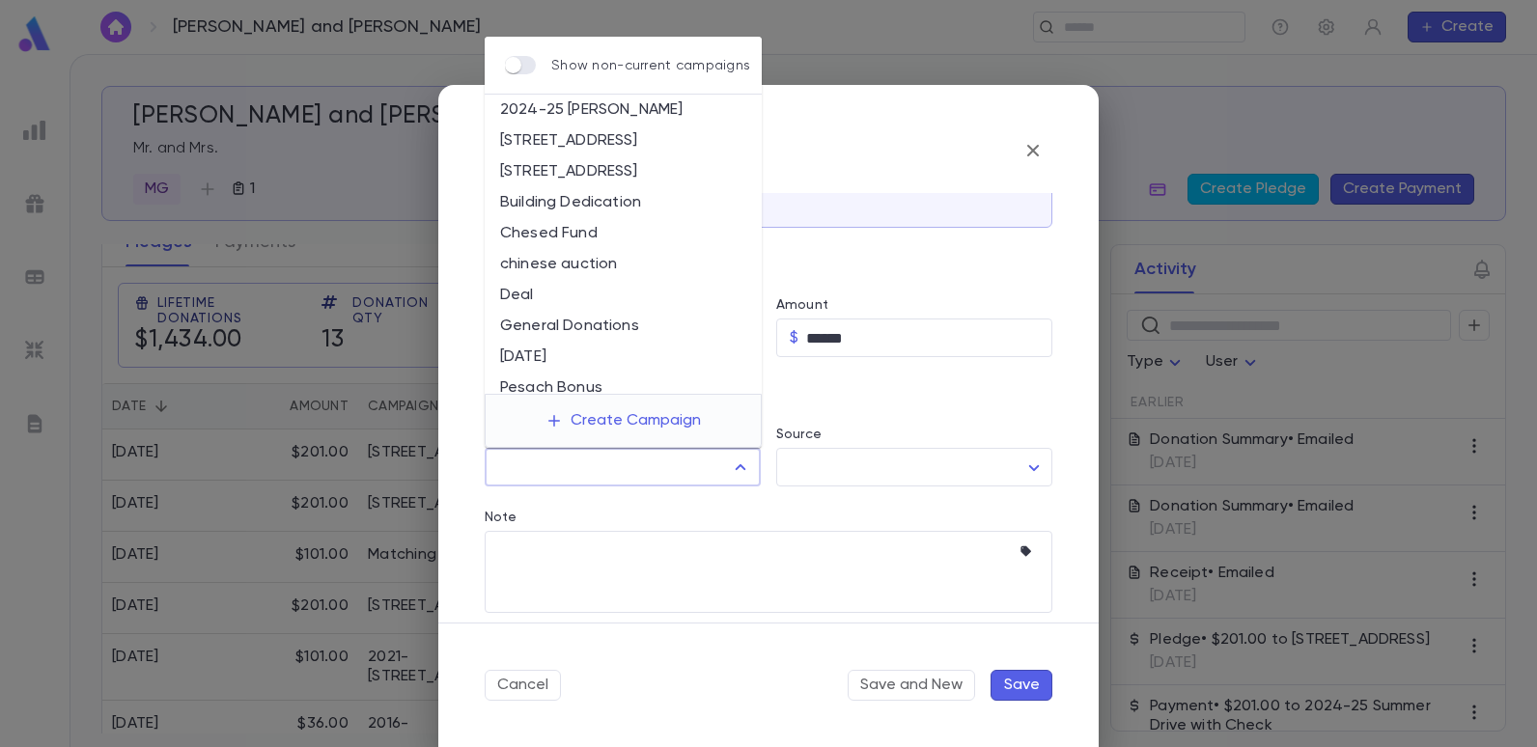
click at [639, 168] on li "[STREET_ADDRESS]" at bounding box center [623, 171] width 277 height 31
type input "**********"
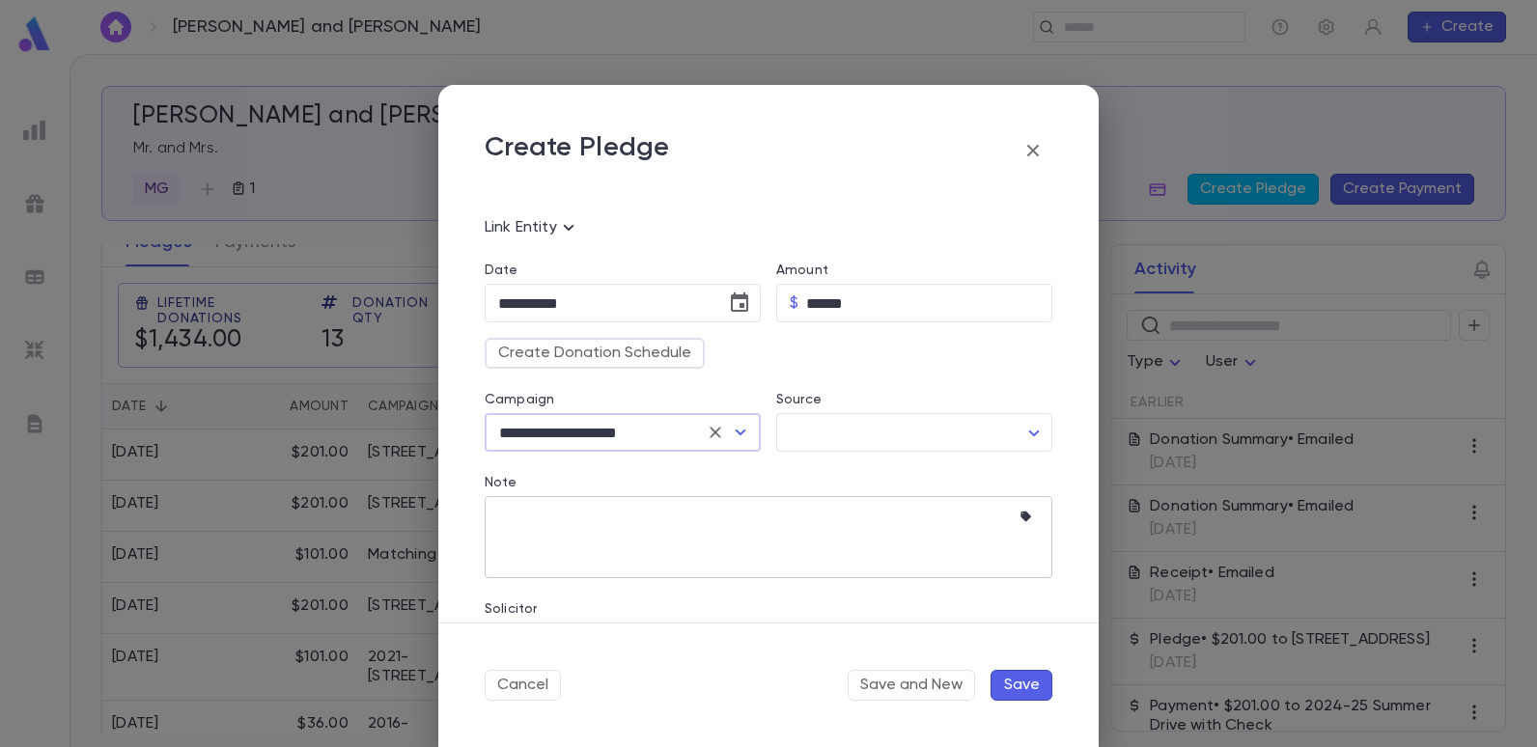
scroll to position [193, 0]
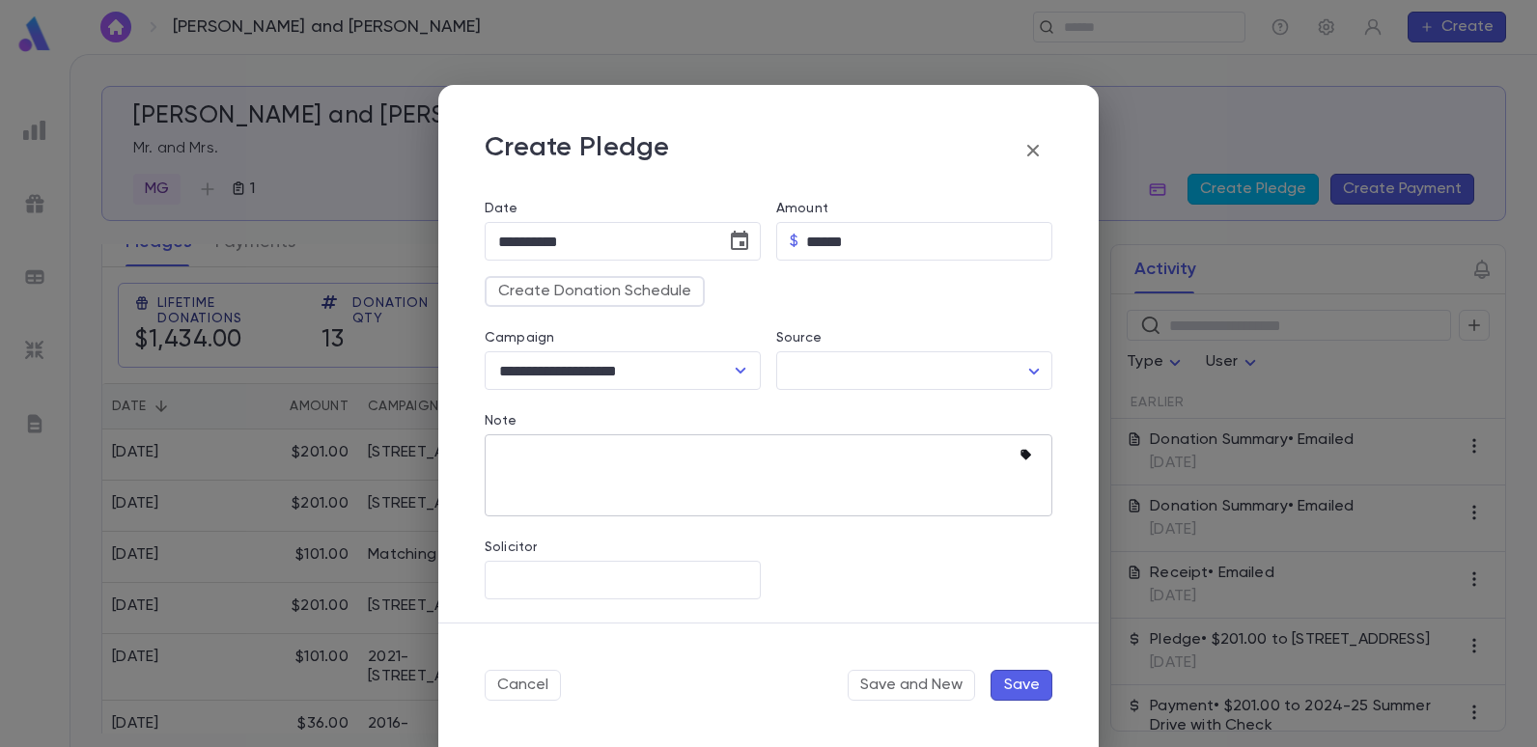
click at [1020, 456] on icon "button" at bounding box center [1025, 455] width 11 height 11
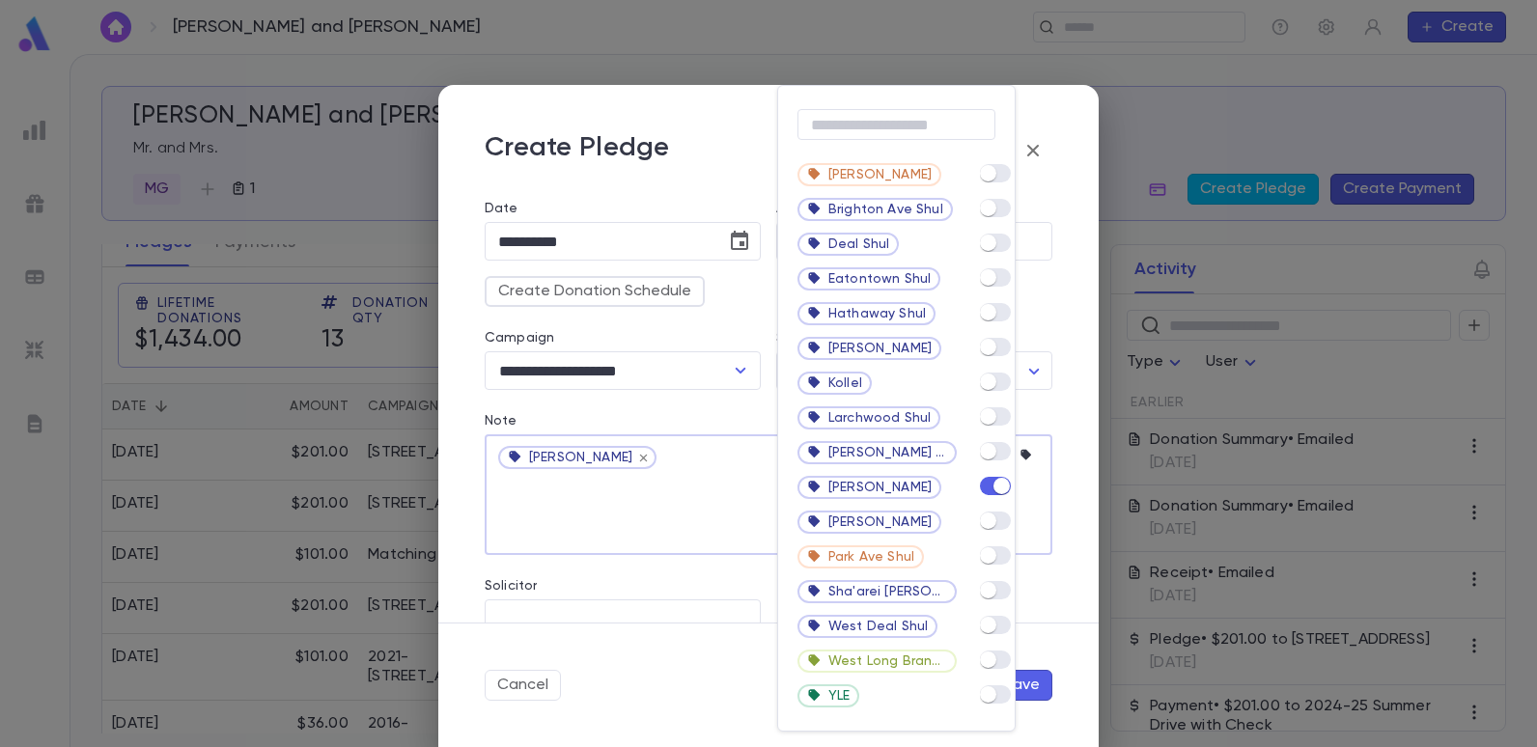
click at [691, 491] on div at bounding box center [768, 373] width 1537 height 747
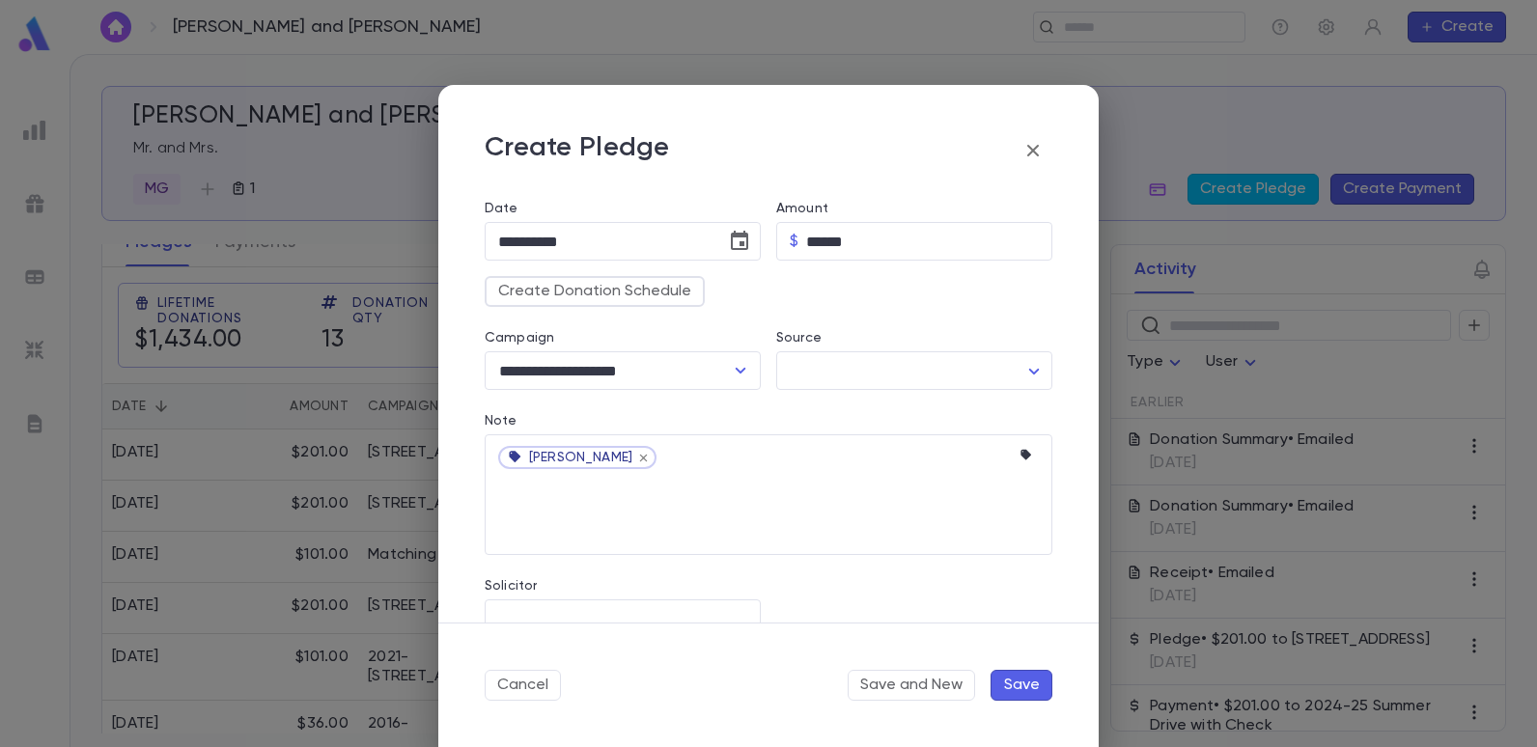
scroll to position [232, 0]
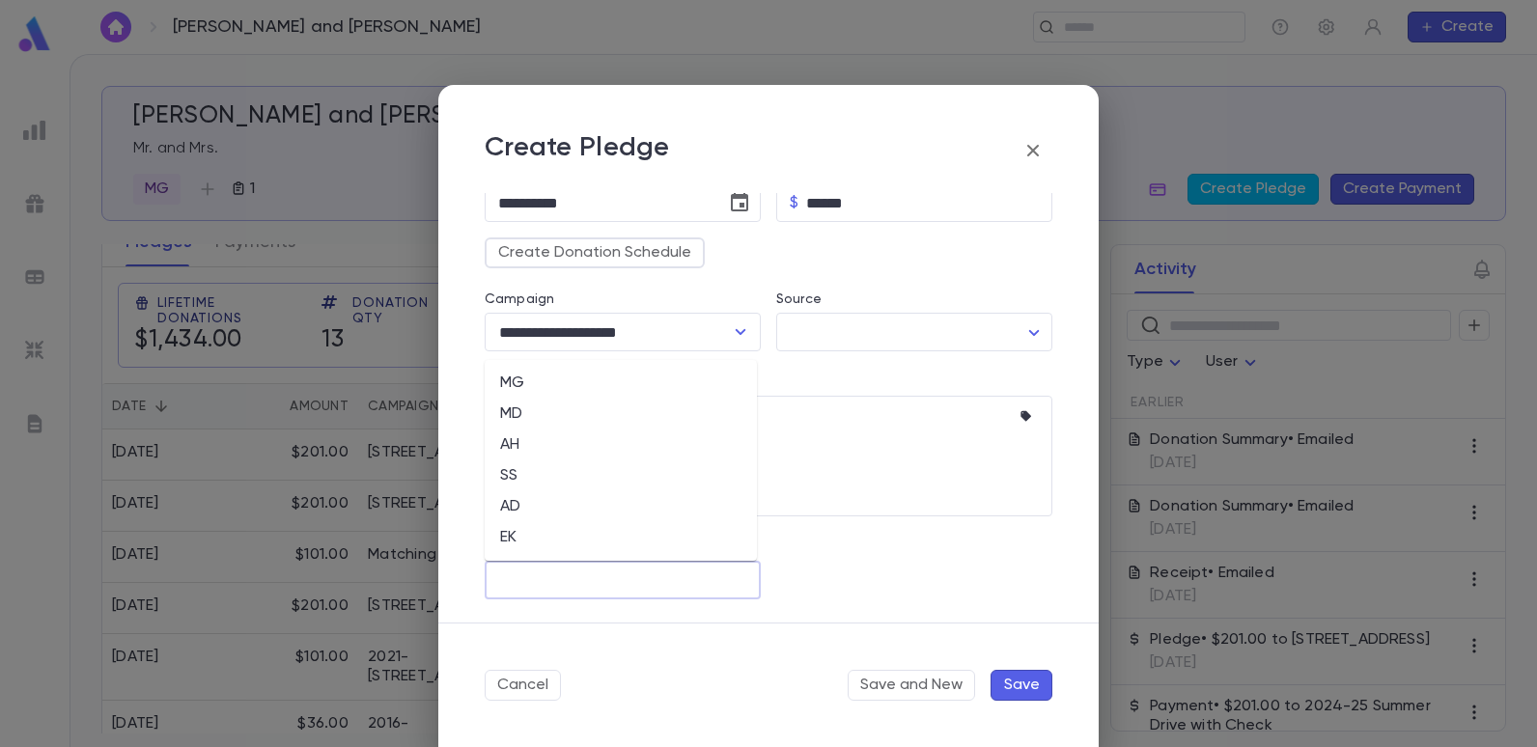
click at [648, 570] on input "Solicitor" at bounding box center [622, 580] width 259 height 37
click at [508, 536] on li "EK" at bounding box center [621, 537] width 272 height 31
type input "**"
click at [1026, 686] on button "Save" at bounding box center [1021, 685] width 62 height 31
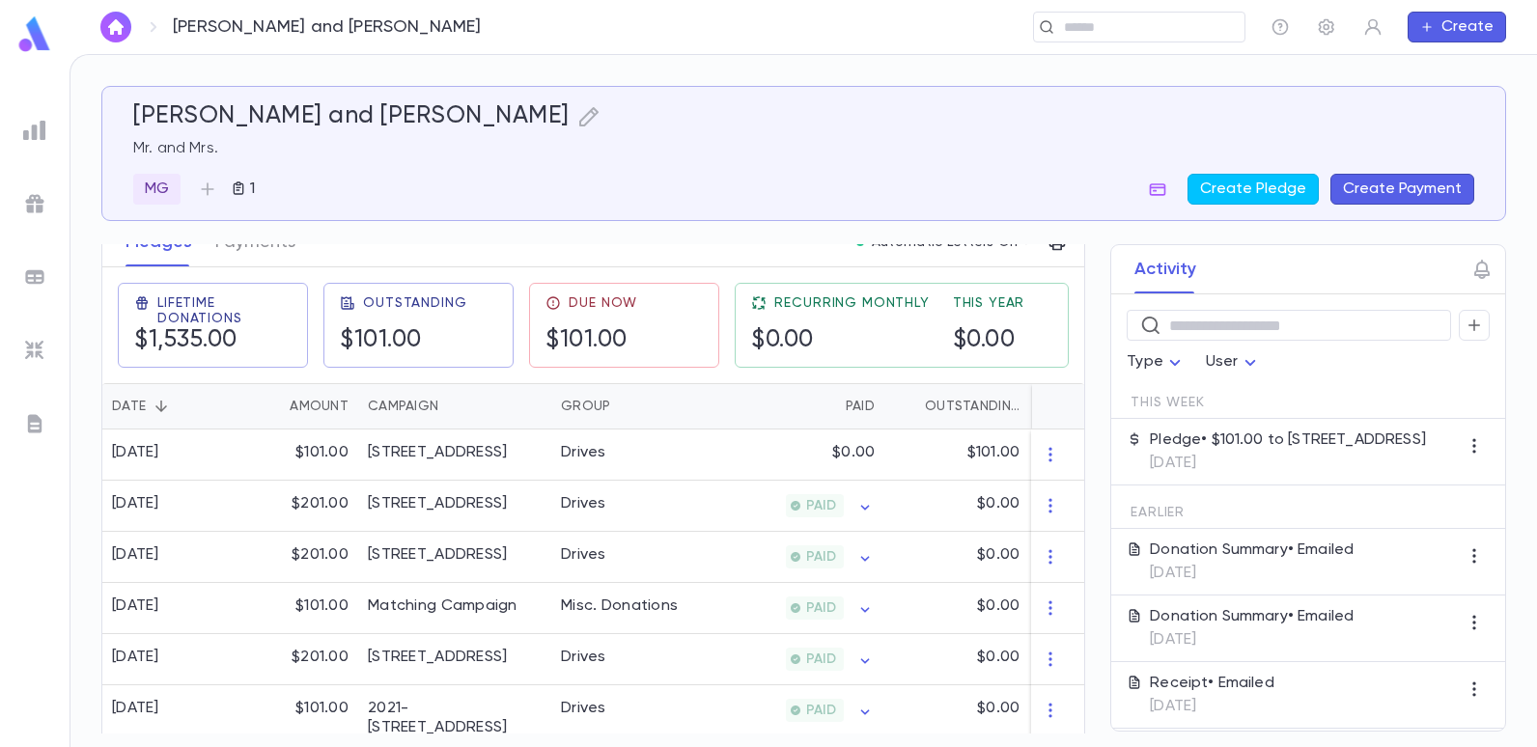
click at [1392, 185] on button "Create Payment" at bounding box center [1402, 189] width 144 height 31
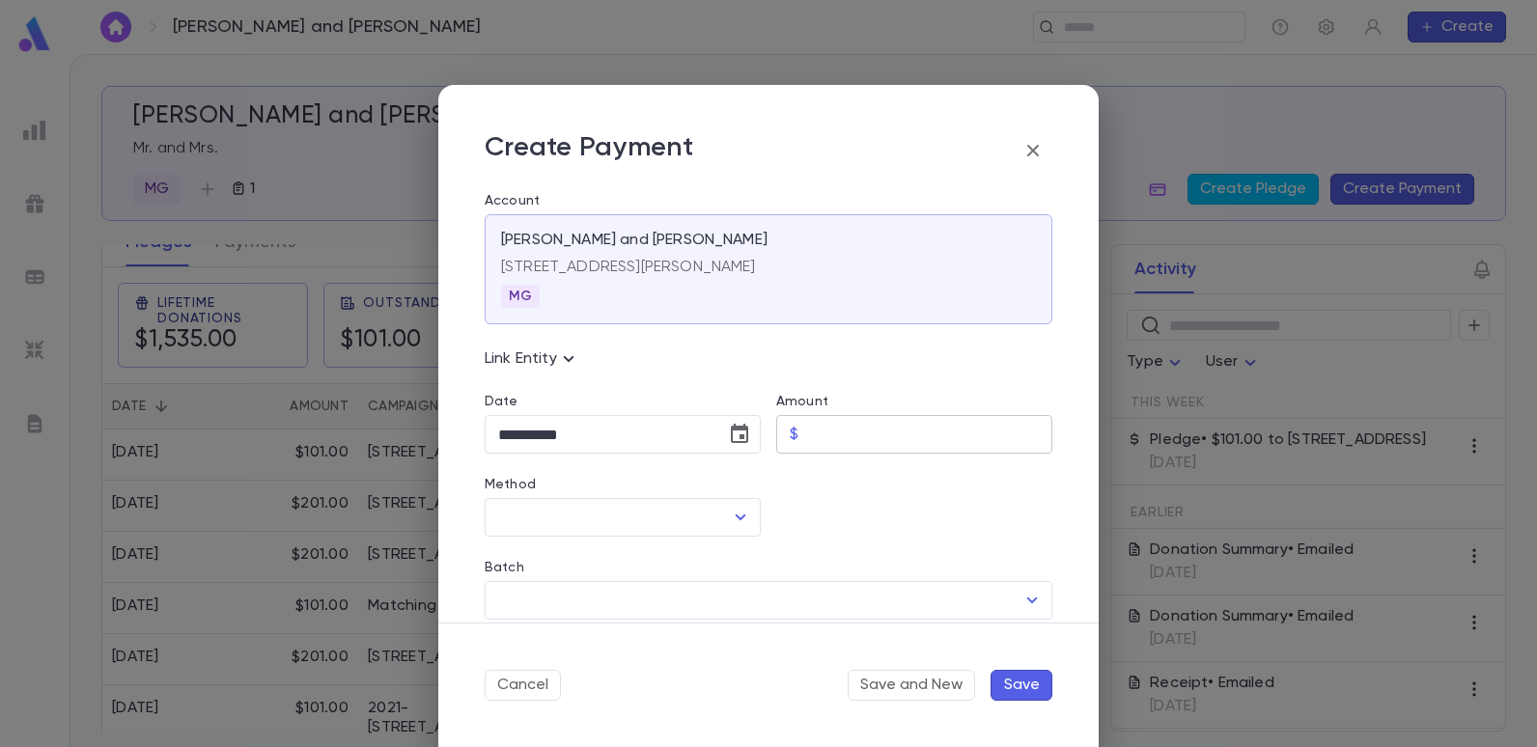
click at [845, 420] on input "Amount" at bounding box center [929, 435] width 246 height 38
type input "******"
click at [644, 514] on input "Method" at bounding box center [608, 517] width 230 height 37
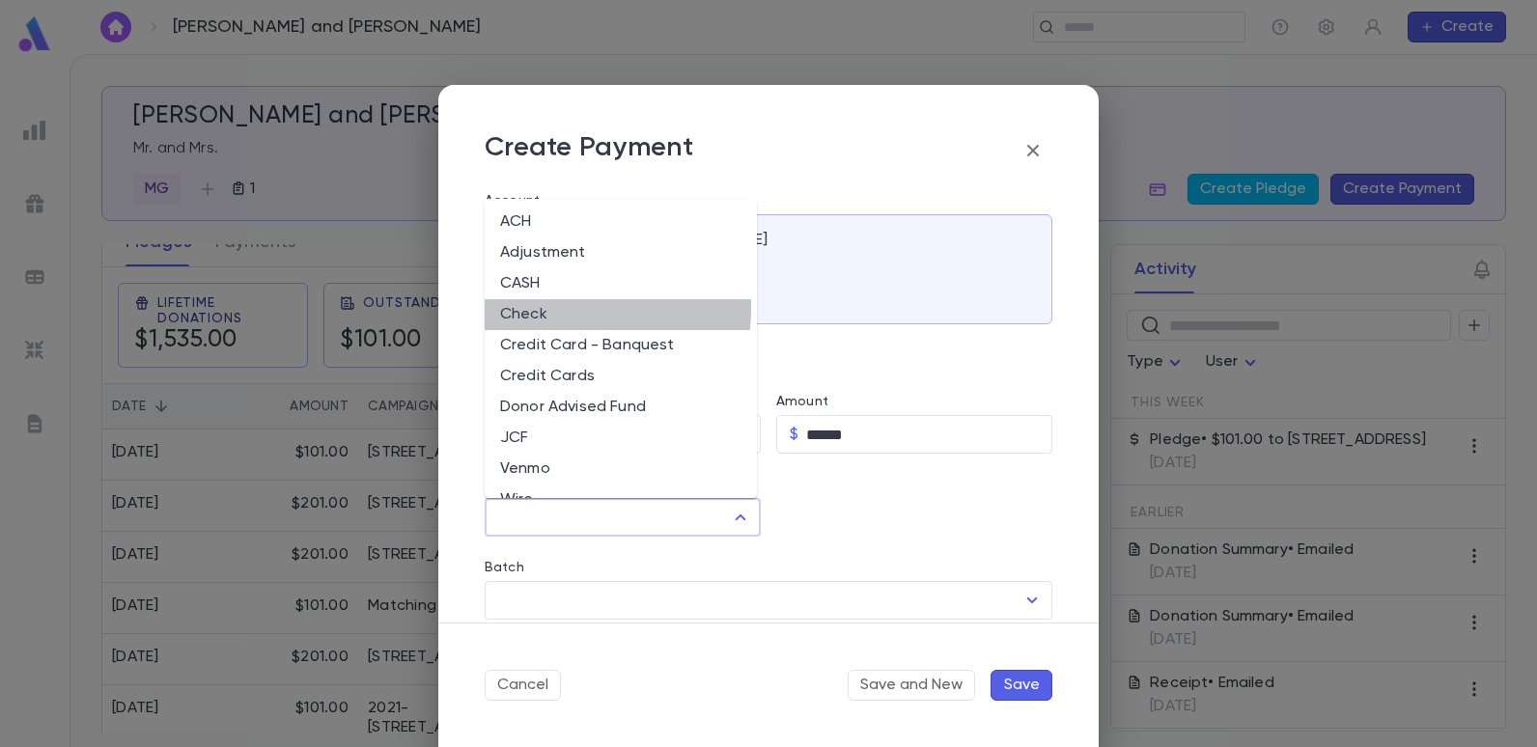
click at [534, 307] on li "Check" at bounding box center [621, 314] width 272 height 31
type input "*****"
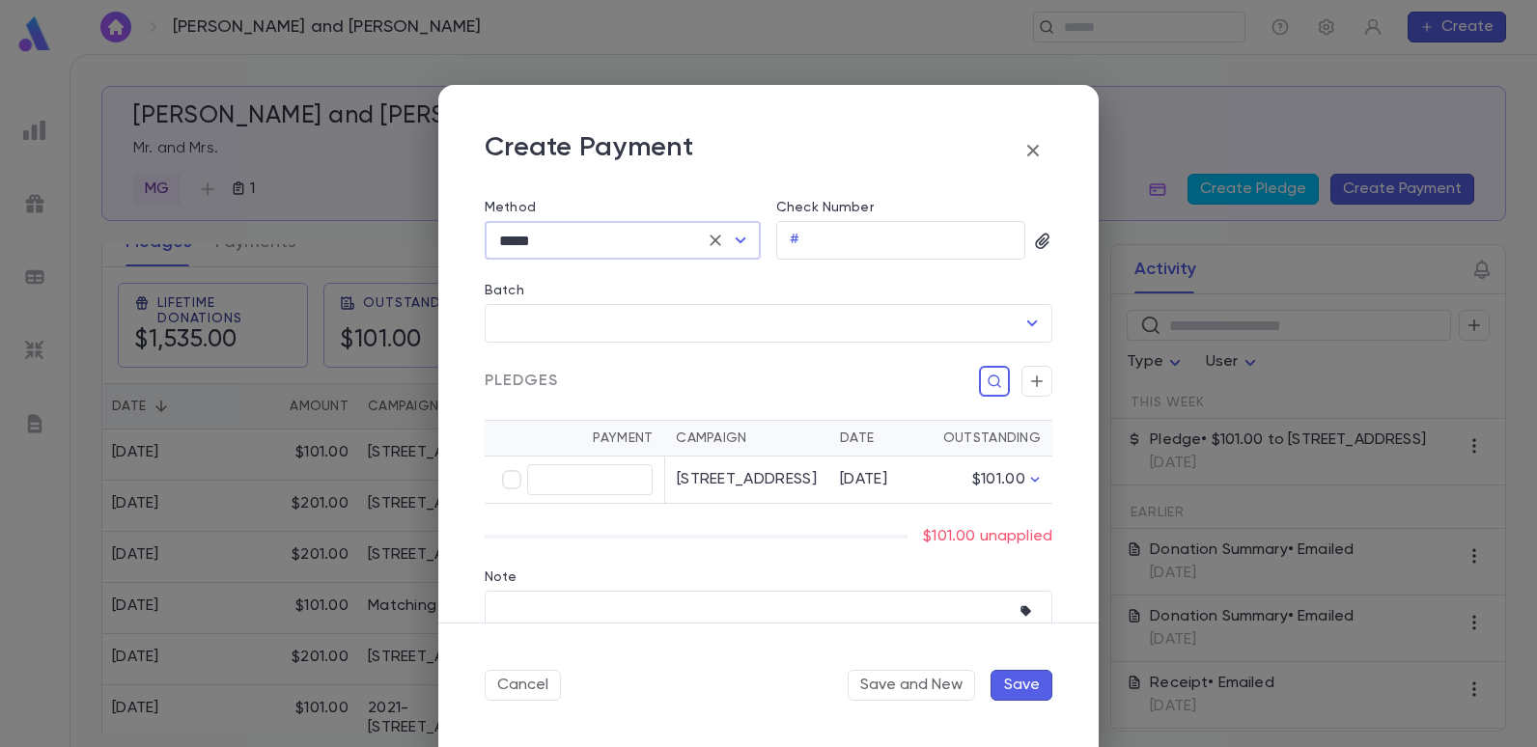
scroll to position [290, 0]
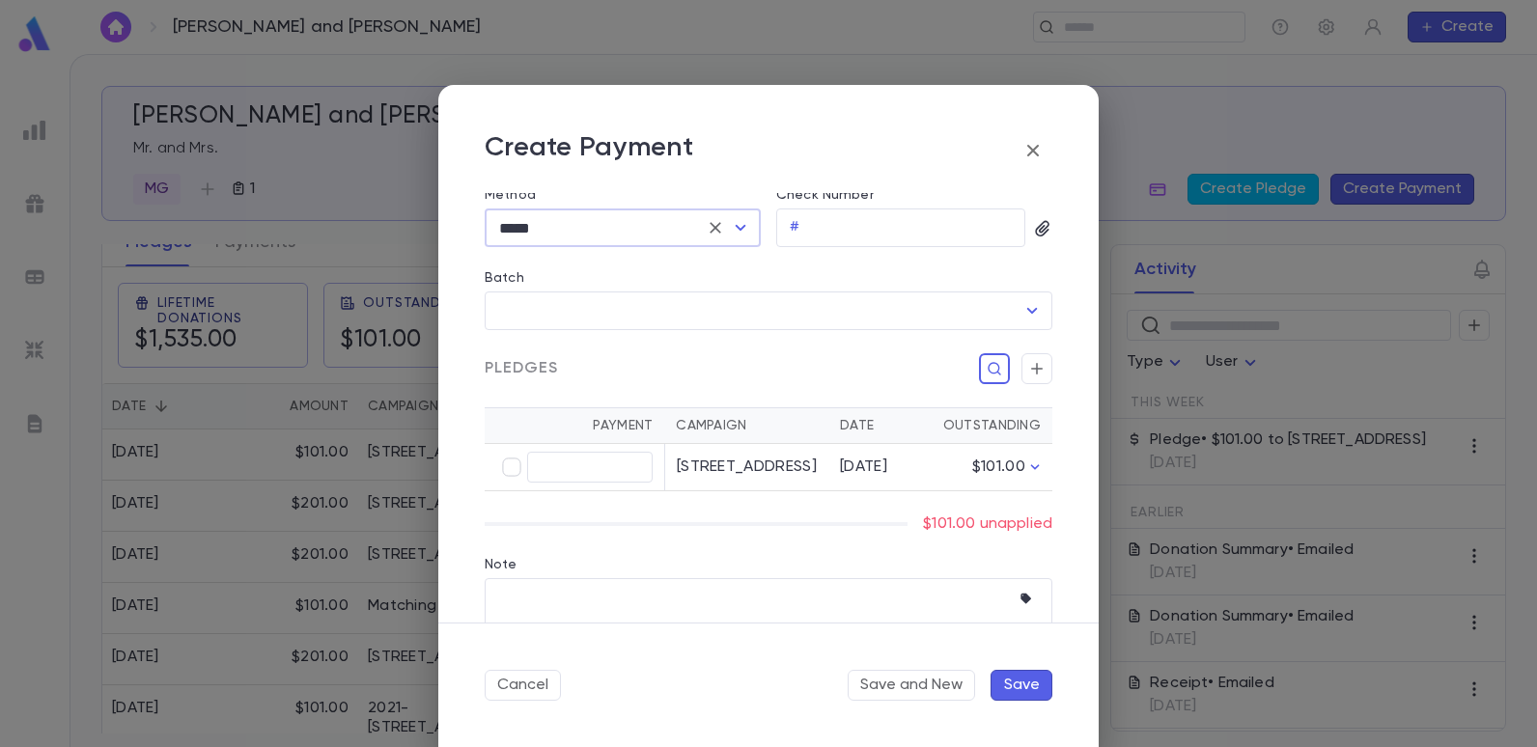
type input "******"
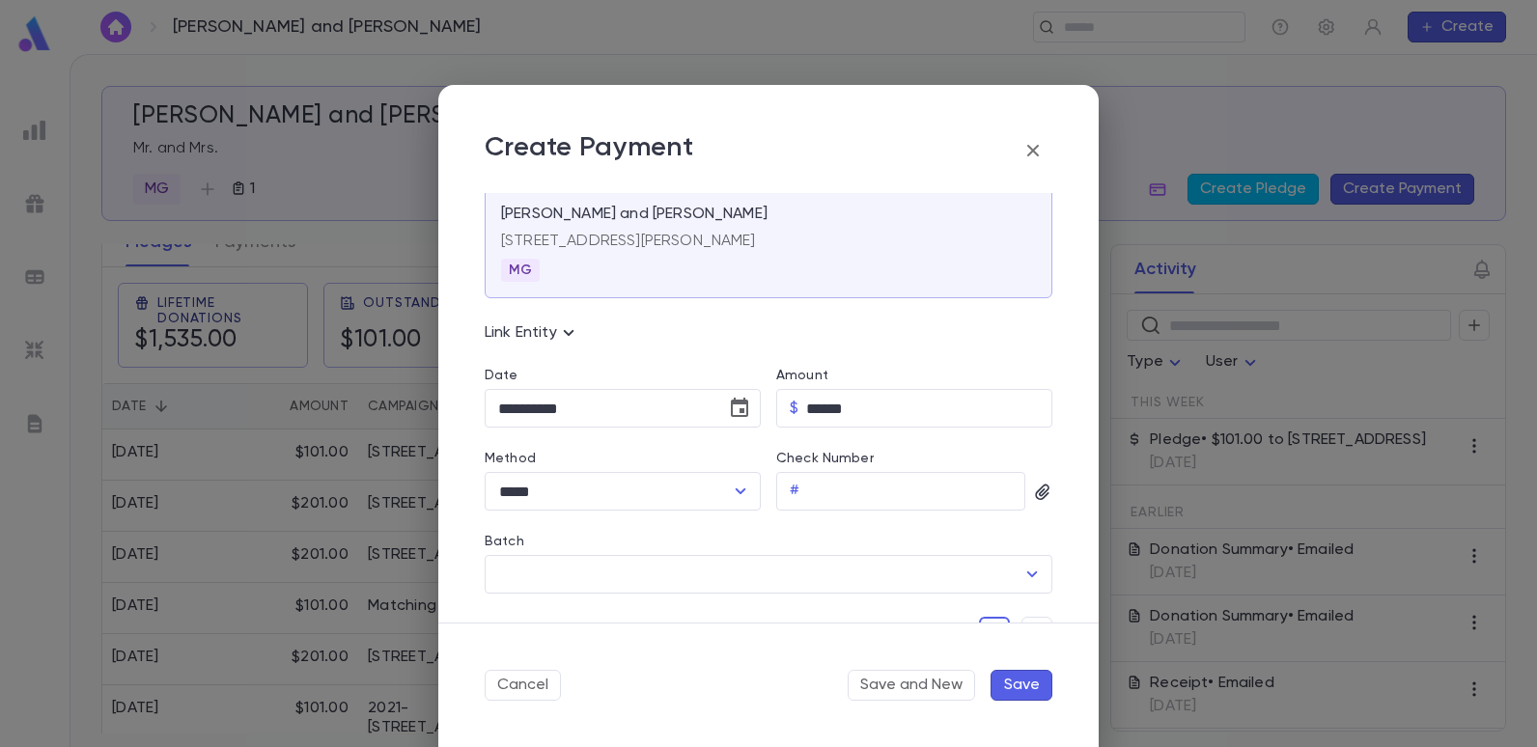
scroll to position [0, 0]
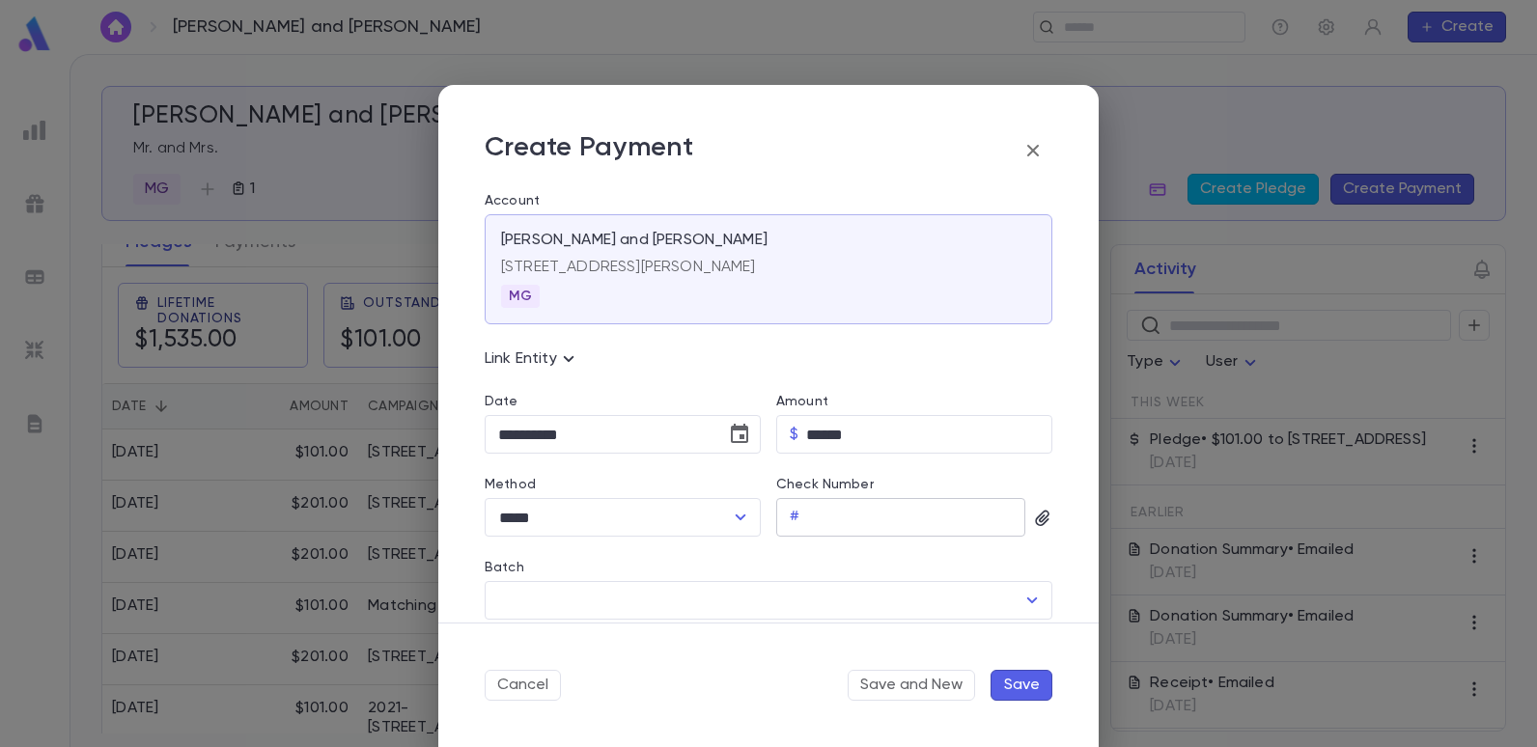
click at [819, 512] on input "Check Number" at bounding box center [916, 518] width 218 height 38
click at [993, 579] on div "Batch" at bounding box center [769, 570] width 568 height 21
type input "****"
click at [1034, 516] on icon "button" at bounding box center [1042, 518] width 19 height 19
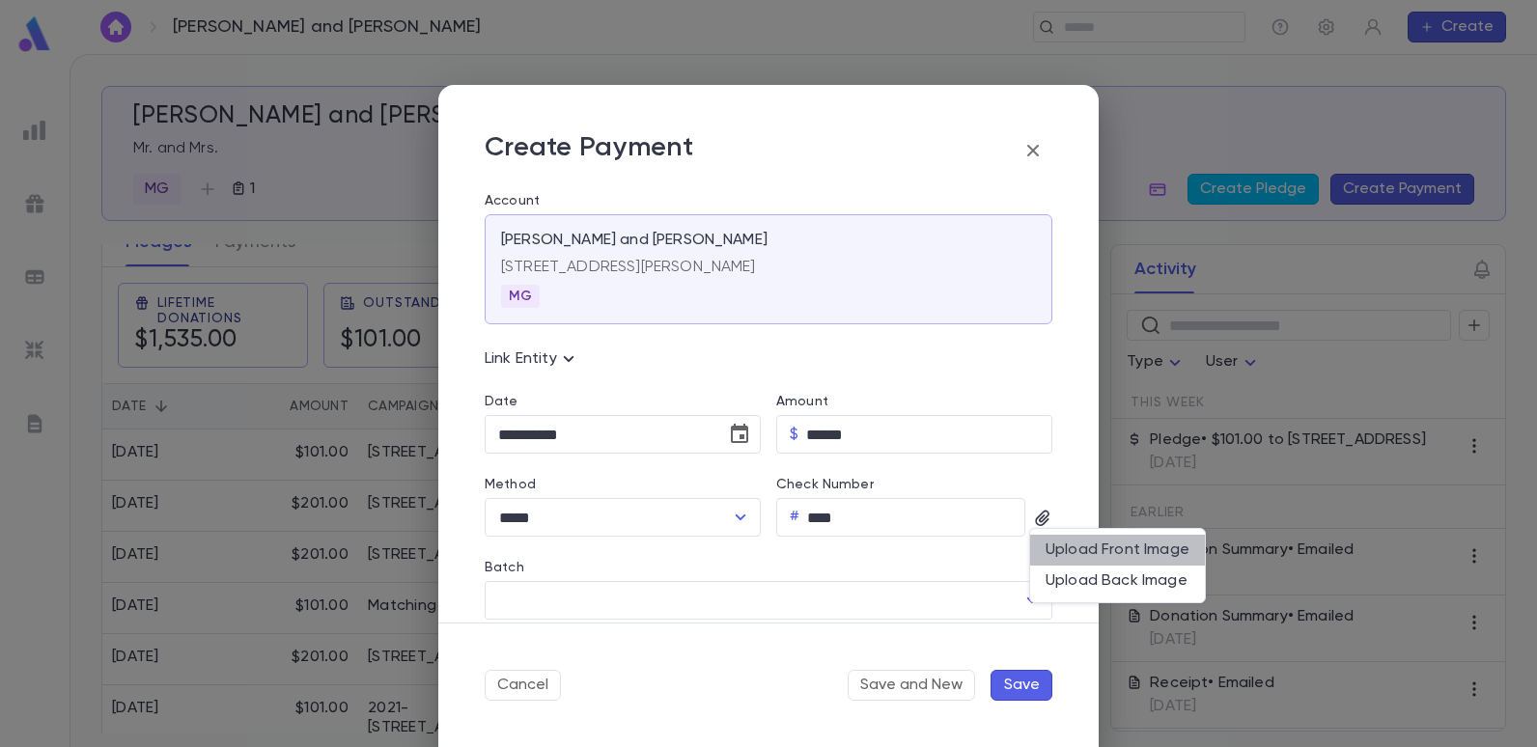
click at [1066, 557] on div "Upload Front Image" at bounding box center [1118, 550] width 144 height 19
click at [0, 0] on input "Upload Front Image" at bounding box center [0, 0] width 0 height 0
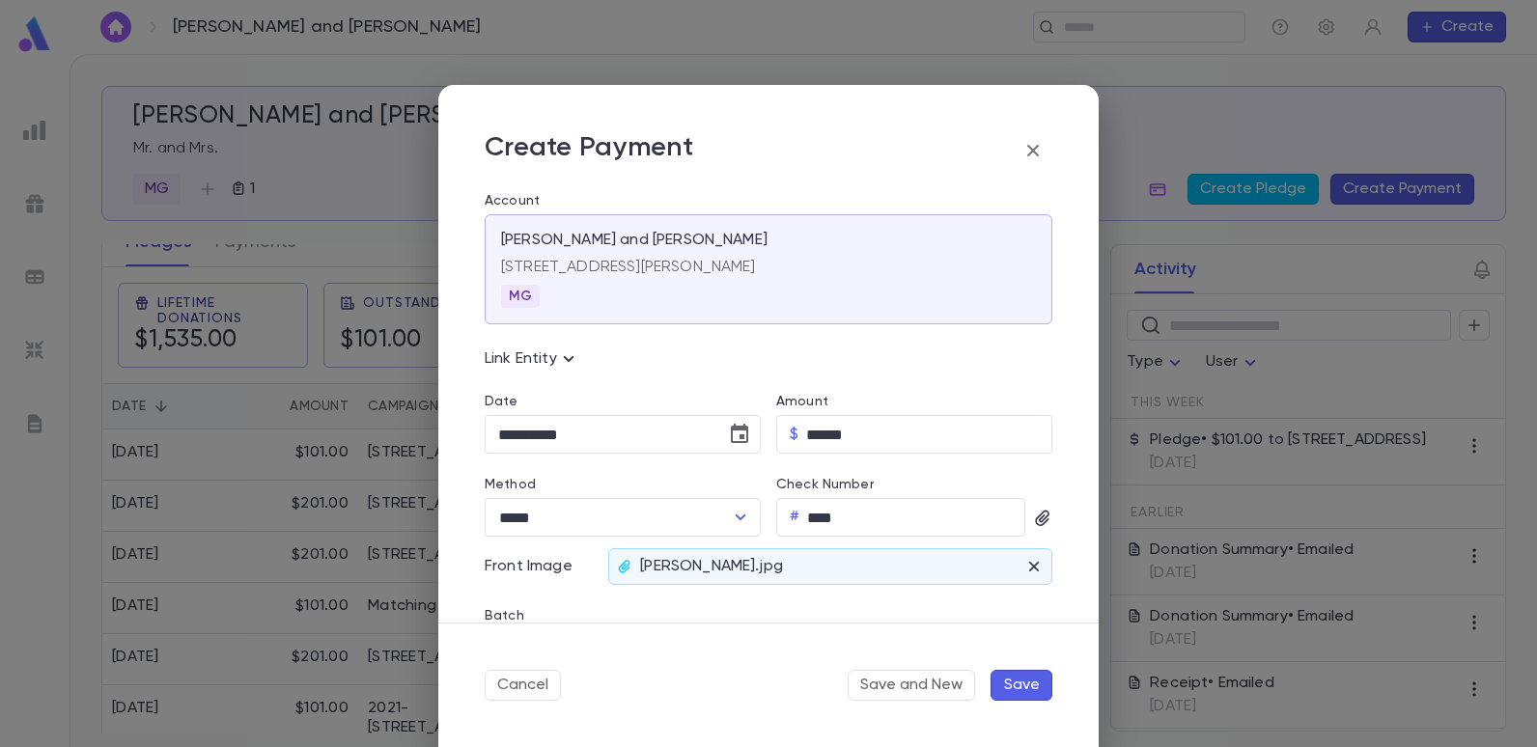
click at [1021, 682] on button "Save" at bounding box center [1021, 685] width 62 height 31
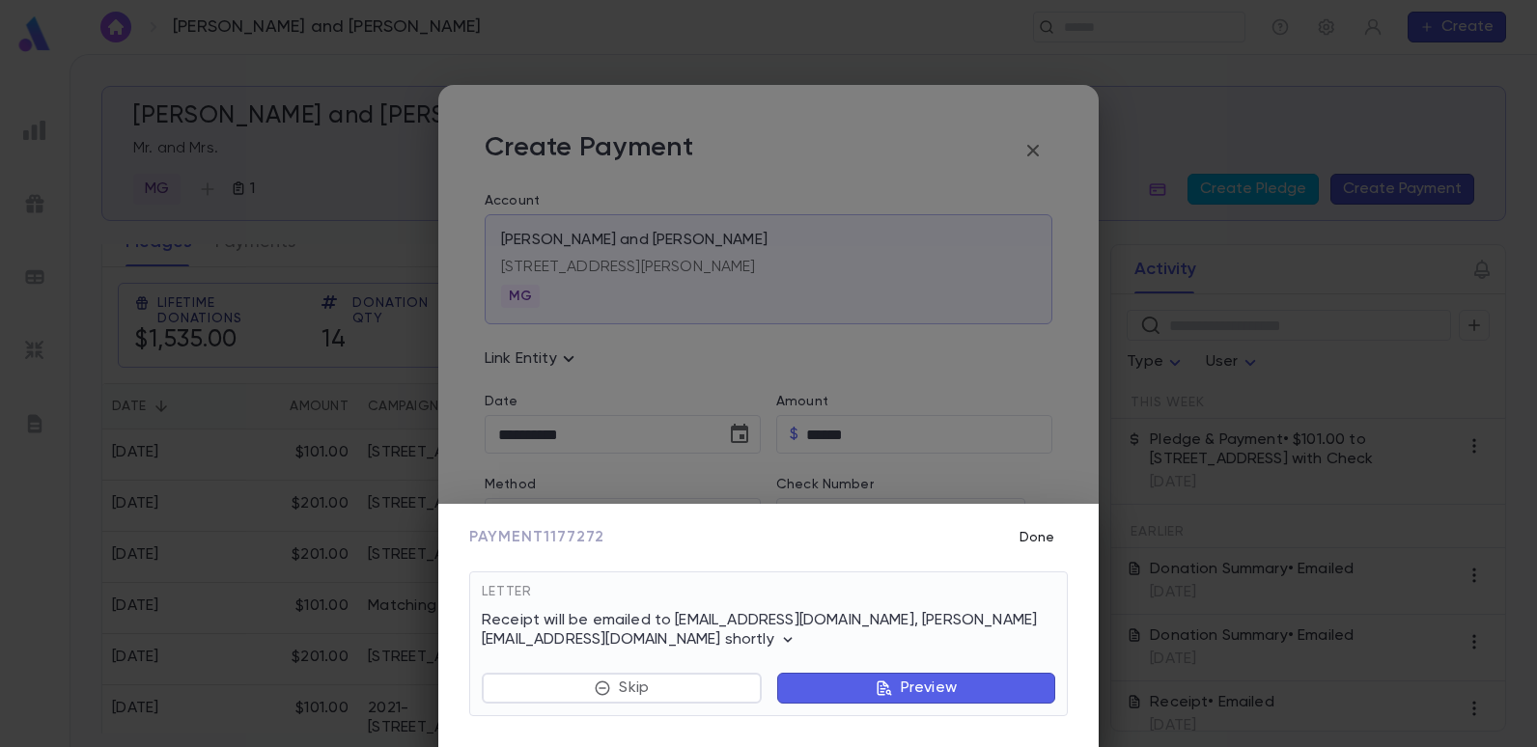
click at [1027, 531] on button "Done" at bounding box center [1037, 537] width 62 height 37
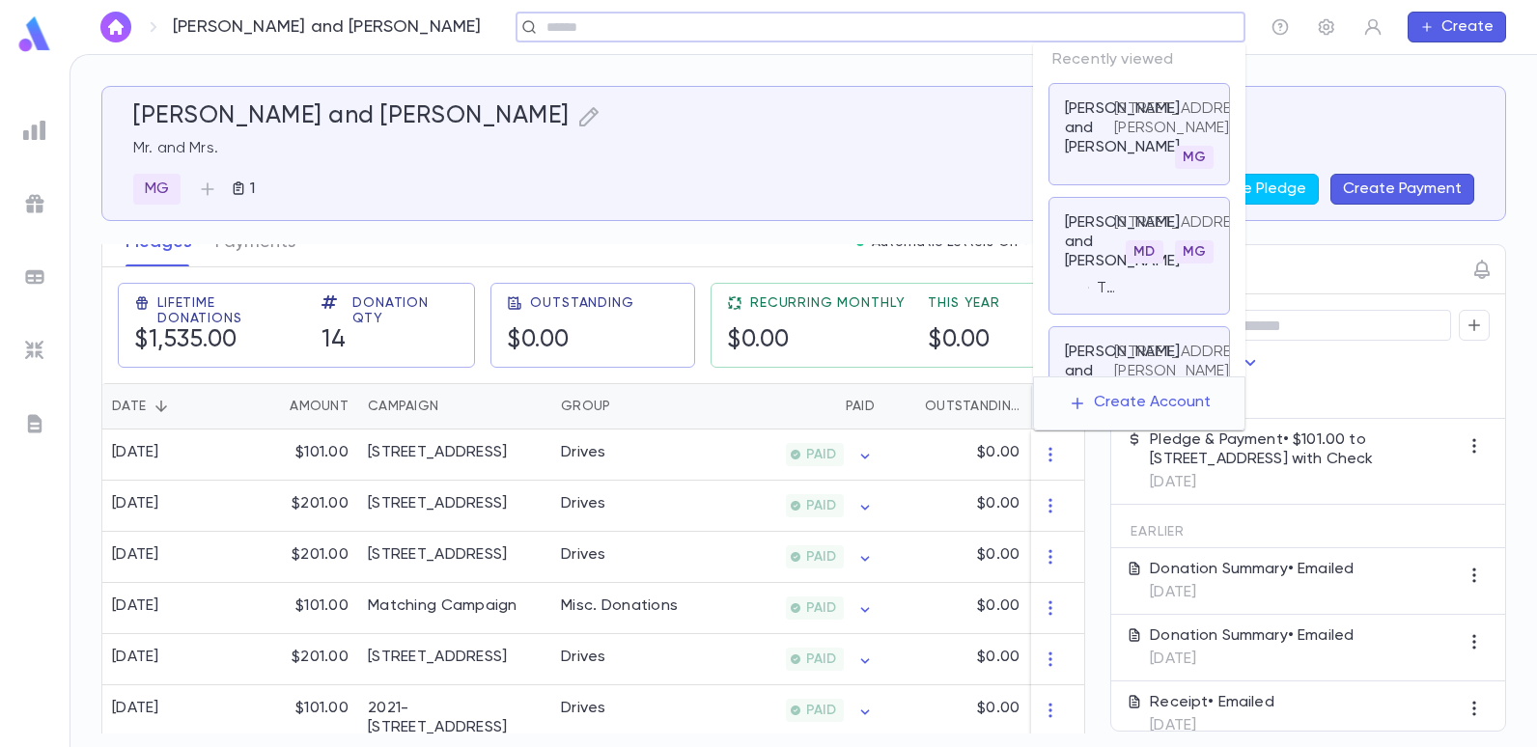
click at [1068, 31] on input "text" at bounding box center [874, 27] width 667 height 18
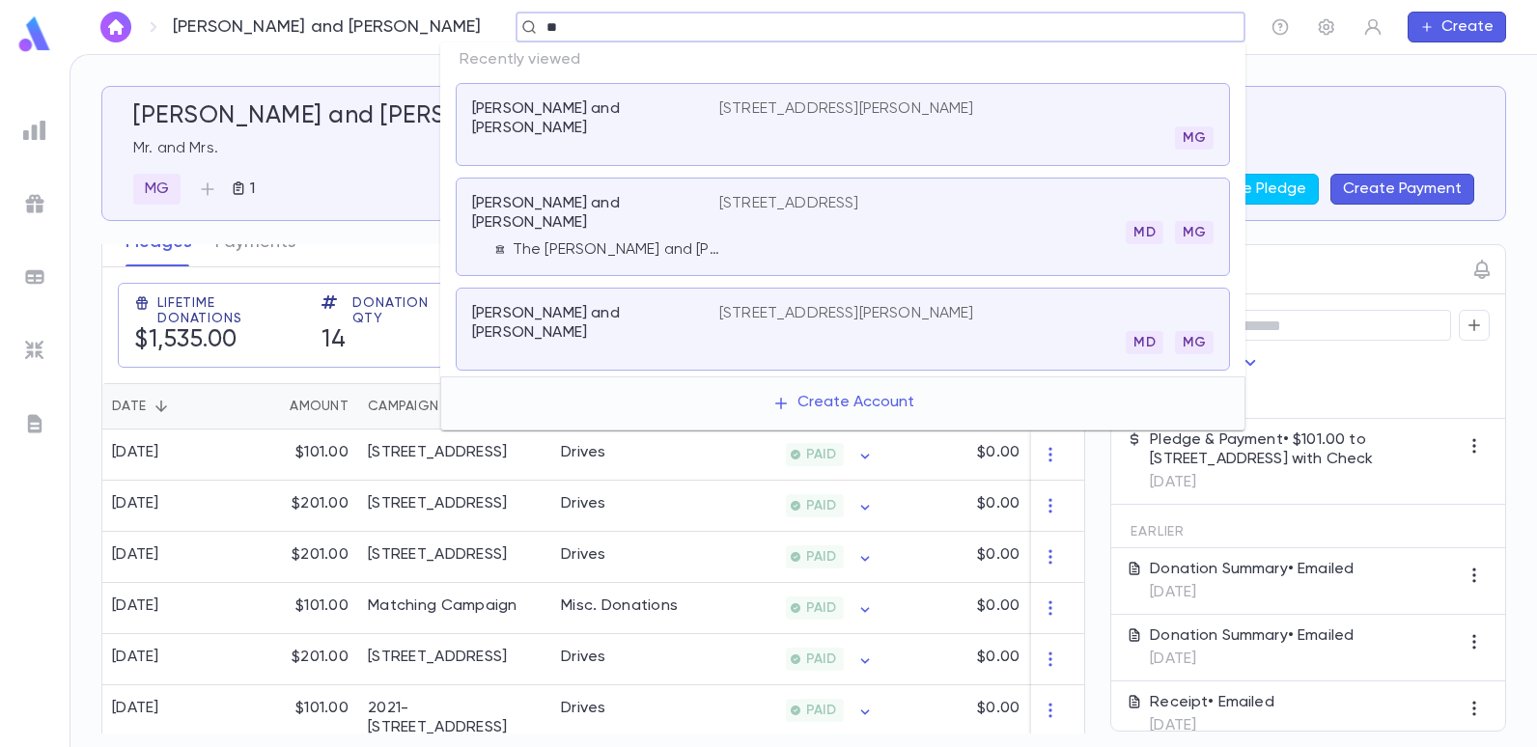
type input "***"
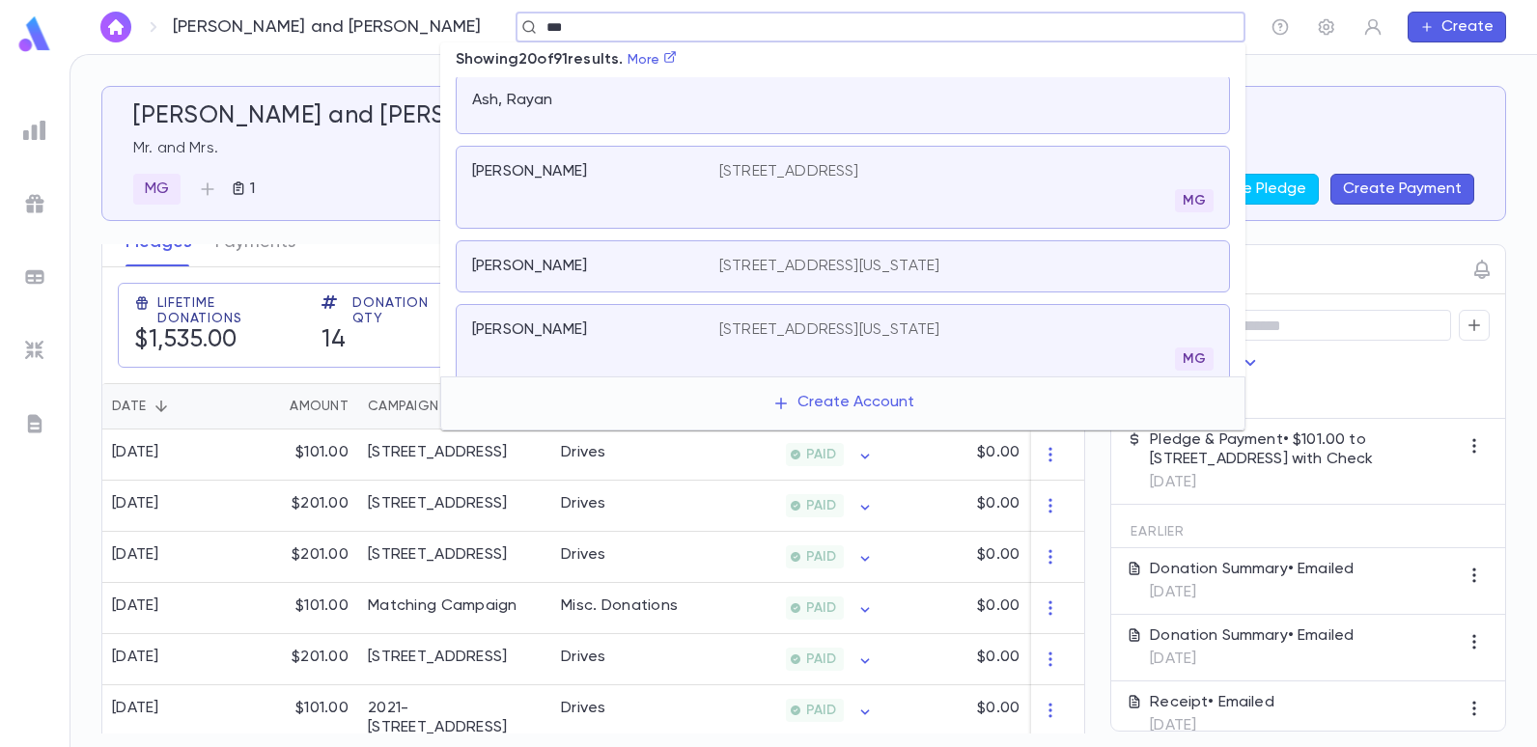
scroll to position [869, 0]
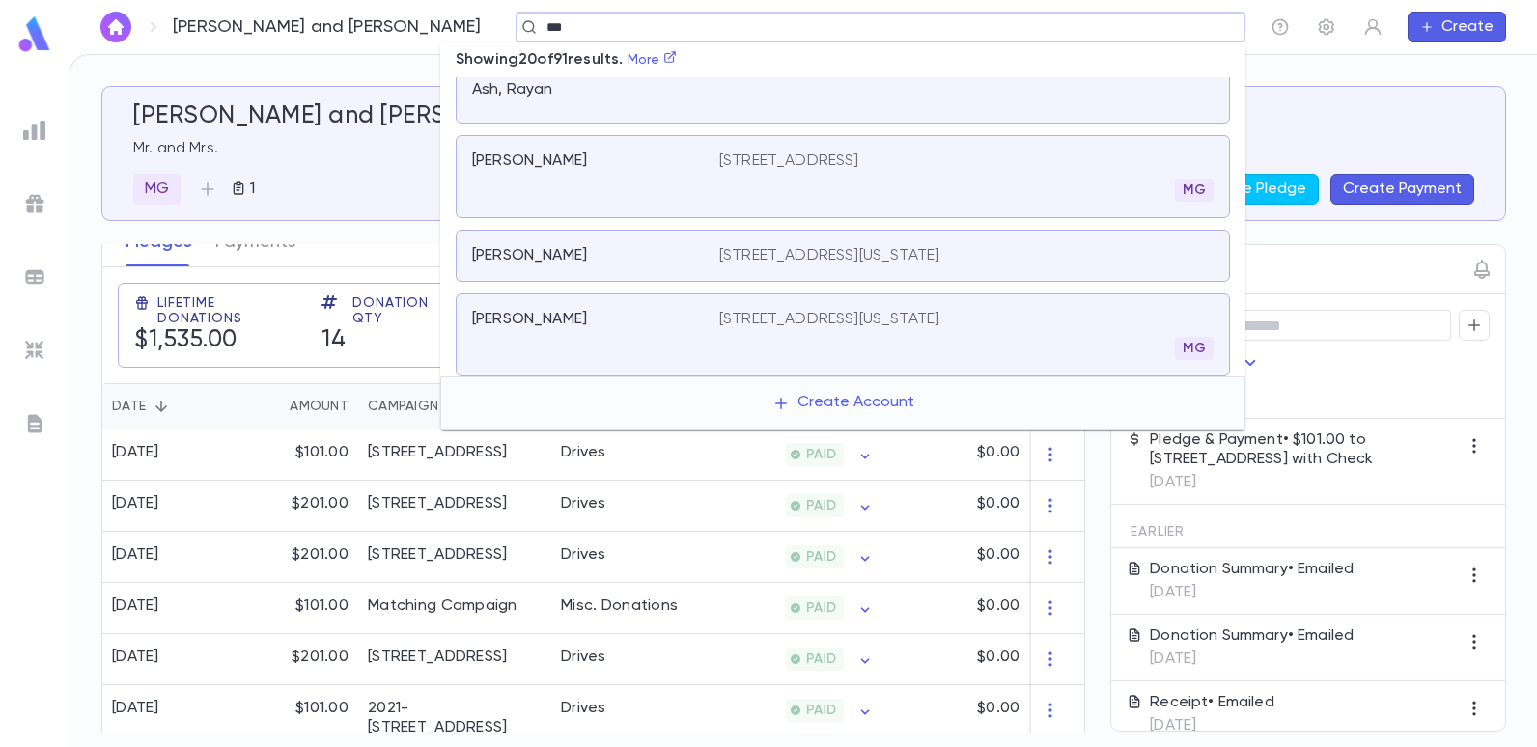
click at [795, 310] on p "[STREET_ADDRESS][US_STATE]" at bounding box center [829, 319] width 220 height 19
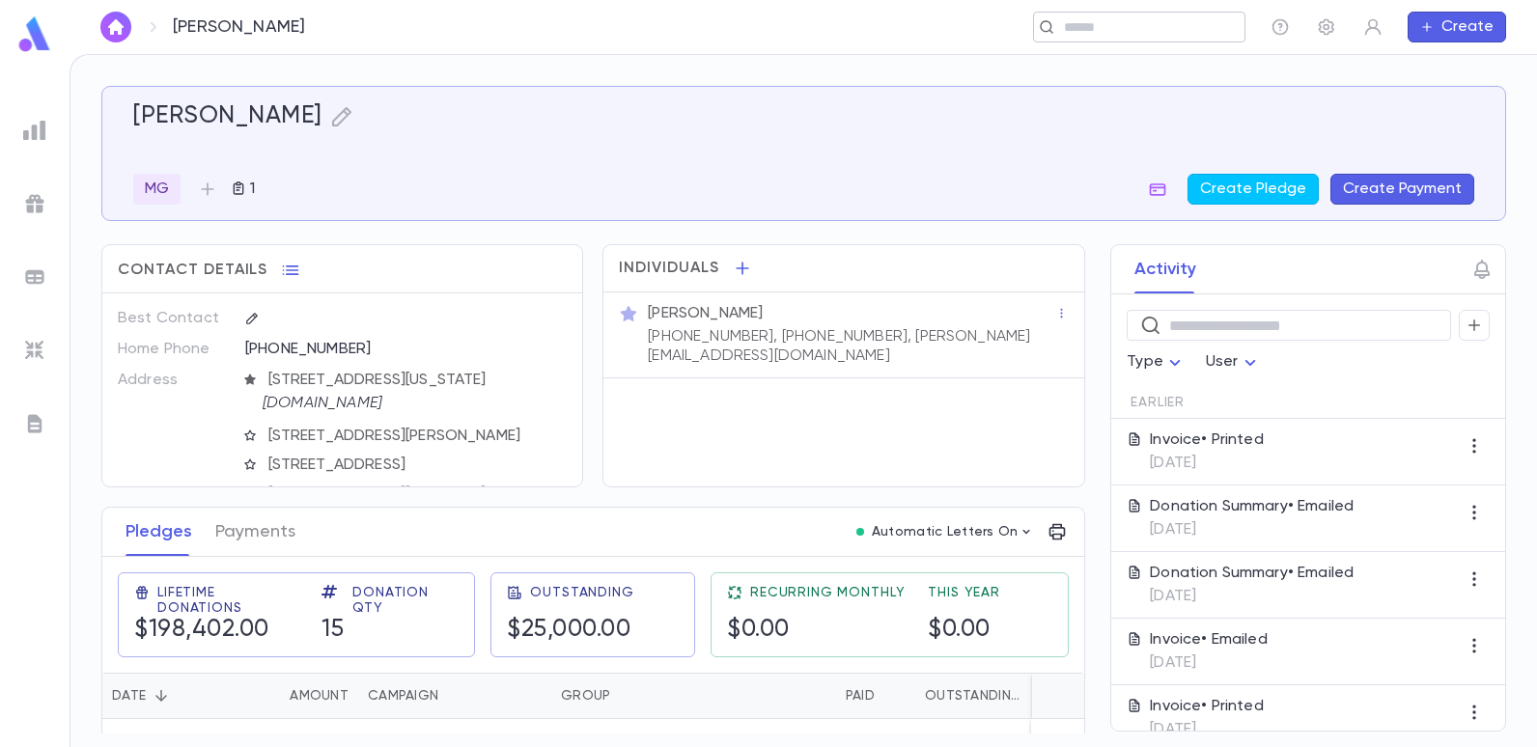
click at [1200, 19] on input "text" at bounding box center [1133, 27] width 150 height 18
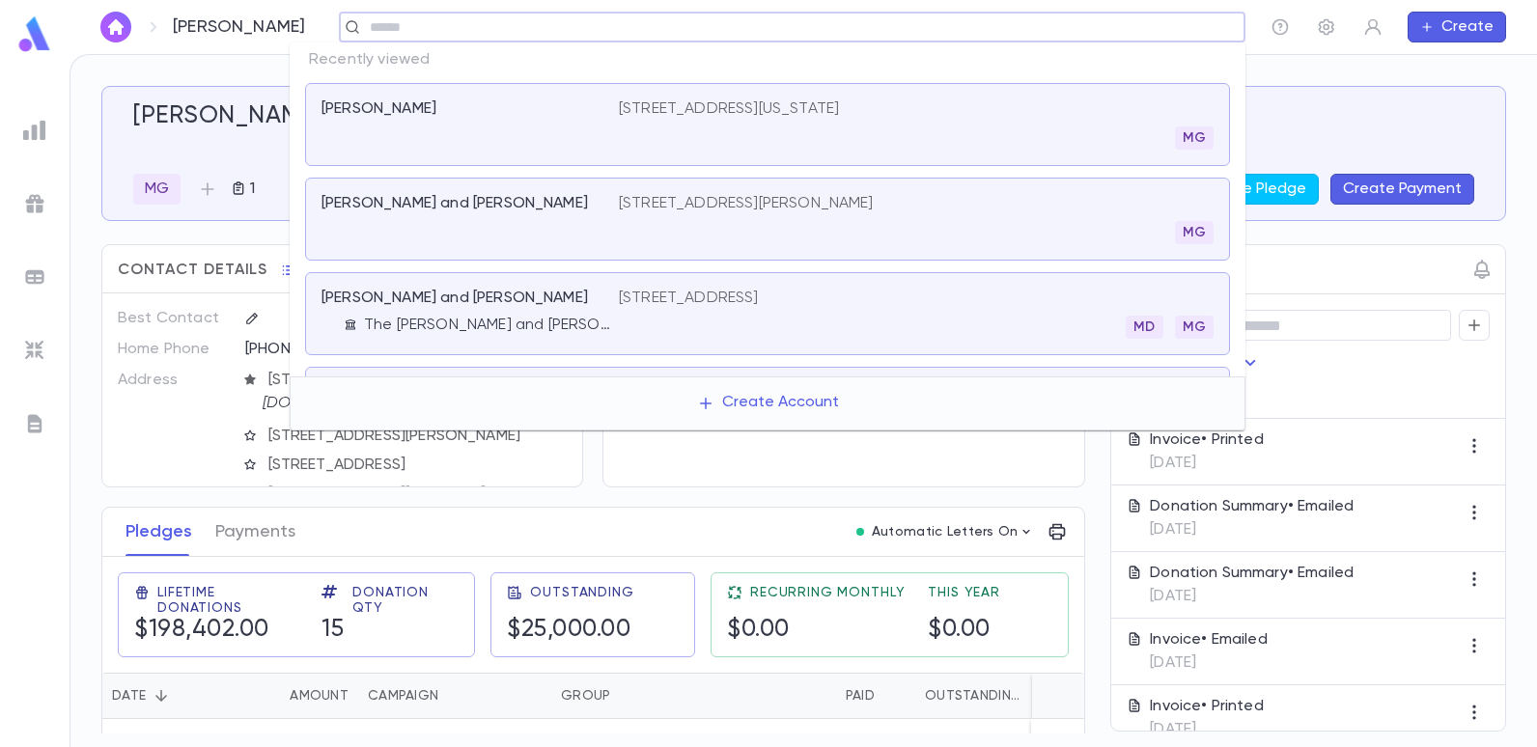
click at [686, 103] on p "[STREET_ADDRESS][US_STATE]" at bounding box center [729, 108] width 220 height 19
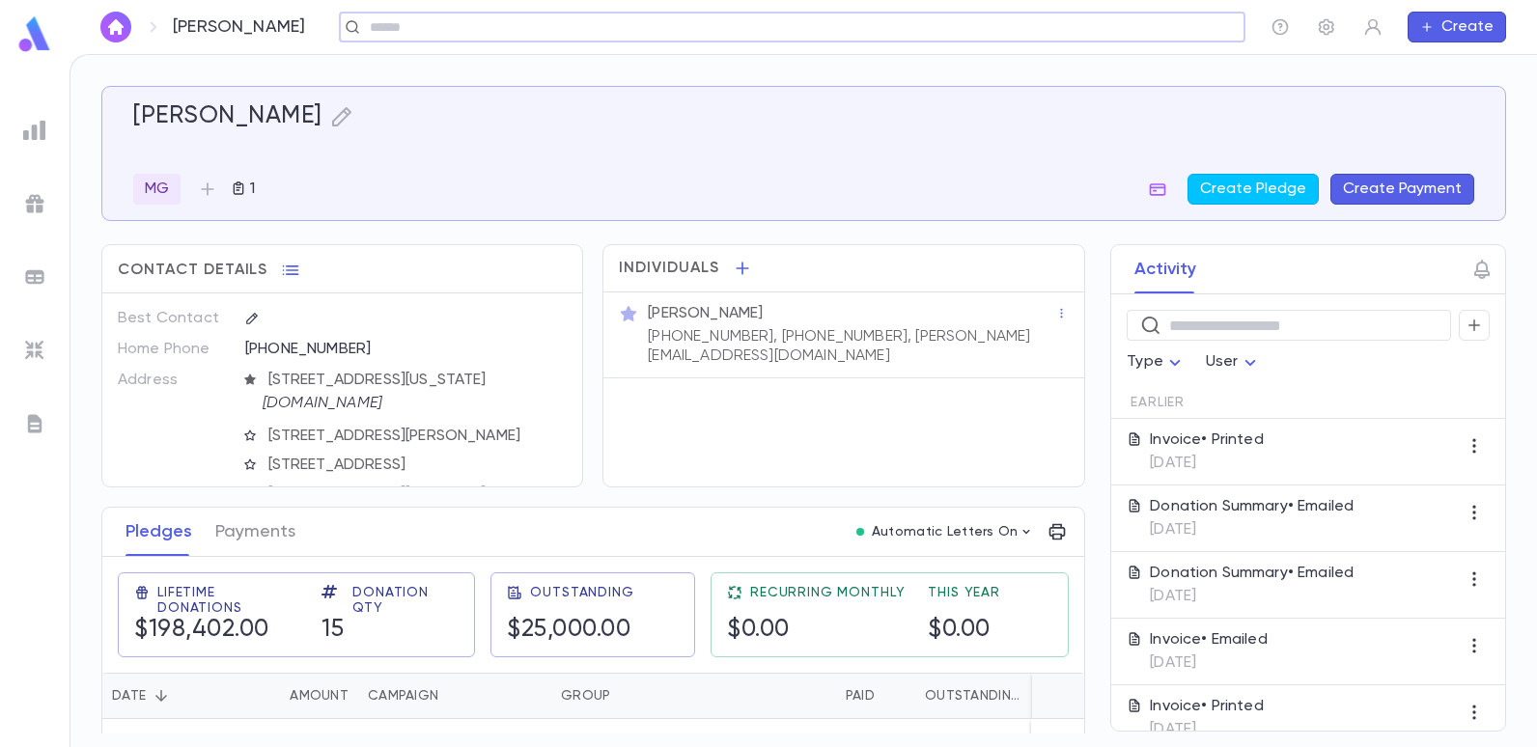
click at [655, 25] on input "text" at bounding box center [786, 27] width 844 height 18
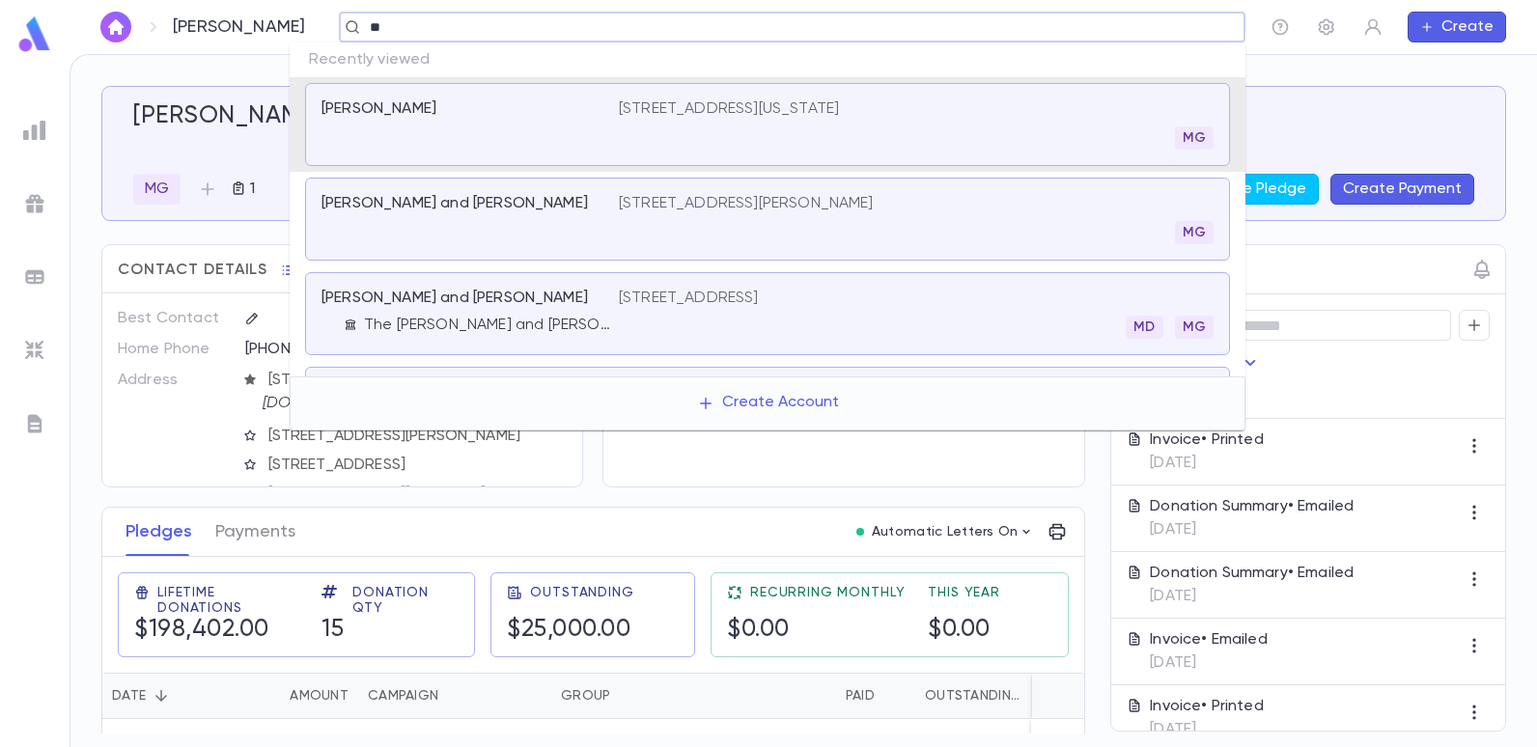
type input "*"
type input "*****"
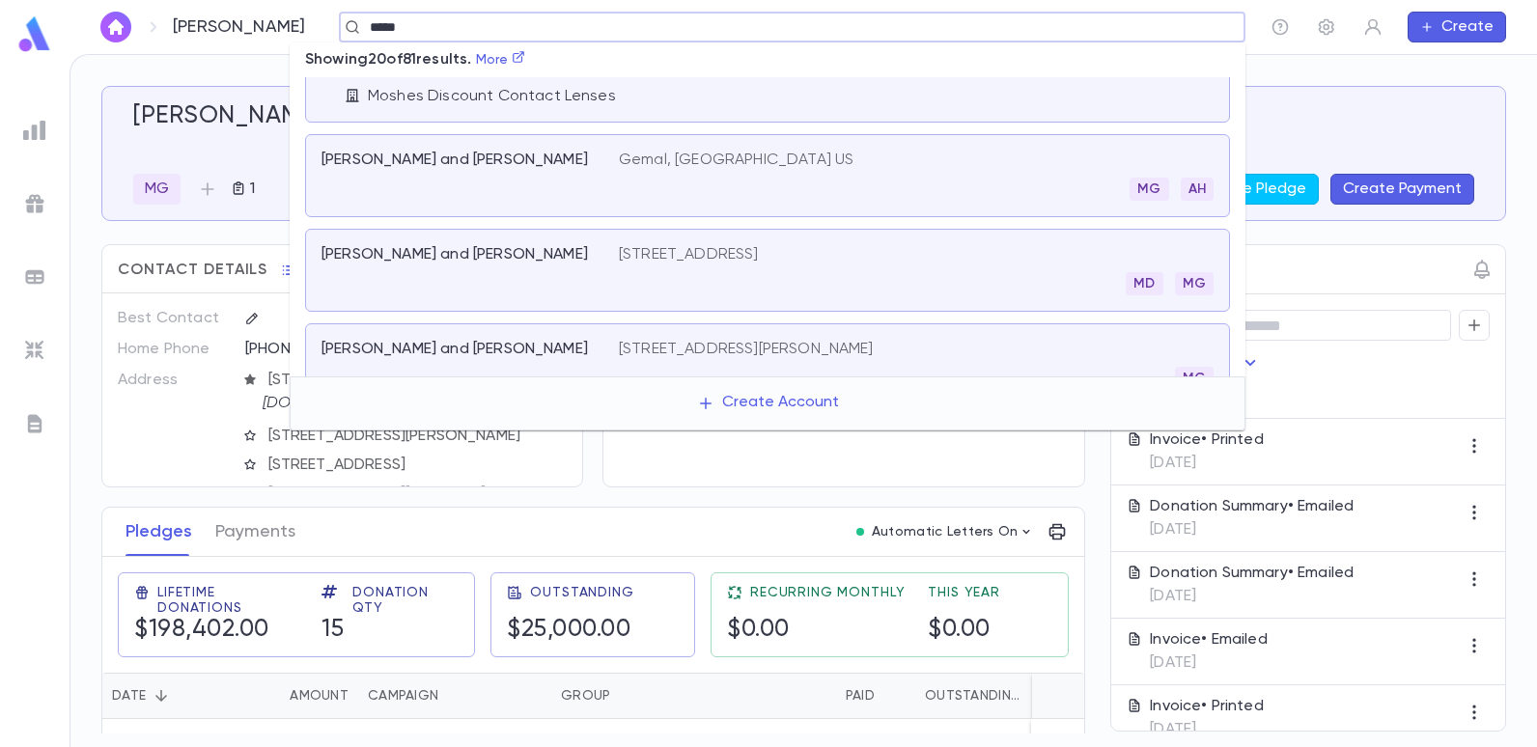
scroll to position [1326, 0]
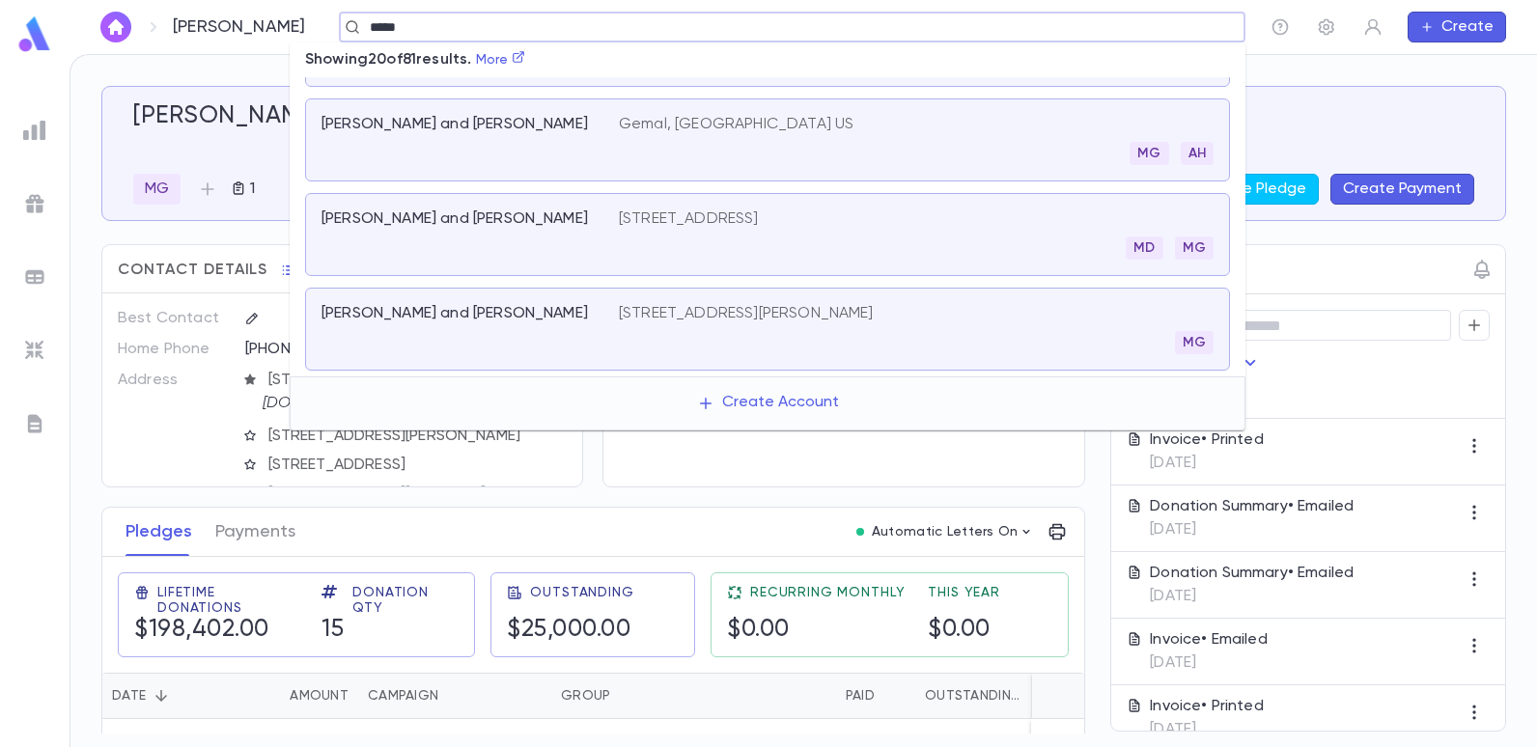
click at [678, 309] on p "[STREET_ADDRESS][PERSON_NAME]" at bounding box center [746, 313] width 255 height 19
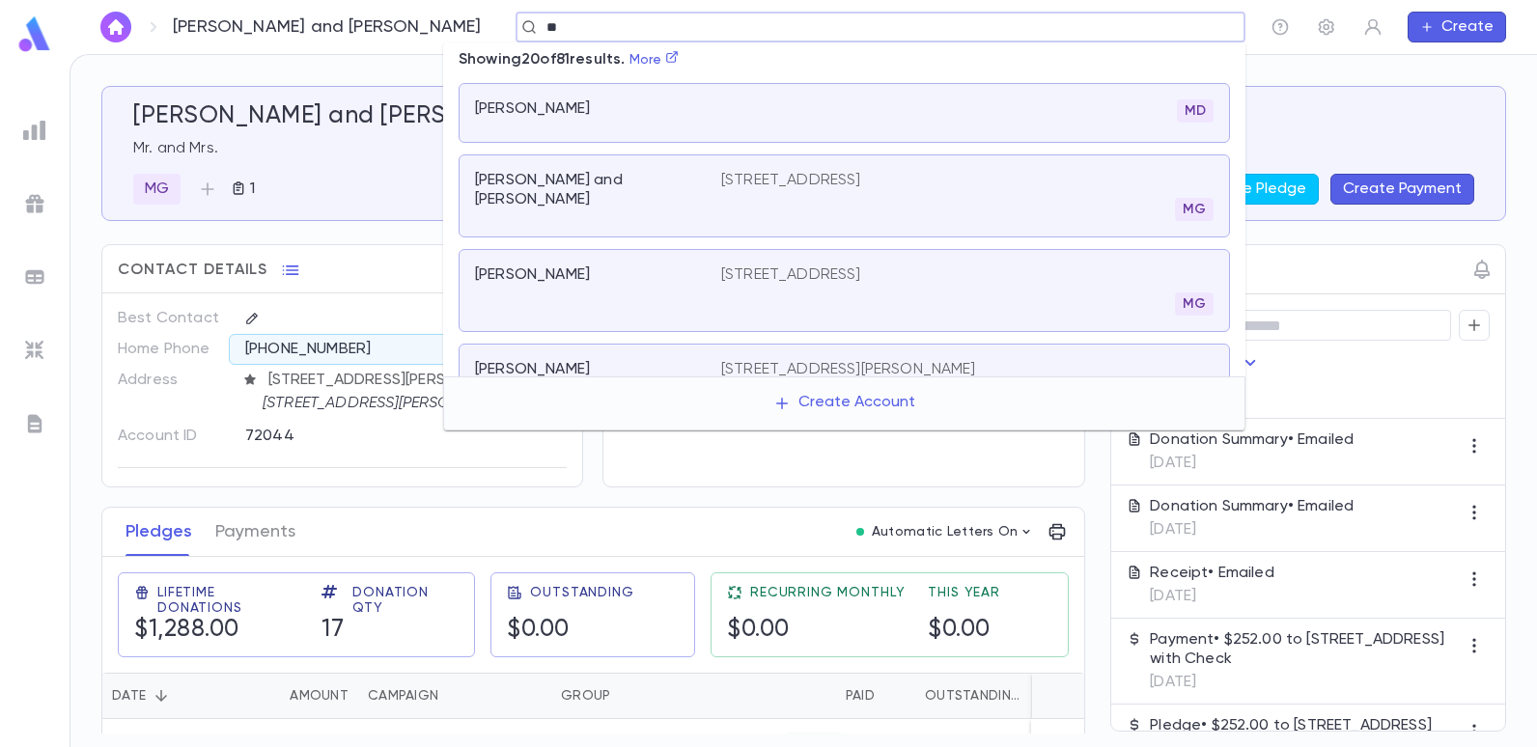
scroll to position [1326, 0]
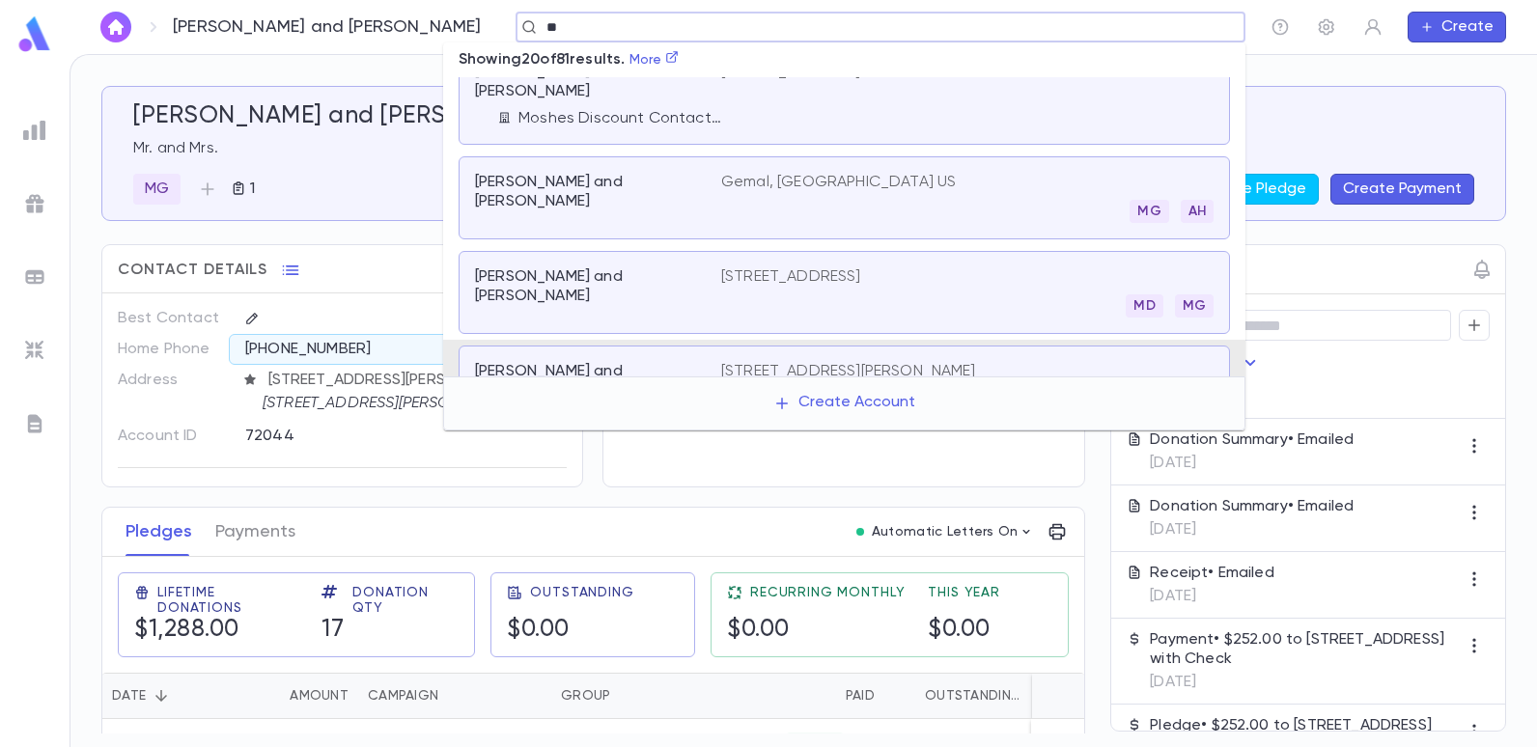
type input "***"
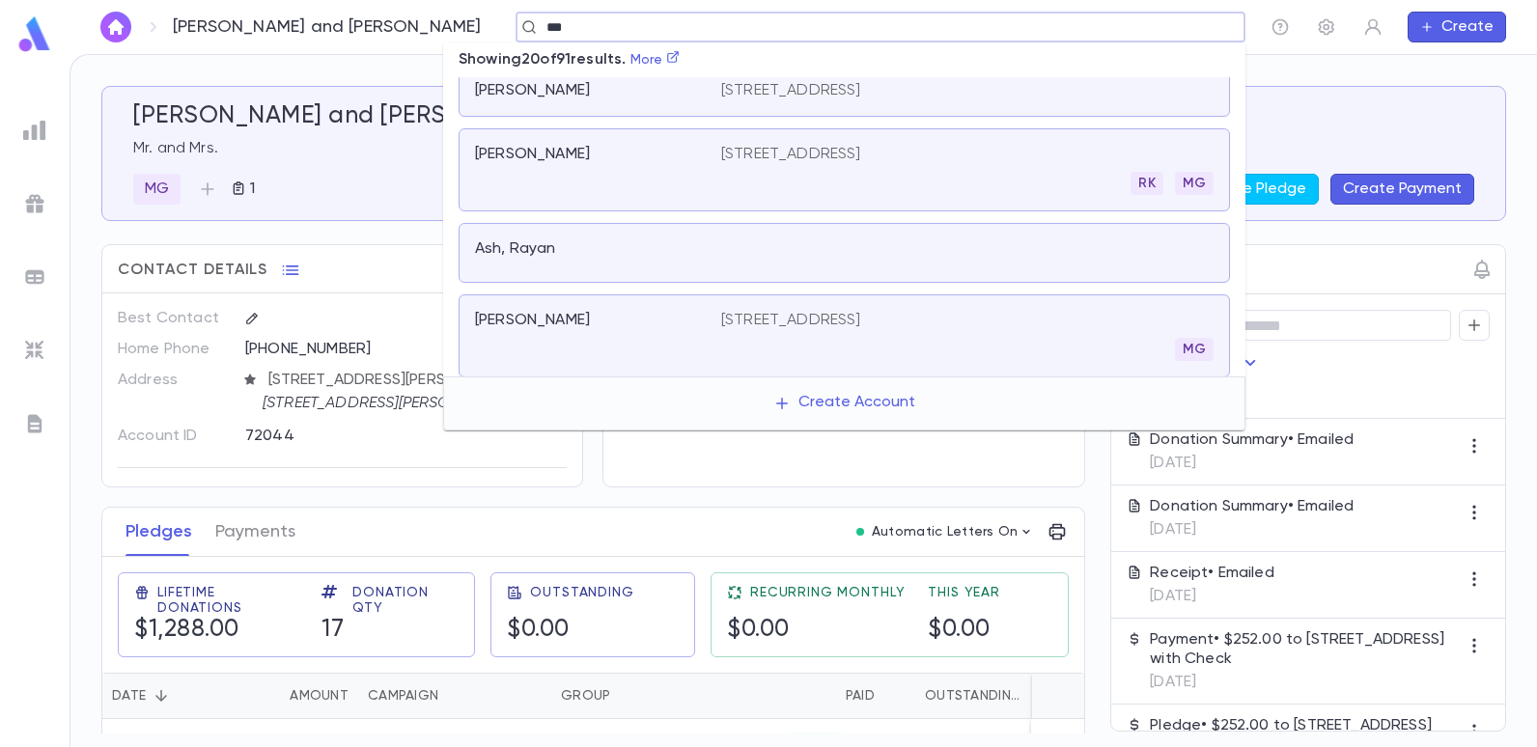
scroll to position [709, 0]
click at [781, 312] on p "[STREET_ADDRESS]" at bounding box center [791, 321] width 140 height 19
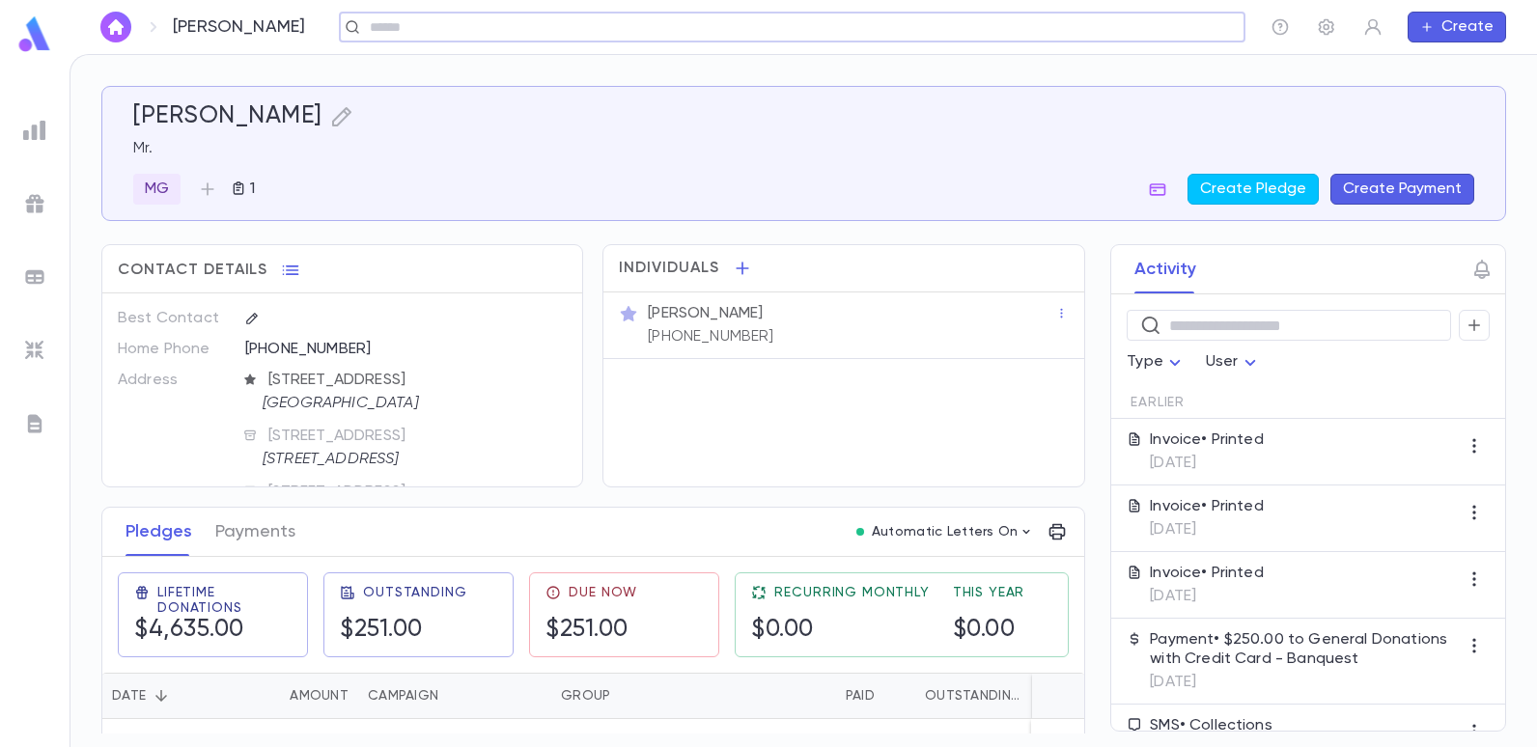
click at [485, 27] on input "text" at bounding box center [786, 27] width 844 height 18
type input "*********"
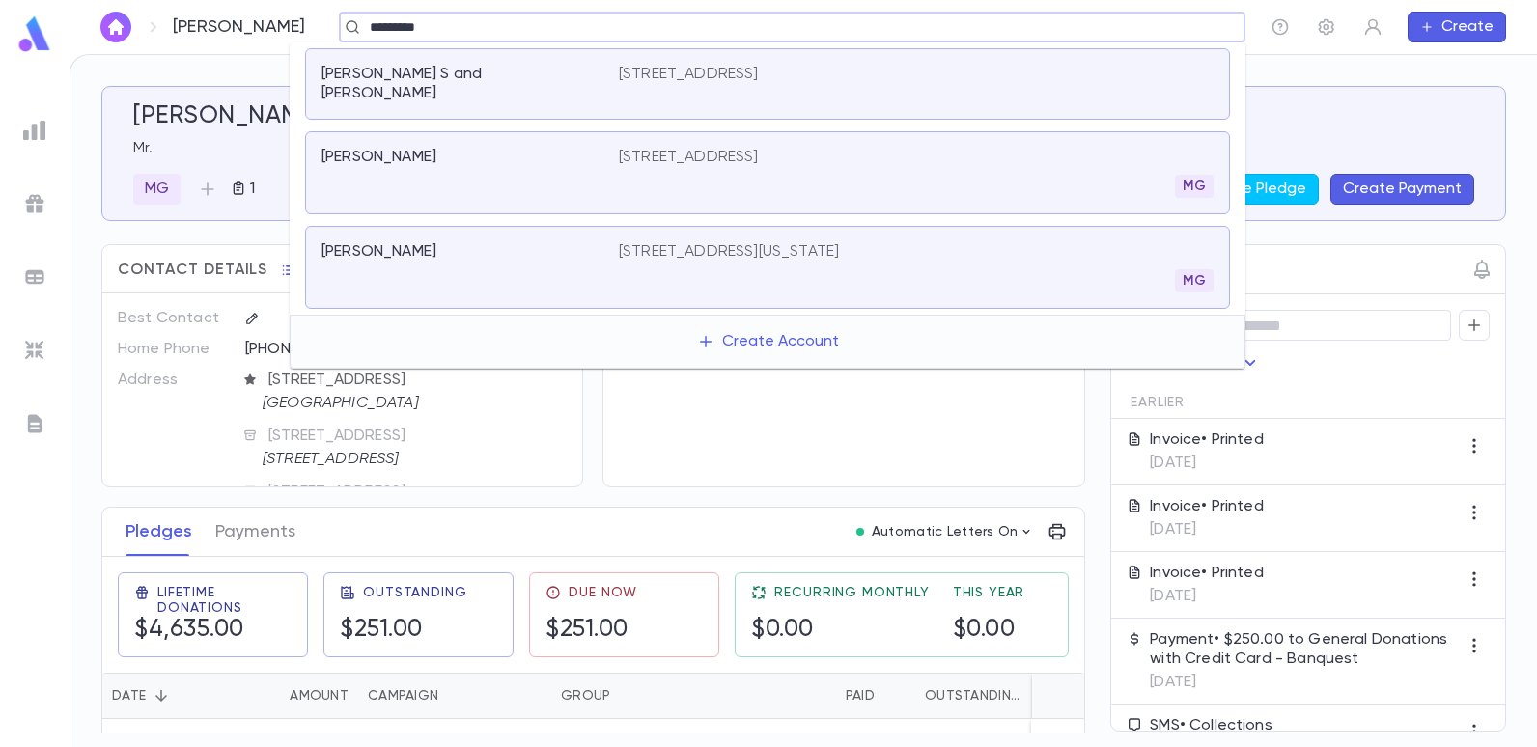
click at [696, 242] on p "[STREET_ADDRESS][US_STATE]" at bounding box center [729, 251] width 220 height 19
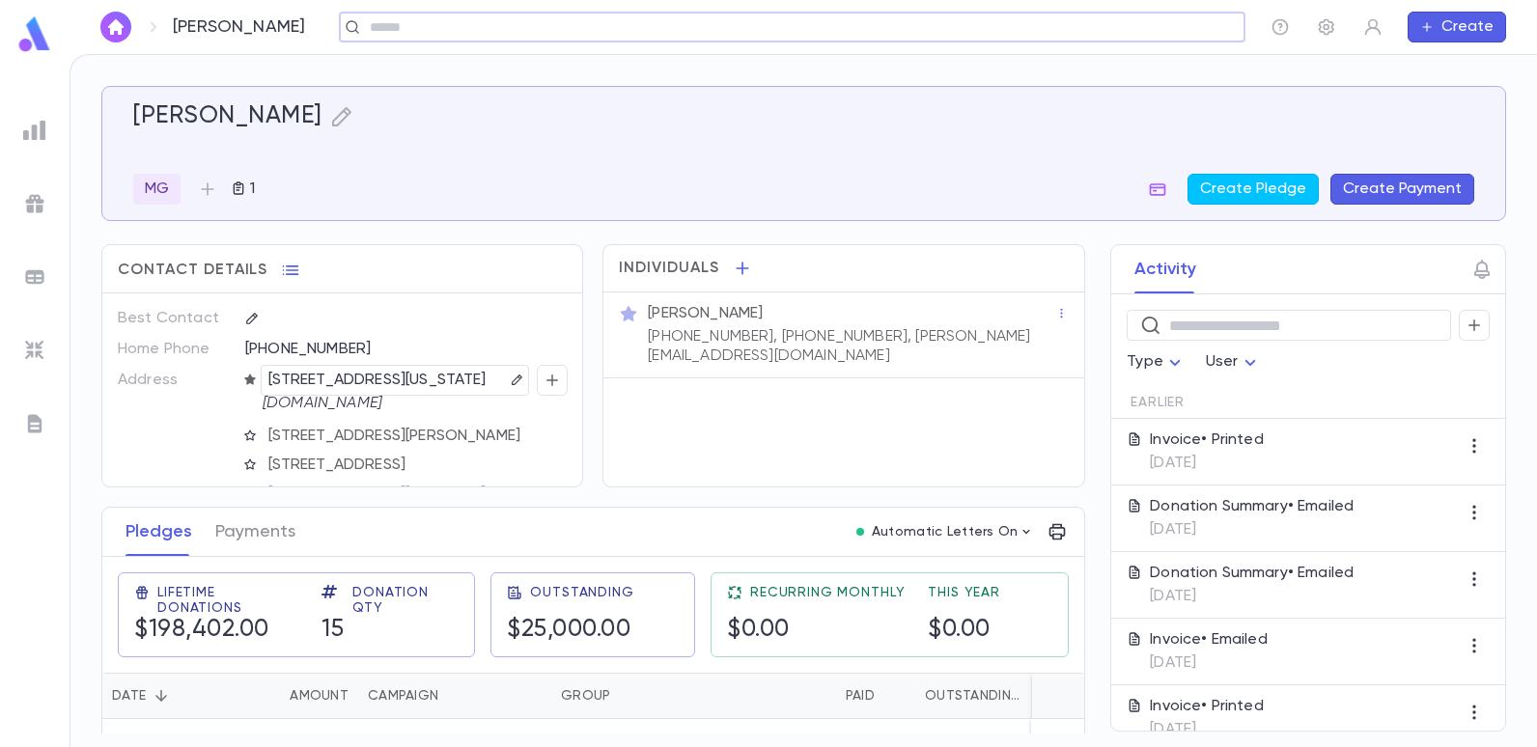
scroll to position [97, 0]
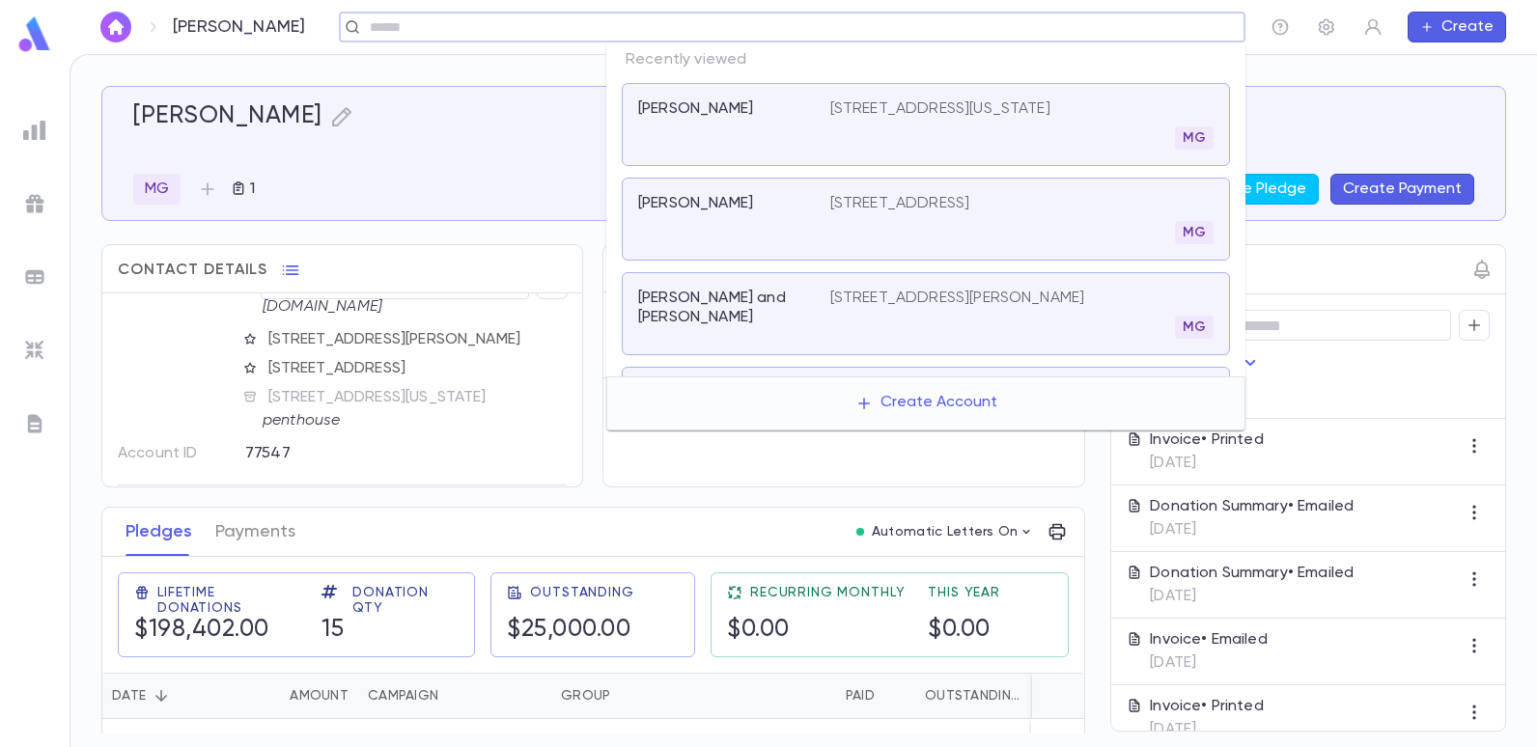
click at [1195, 27] on input "text" at bounding box center [786, 27] width 844 height 18
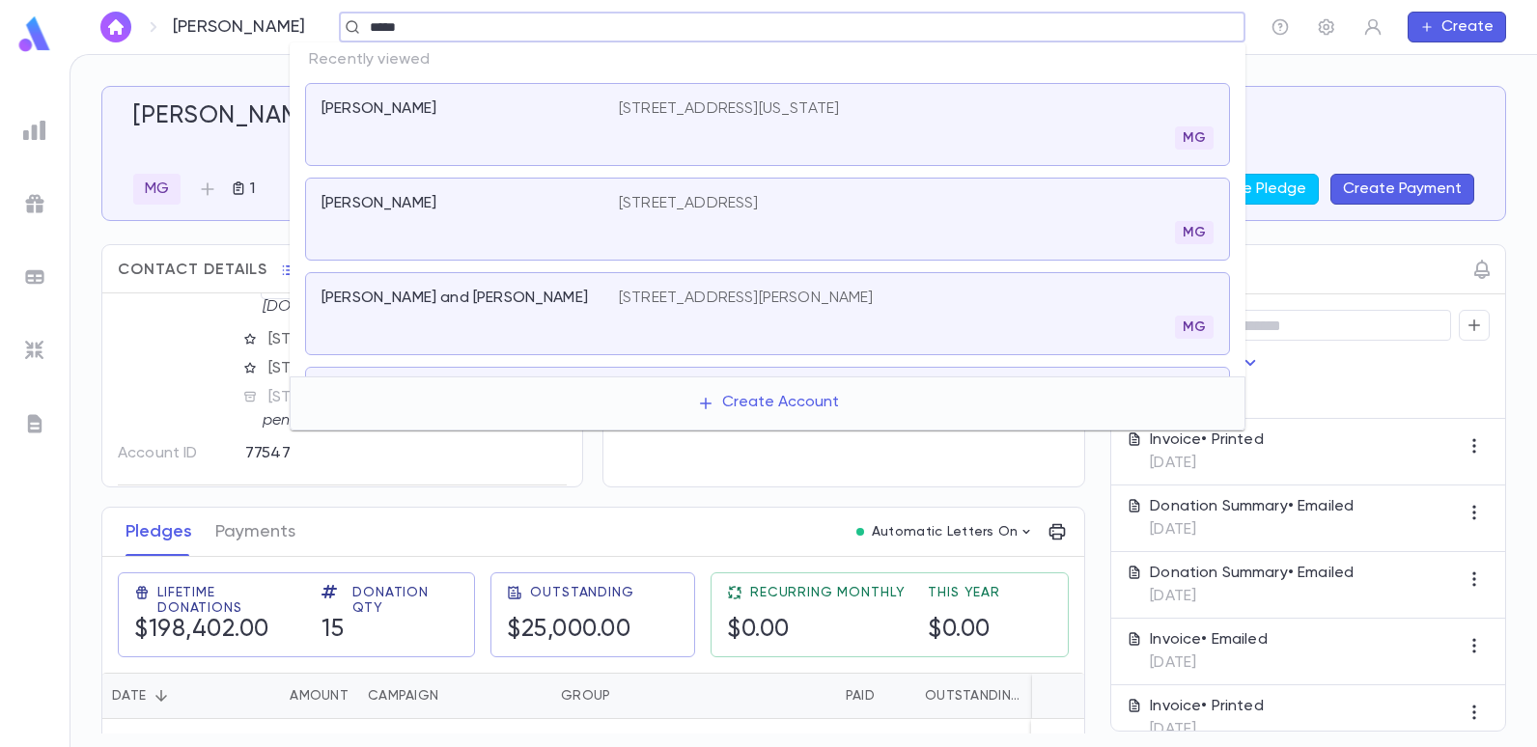
type input "******"
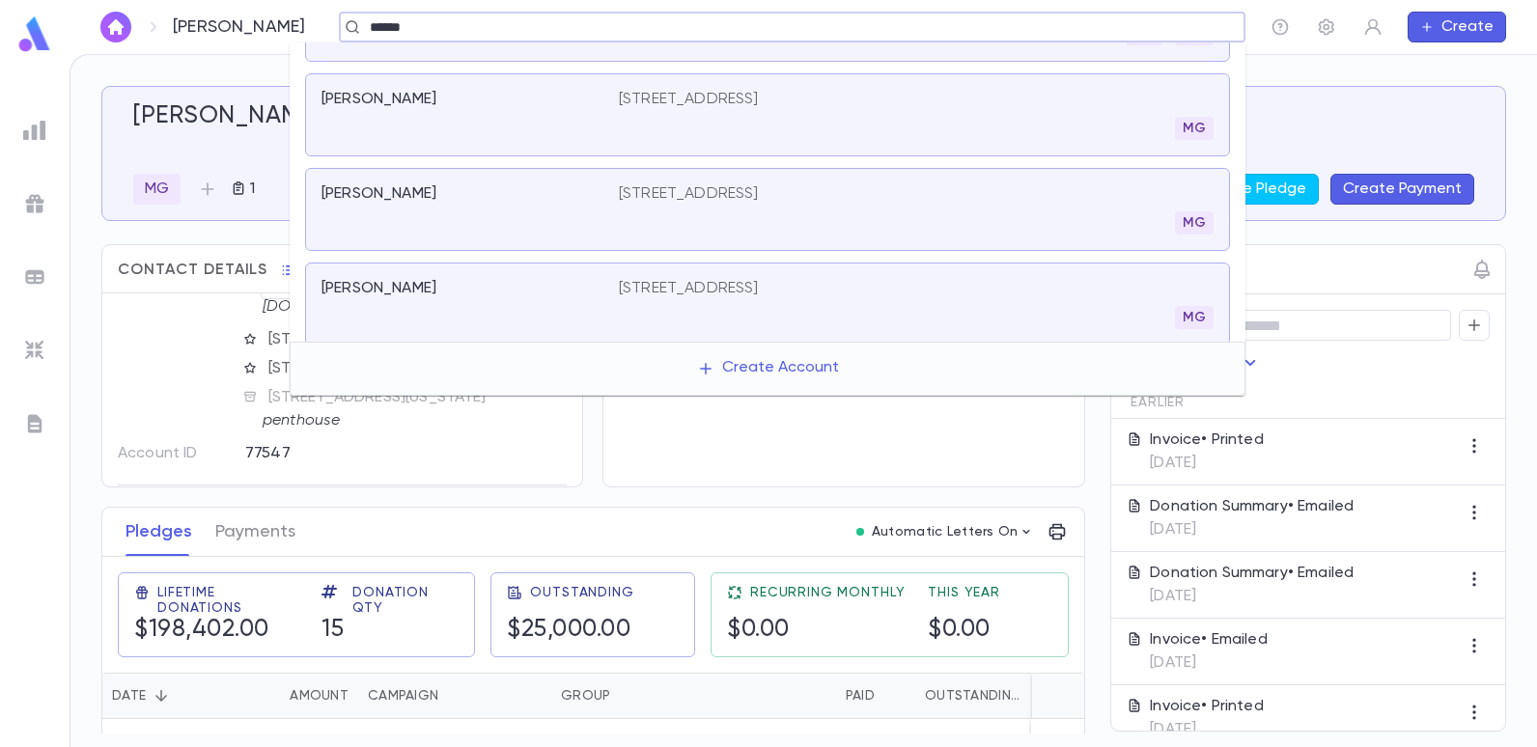
click at [696, 97] on p "[STREET_ADDRESS]" at bounding box center [689, 99] width 140 height 19
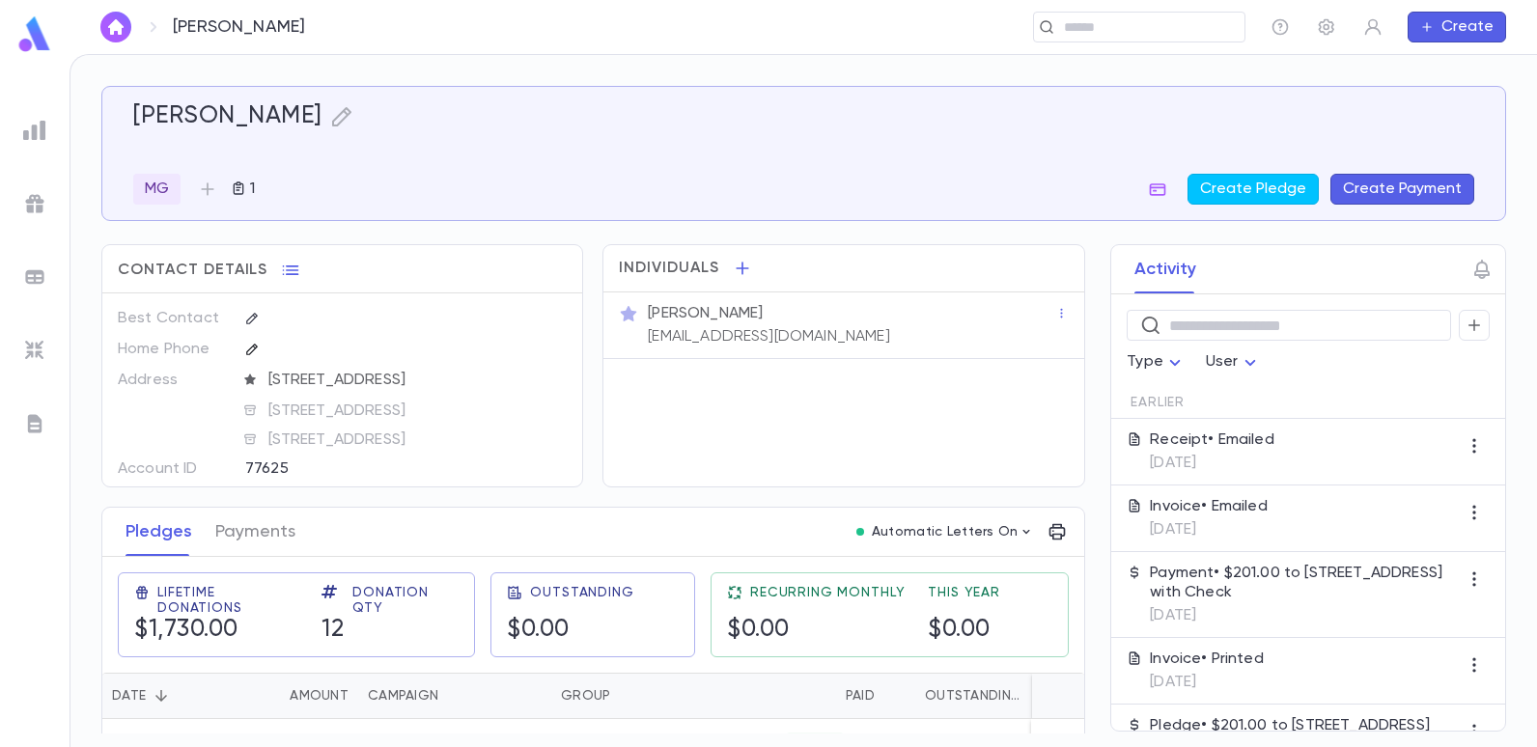
click at [254, 344] on icon "button" at bounding box center [252, 350] width 14 height 14
click at [304, 358] on input "tel" at bounding box center [322, 350] width 187 height 30
click at [114, 427] on div "Best Contact Home Phone ​ Address [STREET_ADDRESS] [STREET_ADDRESS][GEOGRAPHIC_…" at bounding box center [342, 428] width 480 height 270
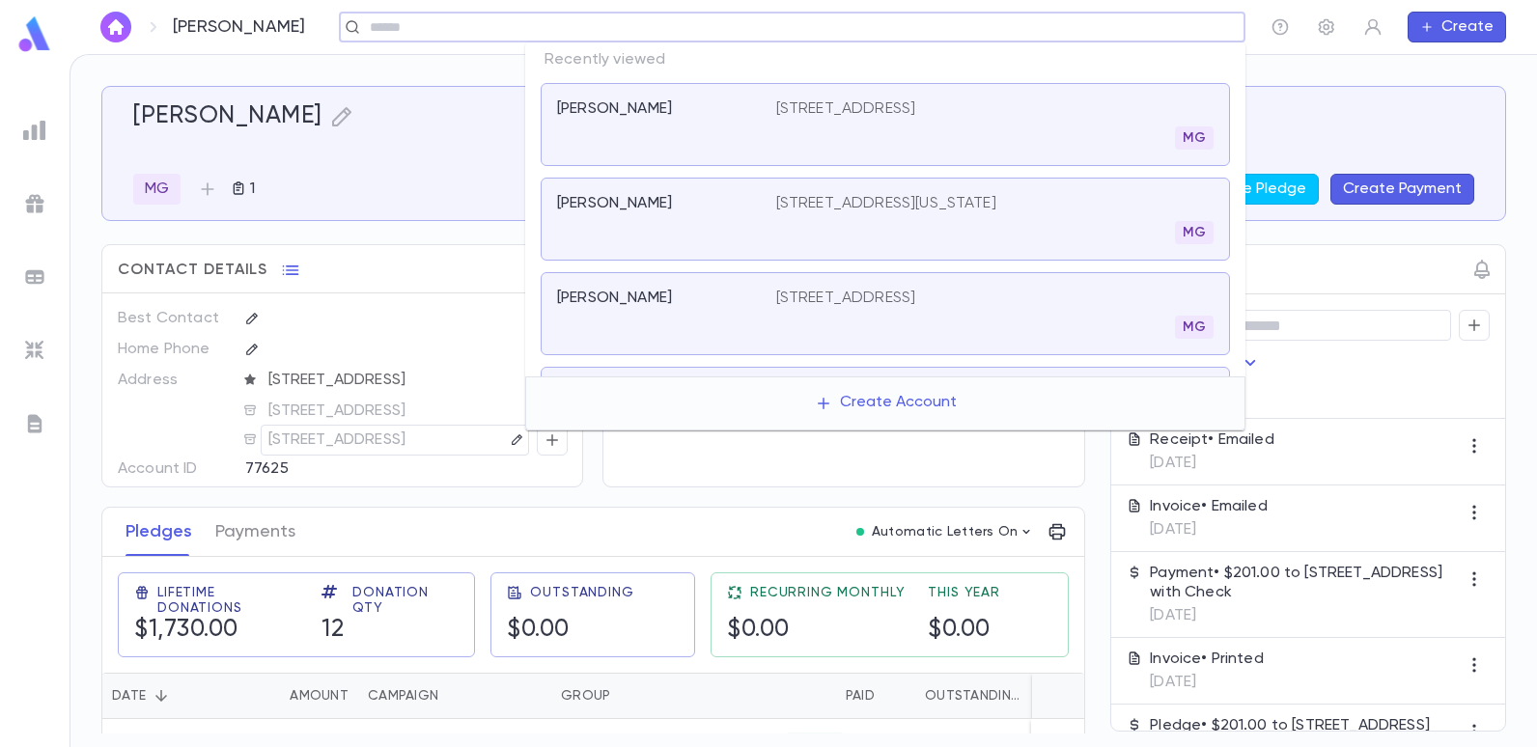
click at [1134, 28] on input "text" at bounding box center [786, 27] width 844 height 18
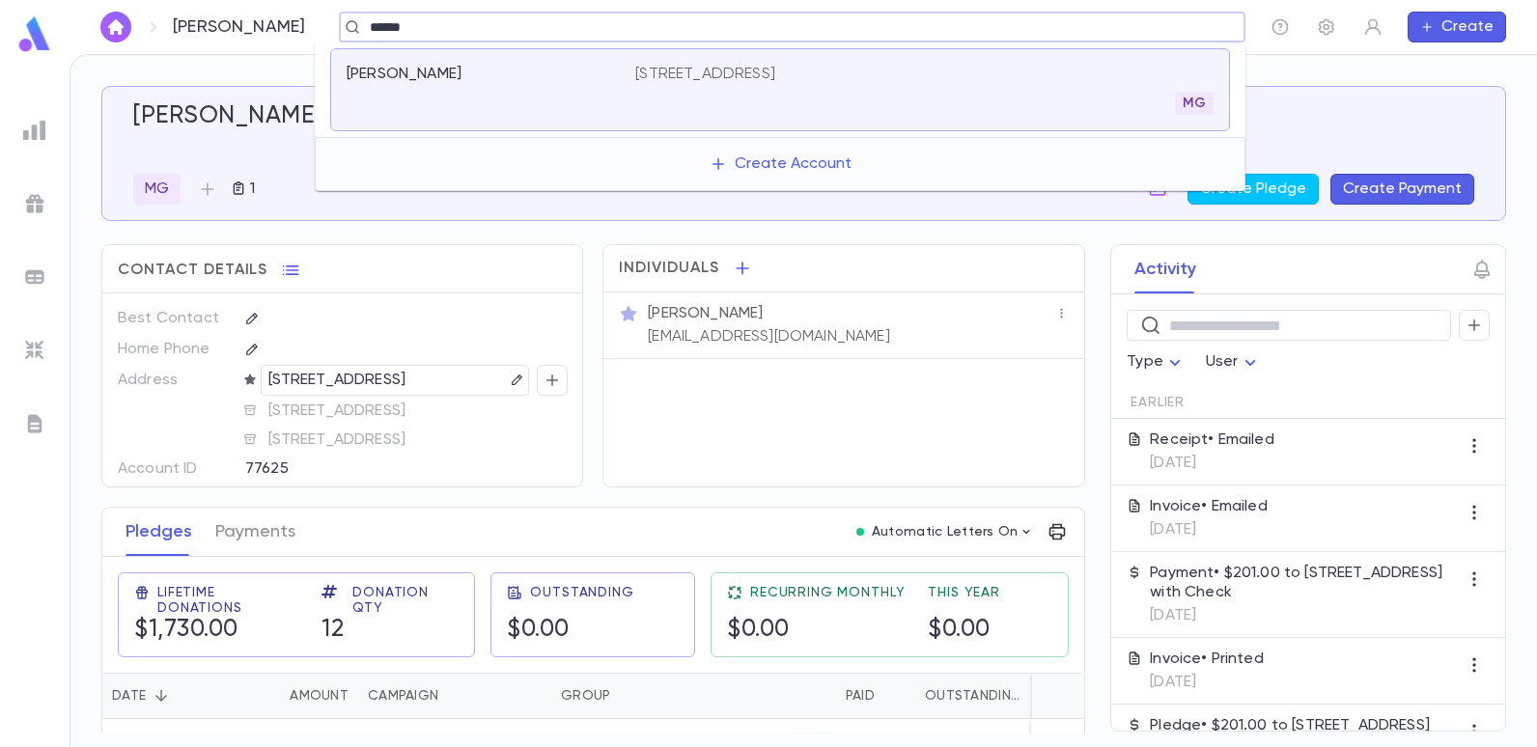
type input "******"
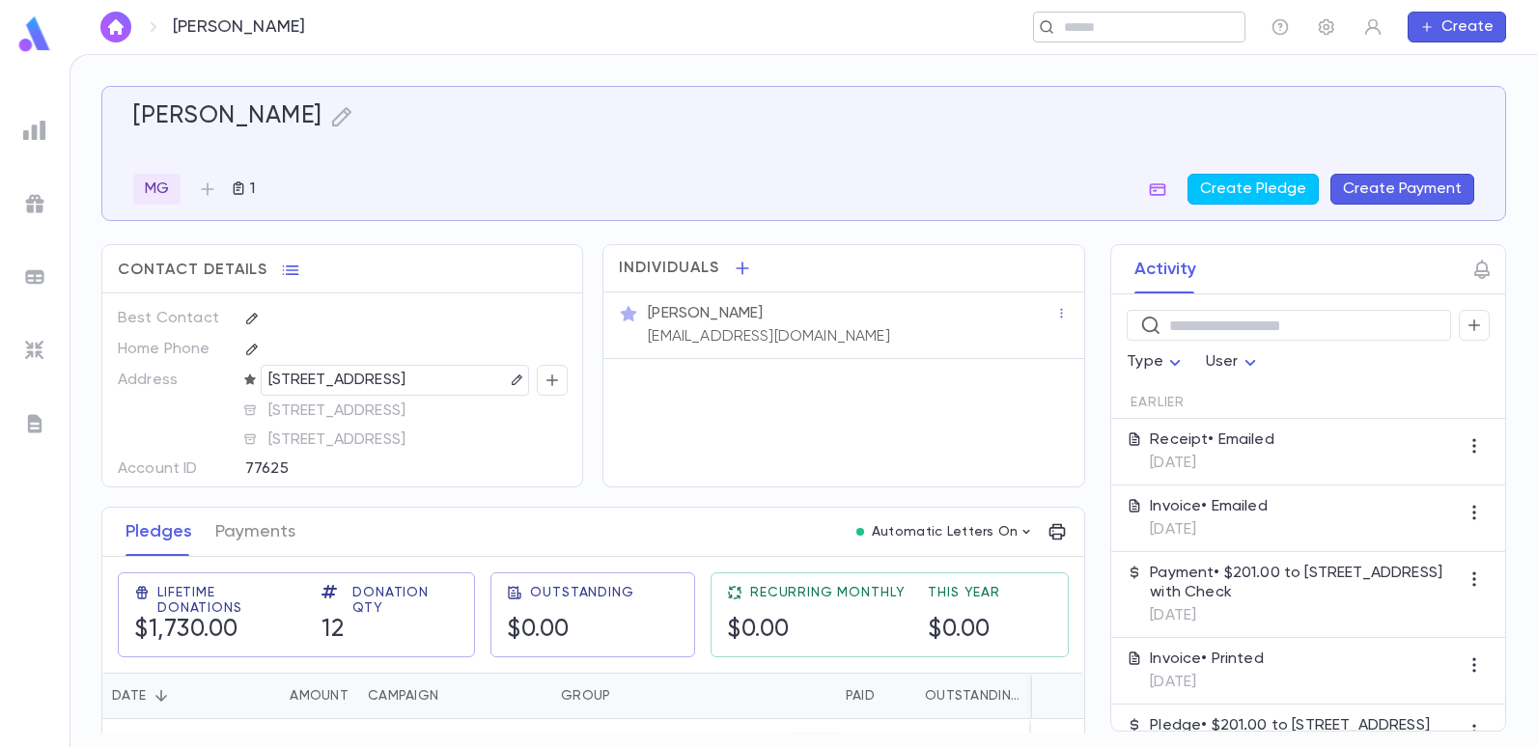
click at [1112, 31] on input "text" at bounding box center [1133, 27] width 150 height 18
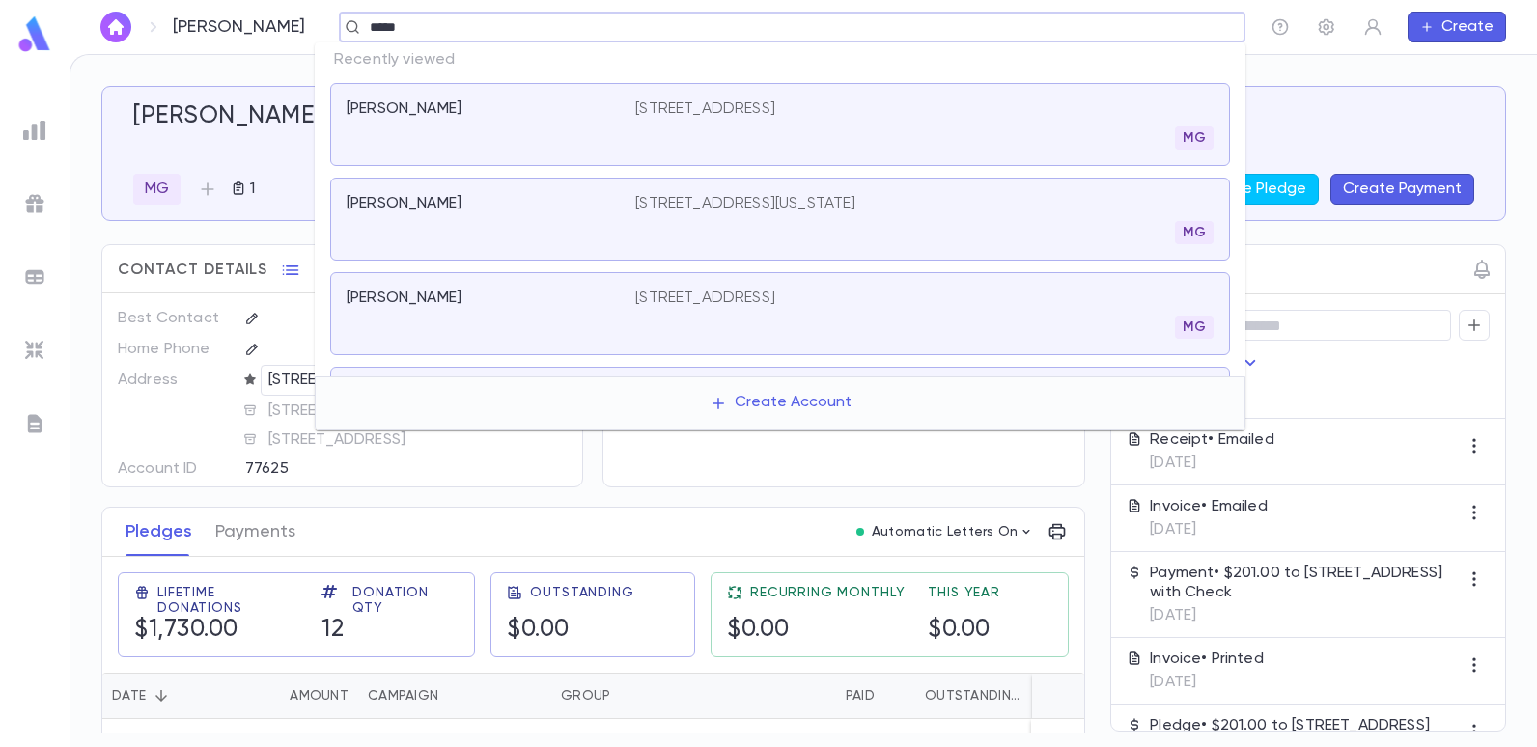
type input "******"
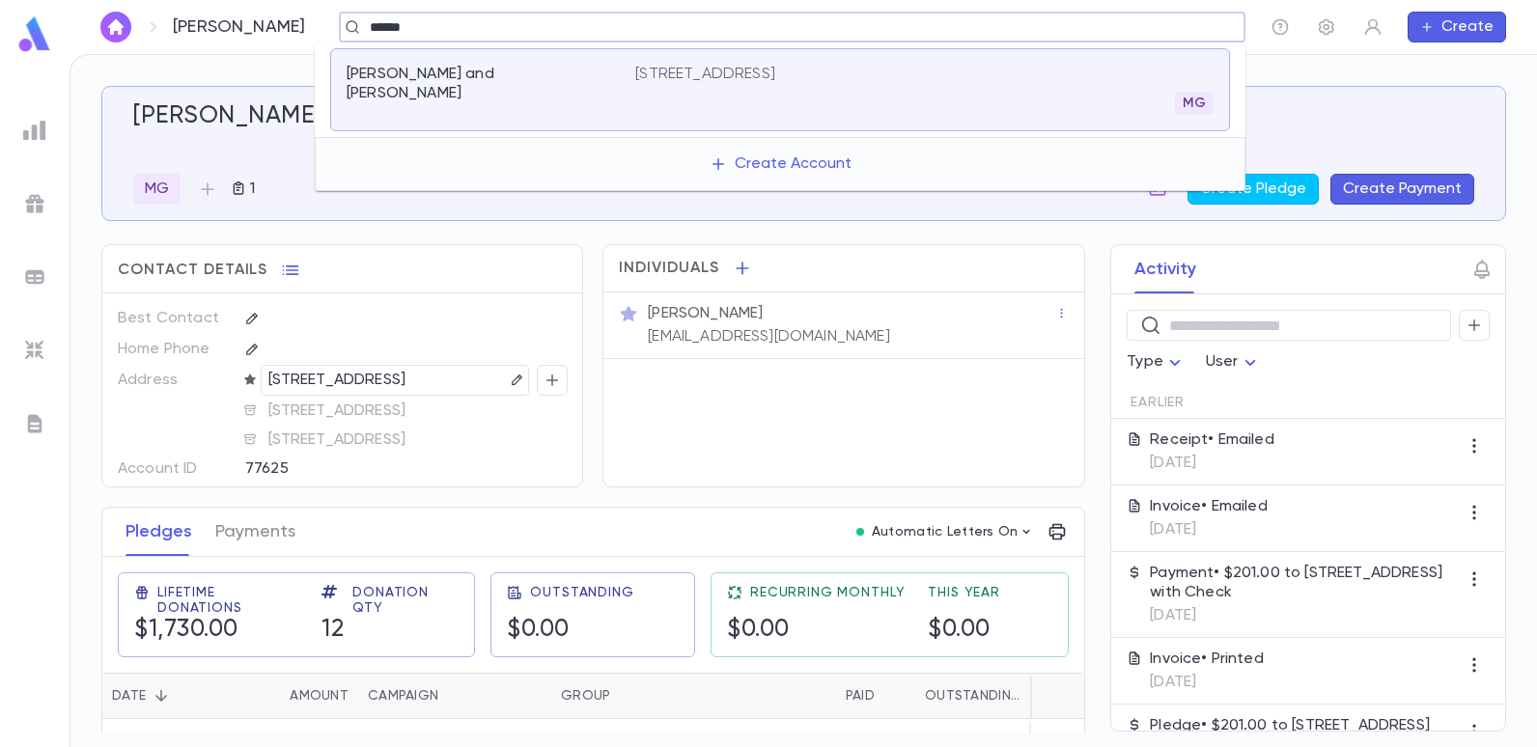
click at [775, 70] on p "[STREET_ADDRESS]" at bounding box center [705, 74] width 140 height 19
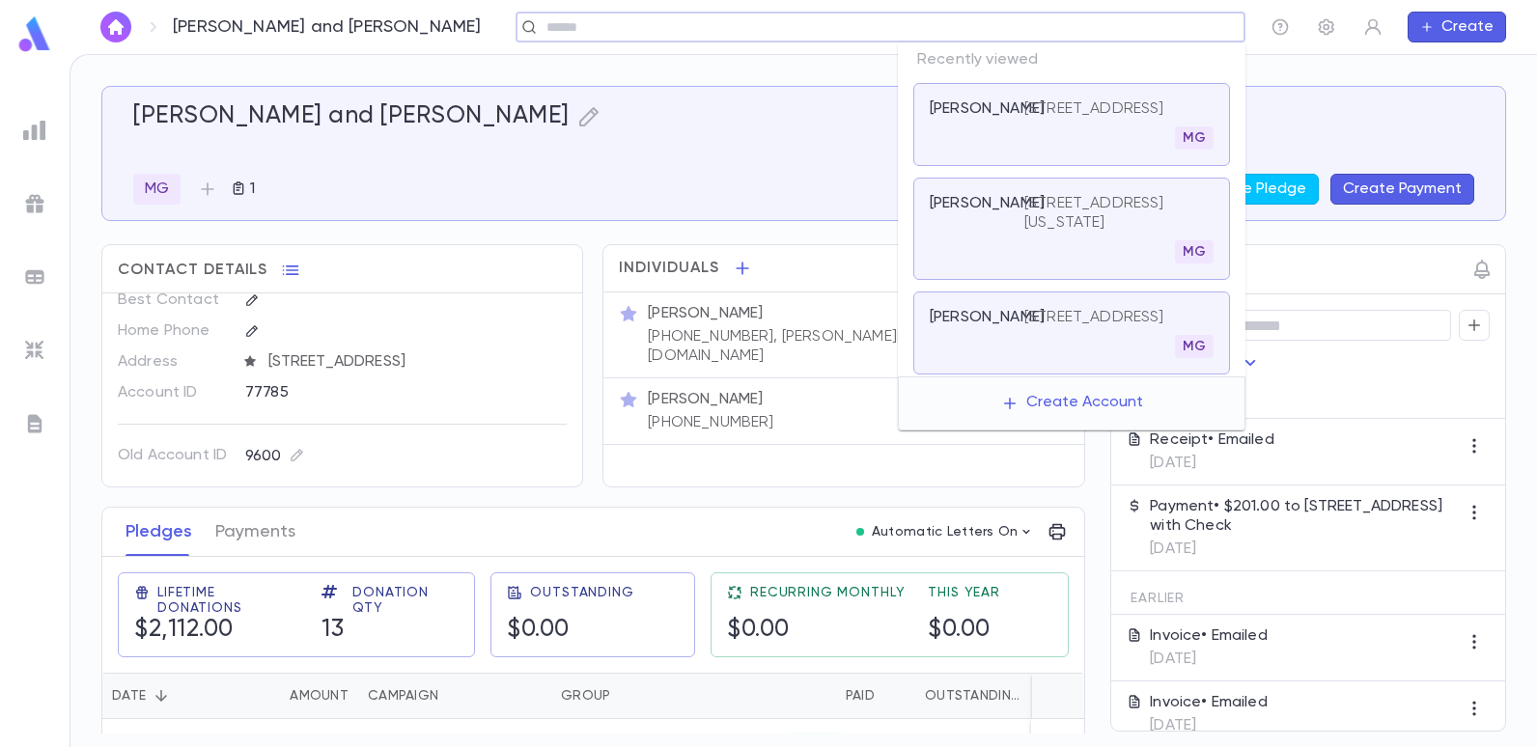
click at [1132, 32] on input "text" at bounding box center [874, 27] width 667 height 18
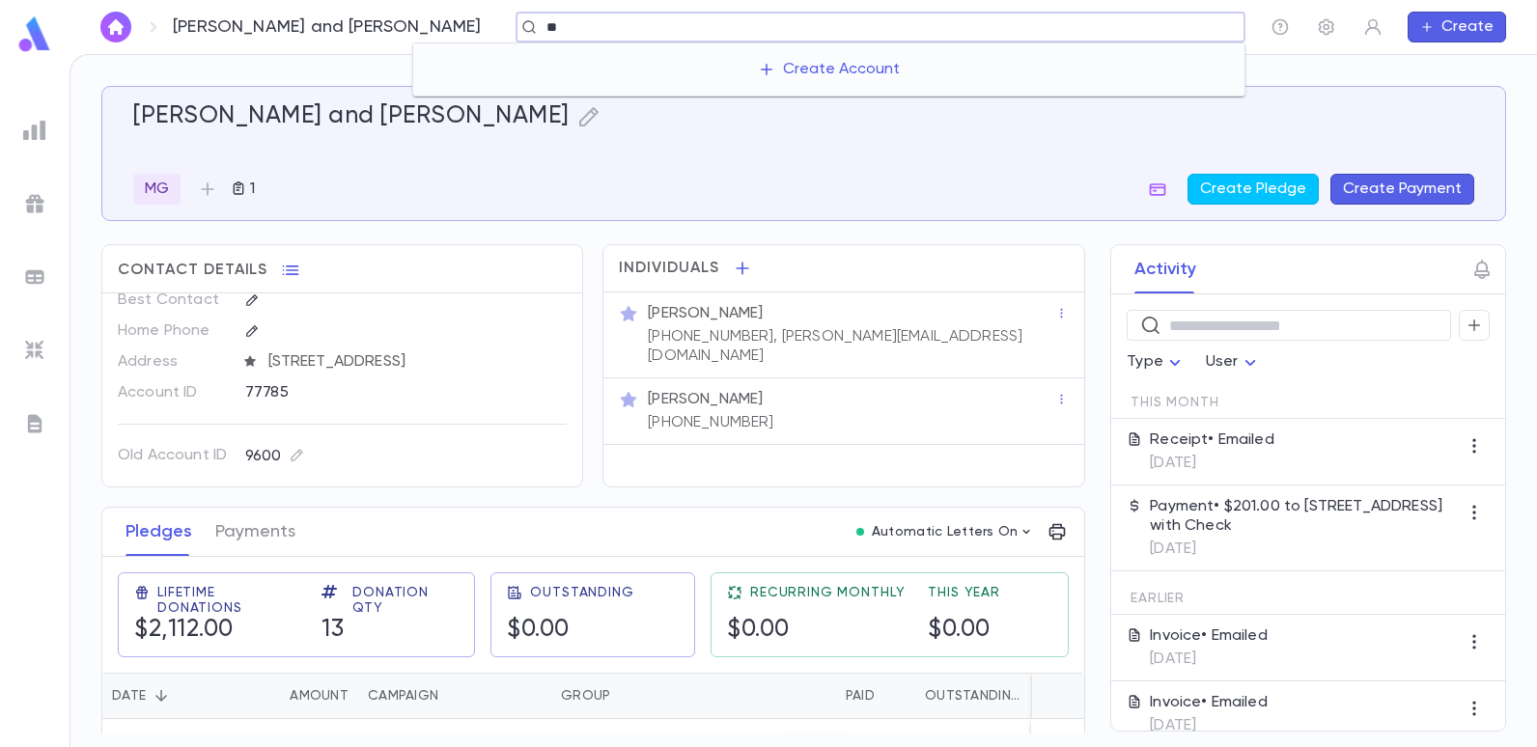
type input "*"
type input "******"
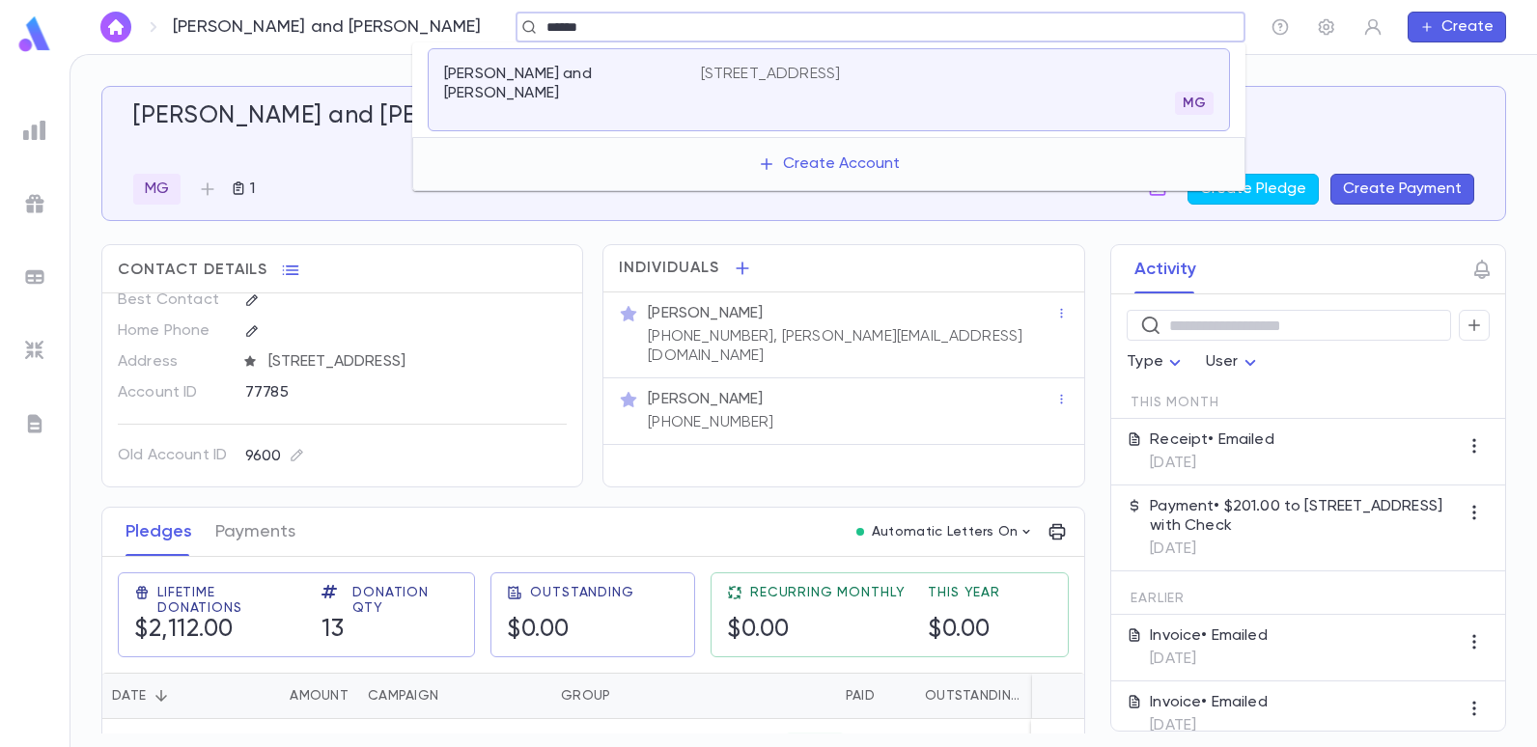
click at [841, 66] on p "[STREET_ADDRESS]" at bounding box center [771, 74] width 140 height 19
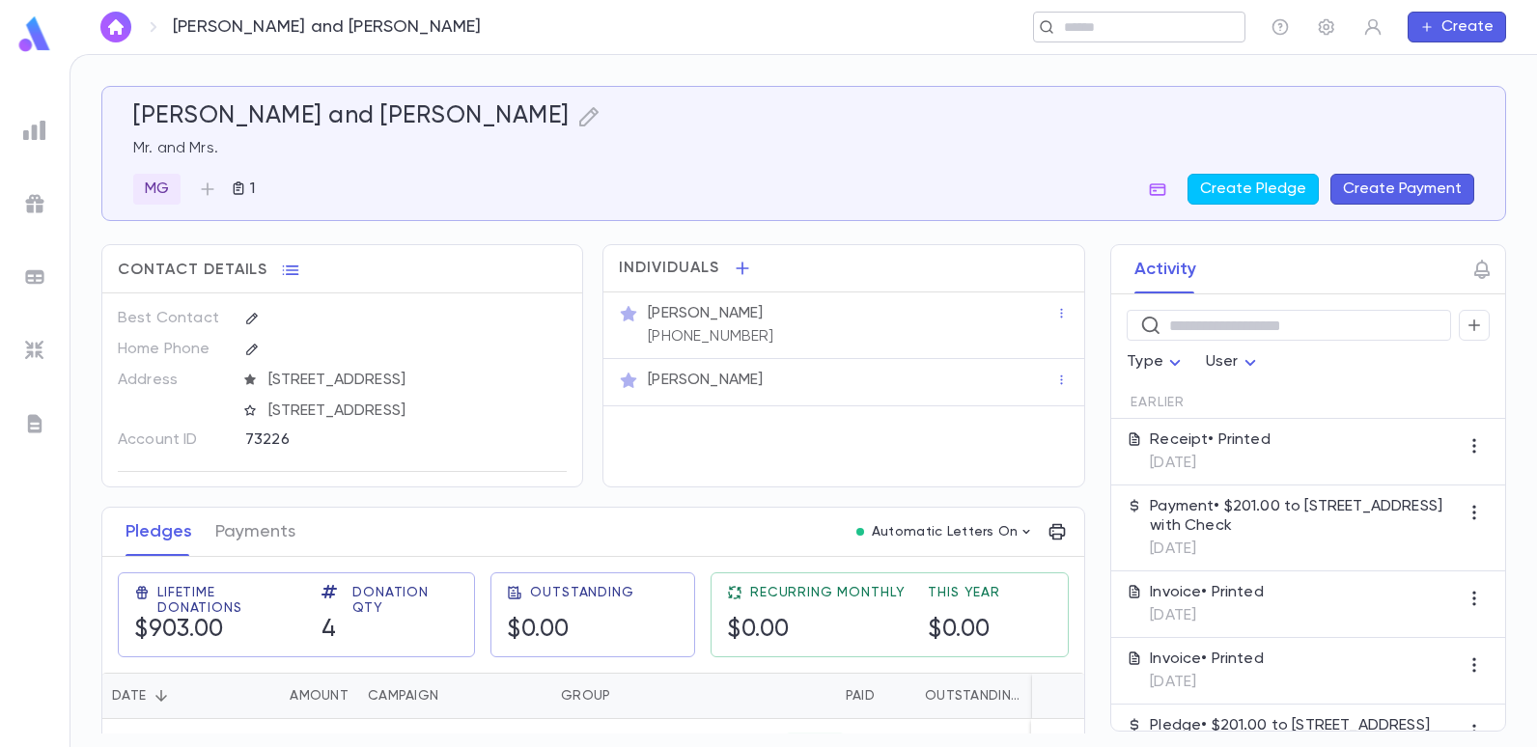
click at [1067, 26] on input "text" at bounding box center [1133, 27] width 150 height 18
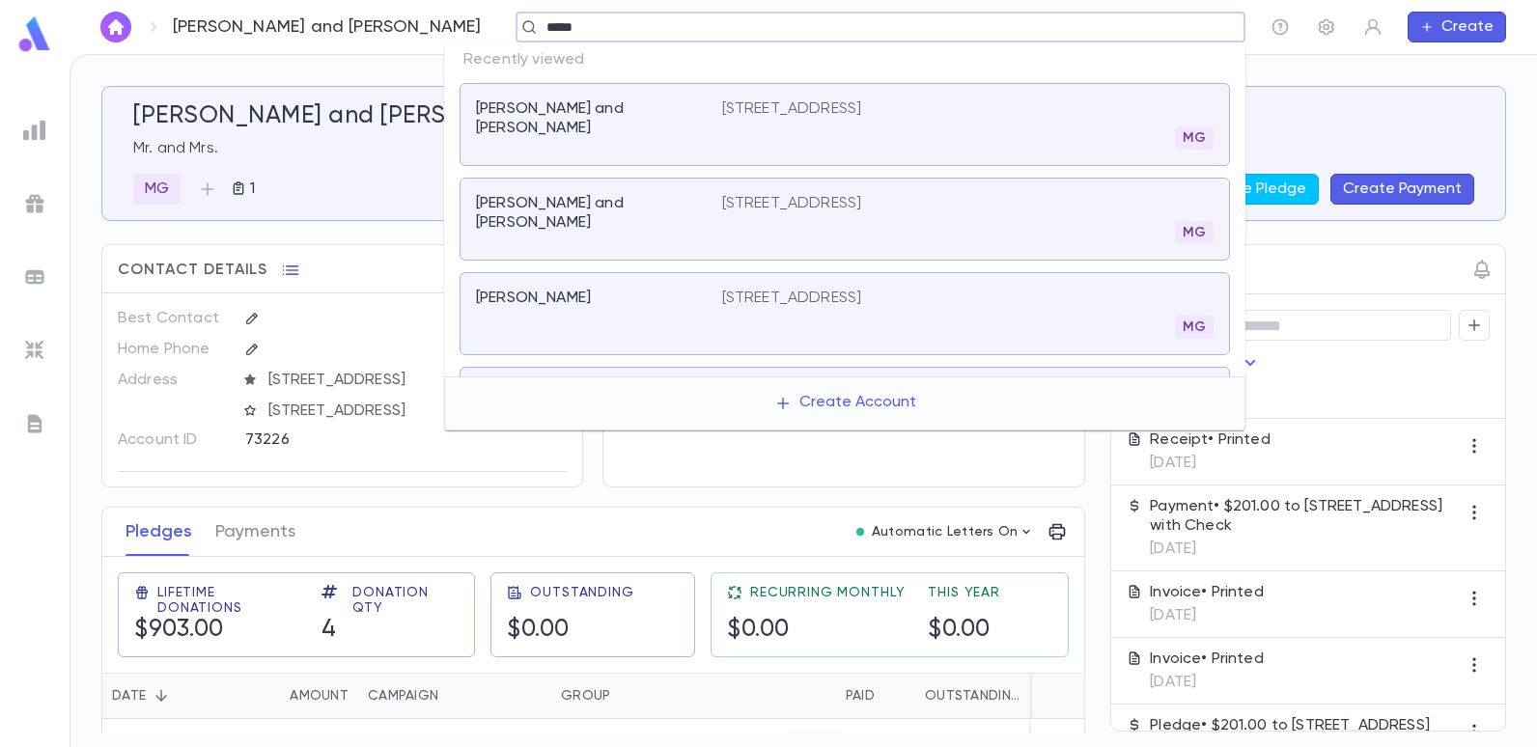
type input "******"
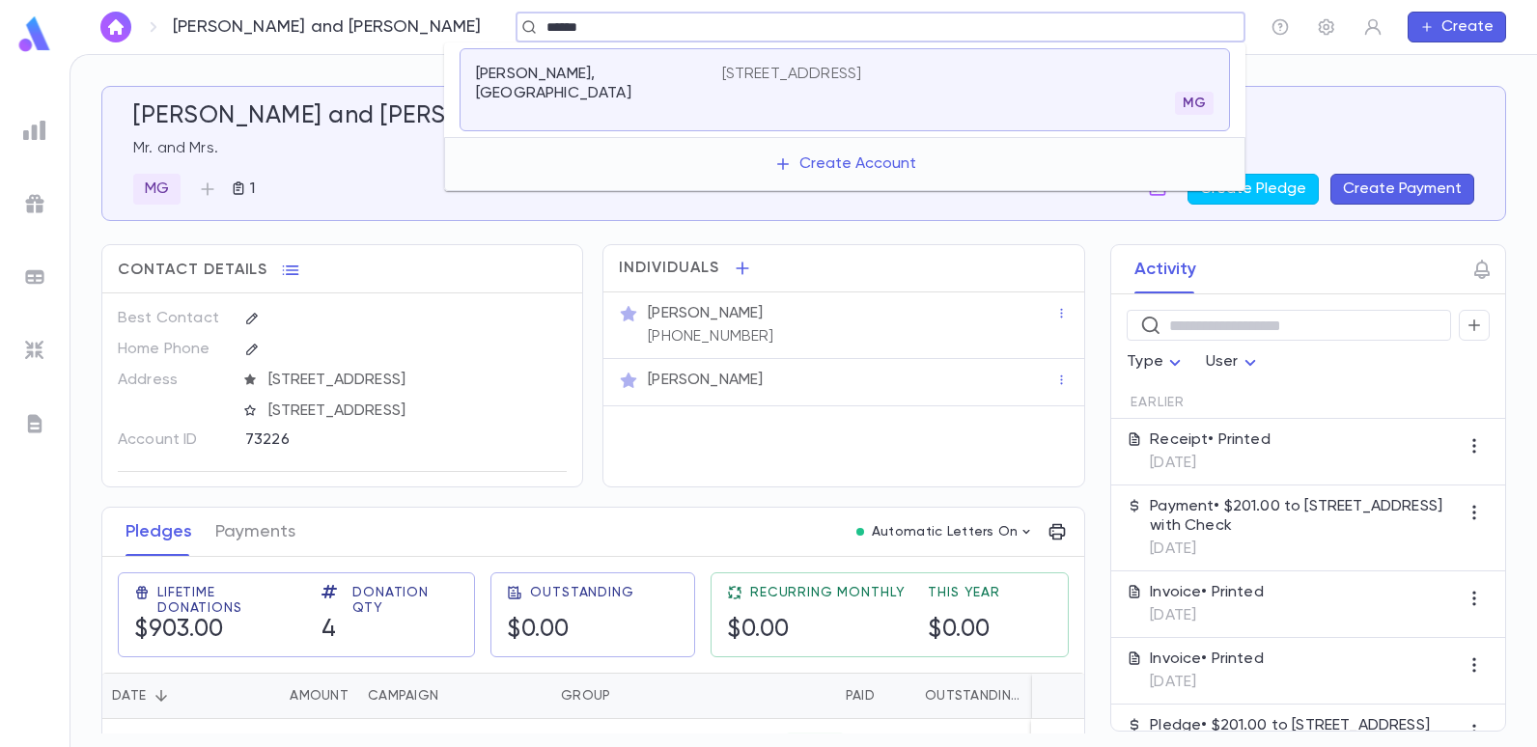
click at [862, 70] on p "[STREET_ADDRESS]" at bounding box center [792, 74] width 140 height 19
